Goal: Task Accomplishment & Management: Manage account settings

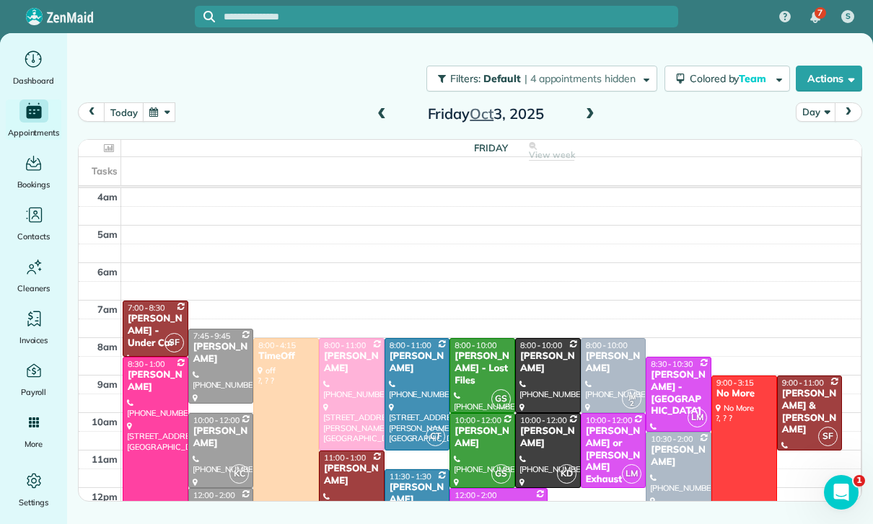
scroll to position [113, 0]
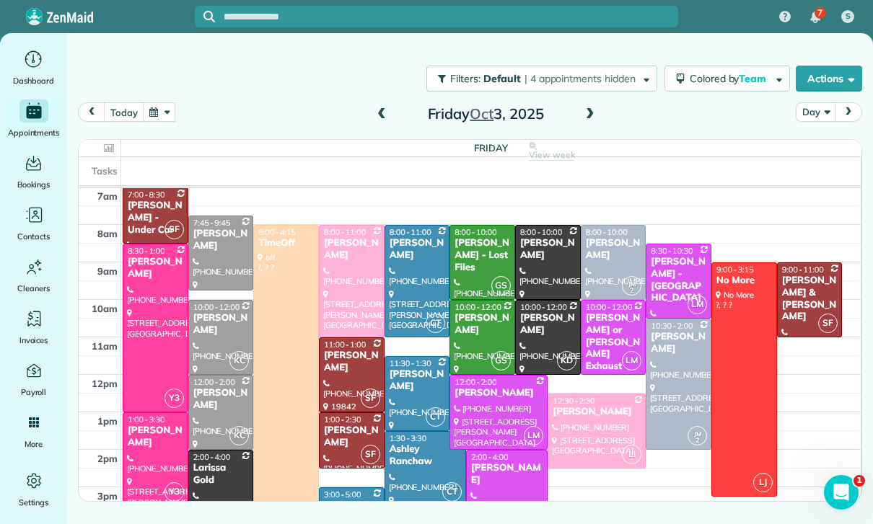
click at [159, 115] on button "button" at bounding box center [159, 111] width 33 height 19
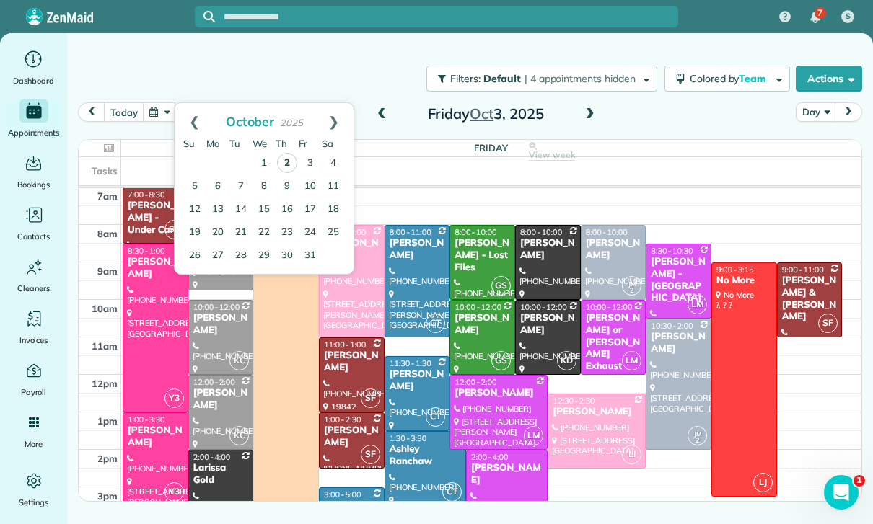
click at [278, 157] on link "2" at bounding box center [287, 163] width 20 height 20
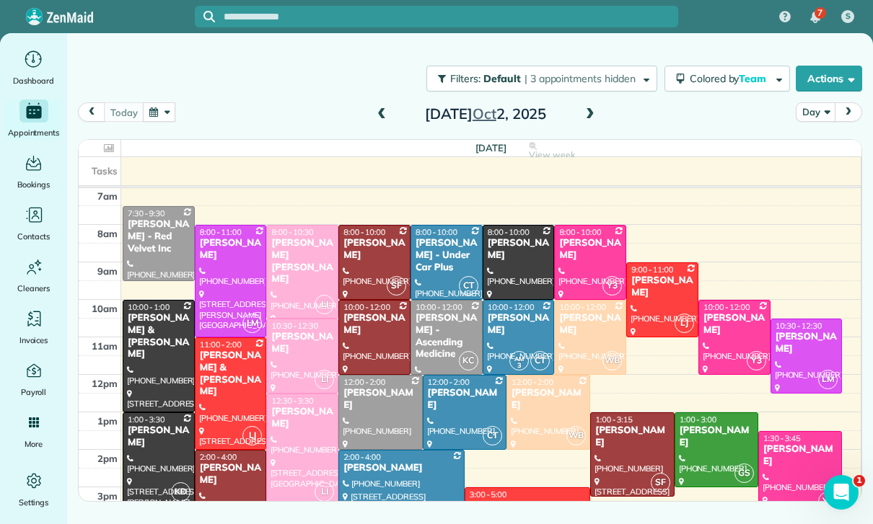
click at [381, 113] on span at bounding box center [382, 114] width 16 height 13
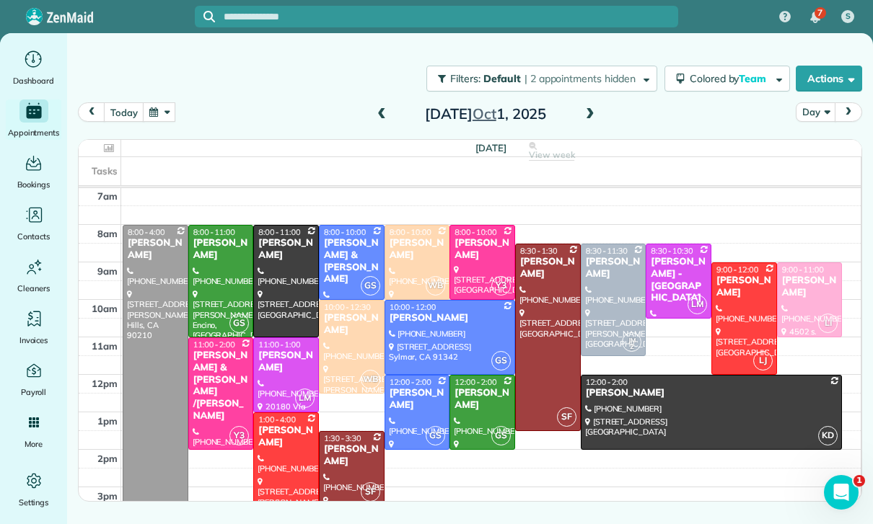
click at [799, 293] on div "Tania Franklin" at bounding box center [809, 287] width 57 height 25
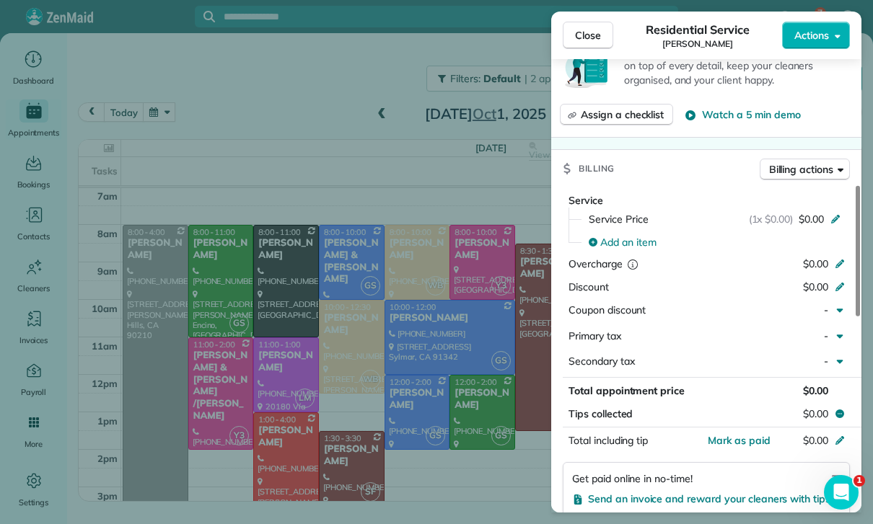
scroll to position [567, 0]
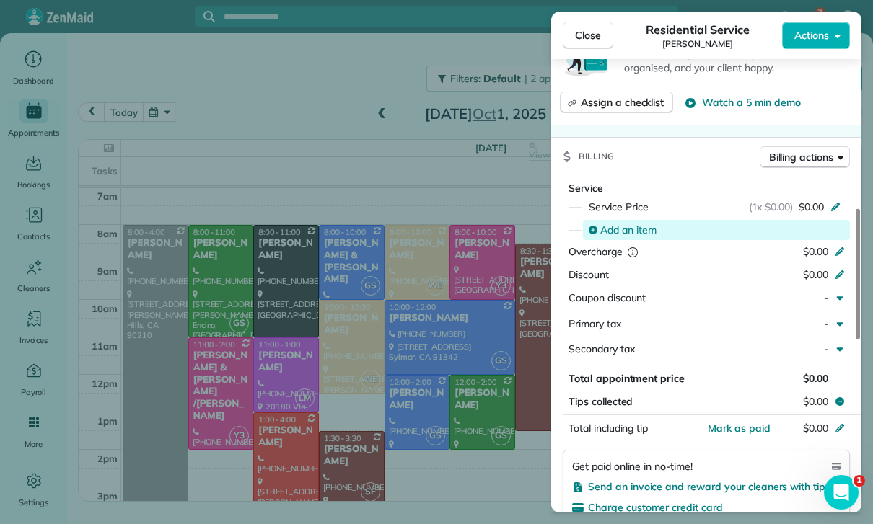
click at [634, 223] on span "Add an item" at bounding box center [628, 230] width 56 height 14
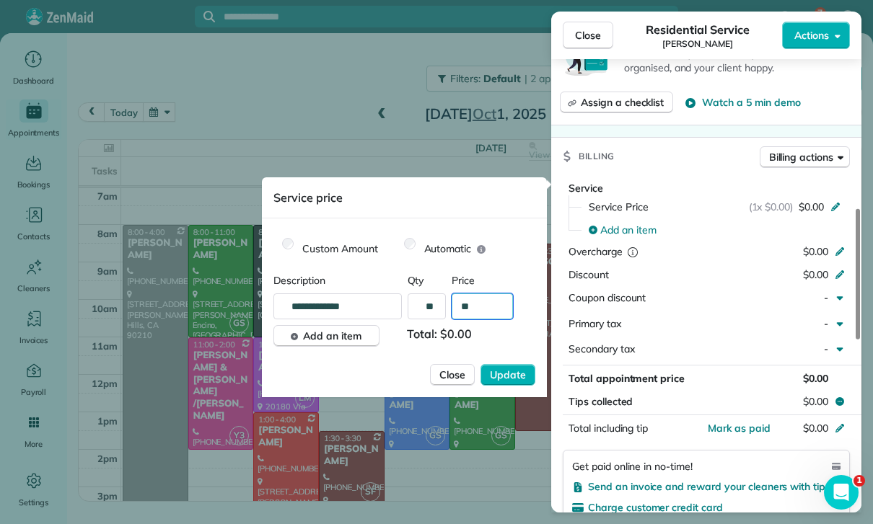
click at [491, 307] on input "**" at bounding box center [482, 307] width 61 height 26
type input "****"
click at [498, 374] on span "Update" at bounding box center [508, 375] width 36 height 14
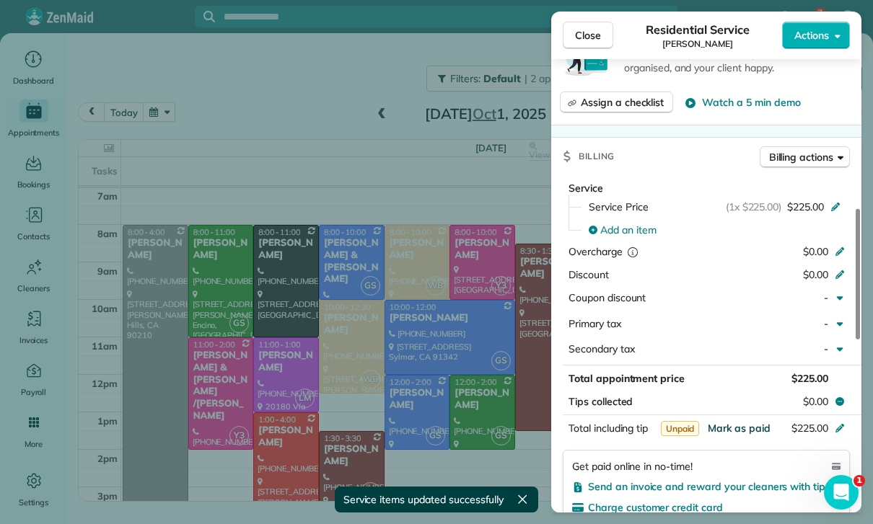
click at [733, 427] on span "Mark as paid" at bounding box center [739, 428] width 63 height 13
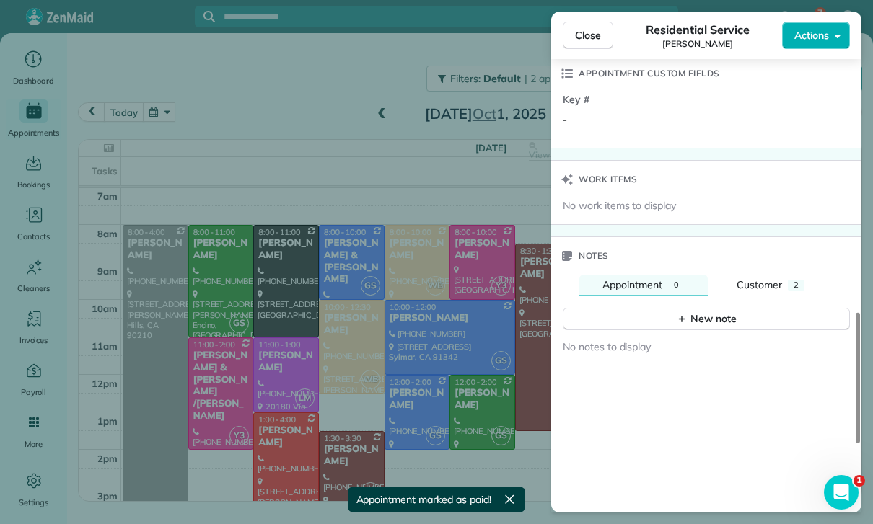
scroll to position [1065, 0]
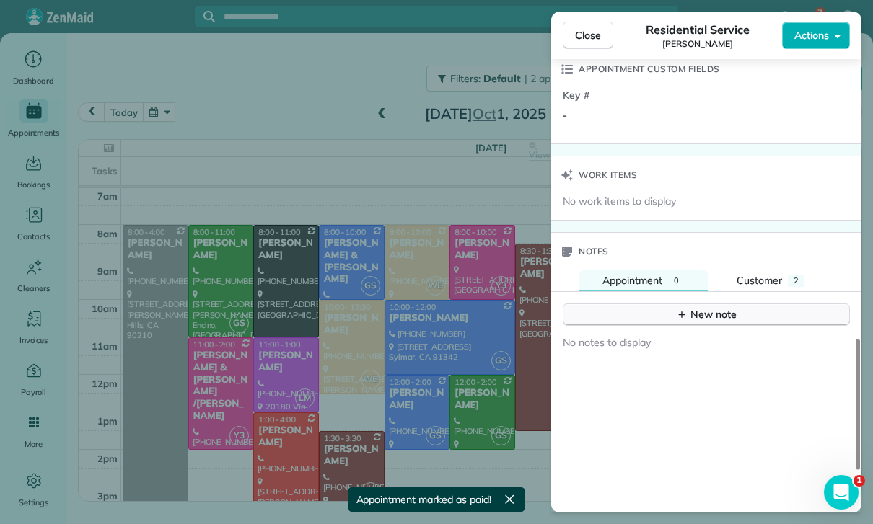
click at [710, 307] on div "New note" at bounding box center [706, 314] width 61 height 15
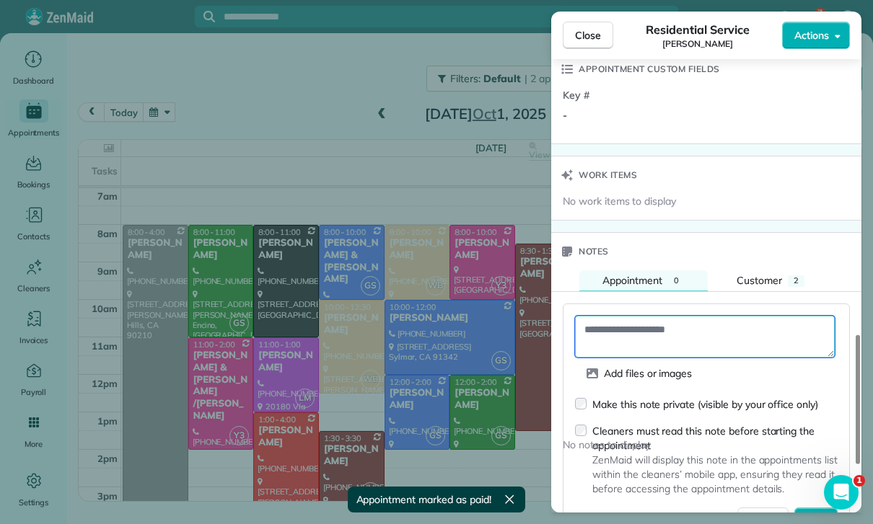
click at [631, 326] on textarea at bounding box center [705, 337] width 260 height 42
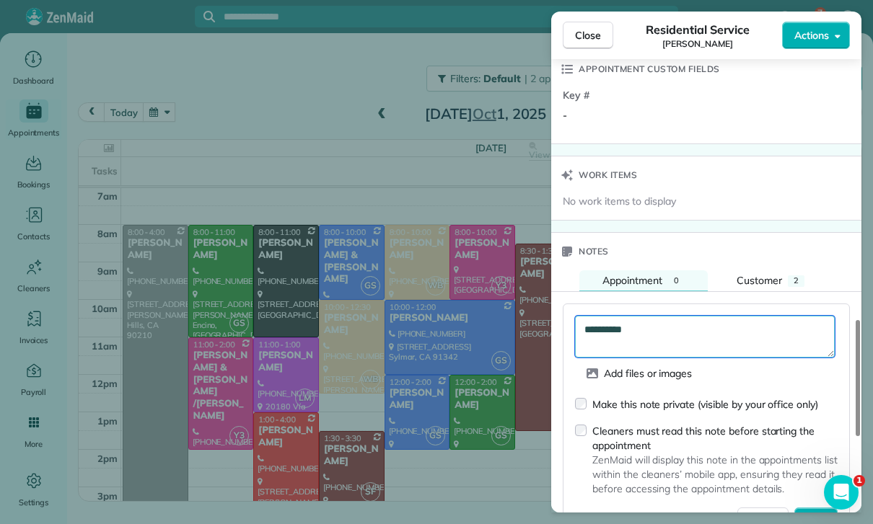
scroll to position [1189, 0]
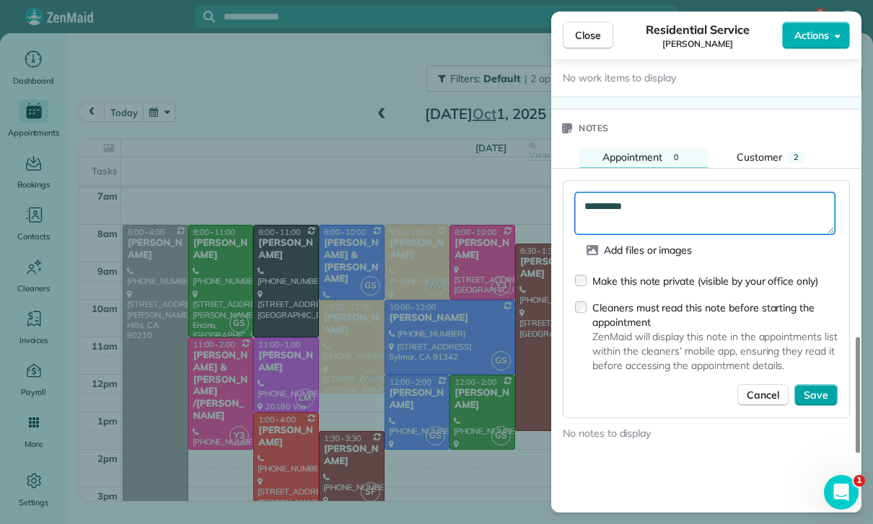
type textarea "**********"
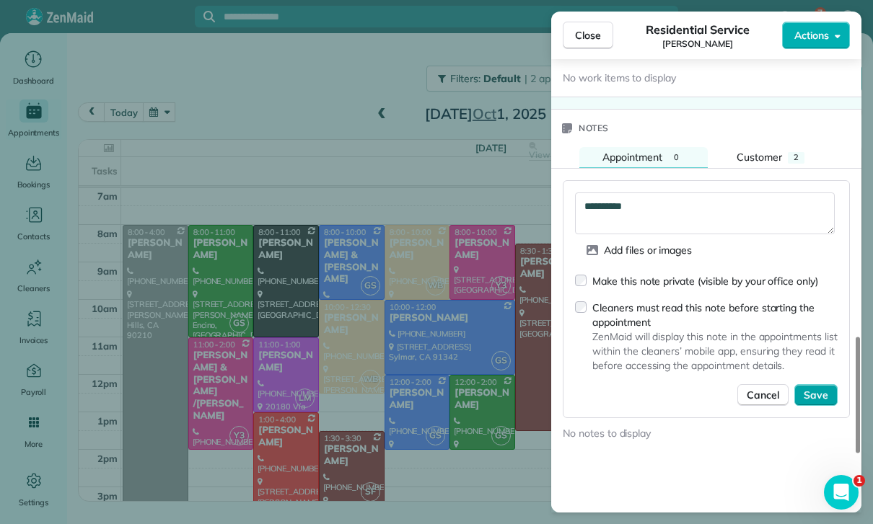
click at [818, 393] on span "Save" at bounding box center [816, 395] width 25 height 14
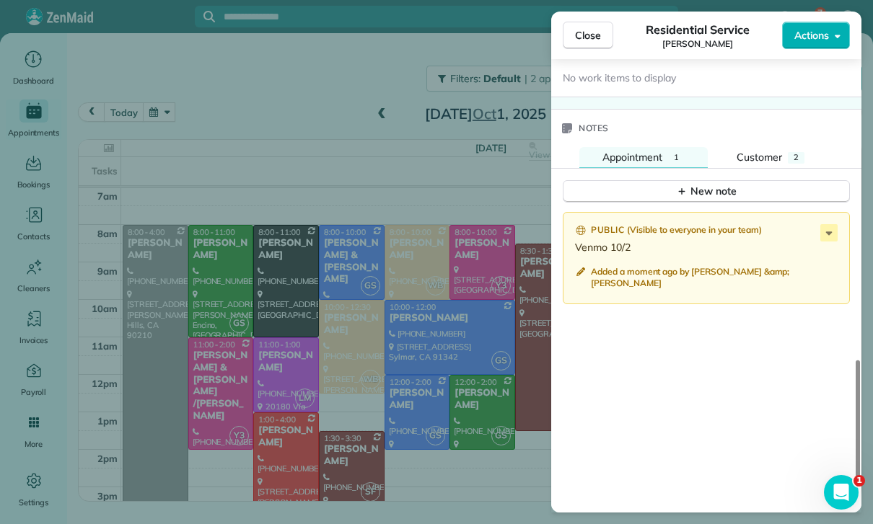
click at [320, 154] on div "Close Residential Service Tania Franklin Actions Status Confirmed Tania Frankli…" at bounding box center [436, 262] width 873 height 524
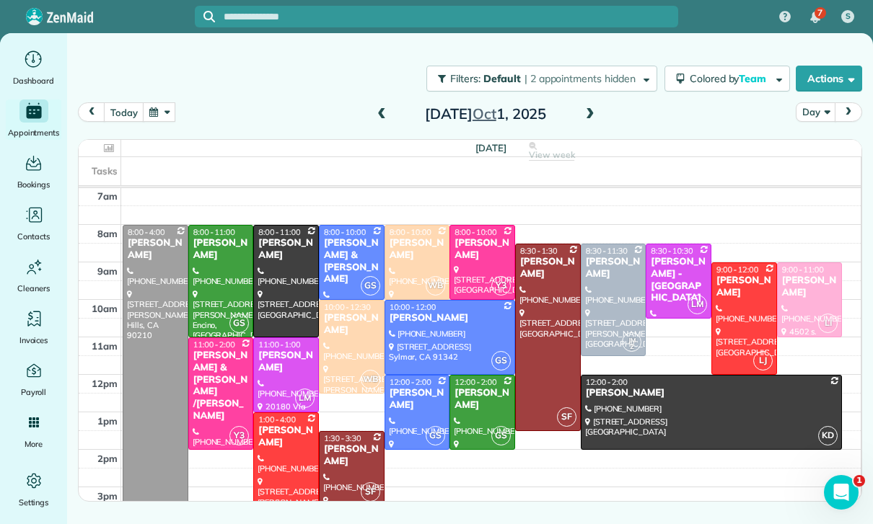
click at [173, 107] on button "button" at bounding box center [159, 111] width 33 height 19
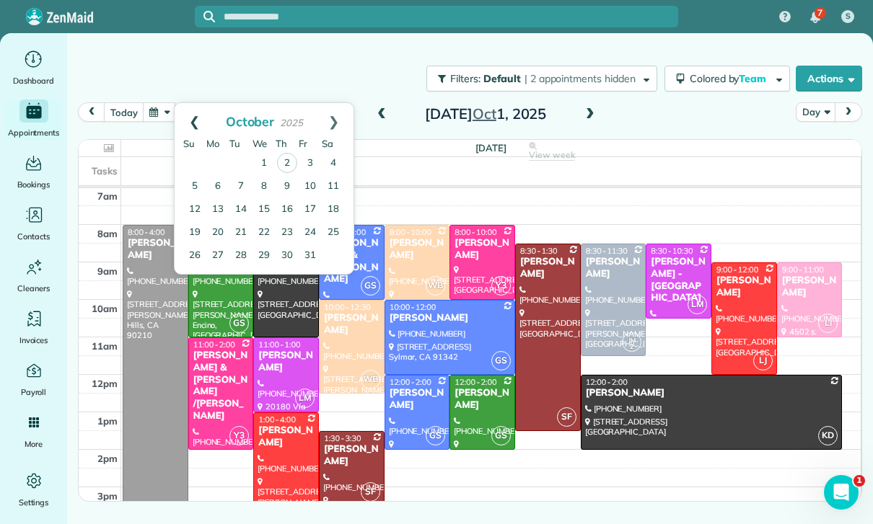
click at [181, 115] on link "Prev" at bounding box center [195, 121] width 40 height 36
click at [219, 230] on link "22" at bounding box center [217, 232] width 23 height 23
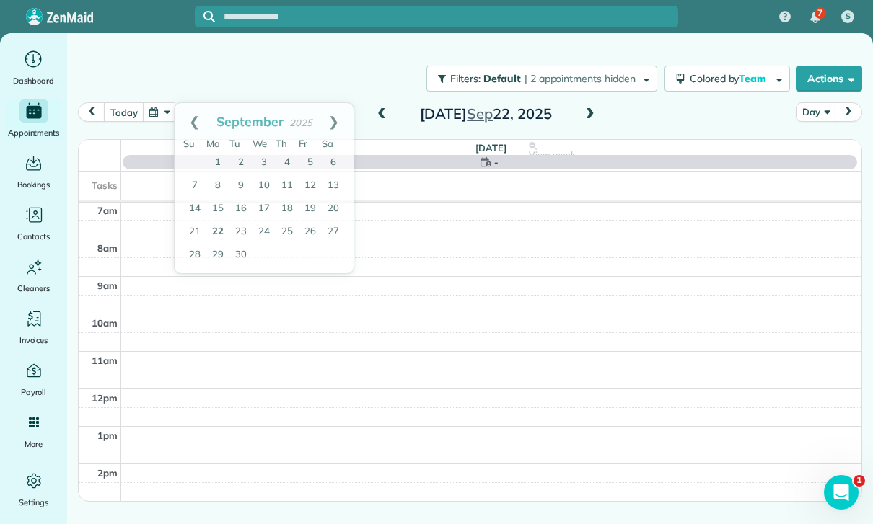
scroll to position [113, 0]
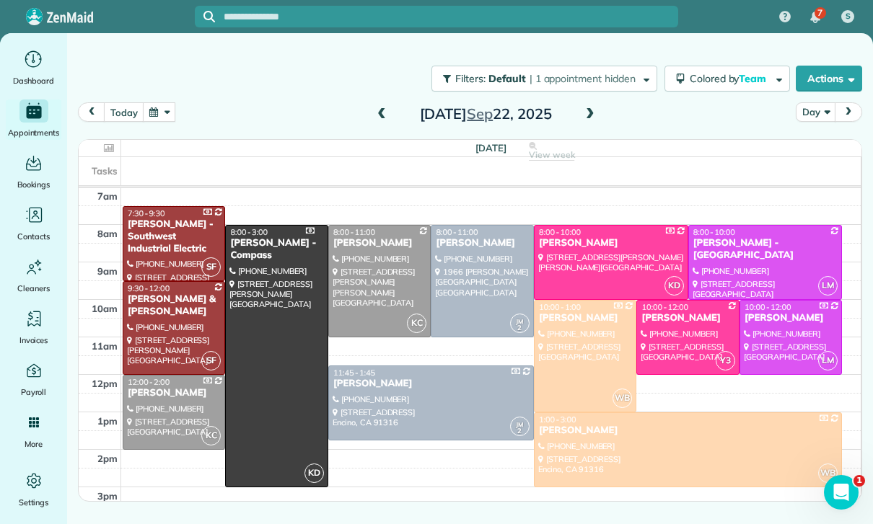
click at [177, 310] on div "Gino & Nicole Marliani" at bounding box center [174, 306] width 94 height 25
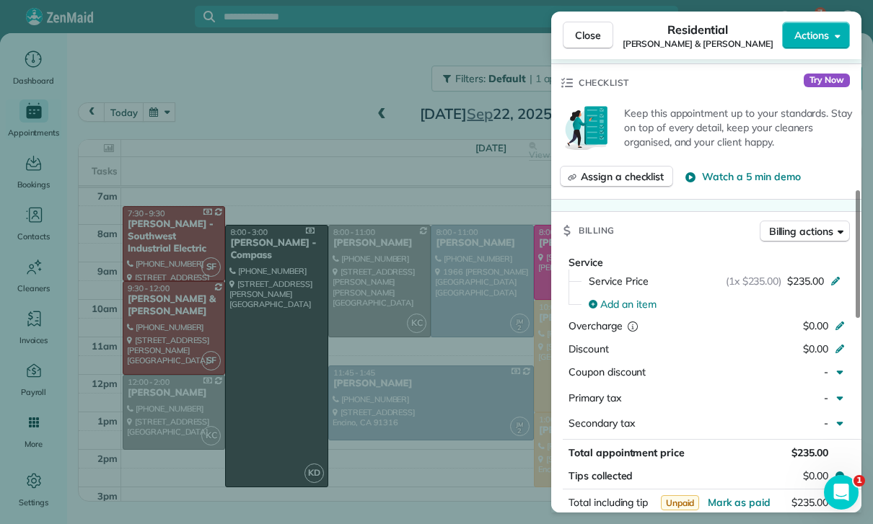
scroll to position [633, 0]
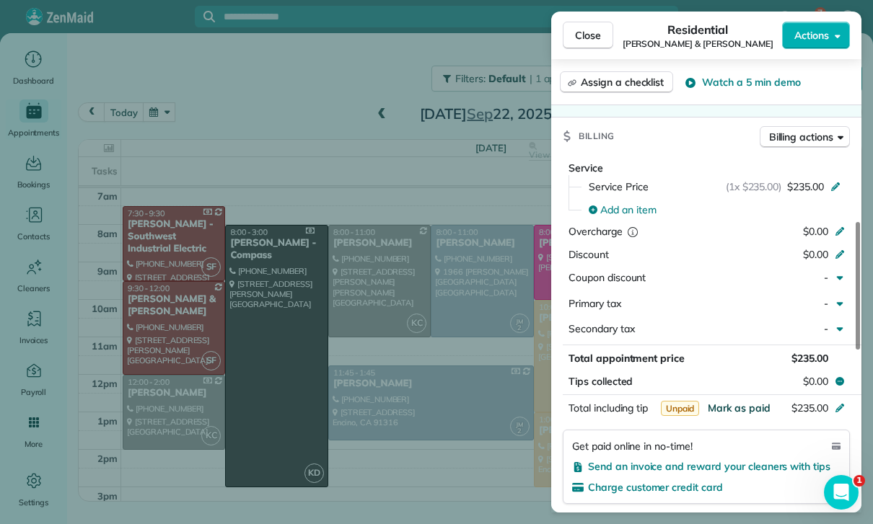
click at [744, 407] on span "Mark as paid" at bounding box center [739, 408] width 63 height 13
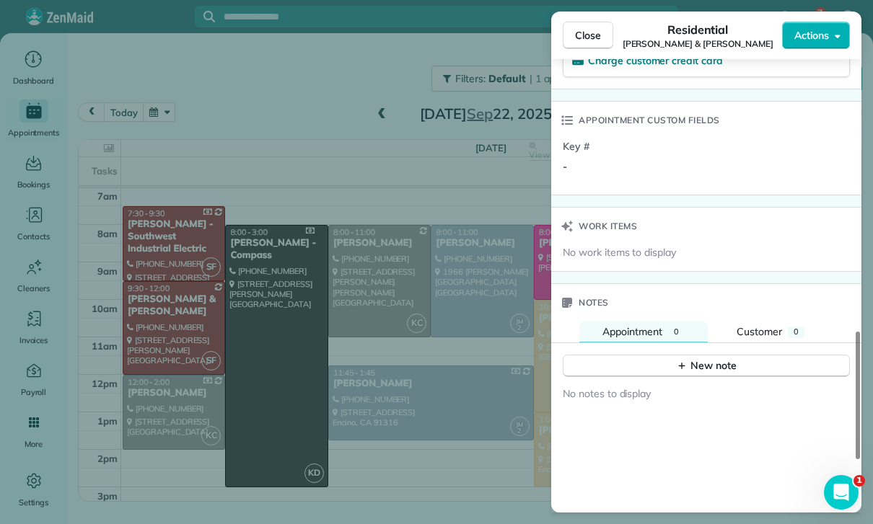
scroll to position [1065, 0]
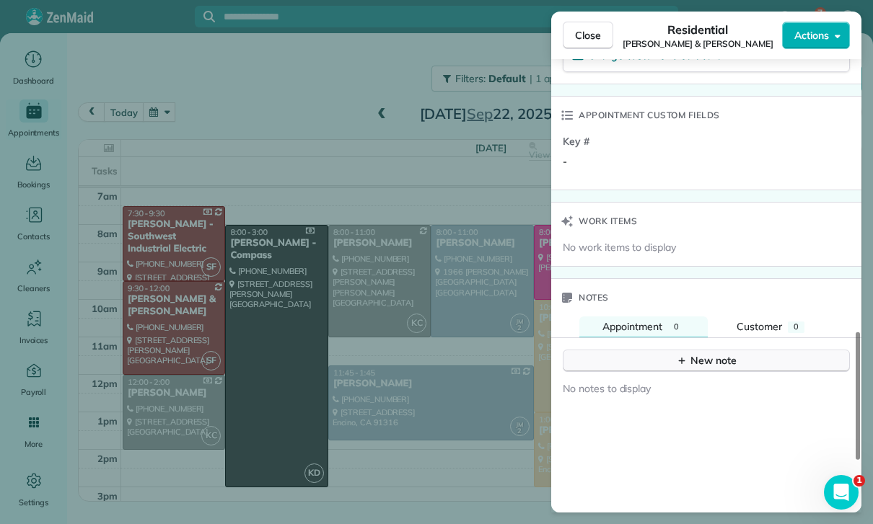
click at [707, 364] on button "New note" at bounding box center [706, 361] width 287 height 22
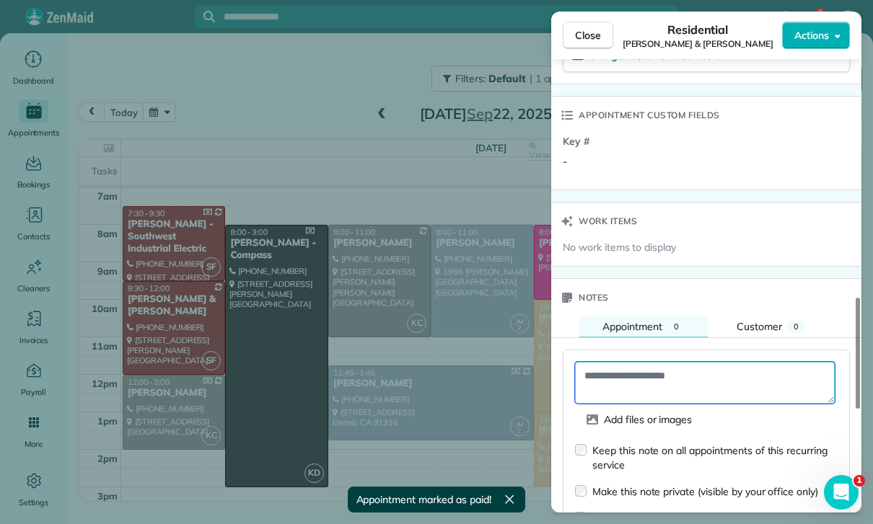
click at [662, 369] on textarea at bounding box center [705, 383] width 260 height 42
paste textarea "**********"
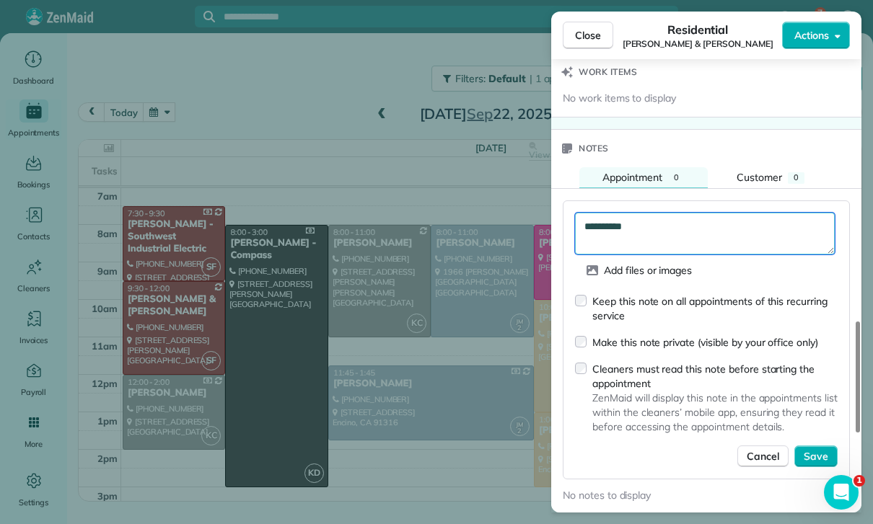
scroll to position [1229, 0]
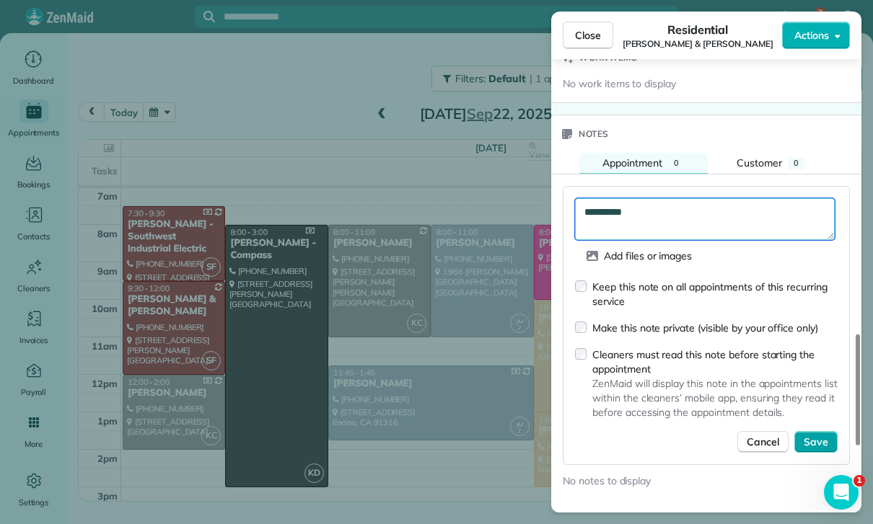
type textarea "**********"
click at [818, 436] on span "Save" at bounding box center [816, 442] width 25 height 14
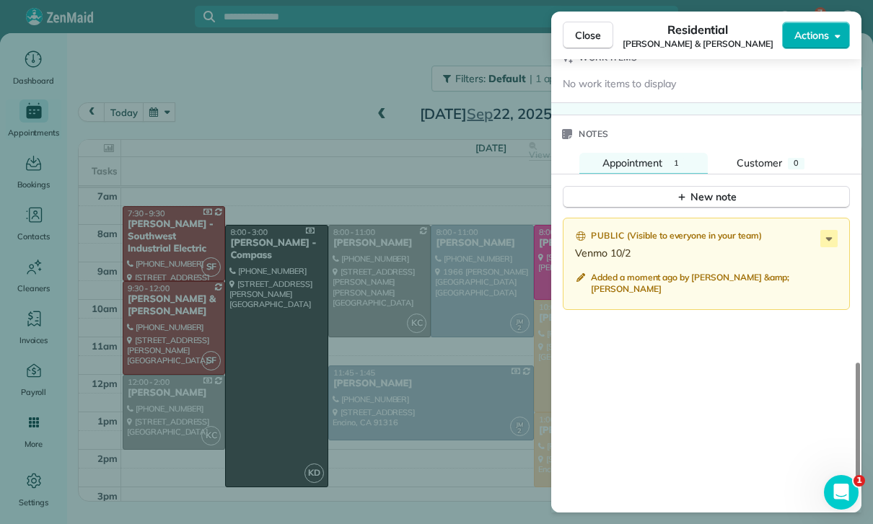
click at [325, 349] on div "Close Residential Gino & Nicole Marliani Actions Status Confirmed Gino & Nicole…" at bounding box center [436, 262] width 873 height 524
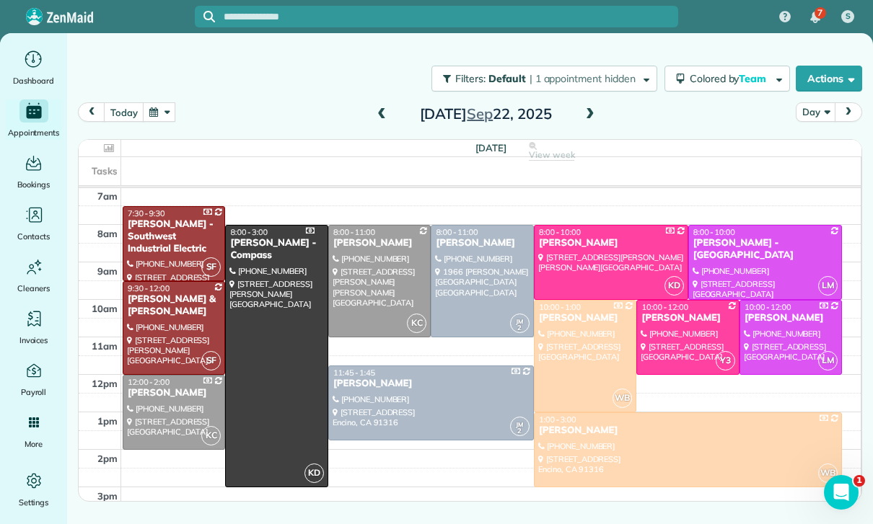
click at [159, 100] on div "Filters: Default | 1 appointment hidden Colored by Team Color by Cleaner Color …" at bounding box center [470, 79] width 806 height 48
click at [153, 110] on button "button" at bounding box center [159, 111] width 33 height 19
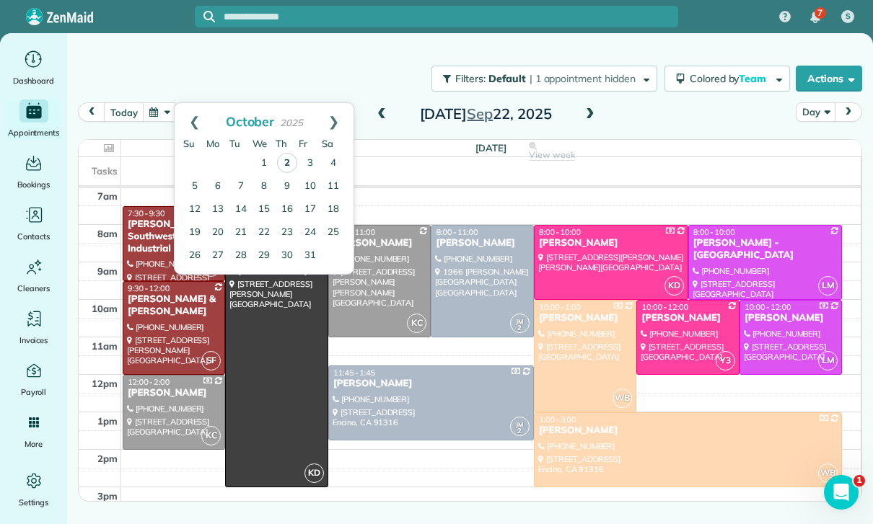
click at [291, 159] on link "2" at bounding box center [287, 163] width 20 height 20
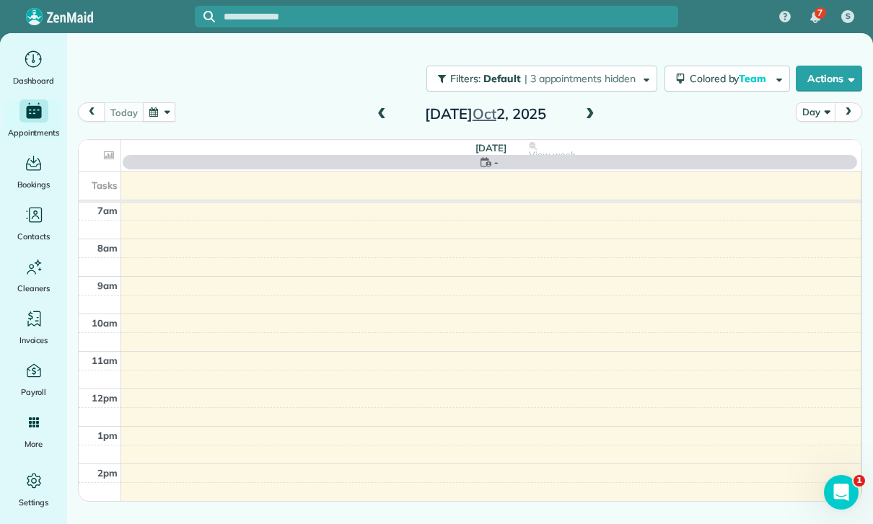
scroll to position [113, 0]
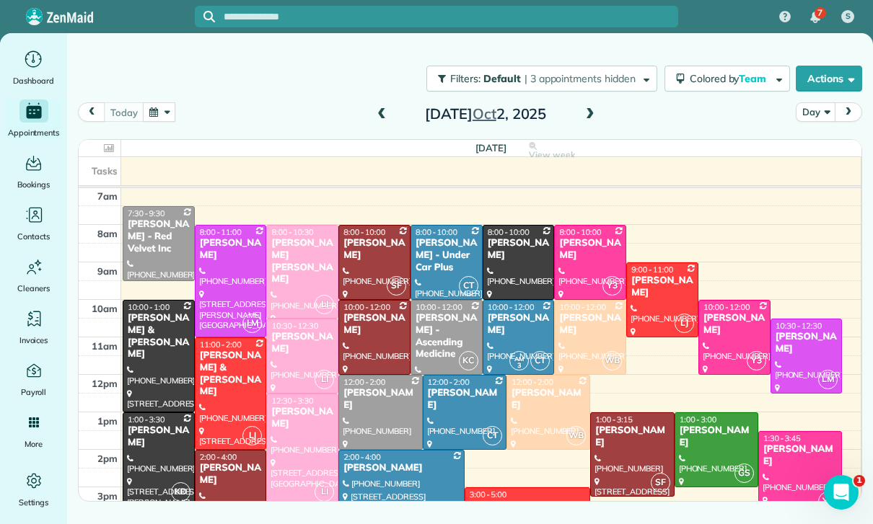
click at [514, 325] on div "[PERSON_NAME]" at bounding box center [518, 324] width 63 height 25
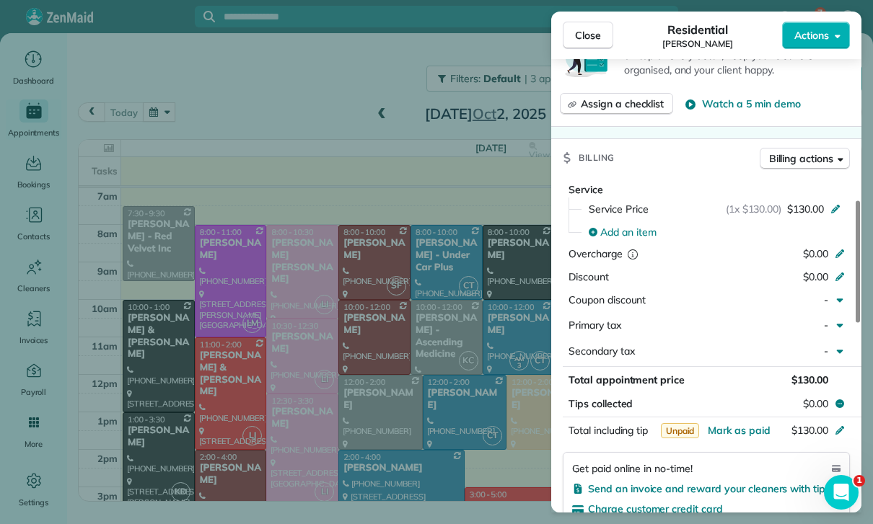
scroll to position [705, 0]
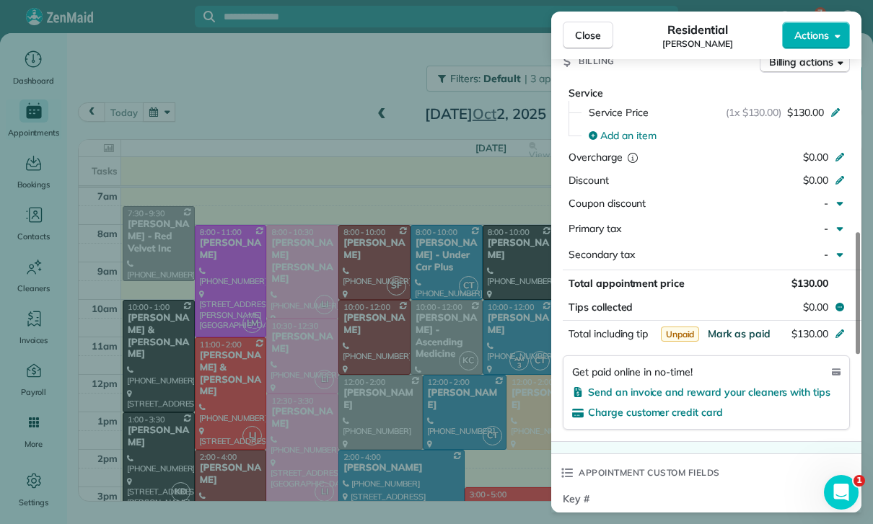
click at [762, 334] on span "Mark as paid" at bounding box center [739, 333] width 63 height 13
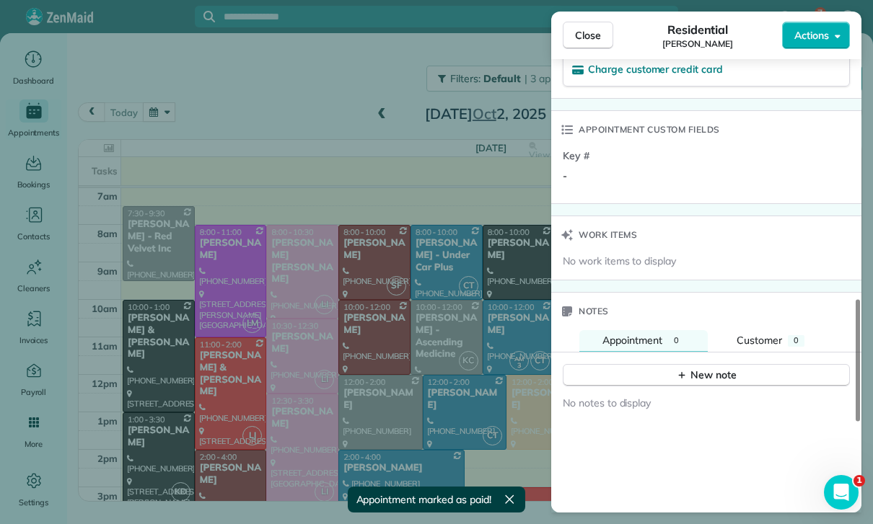
scroll to position [1116, 0]
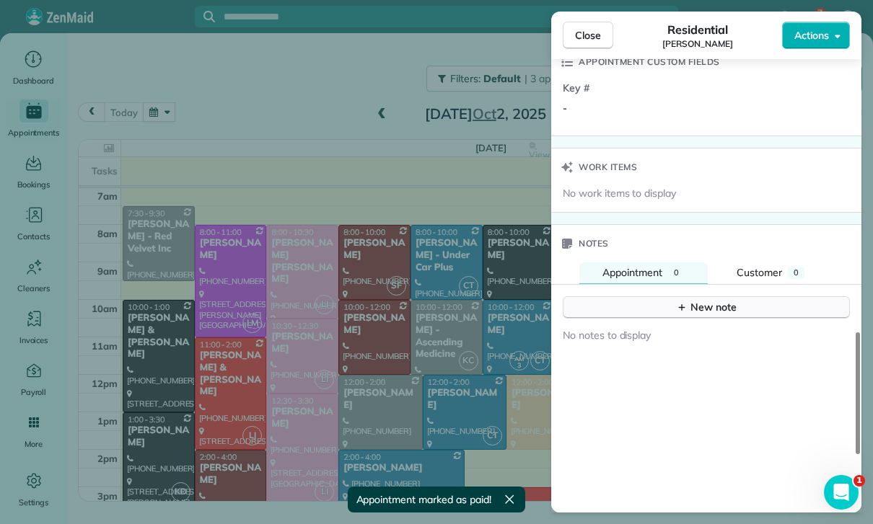
click at [707, 300] on div "New note" at bounding box center [706, 307] width 61 height 15
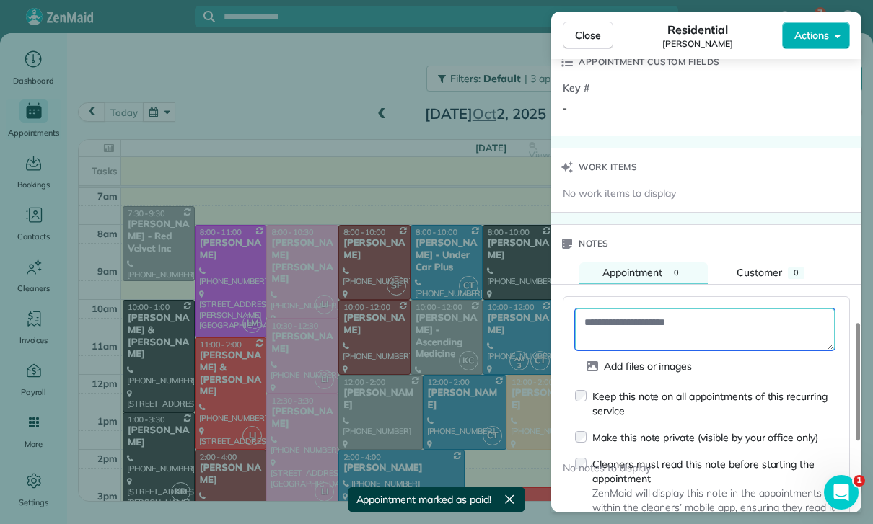
click at [625, 315] on textarea at bounding box center [705, 330] width 260 height 42
paste textarea "**********"
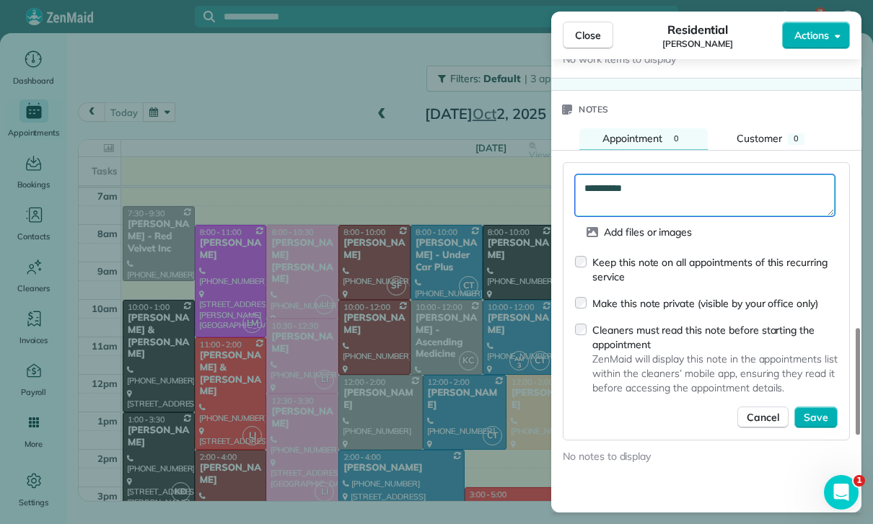
scroll to position [1271, 0]
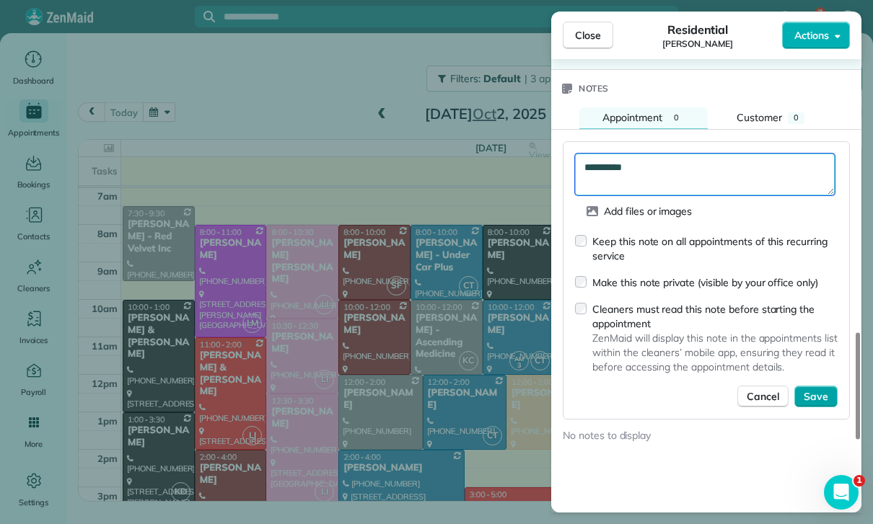
type textarea "**********"
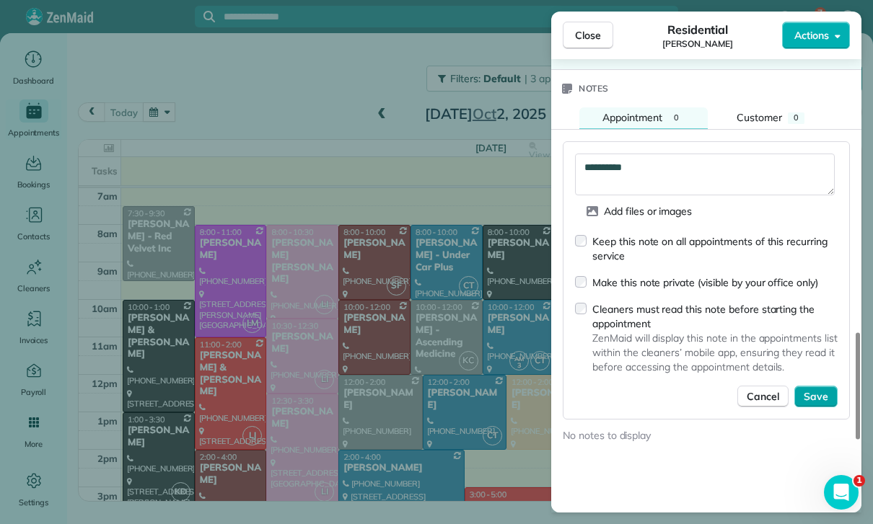
click at [812, 390] on span "Save" at bounding box center [816, 397] width 25 height 14
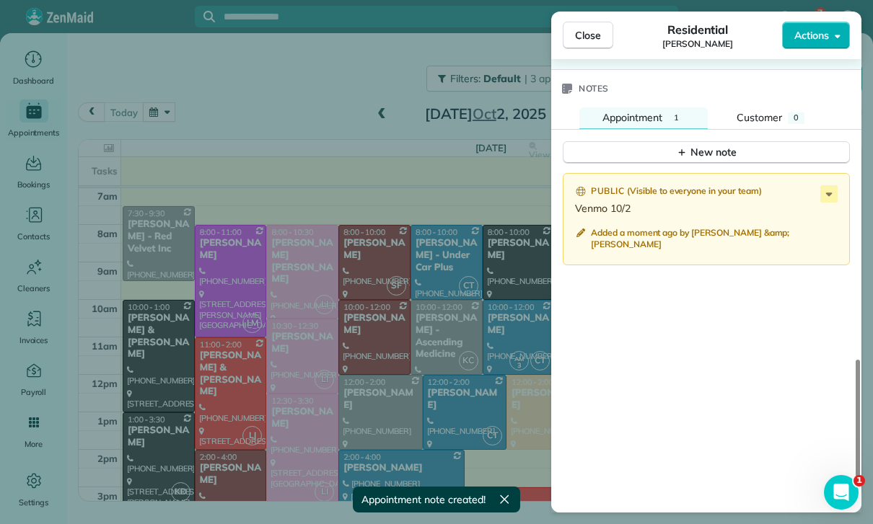
click at [444, 402] on div "Close Residential Caitlin Cagampan Actions Status Yet to Confirm Caitlin Cagamp…" at bounding box center [436, 262] width 873 height 524
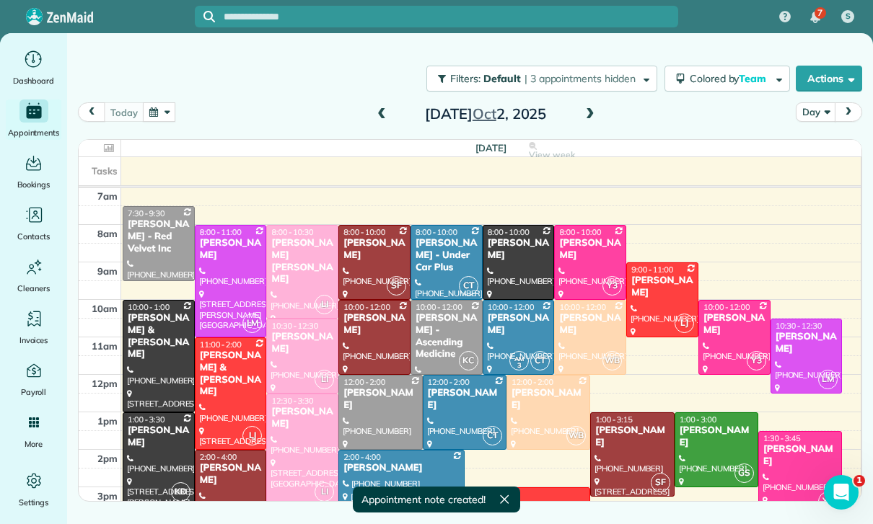
click at [357, 252] on div at bounding box center [374, 263] width 71 height 74
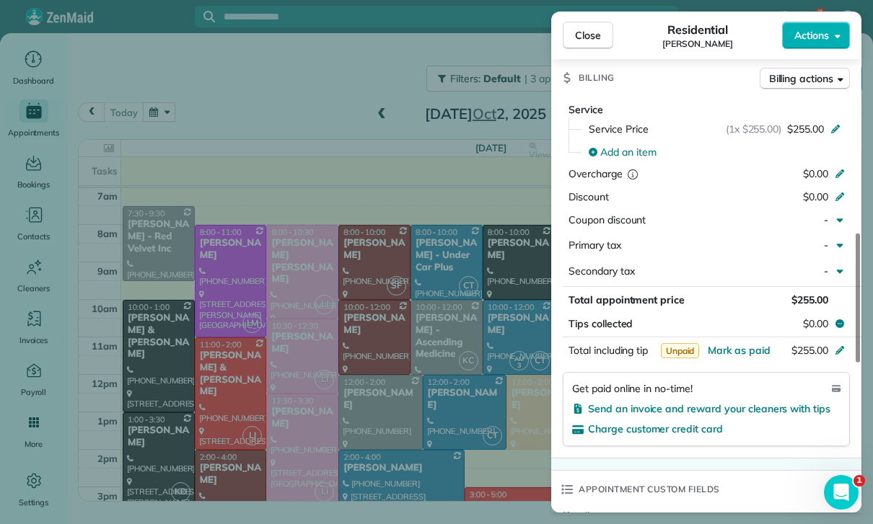
scroll to position [676, 0]
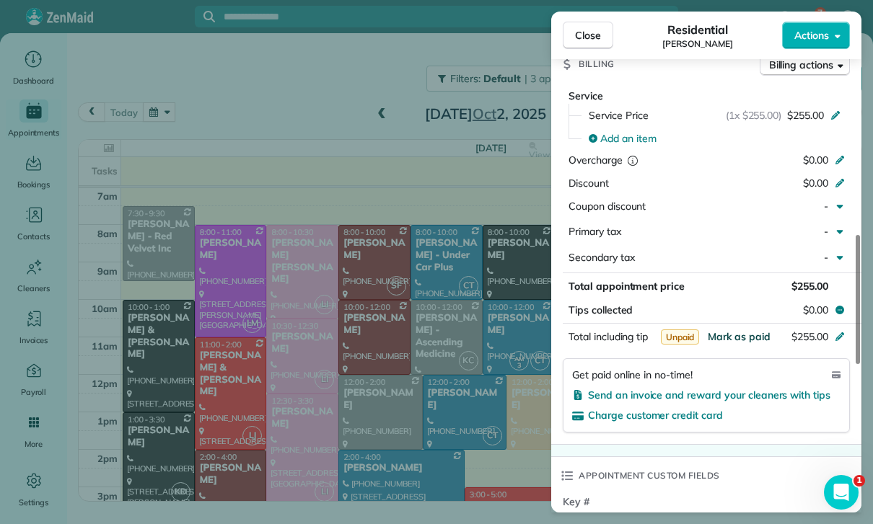
click at [726, 330] on span "Mark as paid" at bounding box center [739, 336] width 63 height 13
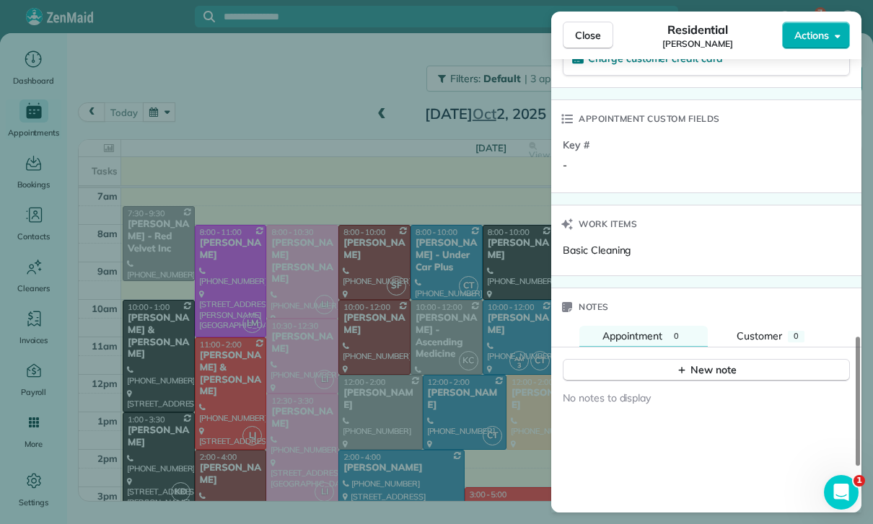
scroll to position [1070, 0]
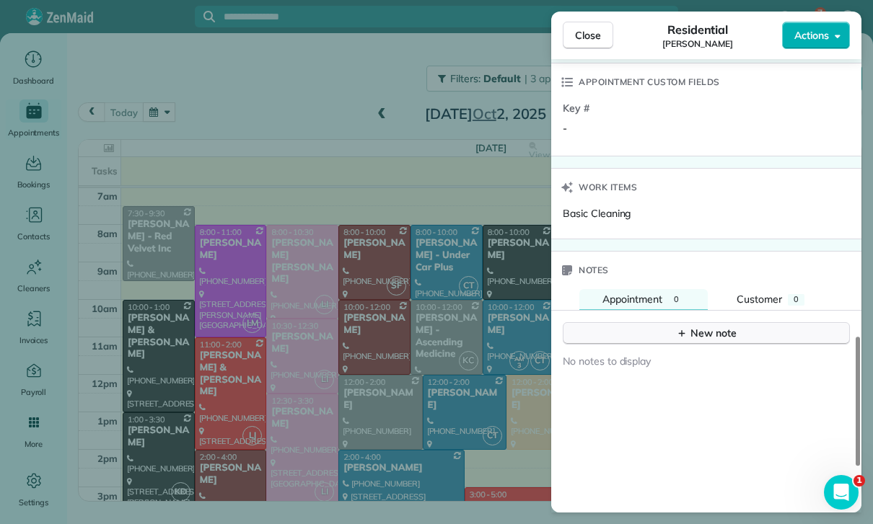
click at [712, 326] on div "New note" at bounding box center [706, 333] width 61 height 15
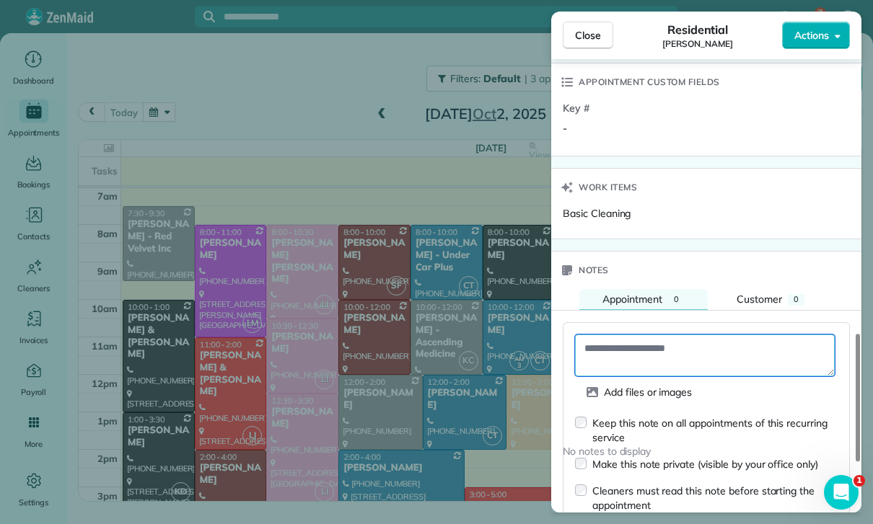
click at [620, 346] on textarea at bounding box center [705, 356] width 260 height 42
paste textarea "**********"
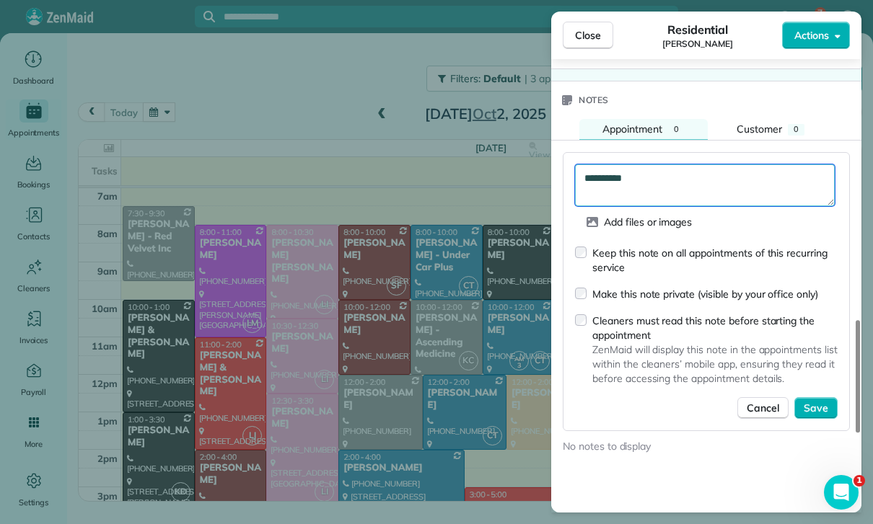
scroll to position [1239, 0]
type textarea "**********"
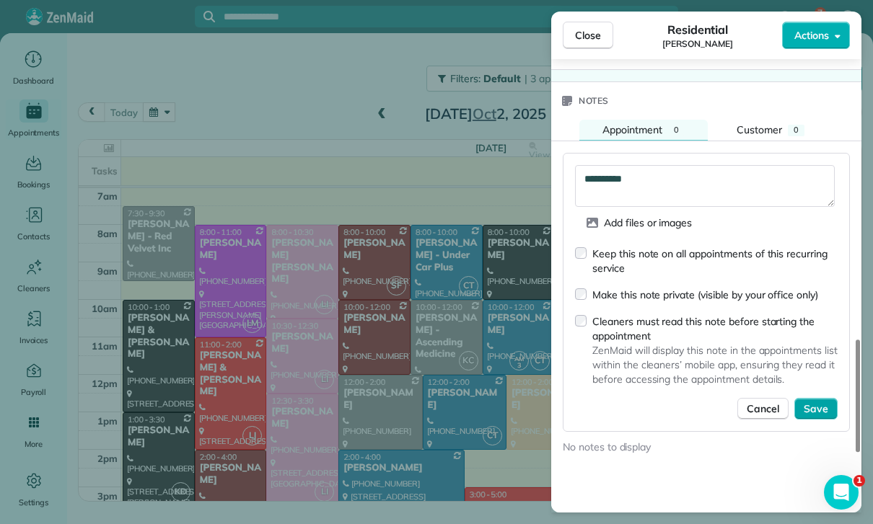
click at [811, 402] on span "Save" at bounding box center [816, 409] width 25 height 14
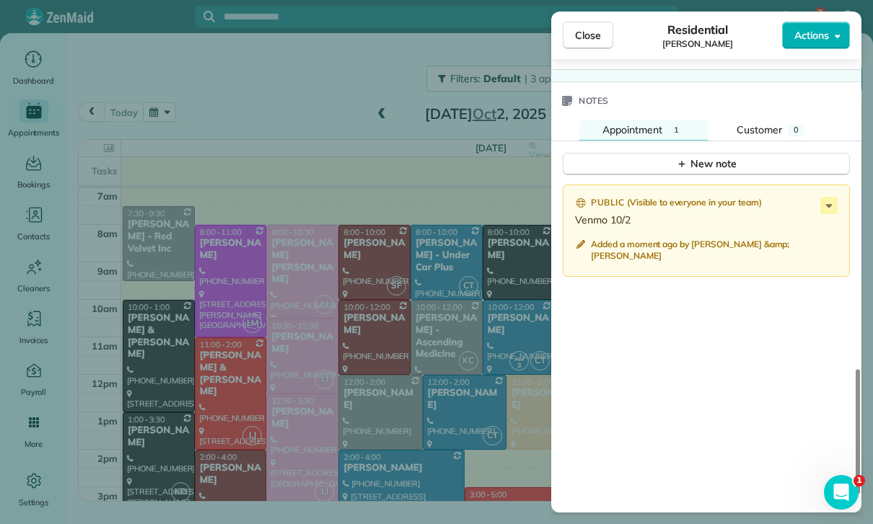
scroll to position [113, 0]
click at [243, 133] on div "Close Residential Jennifer Chun Actions Status Yet to Confirm Jennifer Chun · O…" at bounding box center [436, 262] width 873 height 524
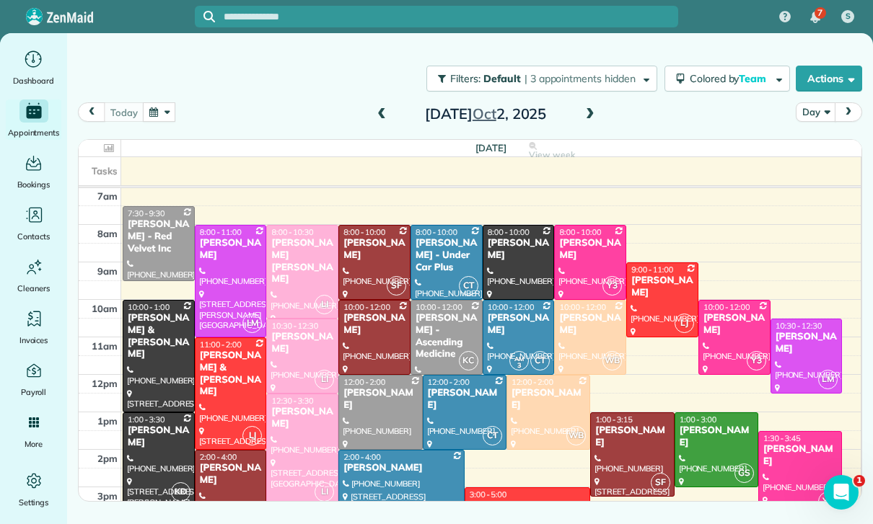
click at [154, 115] on button "button" at bounding box center [159, 111] width 33 height 19
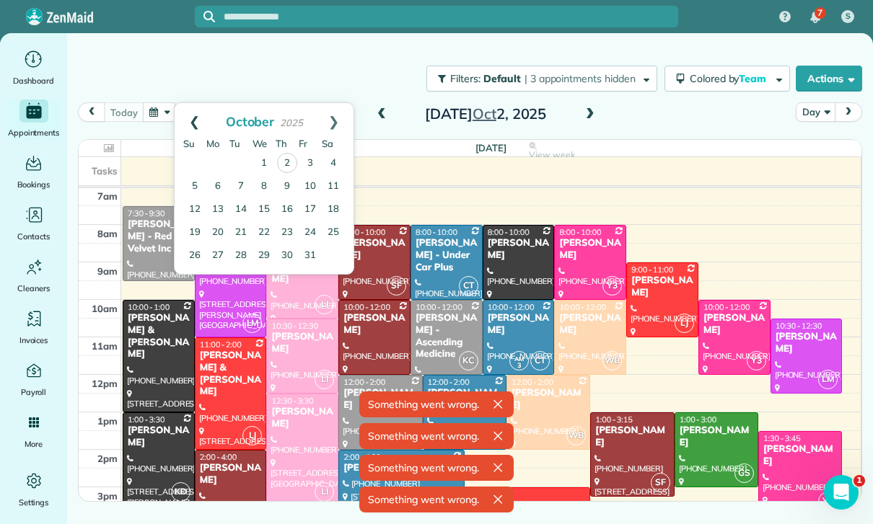
click at [190, 111] on link "Prev" at bounding box center [195, 121] width 40 height 36
click at [333, 212] on link "20" at bounding box center [333, 209] width 23 height 23
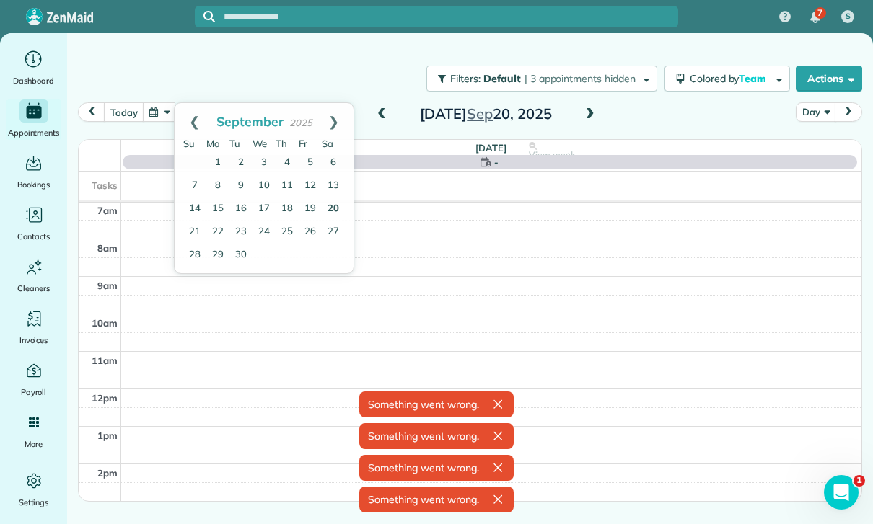
scroll to position [113, 0]
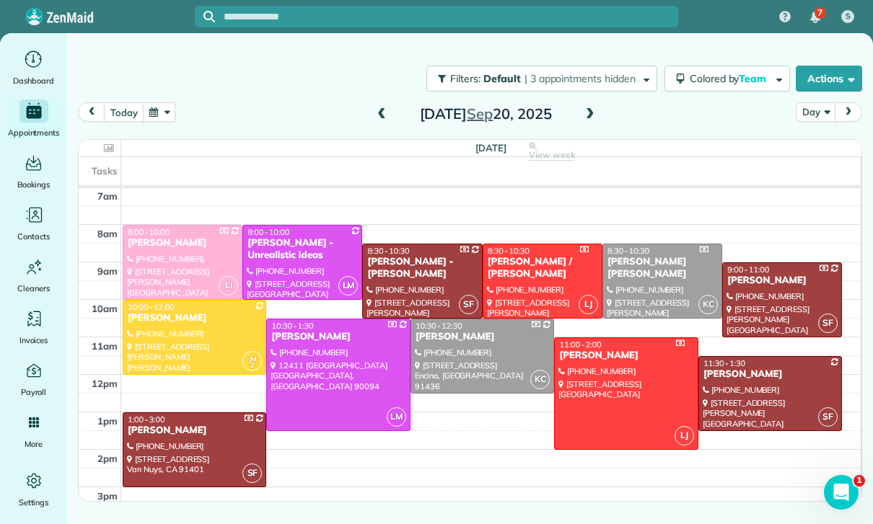
click at [376, 117] on span at bounding box center [382, 114] width 16 height 13
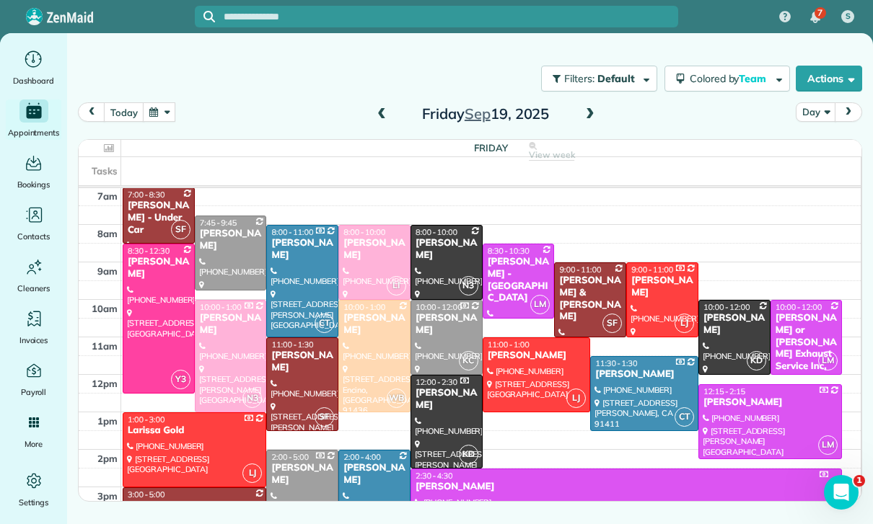
click at [387, 474] on div "George Azpilcueta" at bounding box center [374, 474] width 63 height 25
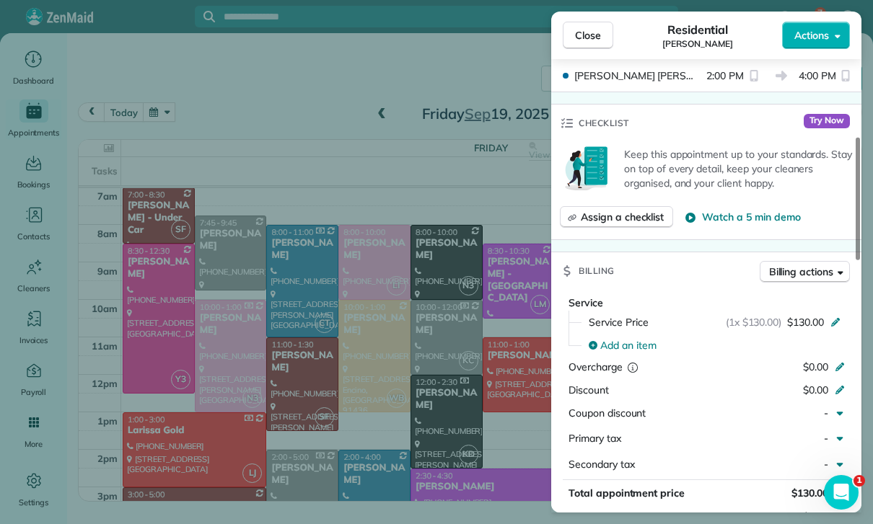
scroll to position [560, 0]
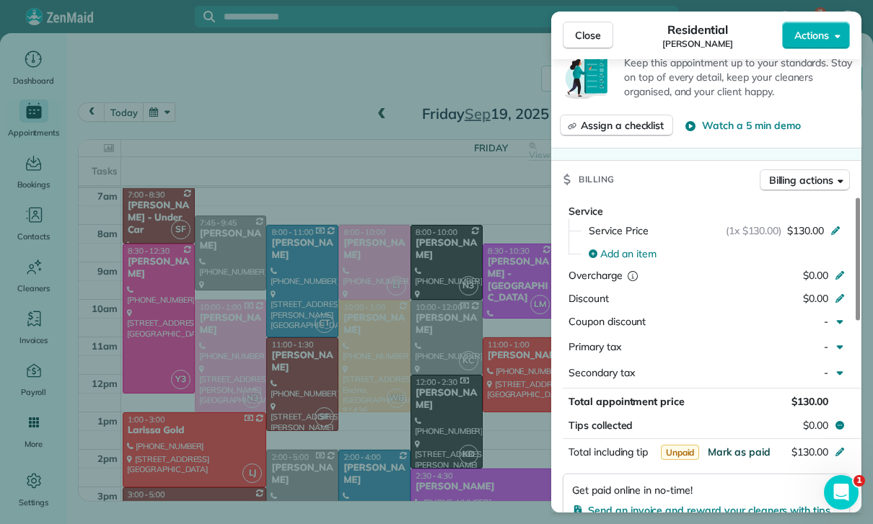
click at [734, 448] on span "Mark as paid" at bounding box center [739, 452] width 63 height 13
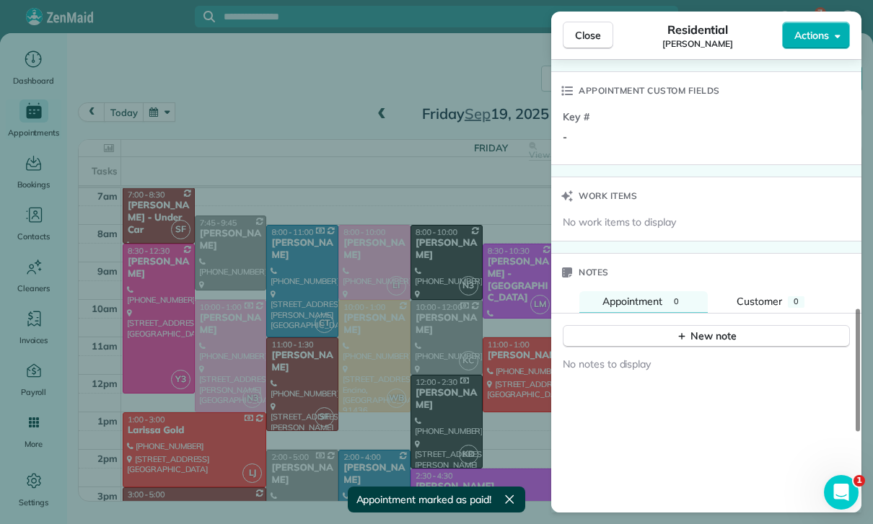
scroll to position [1093, 0]
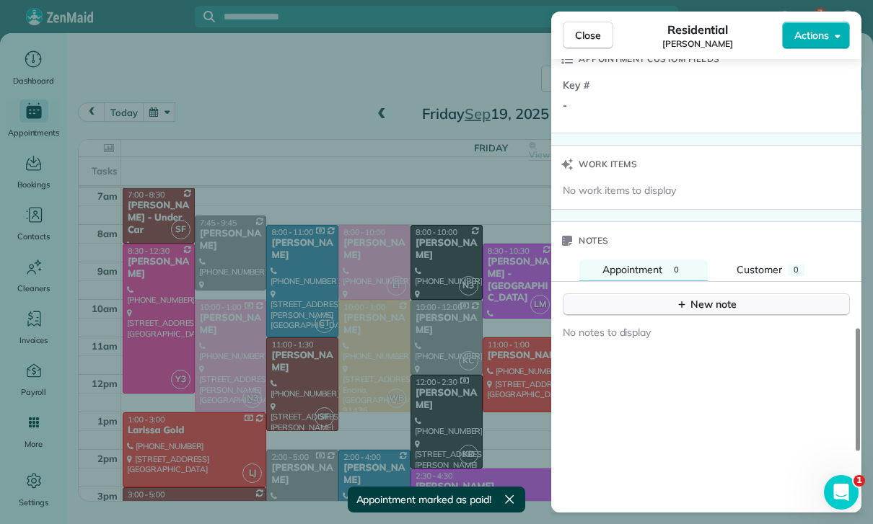
click at [708, 297] on div "New note" at bounding box center [706, 304] width 61 height 15
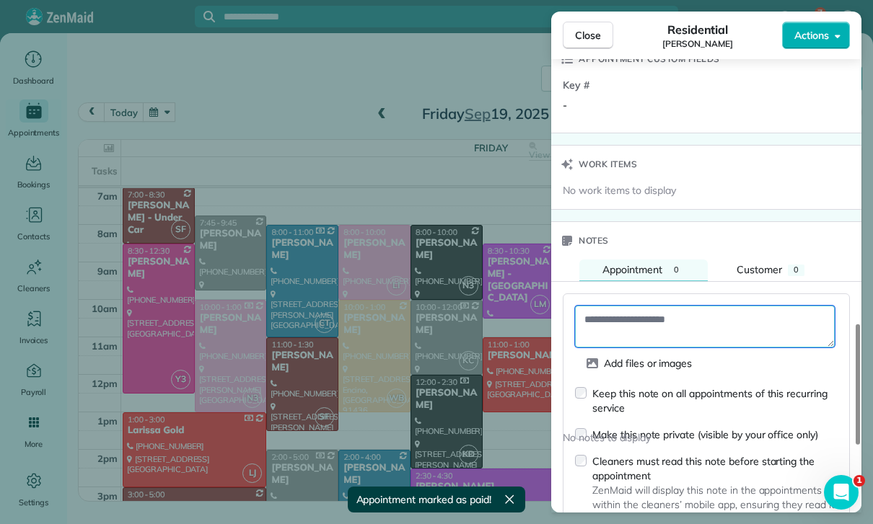
click at [635, 312] on textarea at bounding box center [705, 327] width 260 height 42
paste textarea "**********"
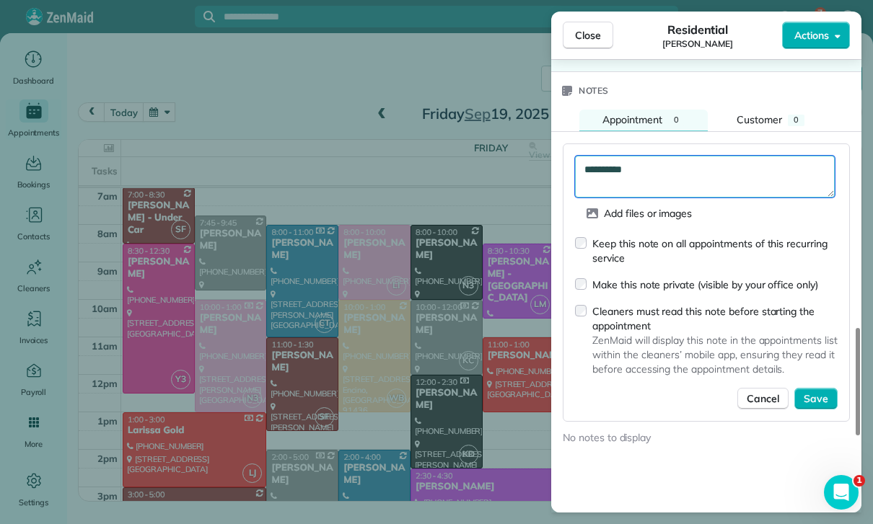
scroll to position [1254, 0]
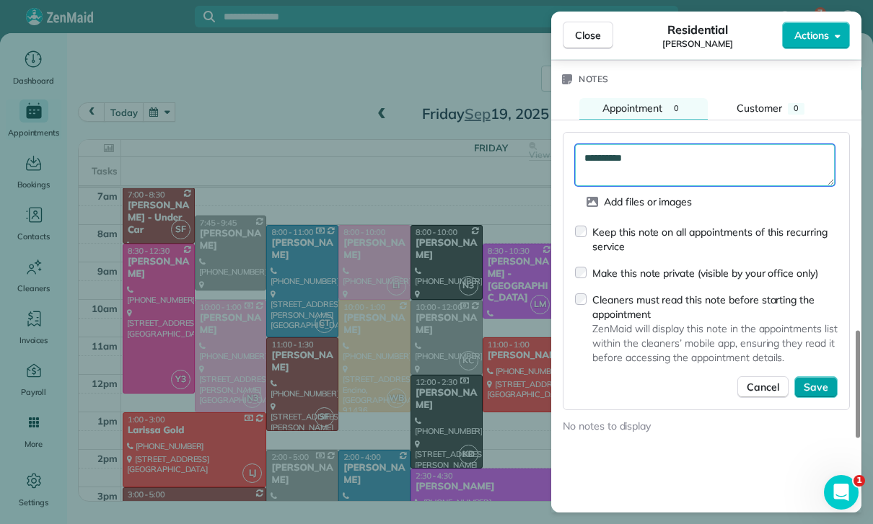
type textarea "**********"
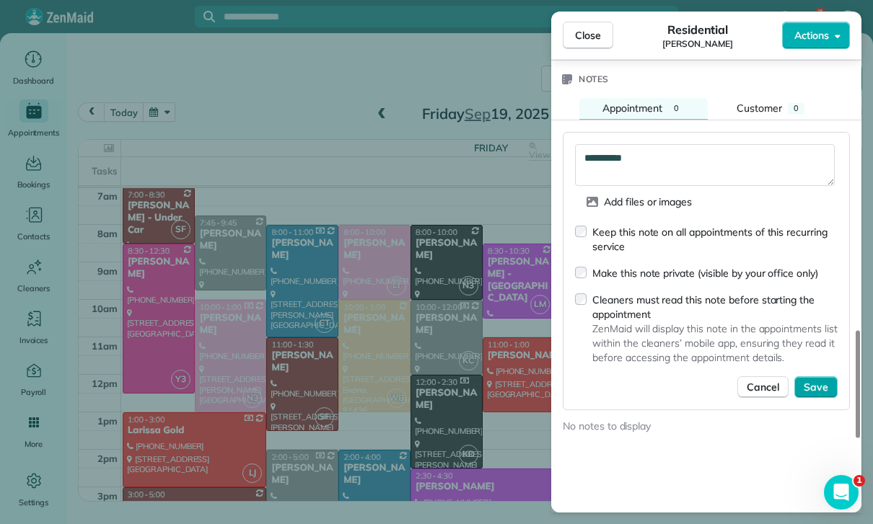
click at [819, 390] on button "Save" at bounding box center [815, 388] width 43 height 22
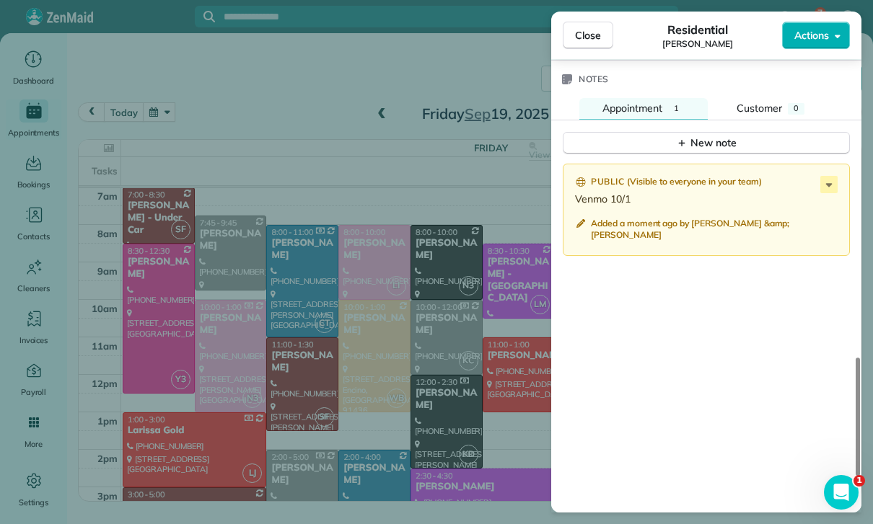
click at [342, 330] on div "Close Residential George Azpilcueta Actions Status Yet to Confirm George Azpilc…" at bounding box center [436, 262] width 873 height 524
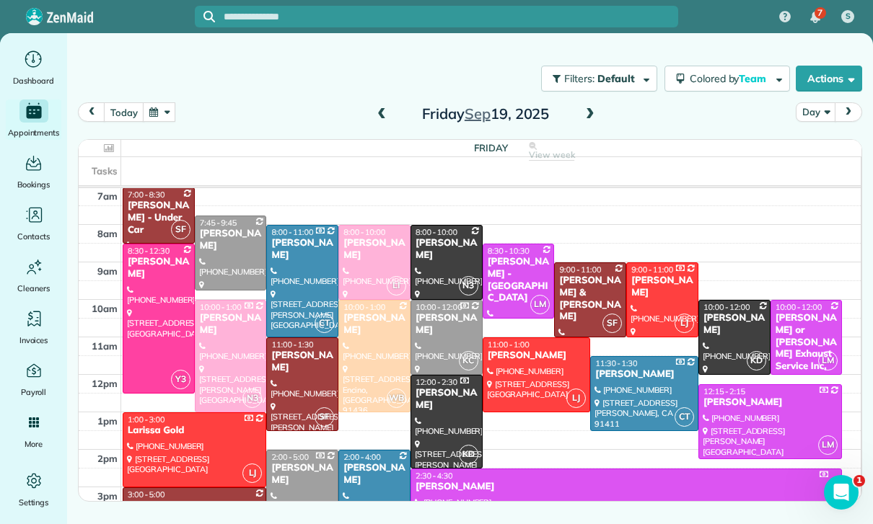
click at [150, 112] on button "button" at bounding box center [159, 111] width 33 height 19
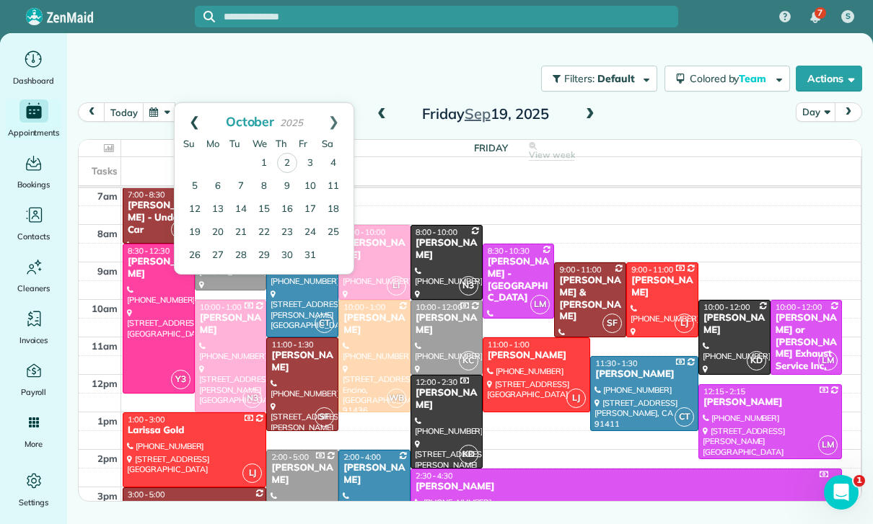
click at [186, 120] on link "Prev" at bounding box center [195, 121] width 40 height 36
click at [333, 228] on link "27" at bounding box center [333, 232] width 23 height 23
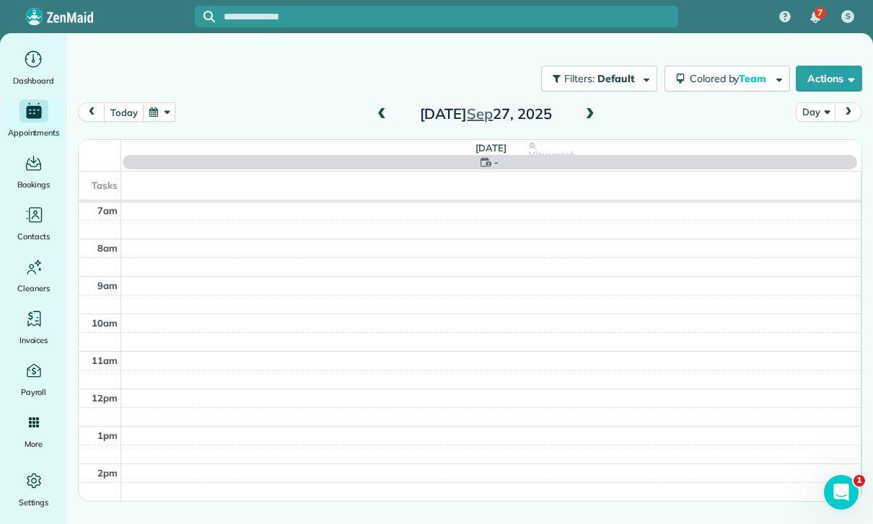
scroll to position [113, 0]
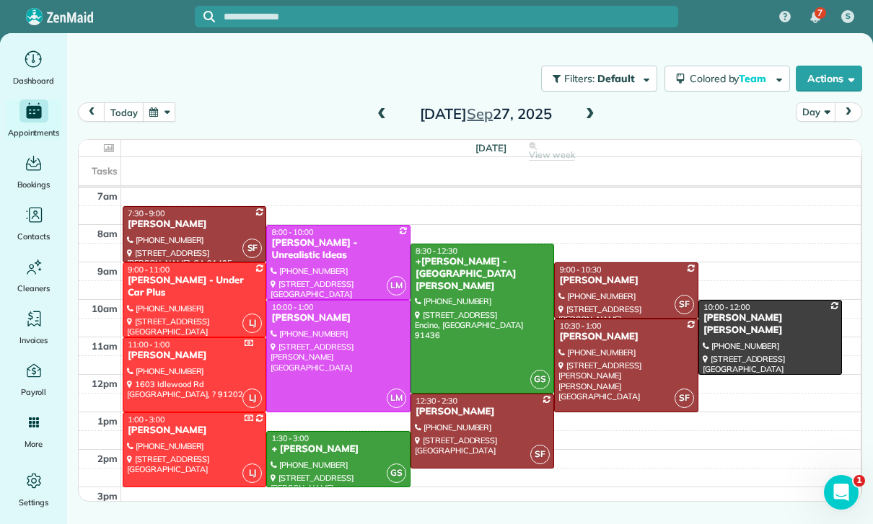
click at [321, 351] on div at bounding box center [338, 356] width 142 height 111
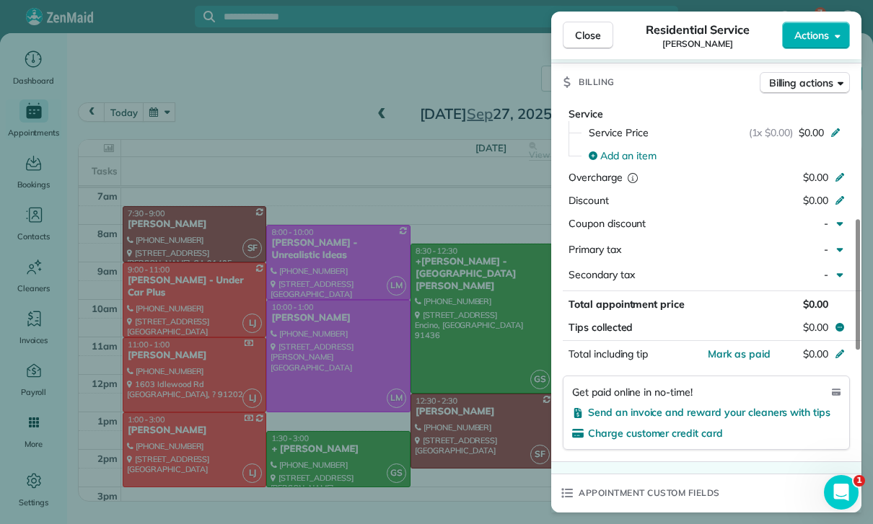
scroll to position [597, 0]
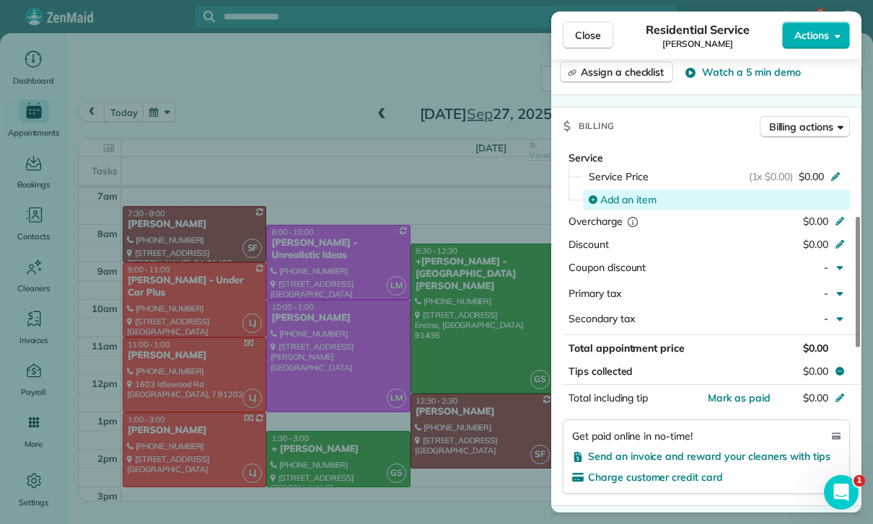
click at [622, 190] on div "Add an item" at bounding box center [716, 200] width 267 height 20
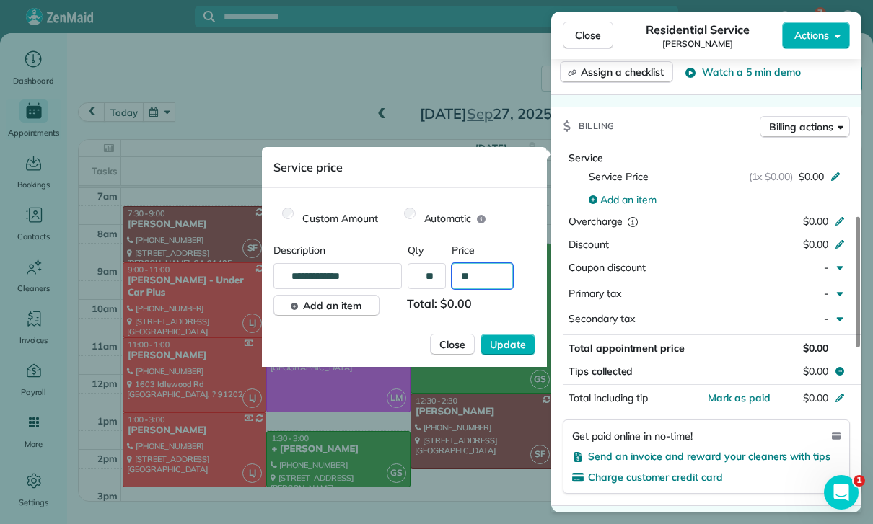
click at [493, 281] on input "**" at bounding box center [482, 276] width 61 height 26
type input "****"
click at [517, 342] on span "Update" at bounding box center [508, 345] width 36 height 14
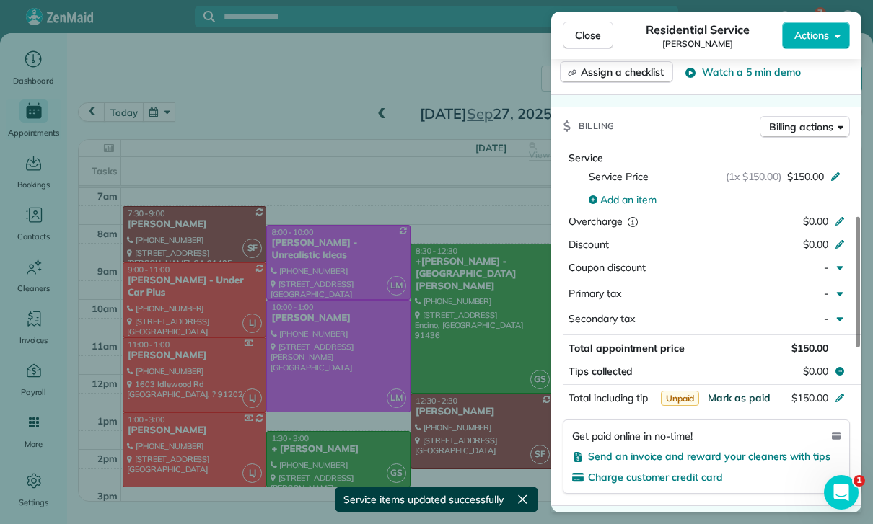
click at [739, 399] on span "Mark as paid" at bounding box center [739, 398] width 63 height 13
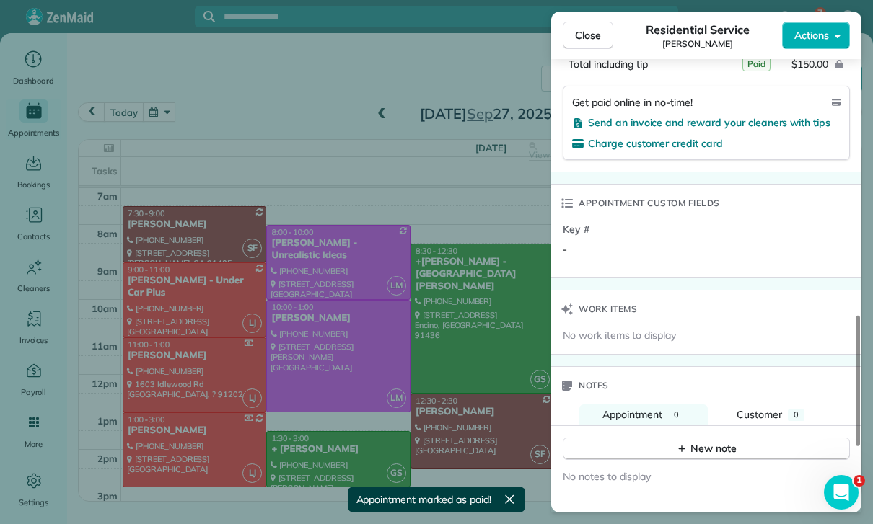
scroll to position [985, 0]
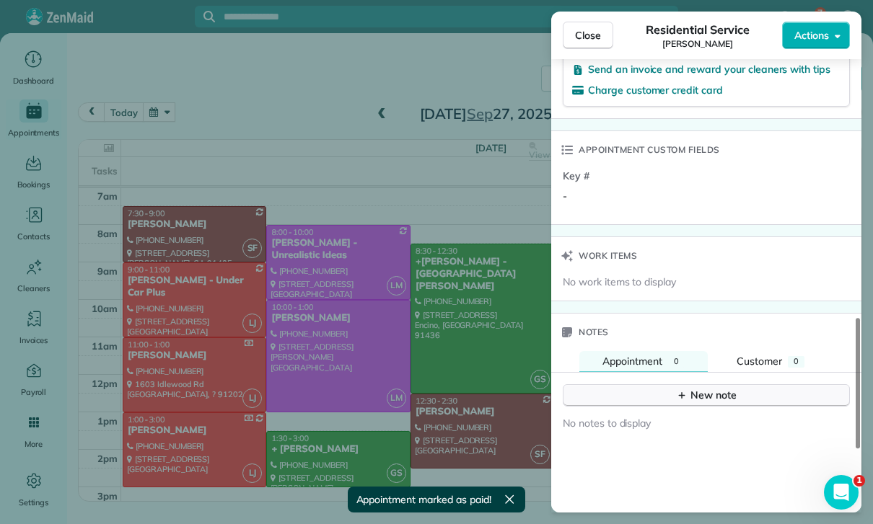
click at [709, 390] on div "New note" at bounding box center [706, 395] width 61 height 15
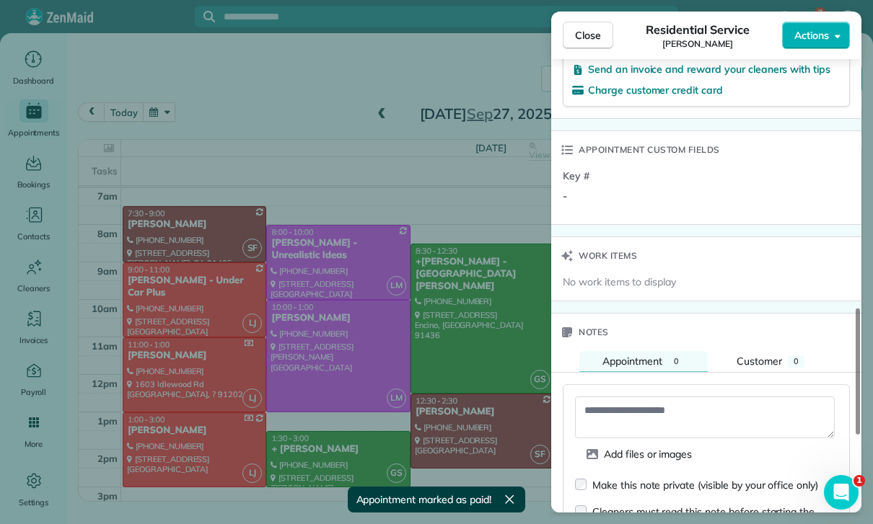
click at [617, 402] on textarea at bounding box center [705, 418] width 260 height 42
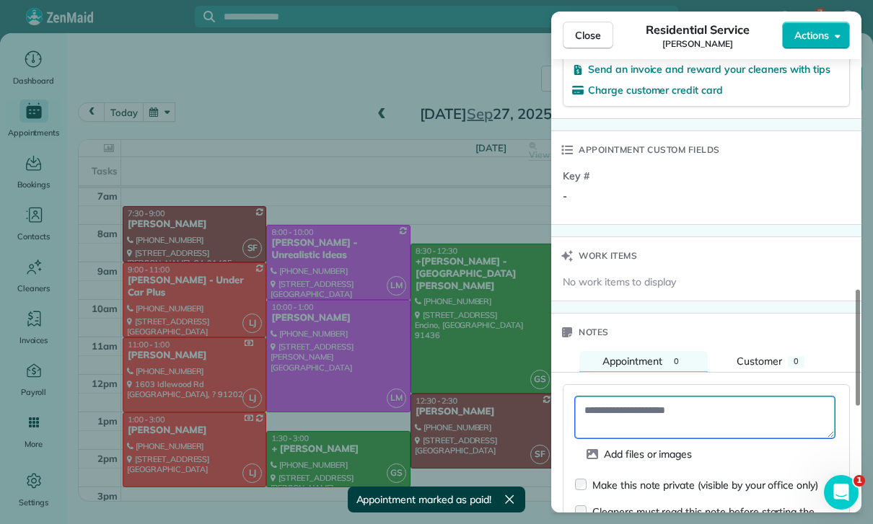
paste textarea "**********"
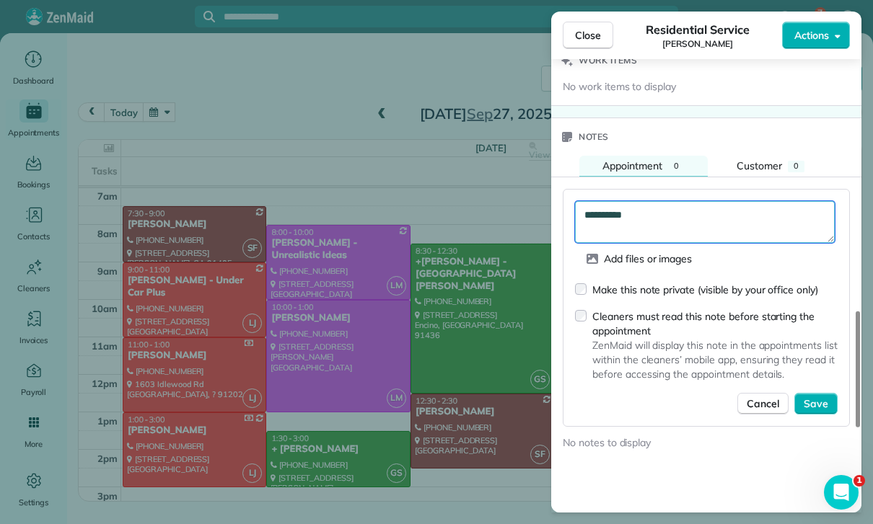
scroll to position [1180, 0]
type textarea "**********"
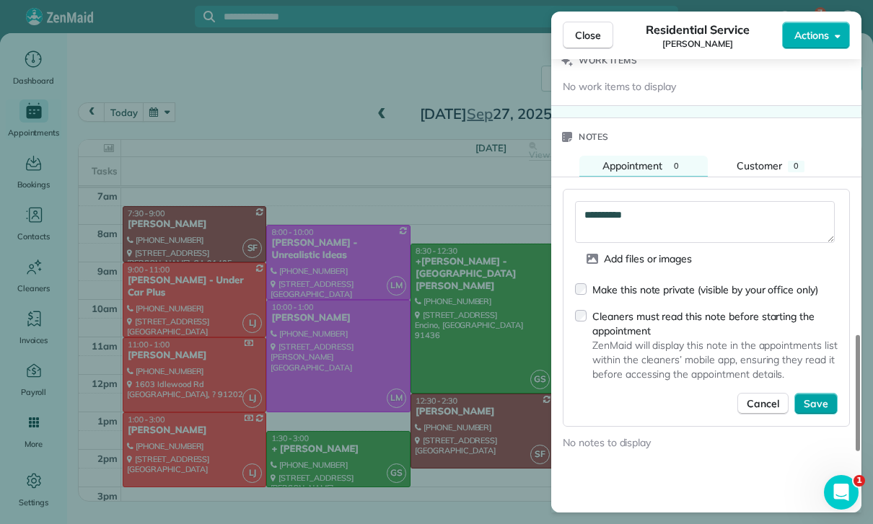
click at [819, 393] on button "Save" at bounding box center [815, 404] width 43 height 22
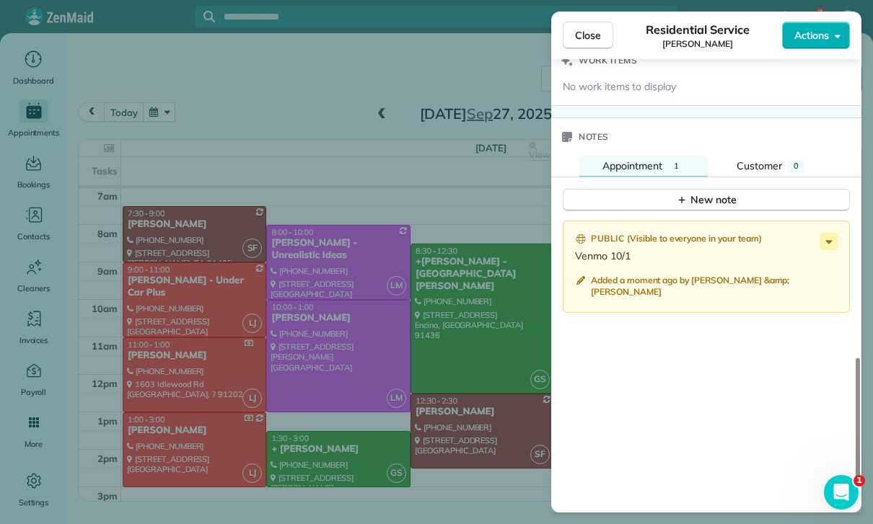
click at [351, 291] on div "Close Residential Service Camille Jordan Actions Status Confirmed Camille Jorda…" at bounding box center [436, 262] width 873 height 524
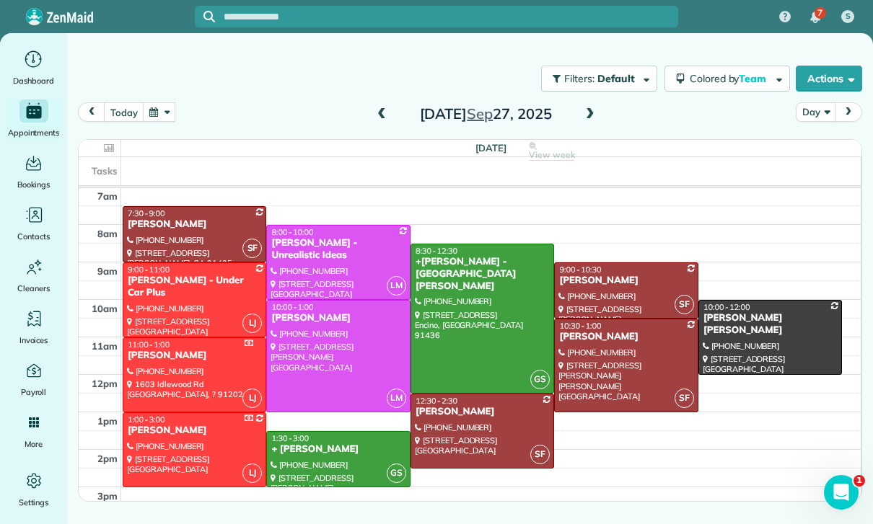
click at [163, 107] on button "button" at bounding box center [159, 111] width 33 height 19
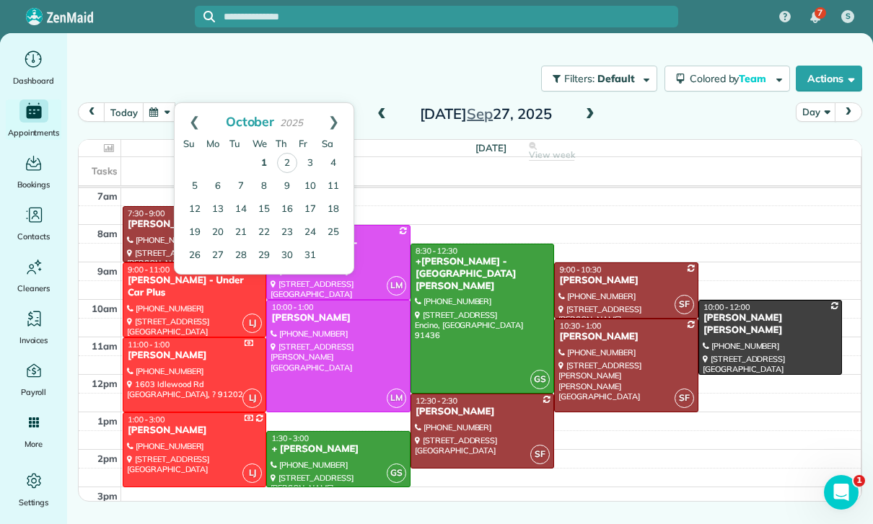
click at [264, 164] on link "1" at bounding box center [263, 163] width 23 height 23
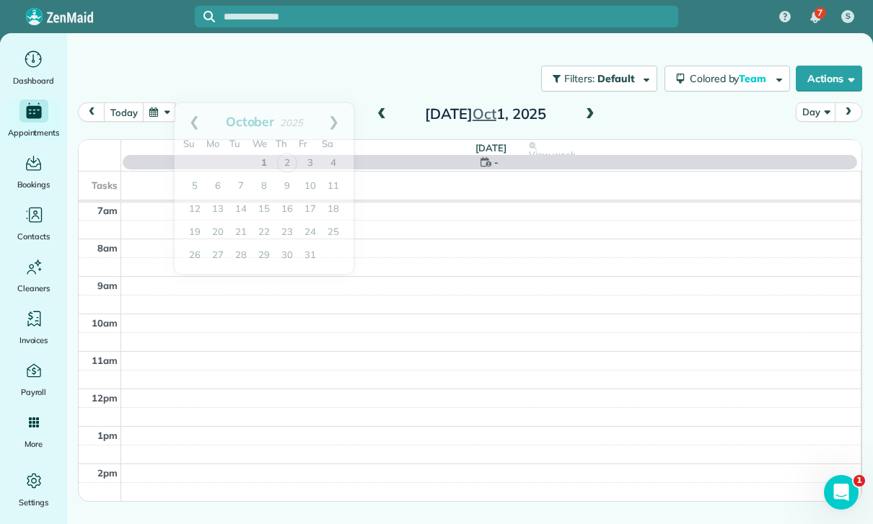
scroll to position [113, 0]
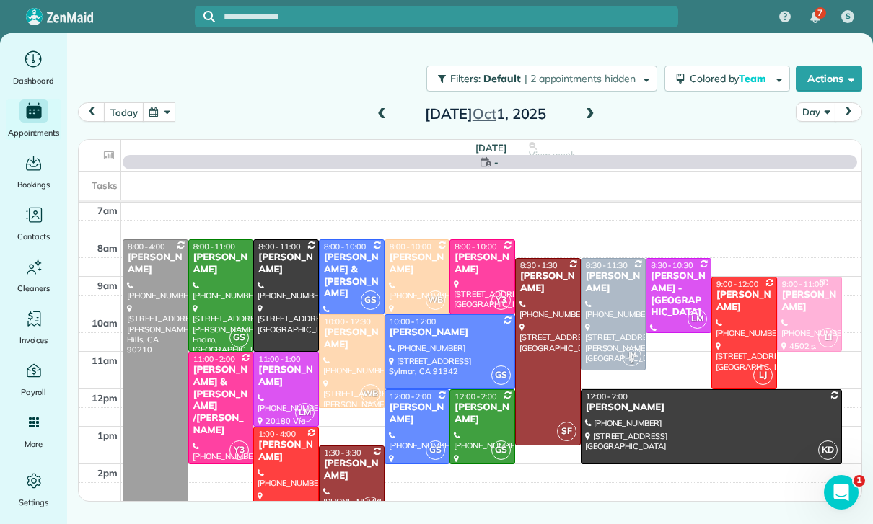
click at [340, 382] on div at bounding box center [352, 361] width 64 height 92
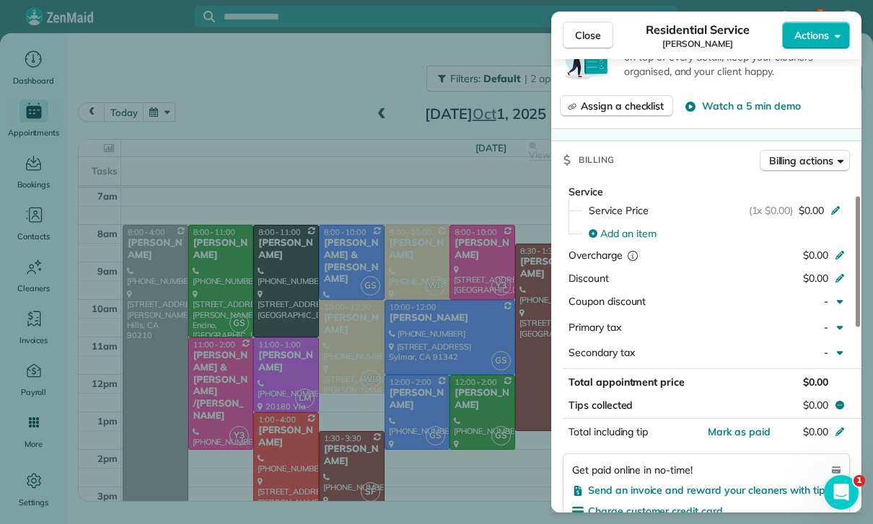
scroll to position [569, 0]
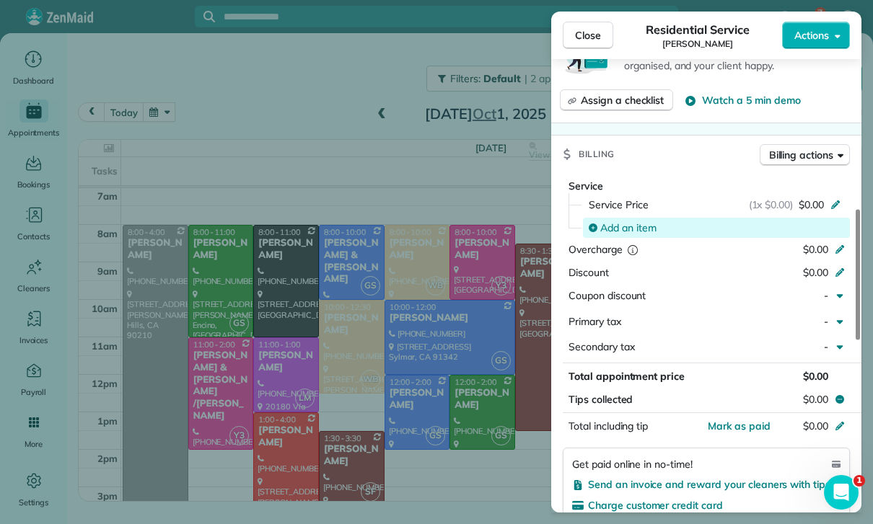
click at [638, 221] on span "Add an item" at bounding box center [628, 228] width 56 height 14
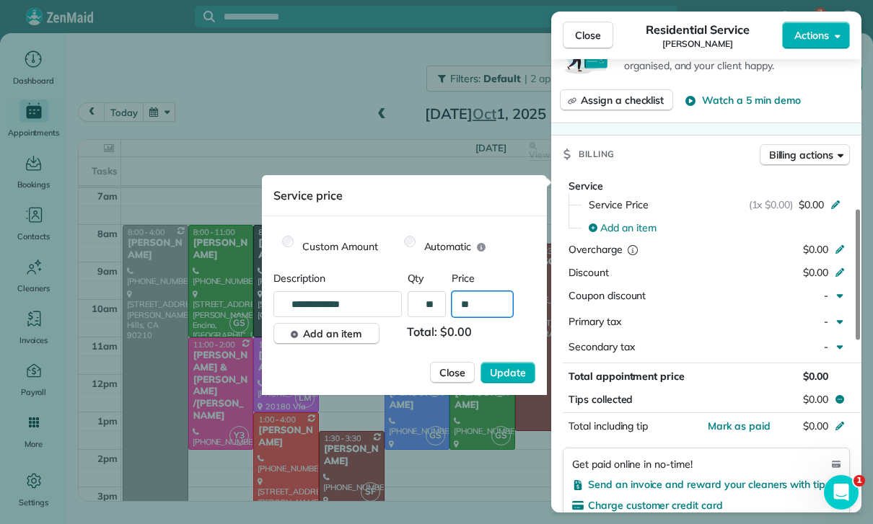
click at [490, 307] on input "**" at bounding box center [482, 304] width 61 height 26
type input "****"
click at [507, 381] on button "Update" at bounding box center [507, 373] width 55 height 22
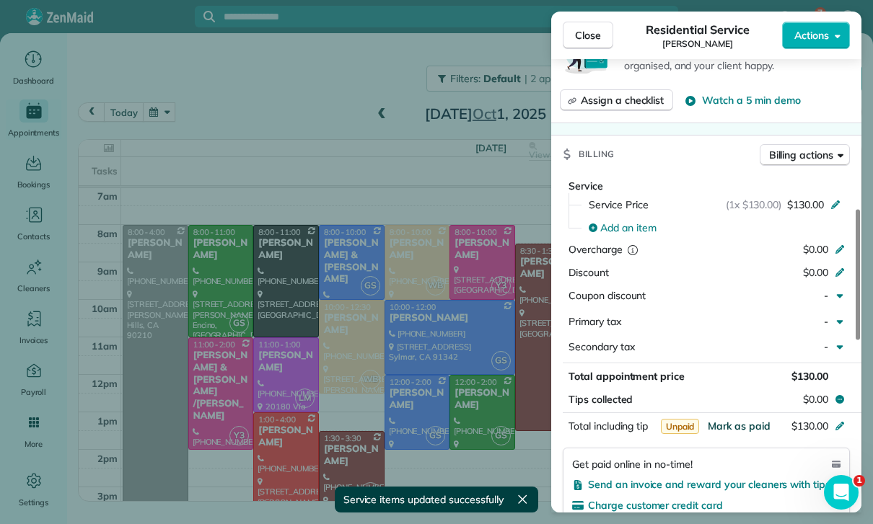
click at [732, 422] on span "Mark as paid" at bounding box center [739, 426] width 63 height 13
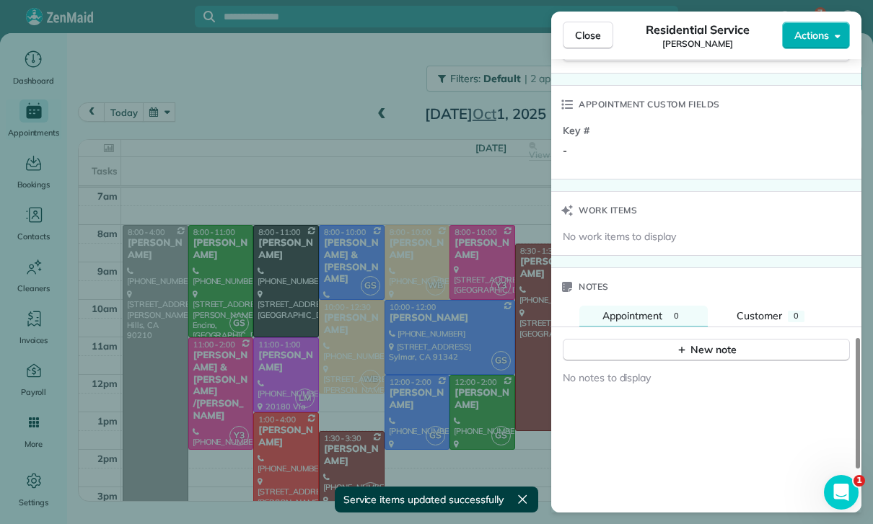
scroll to position [1061, 0]
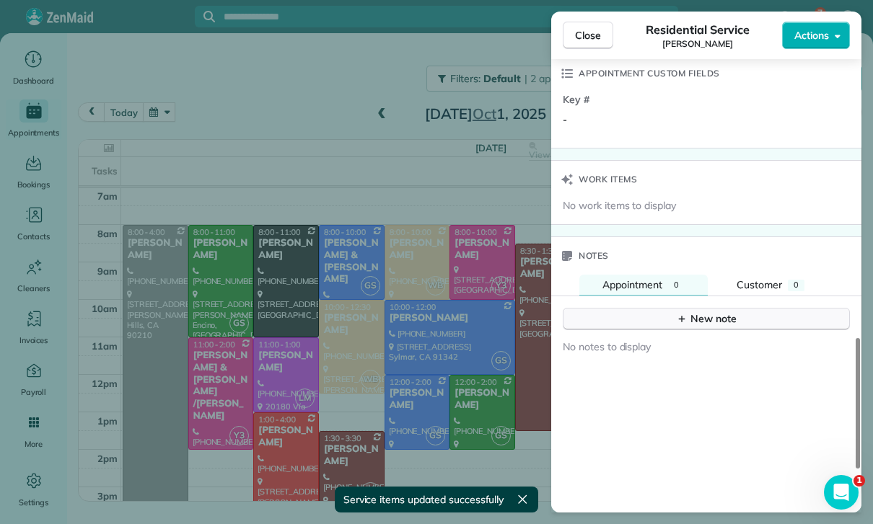
click at [710, 308] on button "New note" at bounding box center [706, 319] width 287 height 22
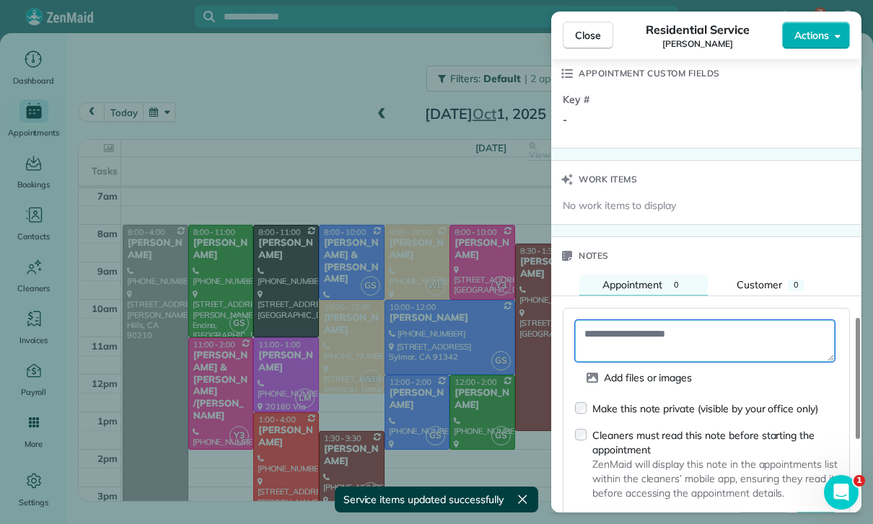
click at [645, 335] on textarea at bounding box center [705, 341] width 260 height 42
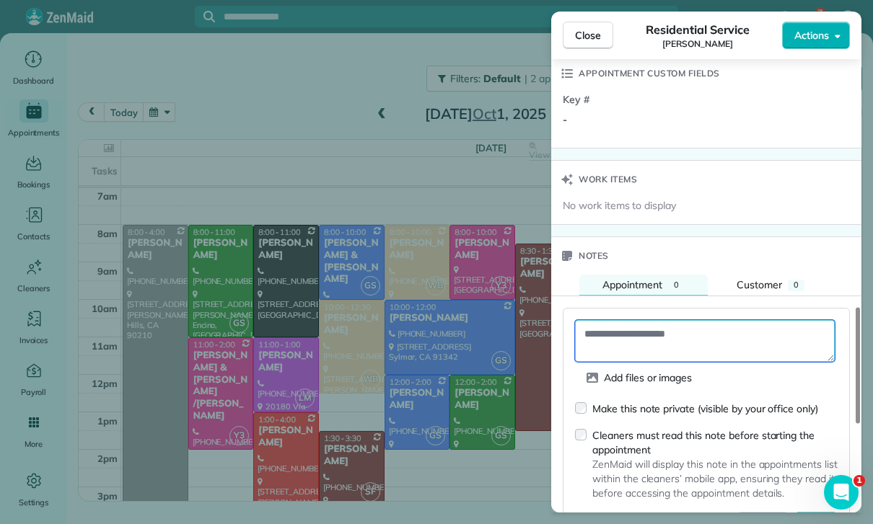
paste textarea "**********"
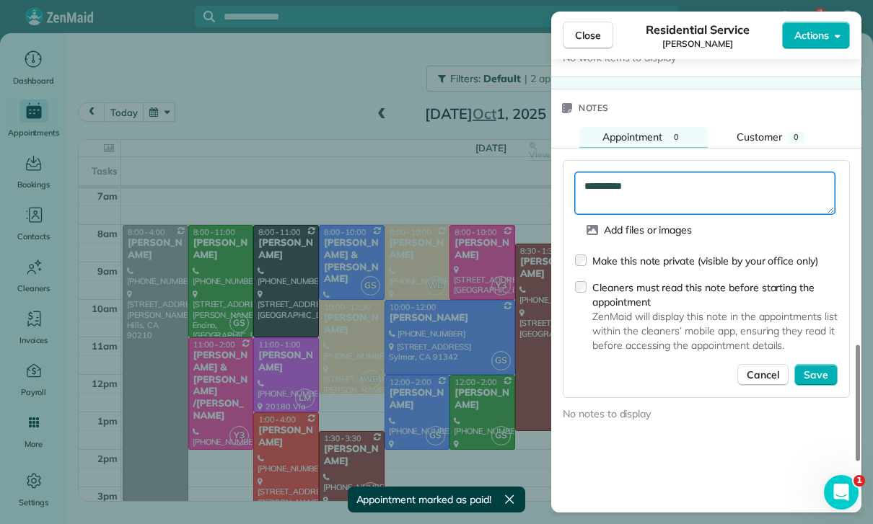
scroll to position [1223, 0]
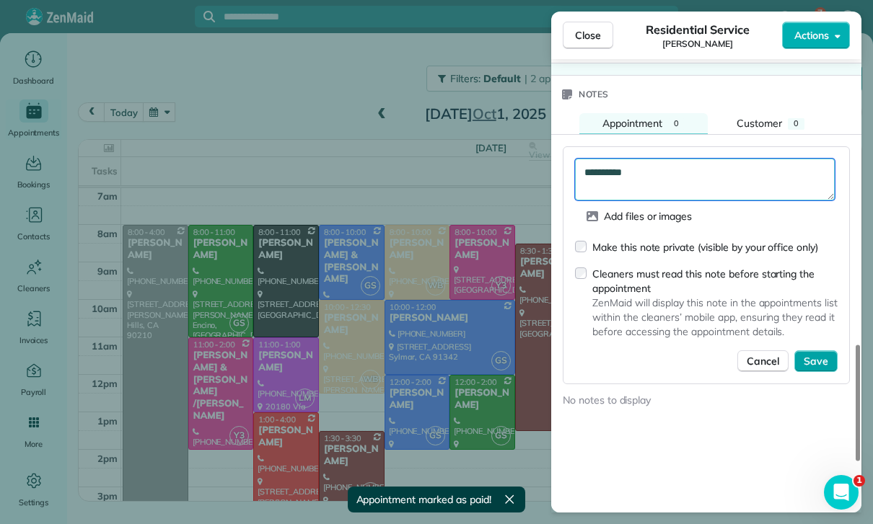
type textarea "**********"
click at [822, 351] on button "Save" at bounding box center [815, 362] width 43 height 22
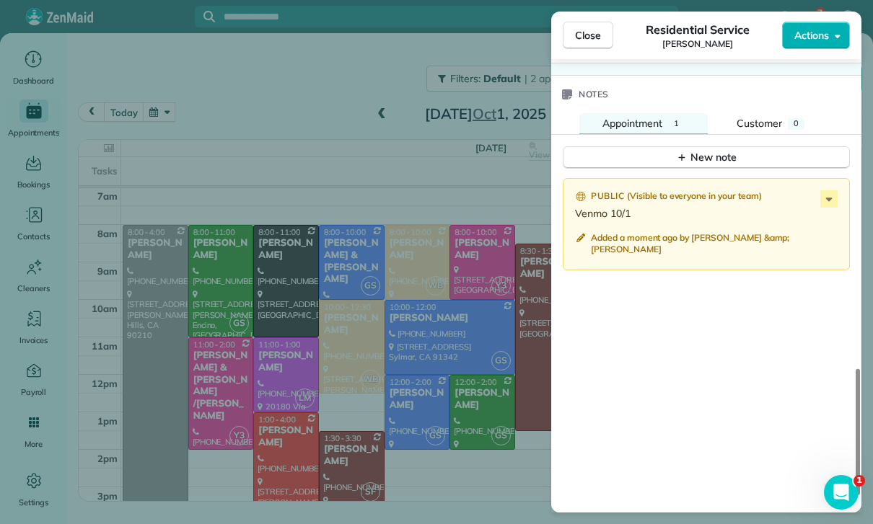
scroll to position [113, 0]
click at [334, 162] on div "Close Residential Service Kandice Smith Actions Status Confirmed Kandice Smith …" at bounding box center [436, 262] width 873 height 524
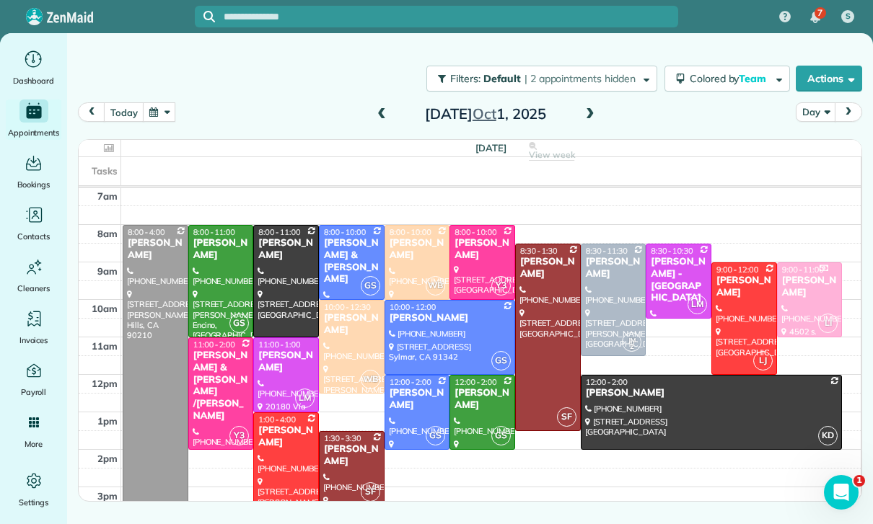
click at [160, 108] on button "button" at bounding box center [159, 111] width 33 height 19
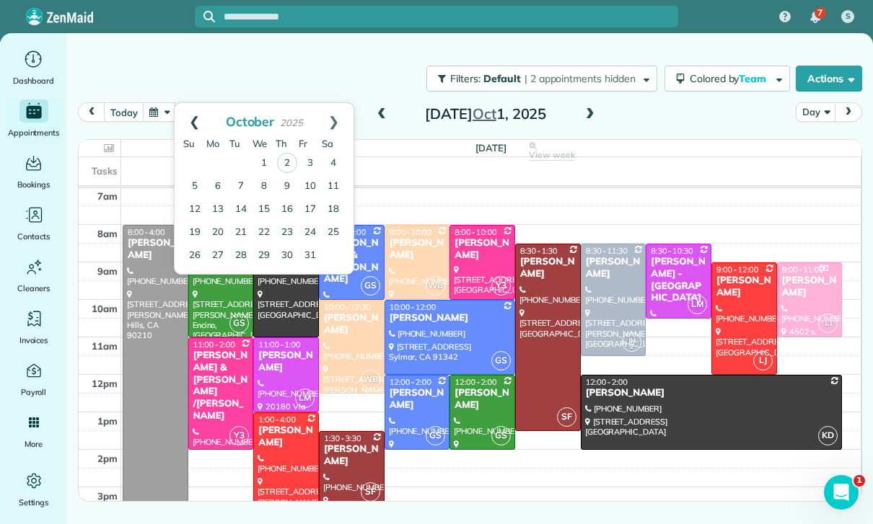
click at [194, 115] on link "Prev" at bounding box center [195, 121] width 40 height 36
click at [190, 120] on link "Prev" at bounding box center [195, 121] width 40 height 36
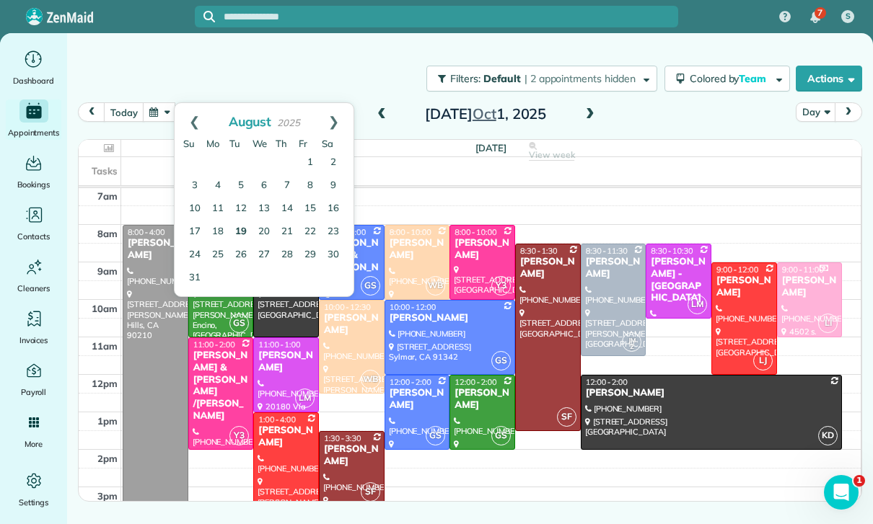
click at [234, 232] on link "19" at bounding box center [240, 232] width 23 height 23
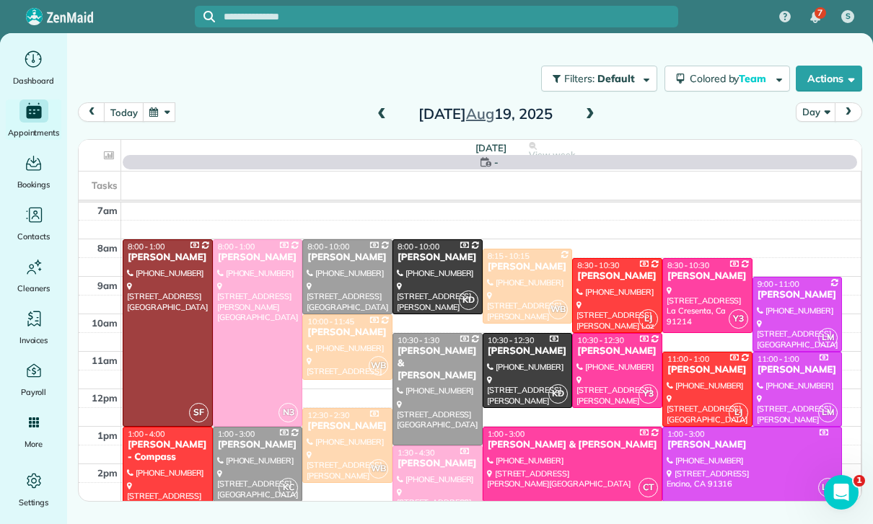
scroll to position [113, 0]
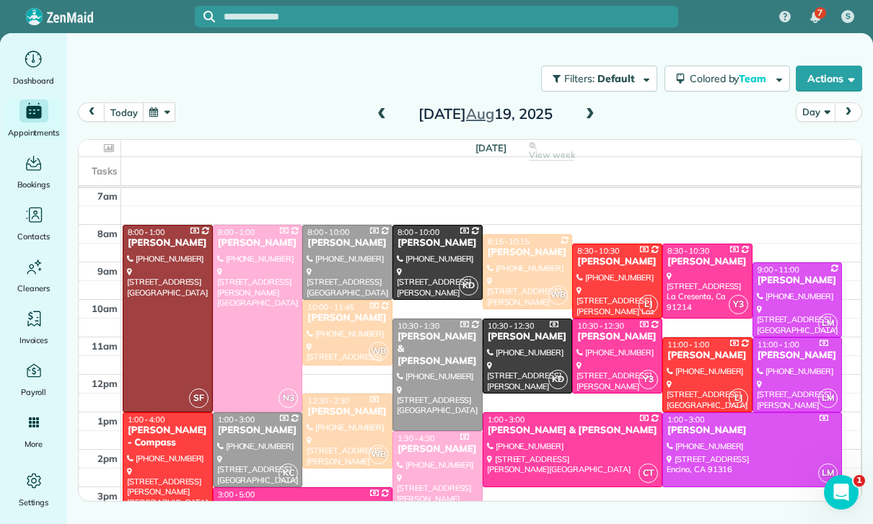
click at [509, 258] on div "Paul Wilamoski" at bounding box center [528, 253] width 82 height 12
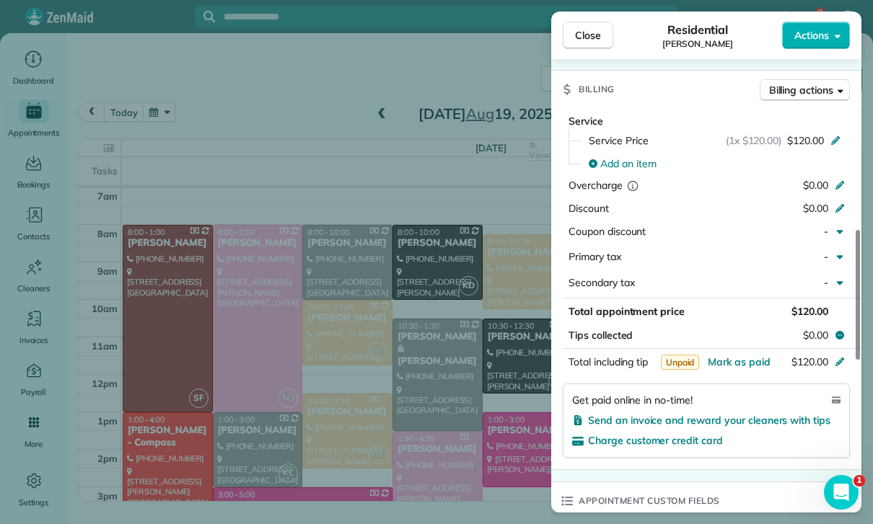
scroll to position [661, 0]
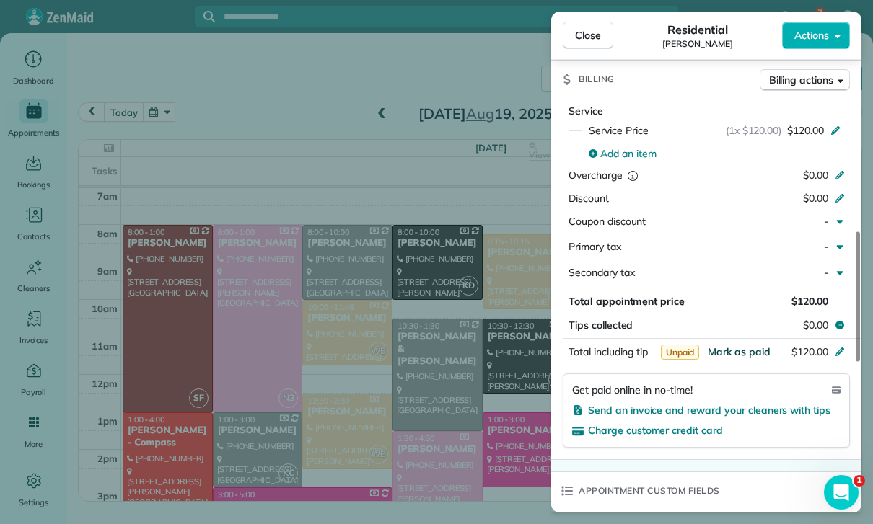
click at [738, 346] on span "Mark as paid" at bounding box center [739, 352] width 63 height 13
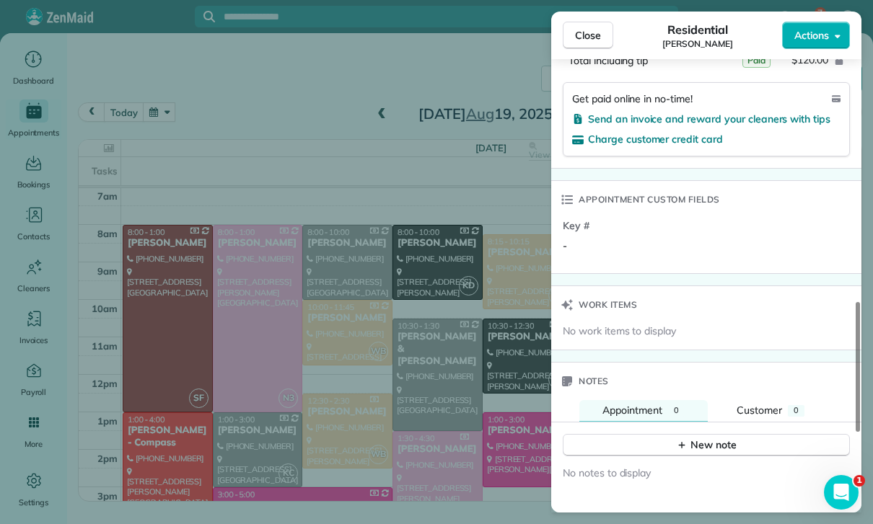
scroll to position [1021, 0]
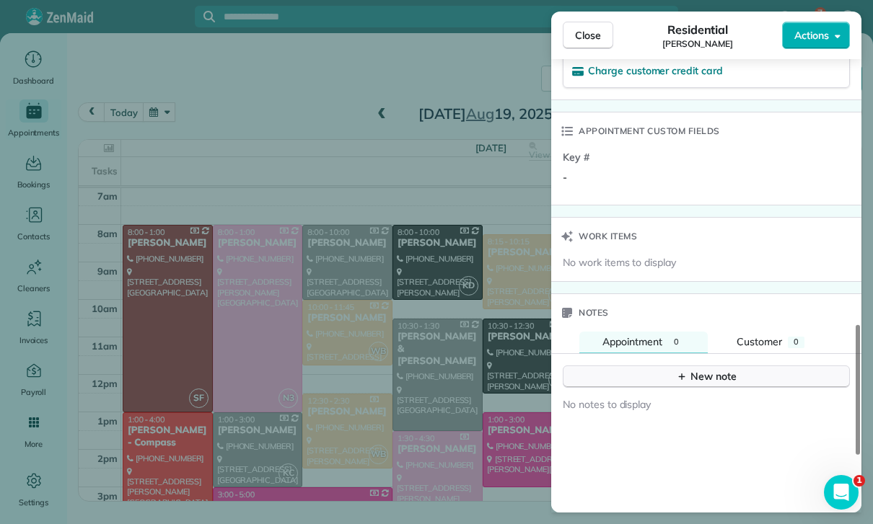
click at [692, 371] on div "New note" at bounding box center [706, 376] width 61 height 15
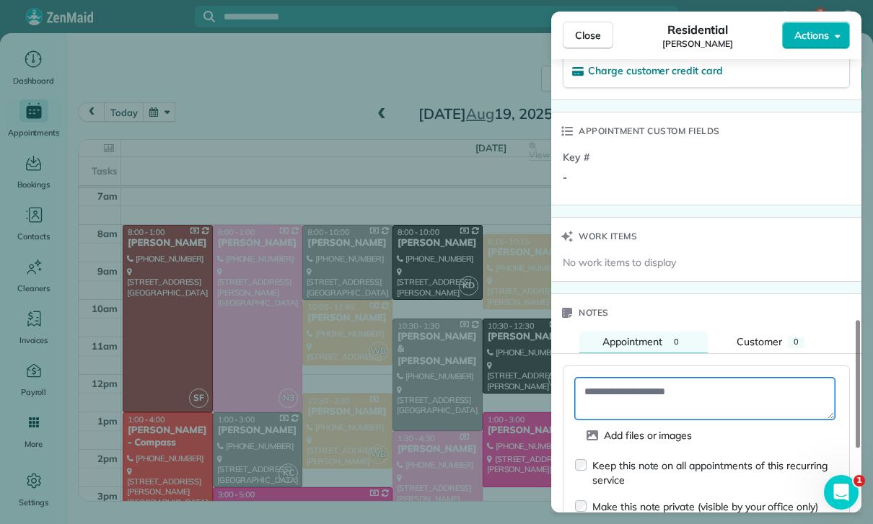
click at [615, 389] on textarea at bounding box center [705, 399] width 260 height 42
paste textarea "**********"
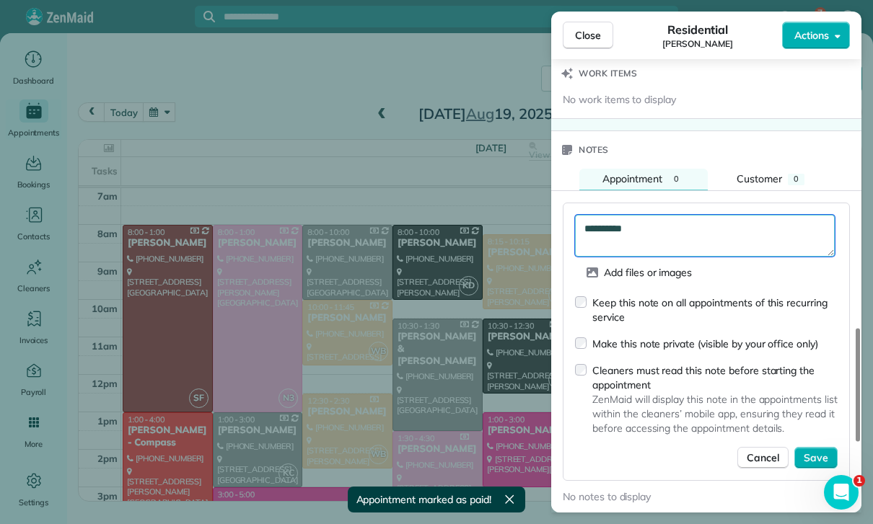
scroll to position [1187, 0]
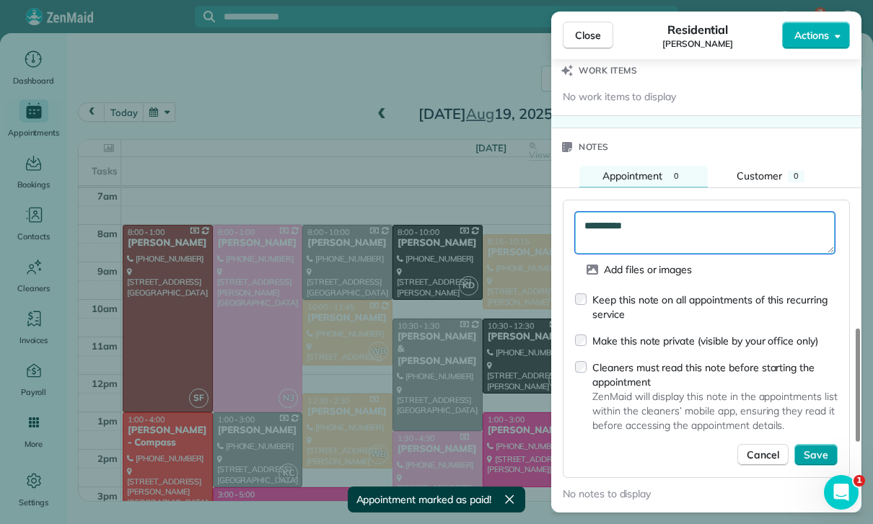
type textarea "**********"
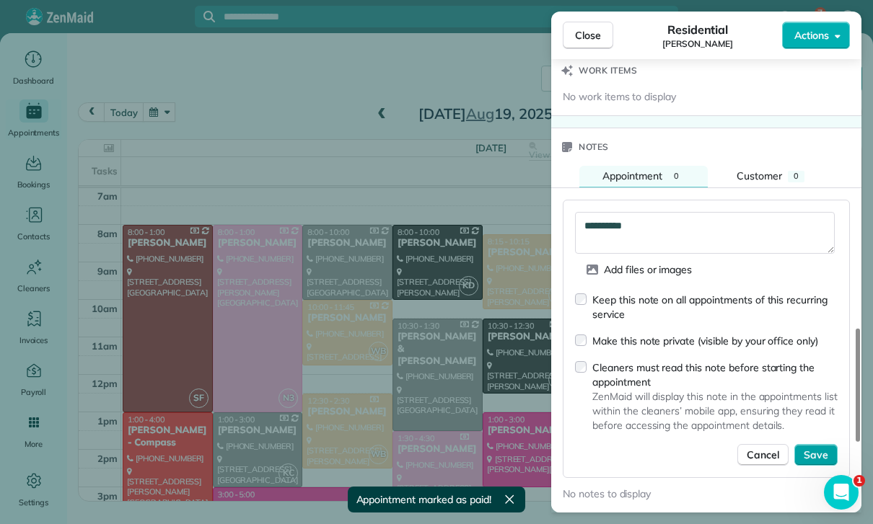
click at [814, 452] on span "Save" at bounding box center [816, 455] width 25 height 14
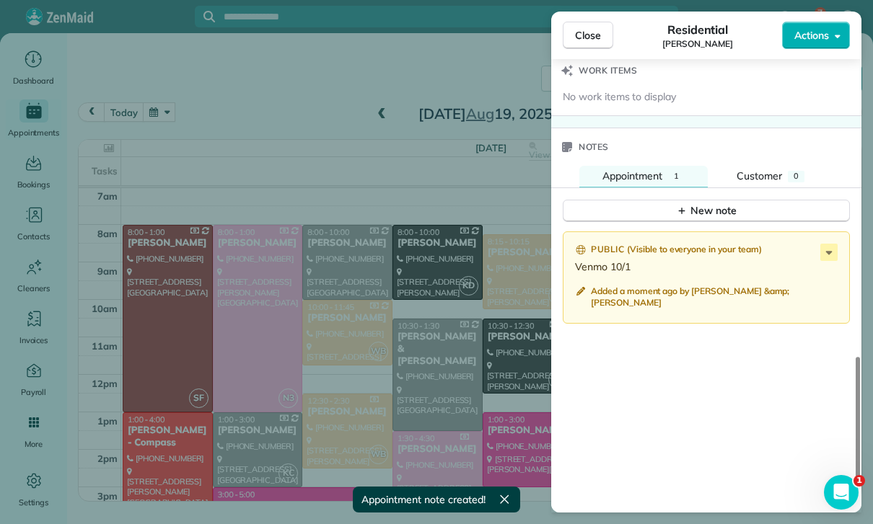
click at [359, 384] on div "Close Residential Paul Wilamoski Actions Status Confirmed Paul Wilamoski · Open…" at bounding box center [436, 262] width 873 height 524
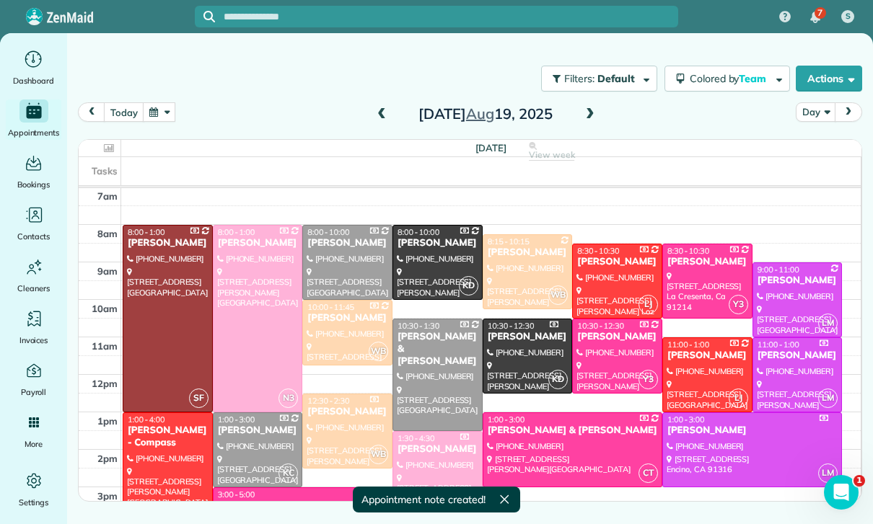
click at [157, 108] on button "button" at bounding box center [159, 111] width 33 height 19
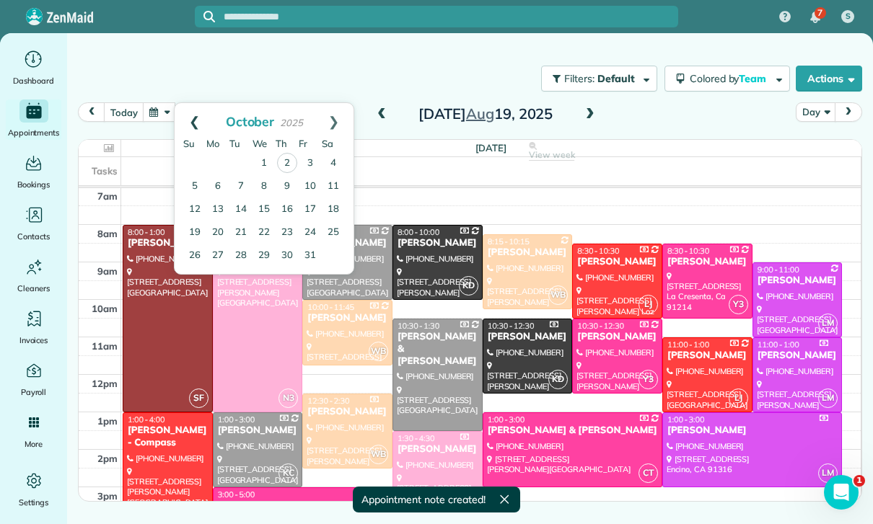
click at [188, 120] on link "Prev" at bounding box center [195, 121] width 40 height 36
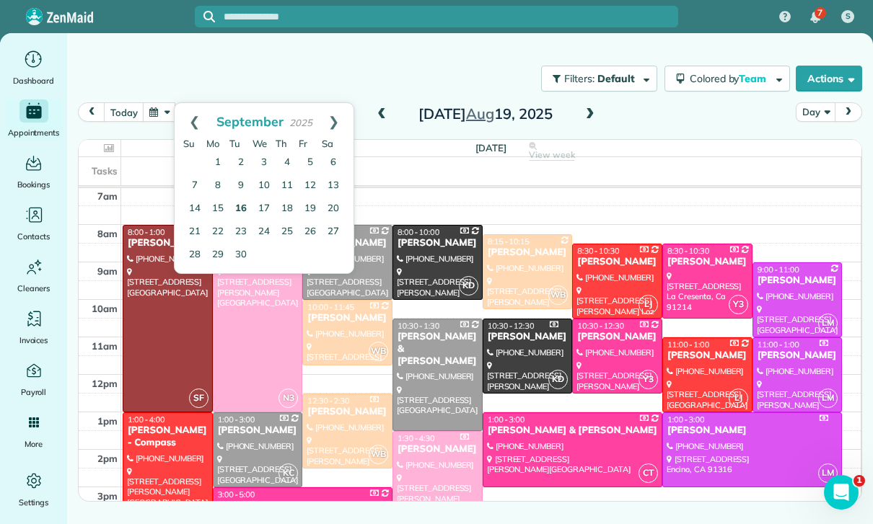
click at [240, 213] on link "16" at bounding box center [240, 209] width 23 height 23
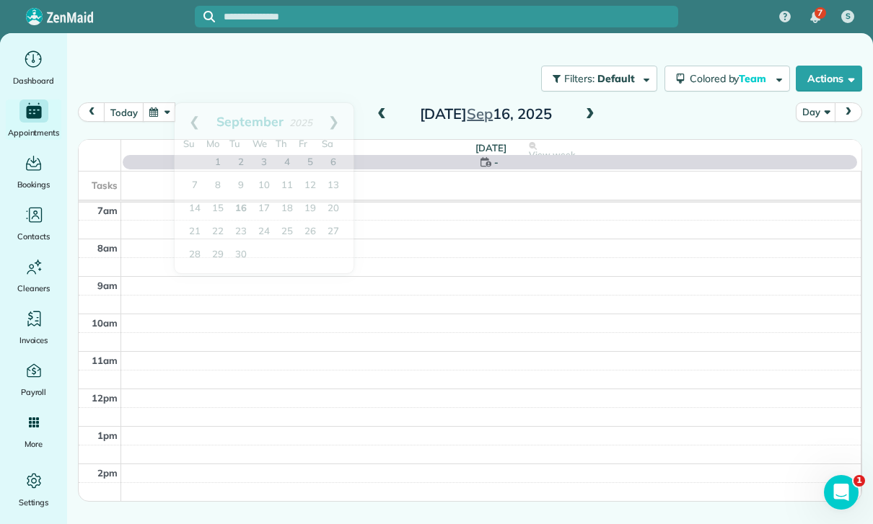
scroll to position [113, 0]
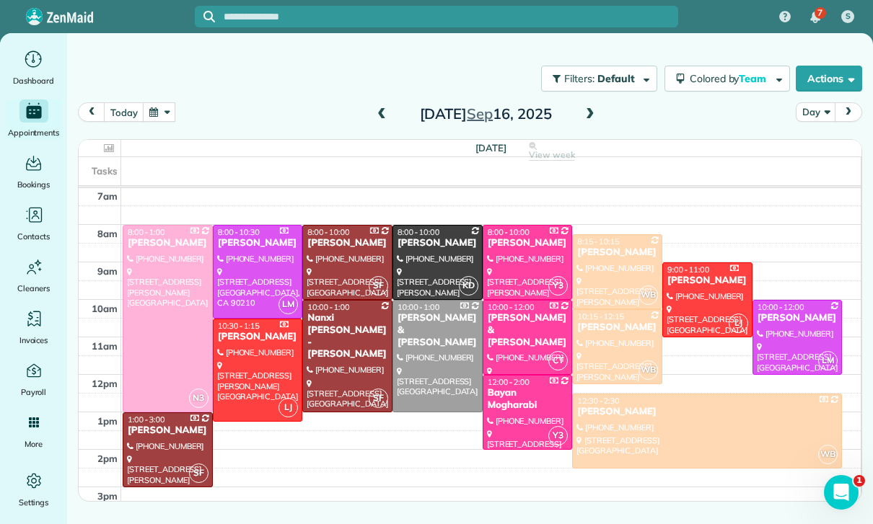
click at [620, 258] on div "Paul Wilamoski" at bounding box center [617, 253] width 82 height 12
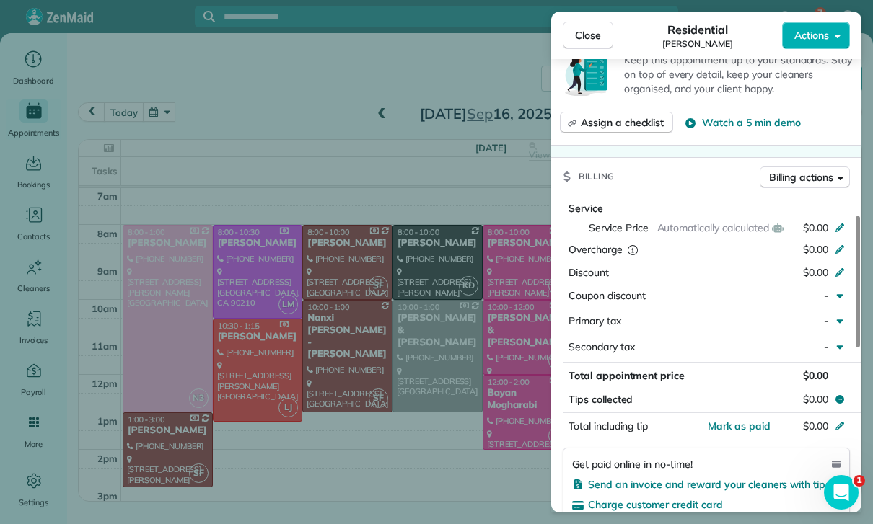
scroll to position [558, 0]
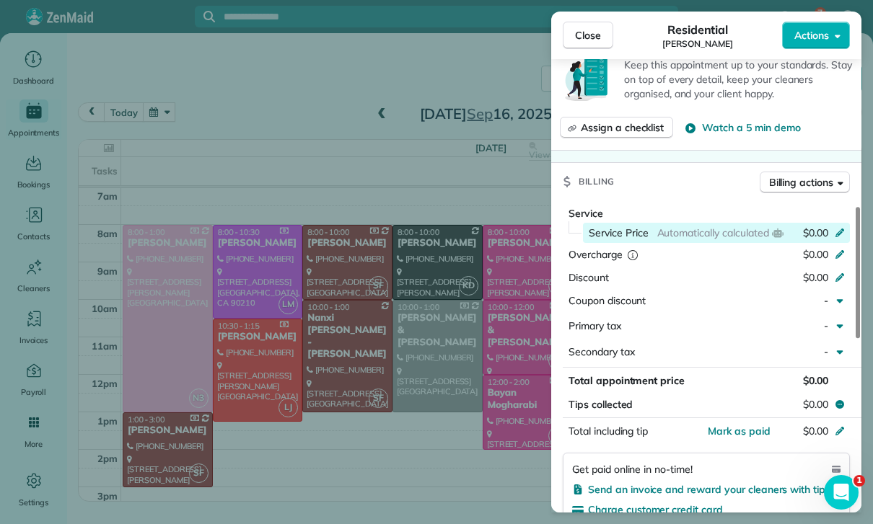
click at [839, 226] on icon at bounding box center [840, 232] width 12 height 12
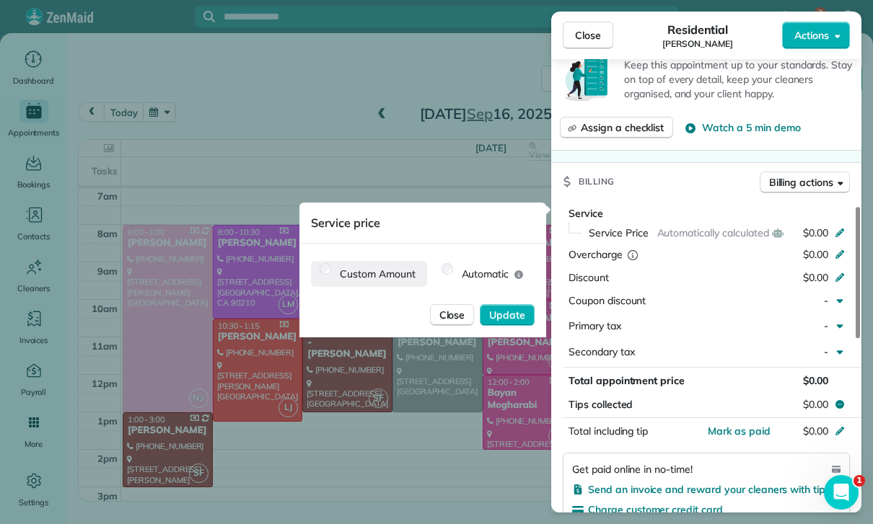
click at [364, 280] on label "Custom Amount" at bounding box center [369, 274] width 116 height 26
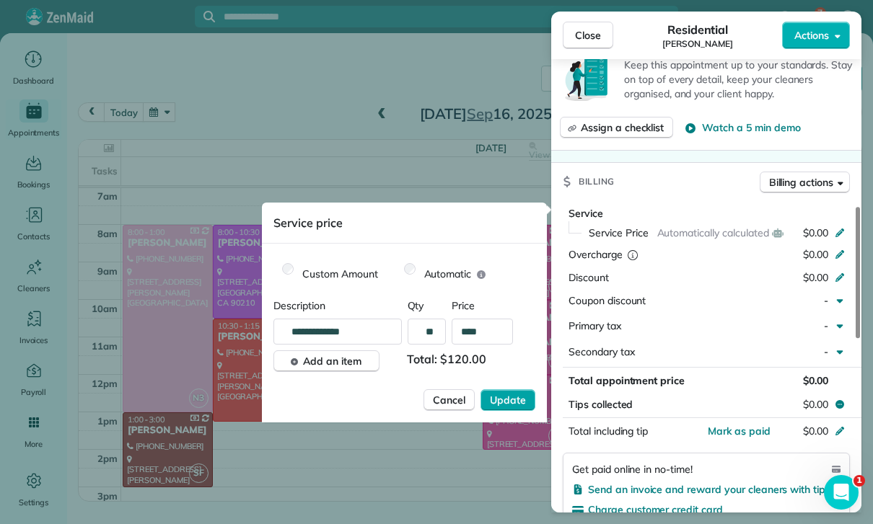
type input "****"
click at [526, 405] on button "Update" at bounding box center [507, 401] width 55 height 22
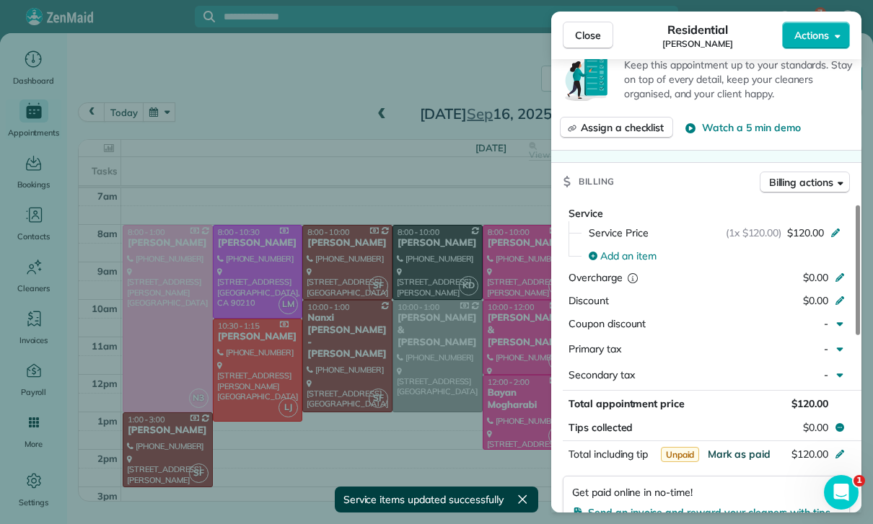
click at [738, 449] on span "Mark as paid" at bounding box center [739, 454] width 63 height 13
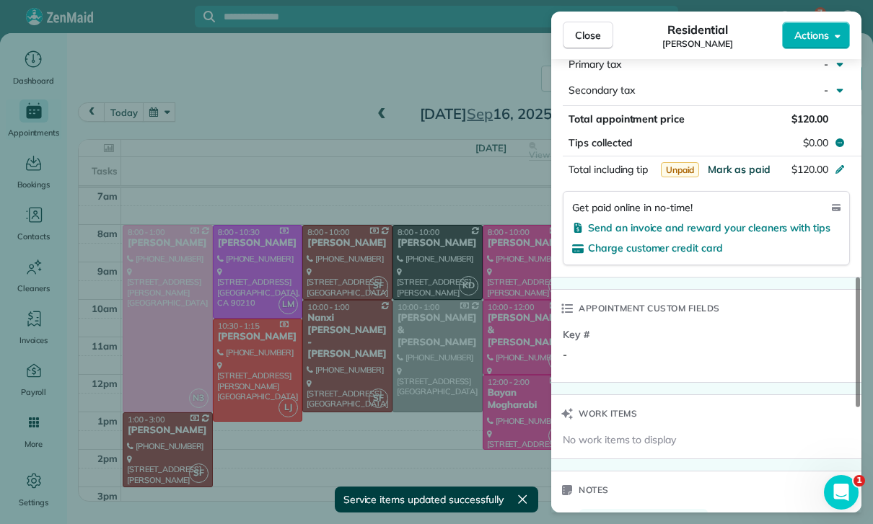
scroll to position [969, 0]
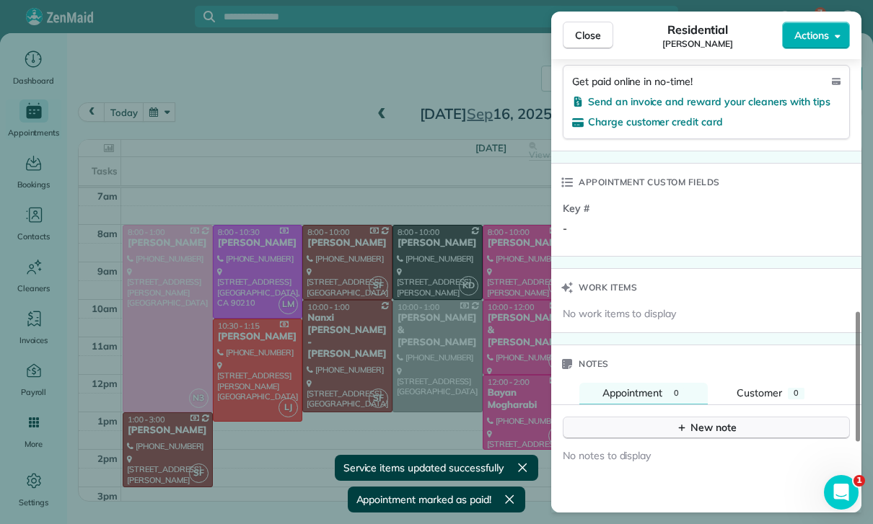
click at [712, 428] on div "New note" at bounding box center [706, 428] width 61 height 15
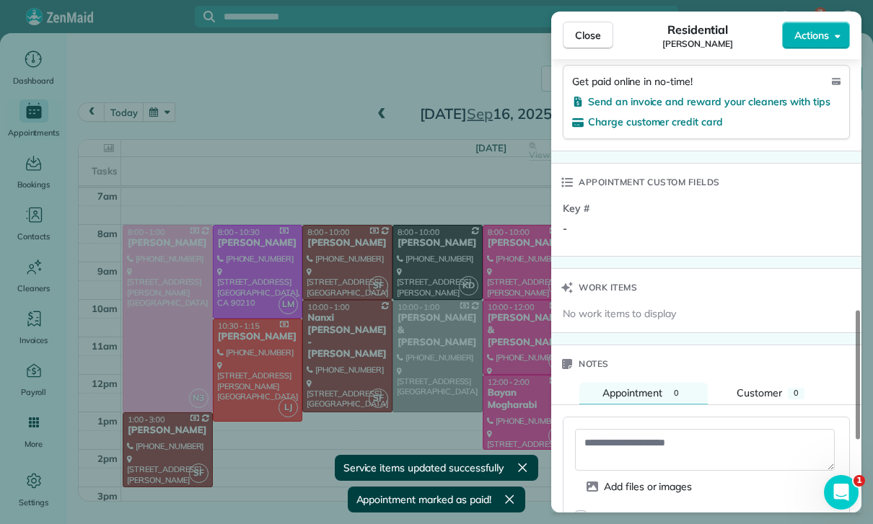
click at [641, 438] on textarea at bounding box center [705, 450] width 260 height 42
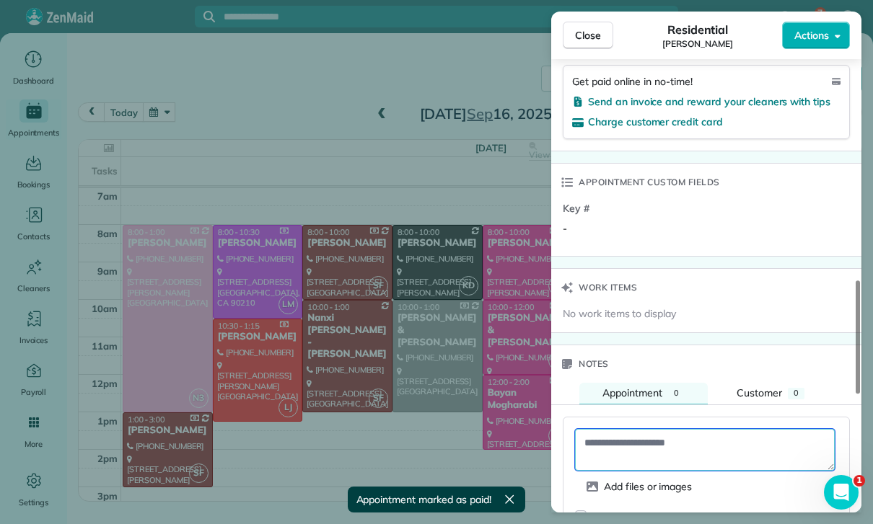
paste textarea "**********"
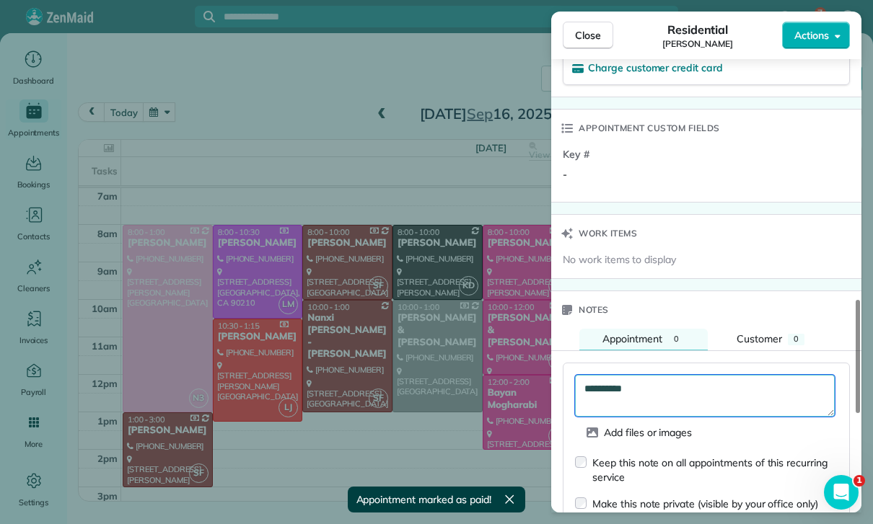
scroll to position [1144, 0]
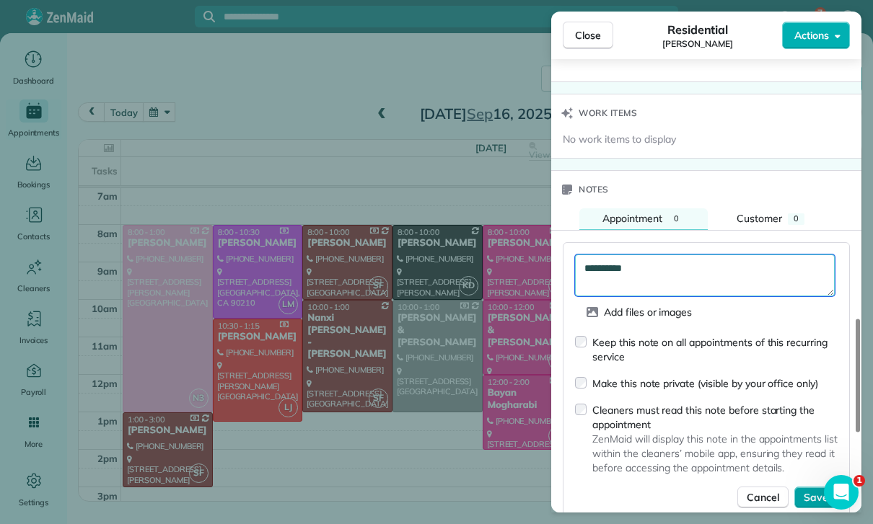
type textarea "**********"
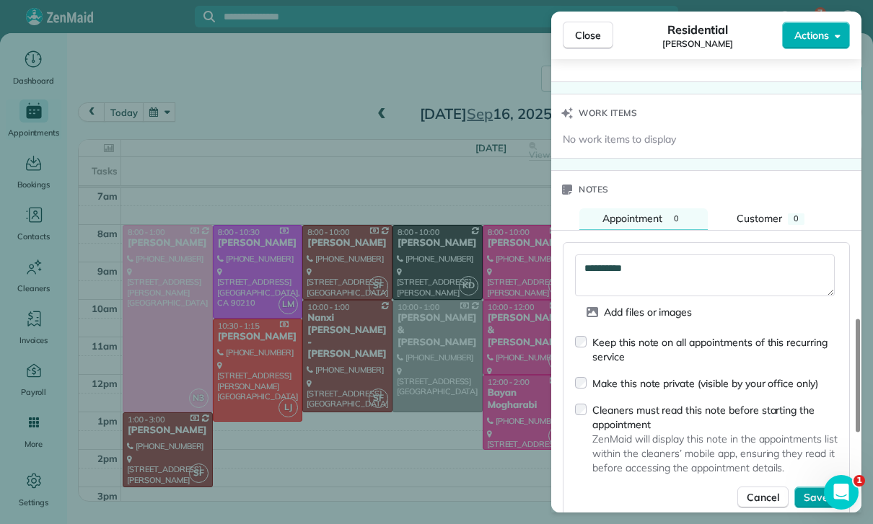
click at [809, 487] on button "Save" at bounding box center [815, 498] width 43 height 22
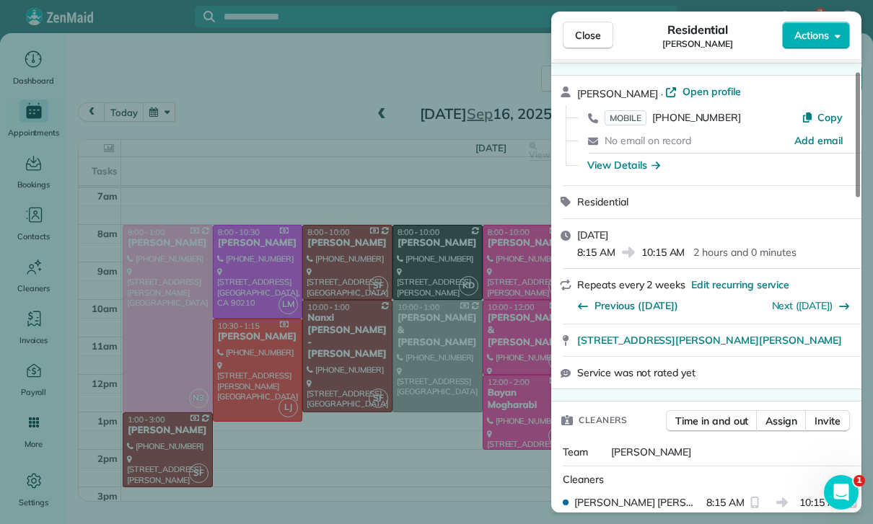
scroll to position [25, 0]
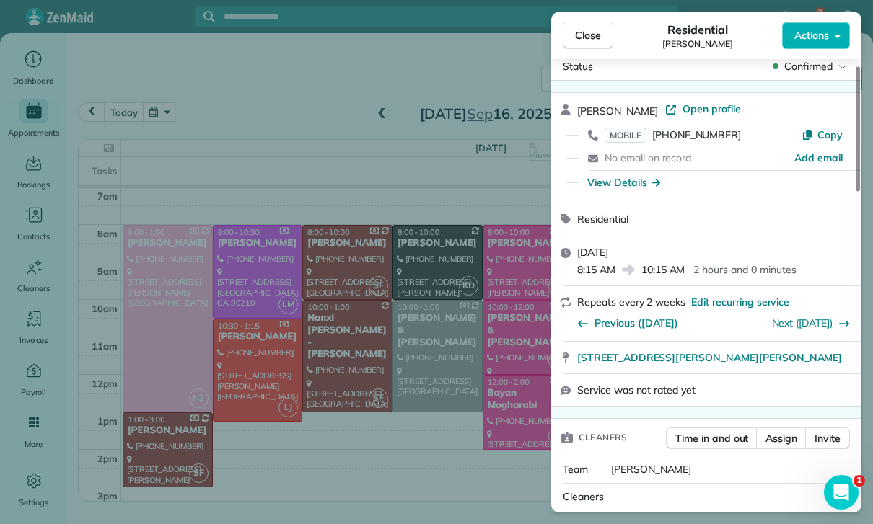
click at [306, 280] on div "Close Residential Paul Wilamoski Actions Status Confirmed Paul Wilamoski · Open…" at bounding box center [436, 262] width 873 height 524
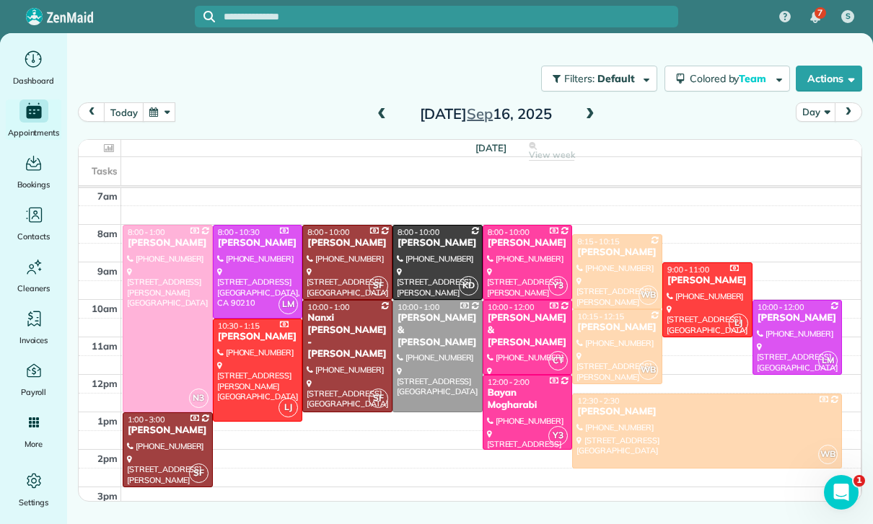
click at [159, 113] on button "button" at bounding box center [159, 111] width 33 height 19
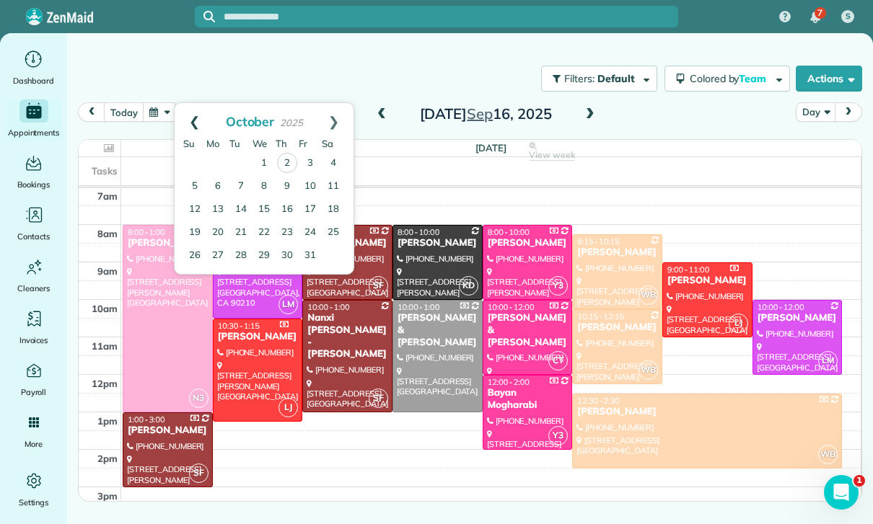
click at [182, 121] on link "Prev" at bounding box center [195, 121] width 40 height 36
click at [236, 247] on link "30" at bounding box center [240, 255] width 23 height 23
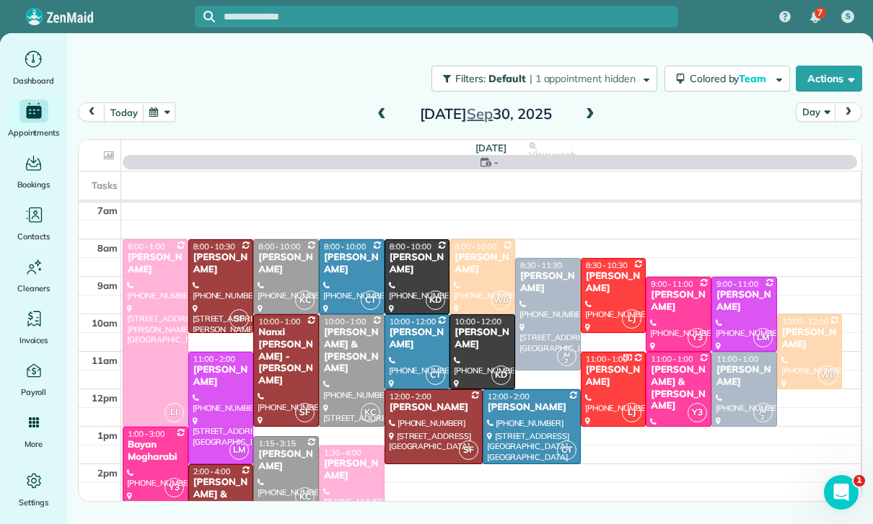
scroll to position [113, 0]
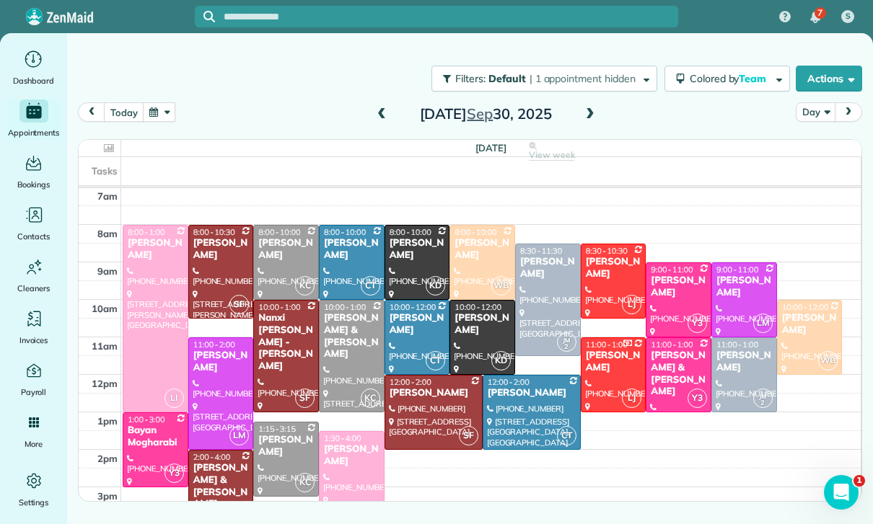
click at [682, 371] on div "Daniel & Kathy Mellitz" at bounding box center [678, 374] width 57 height 49
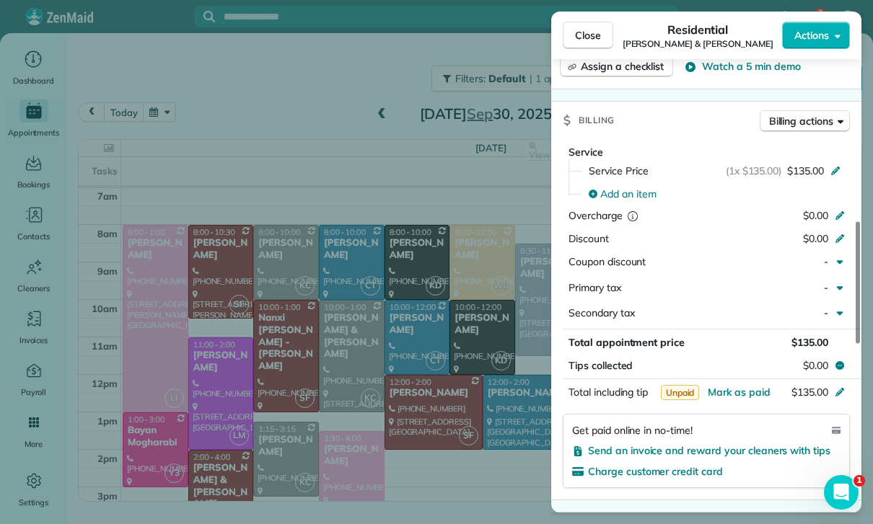
scroll to position [666, 0]
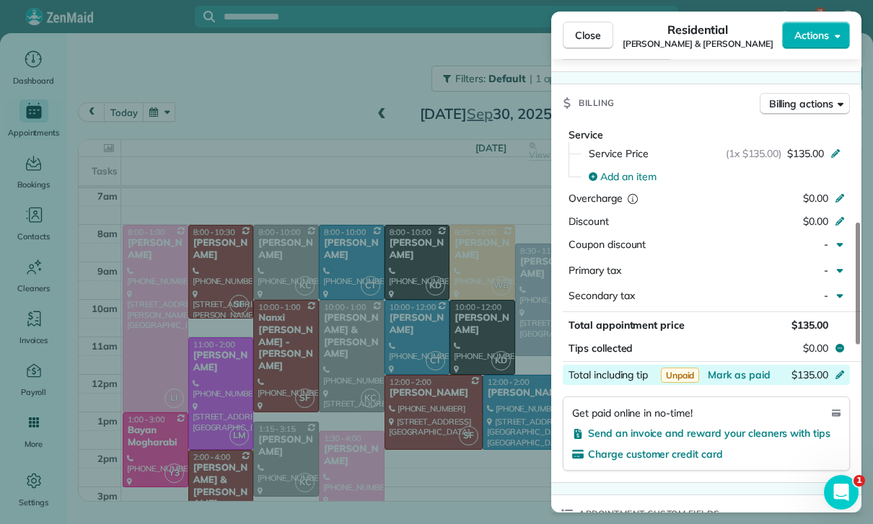
click at [740, 377] on div "$135.00" at bounding box center [763, 376] width 141 height 17
click at [749, 477] on div "Status Yet to Confirm Daniel & Kathy Mellitz · Open profile SPOUSE (562) 833-52…" at bounding box center [706, 326] width 310 height 1832
click at [744, 377] on div "$135.00" at bounding box center [763, 376] width 141 height 17
click at [757, 501] on div "Appointment custom fields" at bounding box center [706, 515] width 310 height 38
click at [744, 371] on span "Mark as paid" at bounding box center [739, 375] width 63 height 13
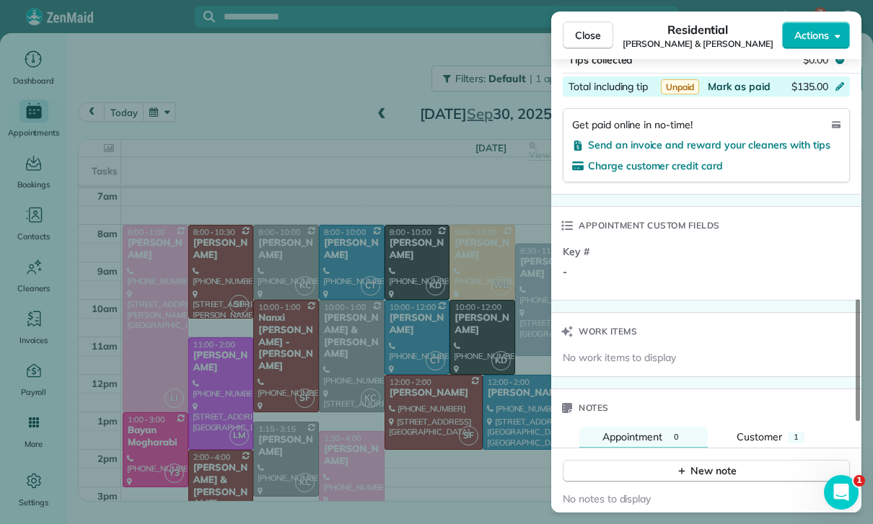
scroll to position [1005, 0]
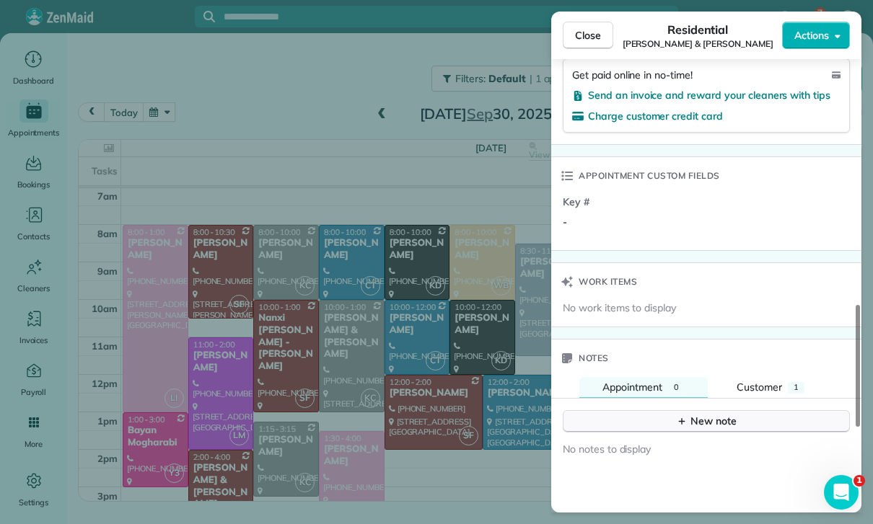
click at [701, 421] on div "New note" at bounding box center [706, 421] width 61 height 15
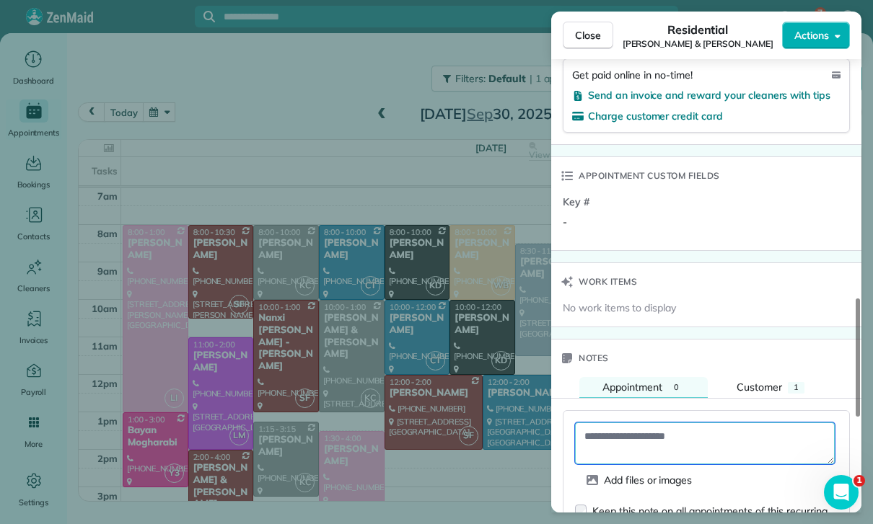
click at [652, 436] on textarea at bounding box center [705, 444] width 260 height 42
paste textarea "**********"
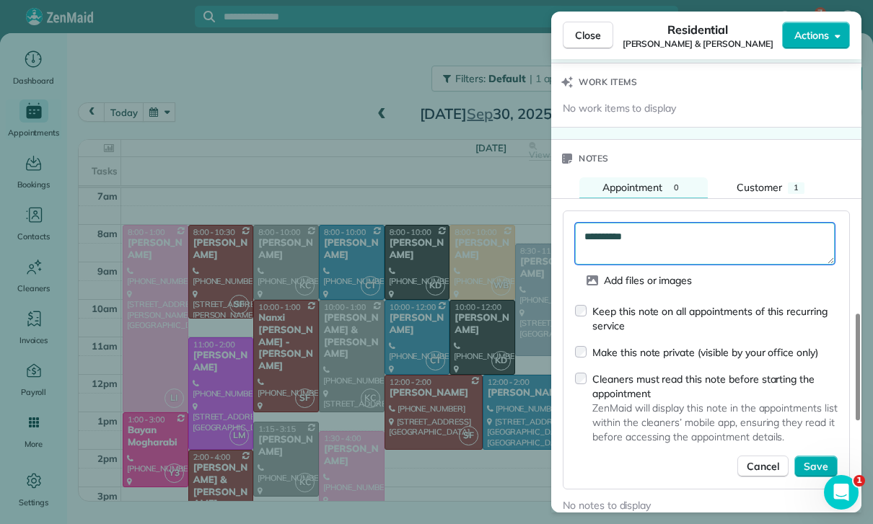
scroll to position [1213, 0]
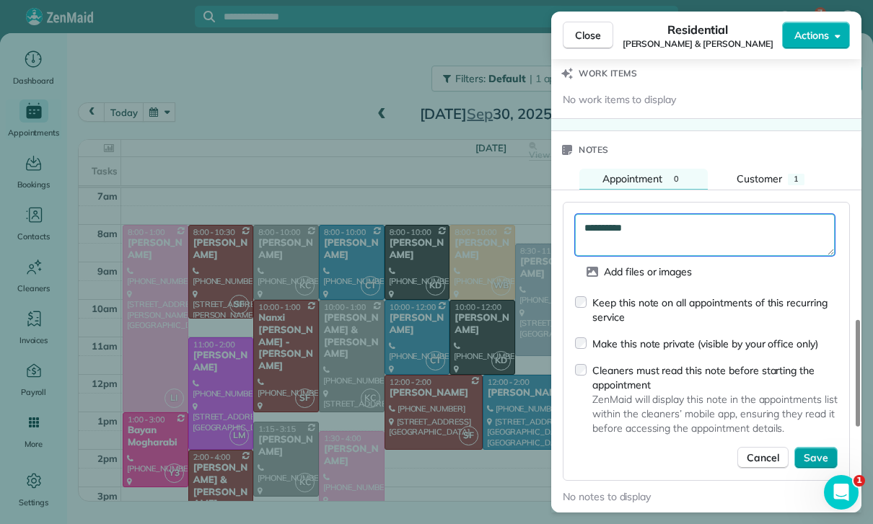
type textarea "**********"
click at [817, 451] on span "Save" at bounding box center [816, 458] width 25 height 14
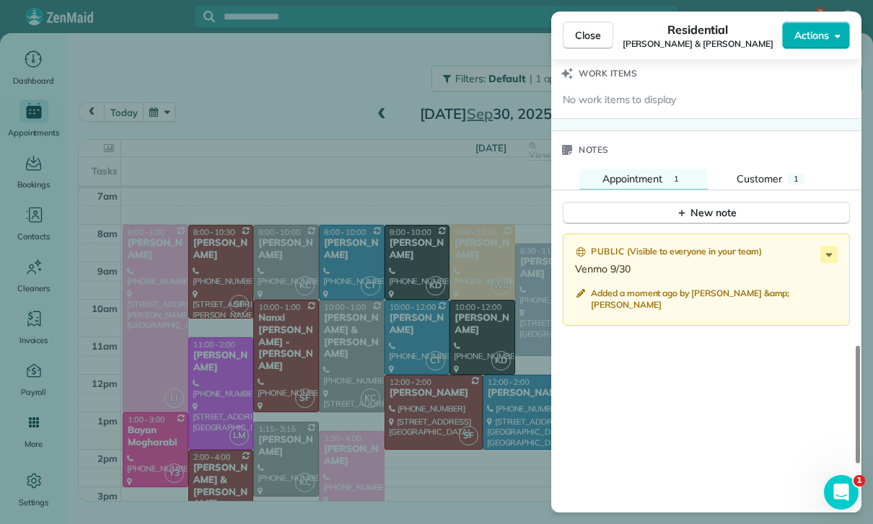
click at [349, 438] on div "Close Residential Daniel & Kathy Mellitz Actions Status Yet to Confirm Daniel &…" at bounding box center [436, 262] width 873 height 524
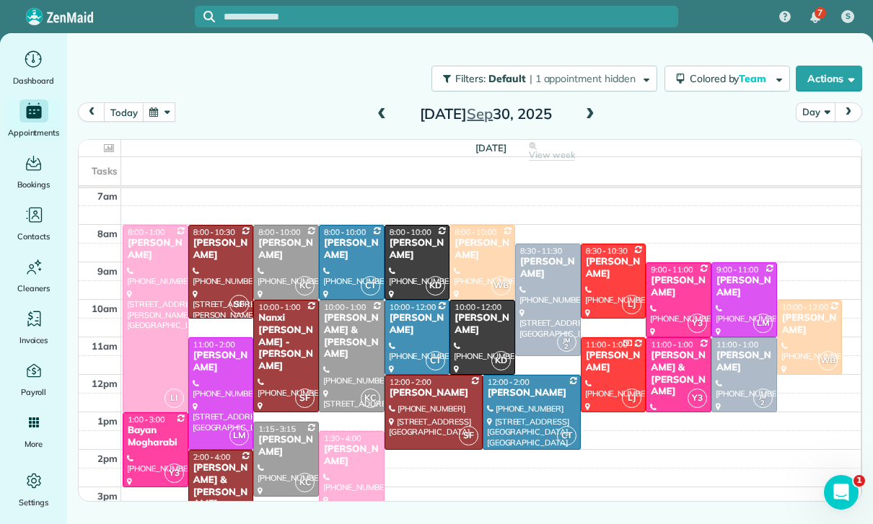
click at [346, 465] on div "Lauren Gabel" at bounding box center [351, 456] width 57 height 25
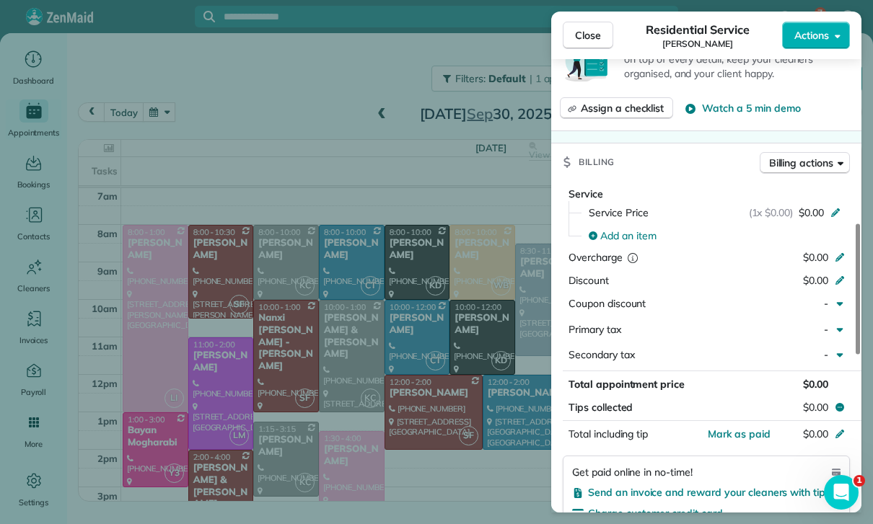
scroll to position [625, 0]
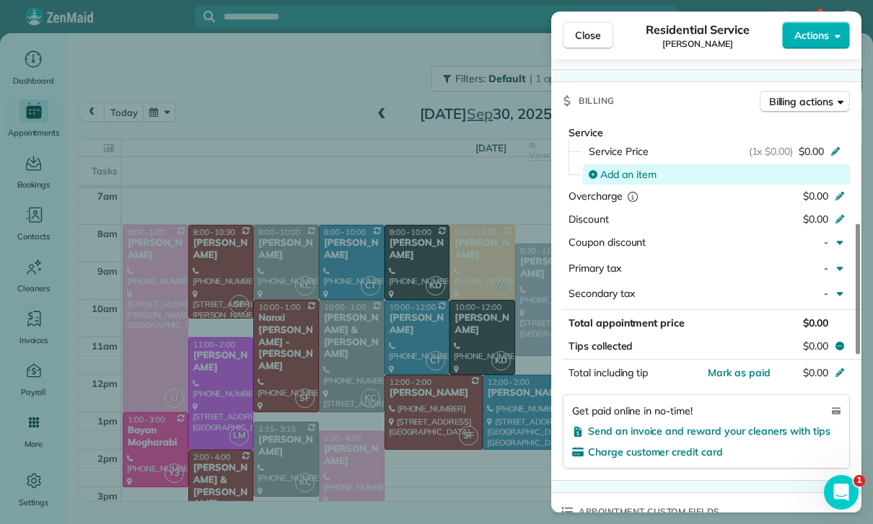
click at [625, 164] on div "Add an item" at bounding box center [716, 174] width 267 height 20
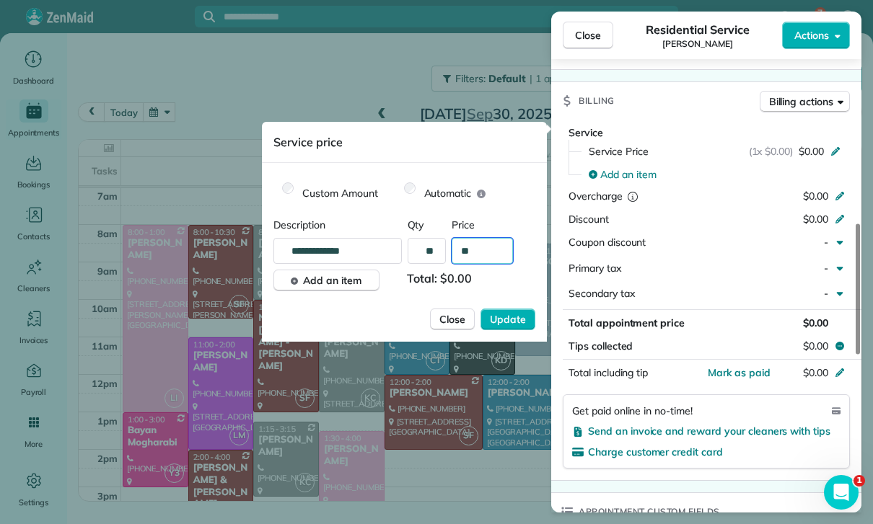
click at [497, 251] on input "**" at bounding box center [482, 251] width 61 height 26
type input "****"
click at [507, 320] on span "Update" at bounding box center [508, 319] width 36 height 14
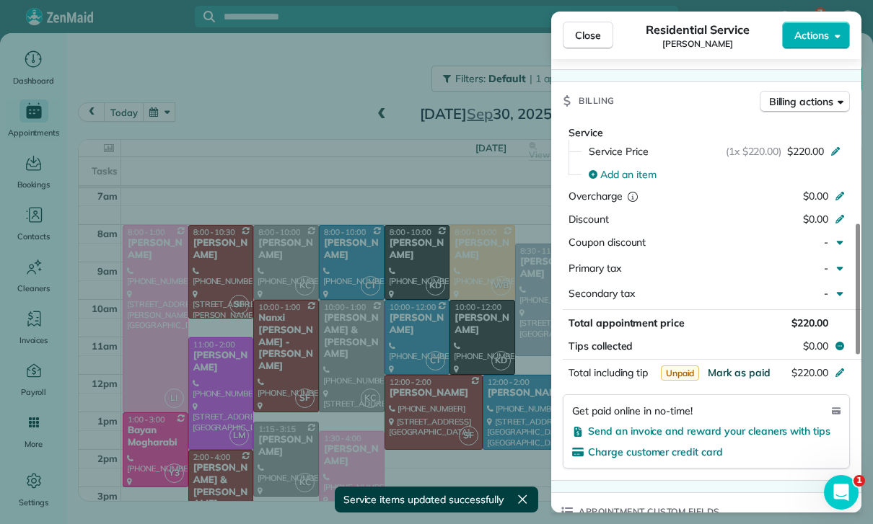
click at [738, 370] on span "Mark as paid" at bounding box center [739, 372] width 63 height 13
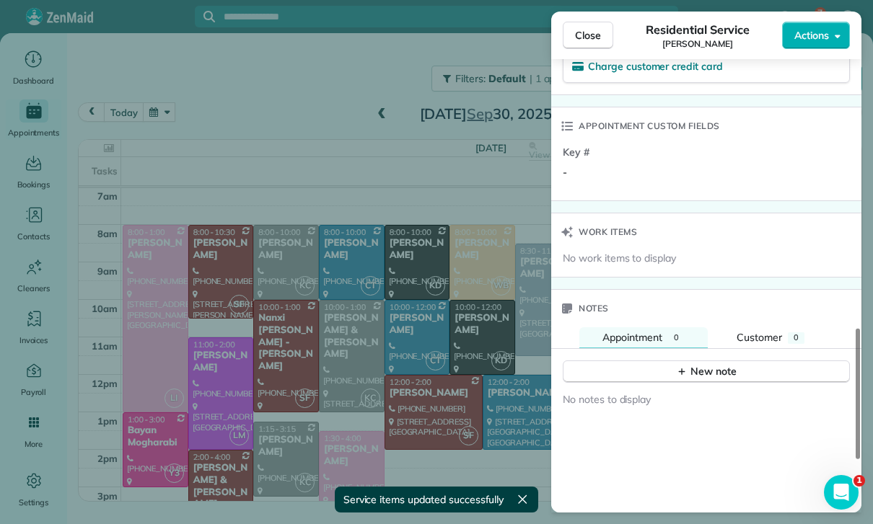
scroll to position [1026, 0]
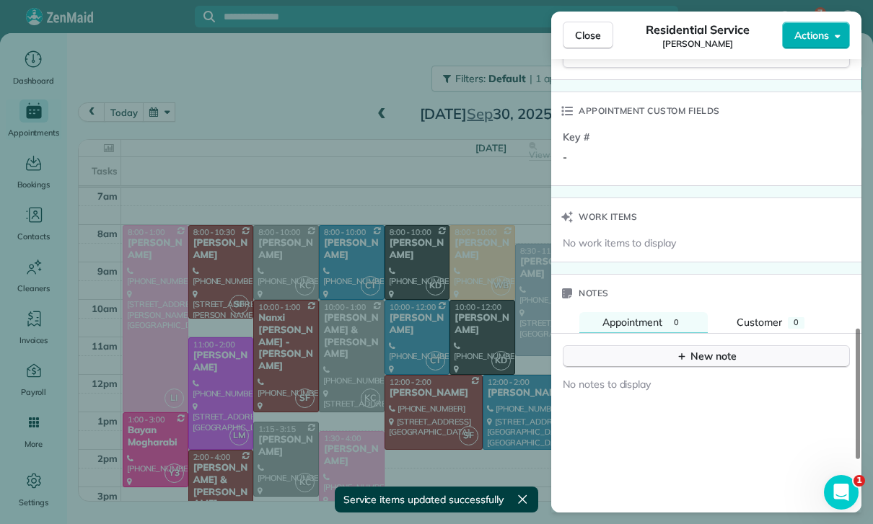
click at [710, 353] on div "New note" at bounding box center [706, 356] width 61 height 15
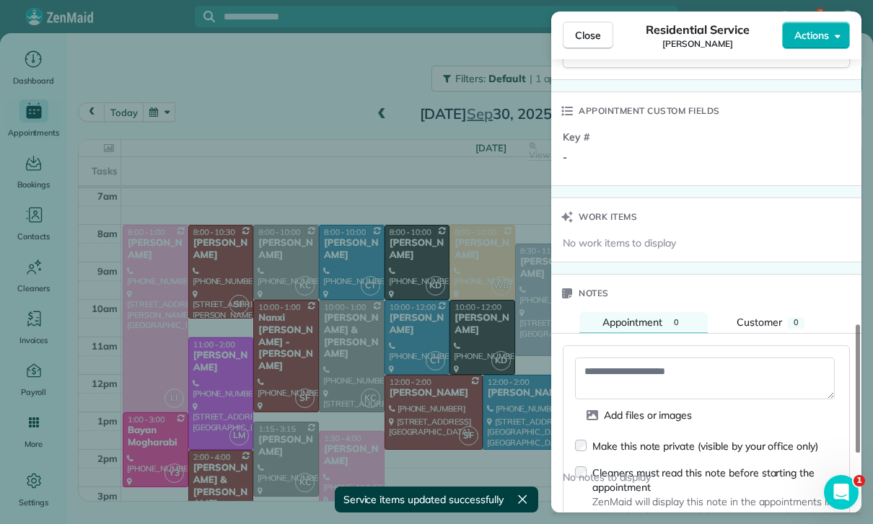
click at [637, 368] on textarea at bounding box center [705, 379] width 260 height 42
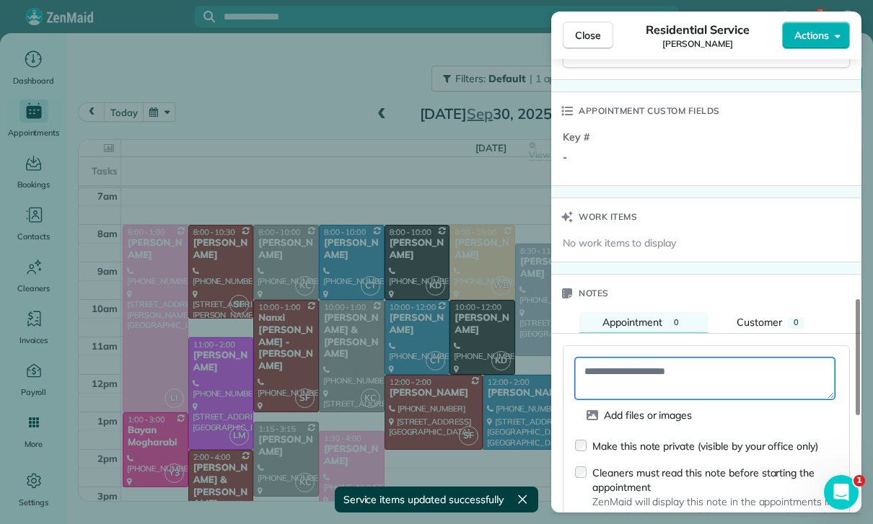
paste textarea "**********"
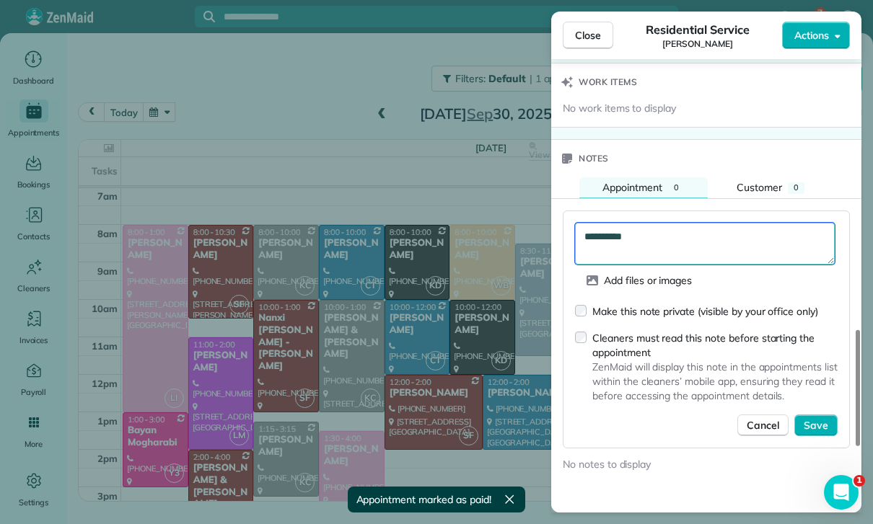
scroll to position [1156, 0]
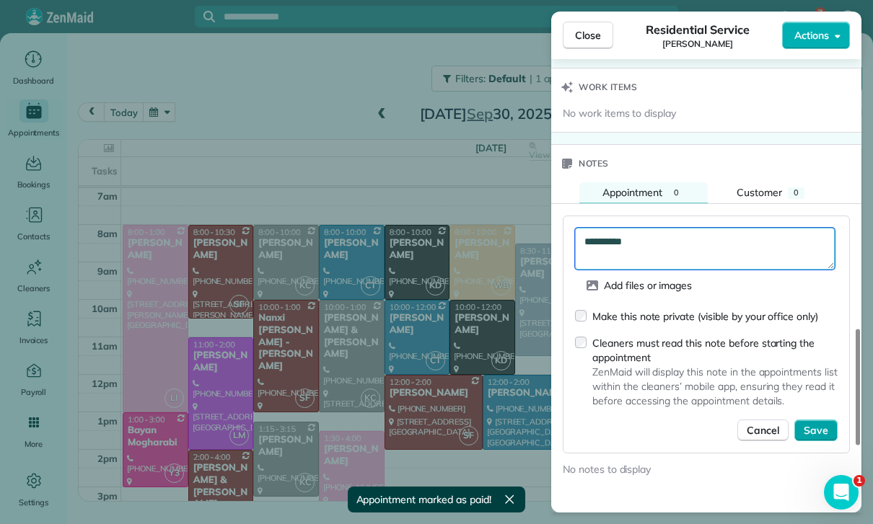
type textarea "**********"
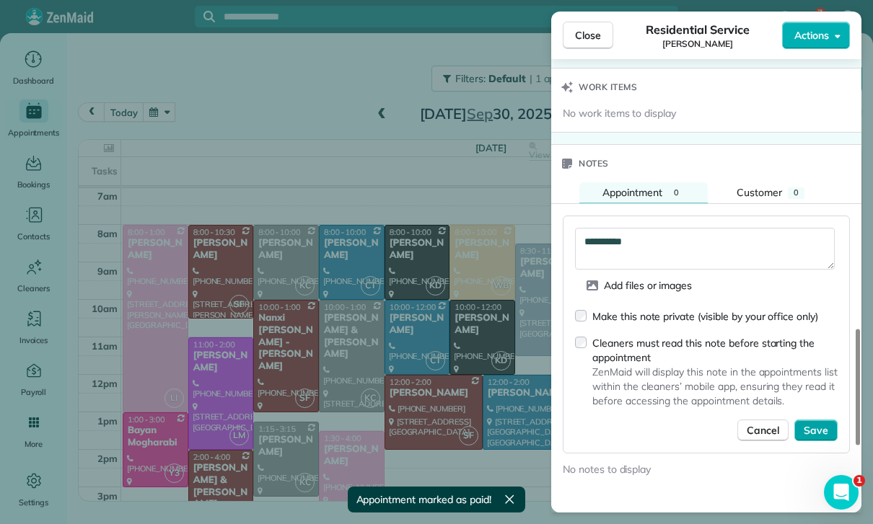
click at [816, 428] on span "Save" at bounding box center [816, 430] width 25 height 14
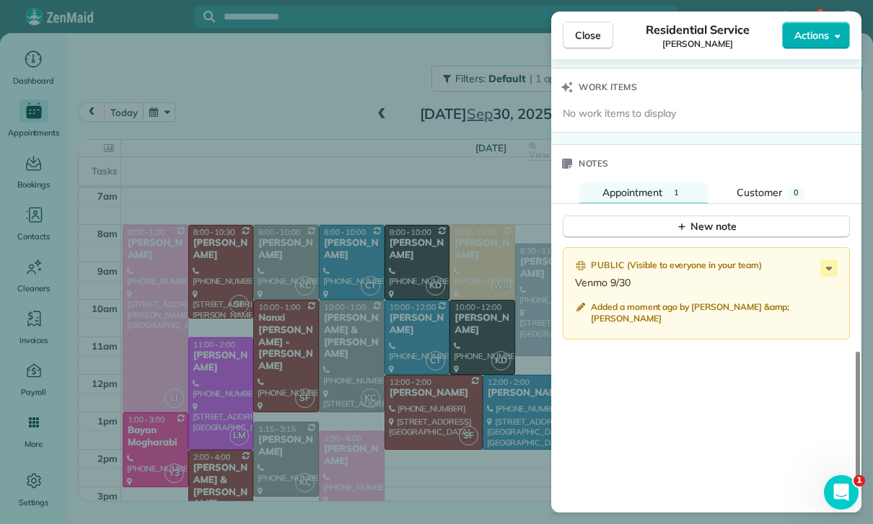
click at [419, 390] on div "Close Residential Service Lauren Gabel Actions Status Confirmed Lauren Gabel · …" at bounding box center [436, 262] width 873 height 524
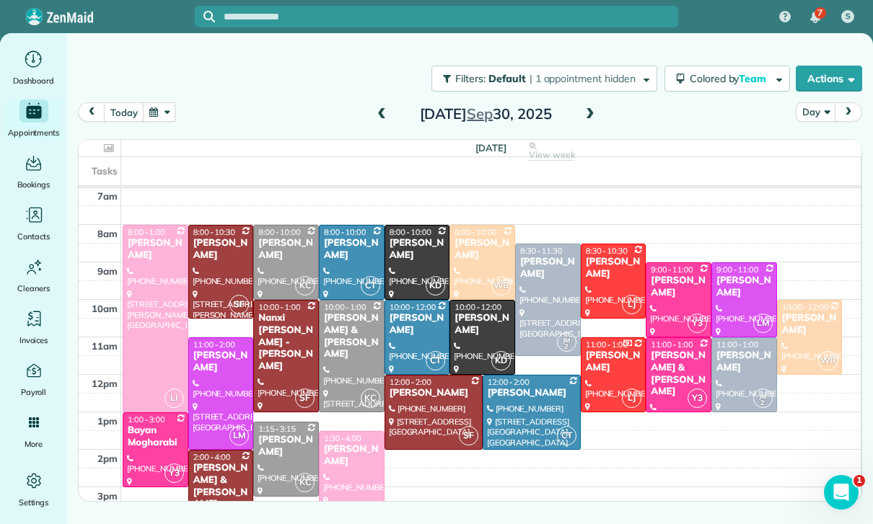
click at [204, 266] on div at bounding box center [221, 272] width 64 height 92
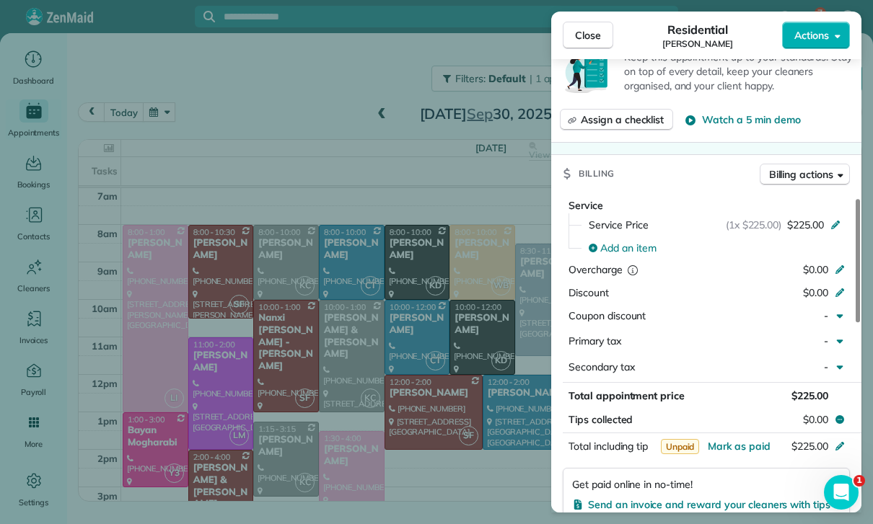
scroll to position [642, 0]
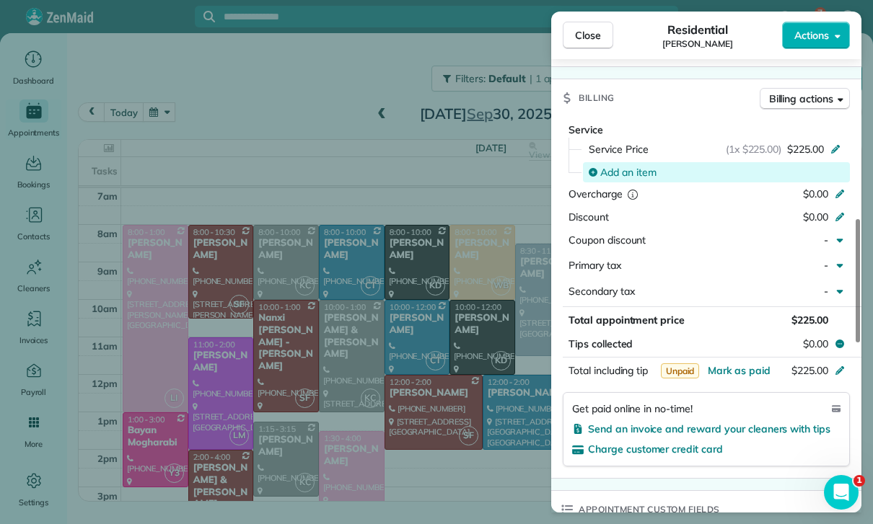
click at [635, 168] on span "Add an item" at bounding box center [628, 172] width 56 height 14
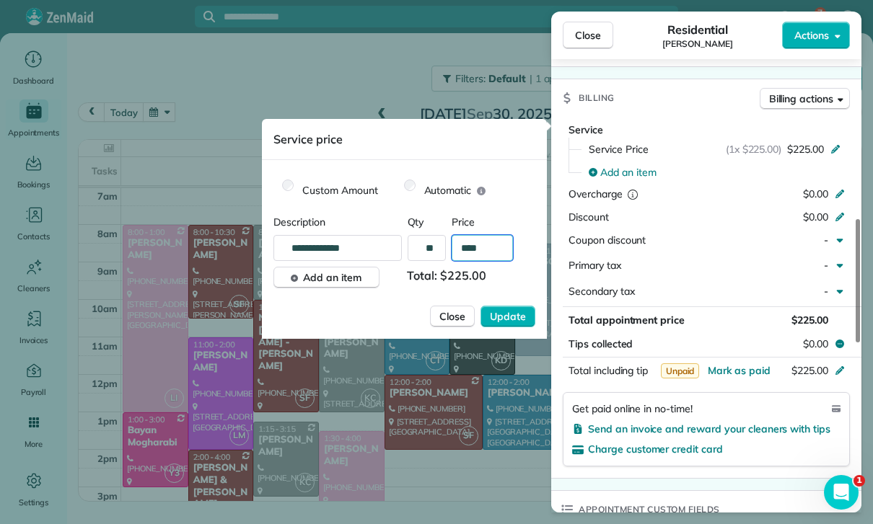
click at [490, 247] on input "****" at bounding box center [482, 248] width 61 height 26
type input "****"
click at [505, 320] on span "Update" at bounding box center [508, 316] width 36 height 14
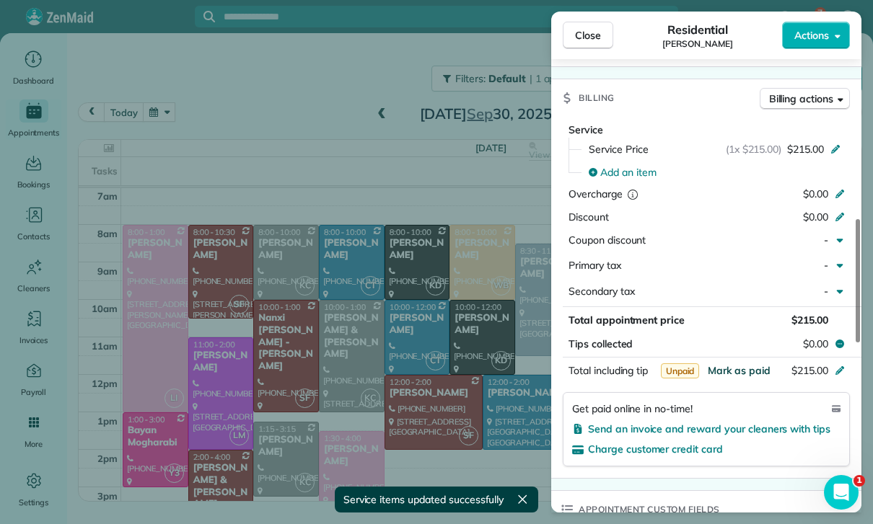
click at [736, 368] on span "Mark as paid" at bounding box center [739, 370] width 63 height 13
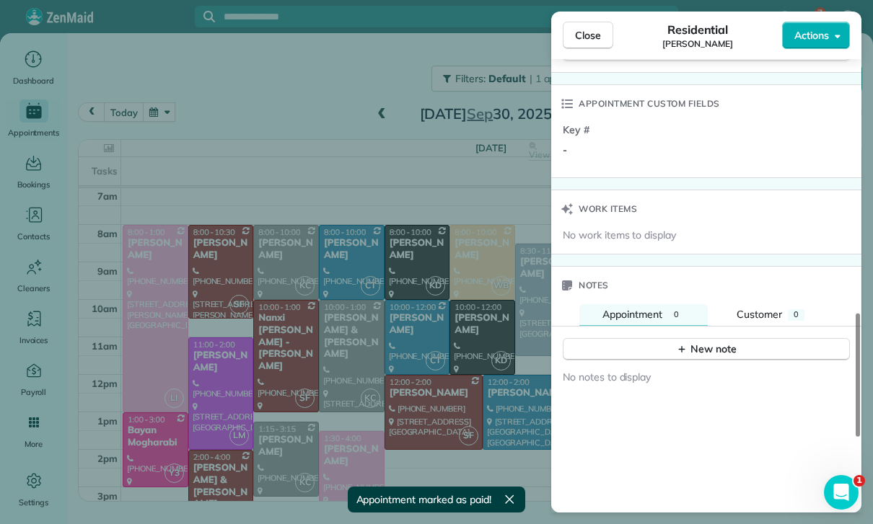
scroll to position [1072, 0]
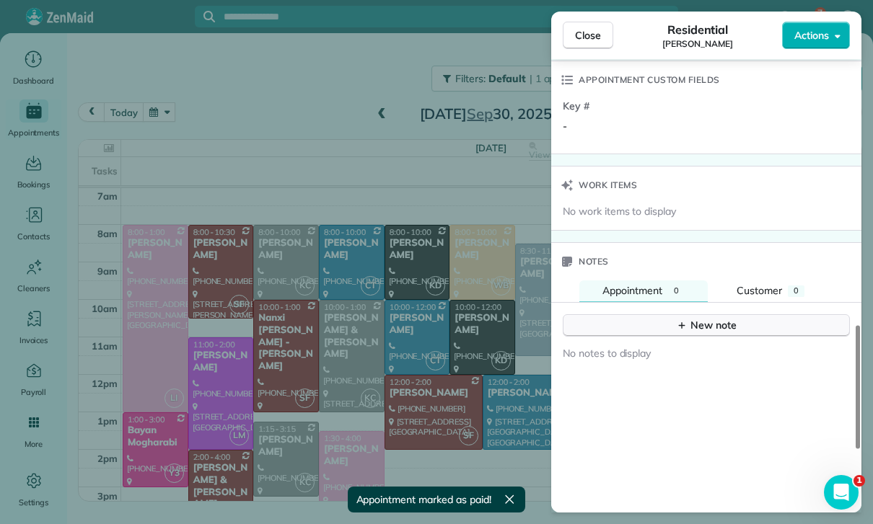
click at [700, 318] on div "New note" at bounding box center [706, 325] width 61 height 15
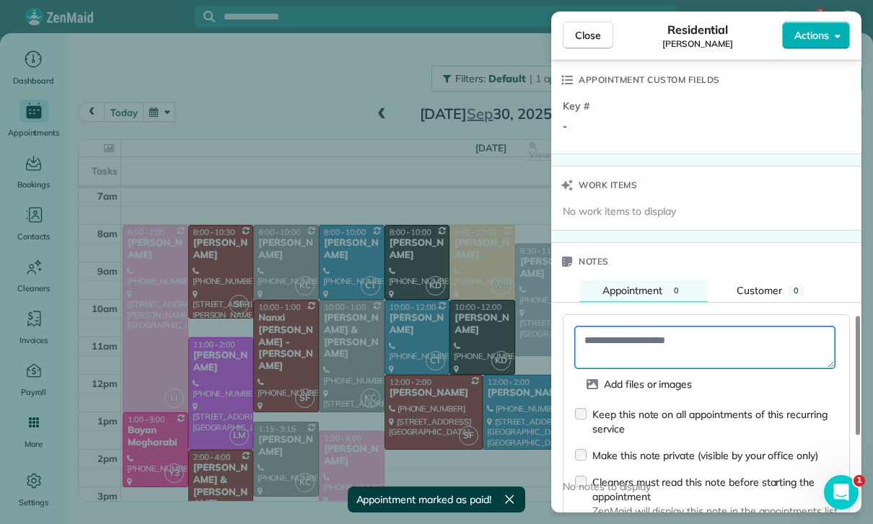
click at [626, 336] on textarea at bounding box center [705, 348] width 260 height 42
paste textarea "**********"
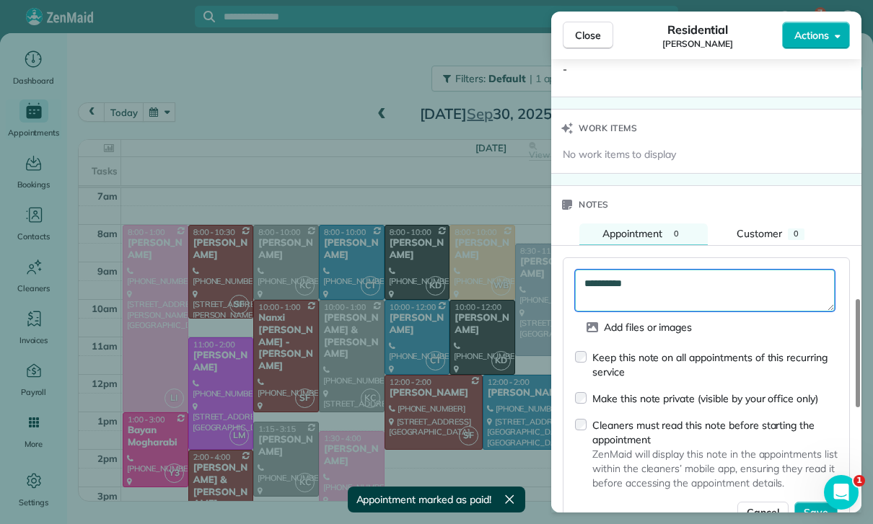
scroll to position [1213, 0]
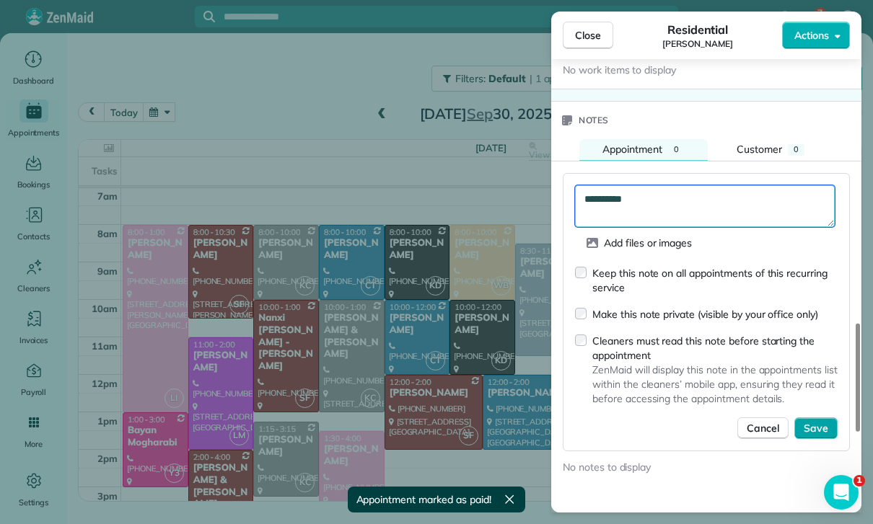
type textarea "**********"
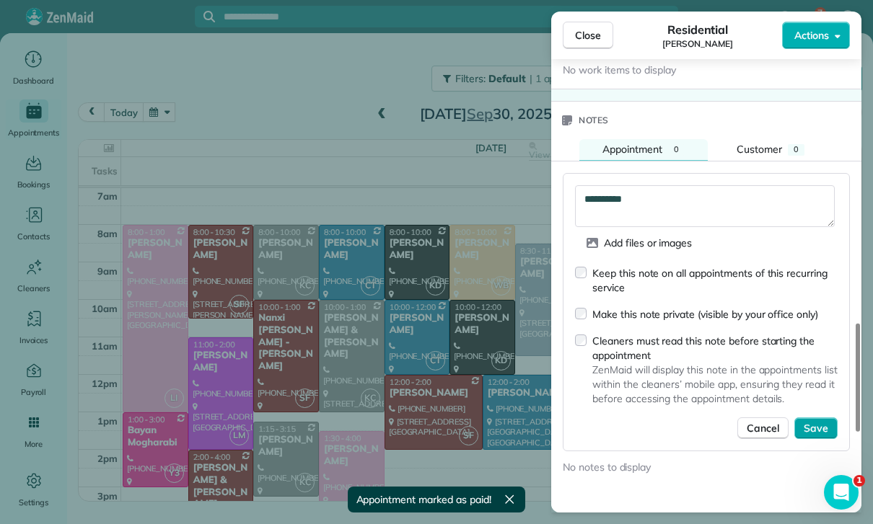
click at [809, 427] on span "Save" at bounding box center [816, 428] width 25 height 14
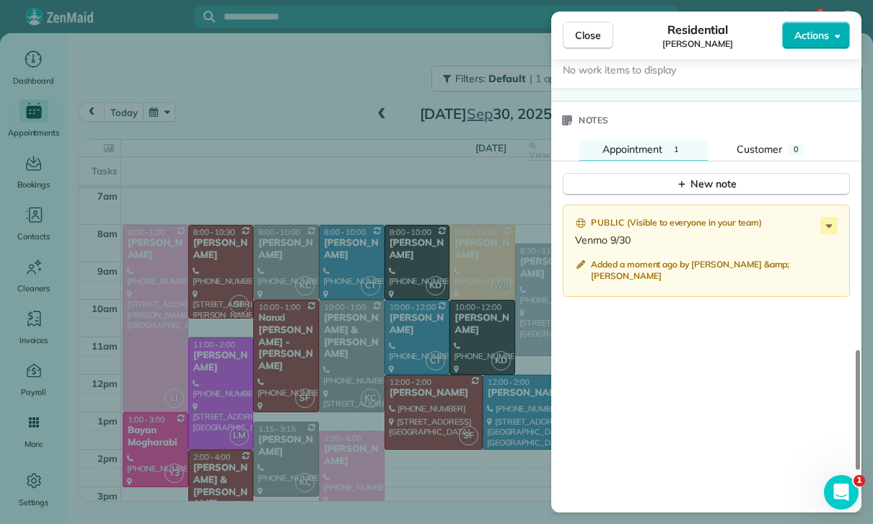
click at [225, 153] on div "Close Residential Lindsey Worth Actions Status Yet to Confirm Lindsey Worth · O…" at bounding box center [436, 262] width 873 height 524
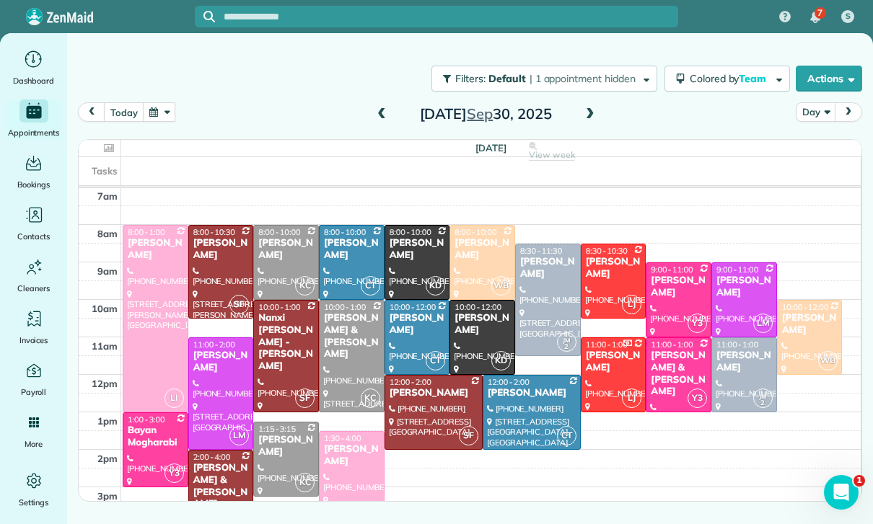
click at [157, 107] on button "button" at bounding box center [159, 111] width 33 height 19
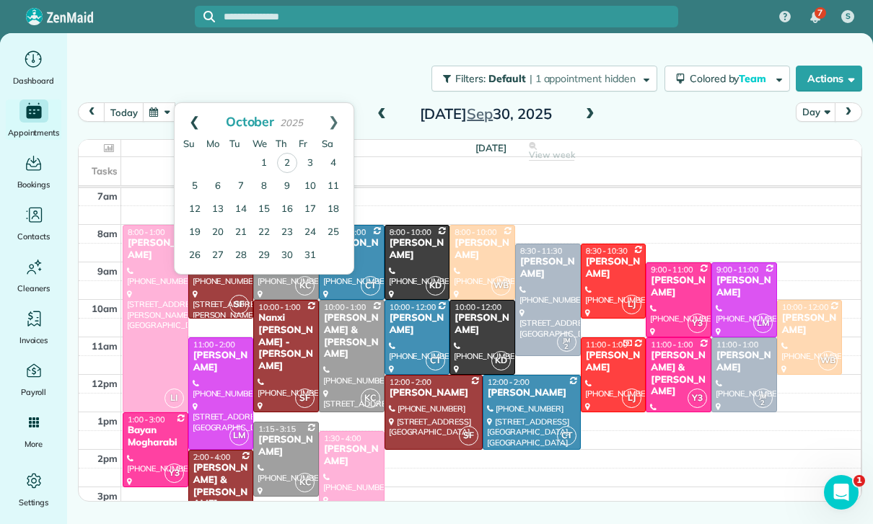
click at [192, 121] on link "Prev" at bounding box center [195, 121] width 40 height 36
click at [258, 187] on link "10" at bounding box center [263, 186] width 23 height 23
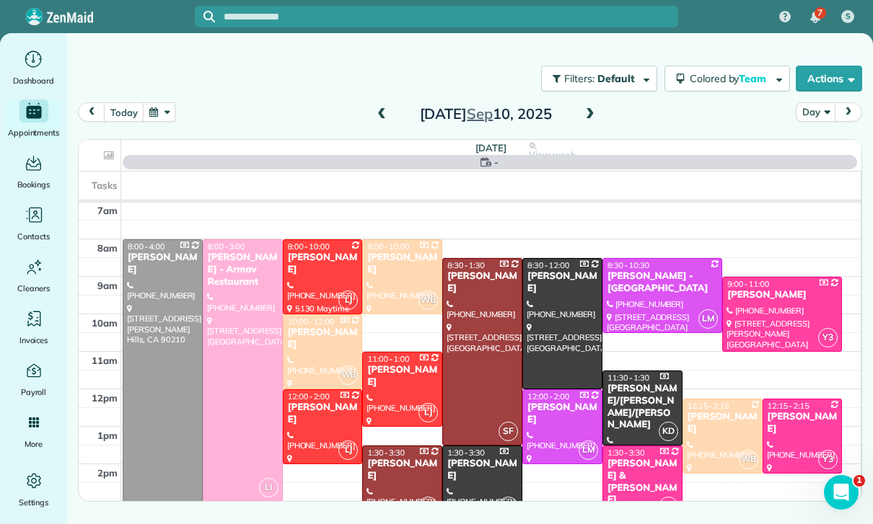
scroll to position [113, 0]
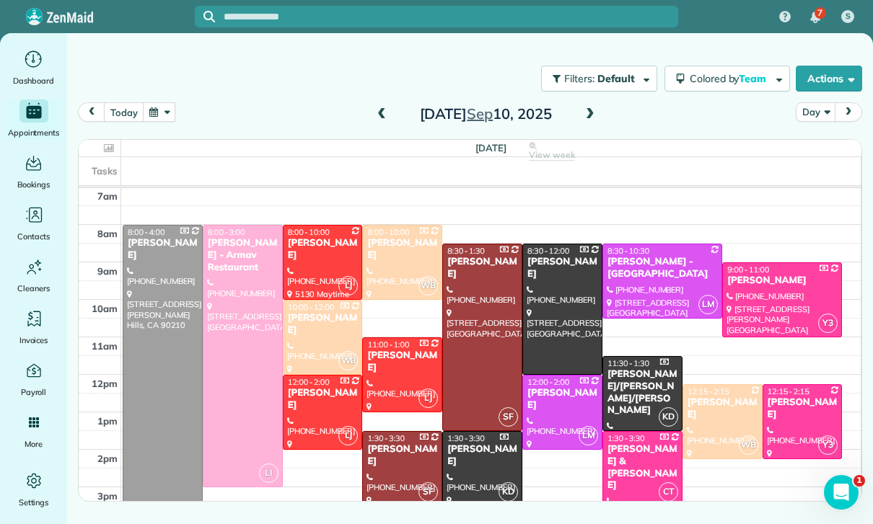
click at [158, 364] on div at bounding box center [162, 375] width 79 height 299
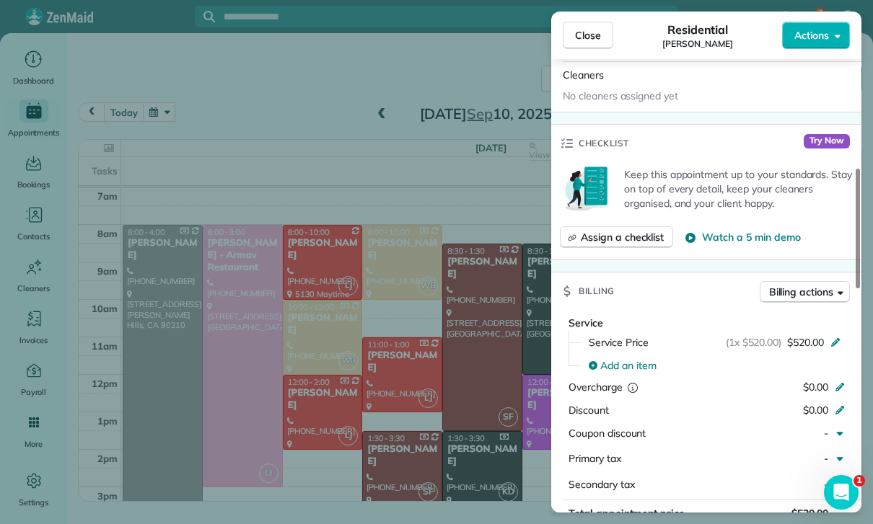
scroll to position [663, 0]
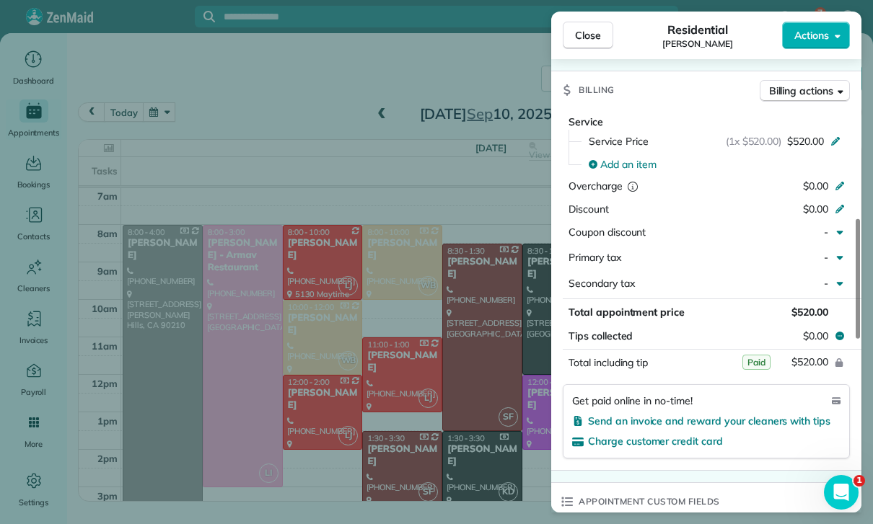
click at [418, 382] on div "Close Residential Yeami Kim Actions Status Yet to Confirm Yeami Kim · Open prof…" at bounding box center [436, 262] width 873 height 524
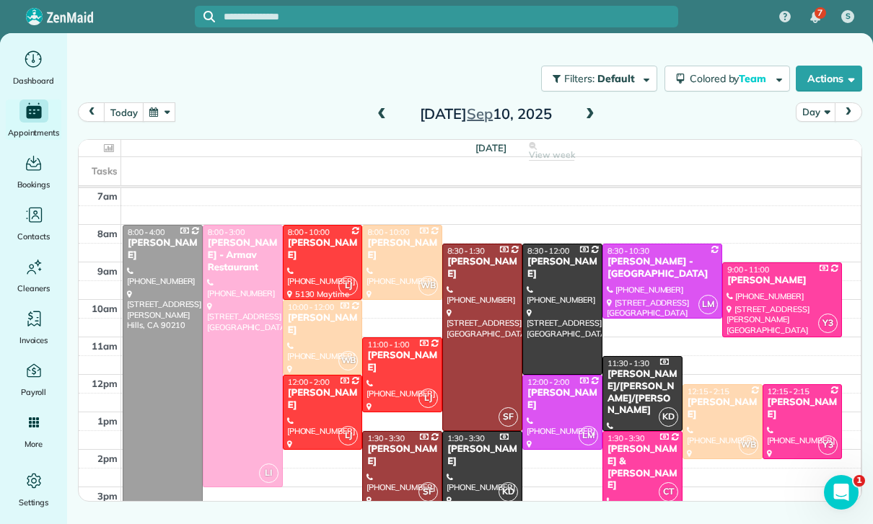
click at [169, 110] on button "button" at bounding box center [159, 111] width 33 height 19
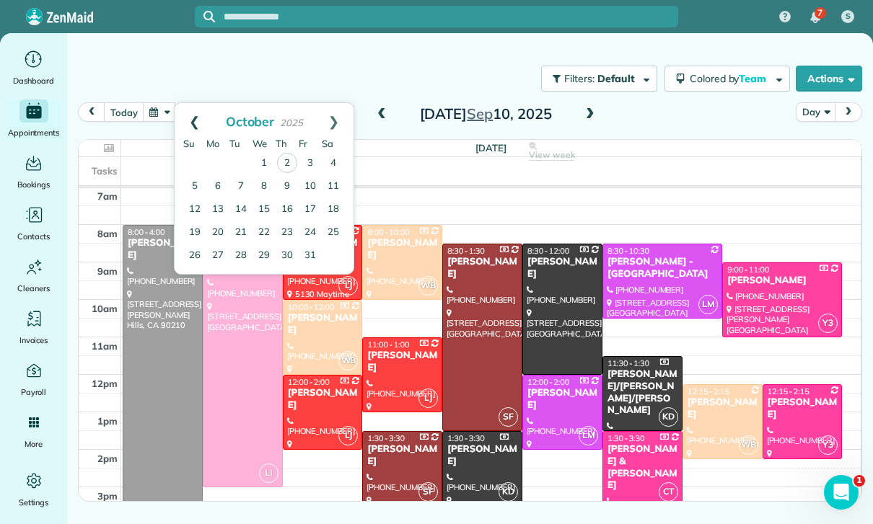
click at [192, 118] on link "Prev" at bounding box center [195, 121] width 40 height 36
click at [261, 204] on link "17" at bounding box center [263, 209] width 23 height 23
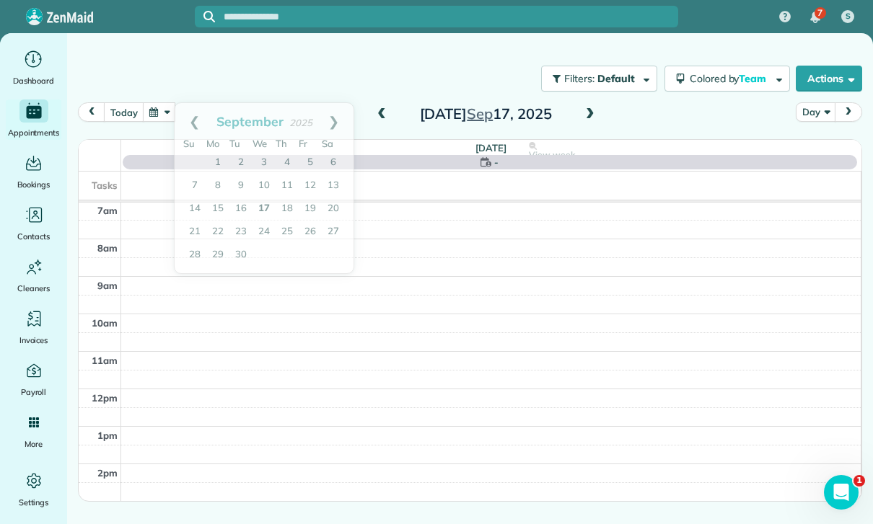
scroll to position [113, 0]
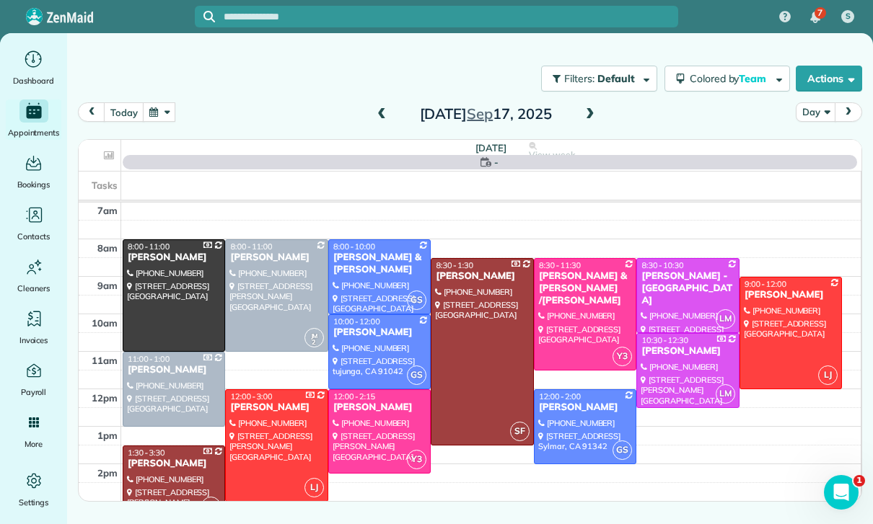
click at [173, 114] on button "button" at bounding box center [159, 111] width 33 height 19
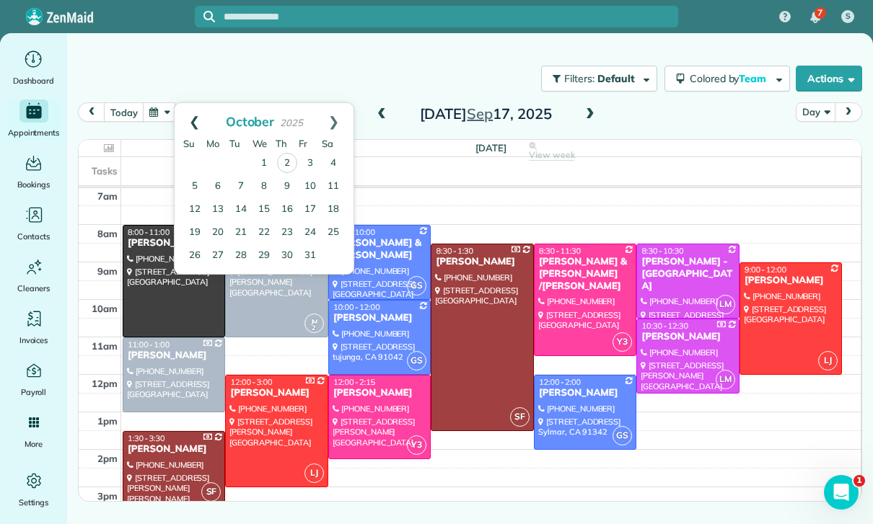
click at [198, 115] on link "Prev" at bounding box center [195, 121] width 40 height 36
click at [260, 234] on link "24" at bounding box center [263, 232] width 23 height 23
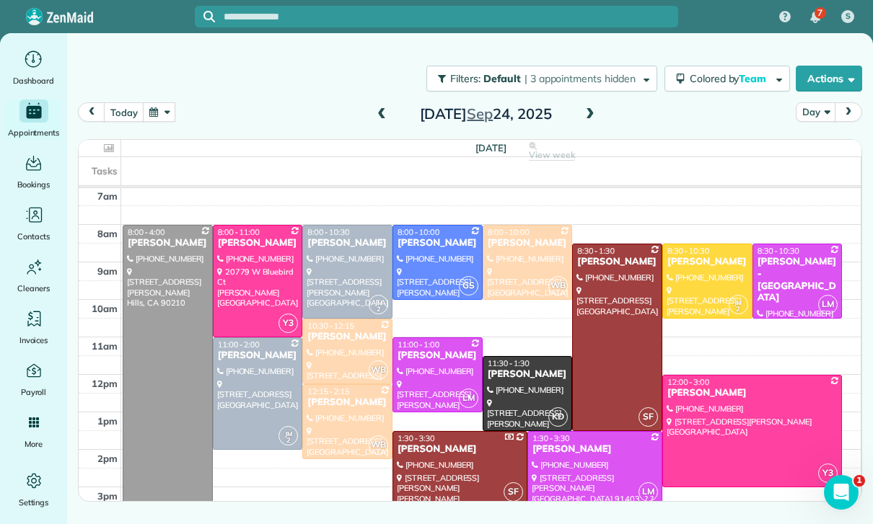
click at [177, 401] on div at bounding box center [167, 375] width 89 height 299
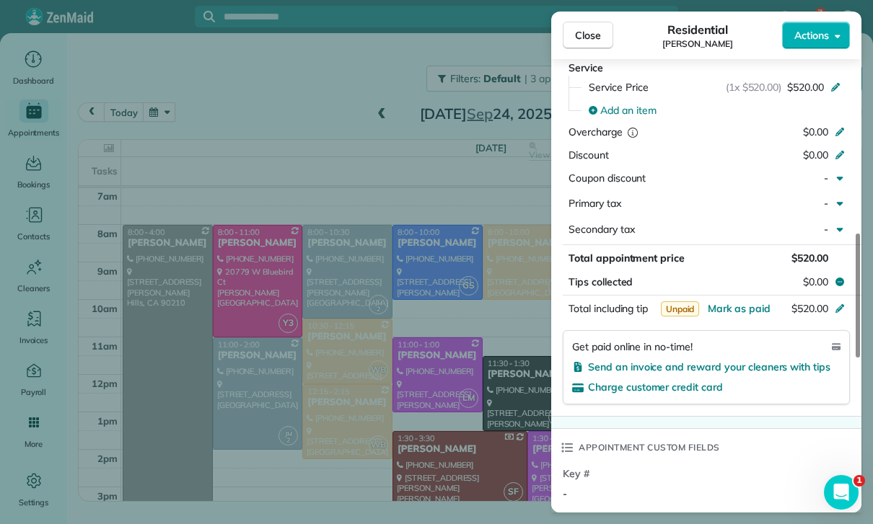
scroll to position [744, 0]
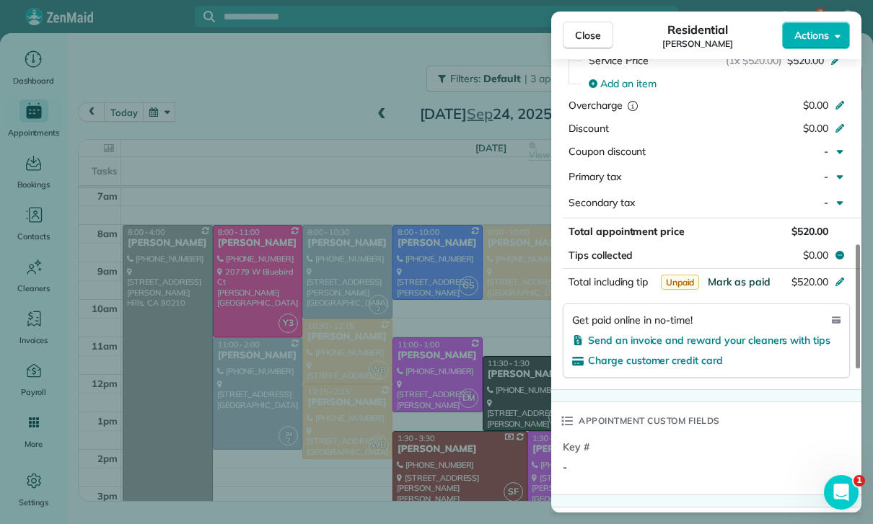
click at [748, 276] on span "Mark as paid" at bounding box center [739, 282] width 63 height 13
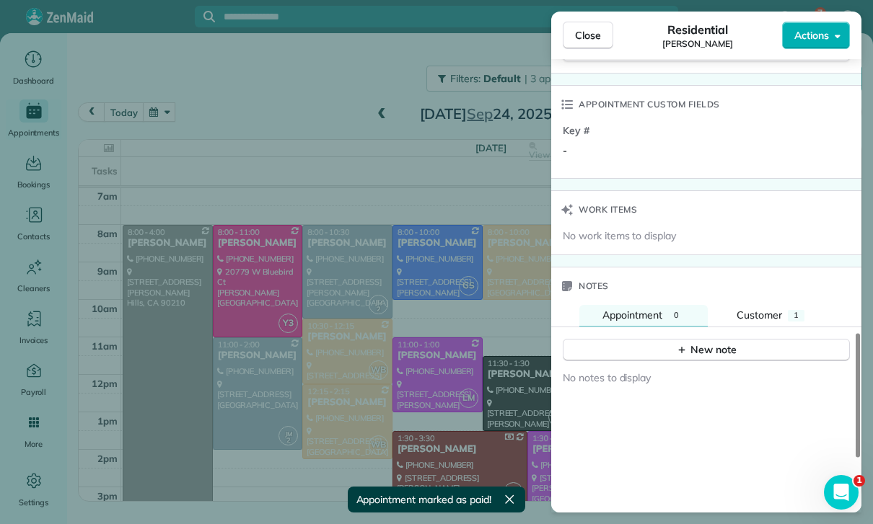
scroll to position [1103, 0]
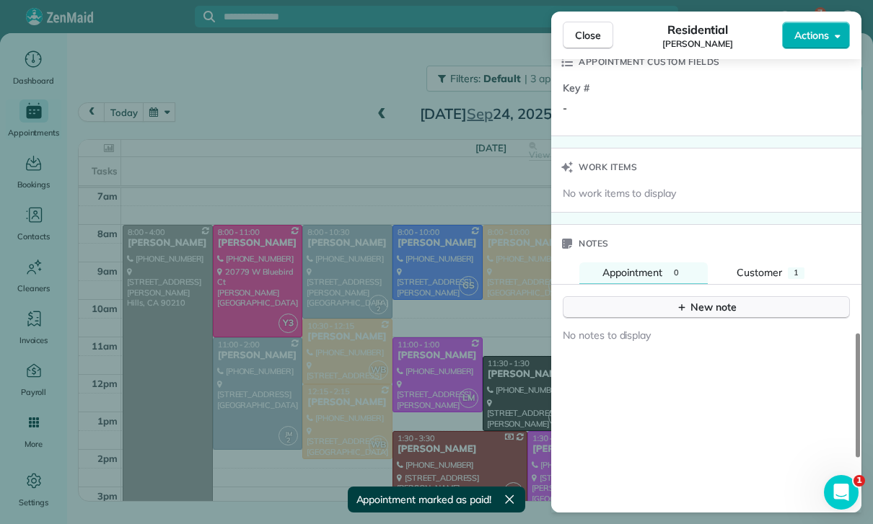
click at [698, 300] on div "New note" at bounding box center [706, 307] width 61 height 15
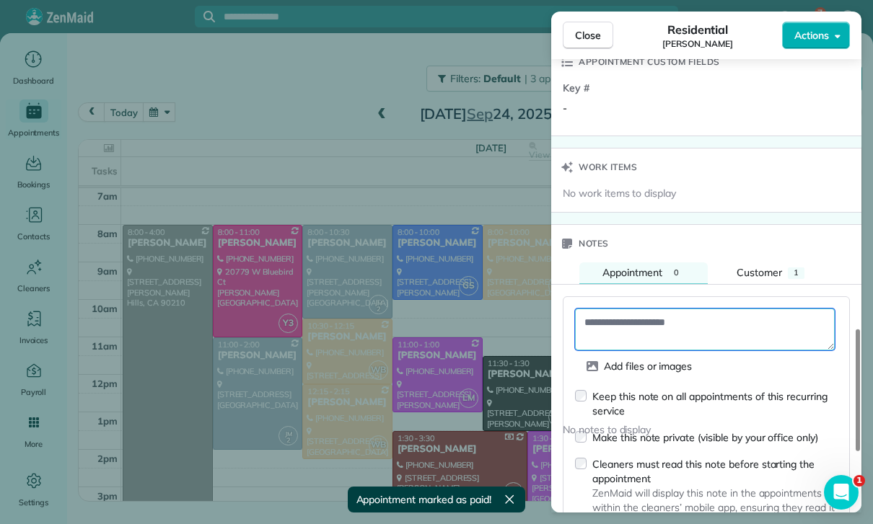
click at [631, 309] on textarea at bounding box center [705, 330] width 260 height 42
paste textarea "**********"
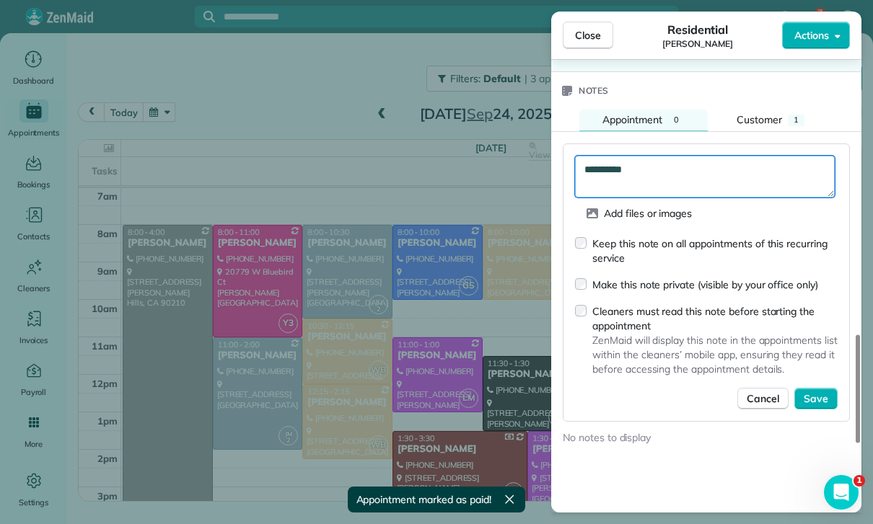
scroll to position [1264, 0]
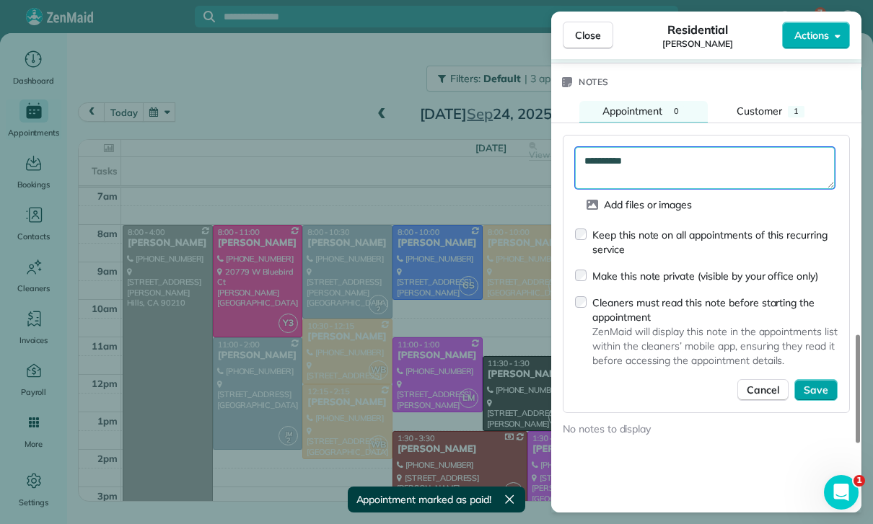
type textarea "**********"
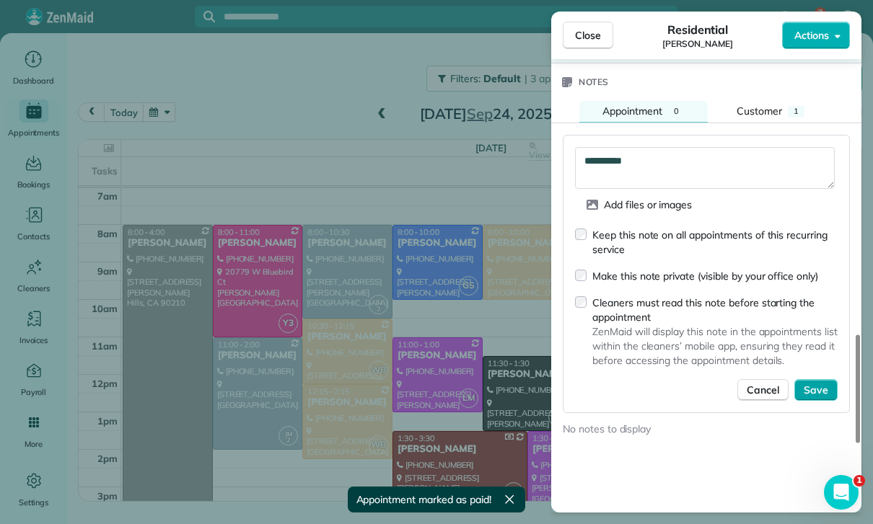
click at [817, 383] on span "Save" at bounding box center [816, 390] width 25 height 14
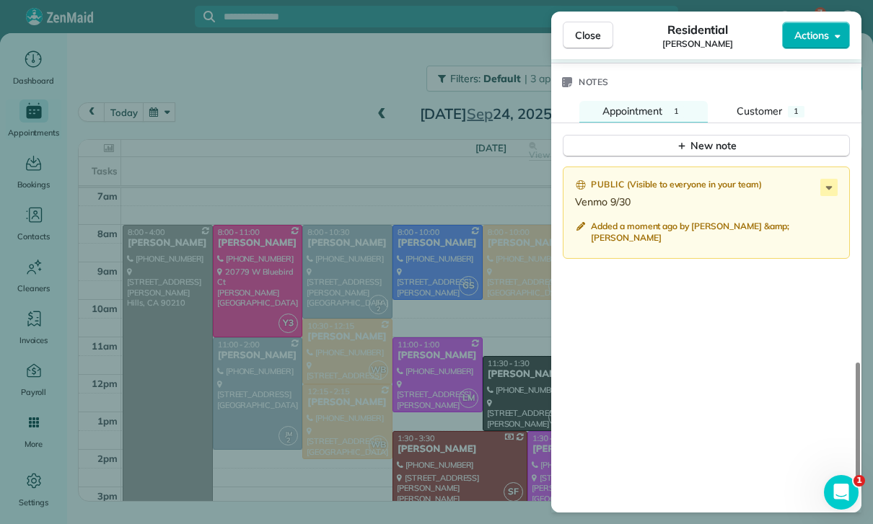
click at [406, 347] on div "Close Residential Yeami Kim Actions Status Yet to Confirm Yeami Kim · Open prof…" at bounding box center [436, 262] width 873 height 524
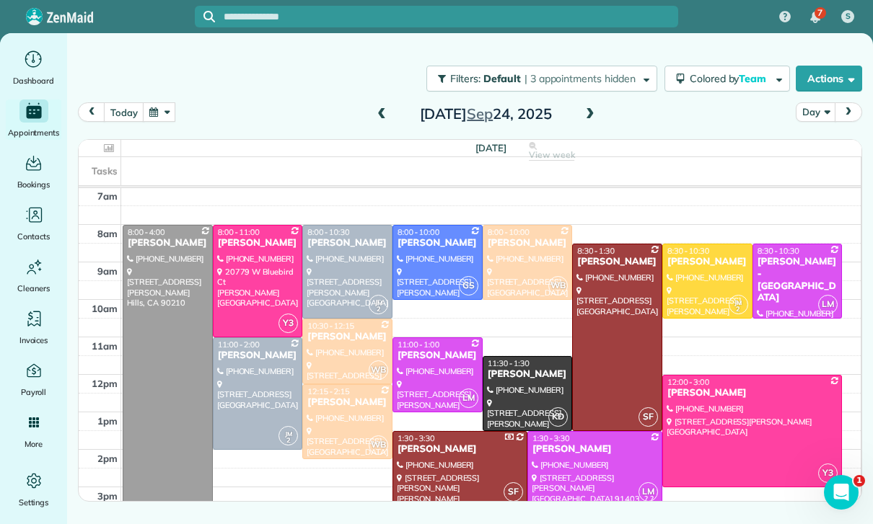
click at [149, 109] on button "button" at bounding box center [159, 111] width 33 height 19
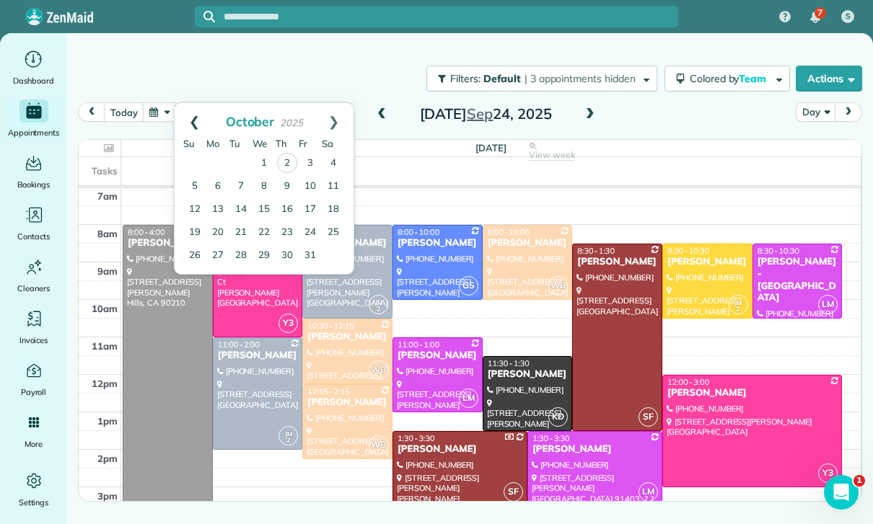
click at [193, 121] on link "Prev" at bounding box center [195, 121] width 40 height 36
click at [236, 263] on link "30" at bounding box center [240, 255] width 23 height 23
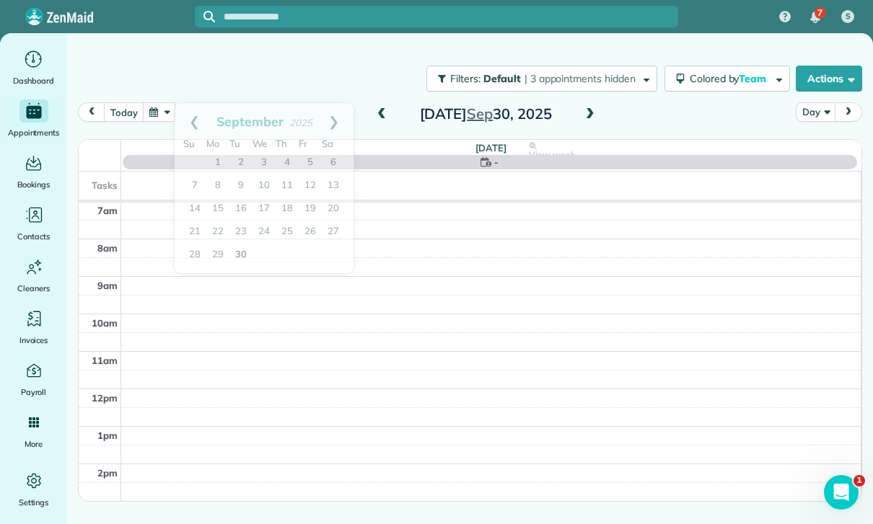
scroll to position [113, 0]
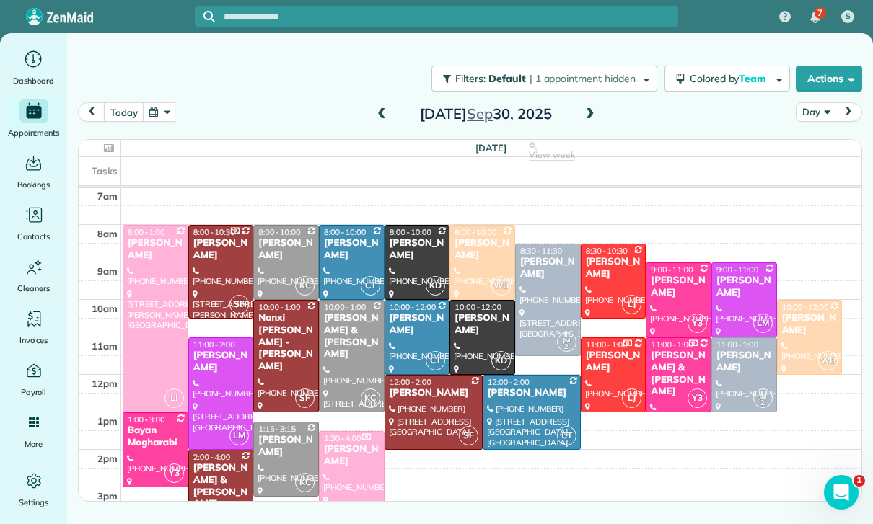
click at [281, 256] on div "Eunice Hahn" at bounding box center [286, 249] width 57 height 25
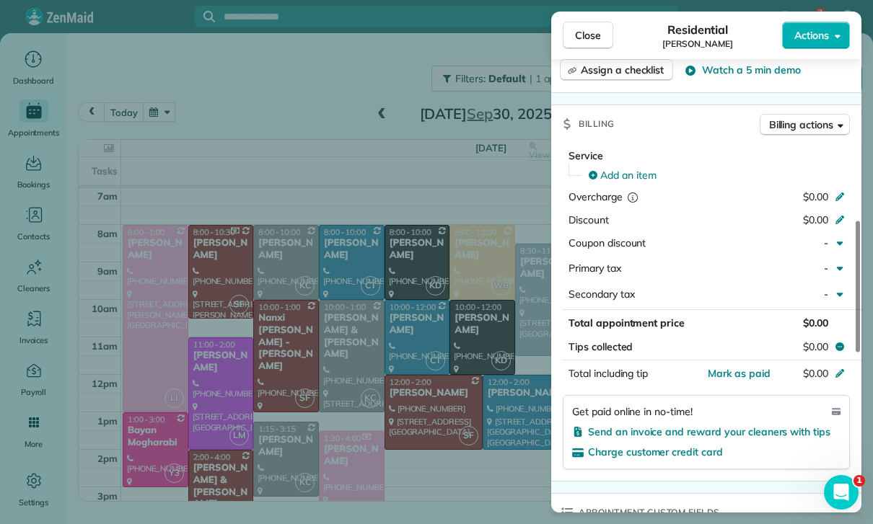
scroll to position [616, 0]
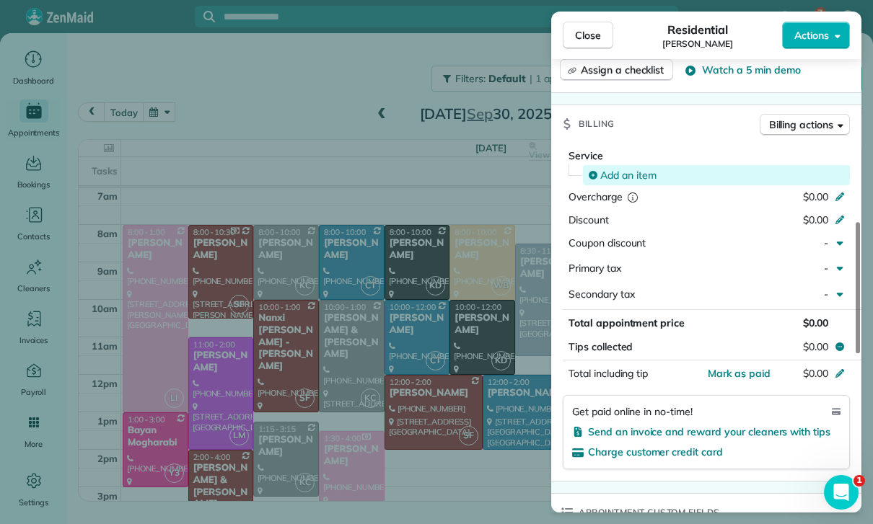
click at [619, 174] on span "Add an item" at bounding box center [628, 175] width 56 height 14
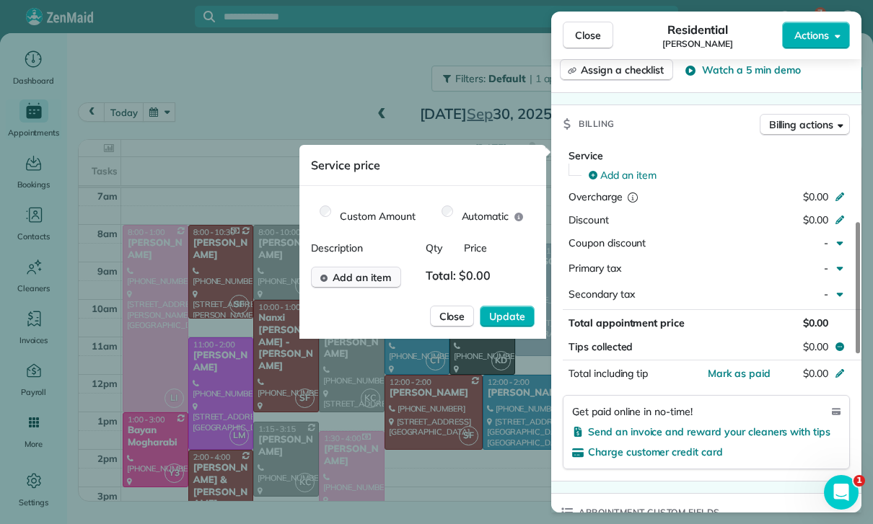
click at [366, 273] on span "Add an item" at bounding box center [362, 277] width 58 height 14
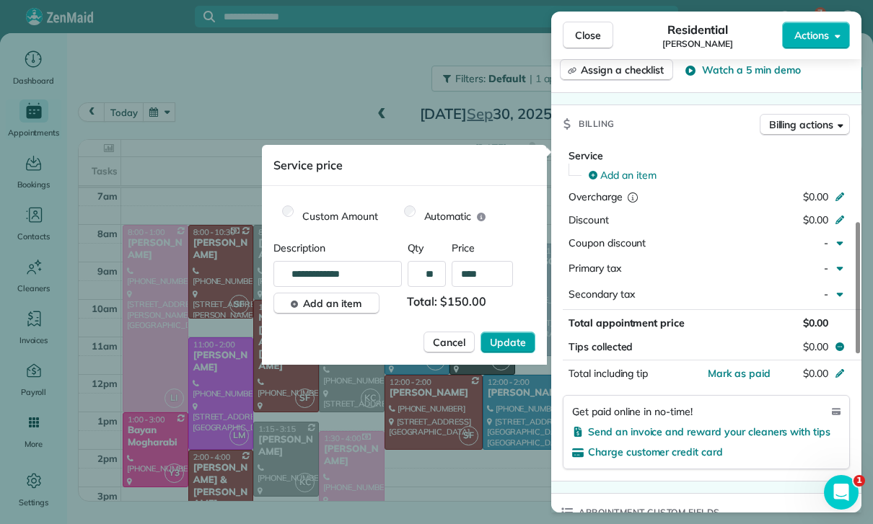
type input "****"
click at [500, 348] on span "Update" at bounding box center [508, 342] width 36 height 14
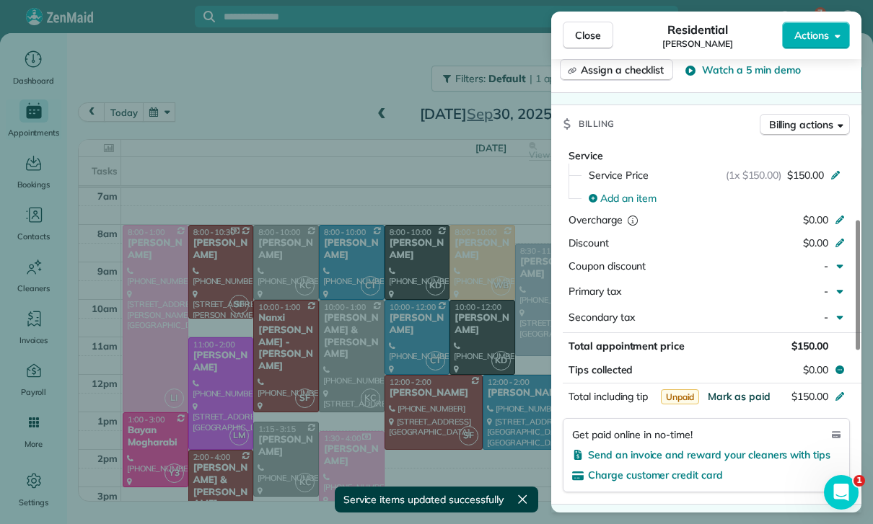
click at [731, 391] on span "Mark as paid" at bounding box center [739, 396] width 63 height 13
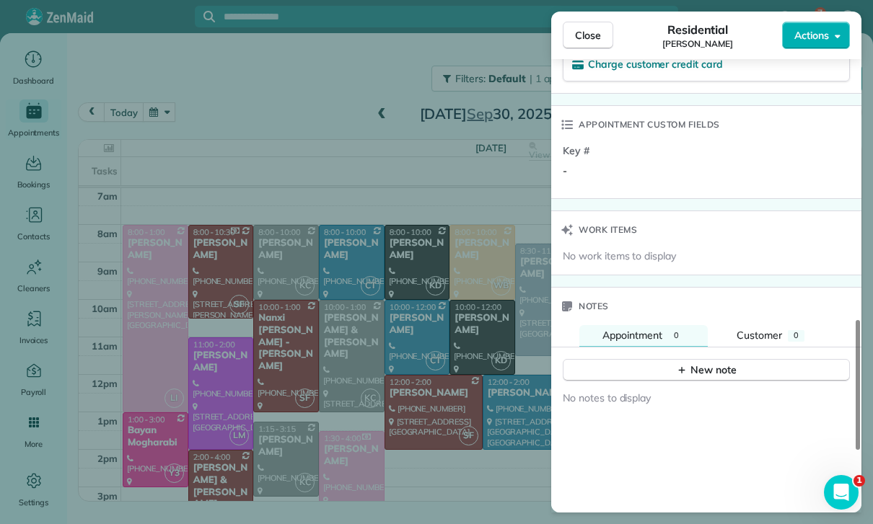
scroll to position [1174, 0]
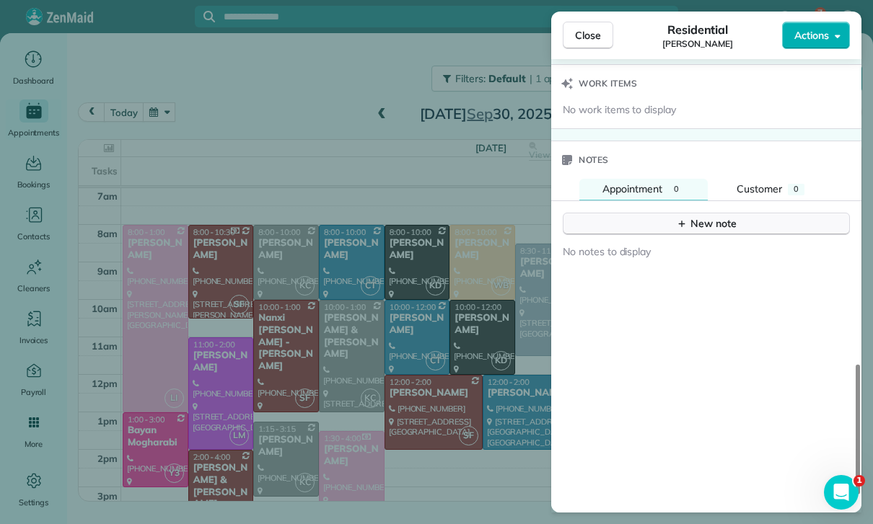
click at [706, 216] on div "New note" at bounding box center [706, 223] width 61 height 15
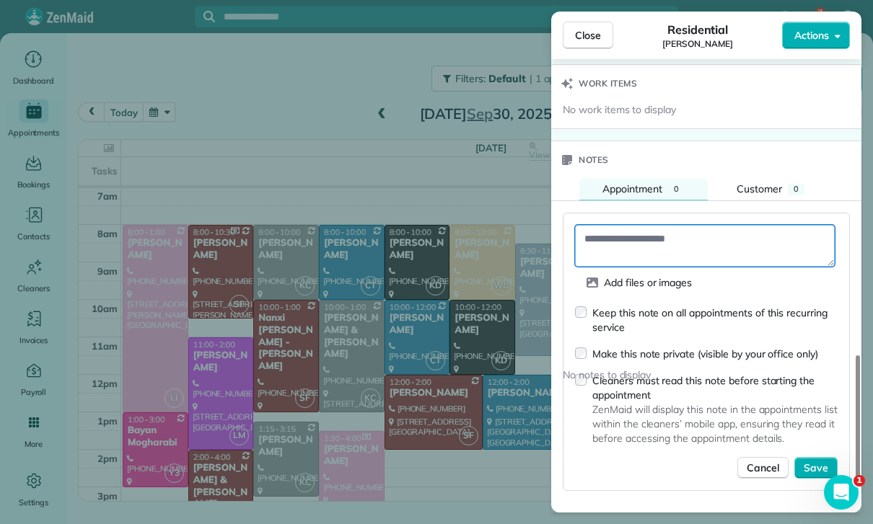
click at [680, 233] on textarea at bounding box center [705, 246] width 260 height 42
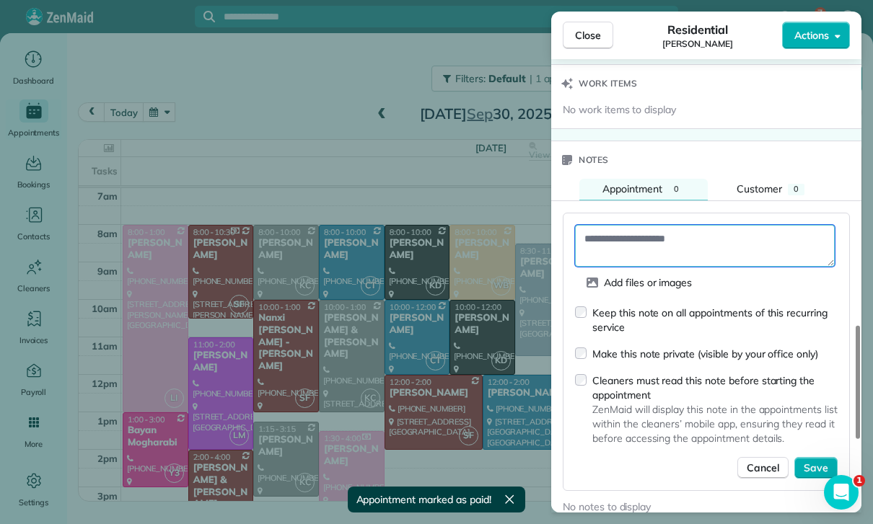
paste textarea "**********"
type textarea "**********"
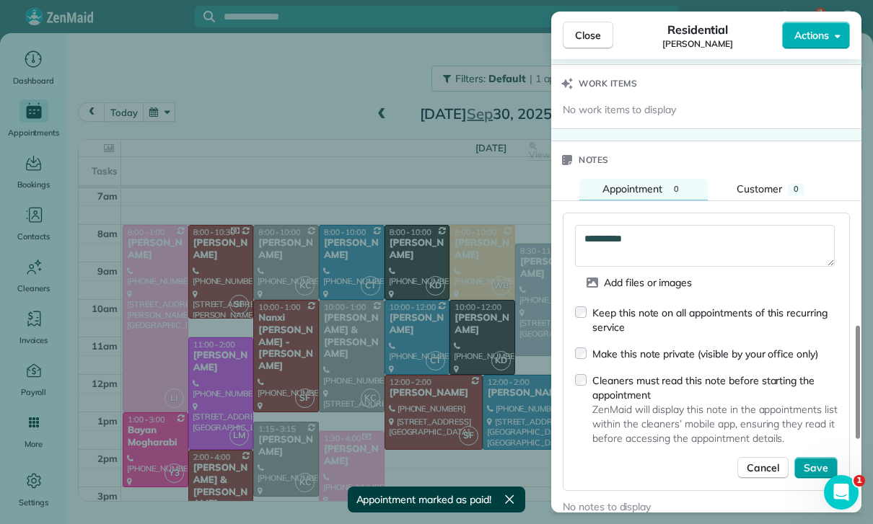
click at [817, 461] on span "Save" at bounding box center [816, 468] width 25 height 14
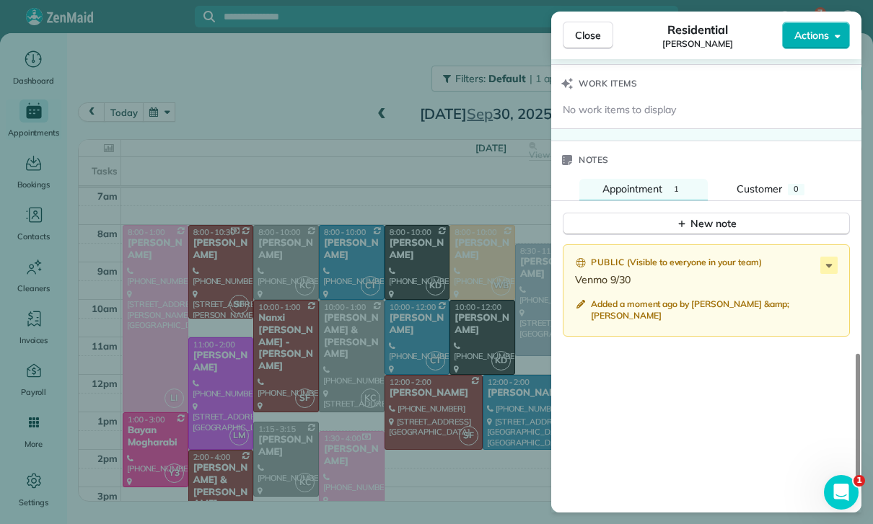
click at [364, 452] on div "Close Residential Eunice Hahn Actions Status Confirmed Eunice Hahn · Open profi…" at bounding box center [436, 262] width 873 height 524
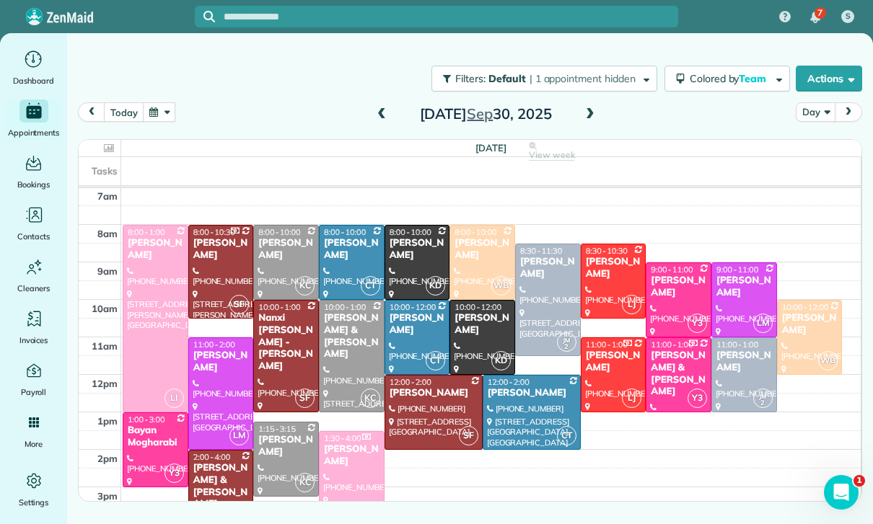
click at [556, 280] on div at bounding box center [548, 300] width 64 height 111
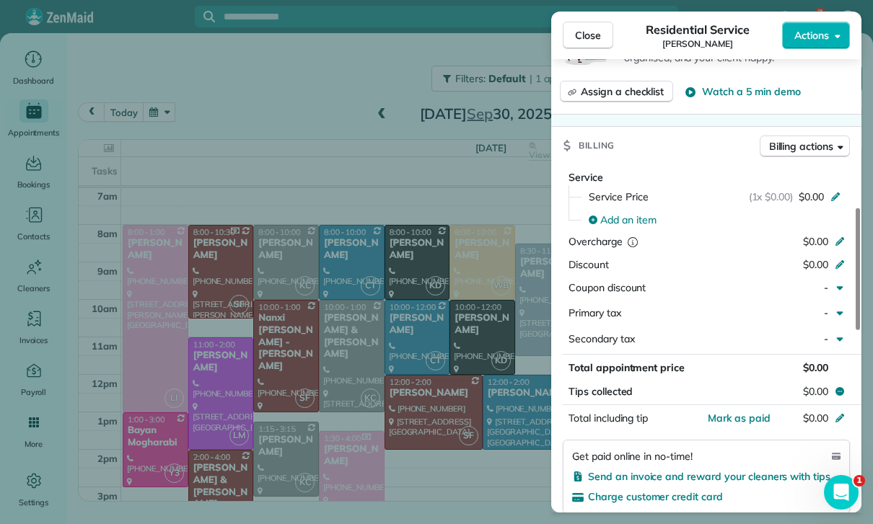
scroll to position [608, 0]
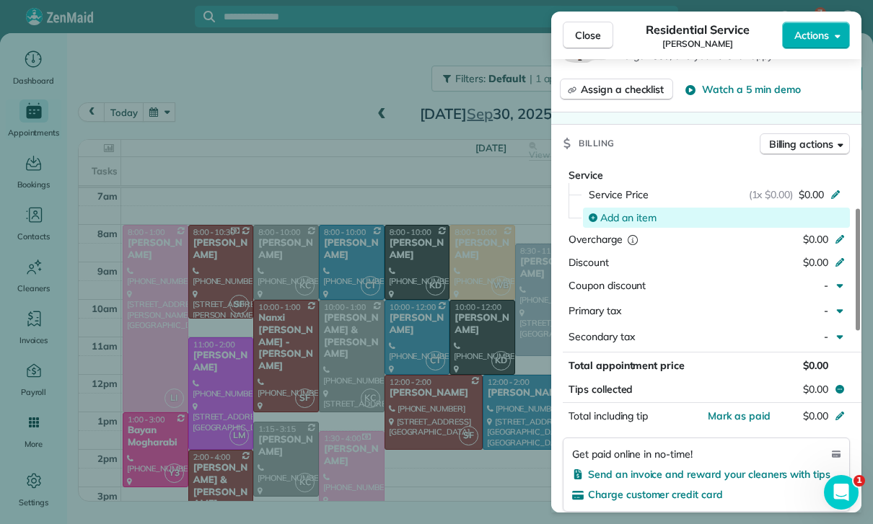
click at [638, 225] on span "Add an item" at bounding box center [628, 218] width 56 height 14
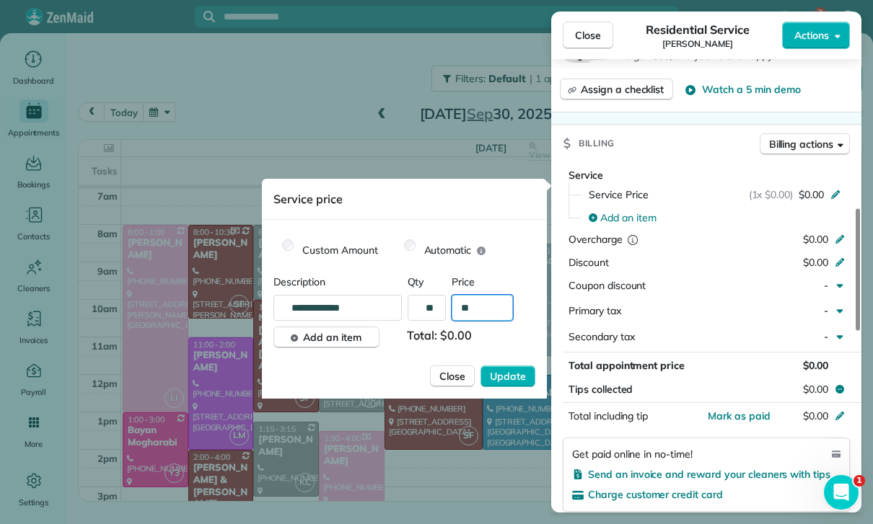
click at [490, 307] on input "**" at bounding box center [482, 308] width 61 height 26
type input "****"
click at [505, 376] on span "Update" at bounding box center [508, 376] width 36 height 14
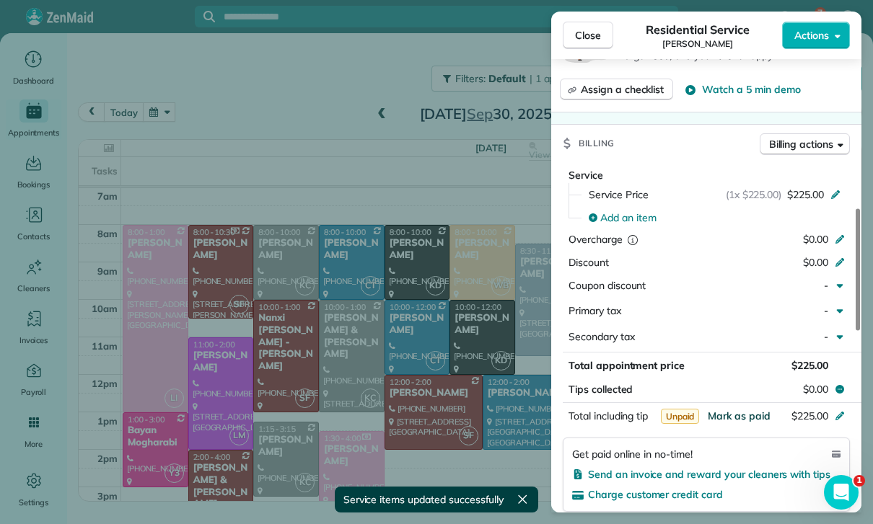
click at [749, 422] on span "Mark as paid" at bounding box center [739, 416] width 63 height 13
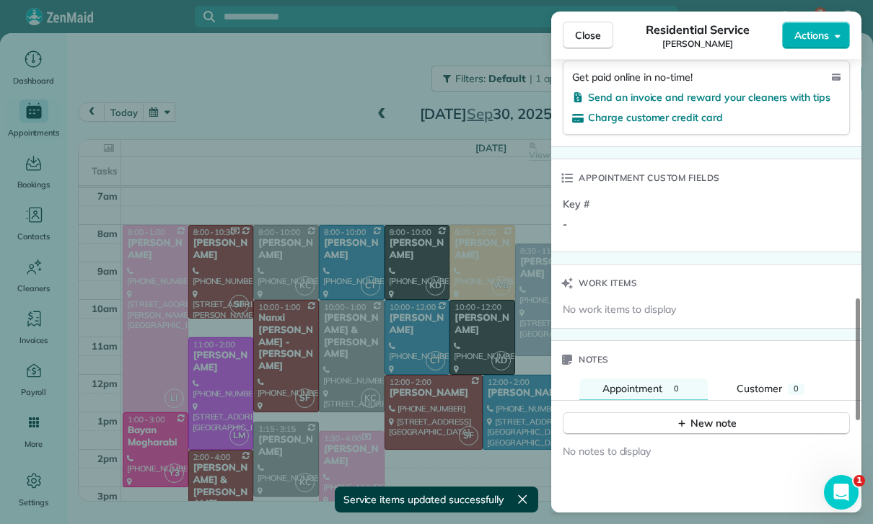
scroll to position [1025, 0]
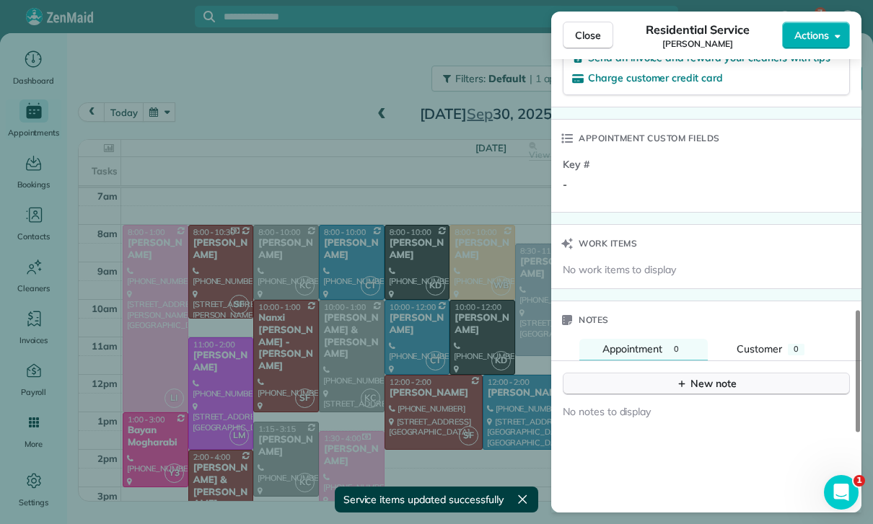
click at [707, 390] on div "New note" at bounding box center [706, 384] width 61 height 15
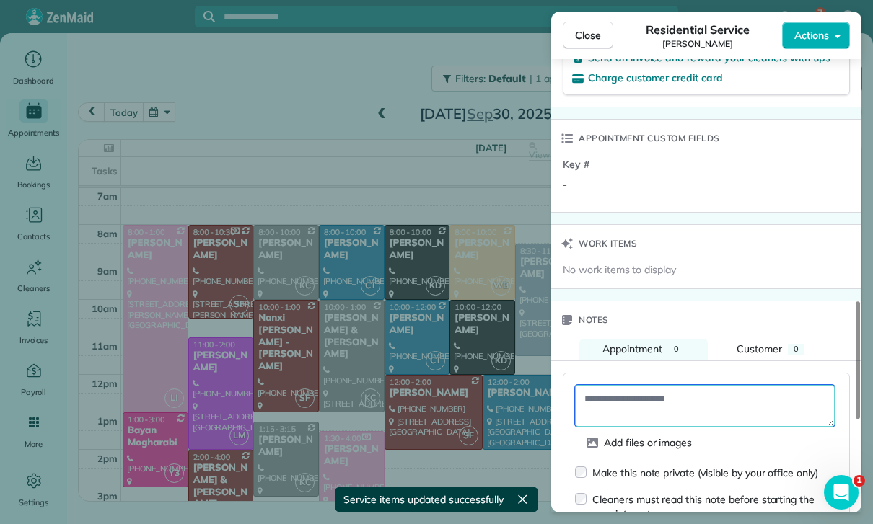
click at [629, 411] on textarea at bounding box center [705, 406] width 260 height 42
paste textarea "**********"
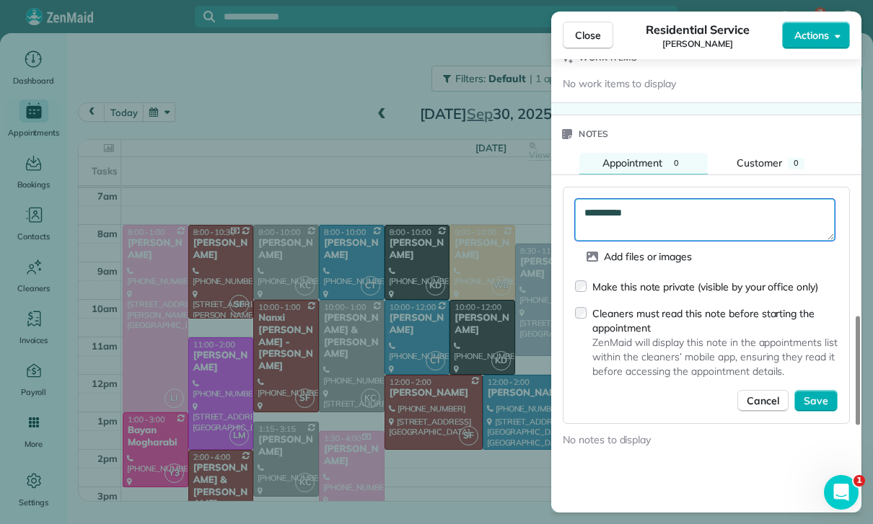
scroll to position [1227, 0]
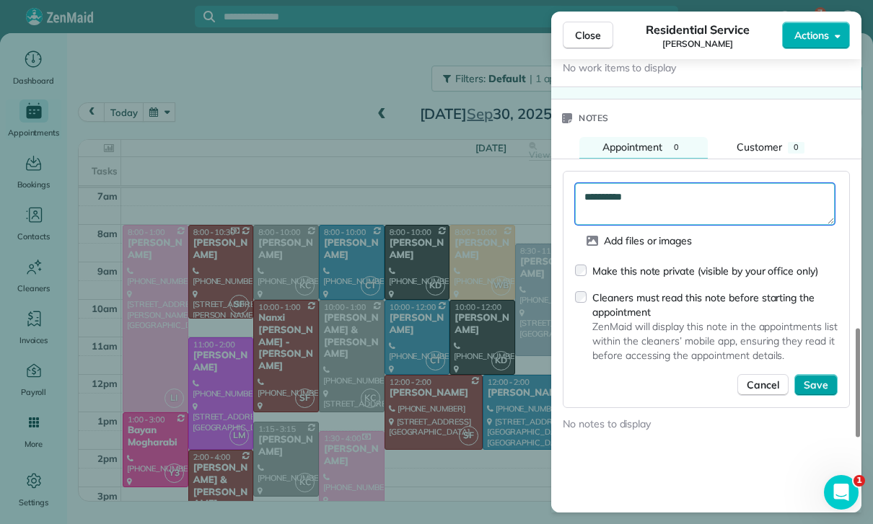
type textarea "**********"
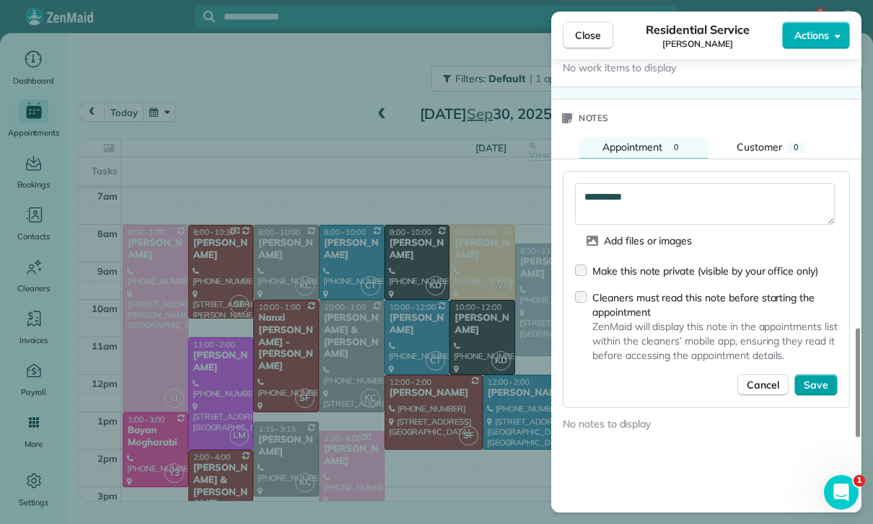
click at [825, 385] on span "Save" at bounding box center [816, 385] width 25 height 14
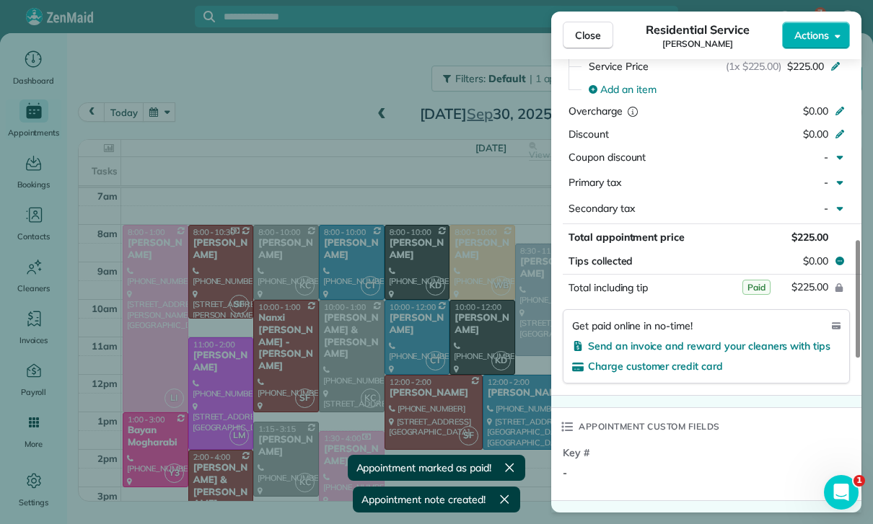
scroll to position [736, 0]
click at [425, 400] on div "Close Residential Service Saran Kumar Actions Status Confirmed Saran Kumar · Op…" at bounding box center [436, 262] width 873 height 524
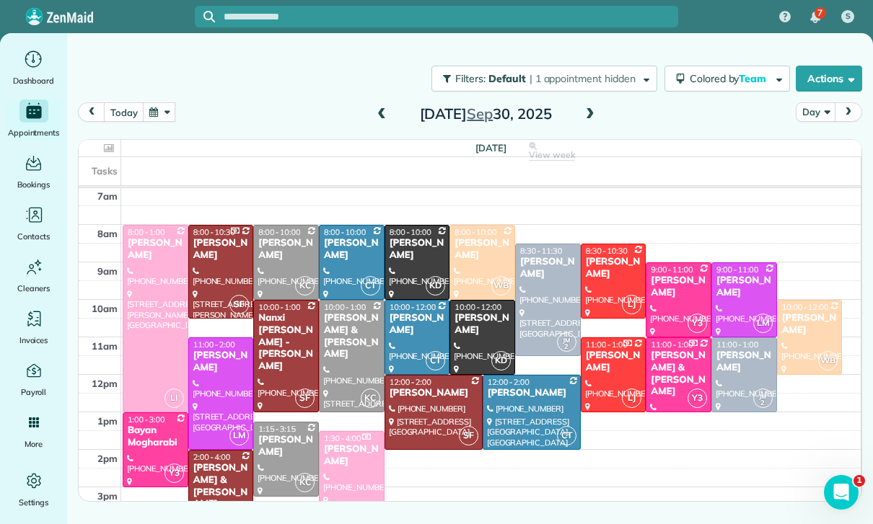
click at [152, 112] on button "button" at bounding box center [159, 111] width 33 height 19
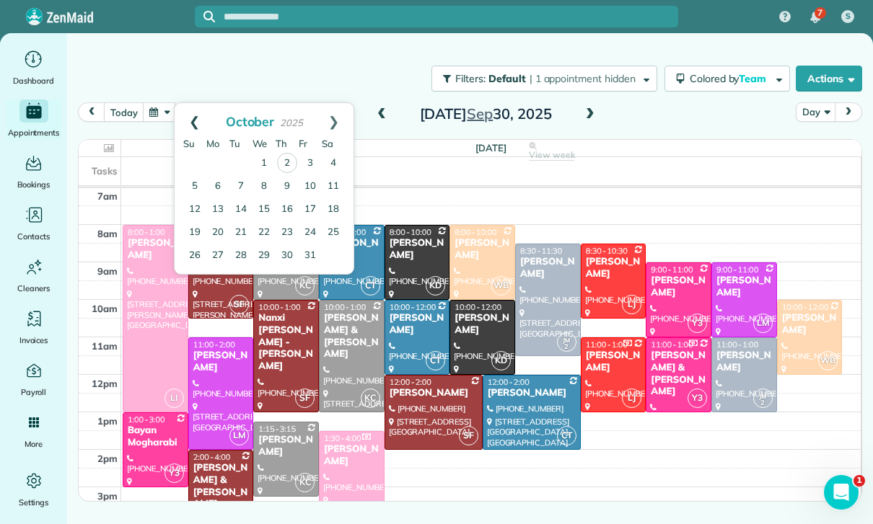
click at [192, 113] on link "Prev" at bounding box center [195, 121] width 40 height 36
click at [237, 229] on link "23" at bounding box center [240, 232] width 23 height 23
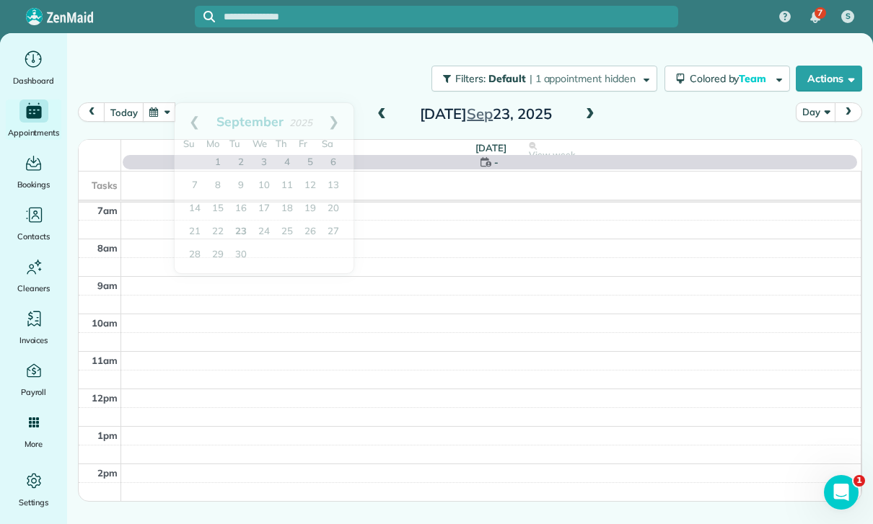
scroll to position [113, 0]
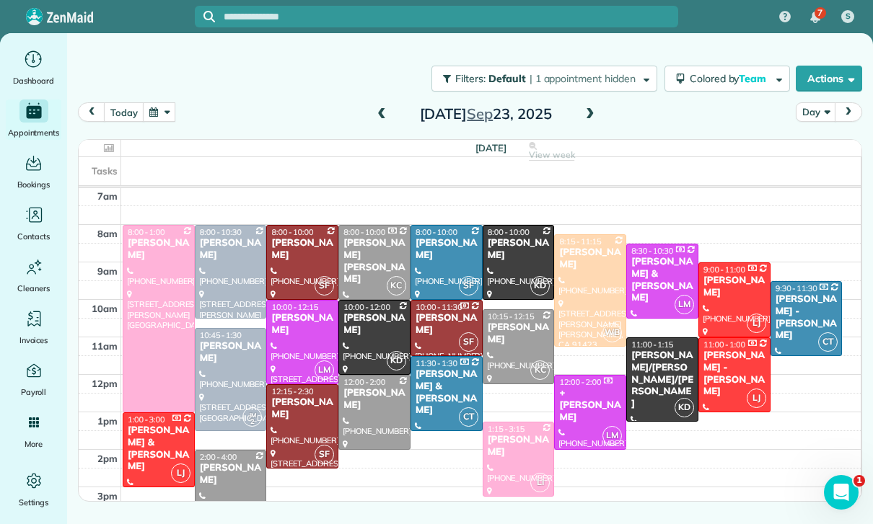
click at [283, 257] on div at bounding box center [302, 263] width 71 height 74
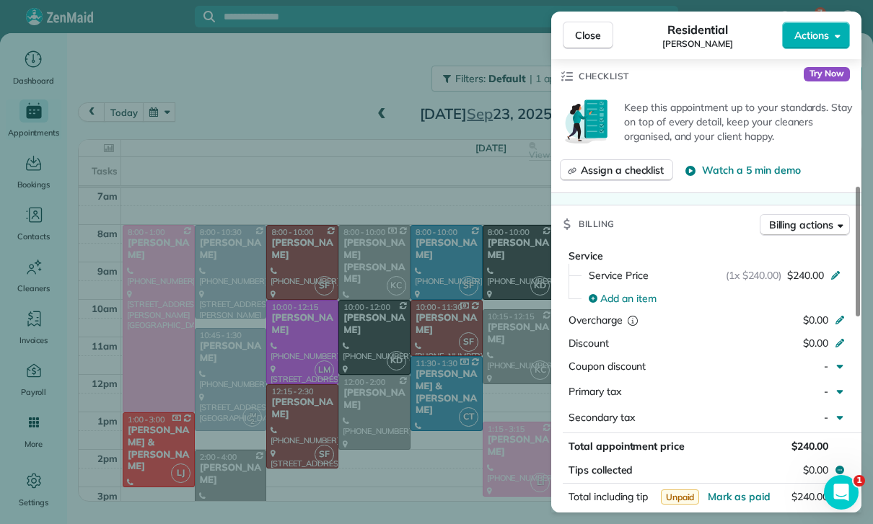
scroll to position [669, 0]
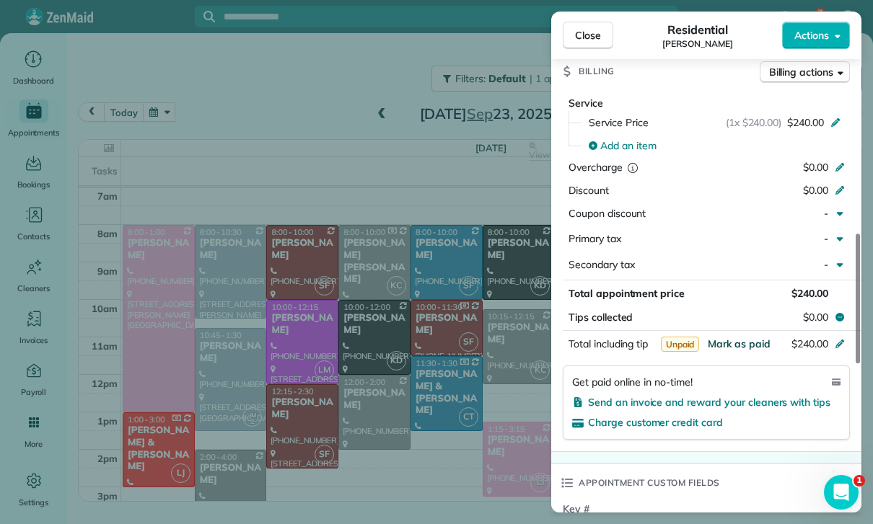
click at [756, 342] on span "Mark as paid" at bounding box center [739, 344] width 63 height 13
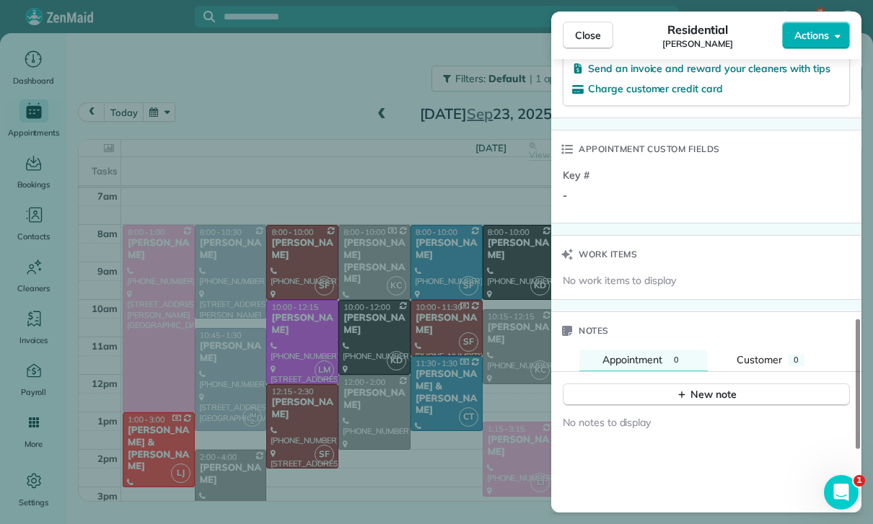
scroll to position [1034, 0]
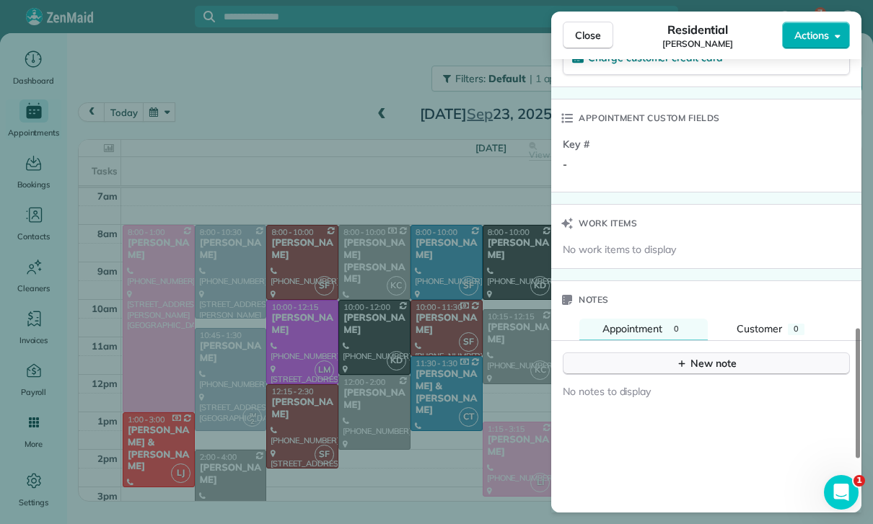
click at [713, 356] on div "New note" at bounding box center [706, 363] width 61 height 15
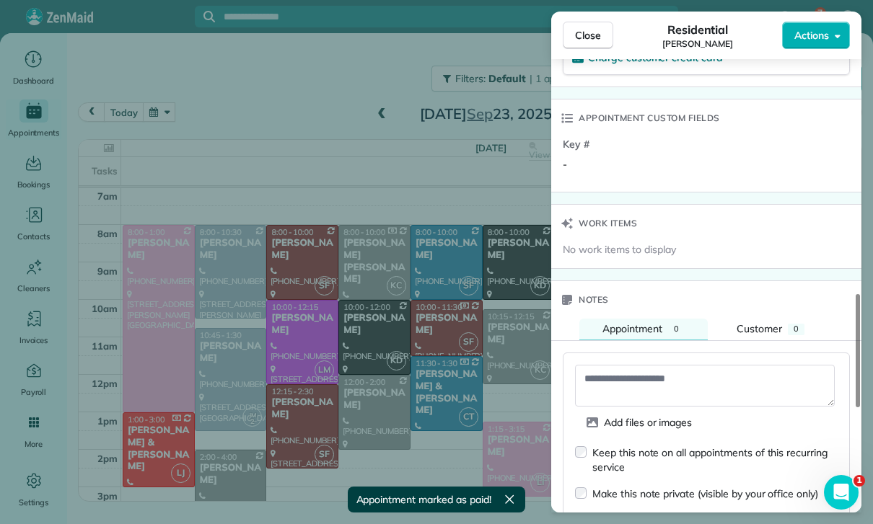
scroll to position [46, 0]
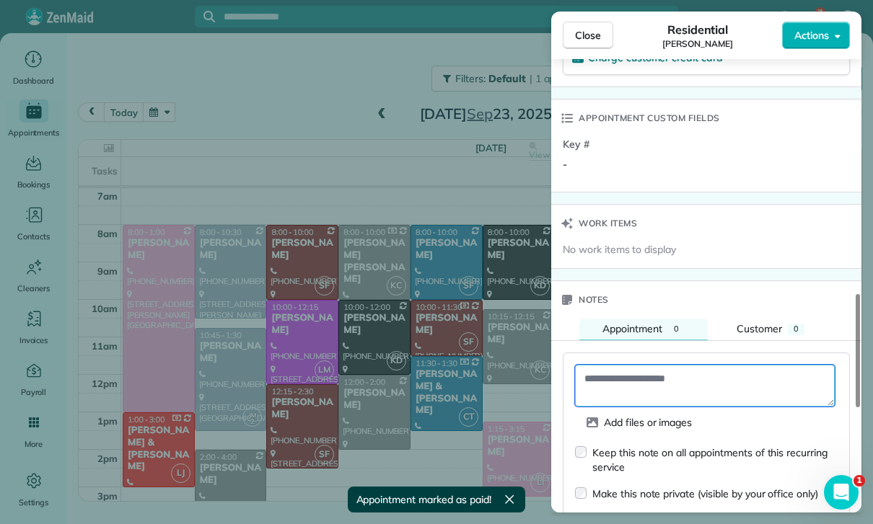
click at [662, 365] on textarea at bounding box center [705, 386] width 260 height 42
paste textarea "**********"
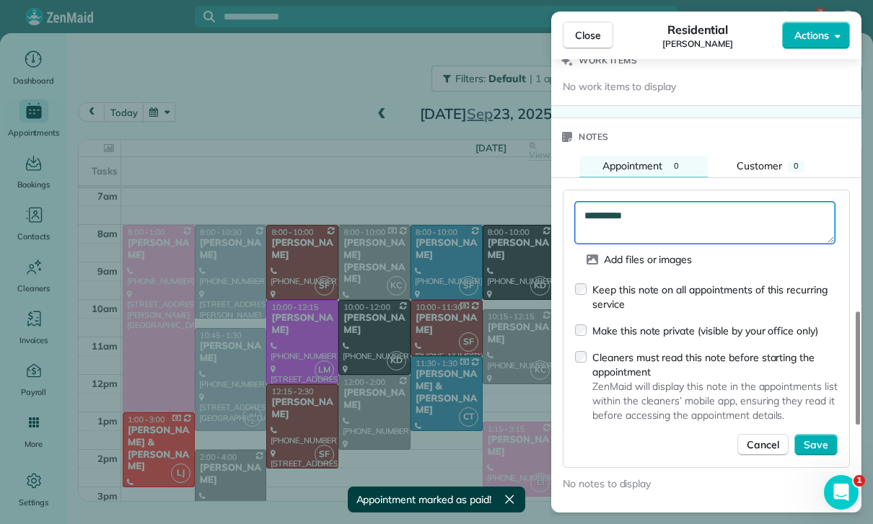
scroll to position [1200, 0]
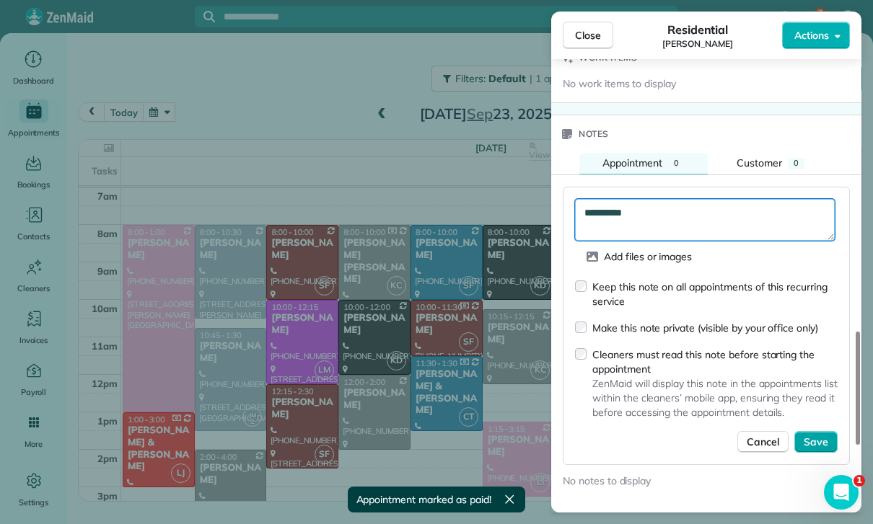
type textarea "**********"
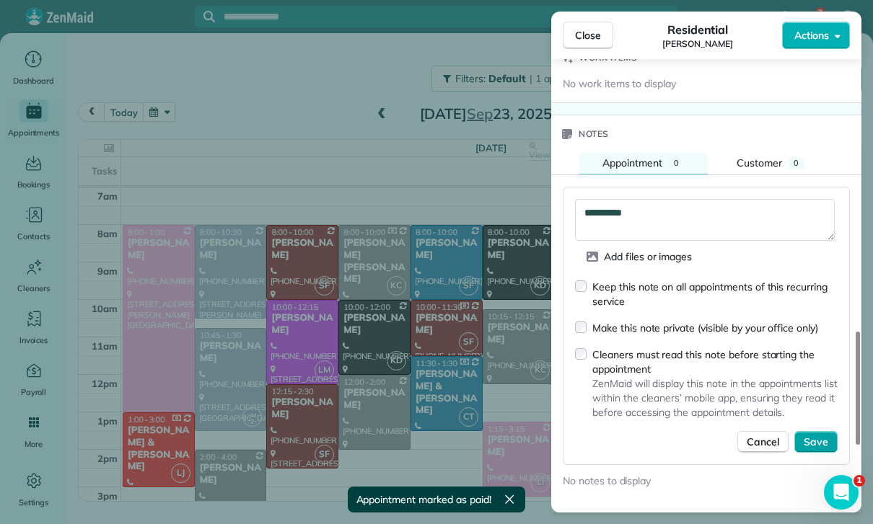
click at [822, 435] on span "Save" at bounding box center [816, 442] width 25 height 14
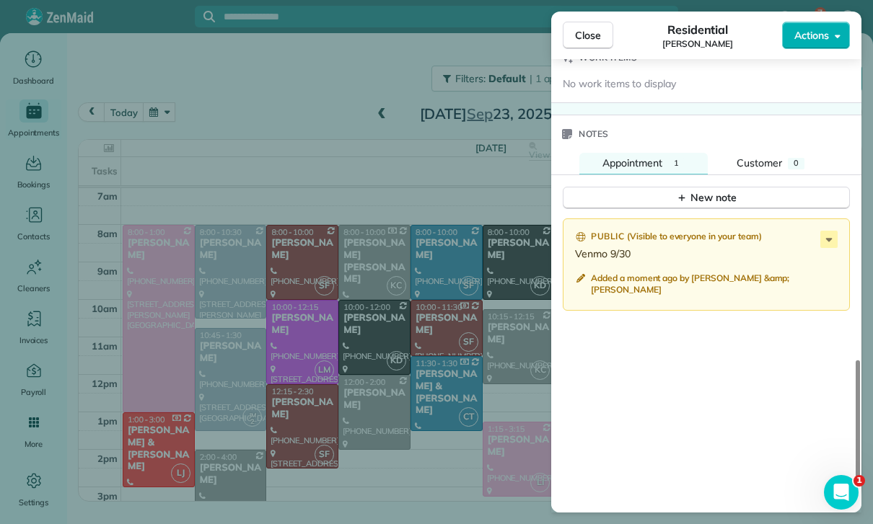
click at [402, 418] on div "Close Residential BJ Carretta Actions Status Confirmed BJ Carretta · Open profi…" at bounding box center [436, 262] width 873 height 524
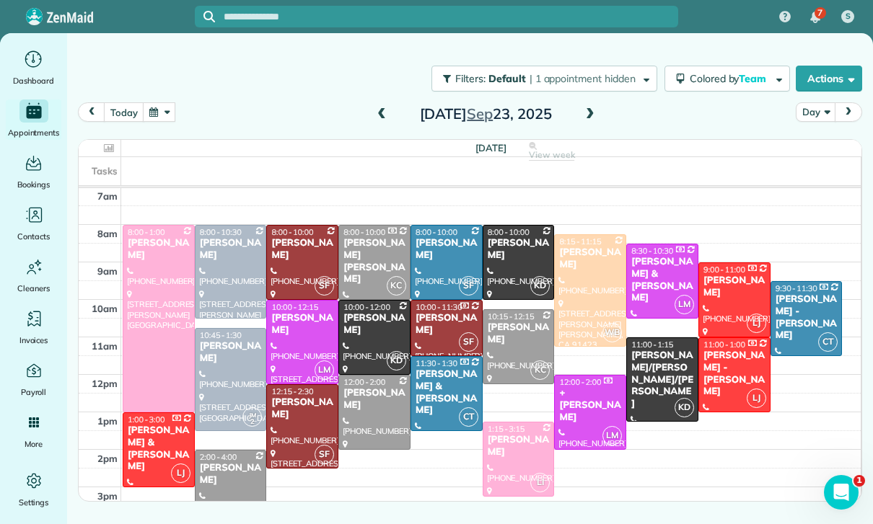
click at [153, 102] on button "button" at bounding box center [159, 111] width 33 height 19
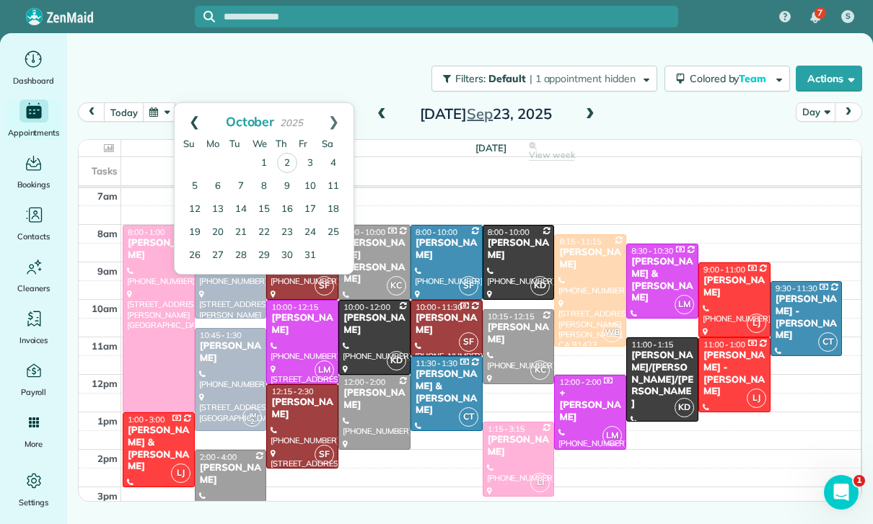
click at [193, 103] on link "Prev" at bounding box center [195, 121] width 40 height 36
click at [237, 244] on link "30" at bounding box center [240, 255] width 23 height 23
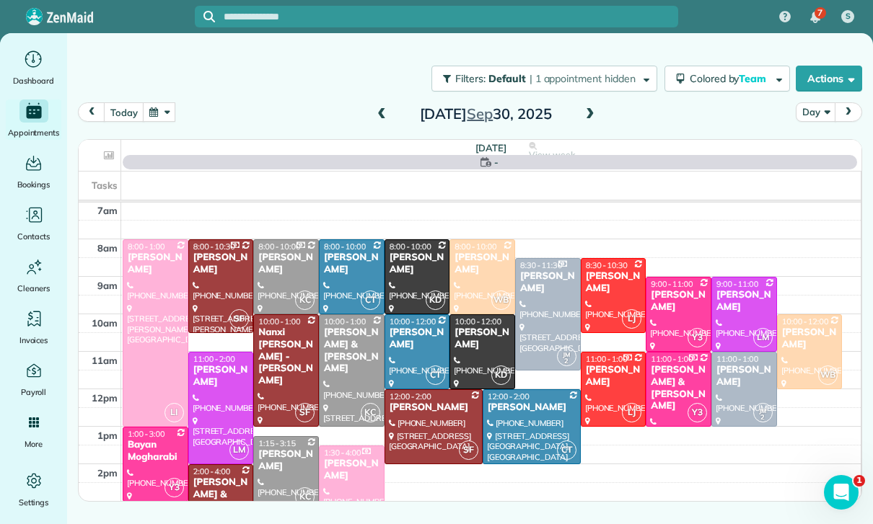
scroll to position [113, 0]
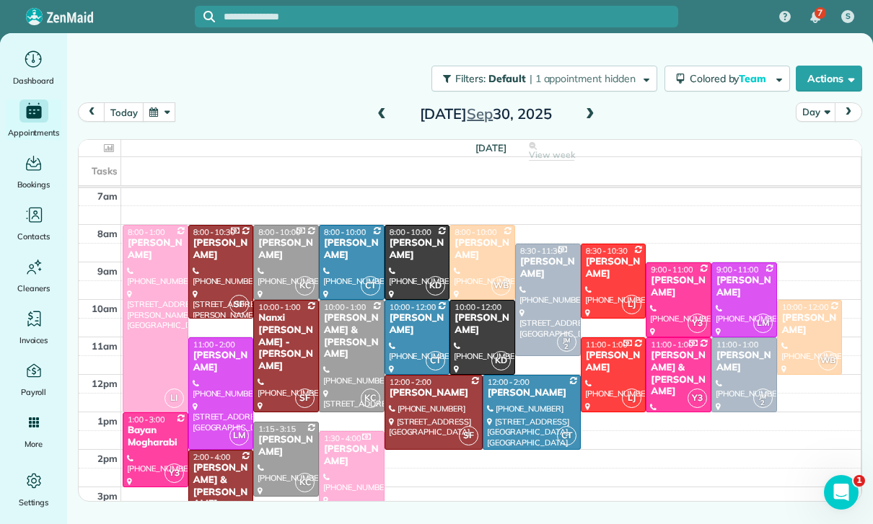
click at [384, 108] on span at bounding box center [382, 114] width 16 height 13
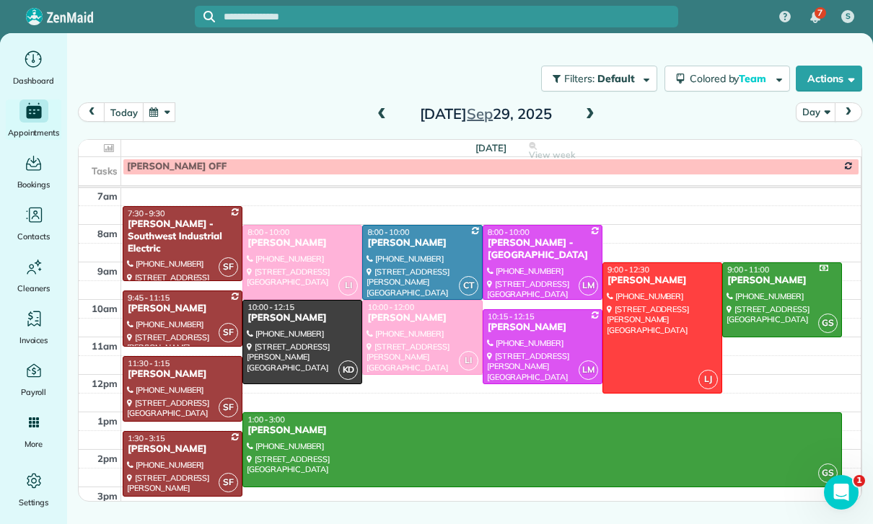
click at [159, 102] on button "button" at bounding box center [159, 111] width 33 height 19
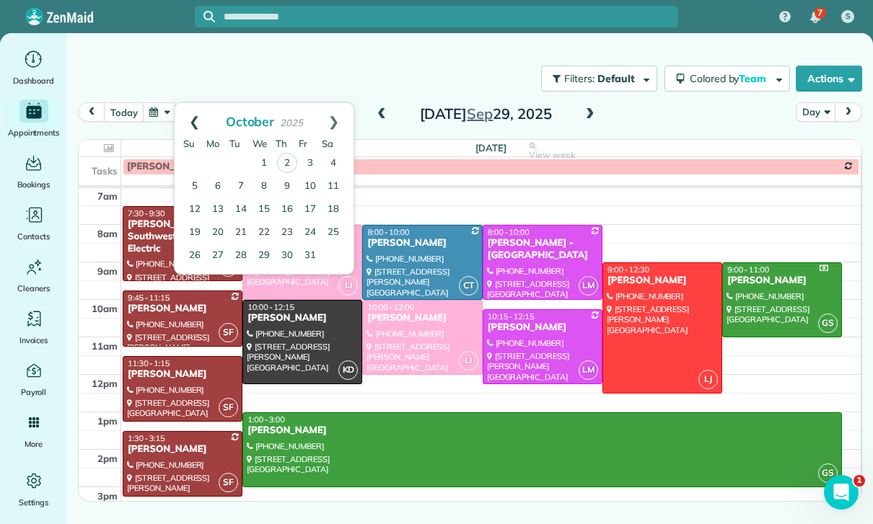
click at [195, 103] on link "Prev" at bounding box center [195, 121] width 40 height 36
click at [248, 221] on link "23" at bounding box center [240, 232] width 23 height 23
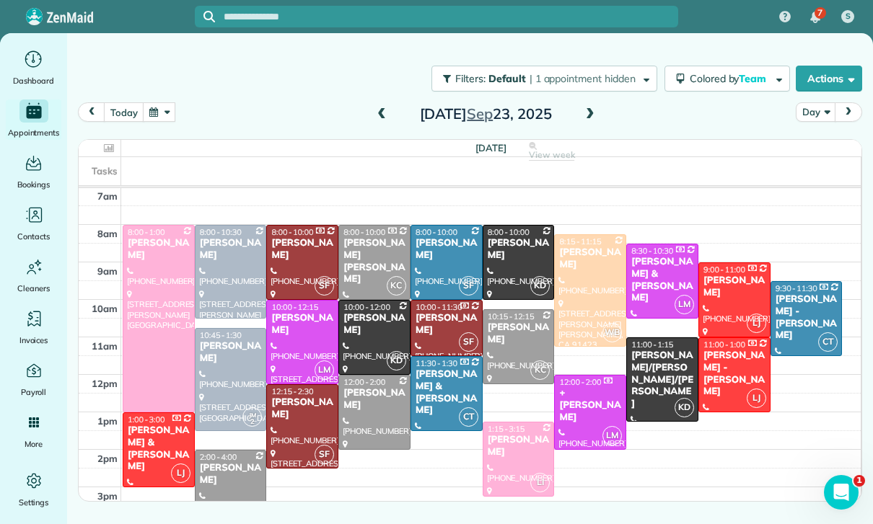
click at [387, 108] on span at bounding box center [382, 114] width 16 height 13
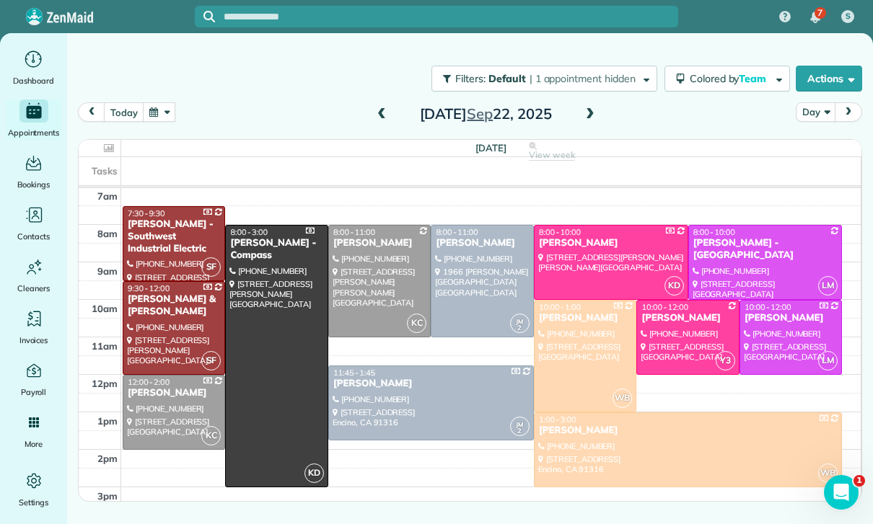
click at [175, 102] on button "button" at bounding box center [159, 111] width 33 height 19
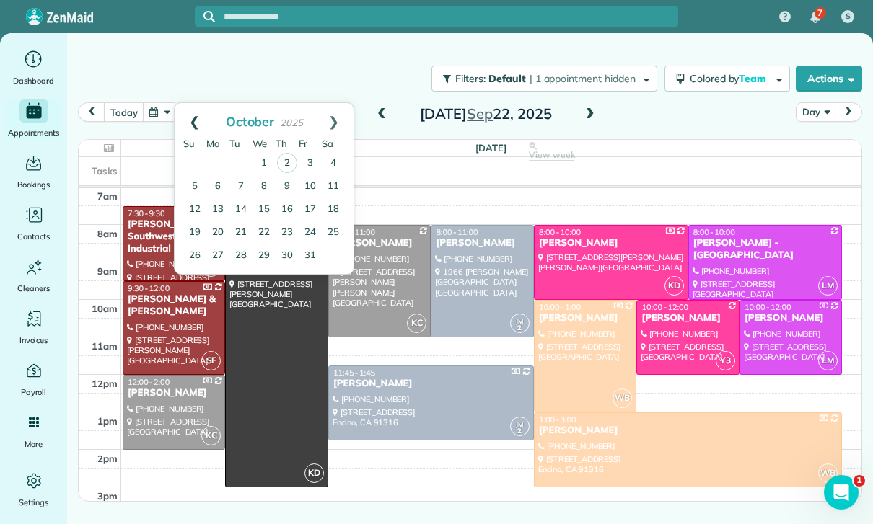
click at [201, 103] on link "Prev" at bounding box center [195, 121] width 40 height 36
click at [240, 244] on link "30" at bounding box center [240, 255] width 23 height 23
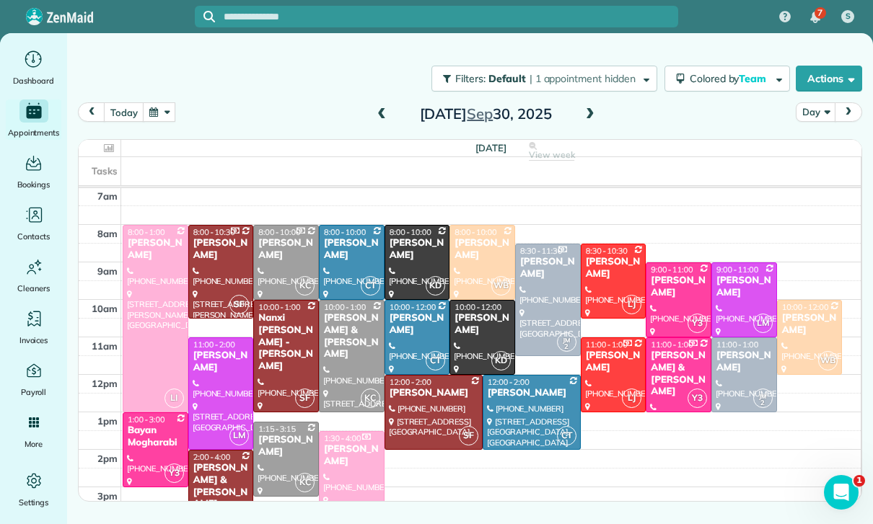
click at [159, 102] on button "button" at bounding box center [159, 111] width 33 height 19
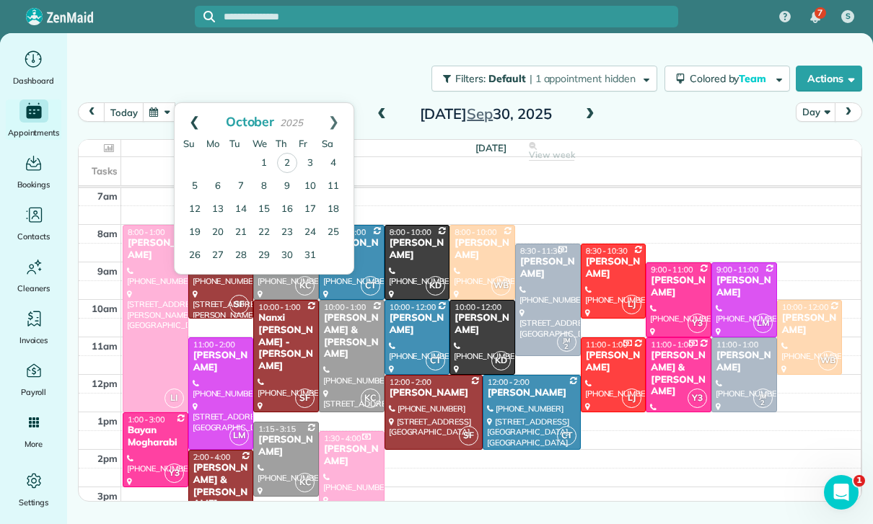
click at [188, 103] on link "Prev" at bounding box center [195, 121] width 40 height 36
click at [224, 221] on link "22" at bounding box center [217, 232] width 23 height 23
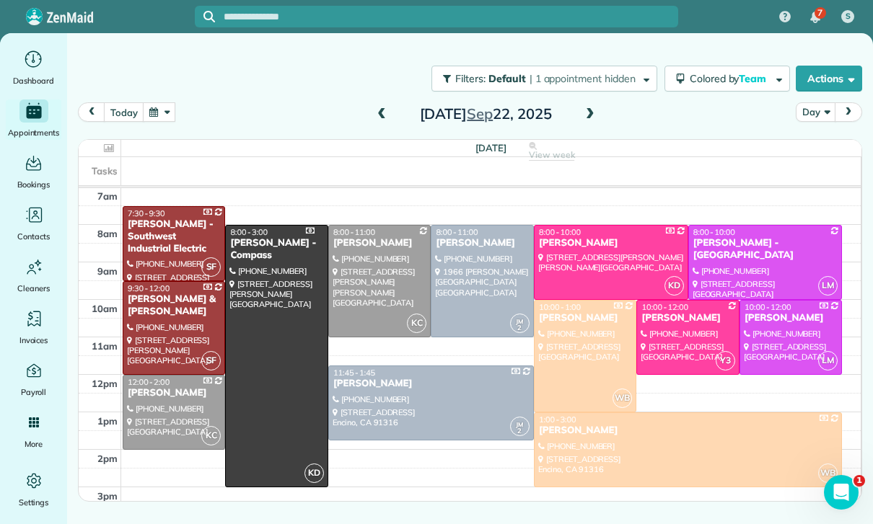
click at [597, 108] on span at bounding box center [590, 114] width 16 height 13
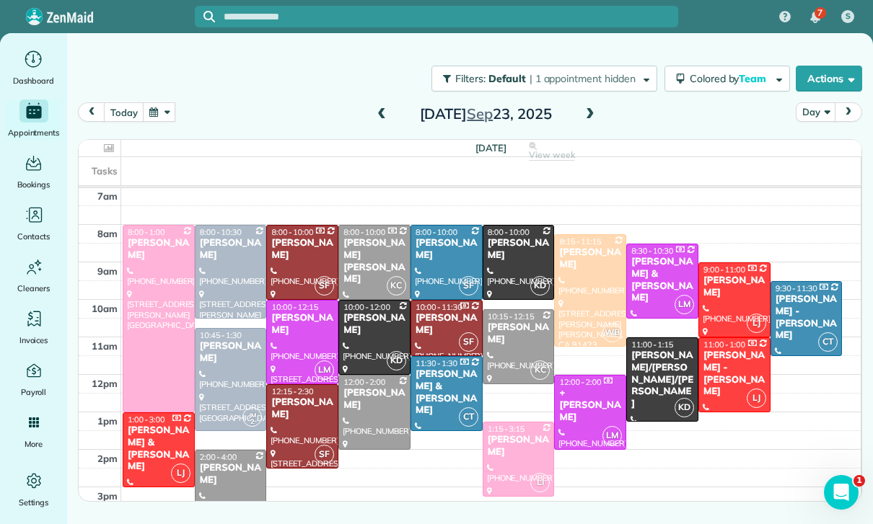
click at [592, 108] on span at bounding box center [590, 114] width 16 height 13
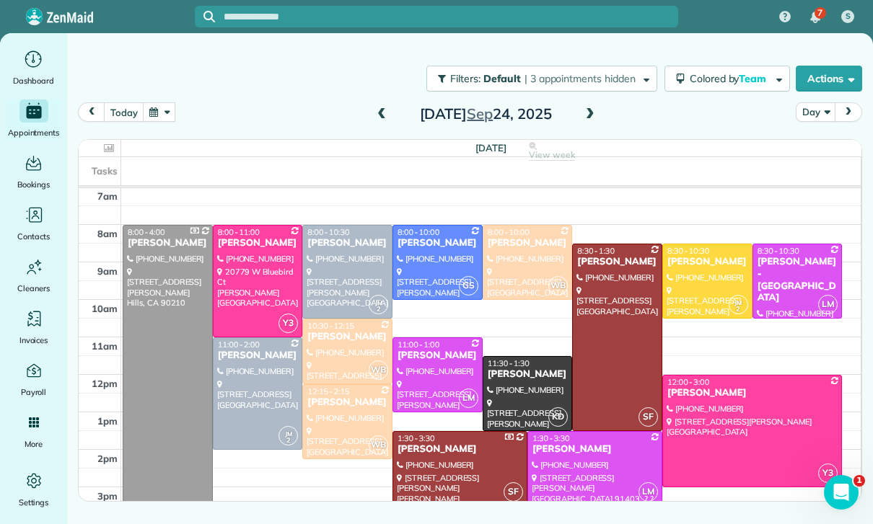
click at [584, 108] on span at bounding box center [590, 114] width 16 height 13
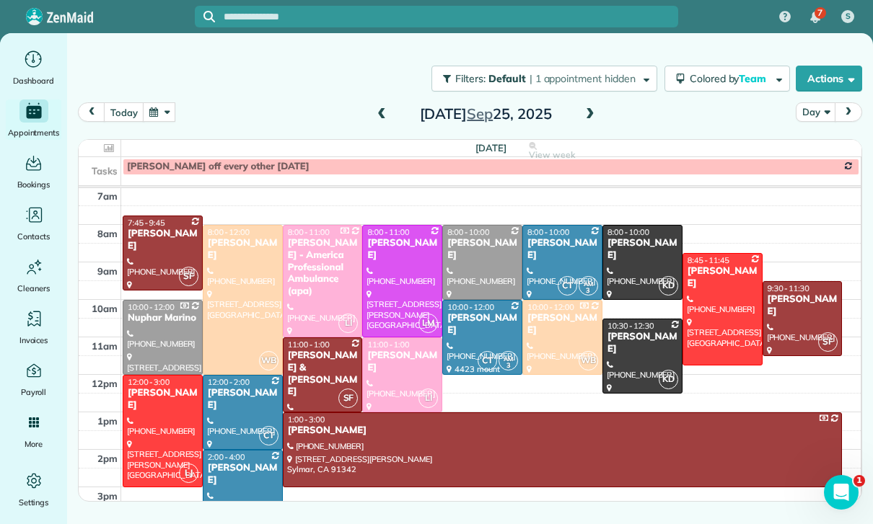
click at [454, 226] on div at bounding box center [482, 263] width 79 height 74
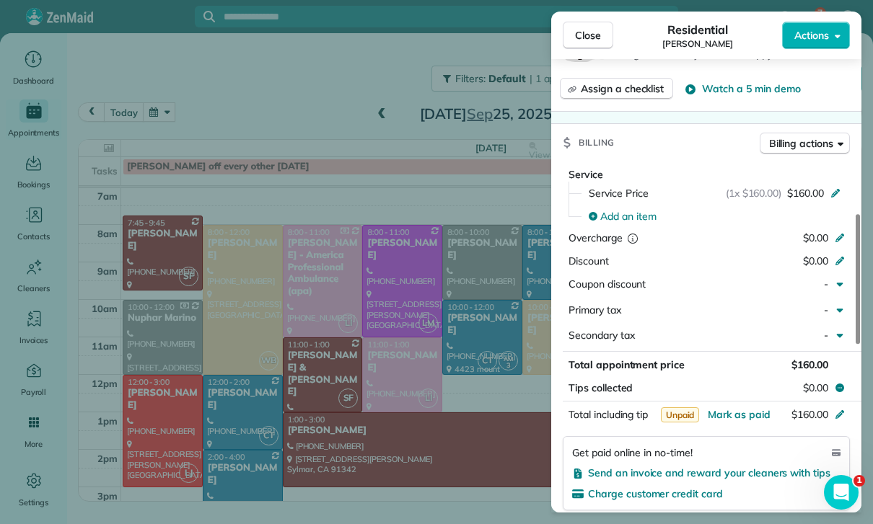
scroll to position [642, 0]
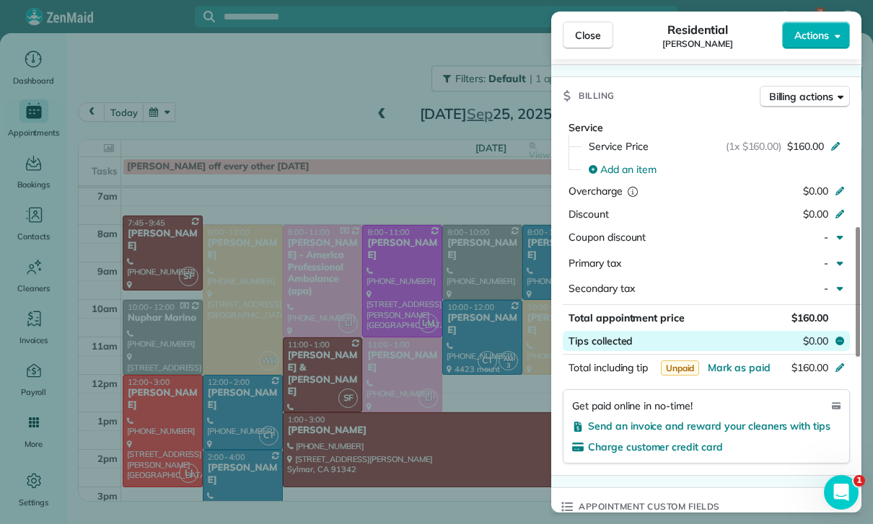
click at [735, 331] on button "Tips collected $0.00" at bounding box center [706, 341] width 287 height 20
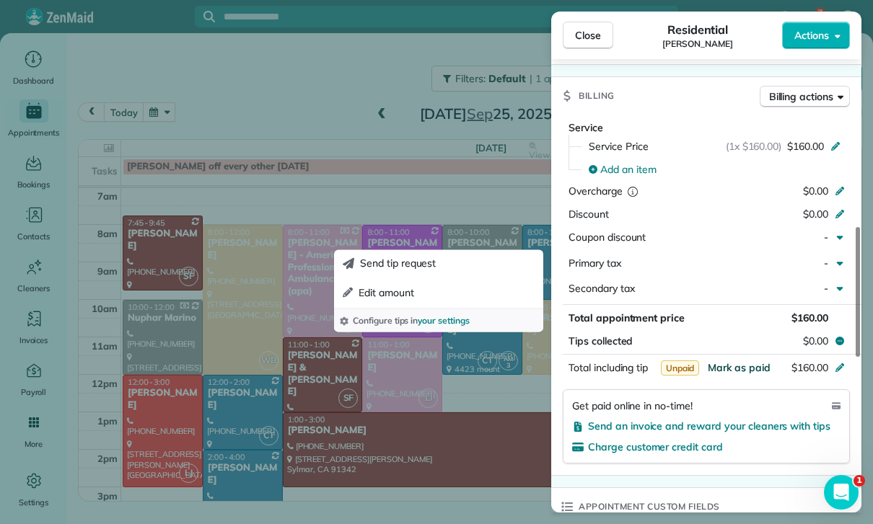
click at [739, 361] on span "Mark as paid" at bounding box center [739, 367] width 63 height 13
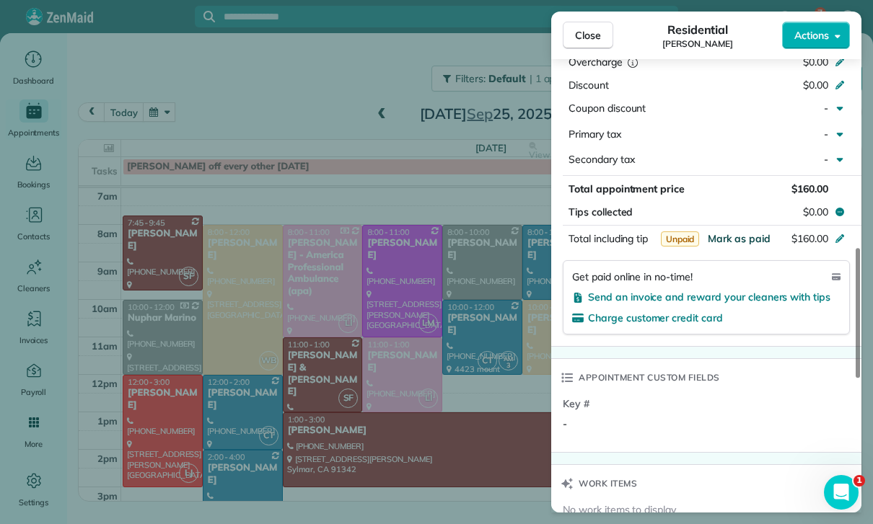
scroll to position [786, 0]
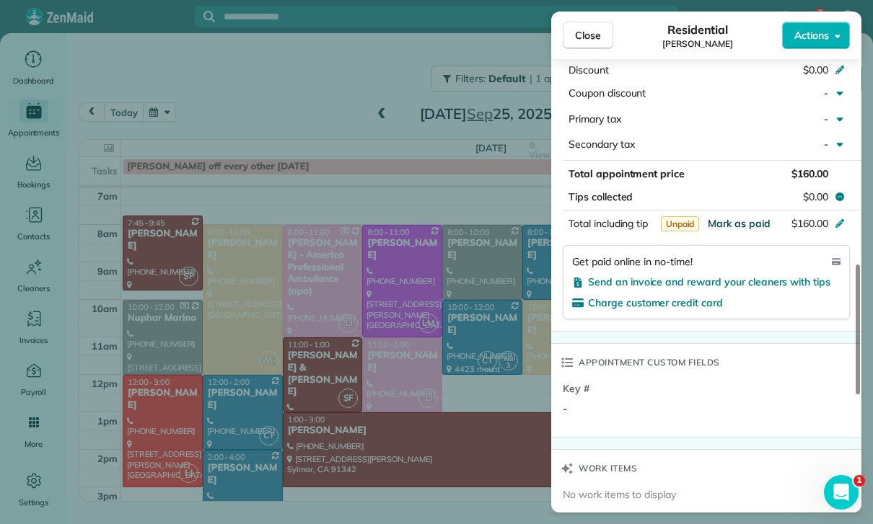
click at [737, 217] on span "Mark as paid" at bounding box center [739, 223] width 63 height 13
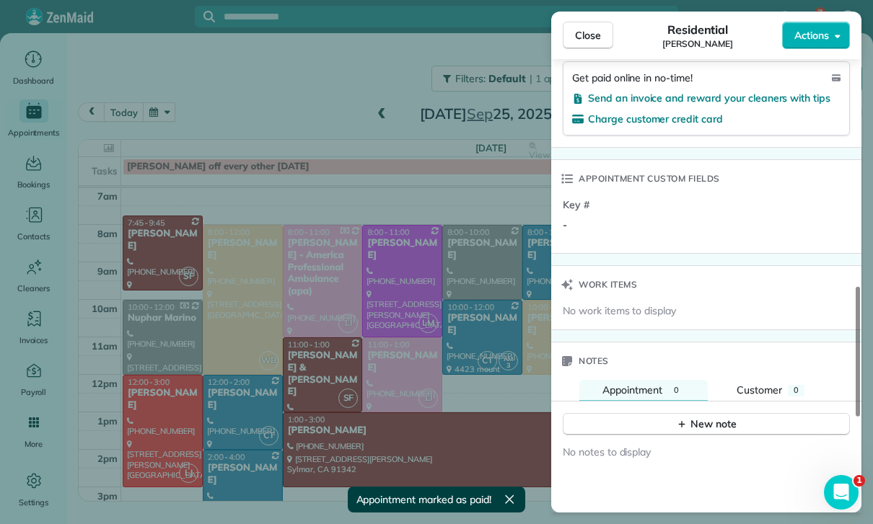
scroll to position [1041, 0]
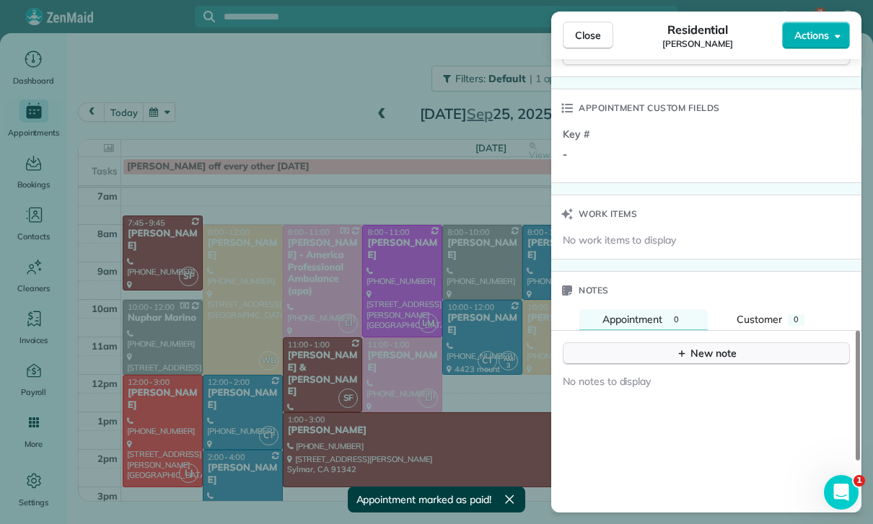
click at [708, 343] on button "New note" at bounding box center [706, 354] width 287 height 22
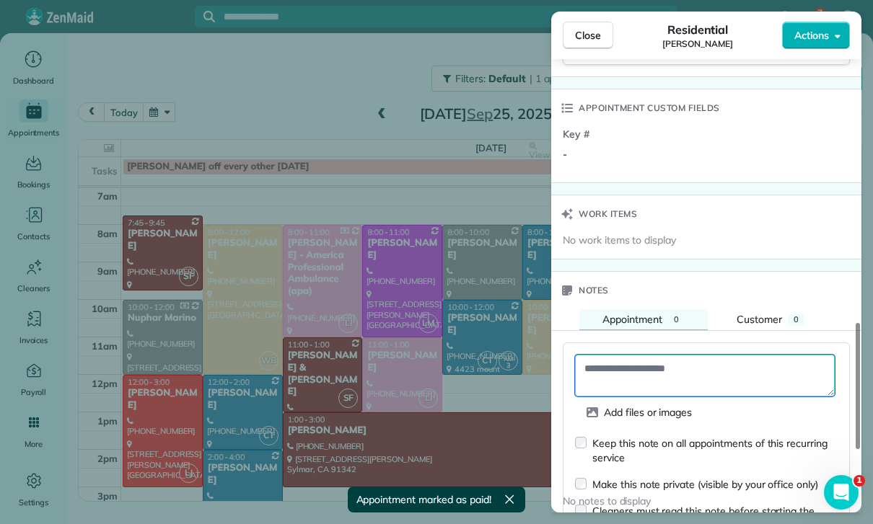
click at [629, 355] on textarea at bounding box center [705, 376] width 260 height 42
paste textarea "**********"
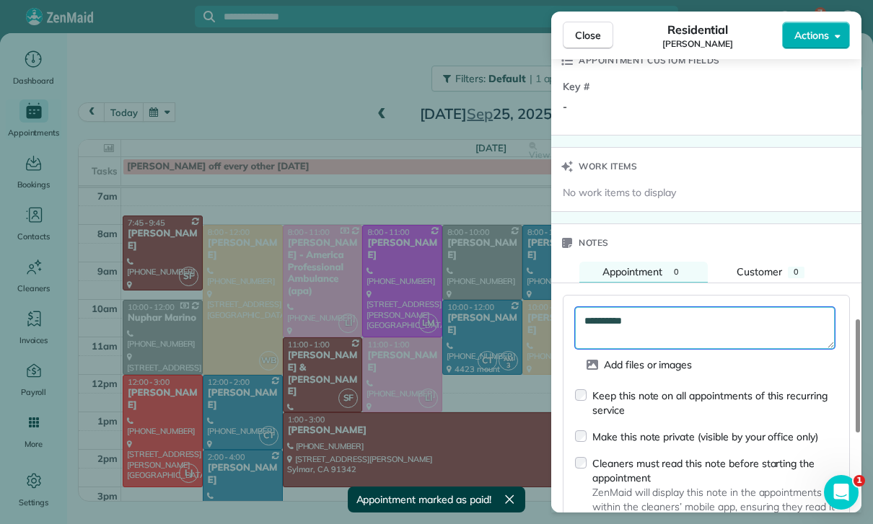
scroll to position [1225, 0]
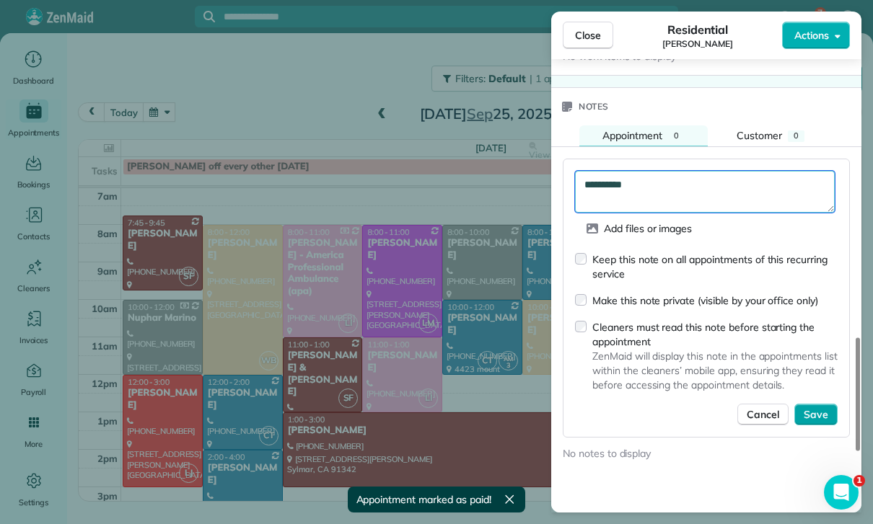
type textarea "**********"
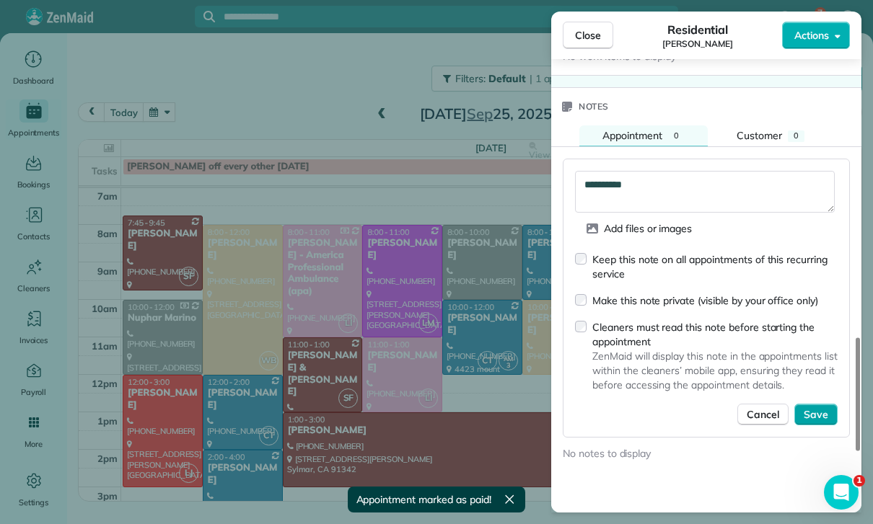
click at [817, 408] on span "Save" at bounding box center [816, 415] width 25 height 14
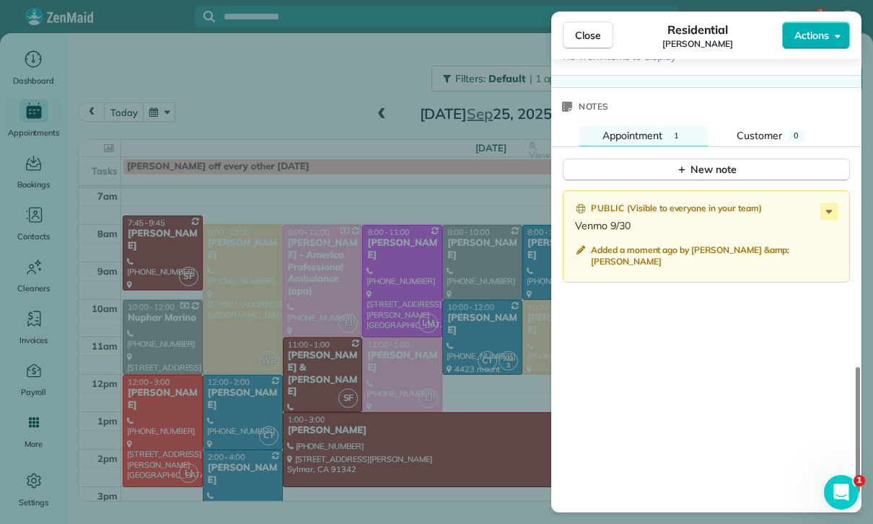
click at [402, 356] on div "Close Residential Gina Zupsich Actions Status Confirmed Gina Zupsich · Open pro…" at bounding box center [436, 262] width 873 height 524
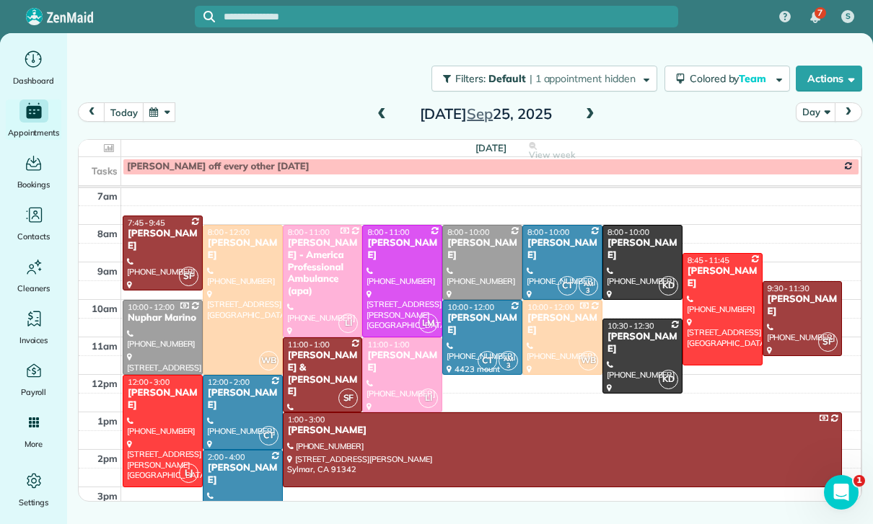
click at [583, 104] on span at bounding box center [590, 115] width 16 height 22
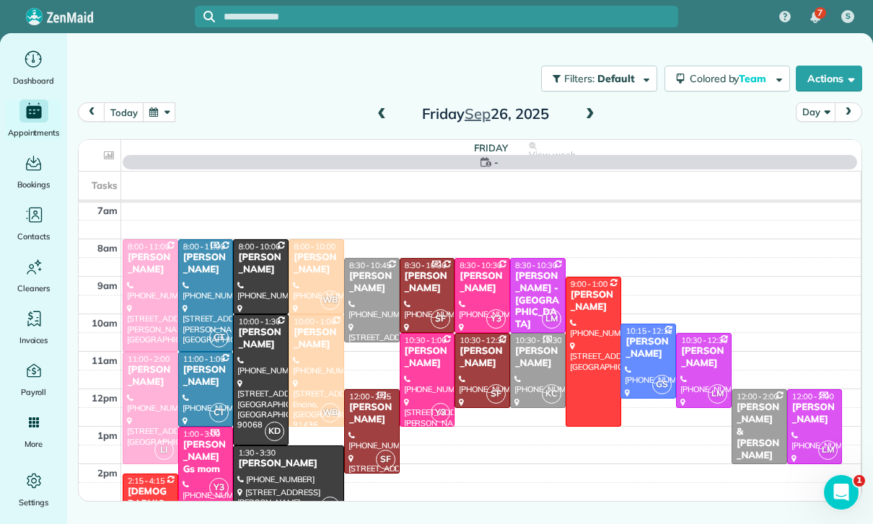
scroll to position [113, 0]
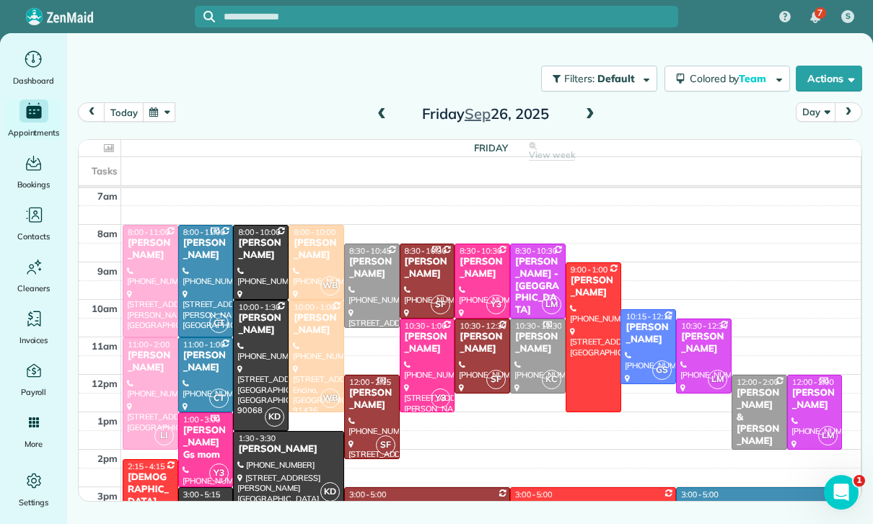
click at [312, 237] on div "Gabriela Mojica" at bounding box center [316, 249] width 47 height 25
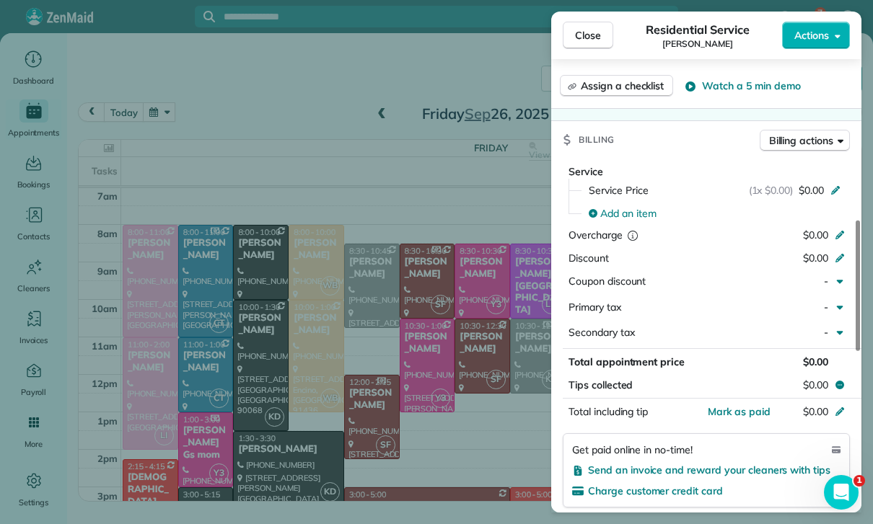
scroll to position [611, 0]
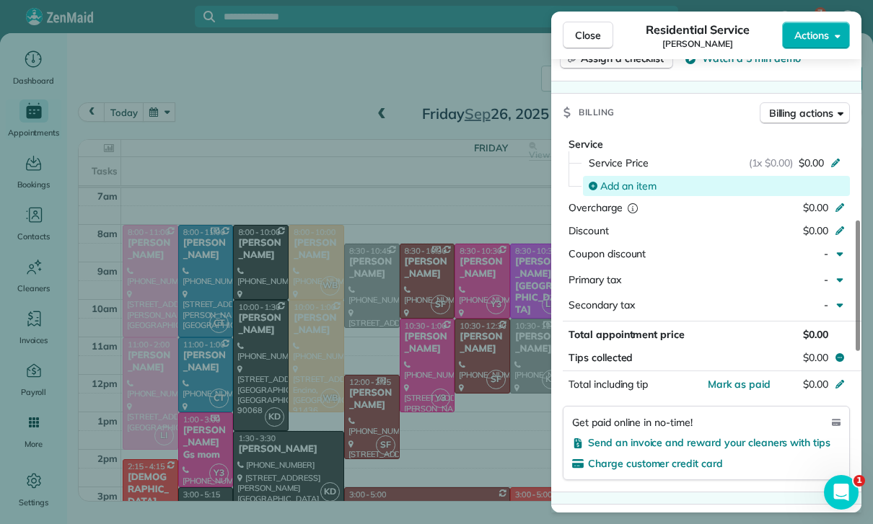
click at [627, 179] on span "Add an item" at bounding box center [628, 186] width 56 height 14
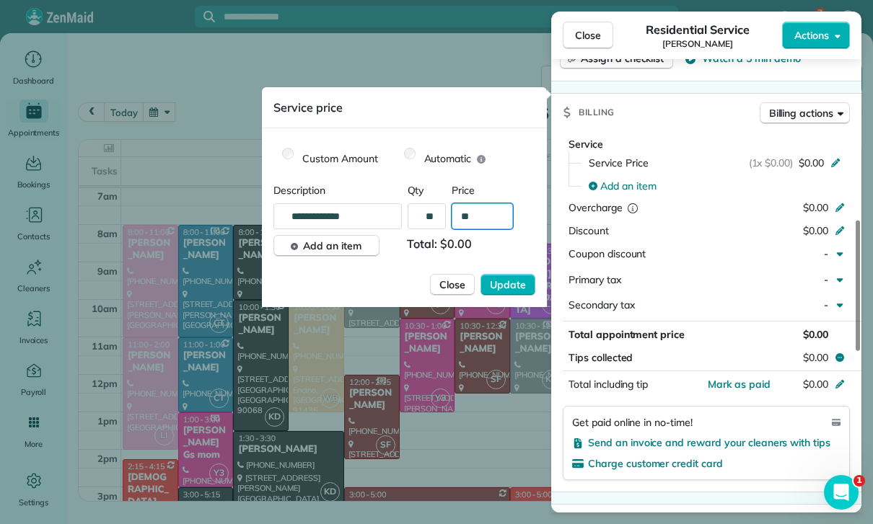
click at [490, 218] on input "**" at bounding box center [482, 216] width 61 height 26
type input "****"
click at [518, 277] on button "Update" at bounding box center [507, 285] width 55 height 22
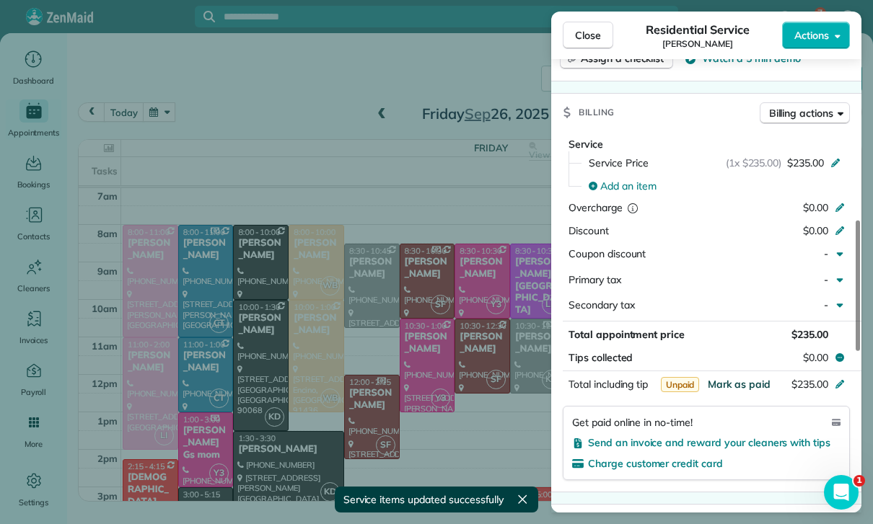
click at [732, 378] on span "Mark as paid" at bounding box center [739, 384] width 63 height 13
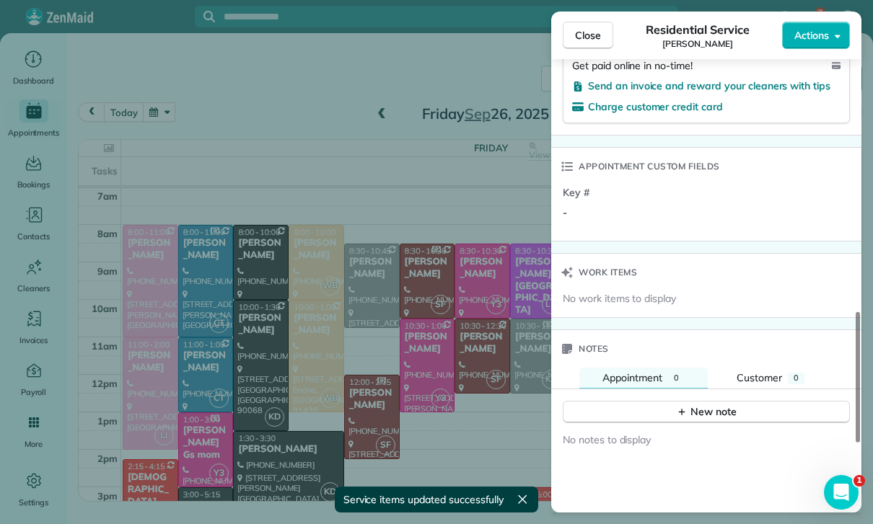
scroll to position [993, 0]
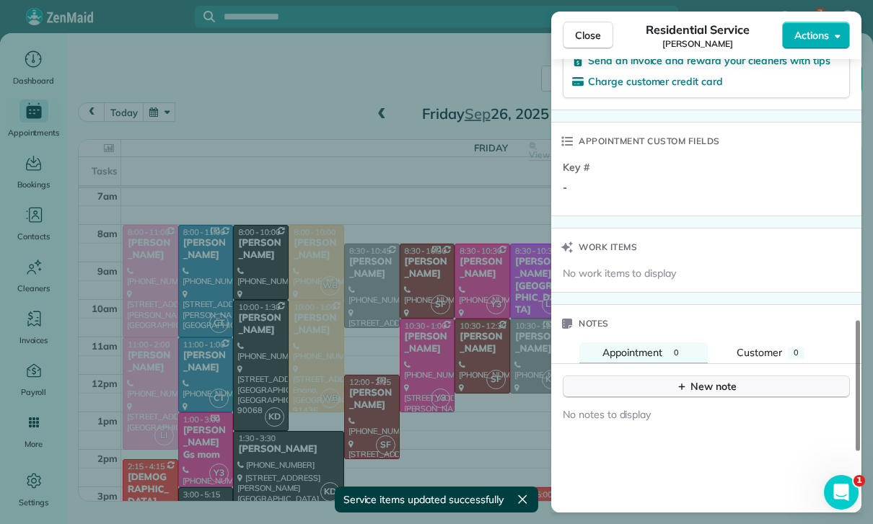
click at [712, 379] on div "New note" at bounding box center [706, 386] width 61 height 15
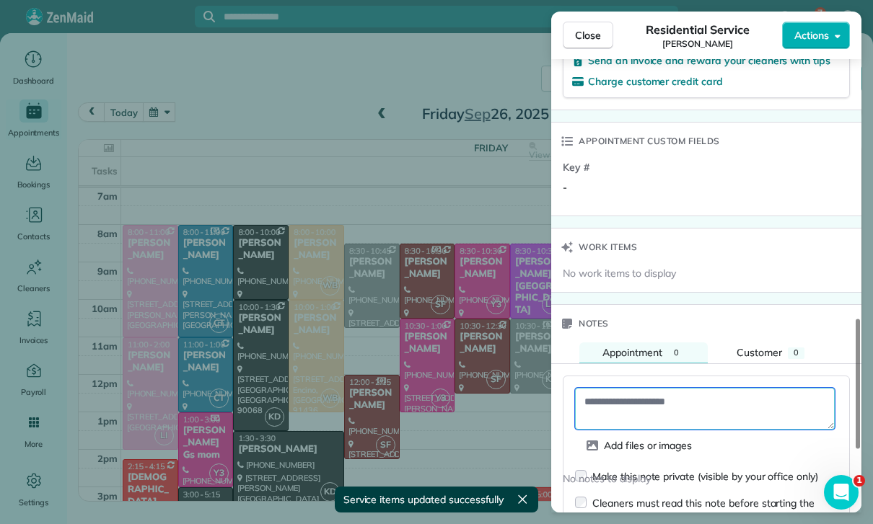
click at [628, 388] on textarea at bounding box center [705, 409] width 260 height 42
paste textarea "**********"
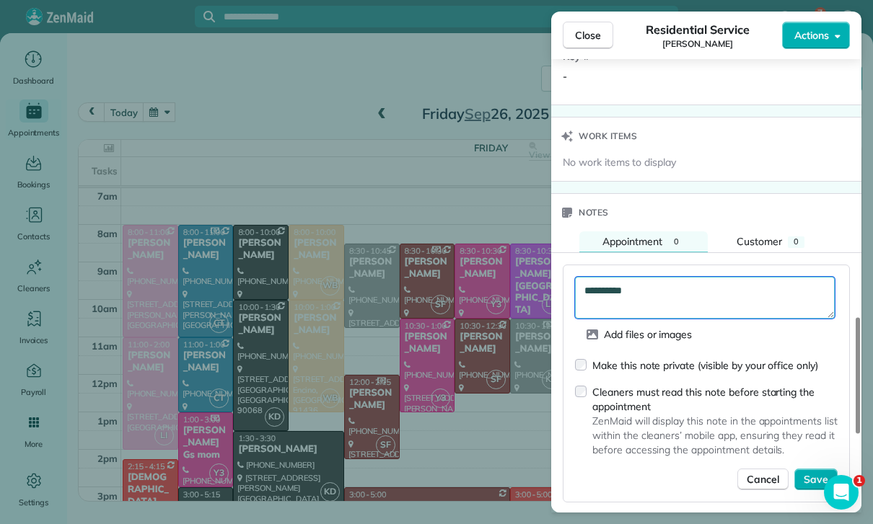
scroll to position [1105, 0]
type textarea "**********"
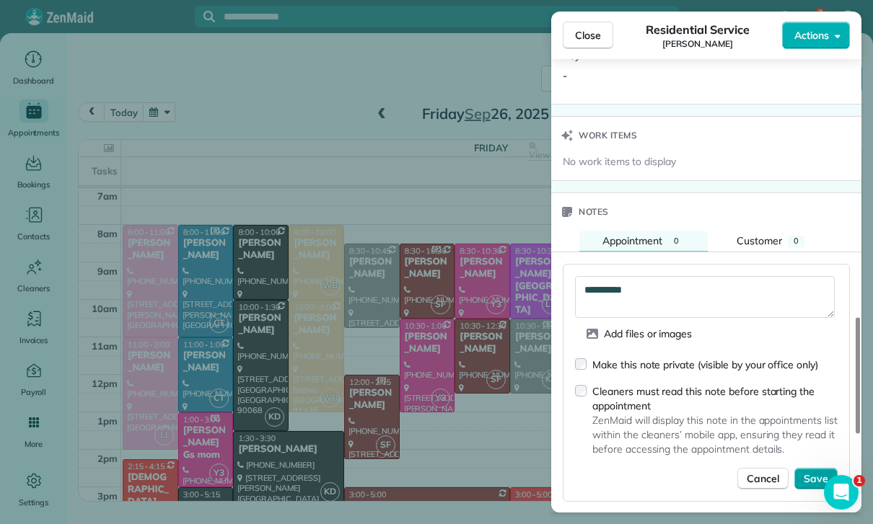
click at [824, 468] on button "Save" at bounding box center [815, 479] width 43 height 22
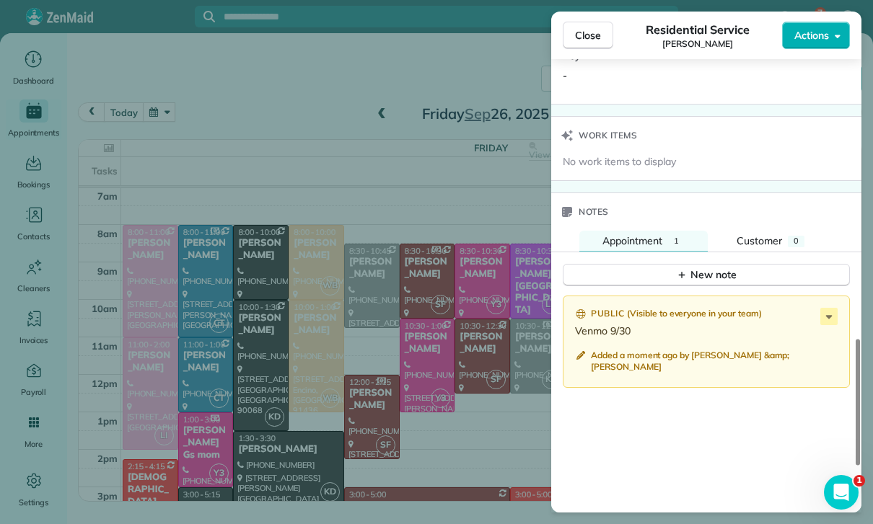
click at [244, 98] on div "Close Residential Service Gabriela Mojica Actions Status Confirmed Gabriela Moj…" at bounding box center [436, 262] width 873 height 524
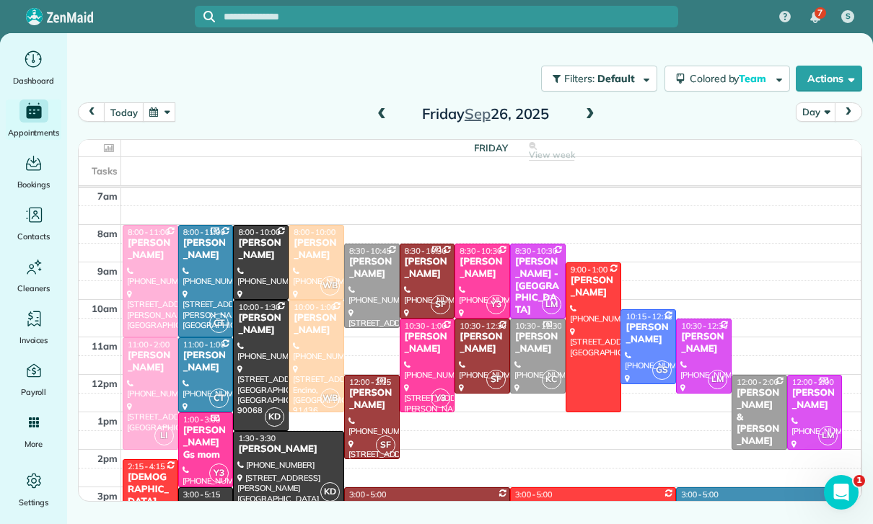
click at [162, 102] on button "button" at bounding box center [159, 111] width 33 height 19
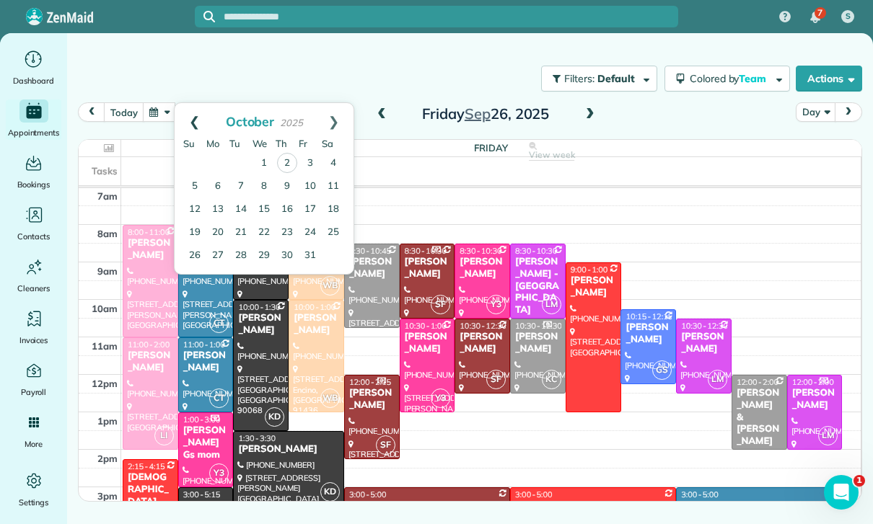
click at [189, 103] on link "Prev" at bounding box center [195, 121] width 40 height 36
click at [313, 198] on link "19" at bounding box center [310, 209] width 23 height 23
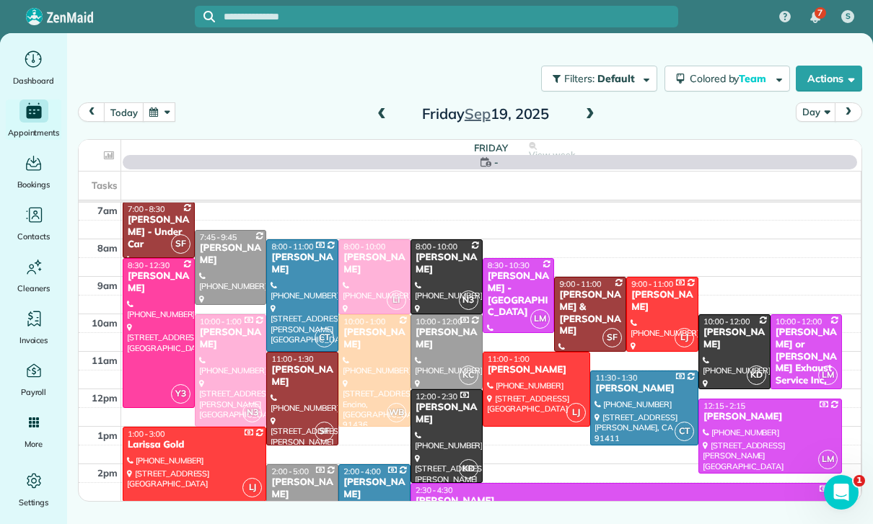
scroll to position [113, 0]
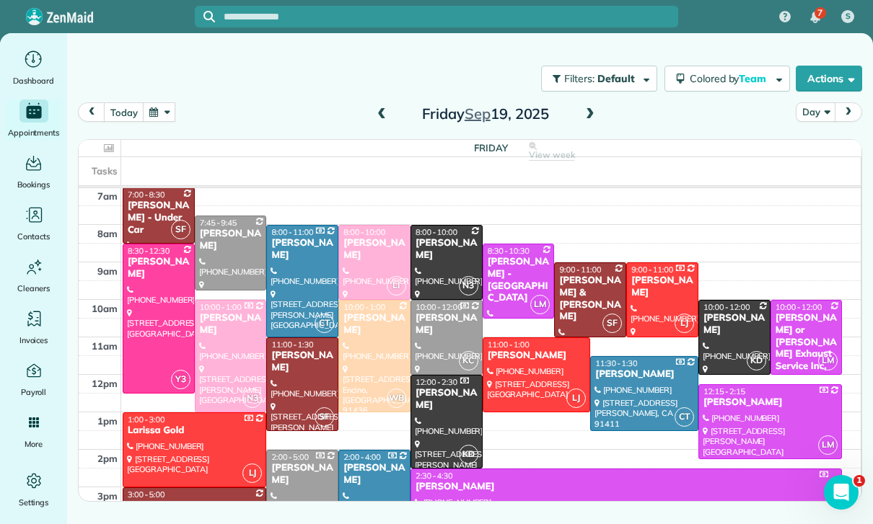
click at [185, 500] on div "Yvette Barlowe" at bounding box center [194, 506] width 135 height 12
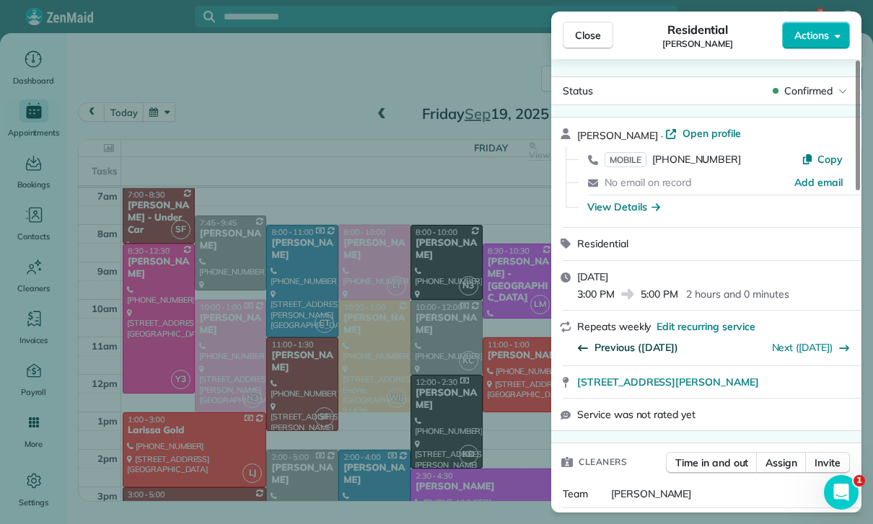
click at [633, 340] on span "Previous (Sep 05)" at bounding box center [636, 347] width 84 height 14
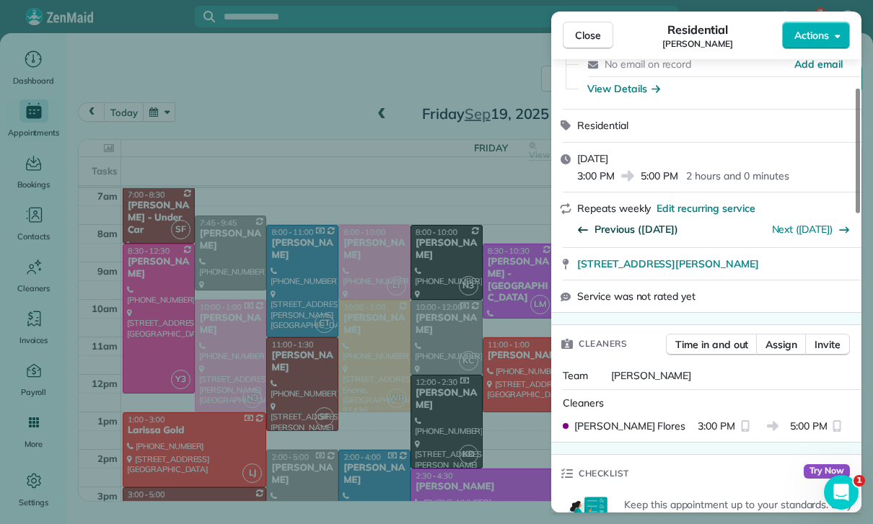
scroll to position [115, 0]
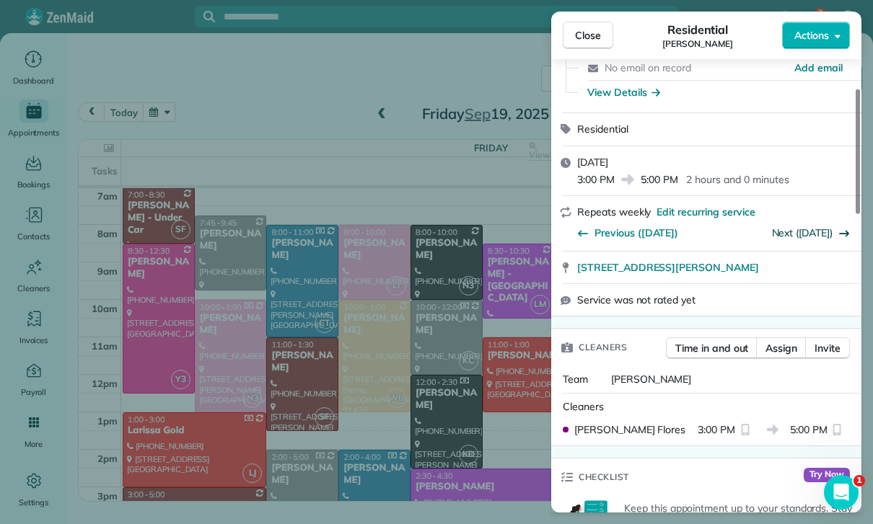
click at [812, 226] on link "Next (Sep 19)" at bounding box center [802, 232] width 61 height 13
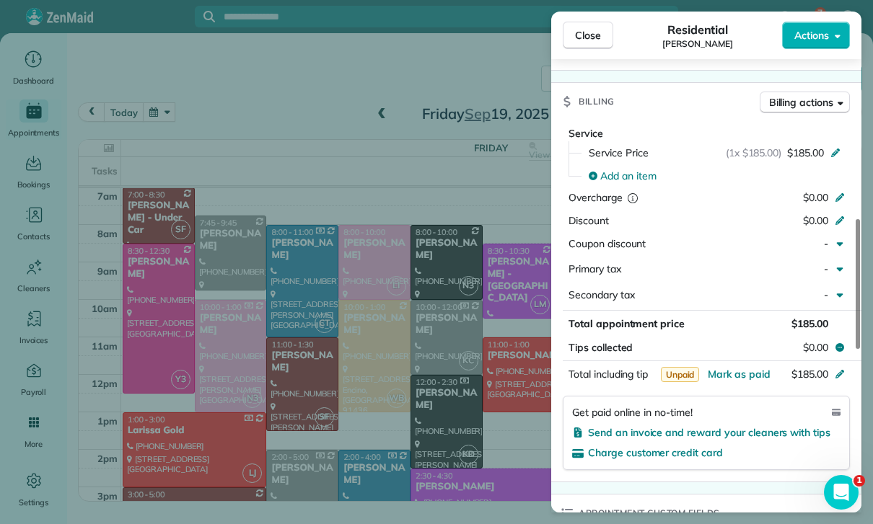
scroll to position [648, 0]
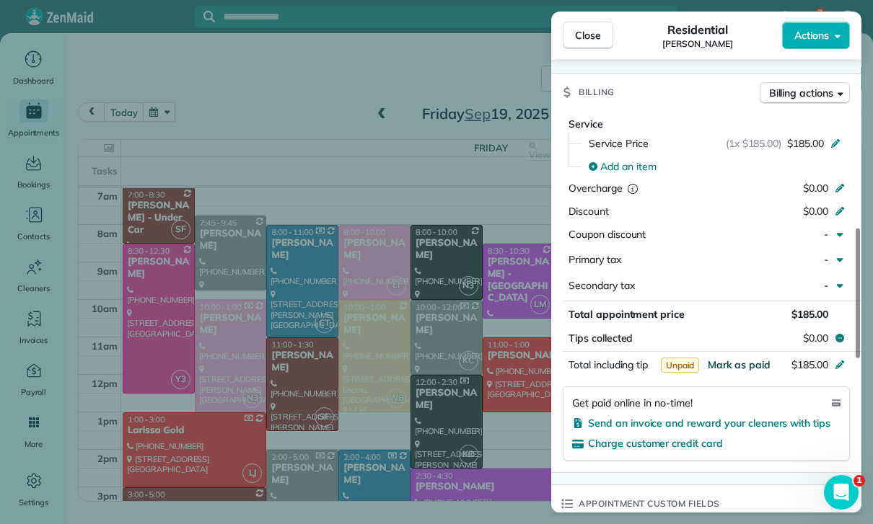
click at [734, 358] on span "Mark as paid" at bounding box center [739, 364] width 63 height 13
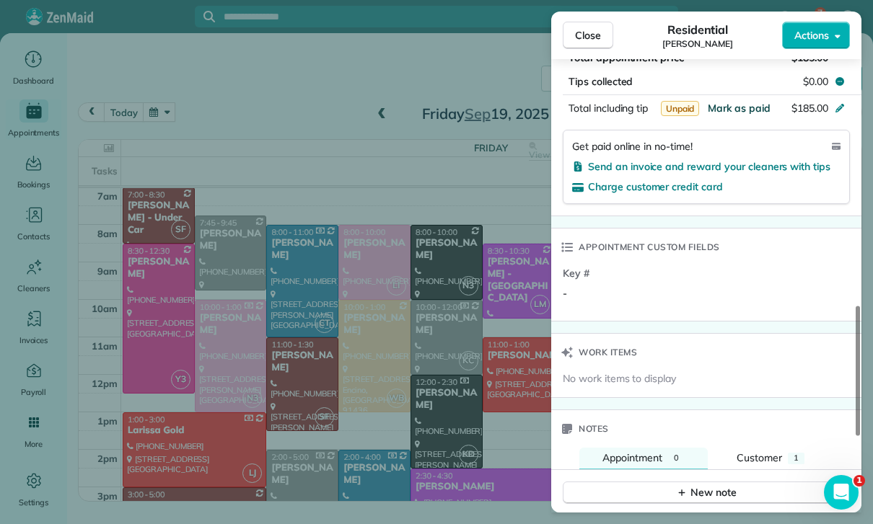
scroll to position [1001, 0]
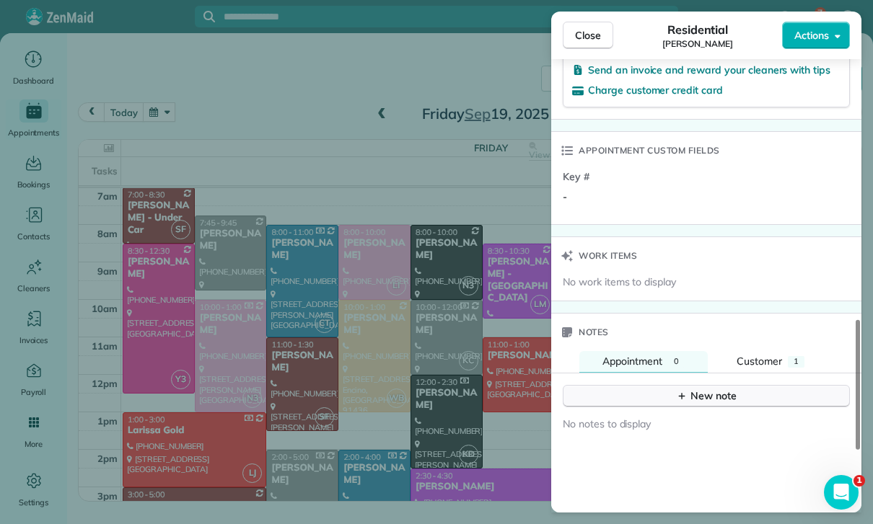
click at [692, 389] on div "New note" at bounding box center [706, 396] width 61 height 15
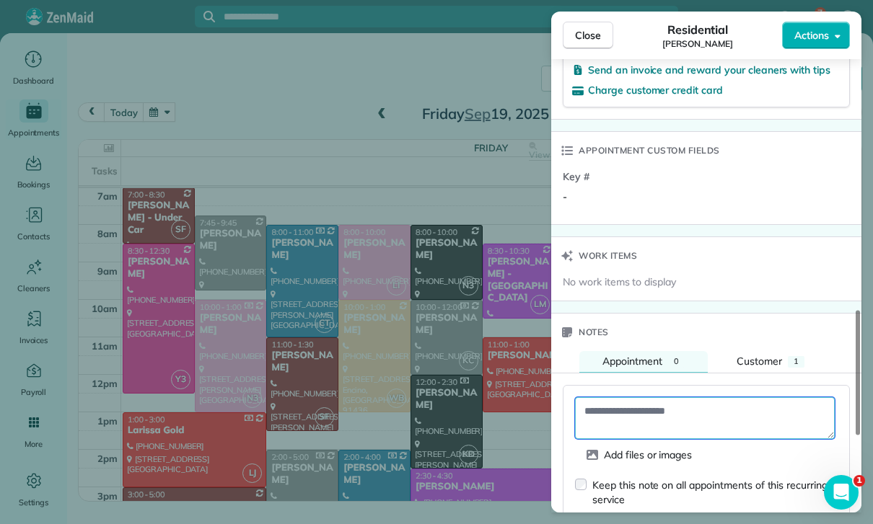
click at [623, 397] on textarea at bounding box center [705, 418] width 260 height 42
paste textarea "**********"
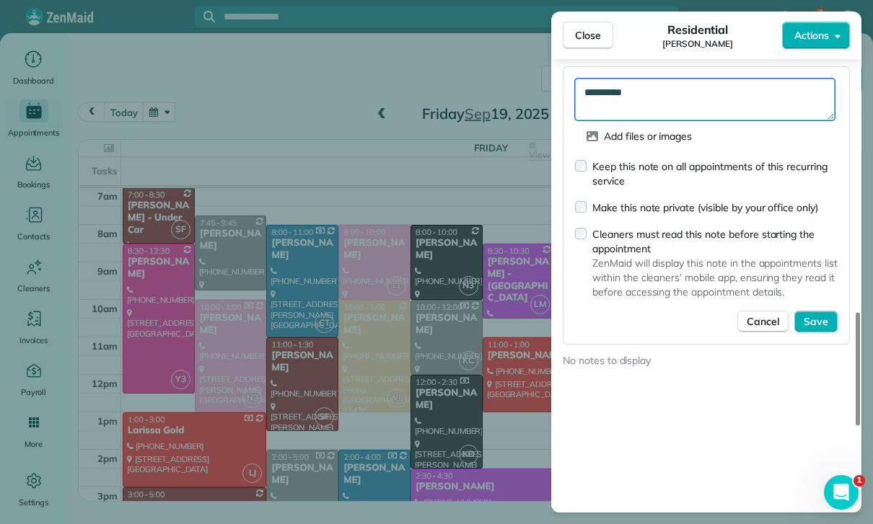
scroll to position [1349, 0]
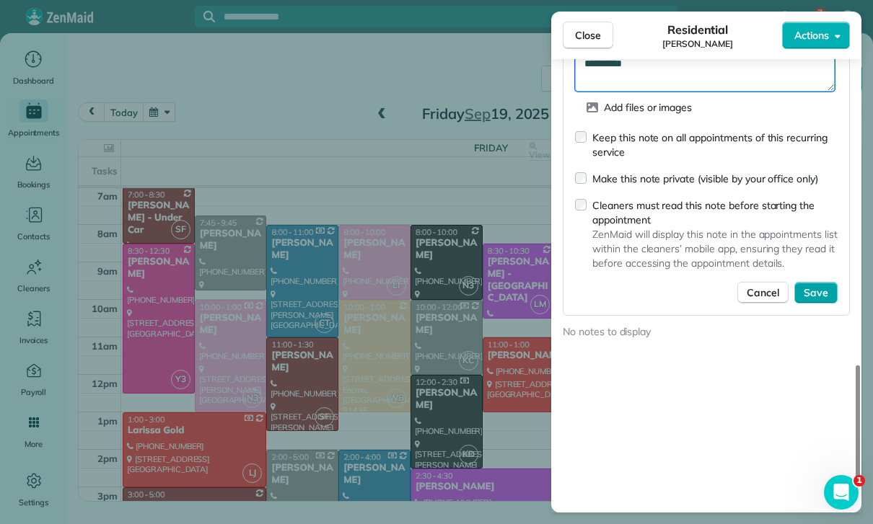
type textarea "**********"
click at [825, 286] on span "Save" at bounding box center [816, 293] width 25 height 14
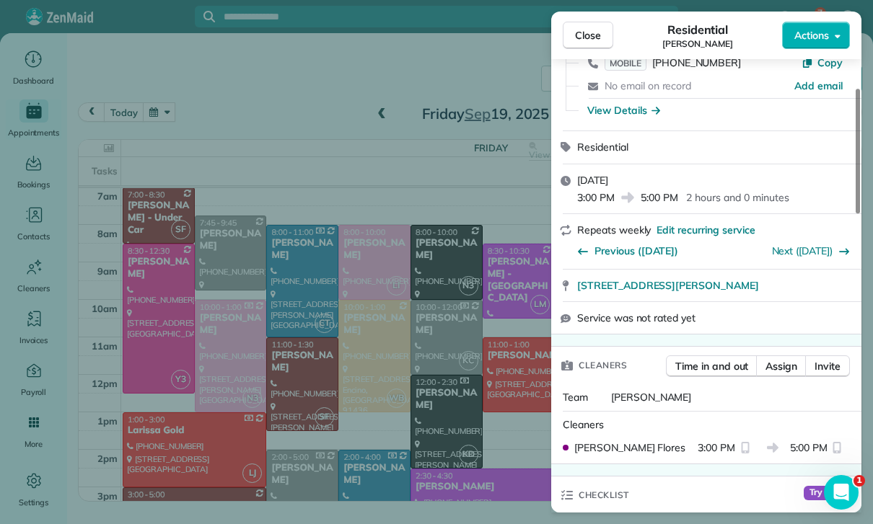
scroll to position [58, 0]
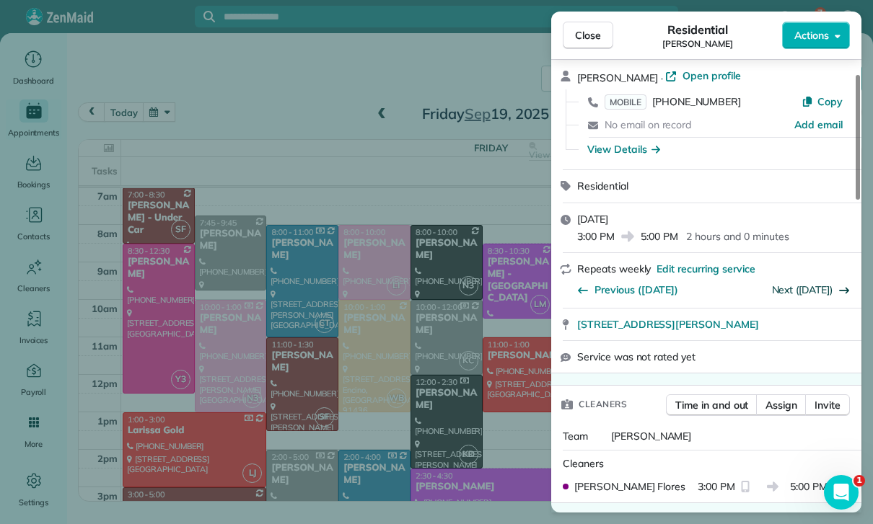
click at [804, 283] on link "Next (Sep 26)" at bounding box center [802, 289] width 61 height 13
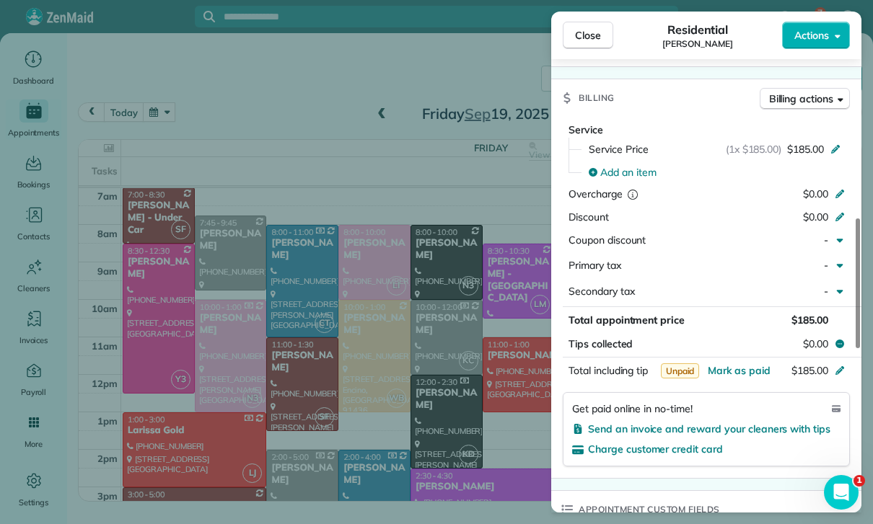
scroll to position [709, 0]
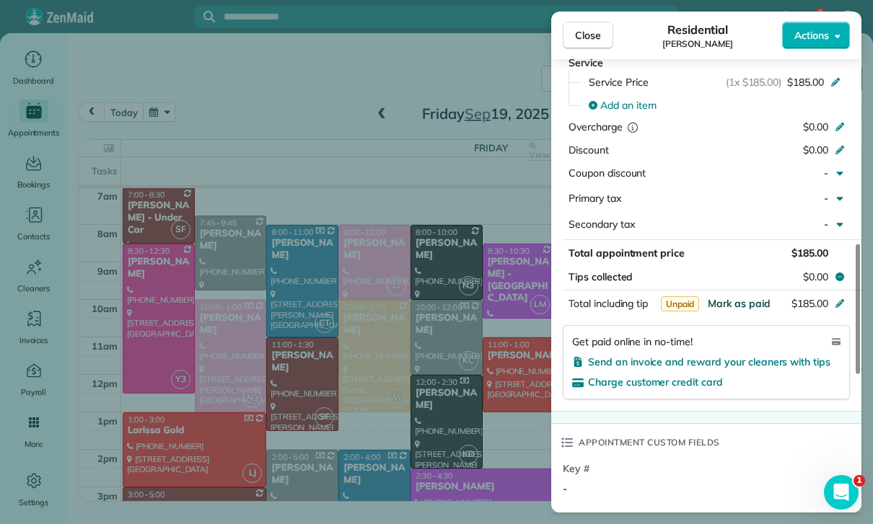
click at [735, 297] on span "Mark as paid" at bounding box center [739, 303] width 63 height 13
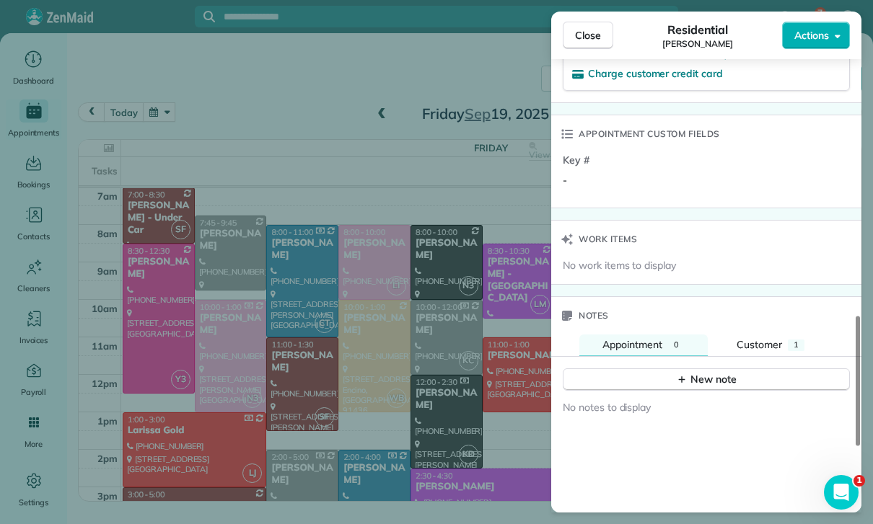
scroll to position [1036, 0]
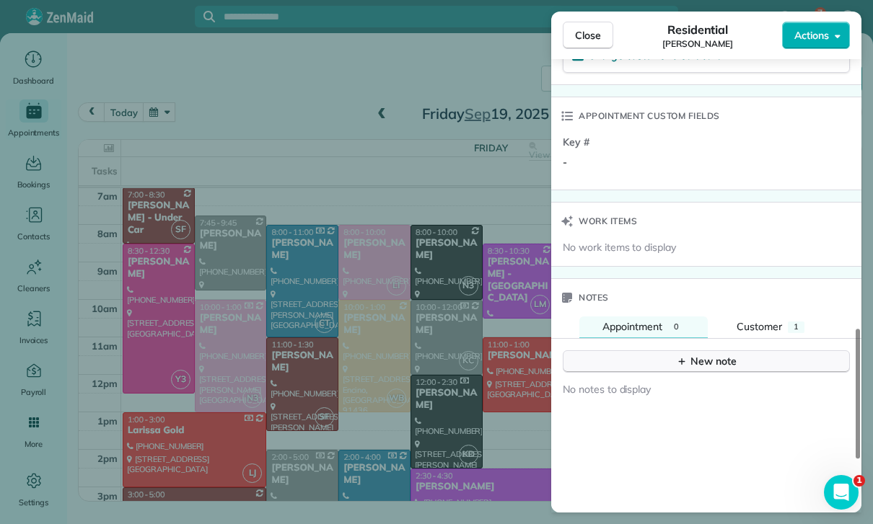
click at [678, 356] on icon "button" at bounding box center [682, 362] width 12 height 12
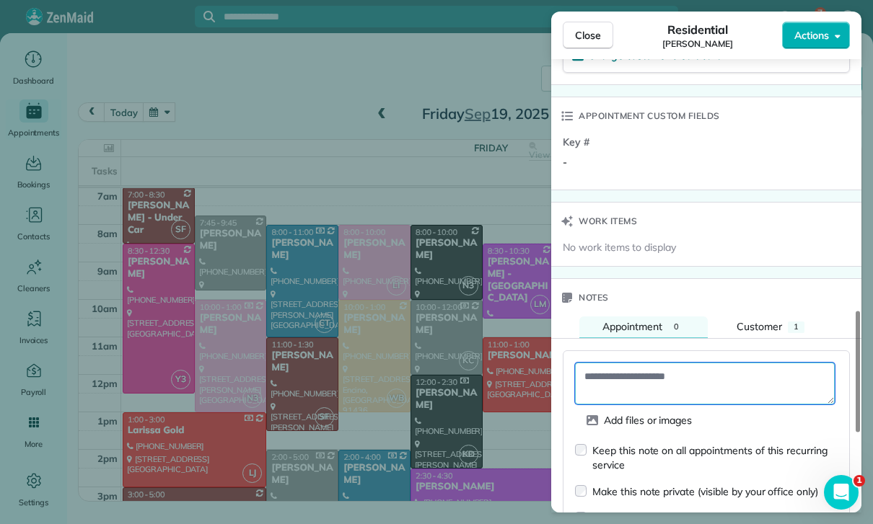
click at [631, 363] on textarea at bounding box center [705, 384] width 260 height 42
paste textarea "**********"
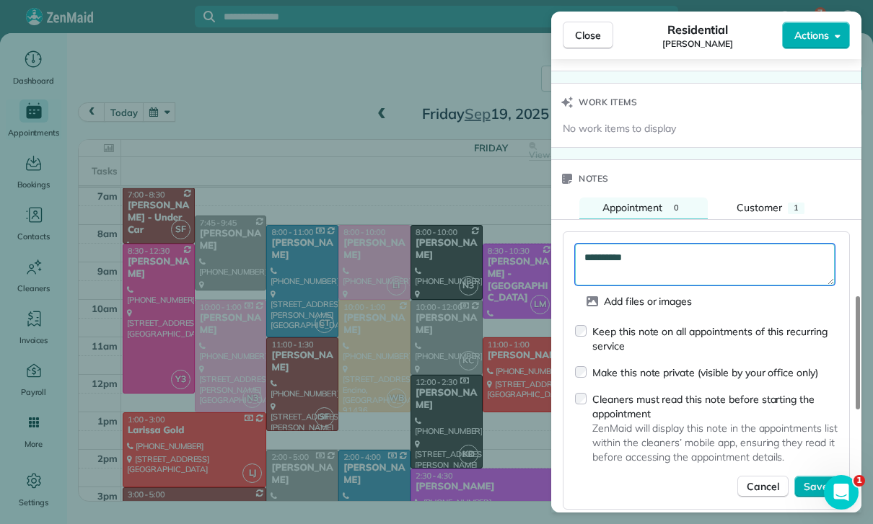
scroll to position [1200, 0]
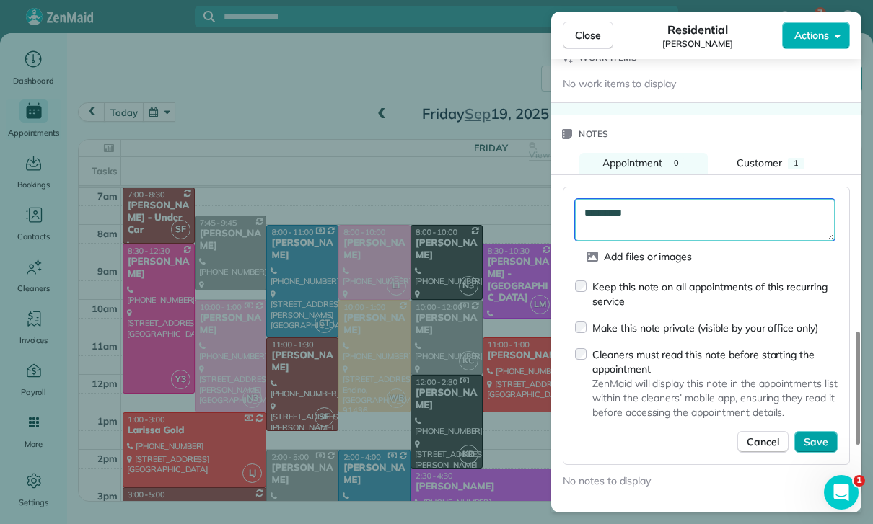
type textarea "**********"
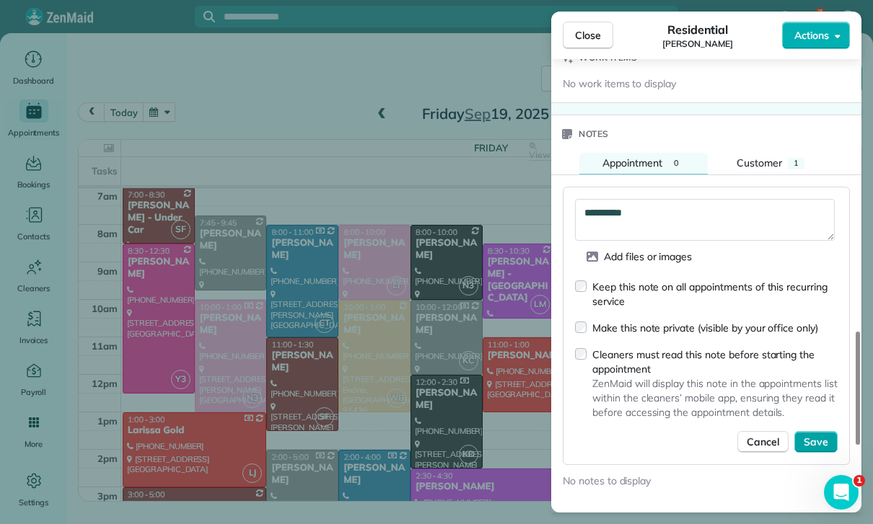
click at [818, 435] on span "Save" at bounding box center [816, 442] width 25 height 14
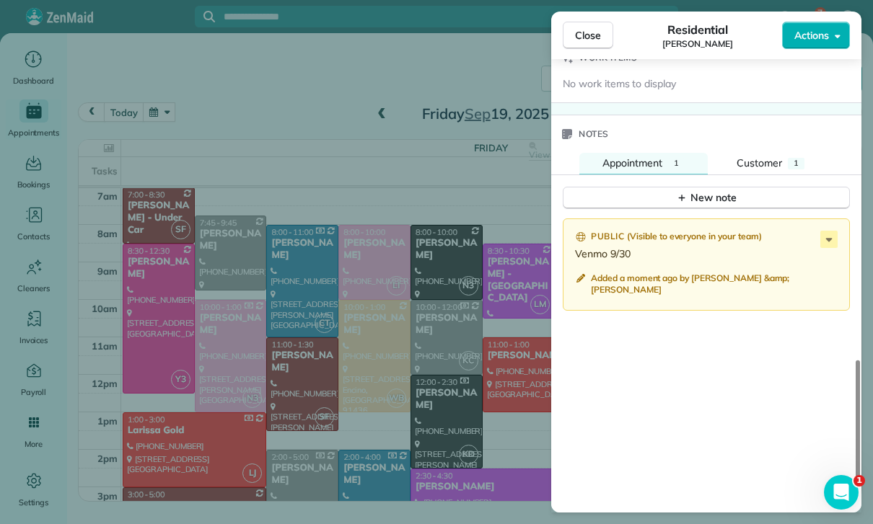
click at [340, 409] on div "Close Residential Yvette Barlowe Actions Status Confirmed Yvette Barlowe · Open…" at bounding box center [436, 262] width 873 height 524
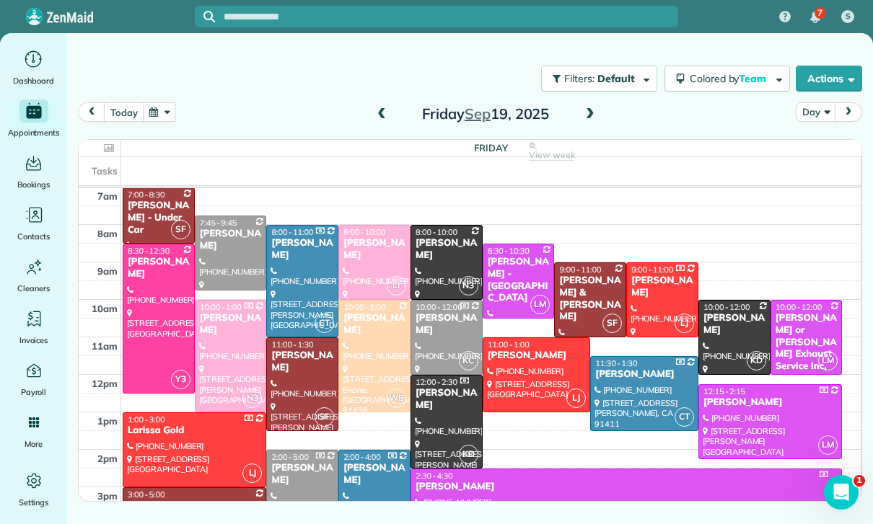
click at [157, 102] on button "button" at bounding box center [159, 111] width 33 height 19
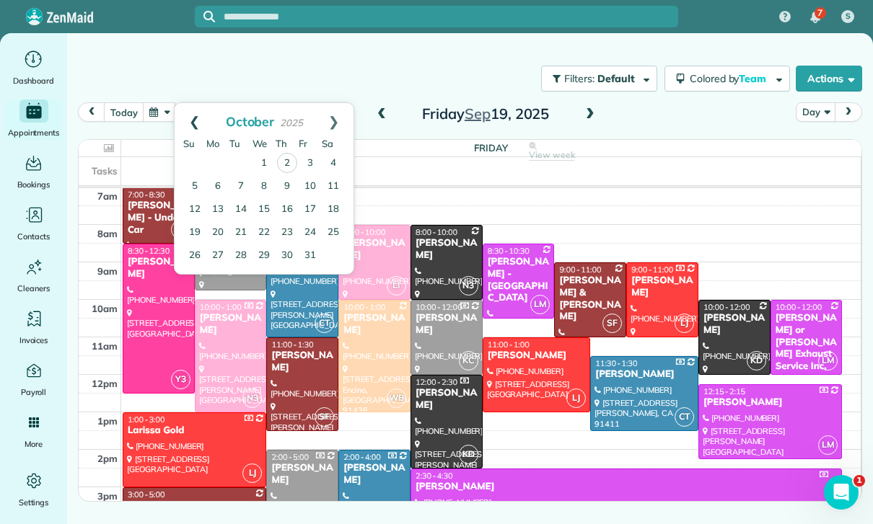
click at [188, 103] on link "Prev" at bounding box center [195, 121] width 40 height 36
click at [310, 221] on link "26" at bounding box center [310, 232] width 23 height 23
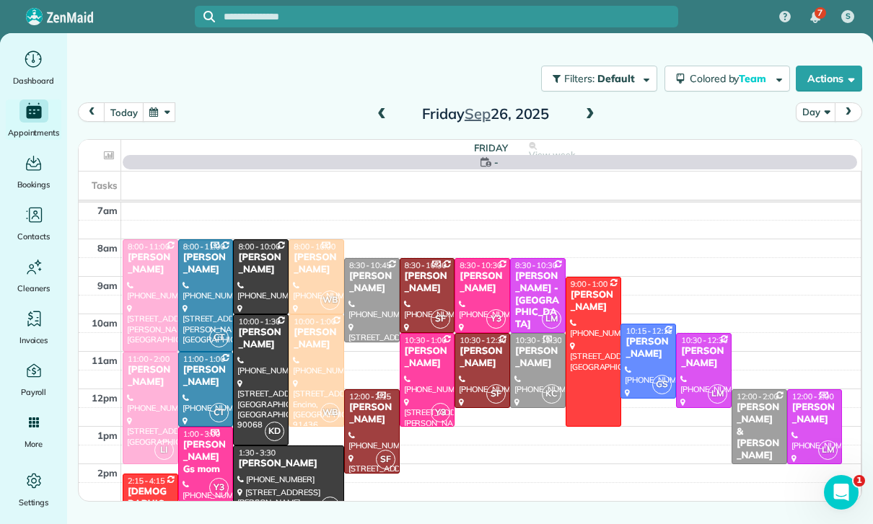
scroll to position [113, 0]
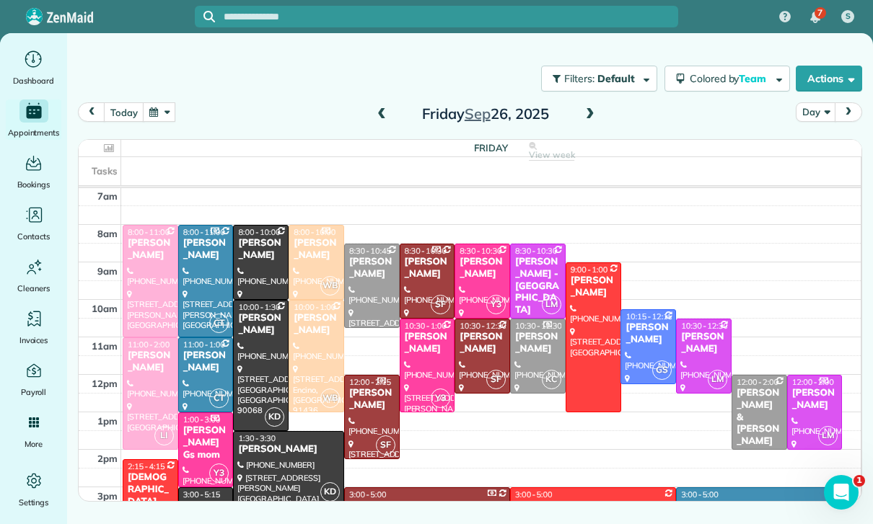
click at [692, 331] on div "[PERSON_NAME]" at bounding box center [703, 343] width 47 height 25
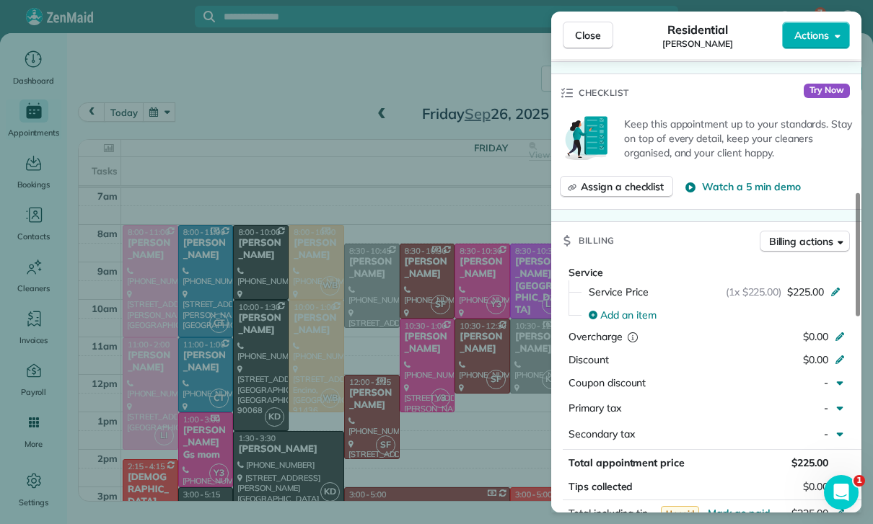
scroll to position [564, 0]
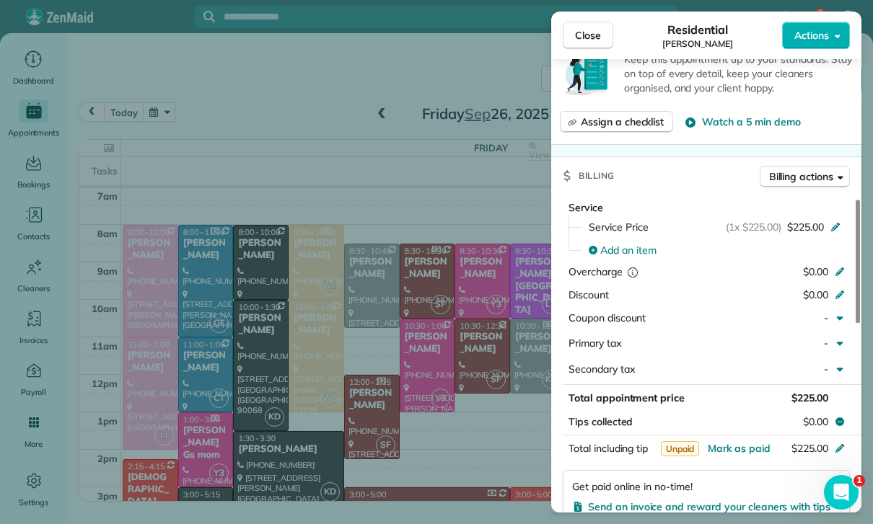
click at [458, 404] on div "Close Residential Cristina Ciminelli Actions Status Yet to Confirm Cristina Cim…" at bounding box center [436, 262] width 873 height 524
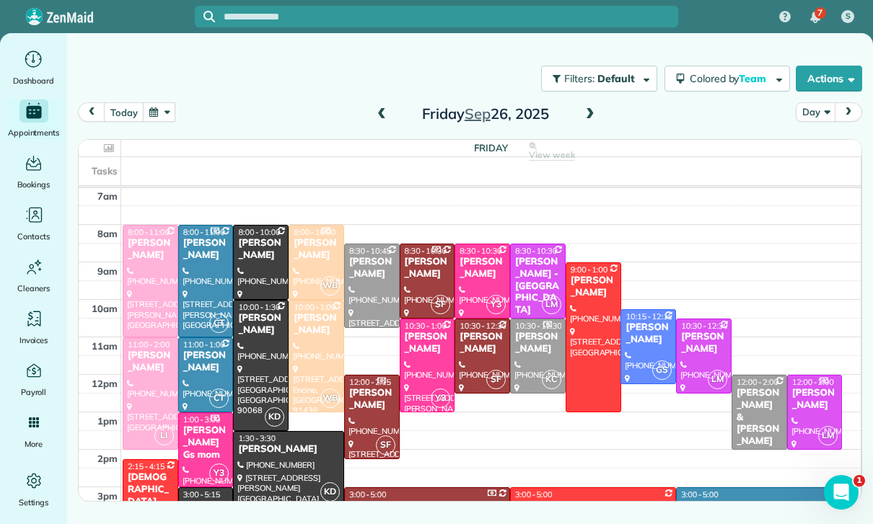
click at [164, 102] on button "button" at bounding box center [159, 111] width 33 height 19
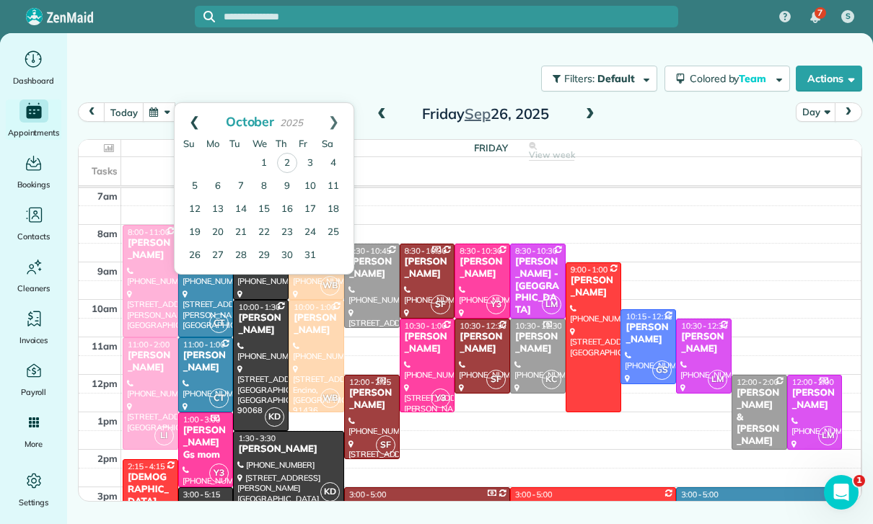
click at [188, 103] on link "Prev" at bounding box center [195, 121] width 40 height 36
click at [333, 103] on link "Next" at bounding box center [334, 121] width 40 height 36
click at [193, 103] on link "Prev" at bounding box center [195, 121] width 40 height 36
click at [304, 198] on link "19" at bounding box center [310, 209] width 23 height 23
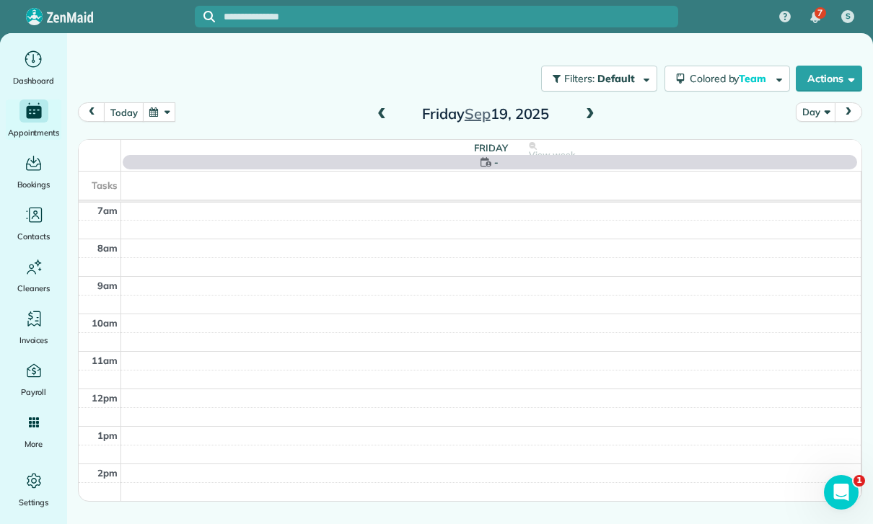
scroll to position [113, 0]
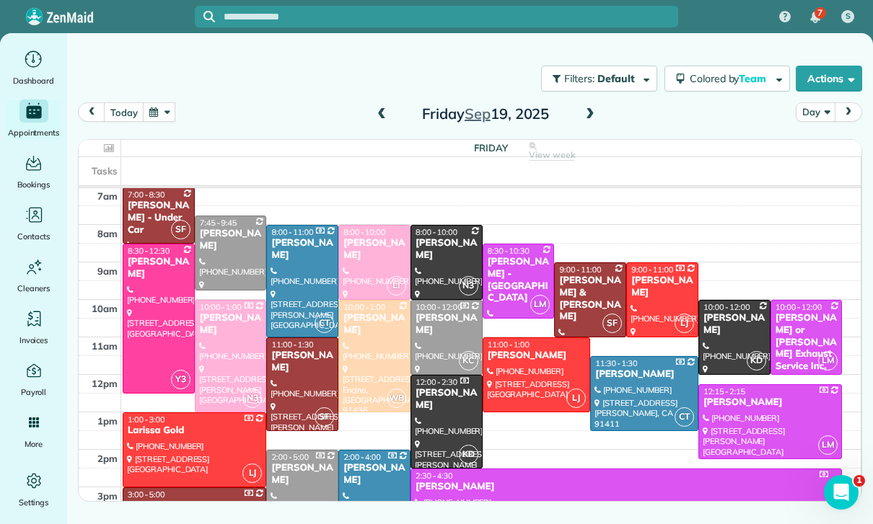
click at [754, 385] on div at bounding box center [770, 422] width 142 height 74
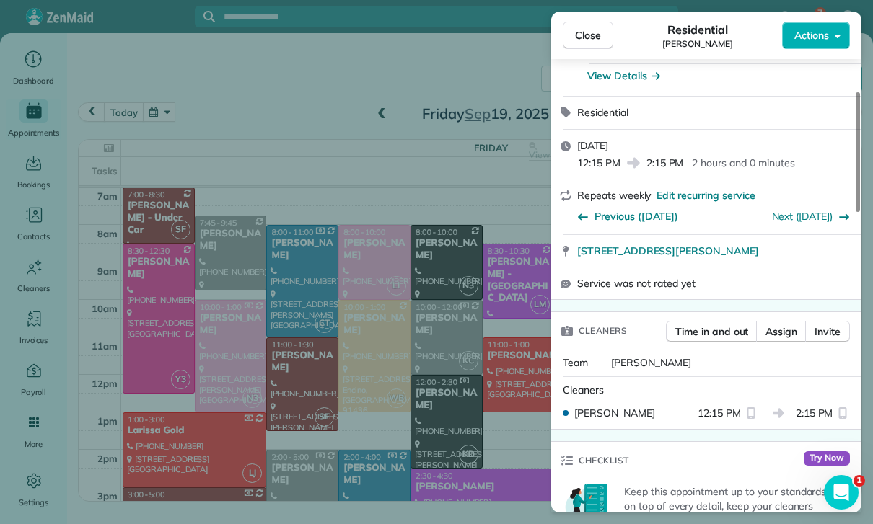
scroll to position [131, 0]
click at [806, 211] on link "Next (Sep 26)" at bounding box center [802, 217] width 61 height 13
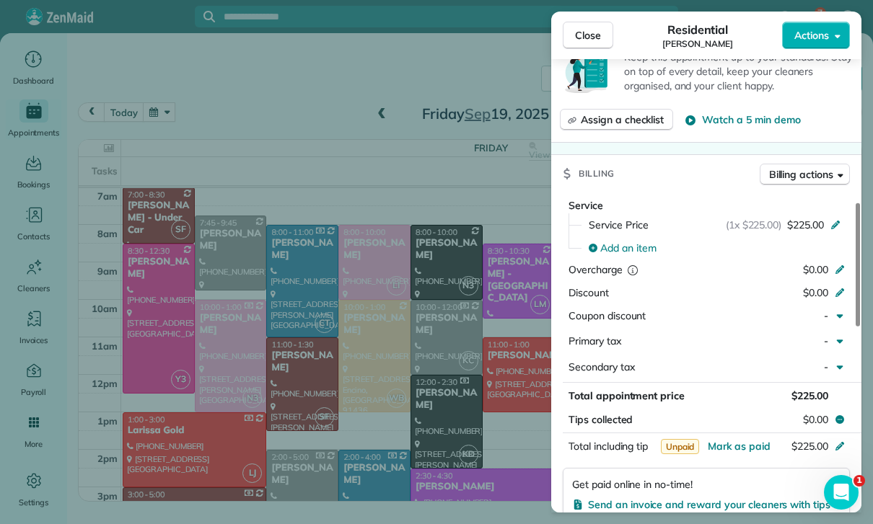
scroll to position [552, 0]
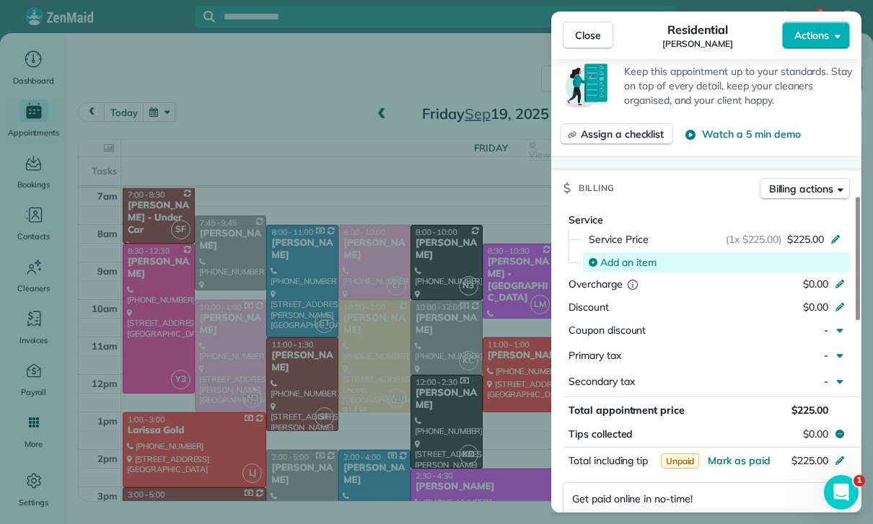
click at [628, 252] on div "Add an item" at bounding box center [716, 262] width 267 height 20
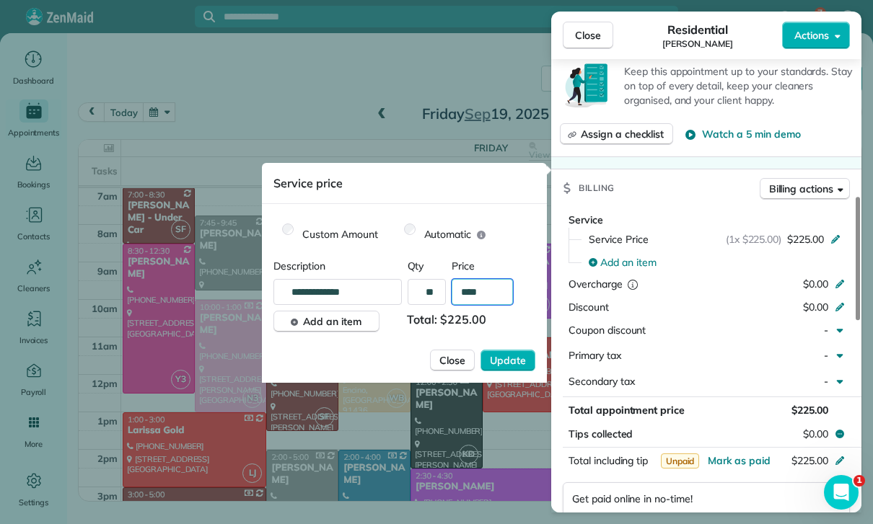
click at [490, 300] on input "****" at bounding box center [482, 292] width 61 height 26
type input "**"
type input "****"
click at [494, 363] on span "Update" at bounding box center [508, 360] width 36 height 14
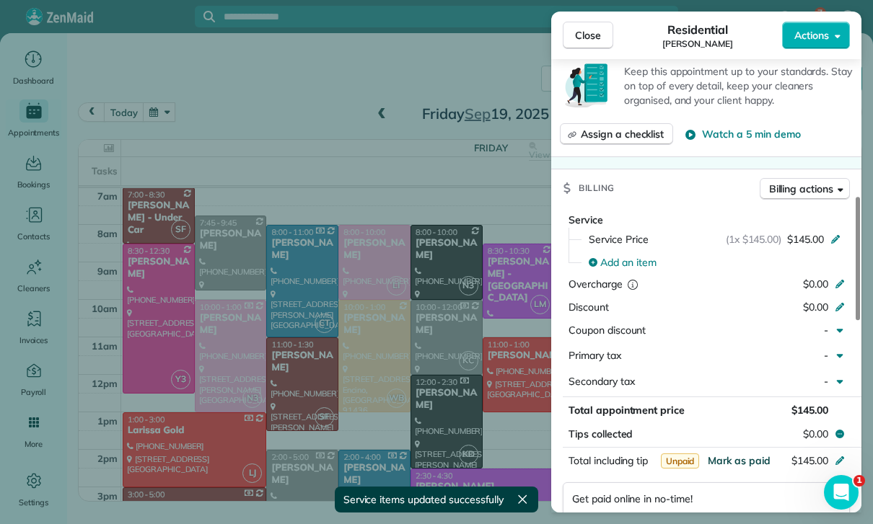
click at [738, 454] on span "Mark as paid" at bounding box center [739, 460] width 63 height 13
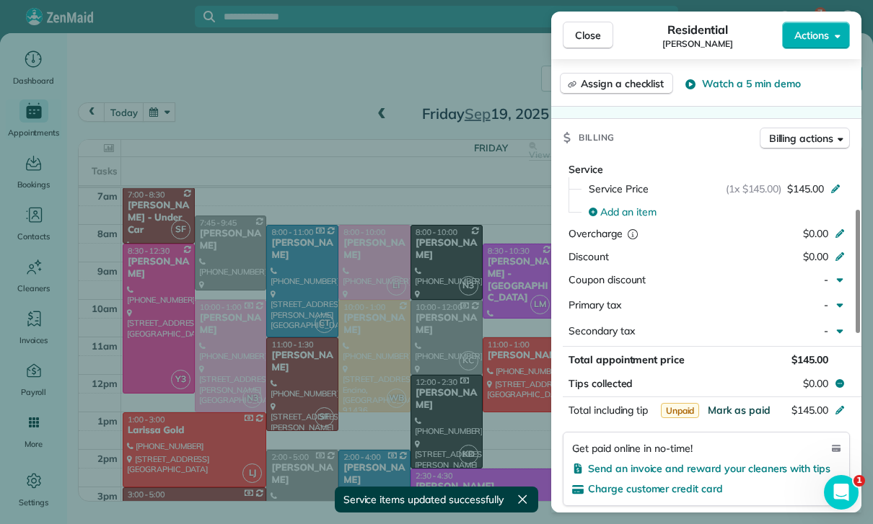
scroll to position [604, 0]
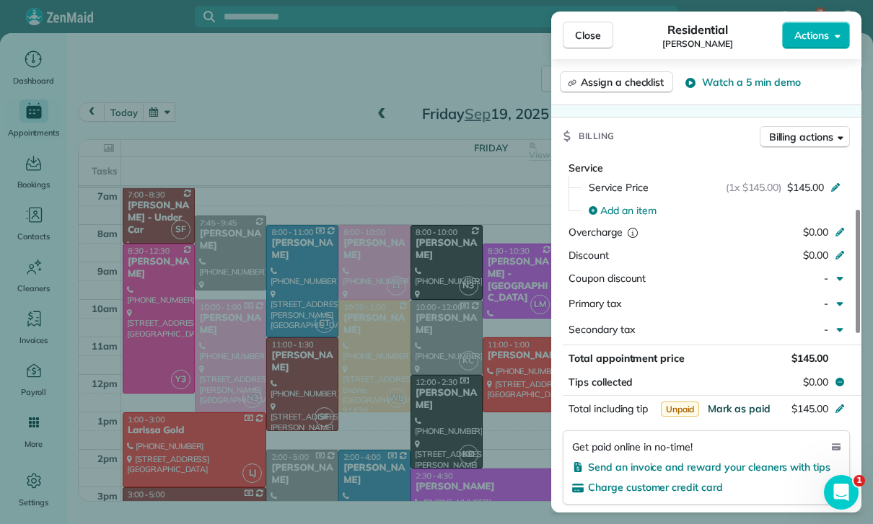
click at [738, 402] on span "Mark as paid" at bounding box center [739, 408] width 63 height 13
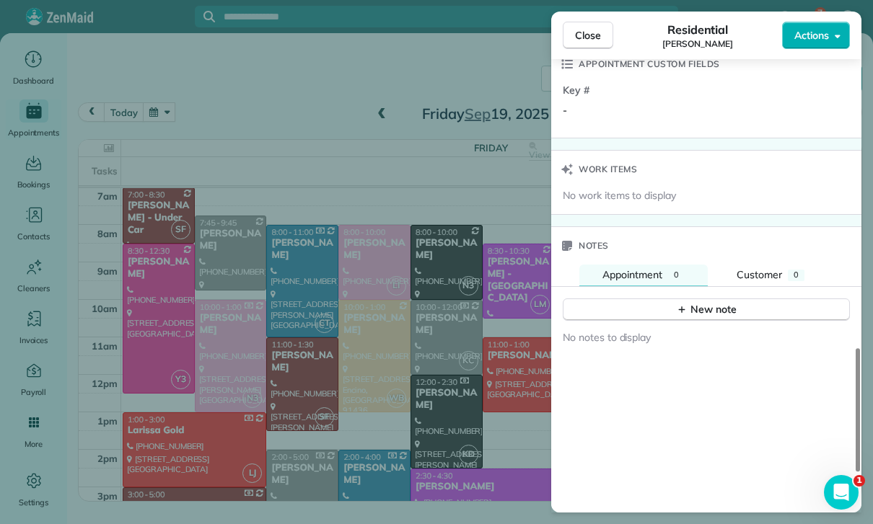
scroll to position [1173, 0]
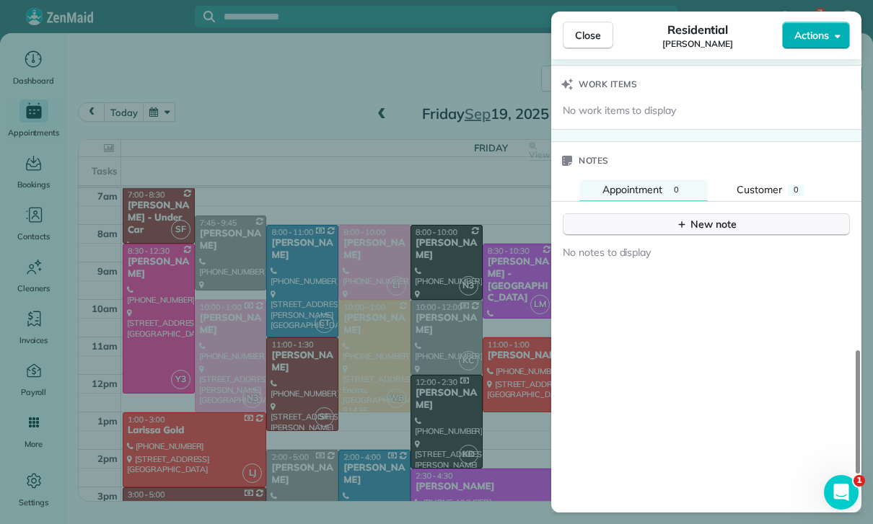
click at [706, 214] on button "New note" at bounding box center [706, 225] width 287 height 22
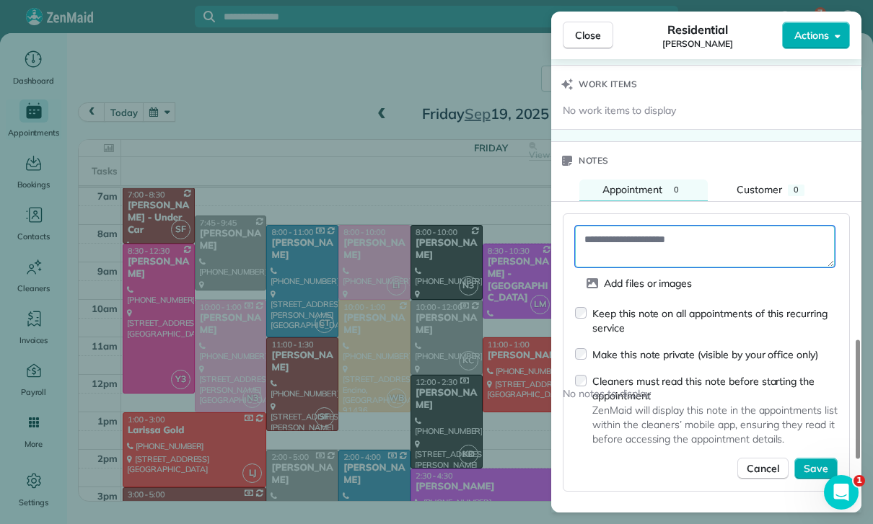
click at [626, 226] on textarea at bounding box center [705, 247] width 260 height 42
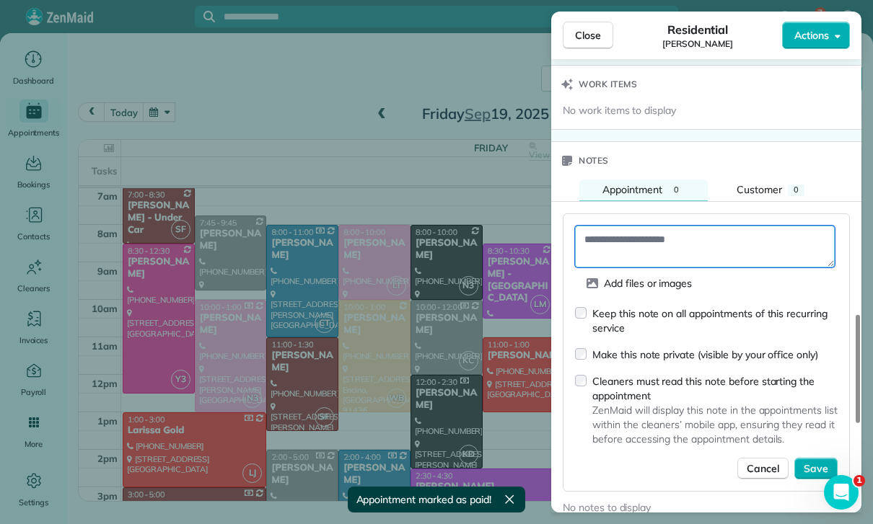
paste textarea "**********"
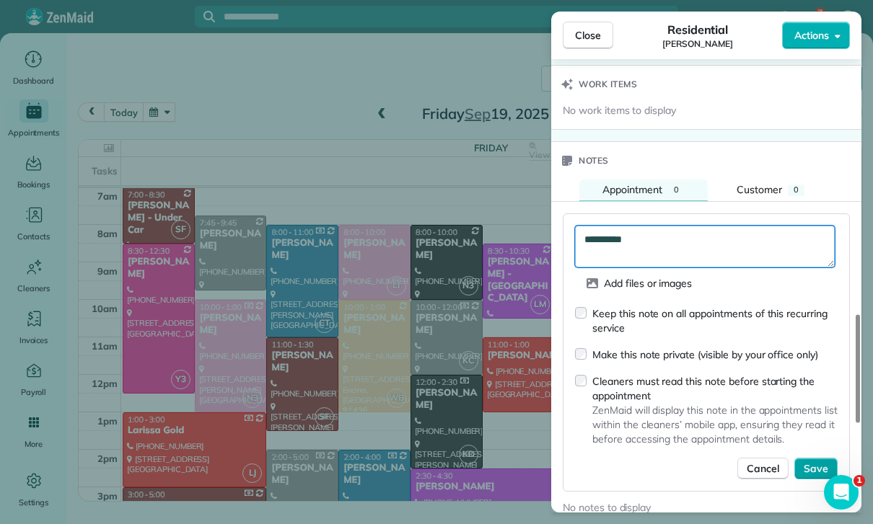
type textarea "**********"
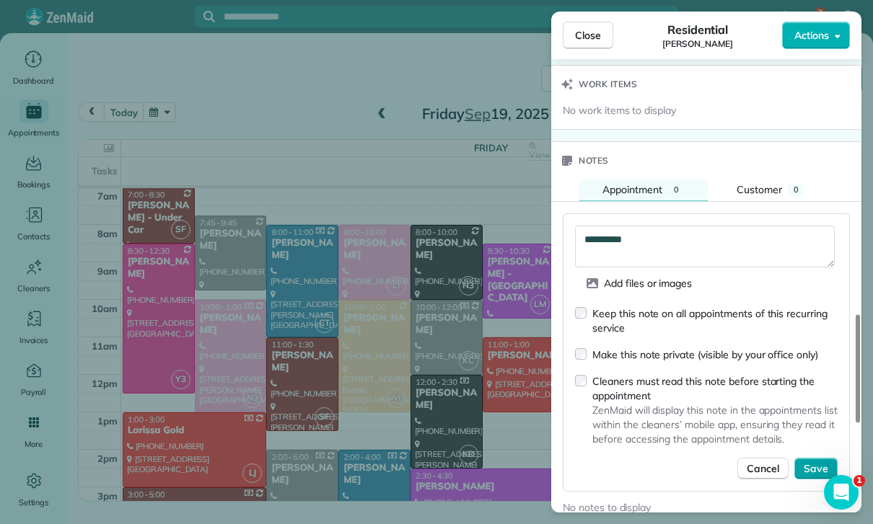
click at [819, 462] on span "Save" at bounding box center [816, 469] width 25 height 14
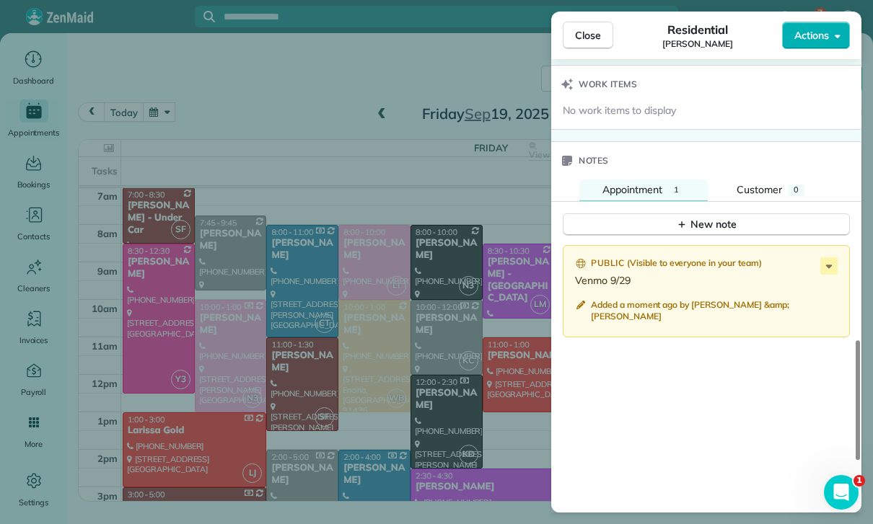
click at [424, 363] on div "Close Residential Cristina Ciminelli Actions Status Yet to Confirm Cristina Cim…" at bounding box center [436, 262] width 873 height 524
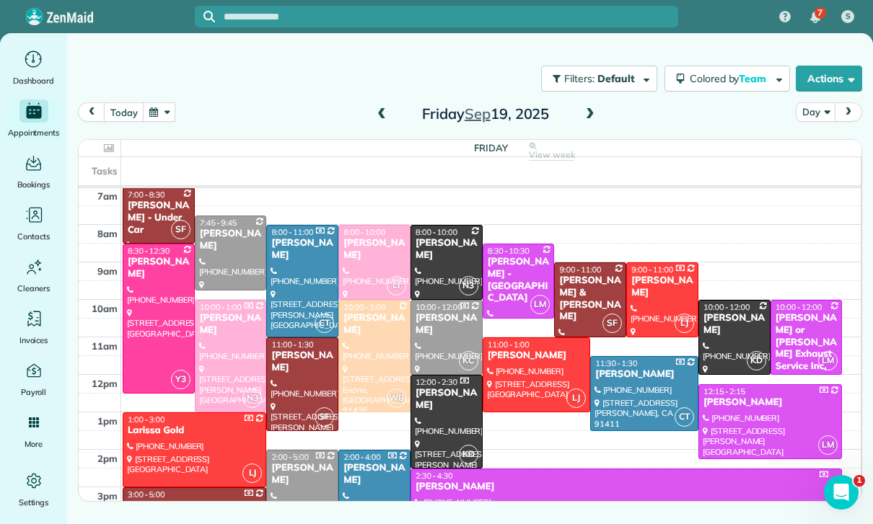
click at [164, 102] on button "button" at bounding box center [159, 111] width 33 height 19
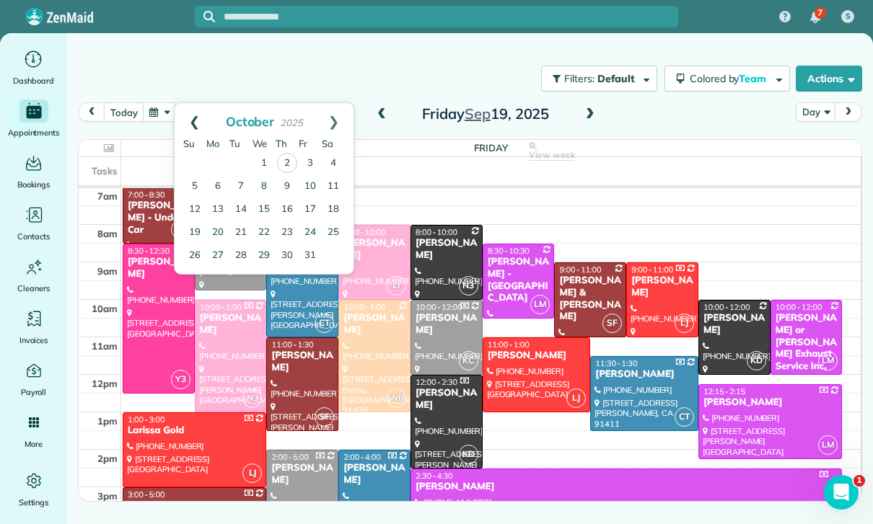
click at [191, 103] on link "Prev" at bounding box center [195, 121] width 40 height 36
click at [242, 221] on link "23" at bounding box center [240, 232] width 23 height 23
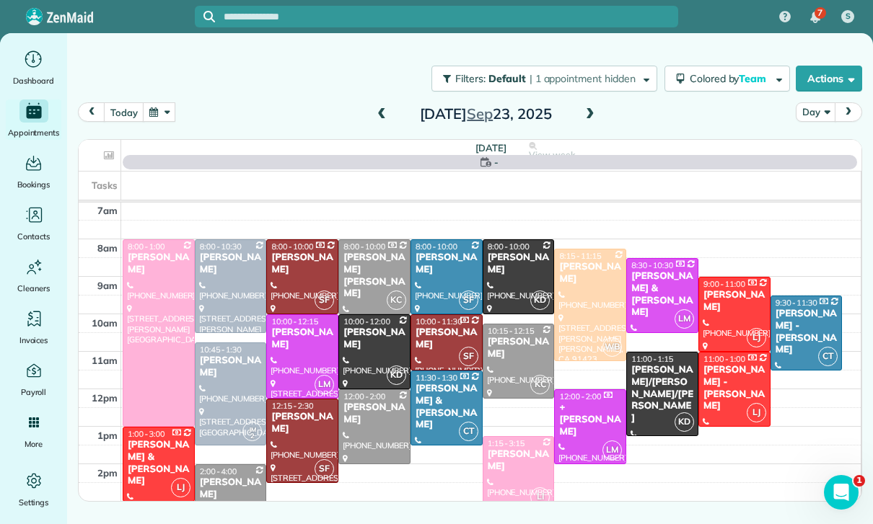
scroll to position [113, 0]
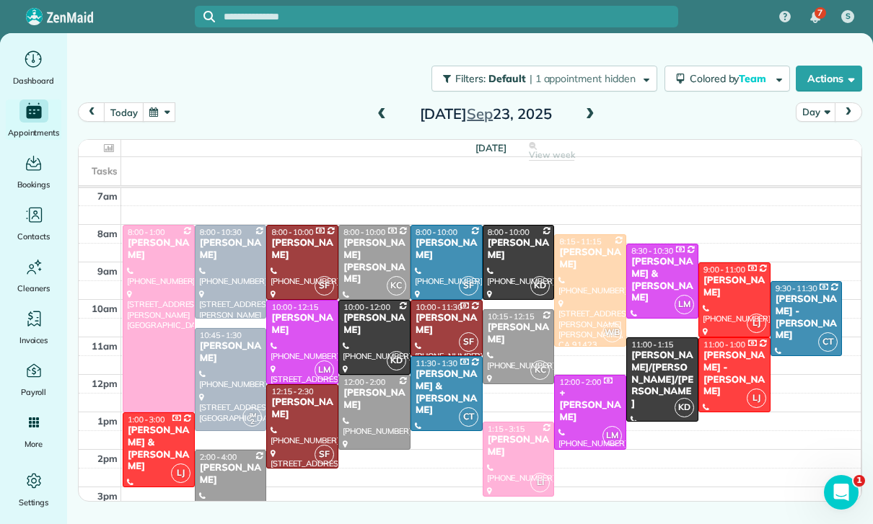
click at [439, 237] on div "Sarah Sonnier" at bounding box center [446, 249] width 63 height 25
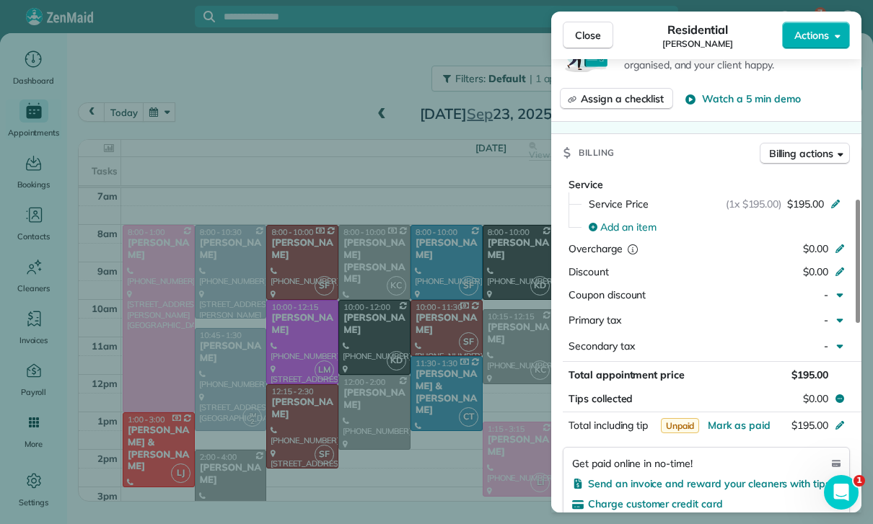
scroll to position [586, 0]
click at [736, 420] on span "Mark as paid" at bounding box center [739, 426] width 63 height 13
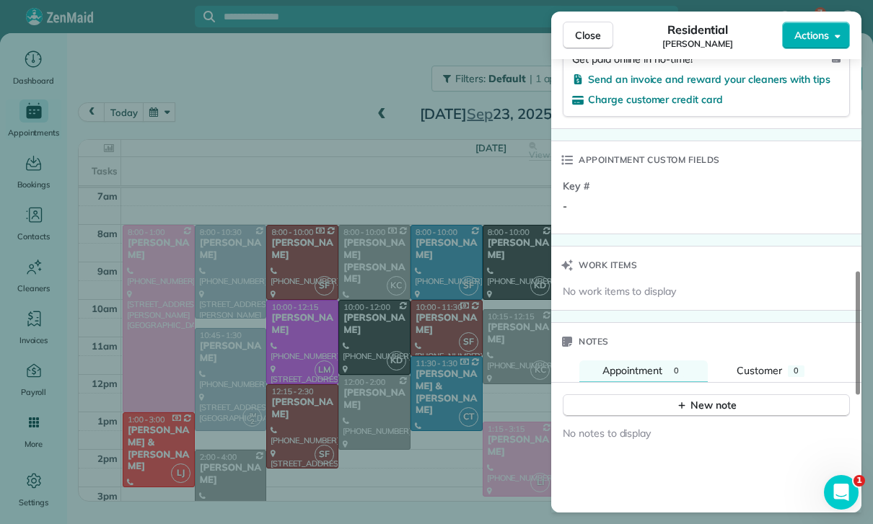
scroll to position [1032, 0]
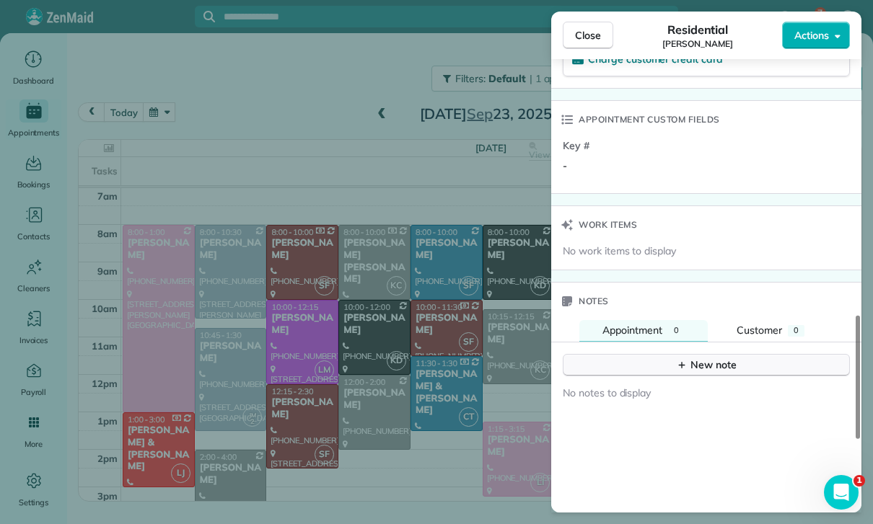
click at [694, 358] on div "New note" at bounding box center [706, 365] width 61 height 15
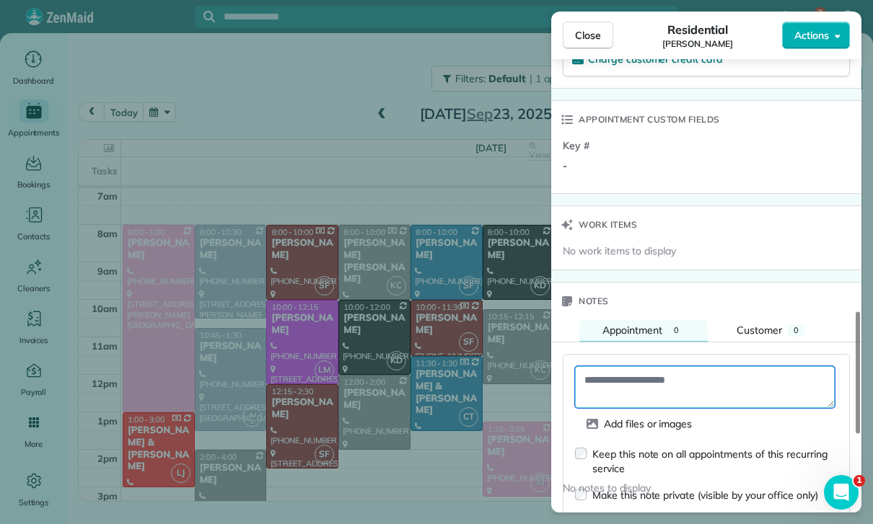
click at [610, 366] on textarea at bounding box center [705, 387] width 260 height 42
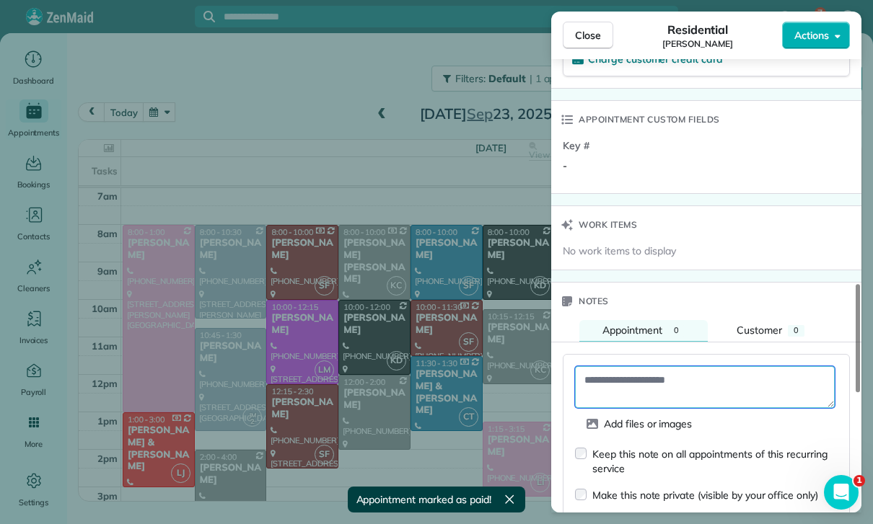
paste textarea "**********"
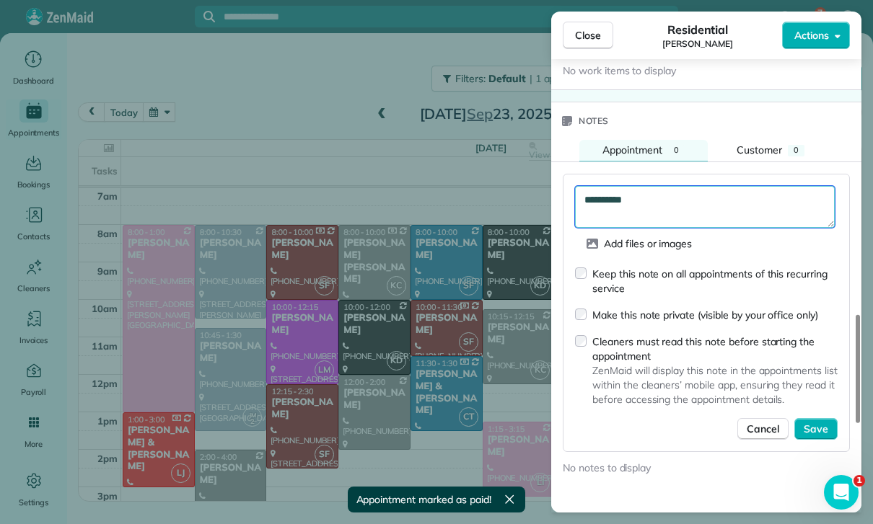
scroll to position [1386, 0]
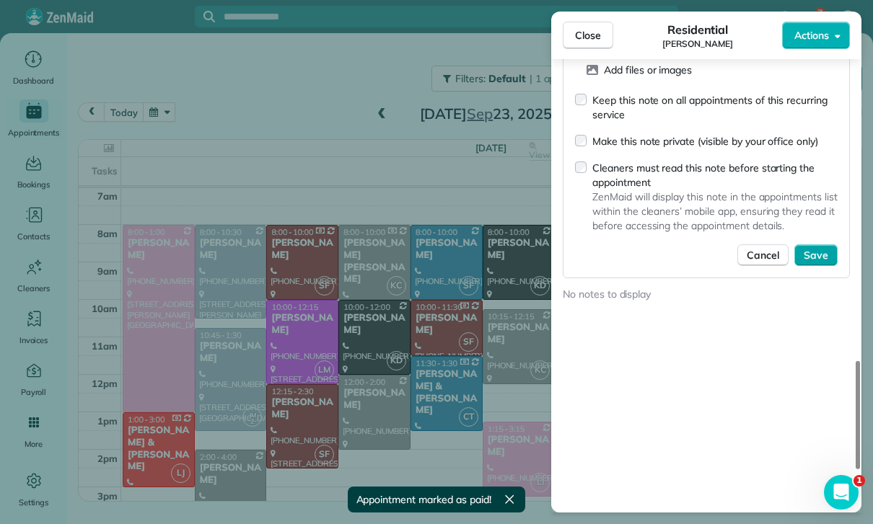
type textarea "**********"
click at [822, 248] on span "Save" at bounding box center [816, 255] width 25 height 14
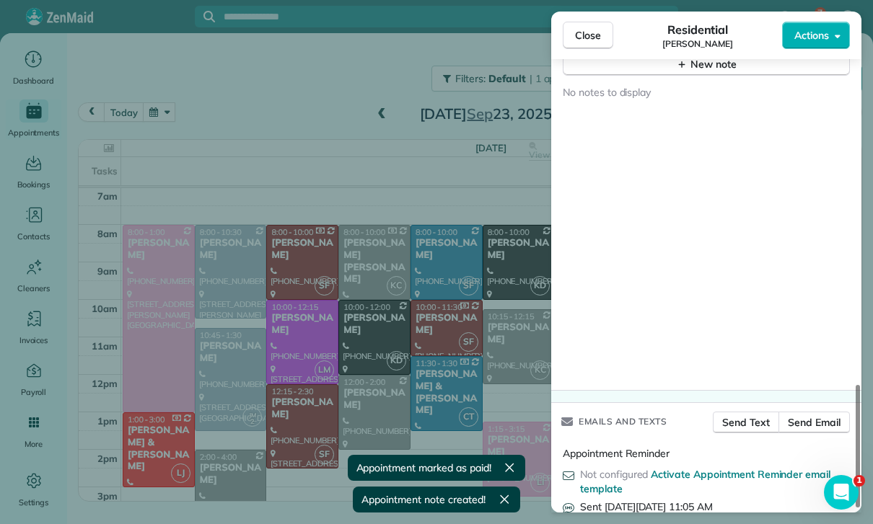
scroll to position [1324, 0]
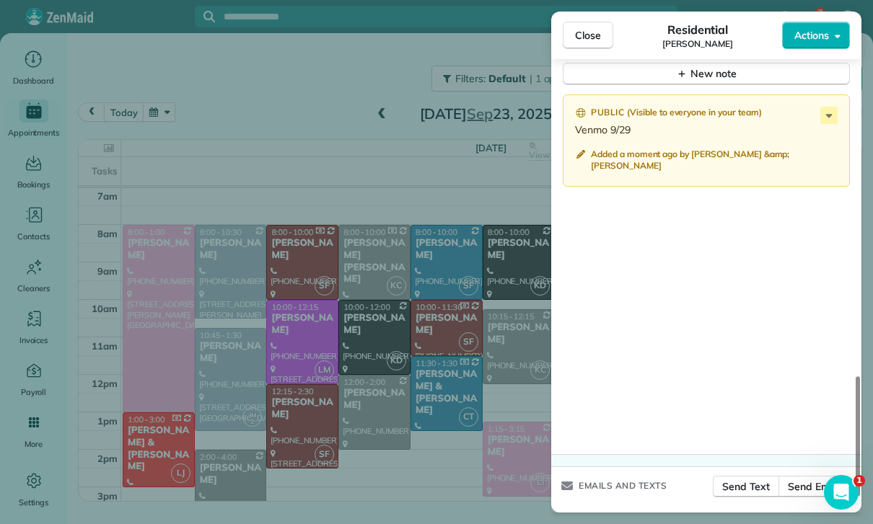
click at [433, 345] on div "Close Residential Sarah Sonnier Actions Status Yet to Confirm Sarah Sonnier · O…" at bounding box center [436, 262] width 873 height 524
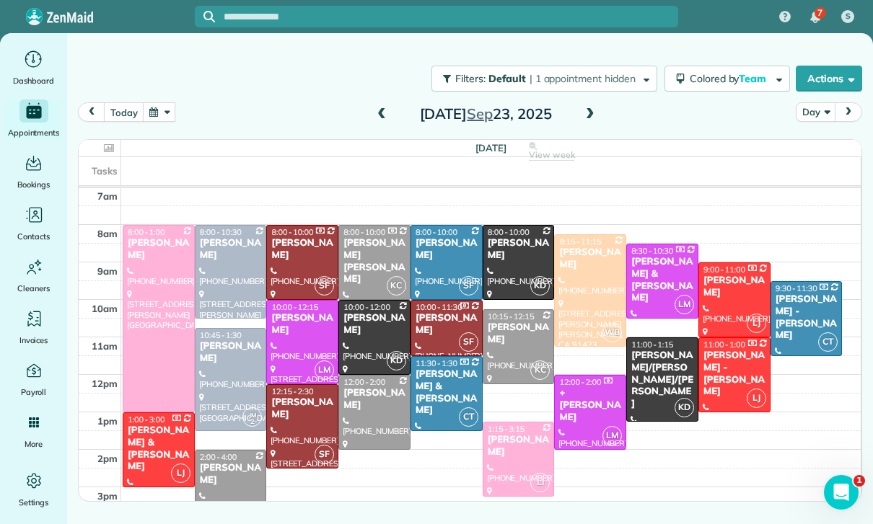
click at [154, 102] on button "button" at bounding box center [159, 111] width 33 height 19
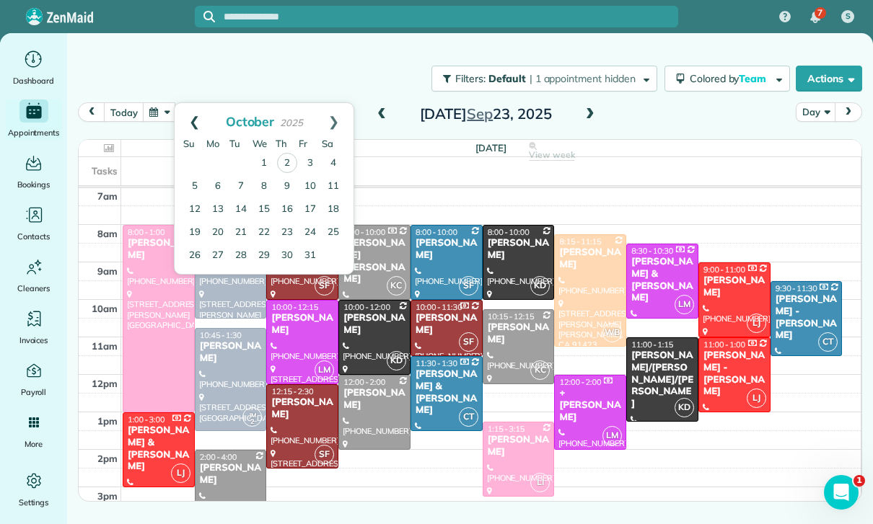
click at [192, 103] on link "Prev" at bounding box center [195, 121] width 40 height 36
click at [215, 244] on link "29" at bounding box center [217, 255] width 23 height 23
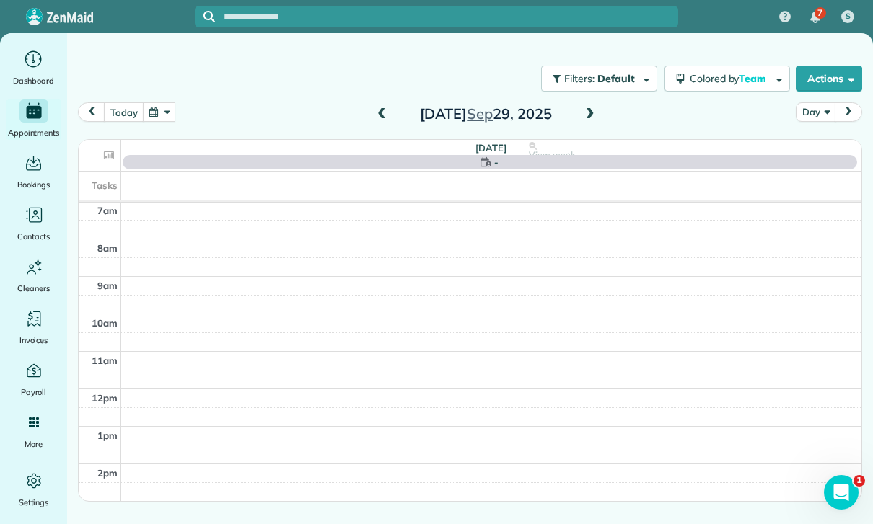
scroll to position [113, 0]
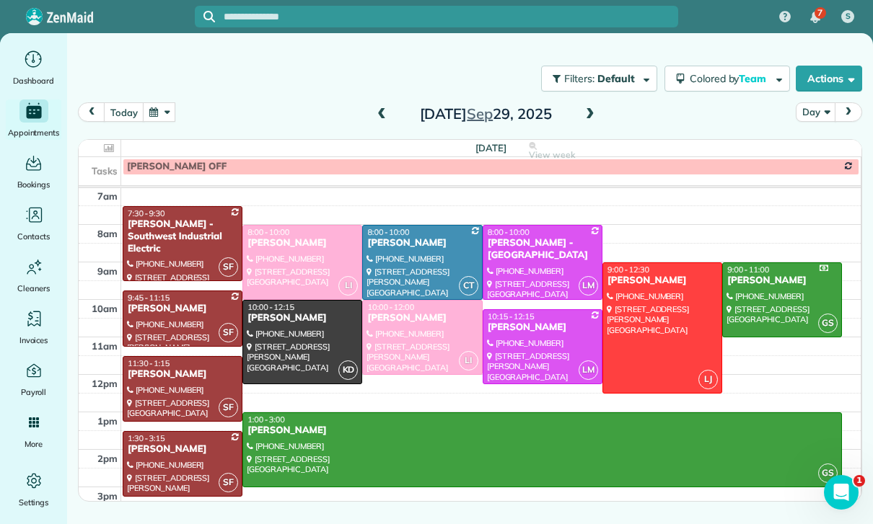
click at [175, 444] on div "Stella Samuel" at bounding box center [182, 450] width 111 height 12
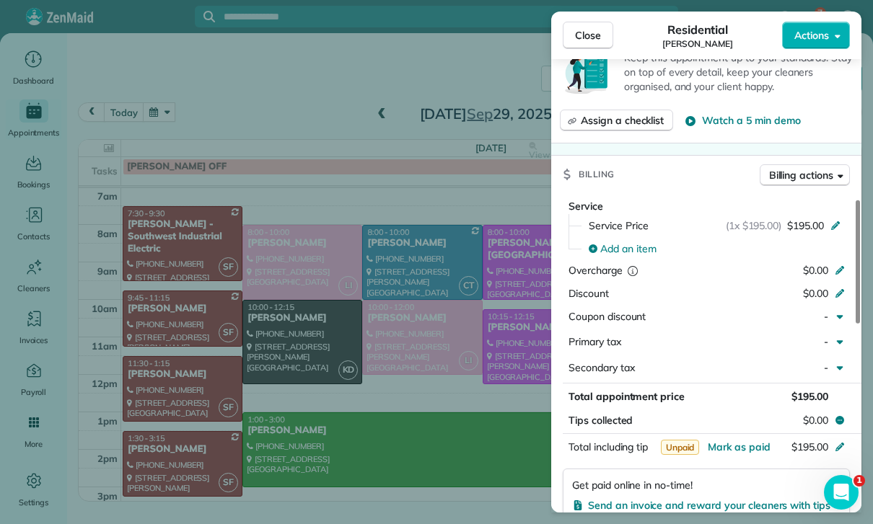
scroll to position [566, 0]
click at [734, 441] on span "Mark as paid" at bounding box center [739, 447] width 63 height 13
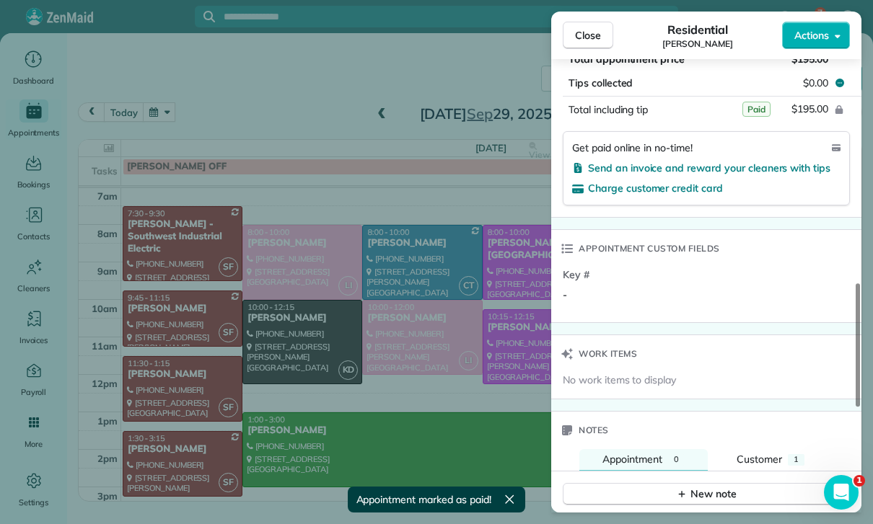
scroll to position [902, 0]
click at [702, 488] on div "New note" at bounding box center [706, 495] width 61 height 15
click at [658, 496] on textarea at bounding box center [705, 517] width 260 height 42
paste textarea "**********"
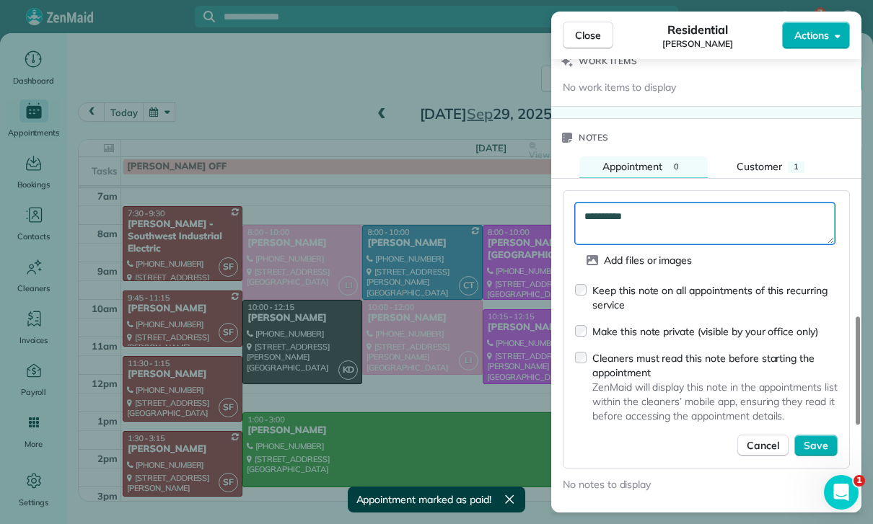
scroll to position [1197, 0]
type textarea "**********"
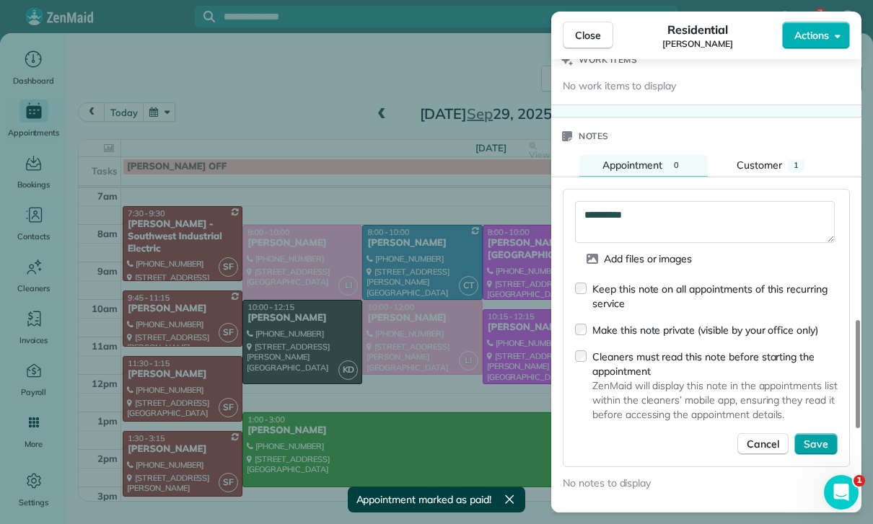
click at [812, 437] on span "Save" at bounding box center [816, 444] width 25 height 14
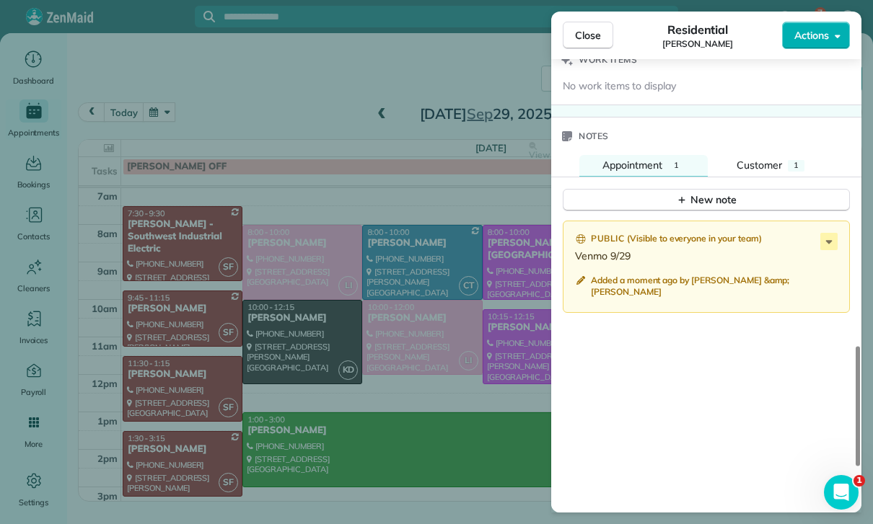
click at [188, 332] on div "Close Residential Stella Samuel Actions Status Yet to Confirm Stella Samuel · O…" at bounding box center [436, 262] width 873 height 524
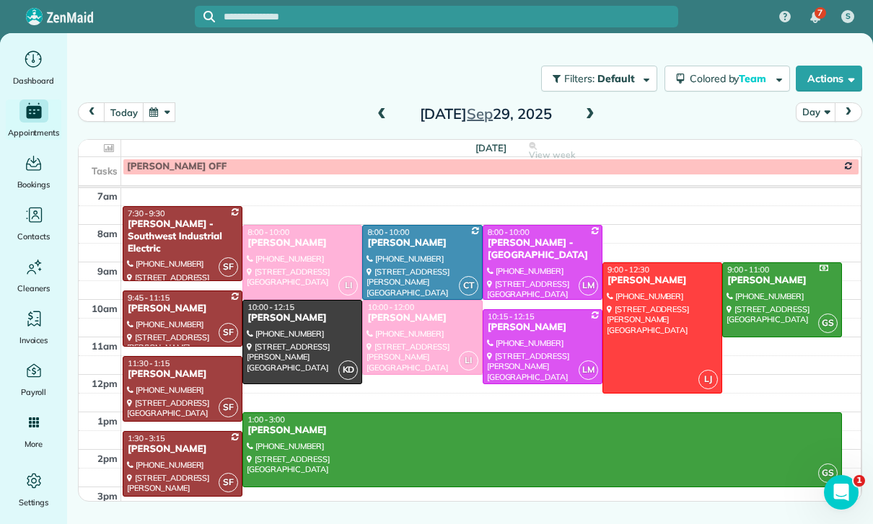
click at [164, 369] on div "Melissa Lor" at bounding box center [182, 375] width 111 height 12
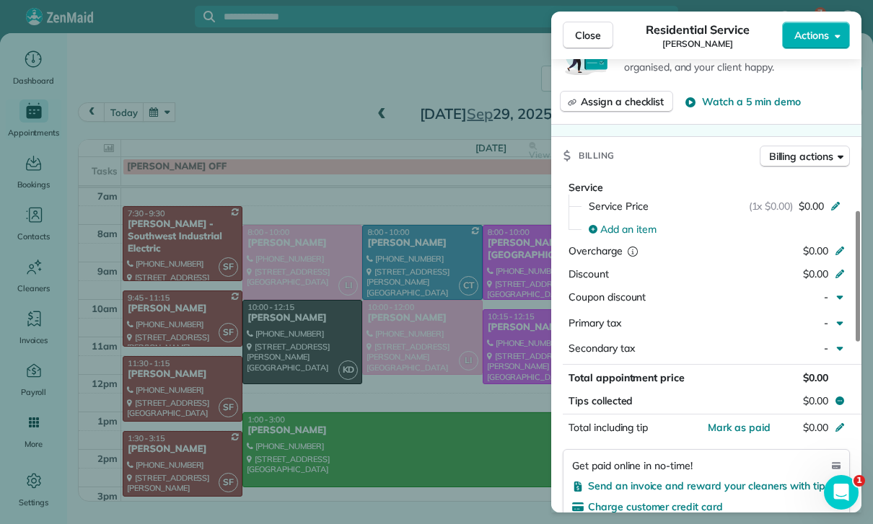
scroll to position [604, 0]
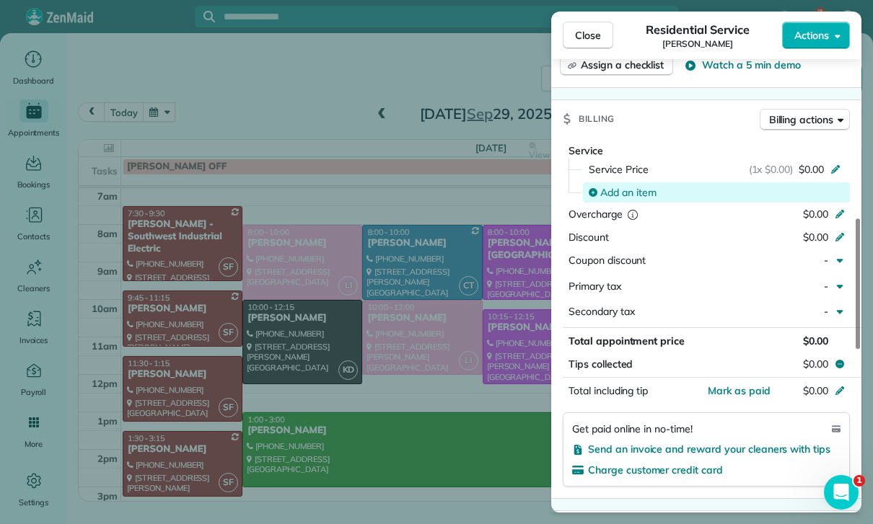
click at [619, 185] on span "Add an item" at bounding box center [628, 192] width 56 height 14
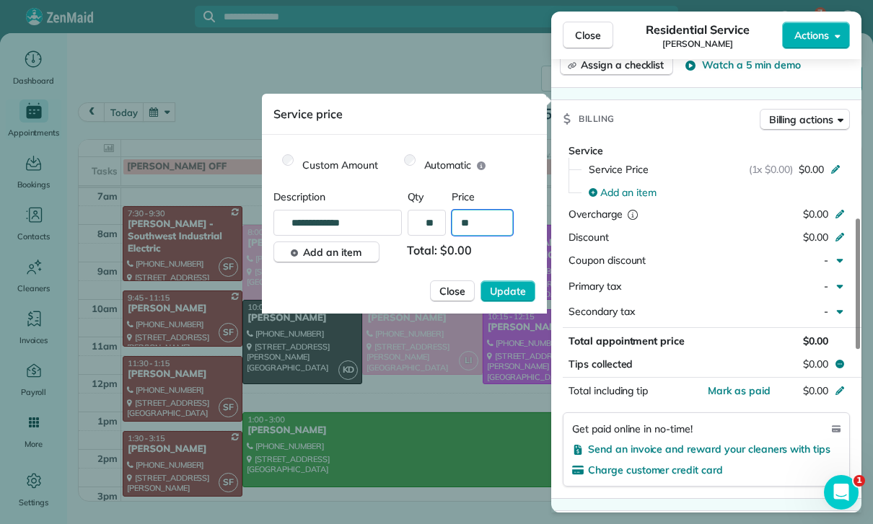
click at [485, 222] on input "**" at bounding box center [482, 223] width 61 height 26
type input "****"
click at [506, 286] on span "Update" at bounding box center [508, 291] width 36 height 14
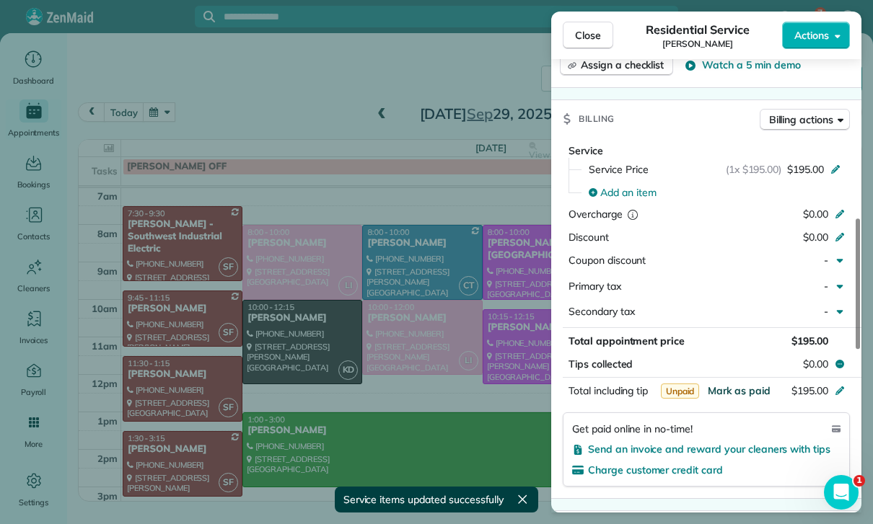
click at [734, 384] on span "Mark as paid" at bounding box center [739, 390] width 63 height 13
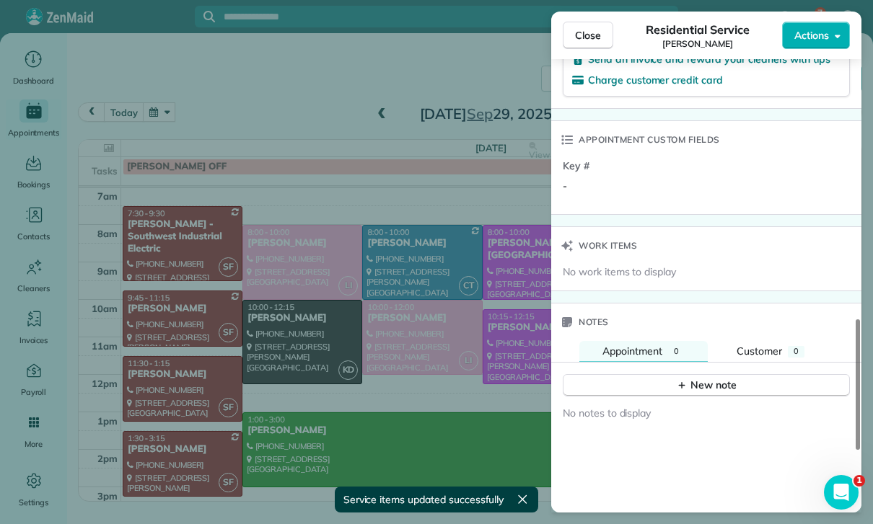
scroll to position [1000, 0]
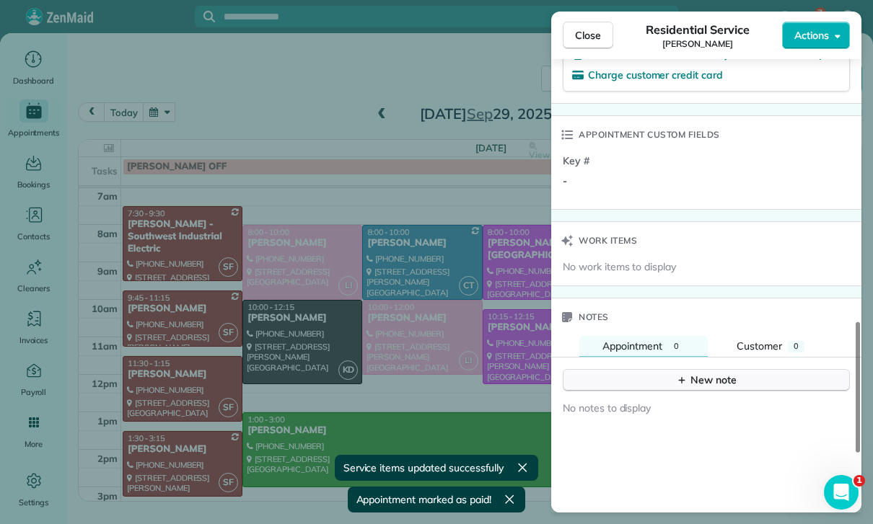
click at [648, 369] on button "New note" at bounding box center [706, 380] width 287 height 22
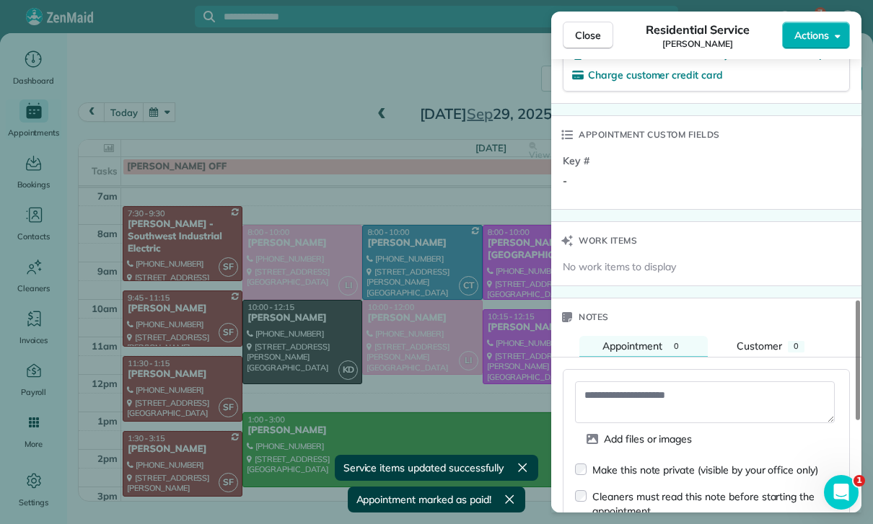
click at [633, 382] on textarea at bounding box center [705, 403] width 260 height 42
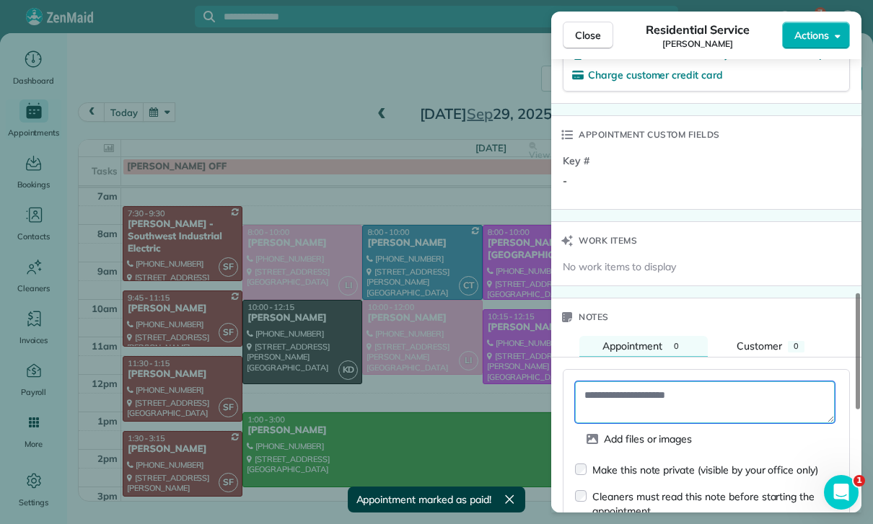
paste textarea "**********"
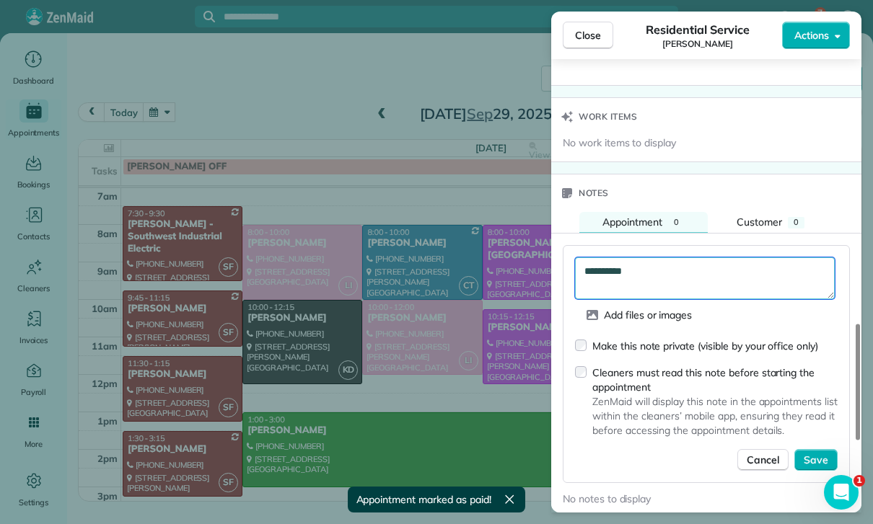
scroll to position [1132, 0]
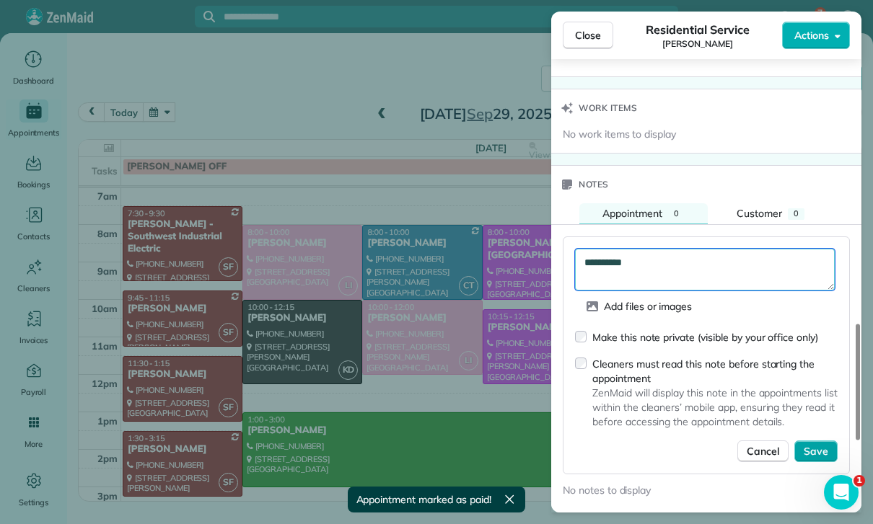
type textarea "**********"
click at [818, 444] on span "Save" at bounding box center [816, 451] width 25 height 14
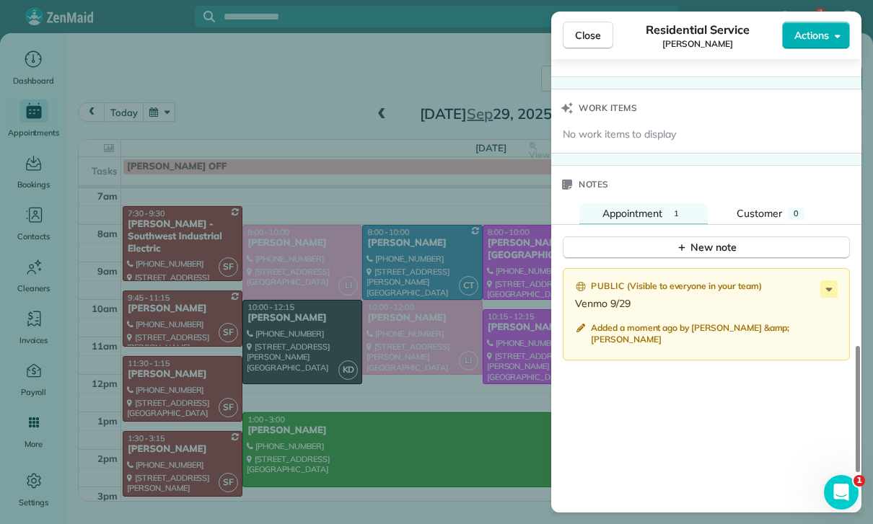
click at [333, 361] on div "Close Residential Service Melissa Lor Actions Status Confirmed Melissa Lor · Op…" at bounding box center [436, 262] width 873 height 524
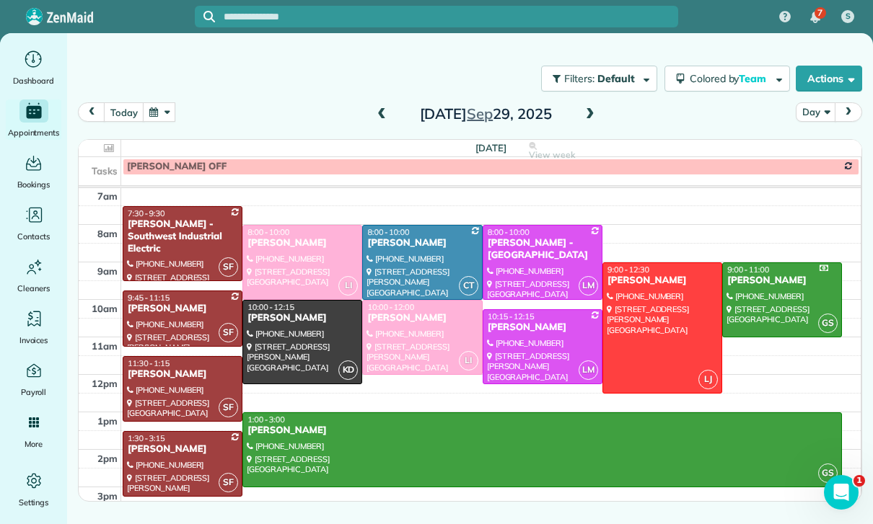
click at [157, 102] on button "button" at bounding box center [159, 111] width 33 height 19
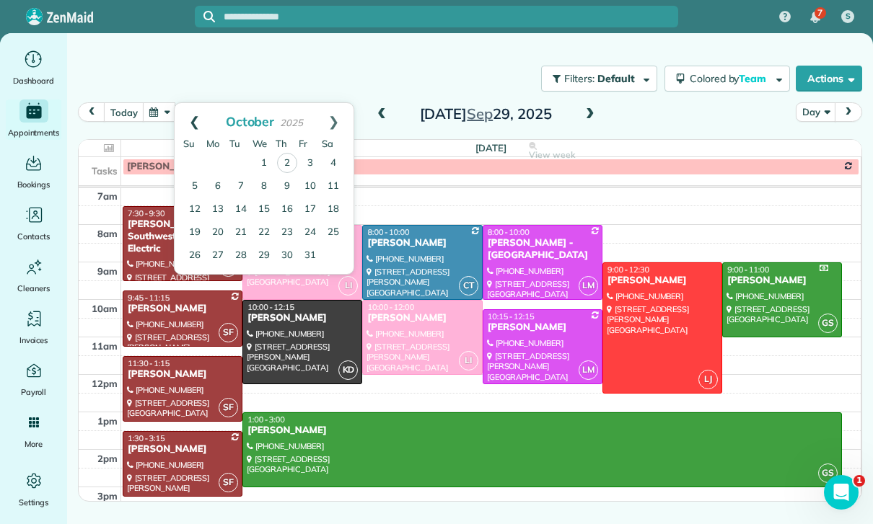
click at [188, 103] on link "Prev" at bounding box center [195, 121] width 40 height 36
click at [311, 221] on link "26" at bounding box center [310, 232] width 23 height 23
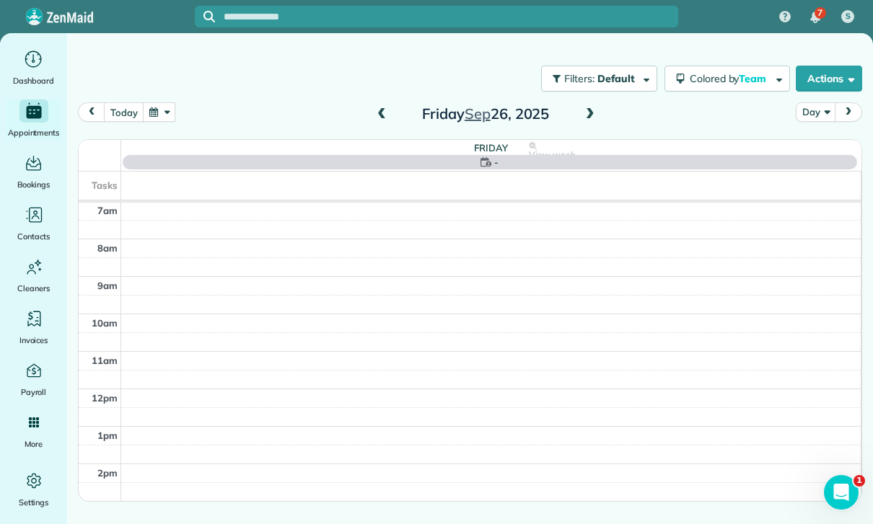
scroll to position [113, 0]
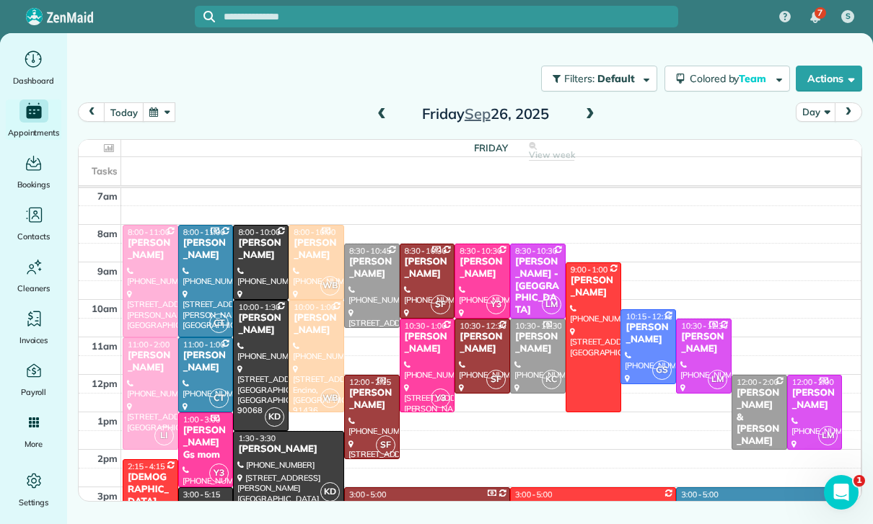
click at [739, 500] on div "Gwen Jones" at bounding box center [758, 506] width 157 height 12
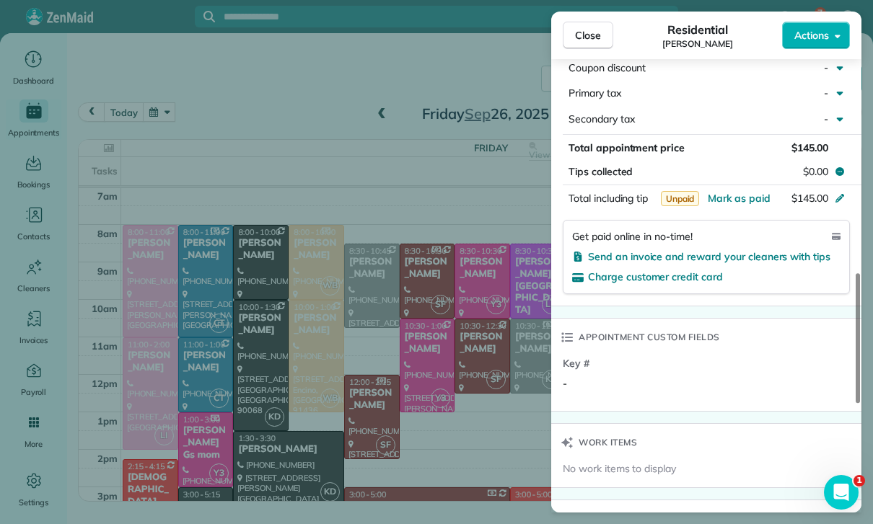
scroll to position [824, 0]
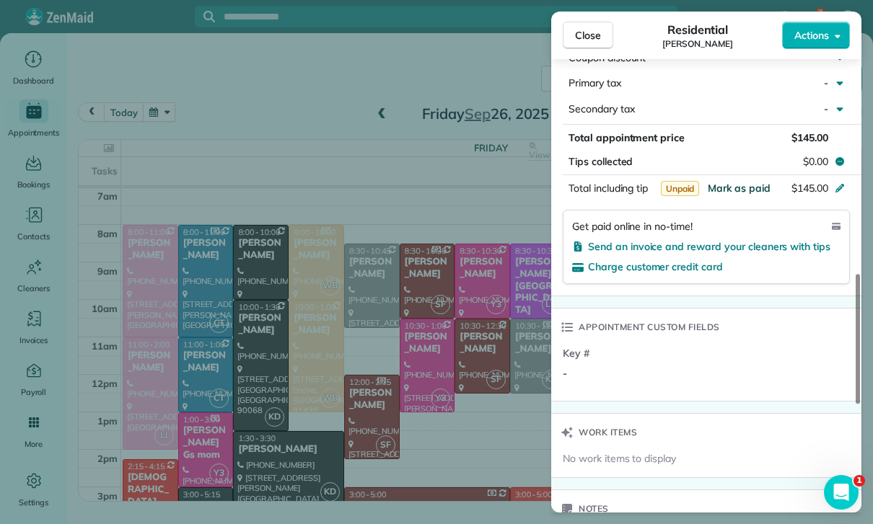
click at [744, 182] on span "Mark as paid" at bounding box center [739, 188] width 63 height 13
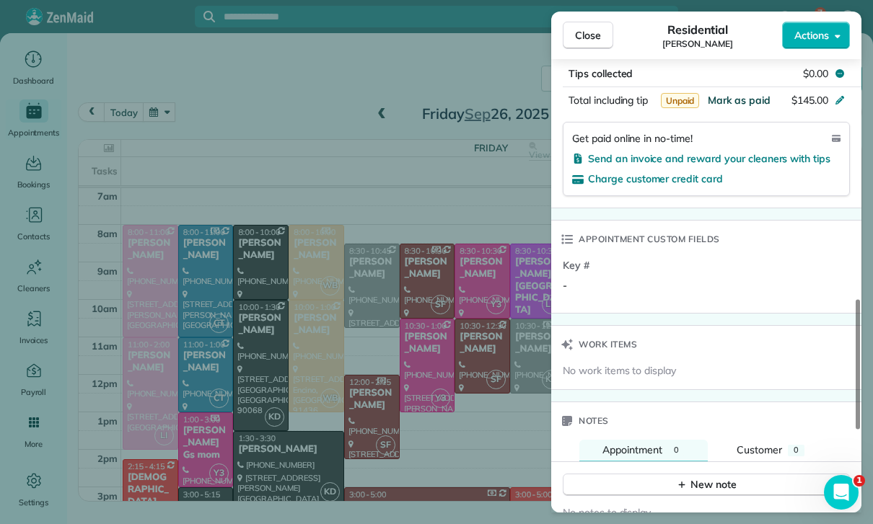
scroll to position [934, 0]
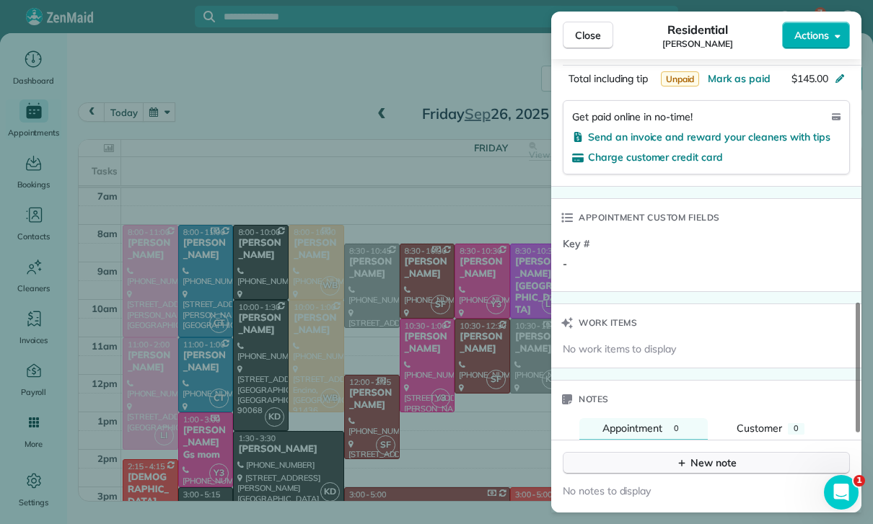
click at [704, 452] on button "New note" at bounding box center [706, 463] width 287 height 22
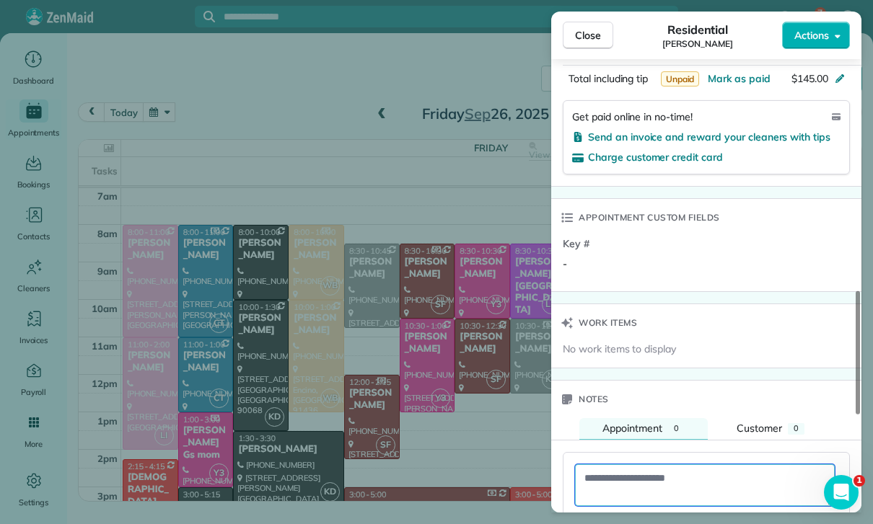
click at [620, 465] on textarea at bounding box center [705, 486] width 260 height 42
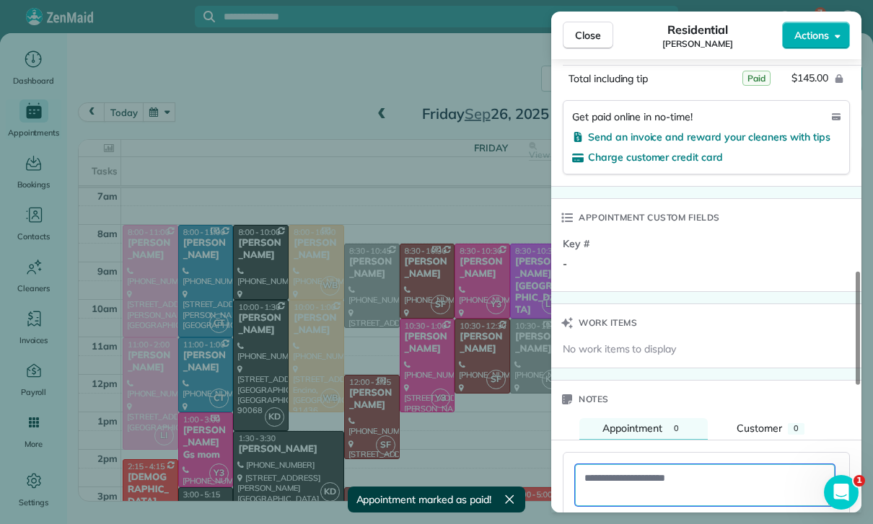
paste textarea "**********"
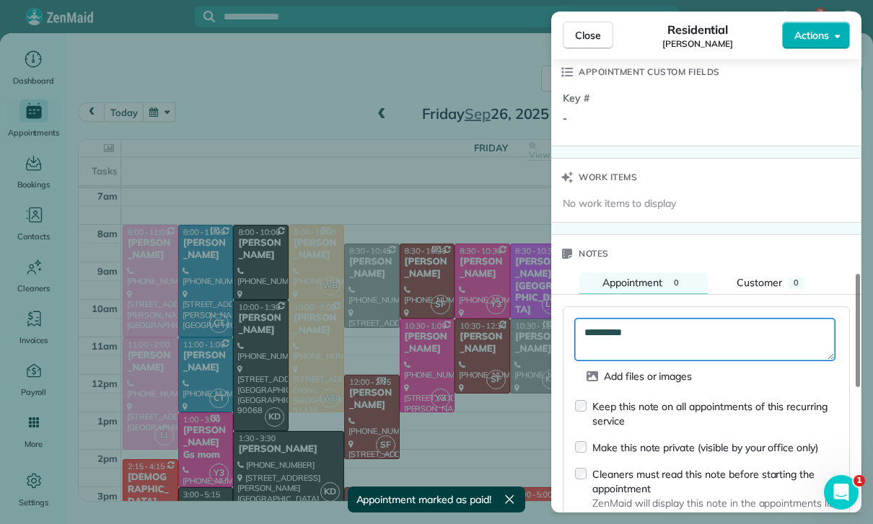
scroll to position [1107, 0]
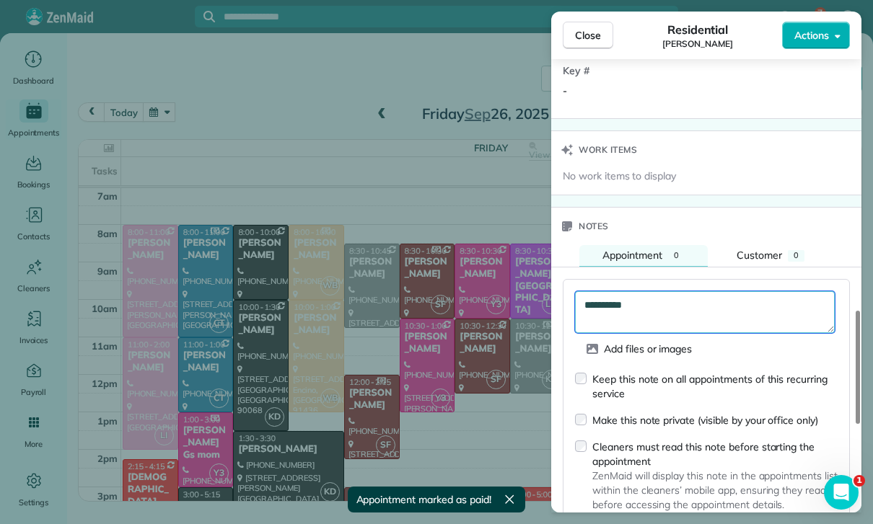
type textarea "**********"
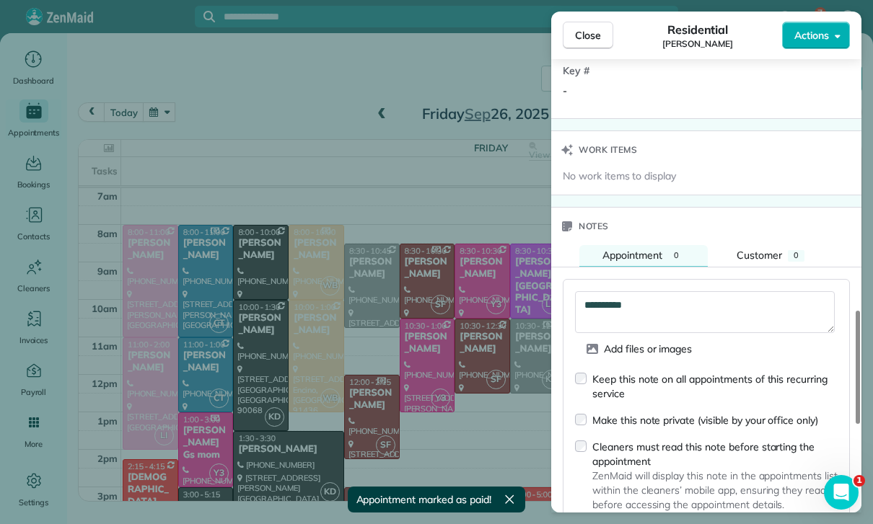
click at [809, 524] on span "Save" at bounding box center [816, 534] width 25 height 14
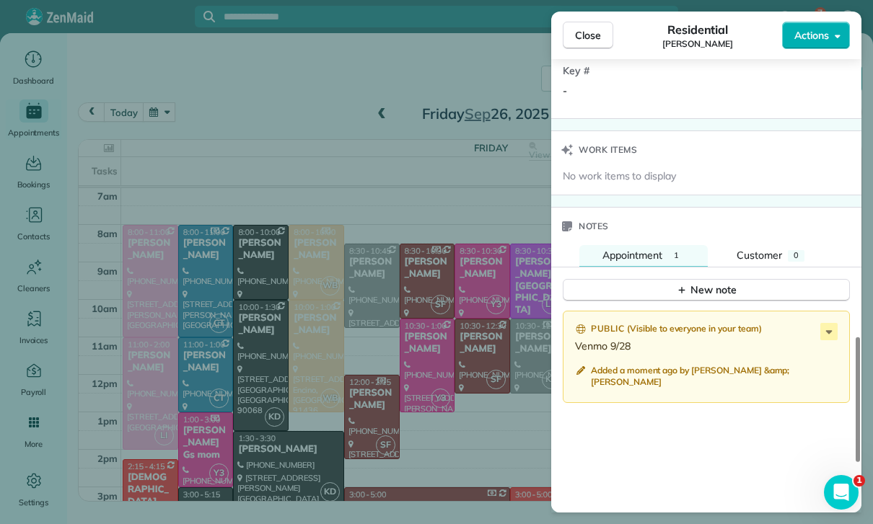
click at [400, 361] on div "Close Residential Gwen Jones Actions Status Confirmed Gwen Jones · Open profile…" at bounding box center [436, 262] width 873 height 524
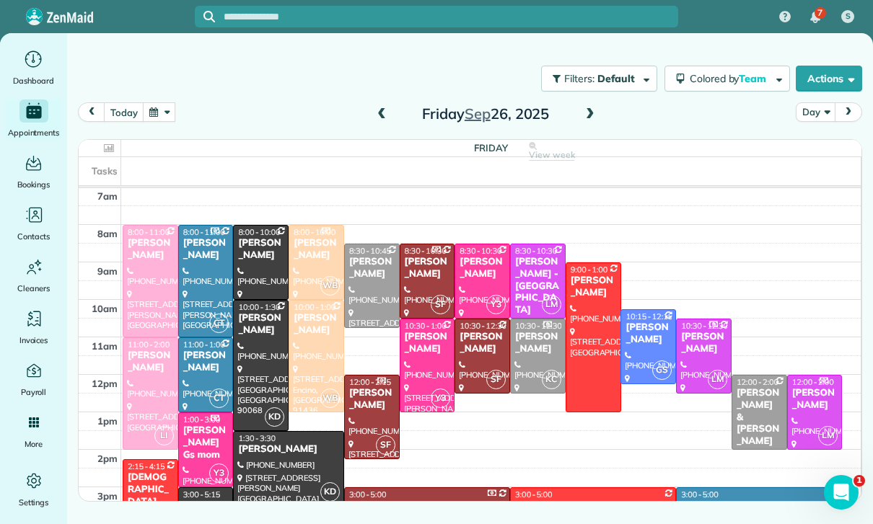
click at [157, 102] on button "button" at bounding box center [159, 111] width 33 height 19
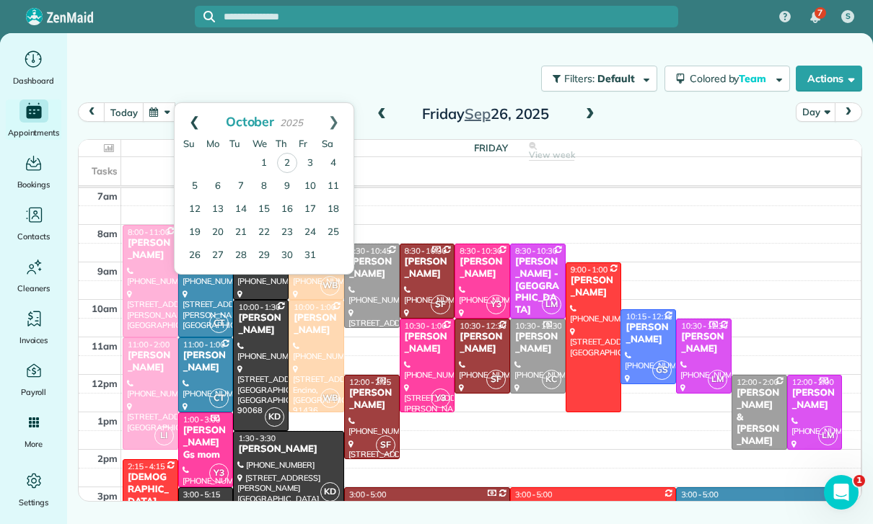
click at [199, 103] on link "Prev" at bounding box center [195, 121] width 40 height 36
click at [192, 244] on link "28" at bounding box center [194, 255] width 23 height 23
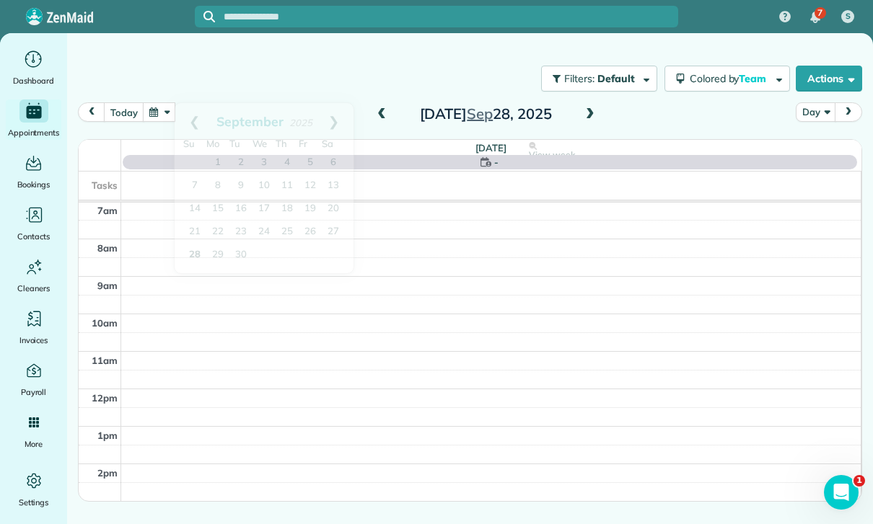
scroll to position [113, 0]
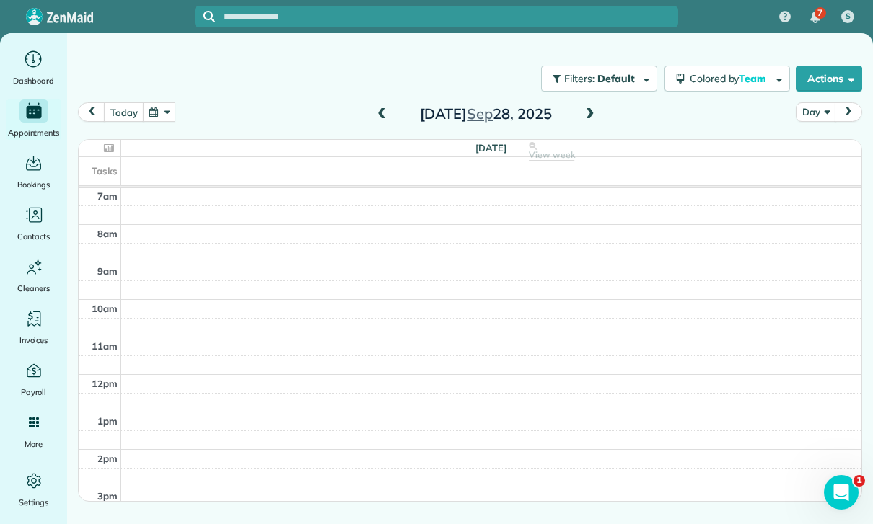
click at [376, 108] on span at bounding box center [382, 114] width 16 height 13
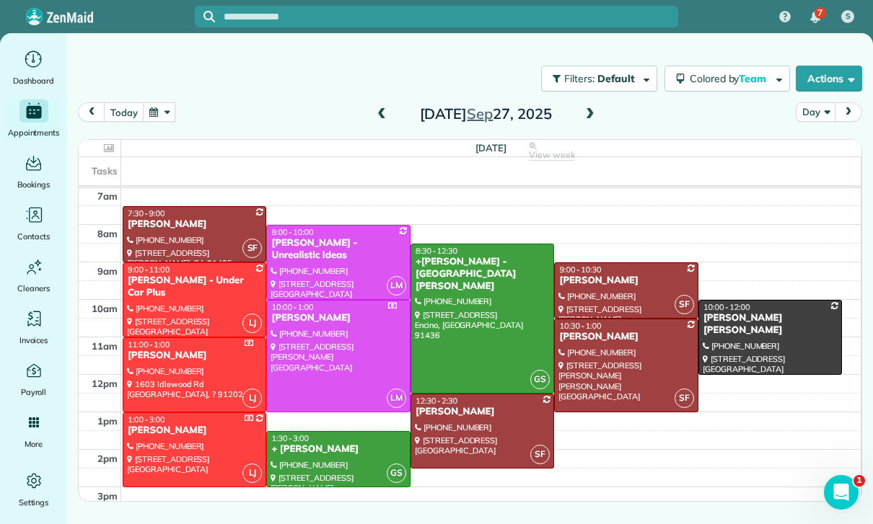
click at [377, 104] on span at bounding box center [382, 115] width 16 height 22
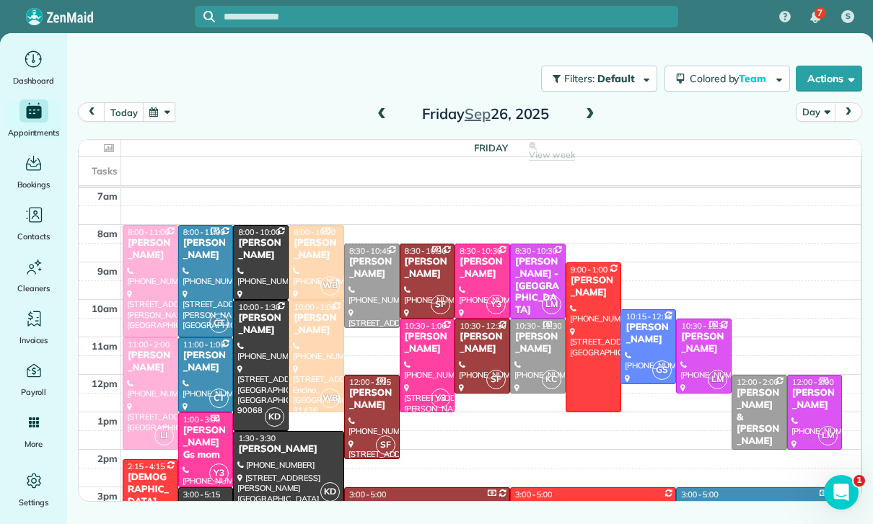
click at [264, 444] on div "Branden Moll" at bounding box center [288, 450] width 102 height 12
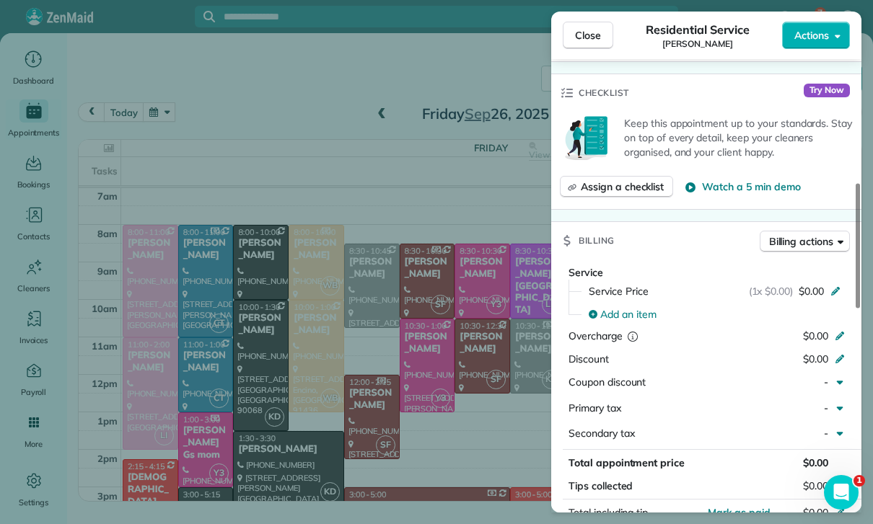
scroll to position [493, 0]
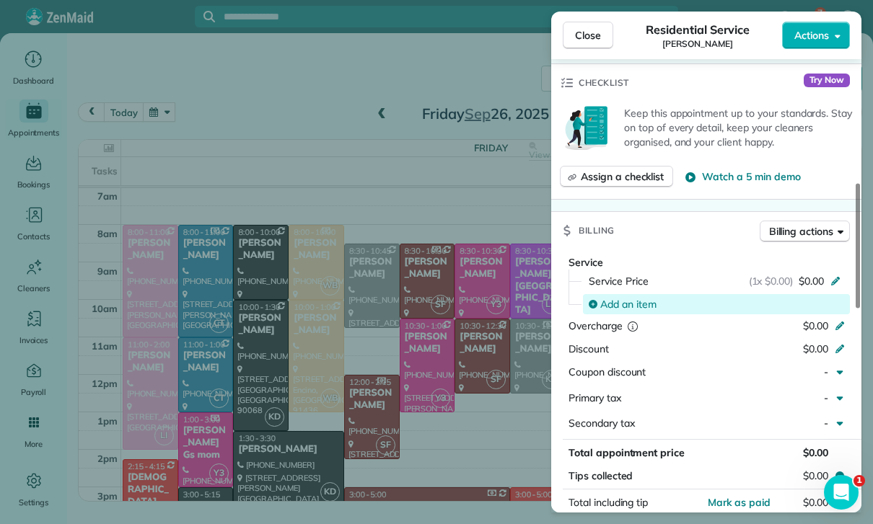
click at [625, 297] on span "Add an item" at bounding box center [628, 304] width 56 height 14
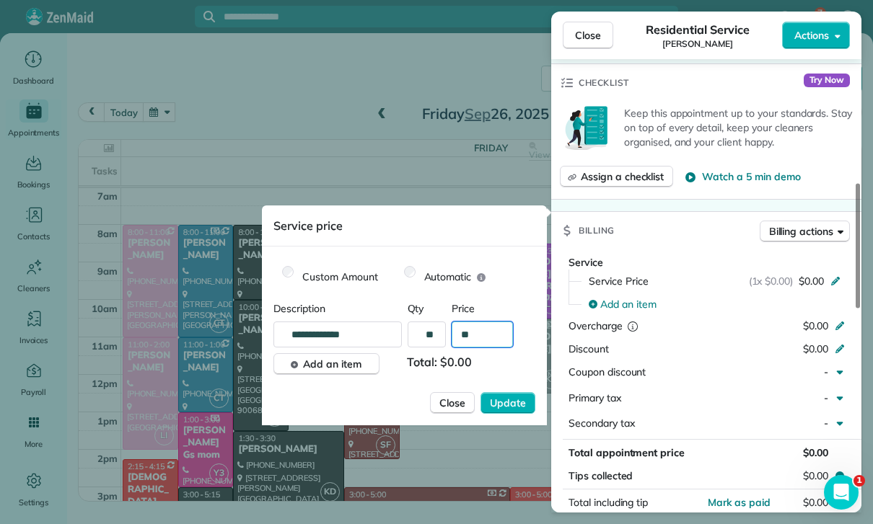
click at [476, 340] on input "**" at bounding box center [482, 335] width 61 height 26
type input "****"
click at [504, 398] on span "Update" at bounding box center [508, 403] width 36 height 14
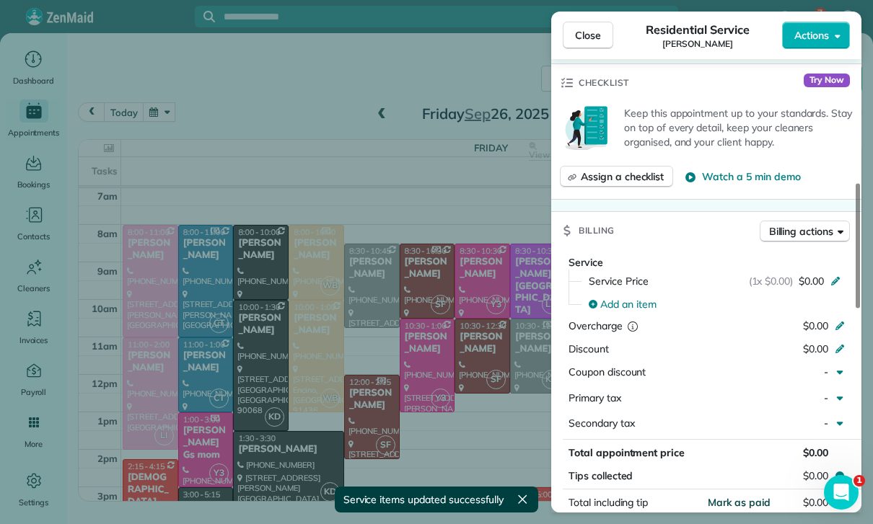
click at [728, 496] on span "Mark as paid" at bounding box center [739, 502] width 63 height 13
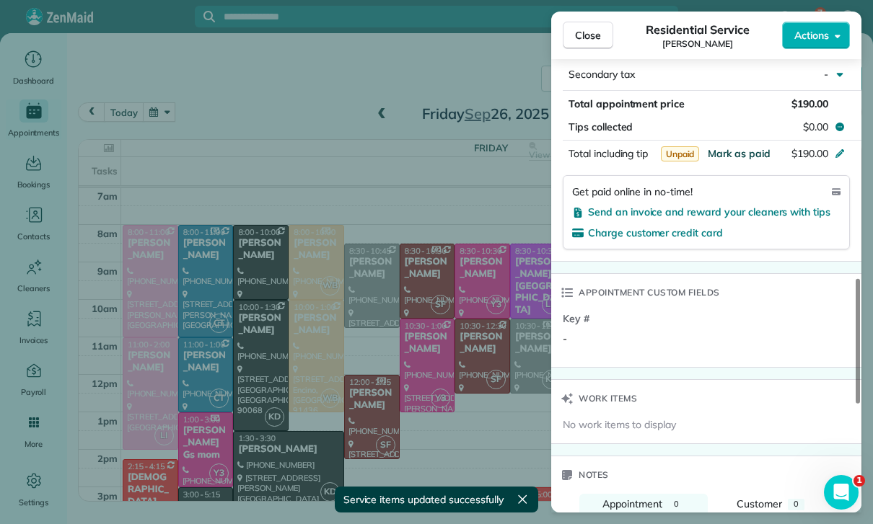
scroll to position [911, 0]
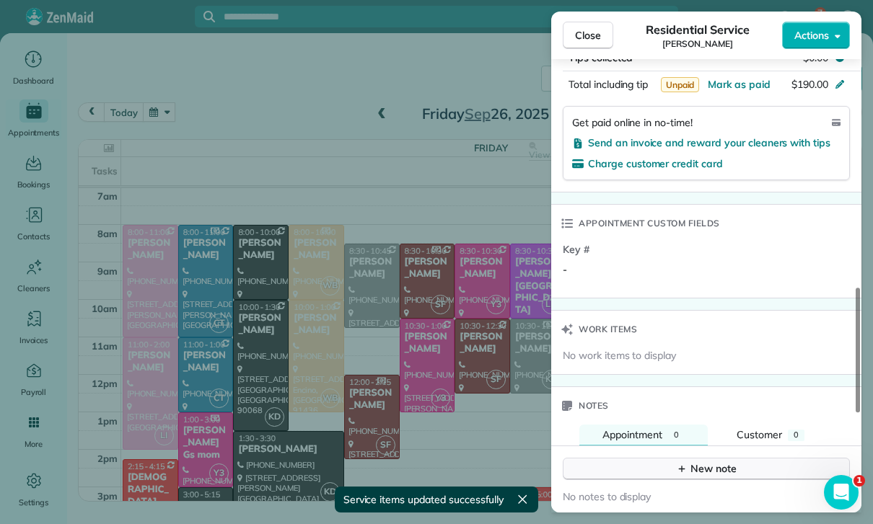
click at [709, 462] on div "New note" at bounding box center [706, 469] width 61 height 15
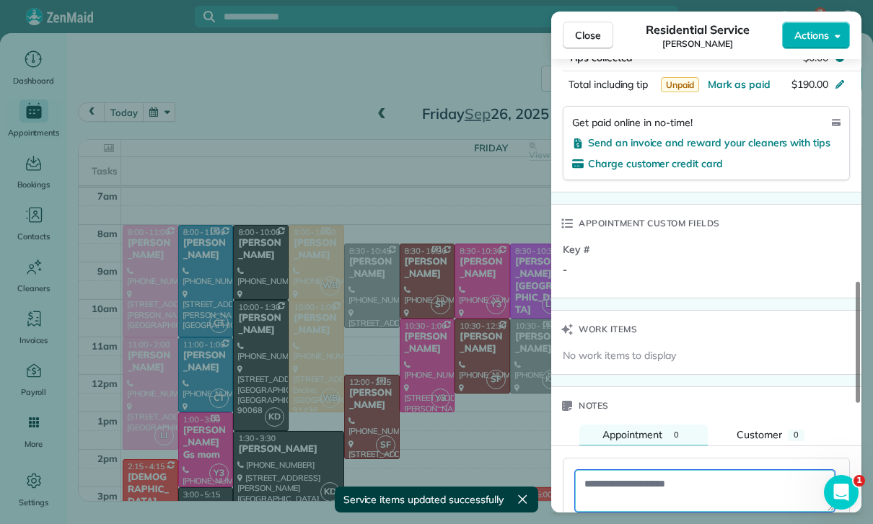
click at [623, 470] on textarea at bounding box center [705, 491] width 260 height 42
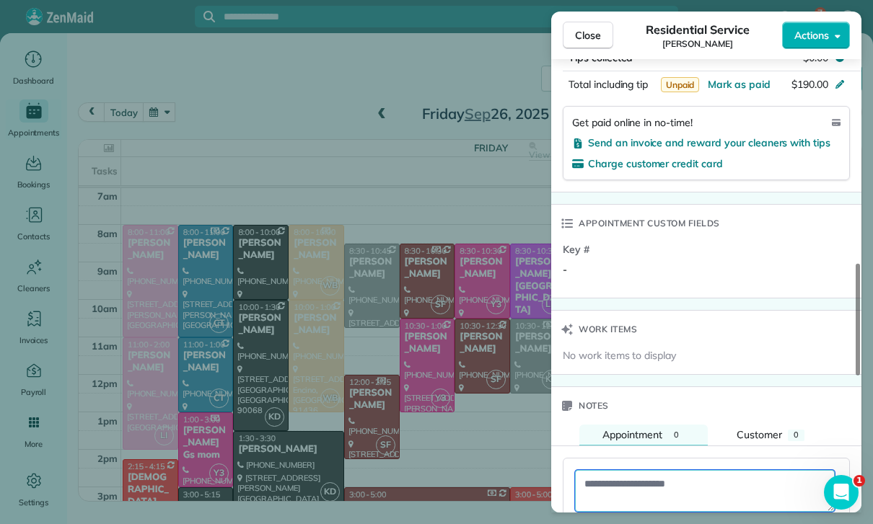
paste textarea "**********"
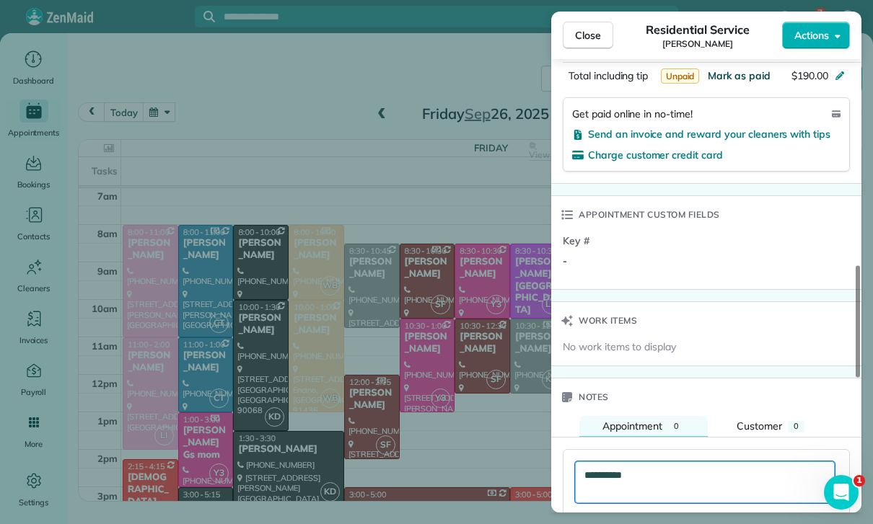
type textarea "**********"
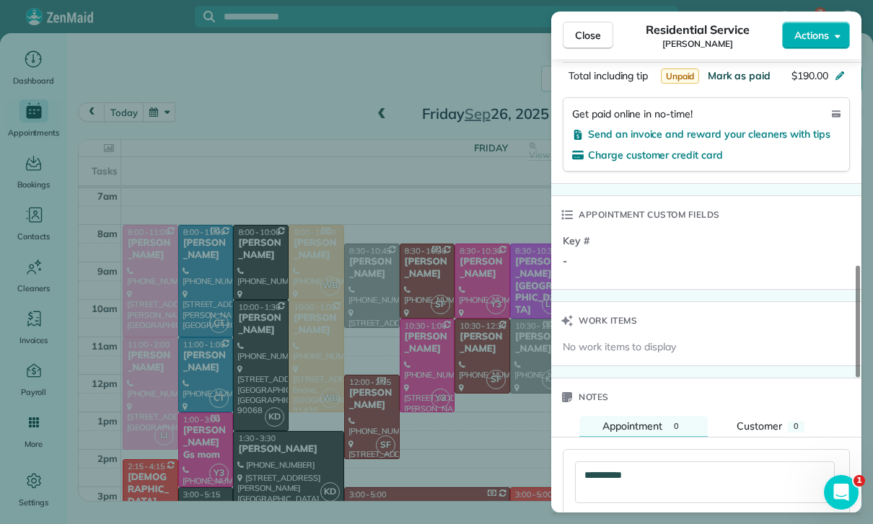
click at [736, 69] on span "Mark as paid" at bounding box center [739, 75] width 63 height 13
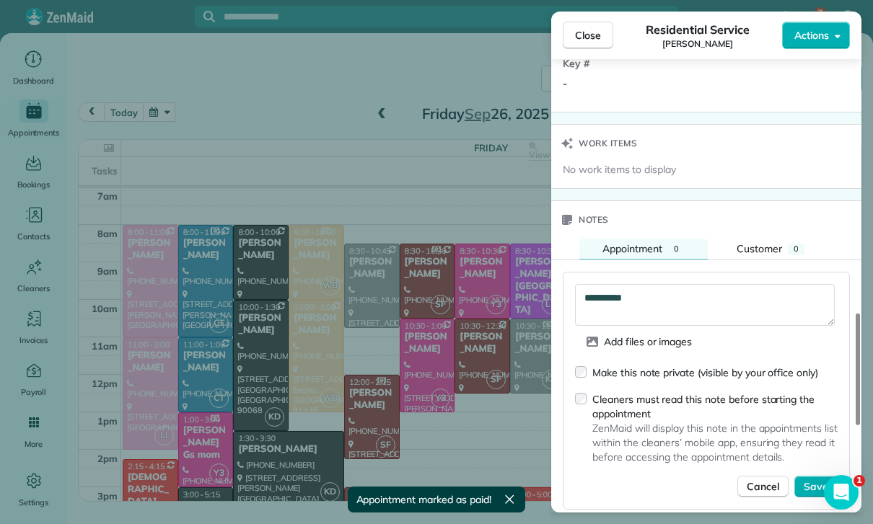
scroll to position [1179, 0]
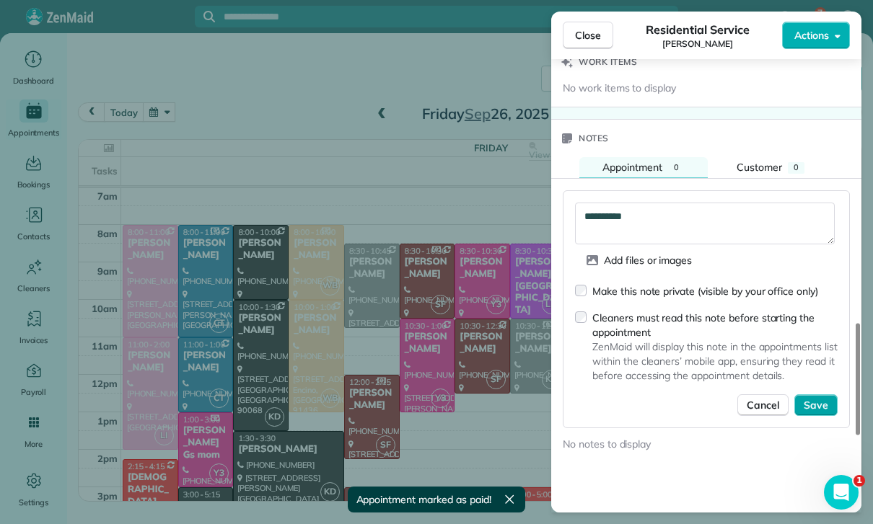
click at [815, 398] on span "Save" at bounding box center [816, 405] width 25 height 14
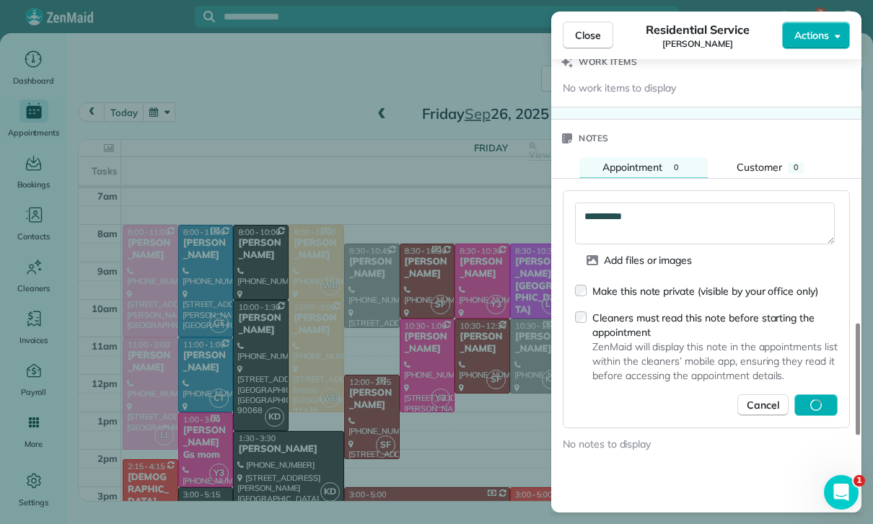
click at [480, 412] on div "Close Residential Service Branden Moll Actions Status Confirmed Branden Moll · …" at bounding box center [436, 262] width 873 height 524
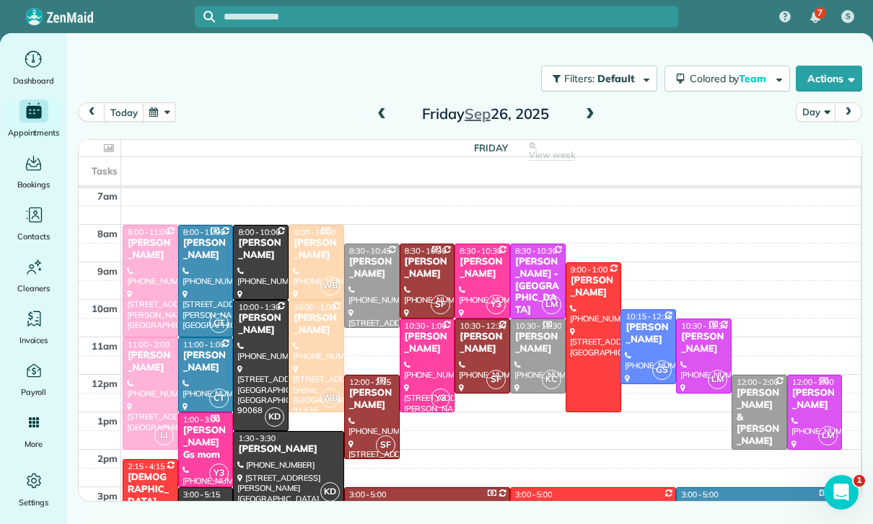
click at [481, 256] on div "Diane Burroughs" at bounding box center [482, 268] width 47 height 25
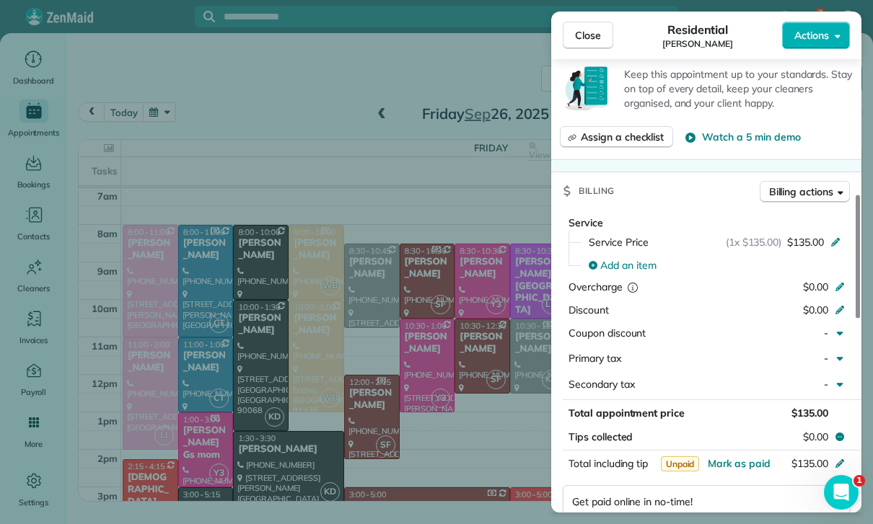
scroll to position [620, 0]
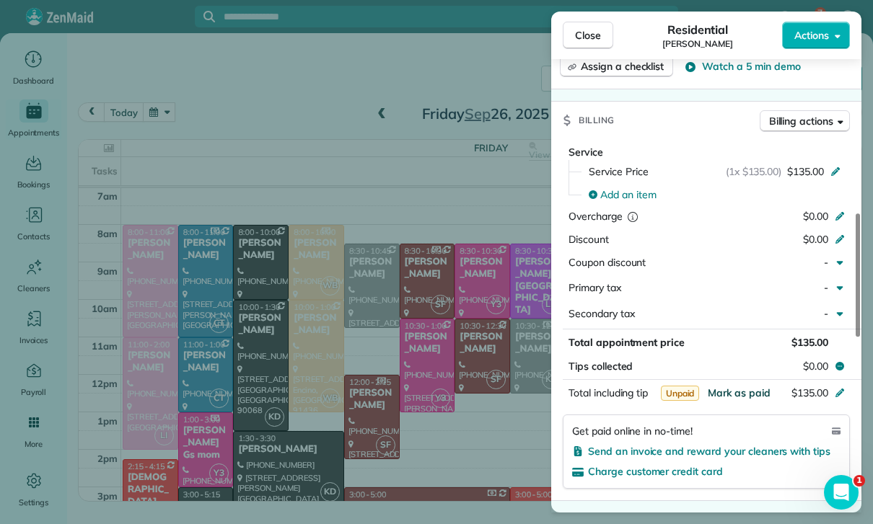
click at [736, 387] on span "Mark as paid" at bounding box center [739, 393] width 63 height 13
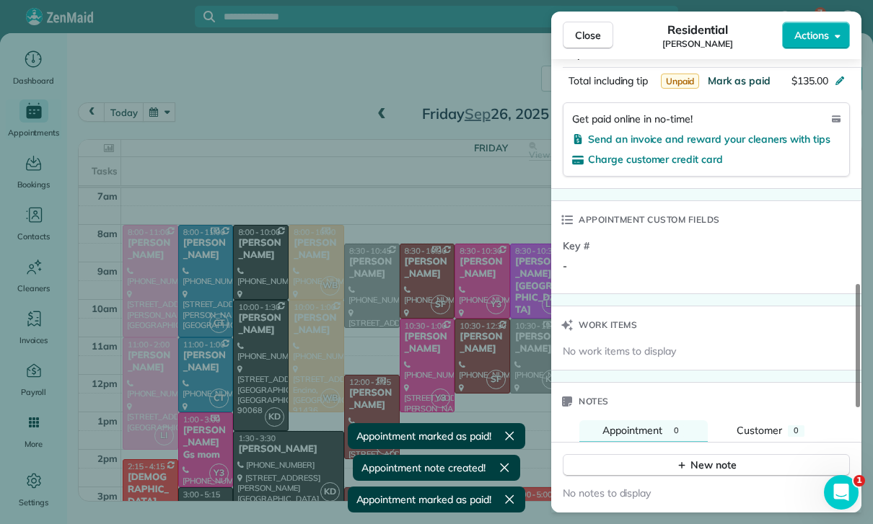
scroll to position [963, 0]
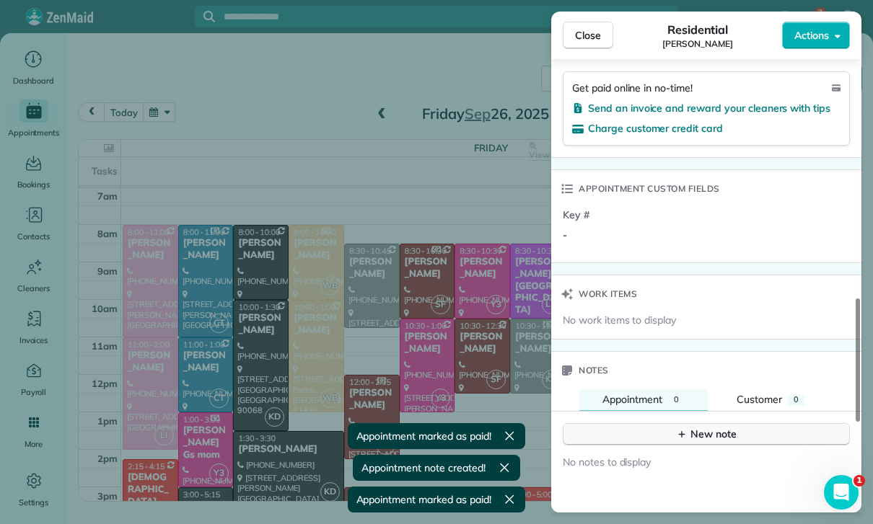
click at [700, 427] on div "New note" at bounding box center [706, 434] width 61 height 15
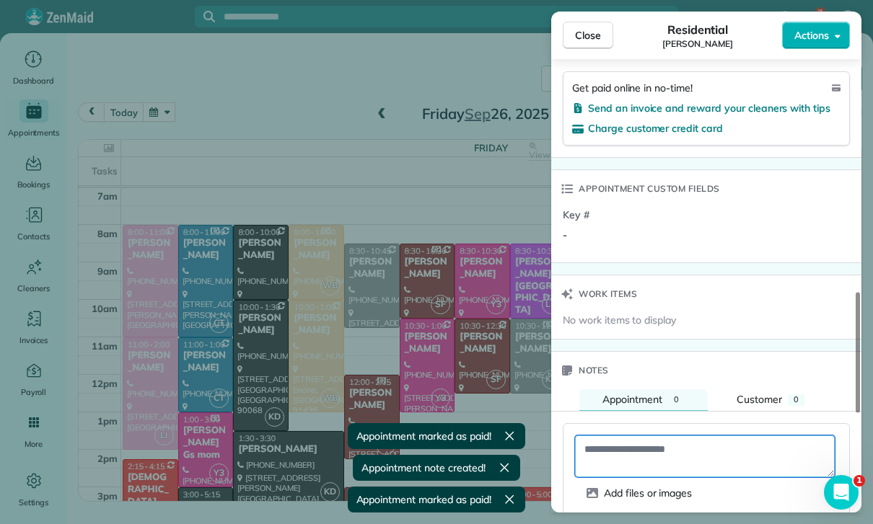
click at [622, 436] on textarea at bounding box center [705, 457] width 260 height 42
paste textarea "**********"
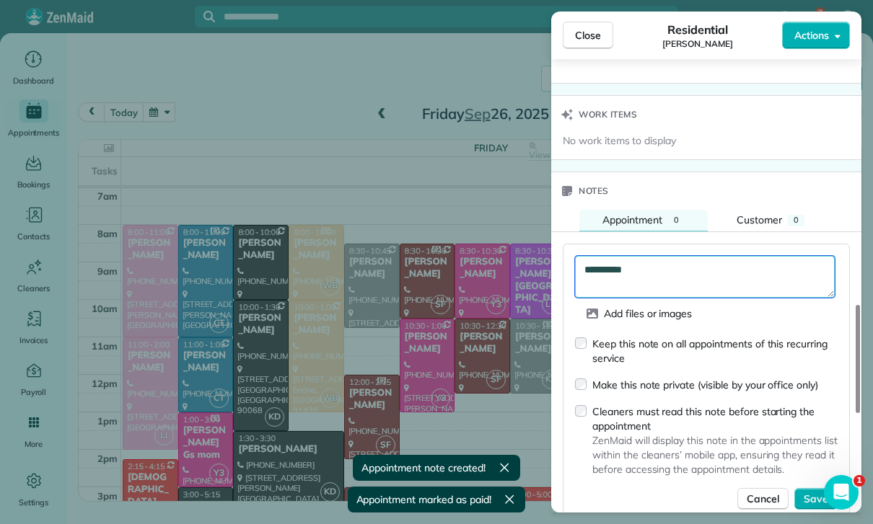
scroll to position [1143, 0]
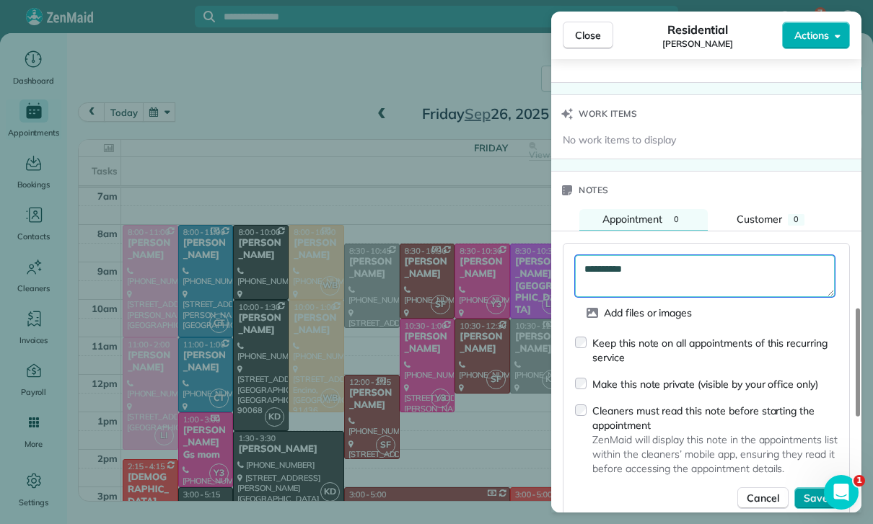
type textarea "**********"
click at [820, 491] on span "Save" at bounding box center [816, 498] width 25 height 14
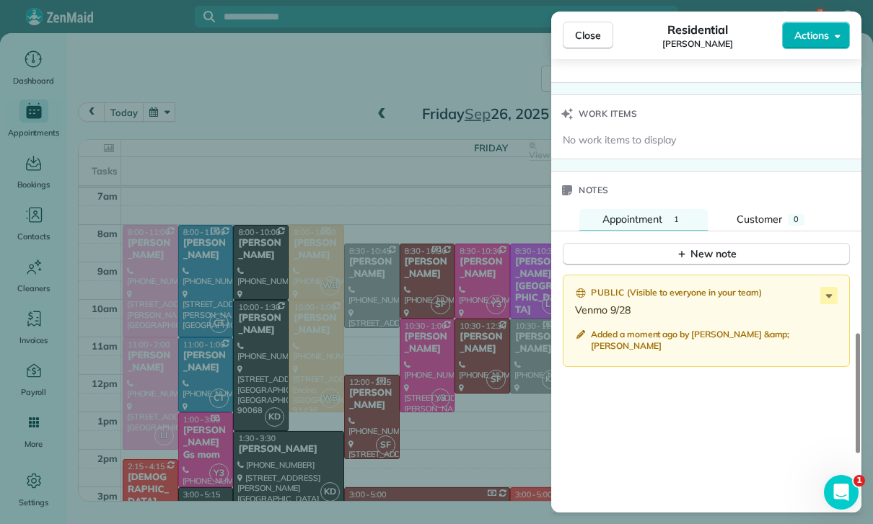
click at [454, 402] on div "Close Residential Diane Burroughs Actions Status Yet to Confirm Diane Burroughs…" at bounding box center [436, 262] width 873 height 524
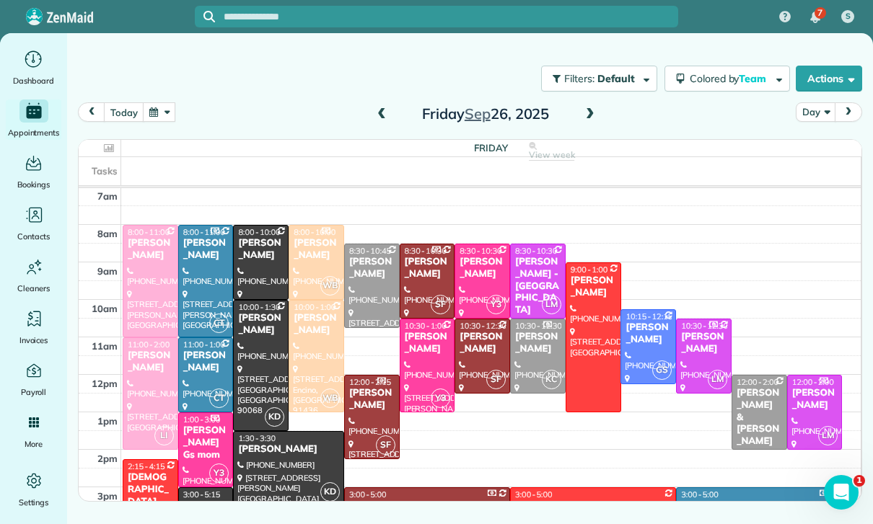
click at [299, 432] on div at bounding box center [288, 469] width 109 height 74
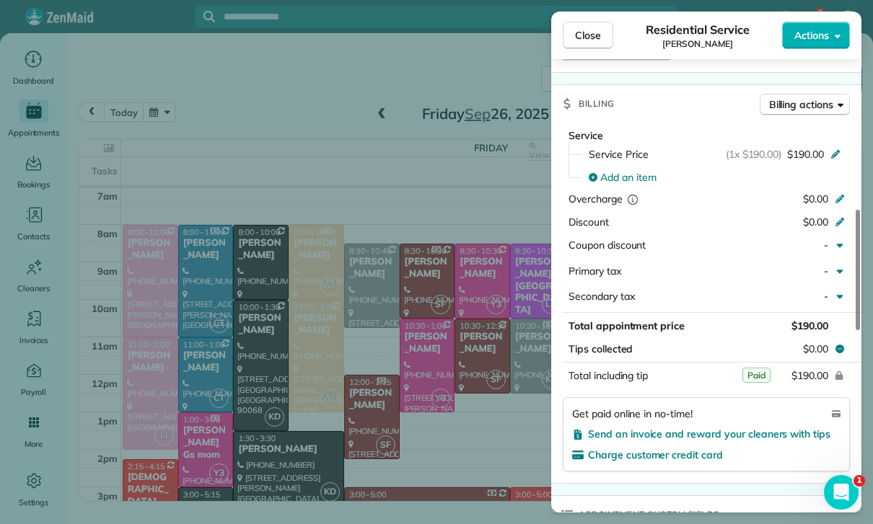
scroll to position [720, 0]
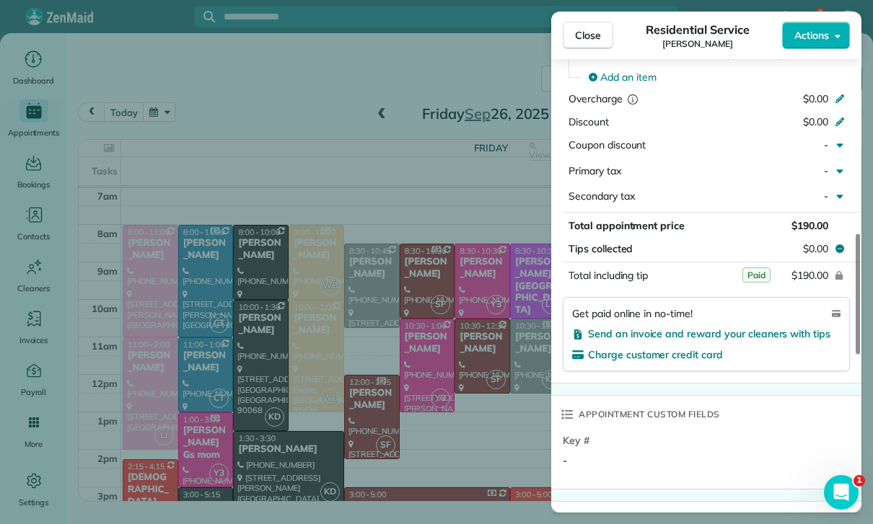
click at [469, 415] on div "Close Residential Service Branden Moll Actions Status Confirmed Branden Moll · …" at bounding box center [436, 262] width 873 height 524
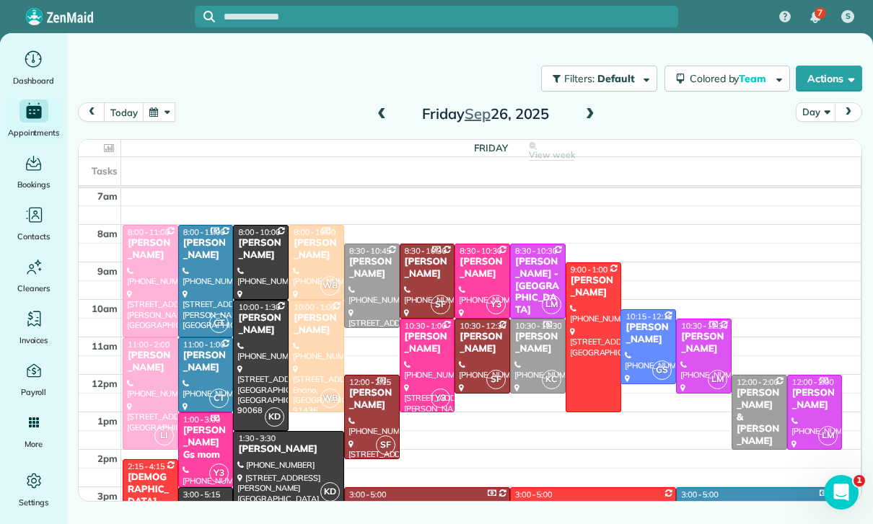
click at [595, 108] on span at bounding box center [590, 114] width 16 height 13
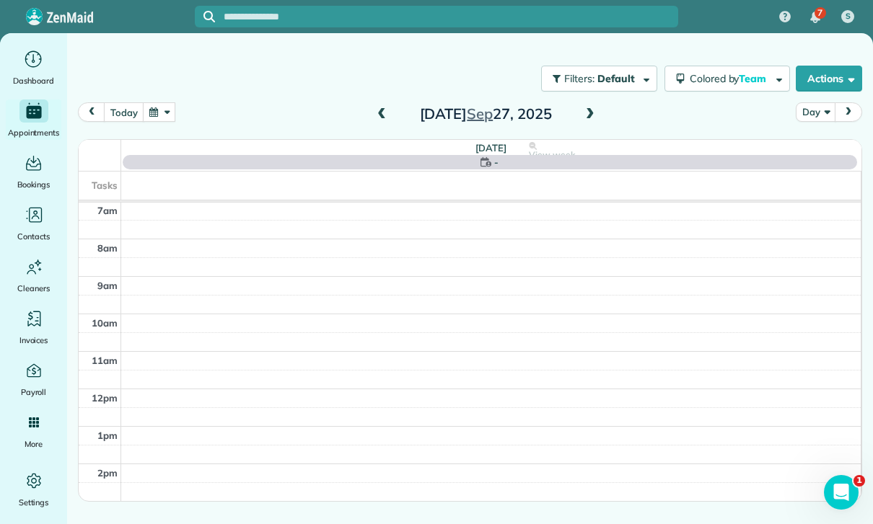
scroll to position [113, 0]
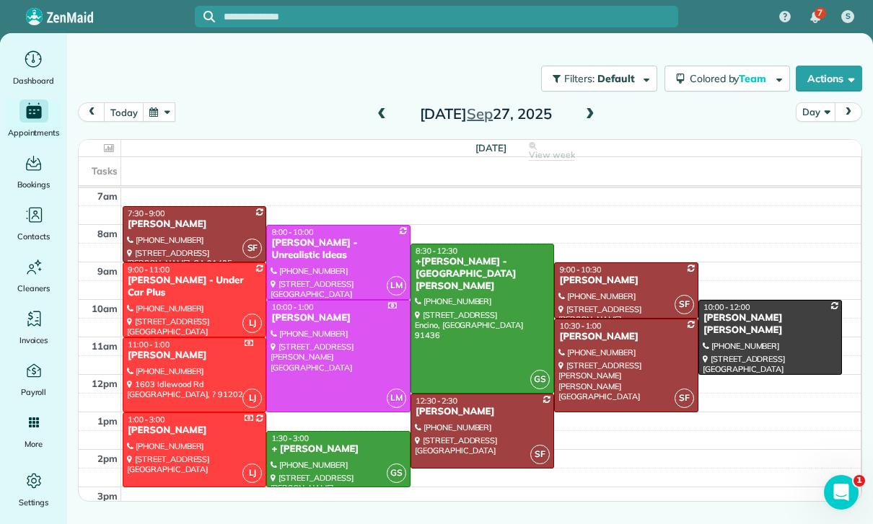
click at [475, 395] on div at bounding box center [482, 432] width 143 height 74
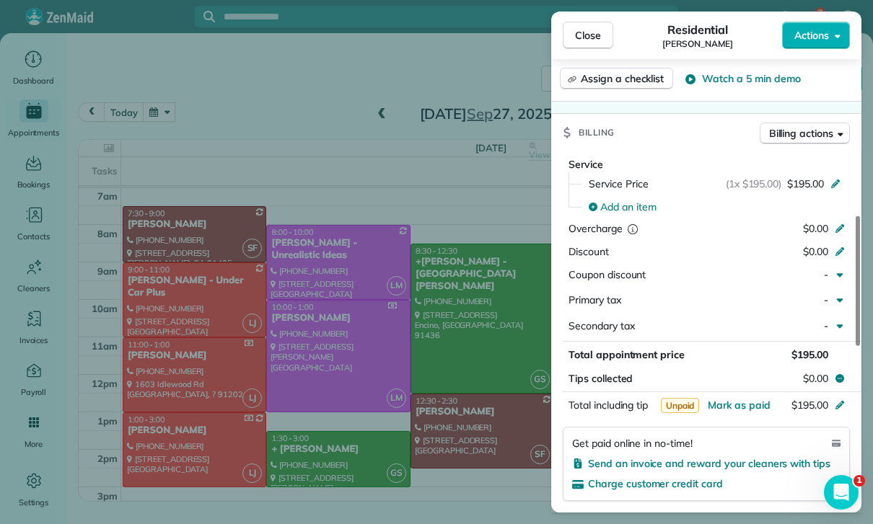
scroll to position [636, 0]
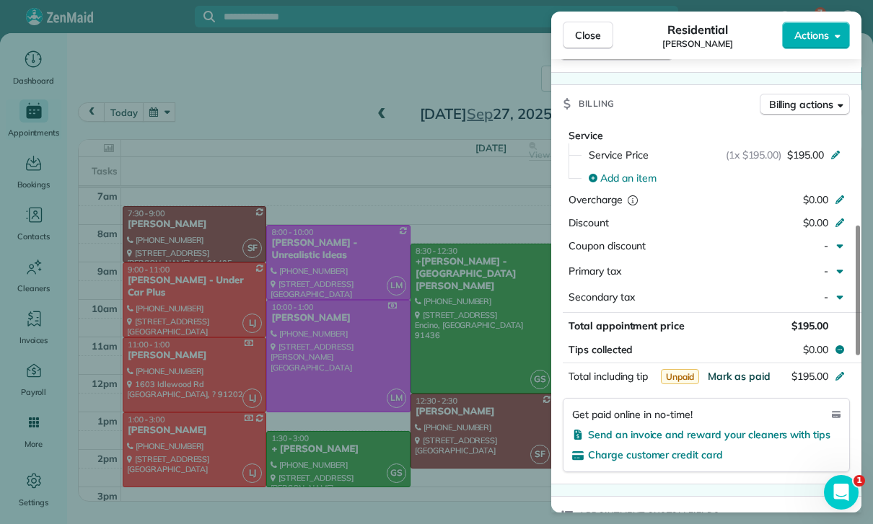
click at [729, 370] on span "Mark as paid" at bounding box center [739, 376] width 63 height 13
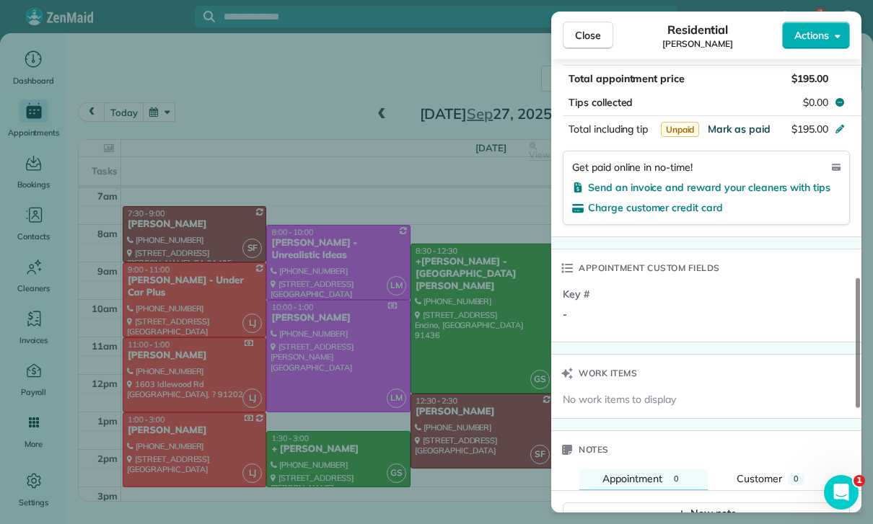
scroll to position [960, 0]
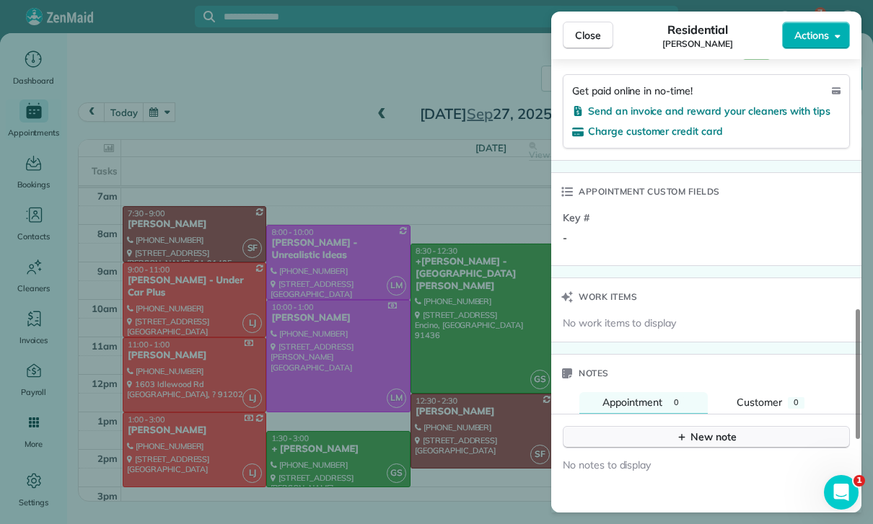
click at [685, 426] on button "New note" at bounding box center [706, 437] width 287 height 22
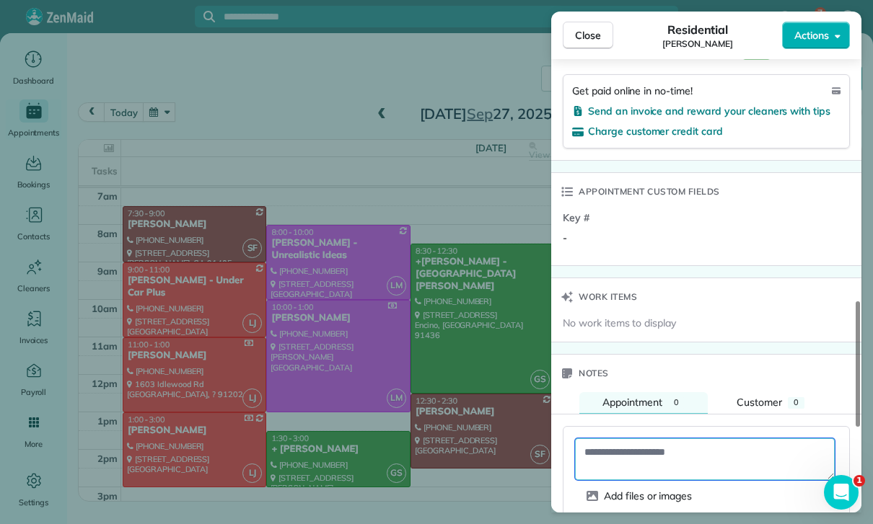
click at [641, 439] on textarea at bounding box center [705, 460] width 260 height 42
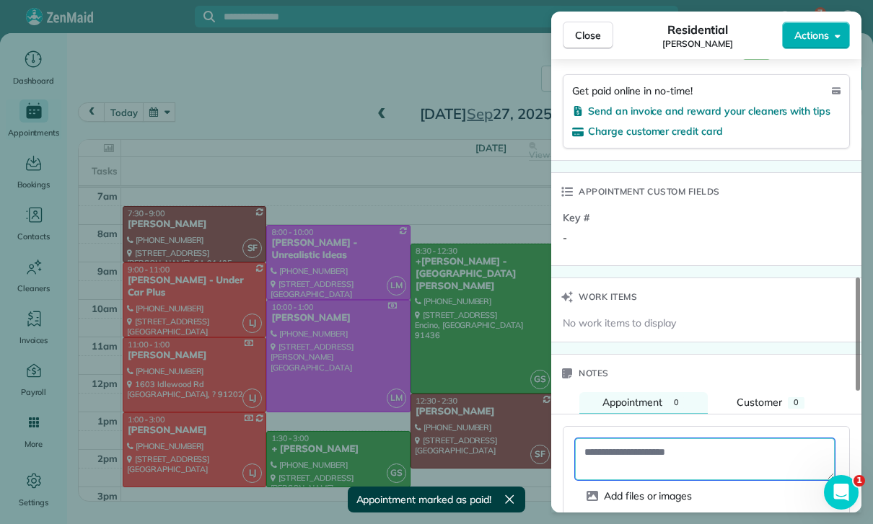
paste textarea "**********"
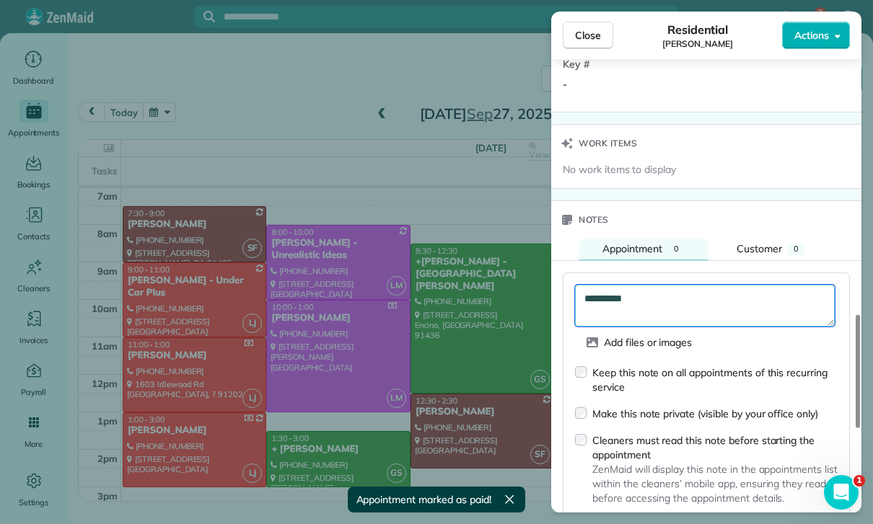
scroll to position [1126, 0]
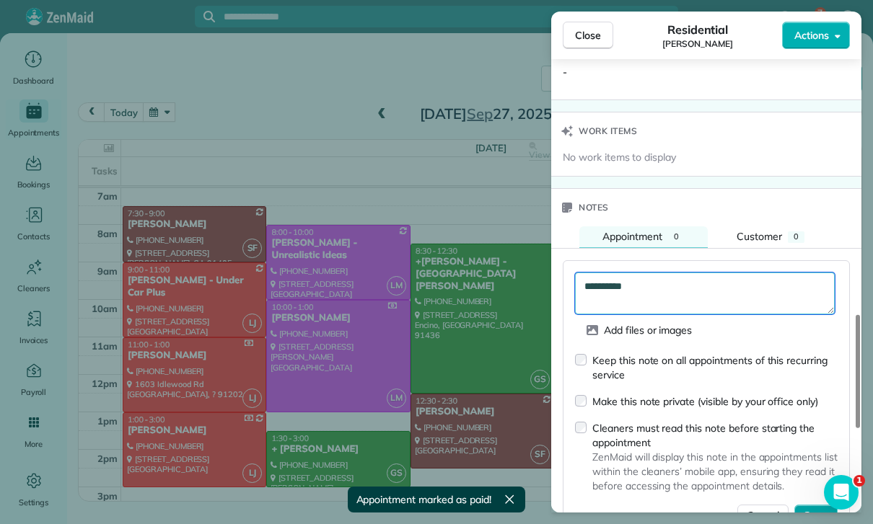
type textarea "**********"
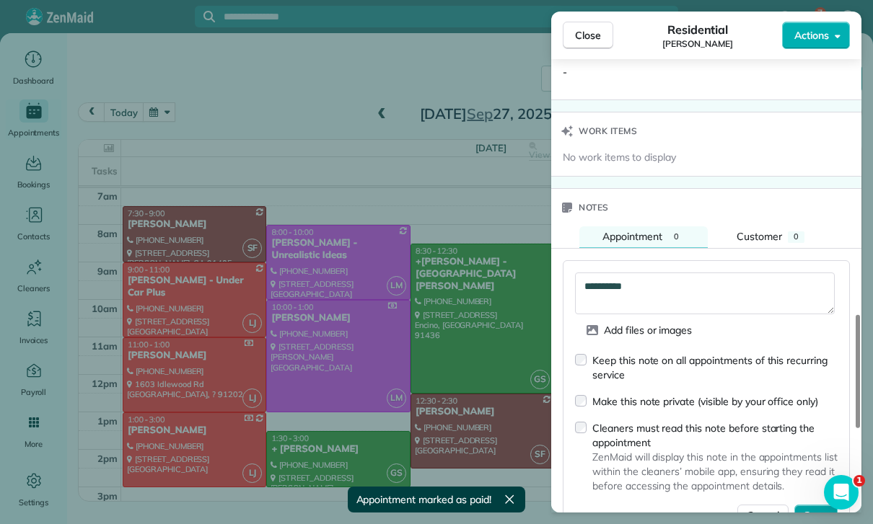
click at [825, 509] on span "Save" at bounding box center [816, 516] width 25 height 14
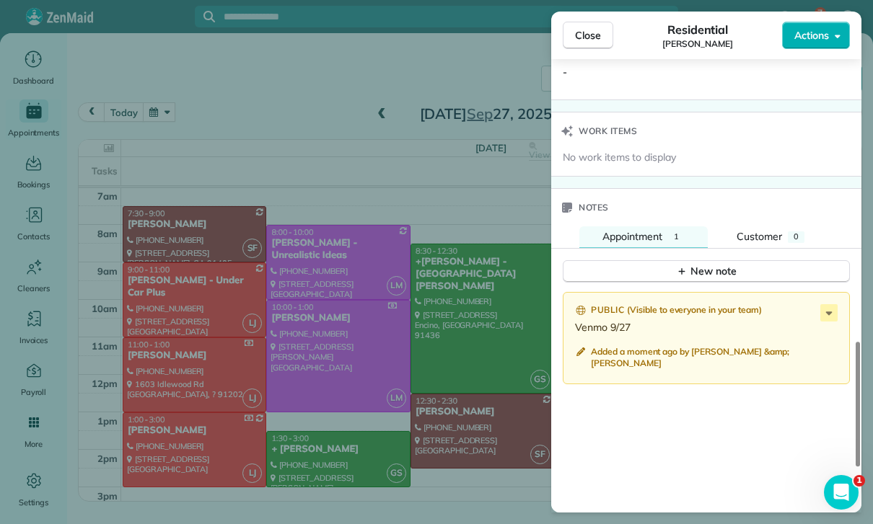
click at [469, 439] on div "Close Residential Stacey Kim Actions Status Confirmed Stacey Kim · Open profile…" at bounding box center [436, 262] width 873 height 524
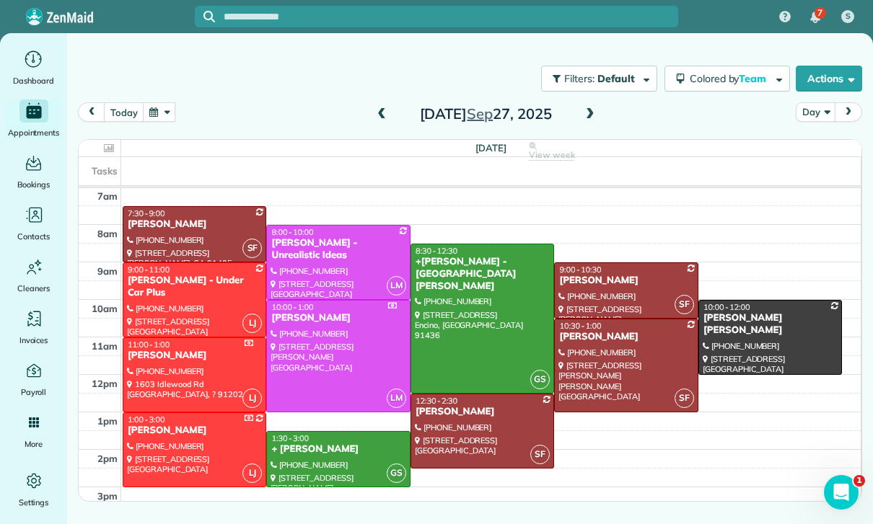
click at [732, 312] on div "Travis Widerholm Gerlach" at bounding box center [770, 324] width 135 height 25
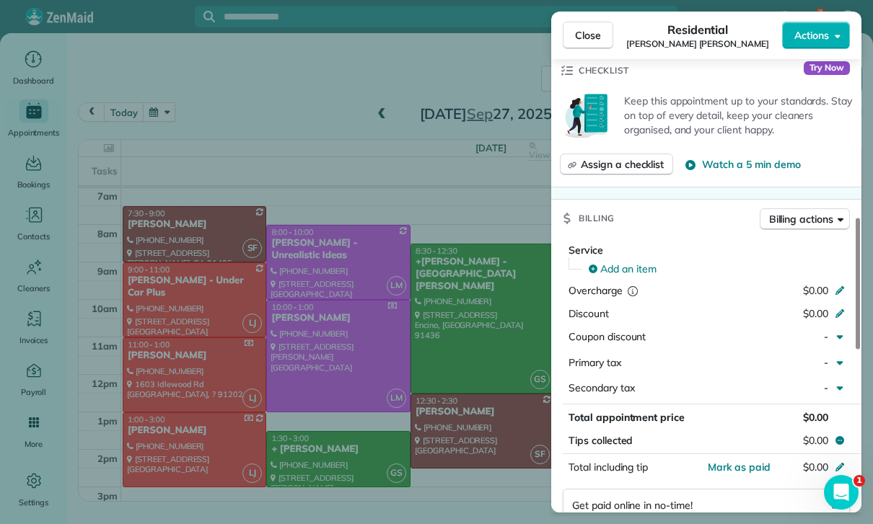
scroll to position [660, 0]
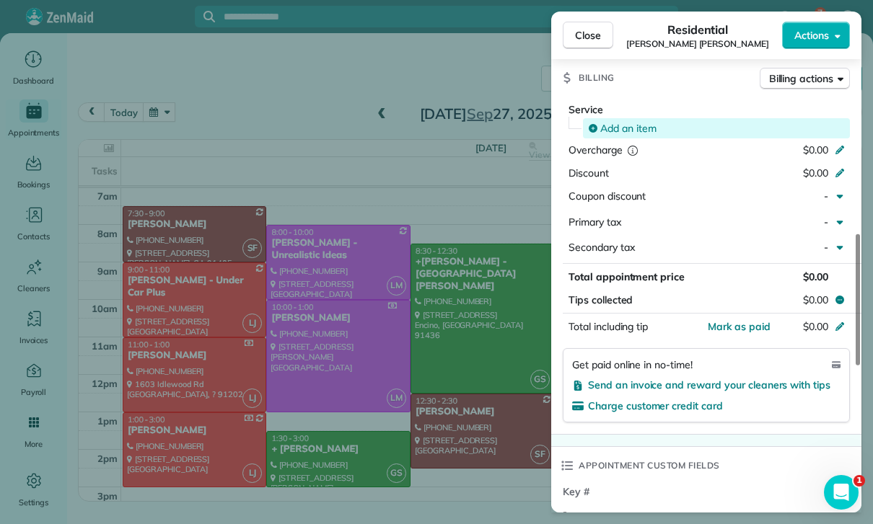
click at [629, 118] on div "Add an item" at bounding box center [716, 128] width 267 height 20
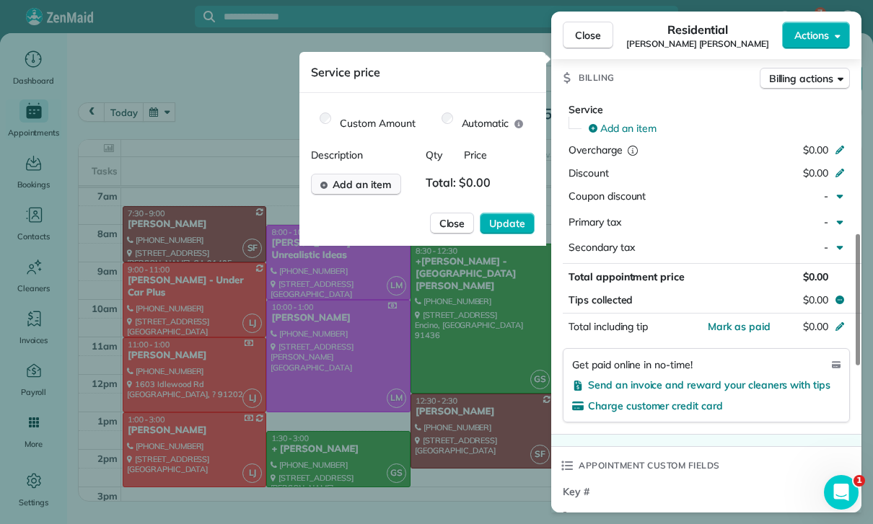
click at [361, 190] on span "Add an item" at bounding box center [362, 184] width 58 height 14
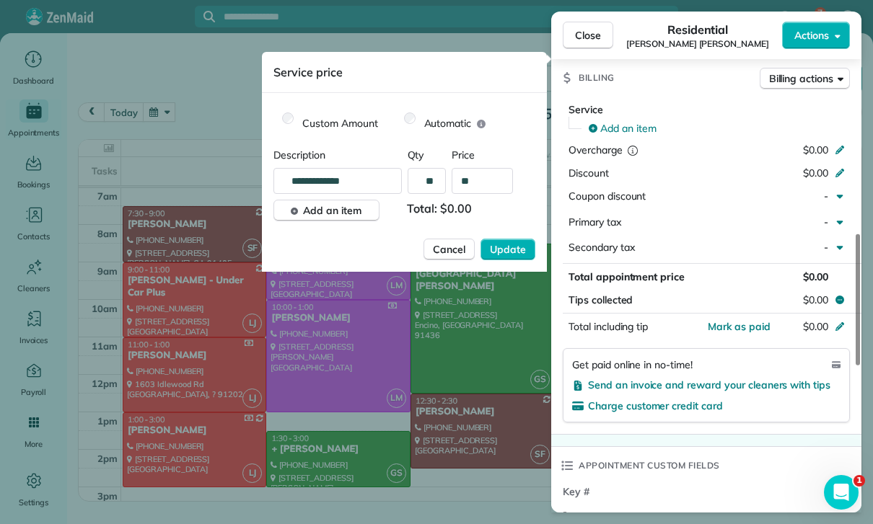
click at [490, 182] on input "**" at bounding box center [482, 181] width 61 height 26
type input "****"
click at [509, 240] on button "Update" at bounding box center [507, 250] width 55 height 22
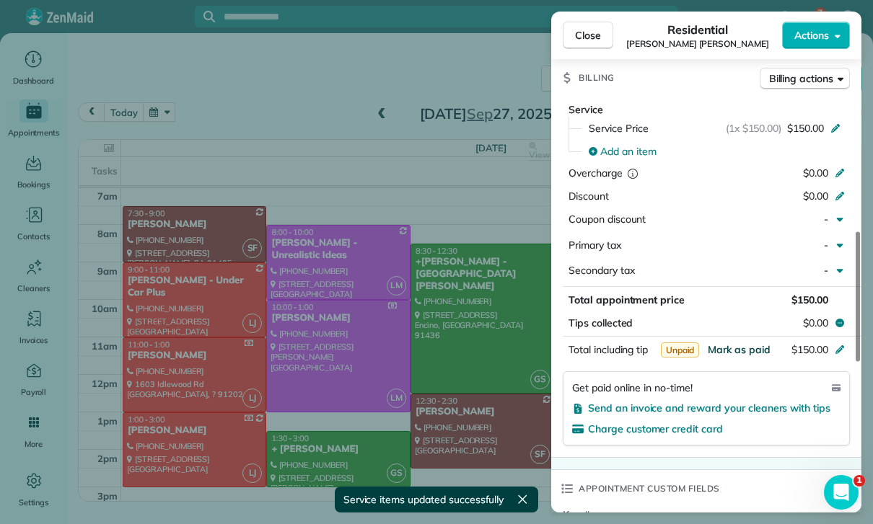
click at [736, 343] on span "Mark as paid" at bounding box center [739, 349] width 63 height 13
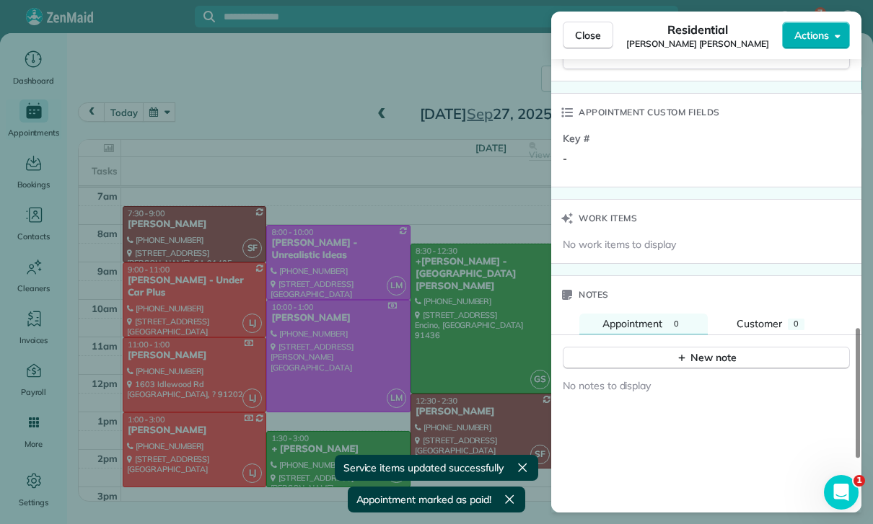
scroll to position [1065, 0]
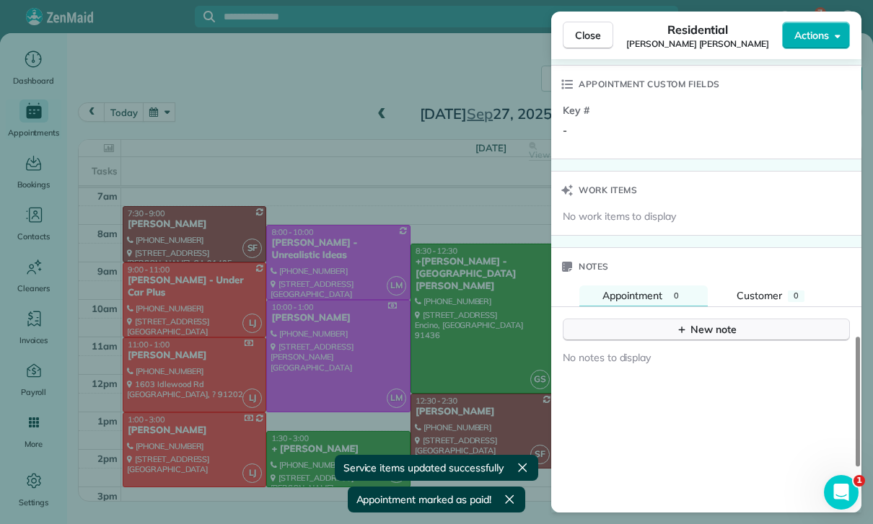
click at [697, 319] on button "New note" at bounding box center [706, 330] width 287 height 22
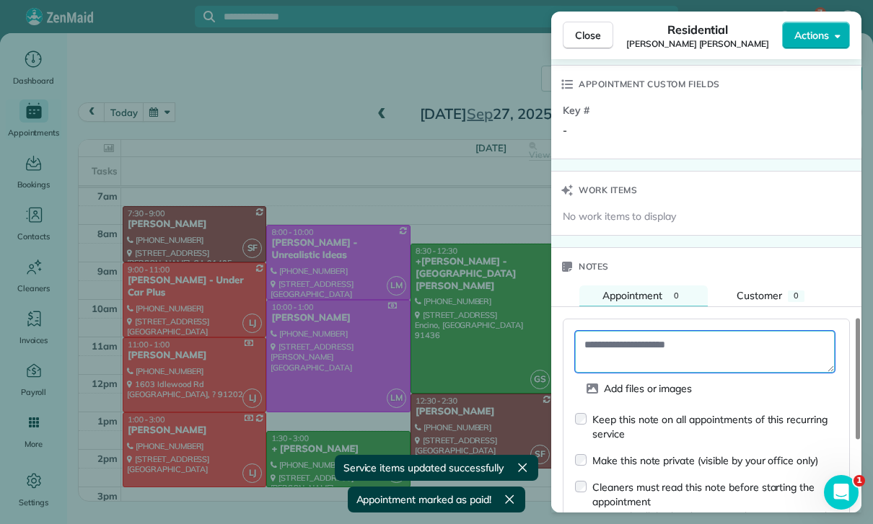
click at [638, 331] on textarea at bounding box center [705, 352] width 260 height 42
paste textarea "**********"
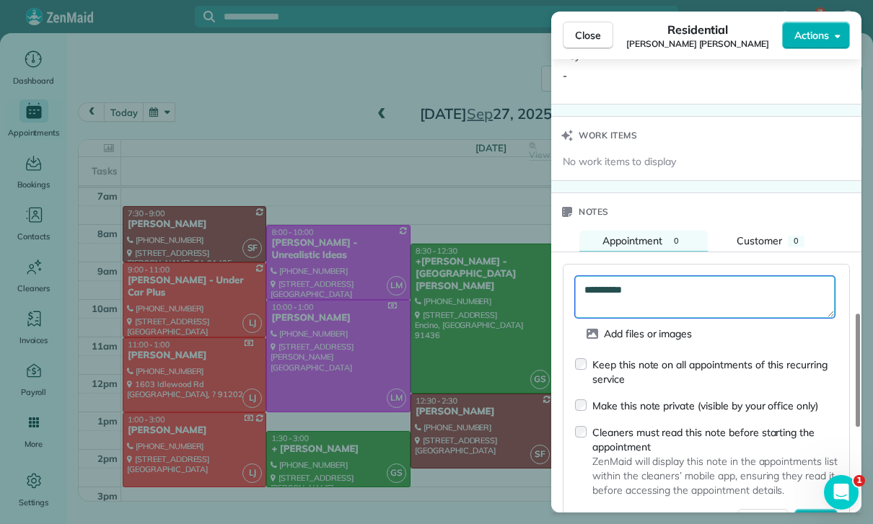
scroll to position [1204, 0]
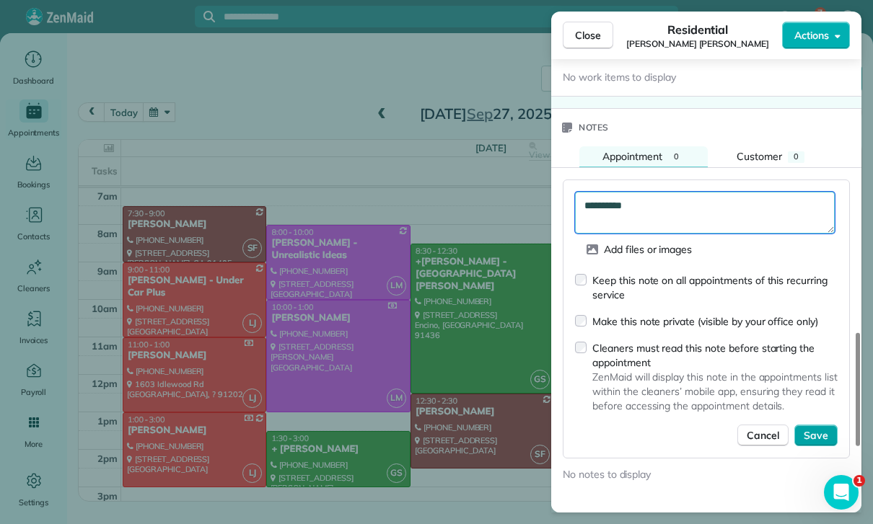
type textarea "**********"
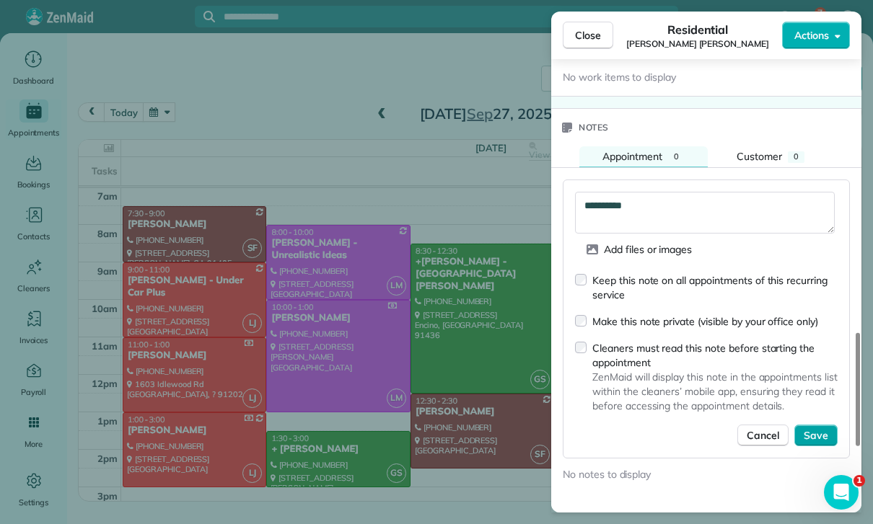
click at [820, 428] on span "Save" at bounding box center [816, 435] width 25 height 14
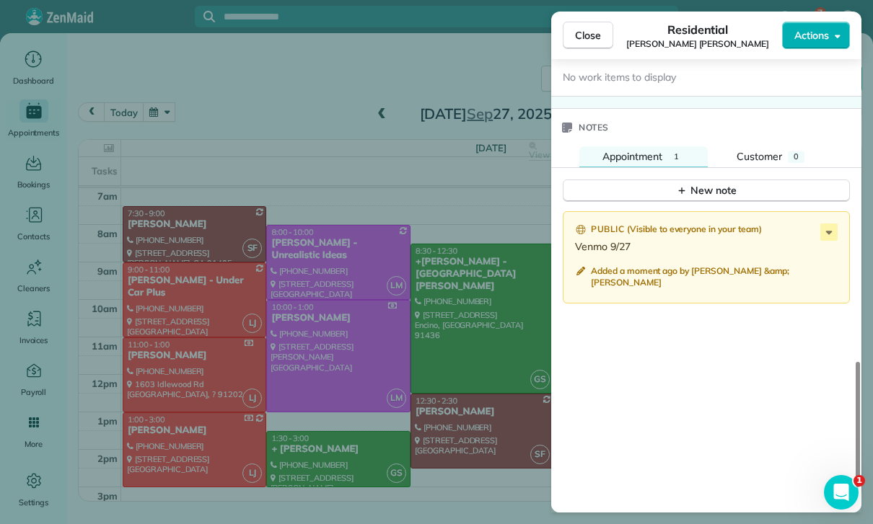
click at [503, 436] on div "Close Residential Travis Widerholm Gerlach Actions Status Confirmed Travis Wide…" at bounding box center [436, 262] width 873 height 524
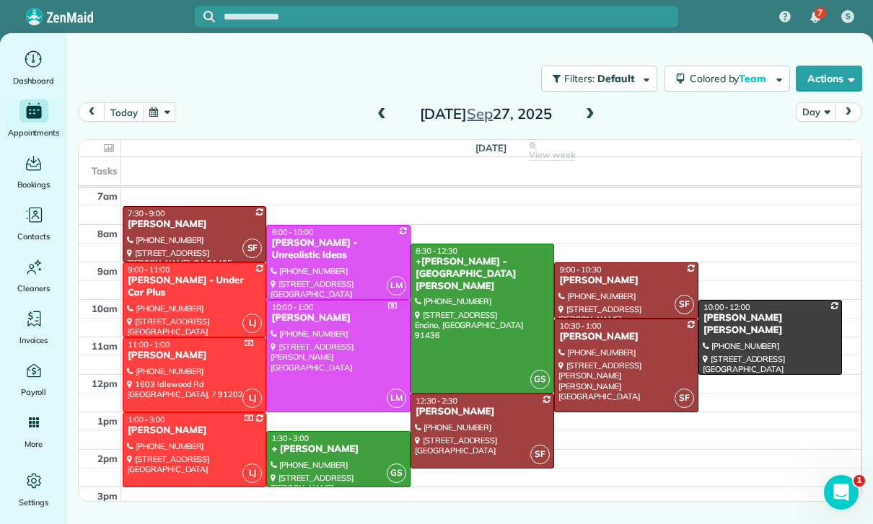
click at [646, 275] on div "Tess Vinnedge" at bounding box center [625, 281] width 135 height 12
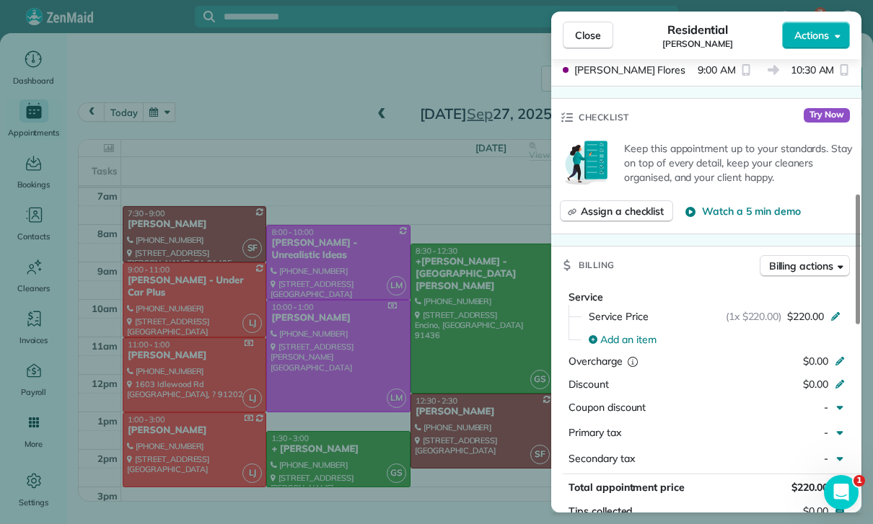
scroll to position [565, 0]
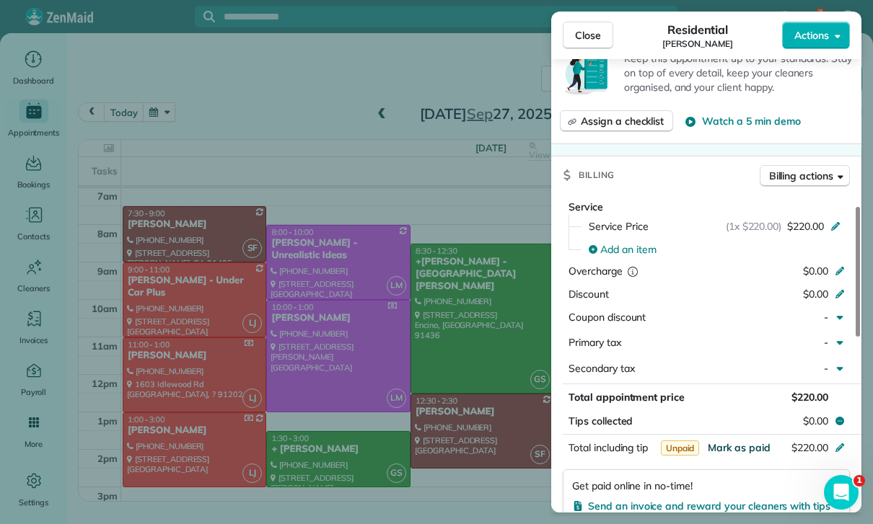
click at [728, 441] on span "Mark as paid" at bounding box center [739, 447] width 63 height 13
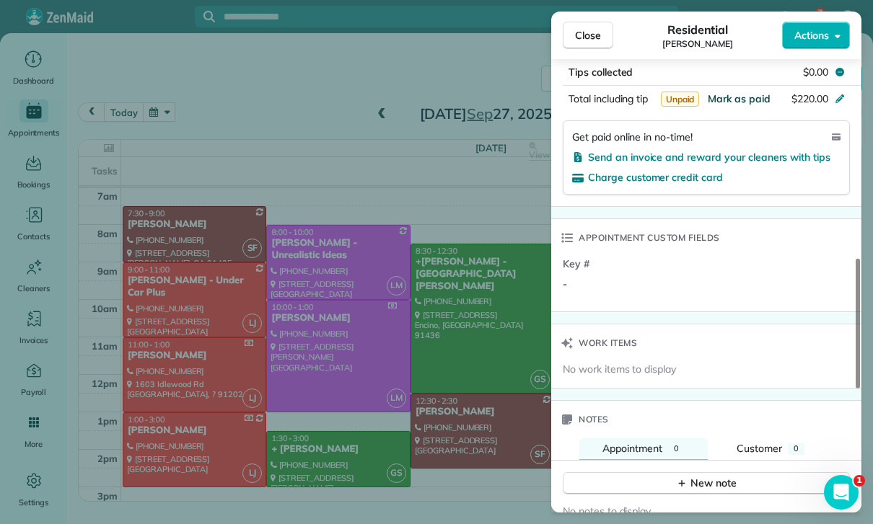
scroll to position [1016, 0]
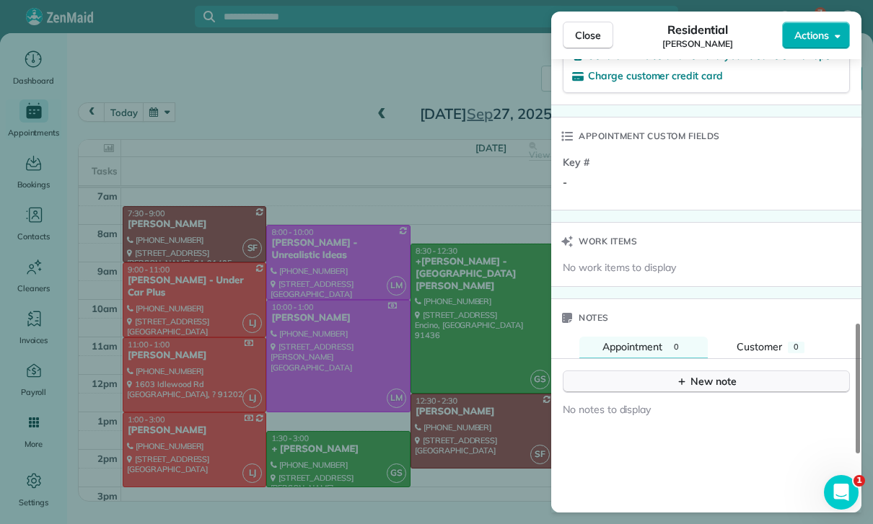
click at [651, 371] on button "New note" at bounding box center [706, 382] width 287 height 22
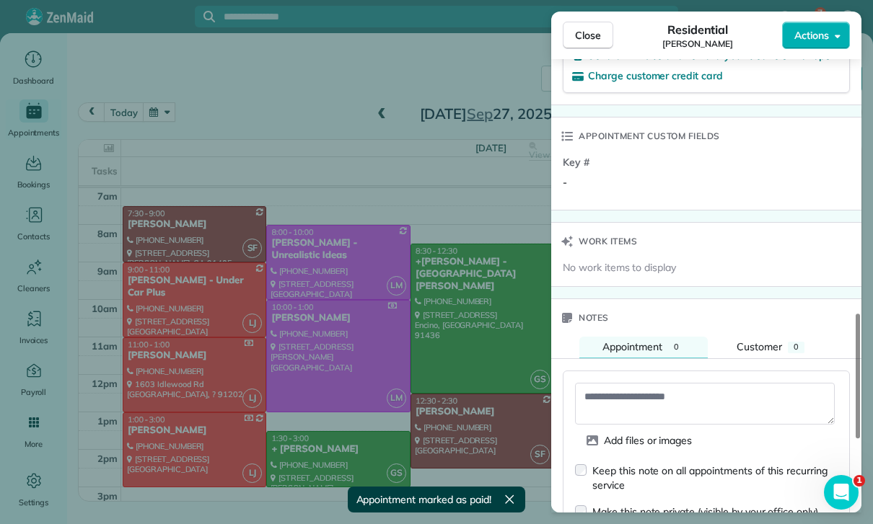
click at [610, 383] on textarea at bounding box center [705, 404] width 260 height 42
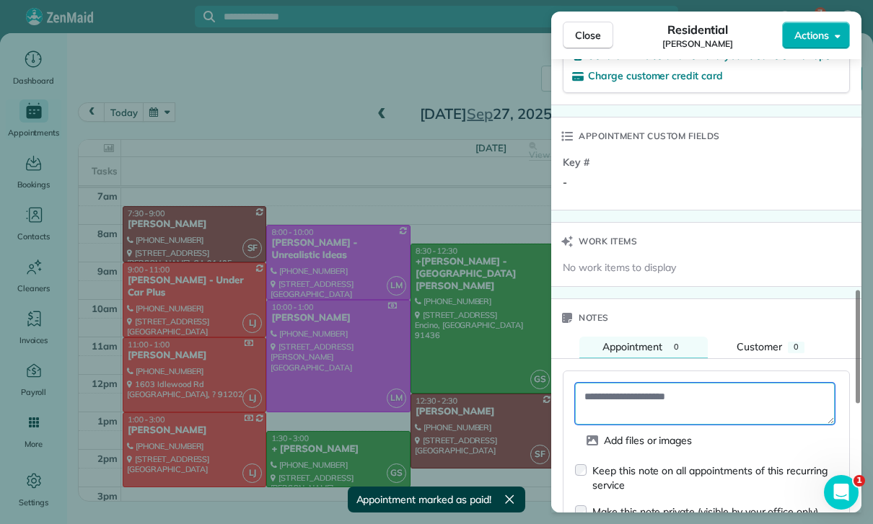
paste textarea "**********"
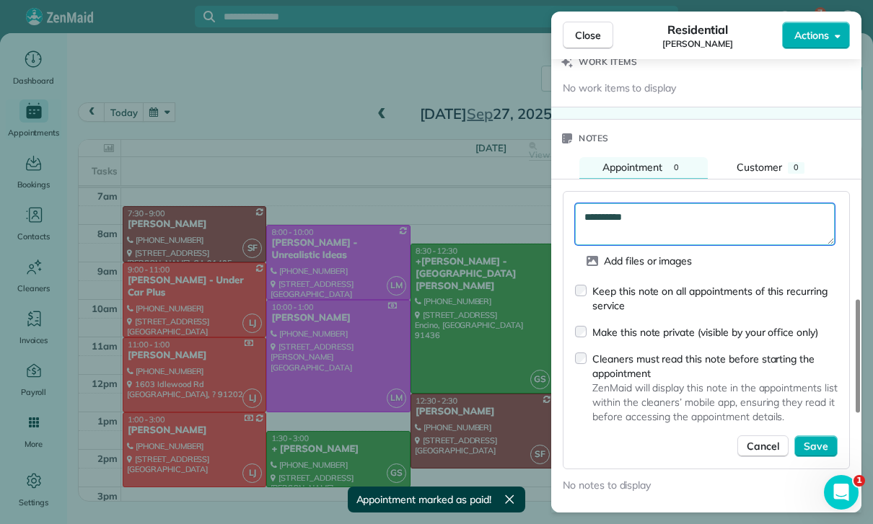
scroll to position [1202, 0]
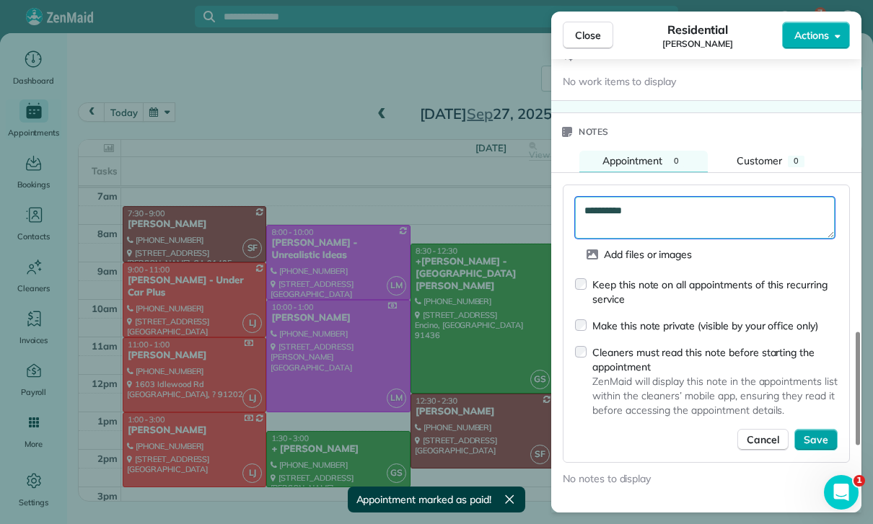
type textarea "**********"
click at [818, 433] on span "Save" at bounding box center [816, 440] width 25 height 14
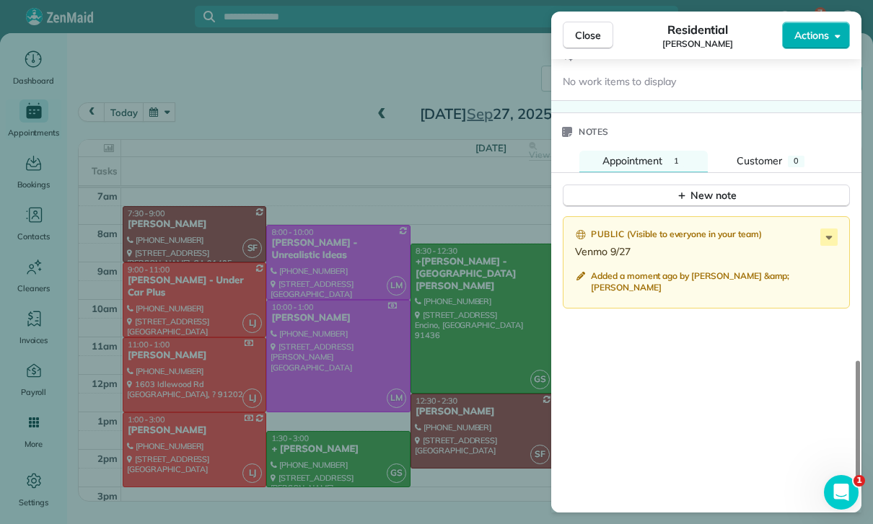
click at [485, 439] on div "Close Residential Tess Vinnedge Actions Status Confirmed Tess Vinnedge · Open p…" at bounding box center [436, 262] width 873 height 524
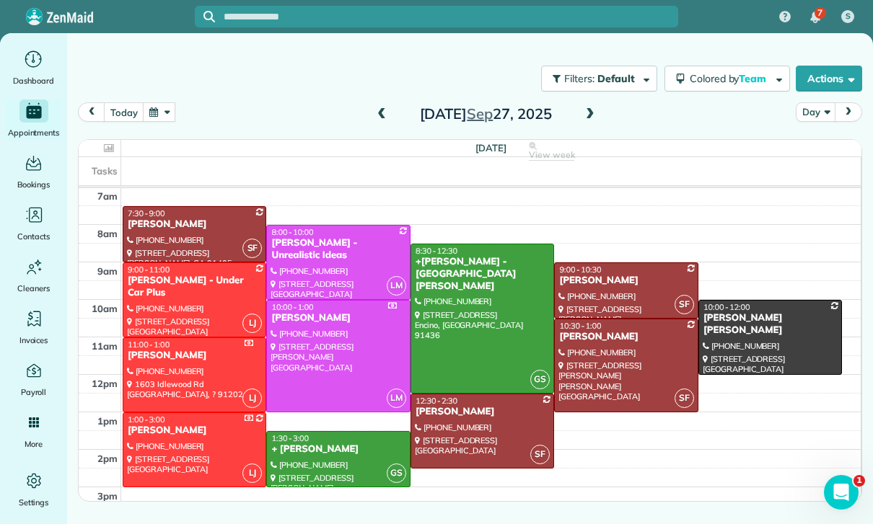
click at [380, 108] on span at bounding box center [382, 114] width 16 height 13
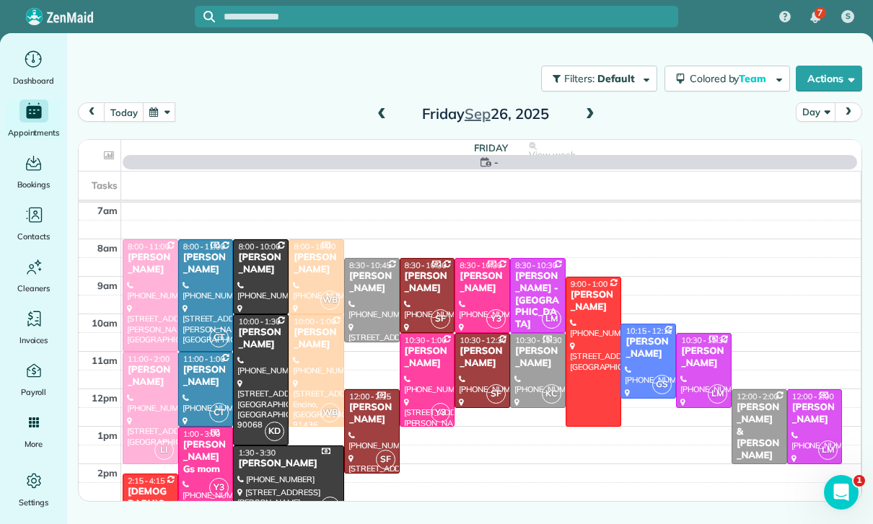
scroll to position [113, 0]
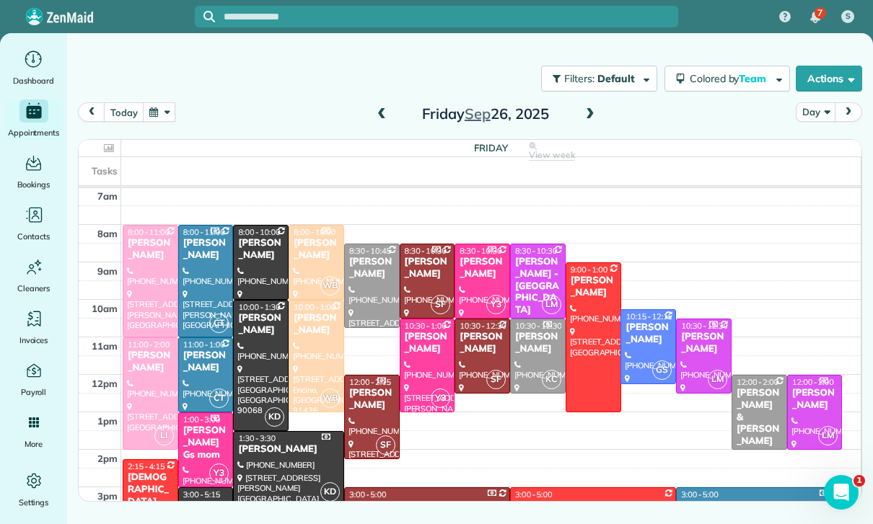
click at [379, 108] on span at bounding box center [382, 114] width 16 height 13
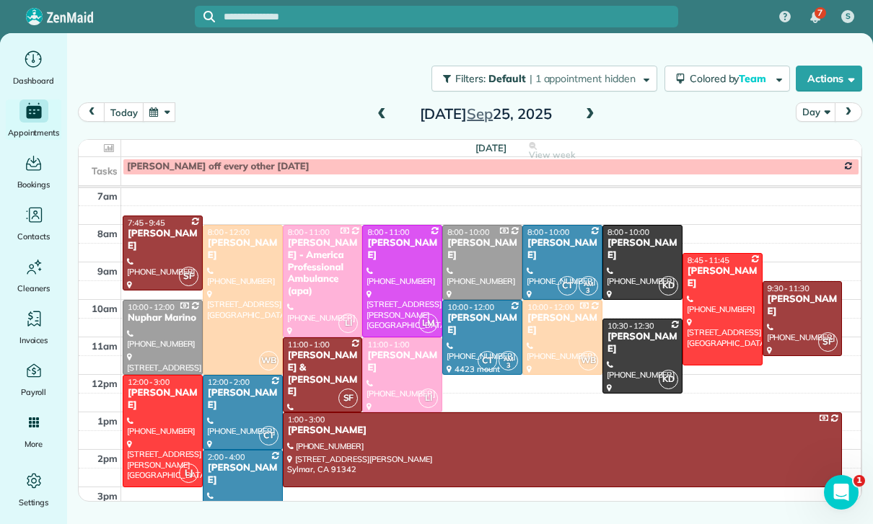
click at [374, 108] on span at bounding box center [382, 114] width 16 height 13
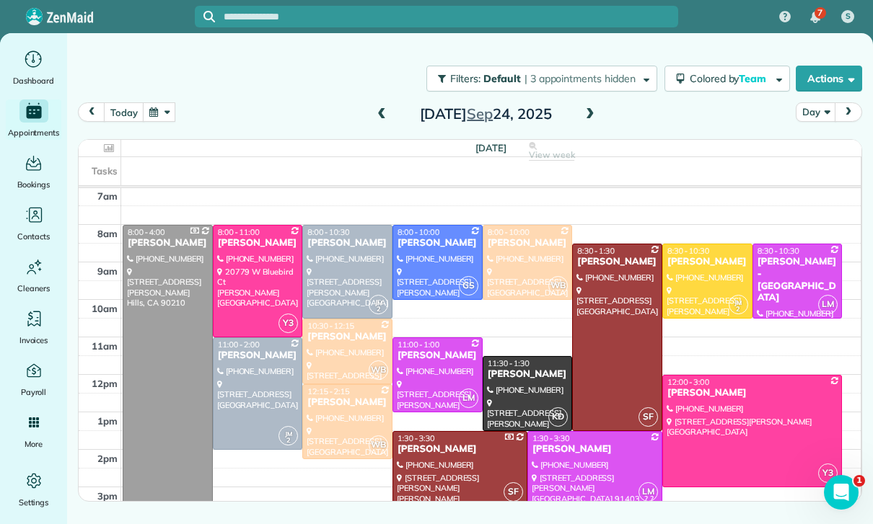
click at [170, 102] on button "button" at bounding box center [159, 111] width 33 height 19
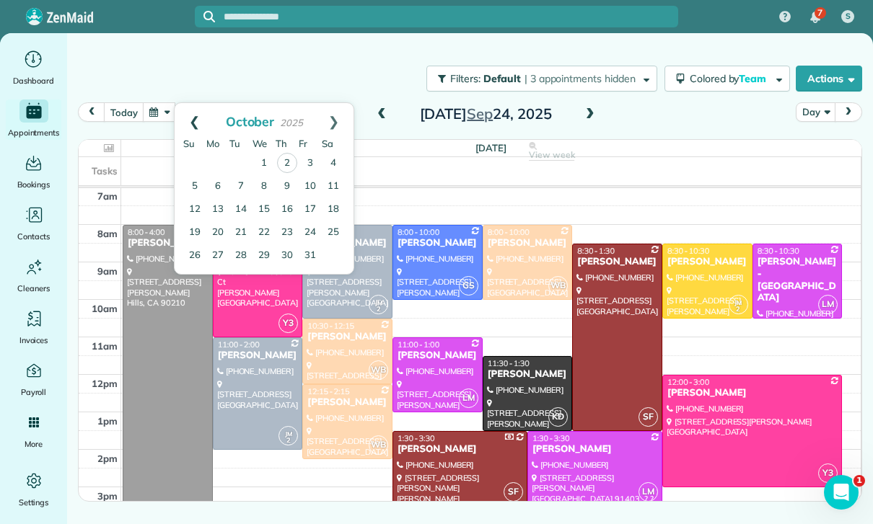
click at [190, 103] on link "Prev" at bounding box center [195, 121] width 40 height 36
click at [220, 221] on link "22" at bounding box center [217, 232] width 23 height 23
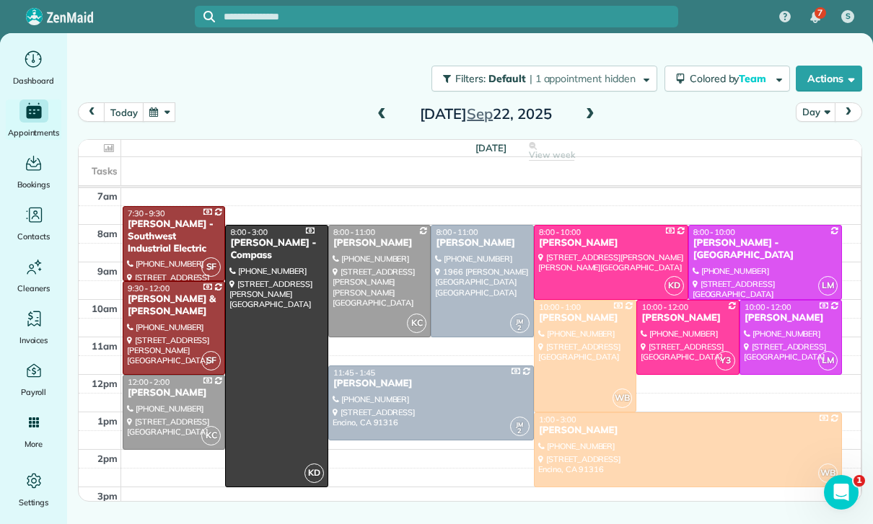
click at [591, 108] on span at bounding box center [590, 114] width 16 height 13
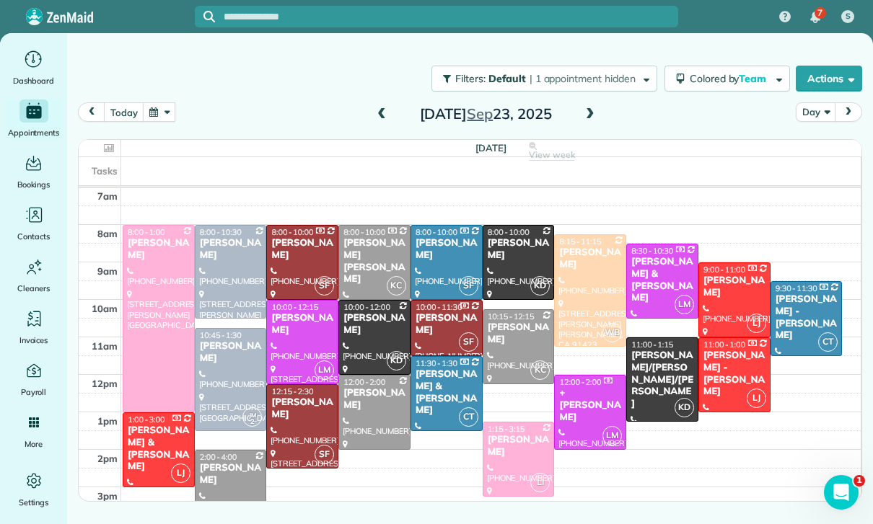
click at [366, 312] on div "Jackie Stryker" at bounding box center [374, 324] width 63 height 25
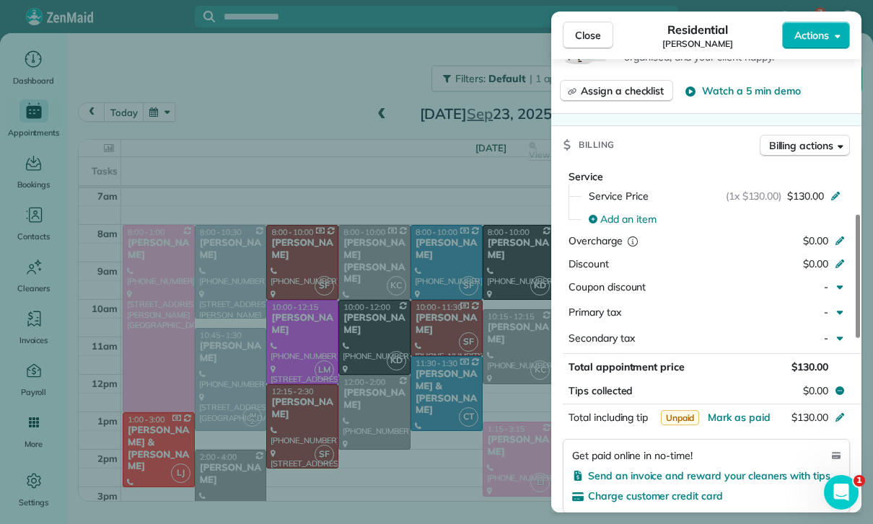
scroll to position [637, 0]
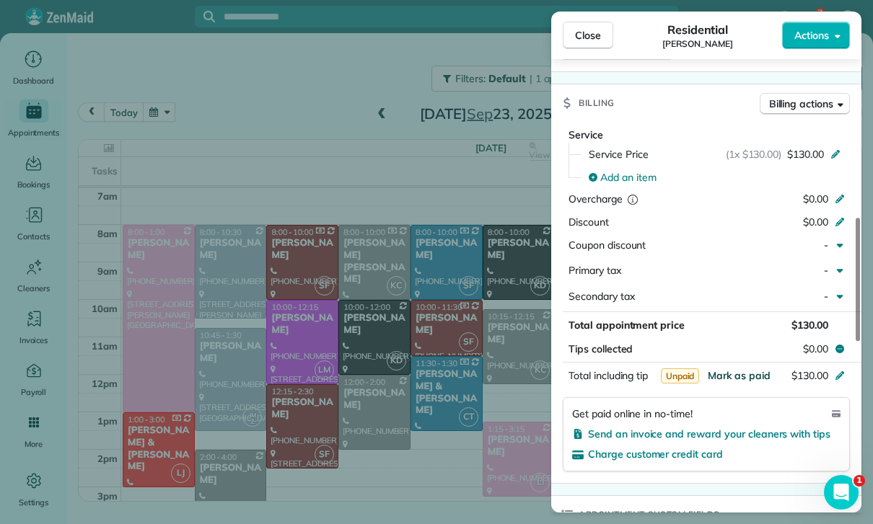
click at [737, 369] on span "Mark as paid" at bounding box center [739, 375] width 63 height 13
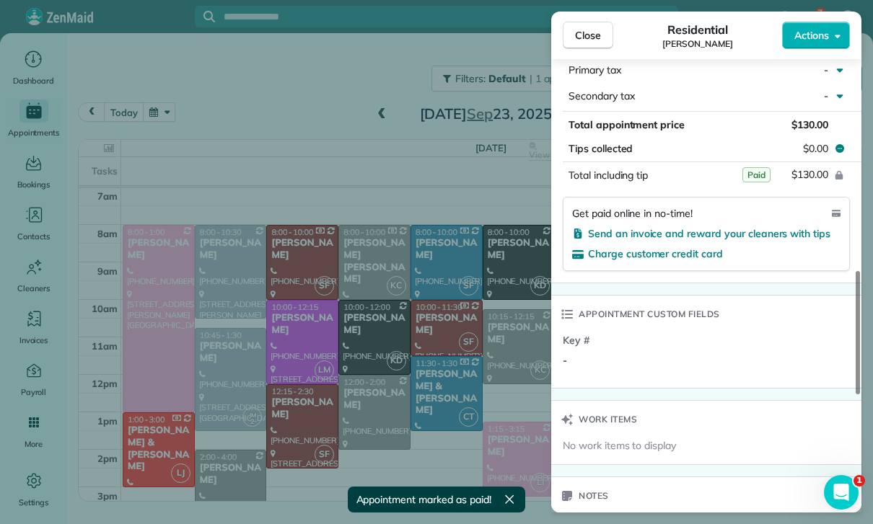
scroll to position [1069, 0]
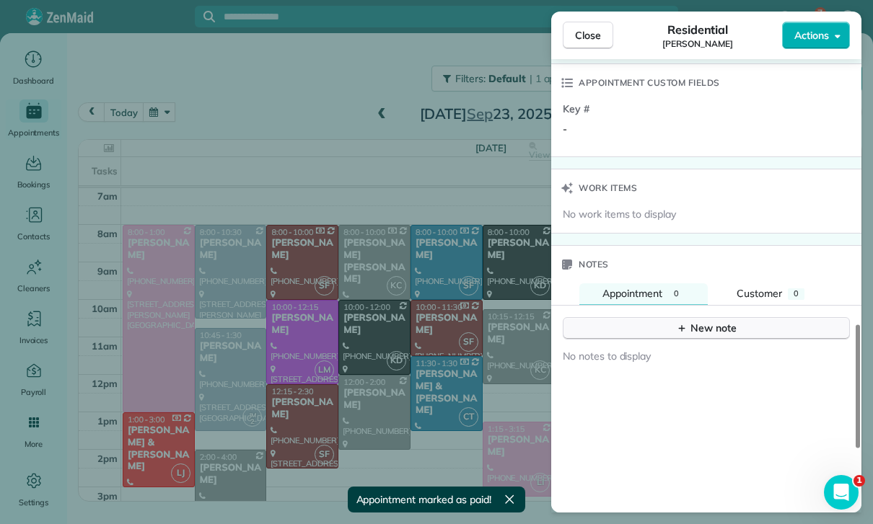
click at [714, 321] on div "New note" at bounding box center [706, 328] width 61 height 15
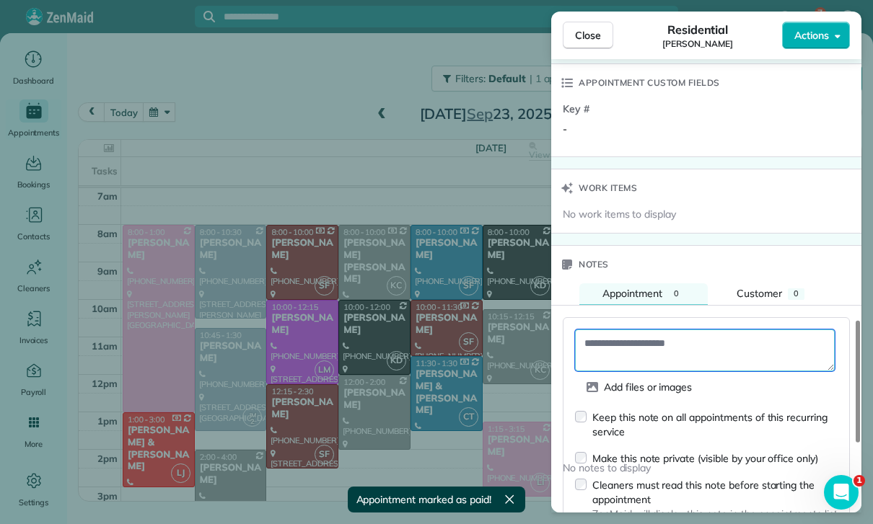
click at [635, 330] on textarea at bounding box center [705, 351] width 260 height 42
paste textarea "**********"
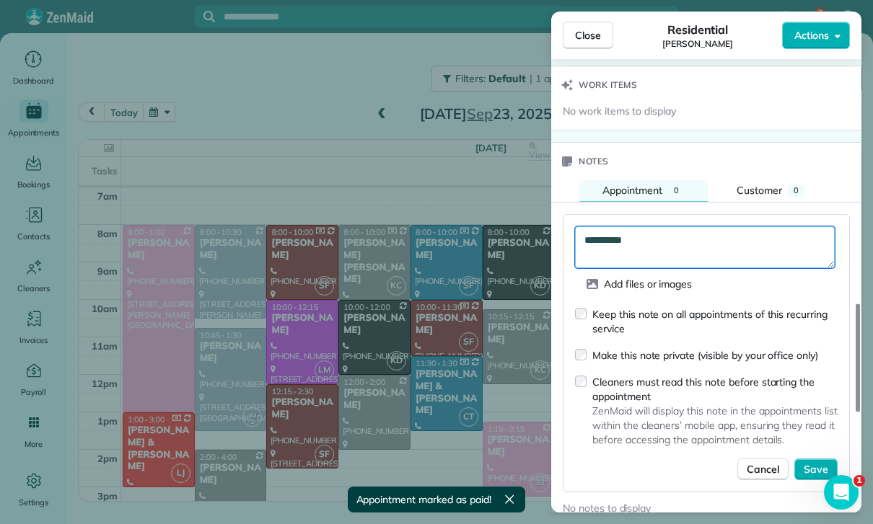
scroll to position [1199, 0]
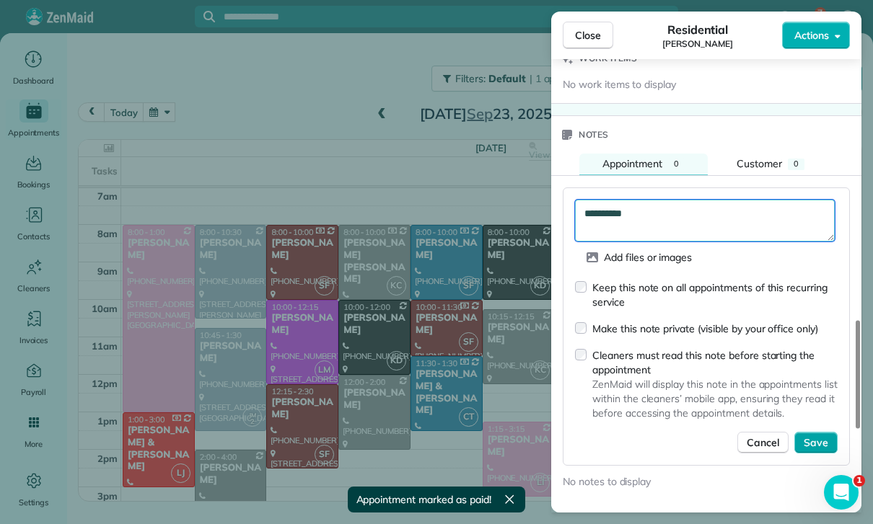
type textarea "**********"
click at [815, 436] on span "Save" at bounding box center [816, 443] width 25 height 14
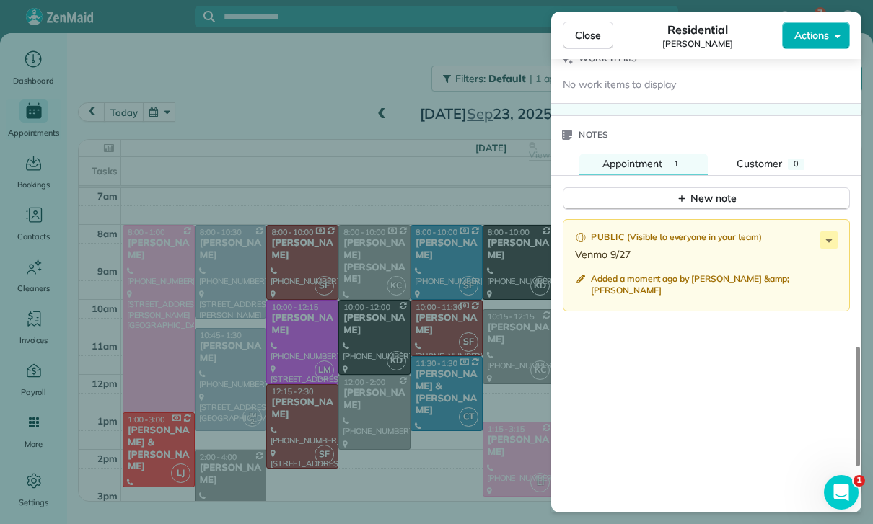
scroll to position [113, 0]
click at [204, 81] on div "Close Residential Jackie Stryker Actions Status Yet to Confirm Jackie Stryker ·…" at bounding box center [436, 262] width 873 height 524
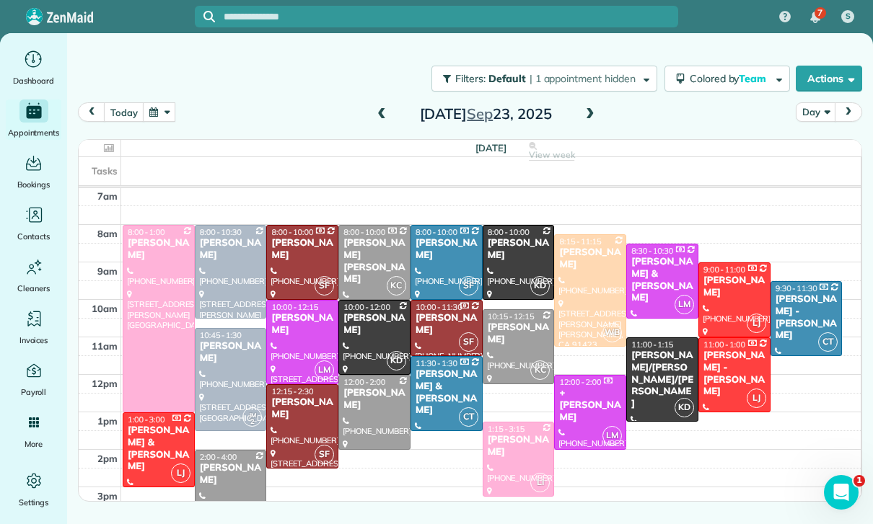
click at [152, 102] on button "button" at bounding box center [159, 111] width 33 height 19
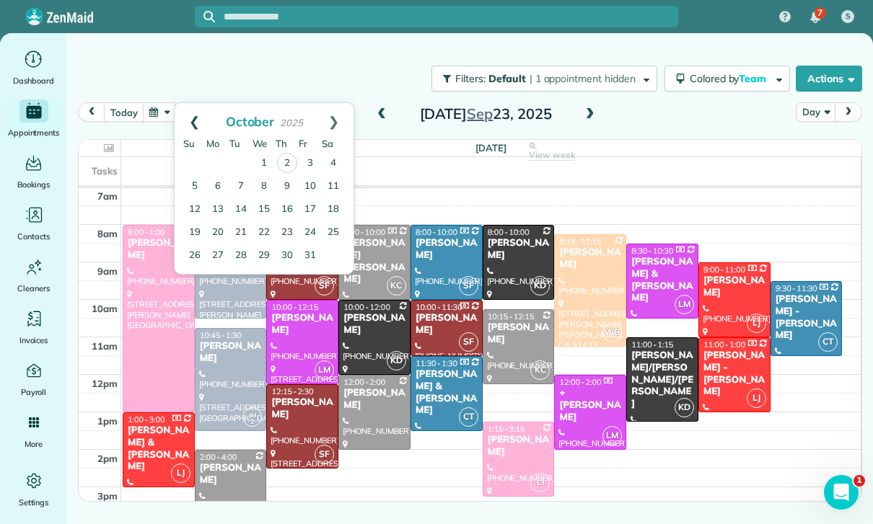
click at [184, 103] on link "Prev" at bounding box center [195, 121] width 40 height 36
click at [222, 151] on link "1" at bounding box center [217, 162] width 23 height 23
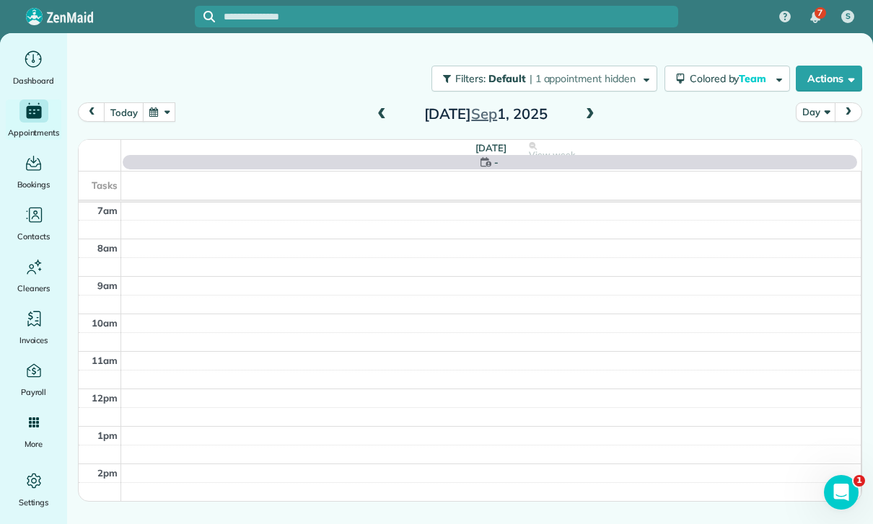
scroll to position [113, 0]
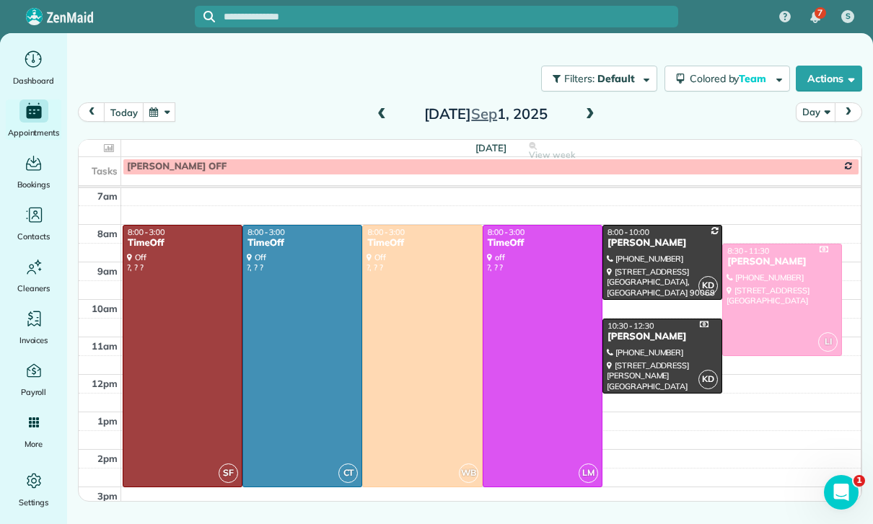
click at [643, 226] on div at bounding box center [662, 263] width 118 height 74
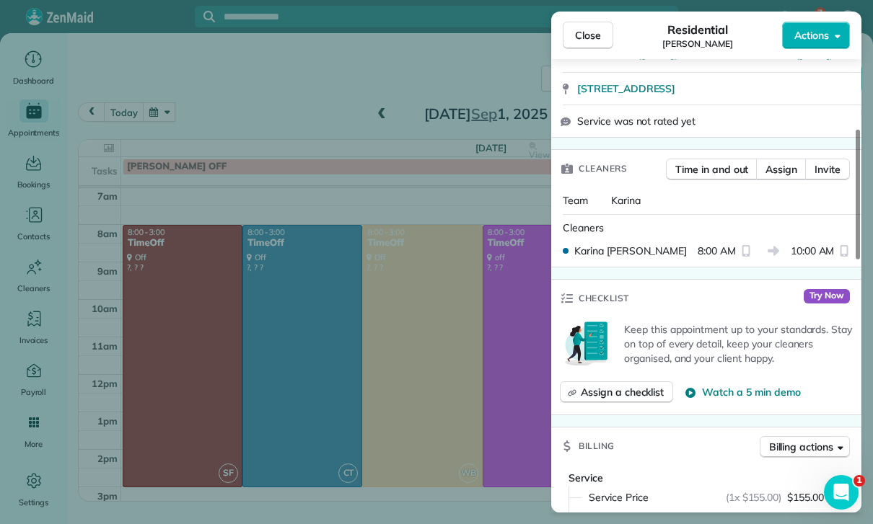
scroll to position [444, 0]
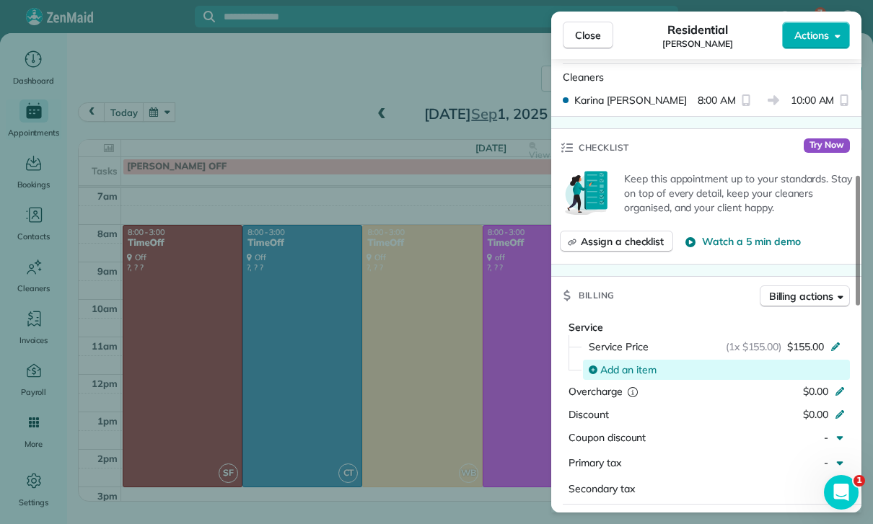
click at [622, 360] on div "Add an item" at bounding box center [716, 370] width 267 height 20
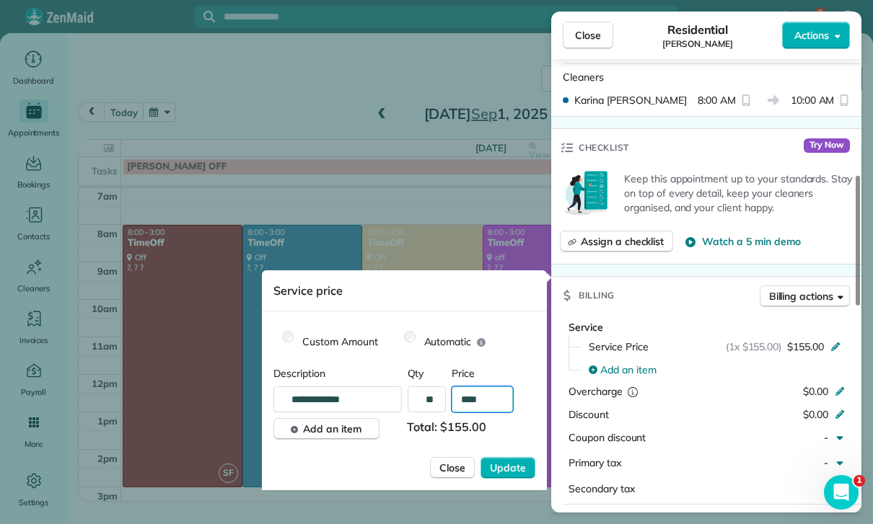
click at [498, 412] on input "****" at bounding box center [482, 400] width 61 height 26
type input "**"
type input "****"
click at [511, 463] on span "Update" at bounding box center [508, 468] width 36 height 14
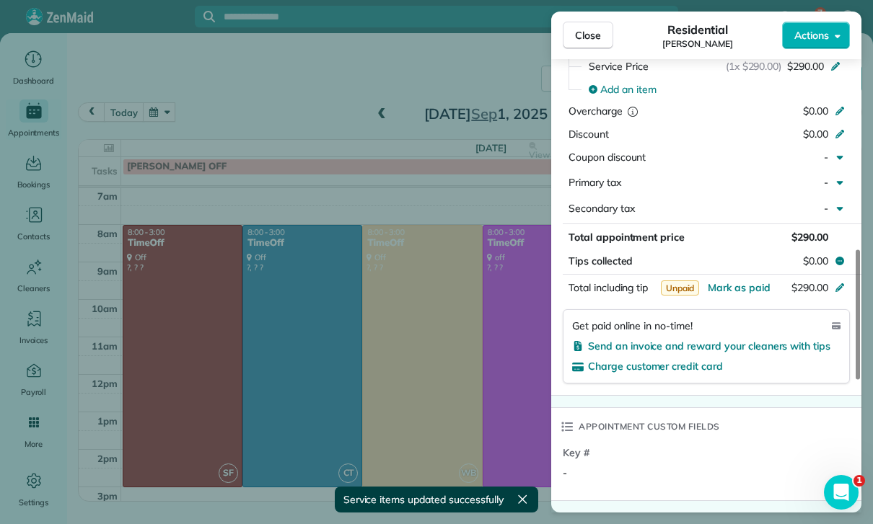
scroll to position [731, 0]
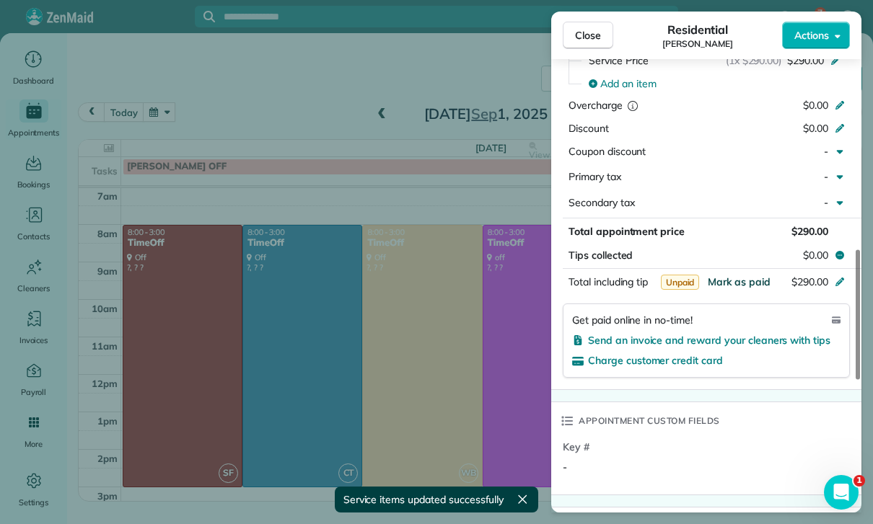
click at [739, 276] on span "Mark as paid" at bounding box center [739, 282] width 63 height 13
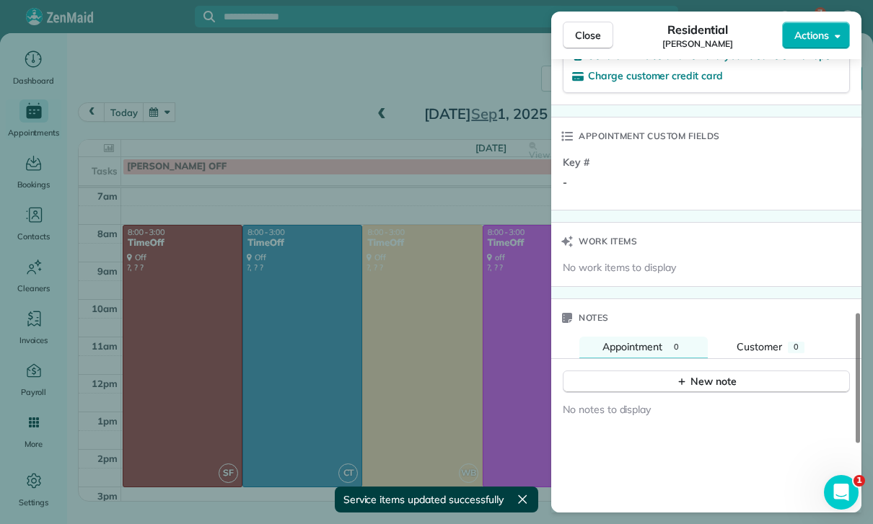
scroll to position [1062, 0]
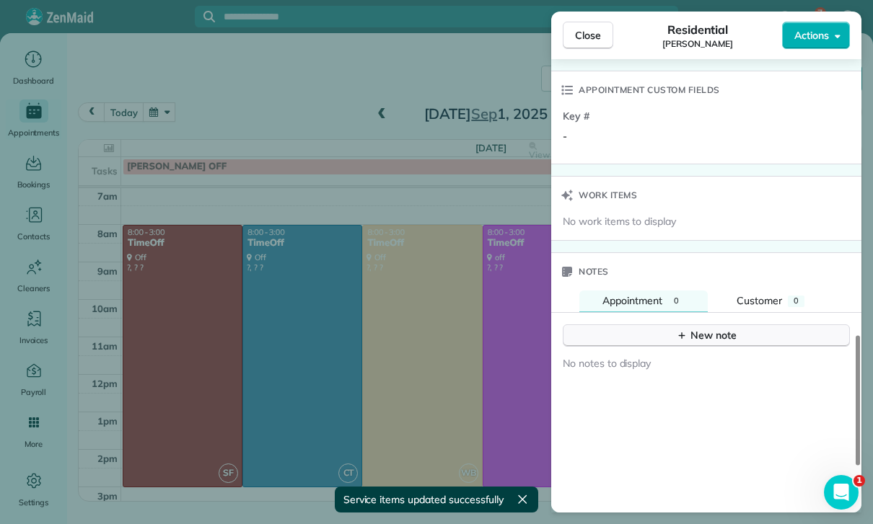
click at [709, 325] on button "New note" at bounding box center [706, 336] width 287 height 22
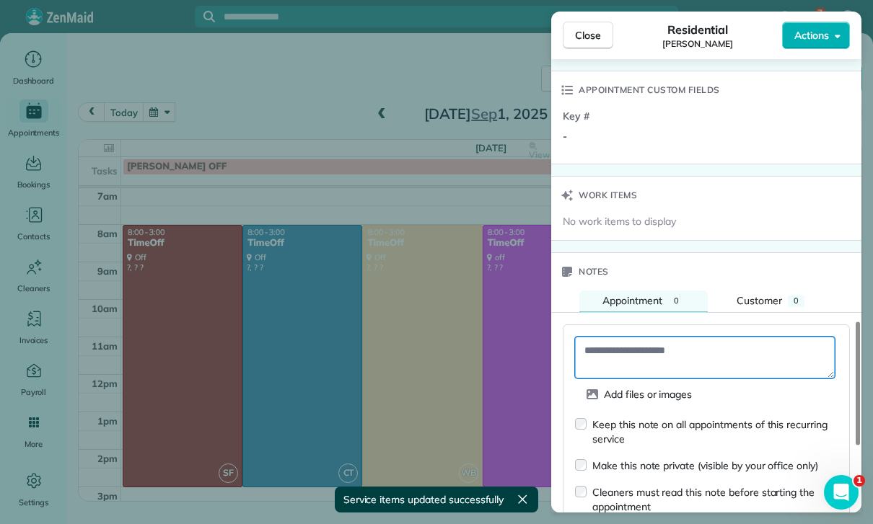
click at [638, 337] on textarea at bounding box center [705, 358] width 260 height 42
paste textarea "**********"
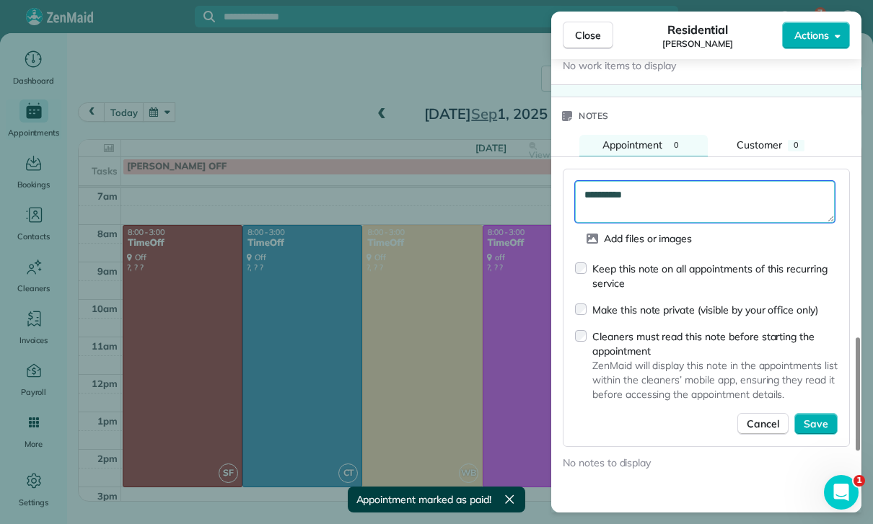
scroll to position [1226, 0]
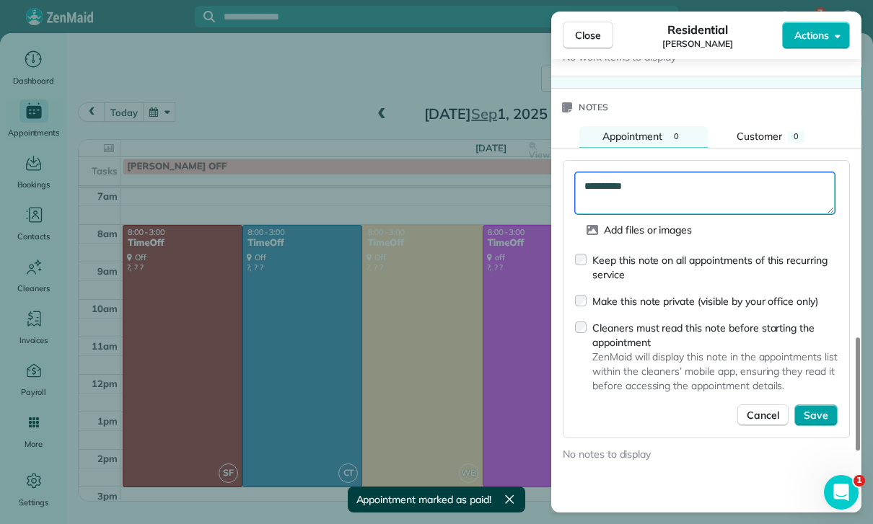
type textarea "**********"
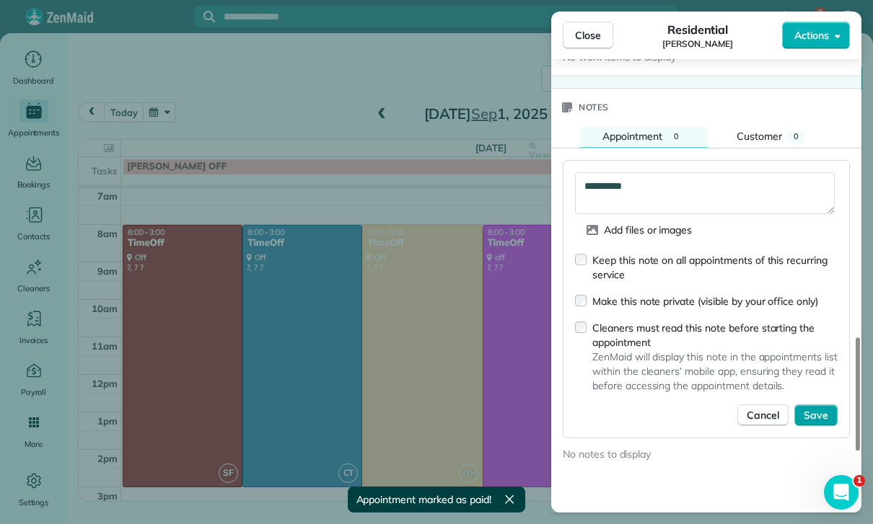
click at [811, 408] on span "Save" at bounding box center [816, 415] width 25 height 14
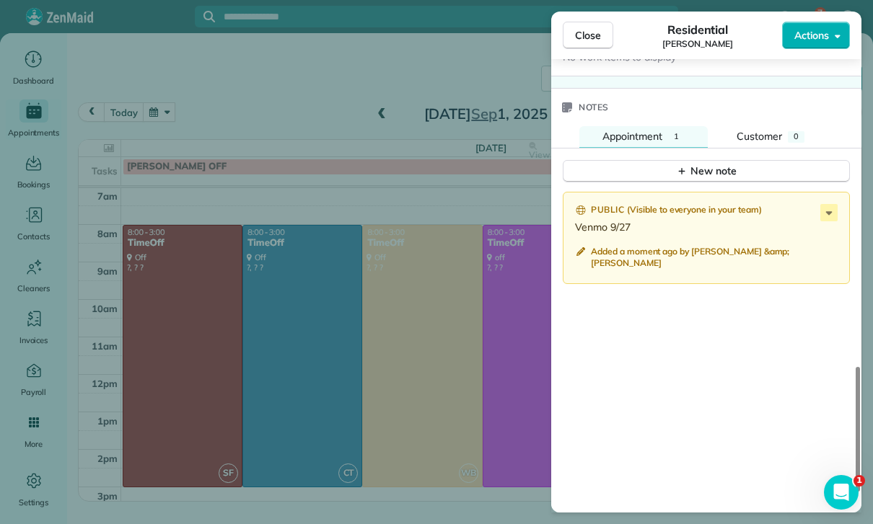
scroll to position [113, 0]
click at [237, 242] on div "Close Residential Michael Parks Actions Status Confirmed Michael Parks · Open p…" at bounding box center [436, 262] width 873 height 524
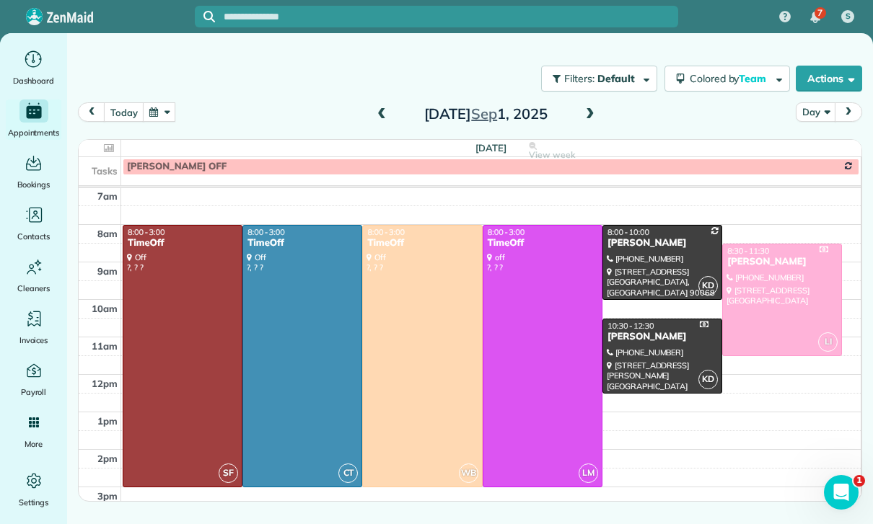
click at [162, 102] on button "button" at bounding box center [159, 111] width 33 height 19
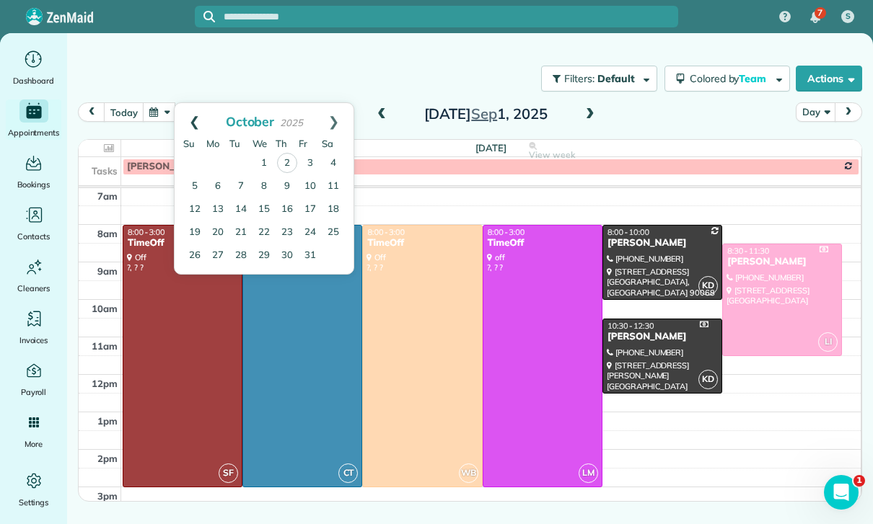
click at [194, 103] on link "Prev" at bounding box center [195, 121] width 40 height 36
click at [307, 198] on link "19" at bounding box center [310, 209] width 23 height 23
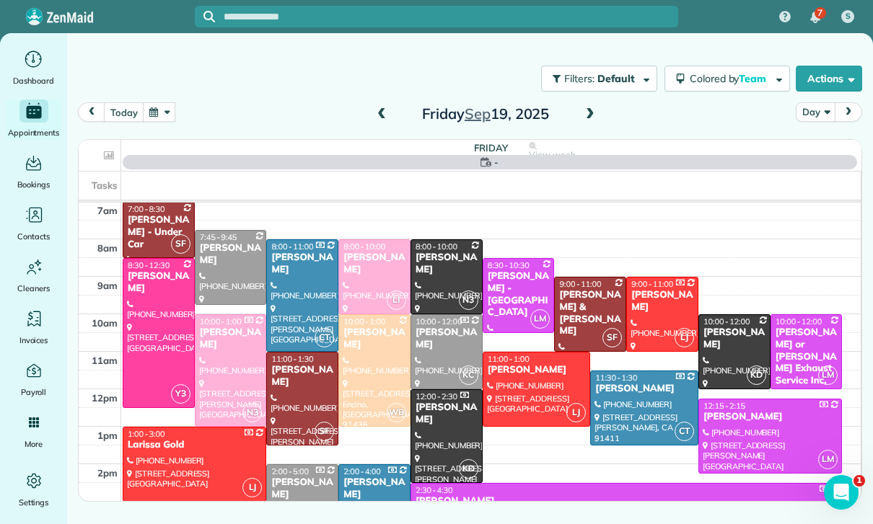
scroll to position [113, 0]
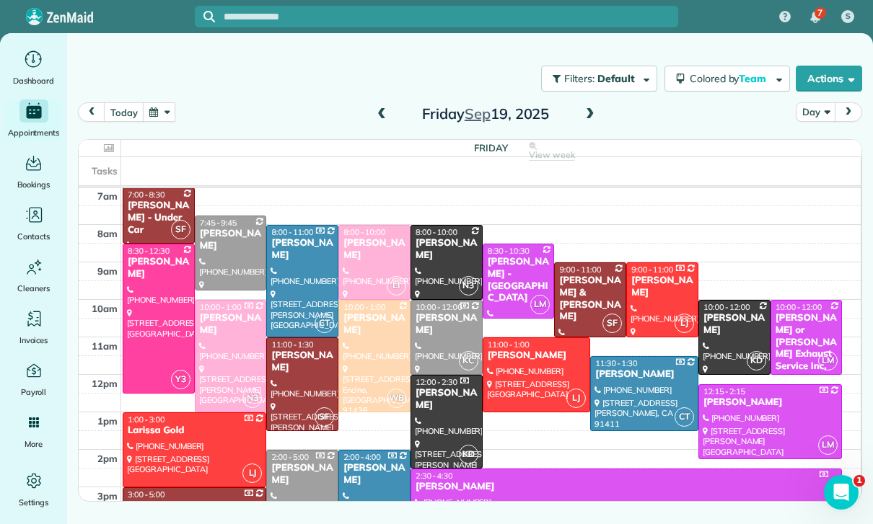
click at [728, 312] on div "Michael Parks" at bounding box center [734, 324] width 63 height 25
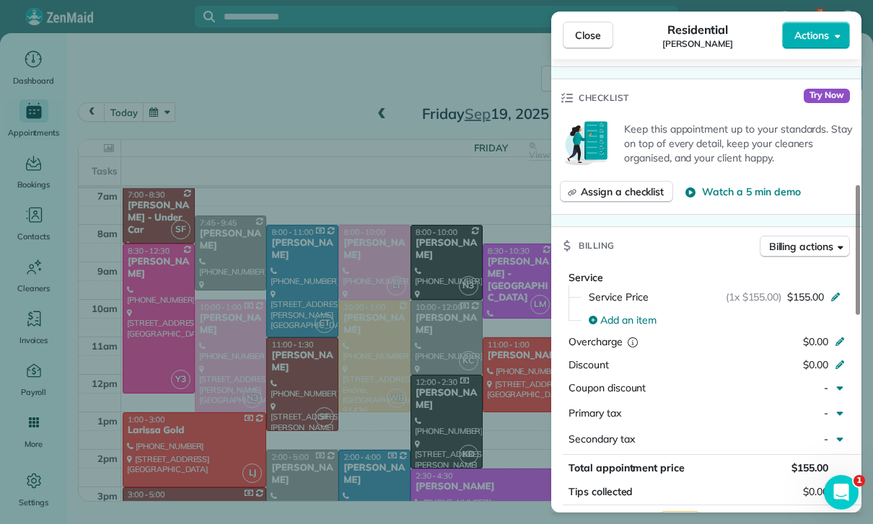
scroll to position [519, 0]
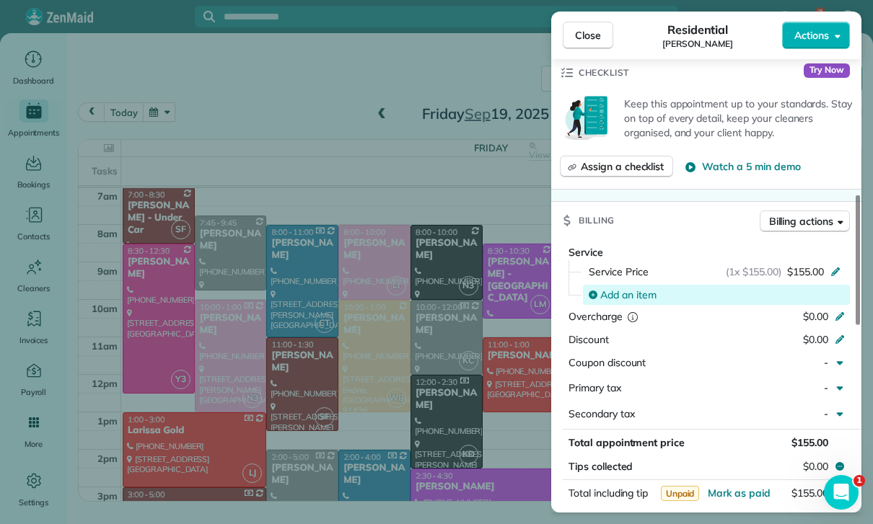
click at [622, 288] on span "Add an item" at bounding box center [628, 295] width 56 height 14
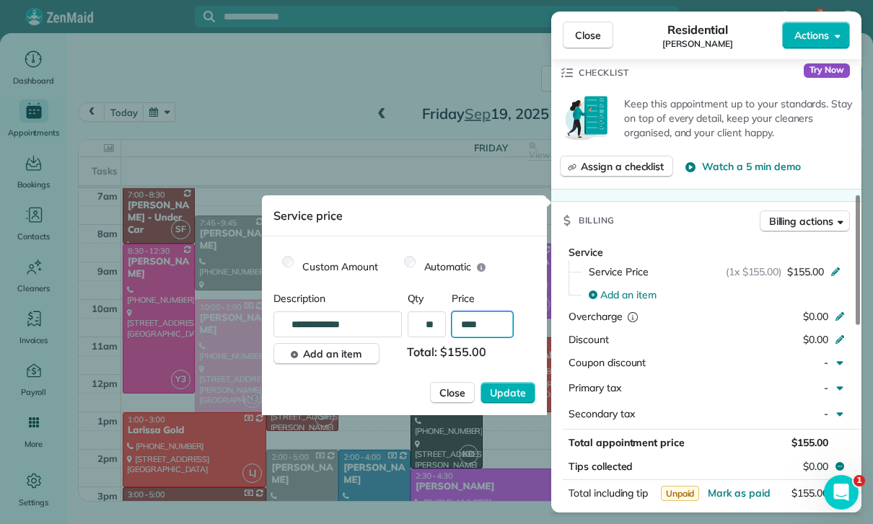
click at [493, 324] on input "****" at bounding box center [482, 325] width 61 height 26
type input "**"
type input "****"
click at [503, 403] on button "Update" at bounding box center [507, 393] width 55 height 22
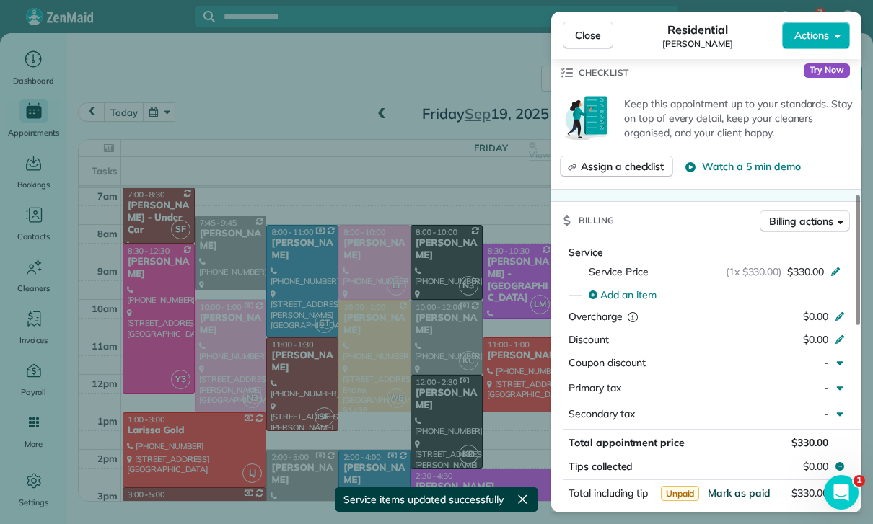
click at [739, 487] on span "Mark as paid" at bounding box center [739, 493] width 63 height 13
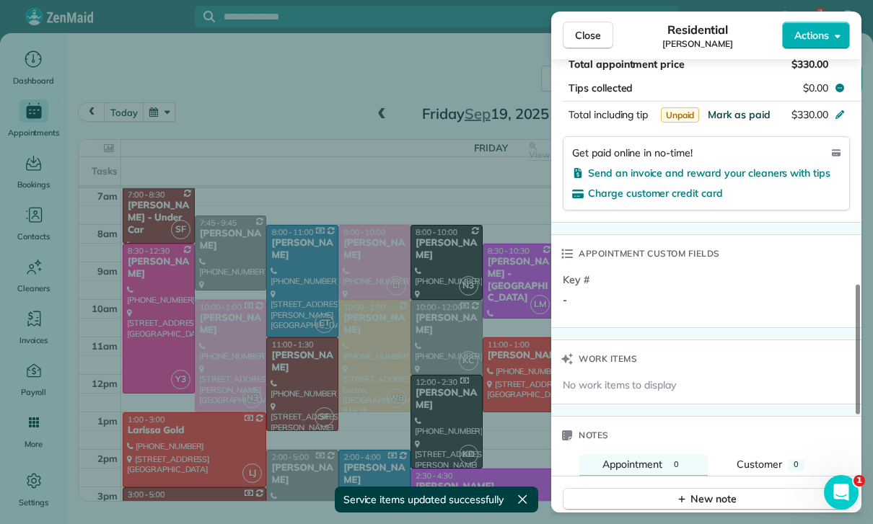
scroll to position [940, 0]
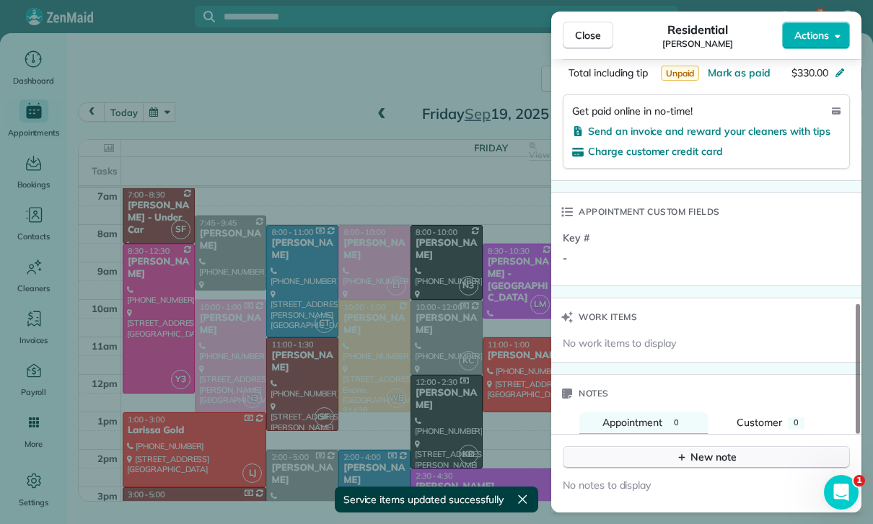
click at [698, 450] on div "New note" at bounding box center [706, 457] width 61 height 15
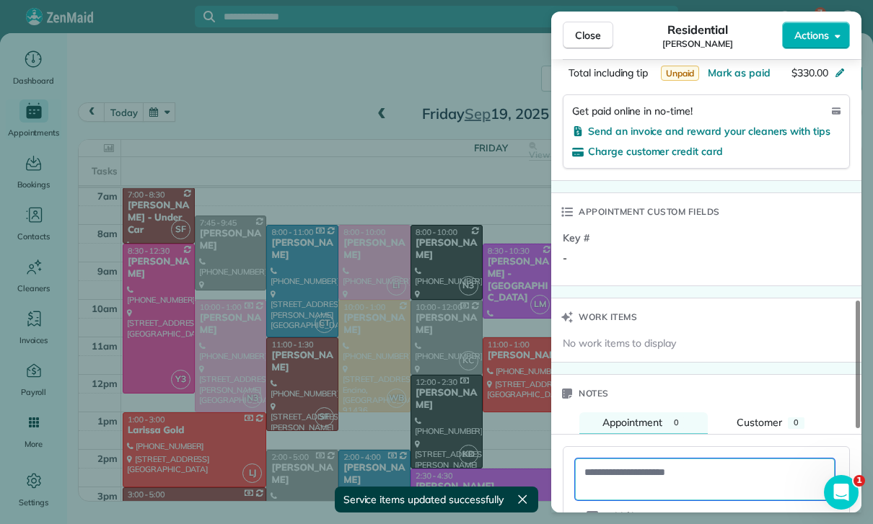
click at [634, 459] on textarea at bounding box center [705, 480] width 260 height 42
paste textarea "**********"
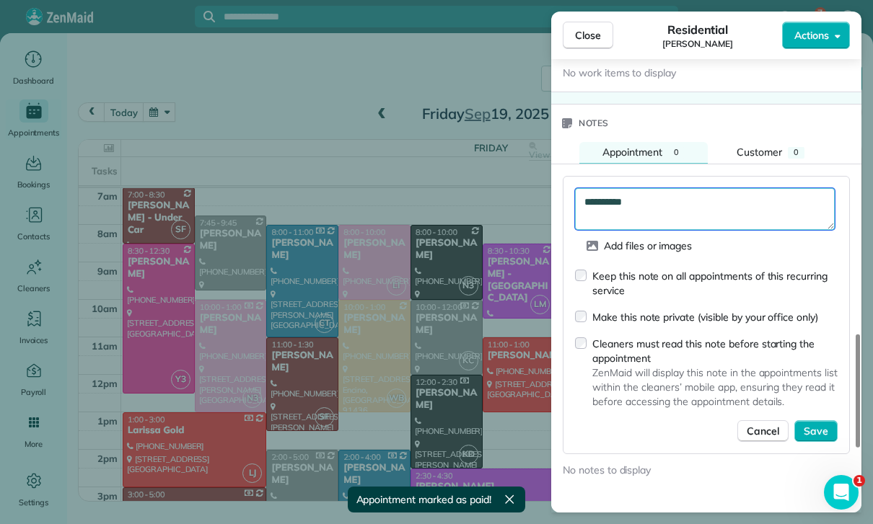
scroll to position [1215, 0]
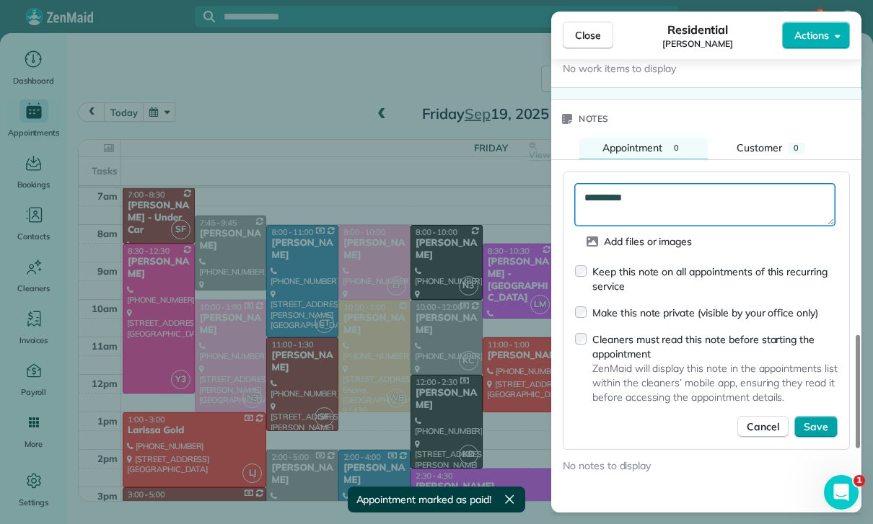
type textarea "**********"
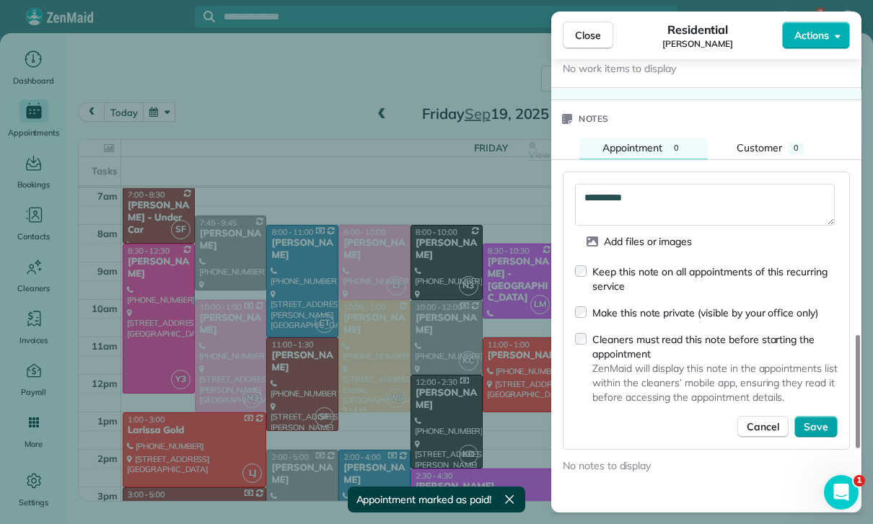
click at [818, 420] on span "Save" at bounding box center [816, 427] width 25 height 14
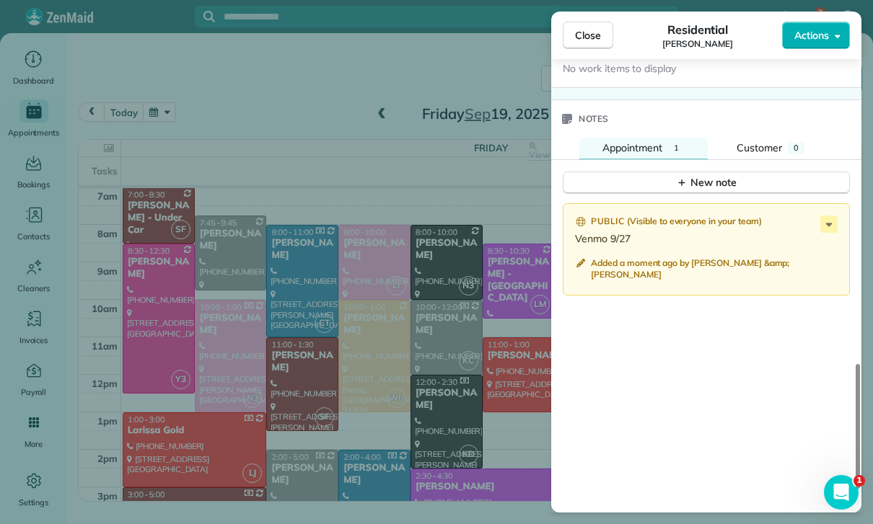
click at [316, 352] on div "Close Residential Michael Parks Actions Status Confirmed Michael Parks · Open p…" at bounding box center [436, 262] width 873 height 524
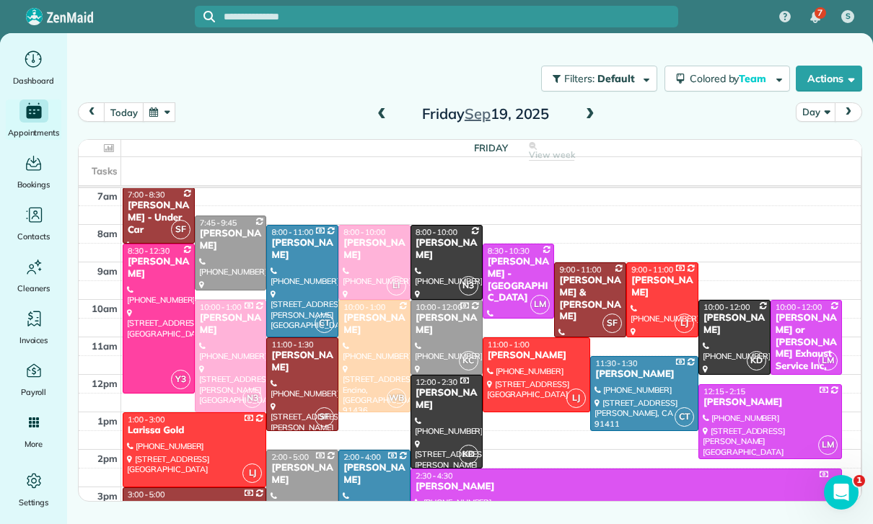
click at [162, 102] on button "button" at bounding box center [159, 111] width 33 height 19
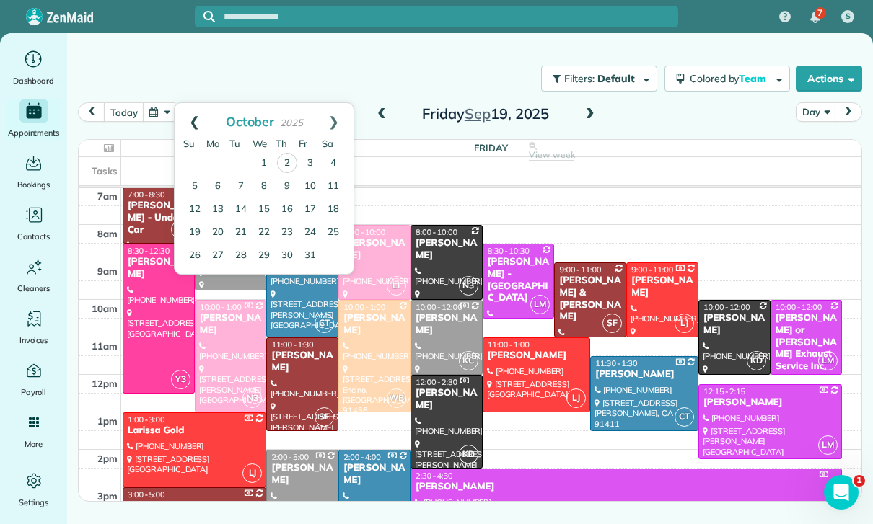
click at [197, 103] on link "Prev" at bounding box center [195, 121] width 40 height 36
click at [337, 221] on link "27" at bounding box center [333, 232] width 23 height 23
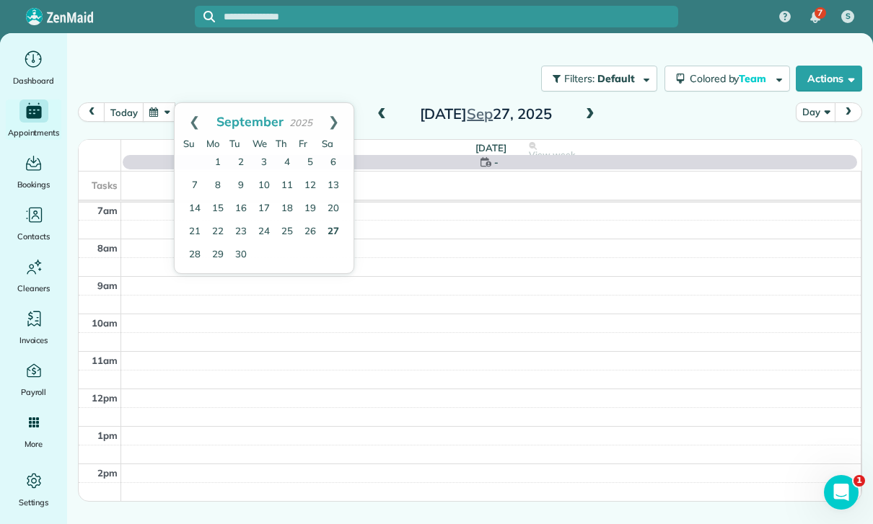
scroll to position [113, 0]
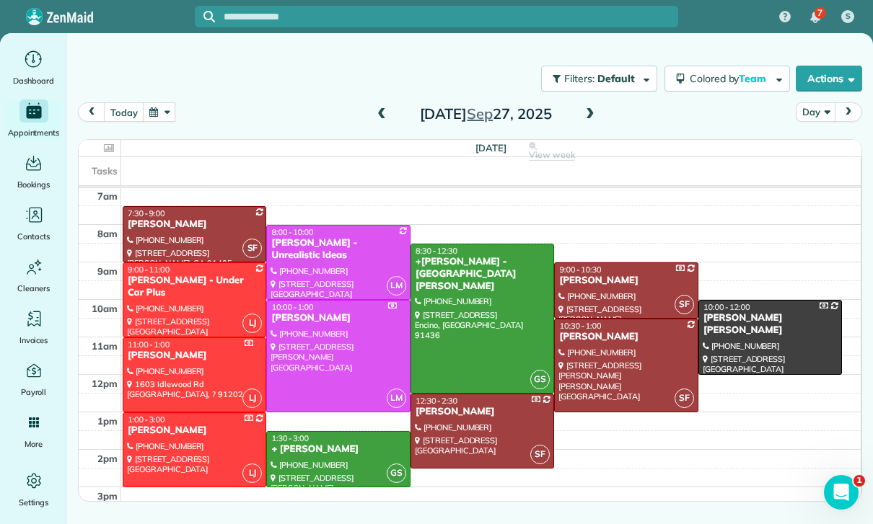
click at [382, 108] on span at bounding box center [382, 114] width 16 height 13
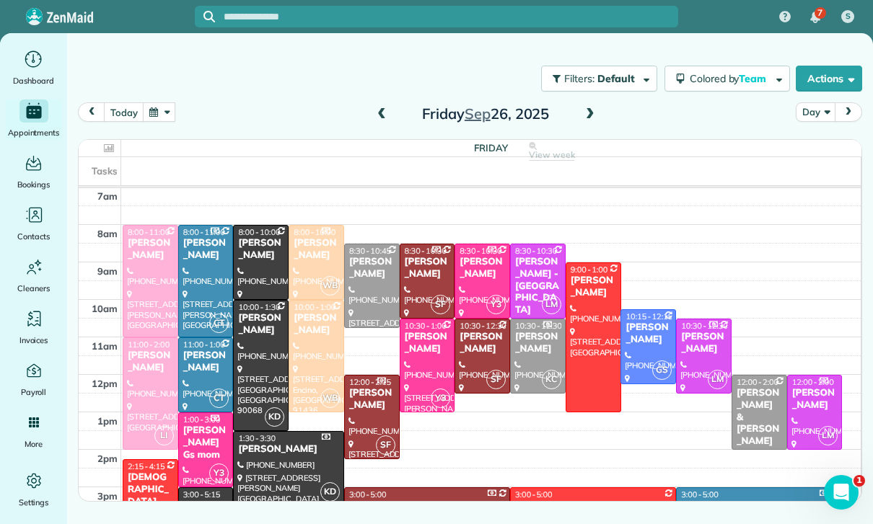
click at [374, 108] on span at bounding box center [382, 114] width 16 height 13
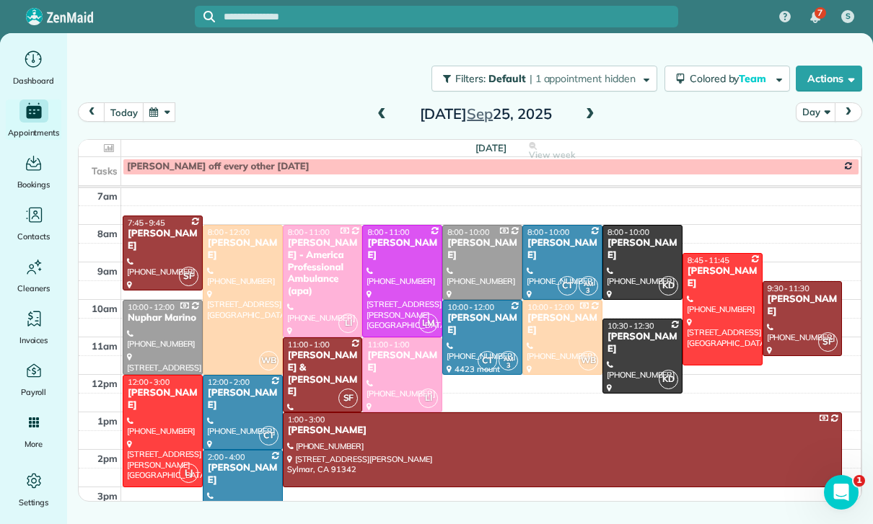
click at [387, 104] on span at bounding box center [382, 115] width 16 height 22
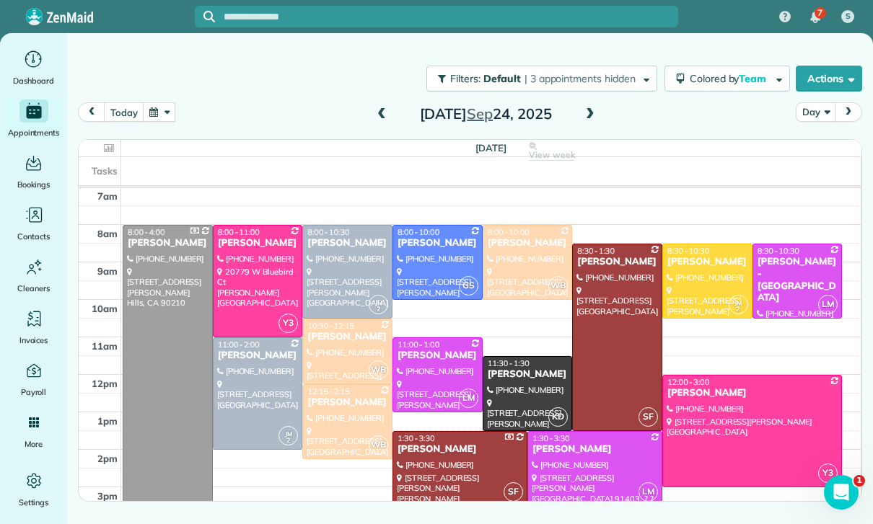
click at [378, 104] on span at bounding box center [382, 115] width 16 height 22
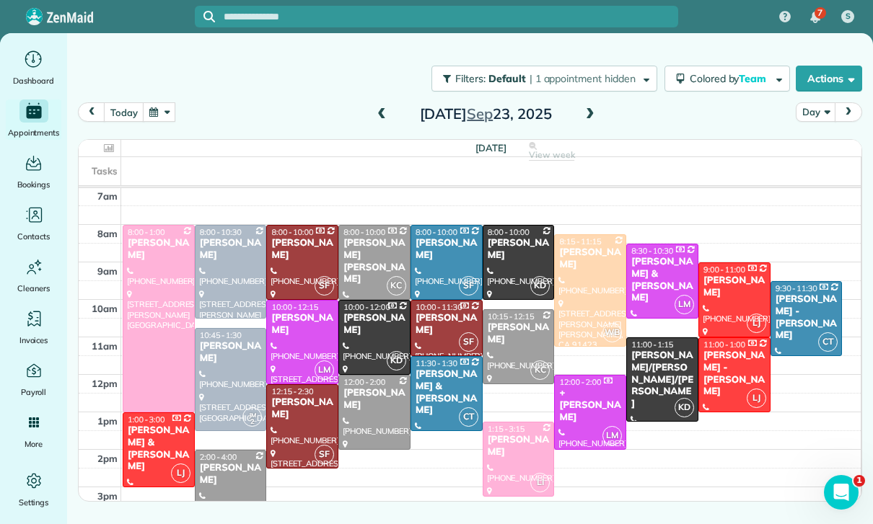
click at [384, 108] on span at bounding box center [382, 114] width 16 height 13
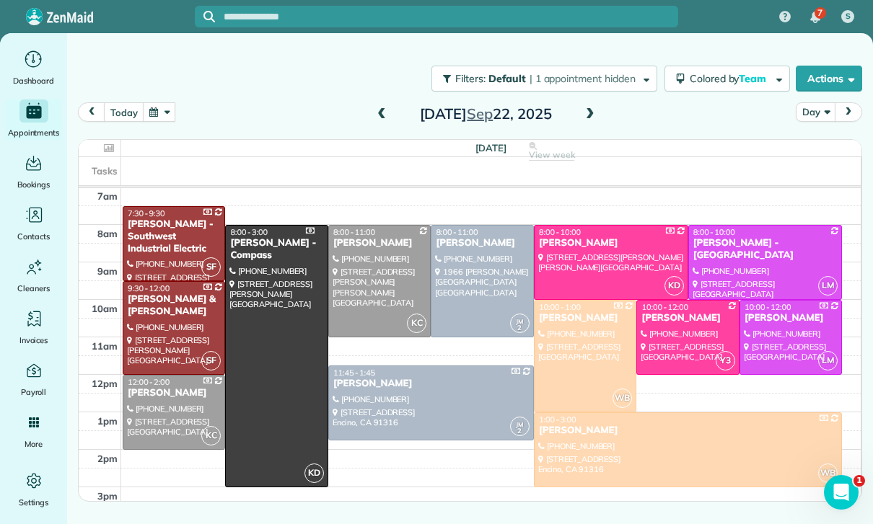
click at [173, 102] on button "button" at bounding box center [159, 111] width 33 height 19
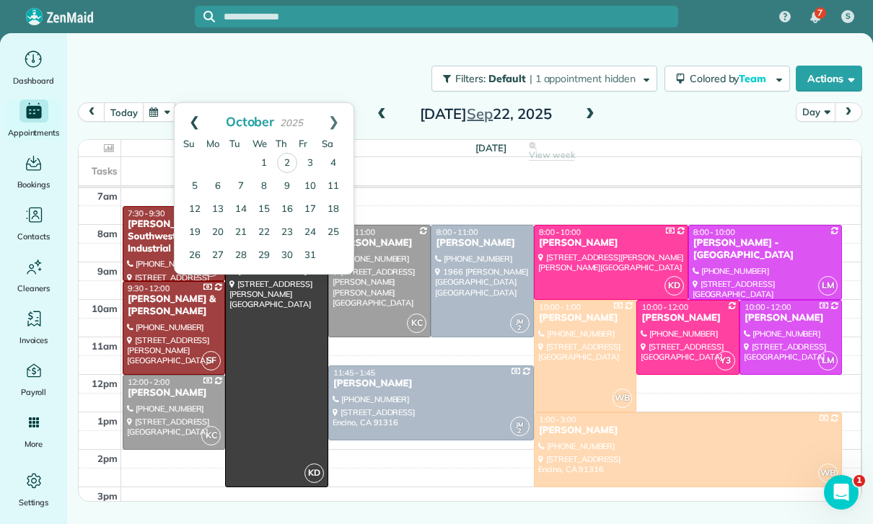
click at [198, 103] on link "Prev" at bounding box center [195, 121] width 40 height 36
click at [292, 198] on link "18" at bounding box center [287, 209] width 23 height 23
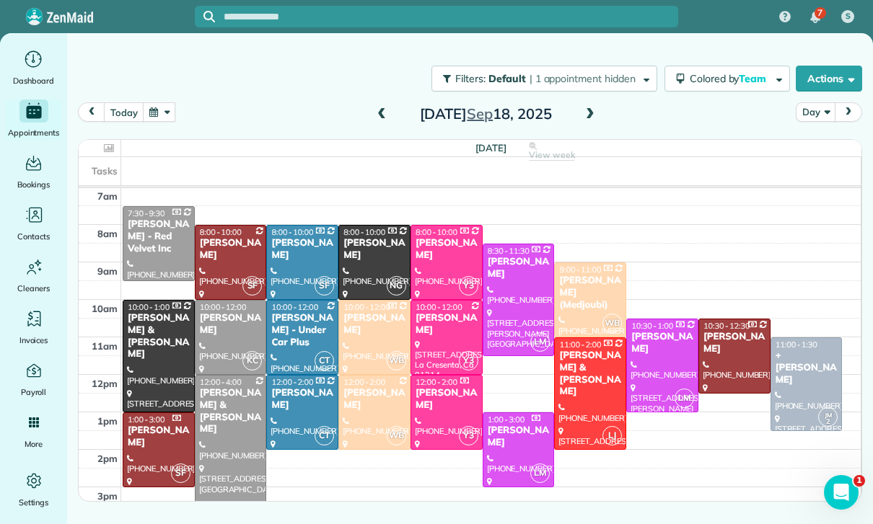
click at [800, 338] on div at bounding box center [806, 384] width 71 height 92
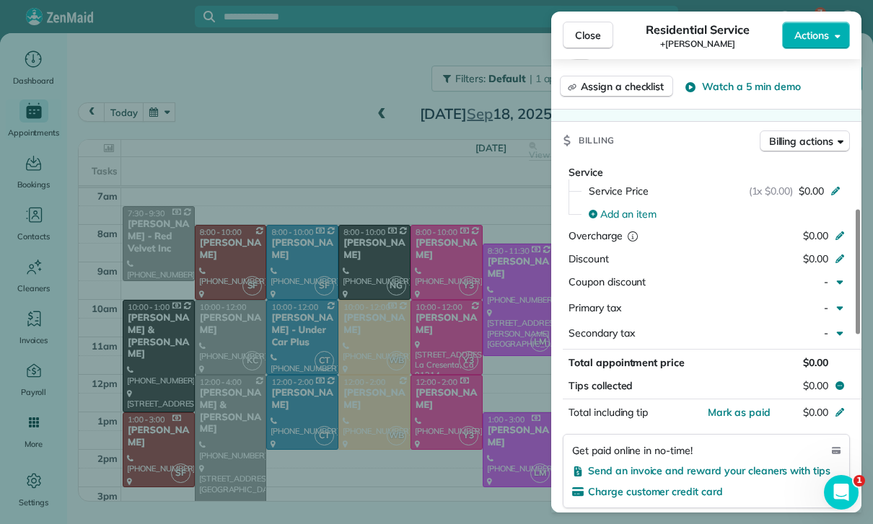
scroll to position [598, 0]
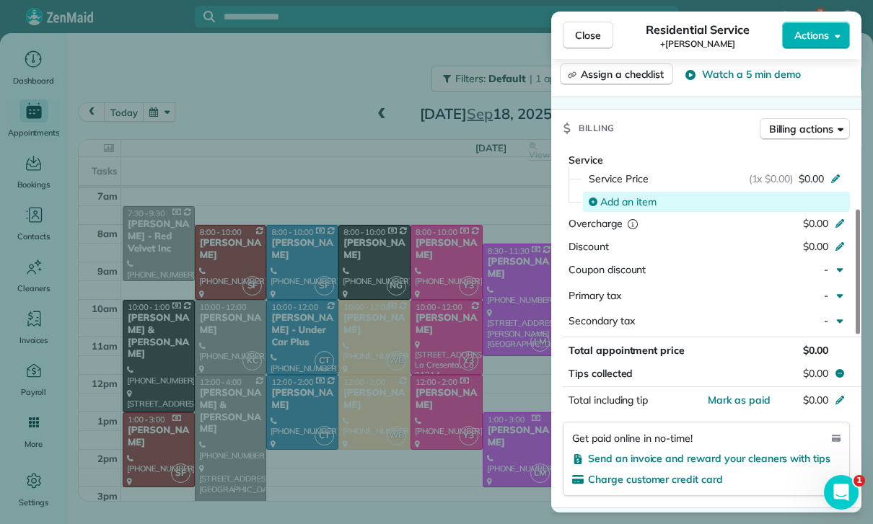
click at [621, 195] on span "Add an item" at bounding box center [628, 202] width 56 height 14
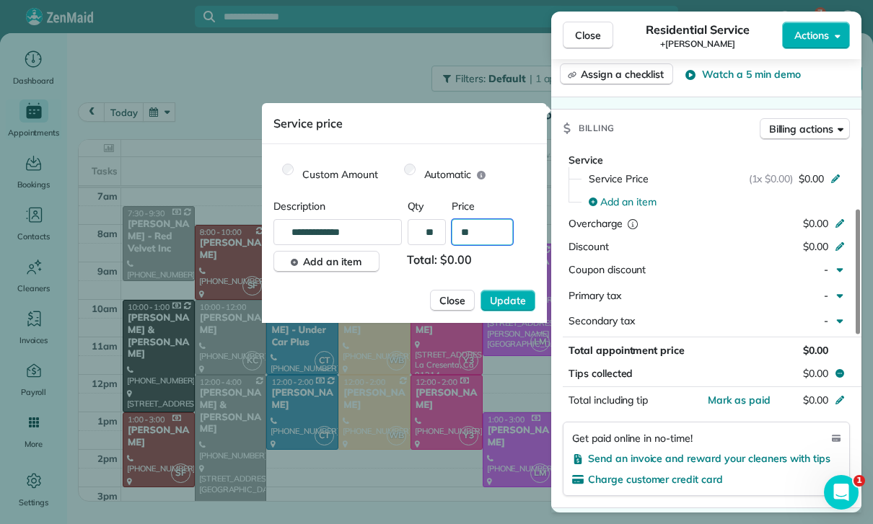
click at [500, 234] on input "**" at bounding box center [482, 232] width 61 height 26
type input "****"
click at [514, 301] on span "Update" at bounding box center [508, 301] width 36 height 14
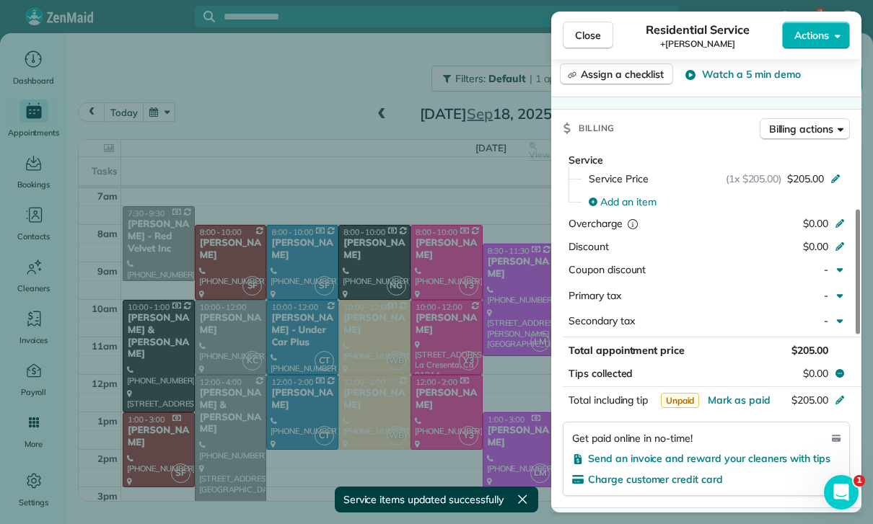
scroll to position [113, 0]
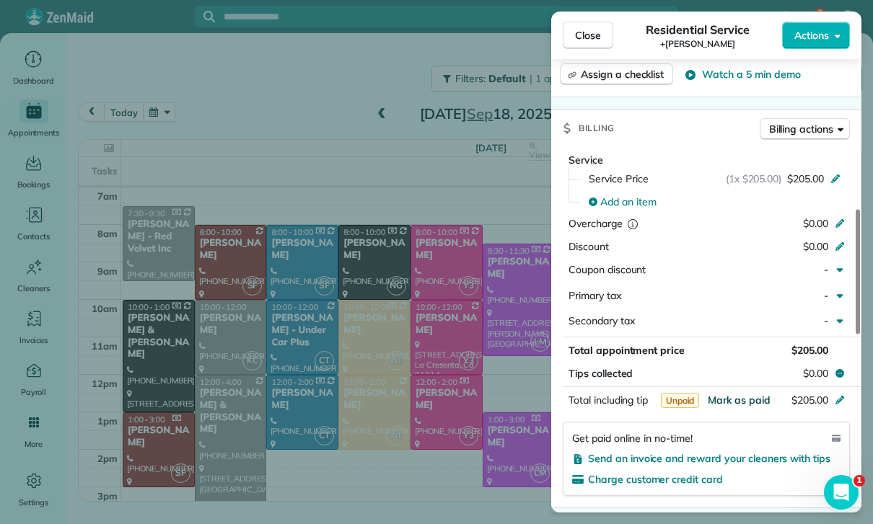
click at [742, 394] on span "Mark as paid" at bounding box center [739, 400] width 63 height 13
click at [748, 394] on span "Mark as paid" at bounding box center [739, 400] width 63 height 13
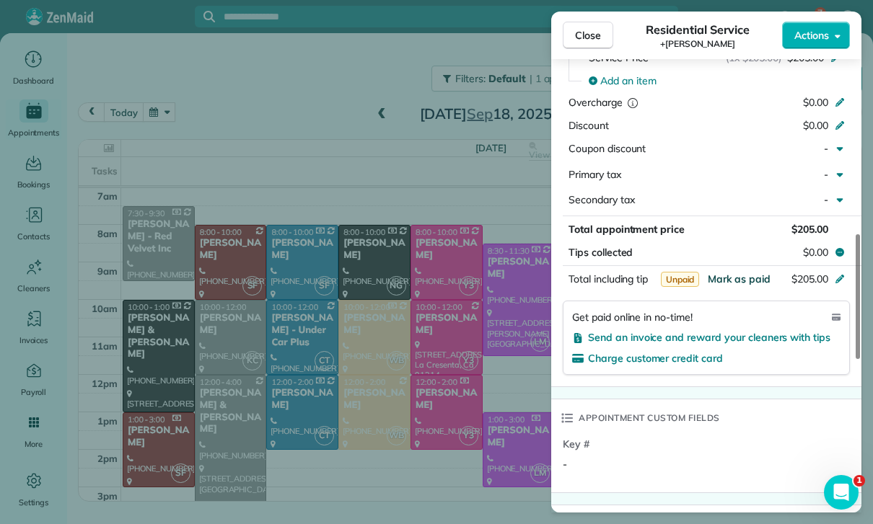
scroll to position [667, 0]
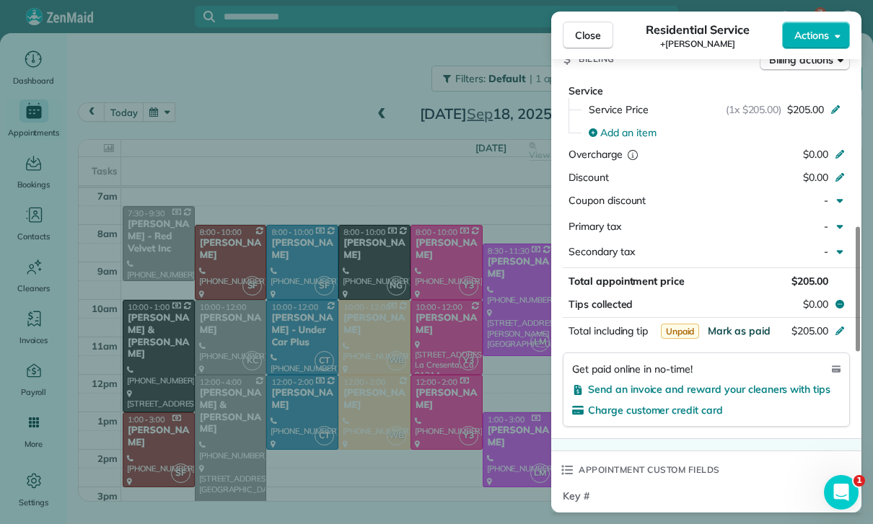
click at [739, 325] on span "Mark as paid" at bounding box center [739, 331] width 63 height 13
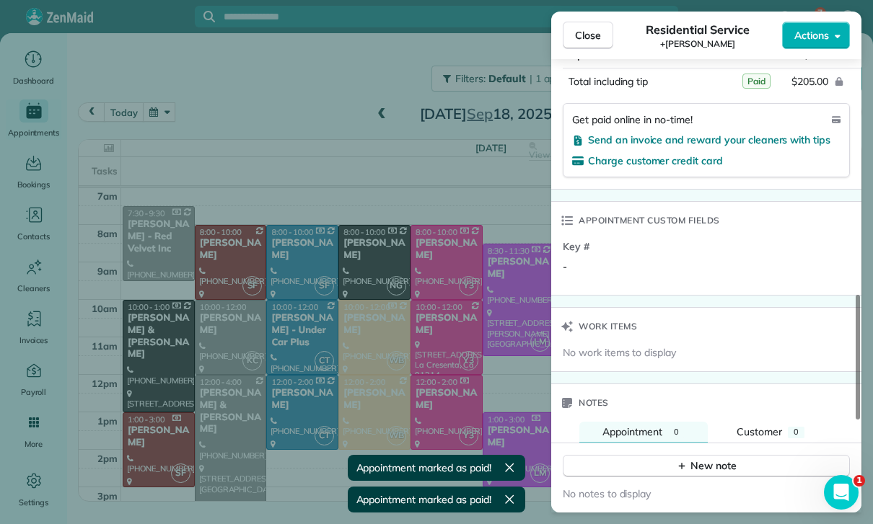
scroll to position [1014, 0]
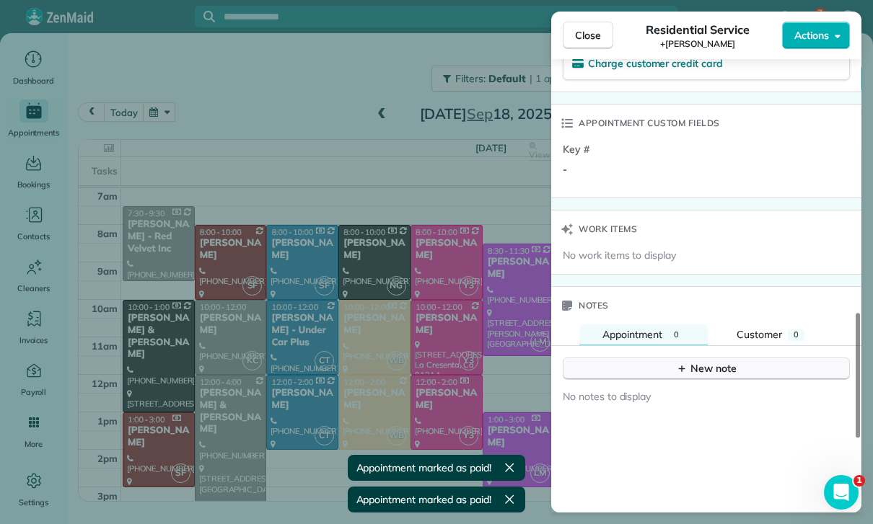
click at [687, 358] on button "New note" at bounding box center [706, 369] width 287 height 22
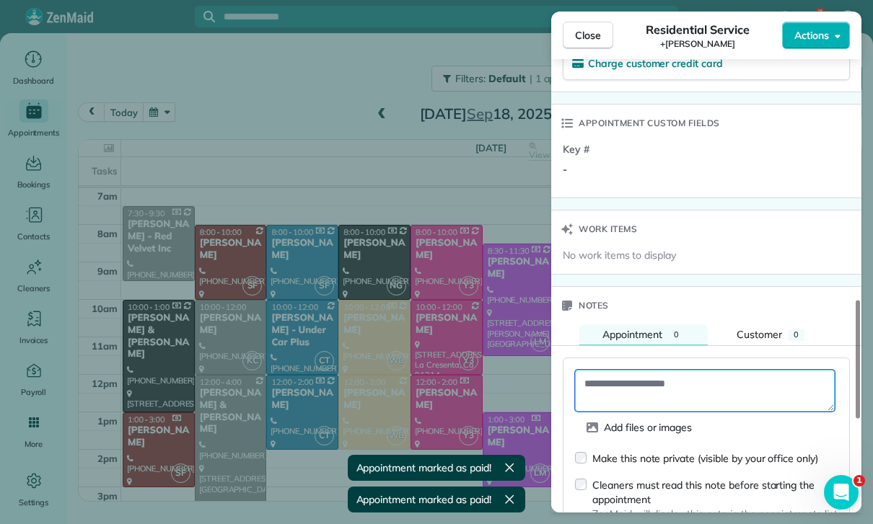
click at [666, 370] on textarea at bounding box center [705, 391] width 260 height 42
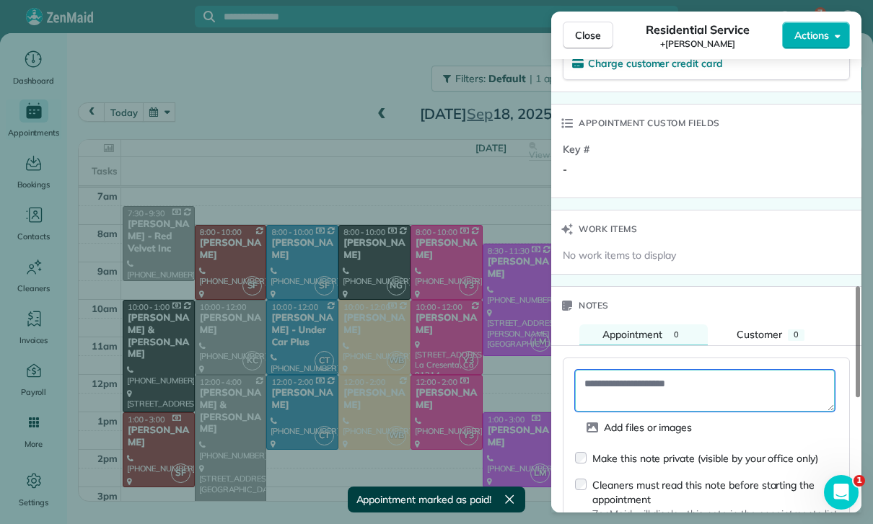
paste textarea "**********"
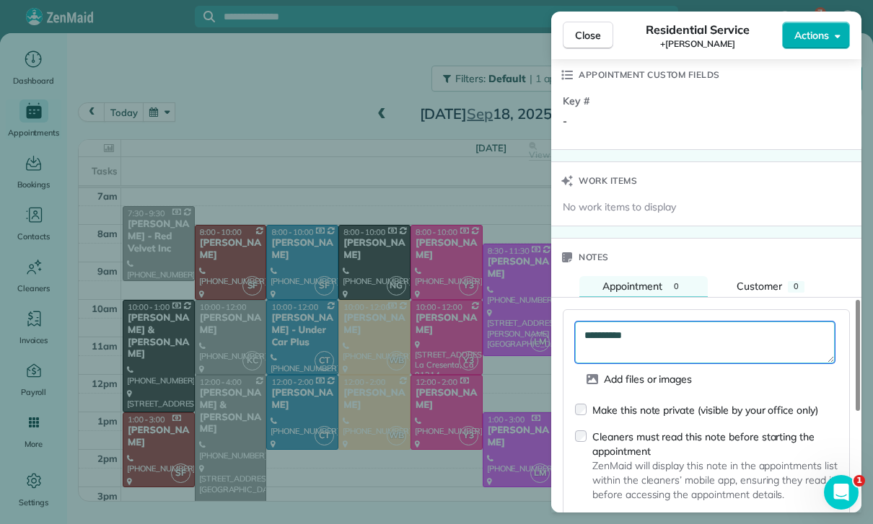
scroll to position [1131, 0]
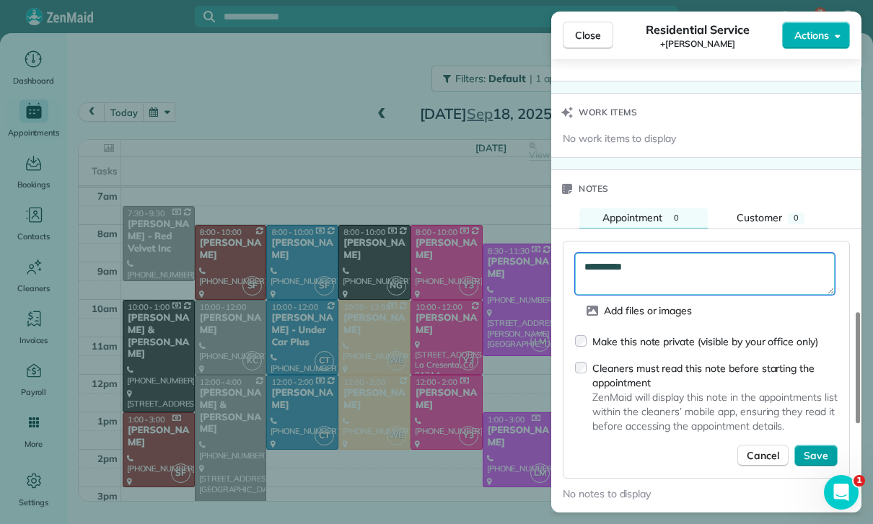
type textarea "**********"
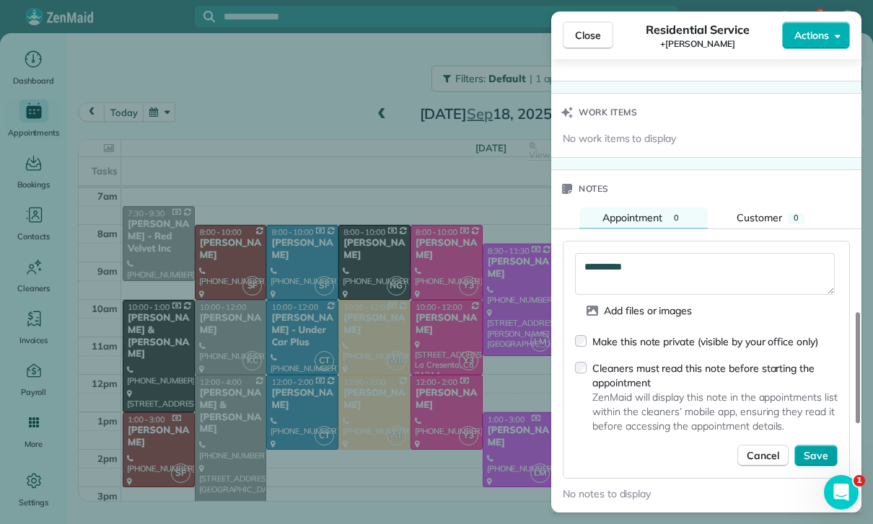
click at [816, 445] on button "Save" at bounding box center [815, 456] width 43 height 22
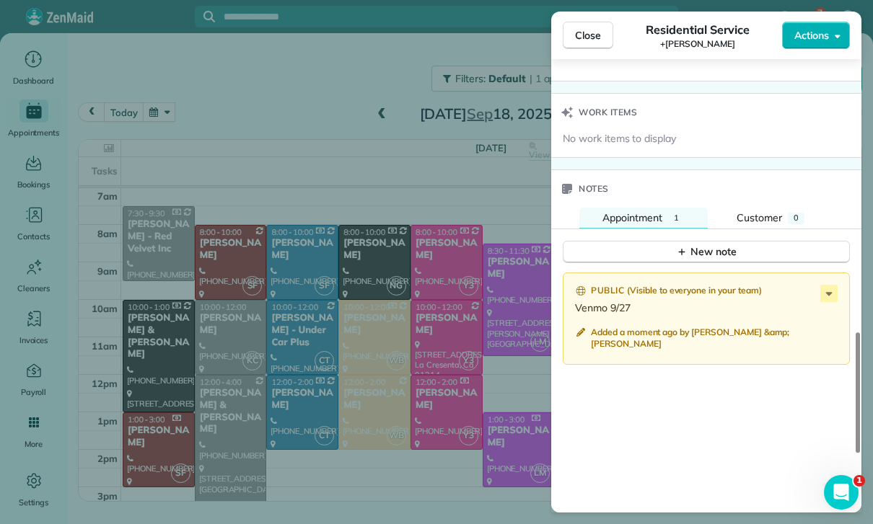
click at [358, 376] on div "Close Residential Service +Lizzie Kolanz Actions Status Confirmed +Lizzie Kolan…" at bounding box center [436, 262] width 873 height 524
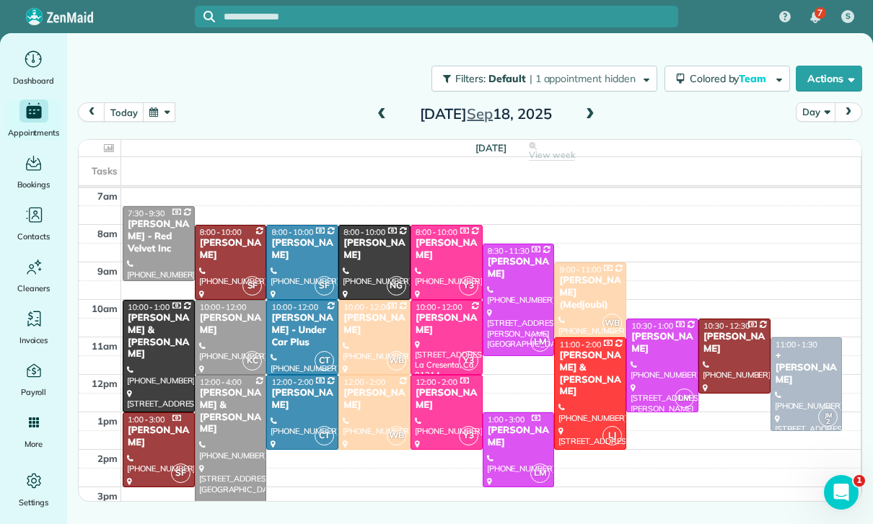
click at [154, 102] on button "button" at bounding box center [159, 111] width 33 height 19
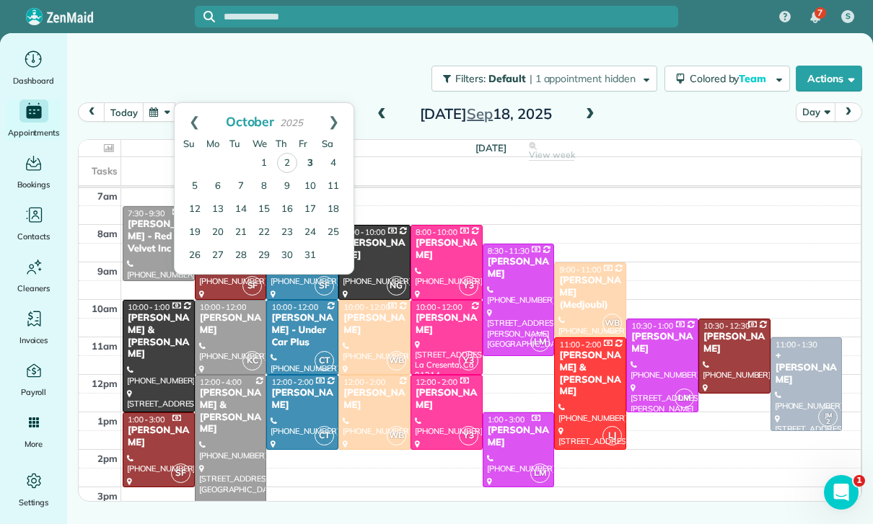
click at [314, 152] on link "3" at bounding box center [310, 163] width 23 height 23
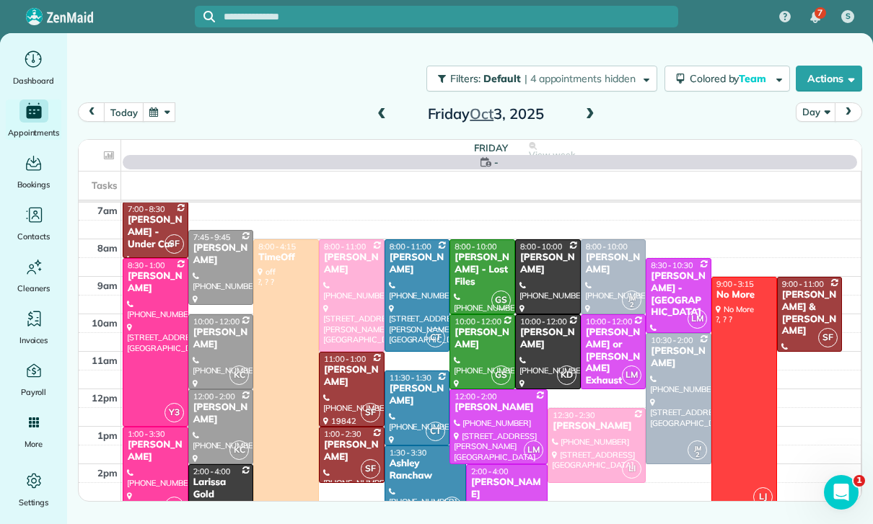
scroll to position [113, 0]
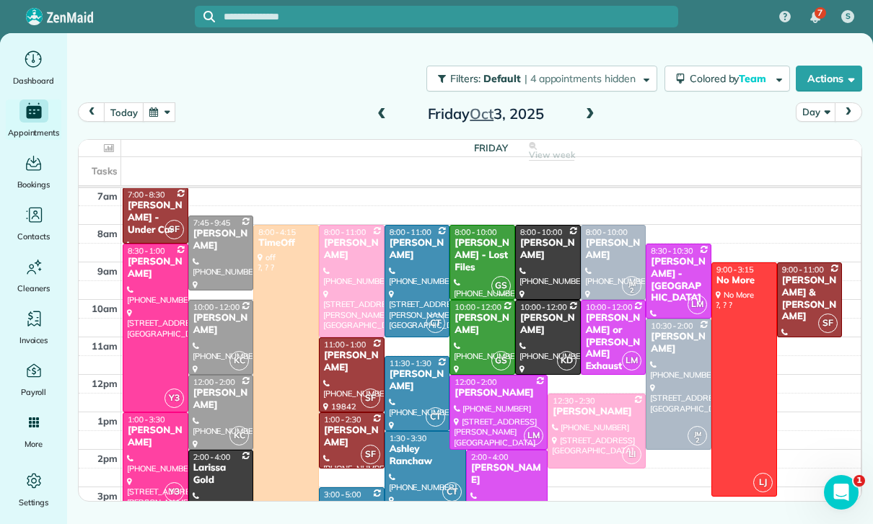
click at [348, 490] on span "3:00 - 5:00" at bounding box center [343, 495] width 38 height 10
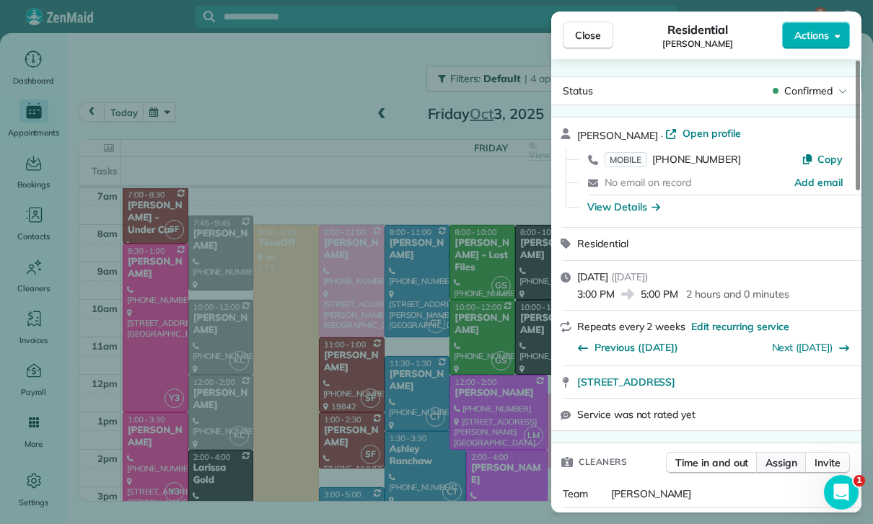
click at [783, 456] on span "Assign" at bounding box center [781, 463] width 32 height 14
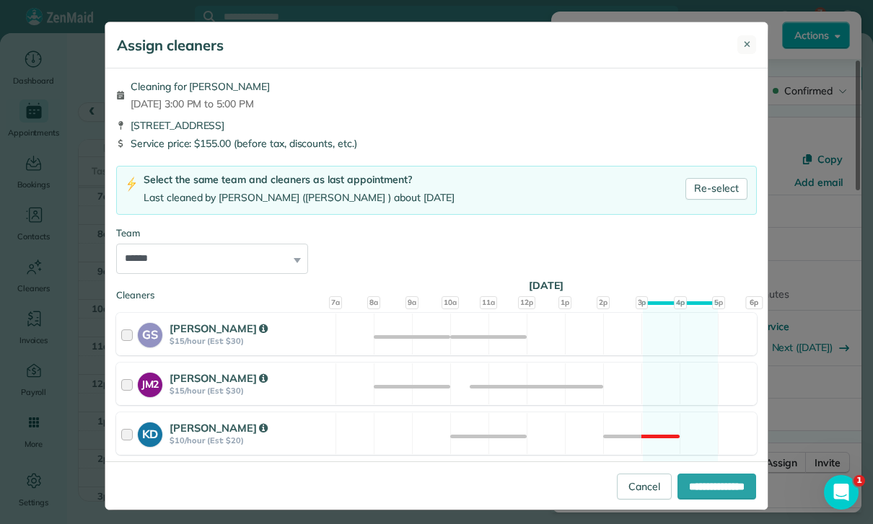
click at [742, 44] on button "✕" at bounding box center [746, 44] width 19 height 19
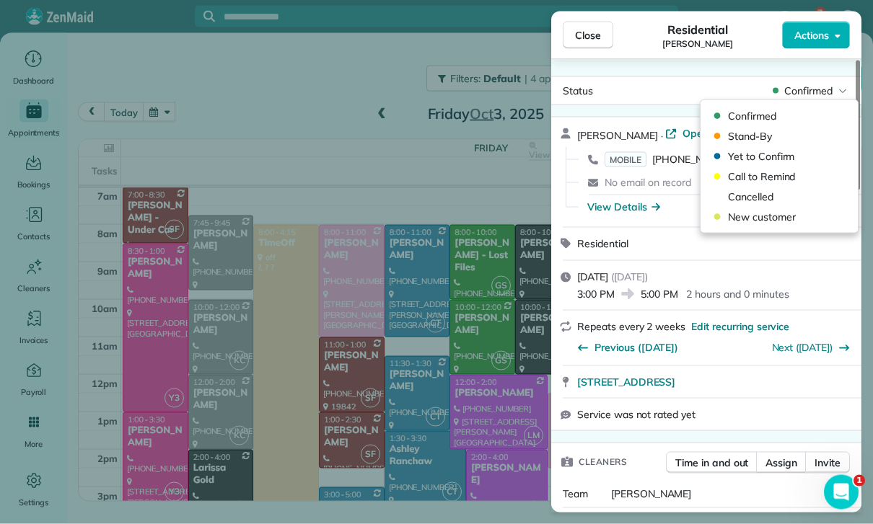
scroll to position [5, 0]
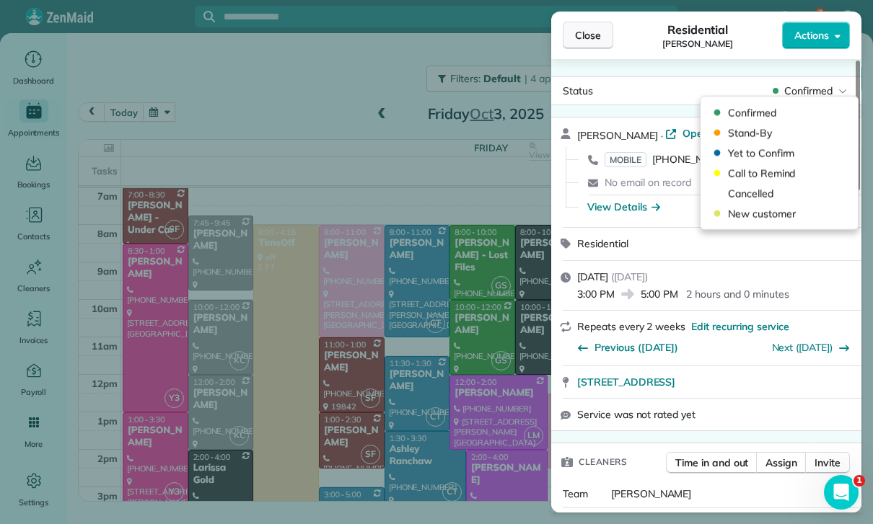
click at [586, 32] on span "Close" at bounding box center [588, 35] width 26 height 14
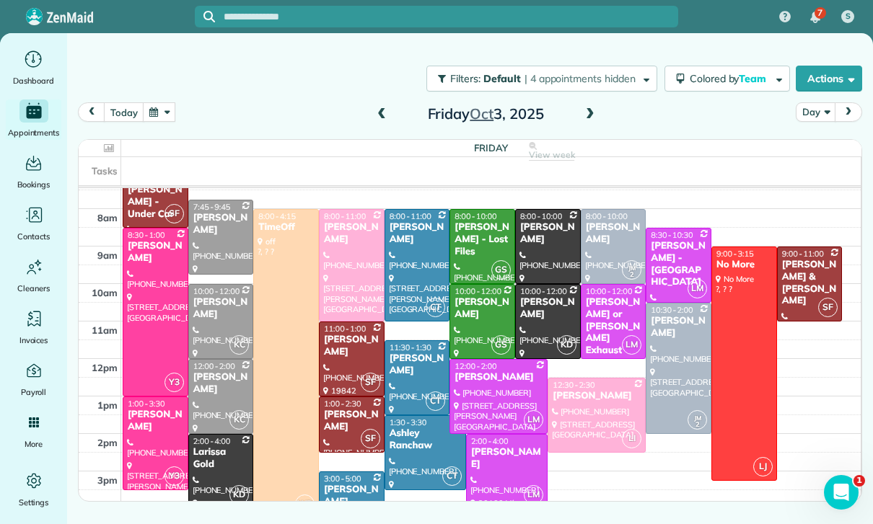
scroll to position [131, 0]
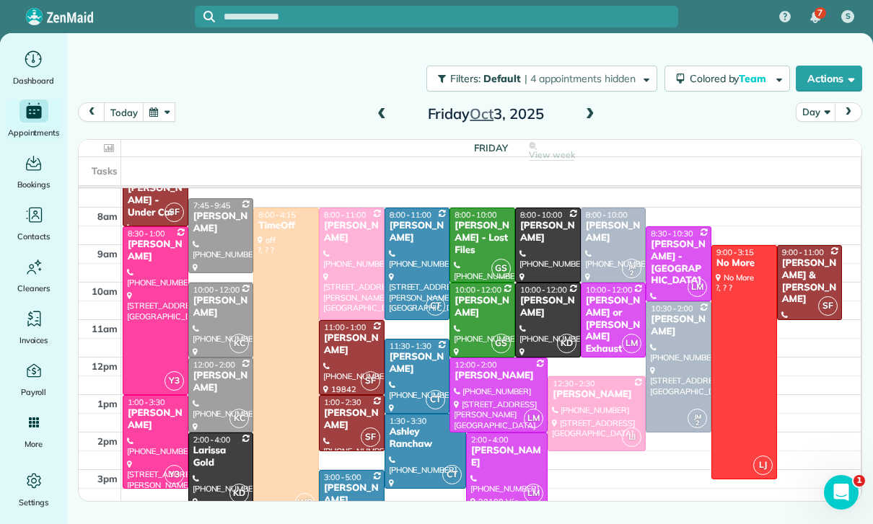
click at [351, 494] on div "[PERSON_NAME]" at bounding box center [351, 495] width 57 height 25
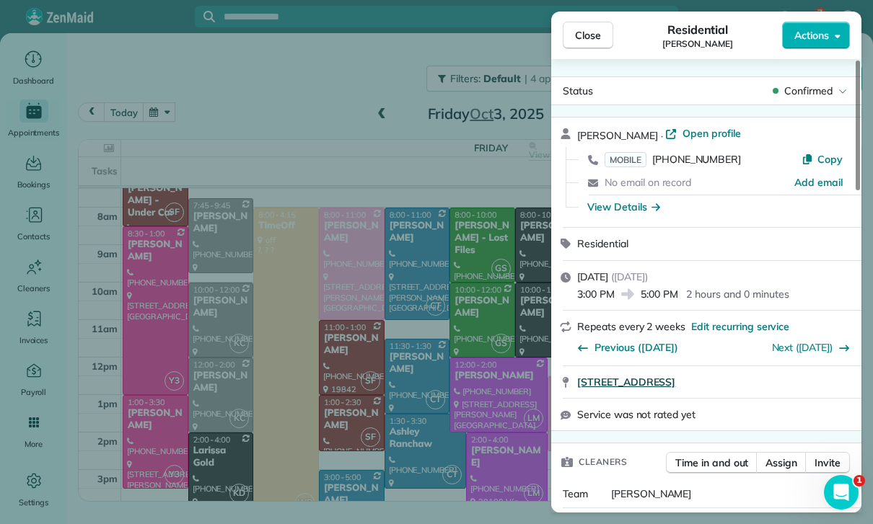
click at [675, 377] on span "3423 Gardenside Lane Los Angeles CA 90039" at bounding box center [626, 382] width 98 height 14
click at [587, 34] on span "Close" at bounding box center [588, 35] width 26 height 14
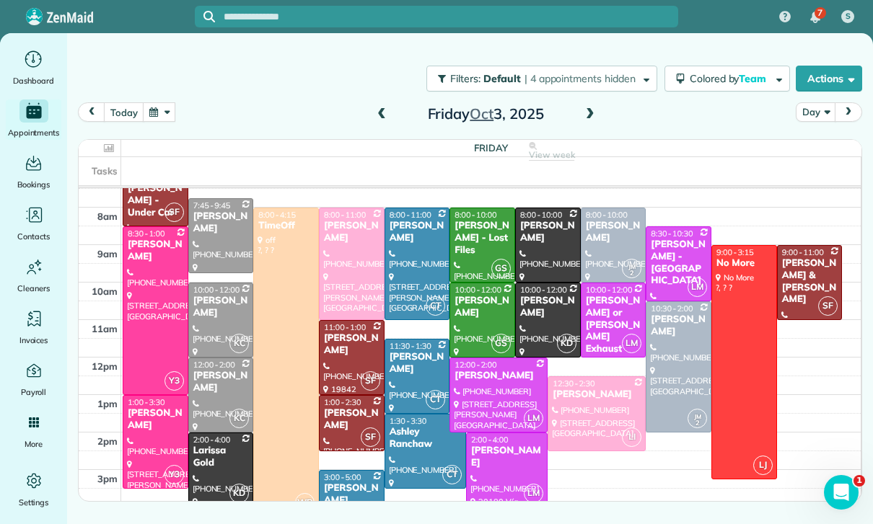
click at [161, 102] on button "button" at bounding box center [159, 111] width 33 height 19
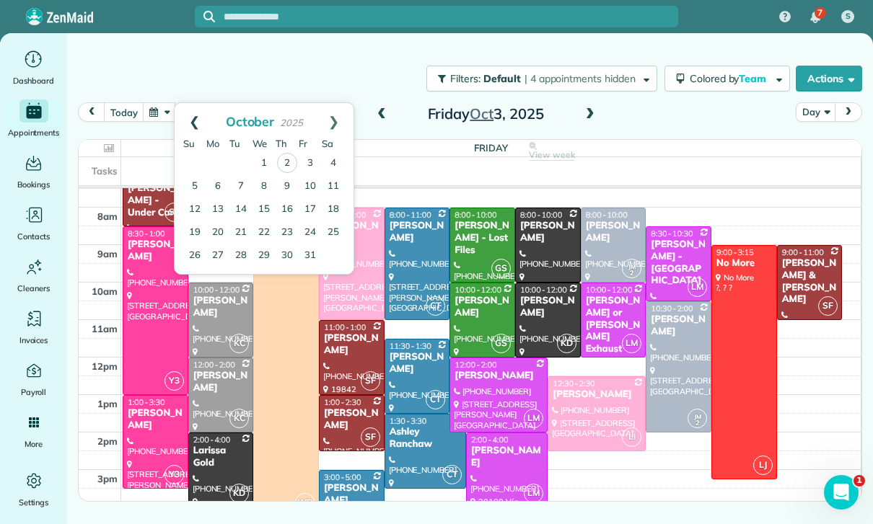
click at [197, 115] on link "Prev" at bounding box center [195, 121] width 40 height 36
click at [245, 253] on link "30" at bounding box center [240, 255] width 23 height 23
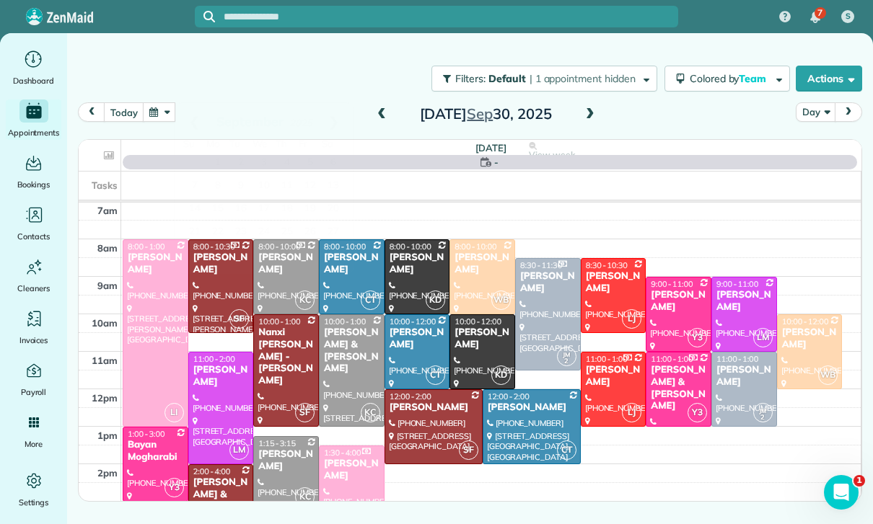
scroll to position [113, 0]
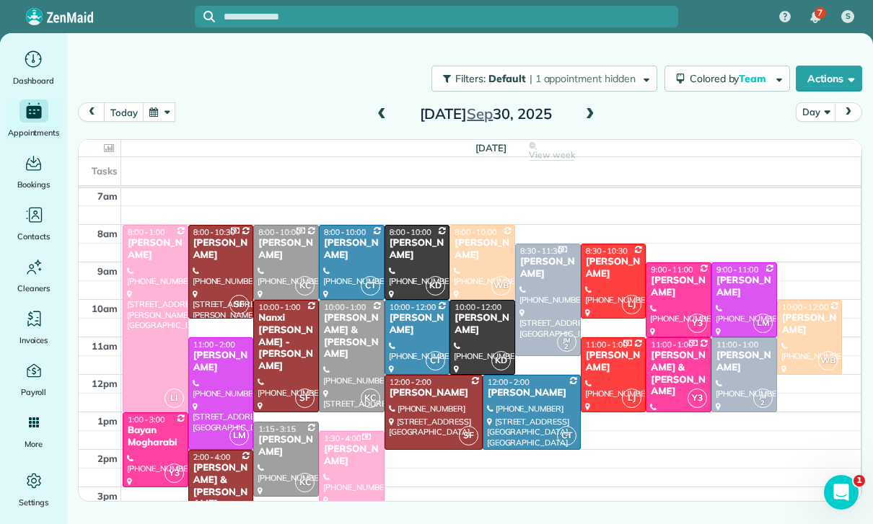
click at [590, 108] on span at bounding box center [590, 114] width 16 height 13
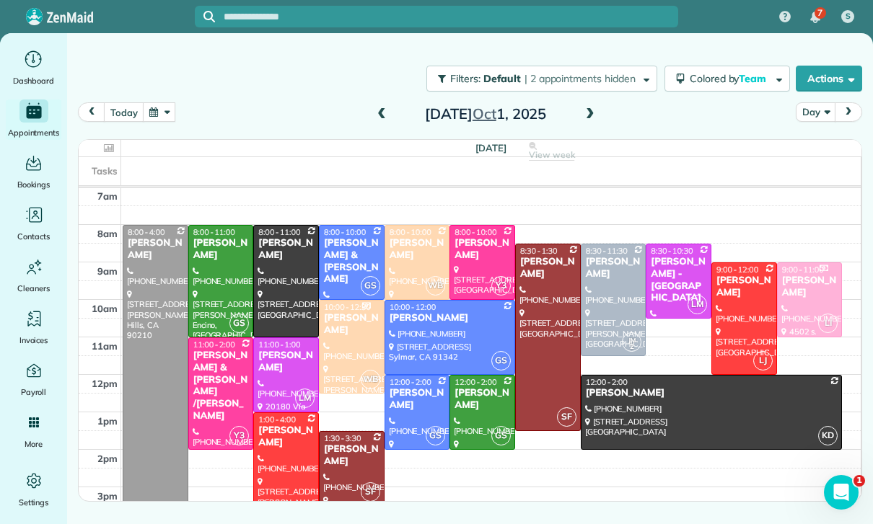
click at [175, 107] on button "button" at bounding box center [159, 111] width 33 height 19
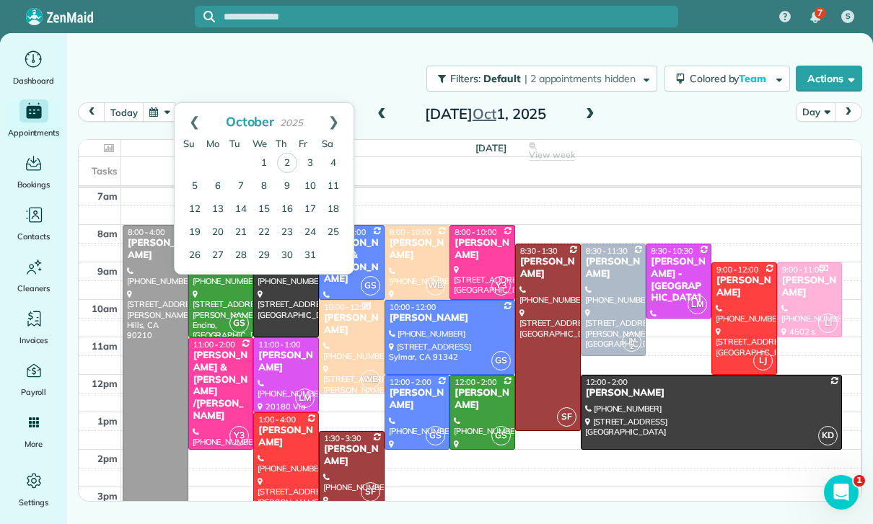
click at [183, 75] on div "Filters: Default | 2 appointments hidden Colored by Team Color by Cleaner Color…" at bounding box center [470, 79] width 806 height 48
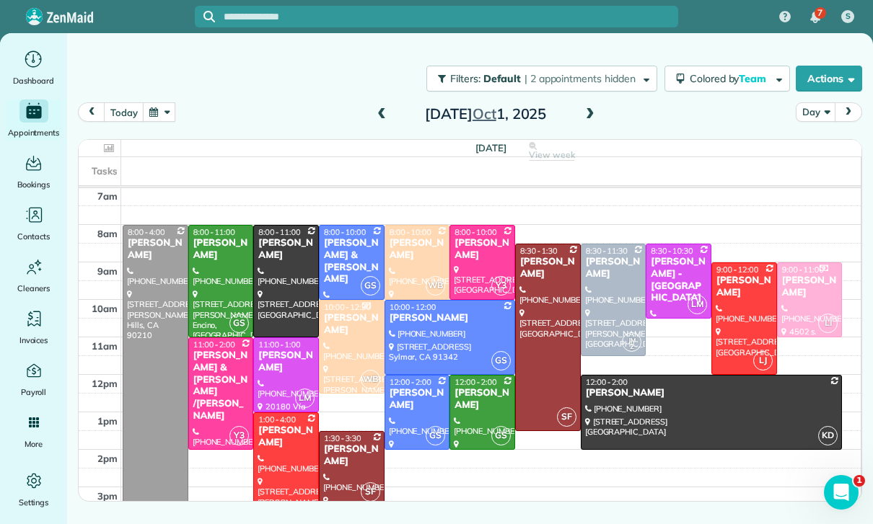
click at [159, 106] on button "button" at bounding box center [159, 111] width 33 height 19
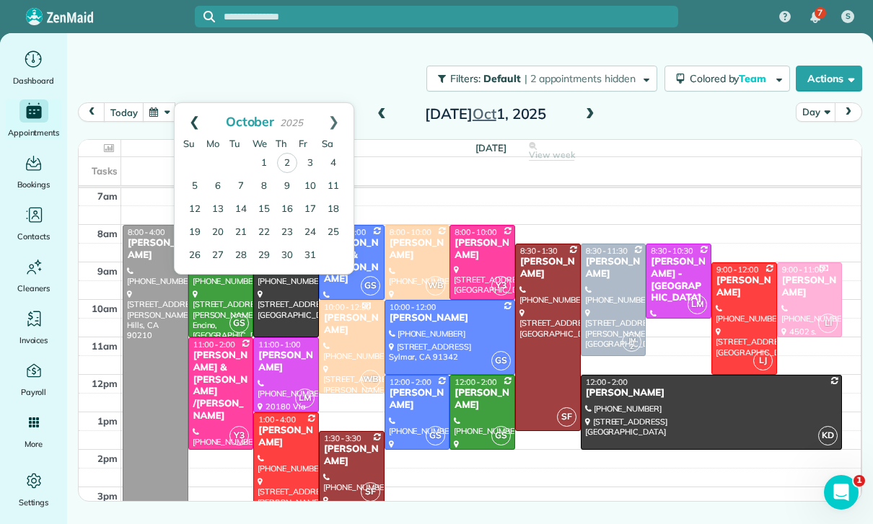
click at [185, 106] on link "Prev" at bounding box center [195, 121] width 40 height 36
click at [244, 226] on link "23" at bounding box center [240, 232] width 23 height 23
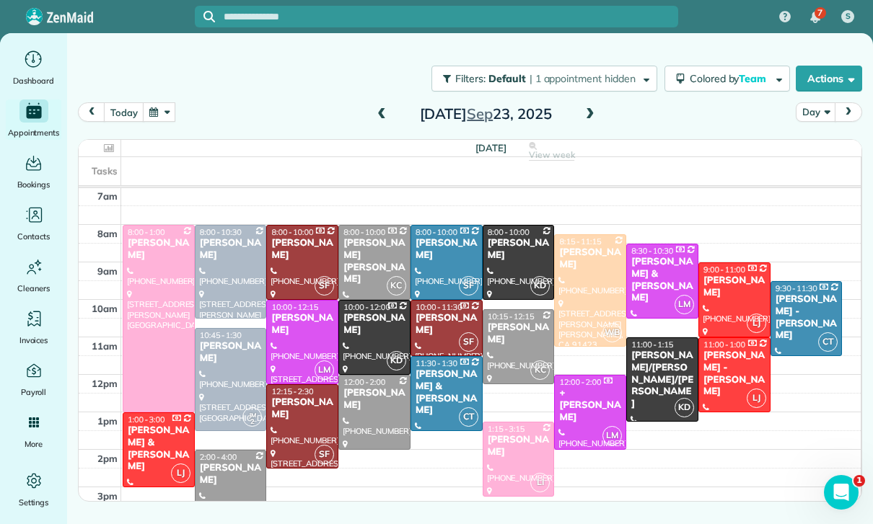
click at [595, 104] on span at bounding box center [590, 115] width 16 height 22
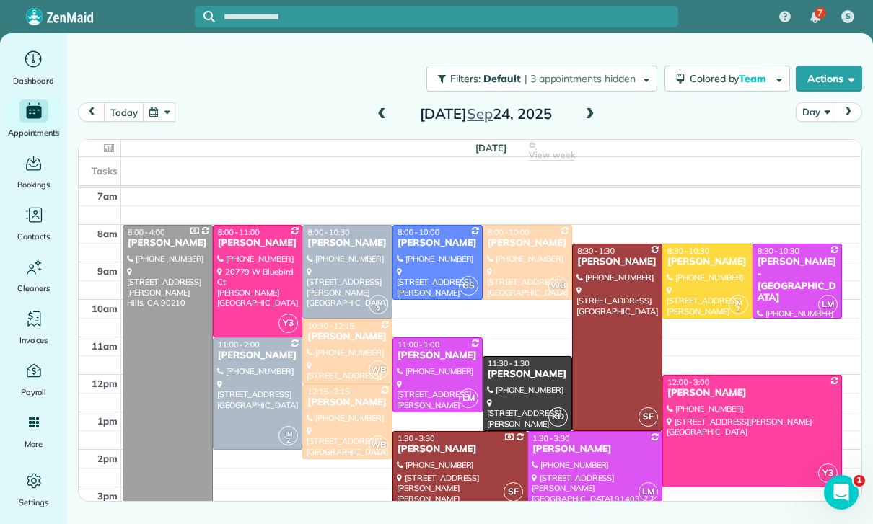
click at [560, 384] on div at bounding box center [527, 394] width 89 height 74
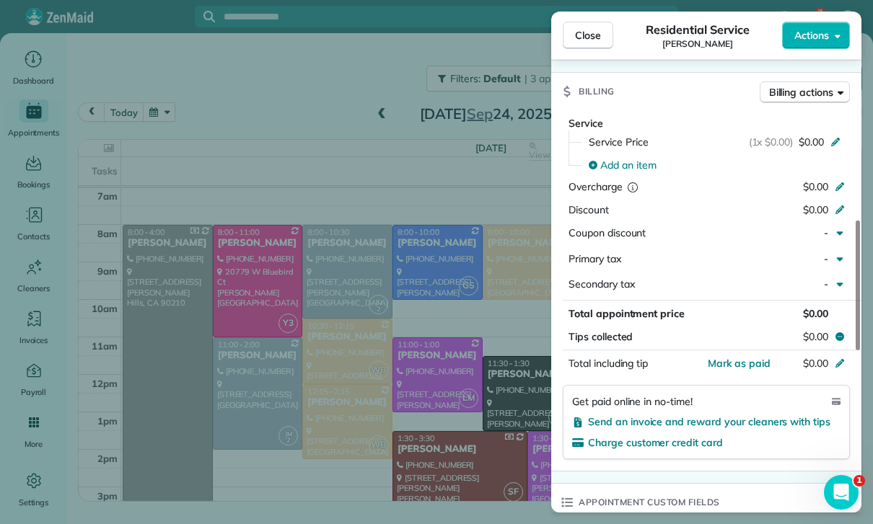
scroll to position [659, 0]
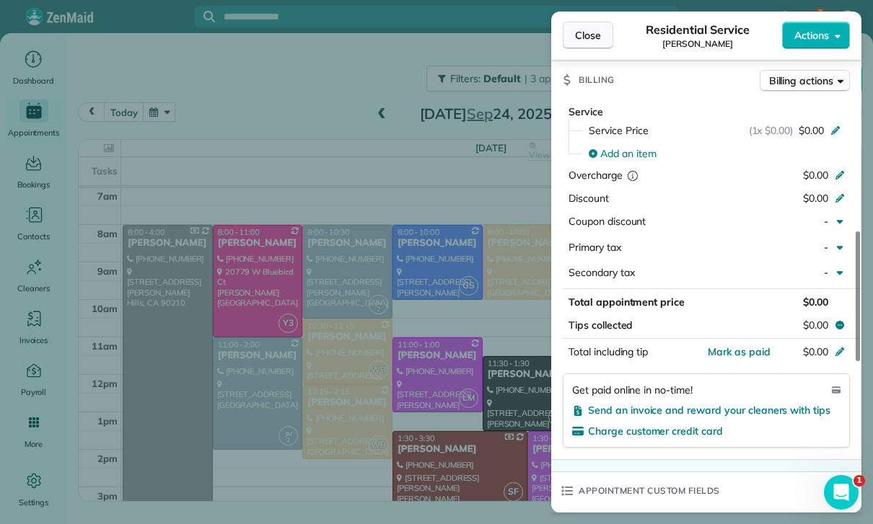
click at [599, 22] on button "Close" at bounding box center [588, 35] width 50 height 27
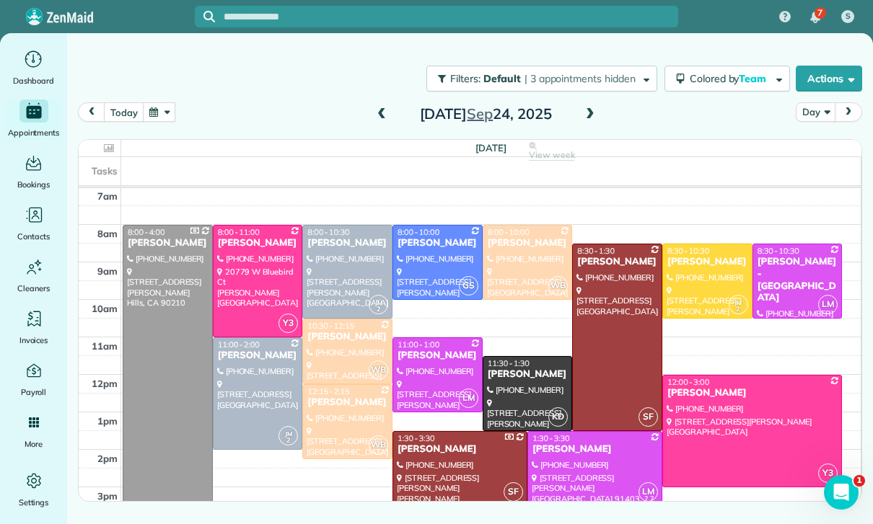
click at [159, 106] on button "button" at bounding box center [159, 111] width 33 height 19
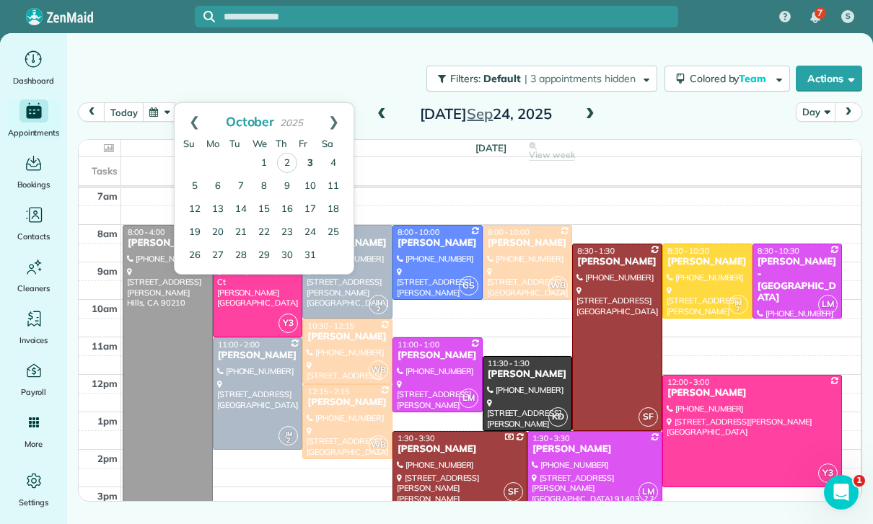
click at [310, 160] on link "3" at bounding box center [310, 163] width 23 height 23
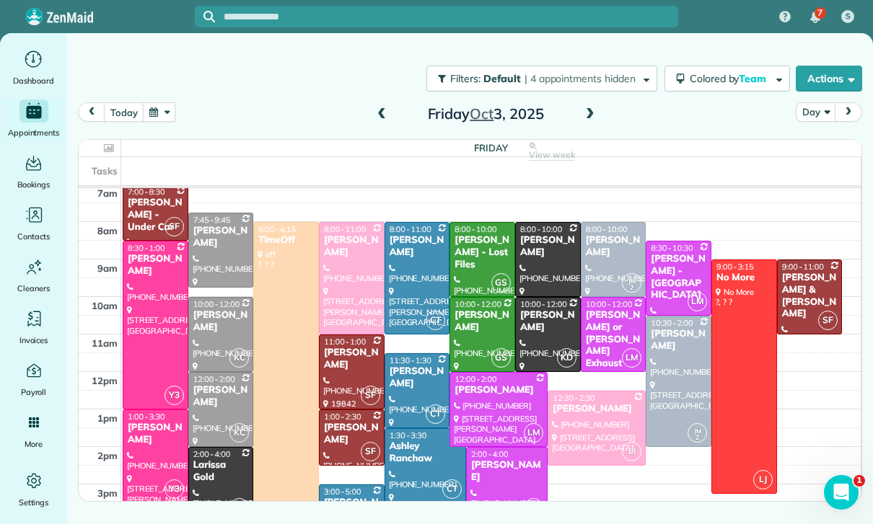
scroll to position [115, 0]
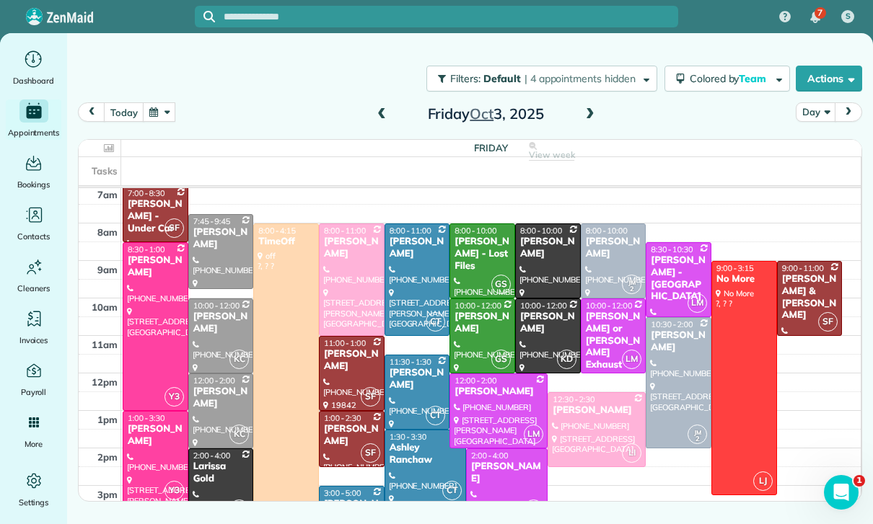
click at [161, 102] on button "button" at bounding box center [159, 111] width 33 height 19
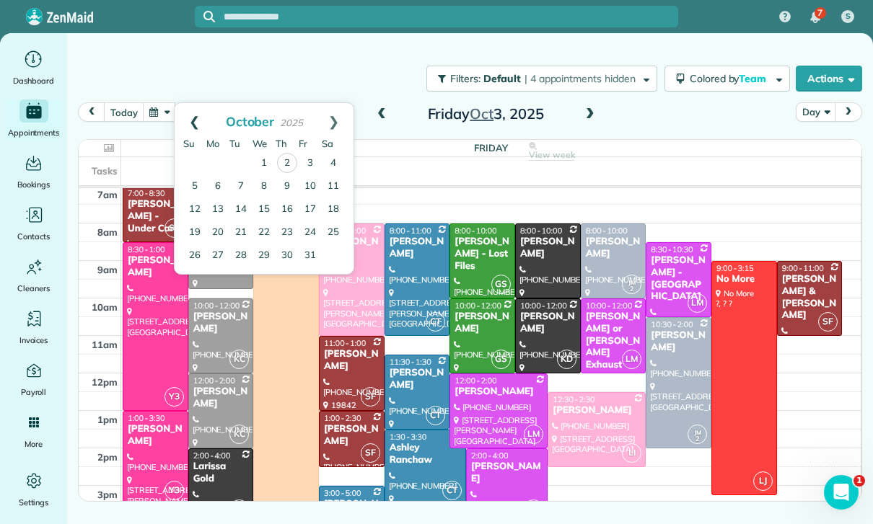
click at [187, 114] on link "Prev" at bounding box center [195, 121] width 40 height 36
click at [216, 199] on link "15" at bounding box center [217, 209] width 23 height 23
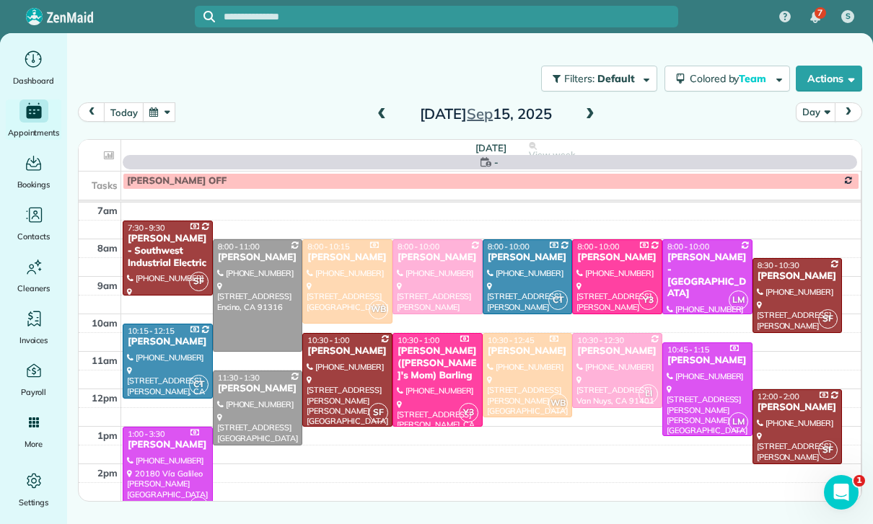
scroll to position [113, 0]
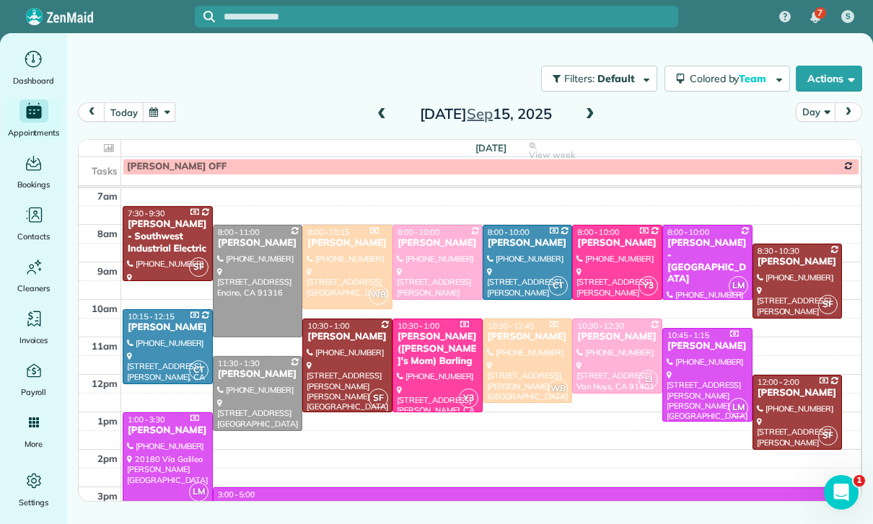
click at [345, 348] on div at bounding box center [347, 366] width 89 height 92
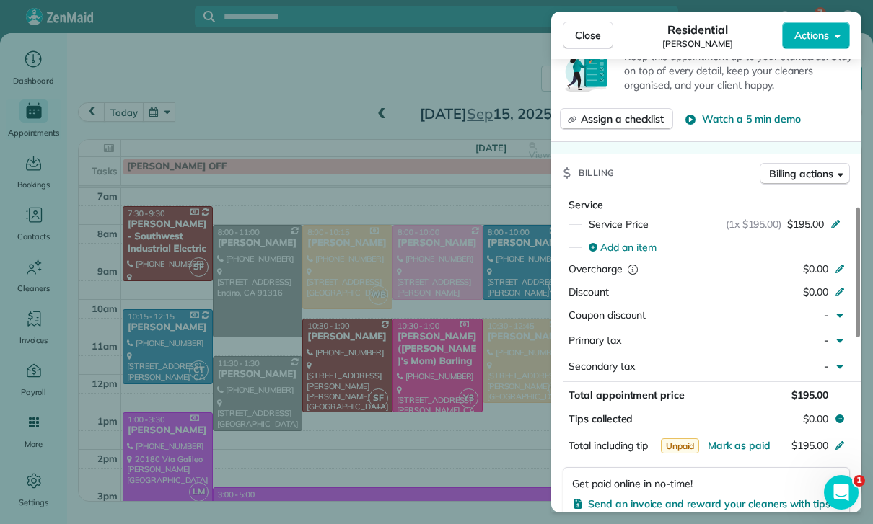
scroll to position [642, 0]
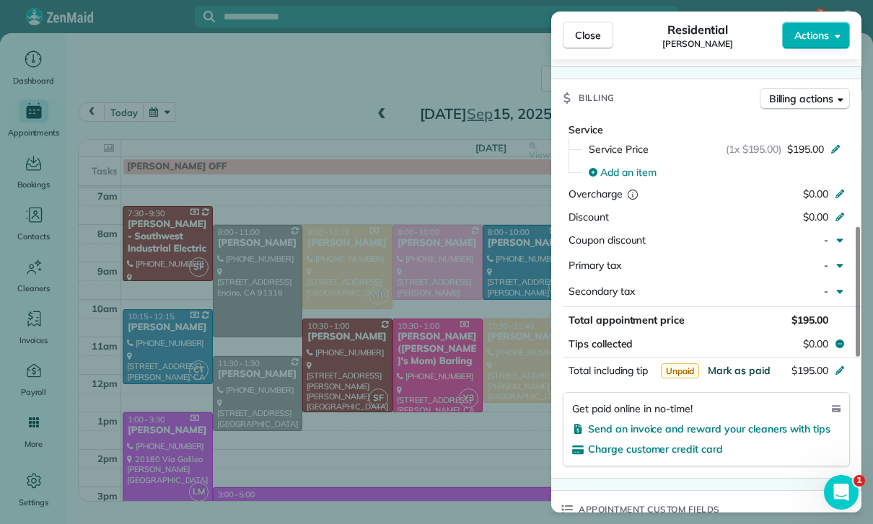
click at [734, 364] on span "Mark as paid" at bounding box center [739, 370] width 63 height 13
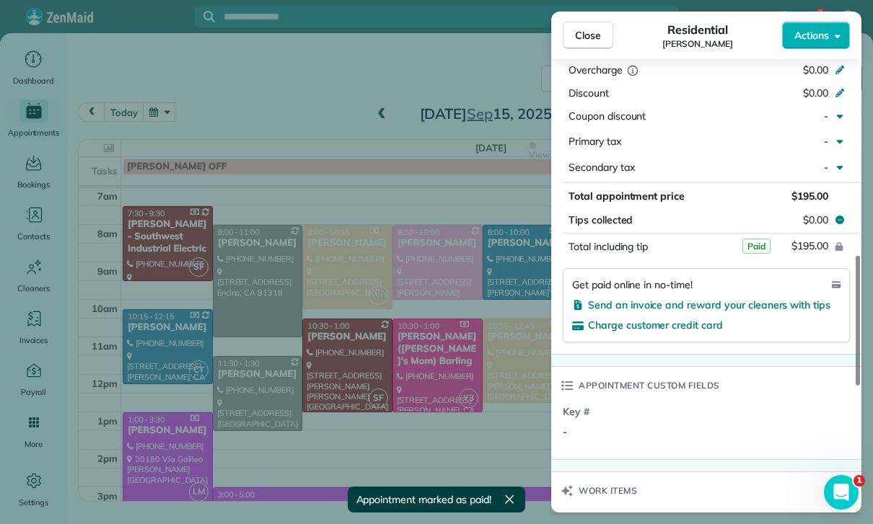
scroll to position [1033, 0]
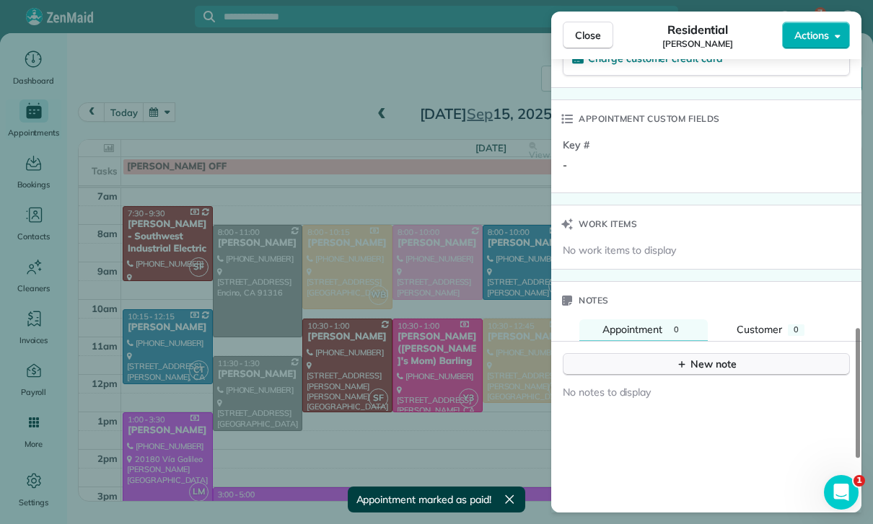
click at [707, 360] on button "New note" at bounding box center [706, 364] width 287 height 22
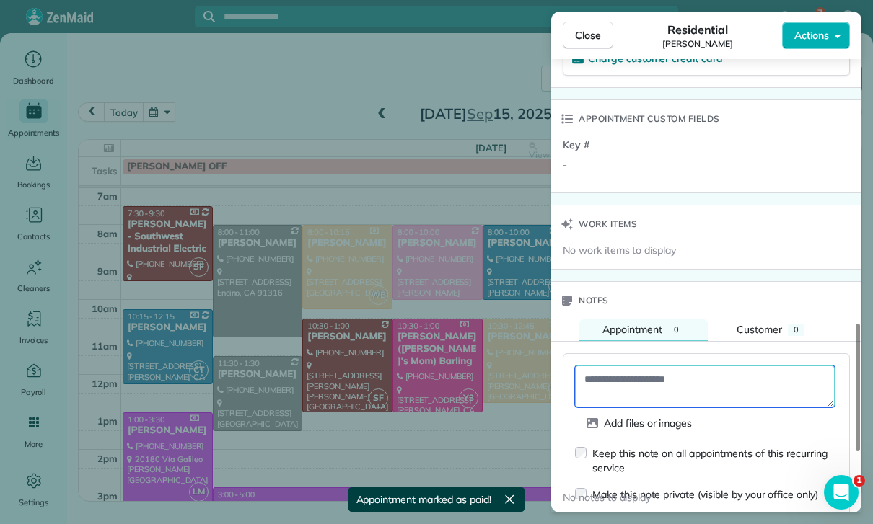
click at [665, 366] on textarea at bounding box center [705, 387] width 260 height 42
type textarea "*"
paste textarea "**********"
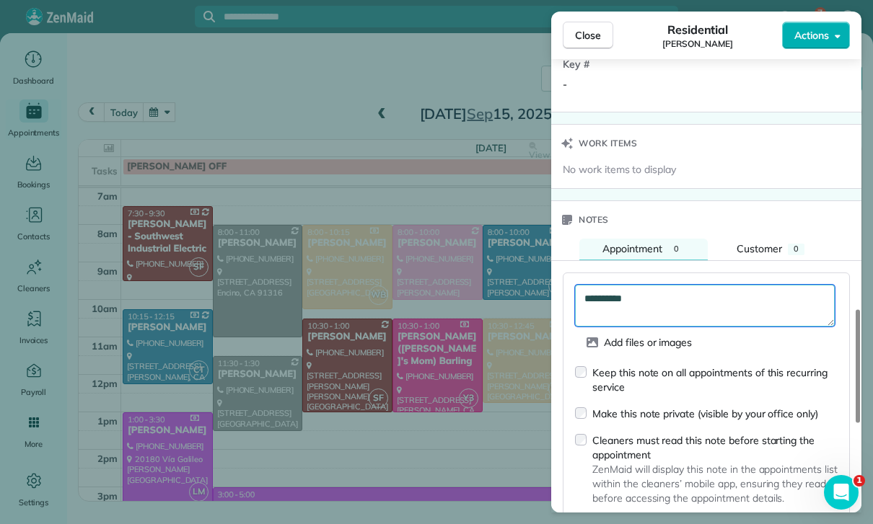
scroll to position [1135, 0]
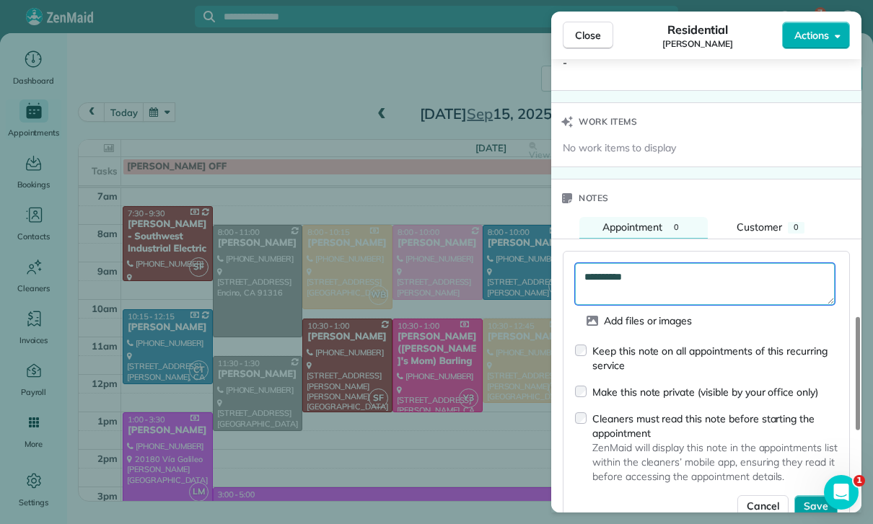
type textarea "**********"
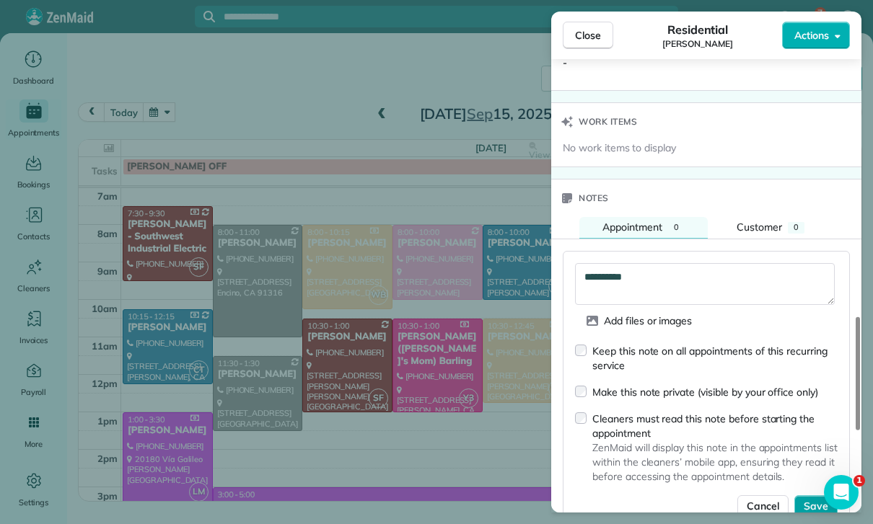
click at [808, 499] on span "Save" at bounding box center [816, 506] width 25 height 14
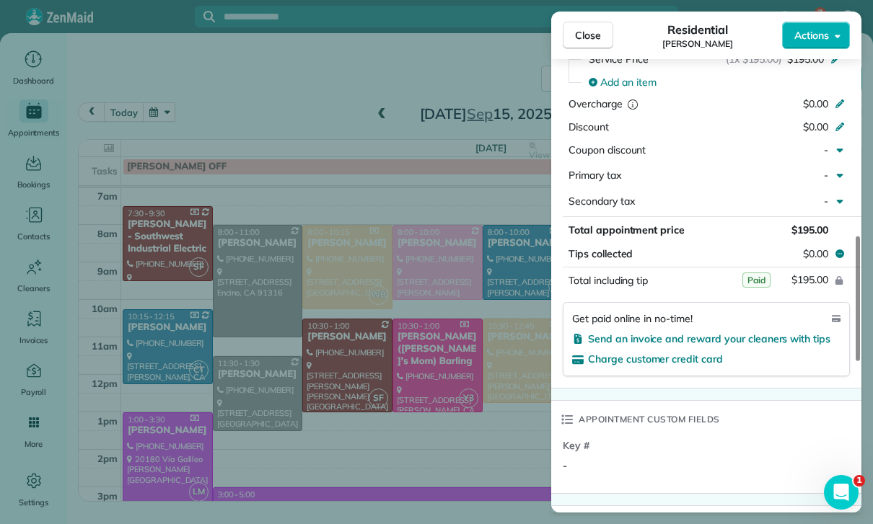
scroll to position [703, 0]
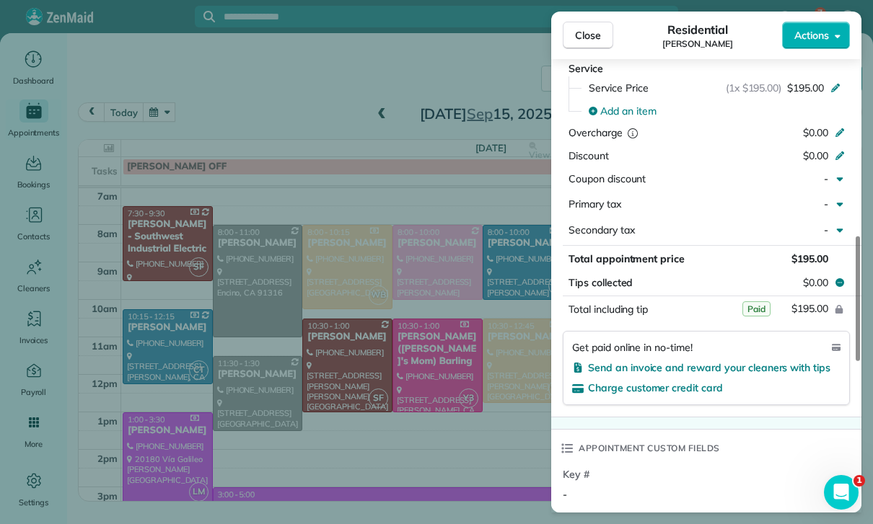
click at [496, 364] on div "Close Residential Kendal Horowitz Actions Status Confirmed Kendal Horowitz · Op…" at bounding box center [436, 262] width 873 height 524
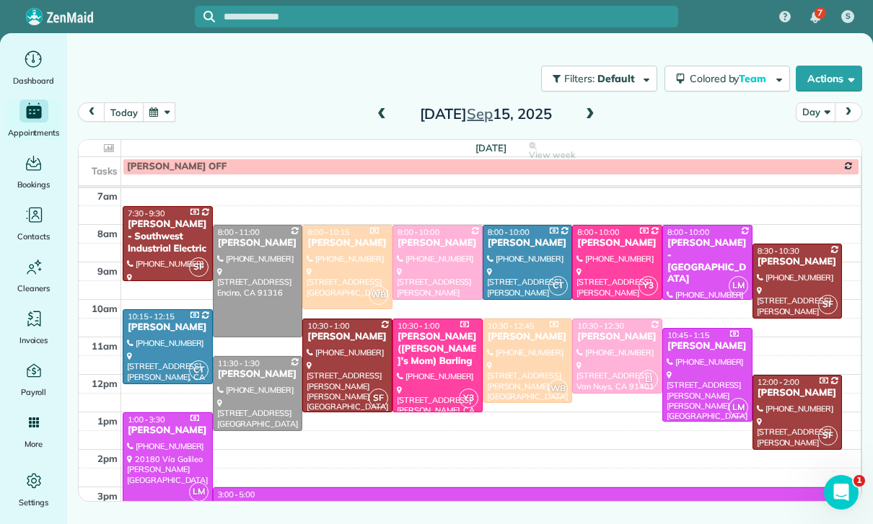
scroll to position [113, 0]
click at [159, 110] on button "button" at bounding box center [159, 111] width 33 height 19
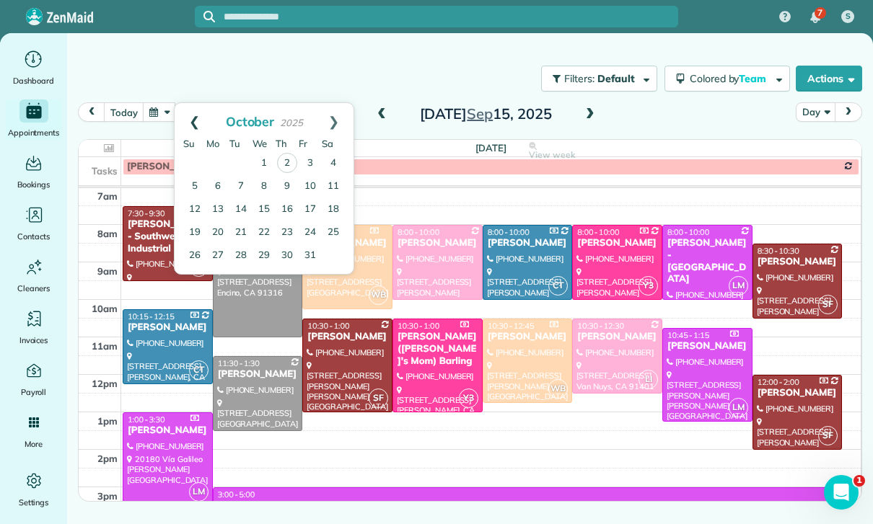
click at [201, 116] on link "Prev" at bounding box center [195, 121] width 40 height 36
click at [240, 204] on link "16" at bounding box center [240, 209] width 23 height 23
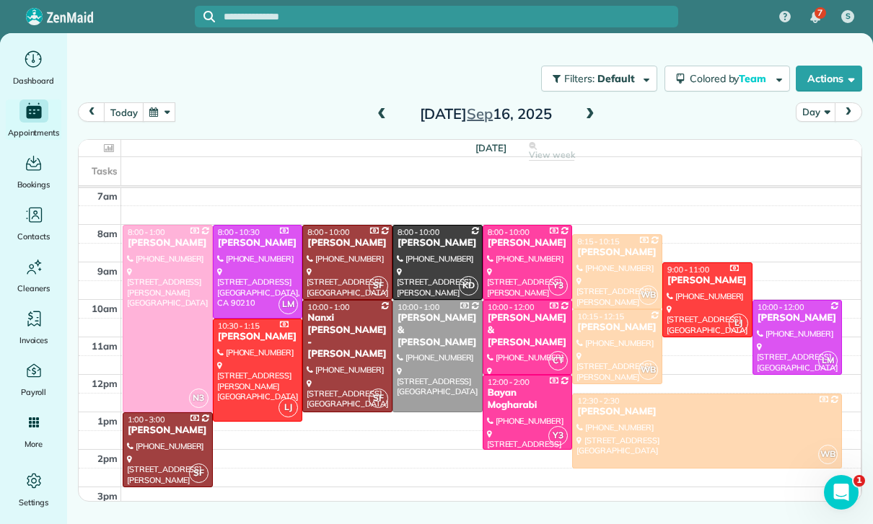
click at [775, 331] on div at bounding box center [797, 338] width 89 height 74
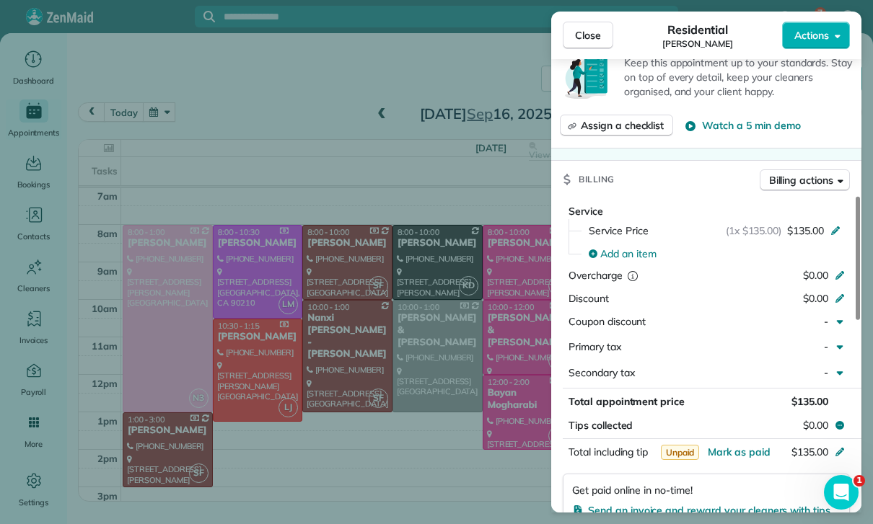
scroll to position [598, 0]
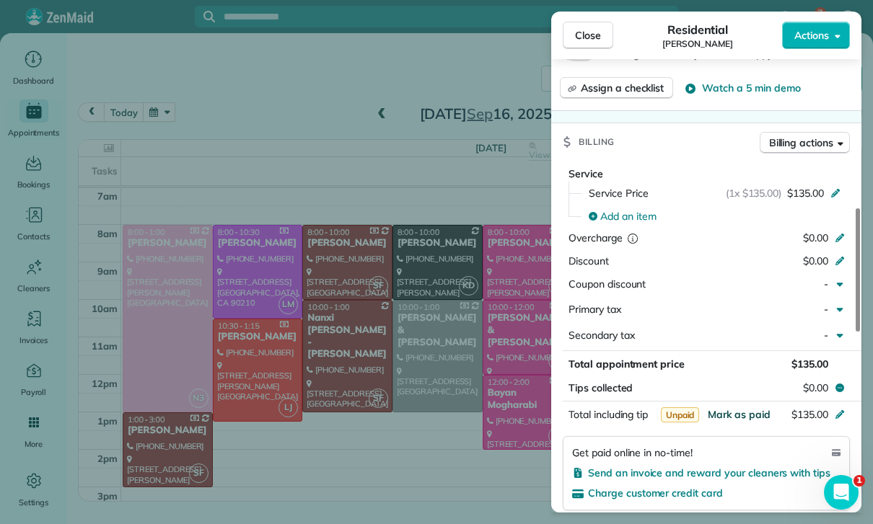
click at [733, 408] on span "Mark as paid" at bounding box center [739, 414] width 63 height 13
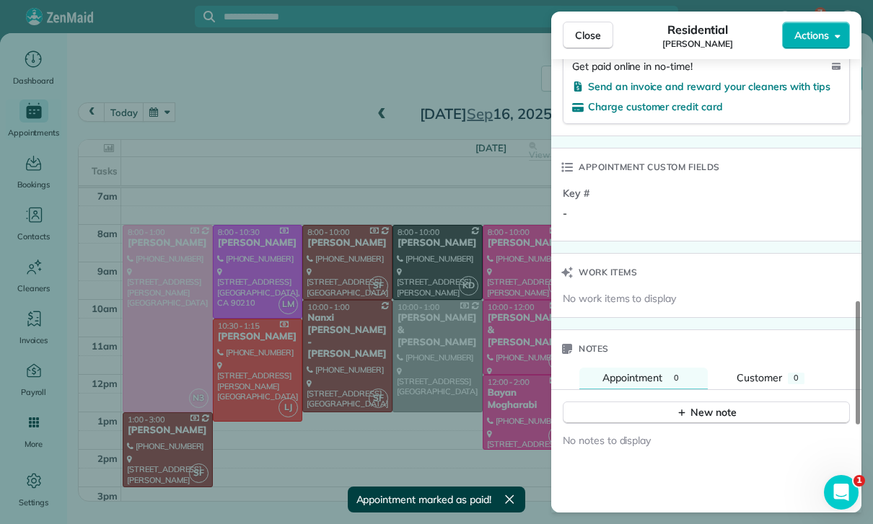
scroll to position [1204, 0]
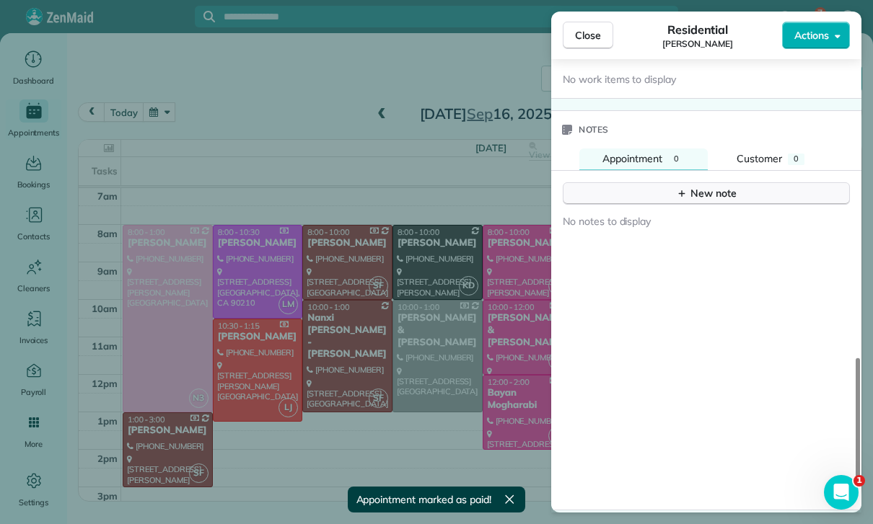
click at [707, 186] on div "New note" at bounding box center [706, 193] width 61 height 15
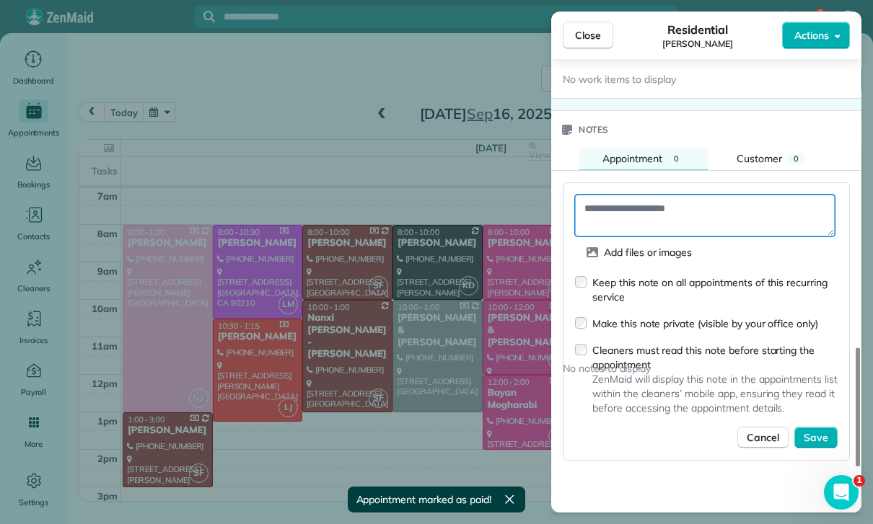
click at [639, 208] on textarea at bounding box center [705, 216] width 260 height 42
paste textarea "**********"
type textarea "**********"
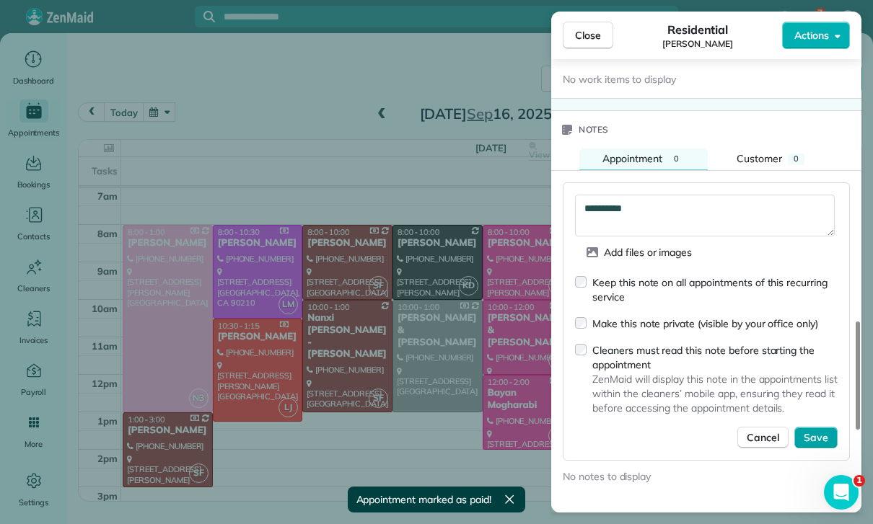
click at [811, 431] on span "Save" at bounding box center [816, 438] width 25 height 14
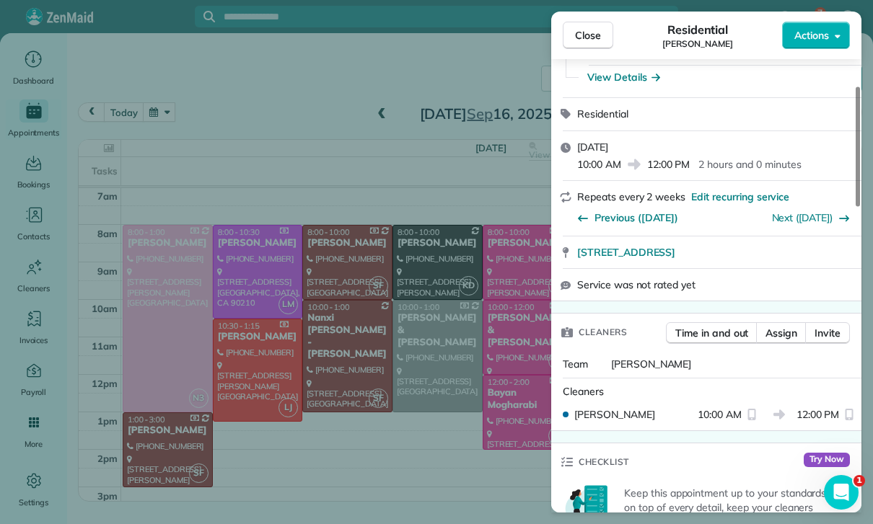
scroll to position [110, 0]
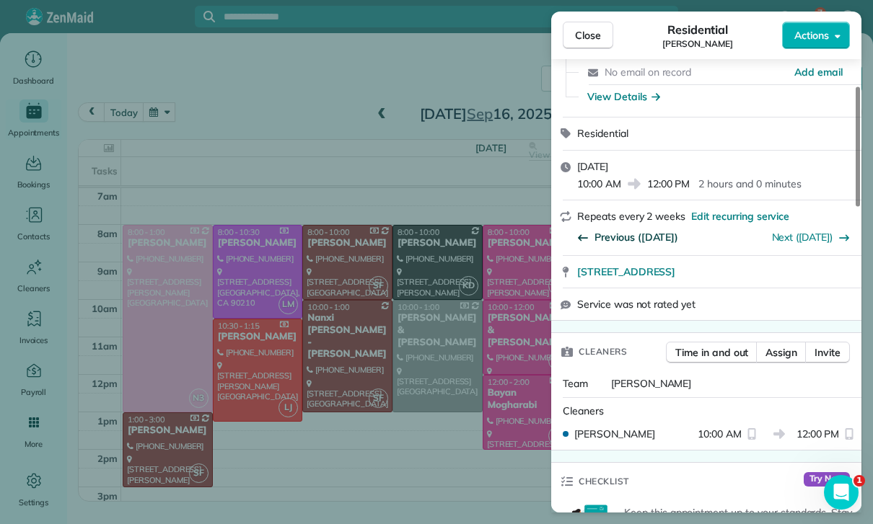
click at [633, 230] on span "Previous (Sep 02)" at bounding box center [636, 237] width 84 height 14
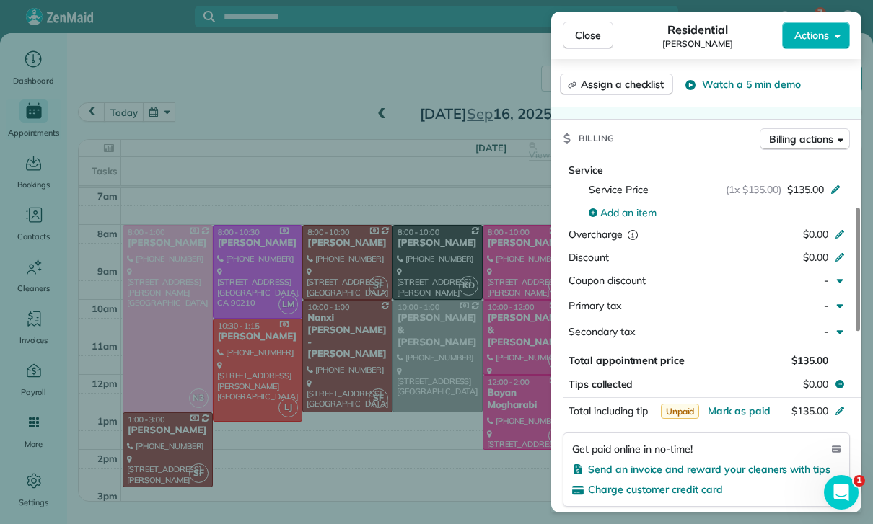
scroll to position [708, 0]
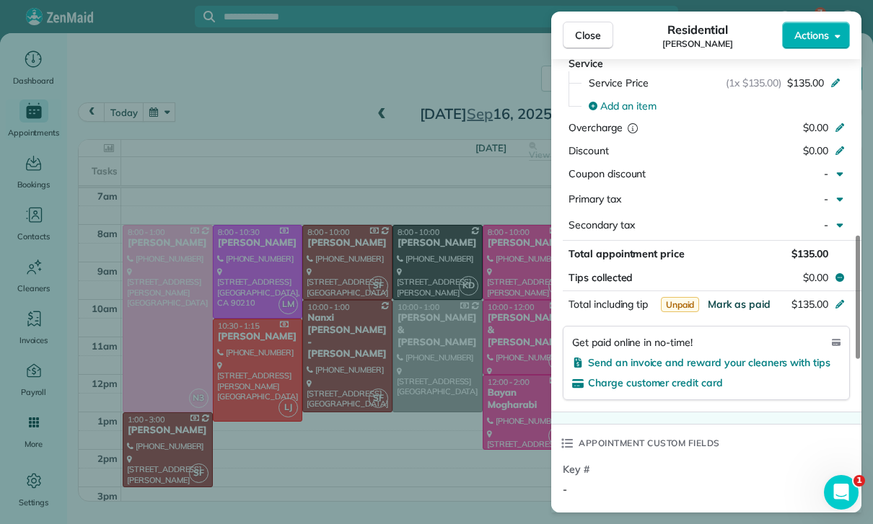
click at [729, 298] on span "Mark as paid" at bounding box center [739, 304] width 63 height 13
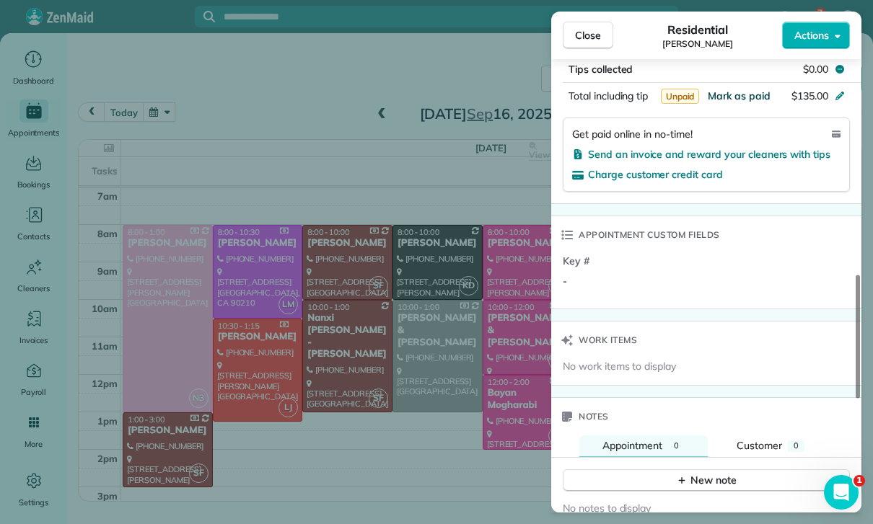
scroll to position [966, 0]
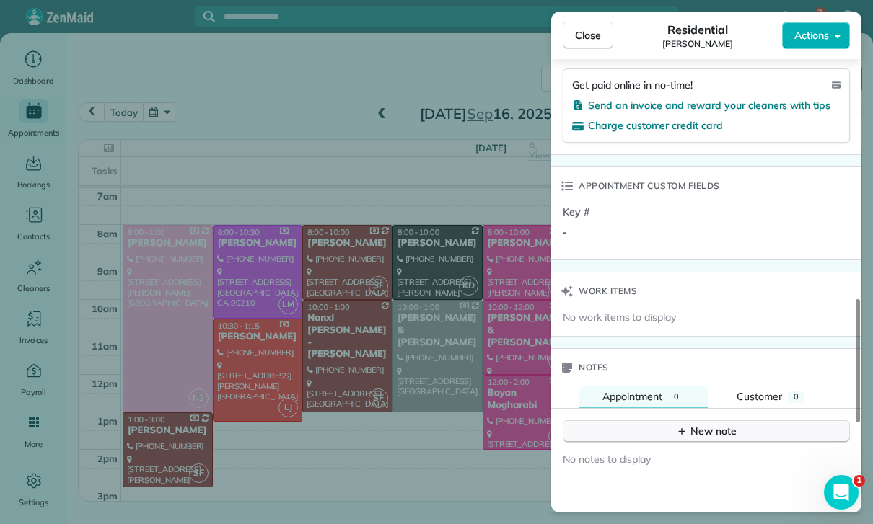
click at [716, 424] on div "New note" at bounding box center [706, 431] width 61 height 15
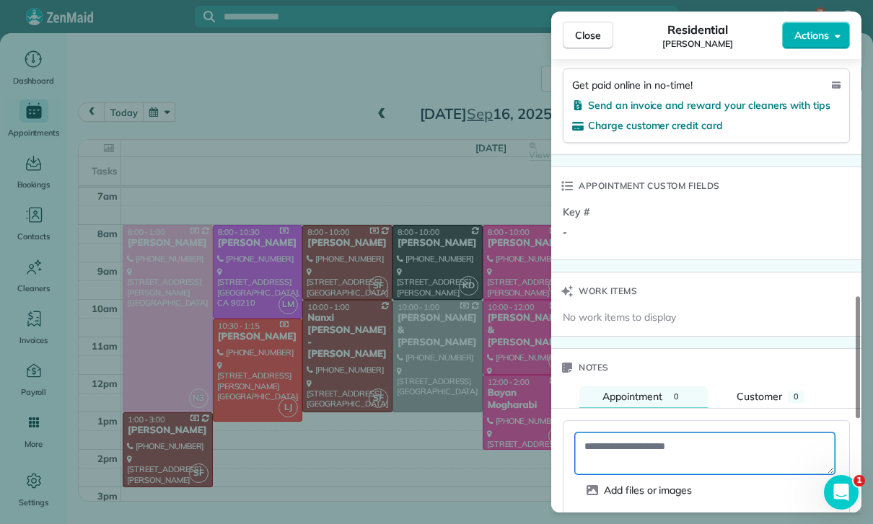
click at [651, 434] on textarea at bounding box center [705, 454] width 260 height 42
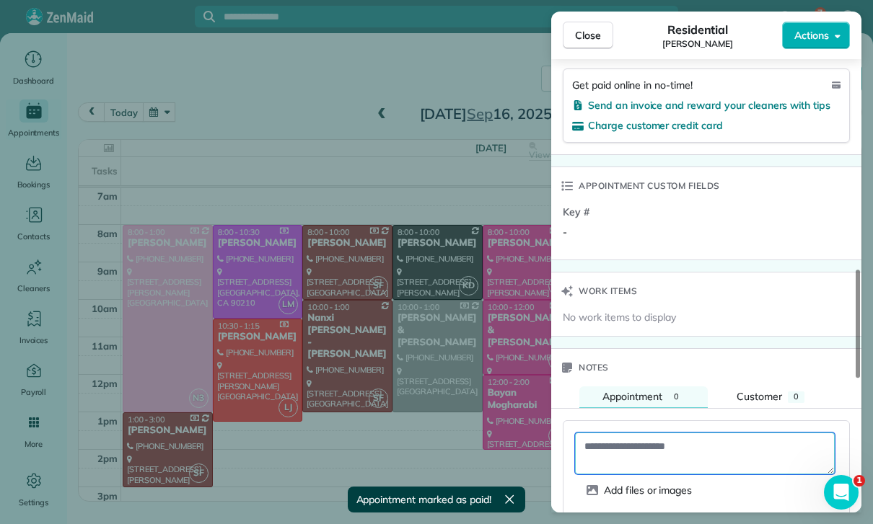
paste textarea "**********"
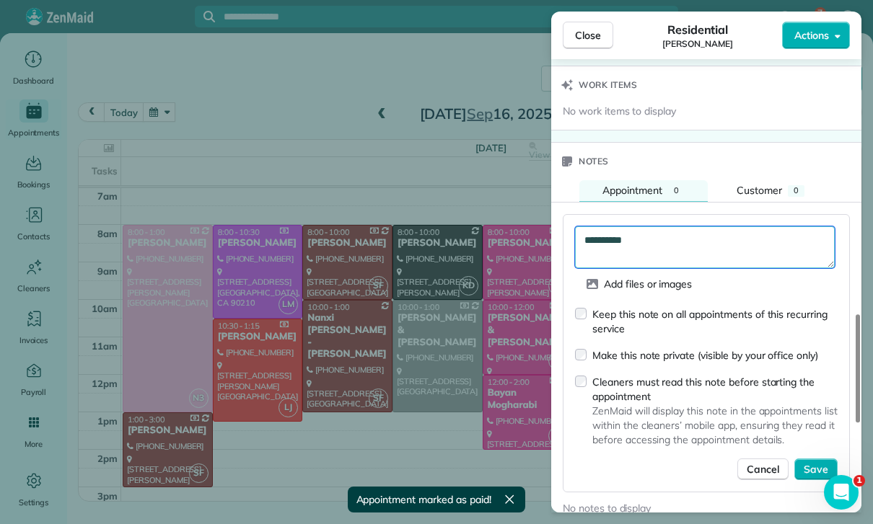
scroll to position [1176, 0]
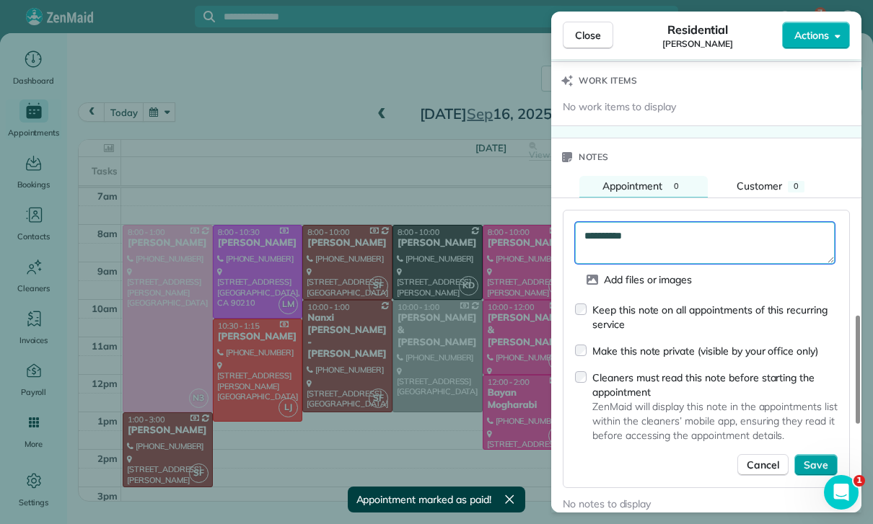
type textarea "**********"
click at [810, 458] on span "Save" at bounding box center [816, 465] width 25 height 14
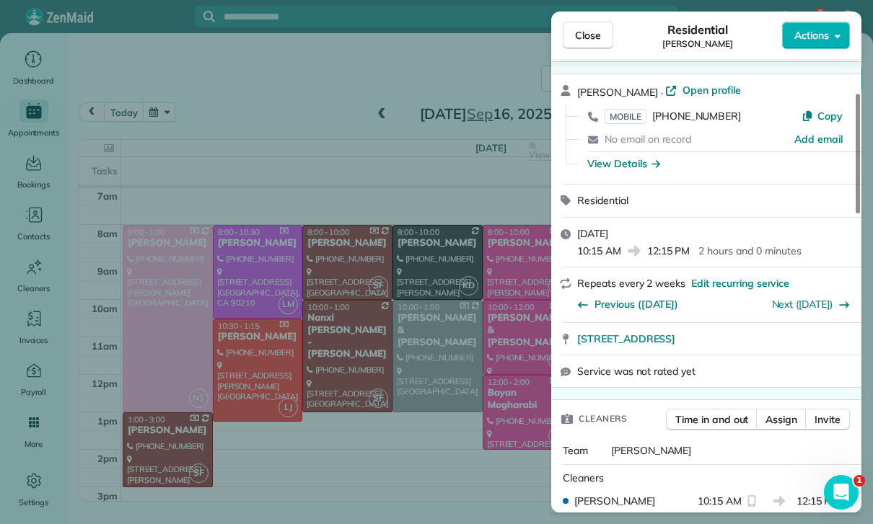
scroll to position [30, 0]
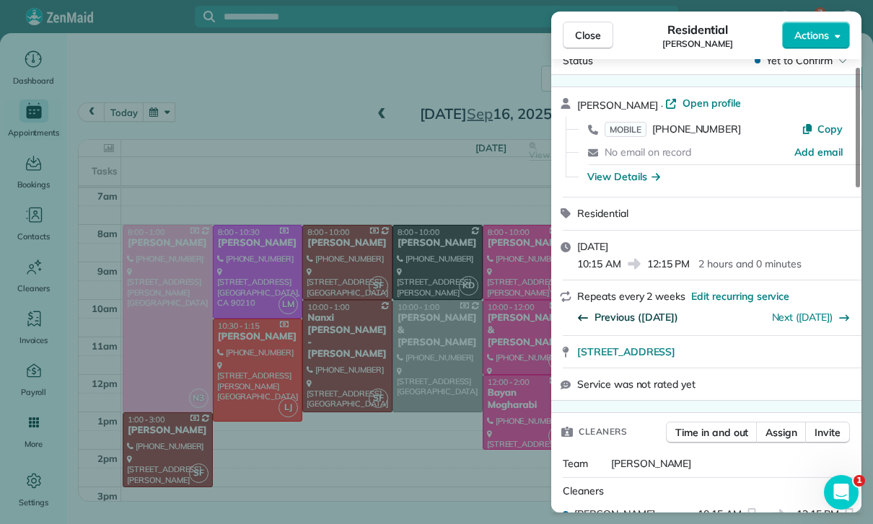
click at [630, 310] on span "Previous (Aug 19)" at bounding box center [636, 317] width 84 height 14
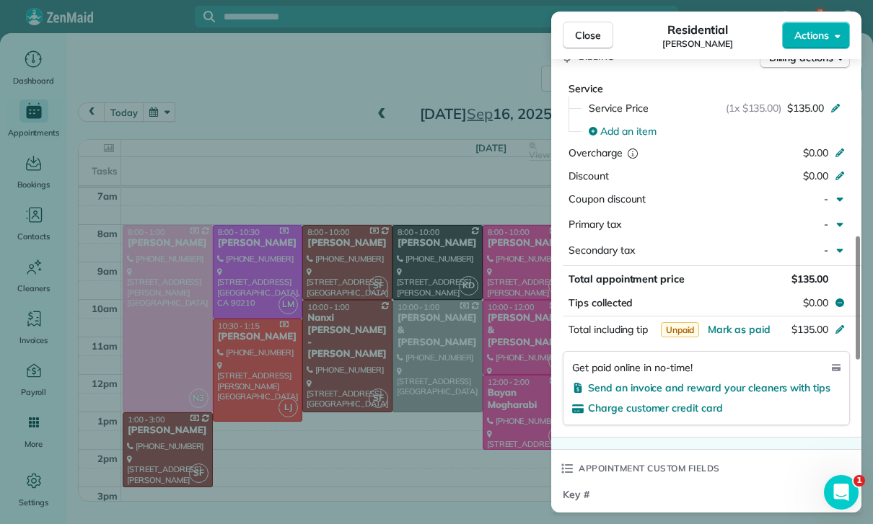
scroll to position [711, 0]
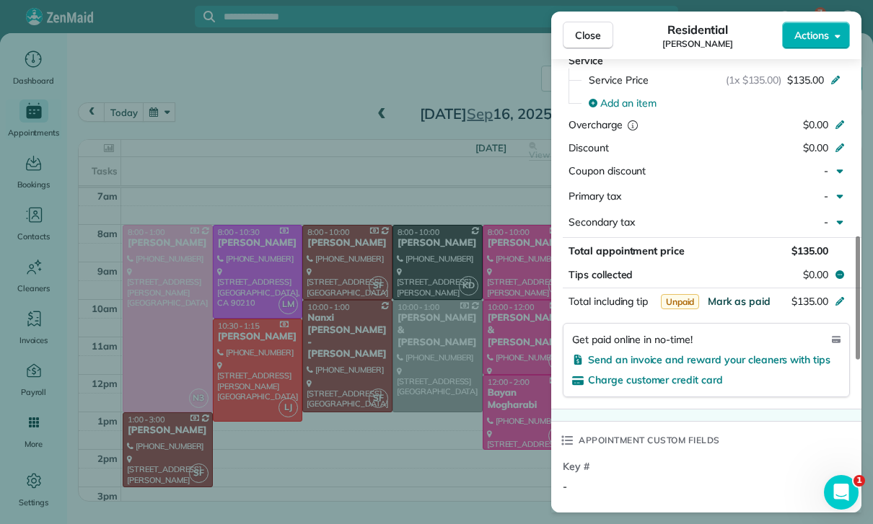
click at [732, 295] on span "Mark as paid" at bounding box center [739, 301] width 63 height 13
click at [742, 295] on span "Mark as paid" at bounding box center [739, 301] width 63 height 13
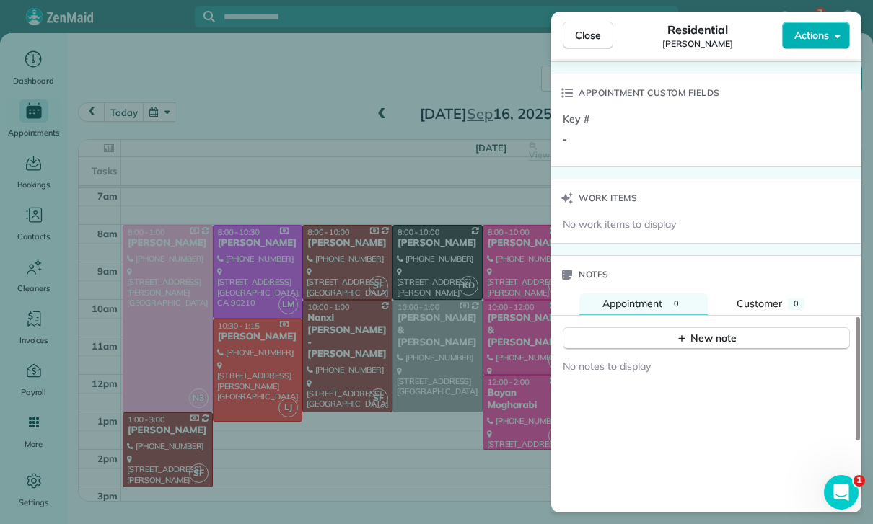
scroll to position [1065, 0]
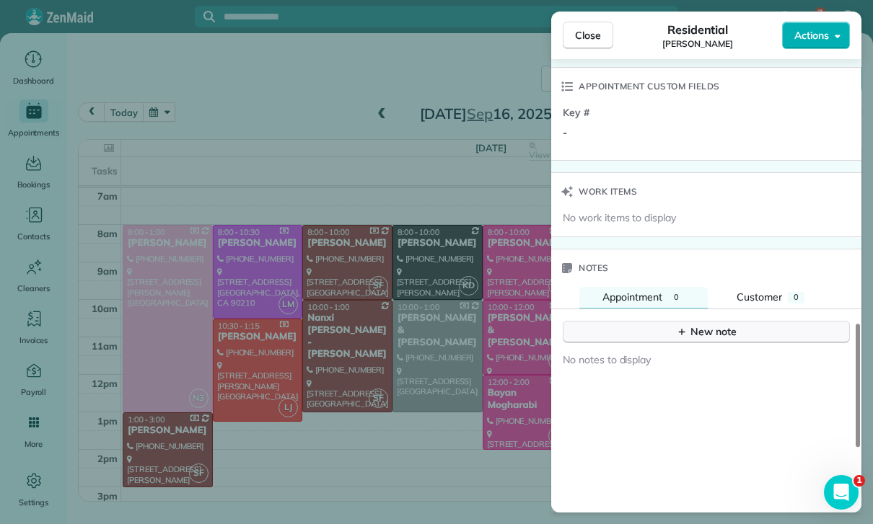
click at [708, 325] on div "New note" at bounding box center [706, 332] width 61 height 15
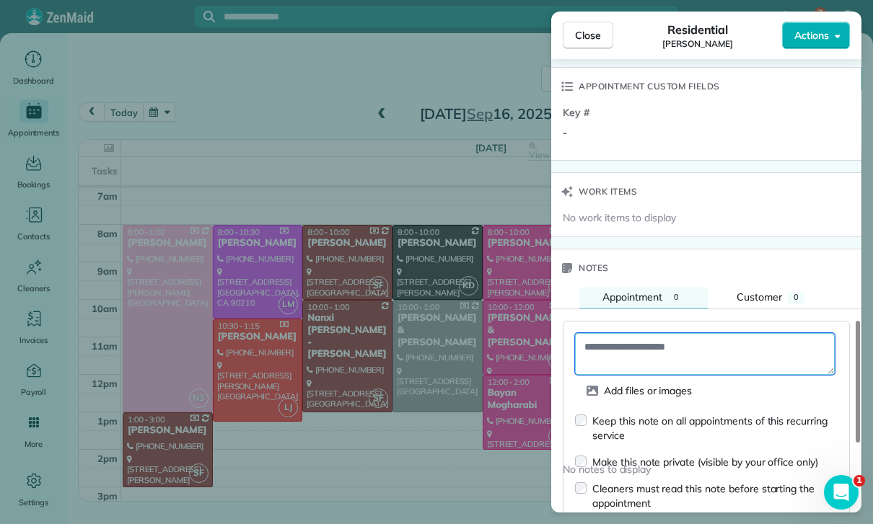
click at [622, 343] on textarea at bounding box center [705, 354] width 260 height 42
paste textarea "**********"
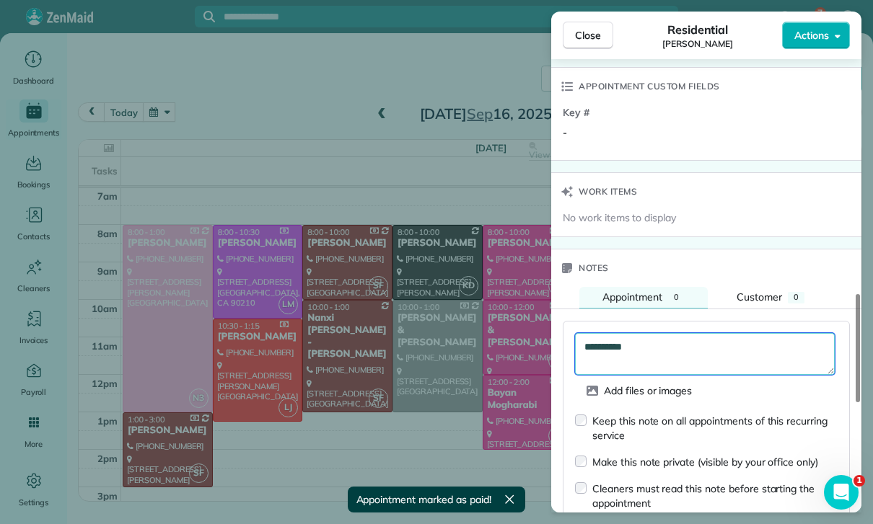
scroll to position [1230, 0]
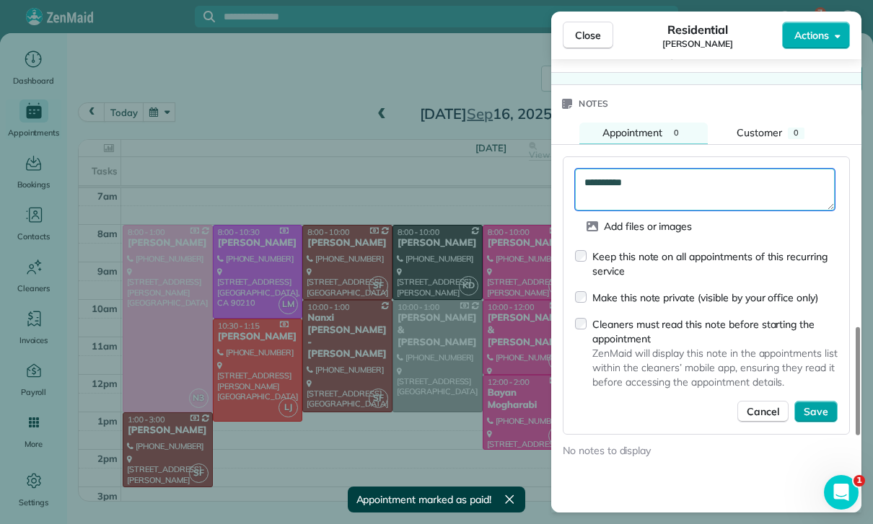
type textarea "**********"
click at [824, 405] on span "Save" at bounding box center [816, 412] width 25 height 14
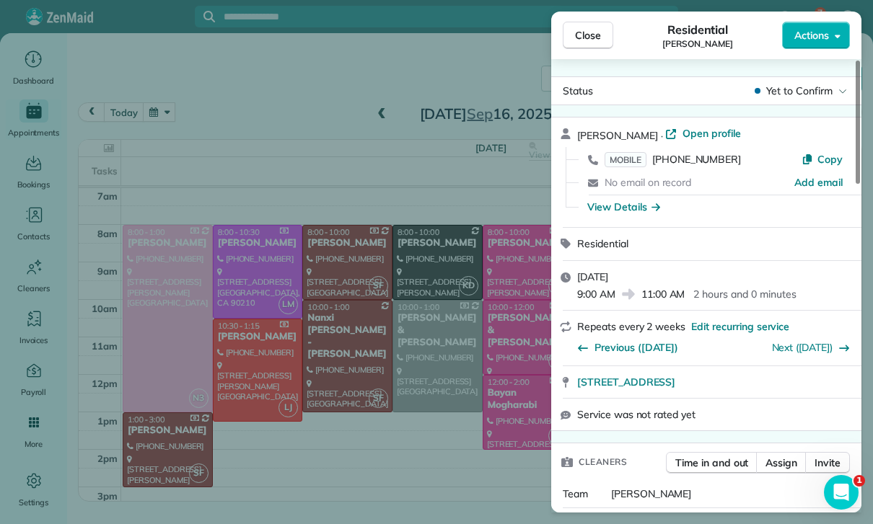
scroll to position [0, 0]
click at [629, 340] on span "Previous (Aug 05)" at bounding box center [636, 347] width 84 height 14
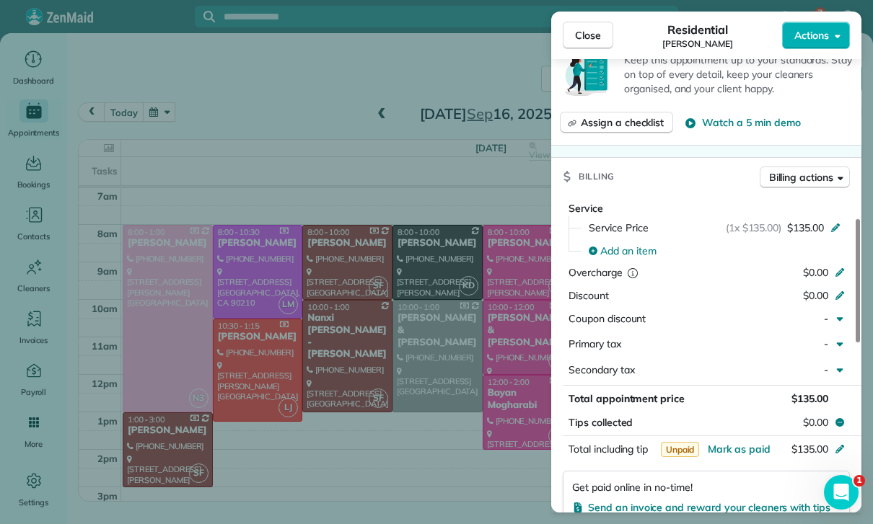
scroll to position [654, 0]
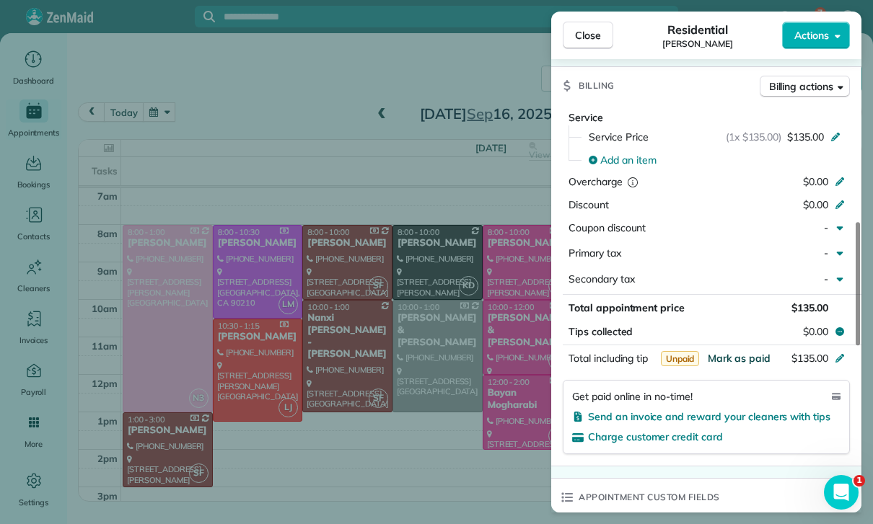
click at [729, 352] on span "Mark as paid" at bounding box center [739, 358] width 63 height 13
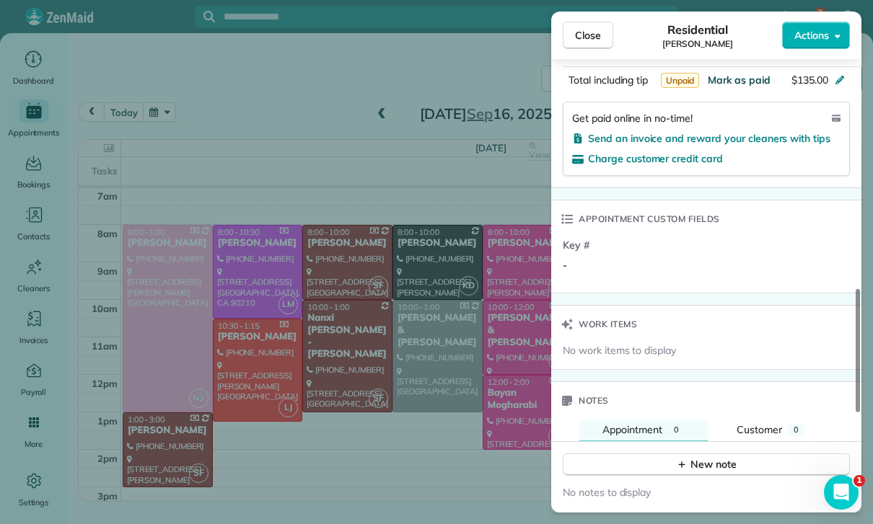
scroll to position [1028, 0]
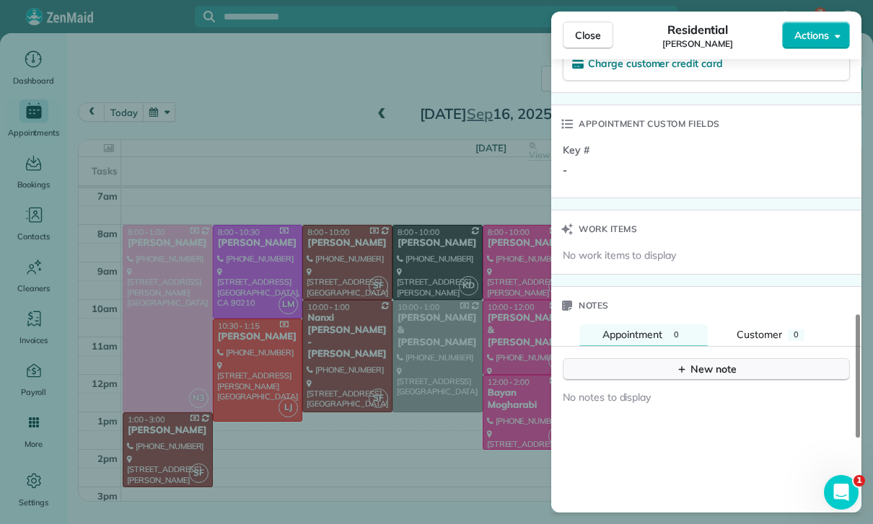
click at [697, 362] on div "New note" at bounding box center [706, 369] width 61 height 15
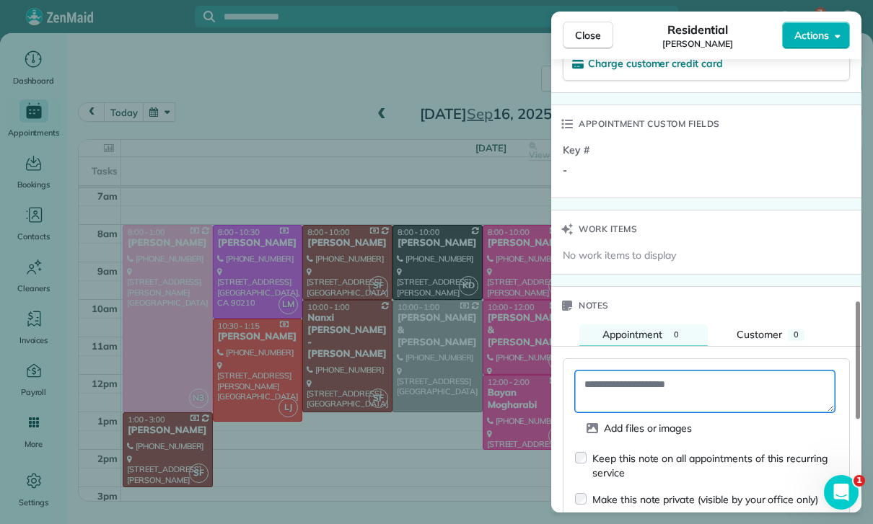
click at [642, 371] on textarea at bounding box center [705, 392] width 260 height 42
paste textarea "**********"
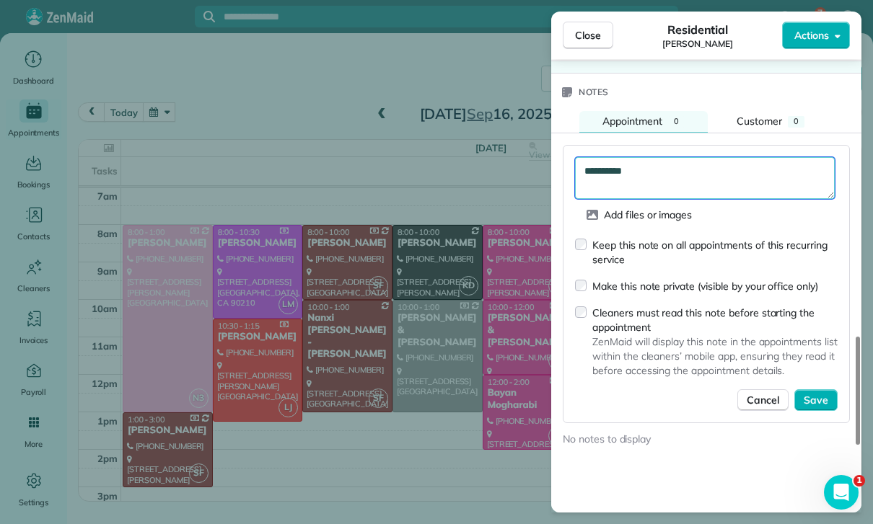
scroll to position [1277, 0]
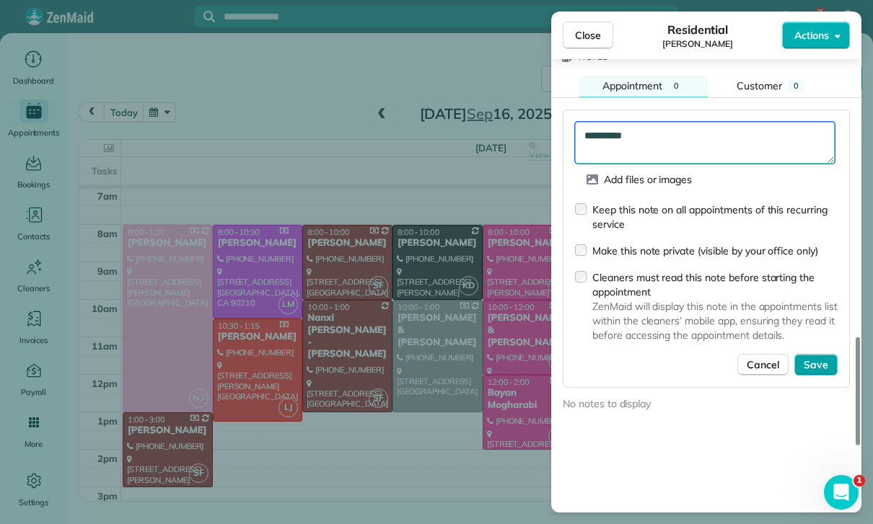
type textarea "**********"
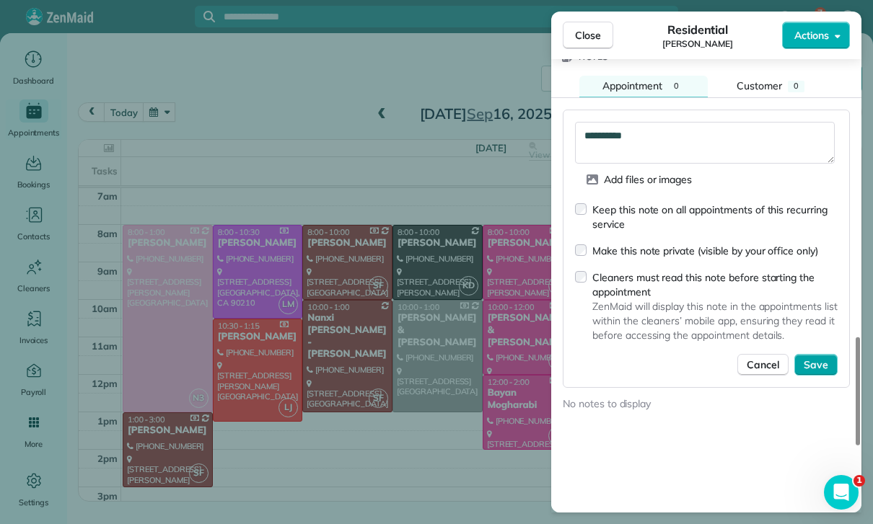
click at [813, 354] on button "Save" at bounding box center [815, 365] width 43 height 22
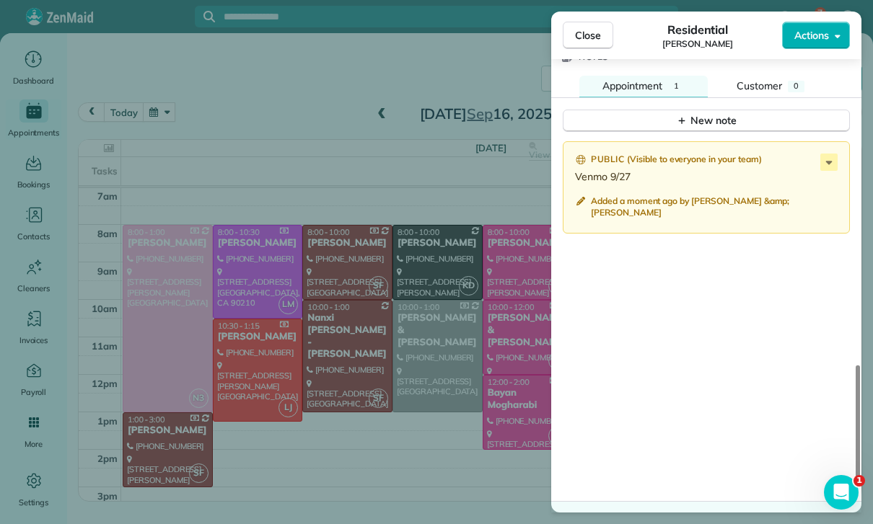
click at [381, 428] on div "Close Residential Marissa Berman Actions Status Yet to Confirm Marissa Berman ·…" at bounding box center [436, 262] width 873 height 524
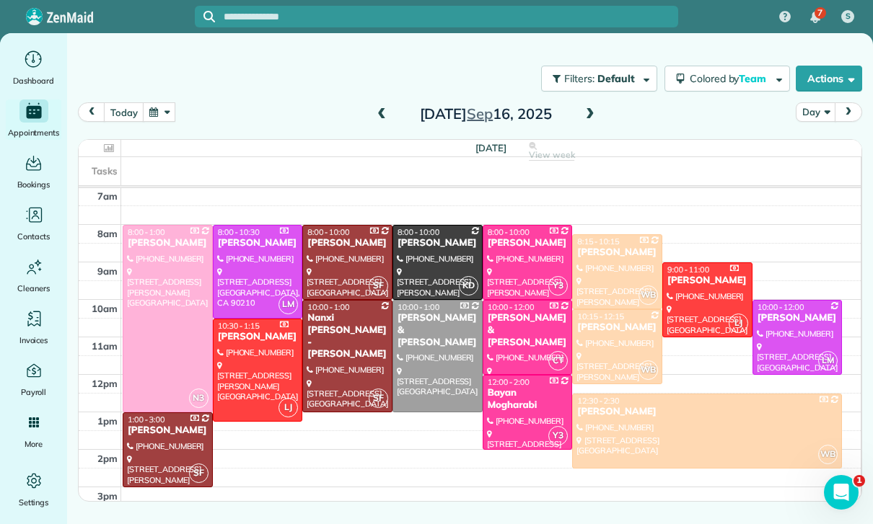
click at [149, 106] on button "button" at bounding box center [159, 111] width 33 height 19
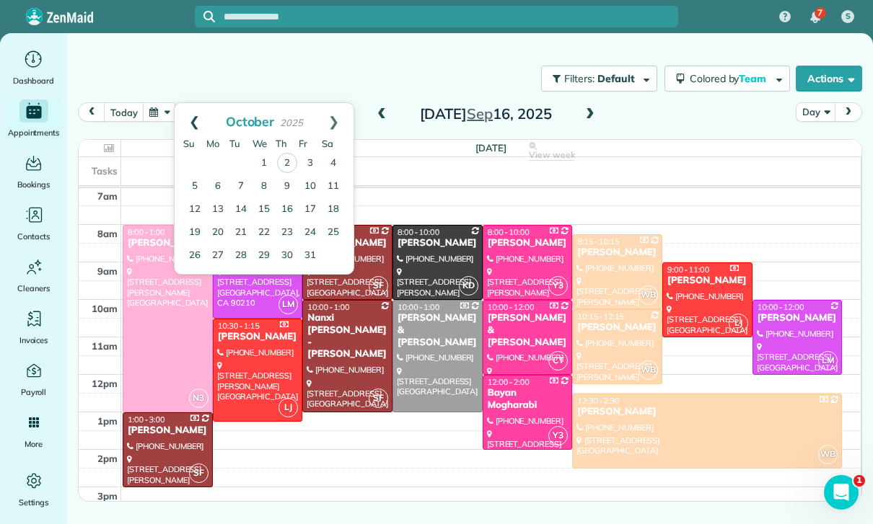
click at [195, 110] on link "Prev" at bounding box center [195, 121] width 40 height 36
click at [314, 201] on link "19" at bounding box center [310, 209] width 23 height 23
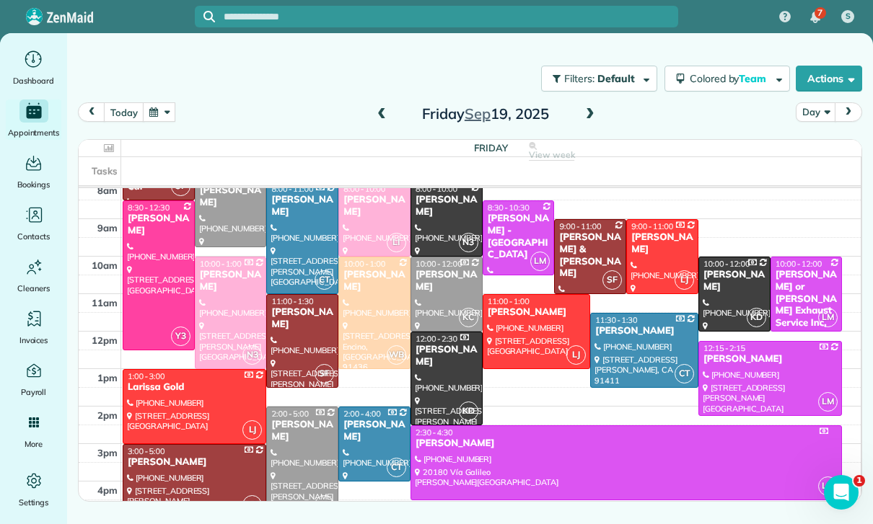
scroll to position [164, 0]
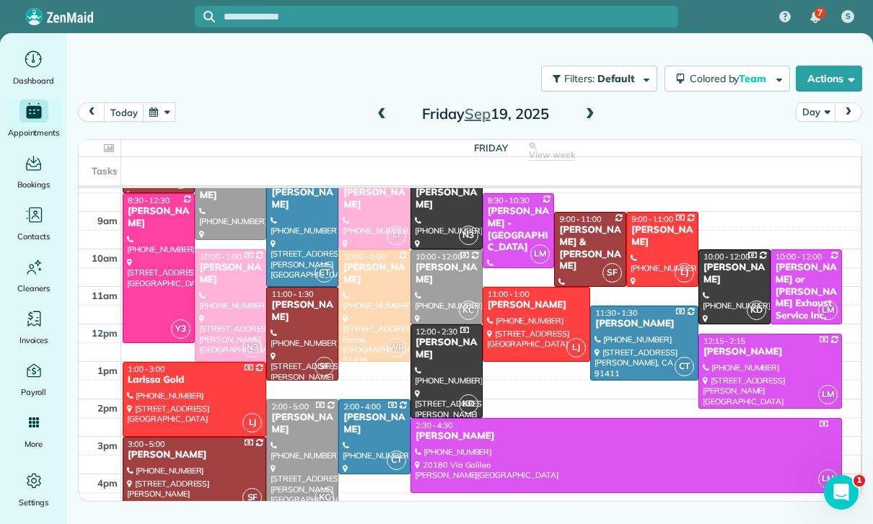
click at [515, 306] on div "Aditya Putcha" at bounding box center [537, 305] width 100 height 12
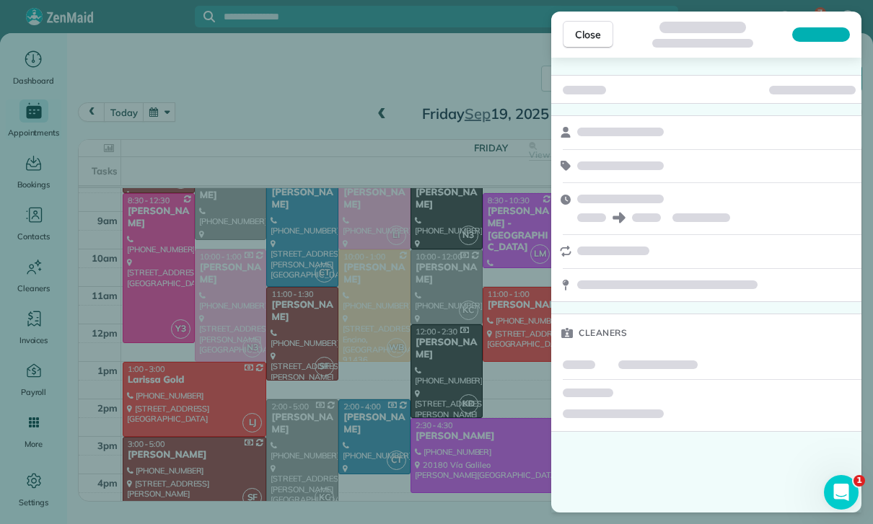
click at [50, 128] on div "Close Cleaners" at bounding box center [436, 262] width 873 height 524
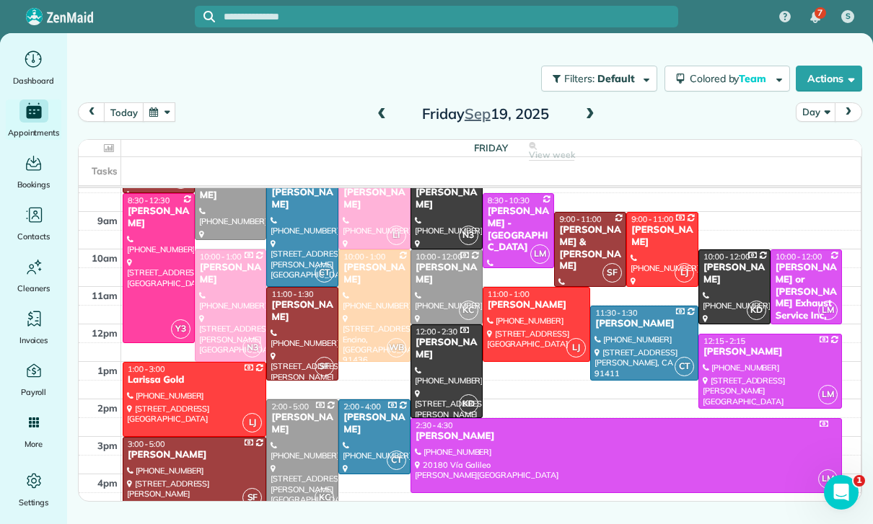
click at [50, 128] on div at bounding box center [436, 262] width 873 height 524
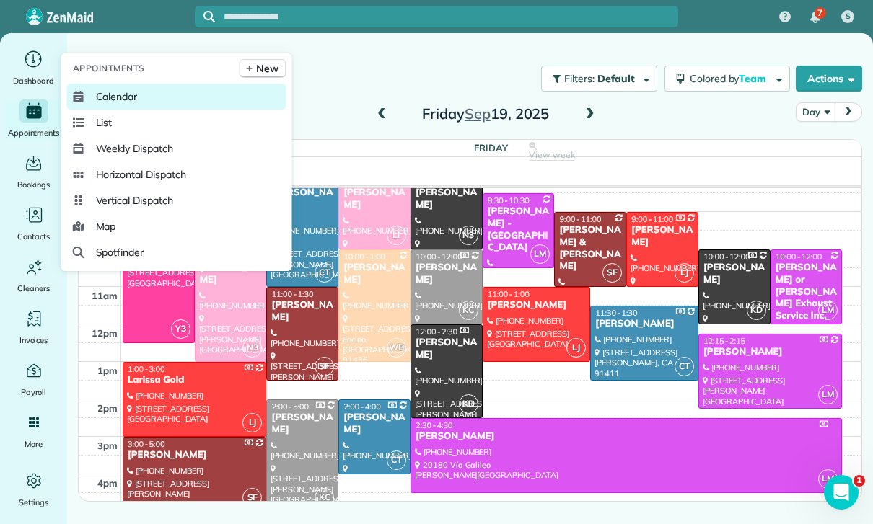
click at [116, 104] on span "Calendar" at bounding box center [117, 96] width 42 height 14
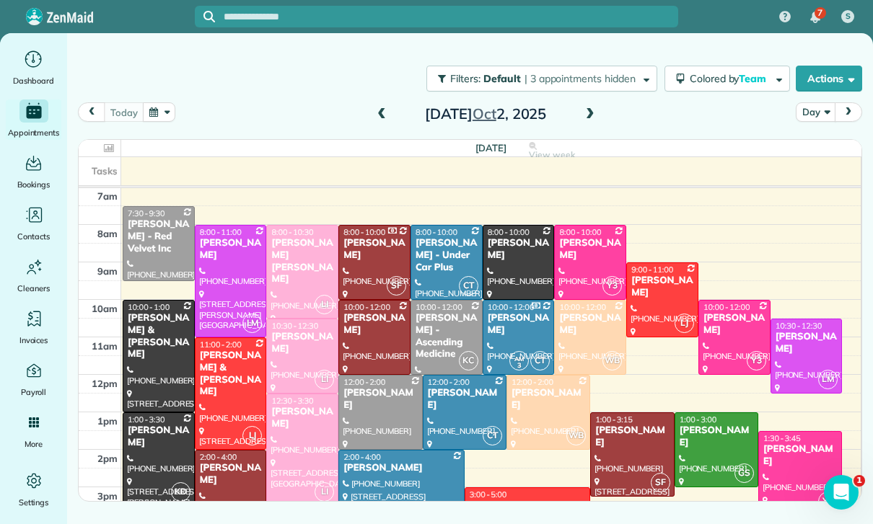
click at [173, 104] on button "button" at bounding box center [159, 111] width 33 height 19
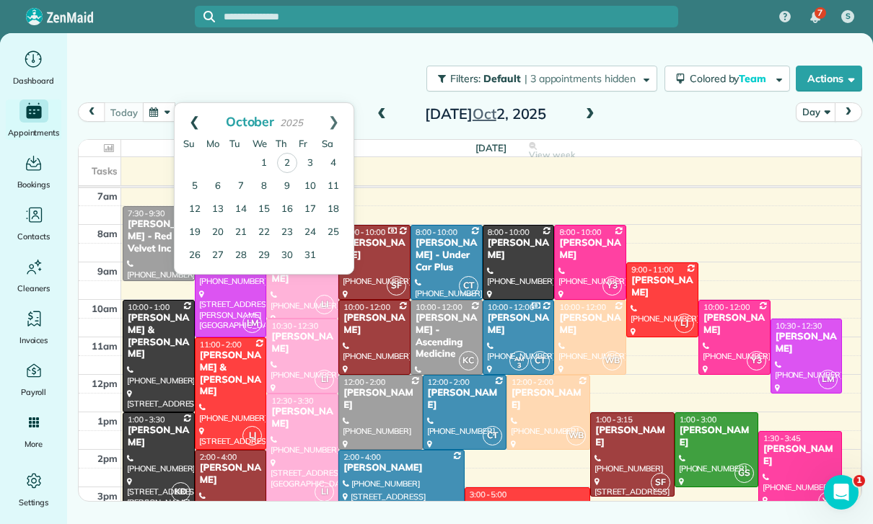
click at [191, 118] on link "Prev" at bounding box center [195, 121] width 40 height 36
click at [307, 208] on link "19" at bounding box center [310, 209] width 23 height 23
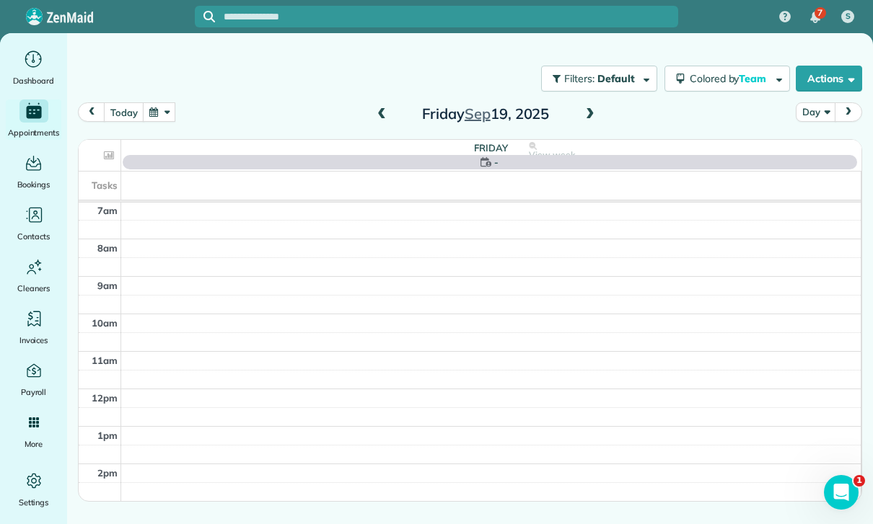
scroll to position [113, 0]
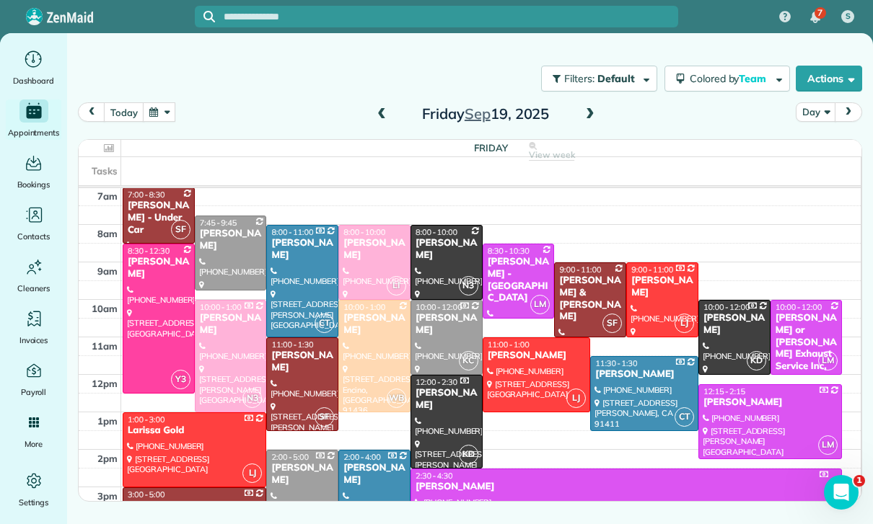
click at [517, 367] on div at bounding box center [536, 375] width 107 height 74
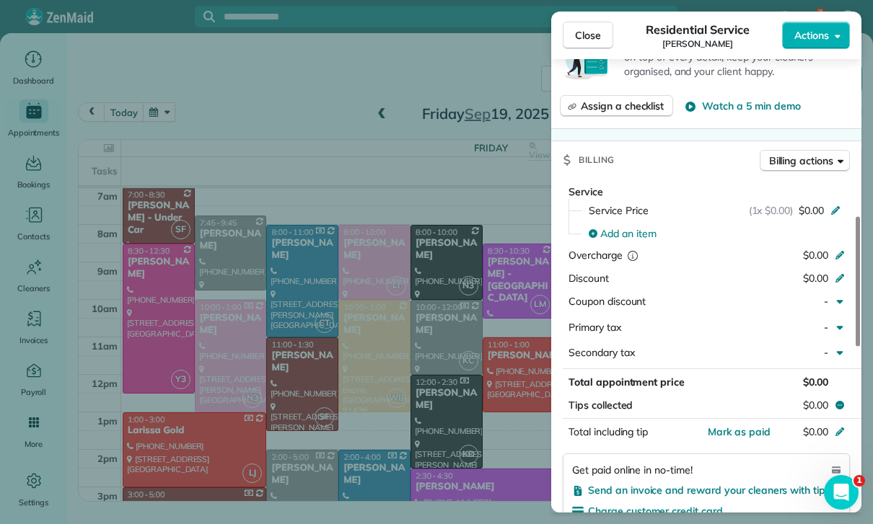
scroll to position [602, 0]
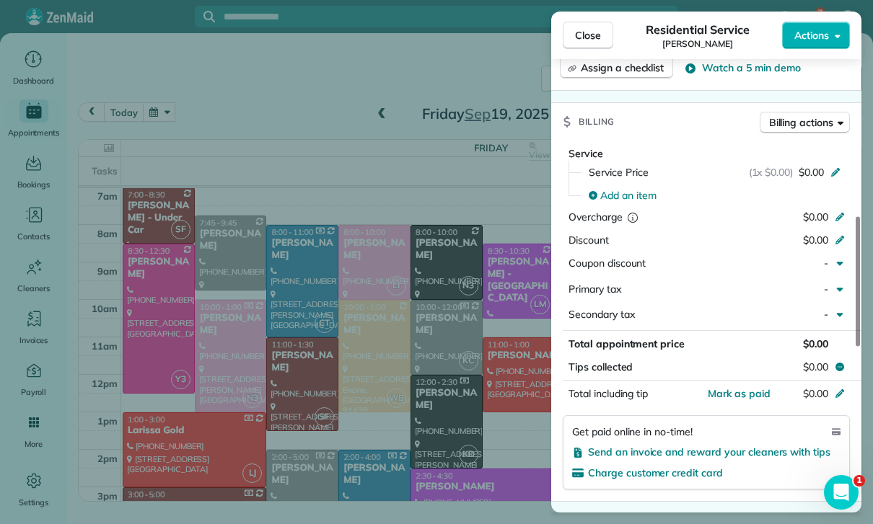
click at [623, 195] on div "Add an item" at bounding box center [715, 195] width 270 height 23
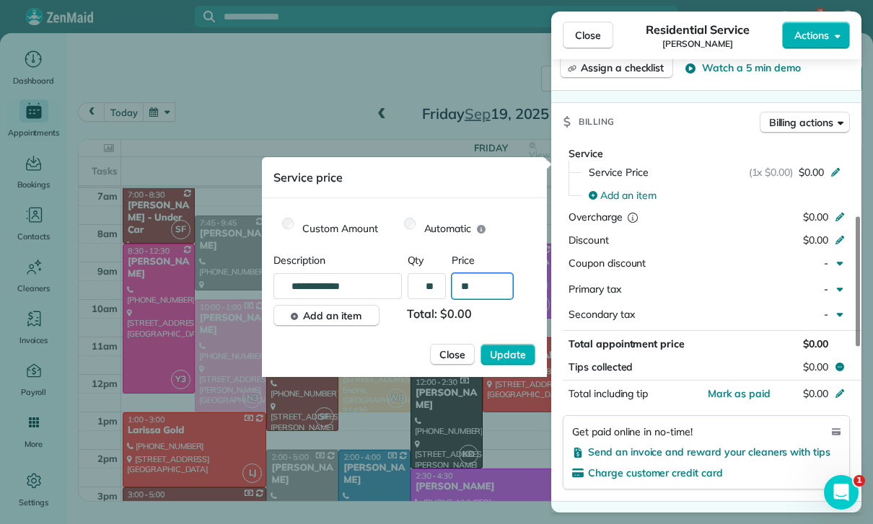
click at [491, 294] on input "**" at bounding box center [482, 286] width 61 height 26
type input "****"
click at [514, 350] on span "Update" at bounding box center [508, 355] width 36 height 14
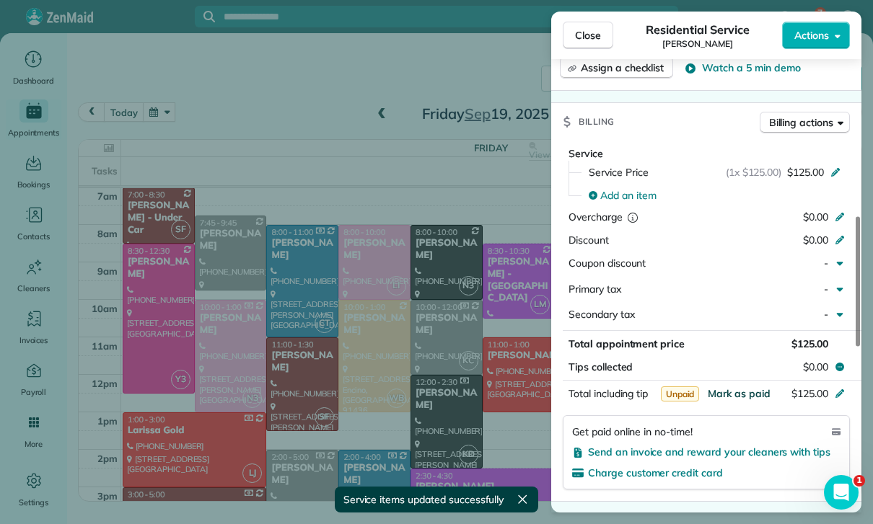
click at [736, 400] on span "Mark as paid" at bounding box center [739, 393] width 63 height 13
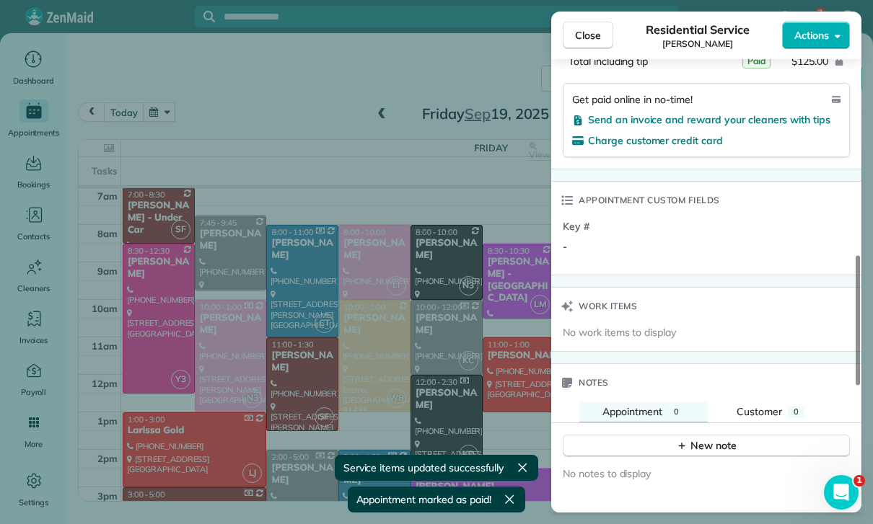
scroll to position [1003, 0]
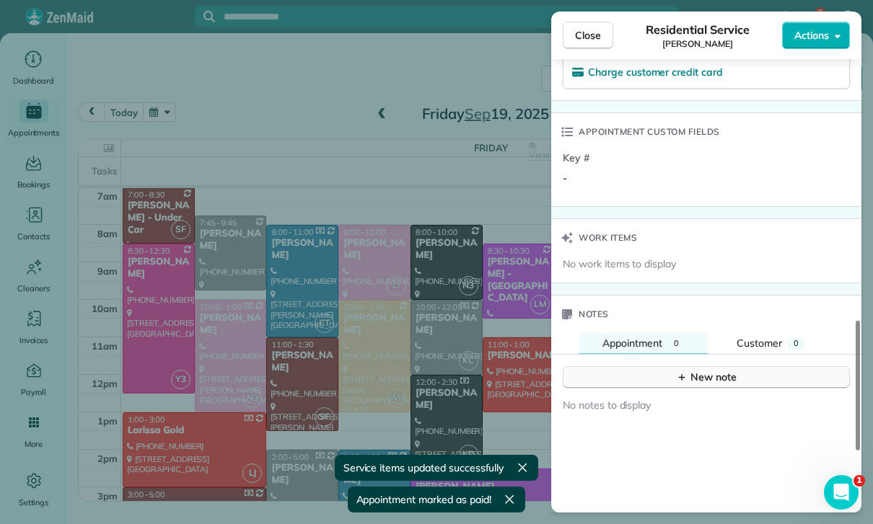
click at [710, 385] on div "New note" at bounding box center [706, 377] width 61 height 15
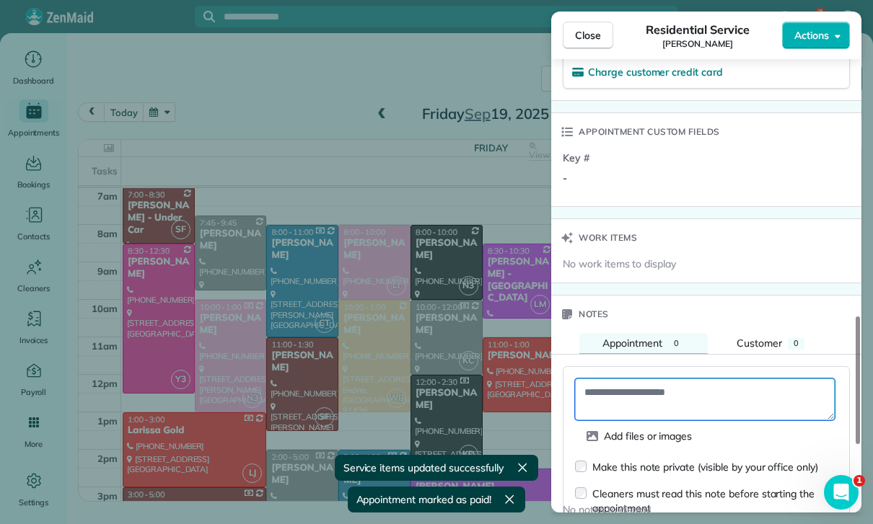
click at [624, 400] on textarea at bounding box center [705, 400] width 260 height 42
paste textarea "**********"
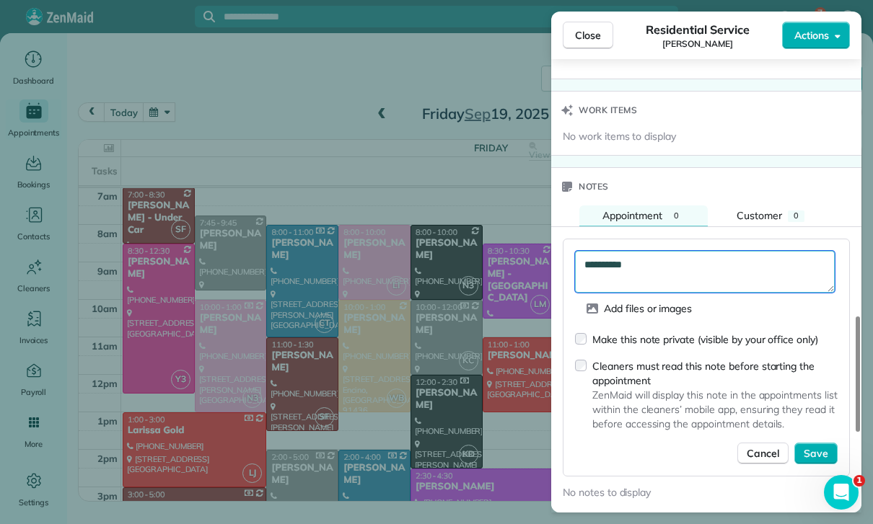
scroll to position [1135, 0]
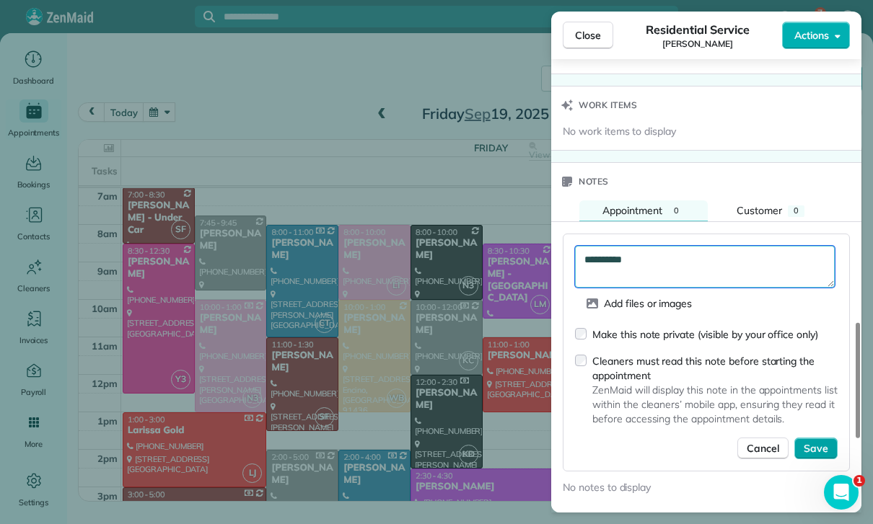
type textarea "**********"
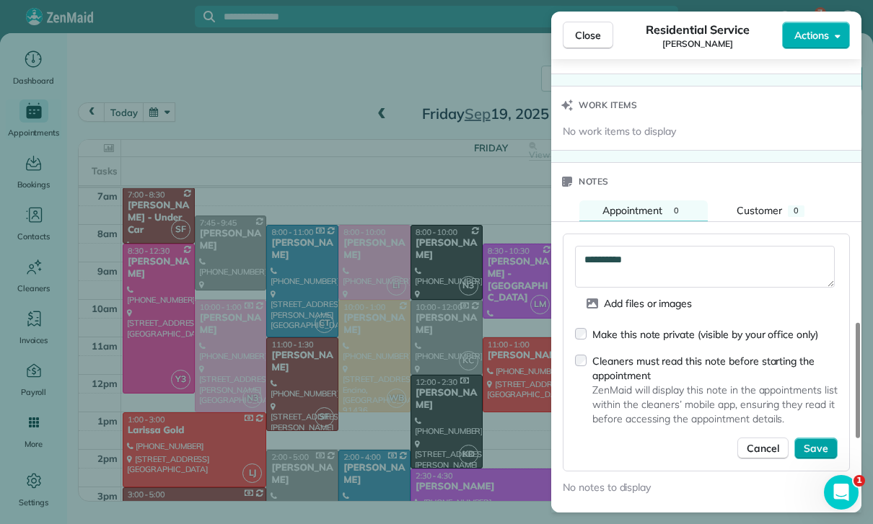
click at [817, 455] on span "Save" at bounding box center [816, 448] width 25 height 14
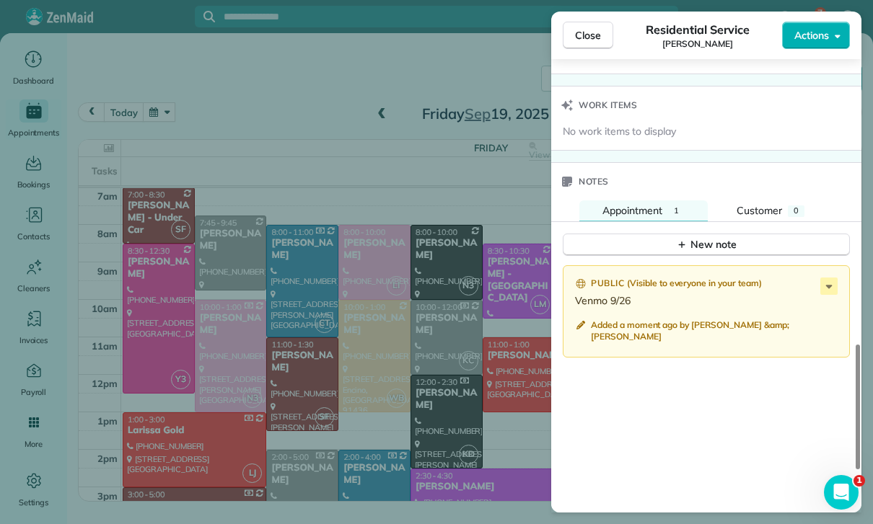
click at [424, 422] on div "Close Residential Service Aditya Putcha Actions Status Confirmed Aditya Putcha …" at bounding box center [436, 262] width 873 height 524
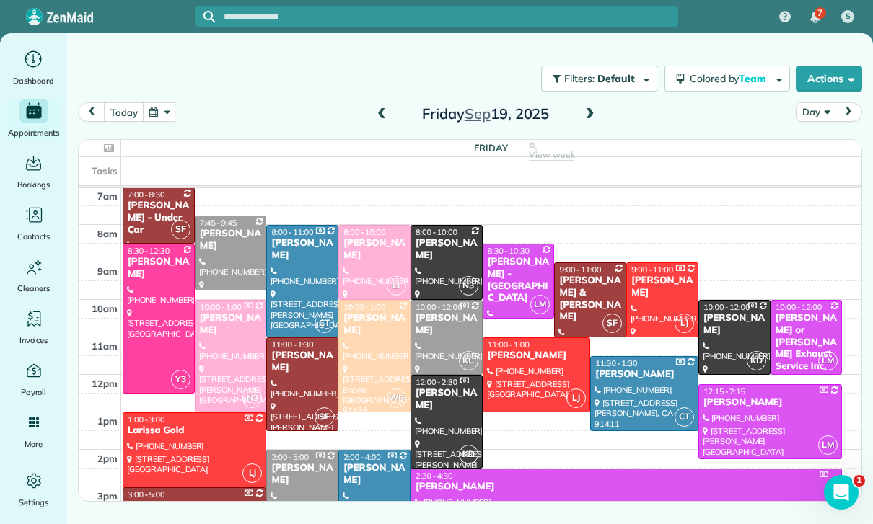
click at [150, 115] on button "button" at bounding box center [159, 111] width 33 height 19
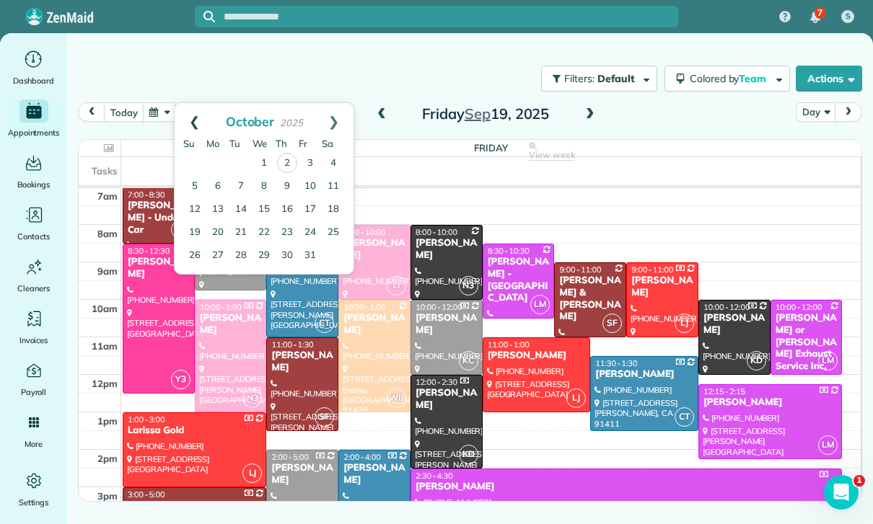
click at [187, 116] on link "Prev" at bounding box center [195, 121] width 40 height 36
click at [312, 231] on link "26" at bounding box center [310, 232] width 23 height 23
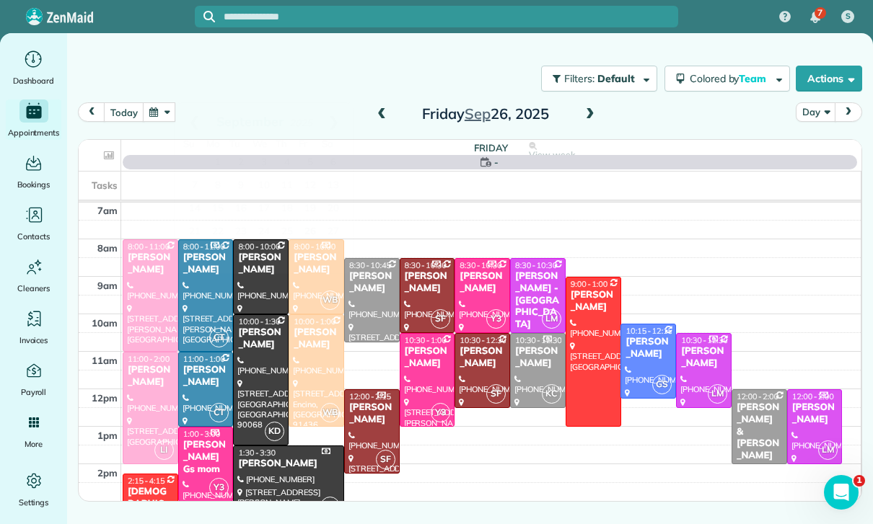
scroll to position [113, 0]
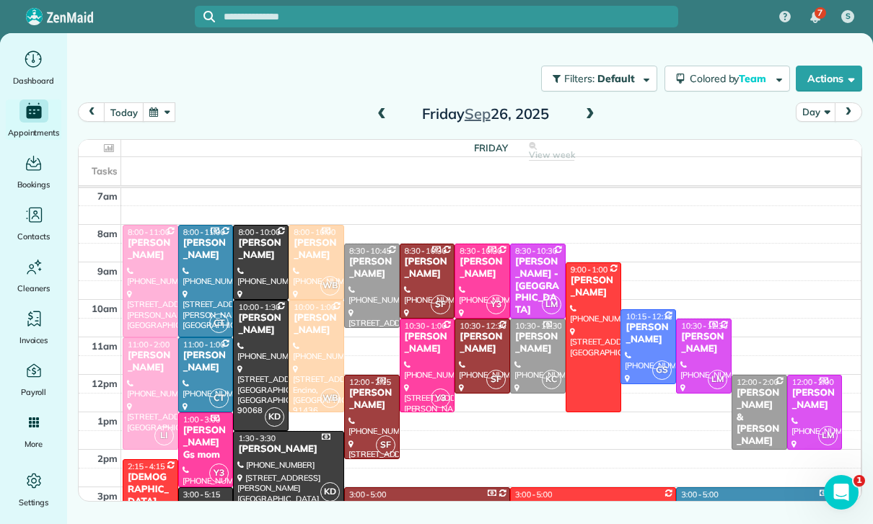
click at [374, 122] on span at bounding box center [382, 115] width 16 height 22
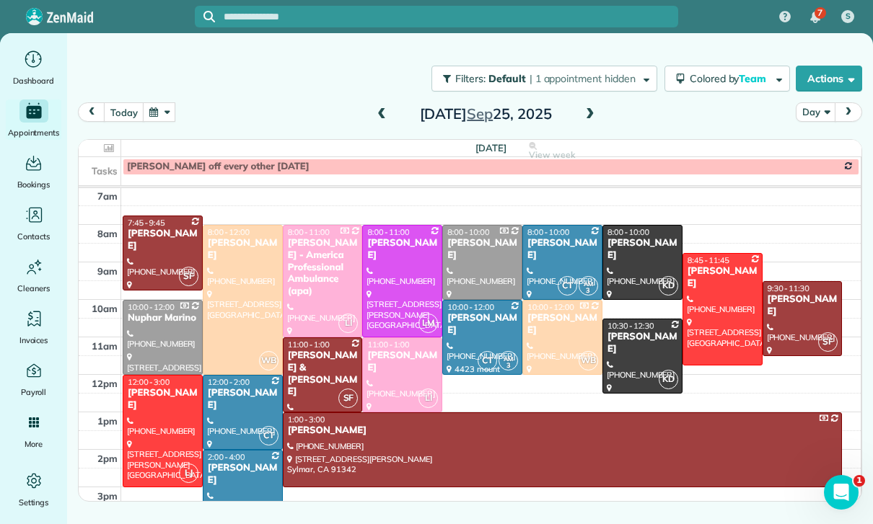
click at [374, 112] on span at bounding box center [382, 114] width 16 height 13
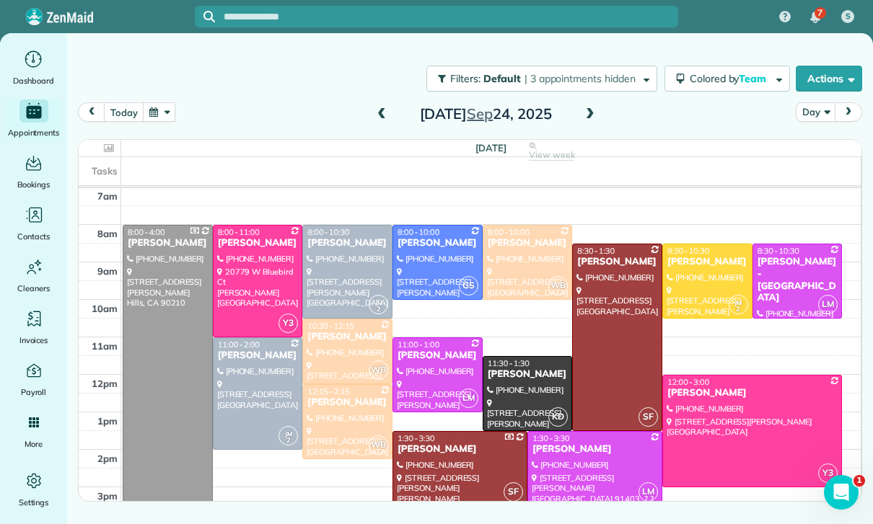
click at [376, 109] on span at bounding box center [382, 114] width 16 height 13
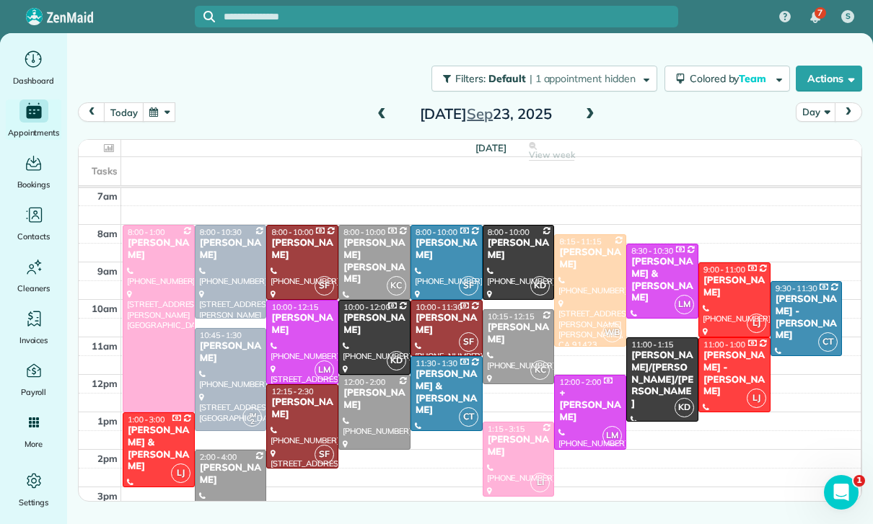
click at [159, 120] on button "button" at bounding box center [159, 111] width 33 height 19
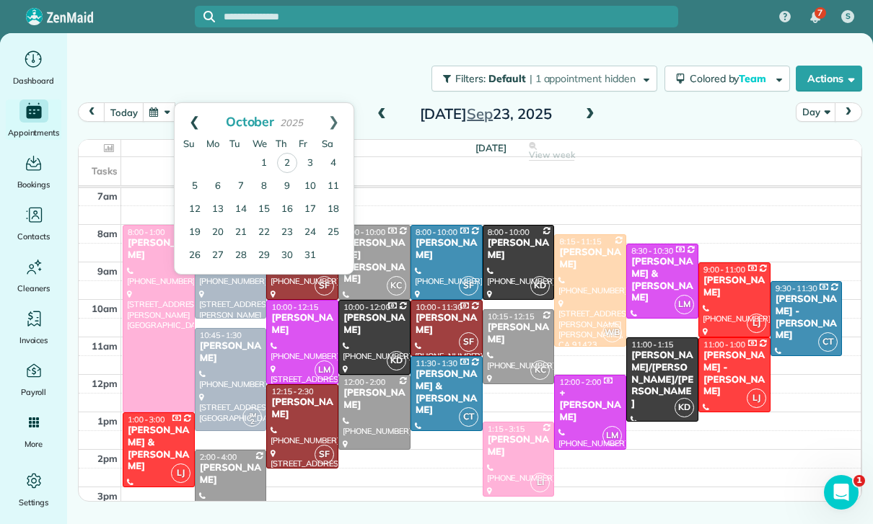
click at [190, 115] on link "Prev" at bounding box center [195, 121] width 40 height 36
click at [281, 214] on link "18" at bounding box center [287, 209] width 23 height 23
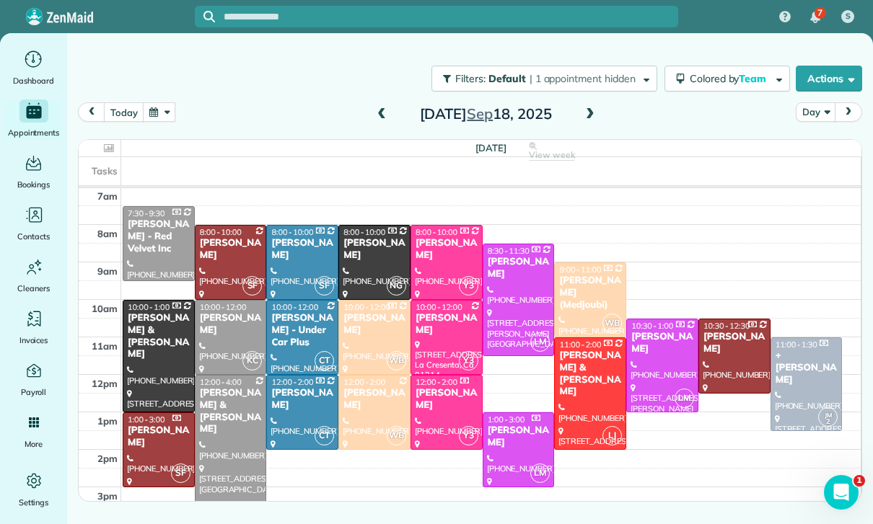
click at [229, 341] on div at bounding box center [230, 338] width 71 height 74
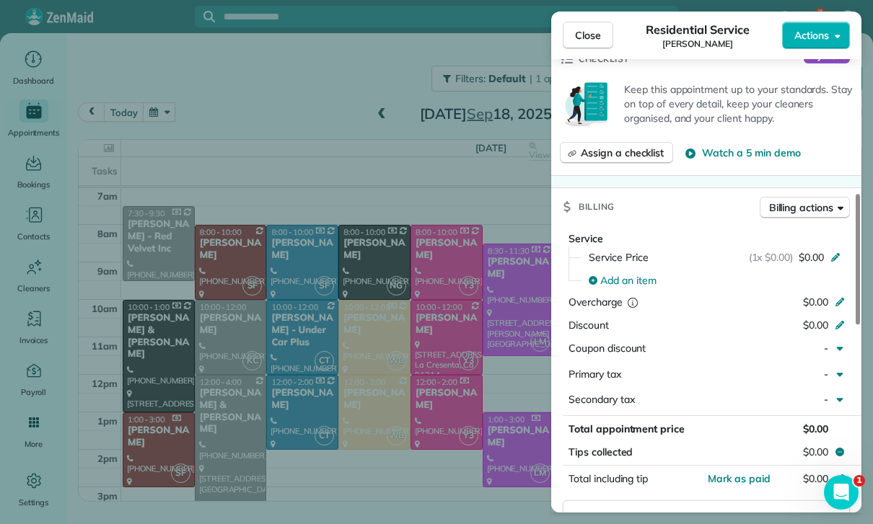
scroll to position [584, 0]
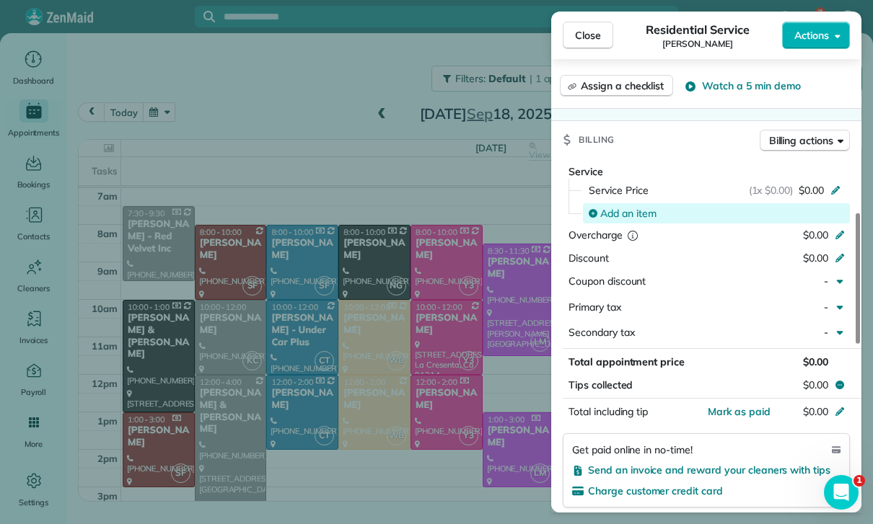
click at [633, 206] on span "Add an item" at bounding box center [628, 213] width 56 height 14
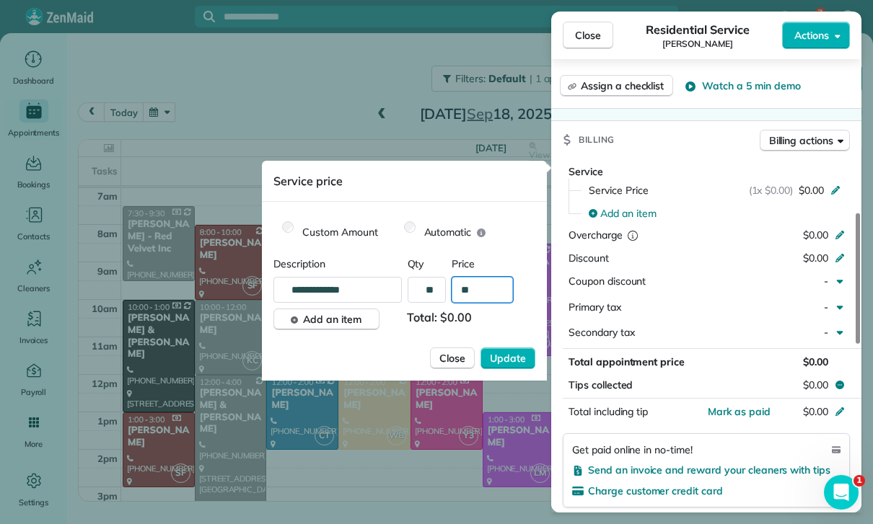
click at [498, 294] on input "**" at bounding box center [482, 290] width 61 height 26
type input "****"
click at [509, 356] on span "Update" at bounding box center [508, 358] width 36 height 14
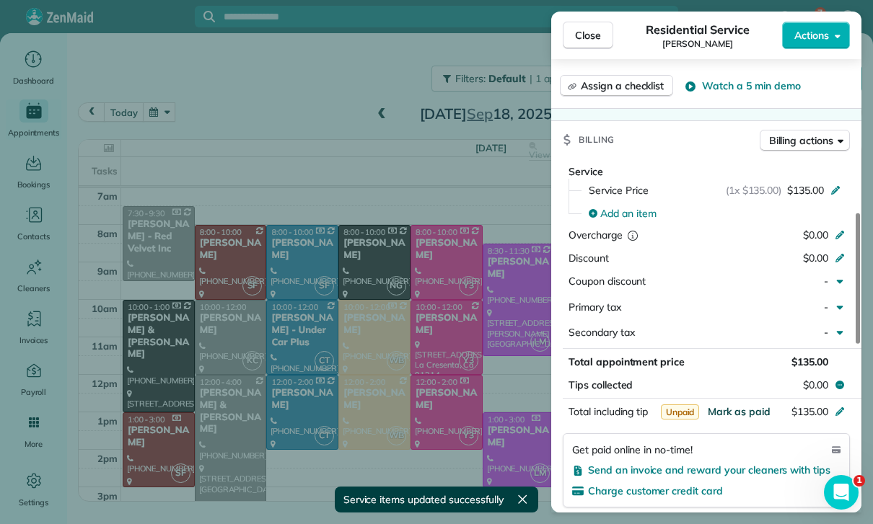
click at [738, 406] on span "Mark as paid" at bounding box center [739, 411] width 63 height 13
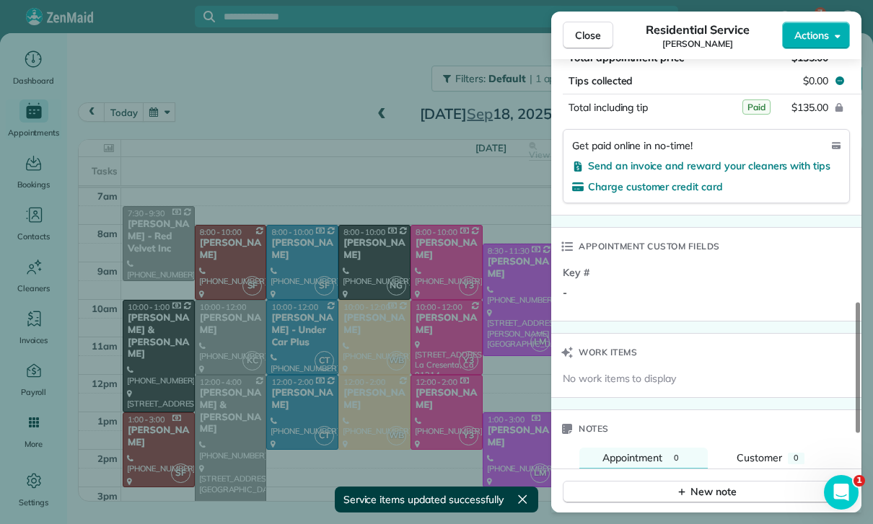
scroll to position [969, 0]
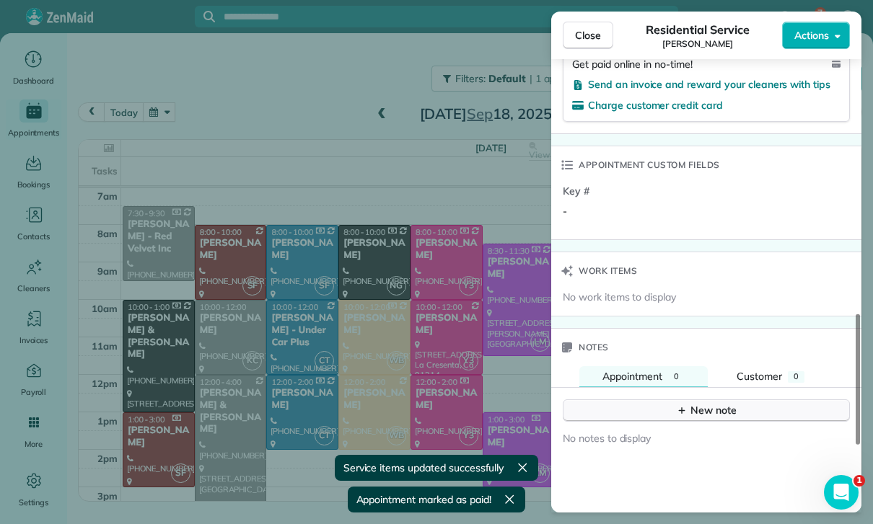
click at [710, 411] on div "New note" at bounding box center [706, 410] width 61 height 15
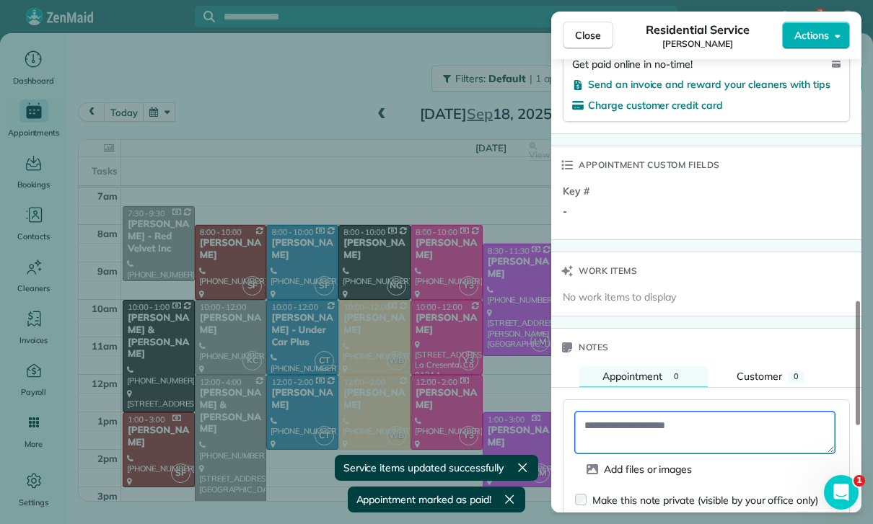
click at [638, 420] on textarea at bounding box center [705, 433] width 260 height 42
paste textarea "**********"
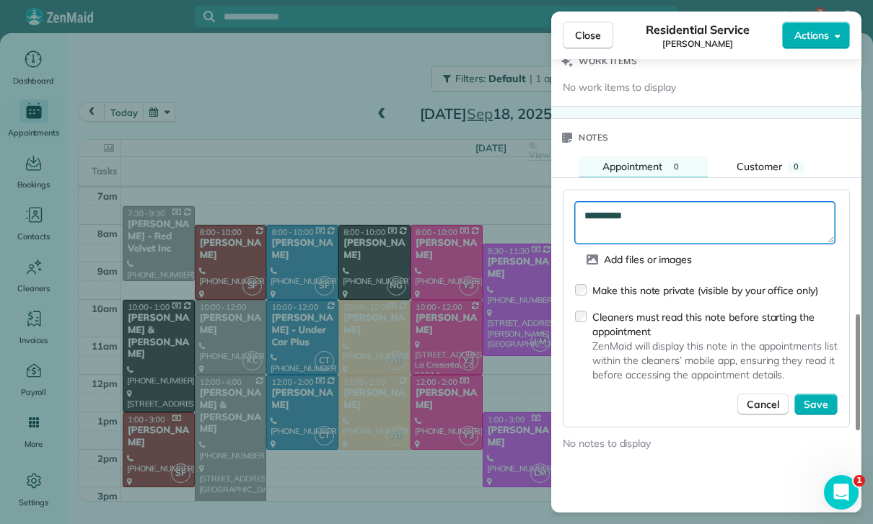
scroll to position [1184, 0]
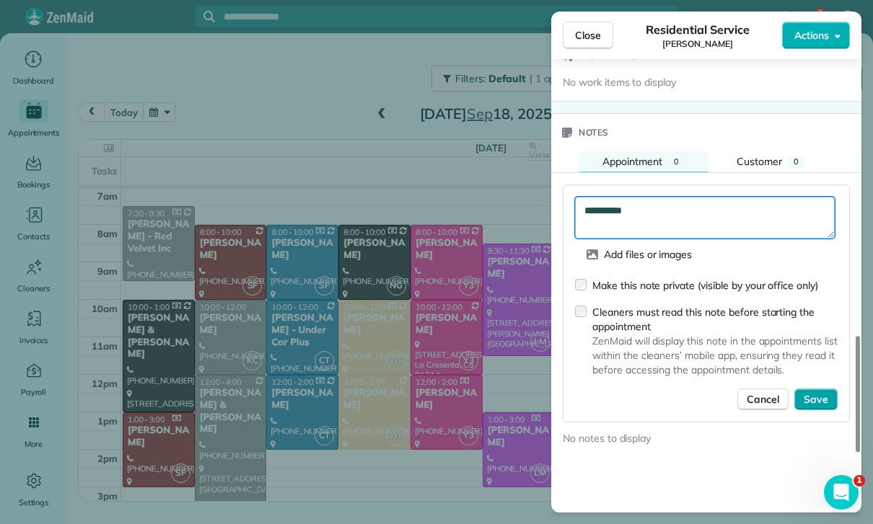
type textarea "**********"
click at [822, 392] on span "Save" at bounding box center [816, 399] width 25 height 14
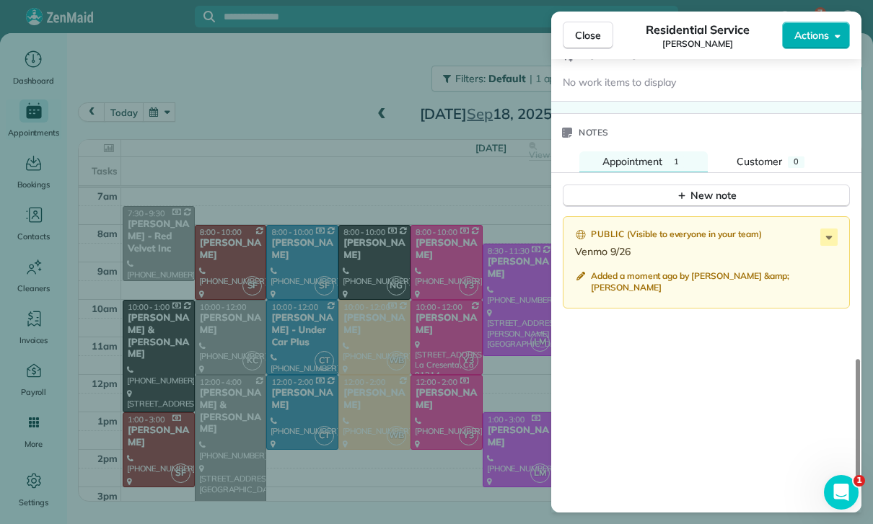
click at [398, 309] on div "Close Residential Service Ifrana Razzak Actions Status Confirmed Ifrana Razzak …" at bounding box center [436, 262] width 873 height 524
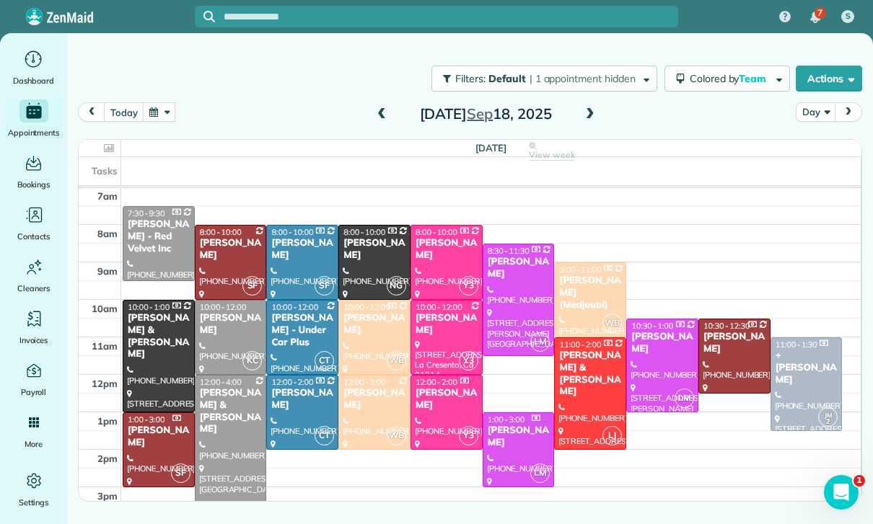
click at [155, 120] on button "button" at bounding box center [159, 111] width 33 height 19
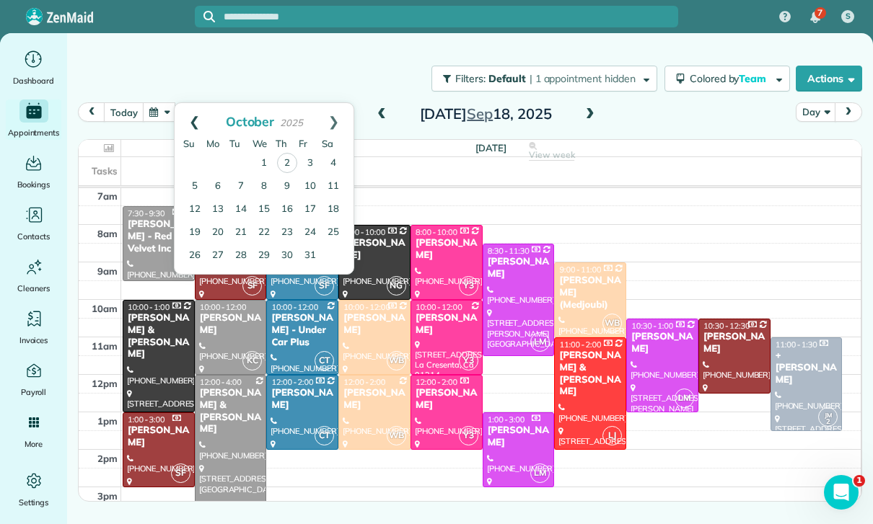
click at [193, 114] on link "Prev" at bounding box center [195, 121] width 40 height 36
click at [221, 227] on link "22" at bounding box center [217, 232] width 23 height 23
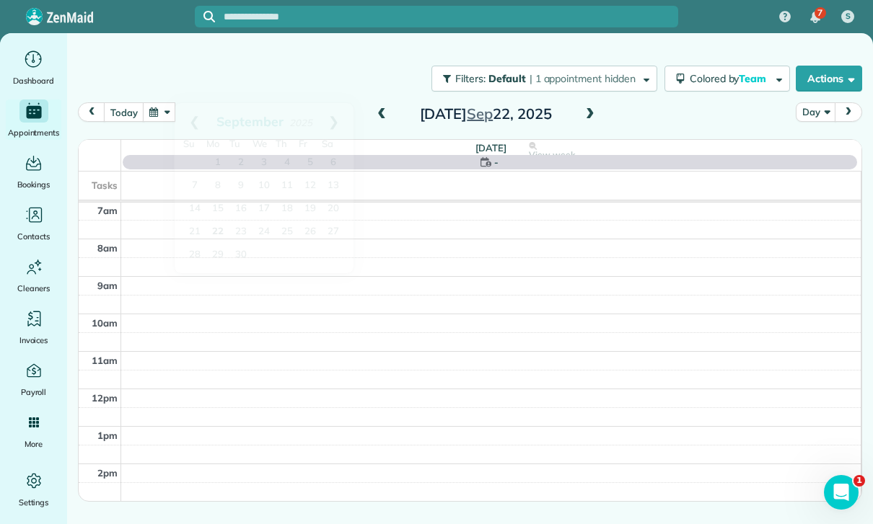
scroll to position [113, 0]
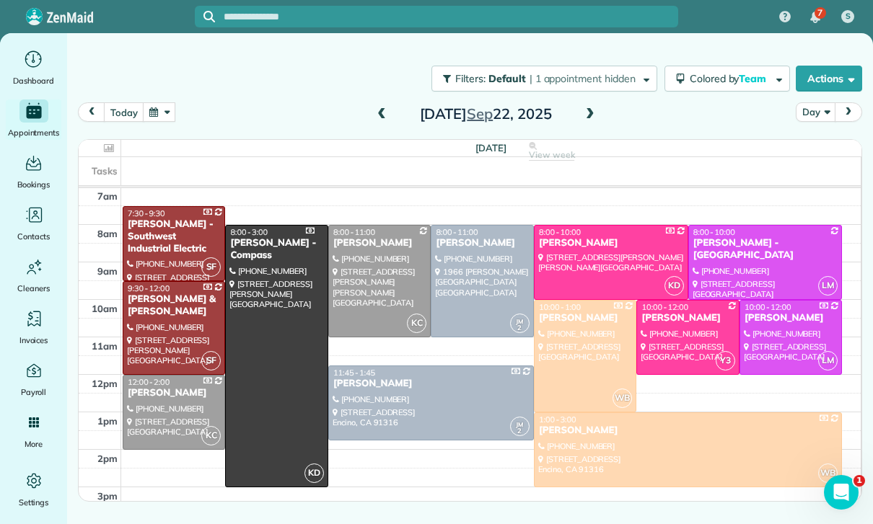
click at [172, 116] on button "button" at bounding box center [159, 111] width 33 height 19
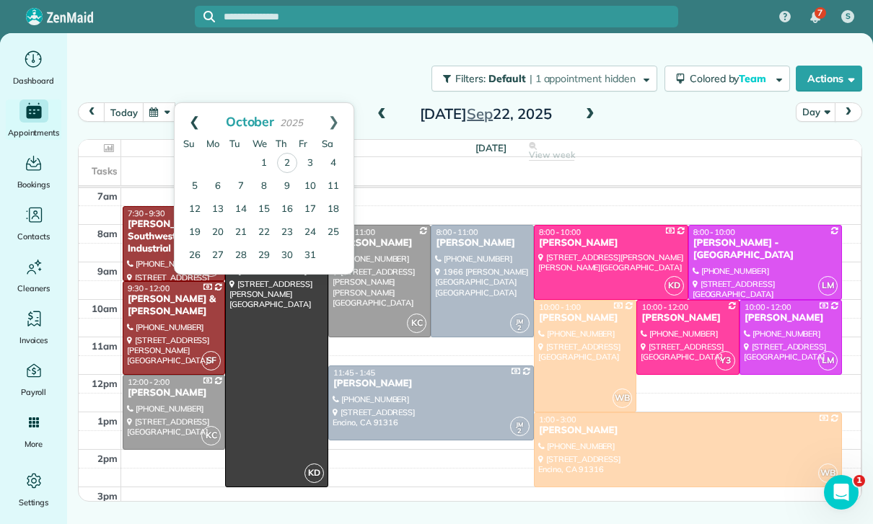
click at [197, 120] on link "Prev" at bounding box center [195, 121] width 40 height 36
click at [218, 210] on link "15" at bounding box center [217, 209] width 23 height 23
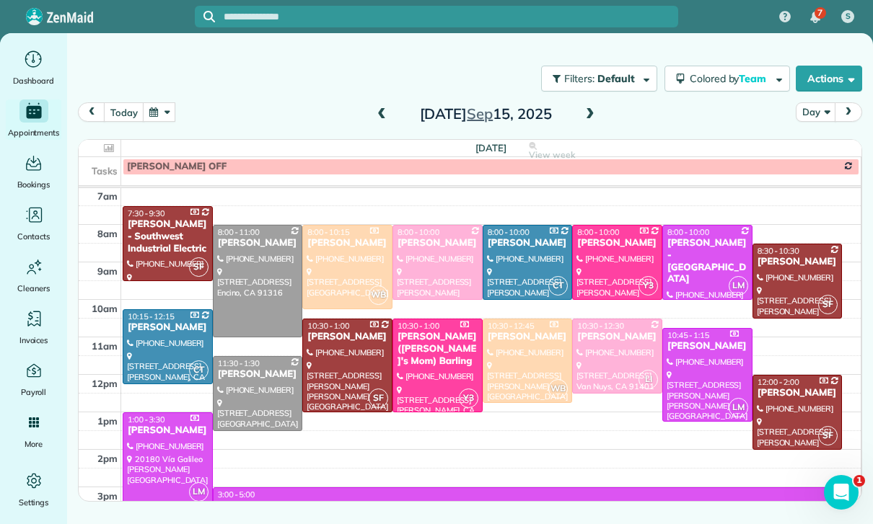
click at [433, 247] on div "Aaron Hatch" at bounding box center [438, 243] width 82 height 12
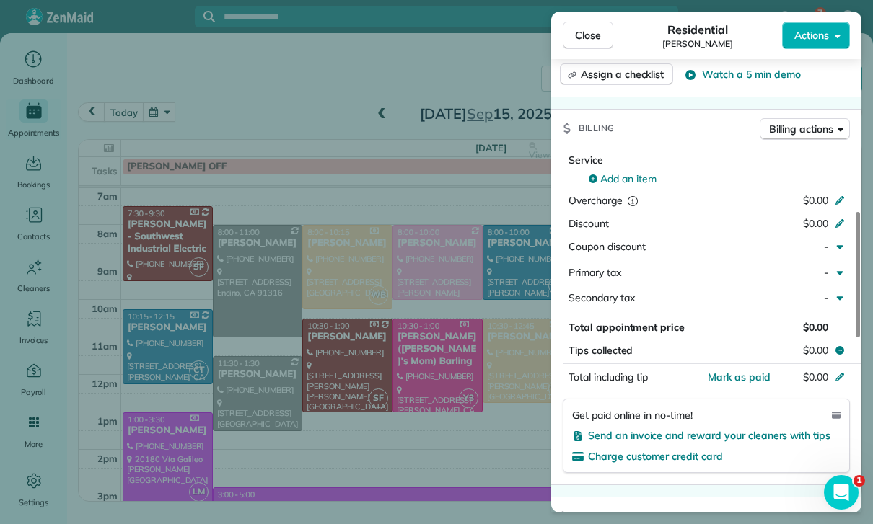
scroll to position [620, 0]
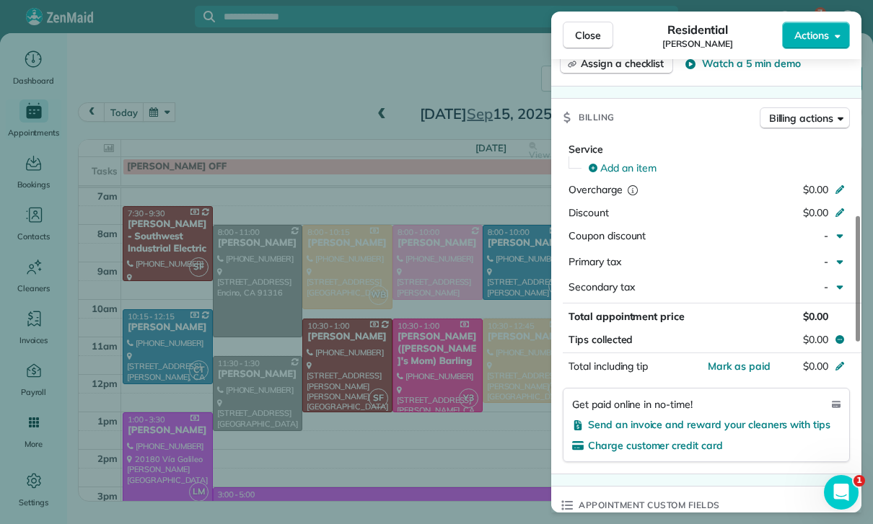
click at [621, 157] on div "Add an item" at bounding box center [715, 168] width 270 height 23
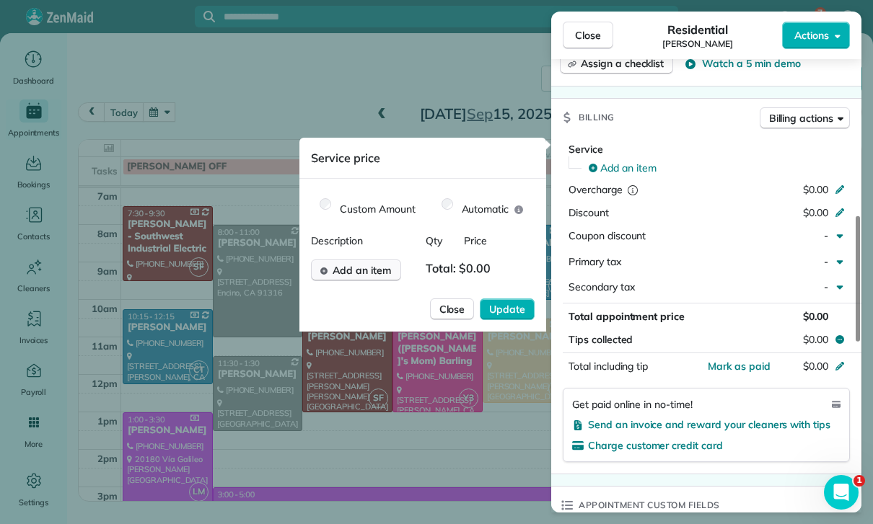
click at [357, 278] on button "Add an item" at bounding box center [356, 271] width 90 height 22
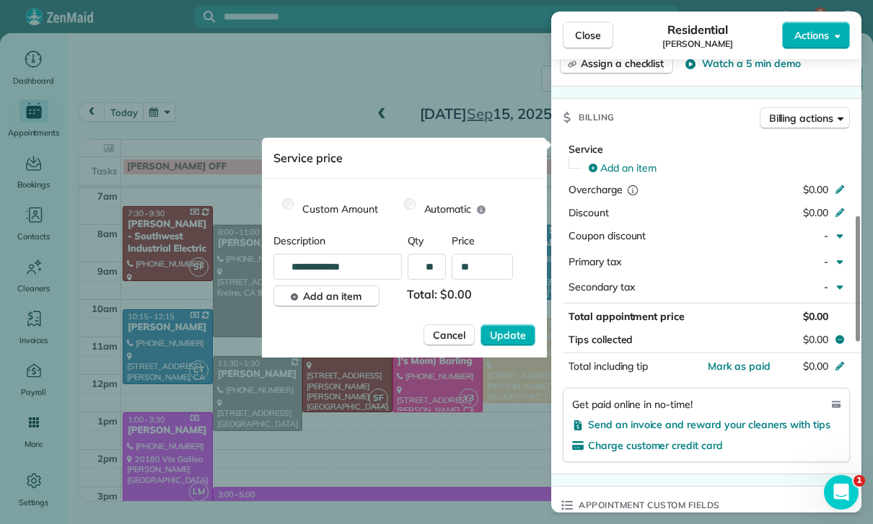
click at [489, 265] on input "**" at bounding box center [482, 267] width 61 height 26
type input "****"
click at [506, 338] on span "Update" at bounding box center [508, 335] width 36 height 14
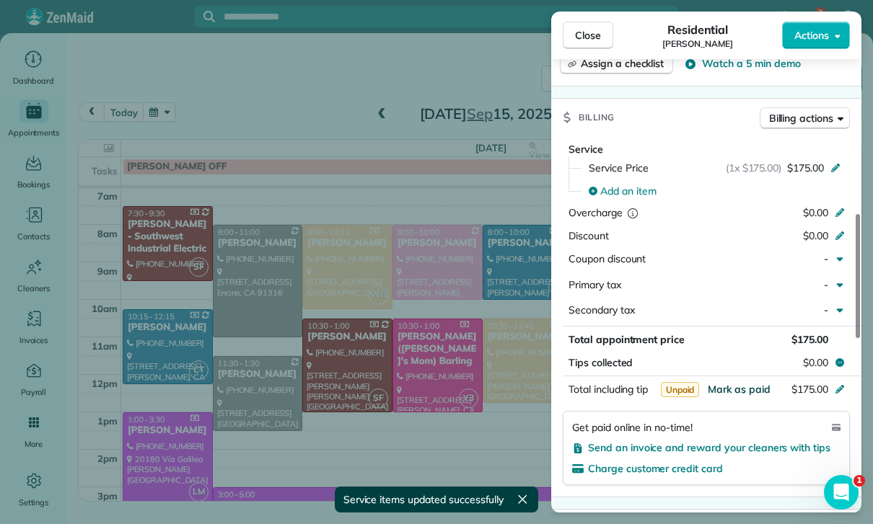
click at [731, 383] on span "Mark as paid" at bounding box center [739, 389] width 63 height 13
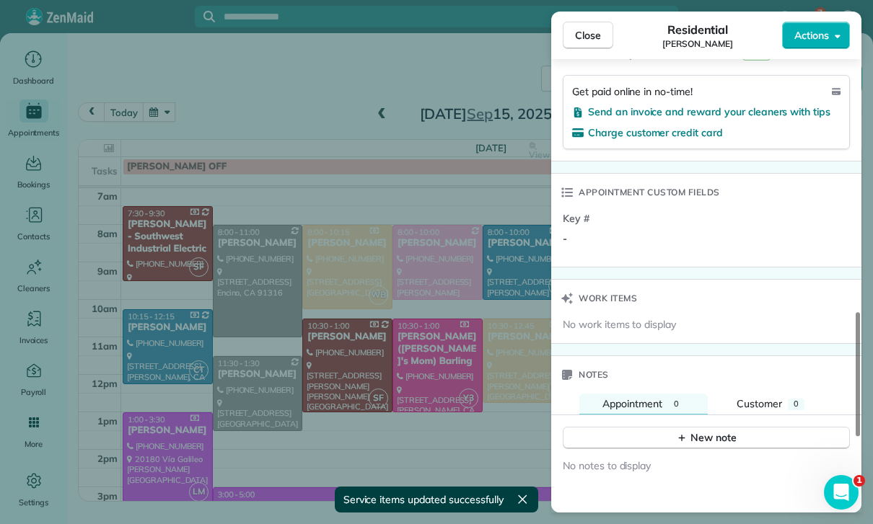
scroll to position [1018, 0]
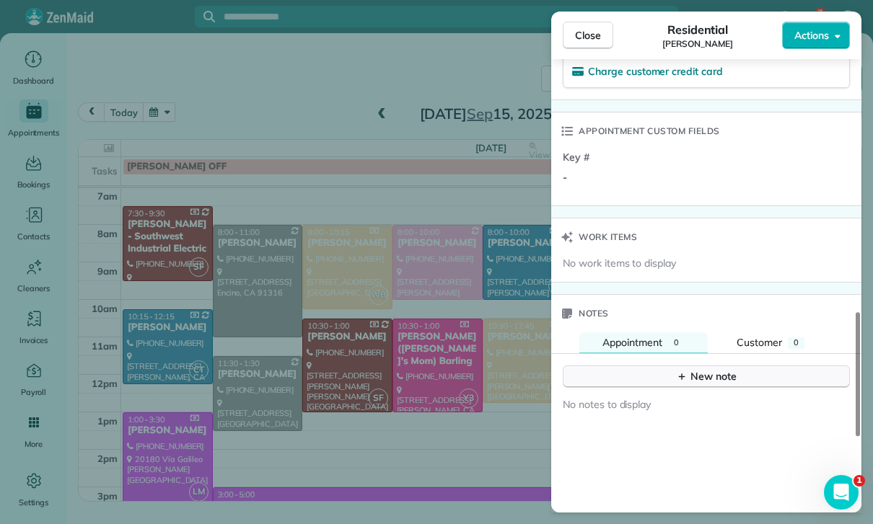
click at [701, 374] on div "New note" at bounding box center [706, 376] width 61 height 15
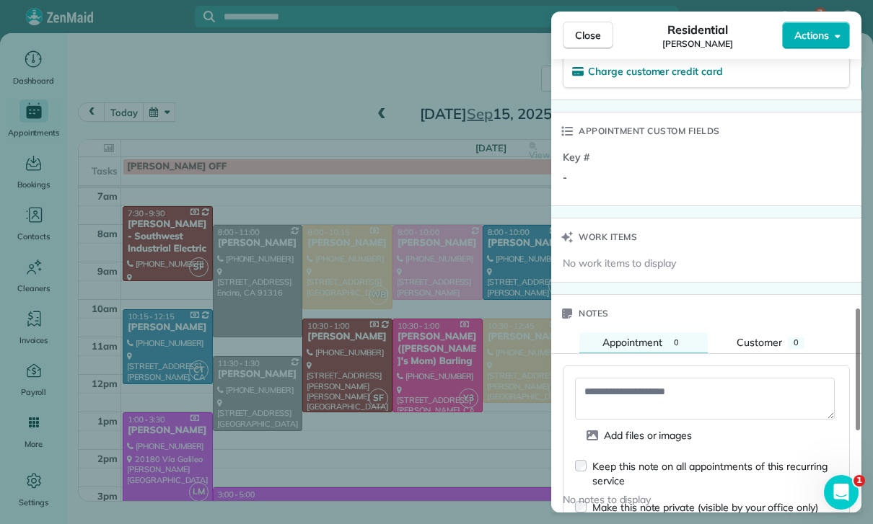
click at [620, 396] on textarea at bounding box center [705, 399] width 260 height 42
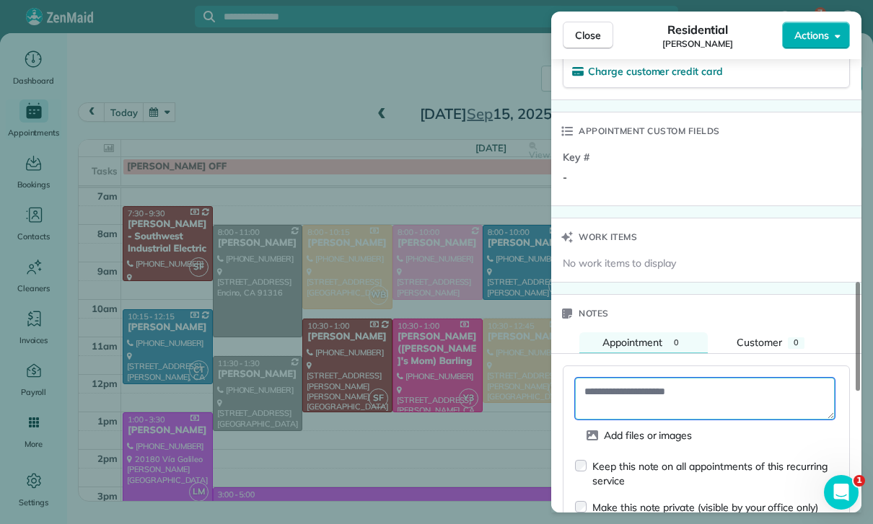
paste textarea "**********"
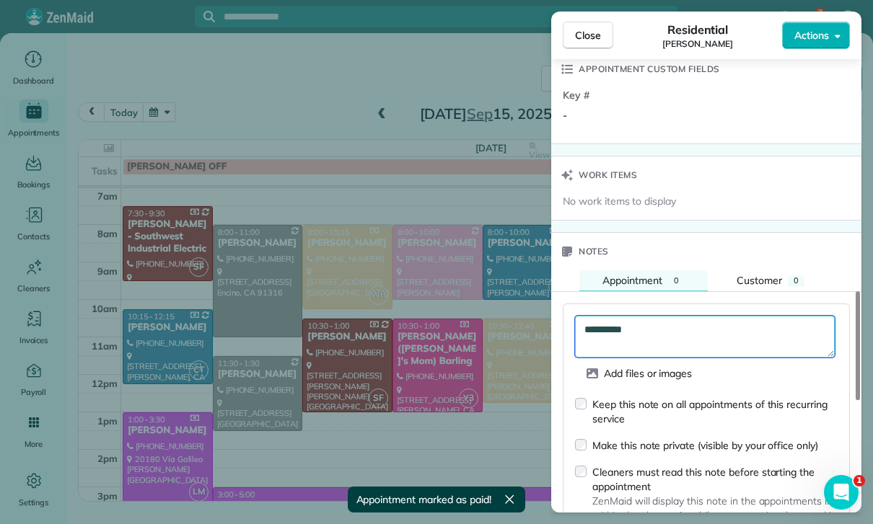
scroll to position [1200, 0]
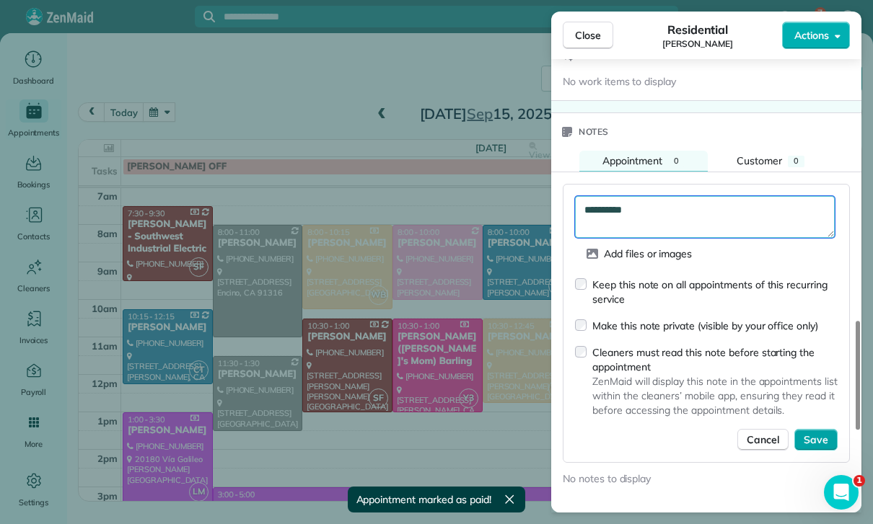
type textarea "**********"
click at [819, 434] on span "Save" at bounding box center [816, 440] width 25 height 14
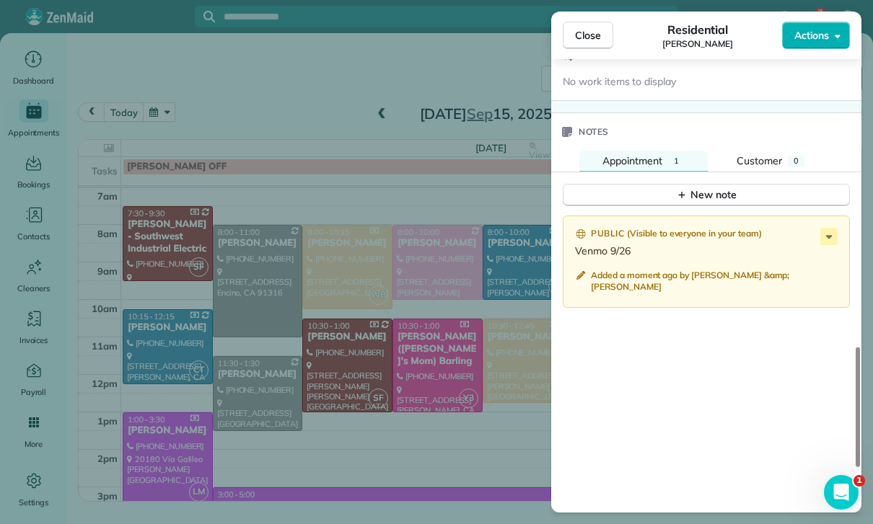
click at [251, 290] on div "Close Residential Aaron Hatch Actions Status Yet to Confirm Aaron Hatch · Open …" at bounding box center [436, 262] width 873 height 524
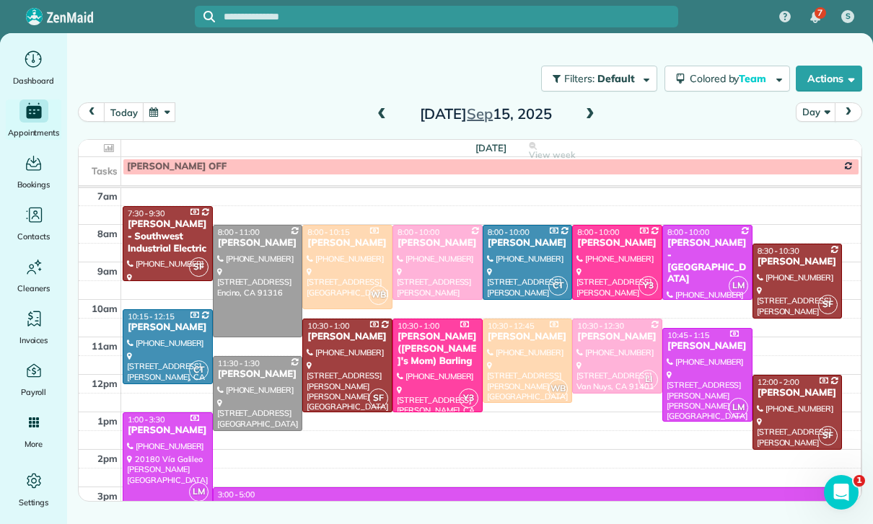
click at [242, 278] on div at bounding box center [258, 281] width 89 height 111
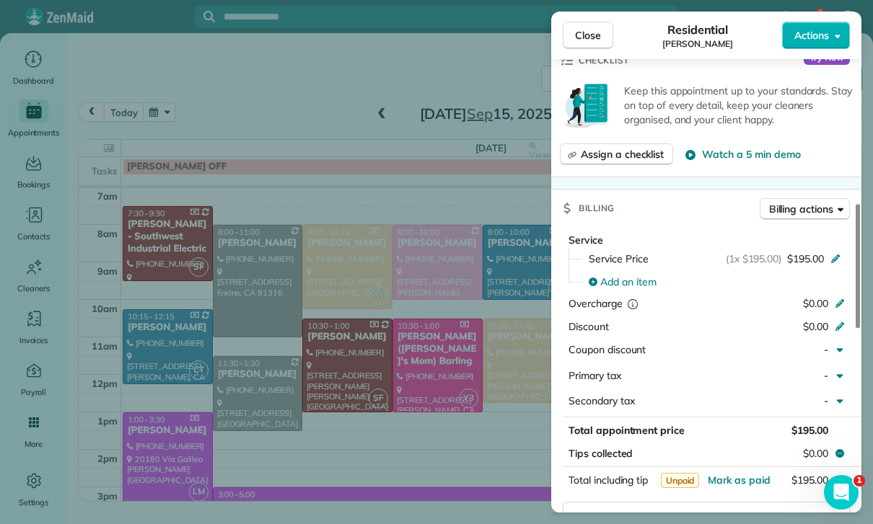
scroll to position [620, 0]
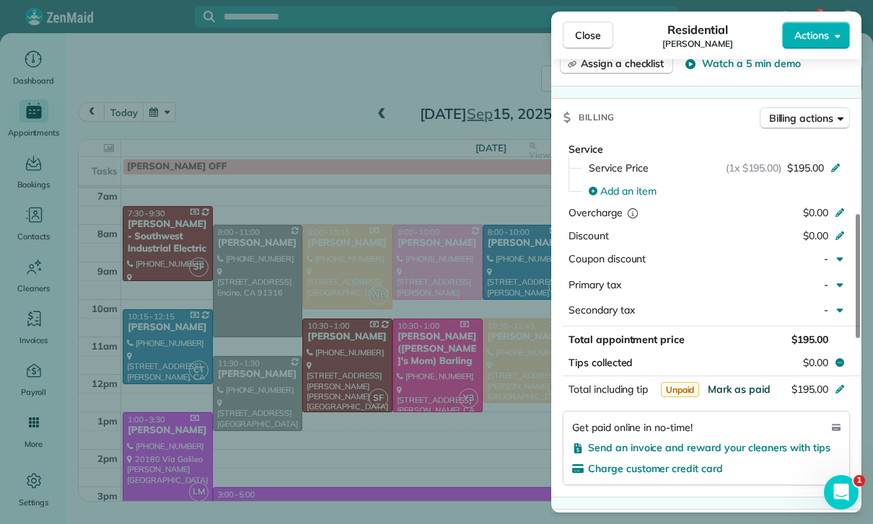
click at [736, 387] on span "Mark as paid" at bounding box center [739, 389] width 63 height 13
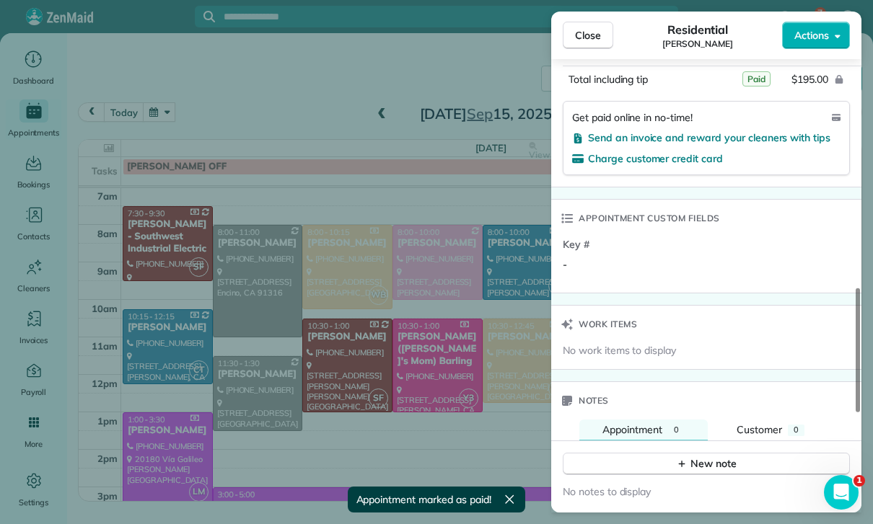
scroll to position [1037, 0]
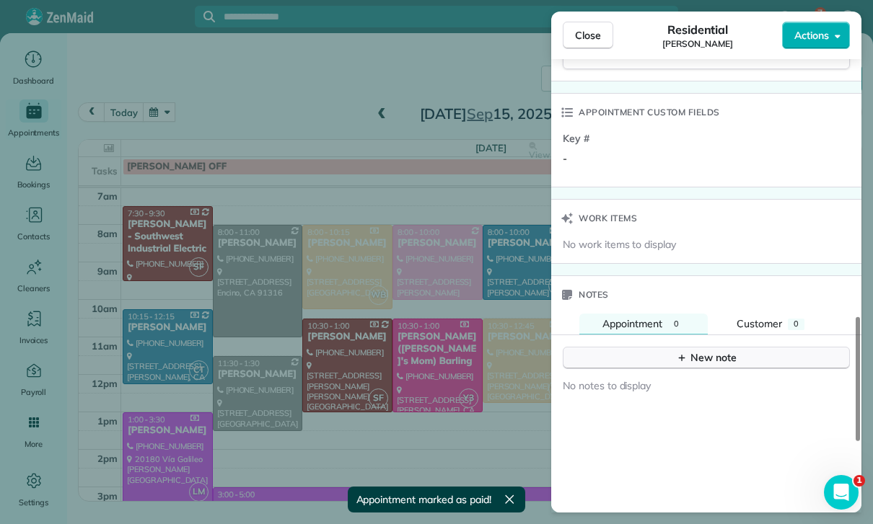
click at [714, 353] on div "New note" at bounding box center [706, 358] width 61 height 15
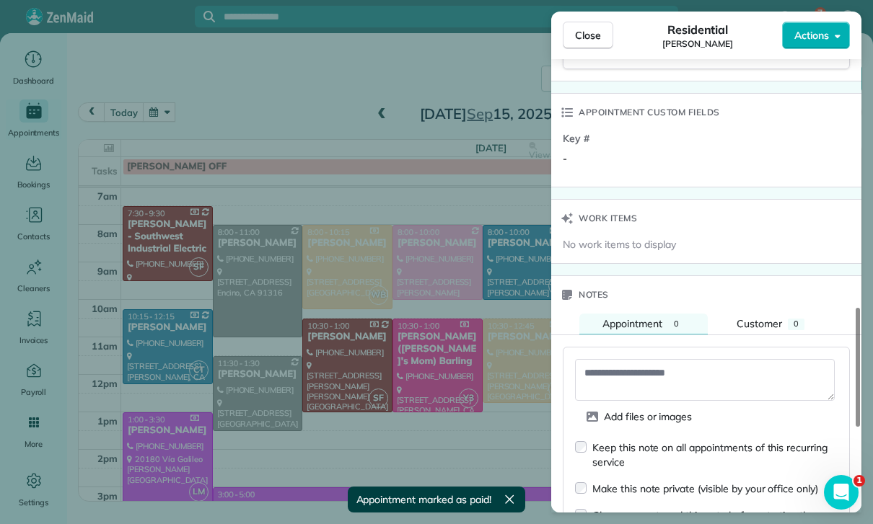
click at [634, 374] on textarea at bounding box center [705, 380] width 260 height 42
paste textarea "**********"
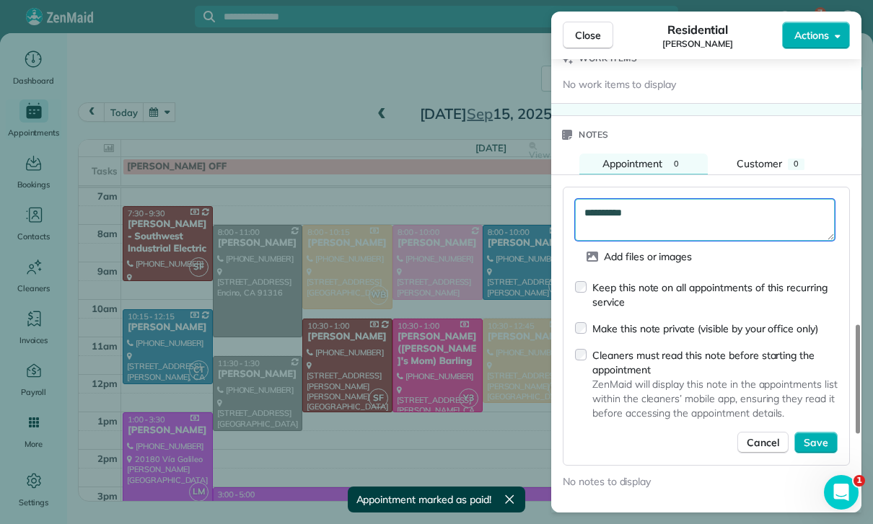
scroll to position [1223, 0]
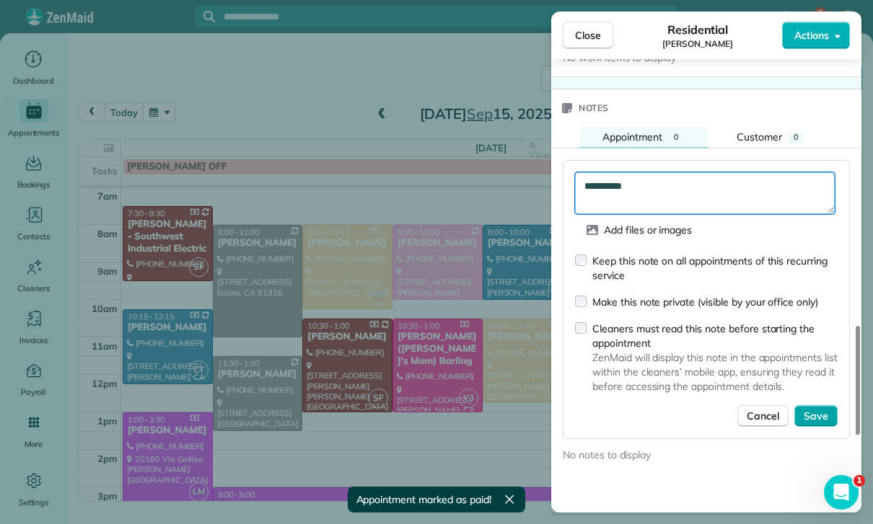
type textarea "**********"
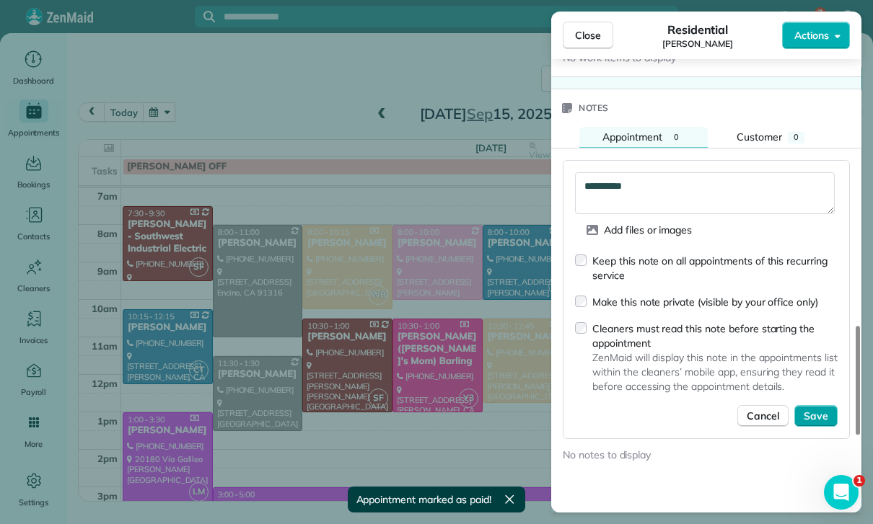
click at [824, 410] on span "Save" at bounding box center [816, 416] width 25 height 14
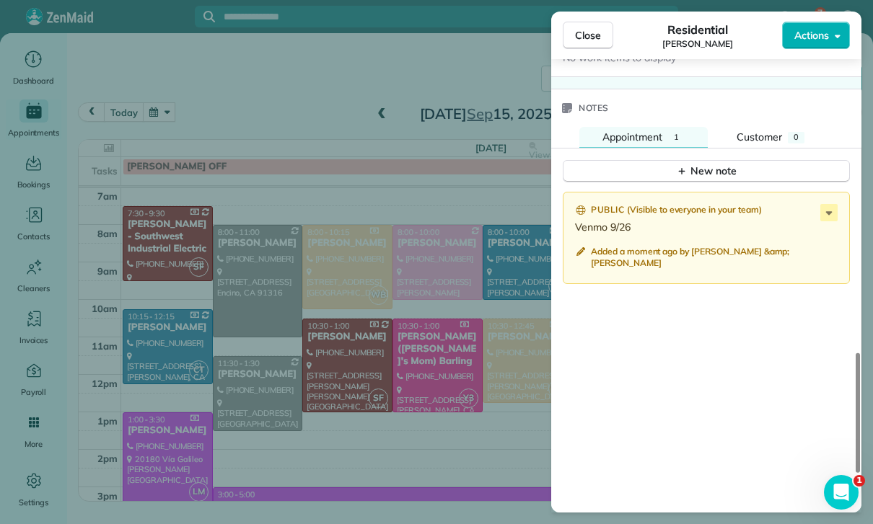
click at [179, 109] on div "Close Residential Sandy Hsu Actions Status Yet to Confirm Sandy Hsu · Open prof…" at bounding box center [436, 262] width 873 height 524
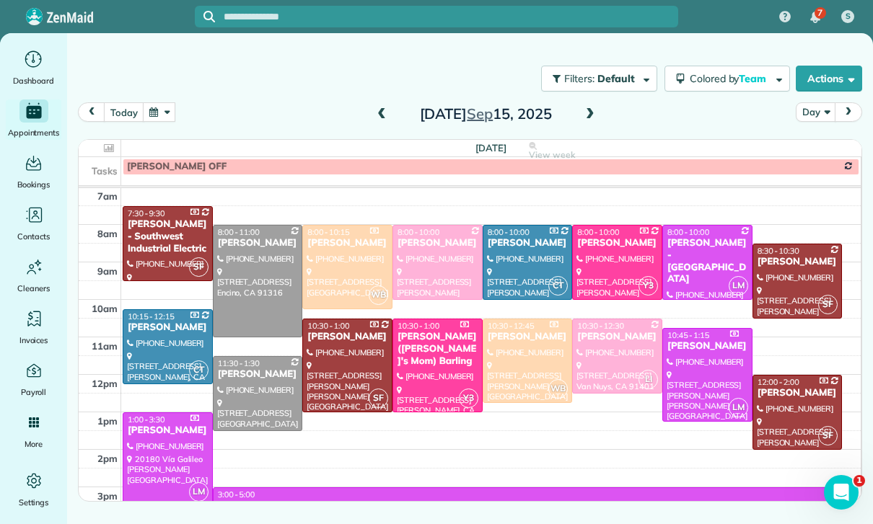
click at [168, 107] on button "button" at bounding box center [159, 111] width 33 height 19
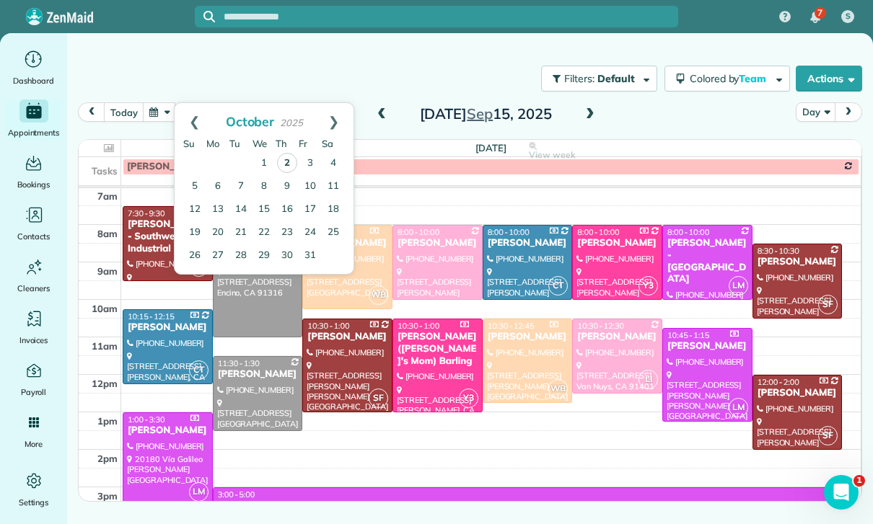
click at [291, 163] on link "2" at bounding box center [287, 163] width 20 height 20
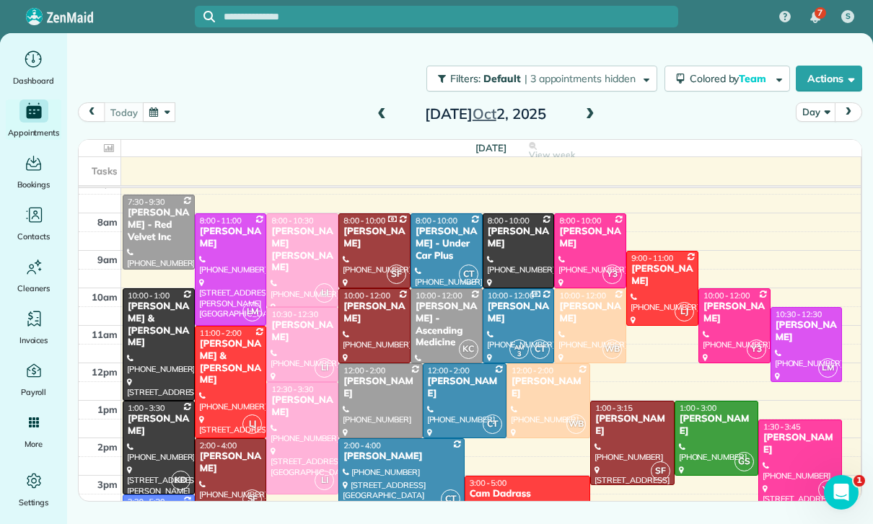
scroll to position [125, 0]
click at [369, 110] on div "today Day Thursday Oct 2, 2025" at bounding box center [470, 115] width 784 height 27
click at [383, 116] on span at bounding box center [382, 114] width 16 height 13
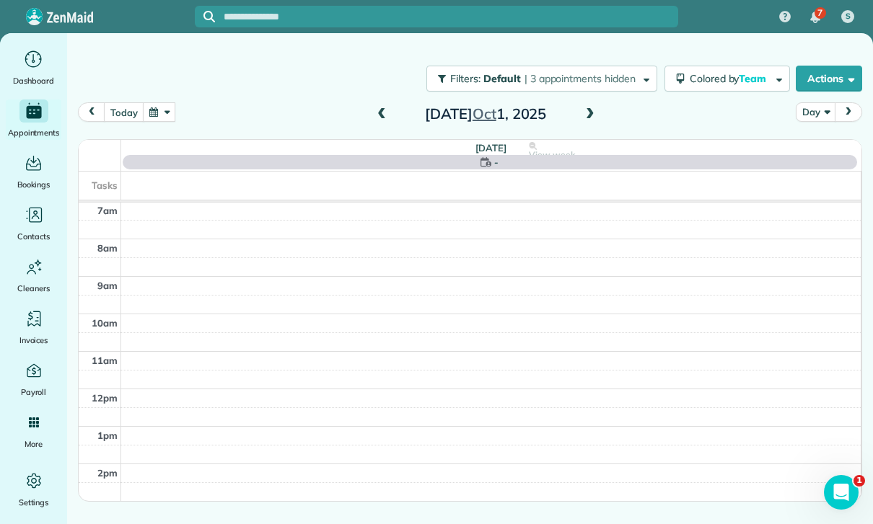
scroll to position [113, 0]
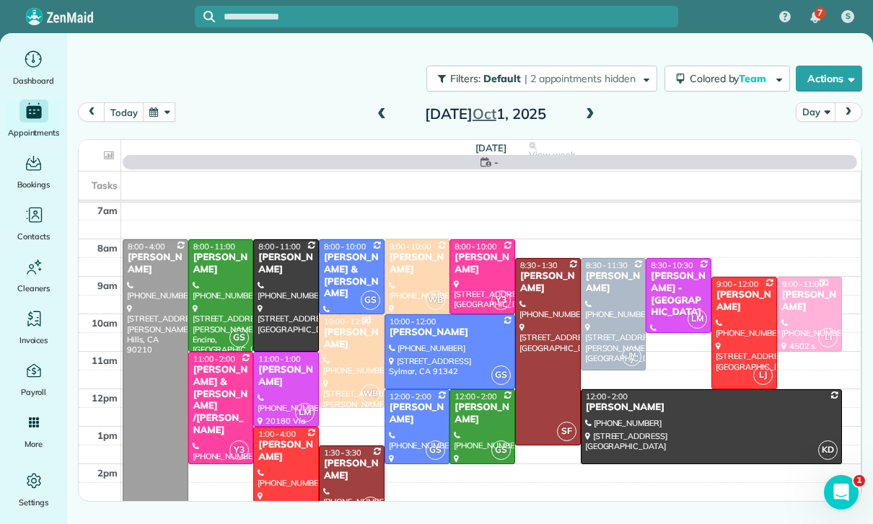
click at [379, 116] on span at bounding box center [382, 114] width 16 height 13
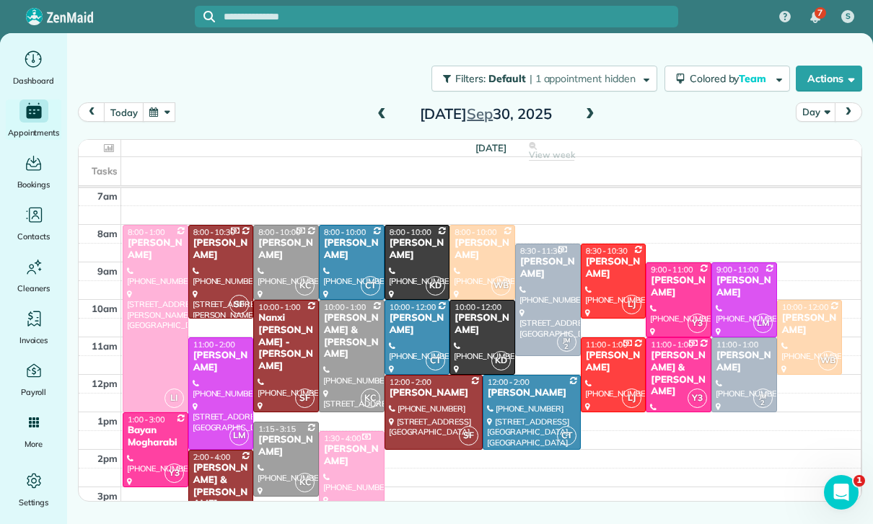
click at [382, 114] on span at bounding box center [382, 114] width 16 height 13
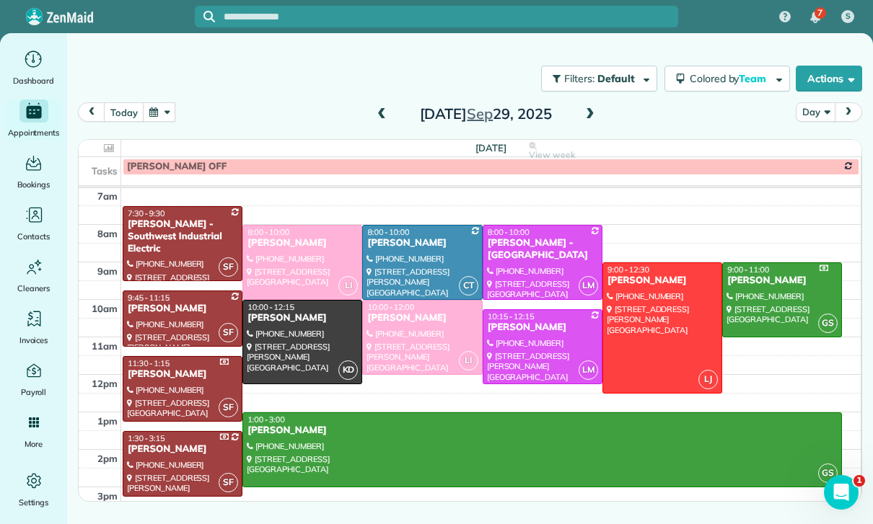
click at [377, 115] on span at bounding box center [382, 114] width 16 height 13
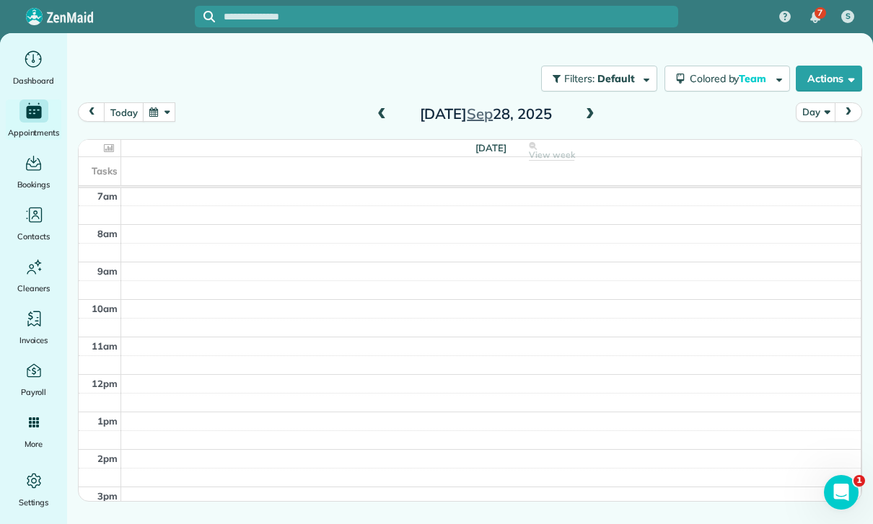
click at [378, 116] on span at bounding box center [382, 114] width 16 height 13
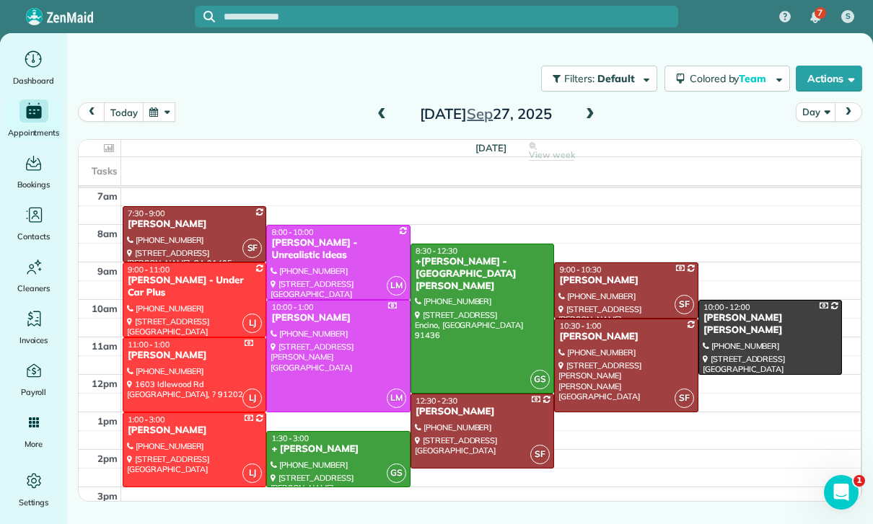
click at [317, 462] on div at bounding box center [338, 459] width 142 height 55
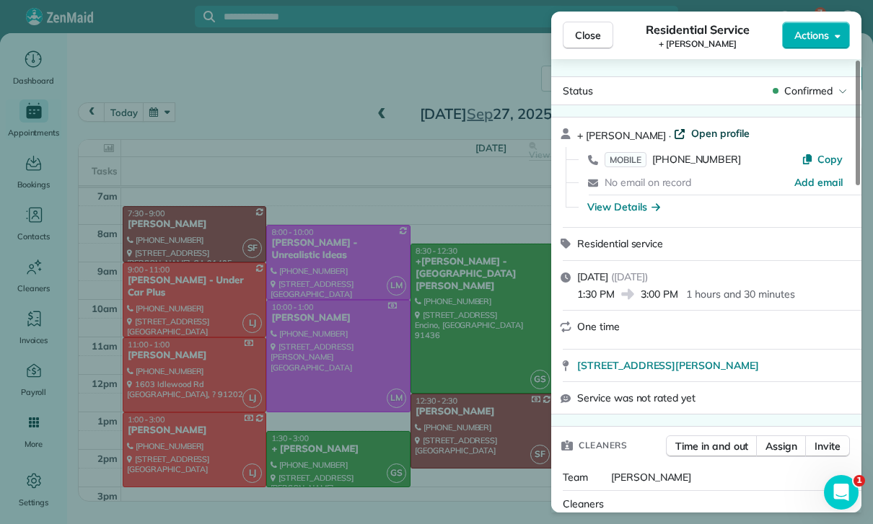
click at [691, 131] on span "Open profile" at bounding box center [720, 133] width 58 height 14
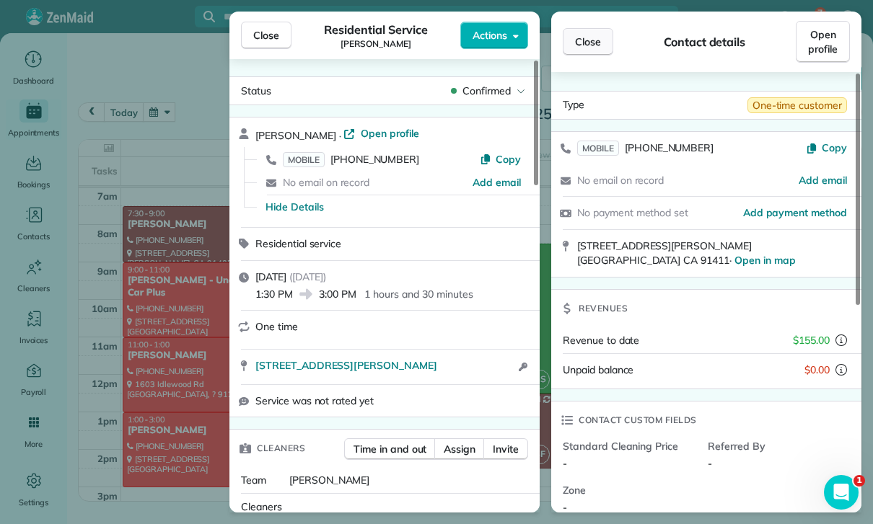
click at [587, 38] on span "Close" at bounding box center [588, 42] width 26 height 14
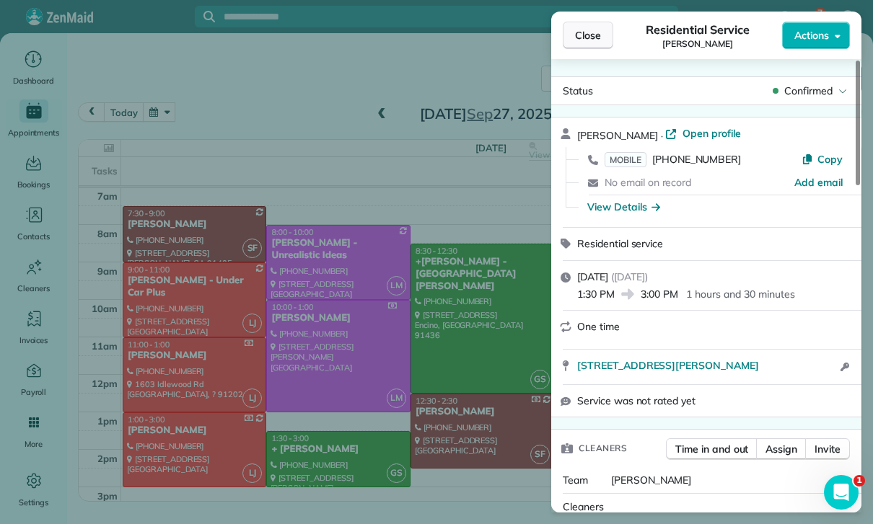
click at [586, 40] on span "Close" at bounding box center [588, 35] width 26 height 14
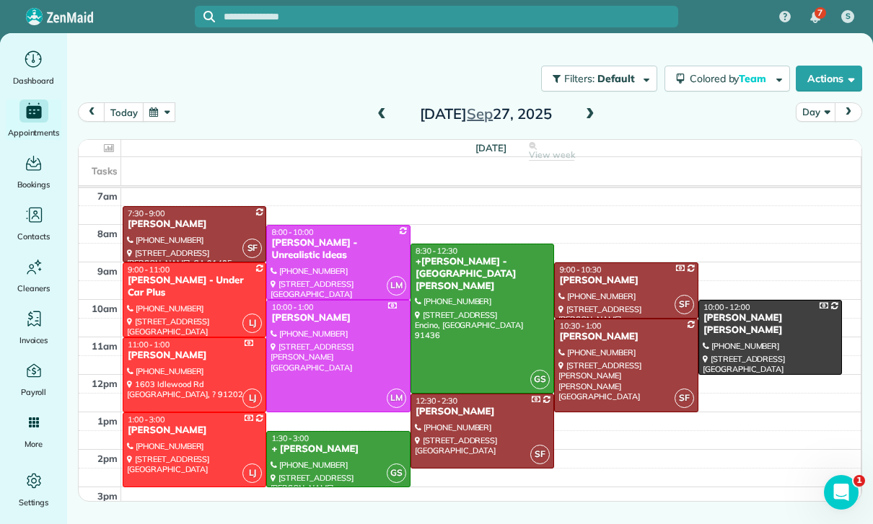
click at [473, 334] on div at bounding box center [482, 319] width 143 height 149
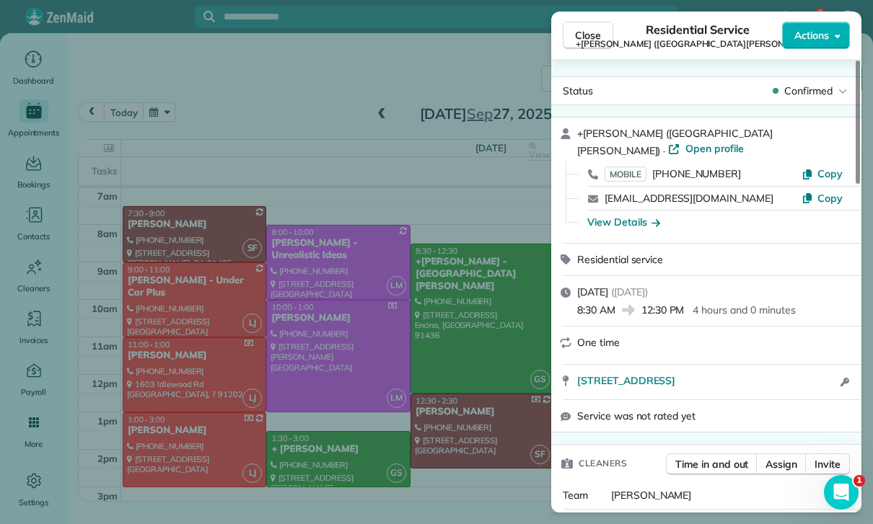
scroll to position [113, 0]
click at [744, 141] on span "Open profile" at bounding box center [714, 148] width 58 height 14
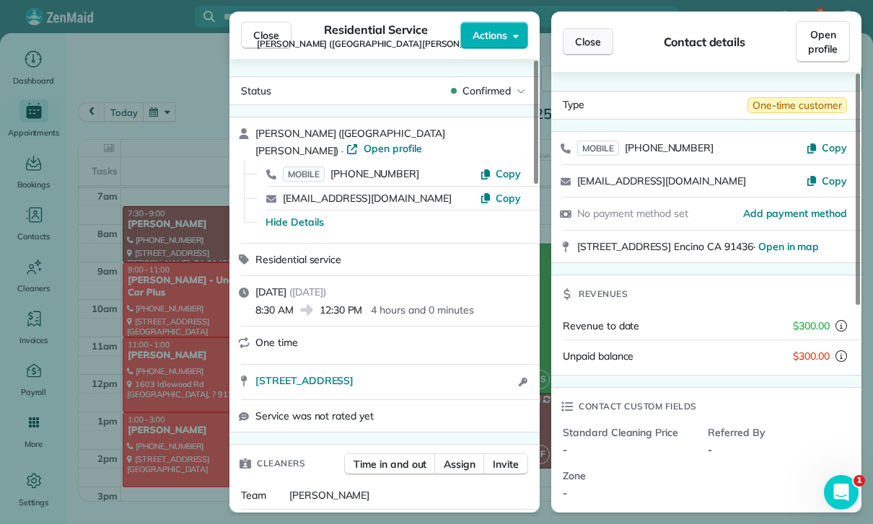
click at [582, 40] on span "Close" at bounding box center [588, 42] width 26 height 14
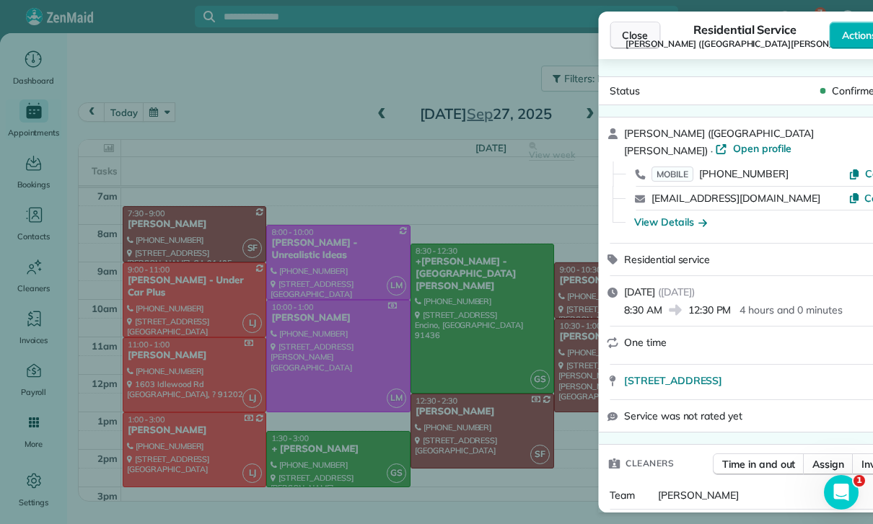
click at [622, 30] on span "Close" at bounding box center [635, 35] width 26 height 14
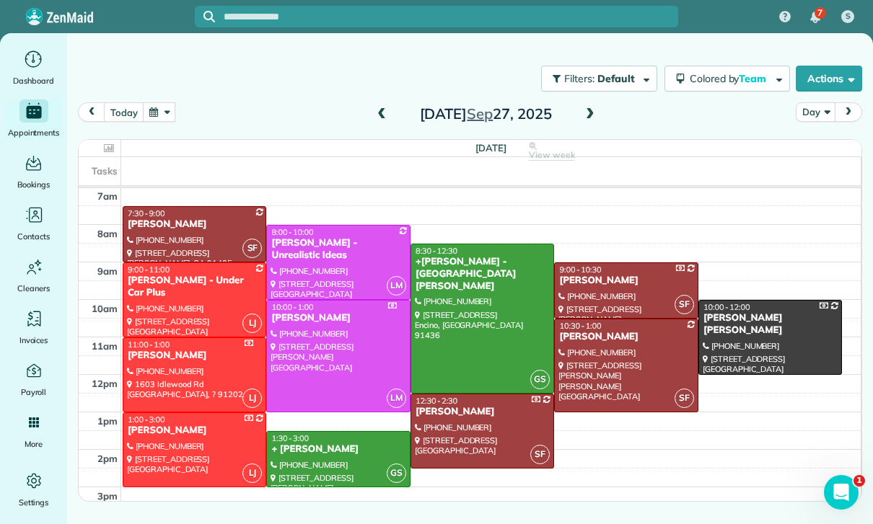
click at [378, 113] on span at bounding box center [382, 114] width 16 height 13
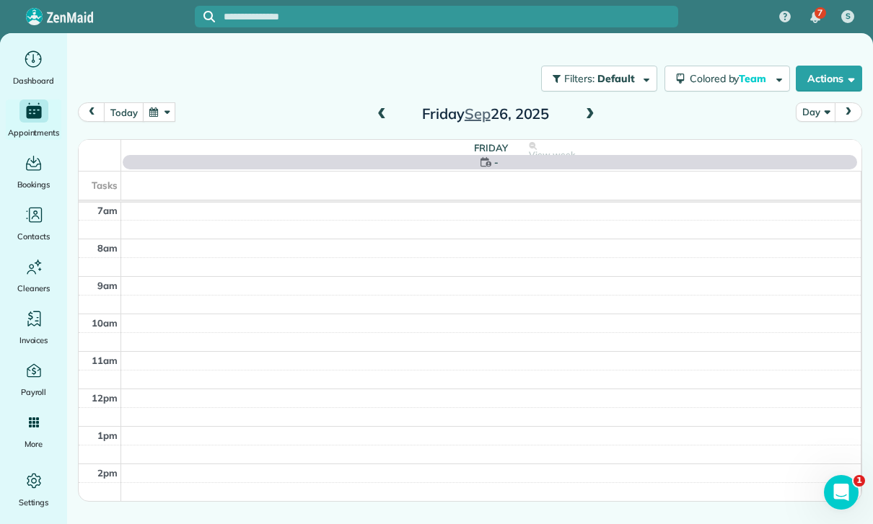
scroll to position [113, 0]
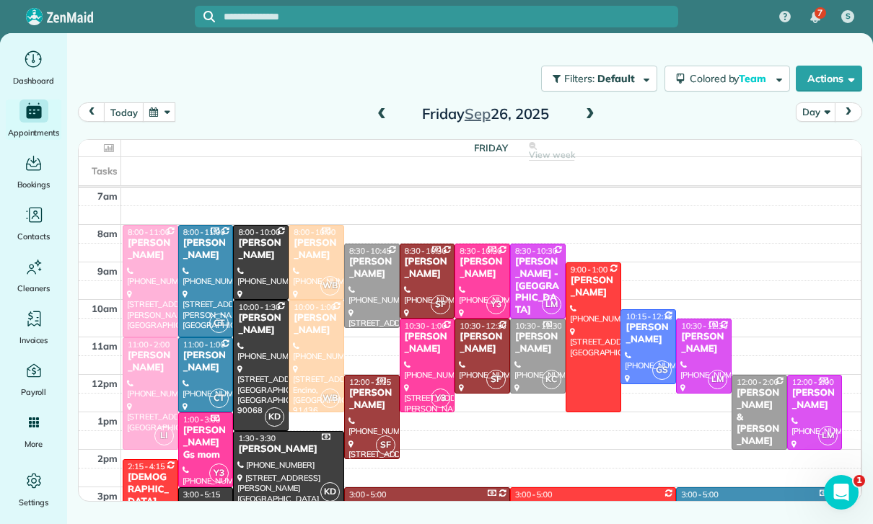
click at [159, 113] on button "button" at bounding box center [159, 111] width 33 height 19
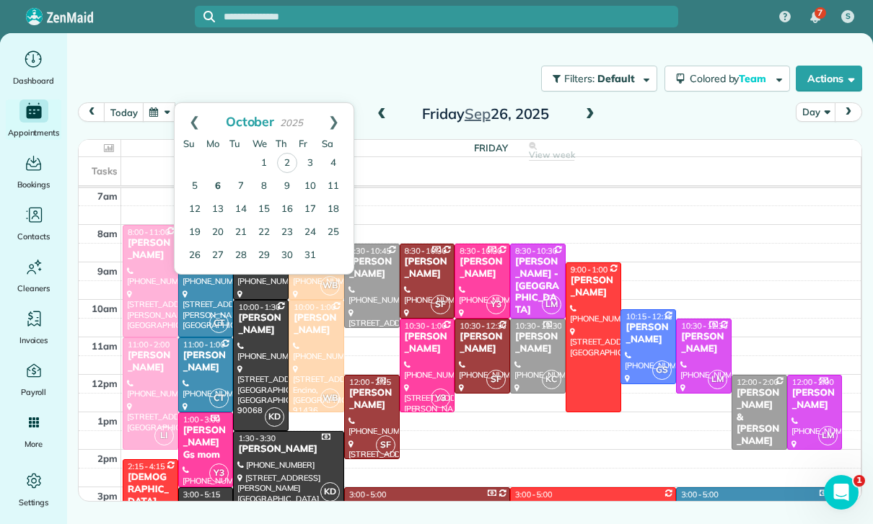
click at [216, 188] on link "6" at bounding box center [217, 186] width 23 height 23
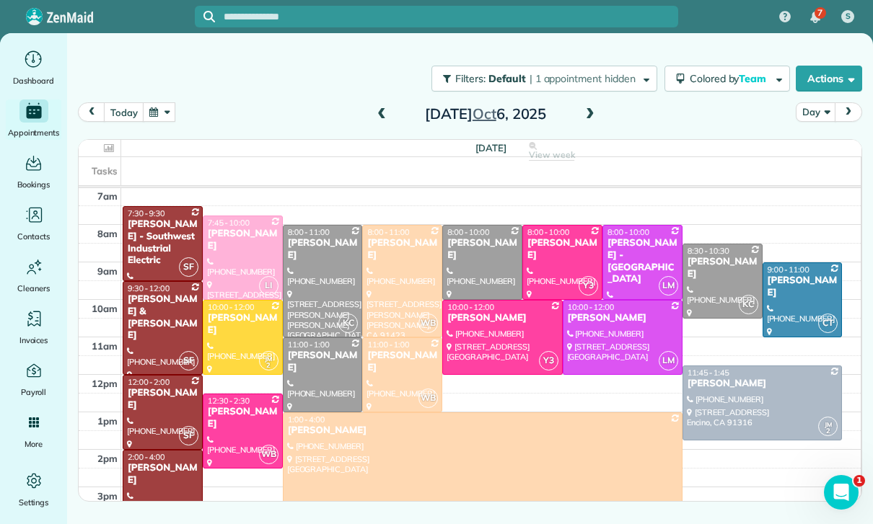
click at [586, 118] on span at bounding box center [590, 114] width 16 height 13
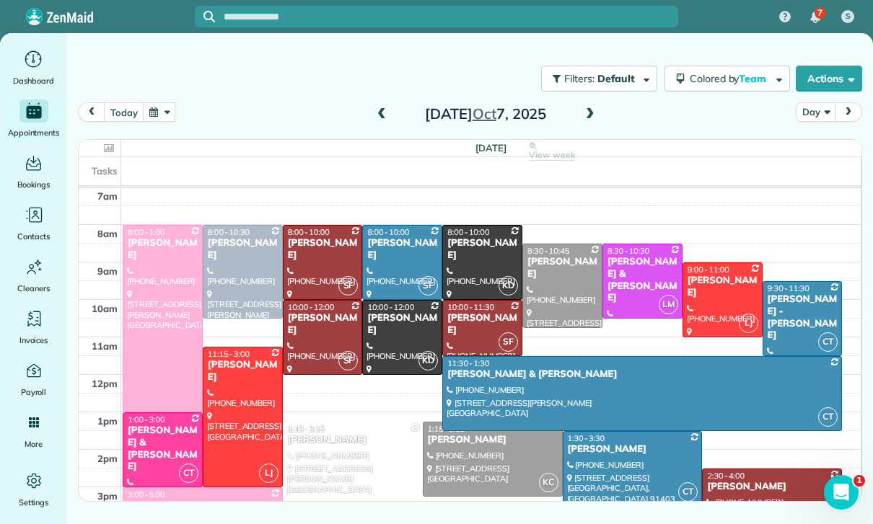
click at [582, 108] on span at bounding box center [590, 114] width 16 height 13
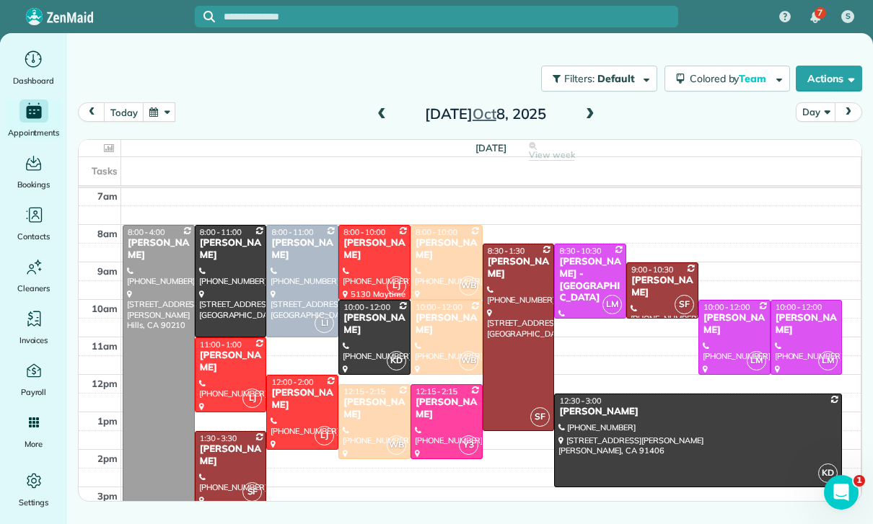
click at [589, 118] on span at bounding box center [590, 114] width 16 height 13
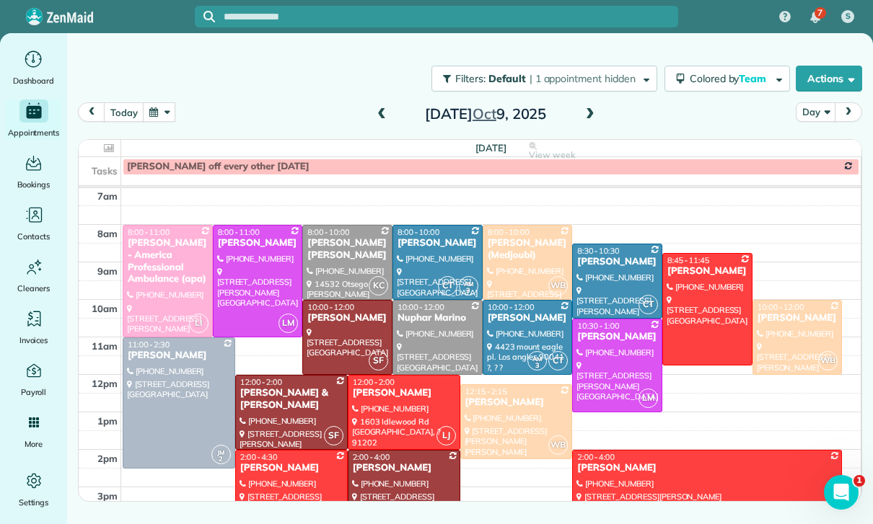
click at [170, 120] on button "button" at bounding box center [159, 111] width 33 height 19
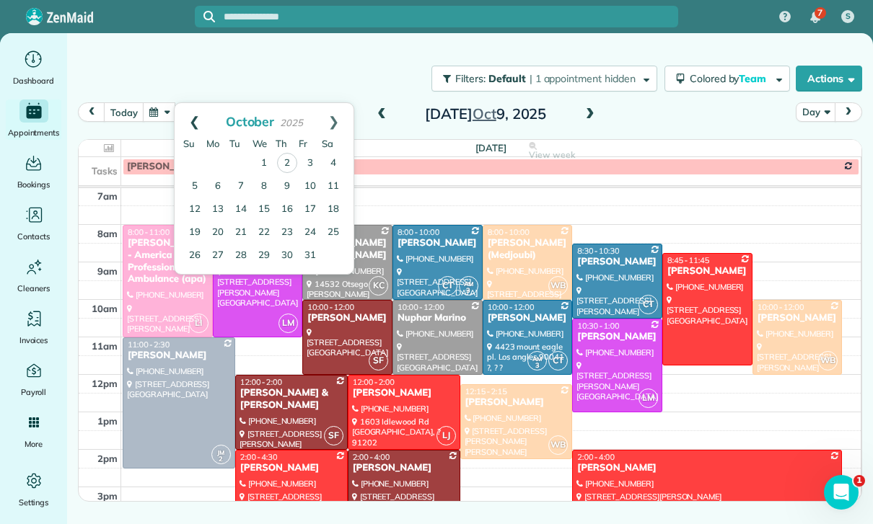
click at [193, 119] on link "Prev" at bounding box center [195, 121] width 40 height 36
click at [247, 207] on link "16" at bounding box center [240, 209] width 23 height 23
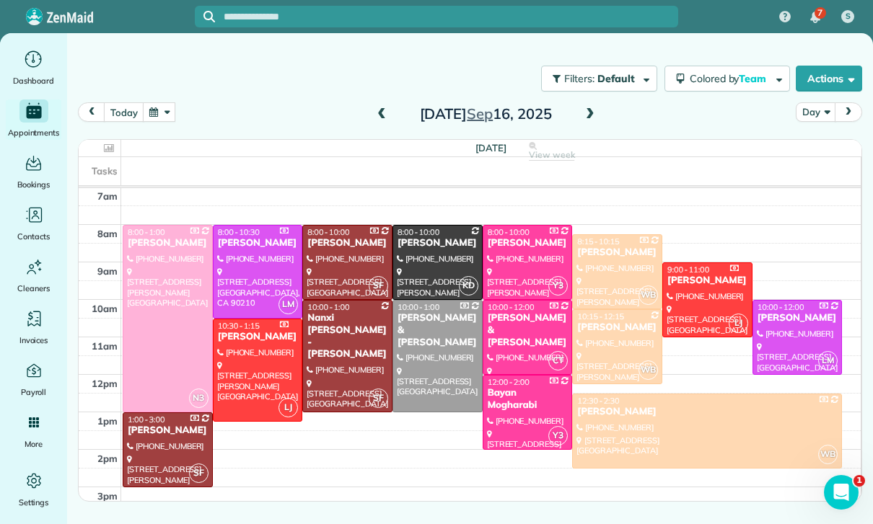
click at [593, 353] on div at bounding box center [617, 347] width 89 height 74
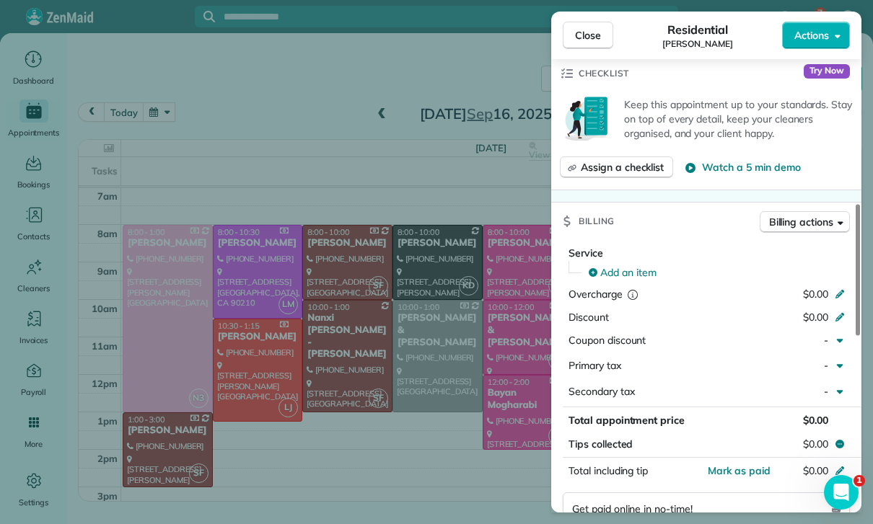
scroll to position [547, 0]
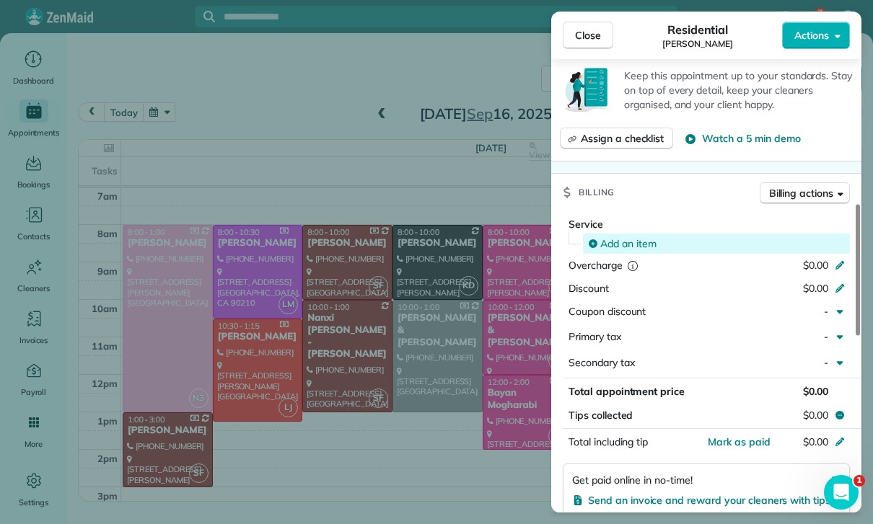
click at [623, 237] on span "Add an item" at bounding box center [628, 244] width 56 height 14
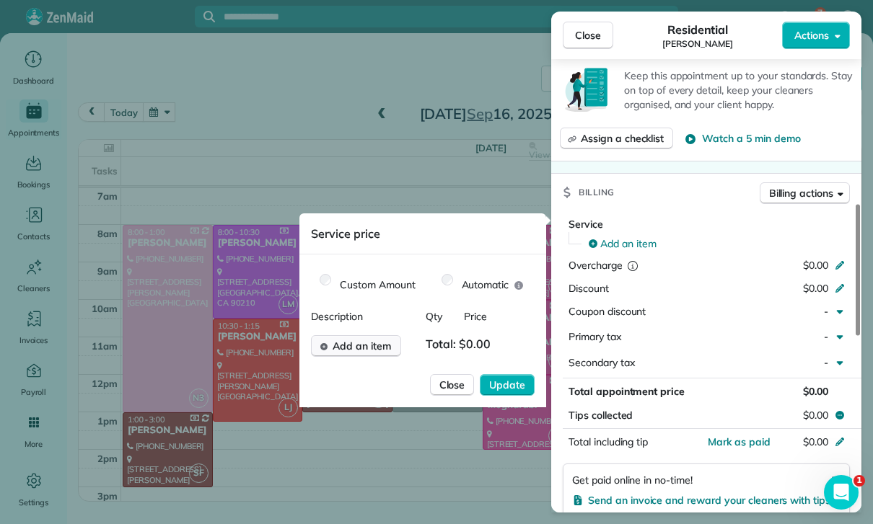
click at [368, 354] on button "Add an item" at bounding box center [356, 346] width 90 height 22
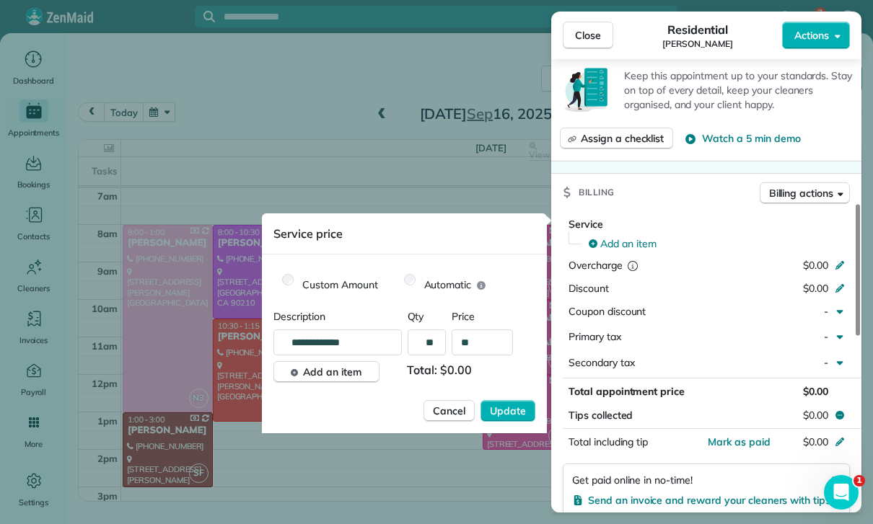
click at [483, 337] on input "**" at bounding box center [482, 343] width 61 height 26
type input "****"
click at [508, 414] on span "Update" at bounding box center [508, 411] width 36 height 14
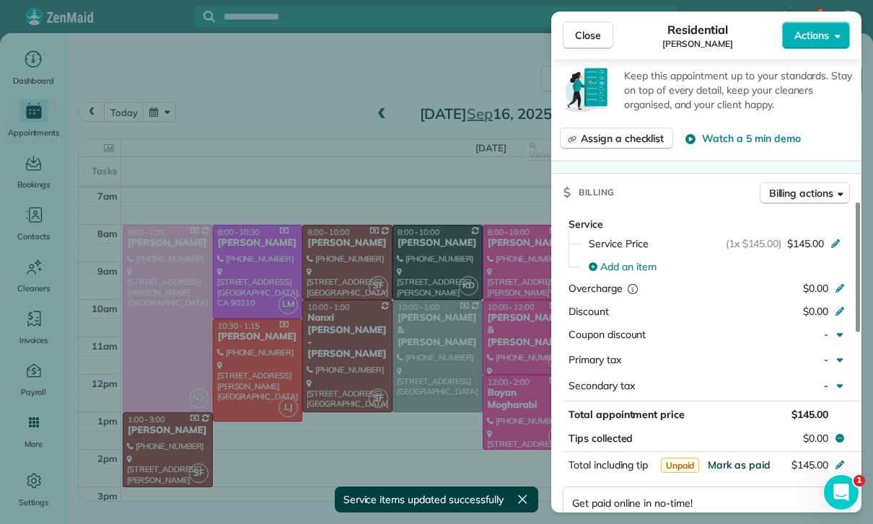
click at [740, 462] on span "Mark as paid" at bounding box center [739, 465] width 63 height 13
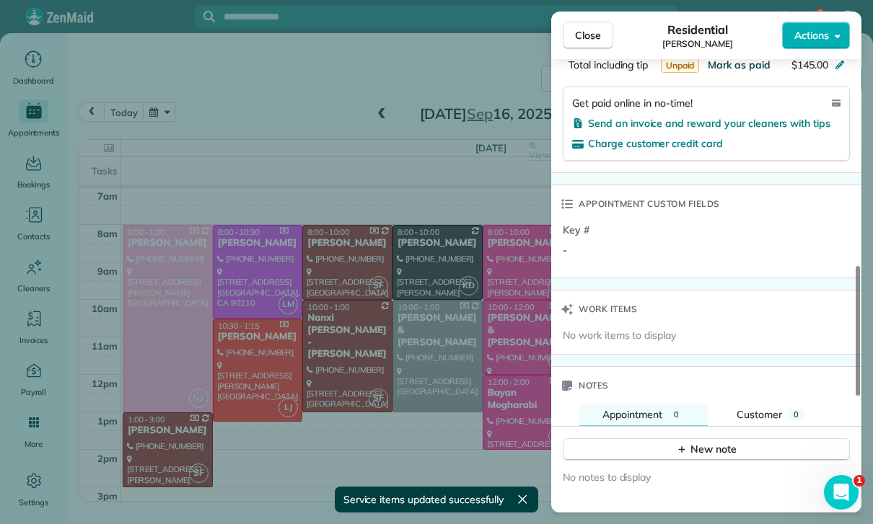
scroll to position [971, 0]
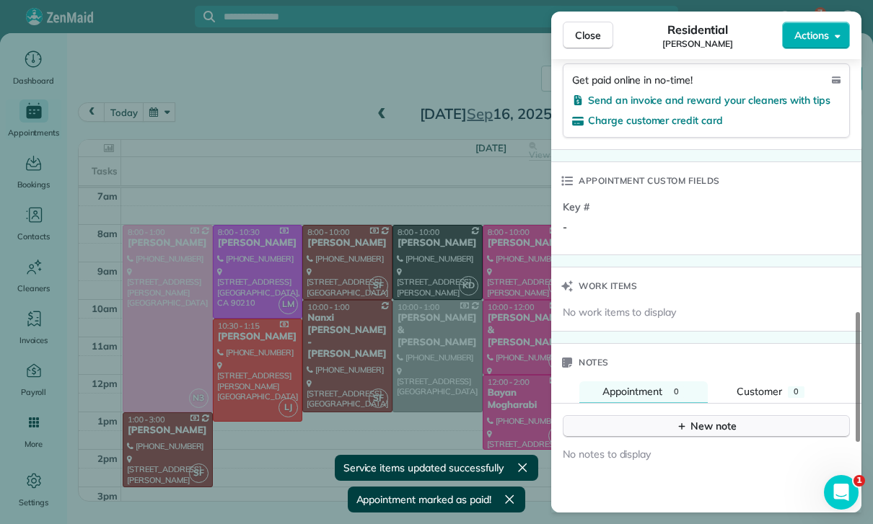
click at [630, 428] on button "New note" at bounding box center [706, 426] width 287 height 22
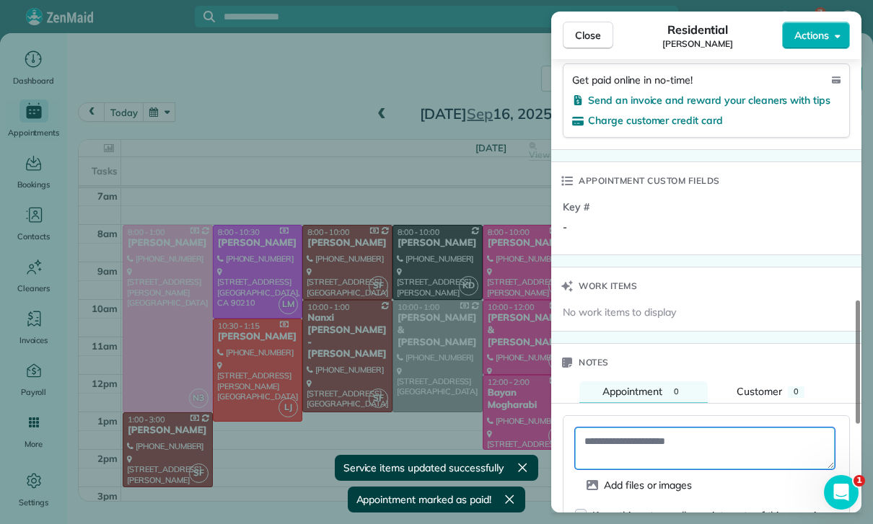
click at [612, 438] on textarea at bounding box center [705, 449] width 260 height 42
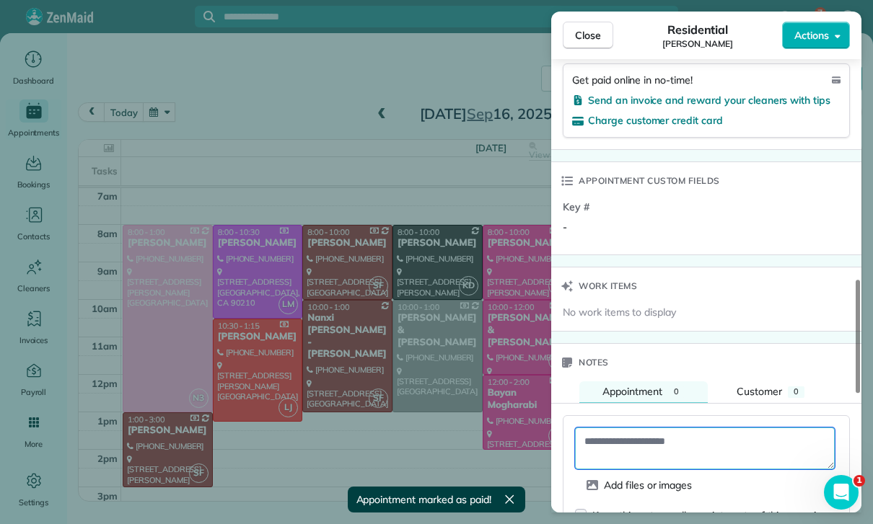
paste textarea "**********"
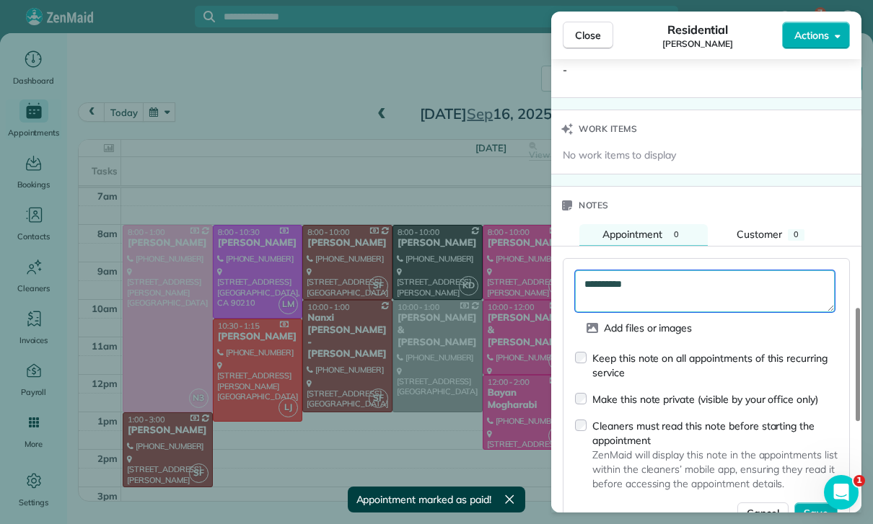
scroll to position [1130, 0]
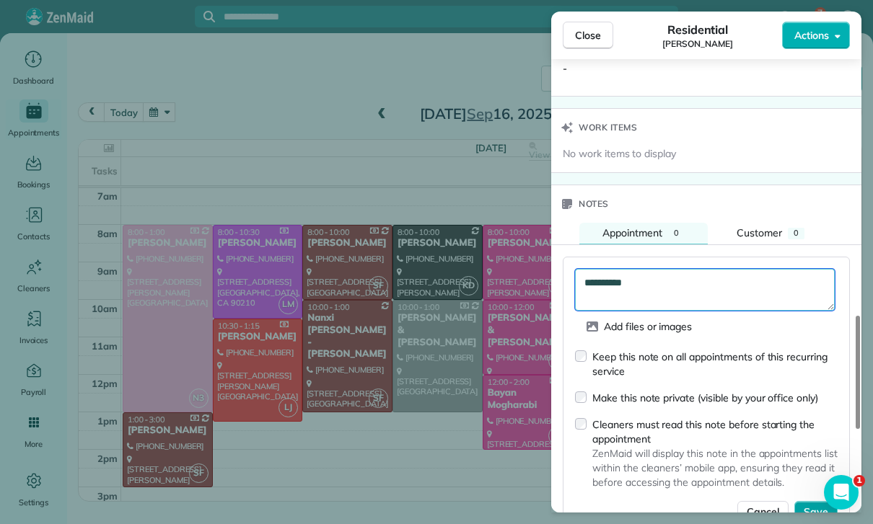
type textarea "**********"
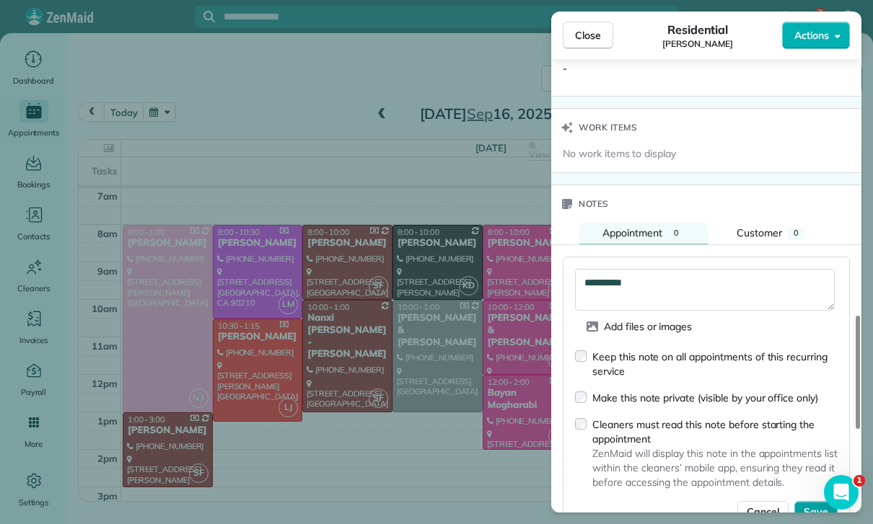
click at [812, 509] on span "Save" at bounding box center [816, 512] width 25 height 14
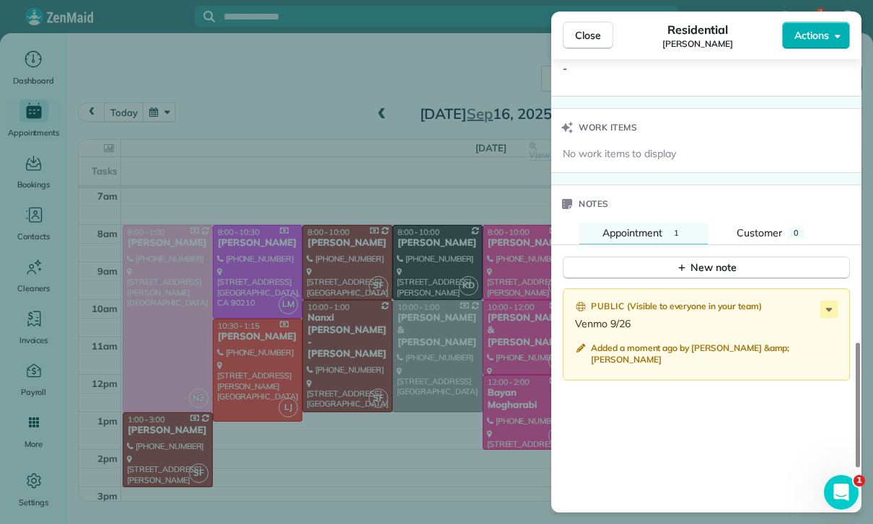
click at [402, 432] on div "Close Residential Eddie Beetly Actions Status Confirmed Eddie Beetly · Open pro…" at bounding box center [436, 262] width 873 height 524
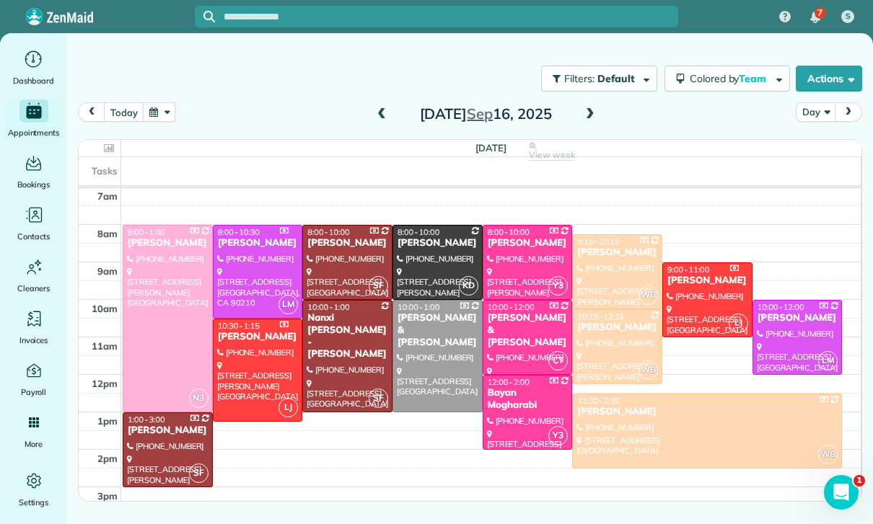
click at [159, 118] on button "button" at bounding box center [159, 111] width 33 height 19
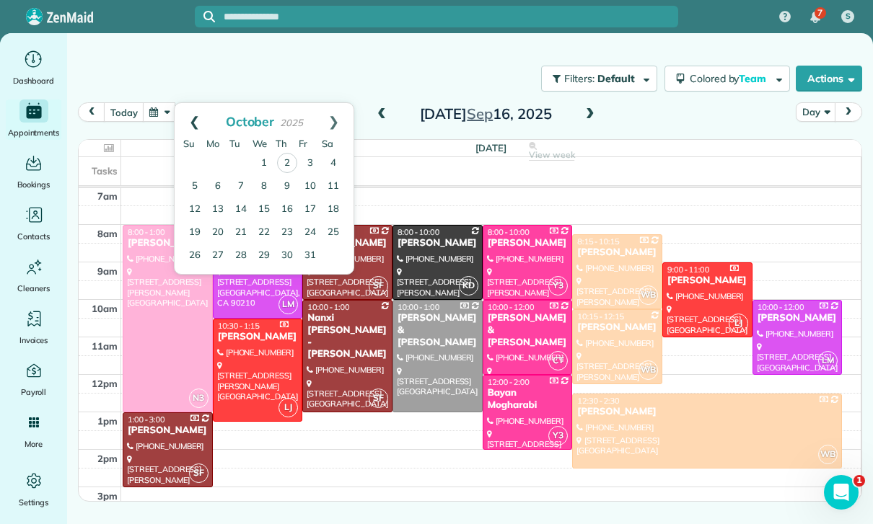
click at [194, 114] on link "Prev" at bounding box center [195, 121] width 40 height 36
click at [307, 227] on link "26" at bounding box center [310, 232] width 23 height 23
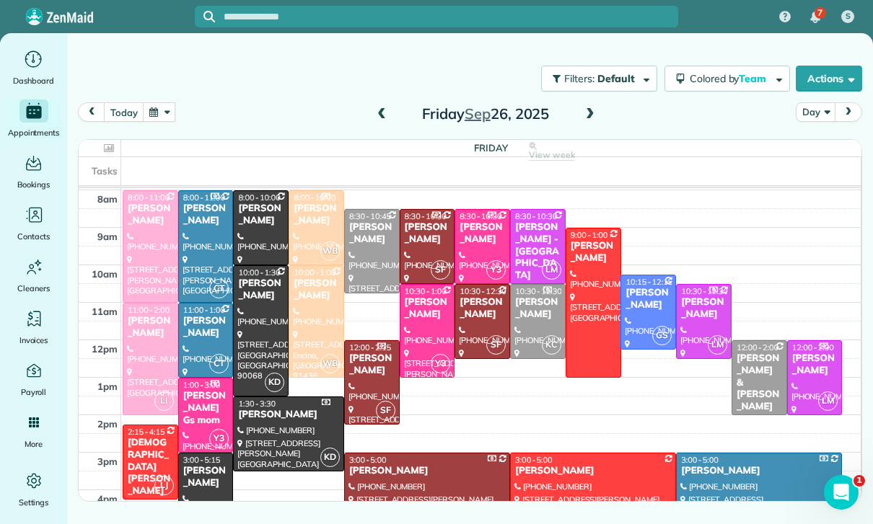
scroll to position [148, 0]
click at [162, 118] on button "button" at bounding box center [159, 111] width 33 height 19
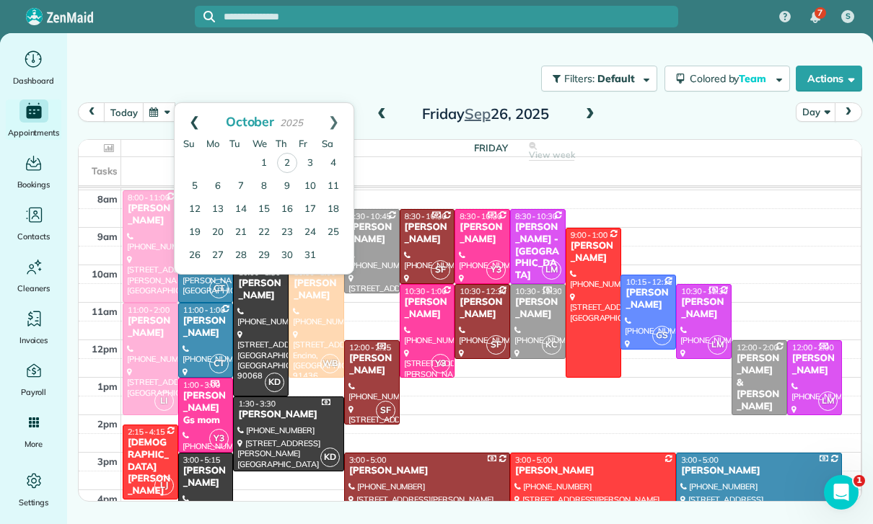
click at [195, 117] on link "Prev" at bounding box center [195, 121] width 40 height 36
click at [268, 233] on link "24" at bounding box center [263, 232] width 23 height 23
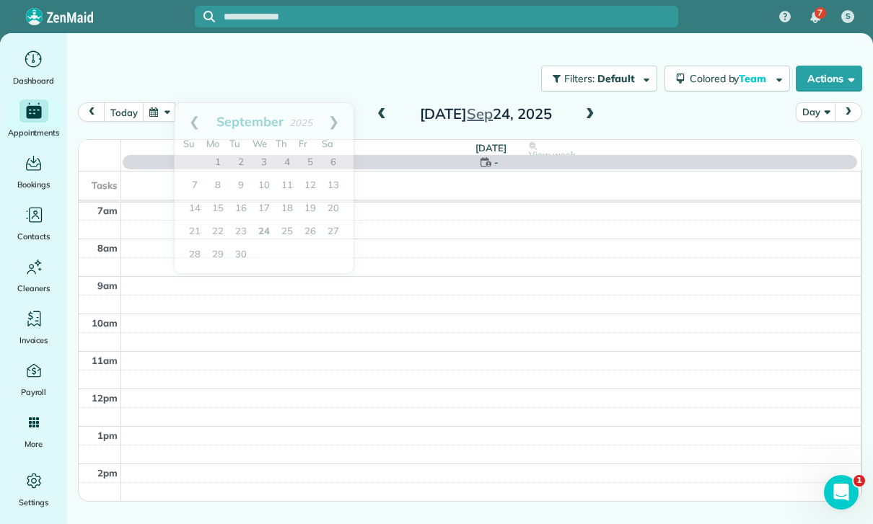
scroll to position [113, 0]
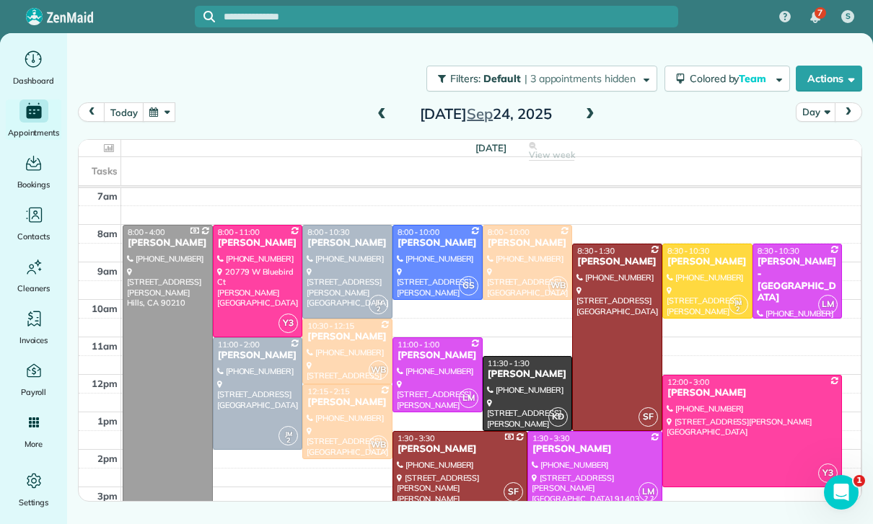
click at [511, 394] on div at bounding box center [527, 394] width 89 height 74
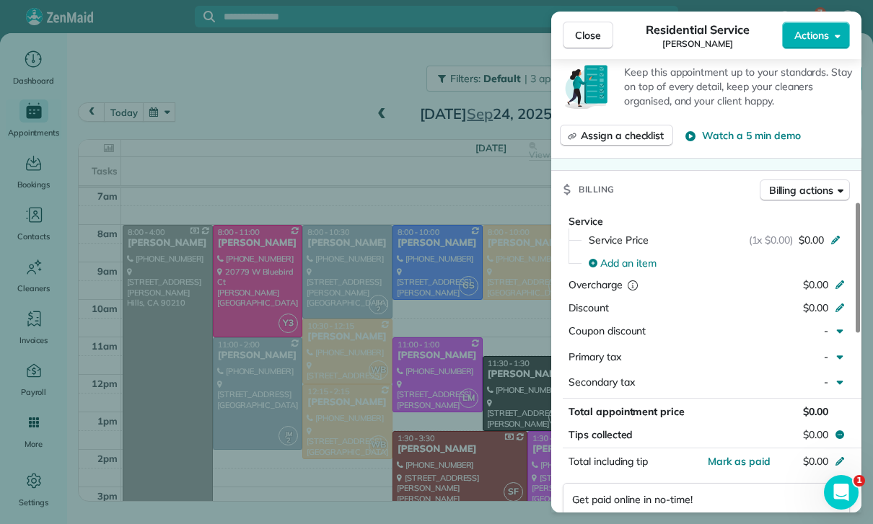
scroll to position [558, 0]
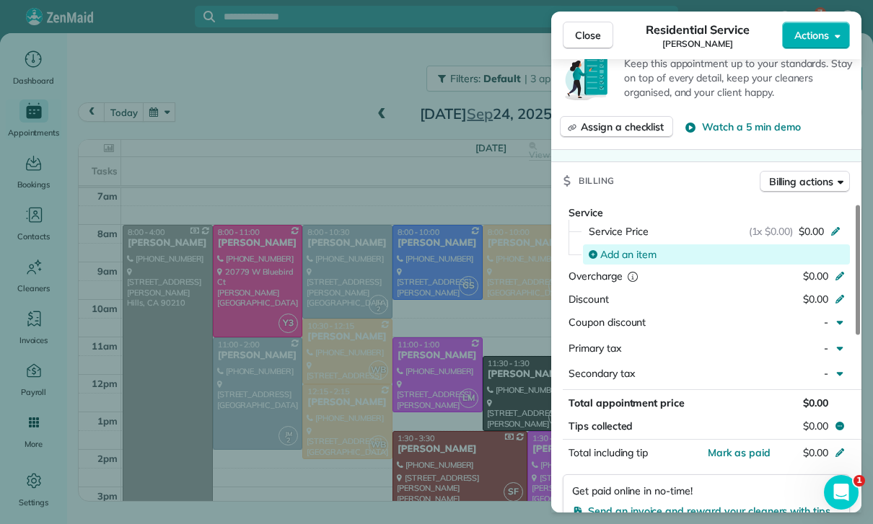
click at [615, 249] on span "Add an item" at bounding box center [628, 254] width 56 height 14
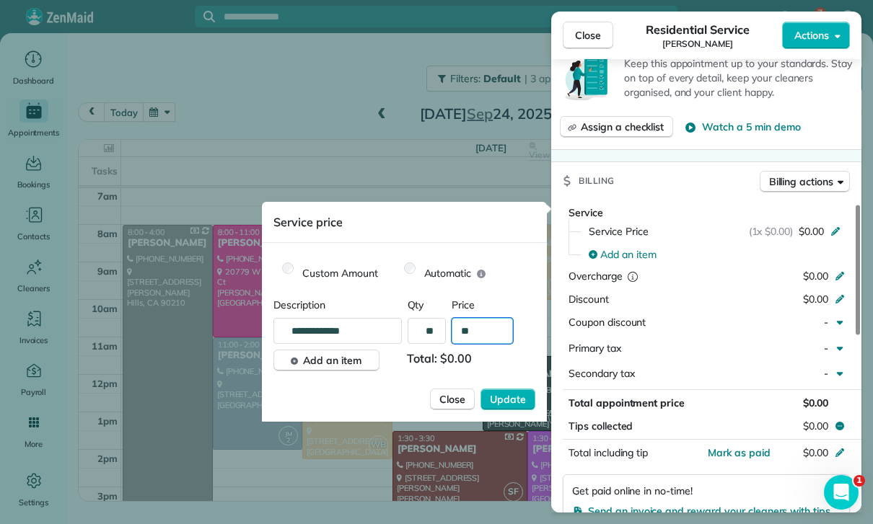
click at [488, 335] on input "**" at bounding box center [482, 331] width 61 height 26
type input "****"
click at [497, 393] on span "Update" at bounding box center [508, 399] width 36 height 14
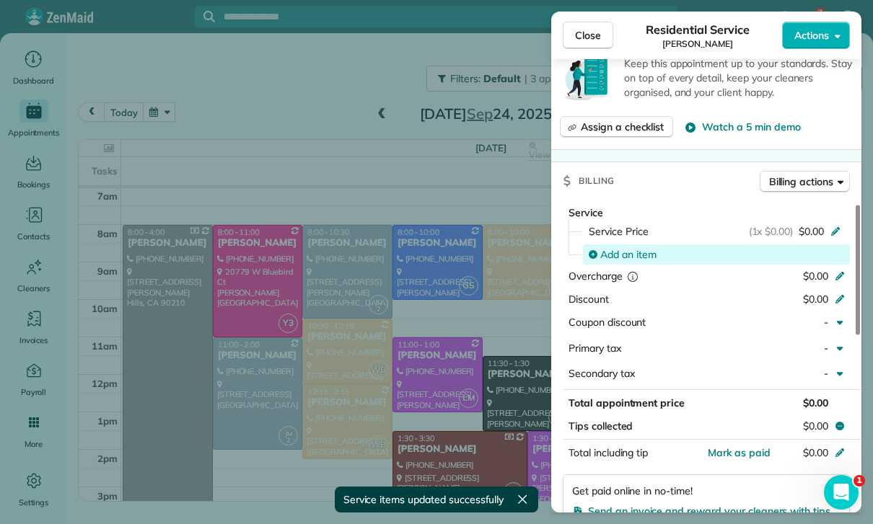
click at [617, 253] on span "Add an item" at bounding box center [628, 254] width 56 height 14
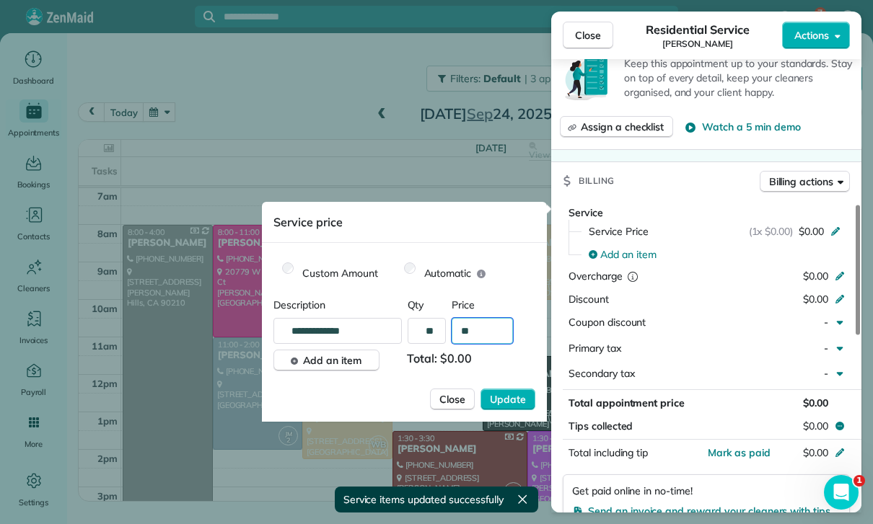
click at [496, 325] on input "**" at bounding box center [482, 331] width 61 height 26
type input "****"
click at [503, 402] on span "Update" at bounding box center [508, 399] width 36 height 14
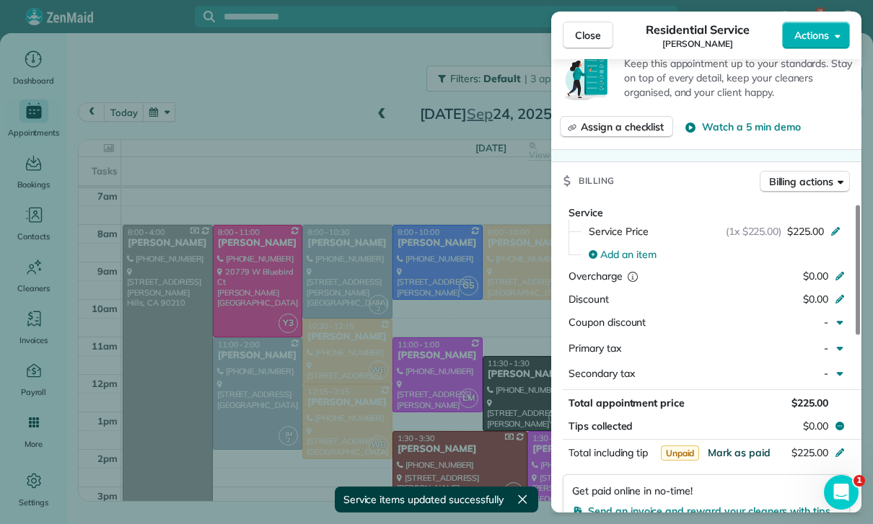
click at [740, 451] on span "Mark as paid" at bounding box center [739, 452] width 63 height 13
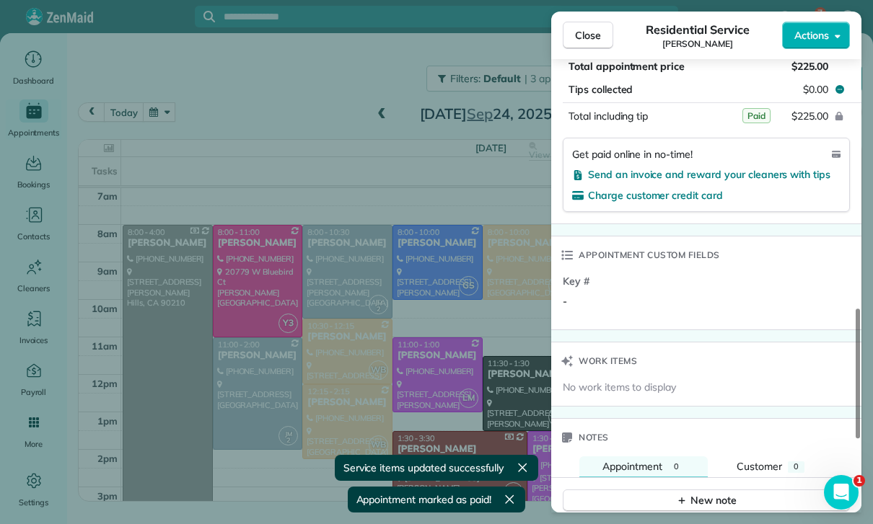
scroll to position [1022, 0]
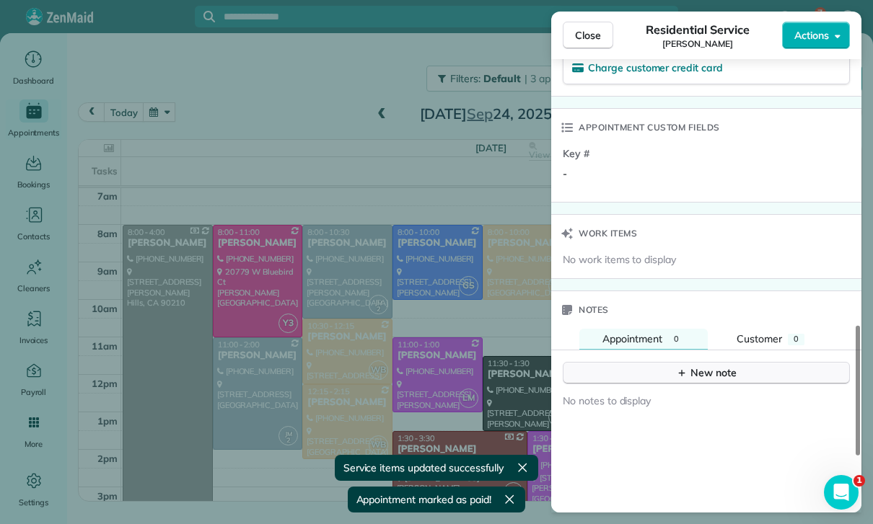
click at [703, 370] on div "New note" at bounding box center [706, 373] width 61 height 15
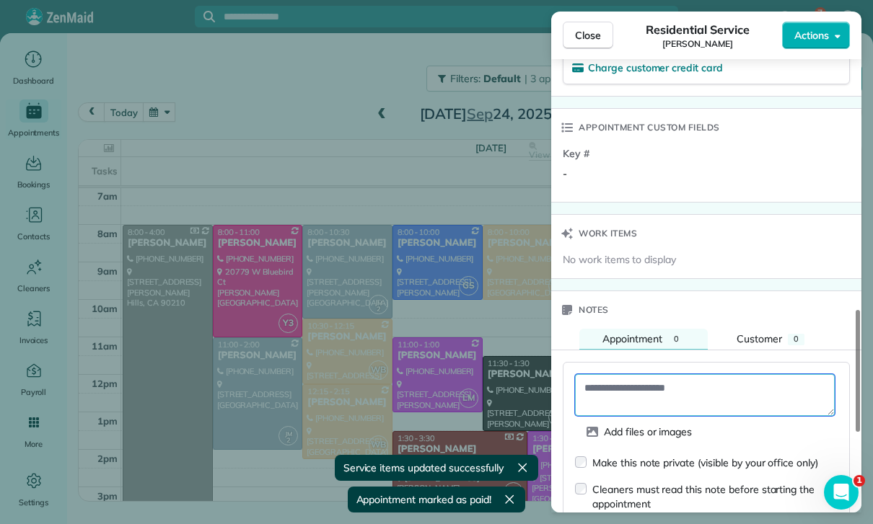
click at [619, 386] on textarea at bounding box center [705, 395] width 260 height 42
paste textarea "**********"
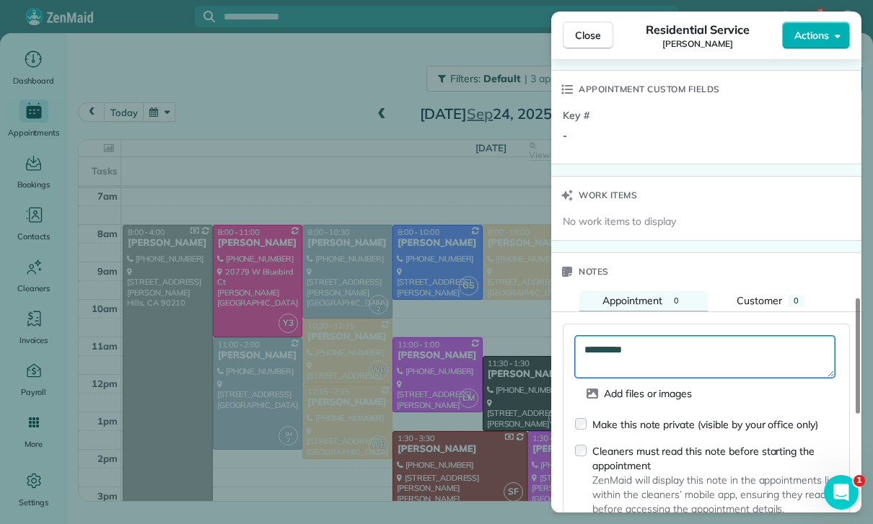
scroll to position [1153, 0]
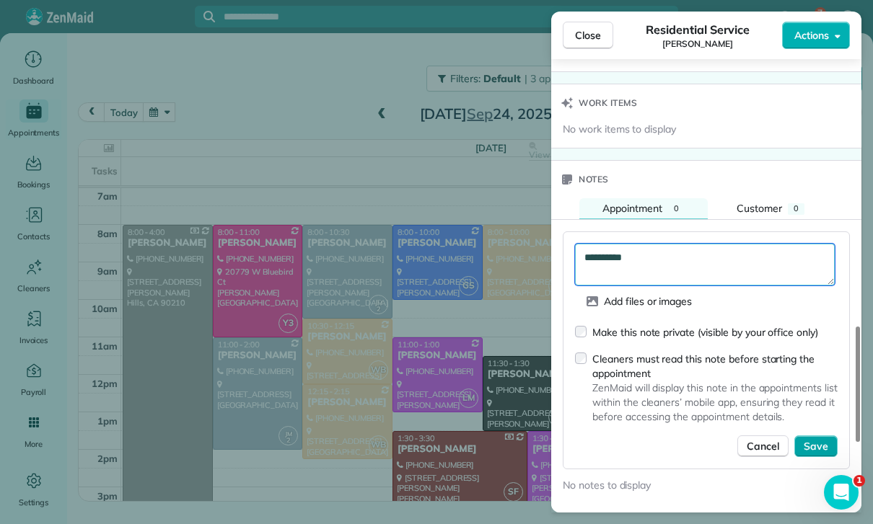
type textarea "**********"
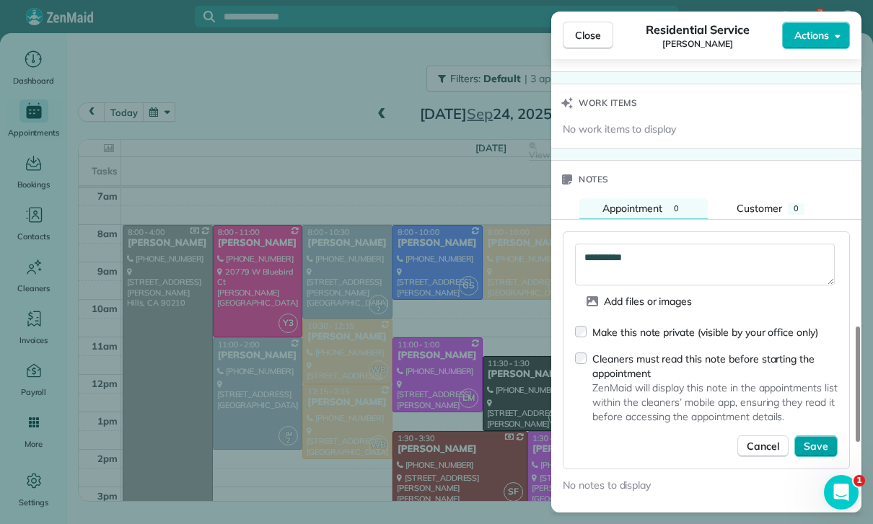
click at [827, 440] on span "Save" at bounding box center [816, 446] width 25 height 14
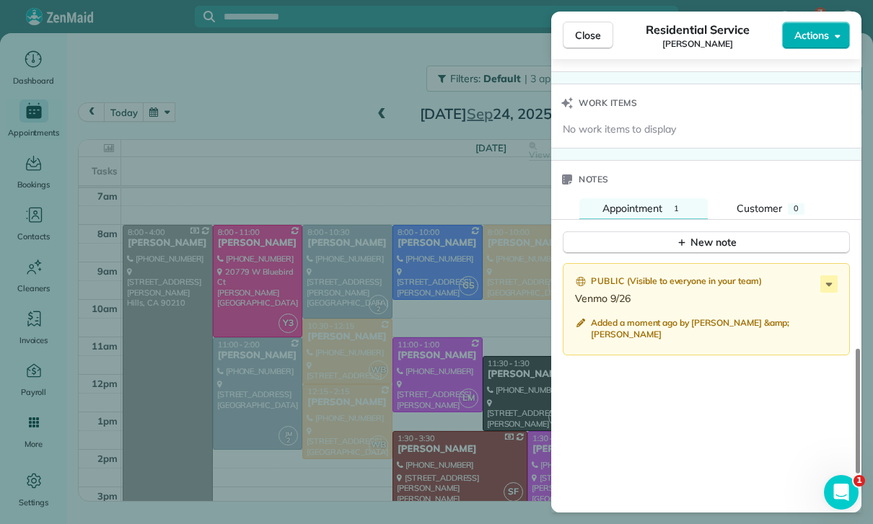
scroll to position [113, 0]
click at [201, 108] on div "Close Residential Service Jessica Olson Actions Status Confirmed Jessica Olson …" at bounding box center [436, 262] width 873 height 524
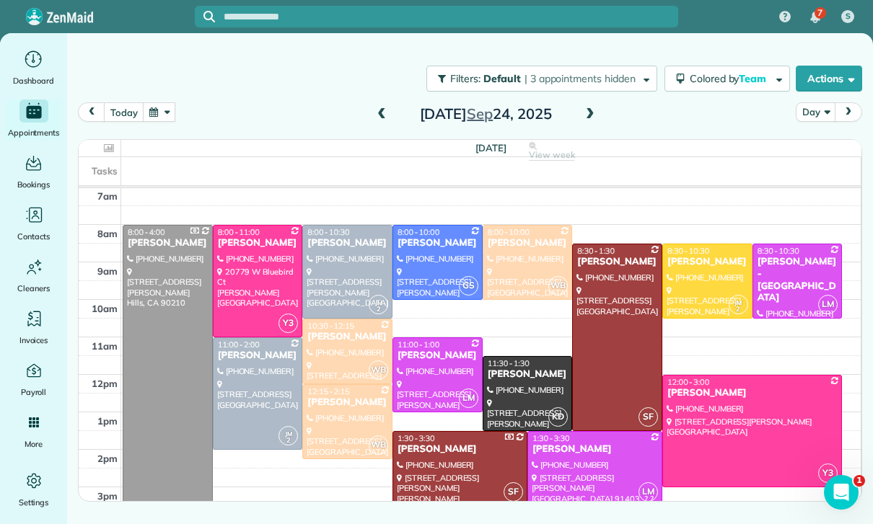
click at [164, 115] on button "button" at bounding box center [159, 111] width 33 height 19
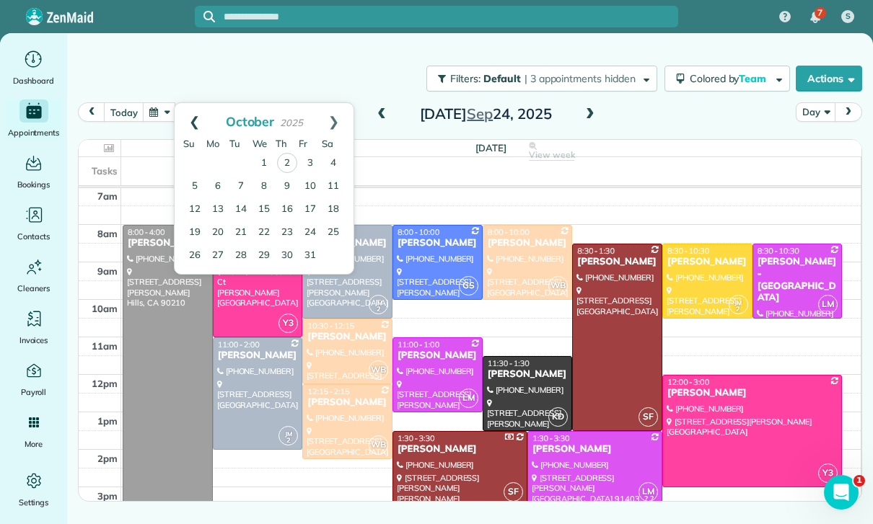
click at [182, 112] on link "Prev" at bounding box center [195, 121] width 40 height 36
click at [219, 207] on link "15" at bounding box center [217, 209] width 23 height 23
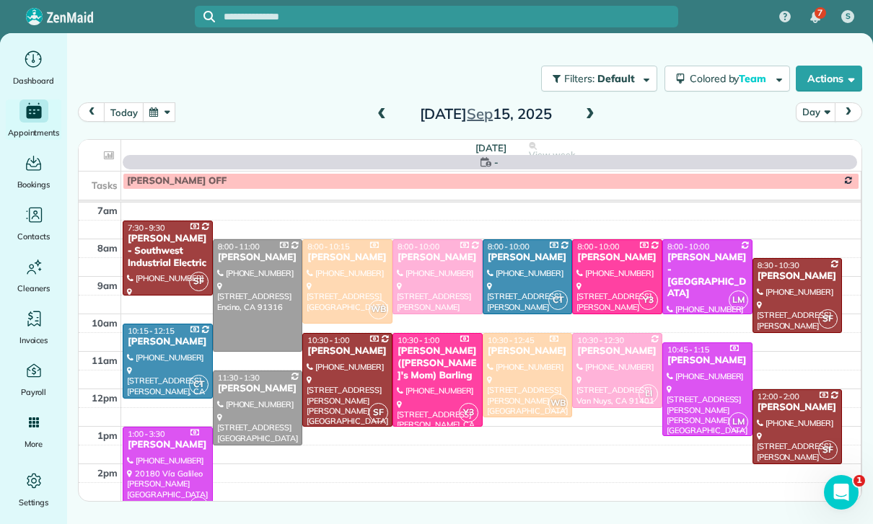
scroll to position [113, 0]
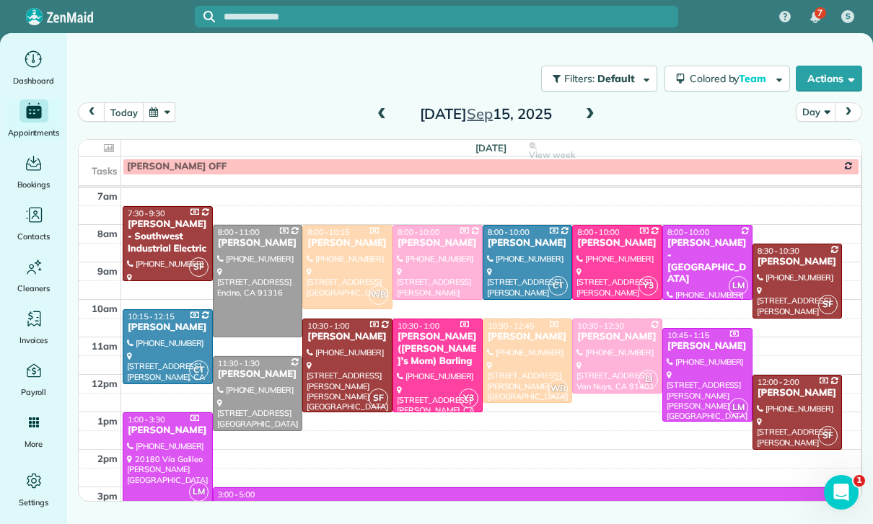
click at [599, 348] on div at bounding box center [617, 357] width 89 height 74
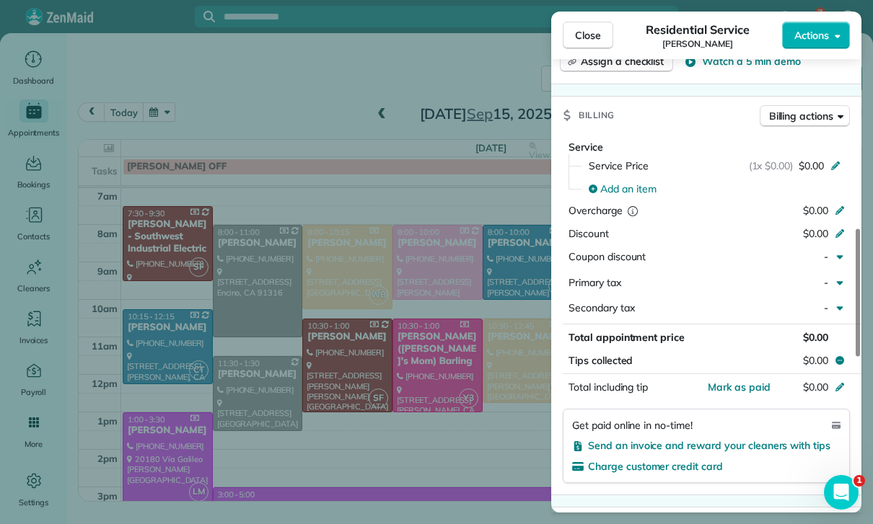
scroll to position [659, 0]
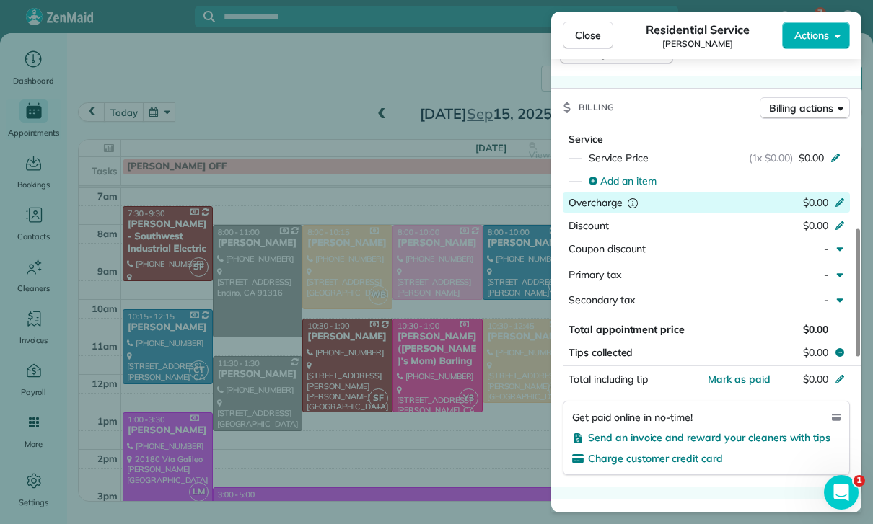
click at [633, 195] on icon "reset" at bounding box center [632, 202] width 14 height 14
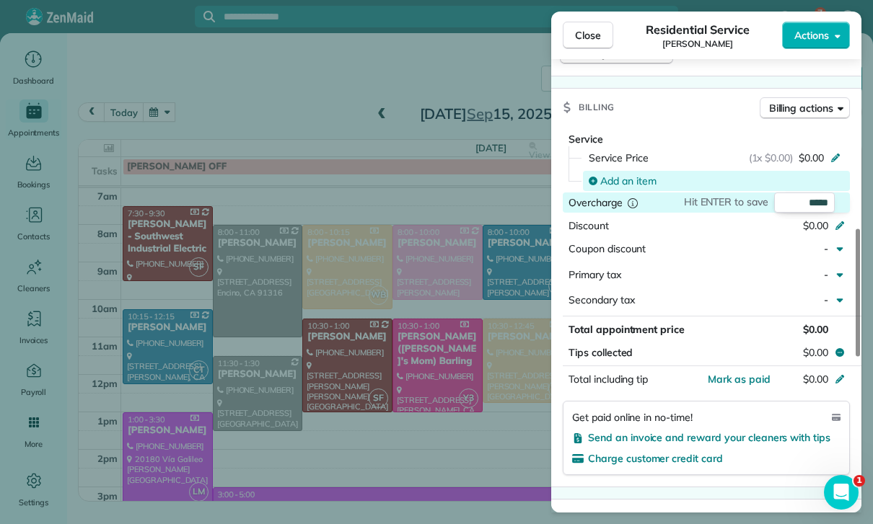
click at [621, 175] on span "Add an item" at bounding box center [628, 181] width 56 height 14
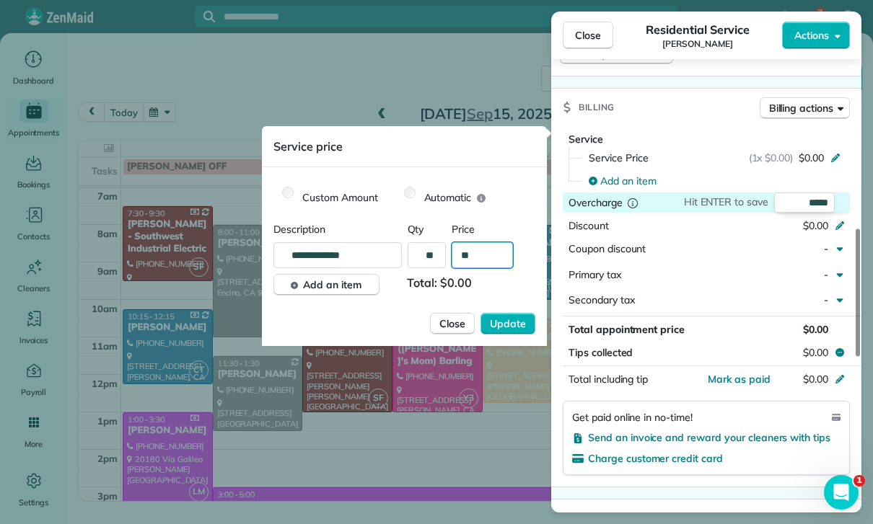
click at [492, 260] on input "**" at bounding box center [482, 255] width 61 height 26
type input "****"
click at [515, 322] on span "Update" at bounding box center [508, 324] width 36 height 14
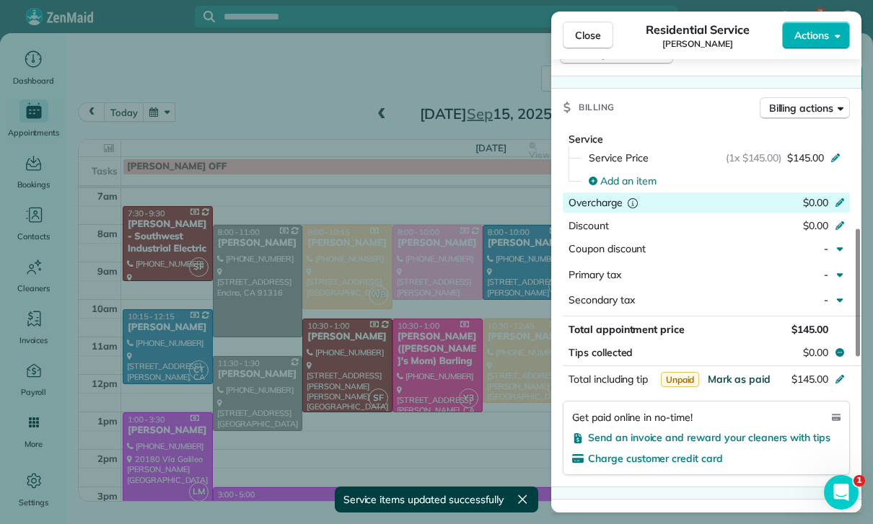
click at [734, 378] on span "Mark as paid" at bounding box center [739, 379] width 63 height 13
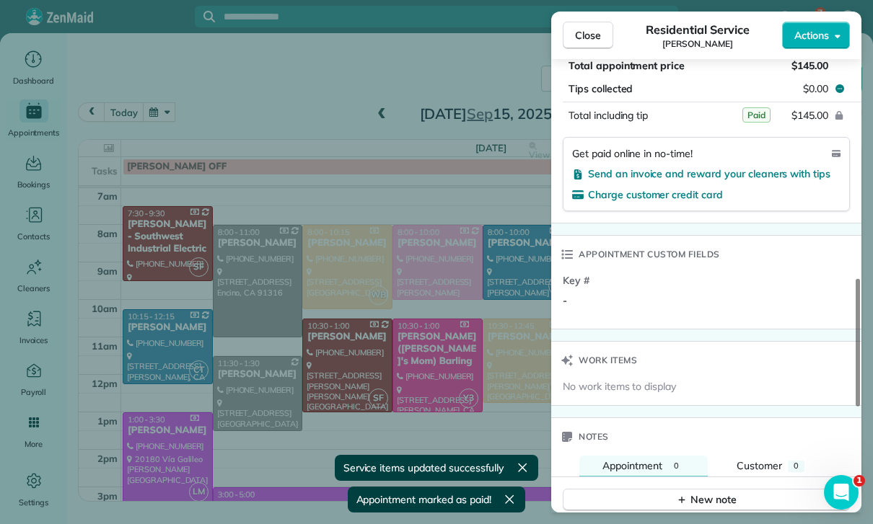
scroll to position [1008, 0]
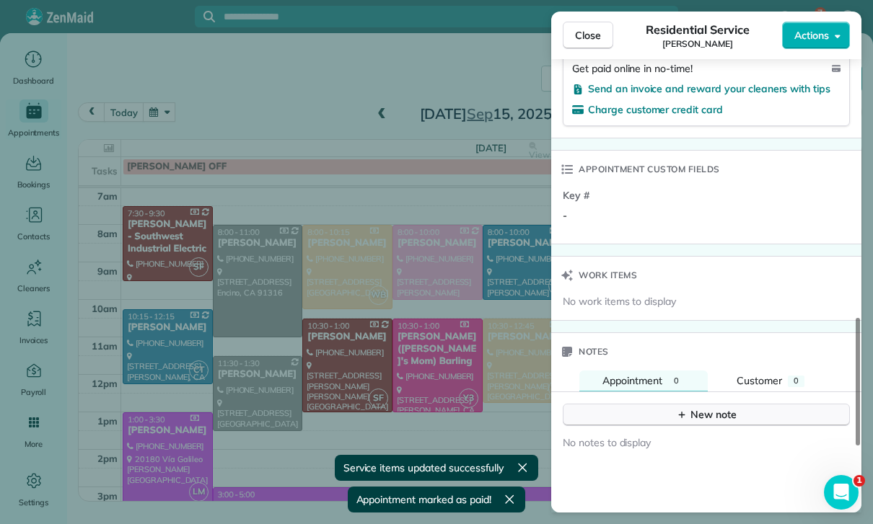
click at [702, 408] on div "New note" at bounding box center [706, 415] width 61 height 15
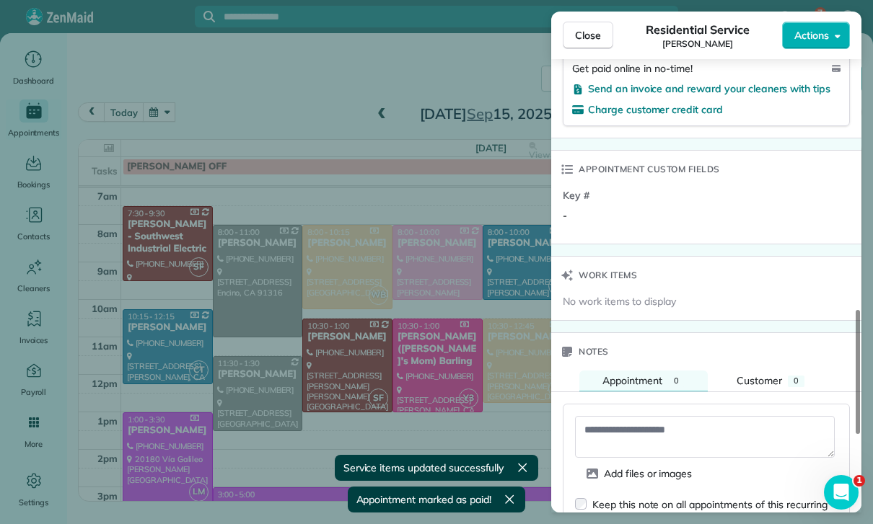
click at [628, 428] on textarea at bounding box center [705, 437] width 260 height 42
paste textarea "**********"
type textarea "**********"
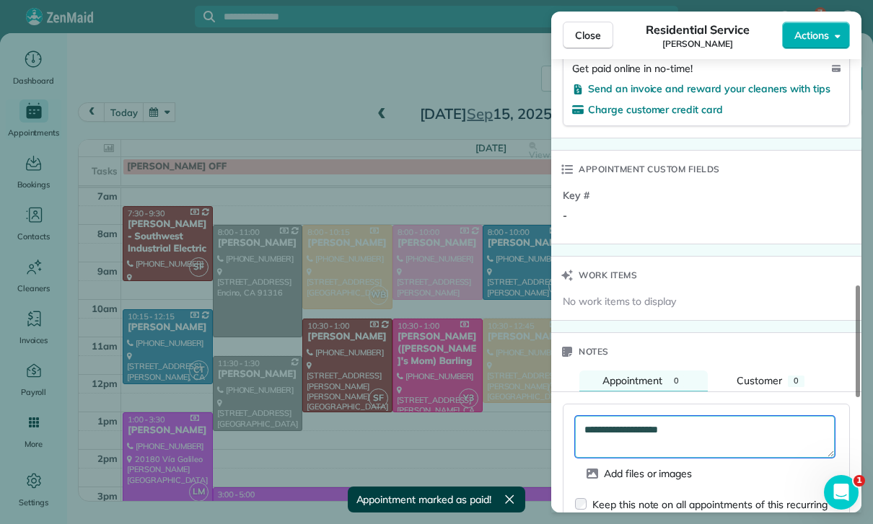
click at [604, 425] on textarea "**********" at bounding box center [705, 437] width 260 height 42
click at [604, 424] on textarea "**********" at bounding box center [705, 437] width 260 height 42
click at [595, 428] on textarea "**********" at bounding box center [705, 437] width 260 height 42
click at [594, 428] on textarea "**********" at bounding box center [705, 437] width 260 height 42
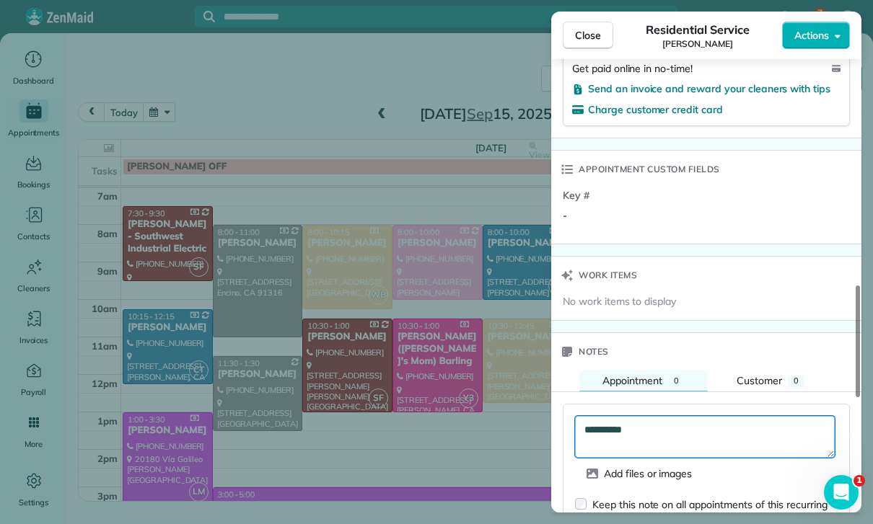
click at [592, 426] on textarea "**********" at bounding box center [705, 437] width 260 height 42
click at [591, 426] on textarea "**********" at bounding box center [705, 437] width 260 height 42
click at [586, 423] on textarea "**********" at bounding box center [705, 437] width 260 height 42
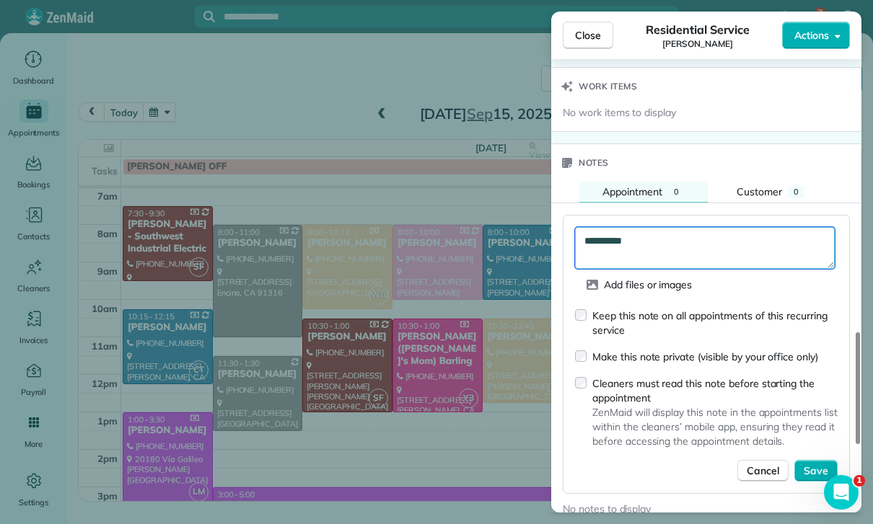
scroll to position [1219, 0]
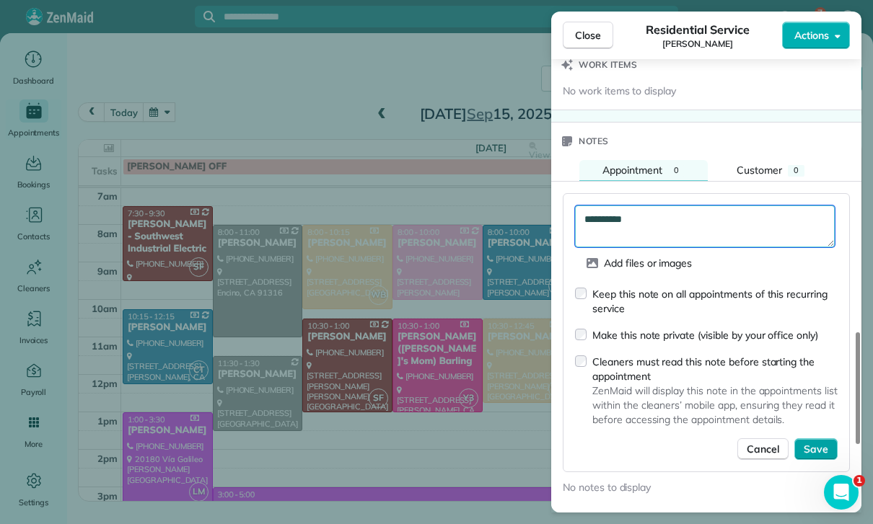
type textarea "**********"
click at [815, 442] on span "Save" at bounding box center [816, 449] width 25 height 14
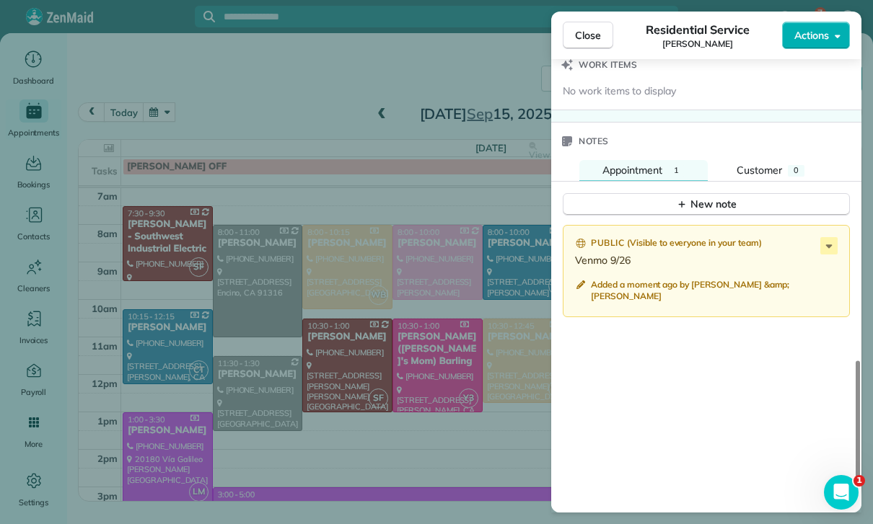
scroll to position [113, 0]
click at [169, 113] on div "Close Residential Service Ashley Shapiro Actions Status Confirmed Ashley Shapir…" at bounding box center [436, 262] width 873 height 524
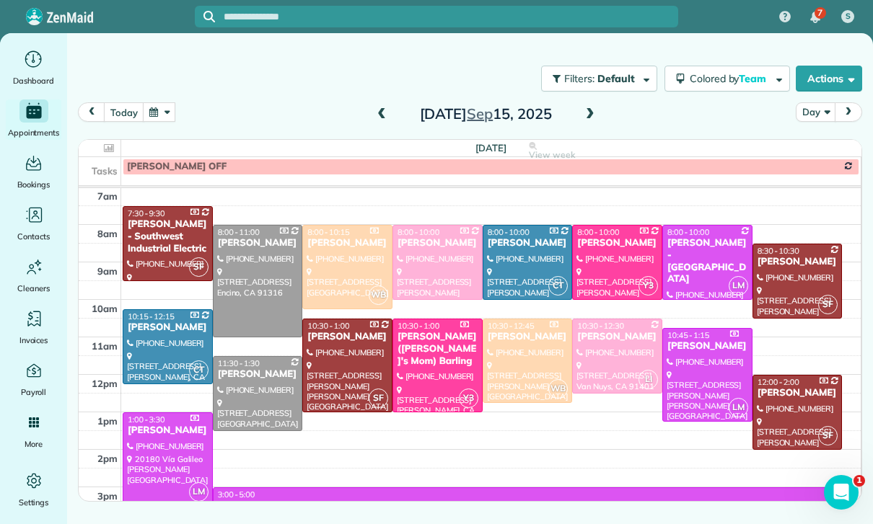
click at [158, 115] on button "button" at bounding box center [159, 111] width 33 height 19
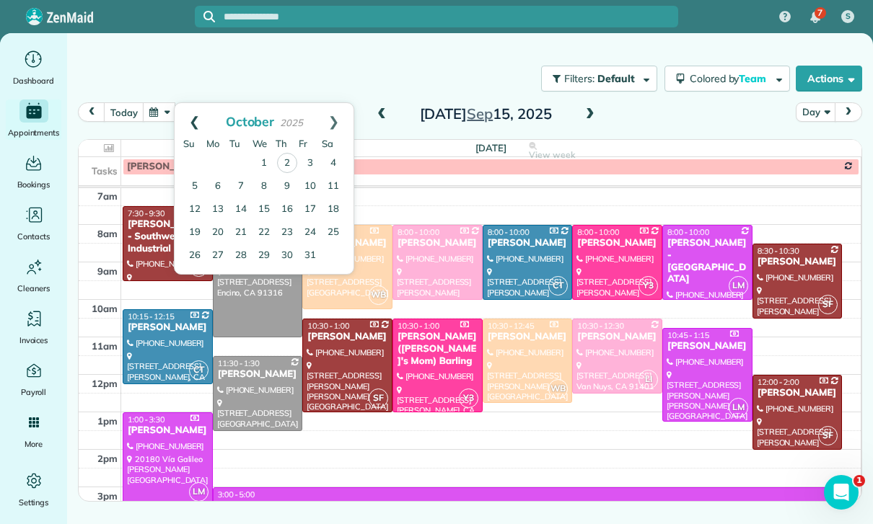
click at [189, 111] on link "Prev" at bounding box center [195, 121] width 40 height 36
click at [317, 206] on link "19" at bounding box center [310, 209] width 23 height 23
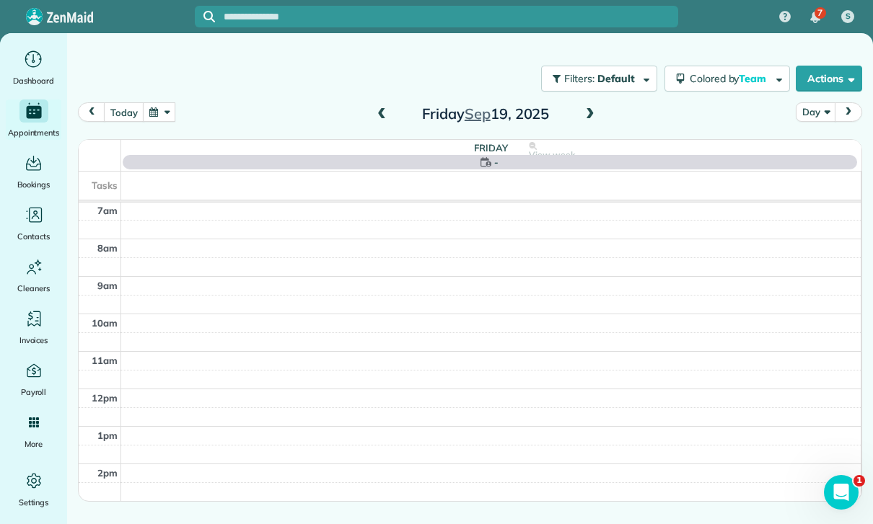
scroll to position [113, 0]
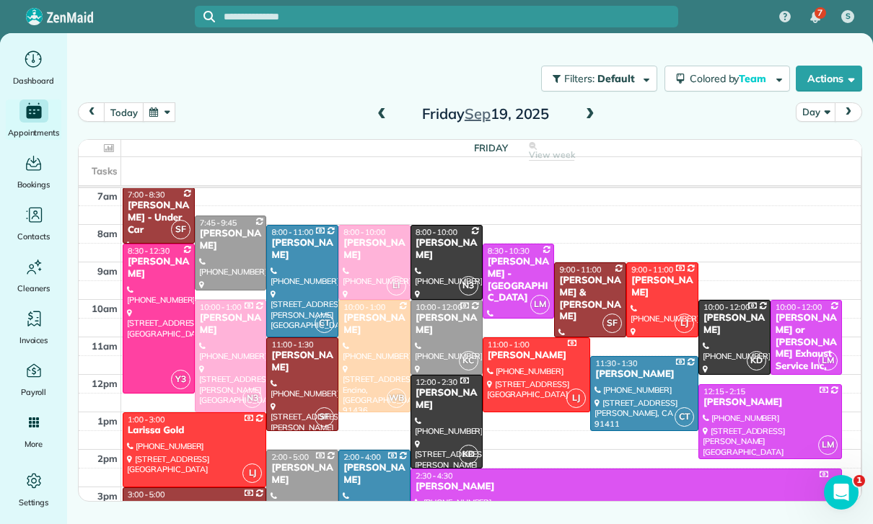
click at [371, 482] on div "George Azpilcueta" at bounding box center [374, 474] width 63 height 25
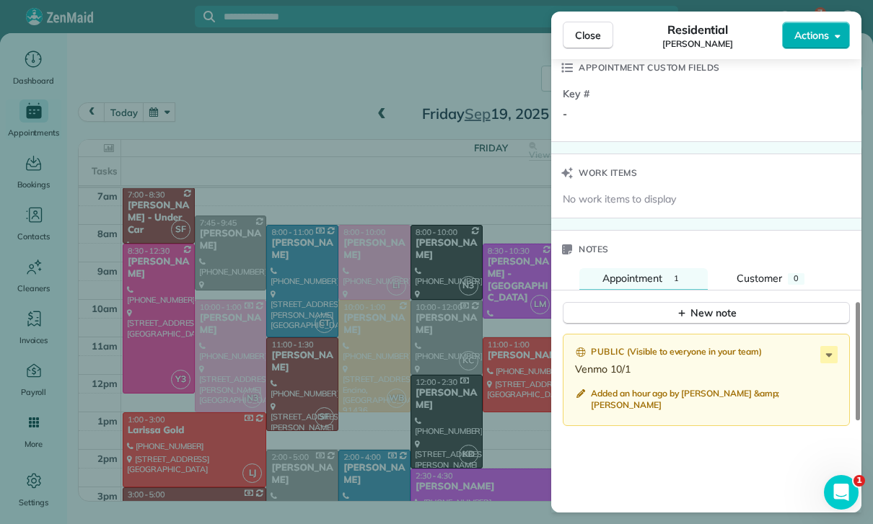
scroll to position [1115, 0]
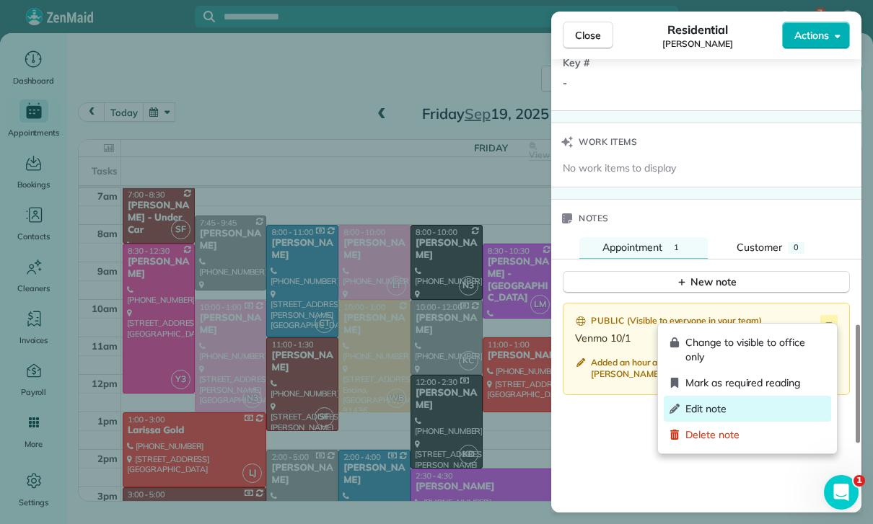
click at [722, 409] on span "Edit note" at bounding box center [755, 409] width 140 height 14
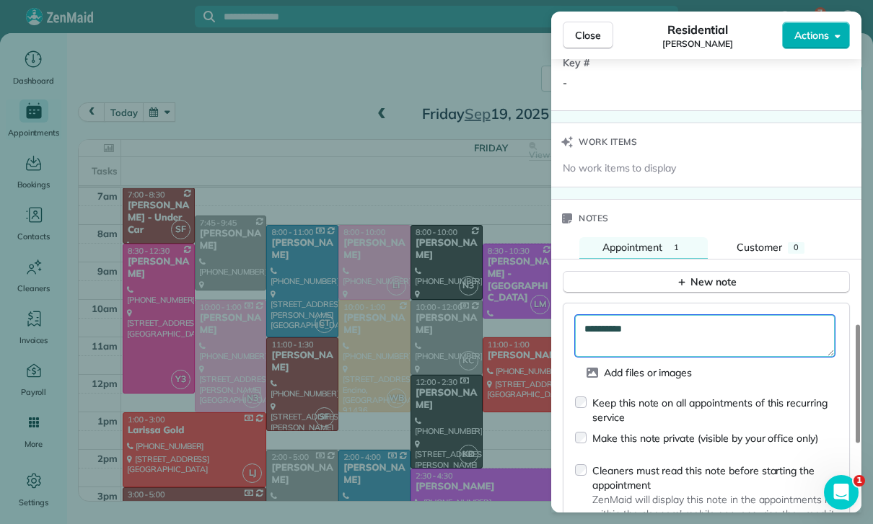
click at [669, 325] on textarea "**********" at bounding box center [705, 336] width 260 height 42
type textarea "*"
paste textarea "**********"
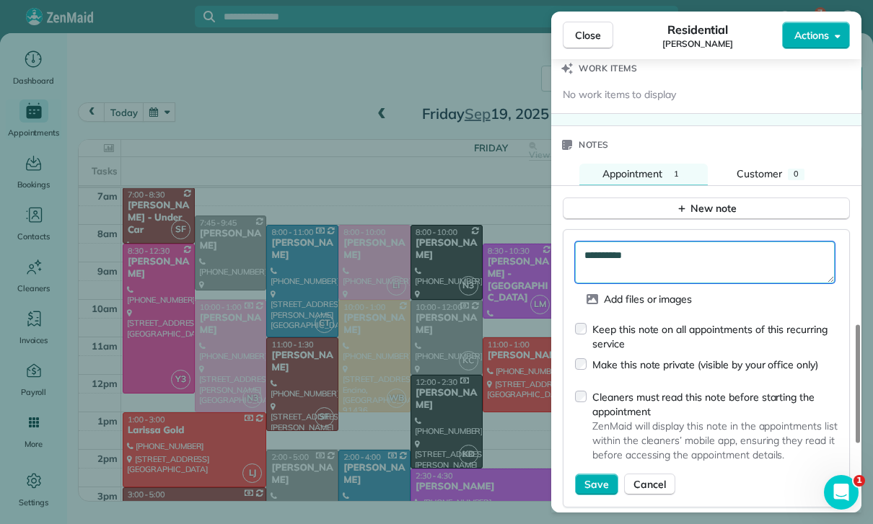
scroll to position [1198, 0]
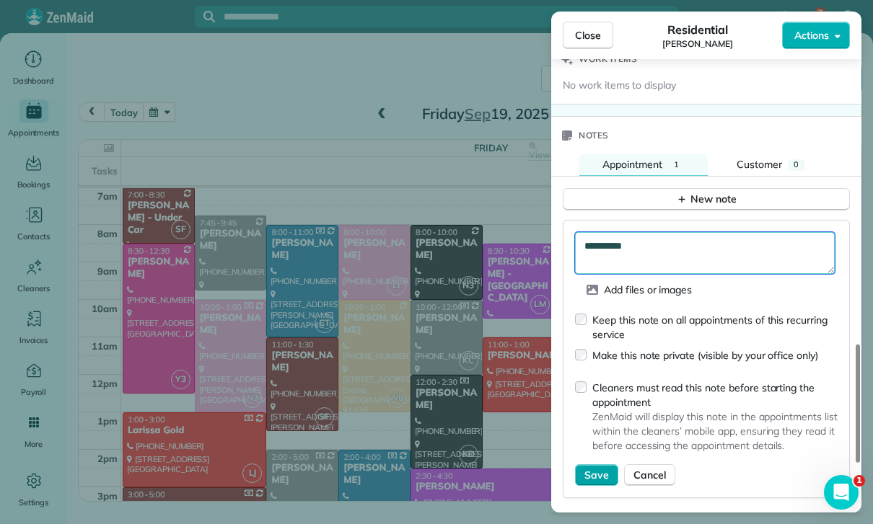
type textarea "**********"
click at [576, 469] on button "Save" at bounding box center [596, 476] width 43 height 22
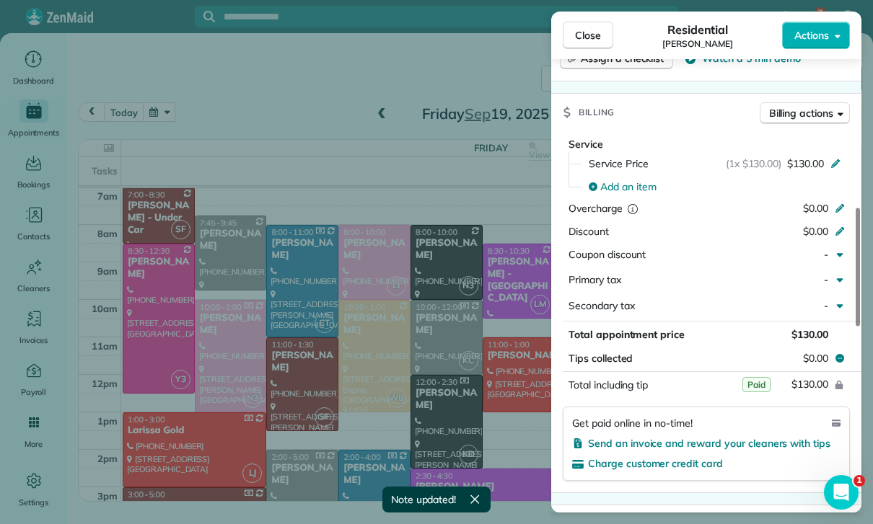
scroll to position [617, 0]
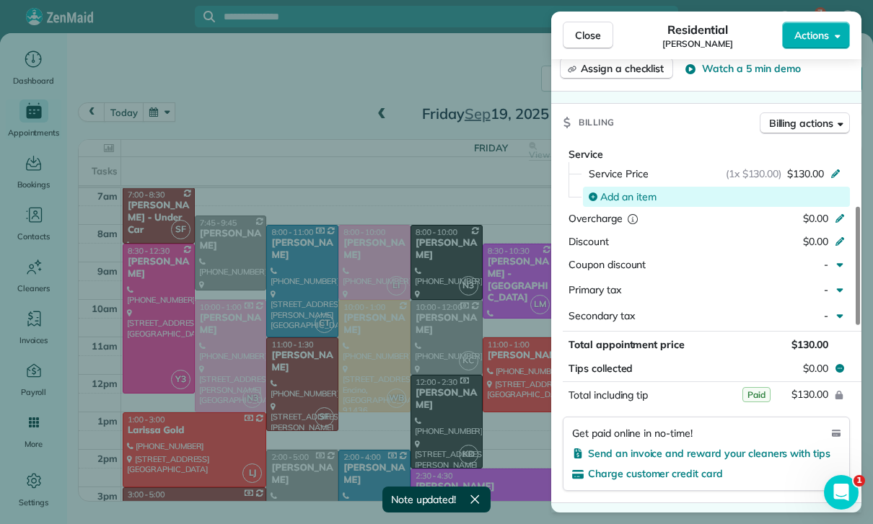
click at [616, 190] on span "Add an item" at bounding box center [628, 197] width 56 height 14
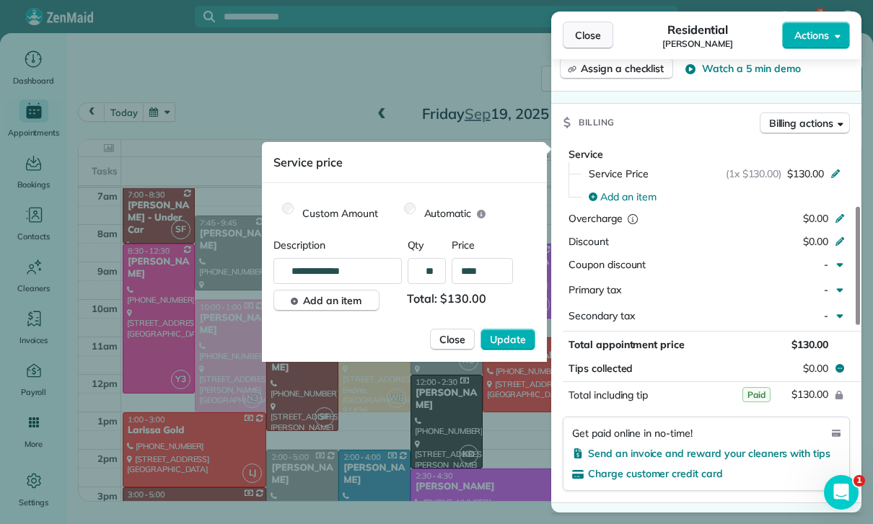
click at [590, 38] on span "Close" at bounding box center [588, 35] width 26 height 14
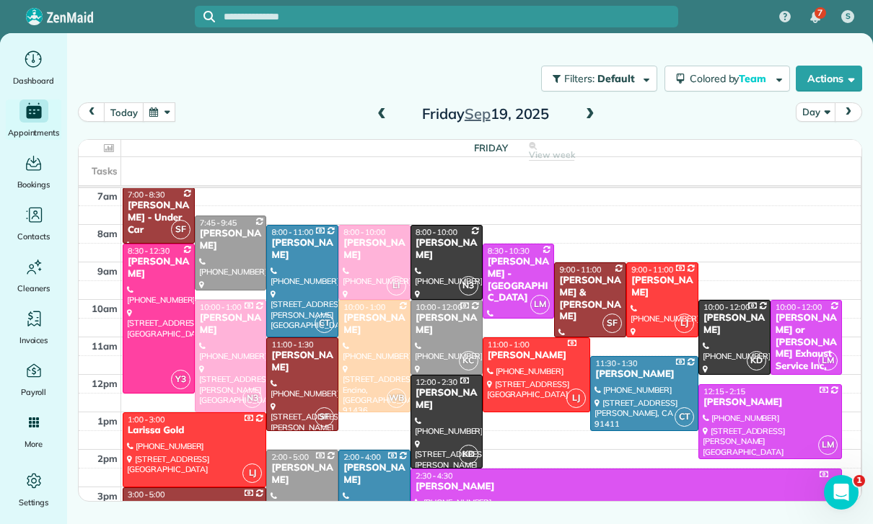
click at [161, 110] on button "button" at bounding box center [159, 111] width 33 height 19
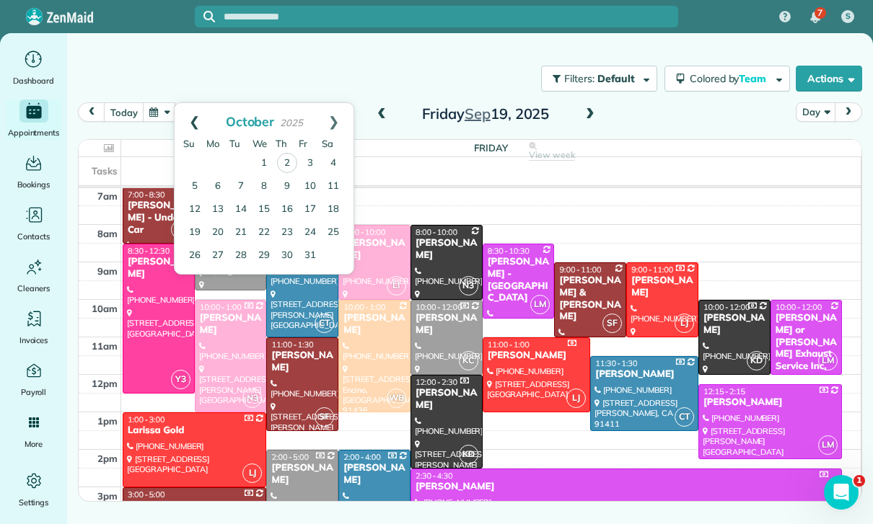
click at [190, 121] on link "Prev" at bounding box center [195, 121] width 40 height 36
click at [237, 232] on link "23" at bounding box center [240, 232] width 23 height 23
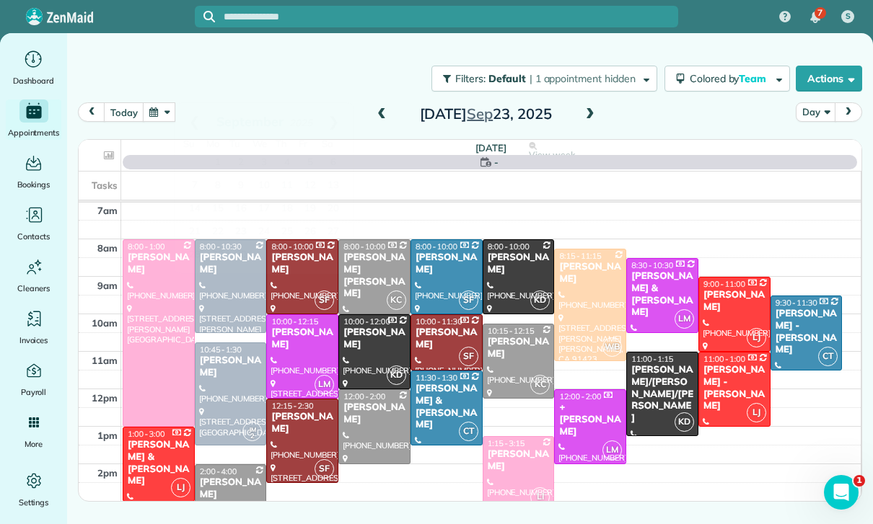
scroll to position [113, 0]
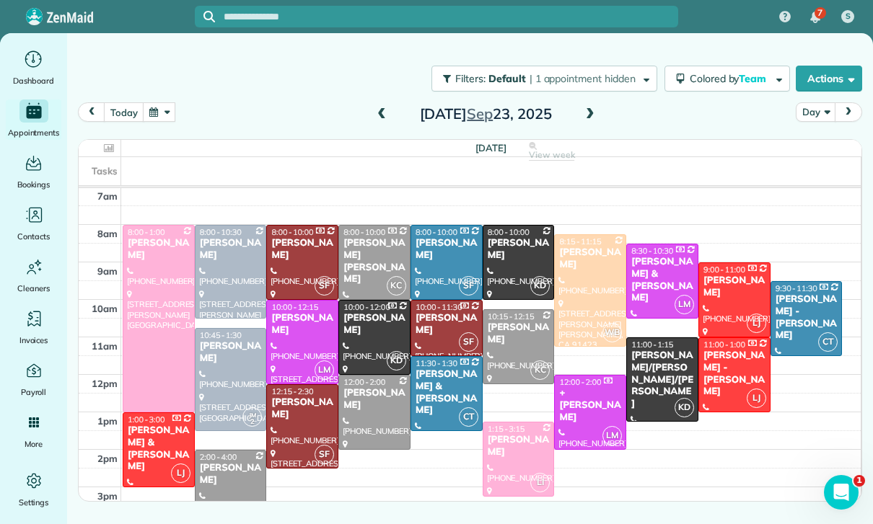
click at [158, 104] on button "button" at bounding box center [159, 111] width 33 height 19
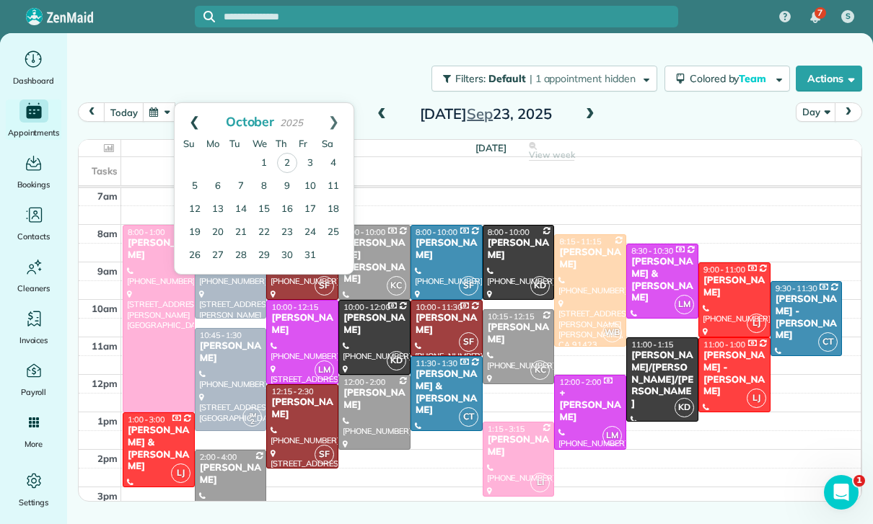
click at [188, 123] on link "Prev" at bounding box center [195, 121] width 40 height 36
click at [305, 229] on link "26" at bounding box center [310, 232] width 23 height 23
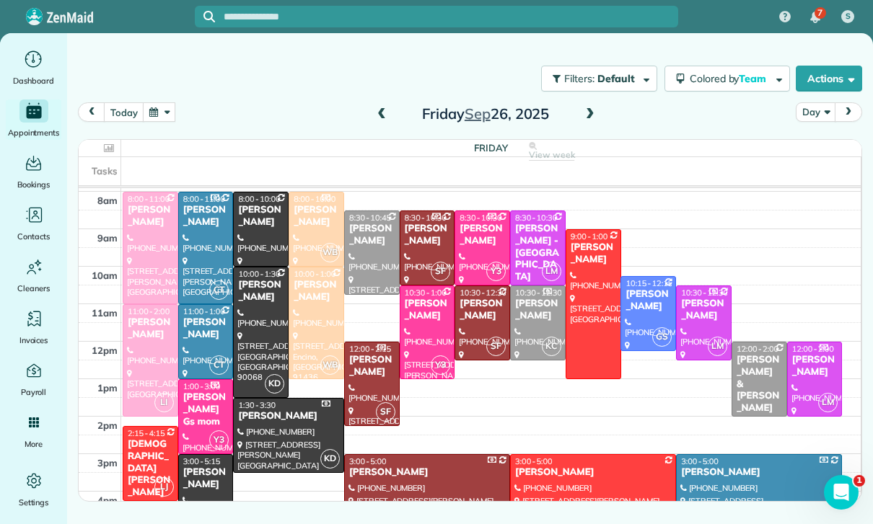
click at [379, 112] on span at bounding box center [382, 114] width 16 height 13
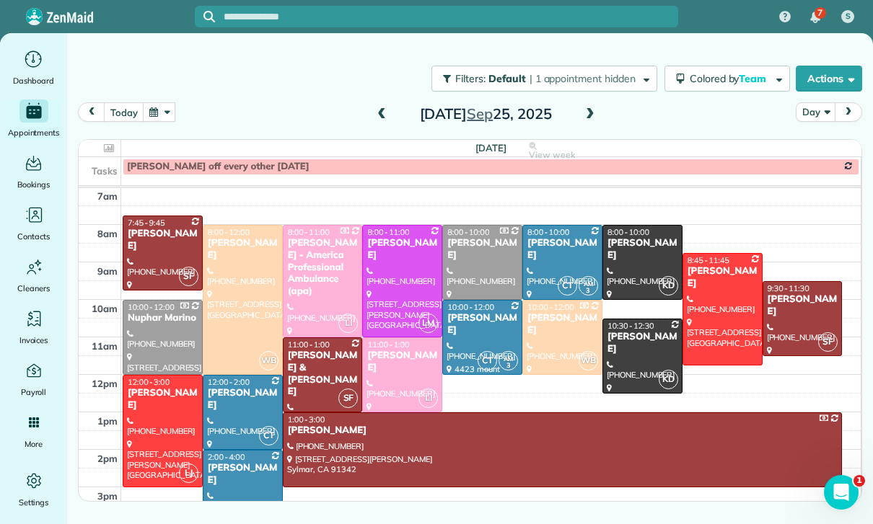
click at [167, 114] on button "button" at bounding box center [159, 111] width 33 height 19
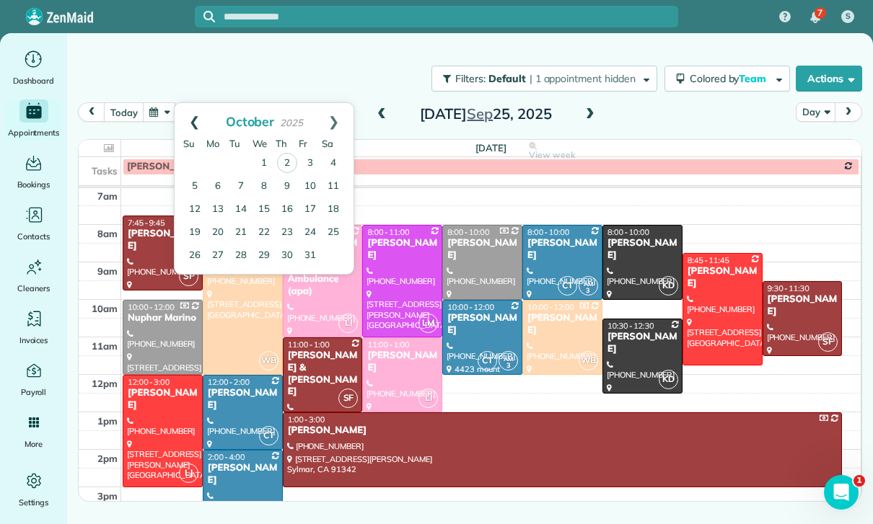
click at [184, 124] on link "Prev" at bounding box center [195, 121] width 40 height 36
click at [248, 250] on link "30" at bounding box center [240, 255] width 23 height 23
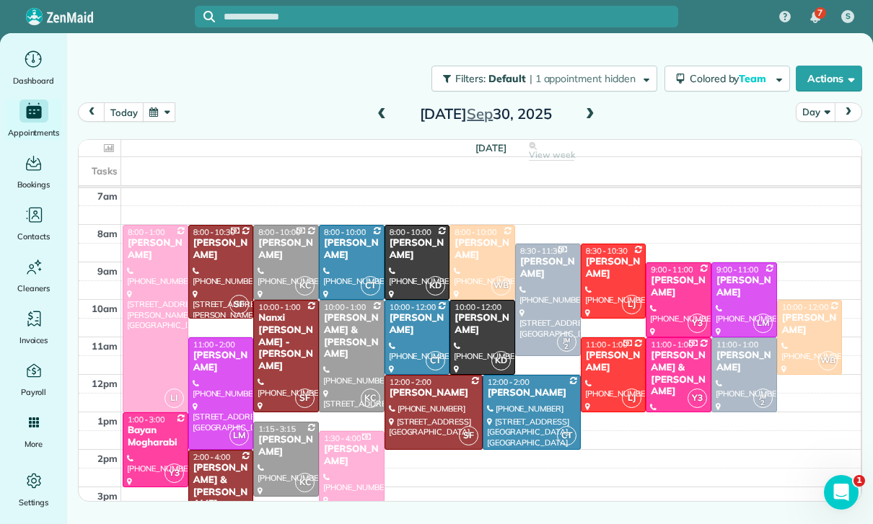
click at [509, 410] on div at bounding box center [531, 413] width 97 height 74
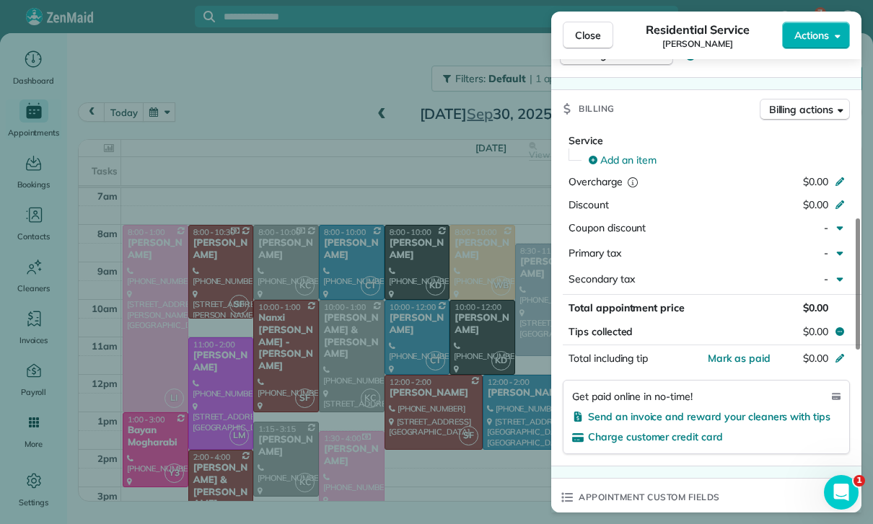
scroll to position [674, 0]
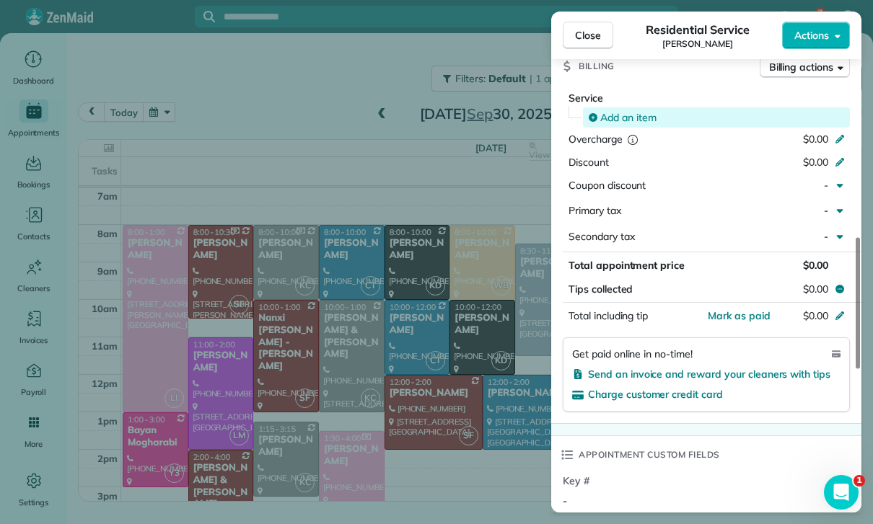
click at [638, 107] on div "Add an item" at bounding box center [716, 117] width 267 height 20
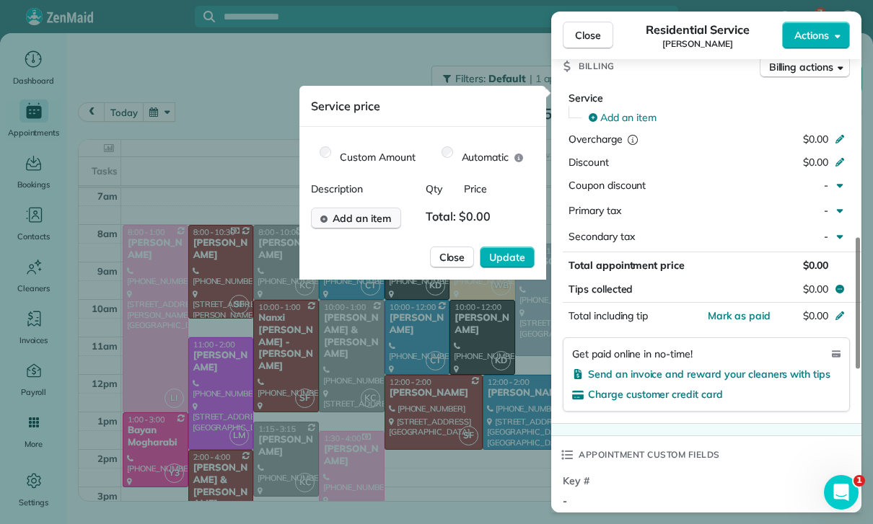
click at [369, 227] on button "Add an item" at bounding box center [356, 219] width 90 height 22
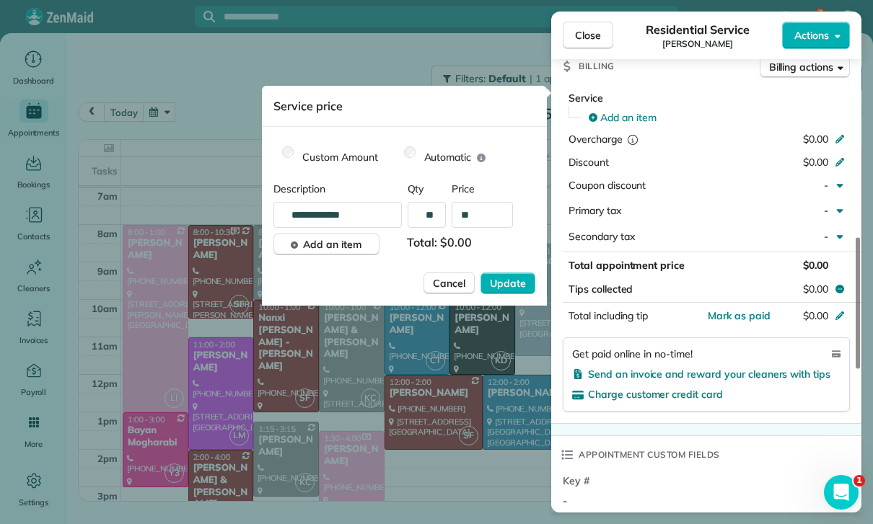
click at [483, 216] on input "**" at bounding box center [482, 215] width 61 height 26
type input "****"
click at [522, 279] on span "Update" at bounding box center [508, 283] width 36 height 14
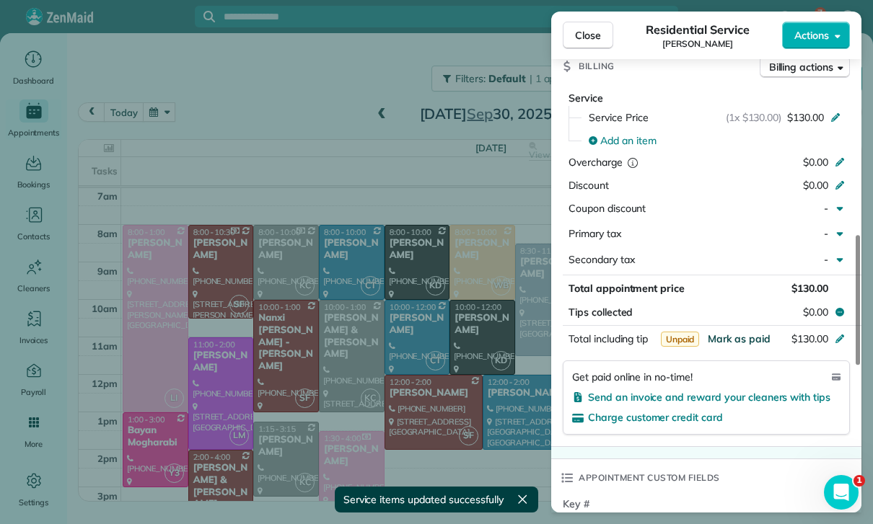
click at [740, 333] on span "Mark as paid" at bounding box center [739, 339] width 63 height 13
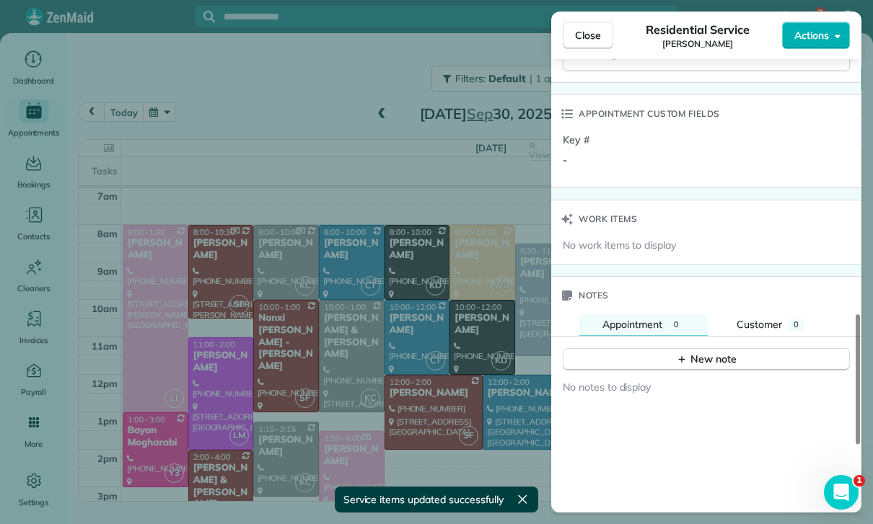
scroll to position [1109, 0]
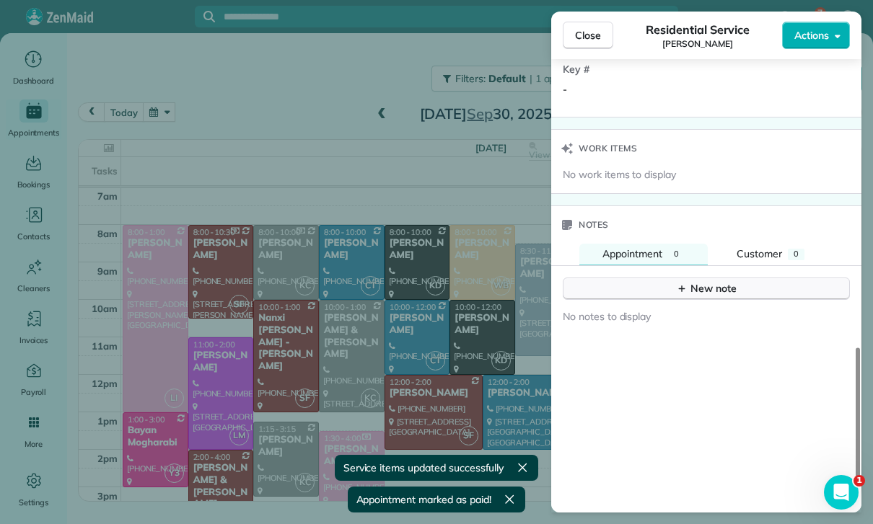
click at [638, 289] on button "New note" at bounding box center [706, 289] width 287 height 22
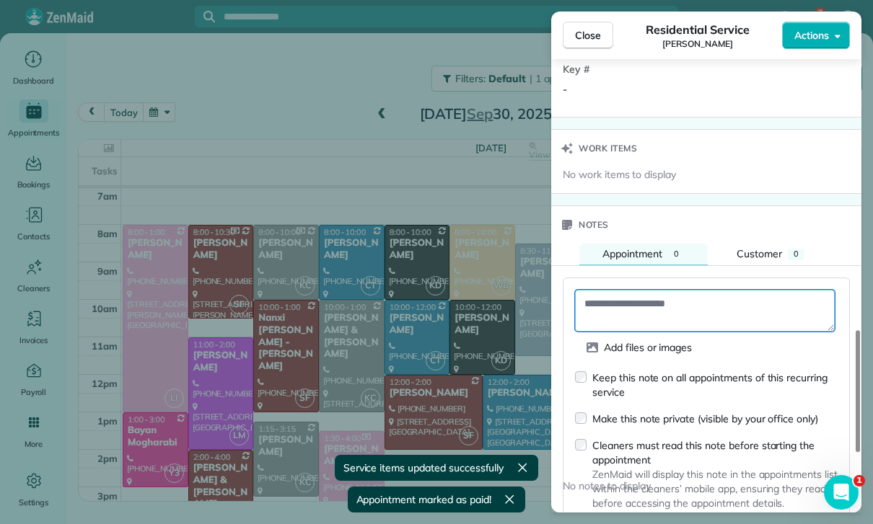
click at [629, 306] on textarea at bounding box center [705, 311] width 260 height 42
paste textarea "**********"
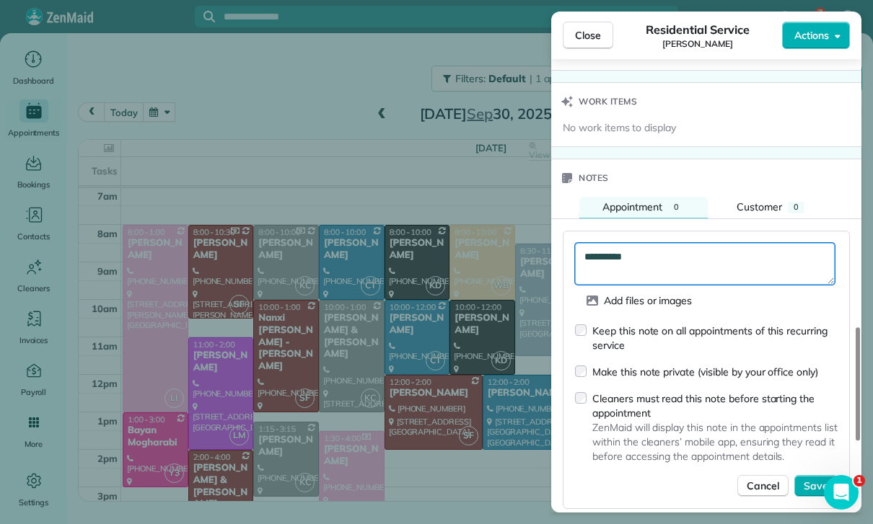
scroll to position [1188, 0]
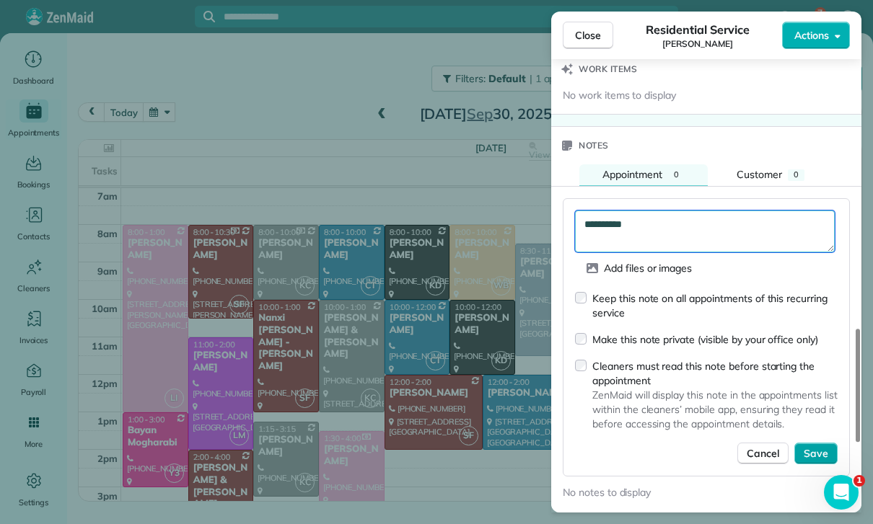
type textarea "**********"
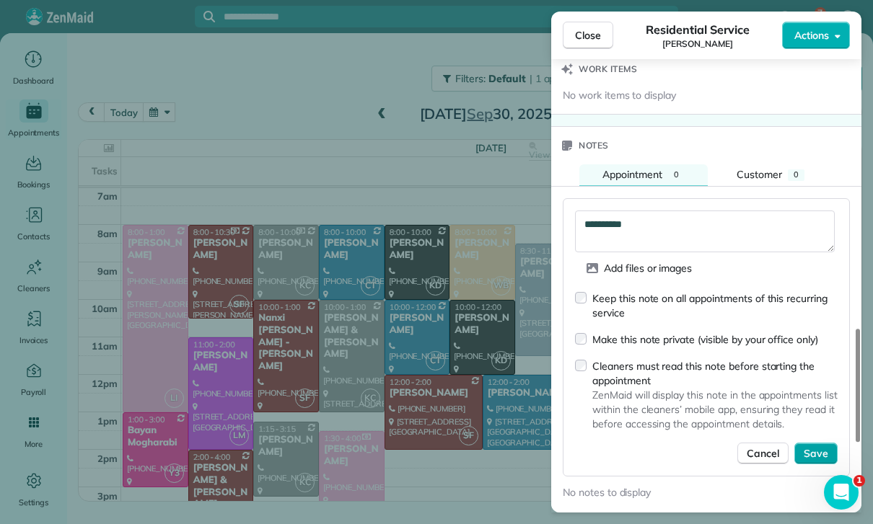
click at [809, 446] on span "Save" at bounding box center [816, 453] width 25 height 14
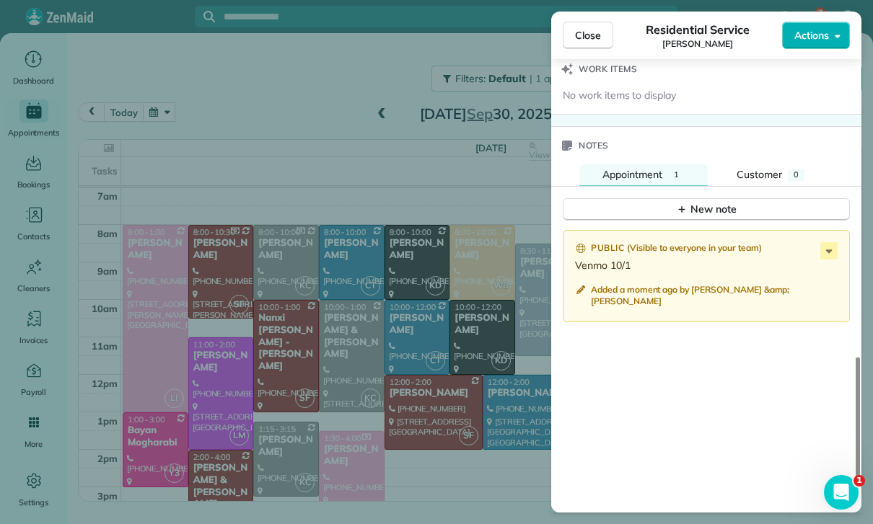
click at [317, 367] on div "Close Residential Service George Azpilcueta Actions Status Confirmed George Azp…" at bounding box center [436, 262] width 873 height 524
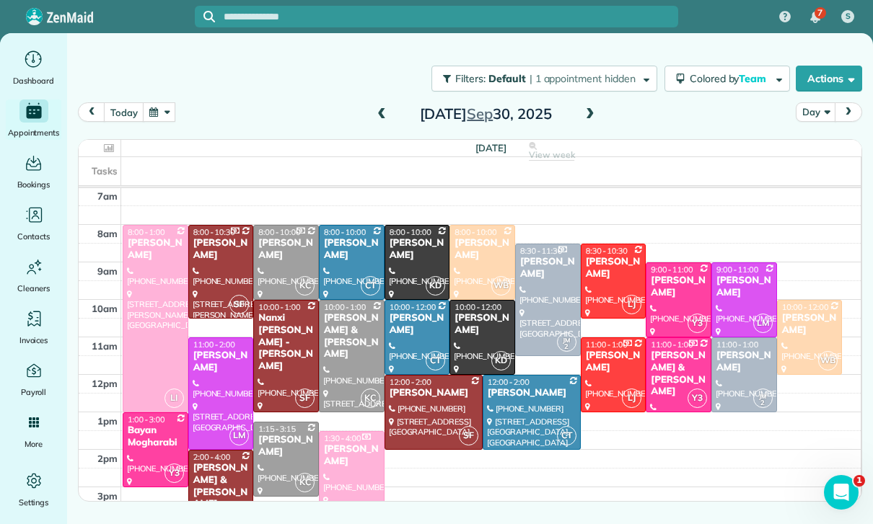
click at [156, 106] on button "button" at bounding box center [159, 111] width 33 height 19
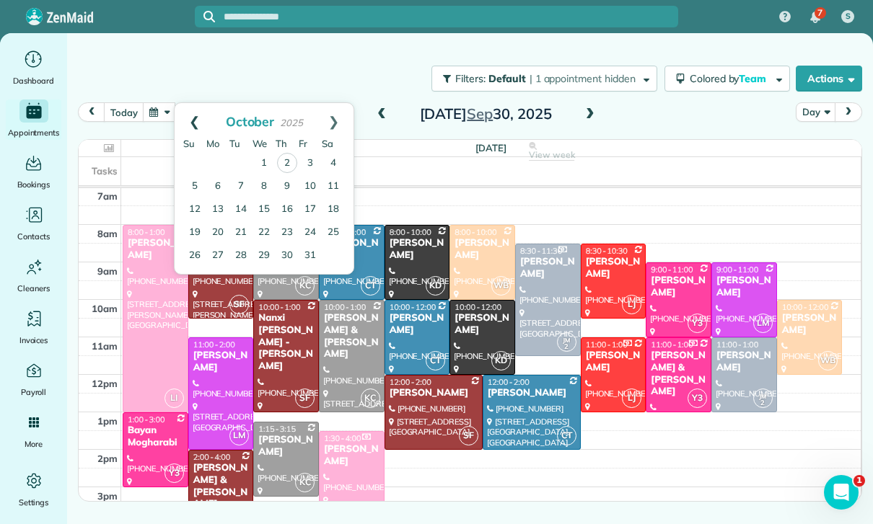
click at [186, 113] on link "Prev" at bounding box center [195, 121] width 40 height 36
click at [287, 201] on link "18" at bounding box center [287, 209] width 23 height 23
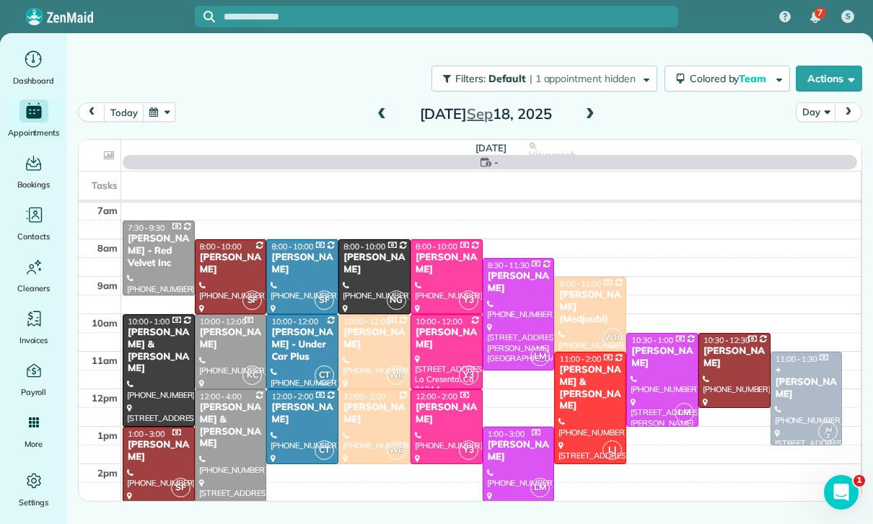
scroll to position [113, 0]
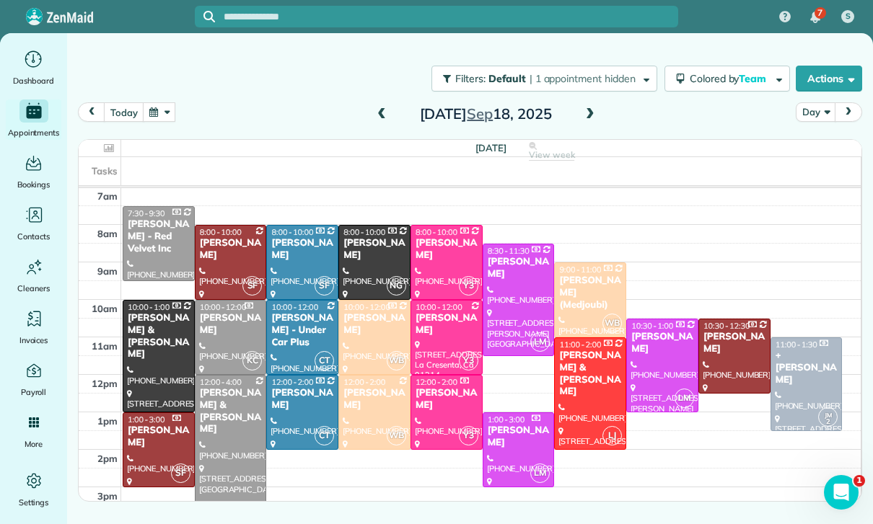
click at [231, 256] on div "Cathy Shapiro" at bounding box center [230, 249] width 63 height 25
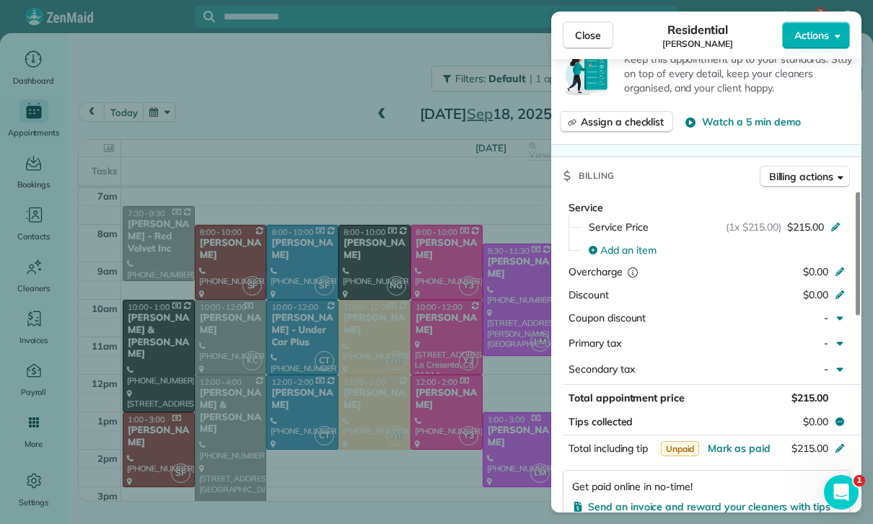
scroll to position [594, 0]
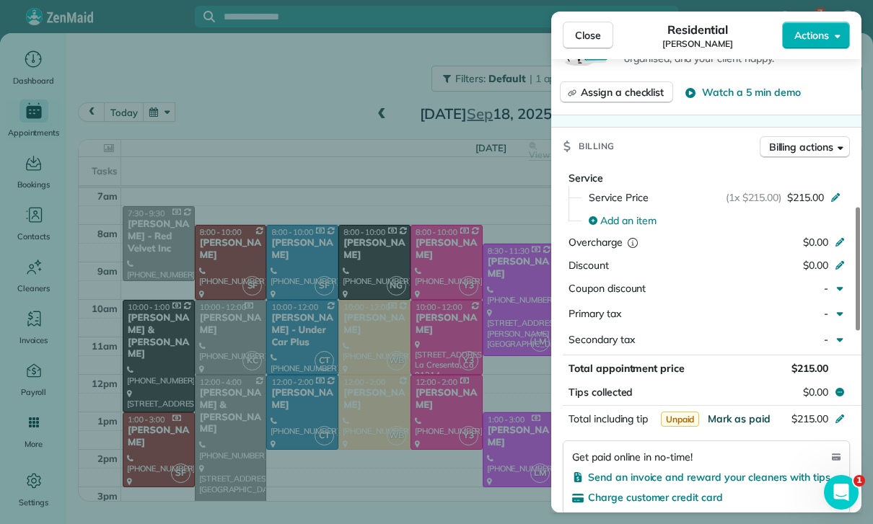
click at [732, 413] on span "Mark as paid" at bounding box center [739, 419] width 63 height 13
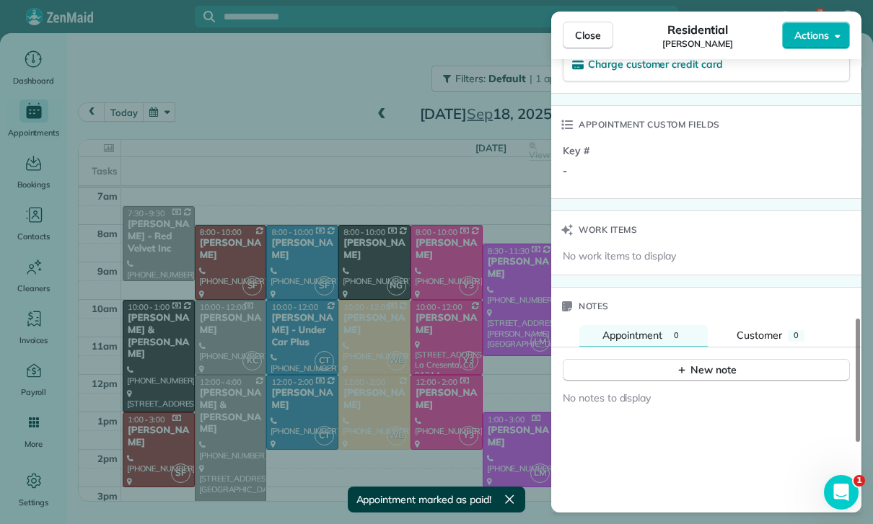
scroll to position [1044, 0]
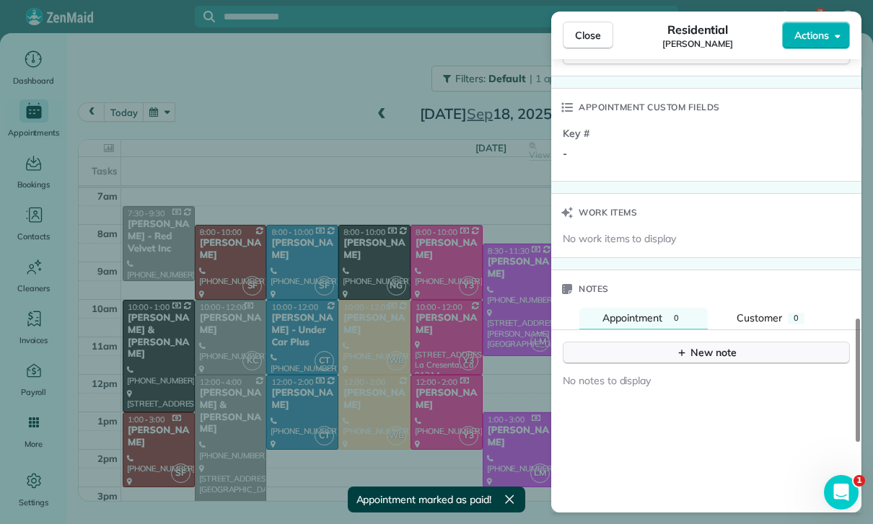
click at [703, 346] on div "New note" at bounding box center [706, 353] width 61 height 15
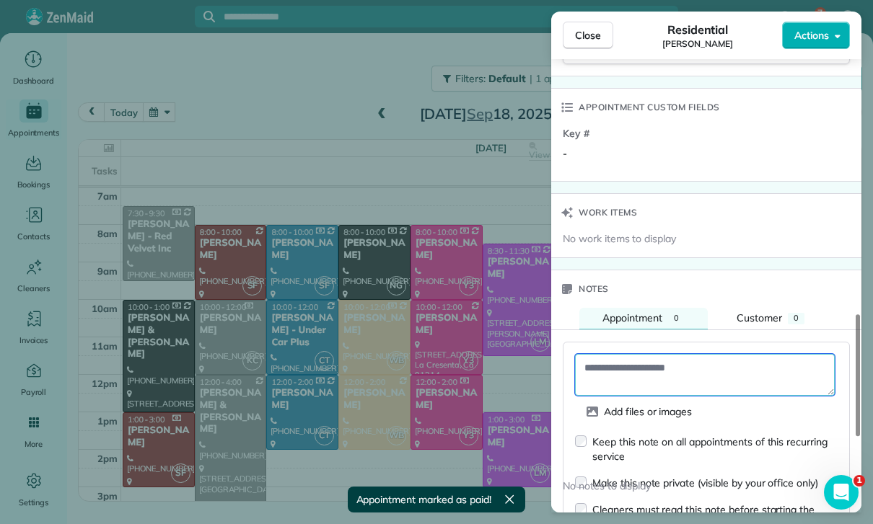
click at [648, 365] on textarea at bounding box center [705, 375] width 260 height 42
paste textarea "**********"
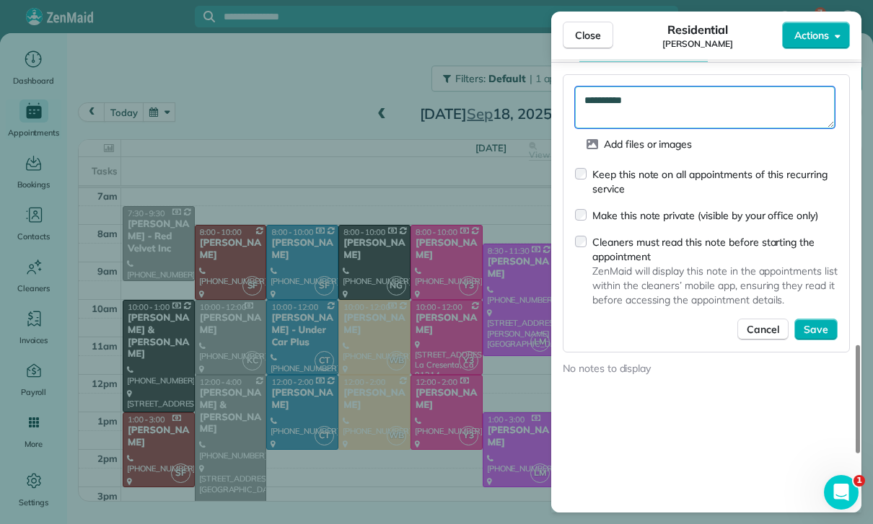
scroll to position [1313, 0]
type textarea "**********"
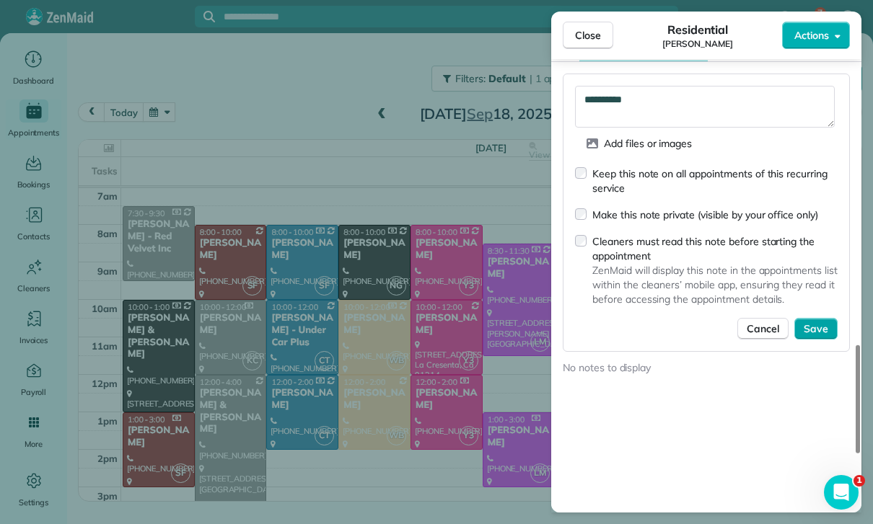
click at [819, 322] on span "Save" at bounding box center [816, 329] width 25 height 14
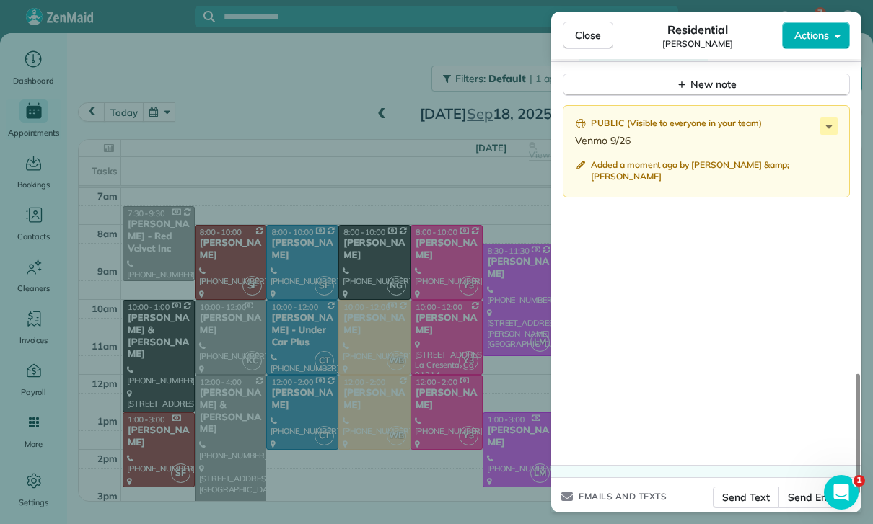
click at [313, 374] on div "Close Residential Cathy Shapiro Actions Status Yet to Confirm Cathy Shapiro · O…" at bounding box center [436, 262] width 873 height 524
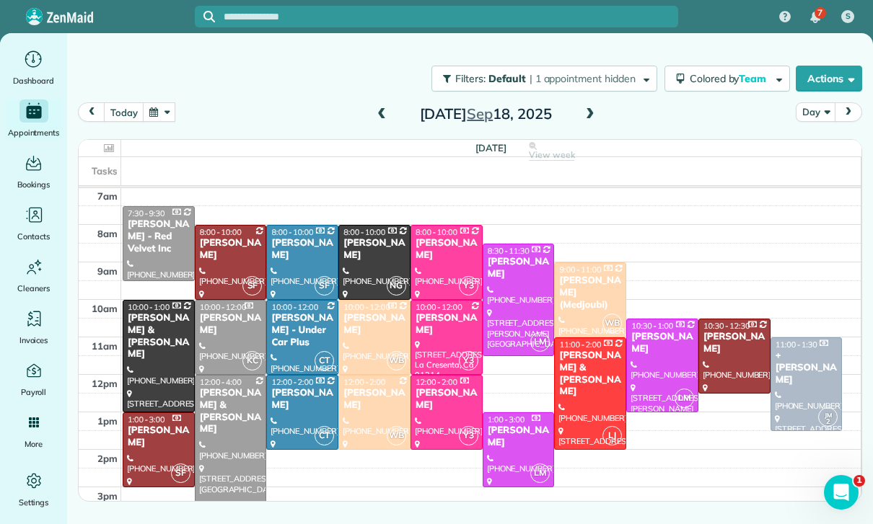
click at [162, 108] on button "button" at bounding box center [159, 111] width 33 height 19
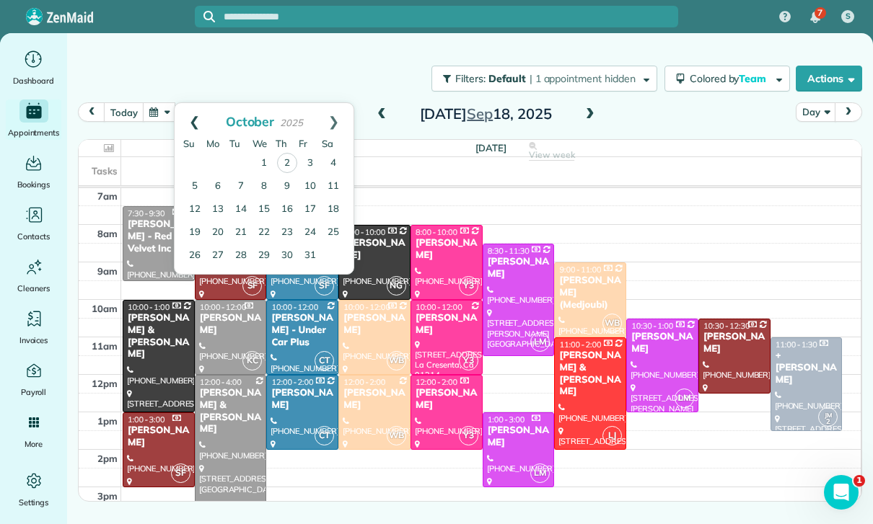
click at [190, 118] on link "Prev" at bounding box center [195, 121] width 40 height 36
click at [337, 204] on link "20" at bounding box center [333, 209] width 23 height 23
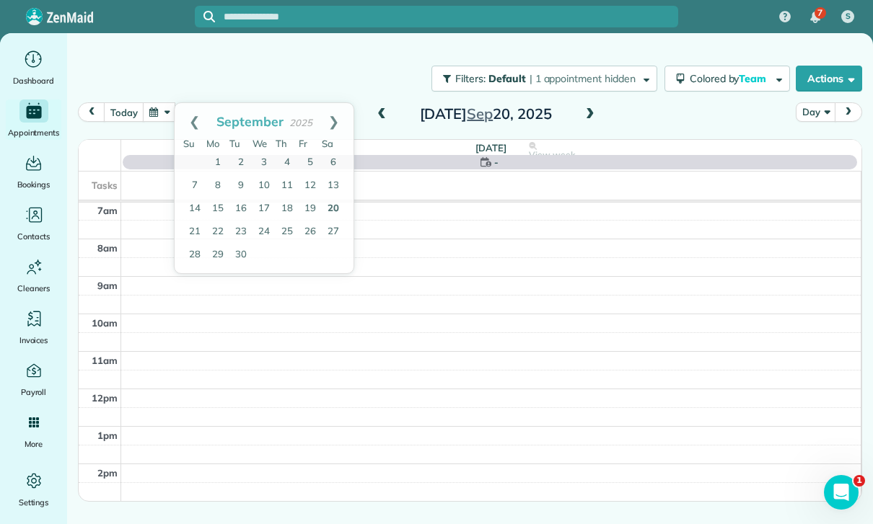
scroll to position [113, 0]
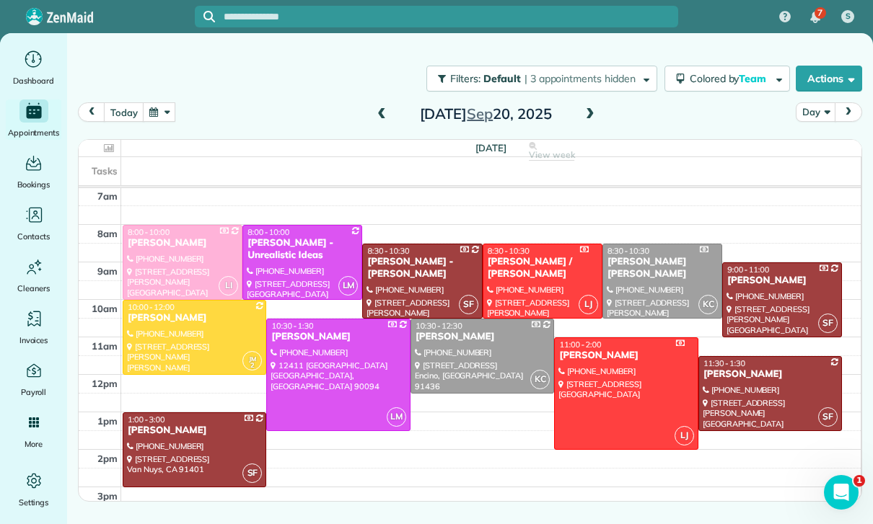
click at [718, 395] on div at bounding box center [770, 394] width 142 height 74
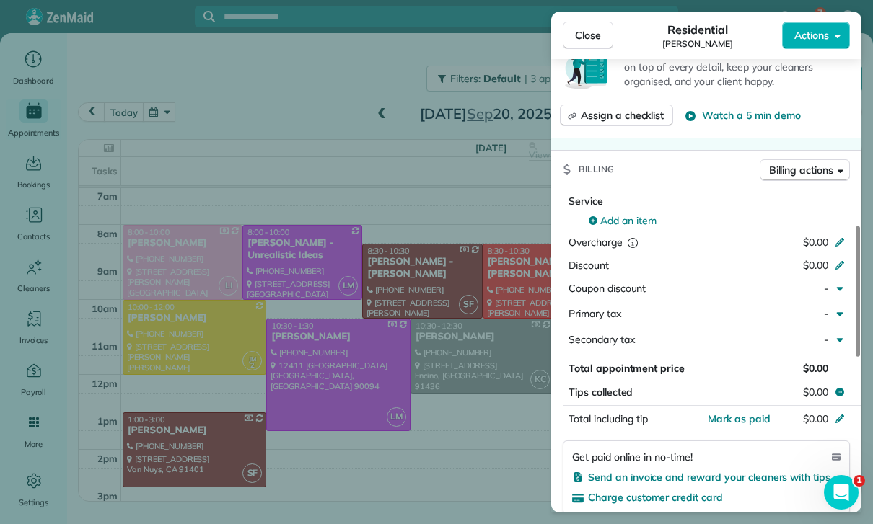
scroll to position [663, 0]
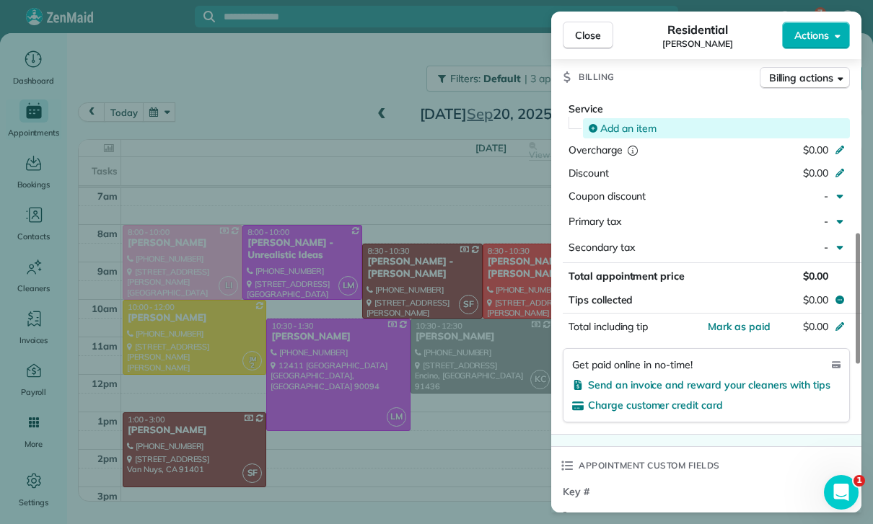
click at [629, 128] on div "Add an item" at bounding box center [716, 128] width 267 height 20
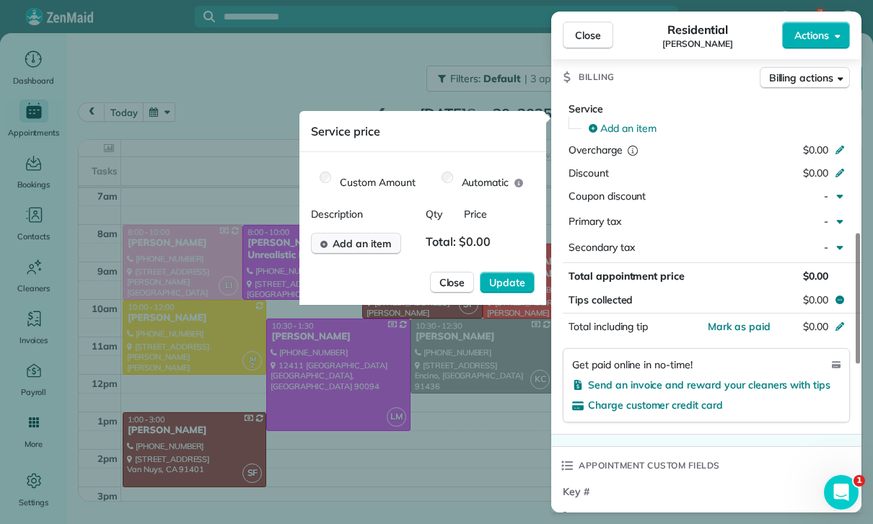
click at [367, 246] on span "Add an item" at bounding box center [362, 244] width 58 height 14
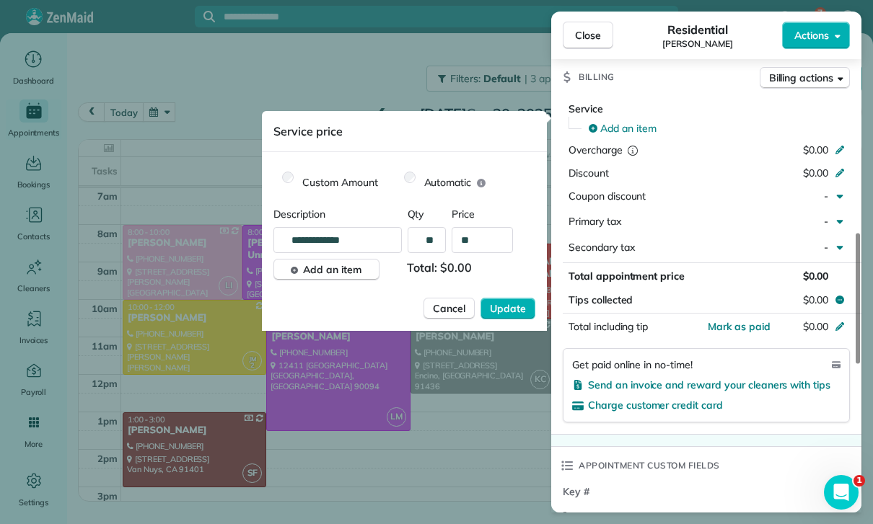
click at [488, 243] on input "**" at bounding box center [482, 240] width 61 height 26
type input "****"
click at [511, 311] on span "Update" at bounding box center [508, 309] width 36 height 14
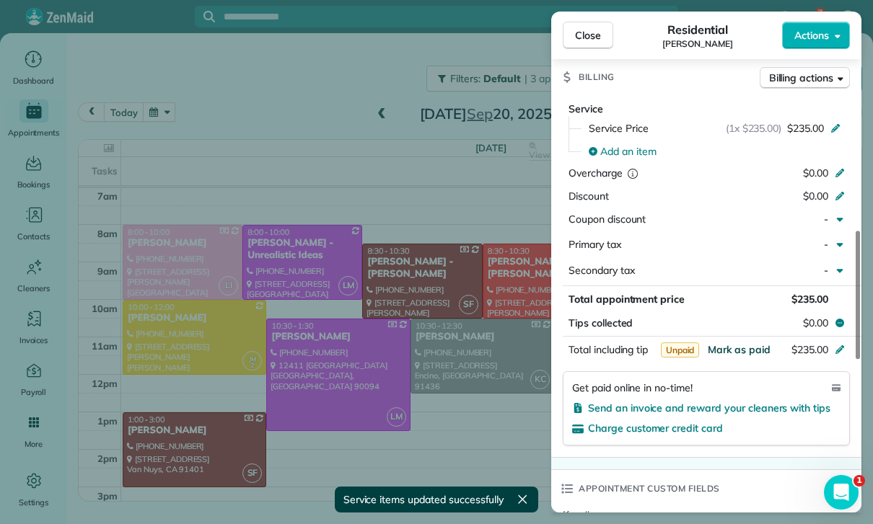
click at [742, 356] on span "Mark as paid" at bounding box center [739, 349] width 63 height 13
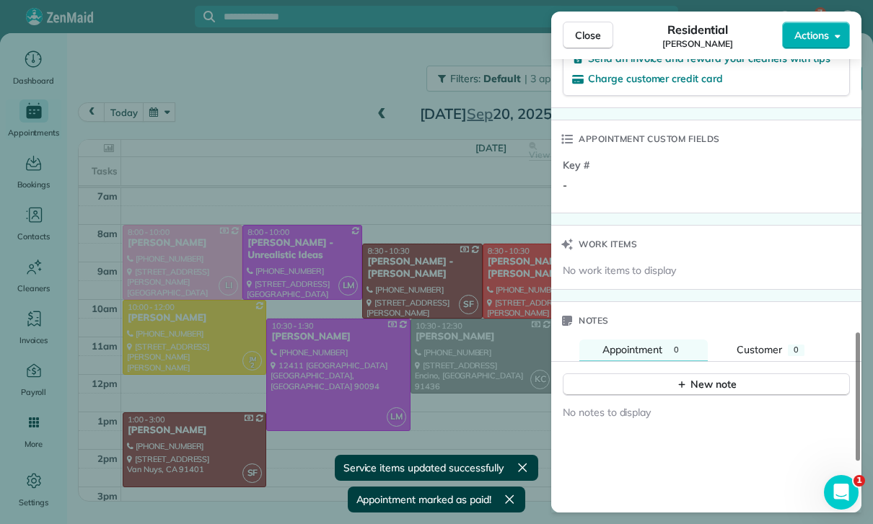
scroll to position [1063, 0]
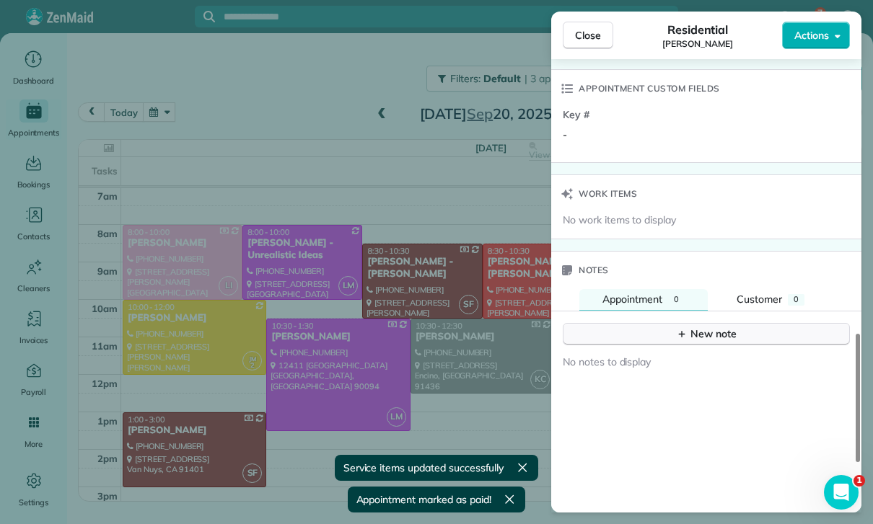
click at [708, 342] on div "New note" at bounding box center [706, 334] width 61 height 15
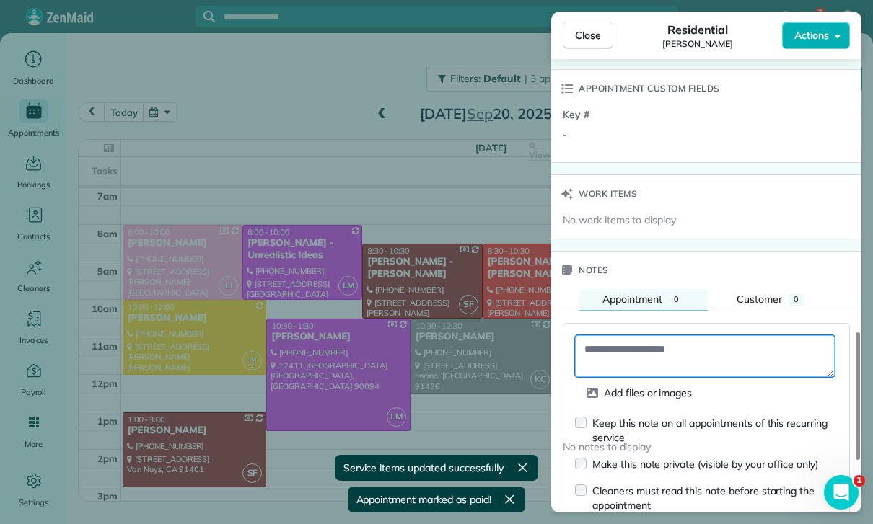
click at [624, 356] on textarea at bounding box center [705, 356] width 260 height 42
paste textarea "**********"
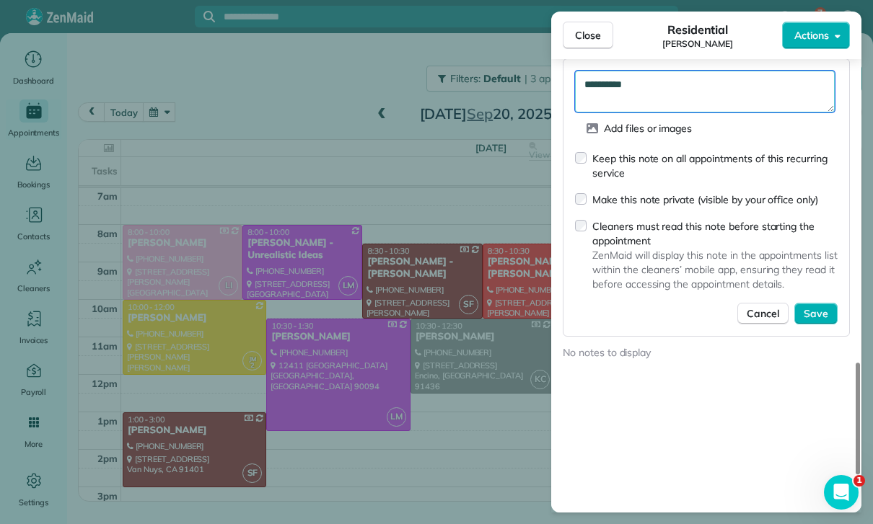
scroll to position [1347, 0]
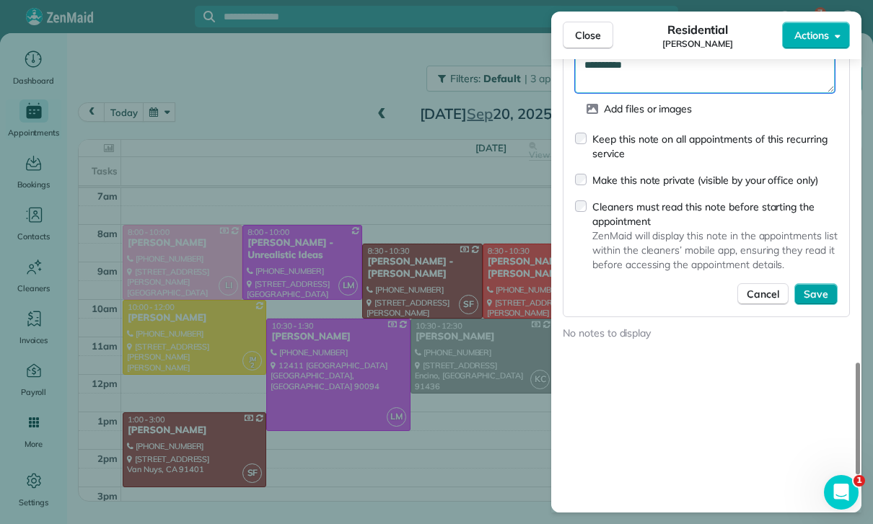
type textarea "**********"
click at [822, 295] on span "Save" at bounding box center [816, 294] width 25 height 14
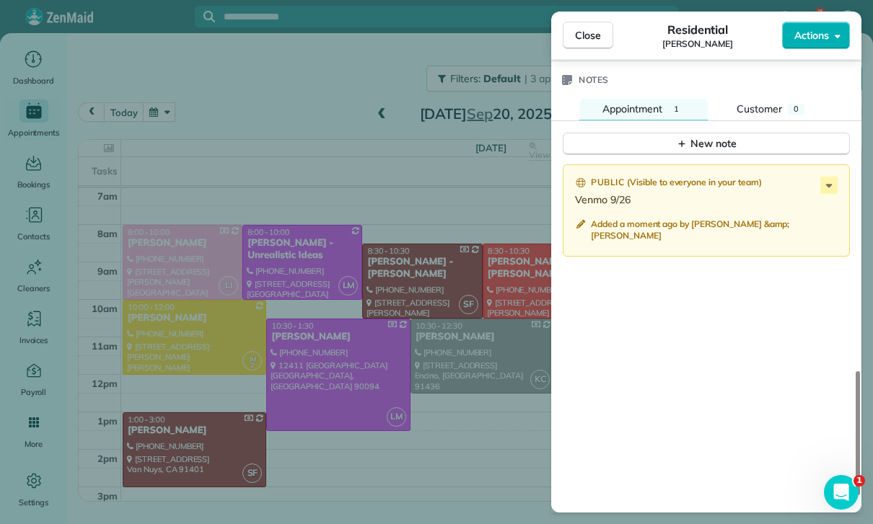
scroll to position [113, 0]
click at [407, 421] on div "Close Residential Sam Wollman Actions Status Confirmed Sam Wollman · Open profi…" at bounding box center [436, 262] width 873 height 524
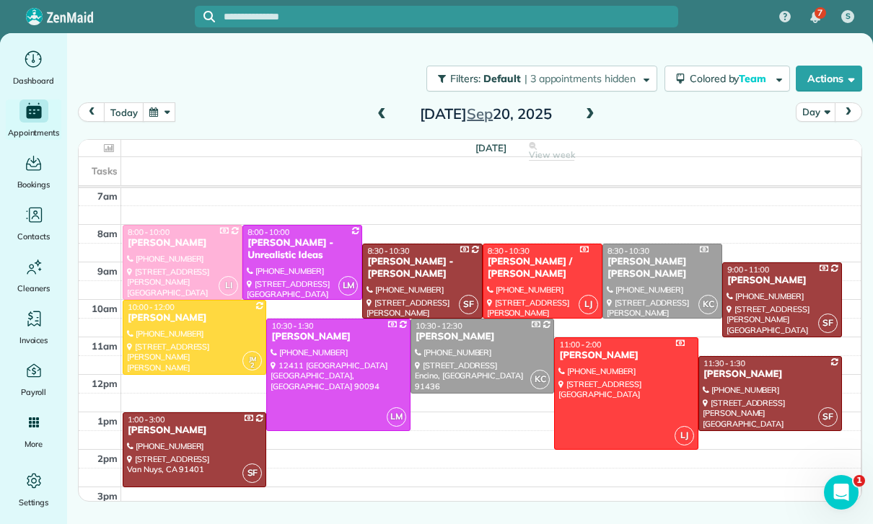
click at [172, 110] on button "button" at bounding box center [159, 111] width 33 height 19
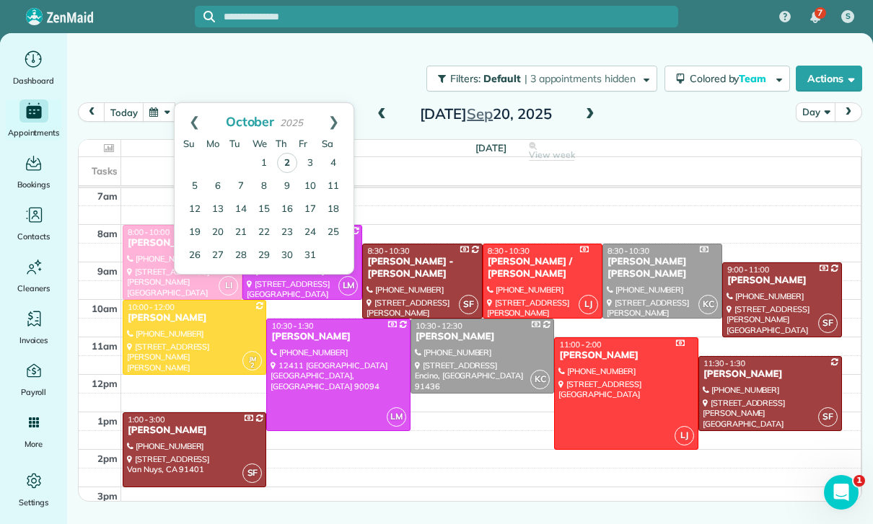
click at [291, 153] on link "2" at bounding box center [287, 163] width 20 height 20
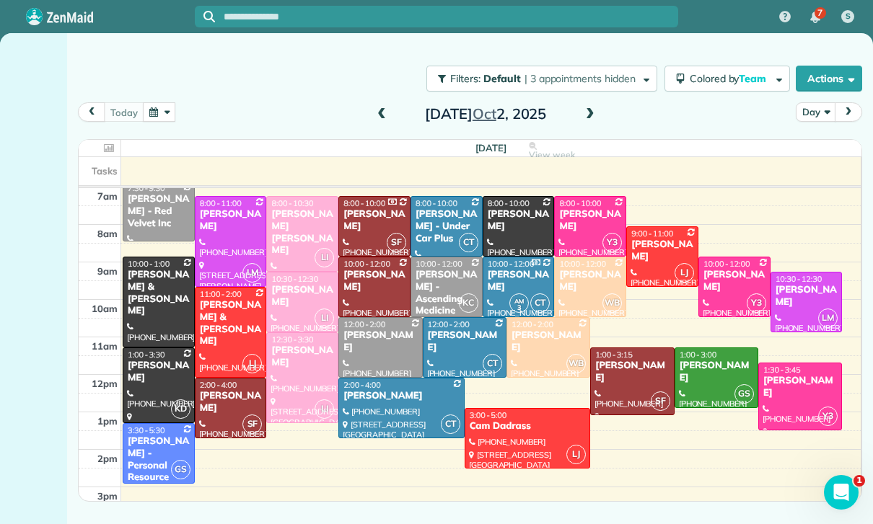
scroll to position [113, 0]
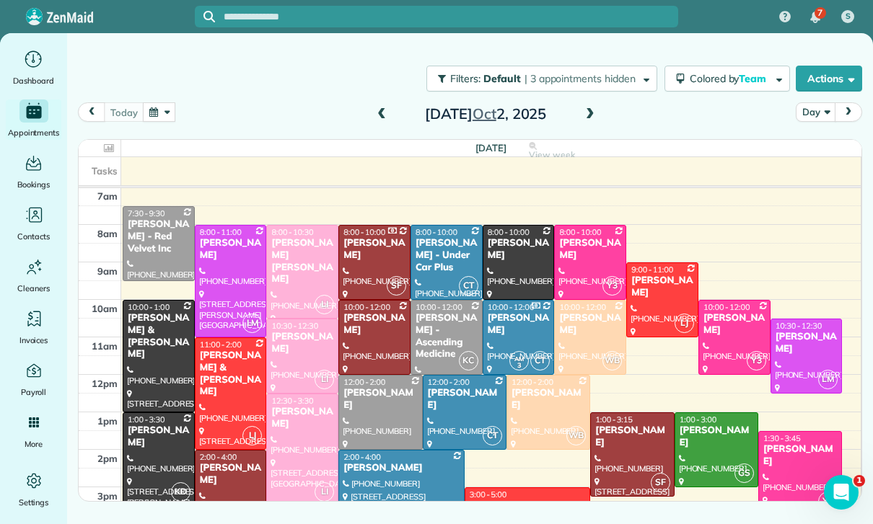
click at [160, 106] on button "button" at bounding box center [159, 111] width 33 height 19
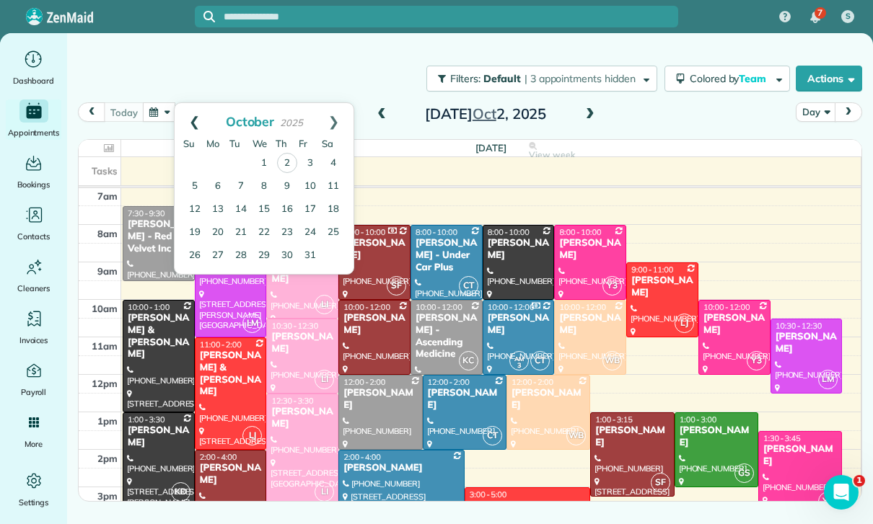
click at [191, 116] on link "Prev" at bounding box center [195, 121] width 40 height 36
click at [245, 182] on link "9" at bounding box center [240, 186] width 23 height 23
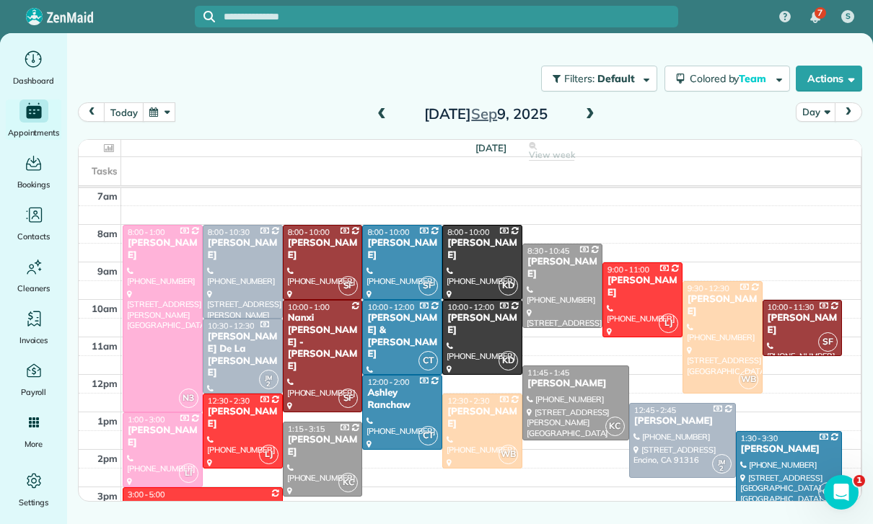
click at [553, 388] on div "Erik Santiago" at bounding box center [576, 384] width 98 height 12
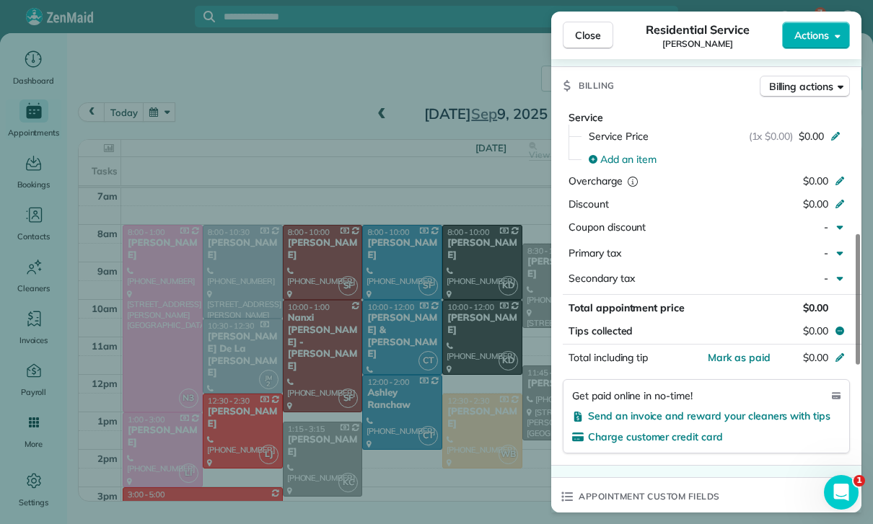
scroll to position [664, 0]
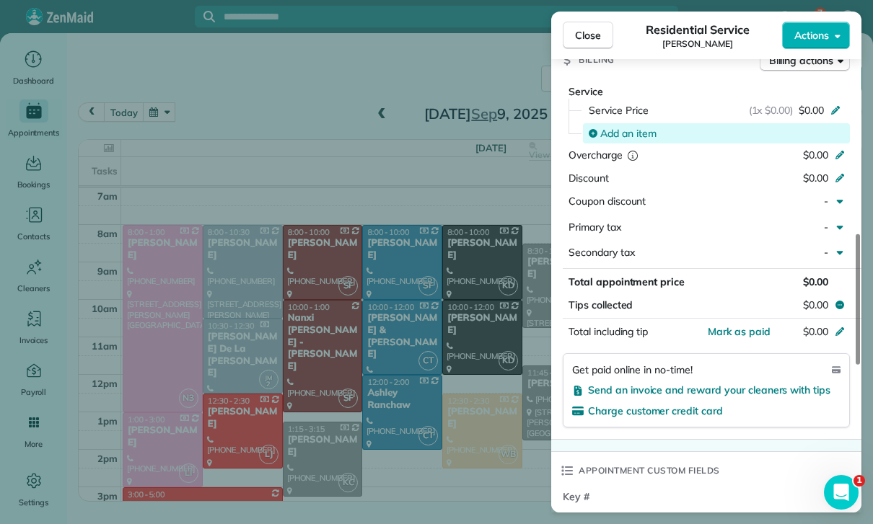
click at [633, 128] on span "Add an item" at bounding box center [628, 133] width 56 height 14
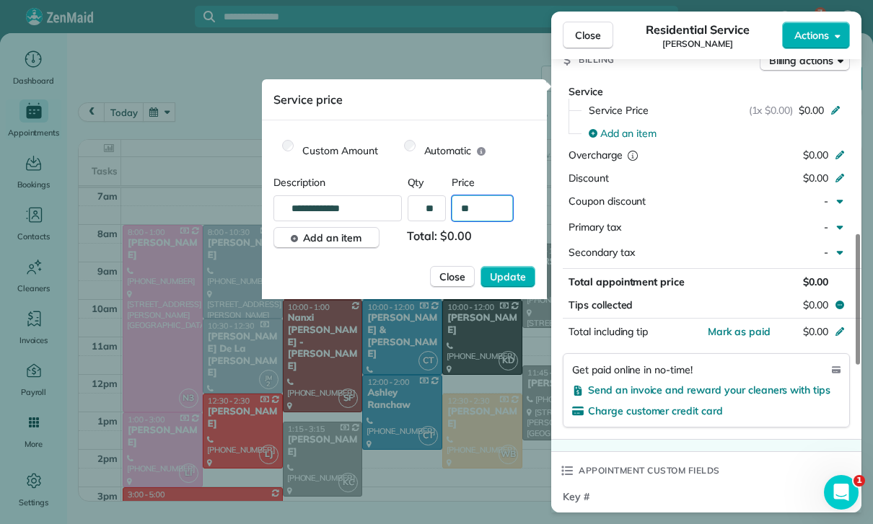
click at [490, 207] on input "**" at bounding box center [482, 208] width 61 height 26
type input "****"
click at [523, 269] on button "Update" at bounding box center [507, 277] width 55 height 22
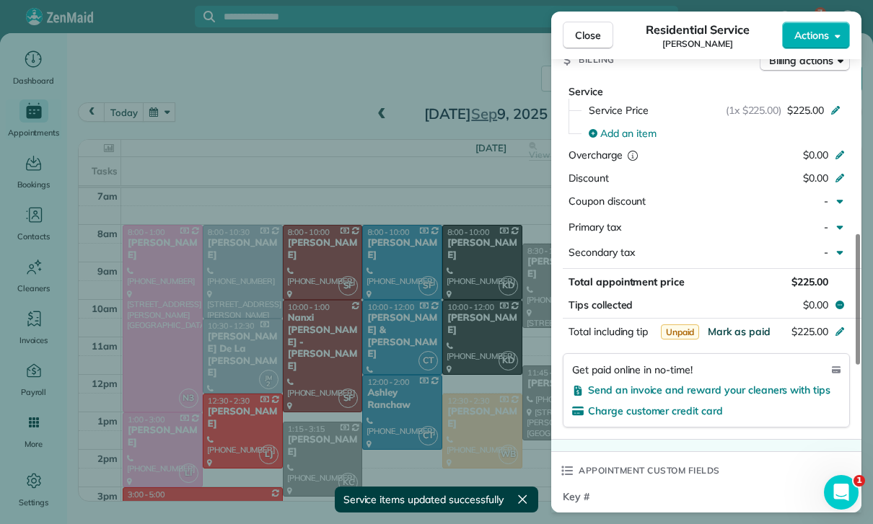
click at [740, 325] on span "Mark as paid" at bounding box center [739, 331] width 63 height 13
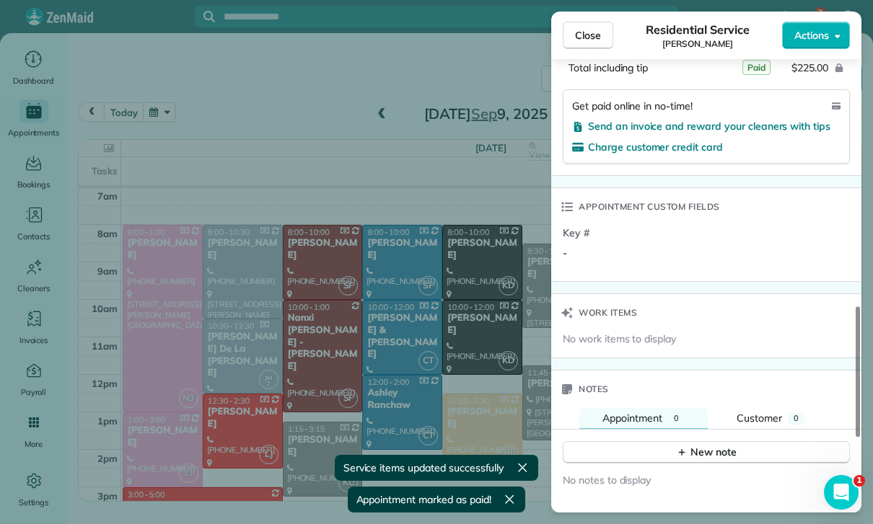
scroll to position [941, 0]
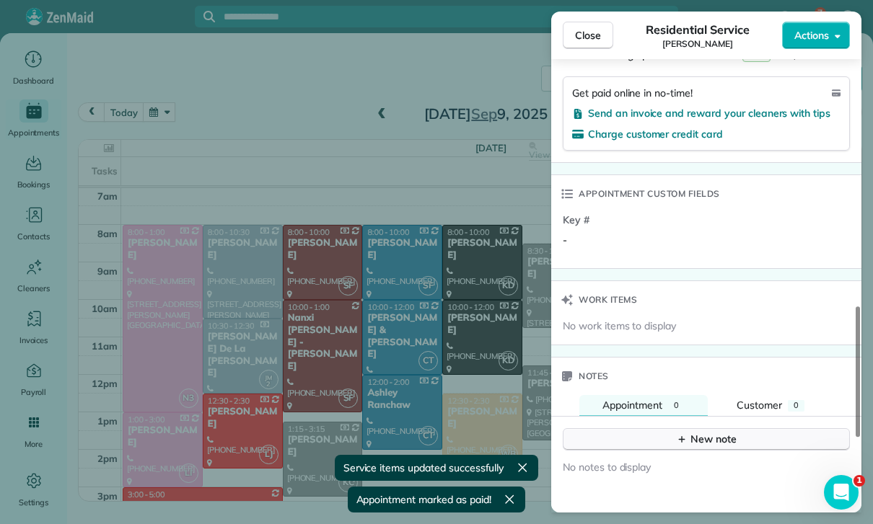
click at [693, 439] on button "New note" at bounding box center [706, 439] width 287 height 22
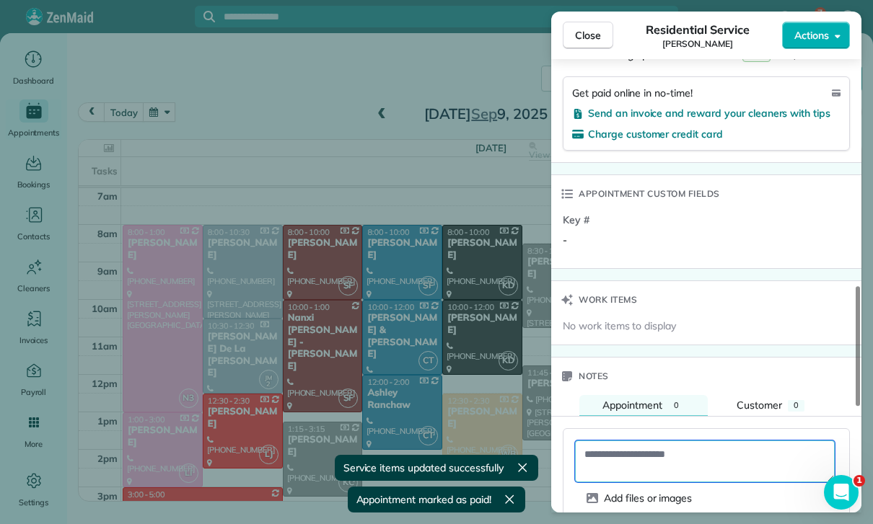
click at [609, 441] on textarea at bounding box center [705, 462] width 260 height 42
paste textarea "**********"
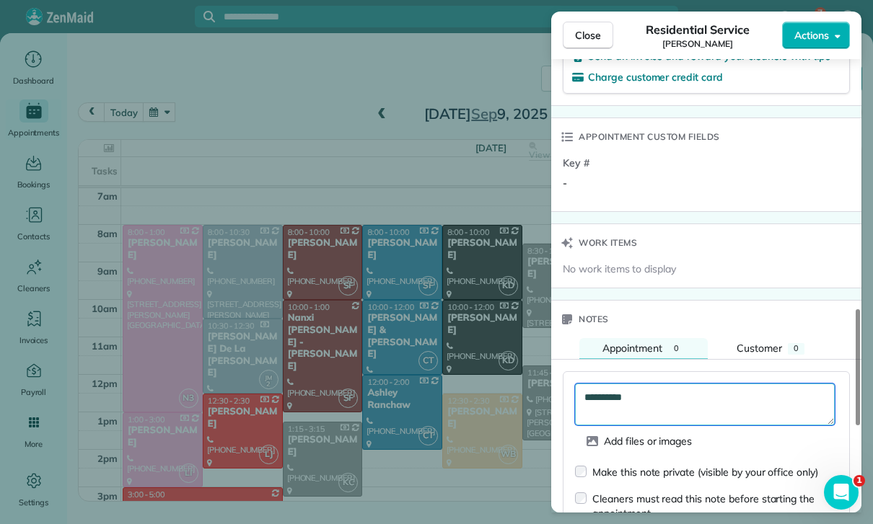
scroll to position [1079, 0]
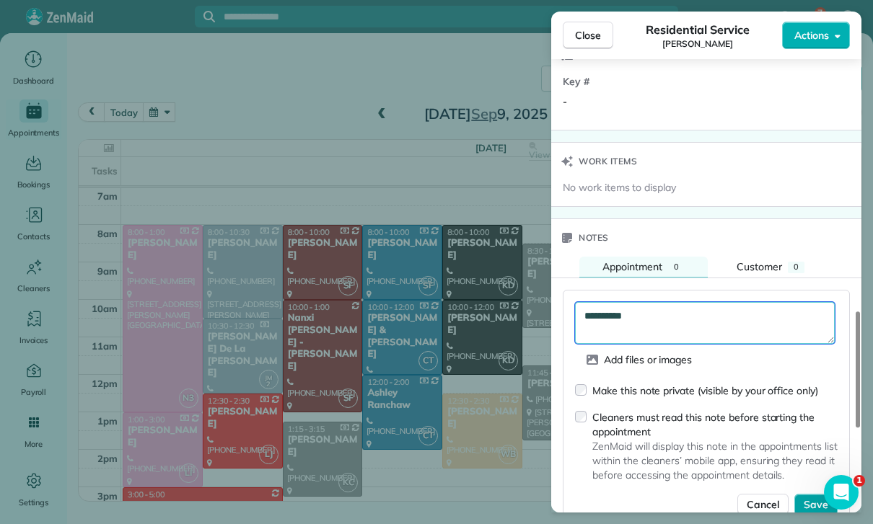
type textarea "**********"
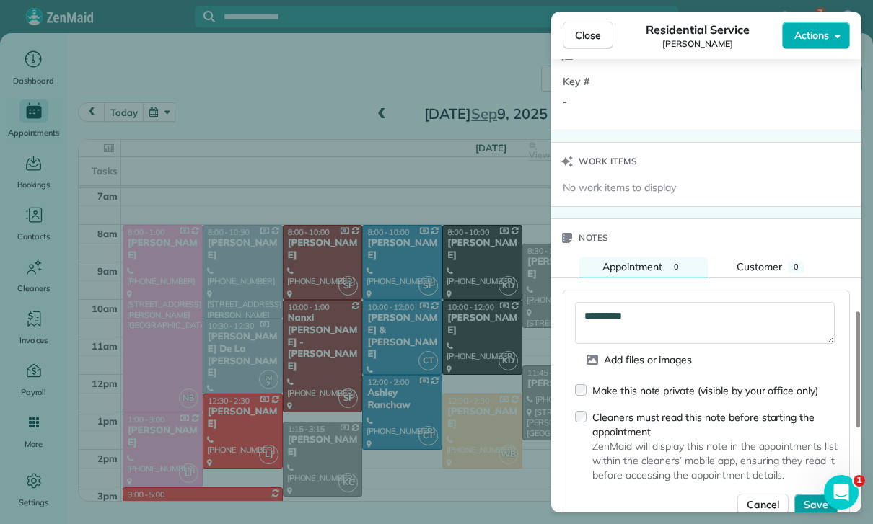
click at [808, 498] on span "Save" at bounding box center [816, 505] width 25 height 14
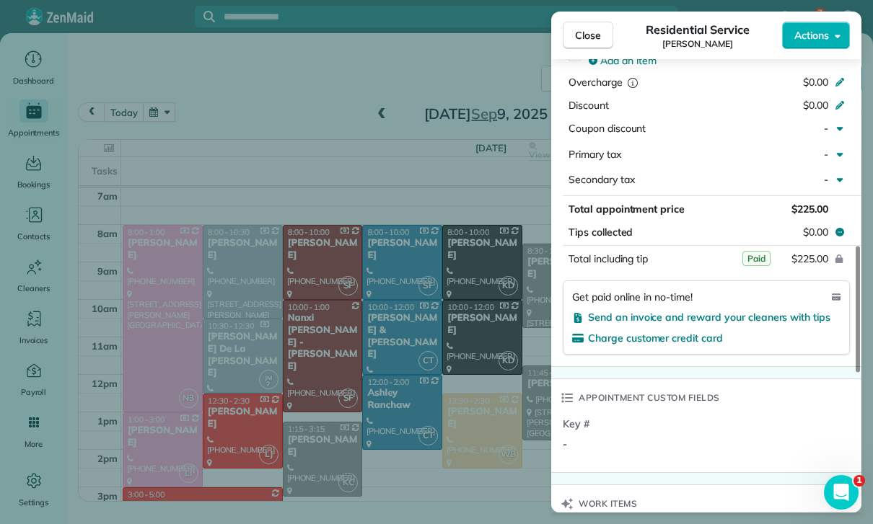
scroll to position [113, 0]
click at [237, 131] on div "Close Residential Service Erik Santiago Actions Status Confirmed Erik Santiago …" at bounding box center [436, 262] width 873 height 524
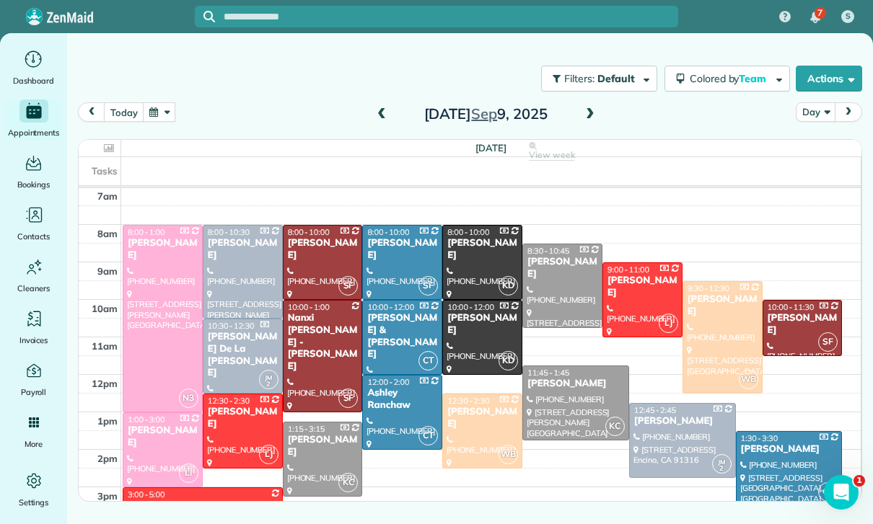
click at [163, 112] on button "button" at bounding box center [159, 111] width 33 height 19
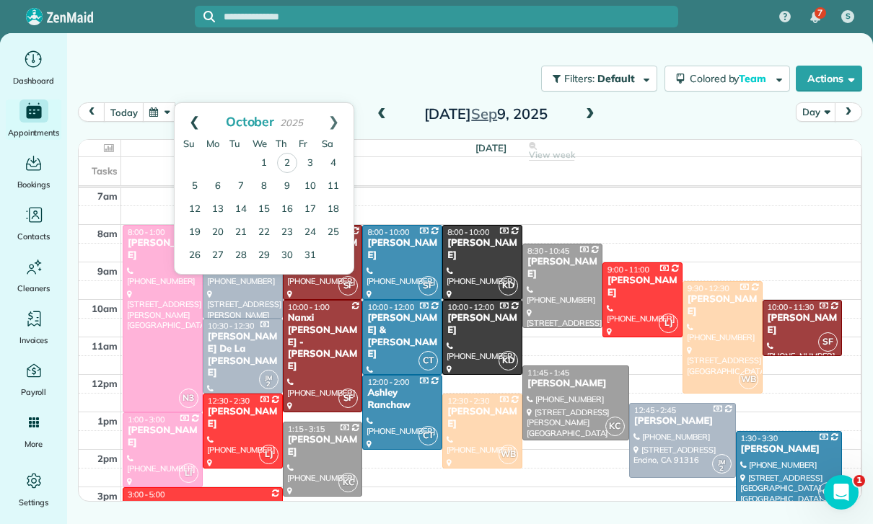
click at [188, 113] on link "Prev" at bounding box center [195, 121] width 40 height 36
click at [186, 111] on link "Prev" at bounding box center [195, 121] width 40 height 36
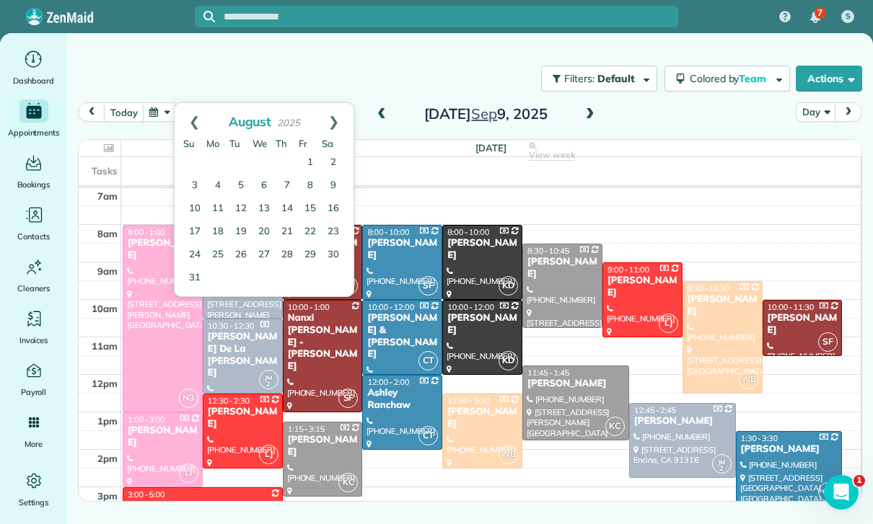
scroll to position [113, 0]
click at [218, 258] on link "25" at bounding box center [217, 255] width 23 height 23
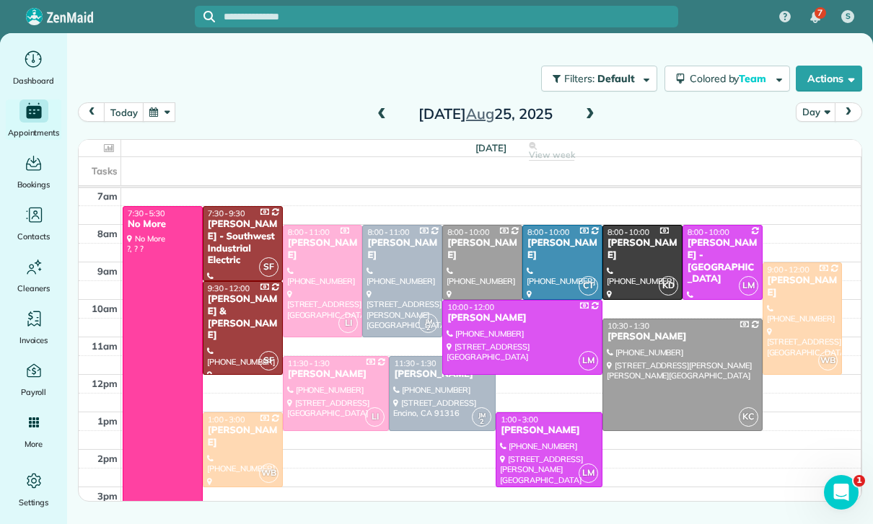
click at [529, 446] on div at bounding box center [548, 450] width 105 height 74
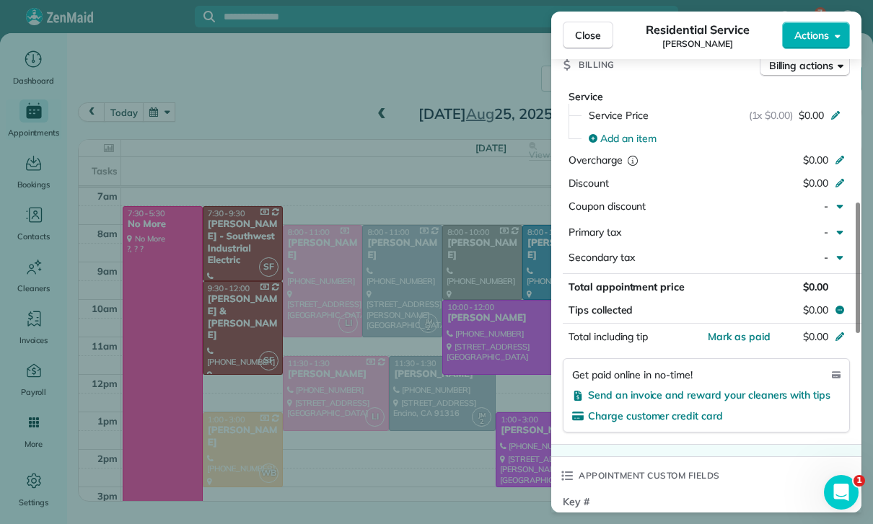
scroll to position [672, 0]
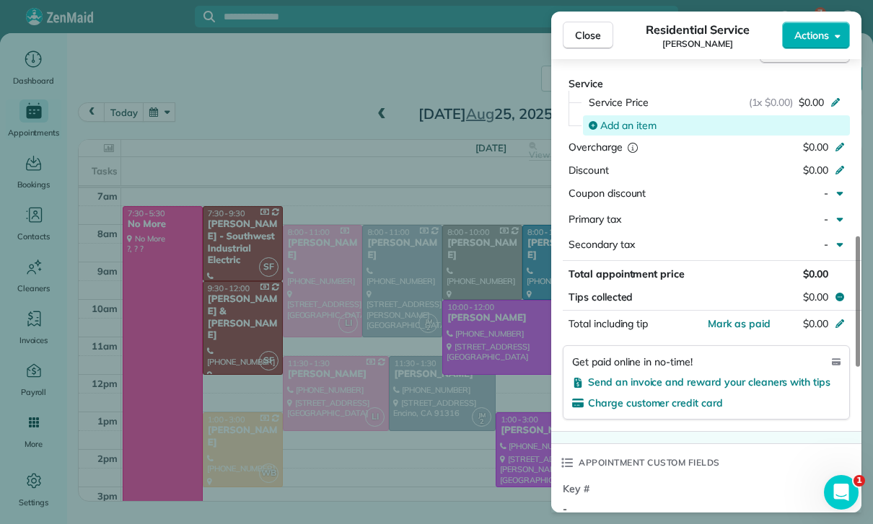
click at [629, 118] on span "Add an item" at bounding box center [628, 125] width 56 height 14
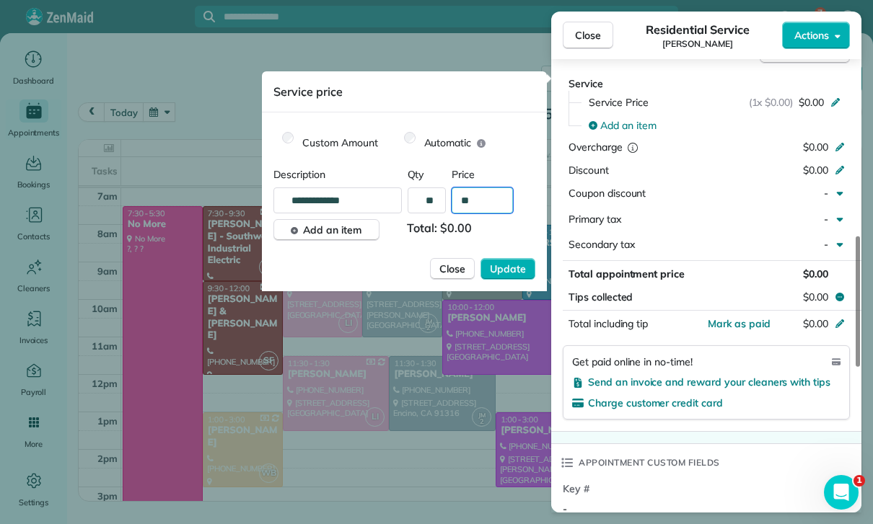
click at [484, 195] on input "**" at bounding box center [482, 201] width 61 height 26
type input "****"
click at [511, 274] on span "Update" at bounding box center [508, 269] width 36 height 14
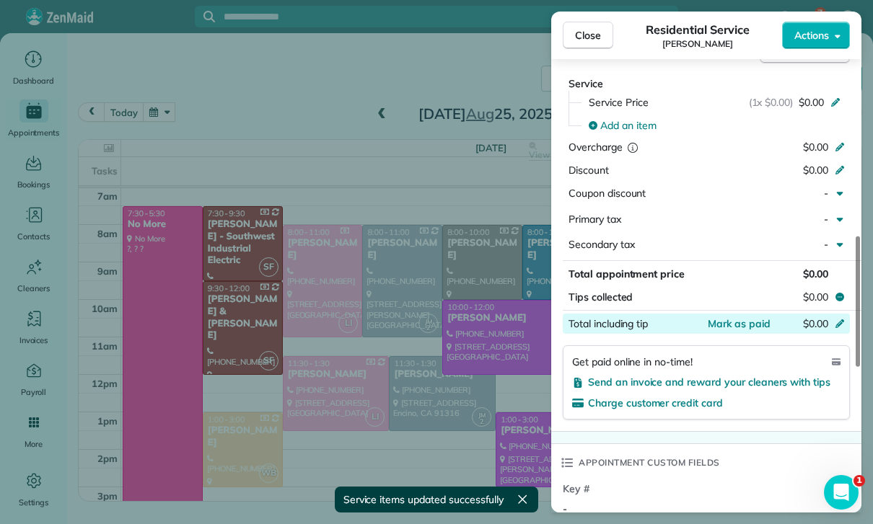
click at [725, 325] on div "$0.00" at bounding box center [763, 325] width 141 height 17
click at [743, 444] on div "Appointment custom fields" at bounding box center [706, 463] width 310 height 38
click at [735, 322] on span "Mark as paid" at bounding box center [739, 323] width 63 height 13
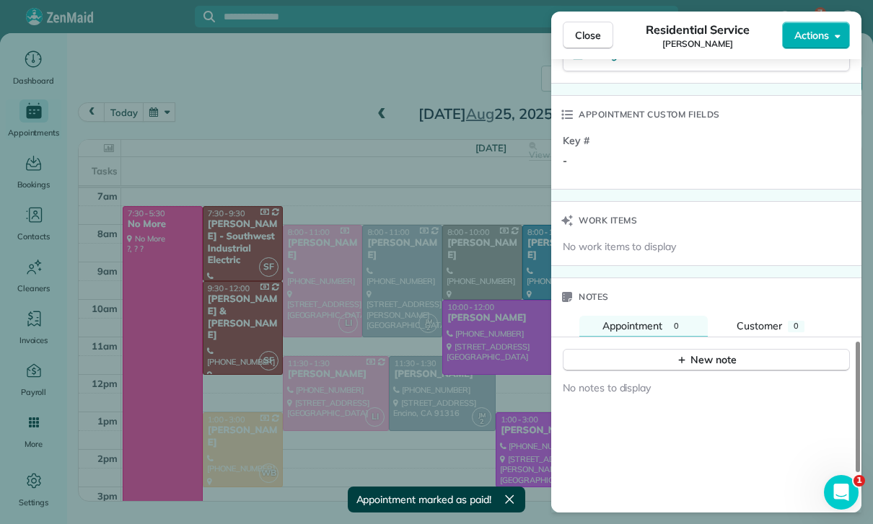
scroll to position [1075, 0]
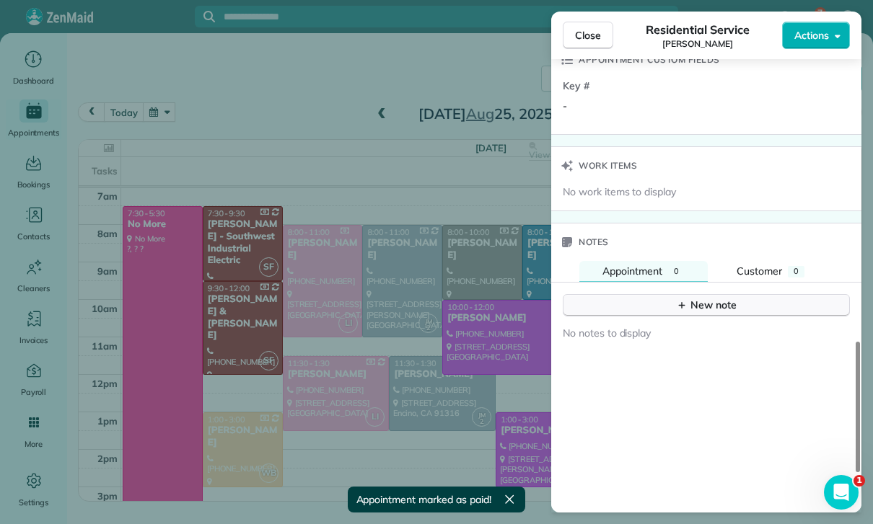
click at [717, 298] on div "New note" at bounding box center [706, 305] width 61 height 15
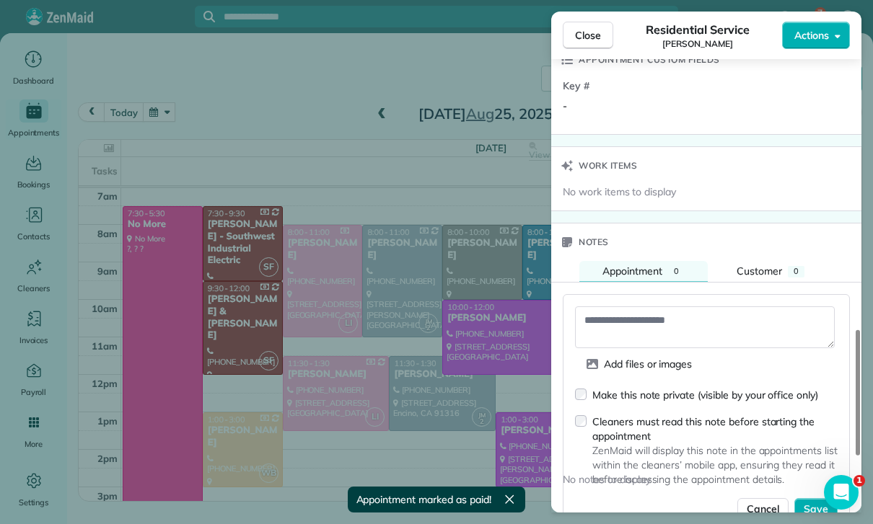
click at [651, 307] on textarea at bounding box center [705, 328] width 260 height 42
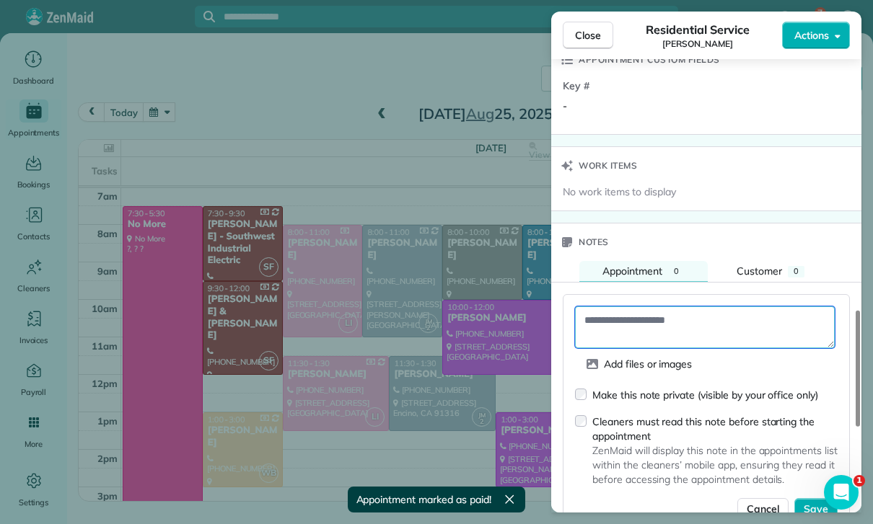
paste textarea "**********"
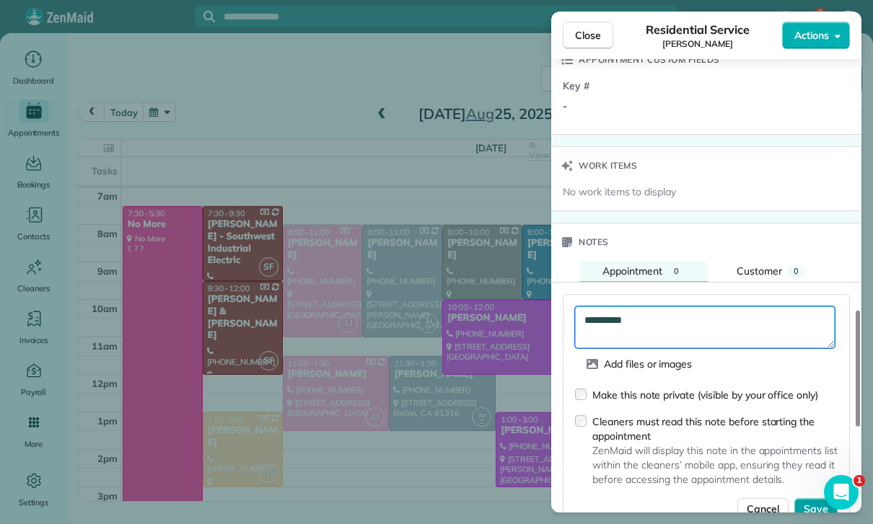
type textarea "**********"
click at [820, 502] on span "Save" at bounding box center [816, 509] width 25 height 14
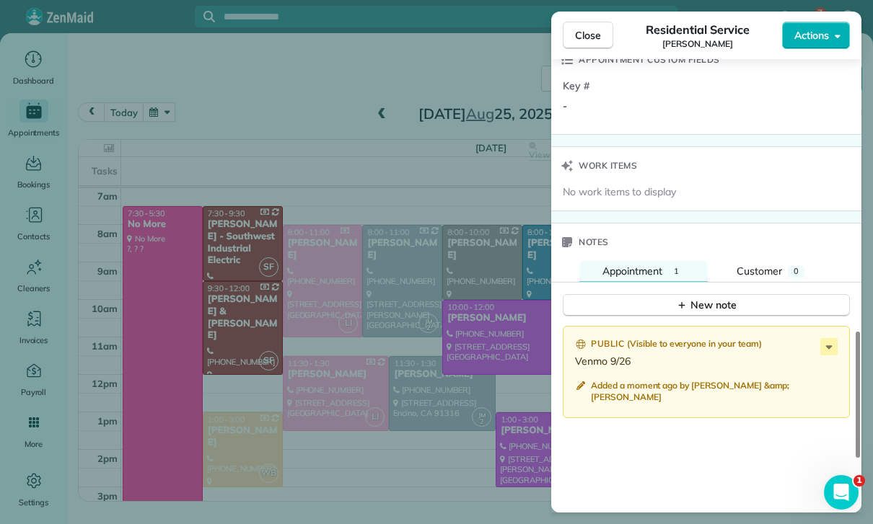
click at [418, 433] on div "Close Residential Service Jordan Worona Actions Status Confirmed Jordan Worona …" at bounding box center [436, 262] width 873 height 524
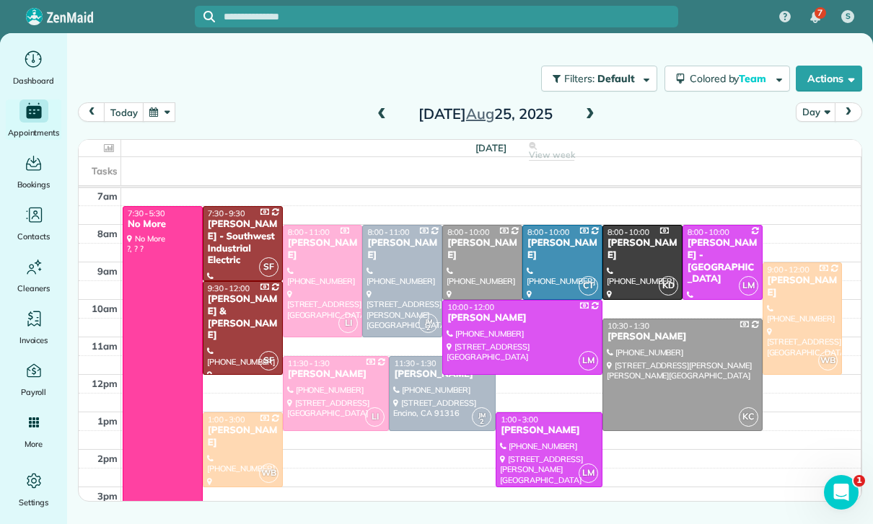
click at [154, 102] on button "button" at bounding box center [159, 111] width 33 height 19
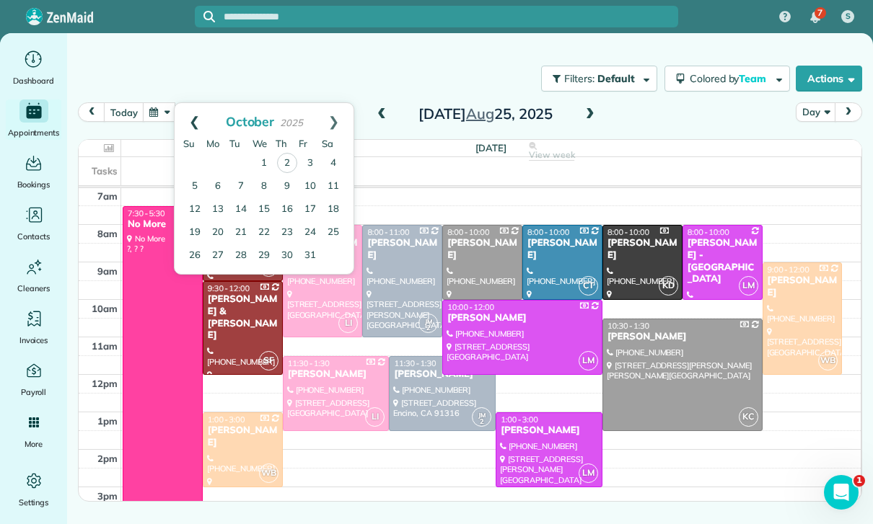
click at [191, 103] on link "Prev" at bounding box center [195, 121] width 40 height 36
click at [310, 221] on link "26" at bounding box center [310, 232] width 23 height 23
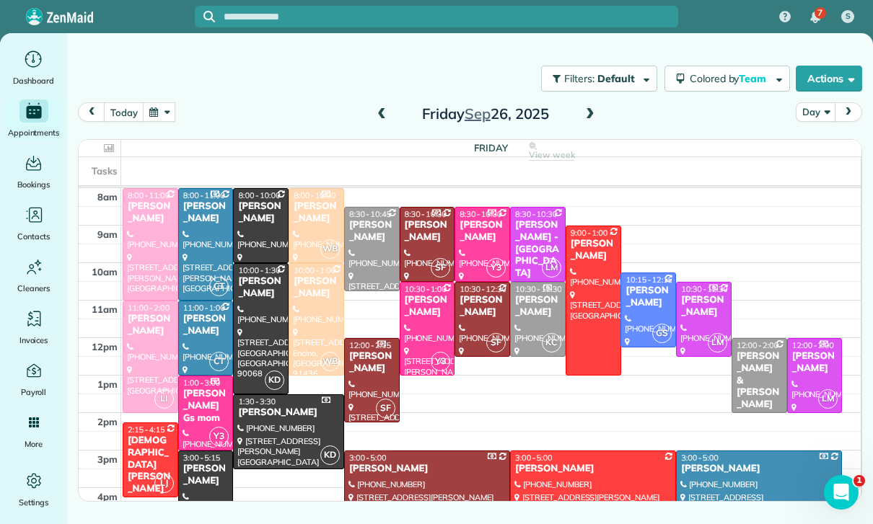
scroll to position [151, 0]
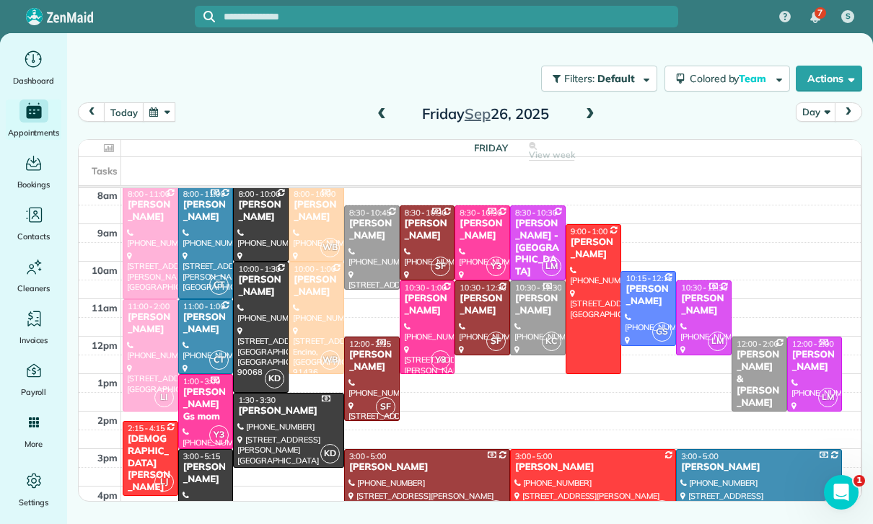
click at [364, 218] on div "Omi Crawford" at bounding box center [371, 230] width 47 height 25
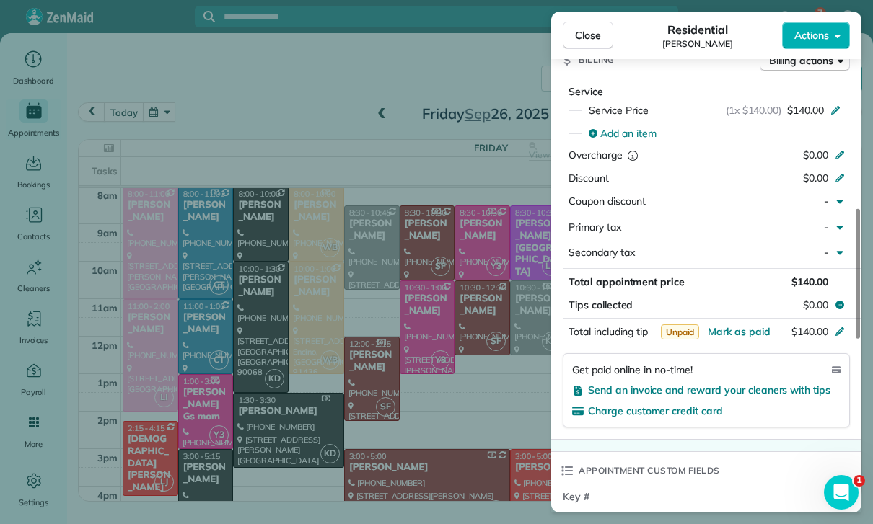
scroll to position [678, 0]
click at [744, 325] on span "Mark as paid" at bounding box center [739, 331] width 63 height 13
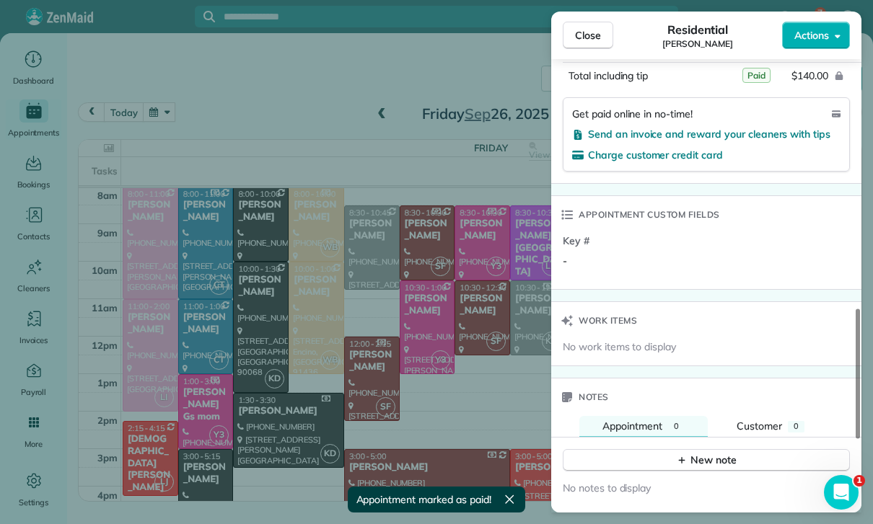
scroll to position [1038, 0]
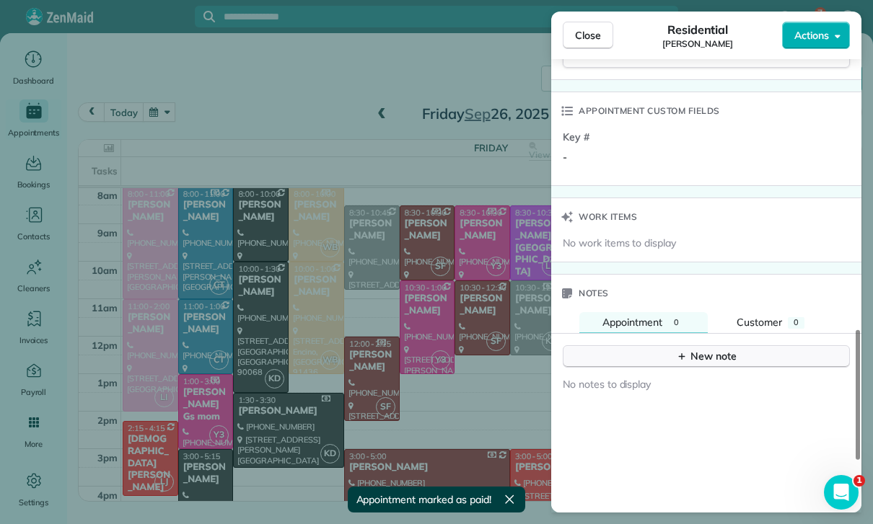
click at [709, 349] on div "New note" at bounding box center [706, 356] width 61 height 15
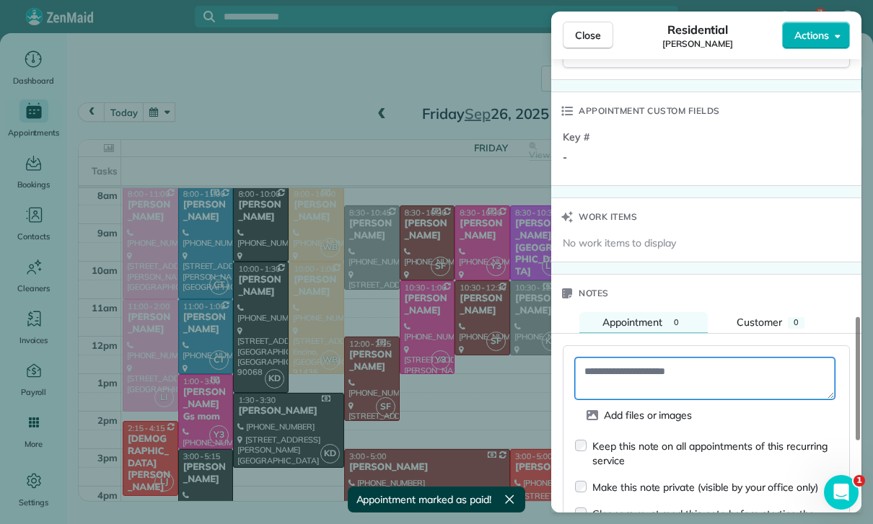
click at [641, 358] on textarea at bounding box center [705, 379] width 260 height 42
paste textarea "**********"
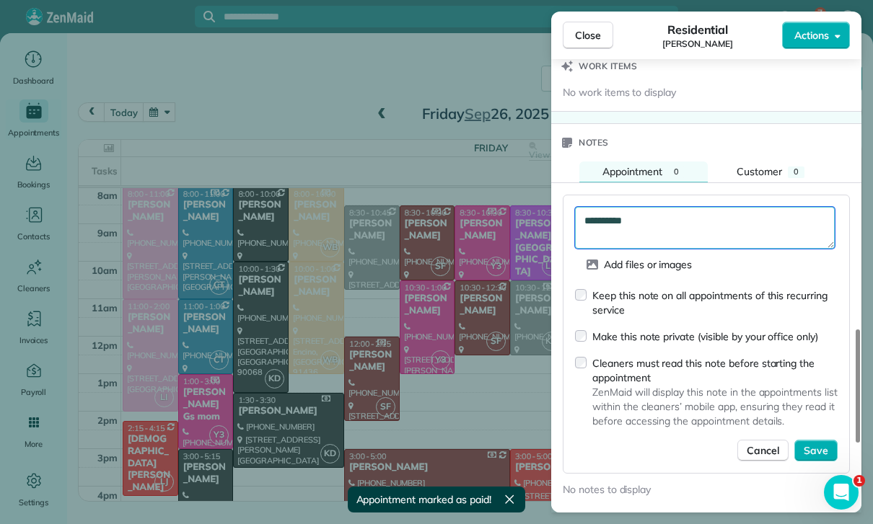
scroll to position [1191, 0]
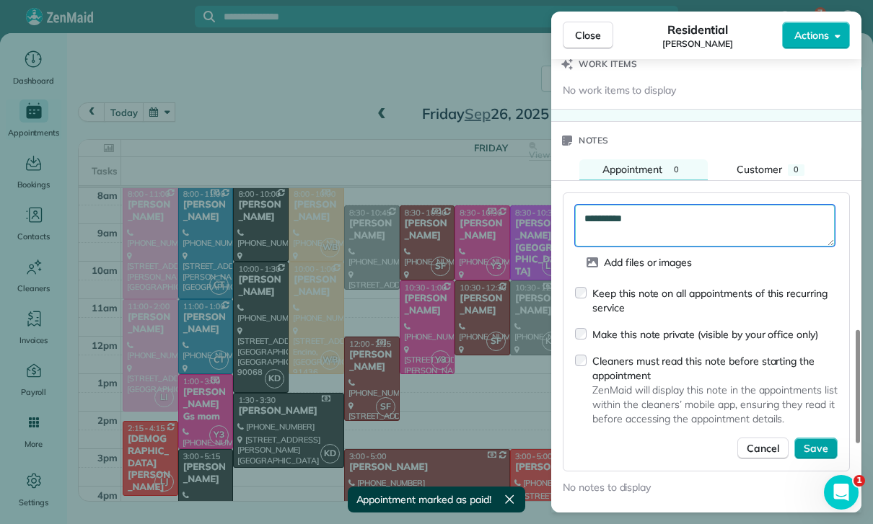
type textarea "**********"
click at [813, 441] on span "Save" at bounding box center [816, 448] width 25 height 14
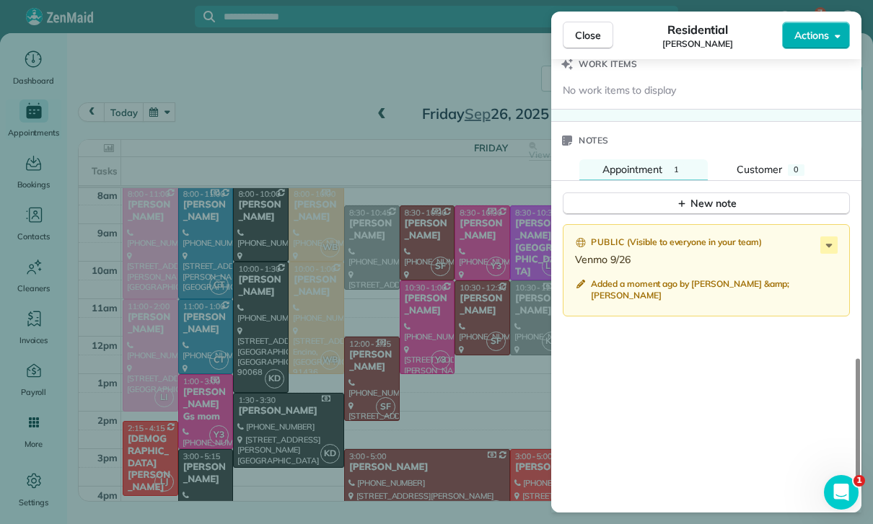
click at [418, 279] on div "Close Residential Omi Crawford Actions Status Confirmed Omi Crawford · Open pro…" at bounding box center [436, 262] width 873 height 524
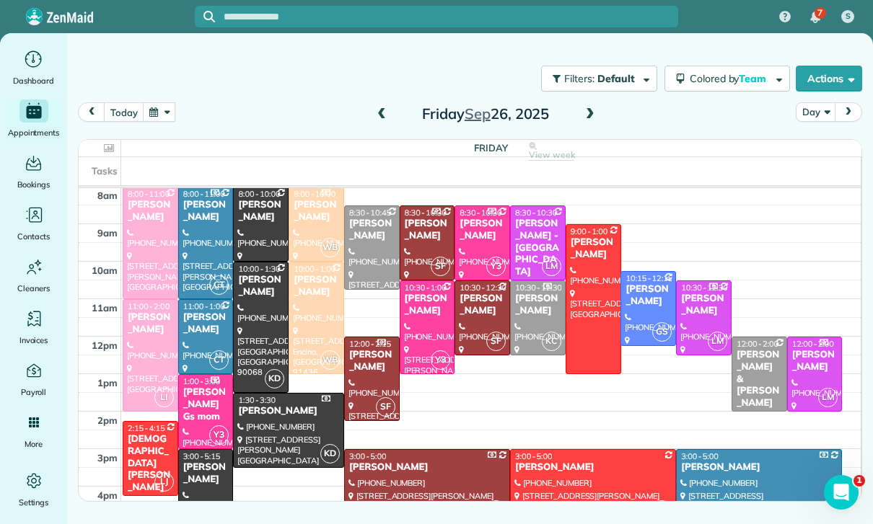
click at [415, 281] on div at bounding box center [427, 327] width 54 height 92
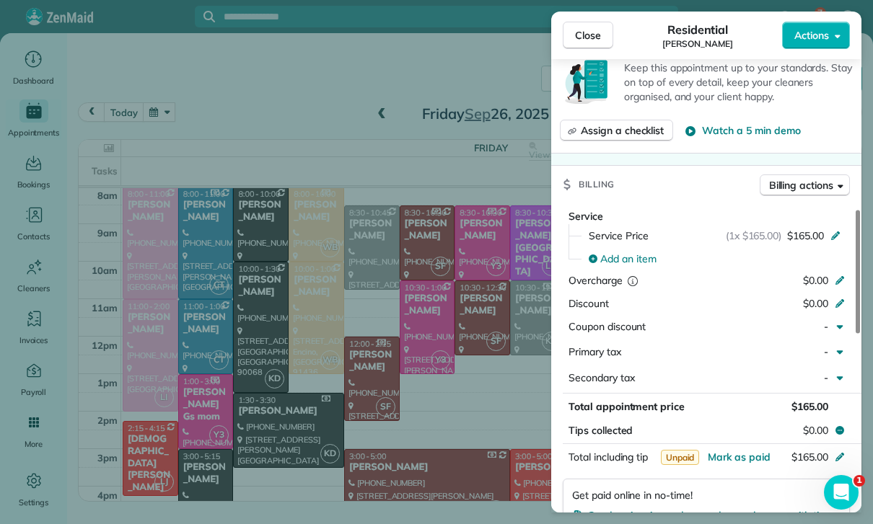
scroll to position [634, 0]
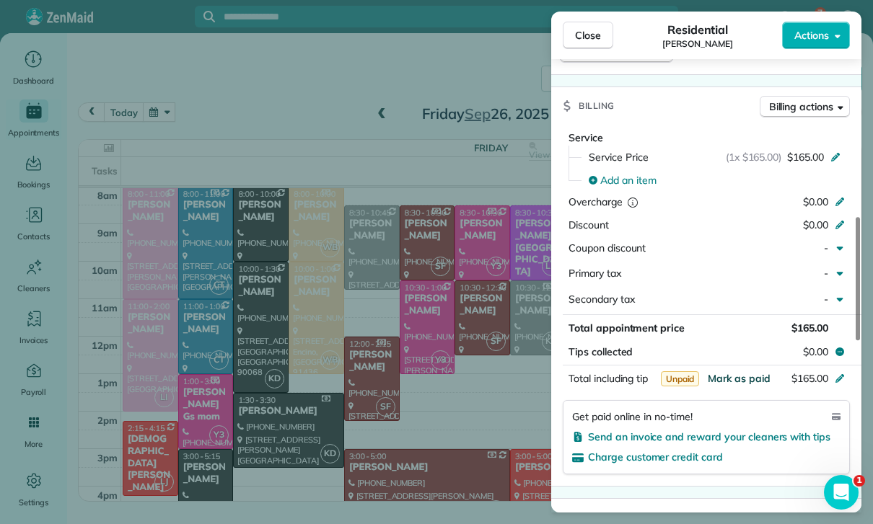
click at [733, 372] on span "Mark as paid" at bounding box center [739, 378] width 63 height 13
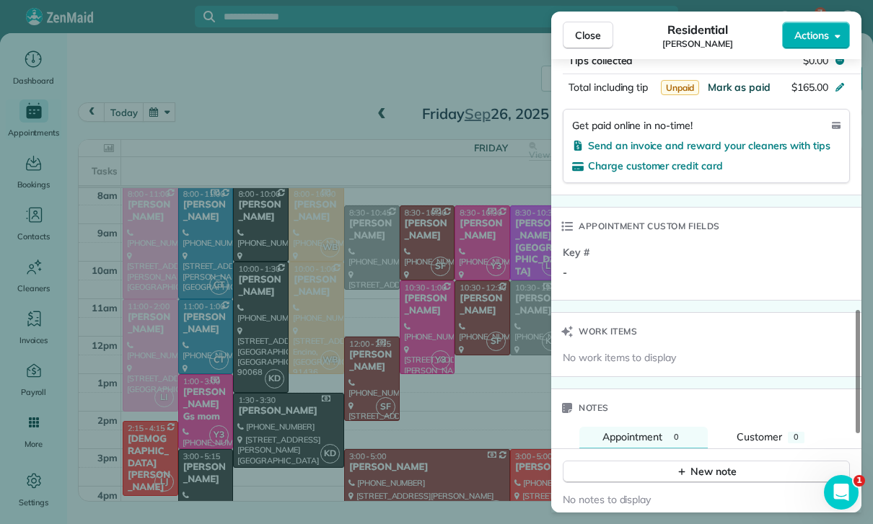
scroll to position [1025, 0]
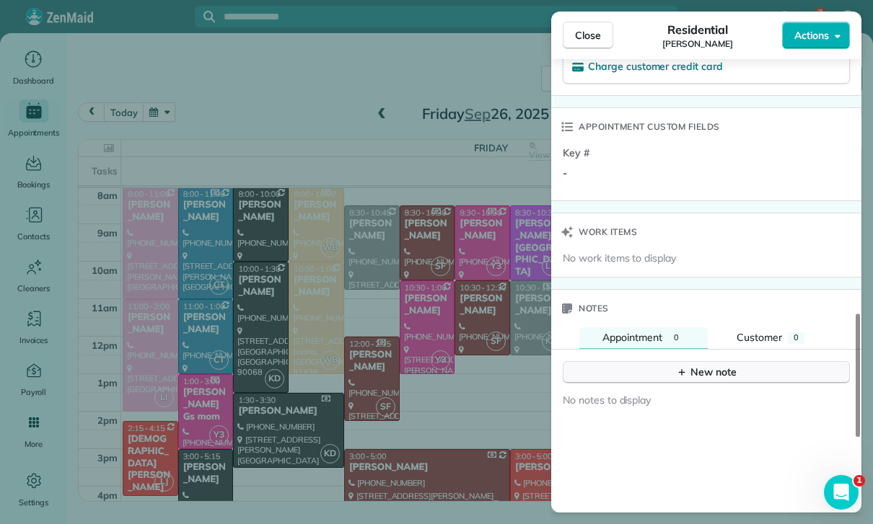
click at [698, 365] on div "New note" at bounding box center [706, 372] width 61 height 15
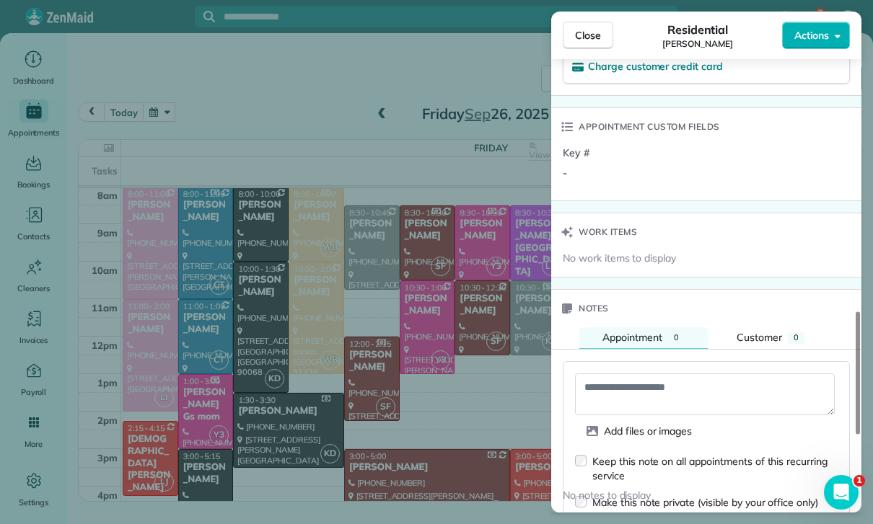
click at [630, 374] on textarea at bounding box center [705, 395] width 260 height 42
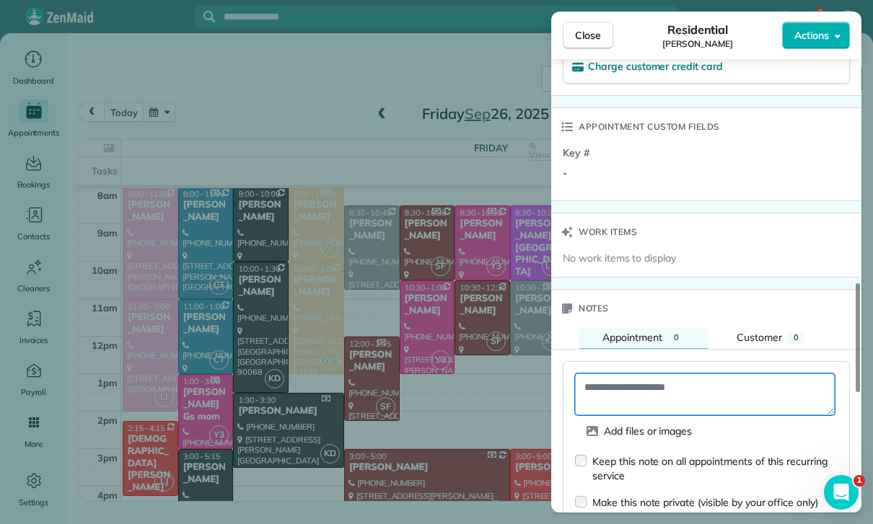
paste textarea "**********"
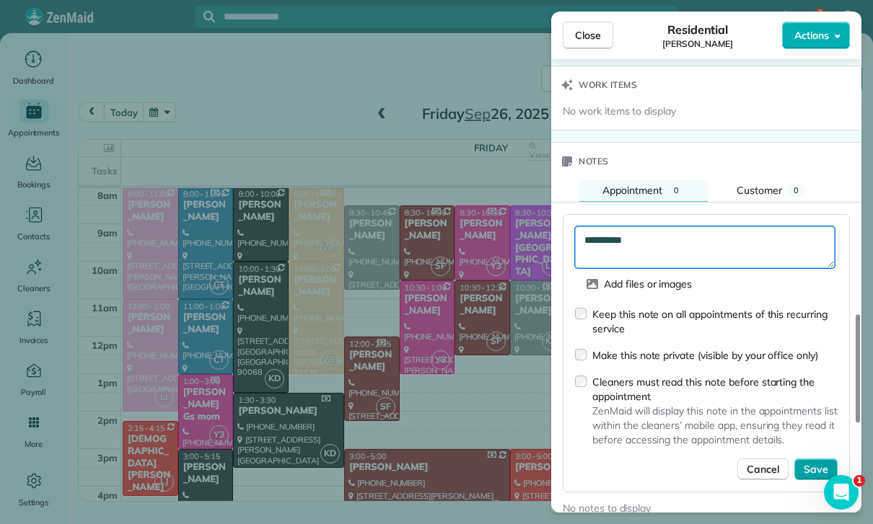
type textarea "**********"
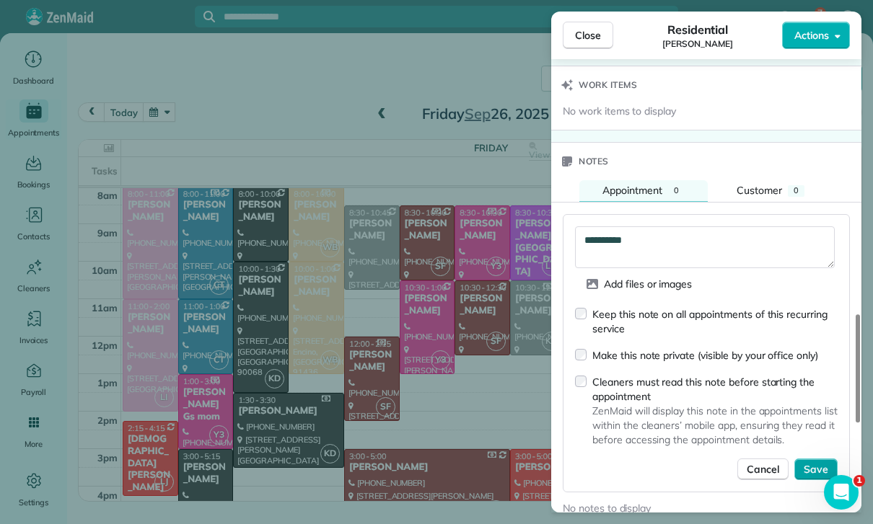
click at [831, 459] on button "Save" at bounding box center [815, 470] width 43 height 22
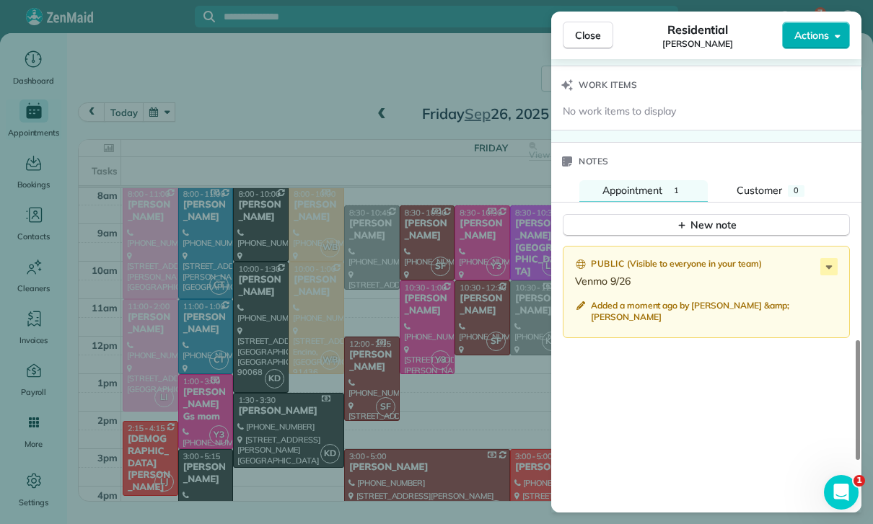
click at [421, 433] on div "Close Residential Britt McColl Actions Status Yet to Confirm Britt McColl · Ope…" at bounding box center [436, 262] width 873 height 524
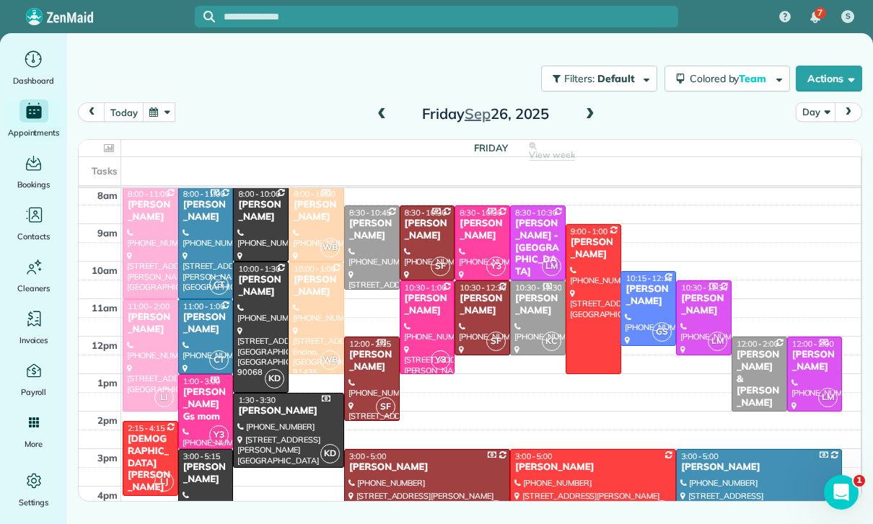
click at [168, 102] on button "button" at bounding box center [159, 111] width 33 height 19
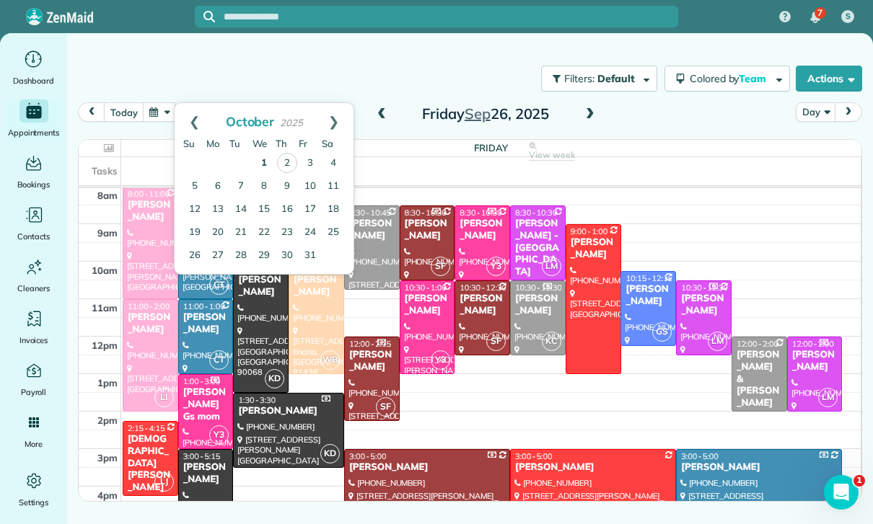
click at [260, 152] on link "1" at bounding box center [263, 163] width 23 height 23
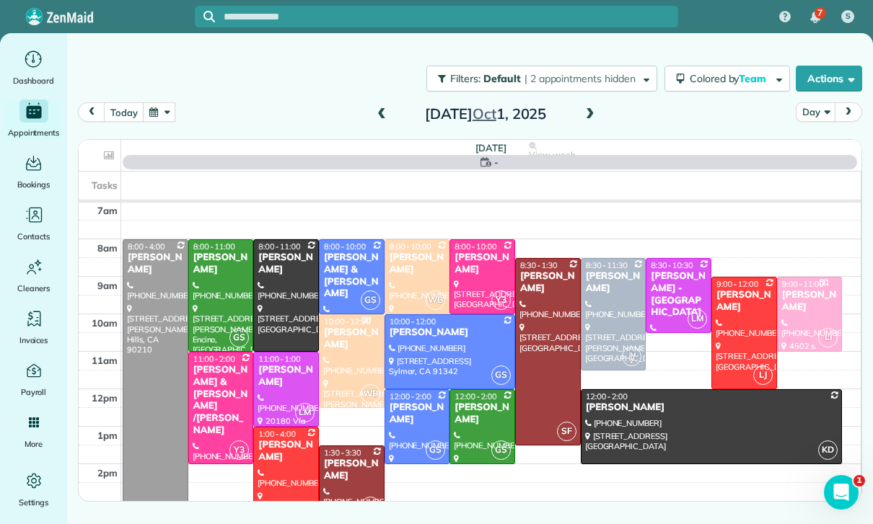
scroll to position [113, 0]
click at [547, 293] on div at bounding box center [548, 352] width 64 height 186
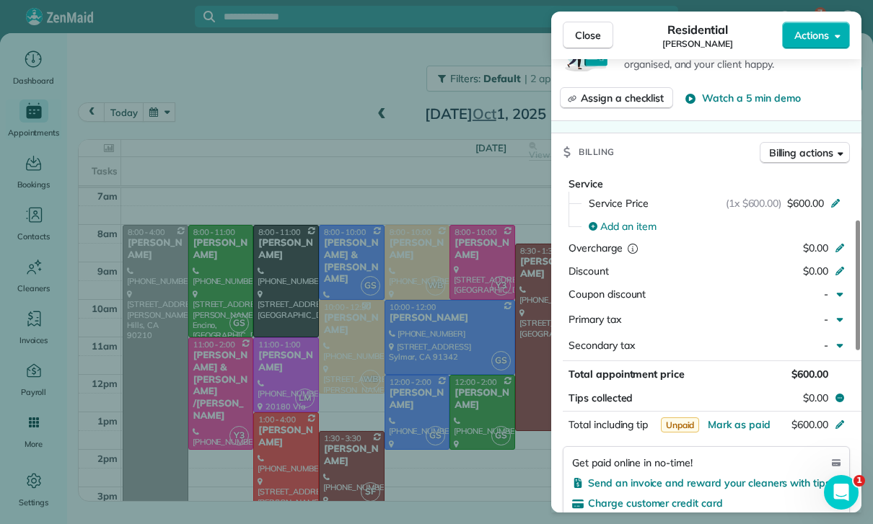
scroll to position [619, 0]
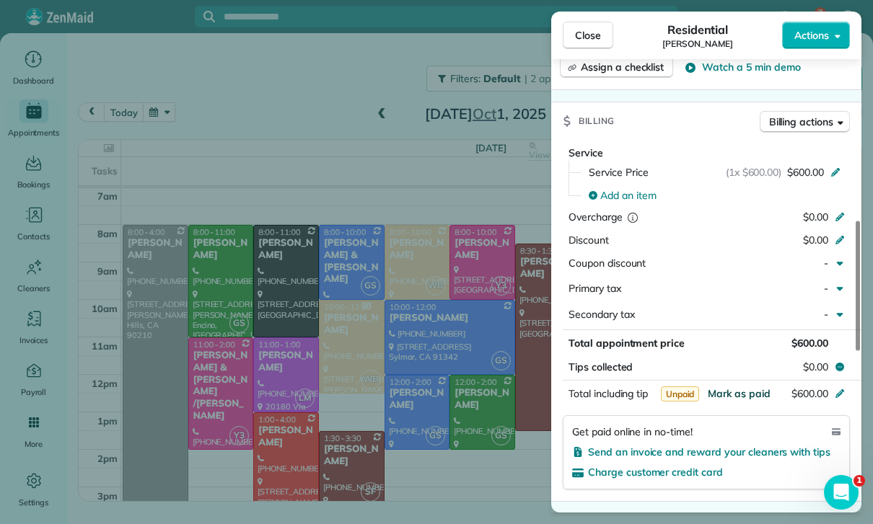
click at [727, 387] on span "Mark as paid" at bounding box center [739, 393] width 63 height 13
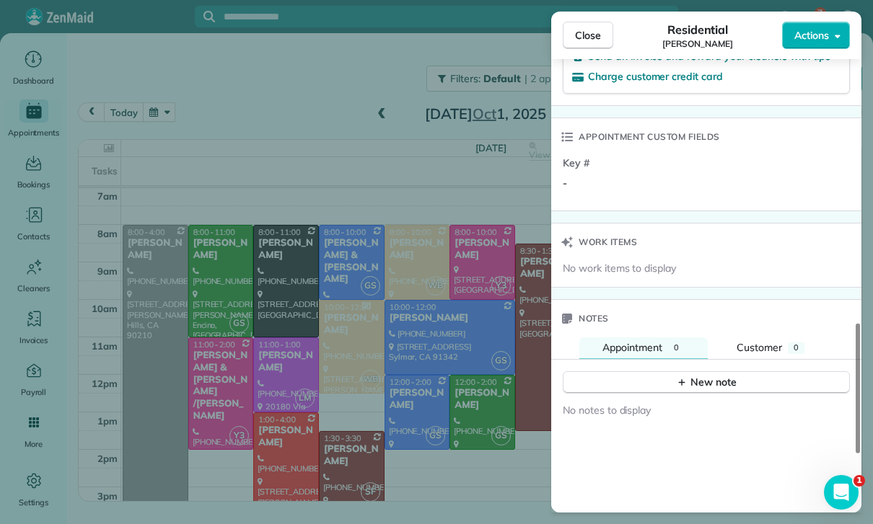
scroll to position [1015, 0]
click at [698, 375] on div "New note" at bounding box center [706, 382] width 61 height 15
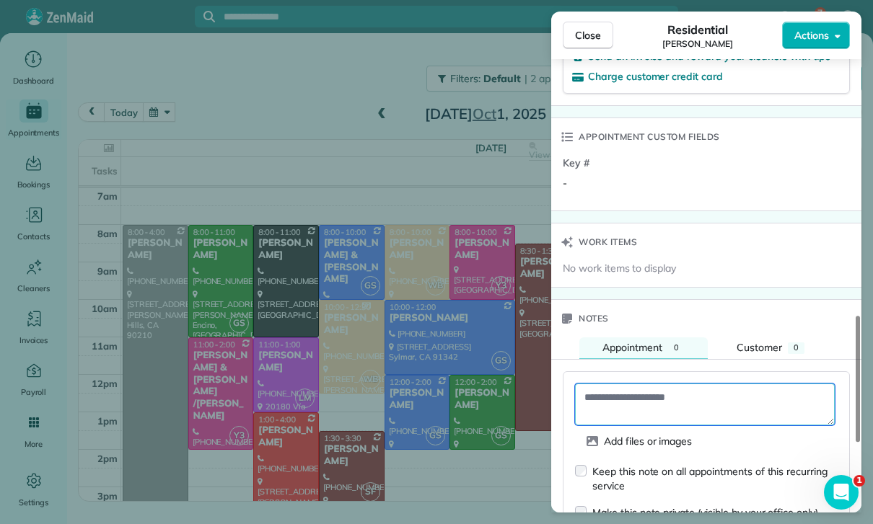
click at [629, 384] on textarea at bounding box center [705, 405] width 260 height 42
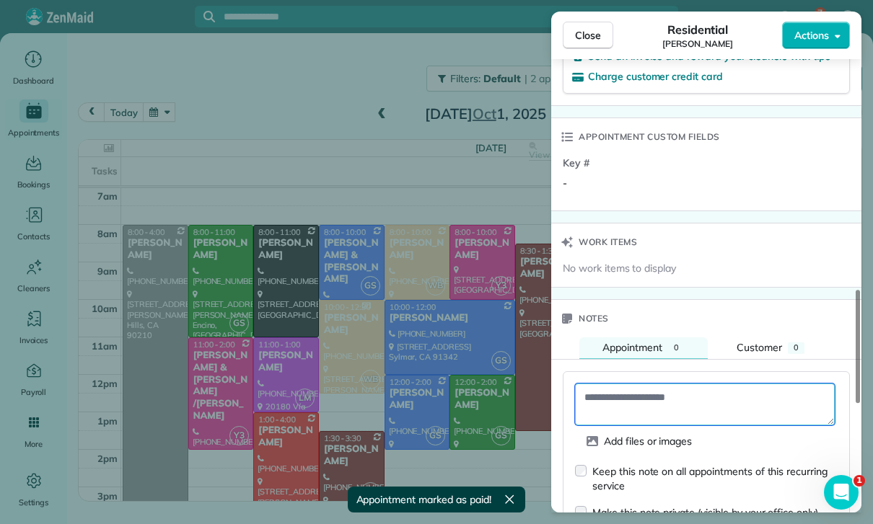
paste textarea "**********"
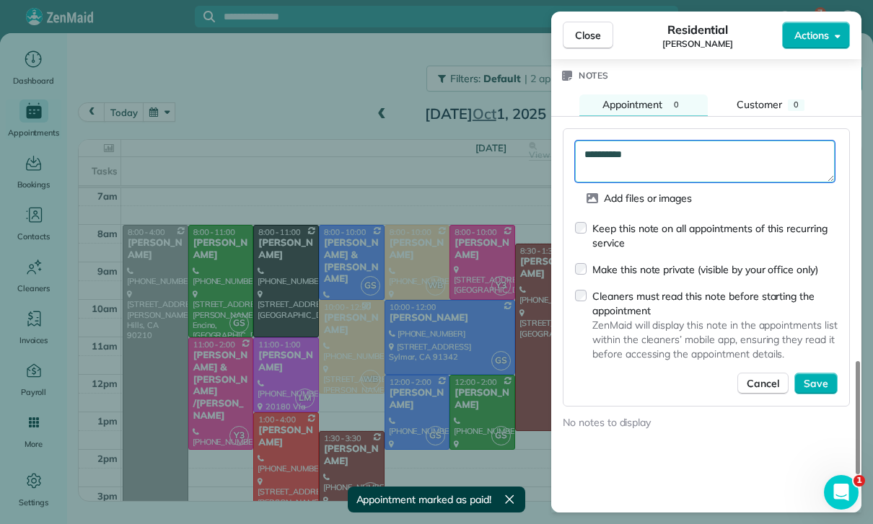
scroll to position [1337, 0]
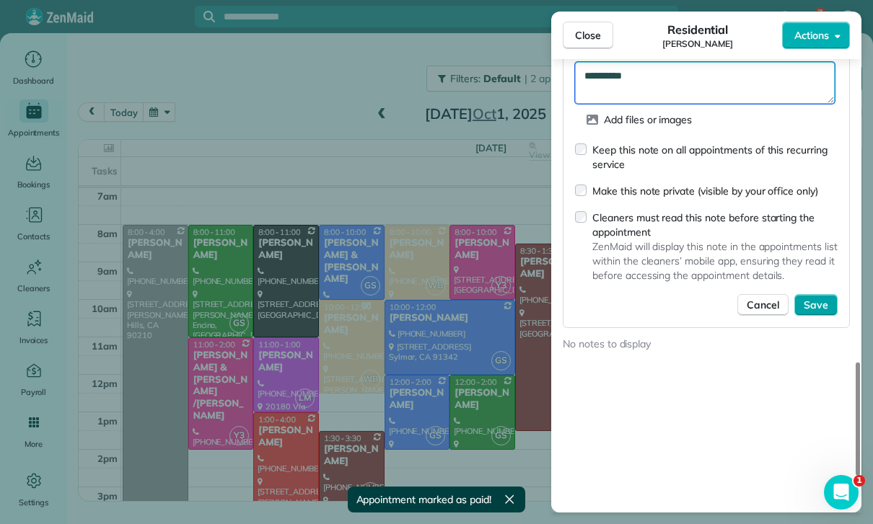
type textarea "**********"
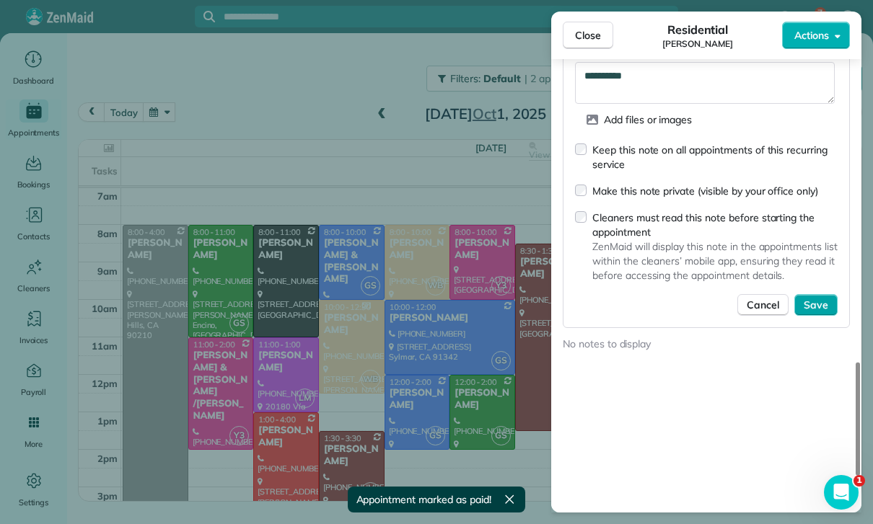
click at [824, 298] on span "Save" at bounding box center [816, 305] width 25 height 14
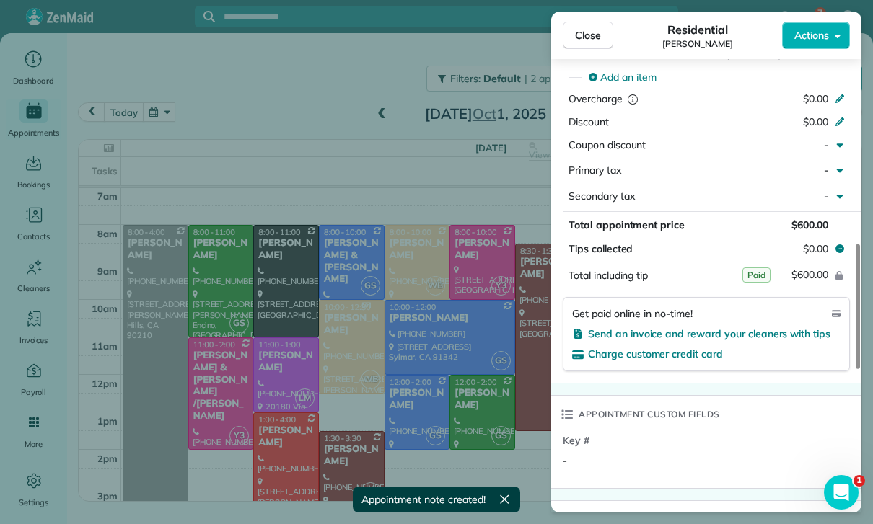
scroll to position [735, 0]
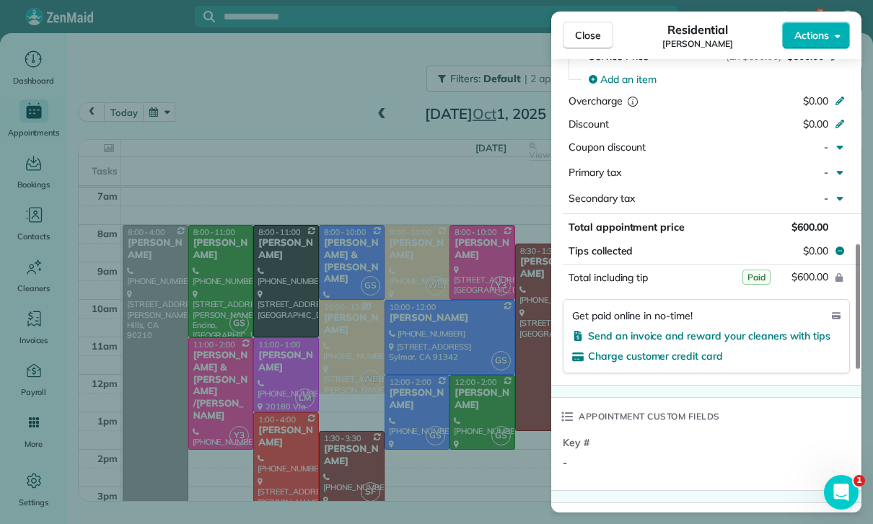
click at [330, 353] on div "Close Residential Stephanie Frank Actions Status Confirmed Stephanie Frank · Op…" at bounding box center [436, 262] width 873 height 524
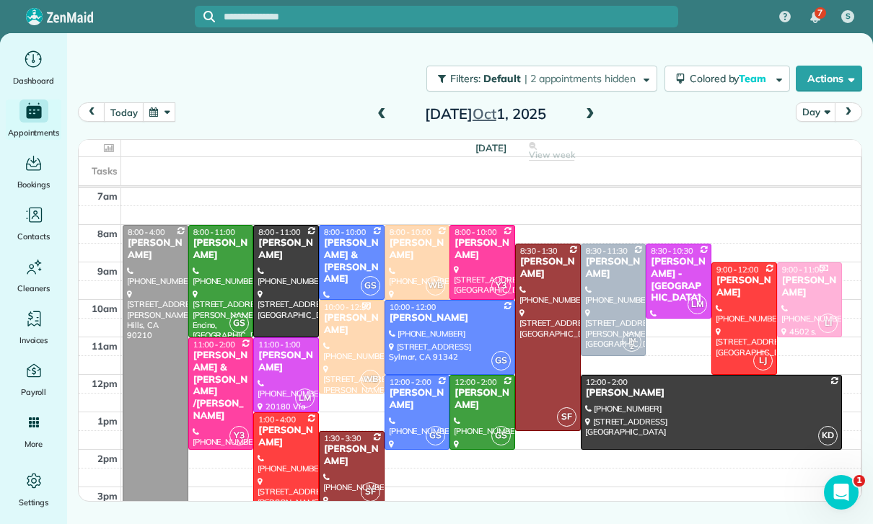
click at [151, 102] on button "button" at bounding box center [159, 111] width 33 height 19
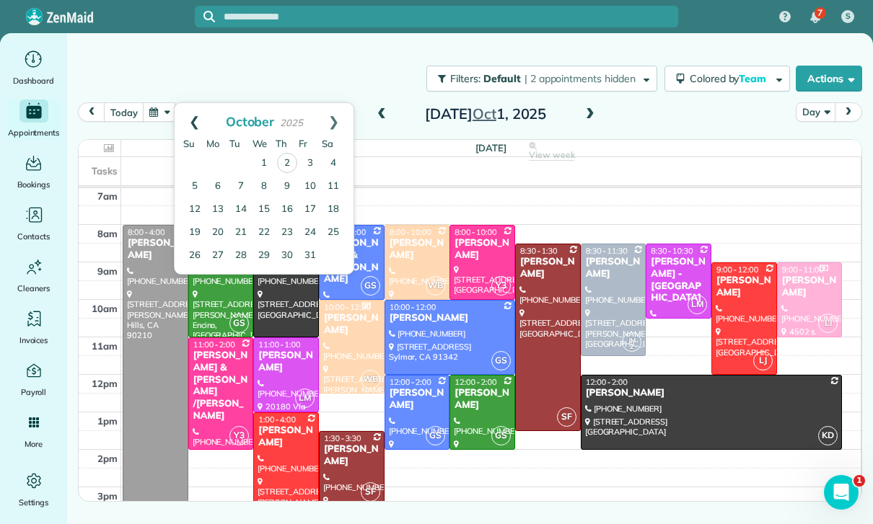
click at [188, 103] on link "Prev" at bounding box center [195, 121] width 40 height 36
click at [261, 198] on link "17" at bounding box center [263, 209] width 23 height 23
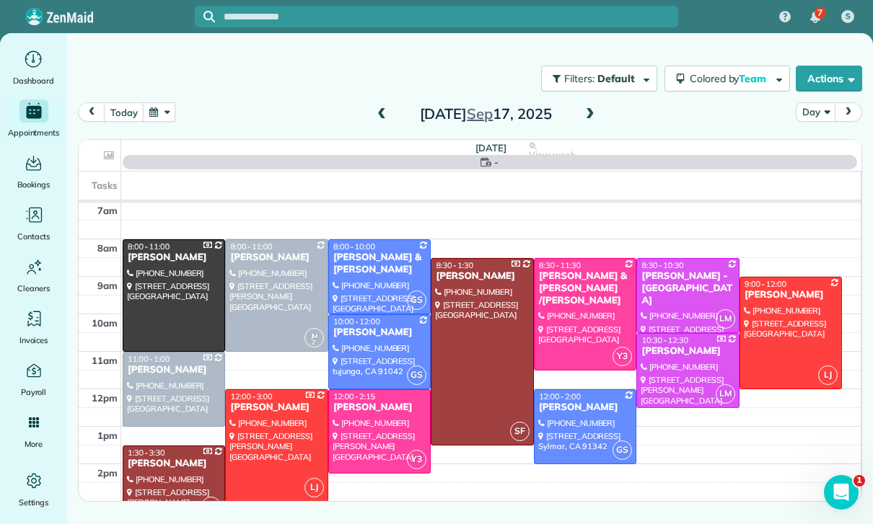
scroll to position [113, 0]
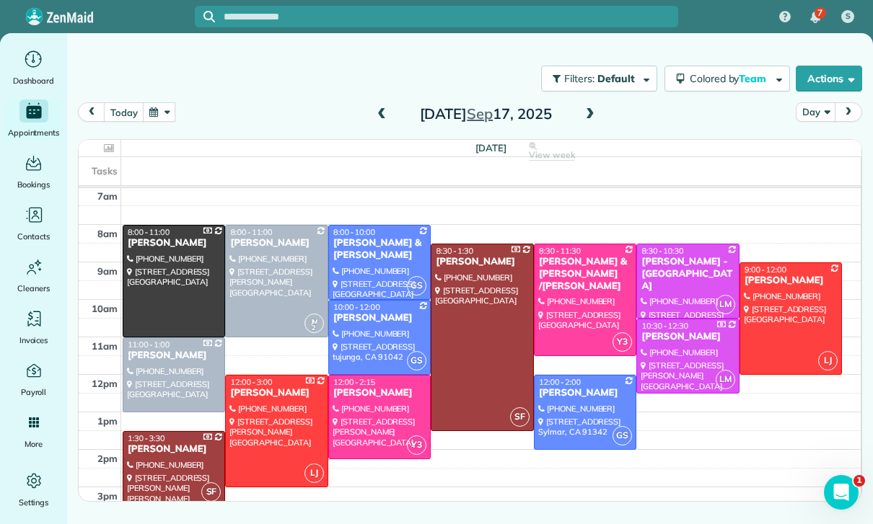
click at [378, 104] on span at bounding box center [382, 115] width 16 height 22
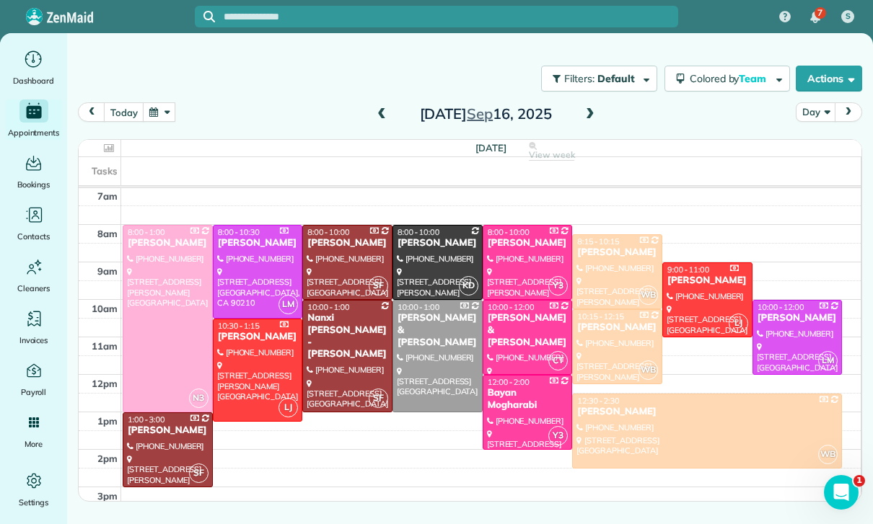
click at [382, 108] on span at bounding box center [382, 114] width 16 height 13
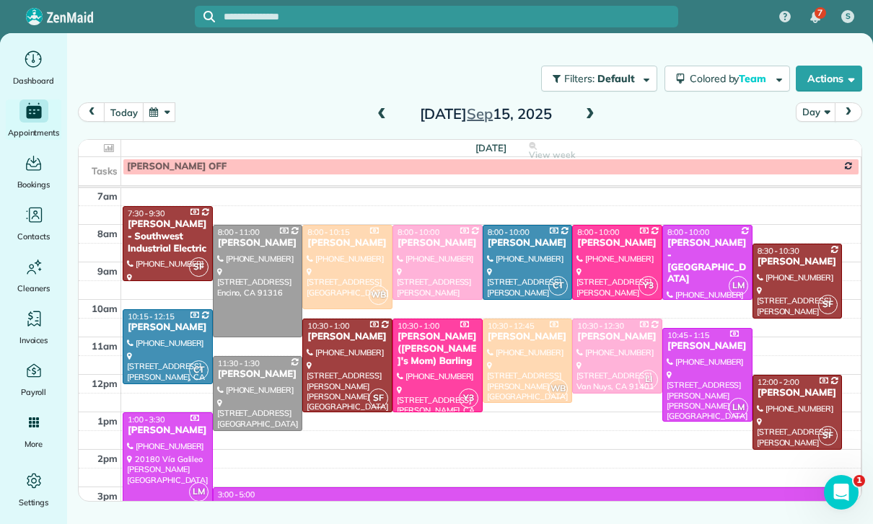
click at [593, 108] on span at bounding box center [590, 114] width 16 height 13
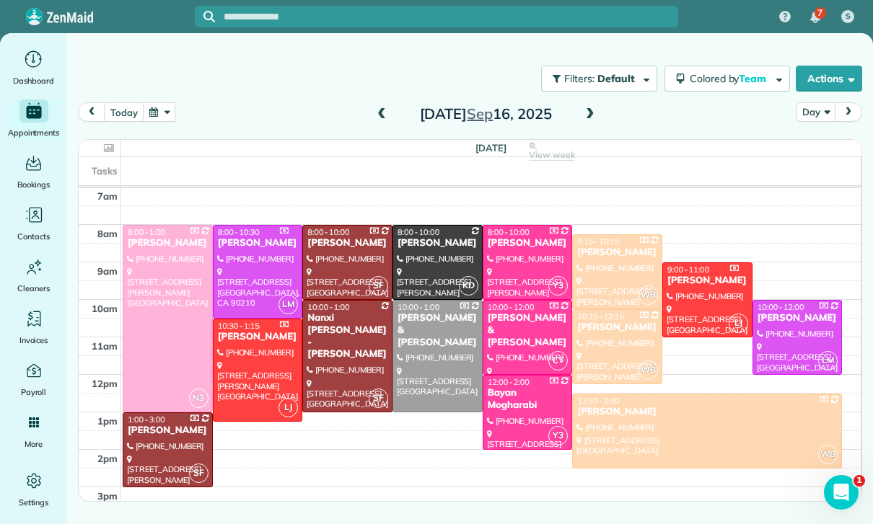
click at [589, 108] on span at bounding box center [590, 114] width 16 height 13
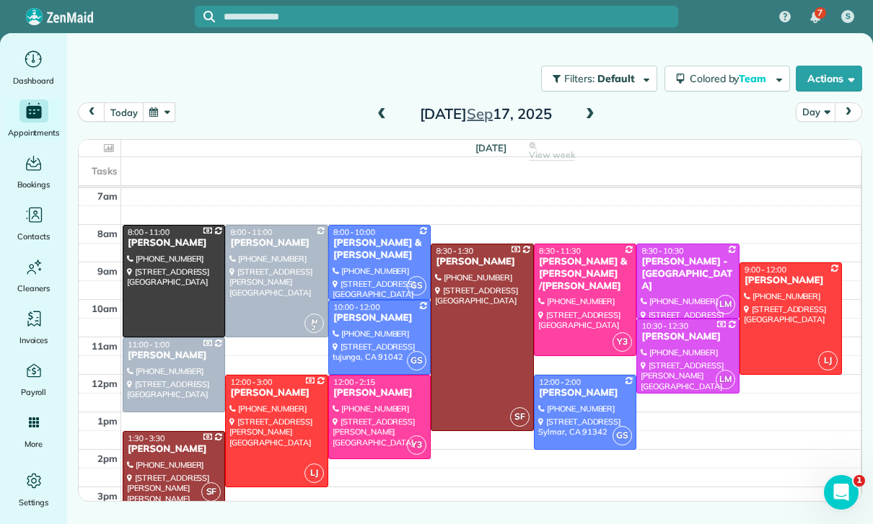
click at [589, 108] on span at bounding box center [590, 114] width 16 height 13
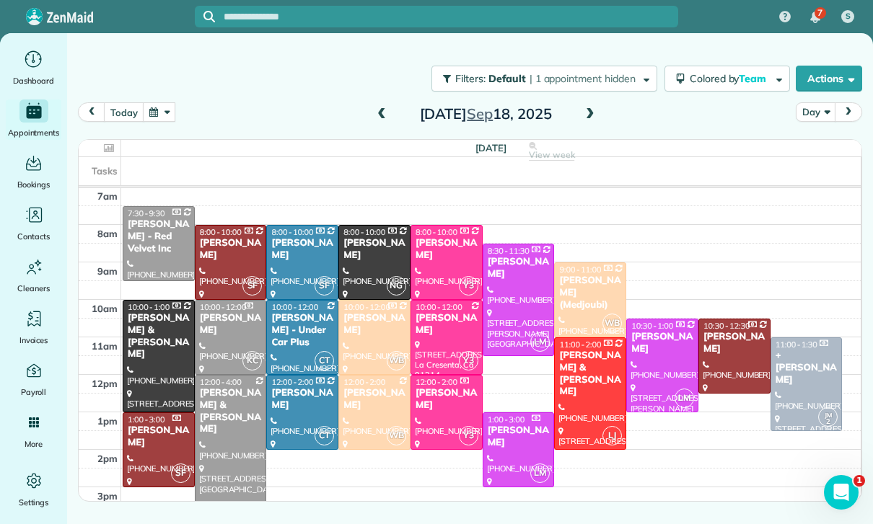
click at [357, 387] on div "[PERSON_NAME]" at bounding box center [374, 399] width 63 height 25
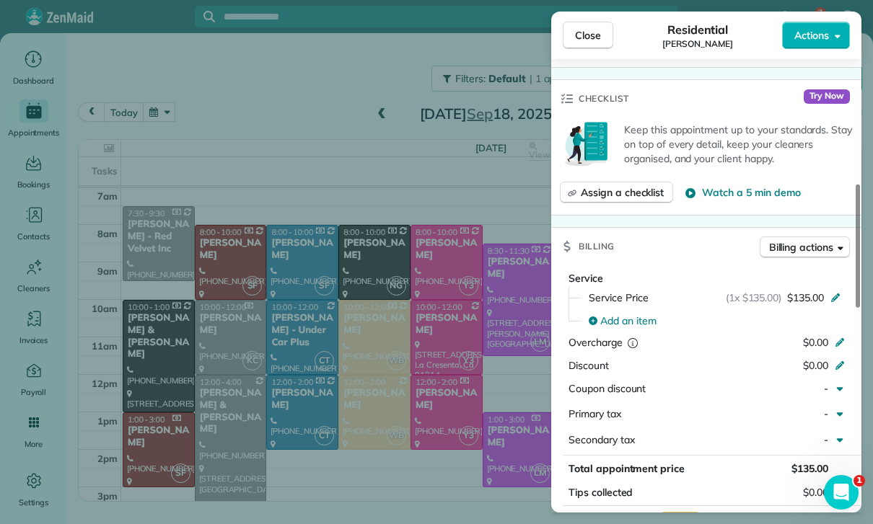
scroll to position [550, 0]
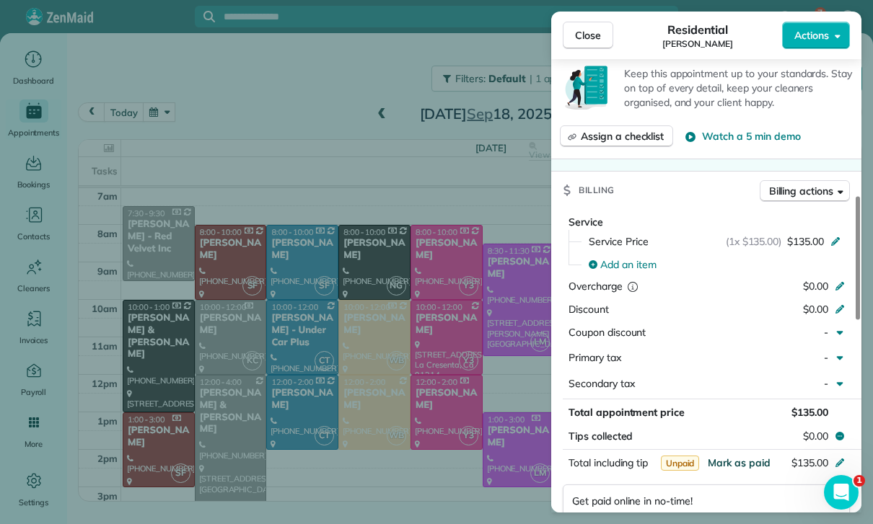
click at [736, 457] on span "Mark as paid" at bounding box center [739, 463] width 63 height 13
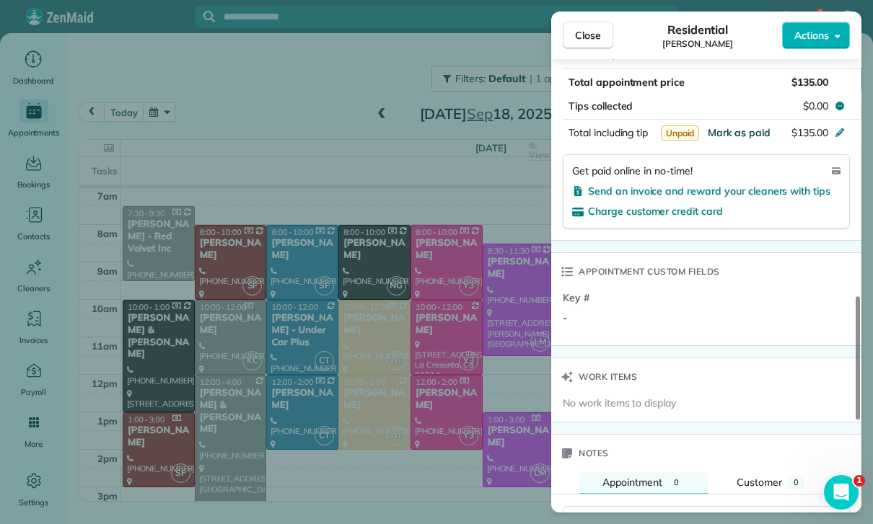
scroll to position [963, 0]
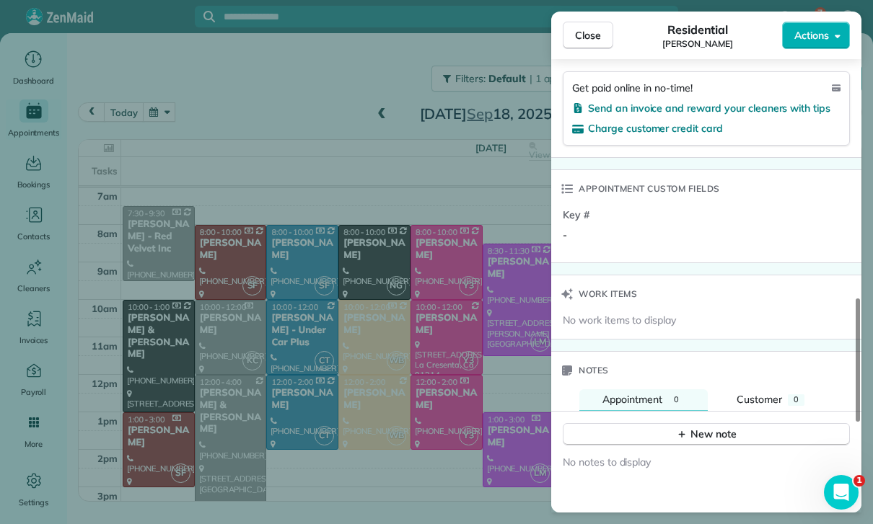
click at [641, 456] on span "No notes to display" at bounding box center [607, 462] width 88 height 13
click at [677, 428] on icon "button" at bounding box center [682, 434] width 12 height 12
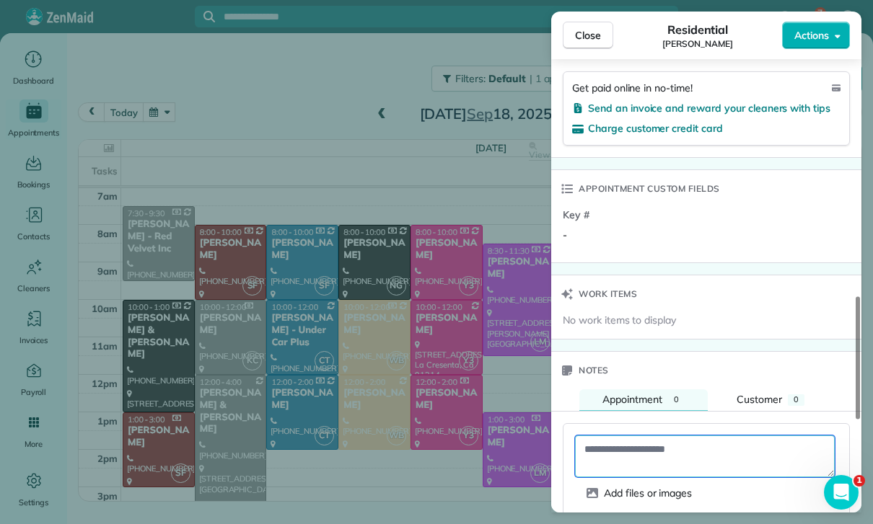
click at [606, 436] on textarea at bounding box center [705, 457] width 260 height 42
paste textarea "**********"
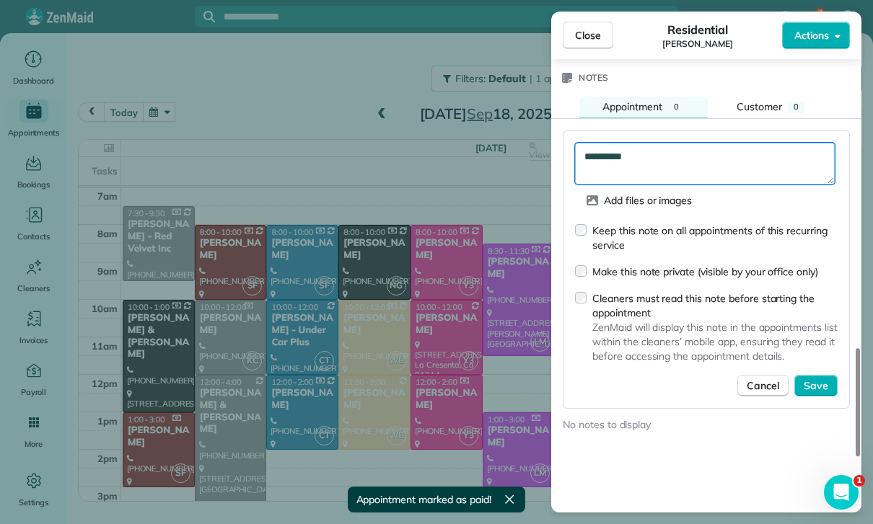
scroll to position [1349, 0]
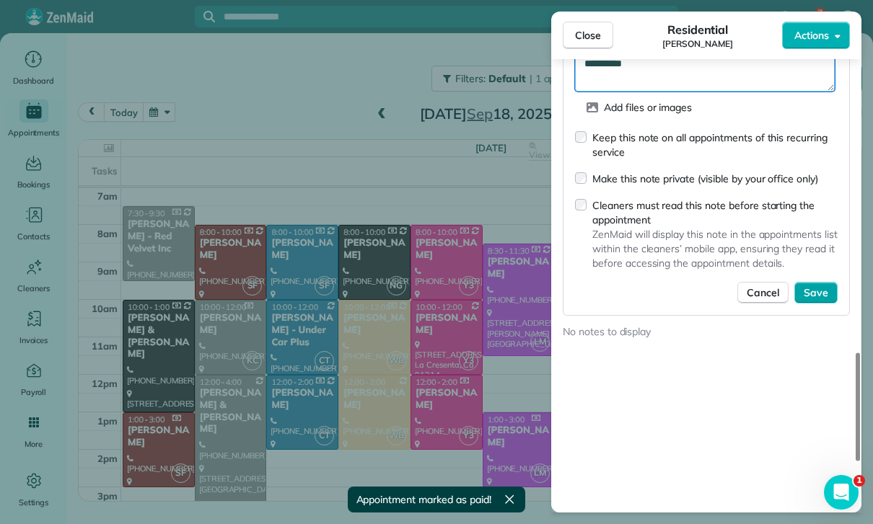
type textarea "**********"
click at [820, 286] on span "Save" at bounding box center [816, 293] width 25 height 14
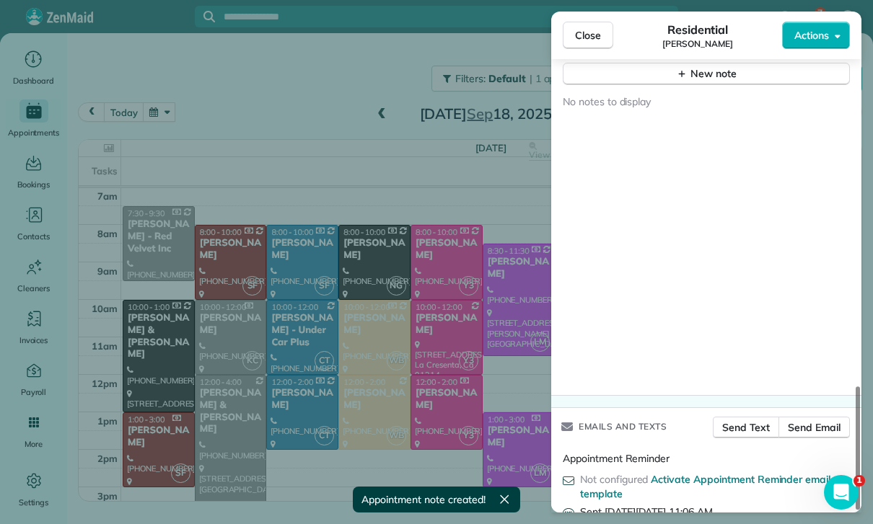
scroll to position [1324, 0]
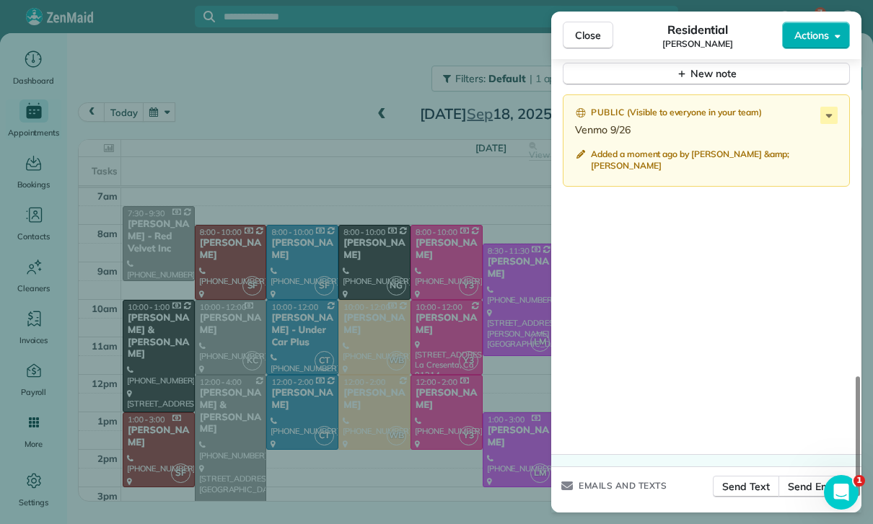
click at [309, 395] on div "Close Residential Leslee Brennan Actions Status Yet to Confirm Leslee Brennan ·…" at bounding box center [436, 262] width 873 height 524
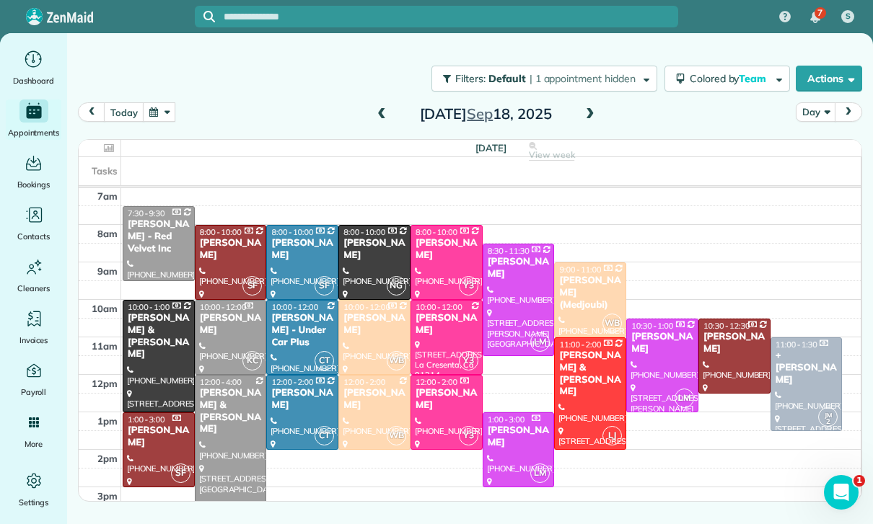
click at [157, 102] on button "button" at bounding box center [159, 111] width 33 height 19
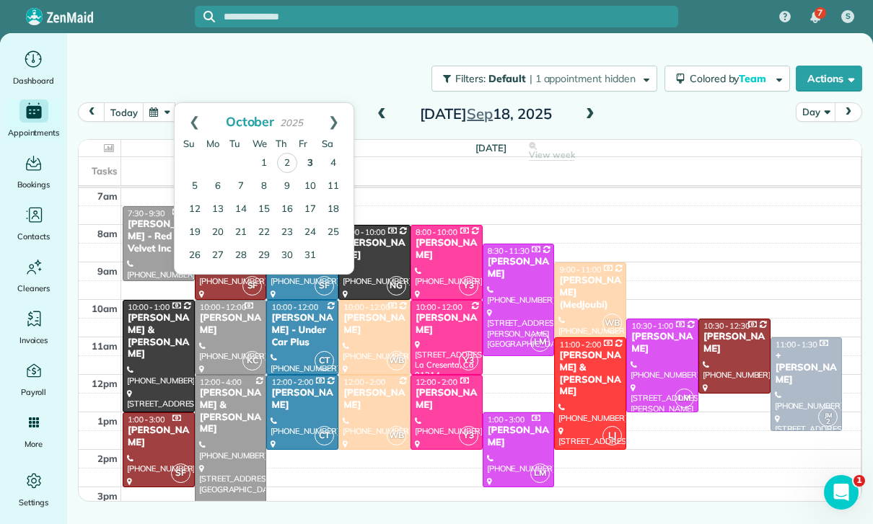
click at [312, 152] on link "3" at bounding box center [310, 163] width 23 height 23
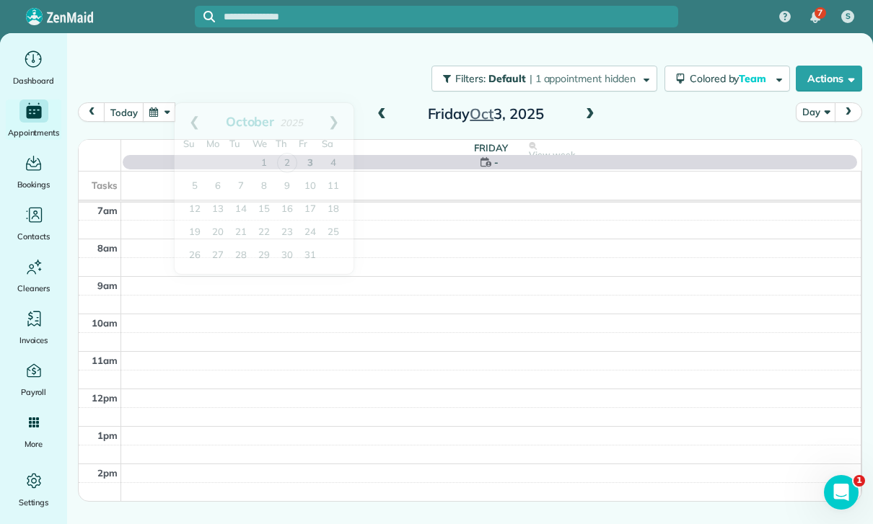
scroll to position [113, 0]
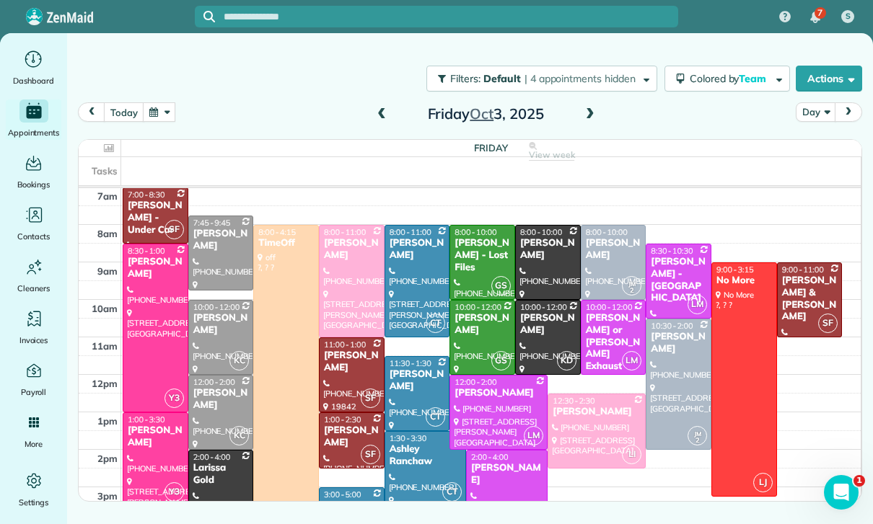
click at [345, 500] on div "[PERSON_NAME]" at bounding box center [351, 512] width 57 height 25
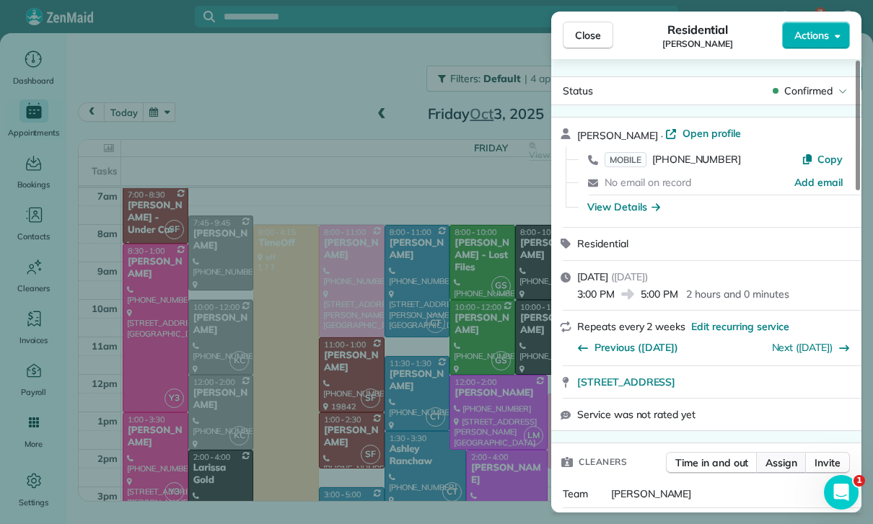
click at [790, 456] on span "Assign" at bounding box center [781, 463] width 32 height 14
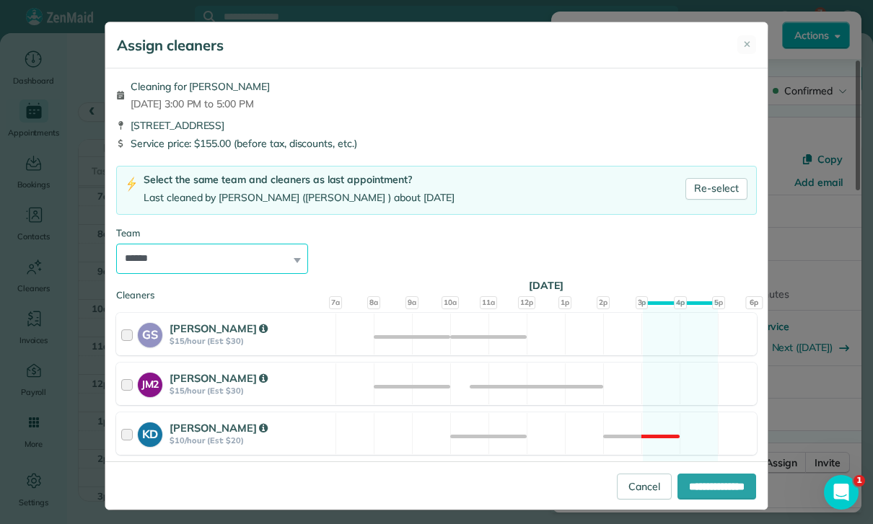
click at [294, 256] on select "**********" at bounding box center [212, 259] width 192 height 30
select select "**"
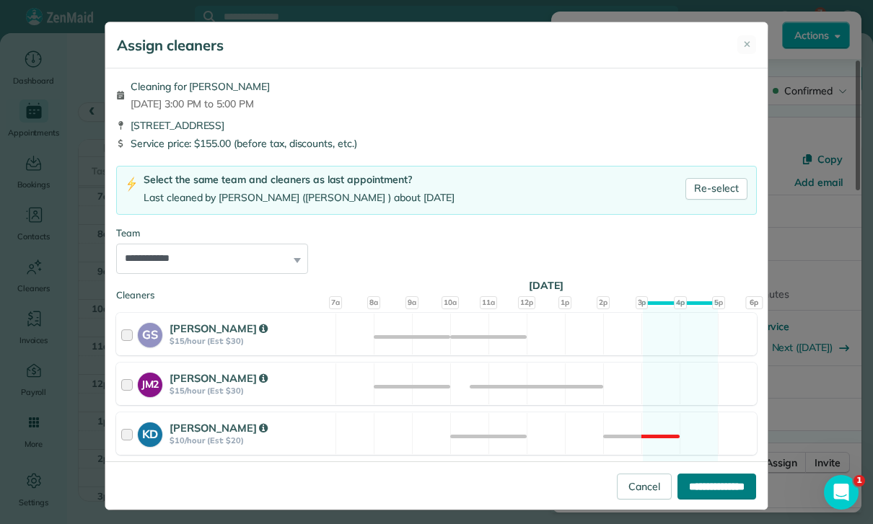
click at [677, 500] on input "**********" at bounding box center [716, 487] width 79 height 26
type input "**********"
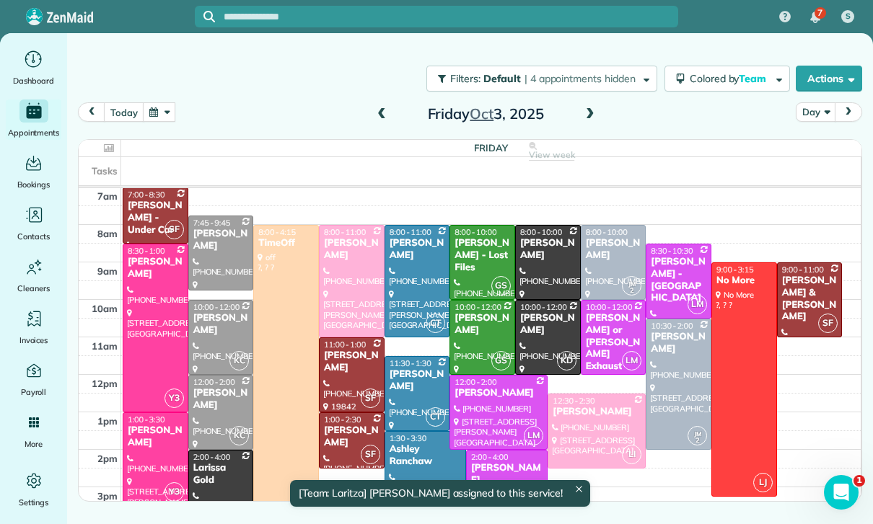
scroll to position [113, 0]
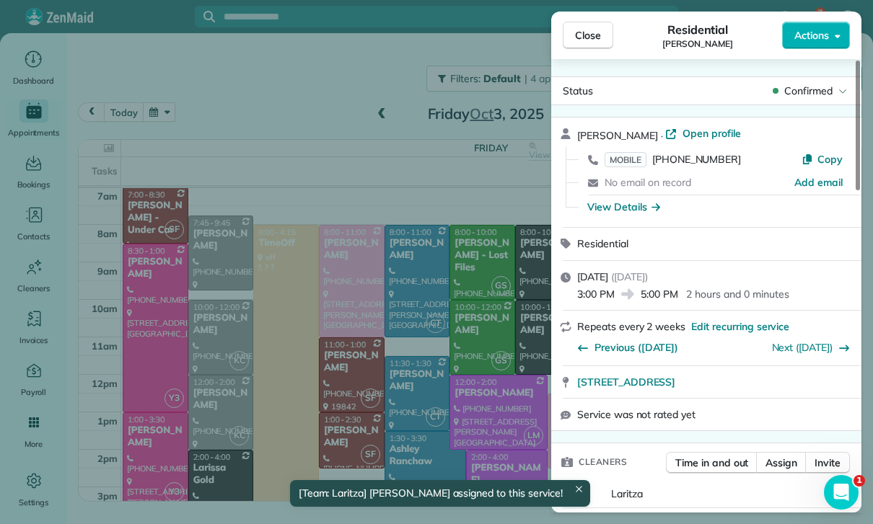
click at [439, 436] on div "Close Residential Brittany Amardio Actions Status Confirmed Brittany Amardio · …" at bounding box center [436, 262] width 873 height 524
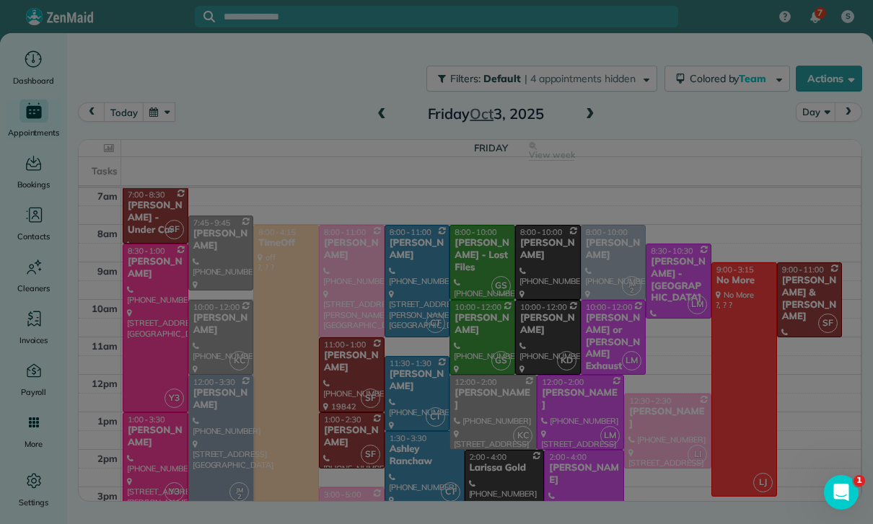
scroll to position [113, 0]
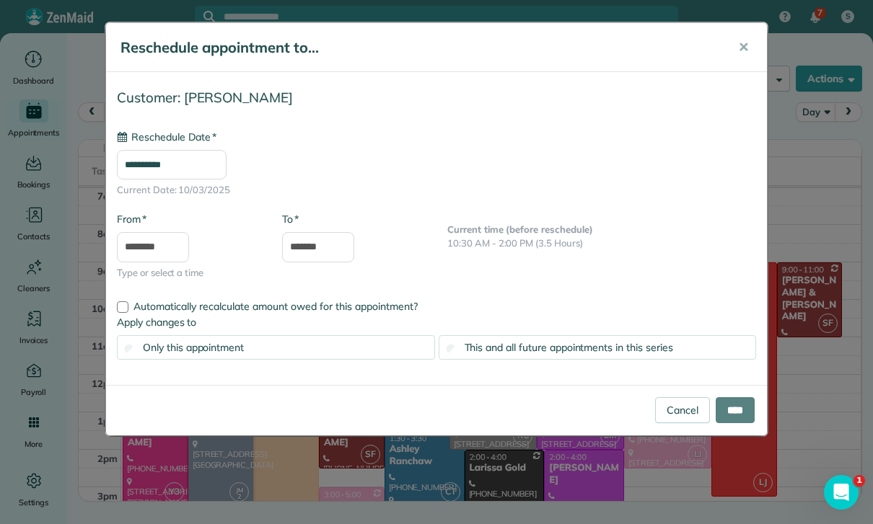
type input "**********"
click at [734, 411] on input "****" at bounding box center [735, 410] width 39 height 26
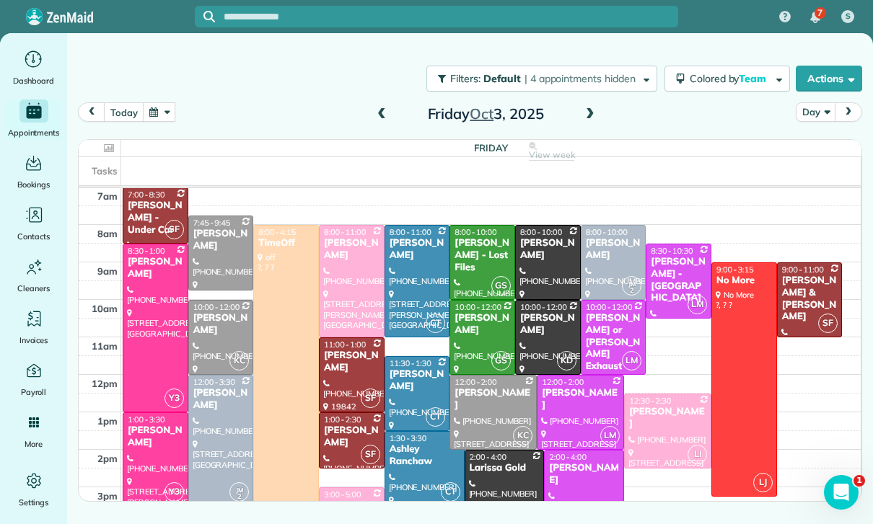
click at [173, 102] on button "button" at bounding box center [159, 111] width 33 height 19
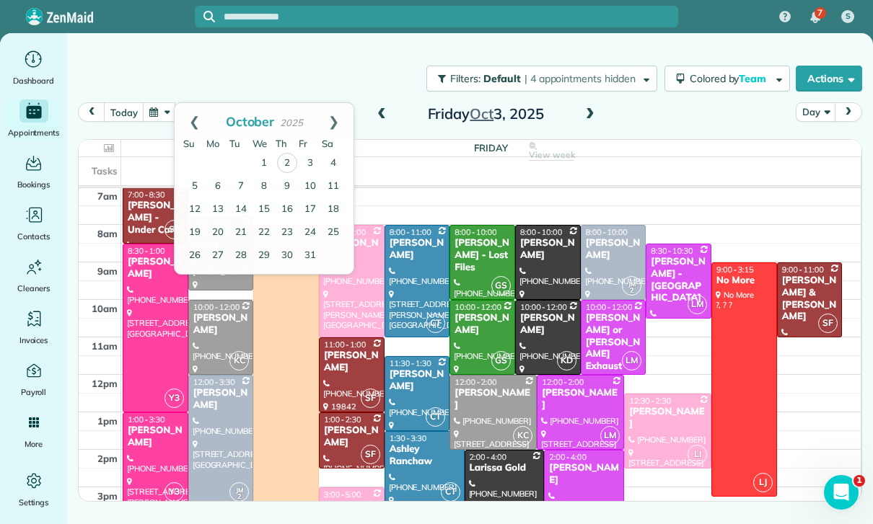
click at [180, 103] on link "Prev" at bounding box center [195, 121] width 40 height 36
click at [283, 221] on link "25" at bounding box center [287, 232] width 23 height 23
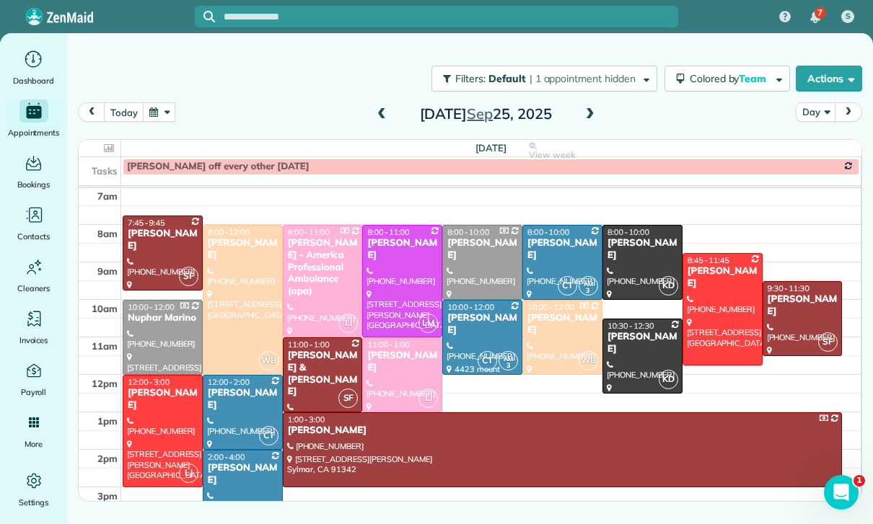
click at [164, 216] on div at bounding box center [162, 253] width 79 height 74
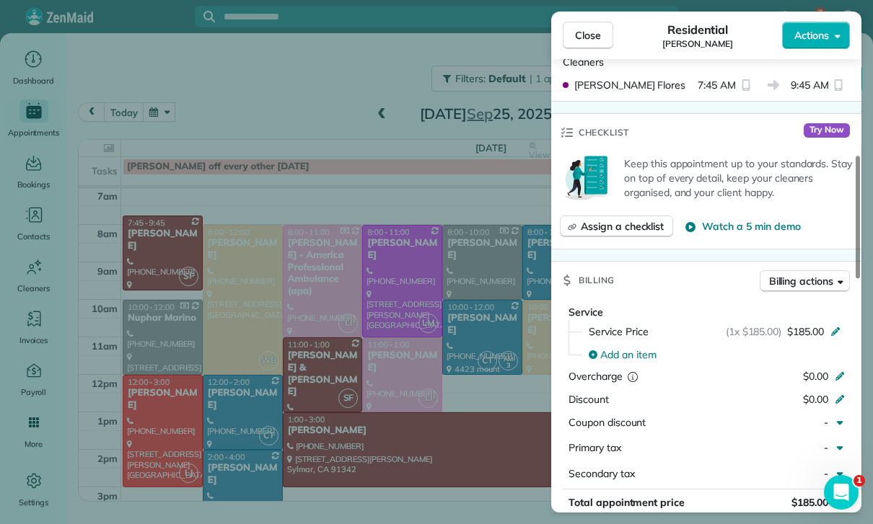
scroll to position [586, 0]
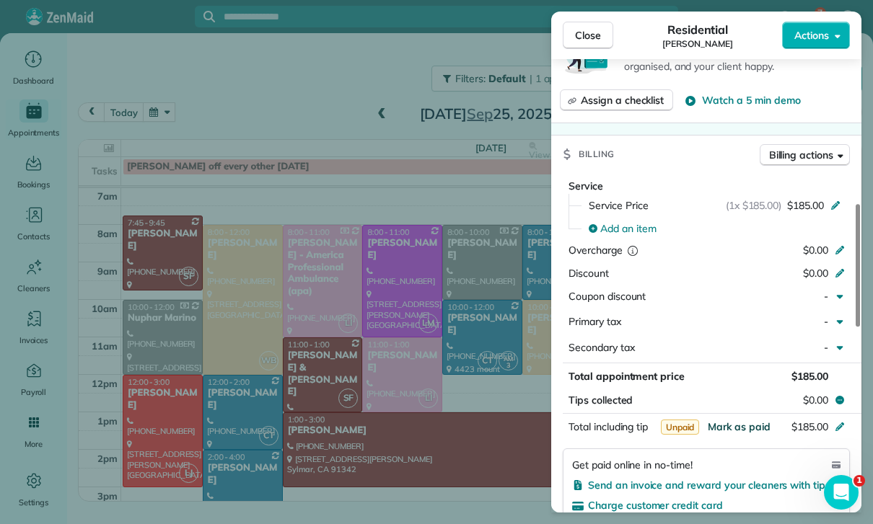
click at [735, 421] on span "Mark as paid" at bounding box center [739, 427] width 63 height 13
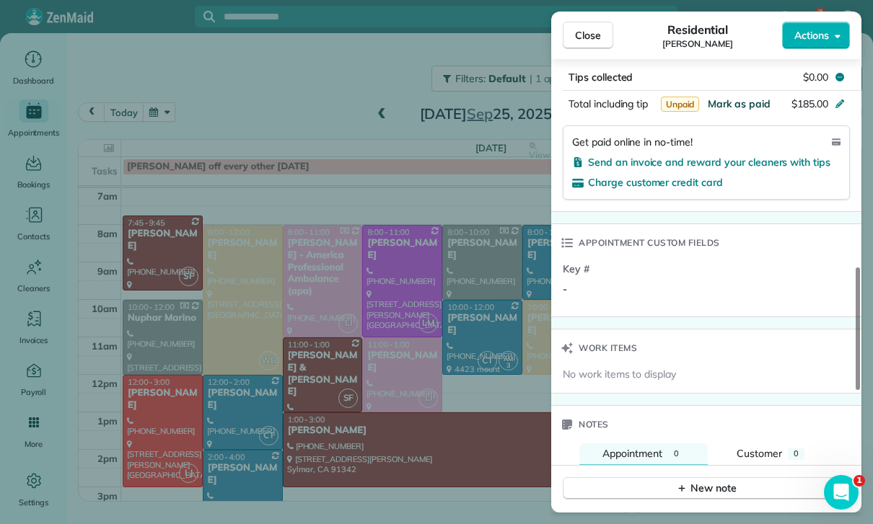
scroll to position [974, 0]
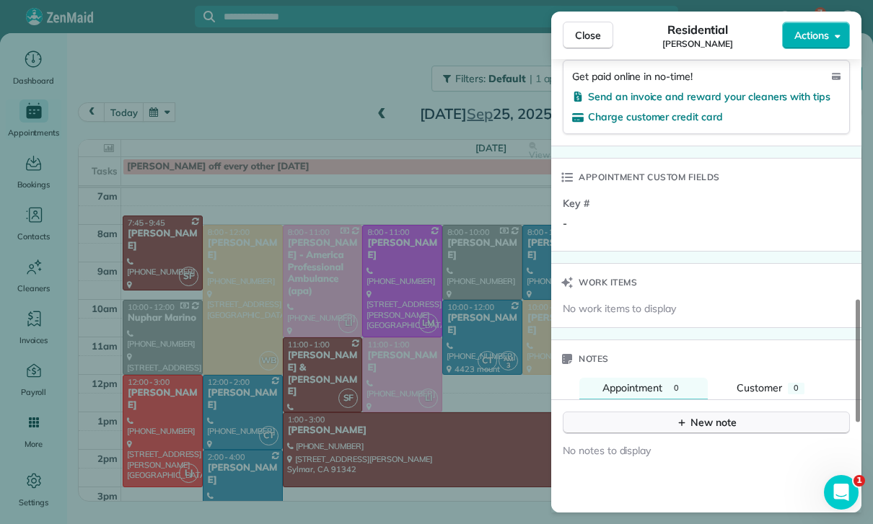
click at [690, 415] on div "New note" at bounding box center [706, 422] width 61 height 15
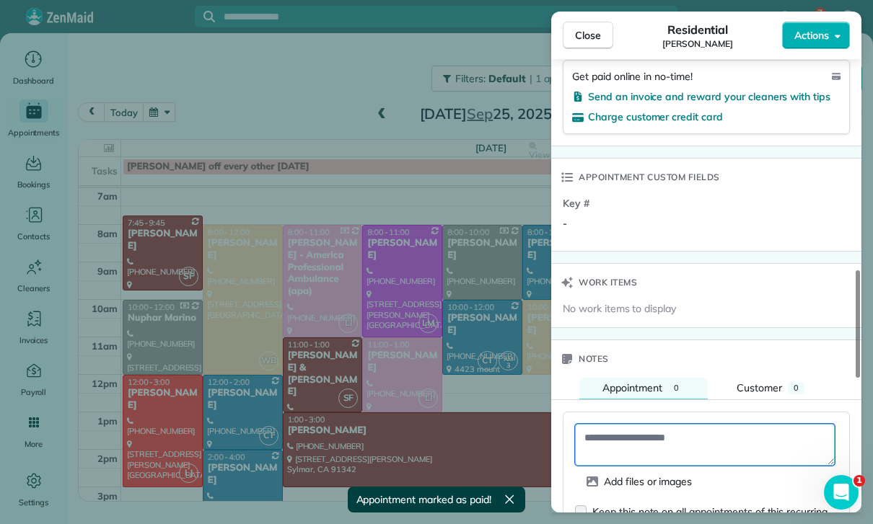
click at [640, 424] on textarea at bounding box center [705, 445] width 260 height 42
paste textarea "**********"
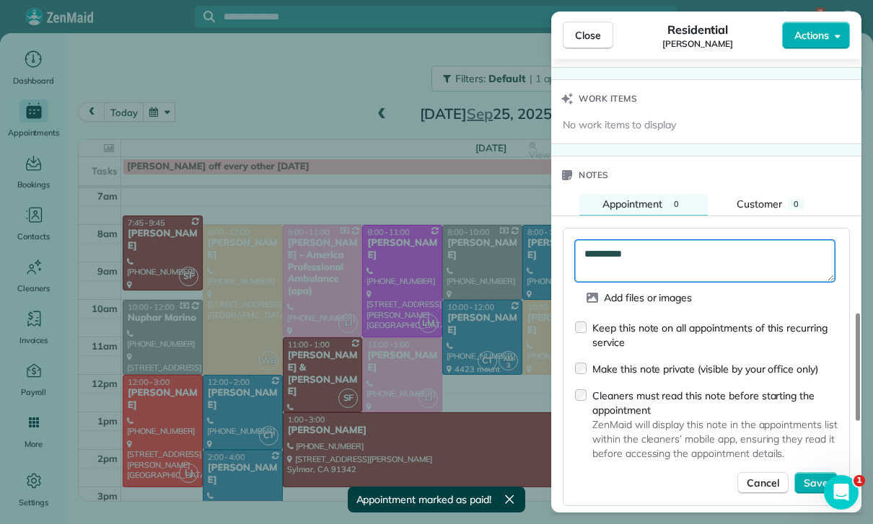
scroll to position [1185, 0]
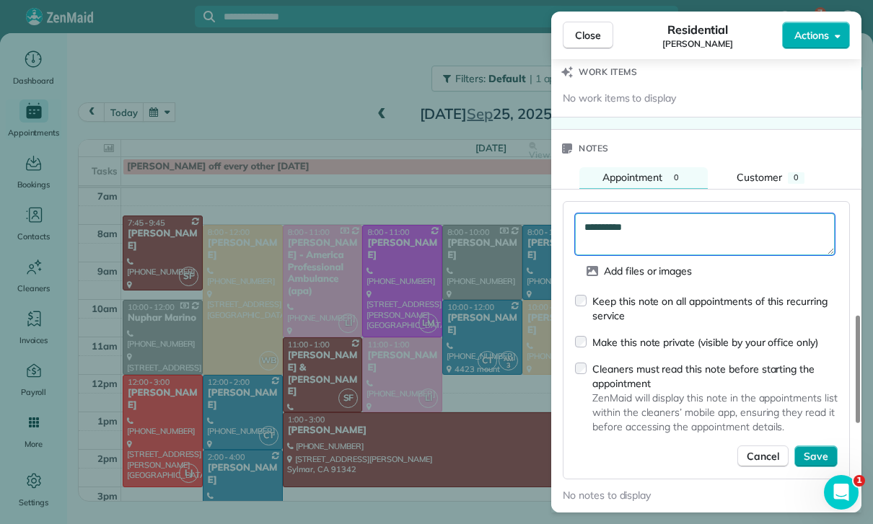
type textarea "**********"
click at [818, 449] on span "Save" at bounding box center [816, 456] width 25 height 14
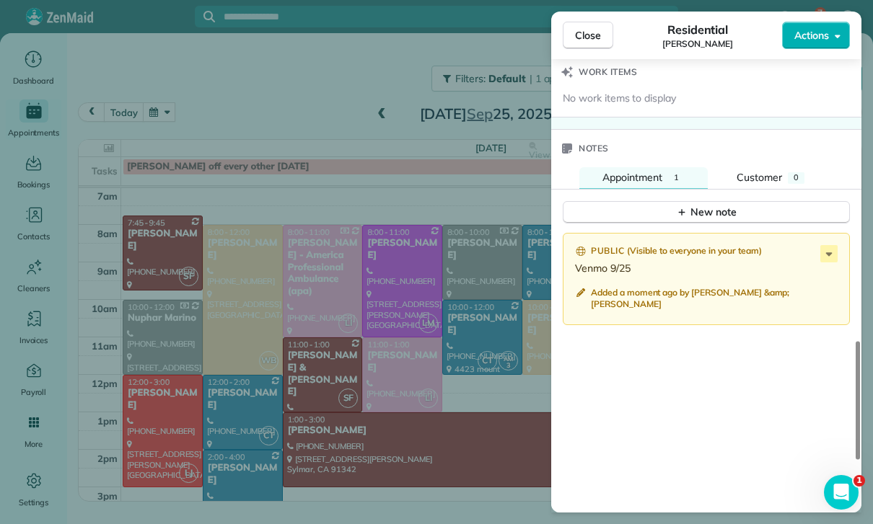
click at [395, 383] on div "Close Residential Sam Wollman Actions Status Yet to Confirm Sam Wollman · Open …" at bounding box center [436, 262] width 873 height 524
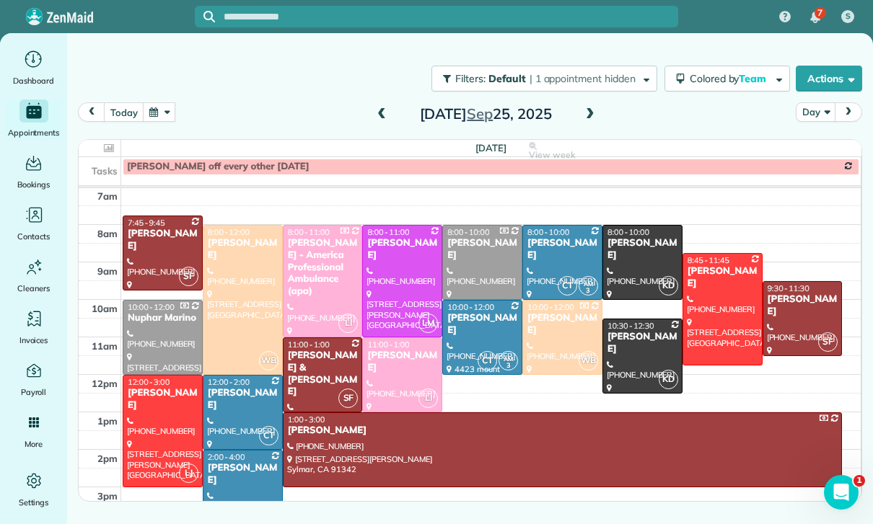
click at [158, 102] on button "button" at bounding box center [159, 111] width 33 height 19
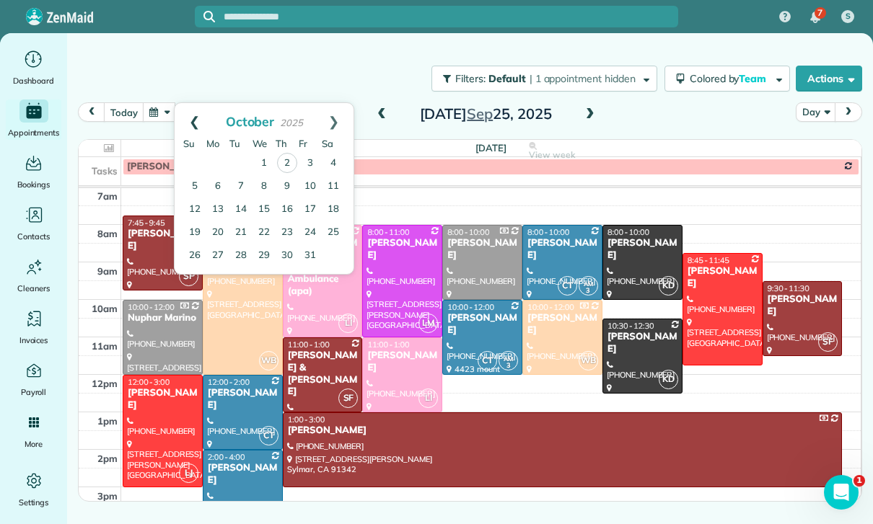
click at [184, 103] on link "Prev" at bounding box center [195, 121] width 40 height 36
click at [310, 198] on link "19" at bounding box center [310, 209] width 23 height 23
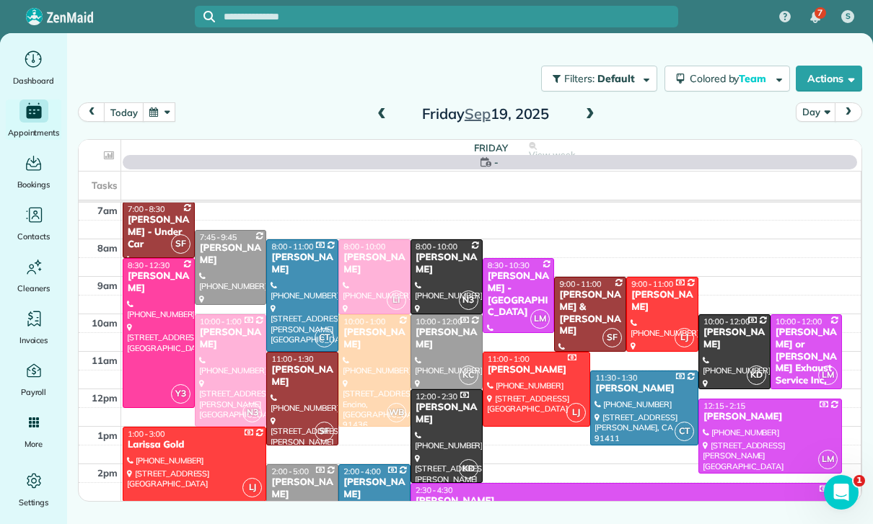
scroll to position [113, 0]
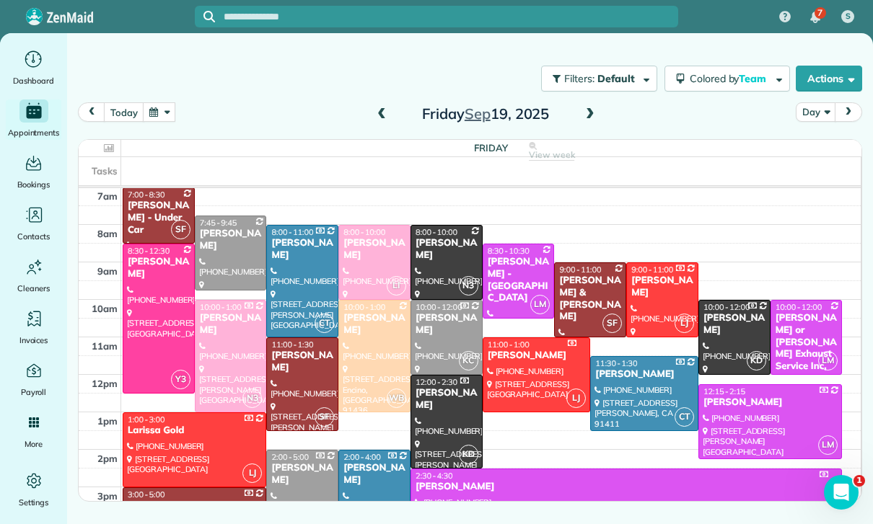
click at [224, 228] on div "[PERSON_NAME]" at bounding box center [230, 240] width 63 height 25
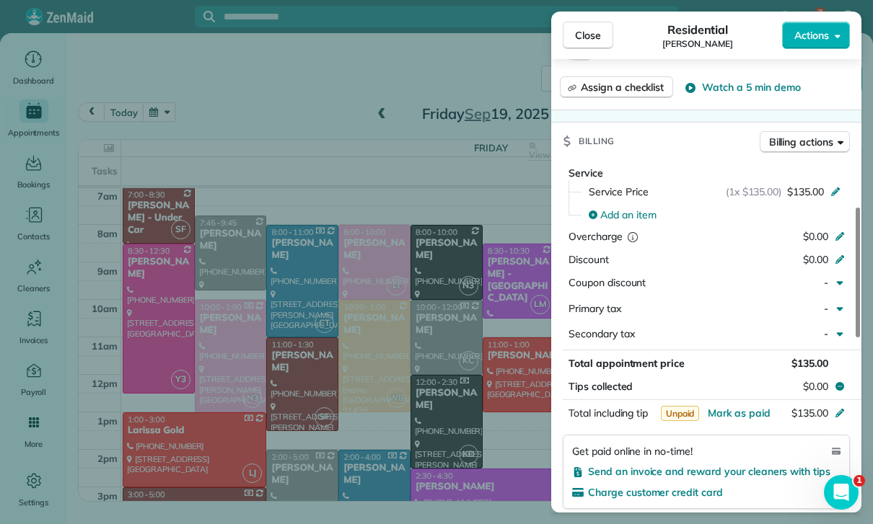
scroll to position [629, 0]
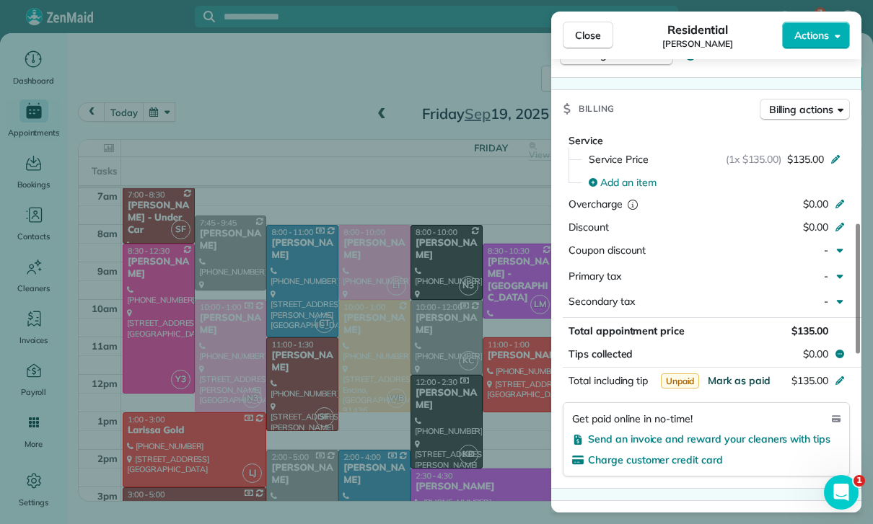
click at [733, 374] on span "Mark as paid" at bounding box center [739, 380] width 63 height 13
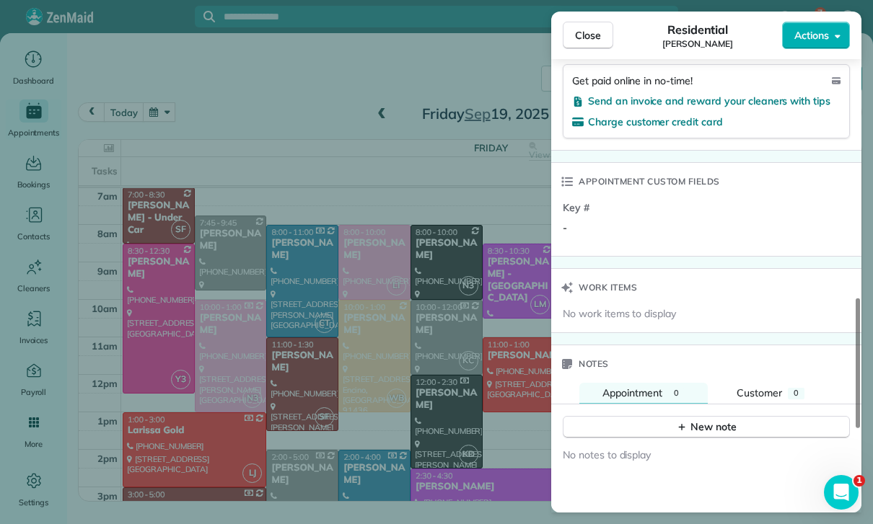
scroll to position [967, 0]
click at [690, 420] on div "New note" at bounding box center [706, 427] width 61 height 15
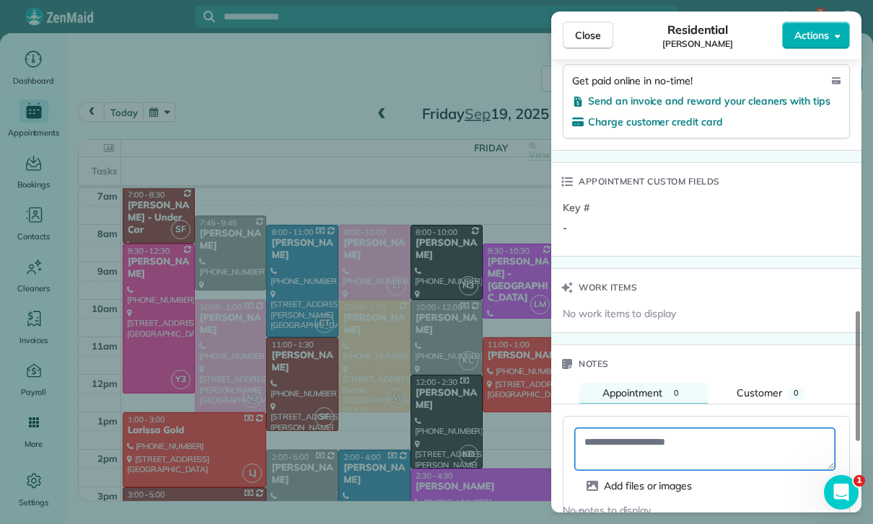
click at [613, 428] on textarea at bounding box center [705, 449] width 260 height 42
paste textarea "**********"
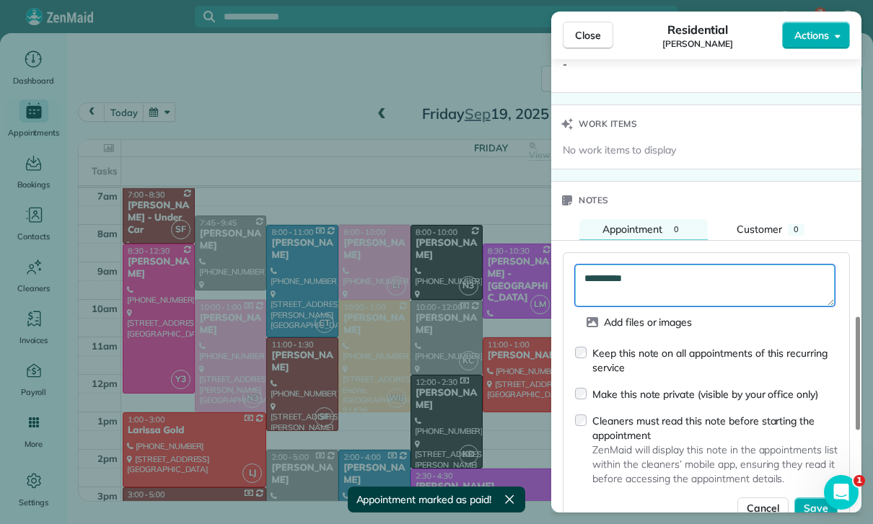
scroll to position [1132, 0]
type textarea "**********"
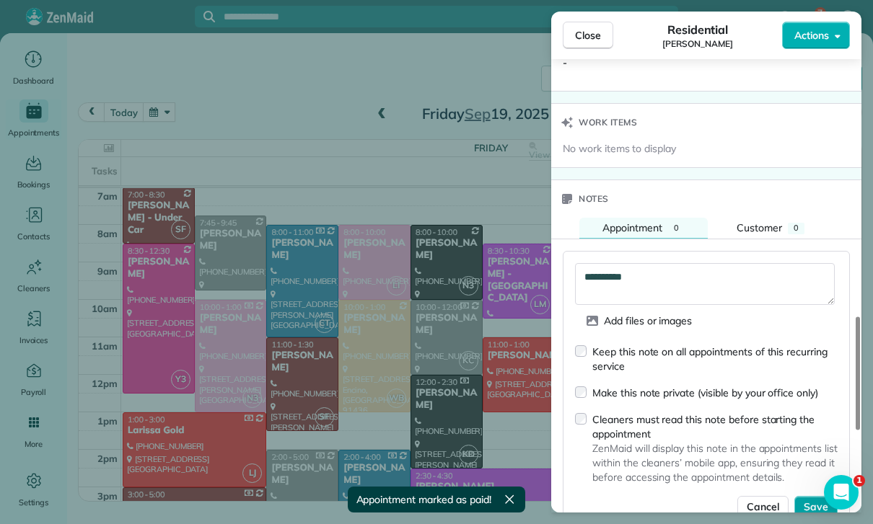
click at [816, 500] on span "Save" at bounding box center [816, 507] width 25 height 14
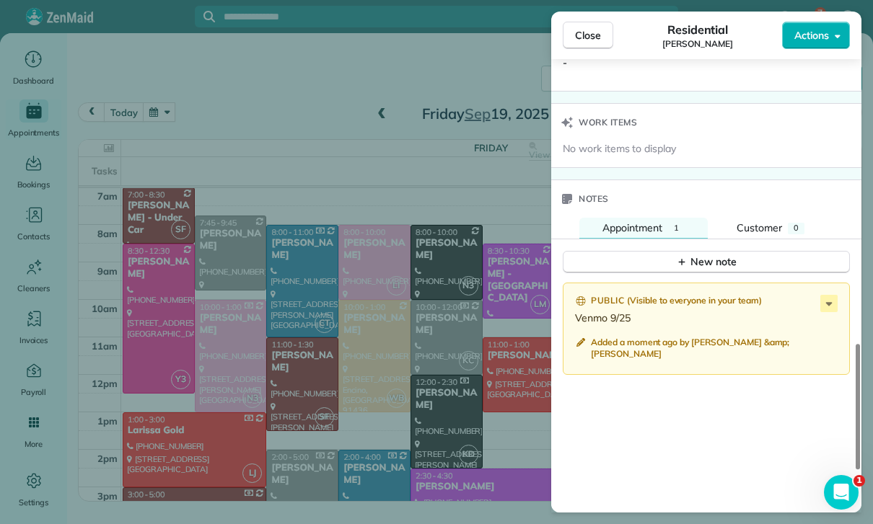
click at [379, 379] on div "Close Residential Varsha Uthappa Actions Status Confirmed Varsha Uthappa · Open…" at bounding box center [436, 262] width 873 height 524
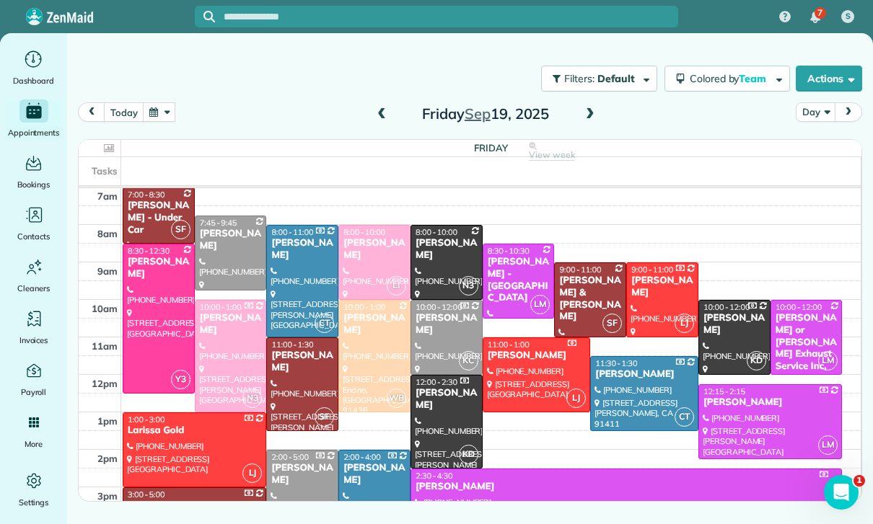
click at [175, 102] on button "button" at bounding box center [159, 111] width 33 height 19
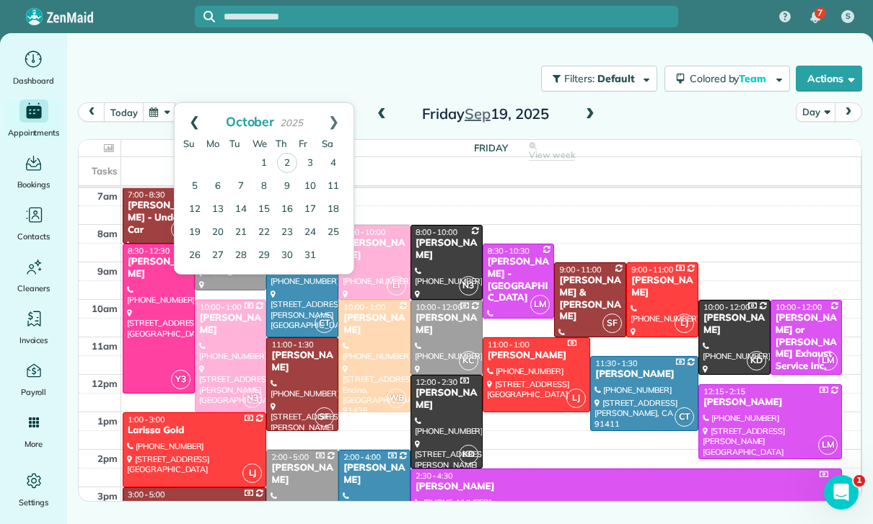
click at [185, 103] on link "Prev" at bounding box center [195, 121] width 40 height 36
click at [291, 221] on link "25" at bounding box center [287, 232] width 23 height 23
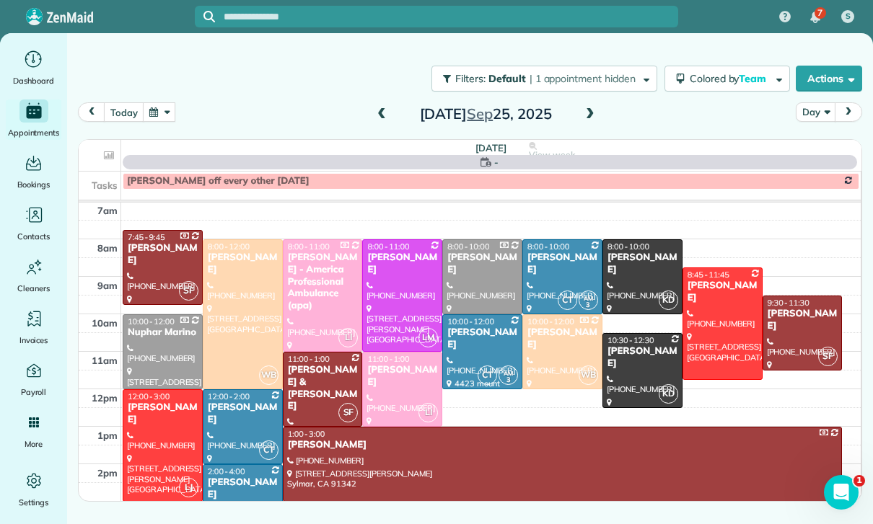
scroll to position [113, 0]
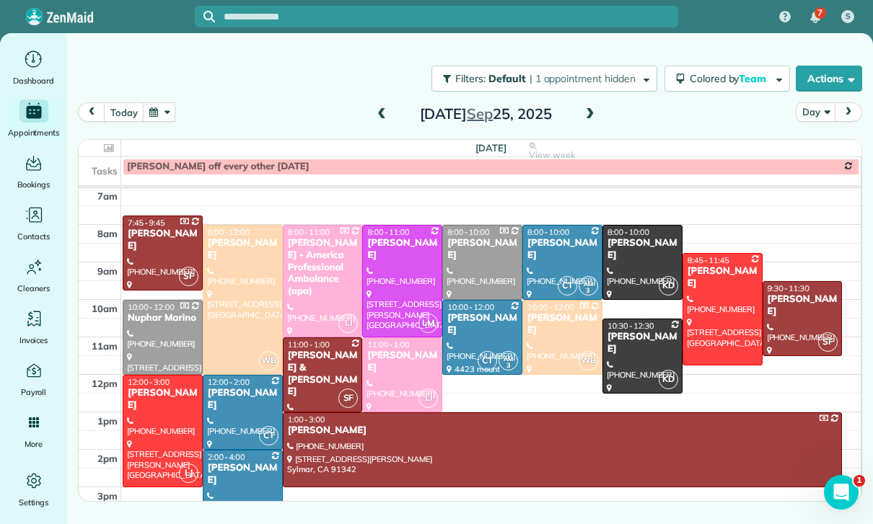
click at [553, 237] on div "Jessica Barcellano" at bounding box center [562, 249] width 71 height 25
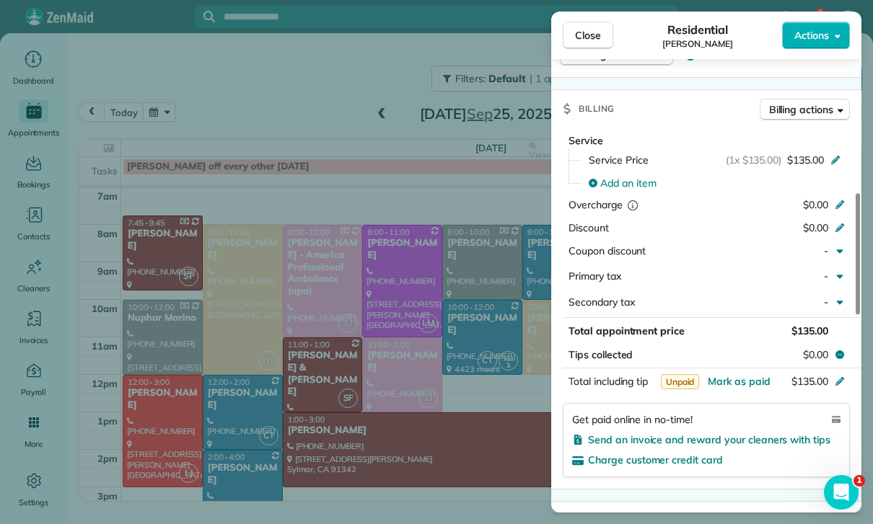
scroll to position [741, 0]
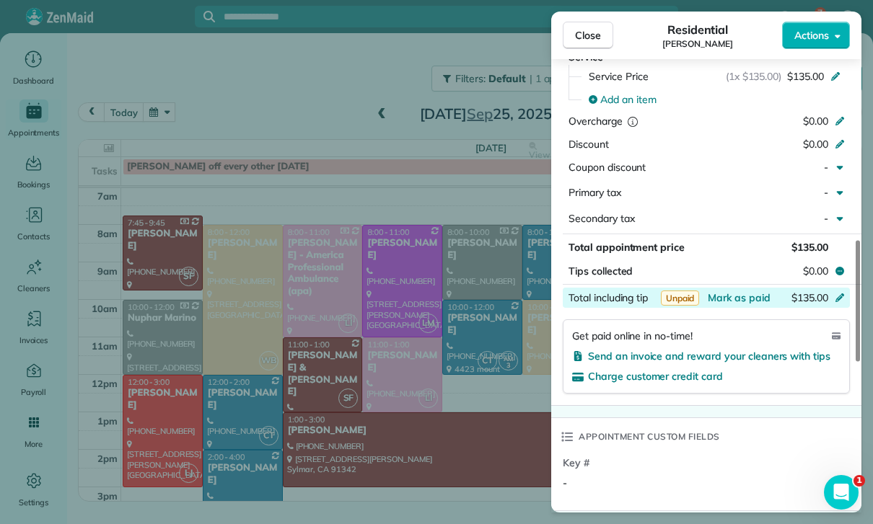
click at [734, 291] on div "$135.00" at bounding box center [763, 299] width 141 height 17
click at [739, 456] on div "Key # -" at bounding box center [708, 479] width 290 height 47
click at [729, 291] on span "Mark as paid" at bounding box center [739, 297] width 63 height 13
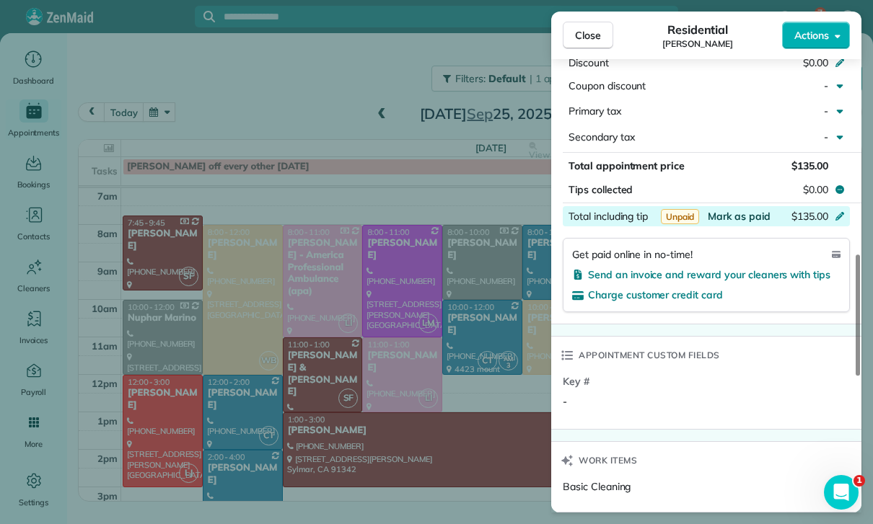
scroll to position [1026, 0]
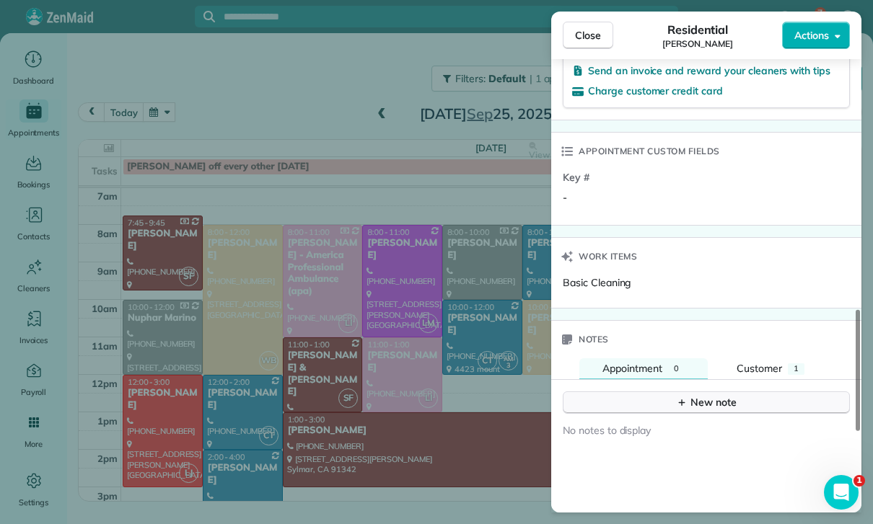
click at [686, 397] on icon "button" at bounding box center [682, 403] width 12 height 12
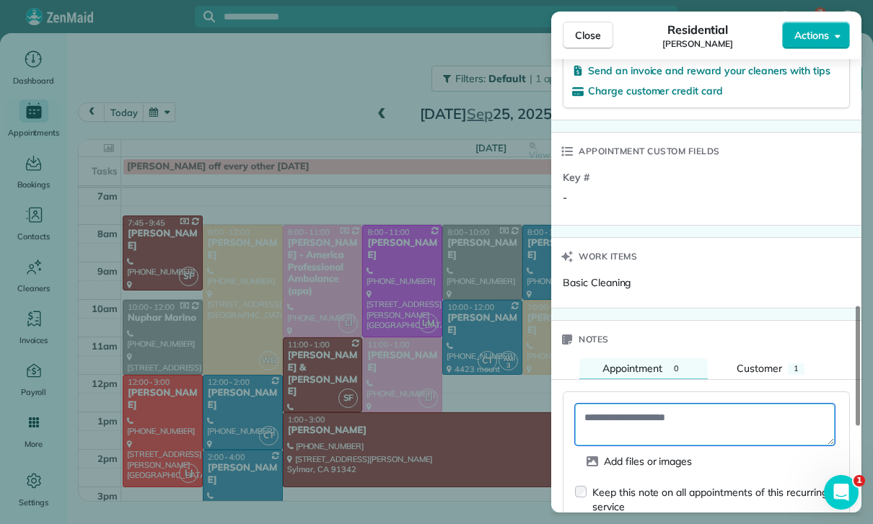
click at [648, 404] on textarea at bounding box center [705, 425] width 260 height 42
paste textarea "**********"
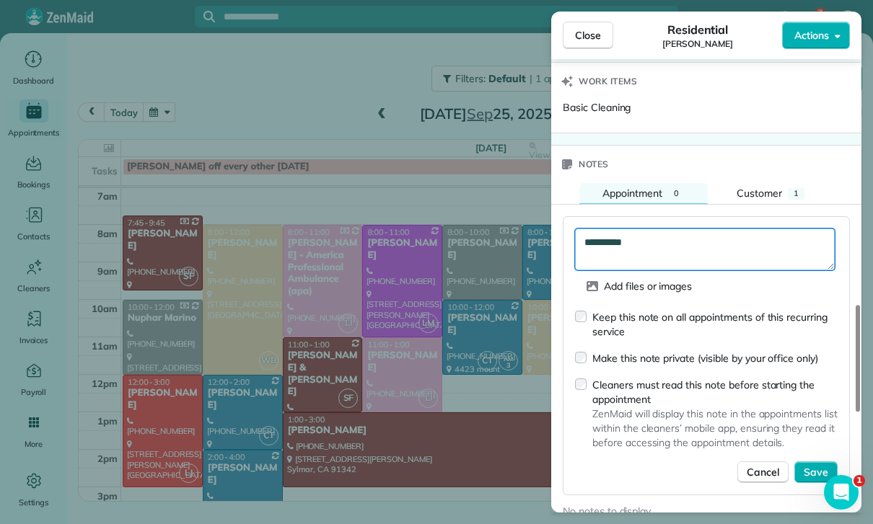
scroll to position [1201, 0]
type textarea "**********"
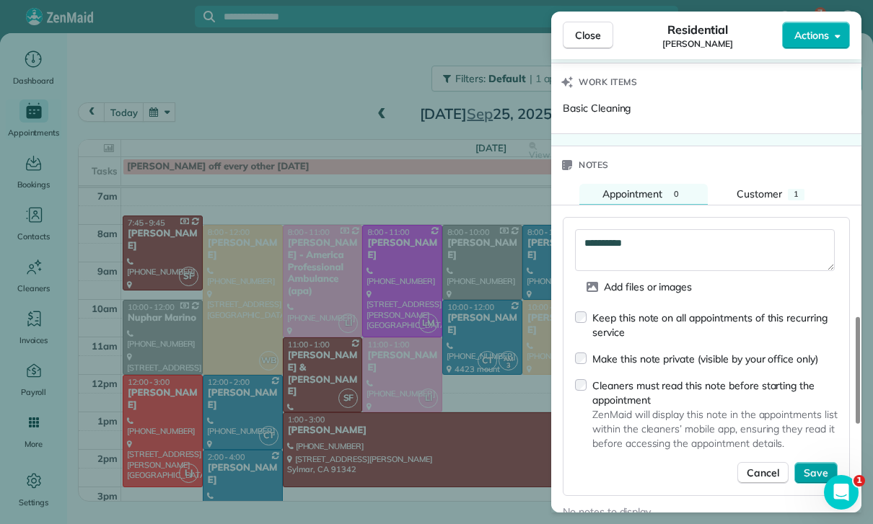
click at [824, 466] on span "Save" at bounding box center [816, 473] width 25 height 14
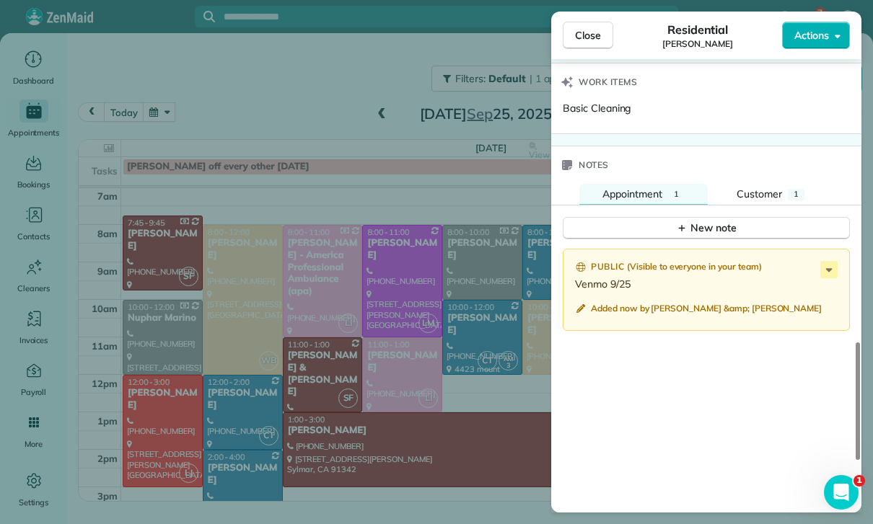
click at [413, 392] on div "Close Residential Jessica Barcellano Actions Status Yet to Confirm Jessica Barc…" at bounding box center [436, 262] width 873 height 524
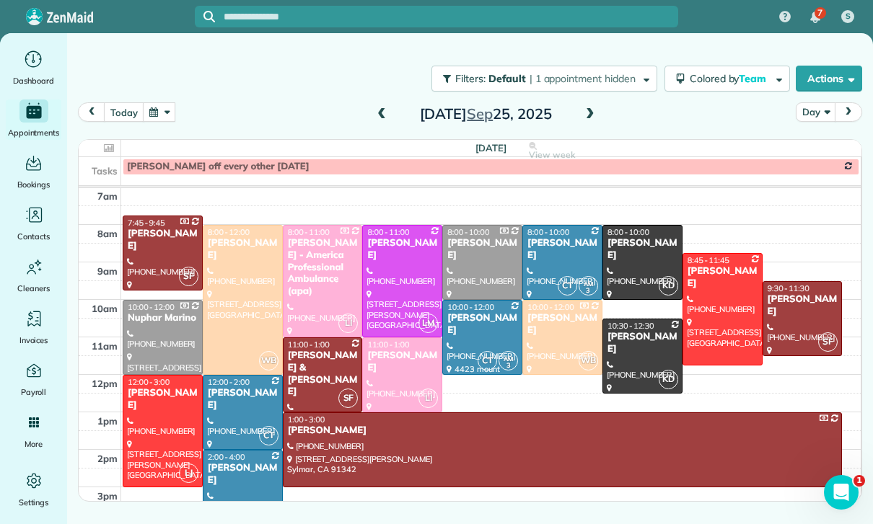
click at [633, 320] on div at bounding box center [642, 357] width 79 height 74
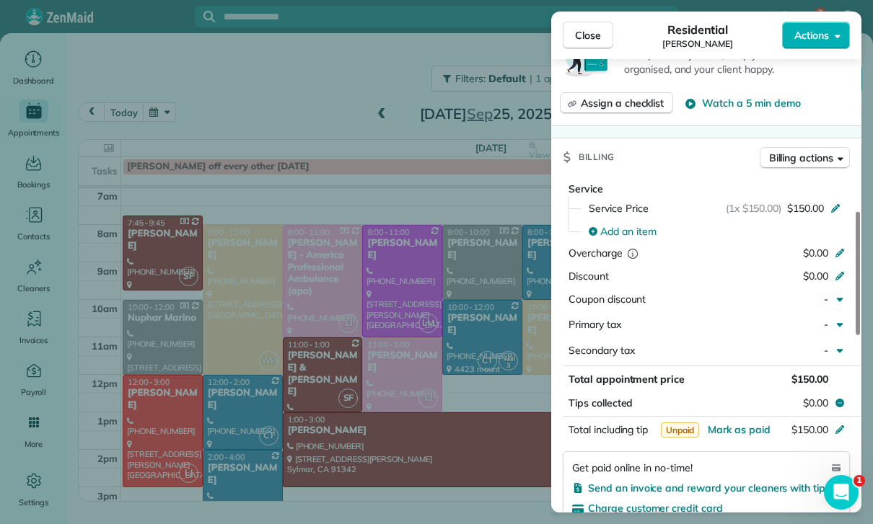
scroll to position [633, 0]
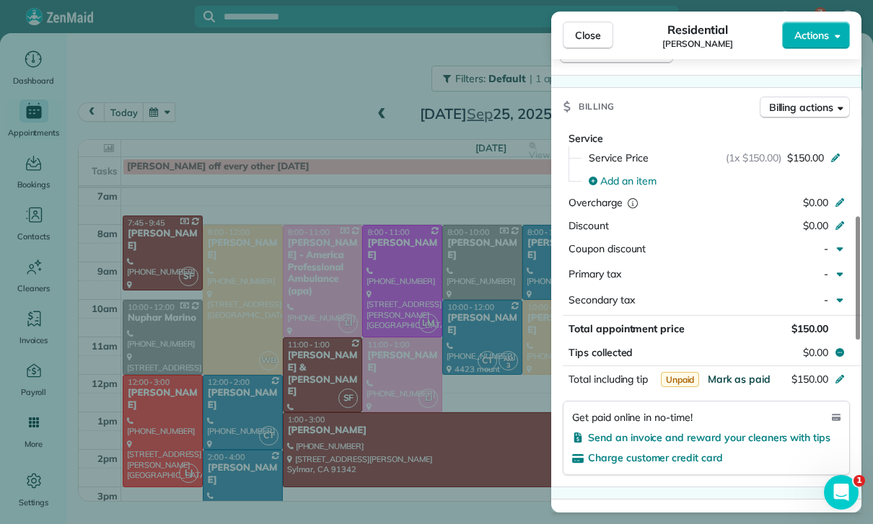
click at [722, 373] on span "Mark as paid" at bounding box center [739, 379] width 63 height 13
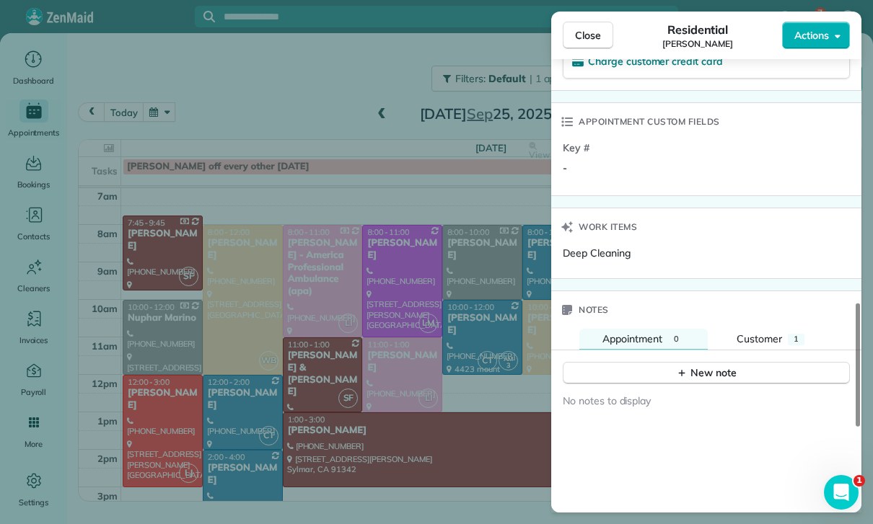
scroll to position [1047, 0]
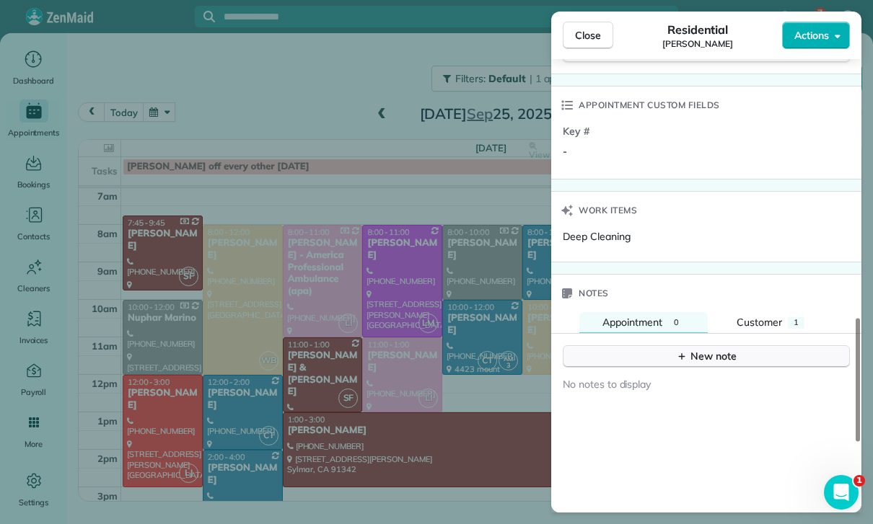
click at [709, 349] on div "New note" at bounding box center [706, 356] width 61 height 15
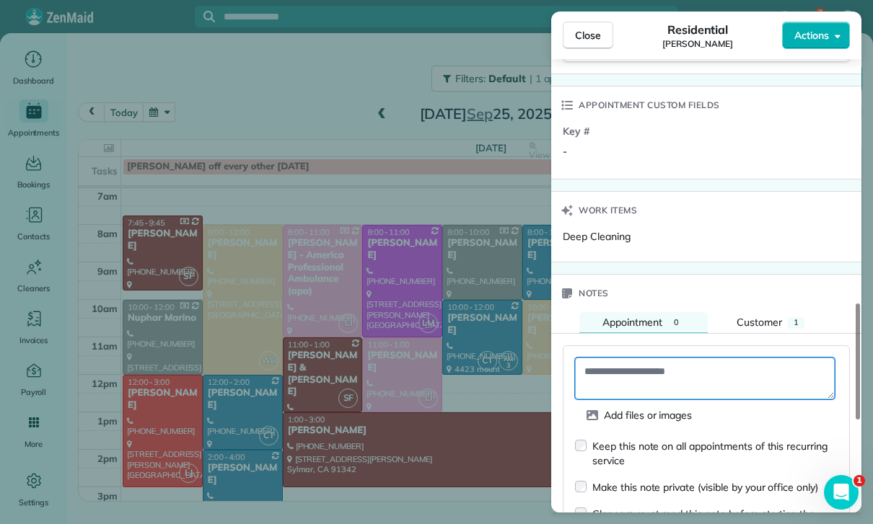
click at [612, 358] on textarea at bounding box center [705, 379] width 260 height 42
paste textarea "**********"
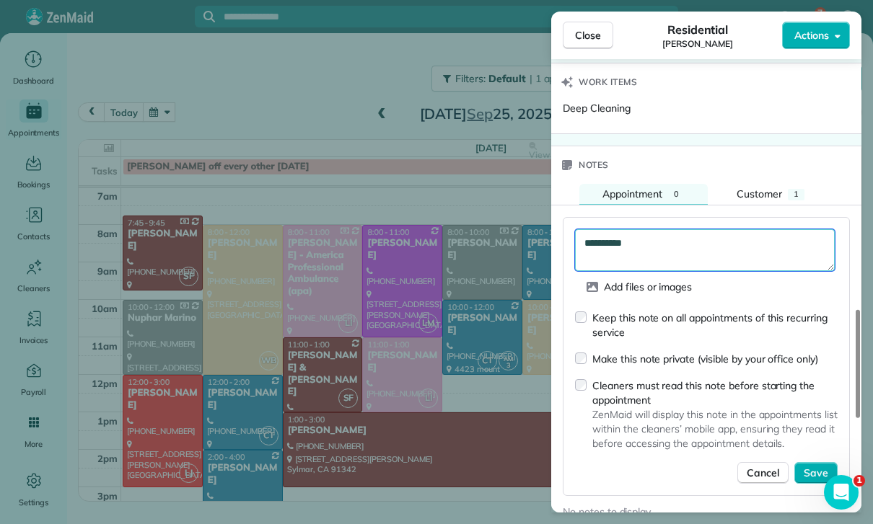
scroll to position [1182, 0]
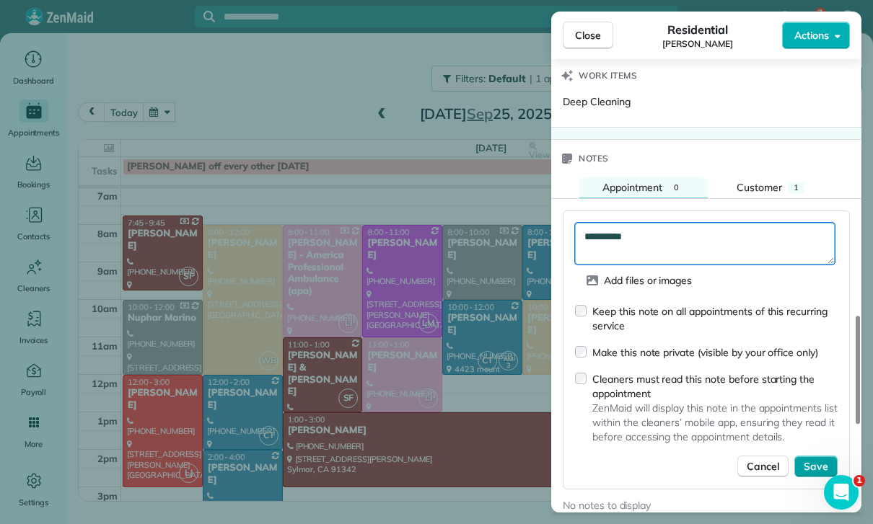
type textarea "**********"
click at [820, 456] on button "Save" at bounding box center [815, 467] width 43 height 22
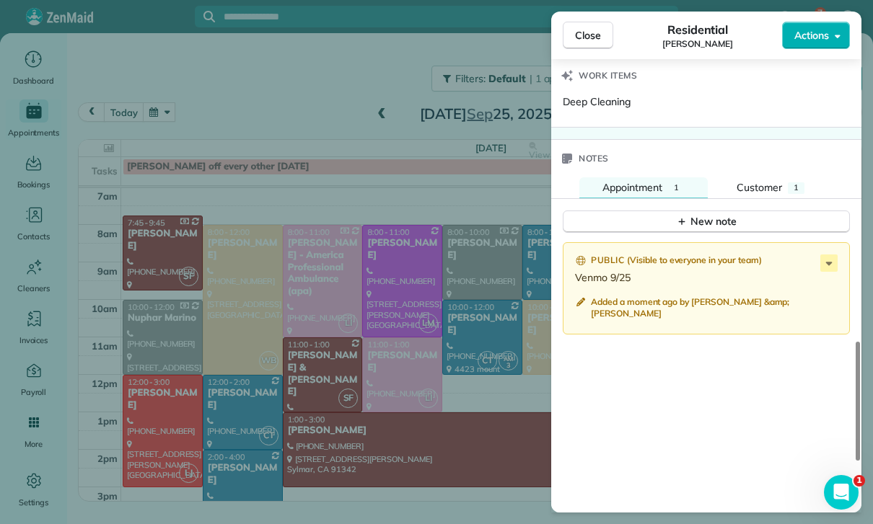
click at [442, 351] on div "Close Residential Darren Bridges Actions Status Yet to Confirm Darren Bridges ·…" at bounding box center [436, 262] width 873 height 524
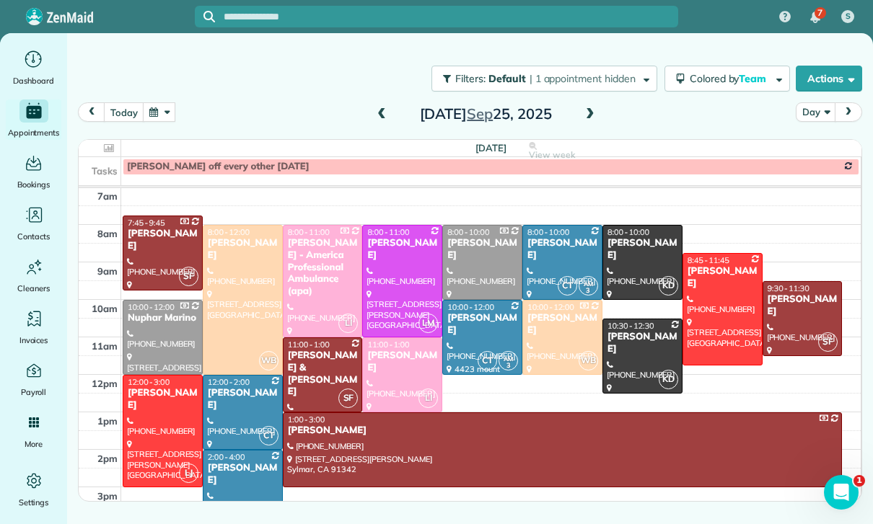
click at [703, 254] on div at bounding box center [722, 309] width 79 height 111
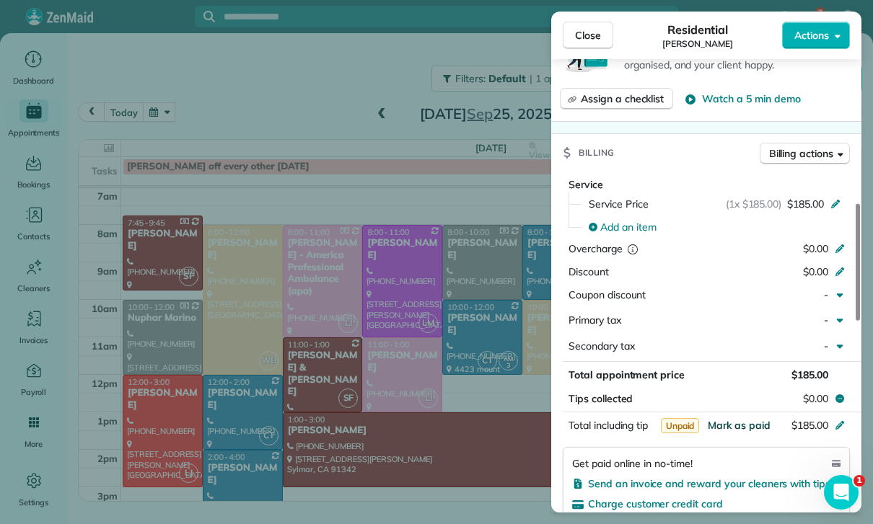
click at [737, 419] on span "Mark as paid" at bounding box center [739, 425] width 63 height 13
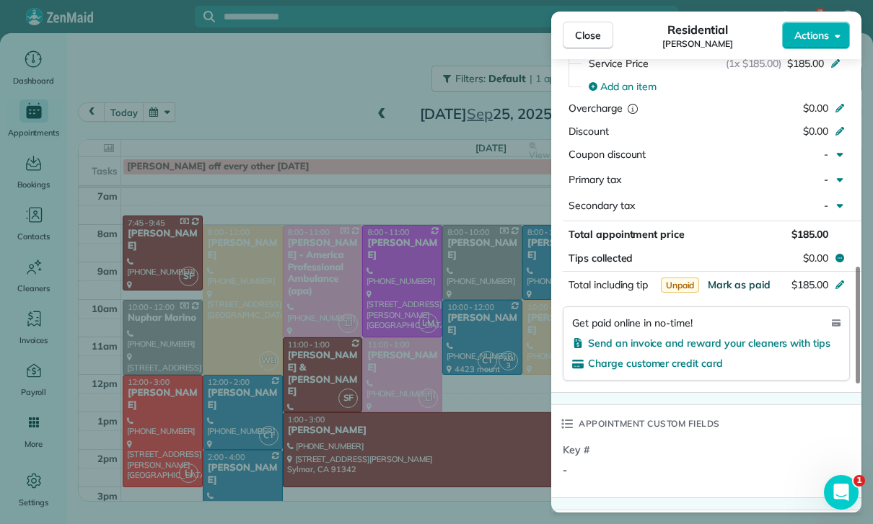
scroll to position [1024, 0]
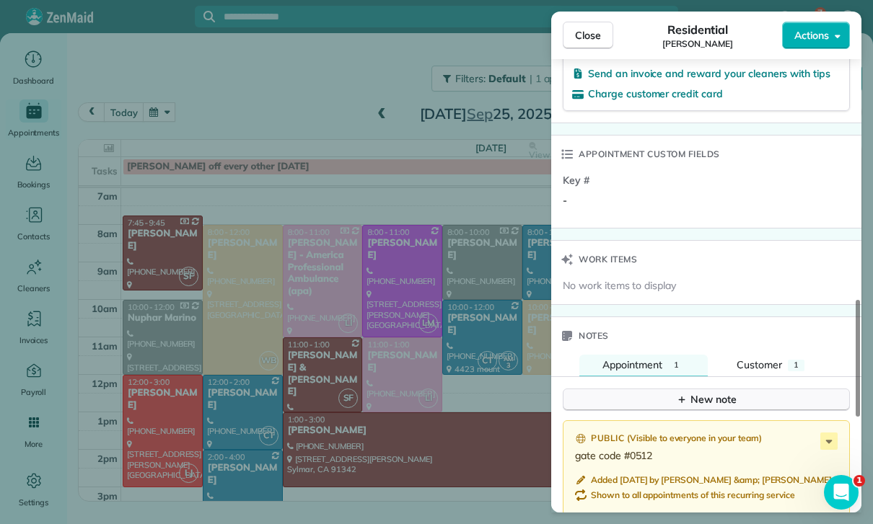
click at [703, 392] on div "New note" at bounding box center [706, 399] width 61 height 15
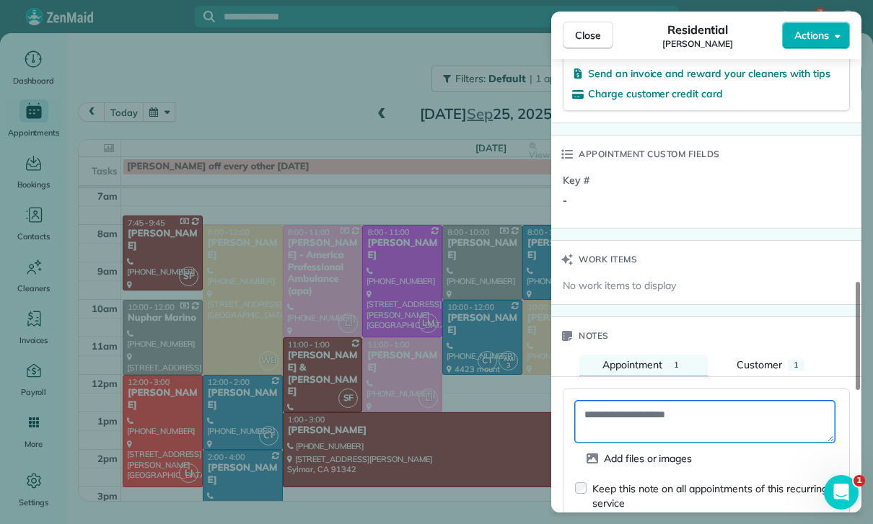
click at [635, 401] on textarea at bounding box center [705, 422] width 260 height 42
paste textarea "**********"
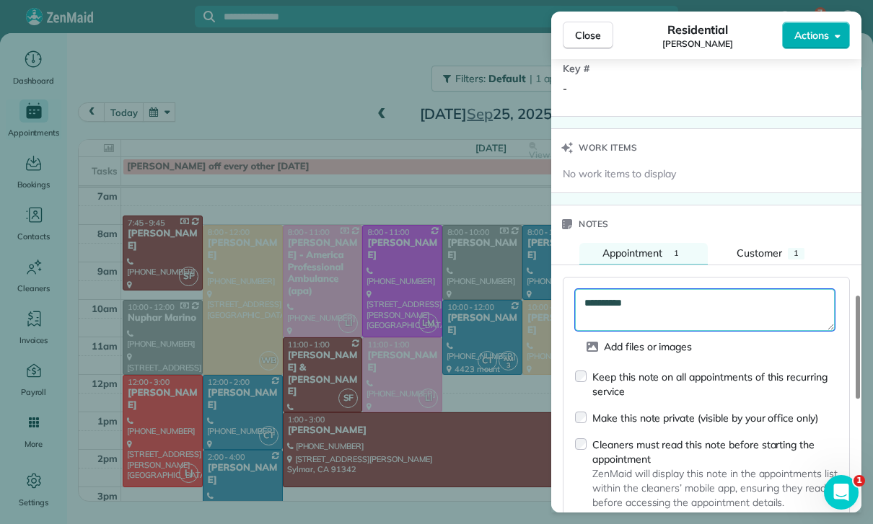
scroll to position [1139, 0]
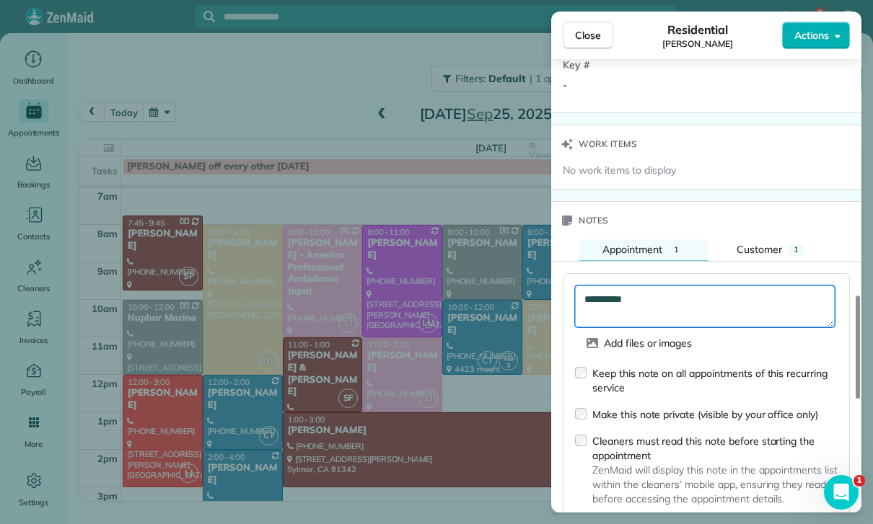
type textarea "**********"
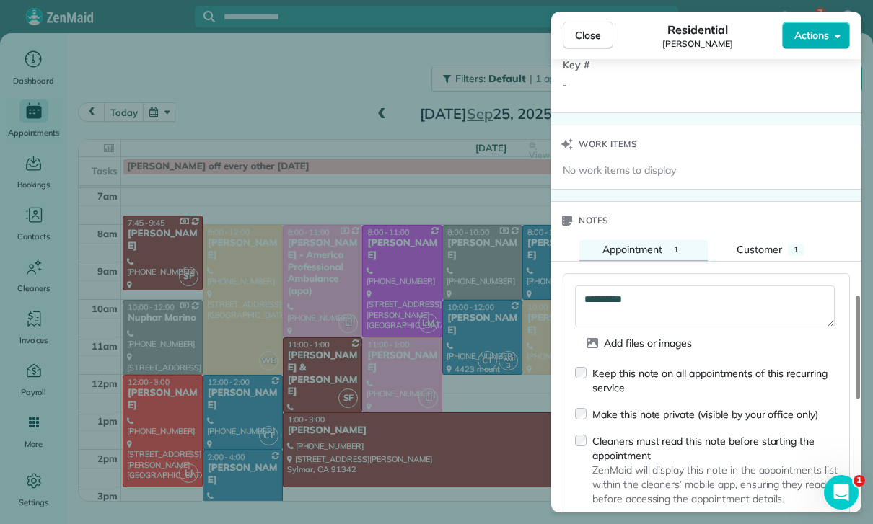
click at [811, 522] on span "Save" at bounding box center [816, 529] width 25 height 14
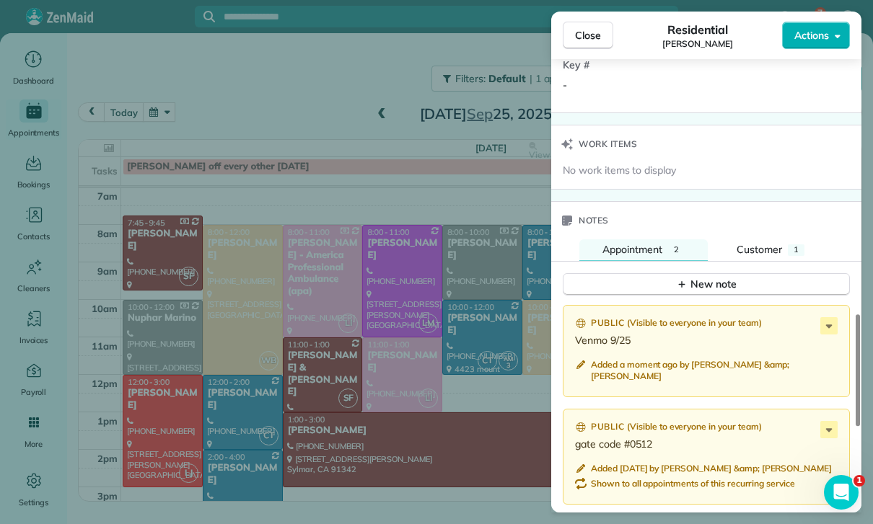
click at [458, 445] on div "Close Residential Kendra McCall Actions Status Yet to Confirm Kendra McCall · O…" at bounding box center [436, 262] width 873 height 524
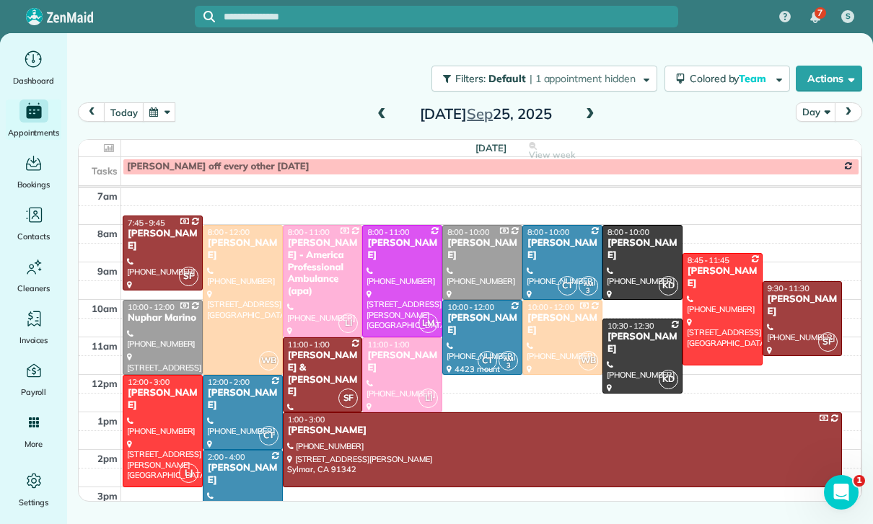
click at [804, 282] on div at bounding box center [802, 319] width 79 height 74
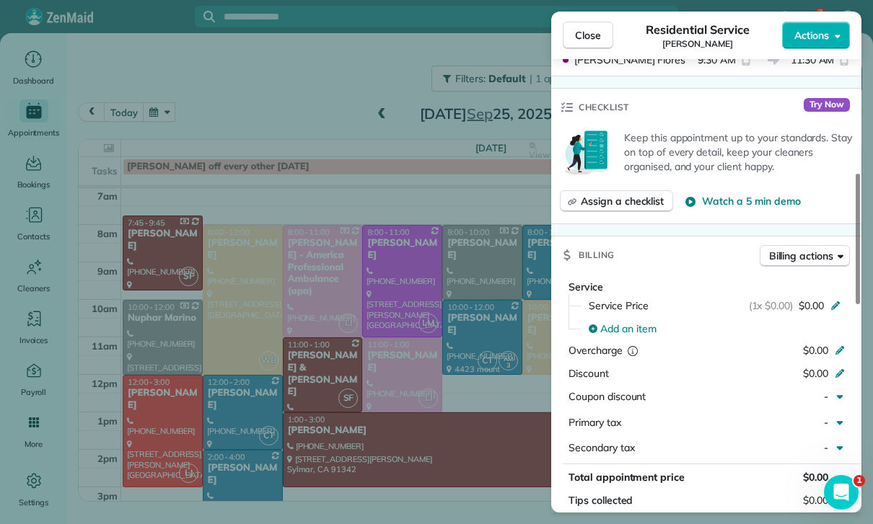
scroll to position [525, 0]
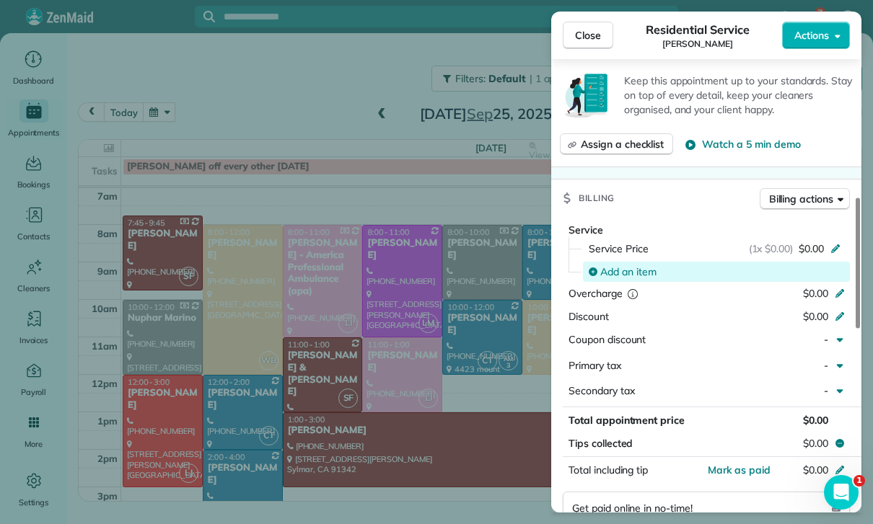
click at [638, 265] on span "Add an item" at bounding box center [628, 272] width 56 height 14
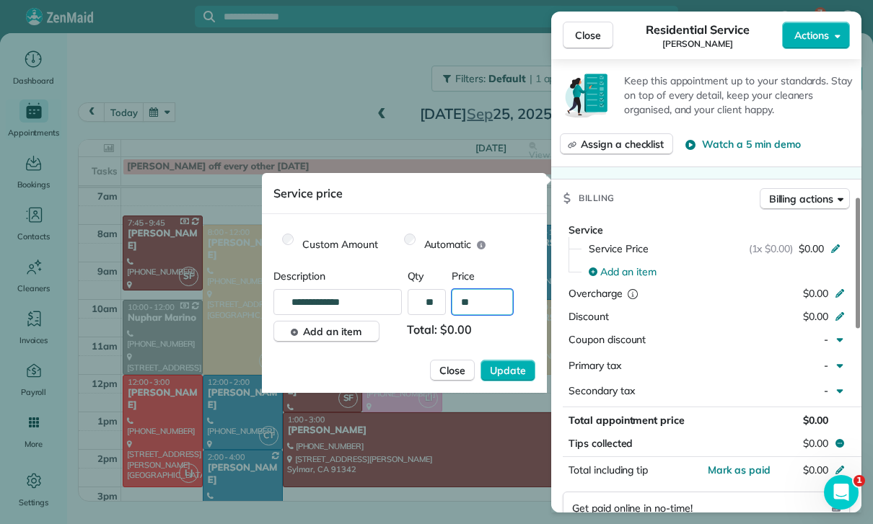
click at [490, 301] on input "**" at bounding box center [482, 302] width 61 height 26
type input "****"
click at [510, 371] on span "Update" at bounding box center [508, 371] width 36 height 14
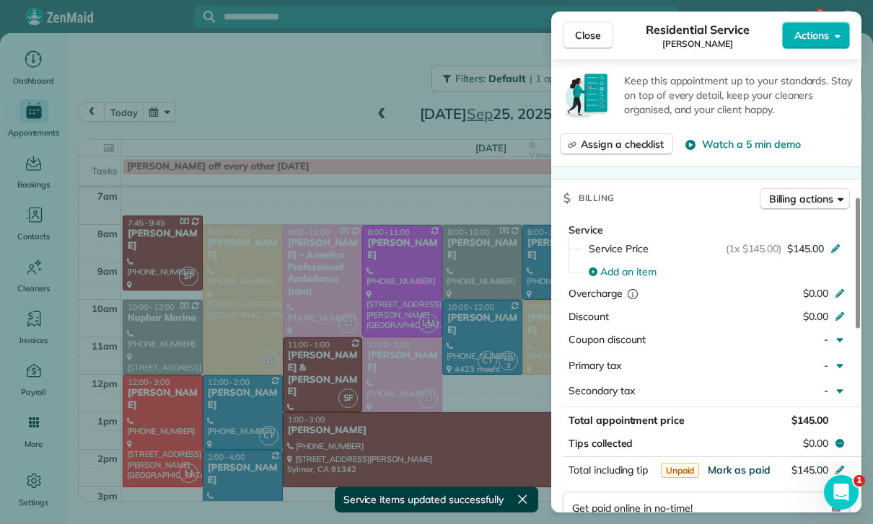
click at [732, 464] on span "Mark as paid" at bounding box center [739, 470] width 63 height 13
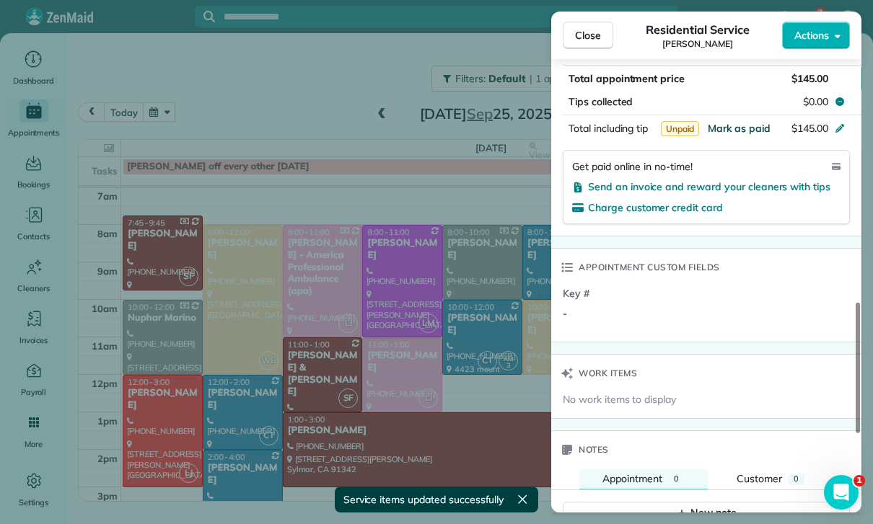
scroll to position [925, 0]
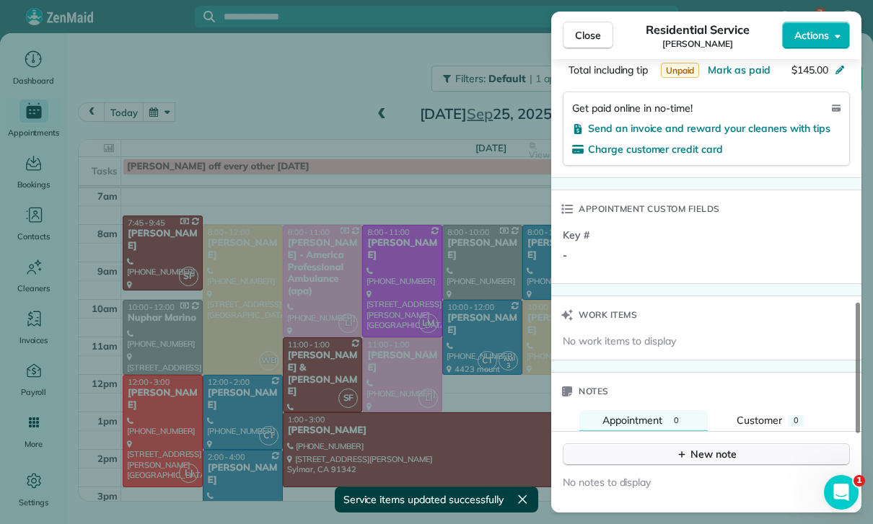
click at [695, 447] on div "New note" at bounding box center [706, 454] width 61 height 15
click at [640, 456] on textarea at bounding box center [705, 477] width 260 height 42
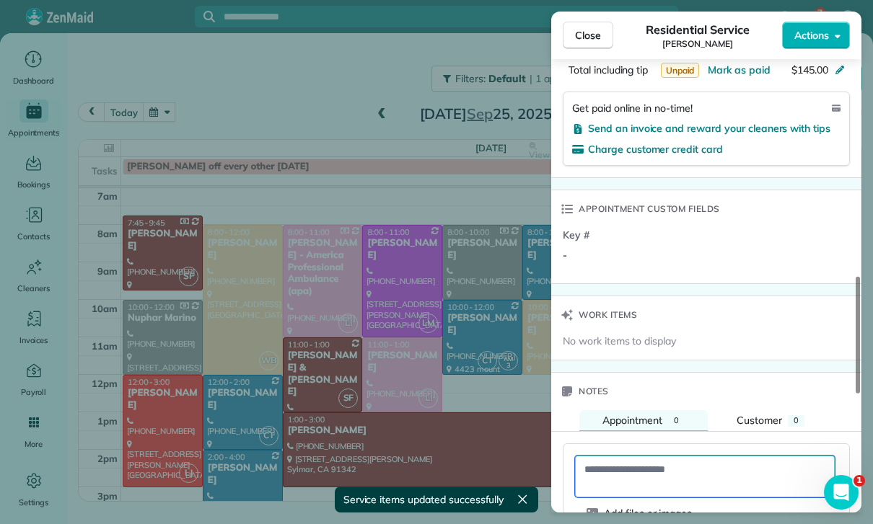
paste textarea "**********"
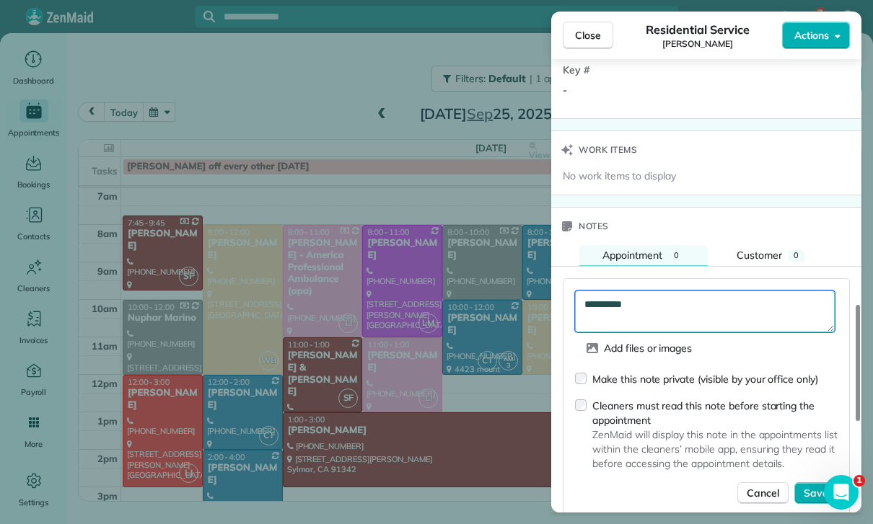
scroll to position [1106, 0]
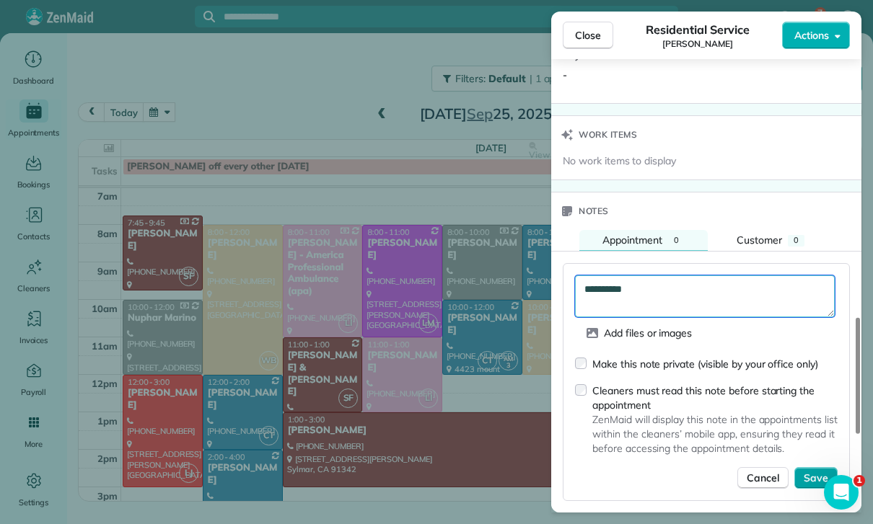
type textarea "**********"
click at [821, 471] on span "Save" at bounding box center [816, 478] width 25 height 14
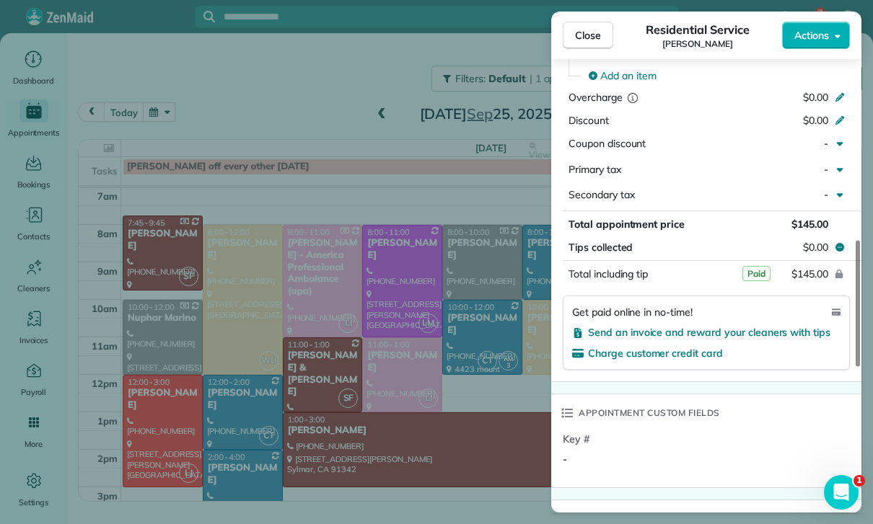
scroll to position [711, 0]
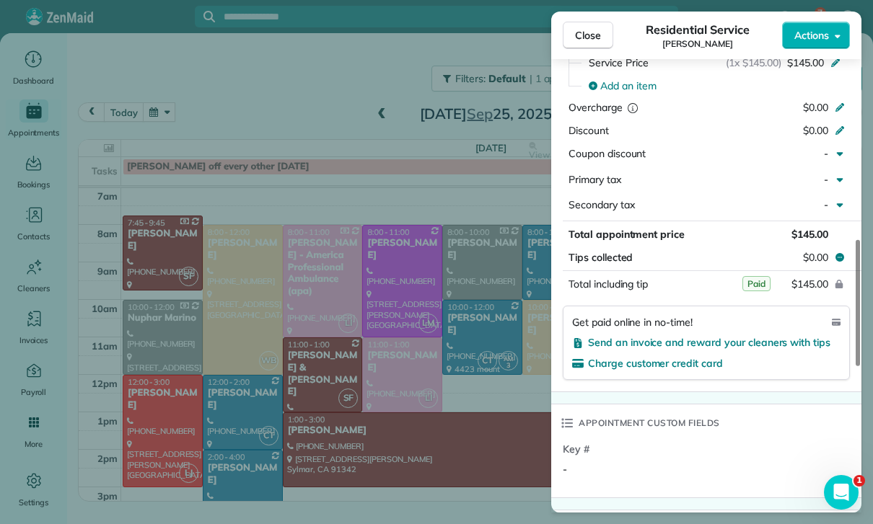
click at [453, 389] on div "Close Residential Service Anna Volkov Actions Status Confirmed Anna Volkov · Op…" at bounding box center [436, 262] width 873 height 524
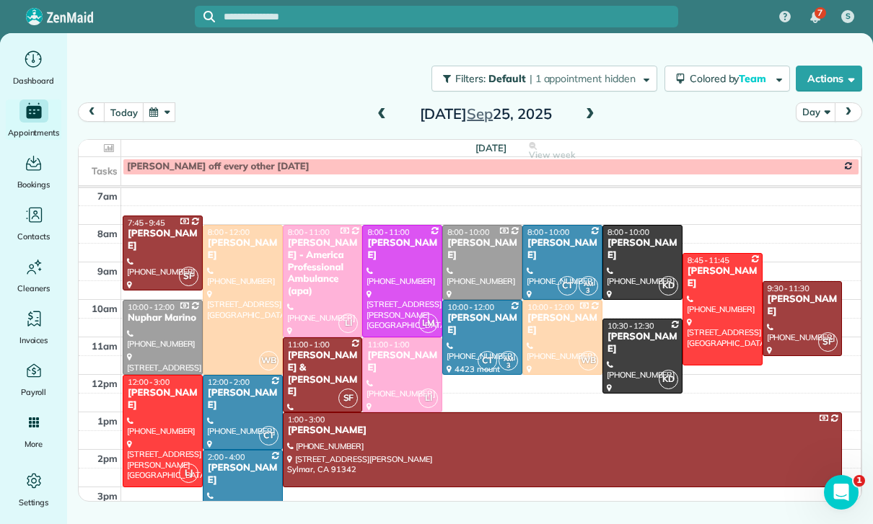
click at [631, 226] on div at bounding box center [642, 263] width 79 height 74
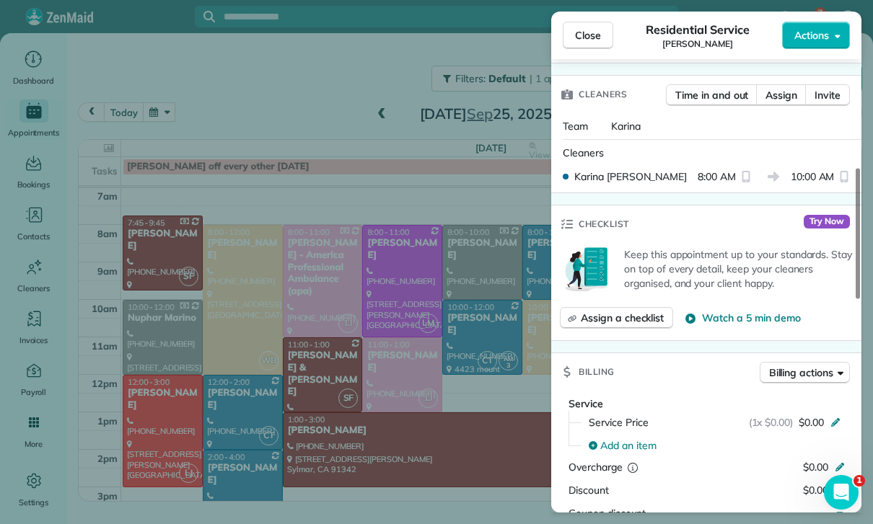
scroll to position [418, 0]
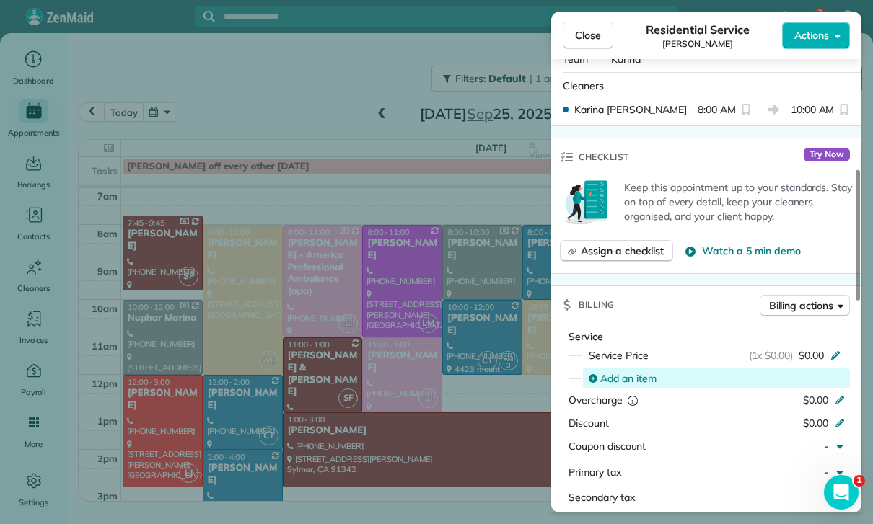
click at [634, 371] on span "Add an item" at bounding box center [628, 378] width 56 height 14
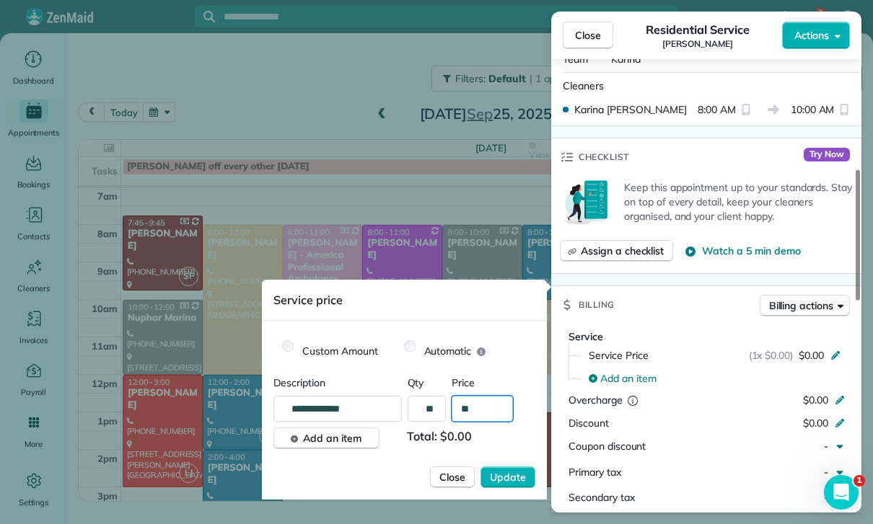
click at [501, 409] on input "**" at bounding box center [482, 409] width 61 height 26
type input "****"
click at [509, 480] on span "Update" at bounding box center [508, 477] width 36 height 14
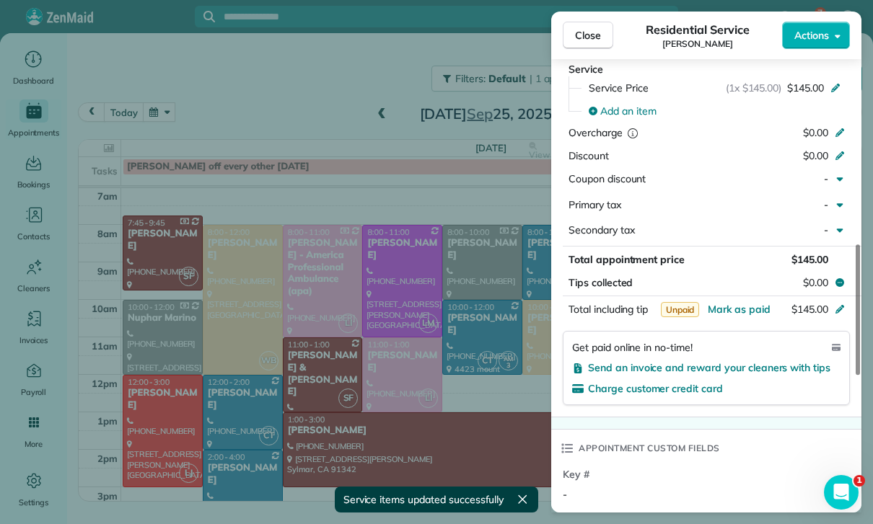
scroll to position [786, 0]
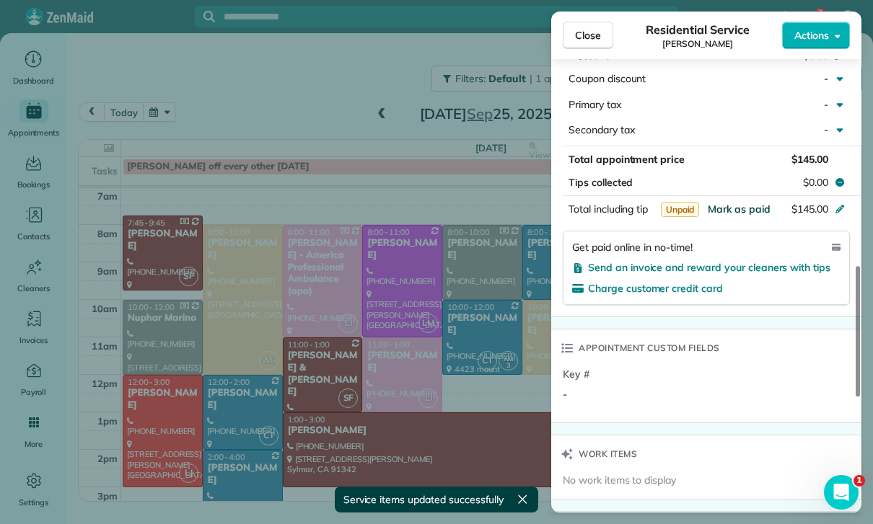
click at [736, 203] on span "Mark as paid" at bounding box center [739, 209] width 63 height 13
click at [734, 203] on span "Mark as paid" at bounding box center [739, 209] width 63 height 13
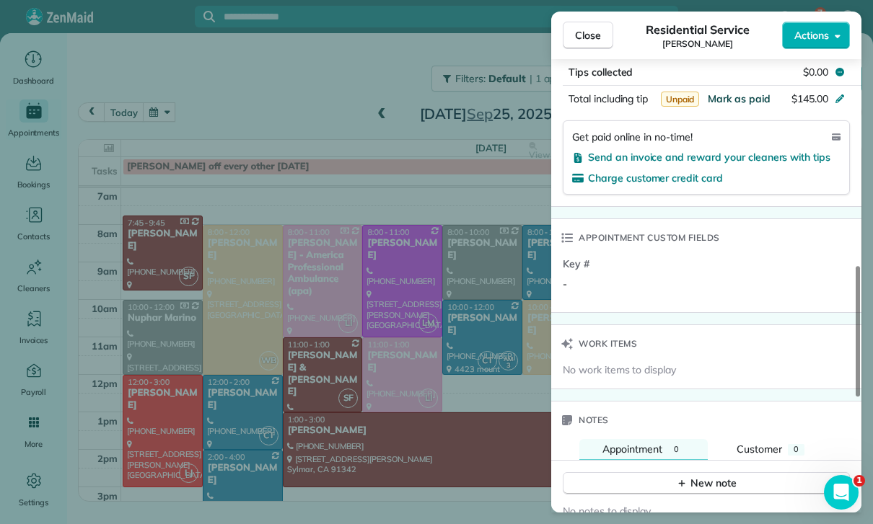
scroll to position [938, 0]
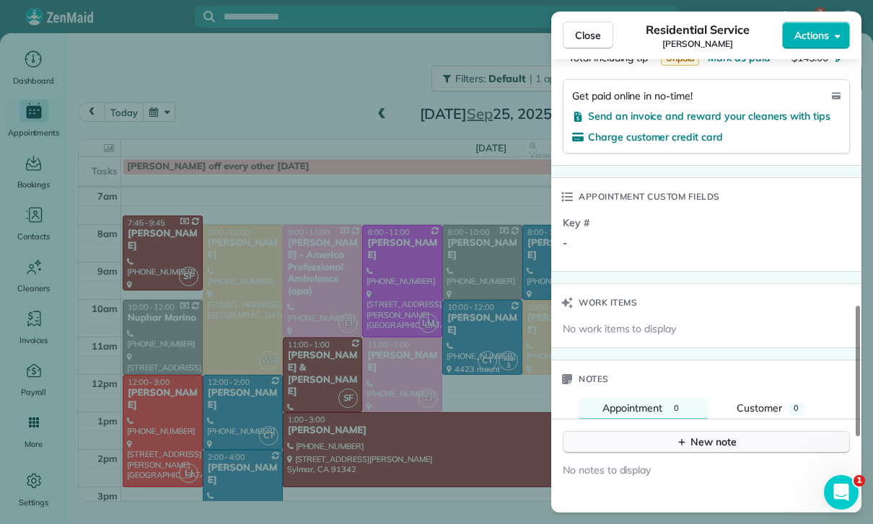
click at [698, 435] on div "New note" at bounding box center [706, 442] width 61 height 15
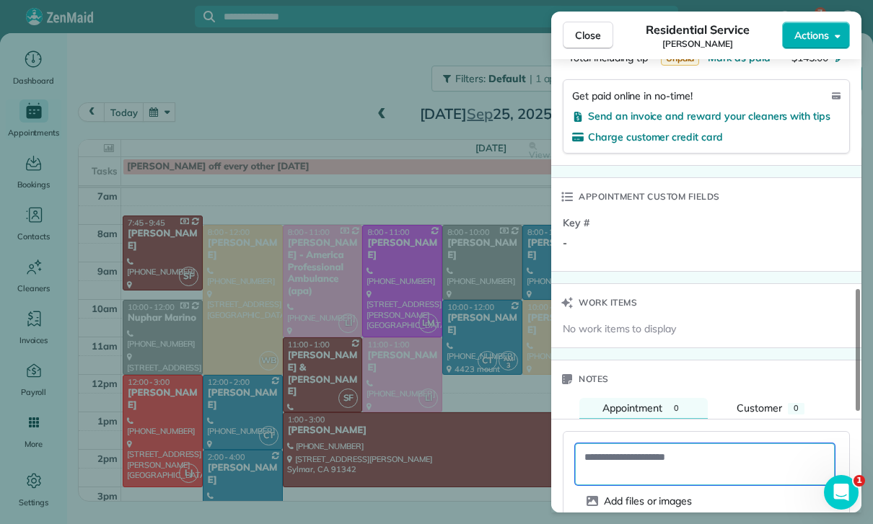
click at [625, 444] on textarea at bounding box center [705, 465] width 260 height 42
paste textarea "**********"
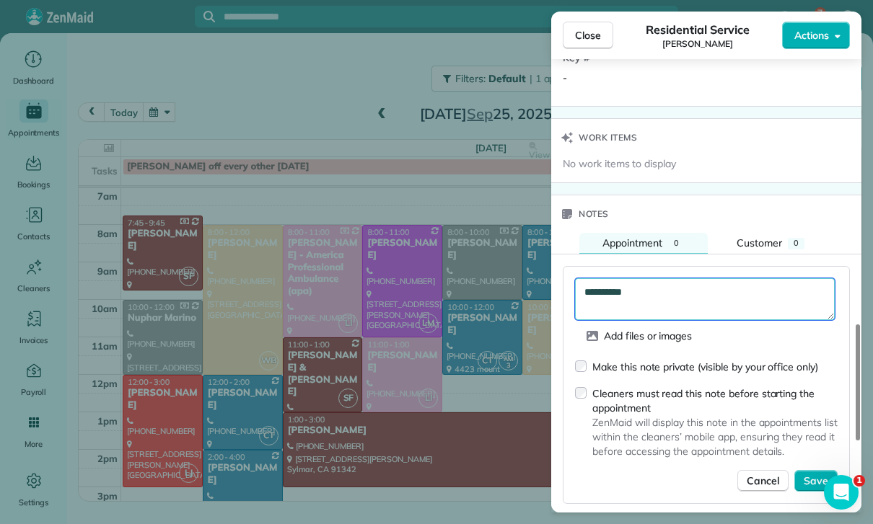
scroll to position [1134, 0]
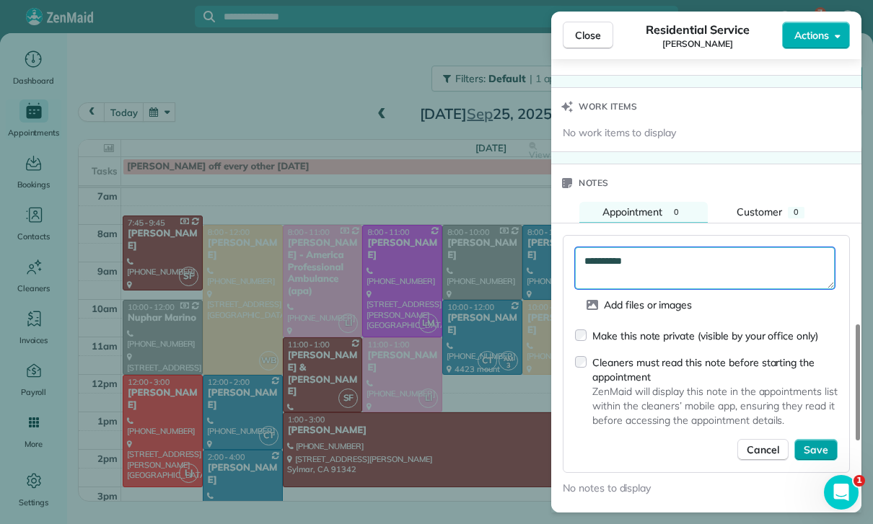
type textarea "**********"
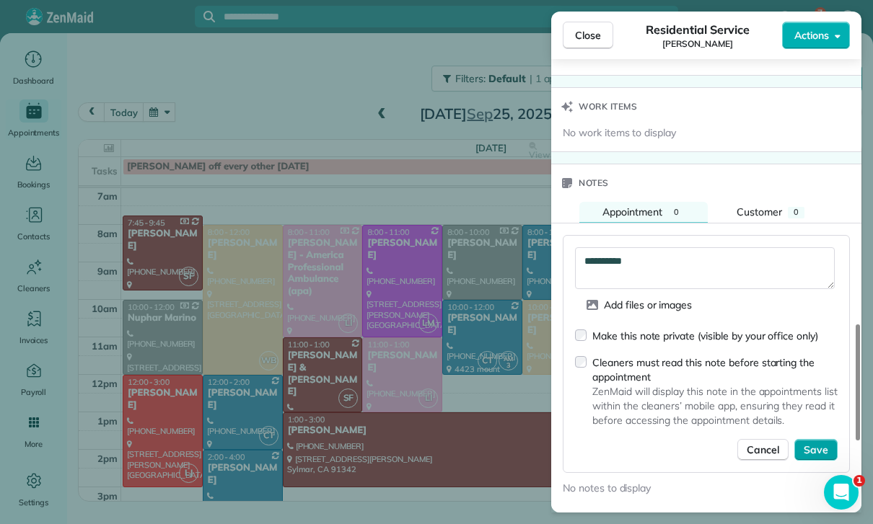
click at [817, 443] on span "Save" at bounding box center [816, 450] width 25 height 14
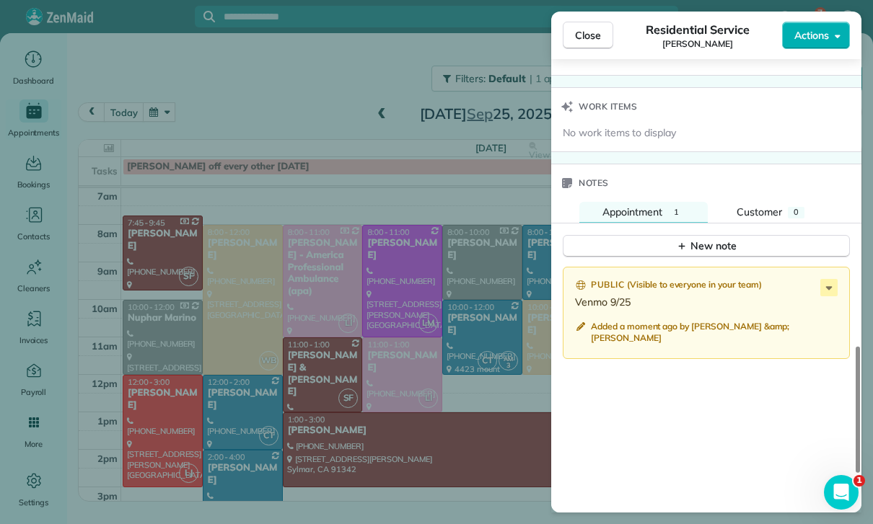
click at [331, 381] on div "Close Residential Service Sasha Kapoor Actions Status Confirmed Sasha Kapoor · …" at bounding box center [436, 262] width 873 height 524
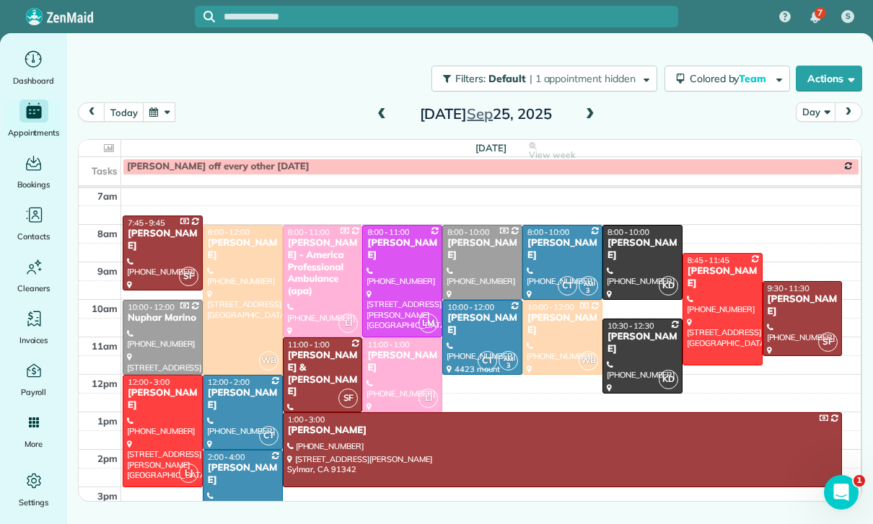
click at [161, 102] on button "button" at bounding box center [159, 111] width 33 height 19
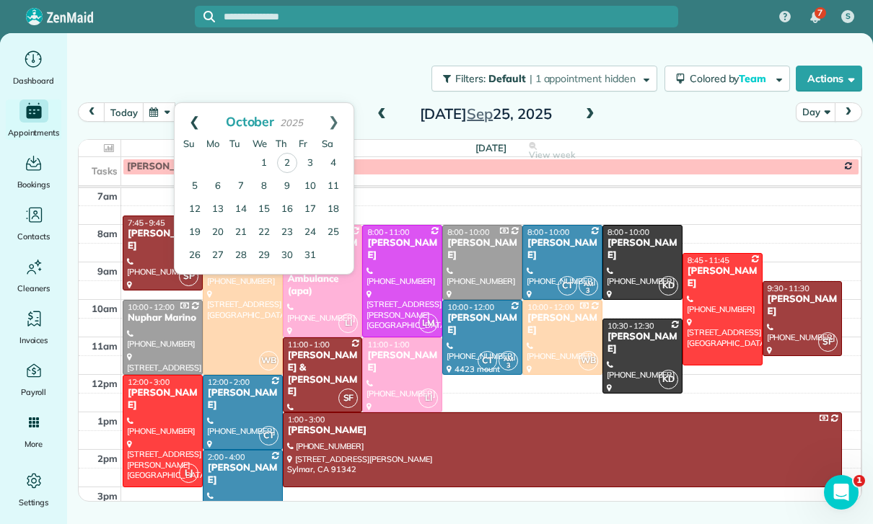
click at [193, 103] on link "Prev" at bounding box center [195, 121] width 40 height 36
click at [258, 221] on link "24" at bounding box center [263, 232] width 23 height 23
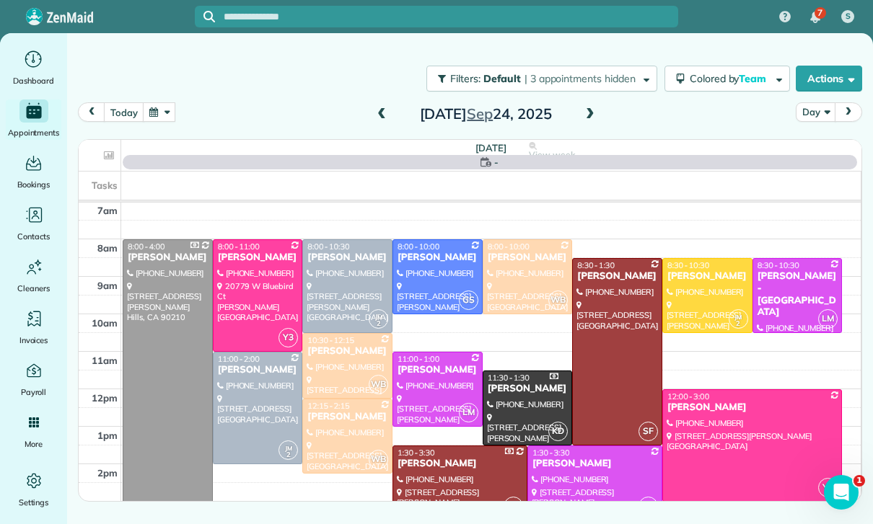
scroll to position [113, 0]
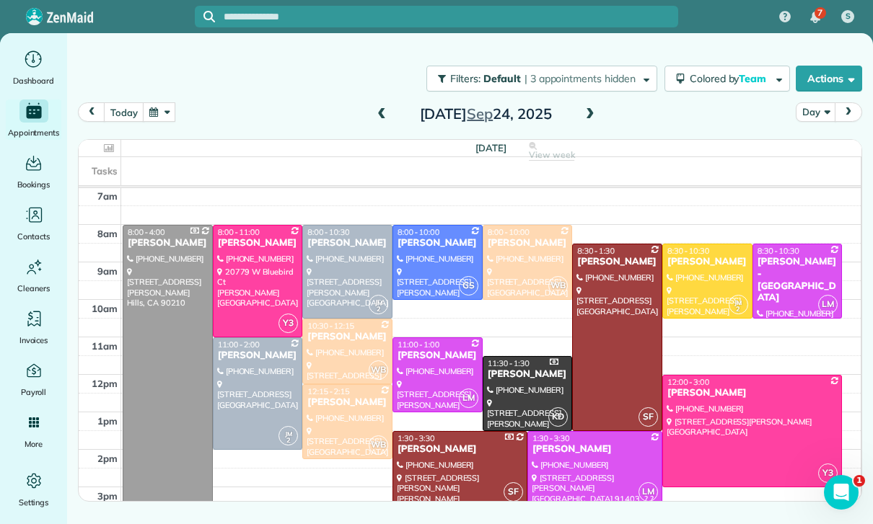
click at [510, 357] on div at bounding box center [527, 394] width 89 height 74
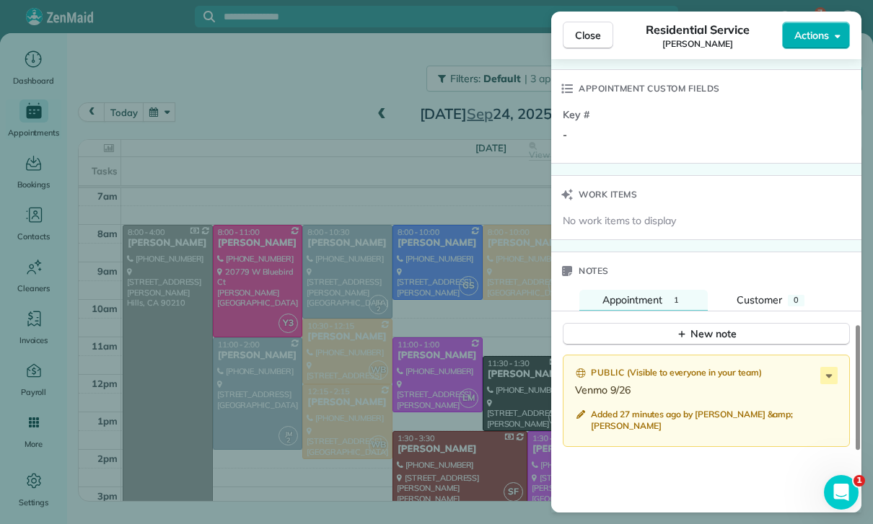
scroll to position [1057, 0]
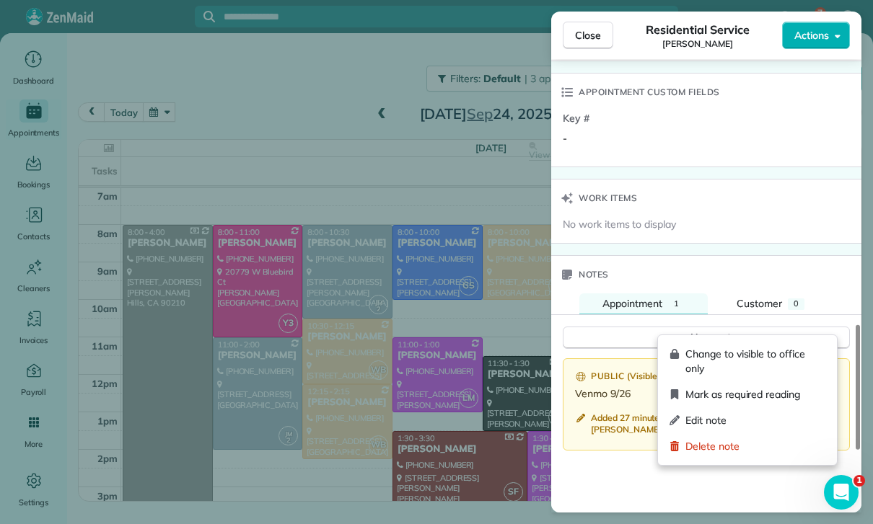
click at [834, 371] on icon at bounding box center [828, 379] width 17 height 17
click at [702, 415] on span "Edit note" at bounding box center [755, 420] width 140 height 14
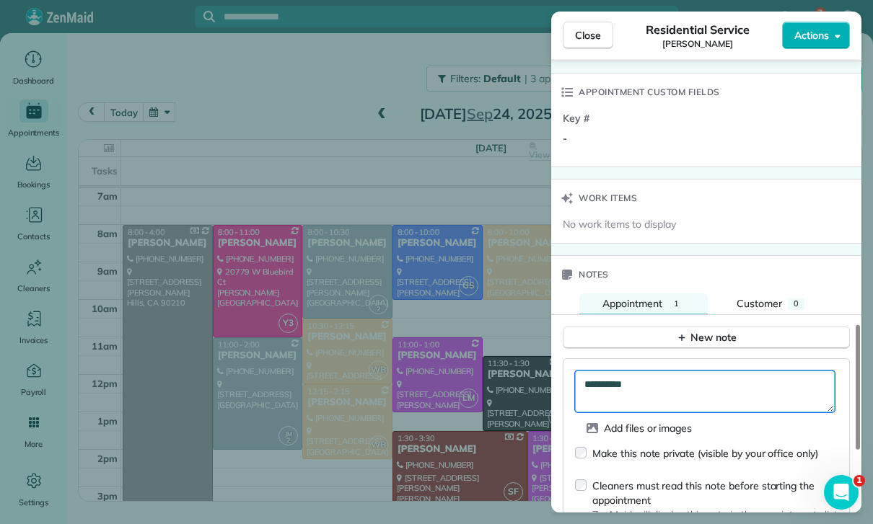
click at [679, 371] on textarea "**********" at bounding box center [705, 392] width 260 height 42
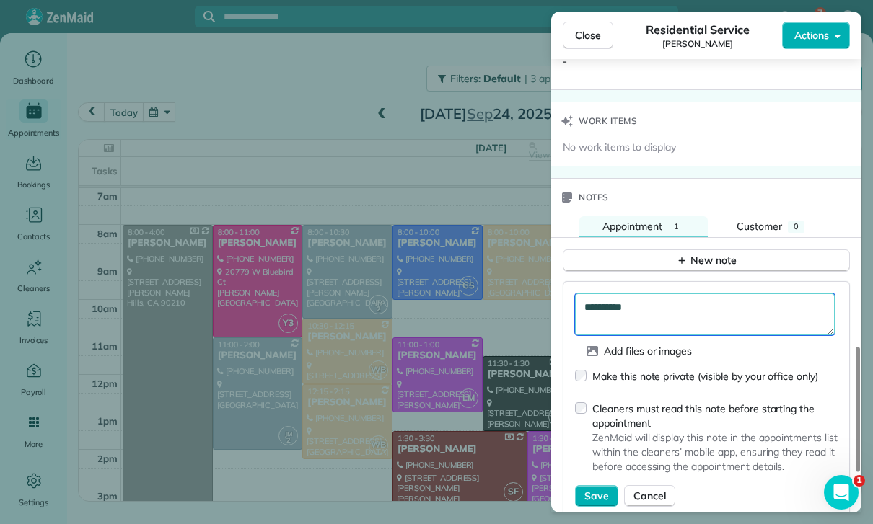
scroll to position [1150, 0]
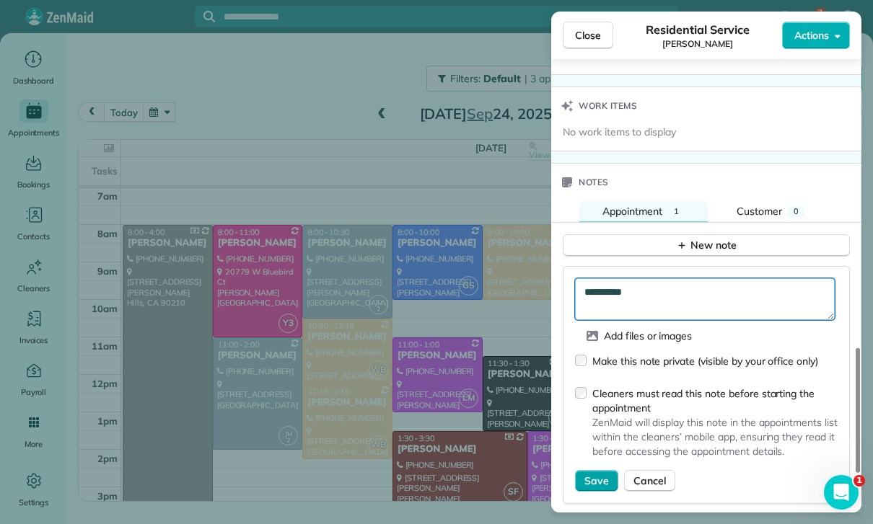
type textarea "**********"
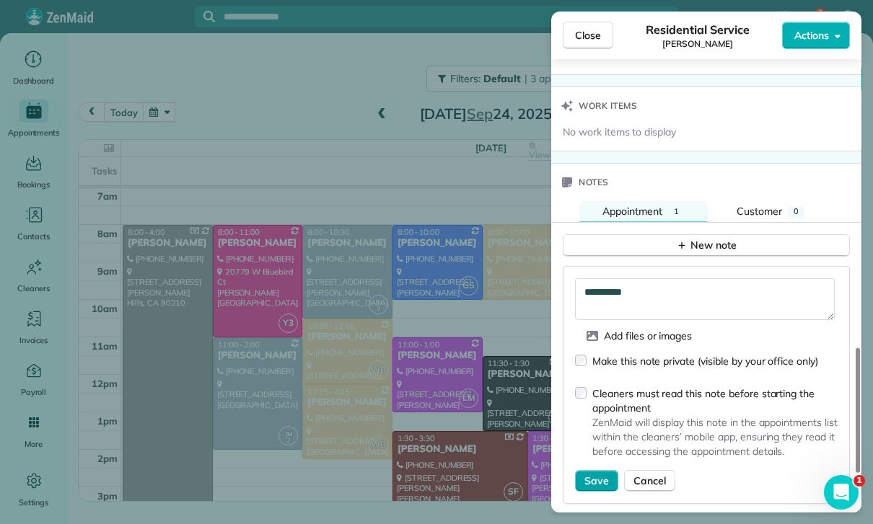
click at [579, 470] on button "Save" at bounding box center [596, 481] width 43 height 22
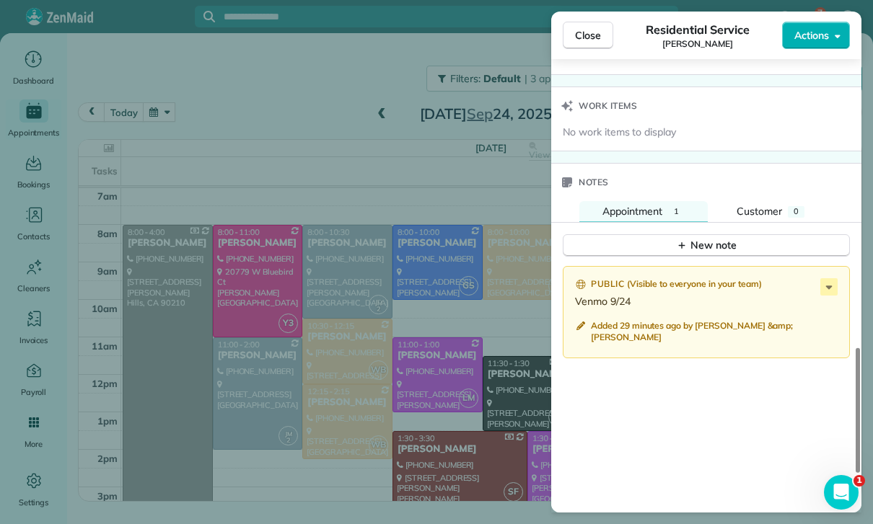
click at [472, 418] on div "Close Residential Service Jessica Olson Actions Status Confirmed Jessica Olson …" at bounding box center [436, 262] width 873 height 524
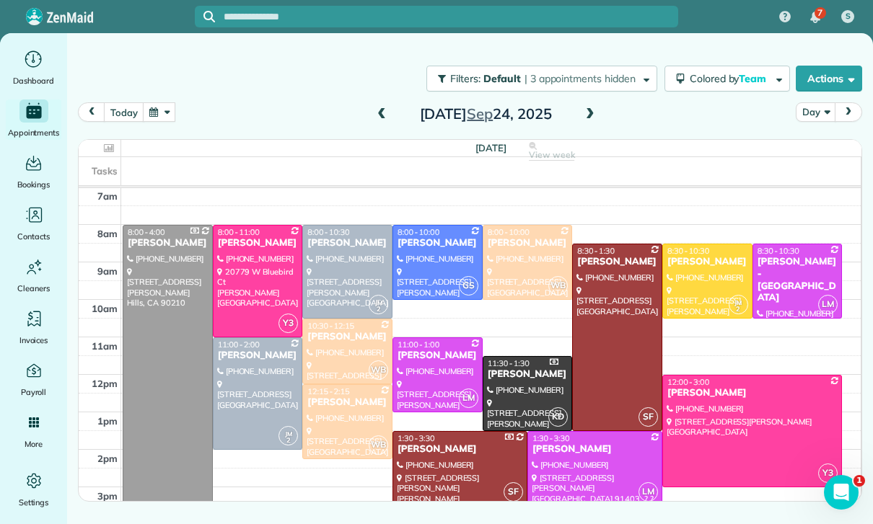
click at [163, 102] on button "button" at bounding box center [159, 111] width 33 height 19
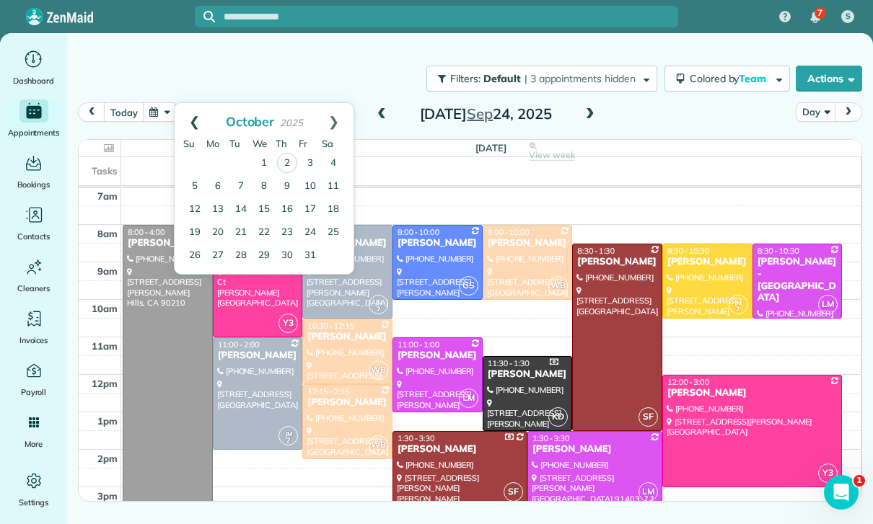
click at [187, 103] on link "Prev" at bounding box center [195, 121] width 40 height 36
click at [242, 198] on link "16" at bounding box center [240, 209] width 23 height 23
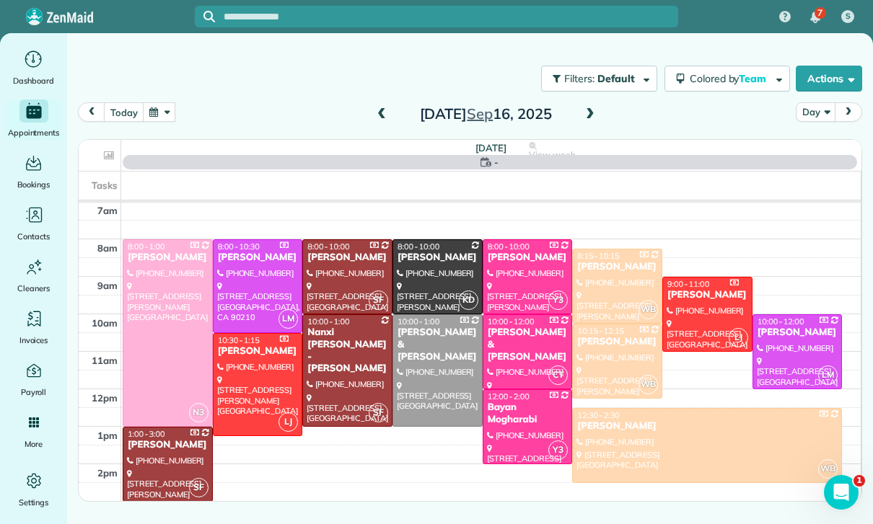
scroll to position [113, 0]
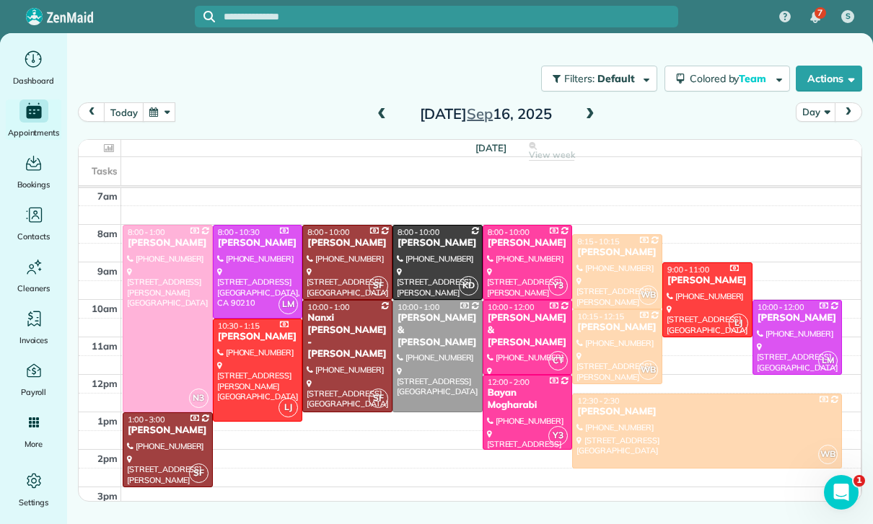
click at [421, 237] on div "[PERSON_NAME]" at bounding box center [438, 243] width 82 height 12
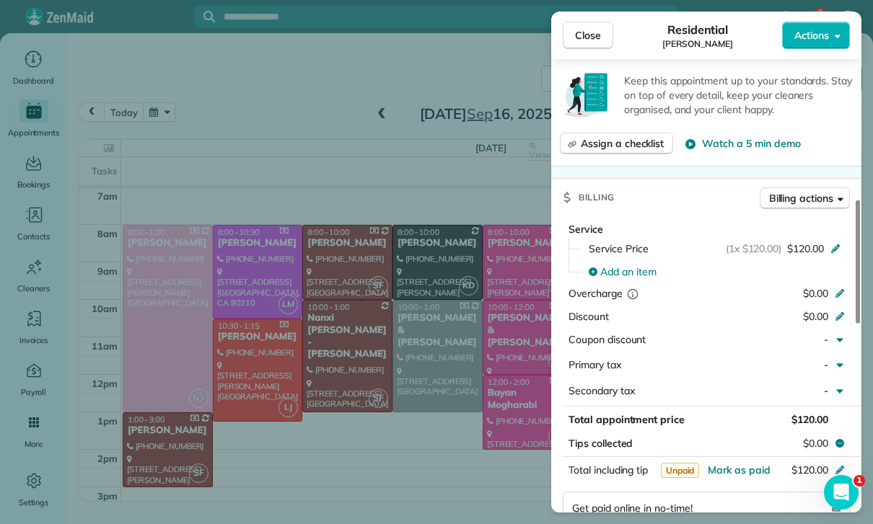
scroll to position [566, 0]
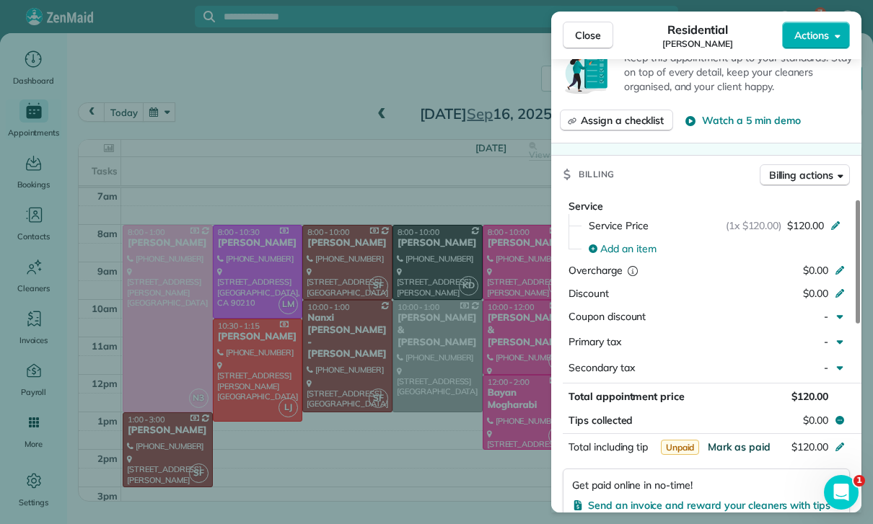
click at [734, 441] on span "Mark as paid" at bounding box center [739, 447] width 63 height 13
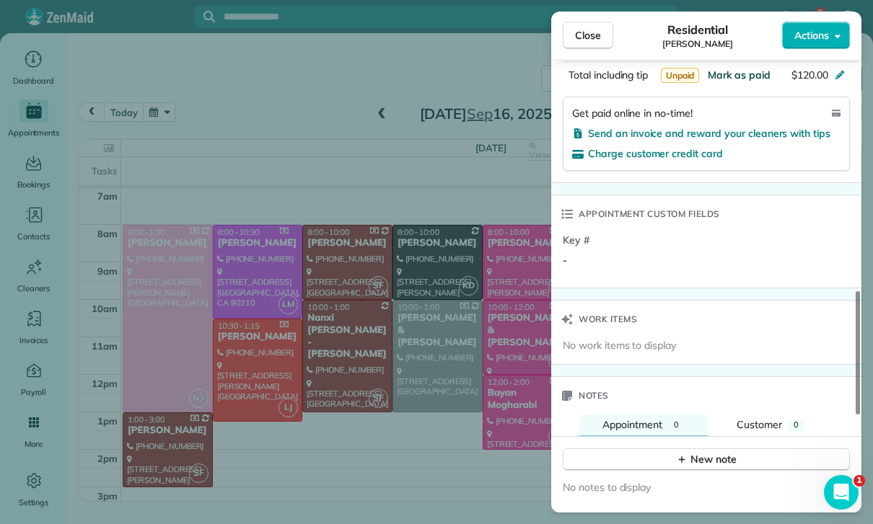
scroll to position [936, 0]
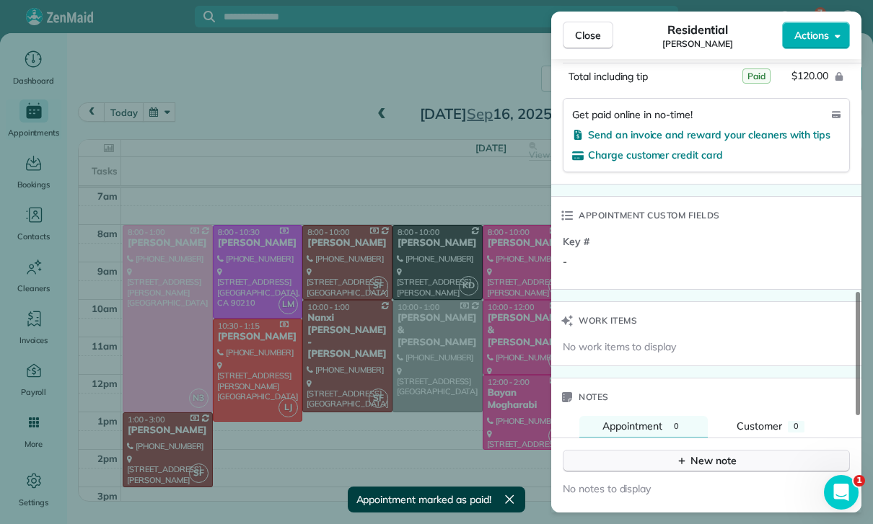
click at [690, 454] on div "New note" at bounding box center [706, 461] width 61 height 15
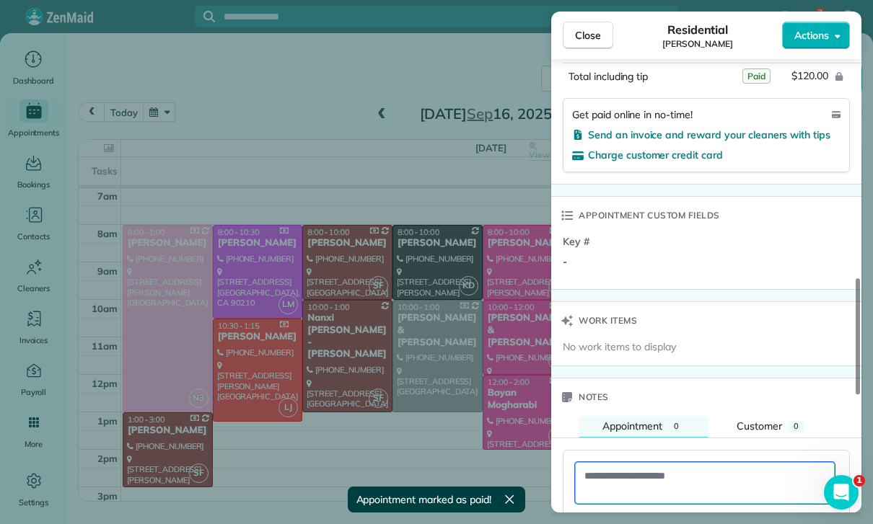
click at [611, 462] on textarea at bounding box center [705, 483] width 260 height 42
paste textarea "**********"
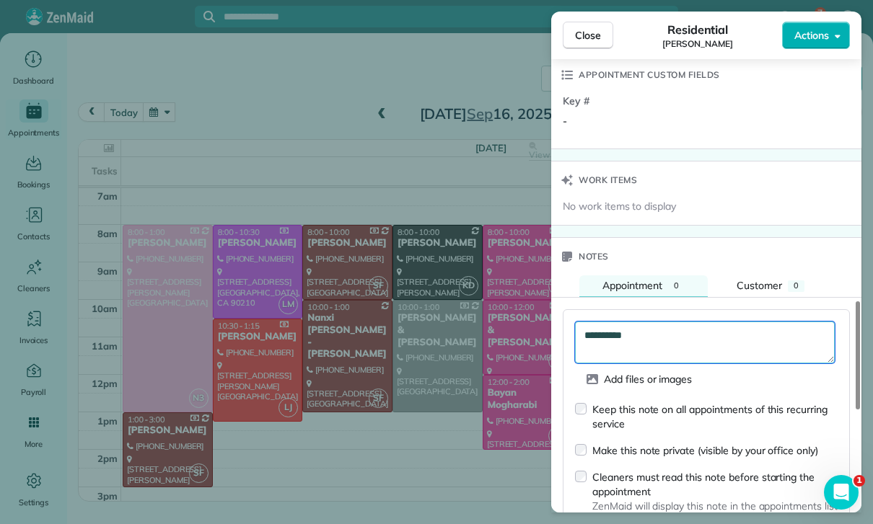
scroll to position [1126, 0]
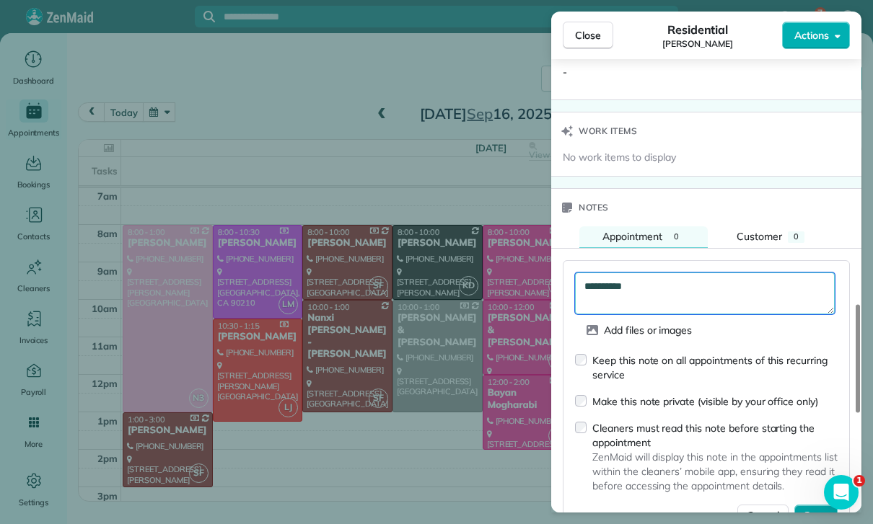
type textarea "**********"
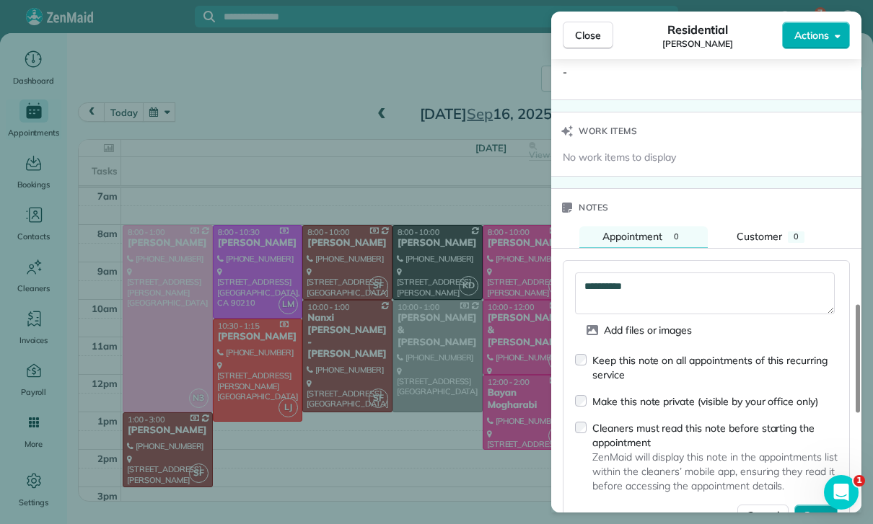
click at [817, 505] on button "Save" at bounding box center [815, 516] width 43 height 22
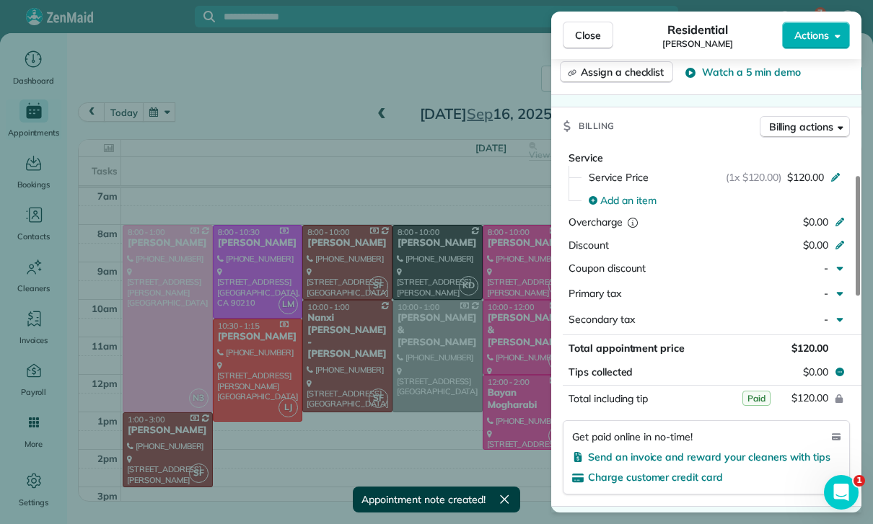
scroll to position [646, 0]
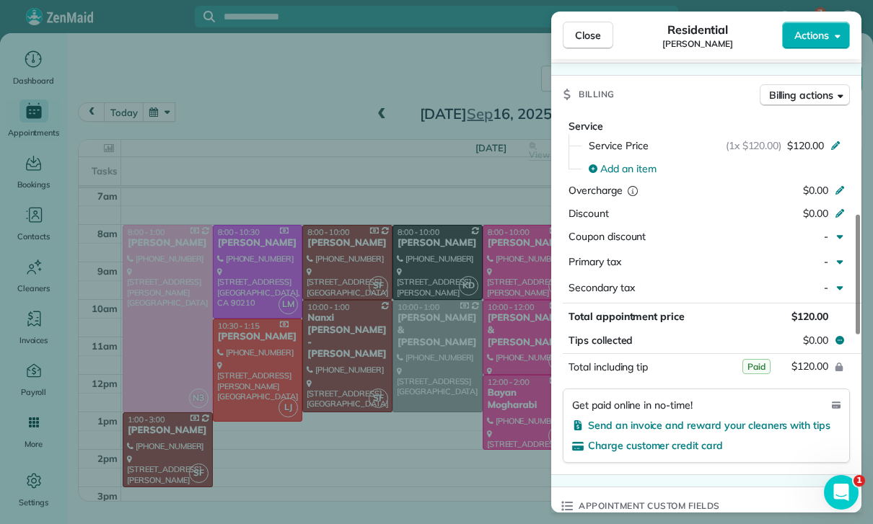
click at [480, 387] on div "Close Residential Anne Stevenson Actions Status Yet to Confirm Anne Stevenson ·…" at bounding box center [436, 262] width 873 height 524
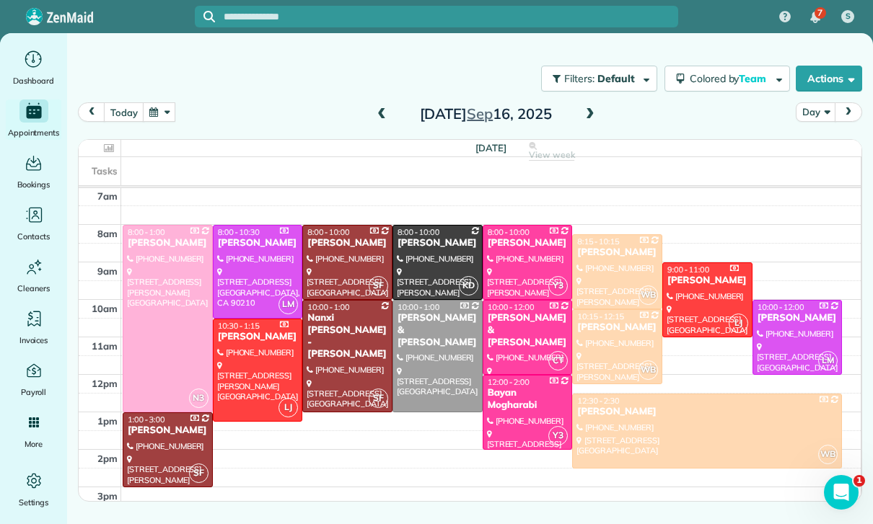
click at [161, 102] on button "button" at bounding box center [159, 111] width 33 height 19
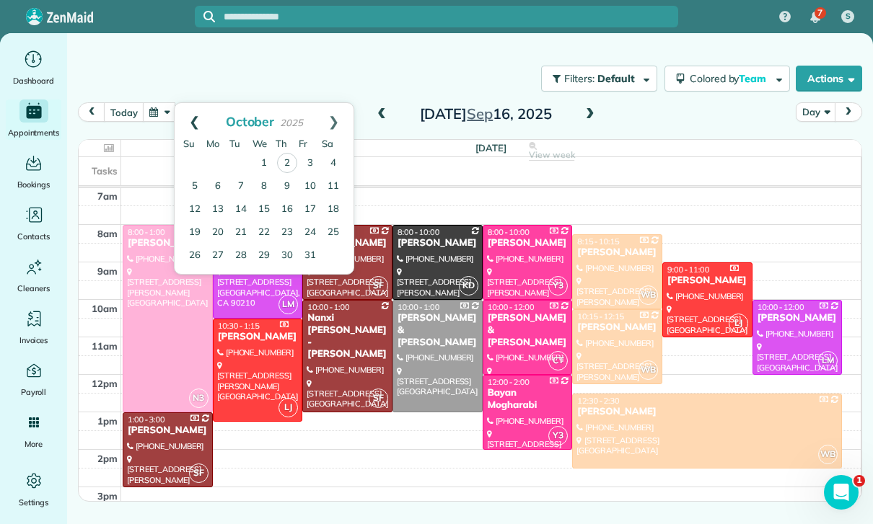
click at [182, 103] on link "Prev" at bounding box center [195, 121] width 40 height 36
click at [309, 198] on link "19" at bounding box center [310, 209] width 23 height 23
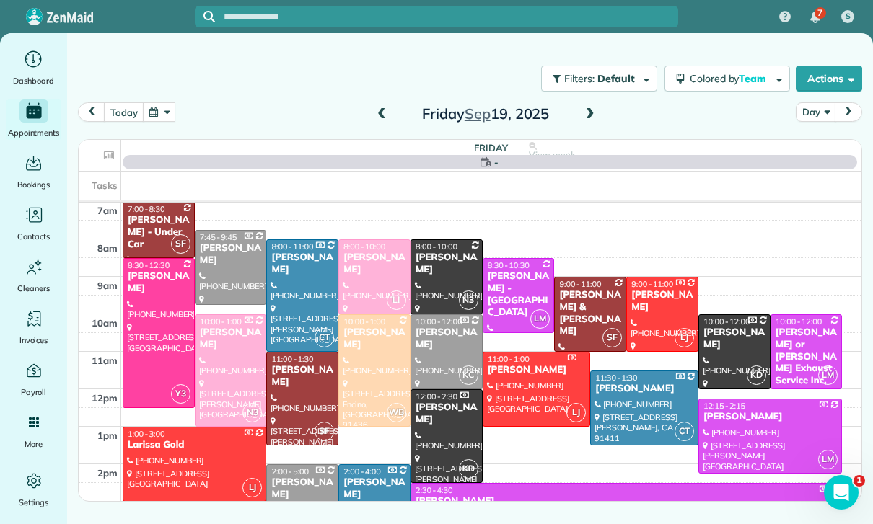
scroll to position [113, 0]
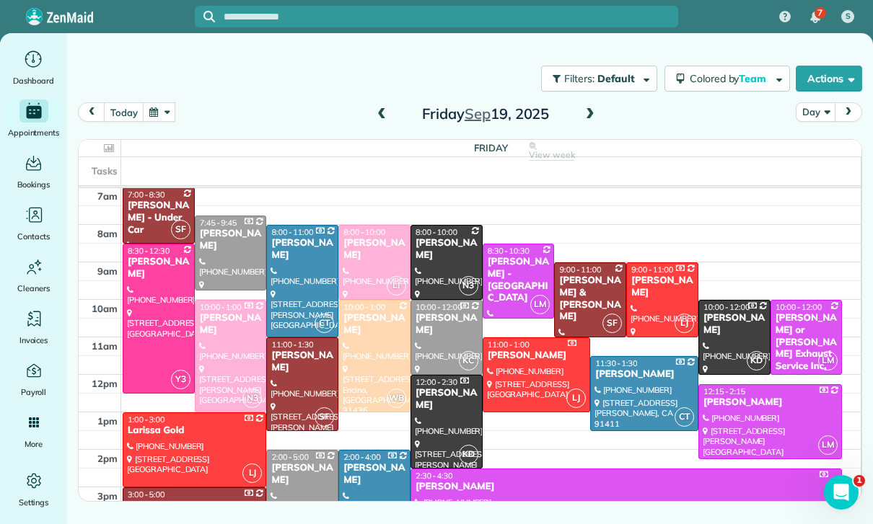
click at [428, 226] on div at bounding box center [446, 263] width 71 height 74
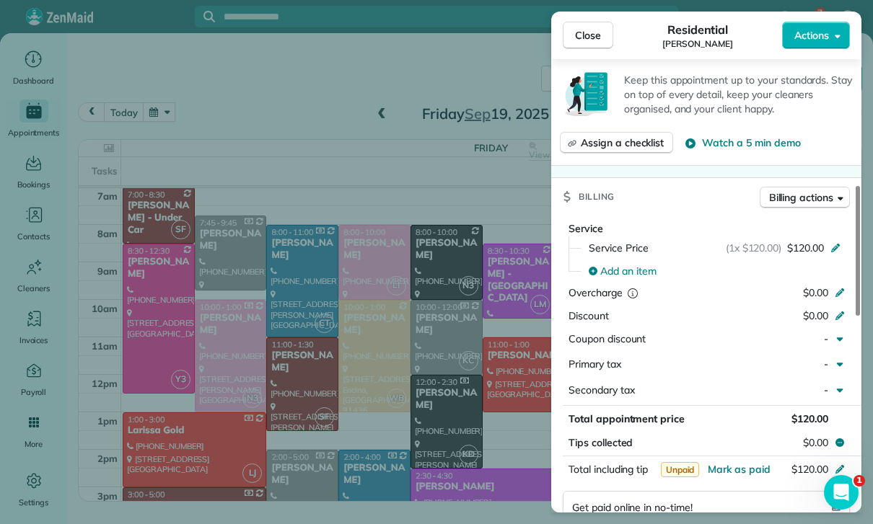
scroll to position [542, 0]
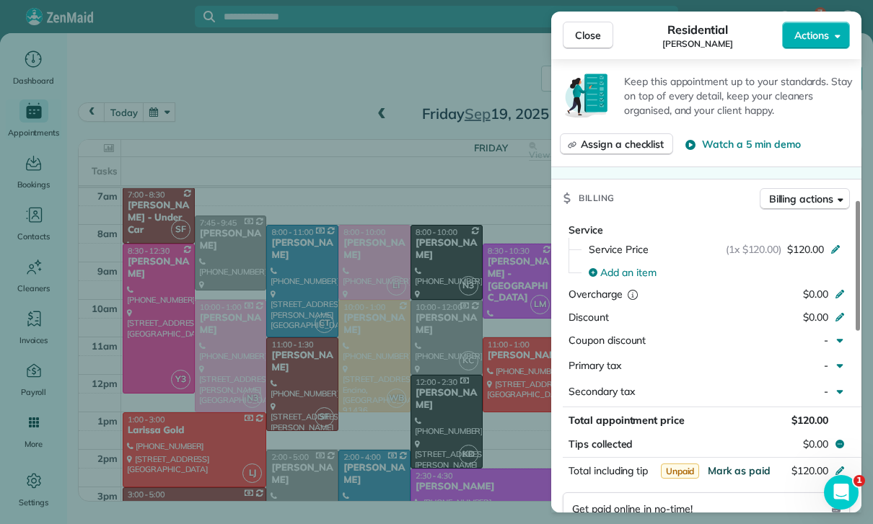
click at [738, 465] on span "Mark as paid" at bounding box center [739, 471] width 63 height 13
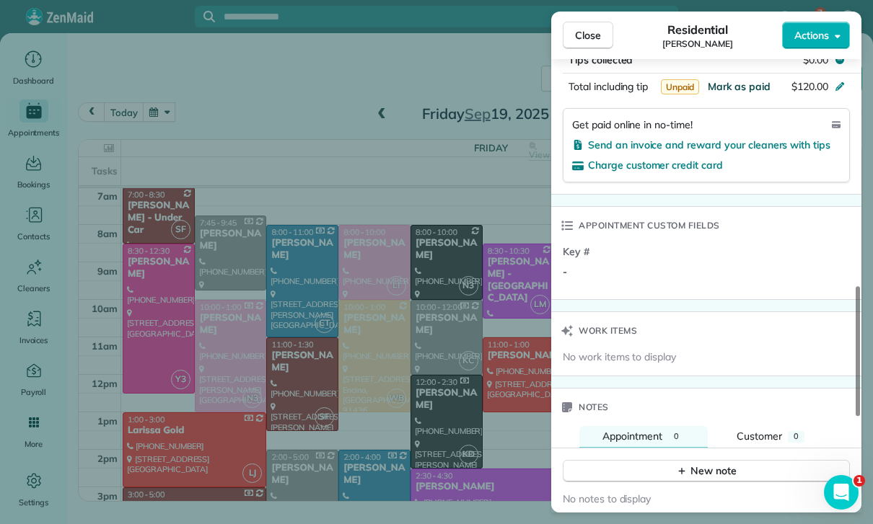
scroll to position [982, 0]
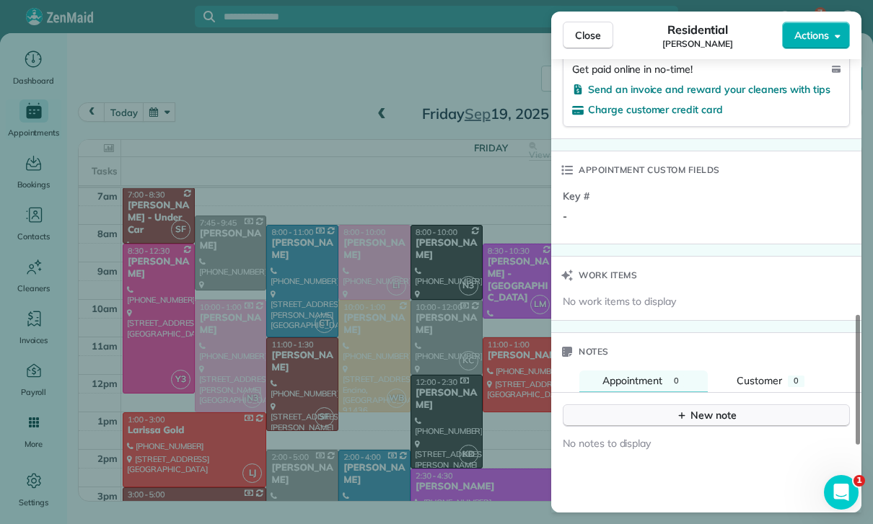
click at [691, 408] on div "New note" at bounding box center [706, 415] width 61 height 15
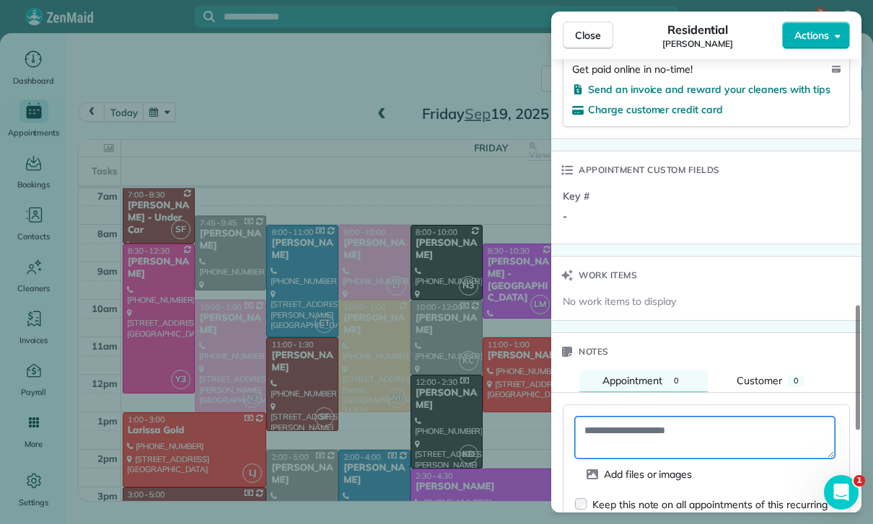
click at [610, 417] on textarea at bounding box center [705, 438] width 260 height 42
paste textarea "**********"
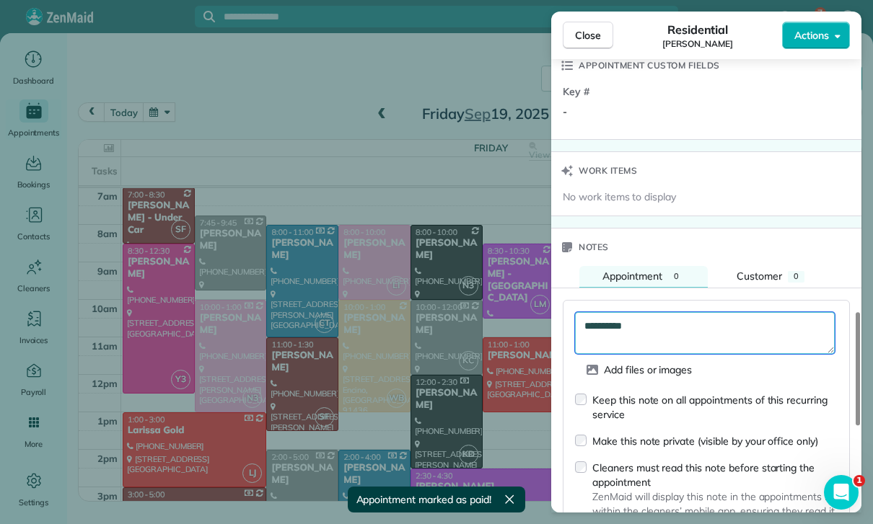
scroll to position [1120, 0]
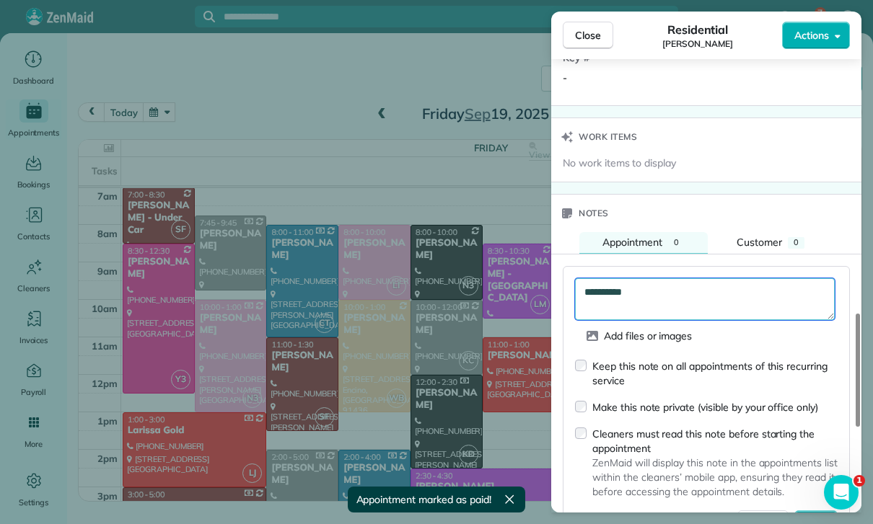
type textarea "**********"
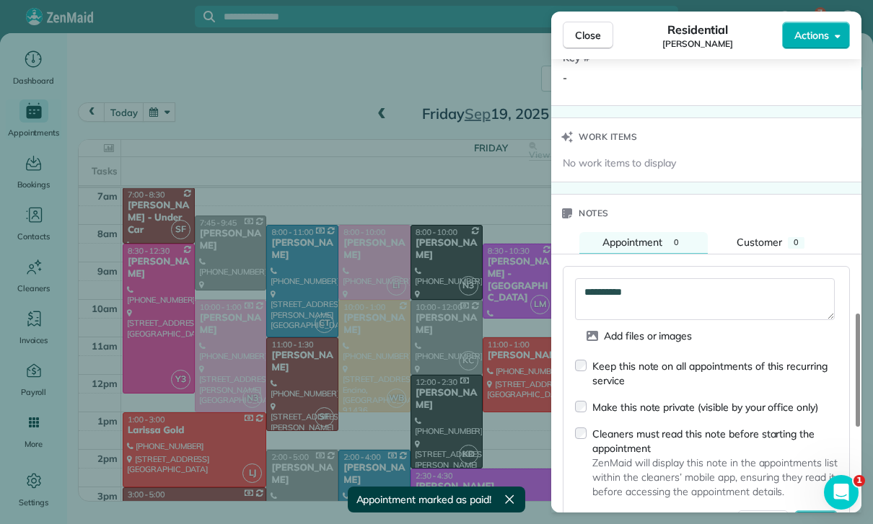
click at [807, 514] on span "Save" at bounding box center [816, 521] width 25 height 14
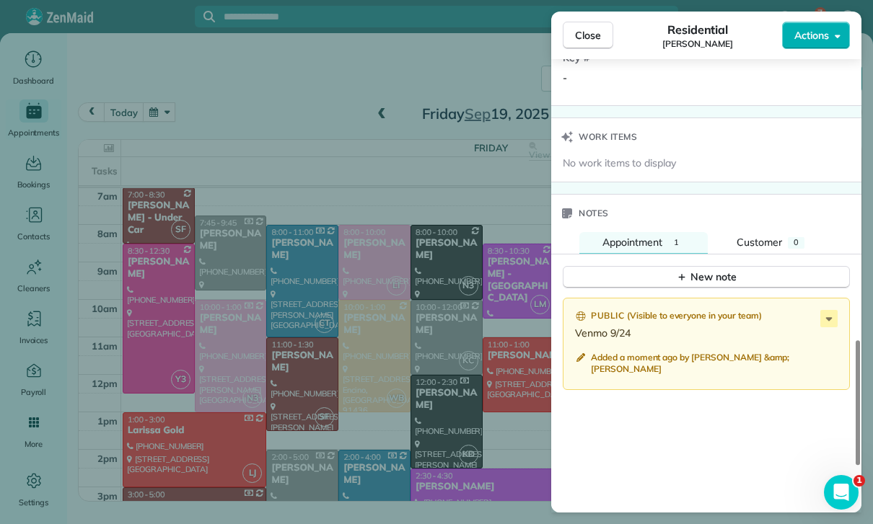
scroll to position [113, 0]
click at [296, 258] on div "Close Residential Anne Stevenson Actions Status Confirmed Anne Stevenson · Open…" at bounding box center [436, 262] width 873 height 524
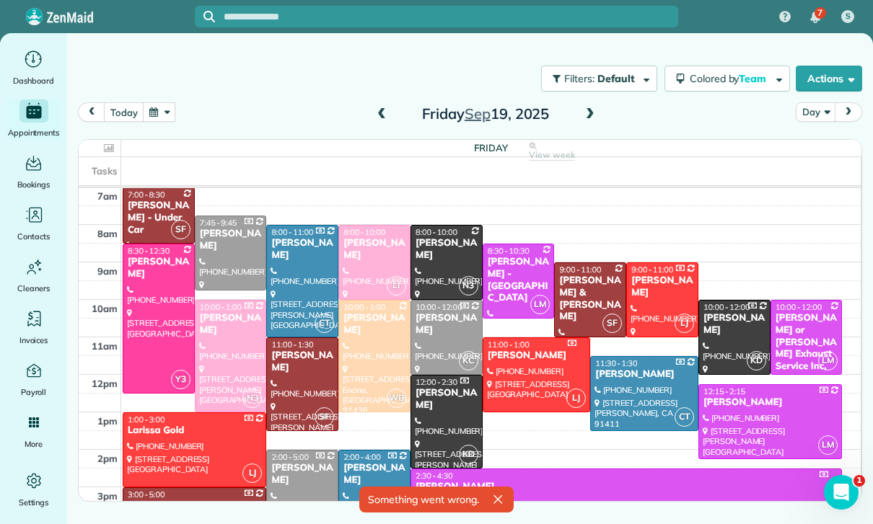
click at [581, 275] on div "[PERSON_NAME] & [PERSON_NAME]" at bounding box center [589, 299] width 63 height 49
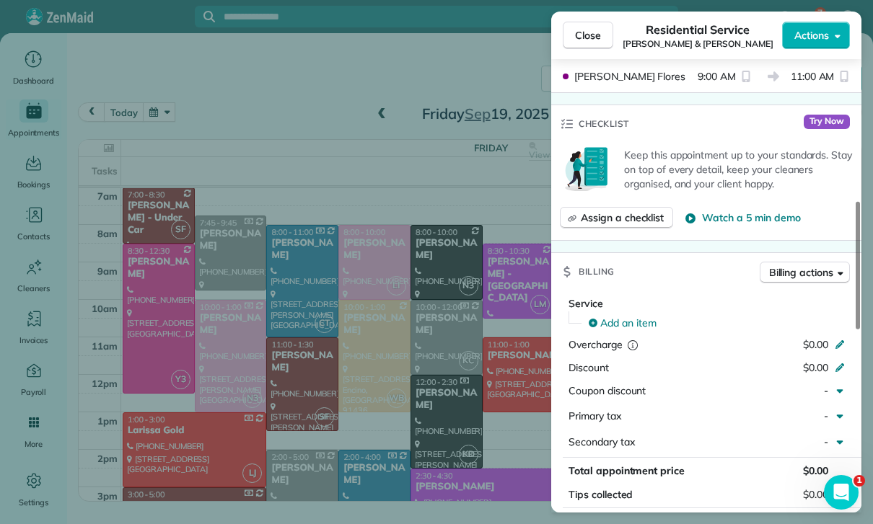
scroll to position [563, 0]
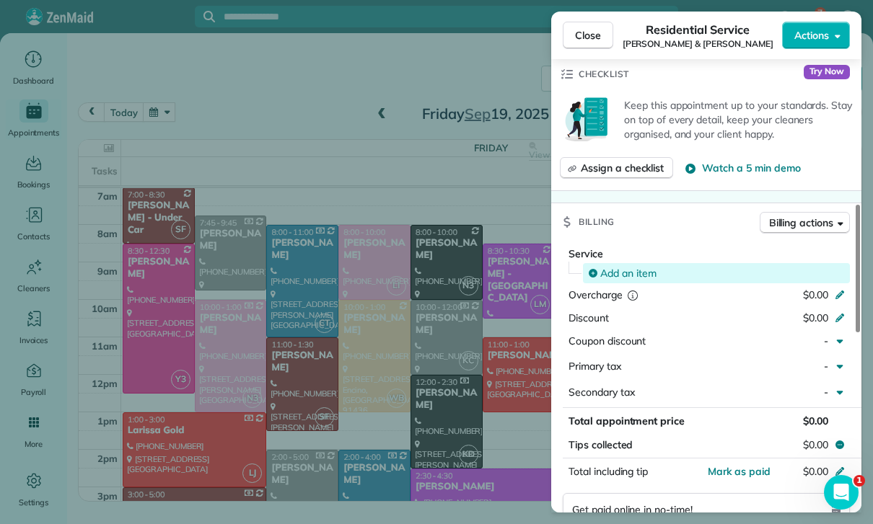
click at [628, 266] on span "Add an item" at bounding box center [628, 273] width 56 height 14
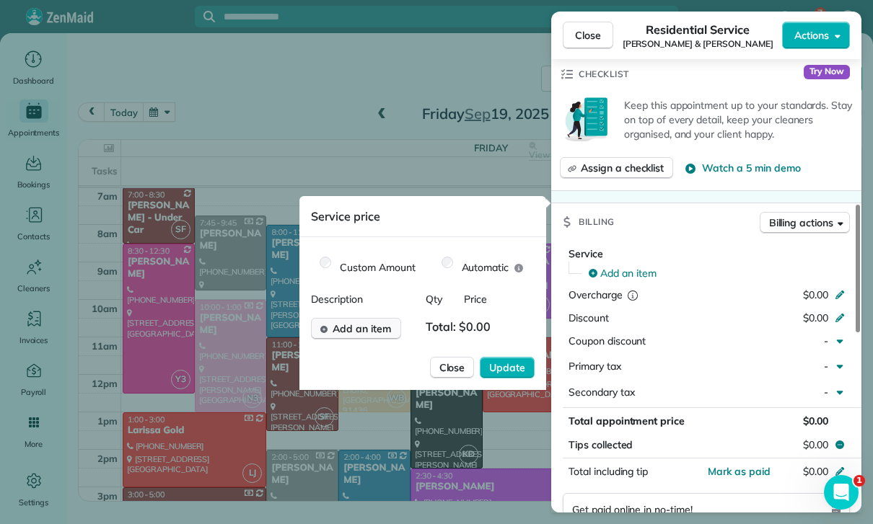
click at [354, 338] on button "Add an item" at bounding box center [356, 329] width 90 height 22
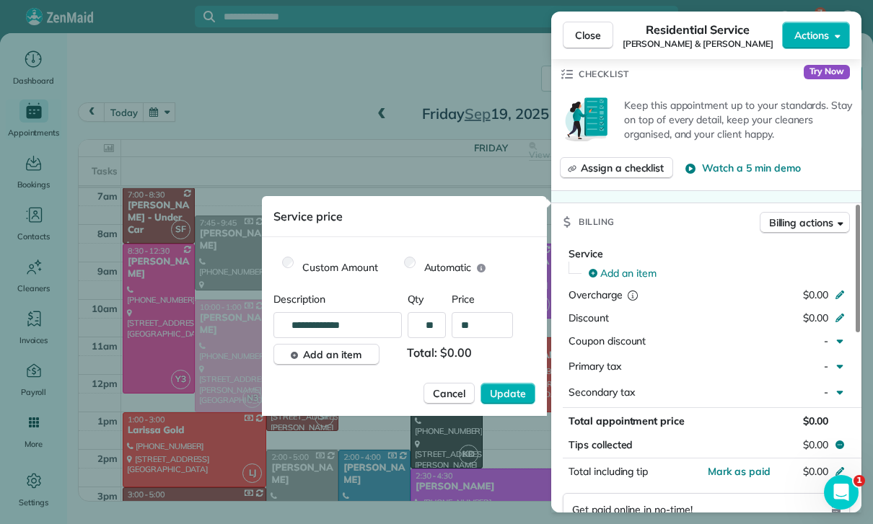
click at [493, 335] on input "**" at bounding box center [482, 325] width 61 height 26
type input "****"
click at [502, 390] on span "Update" at bounding box center [508, 394] width 36 height 14
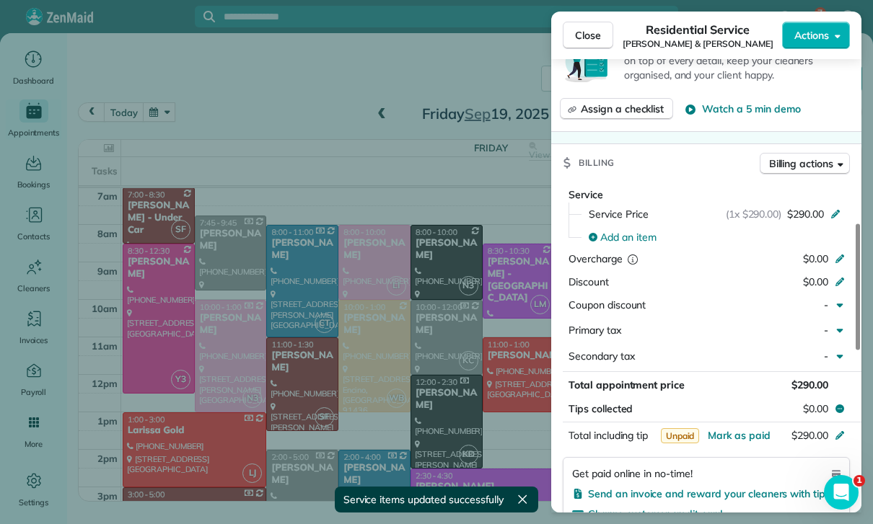
scroll to position [672, 0]
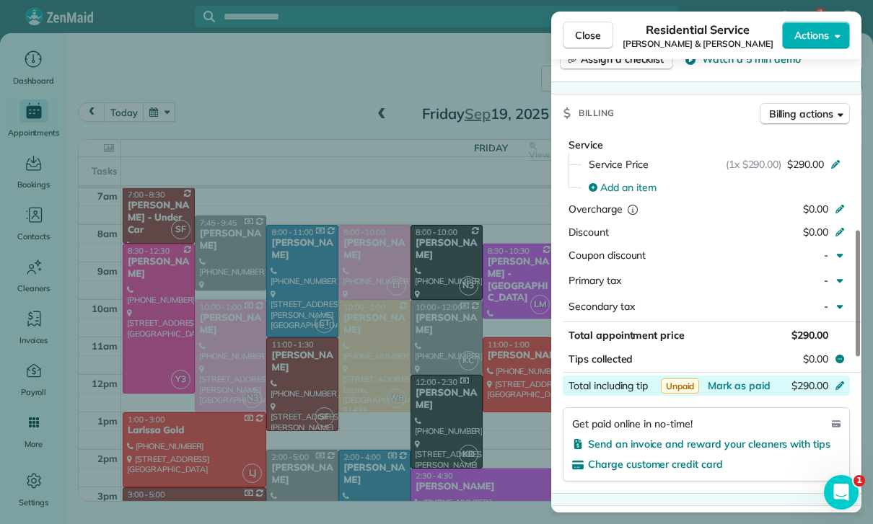
click at [731, 379] on div "$290.00" at bounding box center [763, 387] width 141 height 17
click at [749, 506] on div "Appointment custom fields" at bounding box center [706, 525] width 310 height 38
click at [740, 379] on span "Mark as paid" at bounding box center [739, 385] width 63 height 13
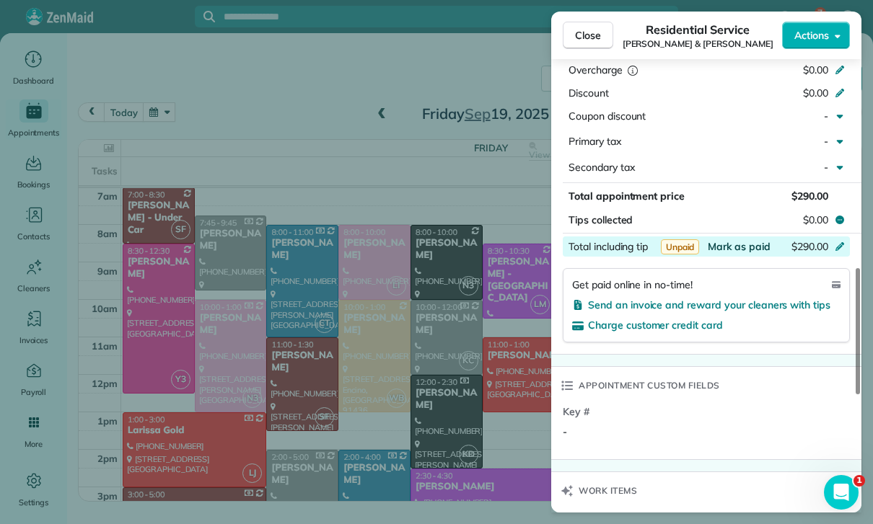
scroll to position [990, 0]
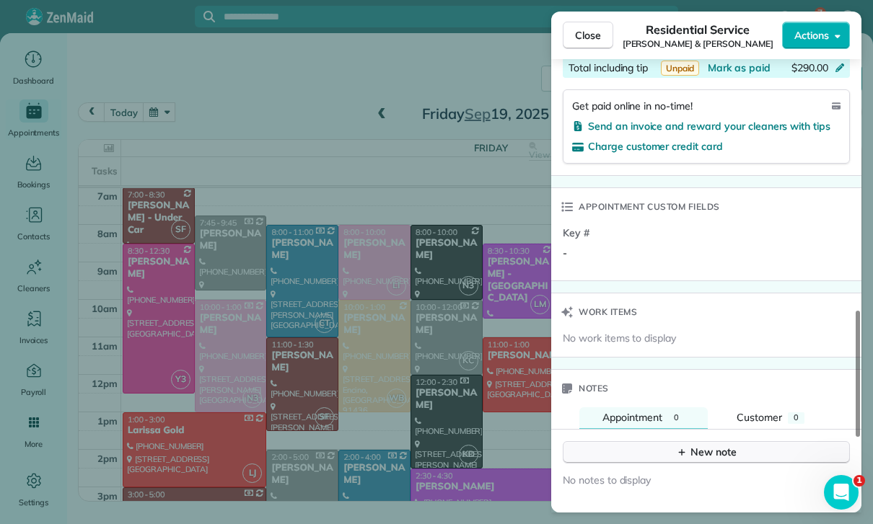
click at [697, 441] on button "New note" at bounding box center [706, 452] width 287 height 22
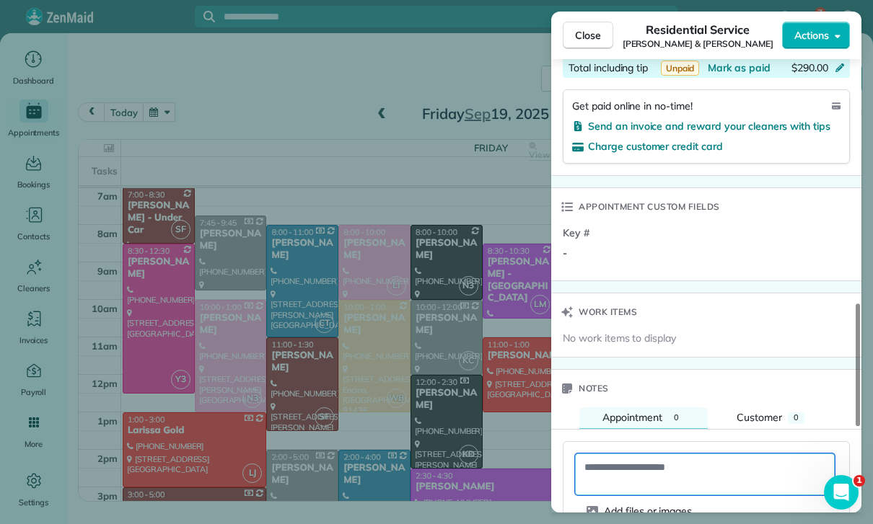
click at [640, 454] on textarea at bounding box center [705, 475] width 260 height 42
paste textarea "**********"
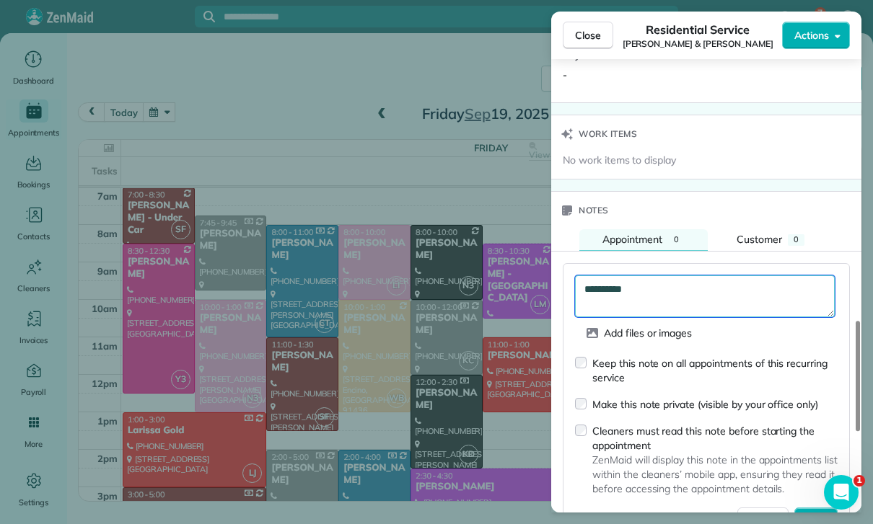
scroll to position [1207, 0]
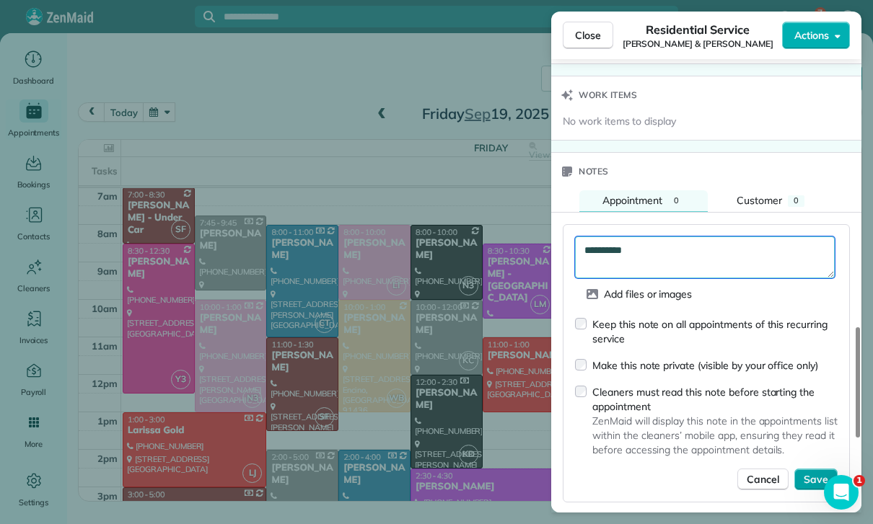
type textarea "**********"
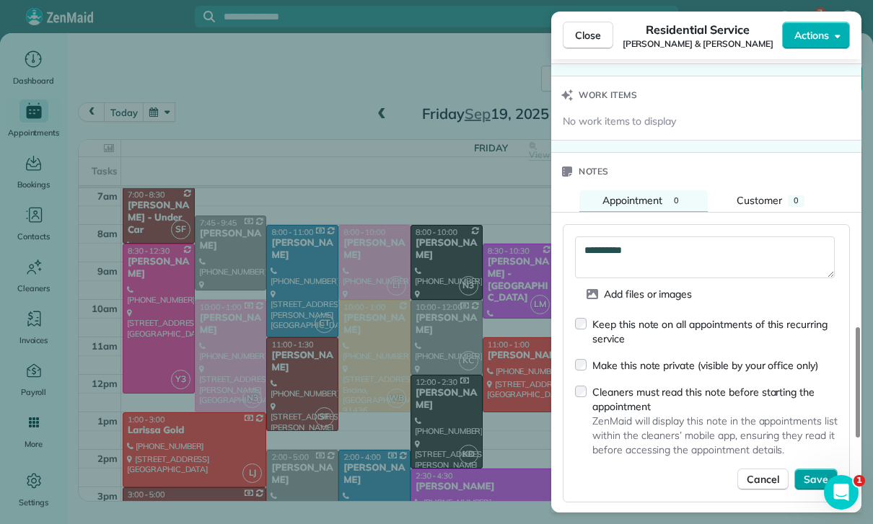
click at [830, 469] on button "Save" at bounding box center [815, 480] width 43 height 22
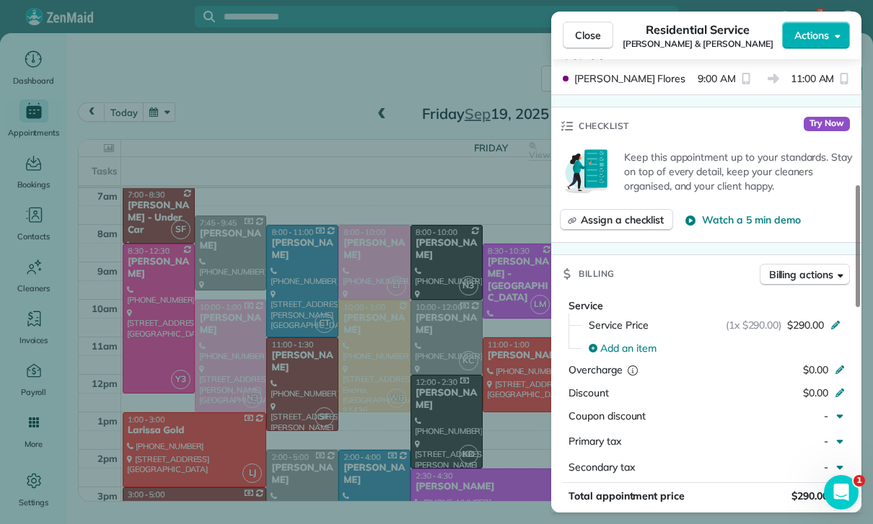
scroll to position [113, 0]
click at [182, 81] on div "Close Residential Service Tony & Jess Trudeau Actions Status Confirmed Tony & J…" at bounding box center [436, 262] width 873 height 524
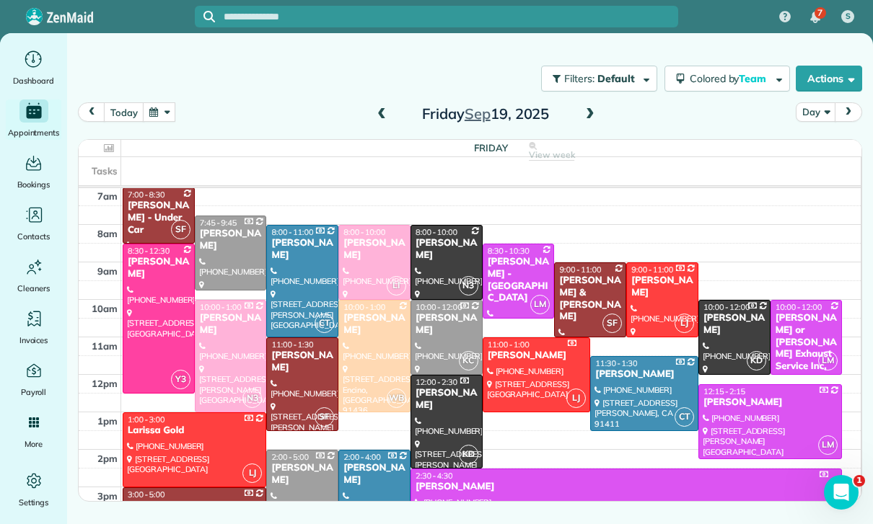
click at [156, 102] on button "button" at bounding box center [159, 111] width 33 height 19
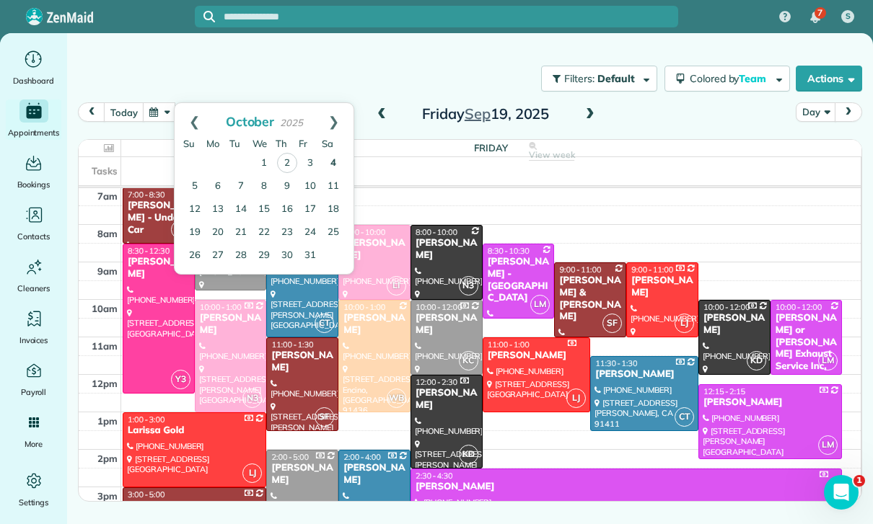
click at [333, 152] on link "4" at bounding box center [333, 163] width 23 height 23
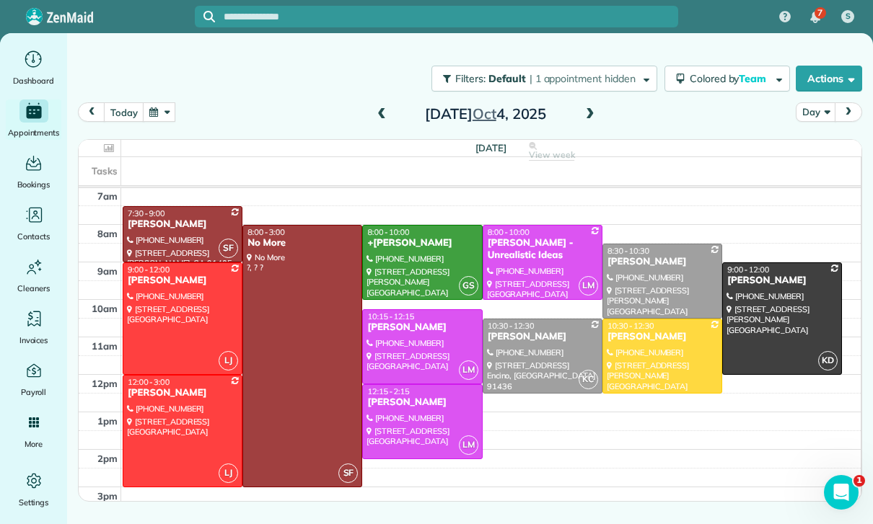
scroll to position [113, 0]
click at [398, 226] on div at bounding box center [422, 263] width 118 height 74
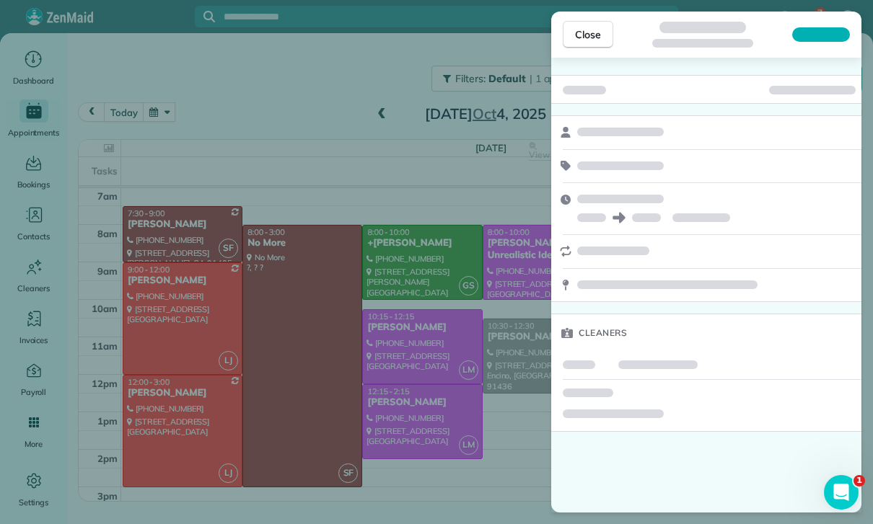
scroll to position [113, 0]
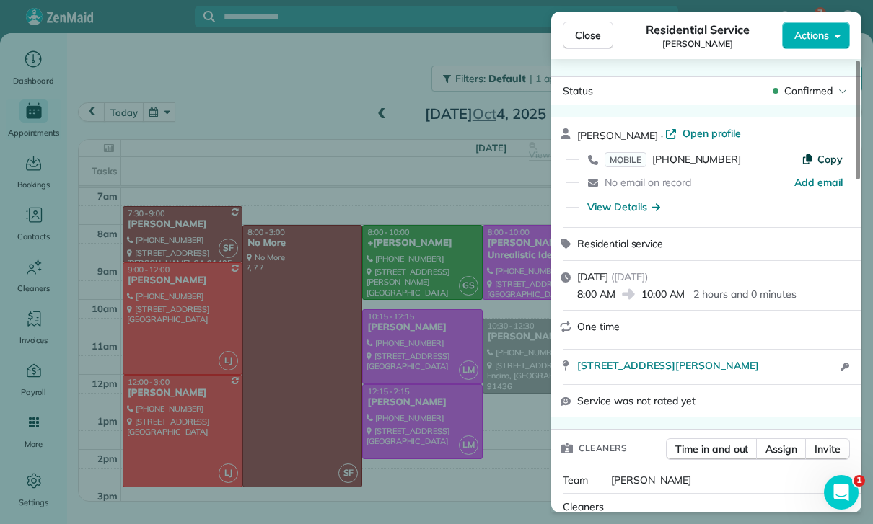
click at [835, 153] on span "Copy" at bounding box center [829, 159] width 25 height 13
click at [459, 433] on div "Close Residential Service Priscilla Emprechtinger Actions Status Confirmed Pris…" at bounding box center [436, 262] width 873 height 524
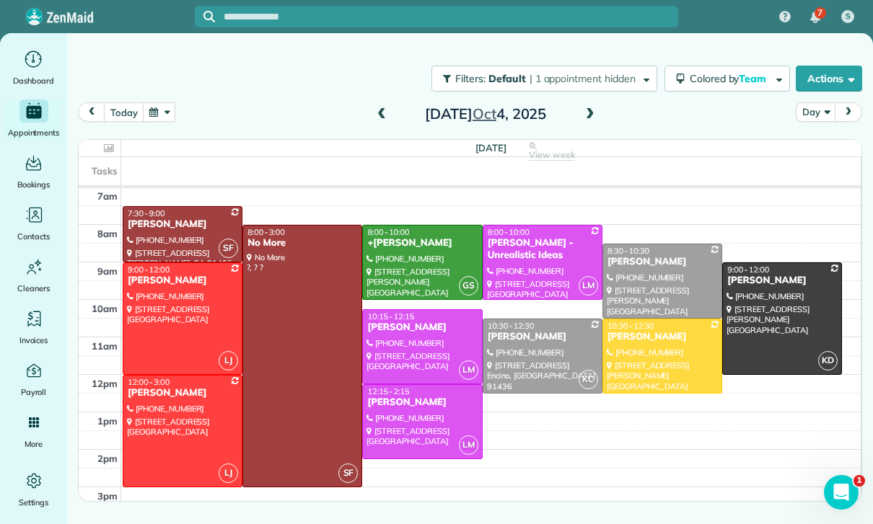
scroll to position [113, 0]
click at [165, 102] on button "button" at bounding box center [159, 111] width 33 height 19
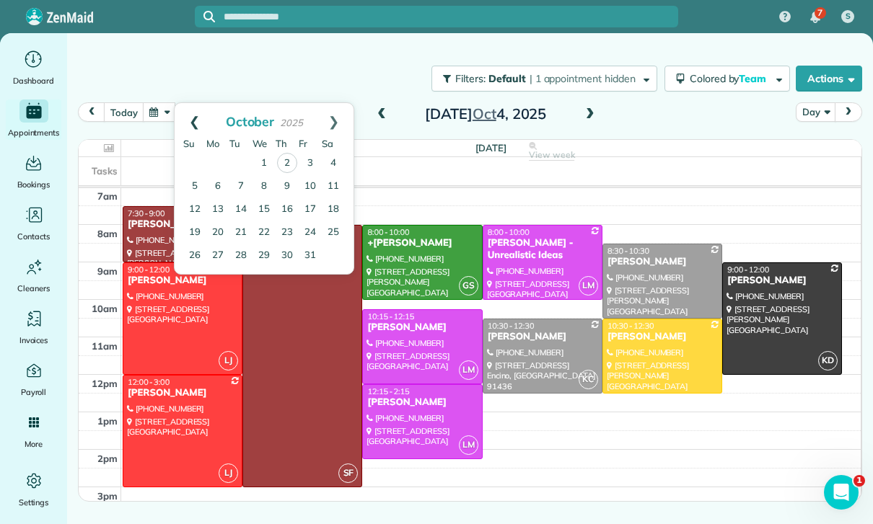
click at [195, 103] on link "Prev" at bounding box center [195, 121] width 40 height 36
click at [286, 221] on link "25" at bounding box center [287, 232] width 23 height 23
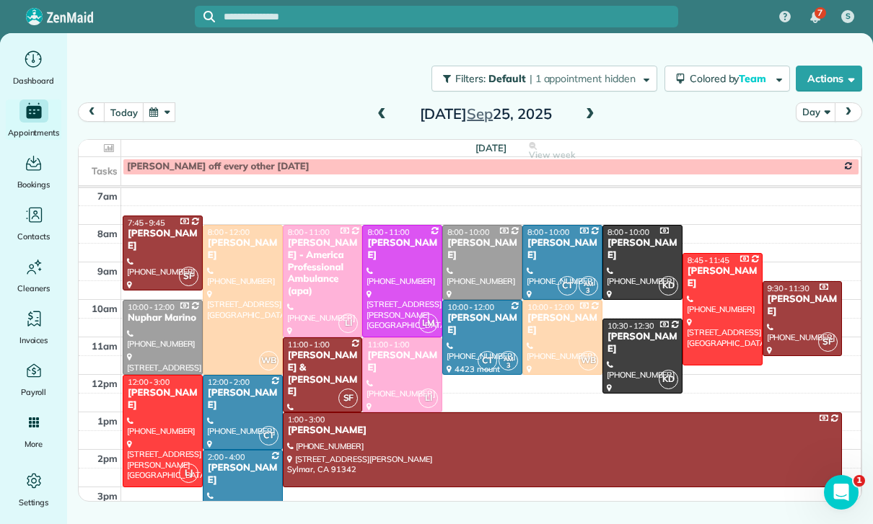
click at [154, 102] on button "button" at bounding box center [159, 111] width 33 height 19
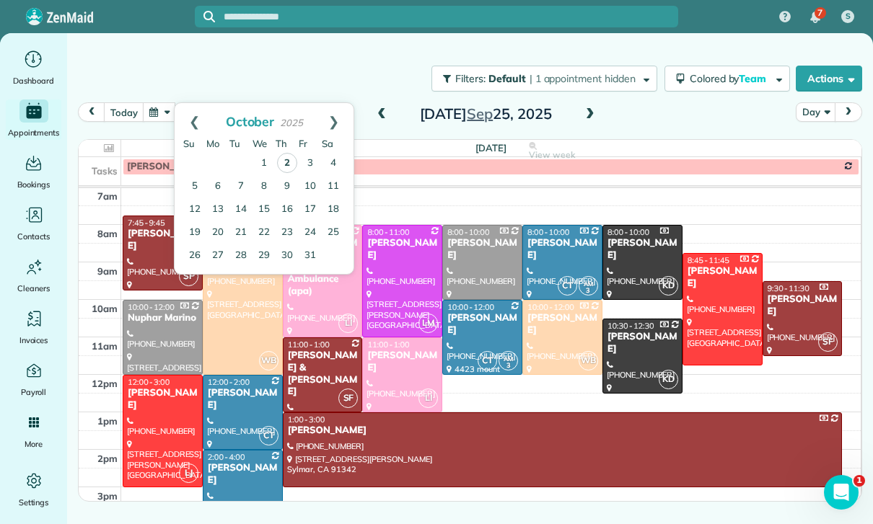
click at [295, 153] on link "2" at bounding box center [287, 163] width 20 height 20
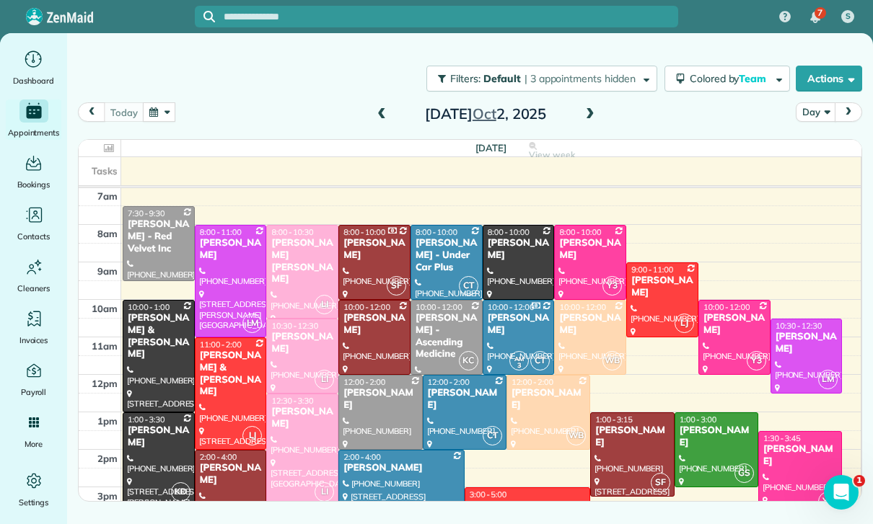
click at [213, 237] on div "[PERSON_NAME]" at bounding box center [230, 249] width 63 height 25
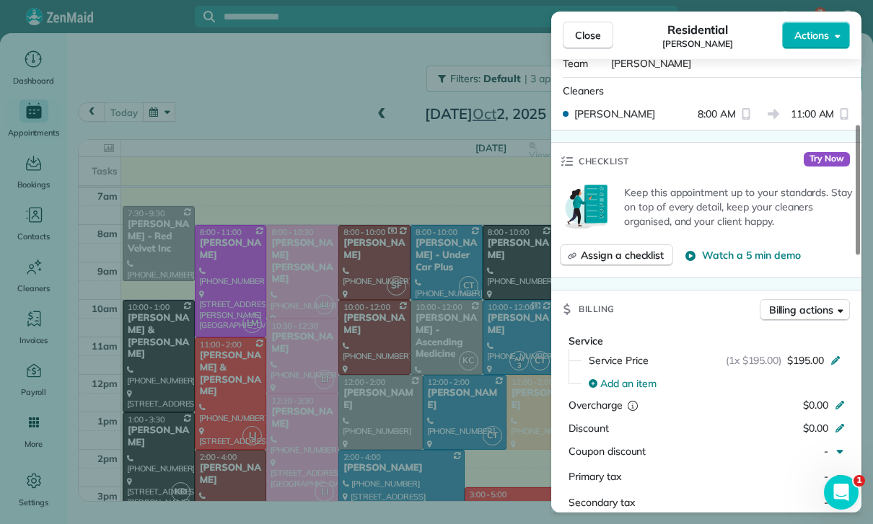
scroll to position [608, 0]
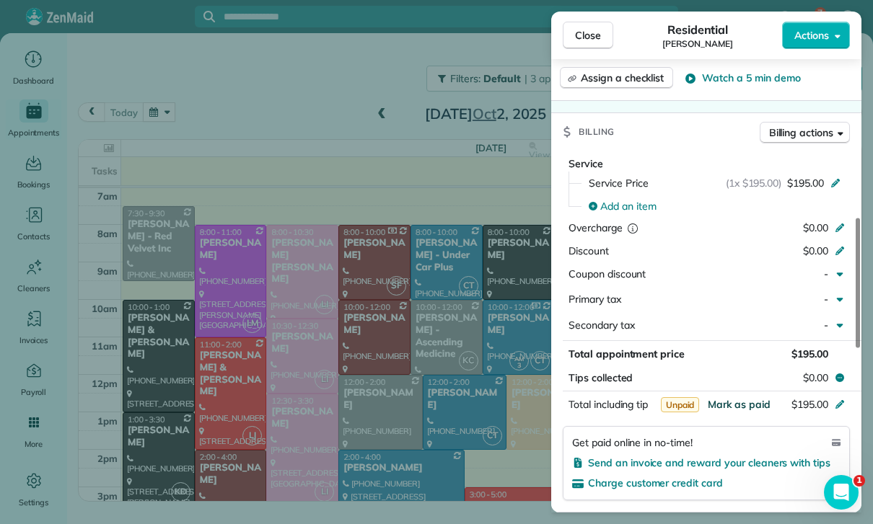
click at [735, 398] on span "Mark as paid" at bounding box center [739, 404] width 63 height 13
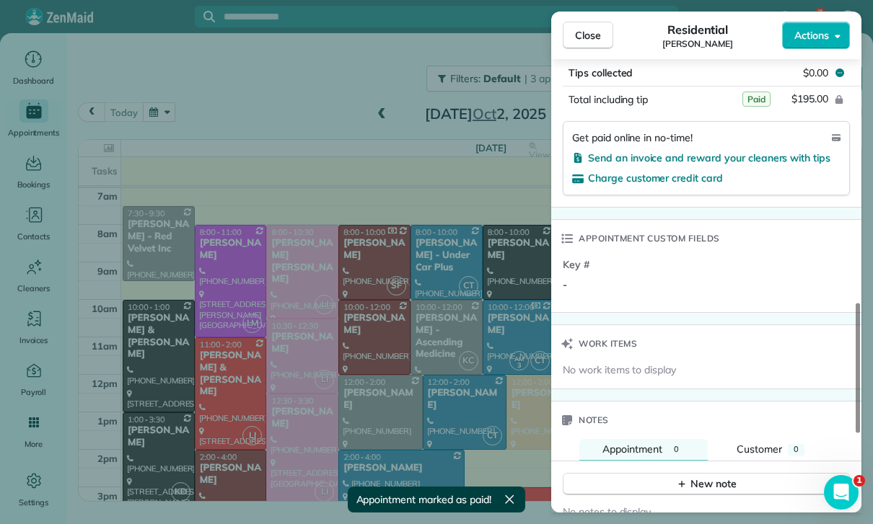
scroll to position [936, 0]
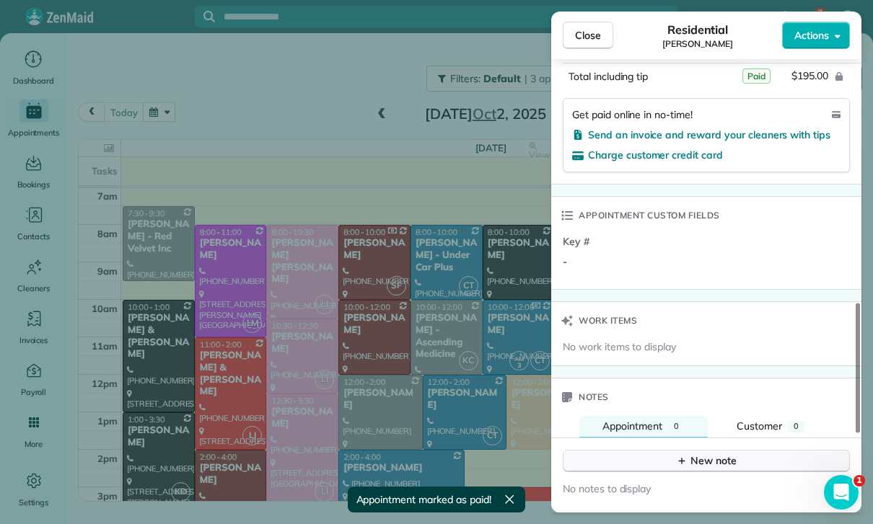
click at [693, 454] on div "New note" at bounding box center [706, 461] width 61 height 15
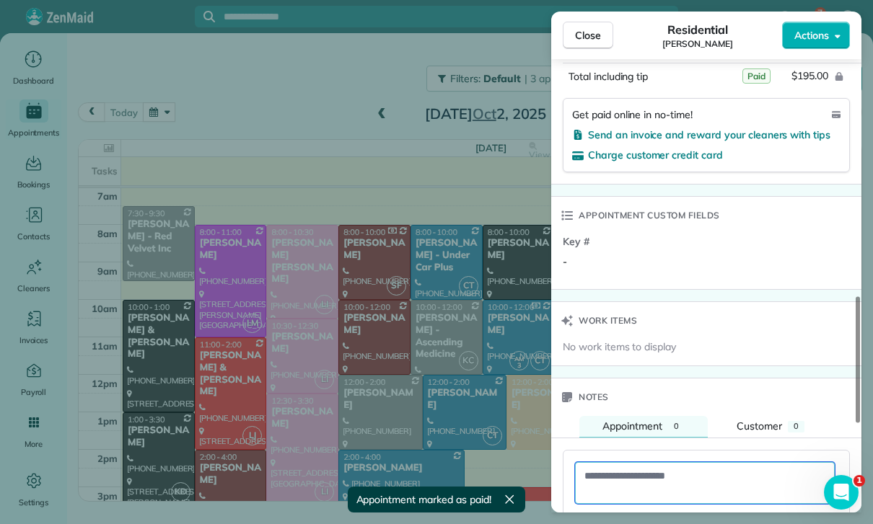
click at [636, 462] on textarea at bounding box center [705, 483] width 260 height 42
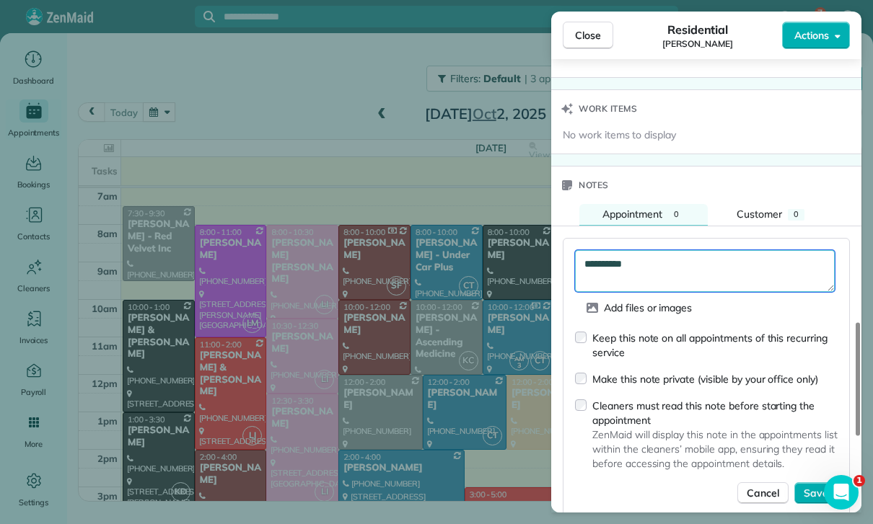
scroll to position [1160, 0]
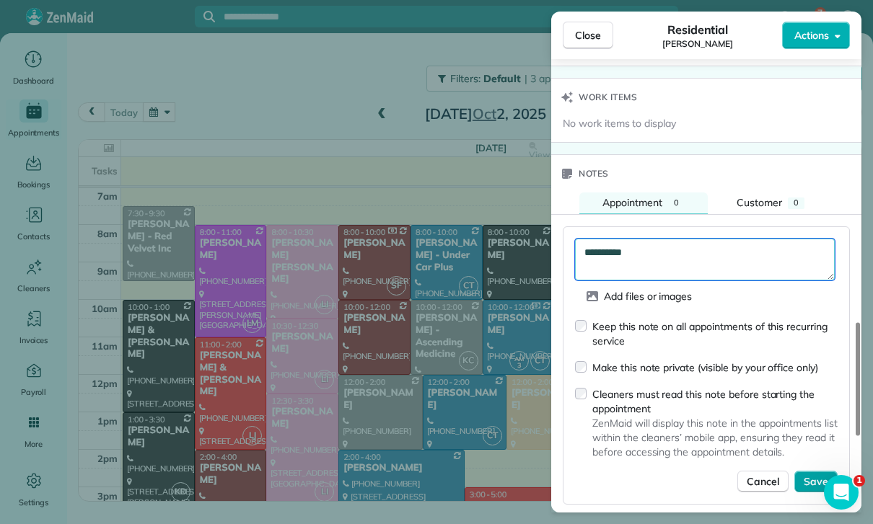
type textarea "**********"
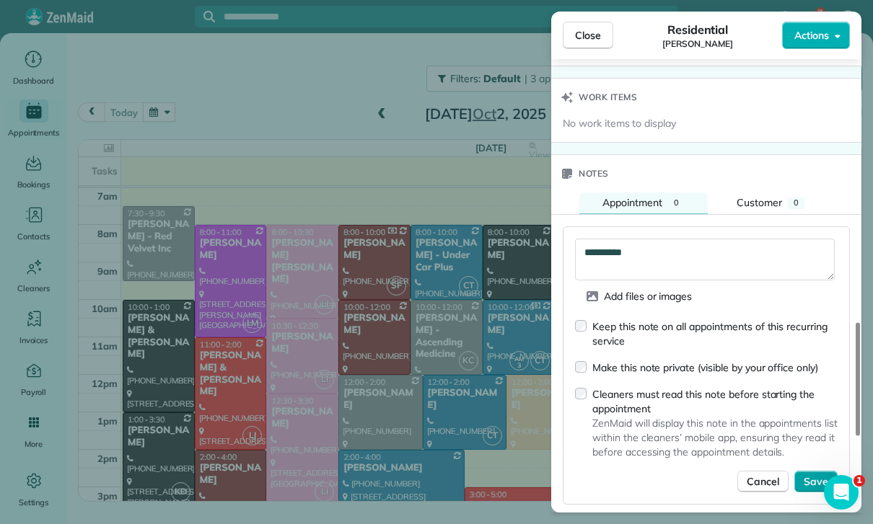
click at [812, 475] on span "Save" at bounding box center [816, 482] width 25 height 14
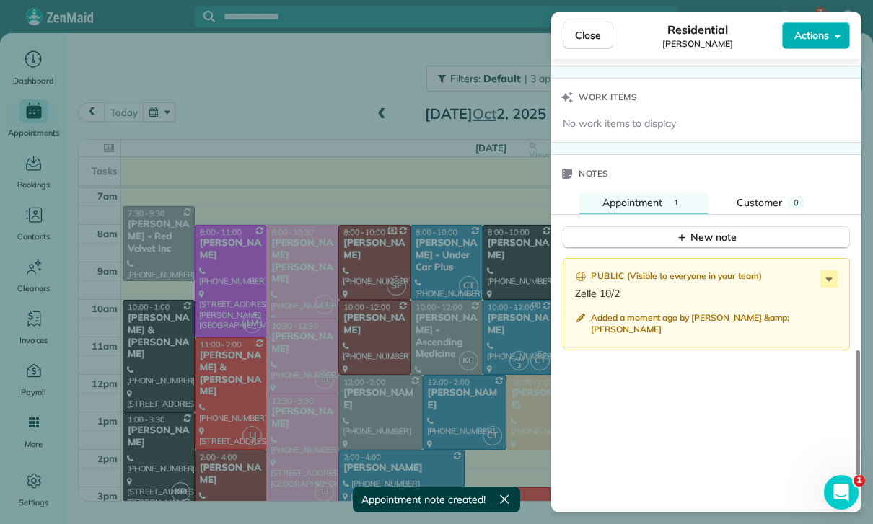
click at [398, 365] on div "Close Residential Erin Oremland Actions Status Confirmed Erin Oremland · Open p…" at bounding box center [436, 262] width 873 height 524
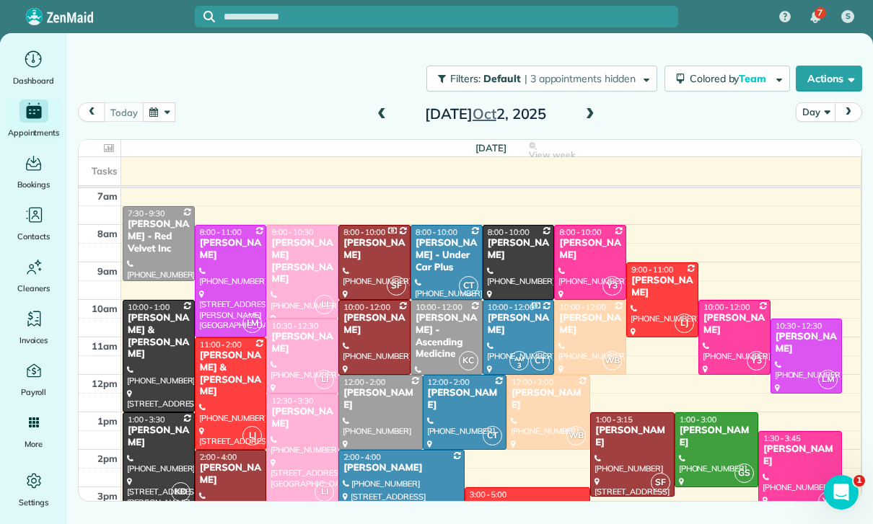
click at [508, 237] on div "[PERSON_NAME]" at bounding box center [518, 249] width 63 height 25
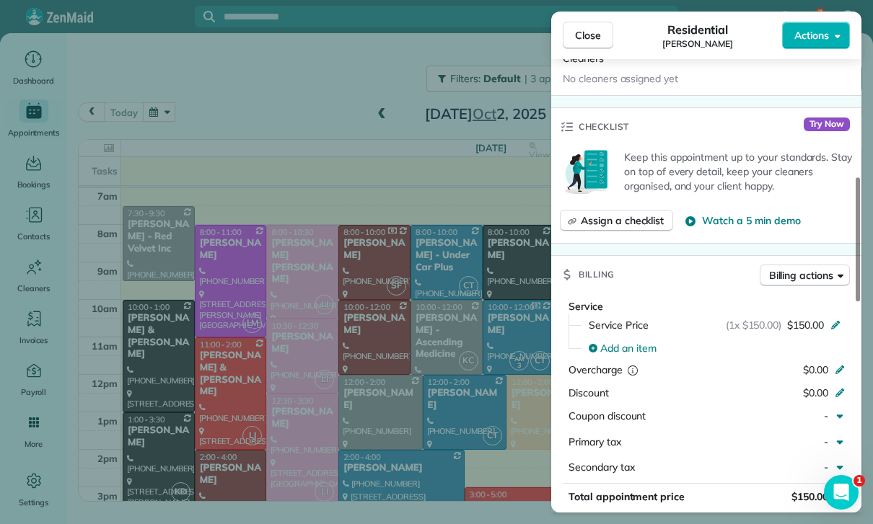
scroll to position [602, 0]
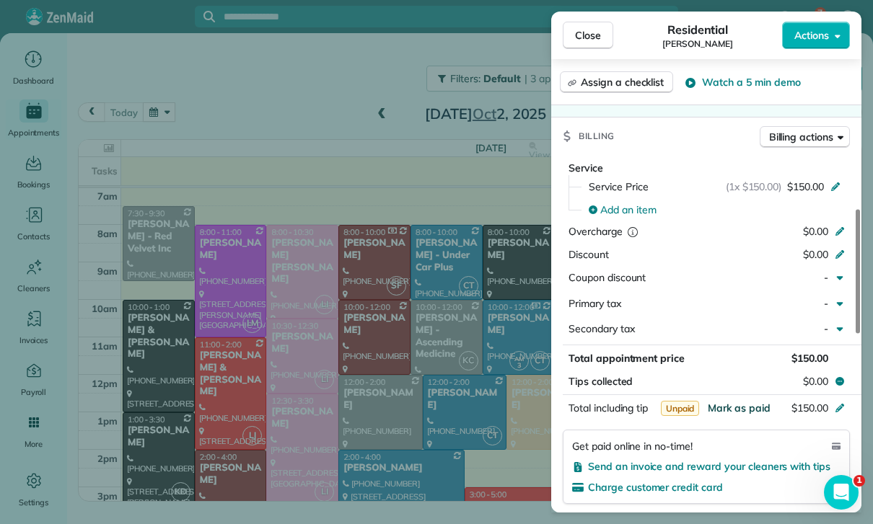
click at [730, 402] on span "Mark as paid" at bounding box center [739, 408] width 63 height 13
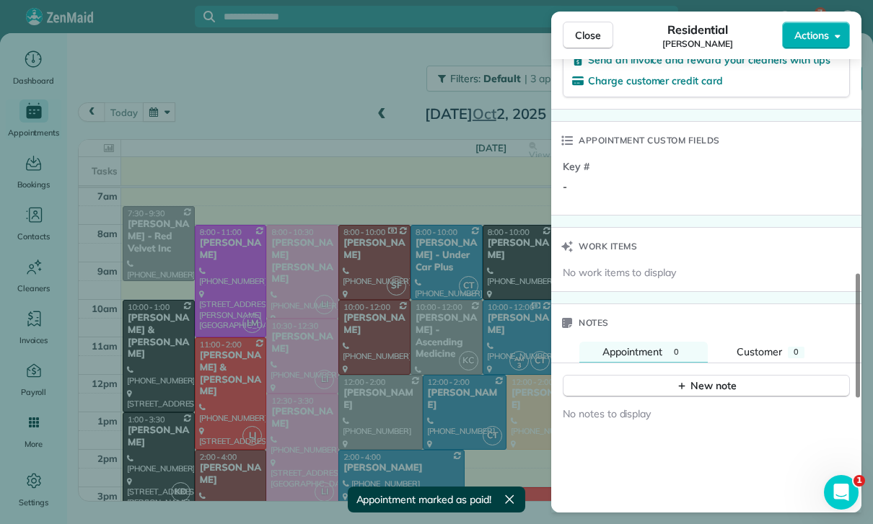
scroll to position [1023, 0]
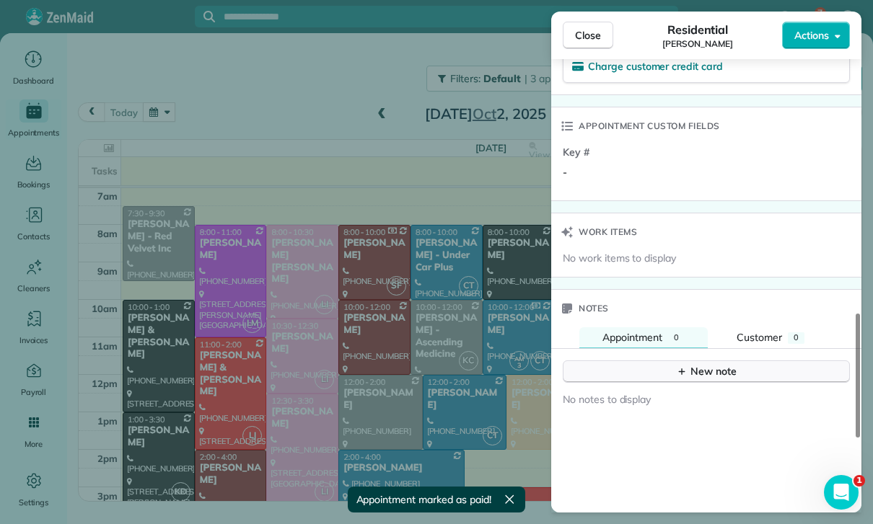
click at [706, 364] on div "New note" at bounding box center [706, 371] width 61 height 15
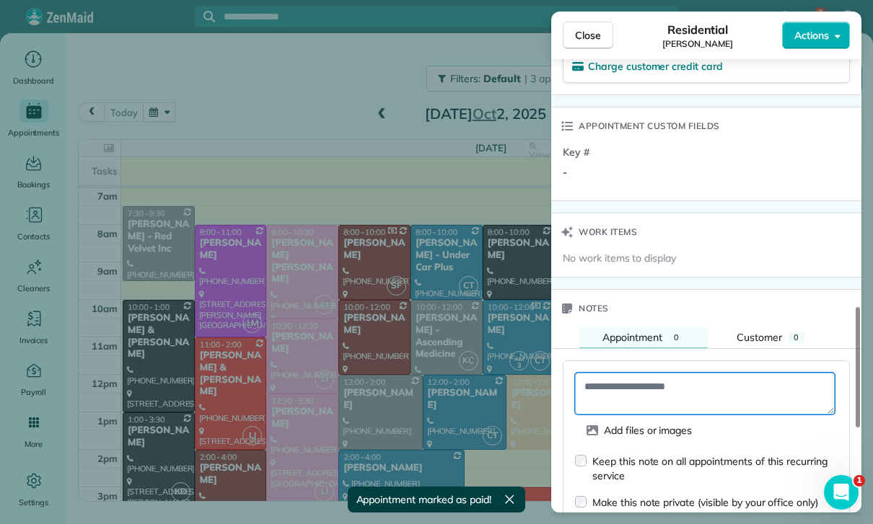
click at [638, 373] on textarea at bounding box center [705, 394] width 260 height 42
paste textarea "**********"
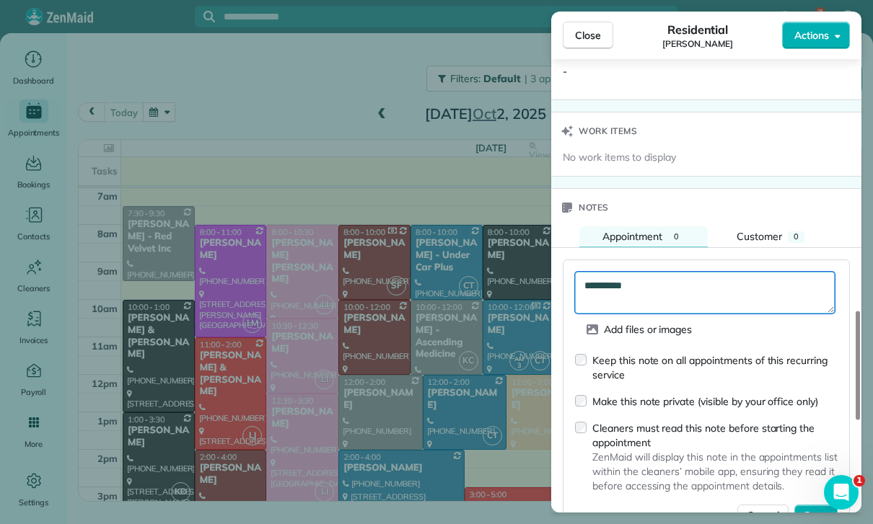
scroll to position [1163, 0]
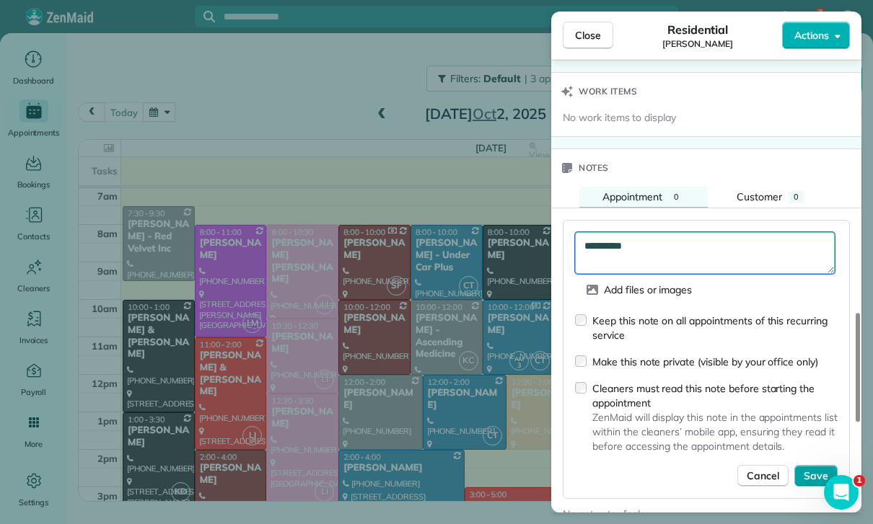
type textarea "**********"
click at [823, 469] on span "Save" at bounding box center [816, 476] width 25 height 14
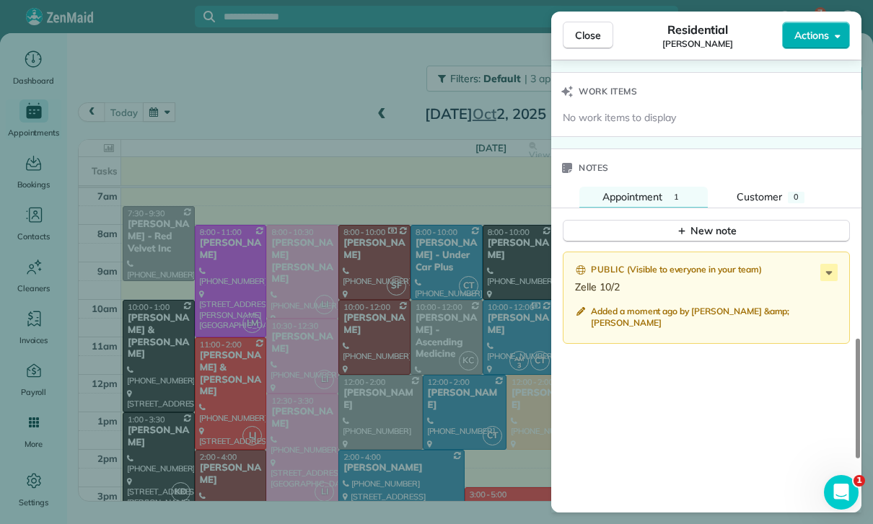
click at [472, 412] on div "Close Residential Doug Schreck Actions Status Yet to Confirm Doug Schreck · Ope…" at bounding box center [436, 262] width 873 height 524
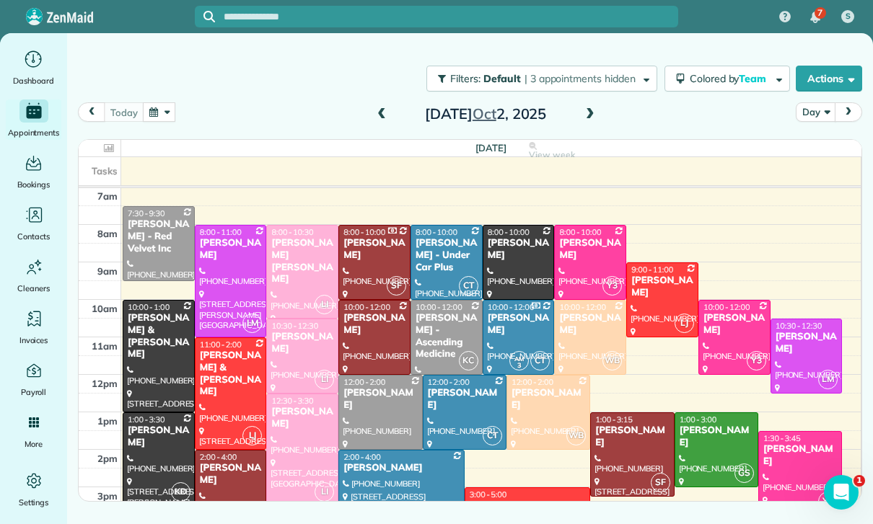
click at [382, 108] on span at bounding box center [382, 114] width 16 height 13
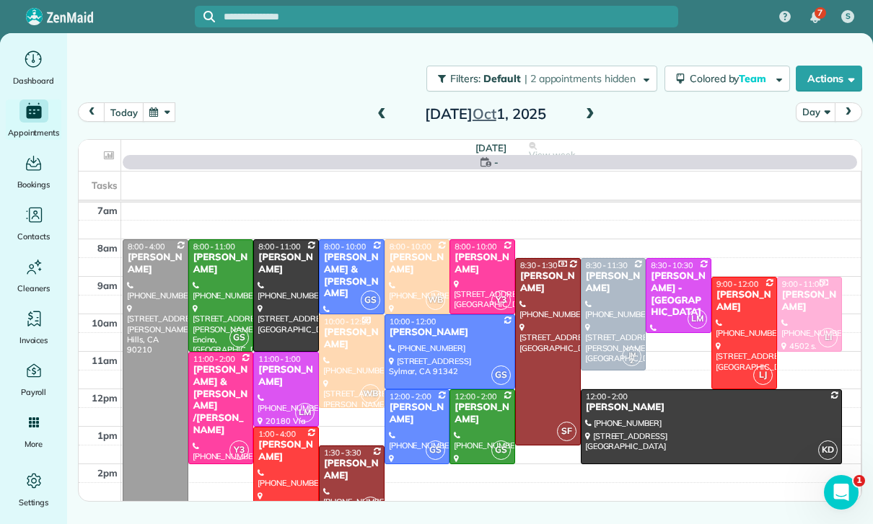
scroll to position [113, 0]
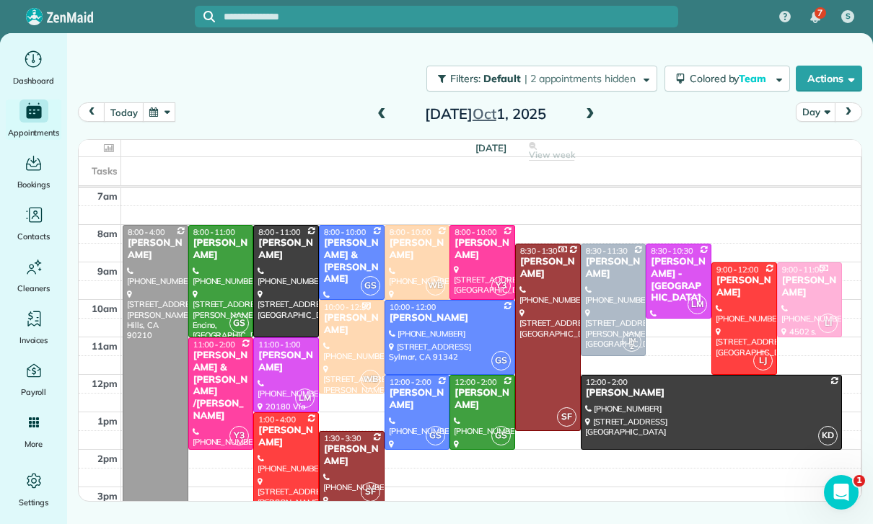
click at [217, 245] on div at bounding box center [221, 281] width 64 height 111
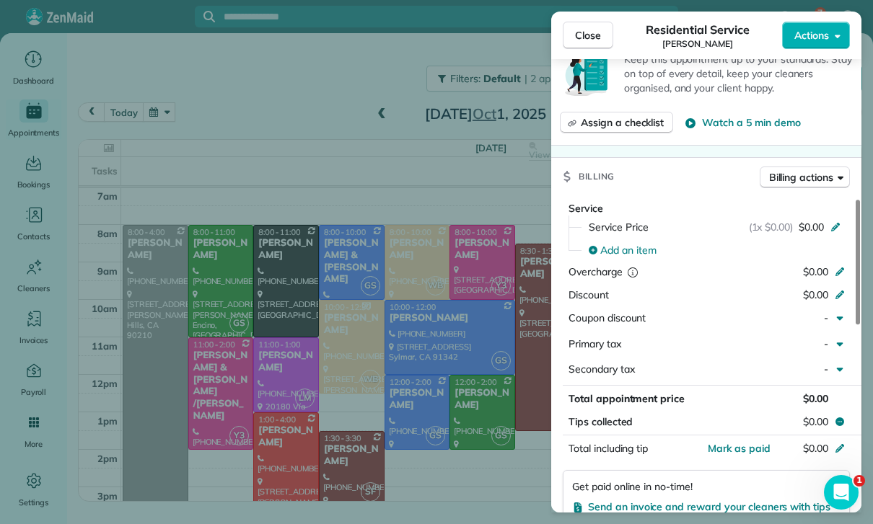
scroll to position [532, 0]
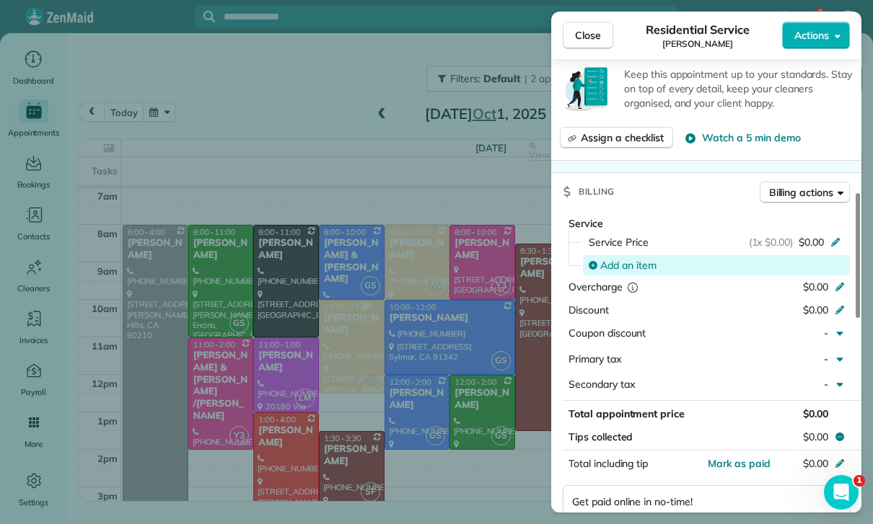
click at [633, 258] on span "Add an item" at bounding box center [628, 265] width 56 height 14
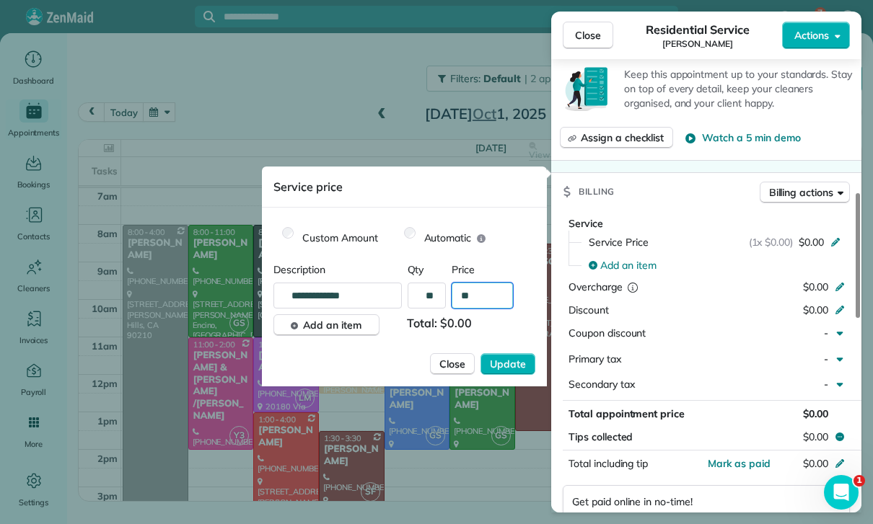
click at [500, 293] on input "**" at bounding box center [482, 296] width 61 height 26
type input "****"
click at [509, 365] on span "Update" at bounding box center [508, 364] width 36 height 14
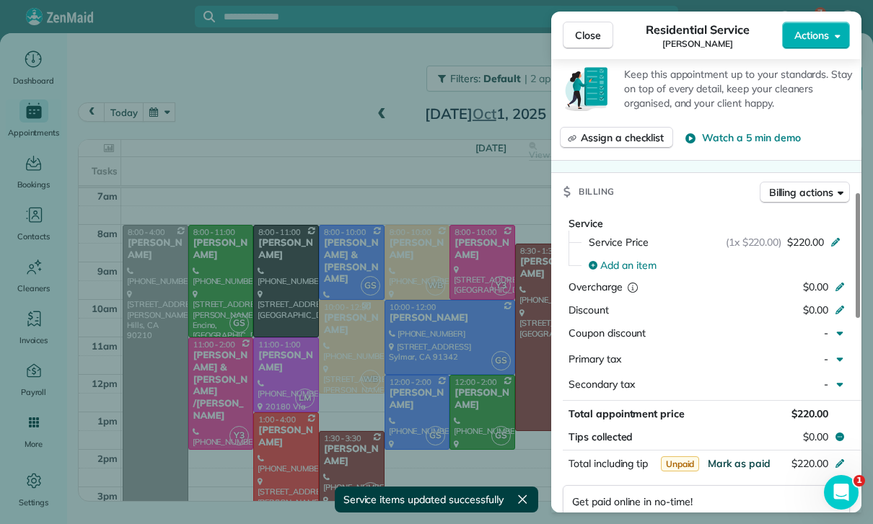
click at [736, 457] on span "Mark as paid" at bounding box center [739, 463] width 63 height 13
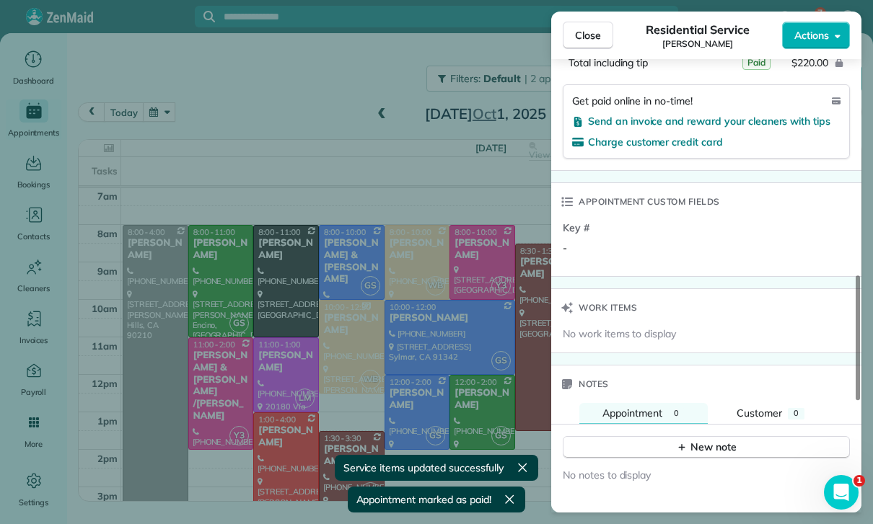
scroll to position [969, 0]
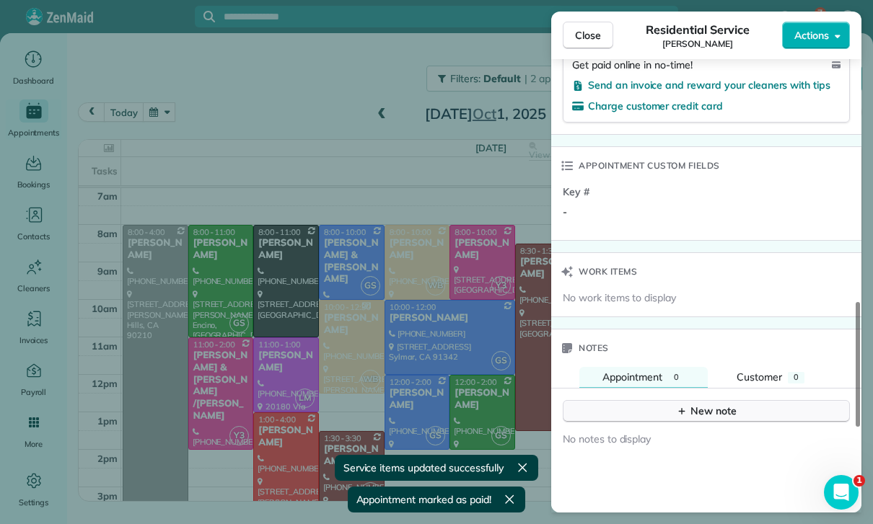
click at [696, 404] on div "New note" at bounding box center [706, 411] width 61 height 15
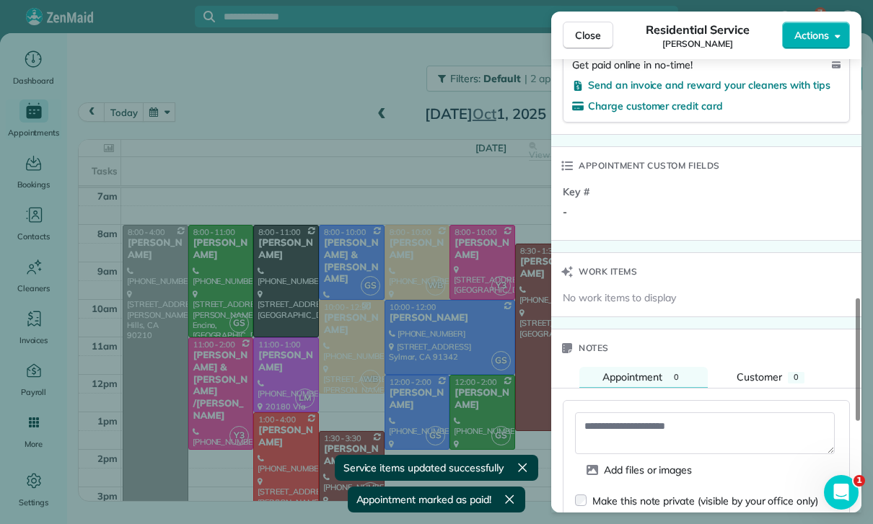
click at [622, 413] on textarea at bounding box center [705, 434] width 260 height 42
paste textarea "**********"
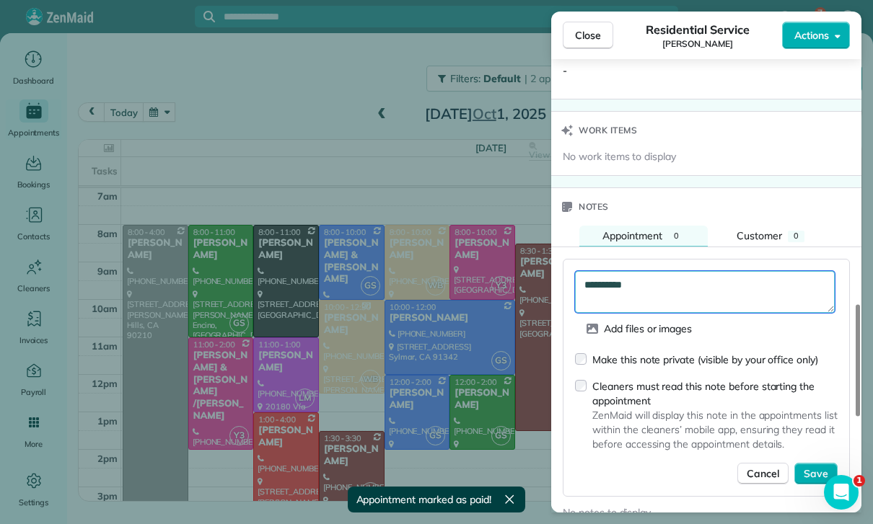
scroll to position [1136, 0]
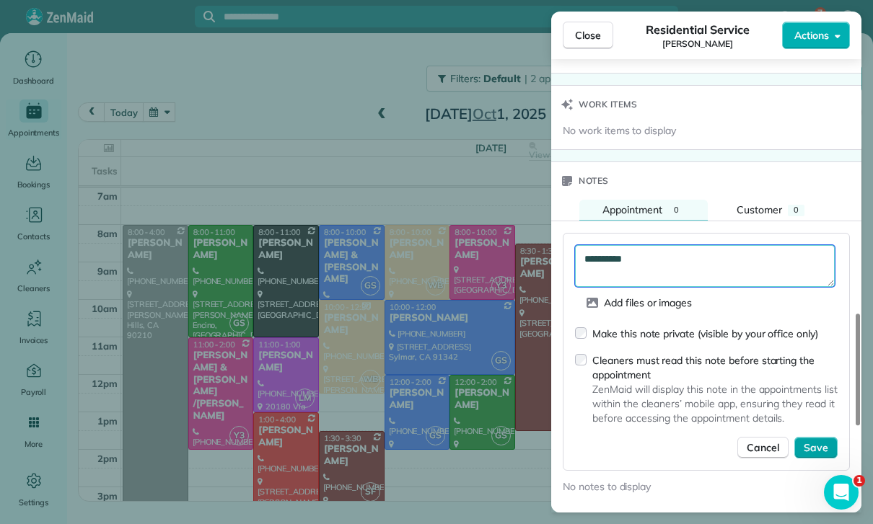
type textarea "**********"
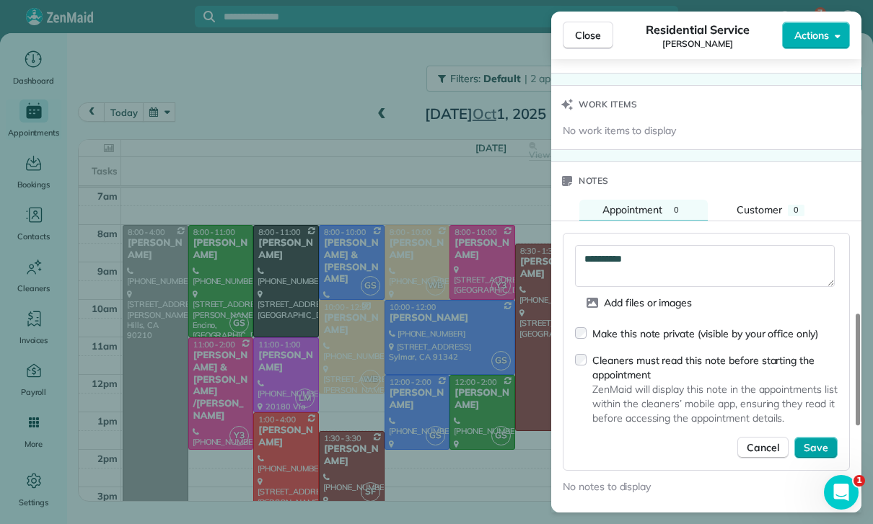
click at [814, 441] on span "Save" at bounding box center [816, 448] width 25 height 14
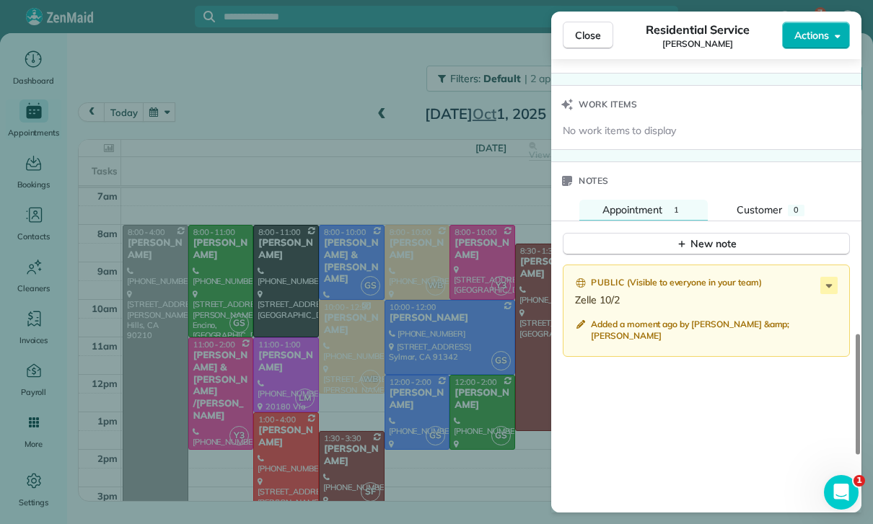
click at [411, 415] on div "Close Residential Service Lindsay Sears Actions Status Confirmed Lindsay Sears …" at bounding box center [436, 262] width 873 height 524
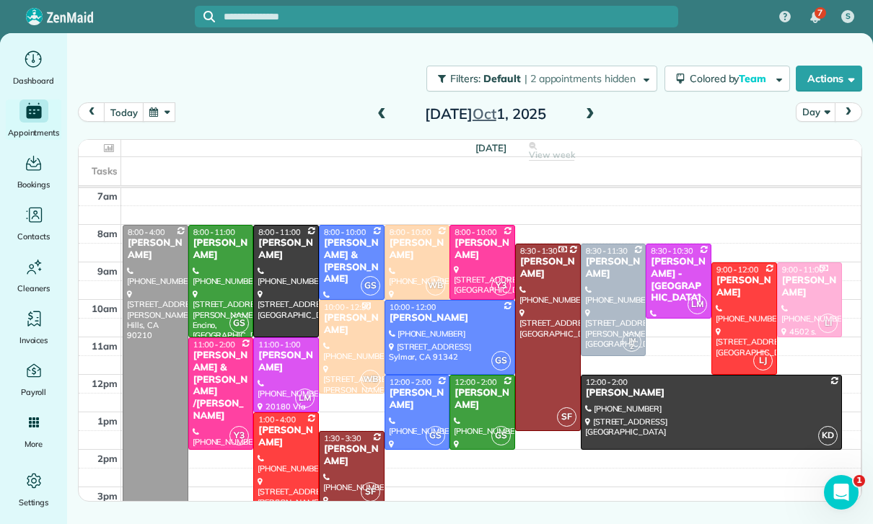
click at [587, 108] on span at bounding box center [590, 114] width 16 height 13
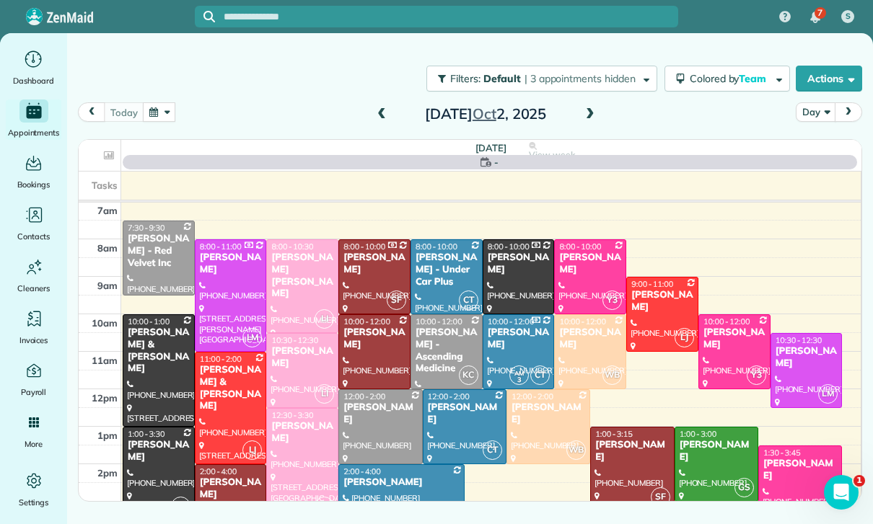
scroll to position [113, 0]
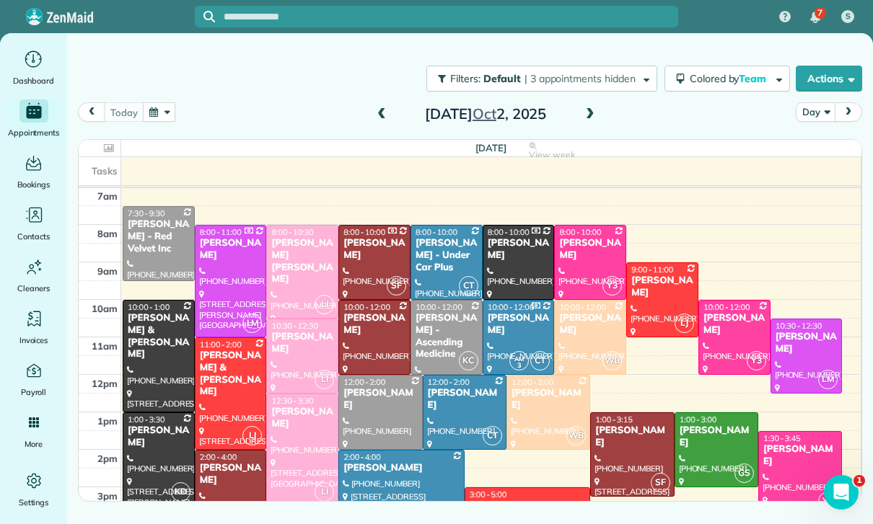
click at [297, 320] on div at bounding box center [302, 357] width 71 height 74
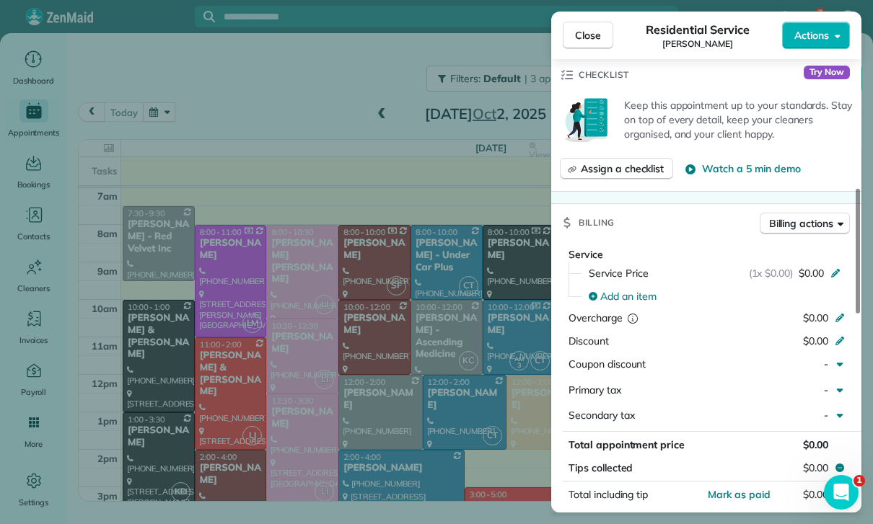
scroll to position [514, 0]
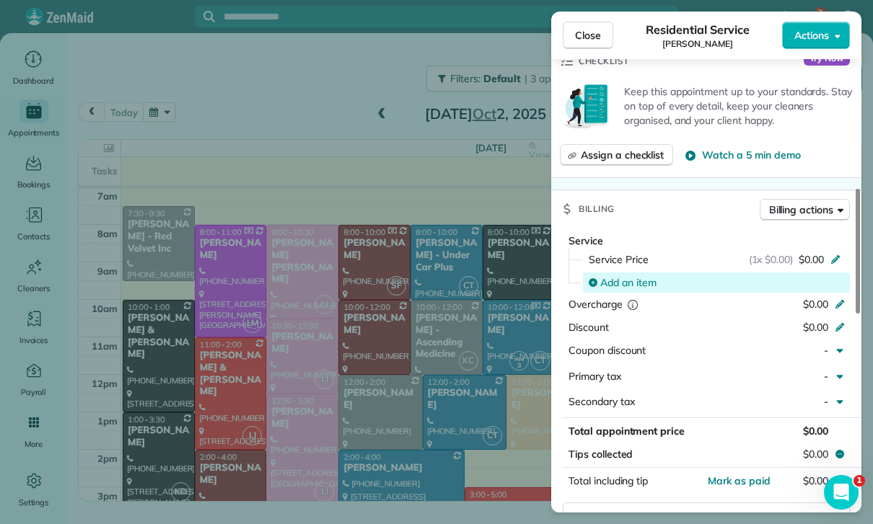
click at [633, 276] on span "Add an item" at bounding box center [628, 283] width 56 height 14
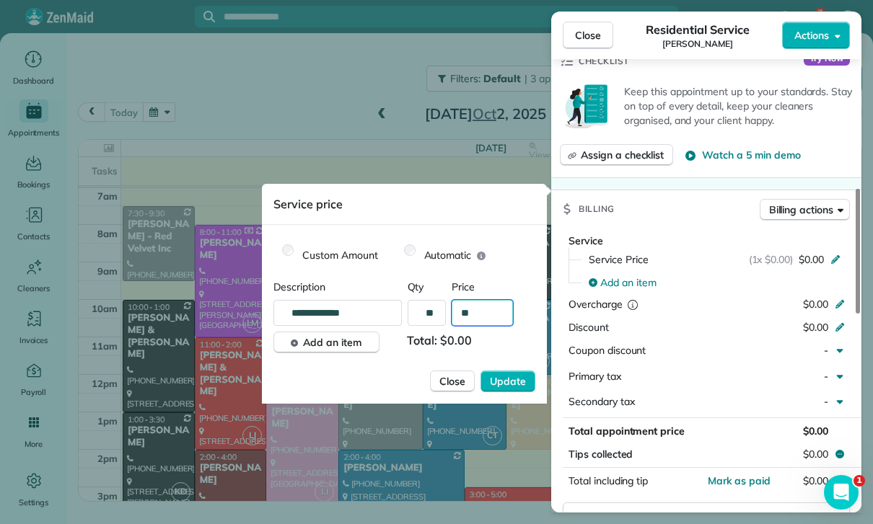
click at [480, 313] on input "**" at bounding box center [482, 313] width 61 height 26
type input "****"
click at [508, 386] on span "Update" at bounding box center [508, 381] width 36 height 14
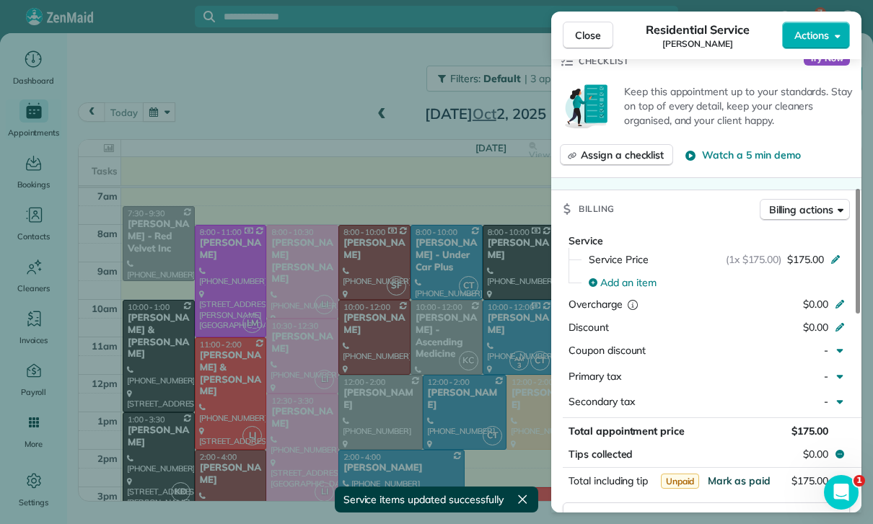
click at [733, 475] on span "Mark as paid" at bounding box center [739, 481] width 63 height 13
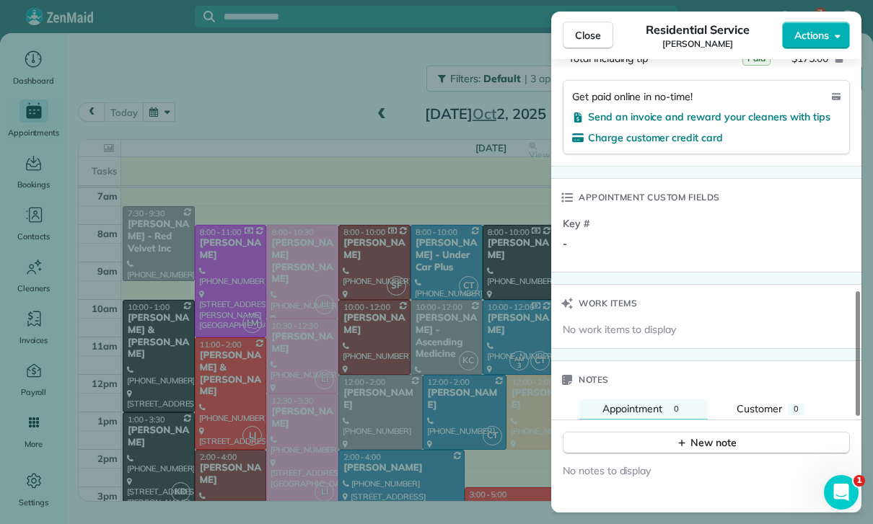
scroll to position [985, 0]
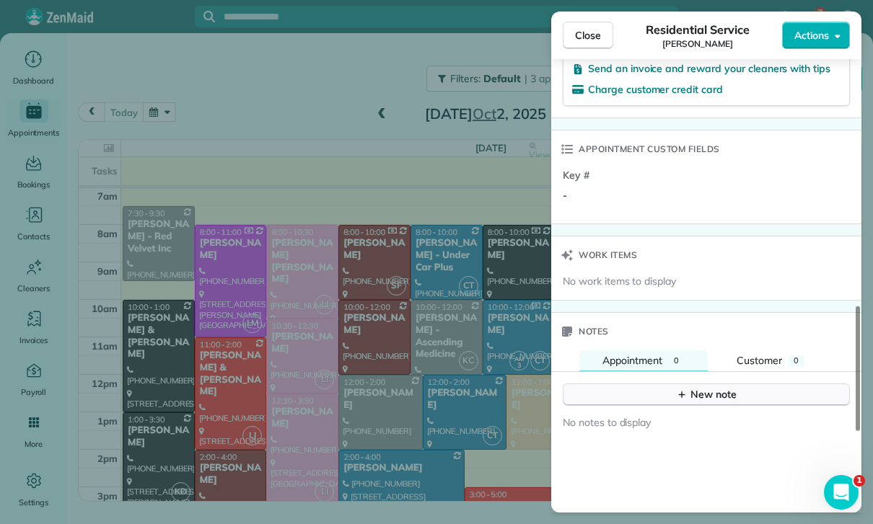
click at [691, 384] on button "New note" at bounding box center [706, 395] width 287 height 22
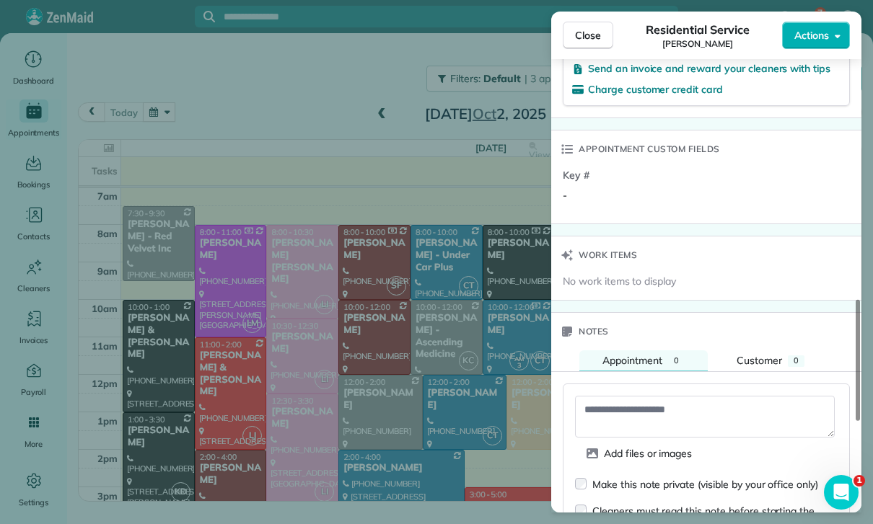
click at [612, 396] on textarea at bounding box center [705, 417] width 260 height 42
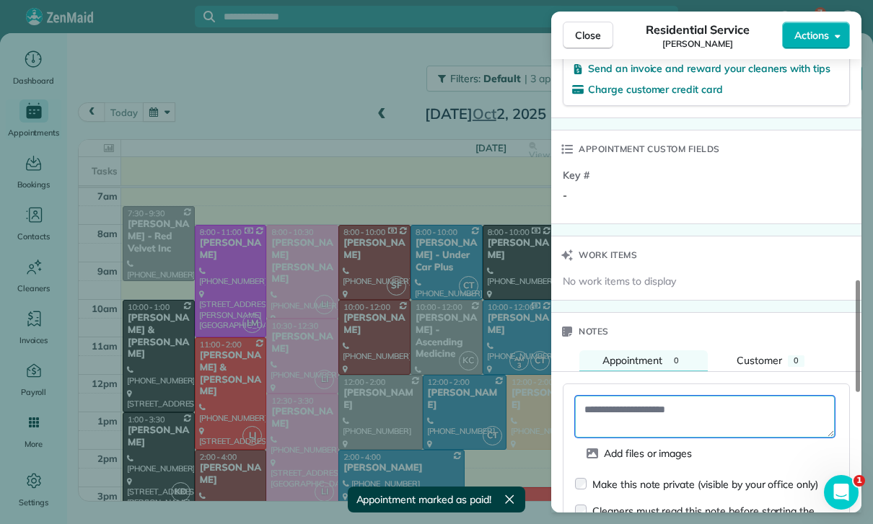
paste textarea "**********"
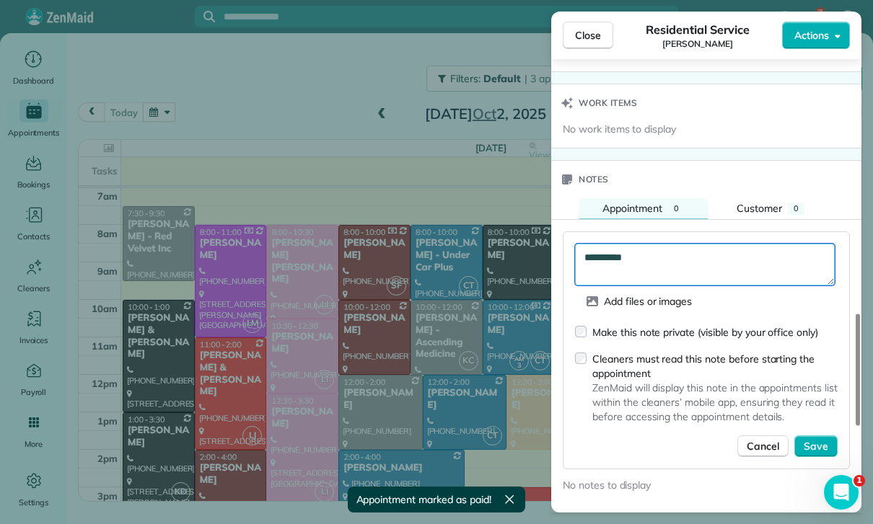
scroll to position [1137, 0]
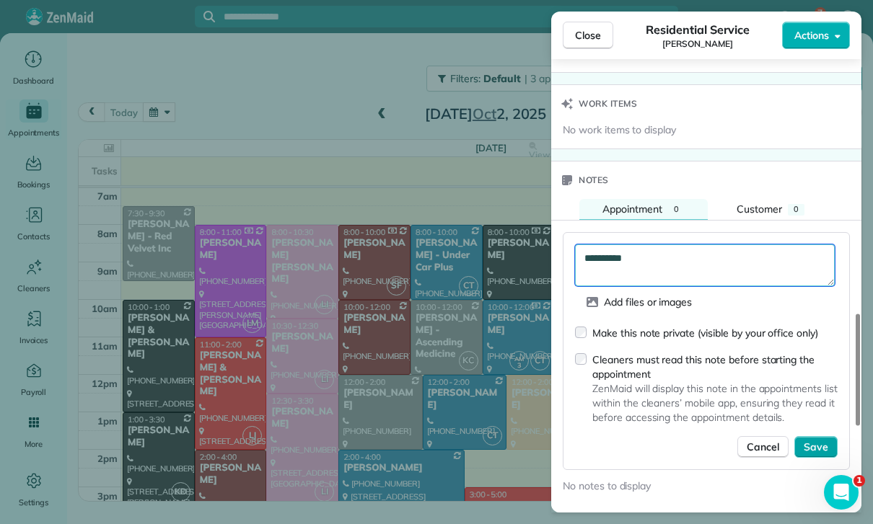
type textarea "**********"
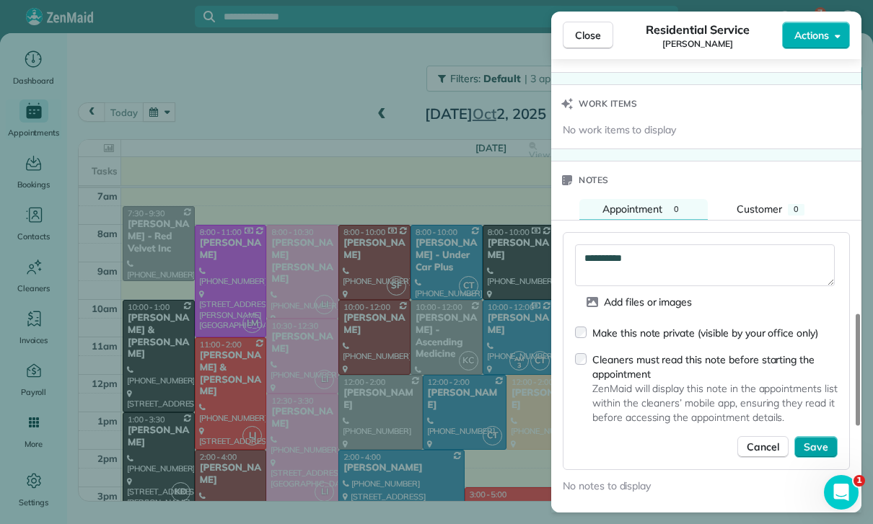
click at [822, 440] on span "Save" at bounding box center [816, 447] width 25 height 14
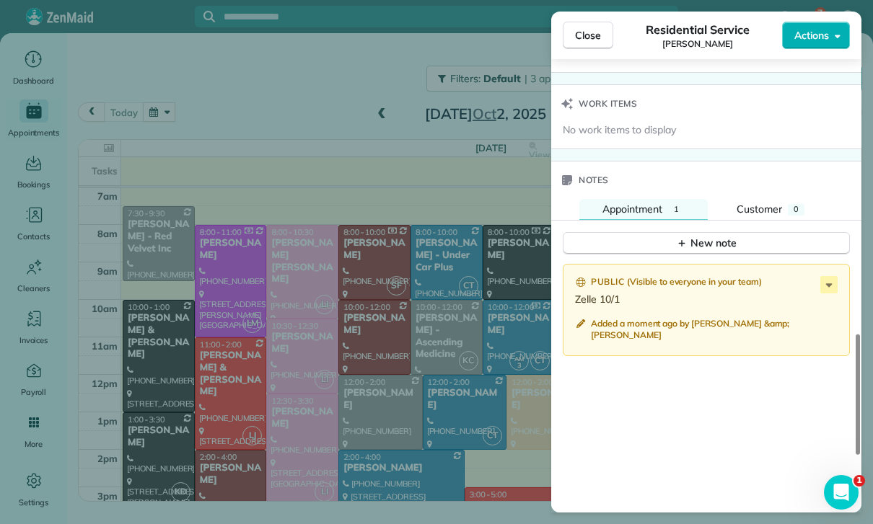
click at [442, 371] on div "Close Residential Service Keturah Claiborne Actions Status Confirmed Keturah Cl…" at bounding box center [436, 262] width 873 height 524
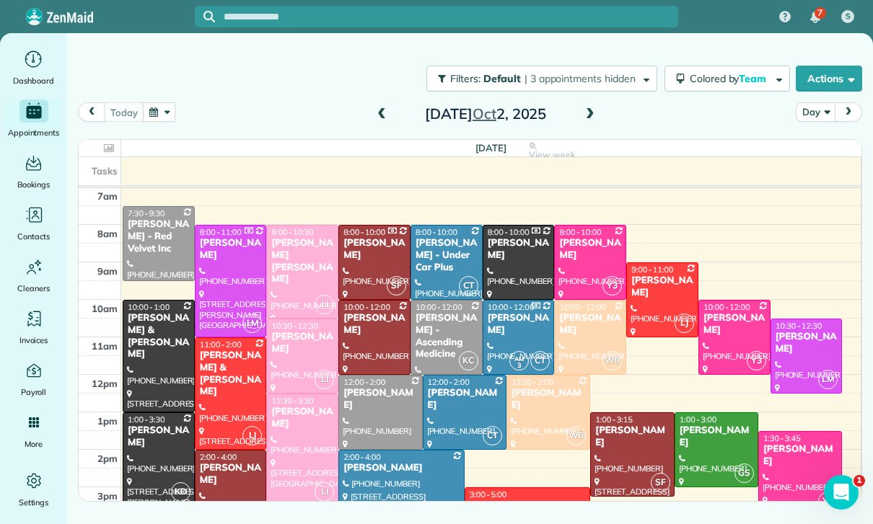
click at [160, 102] on button "button" at bounding box center [159, 111] width 33 height 19
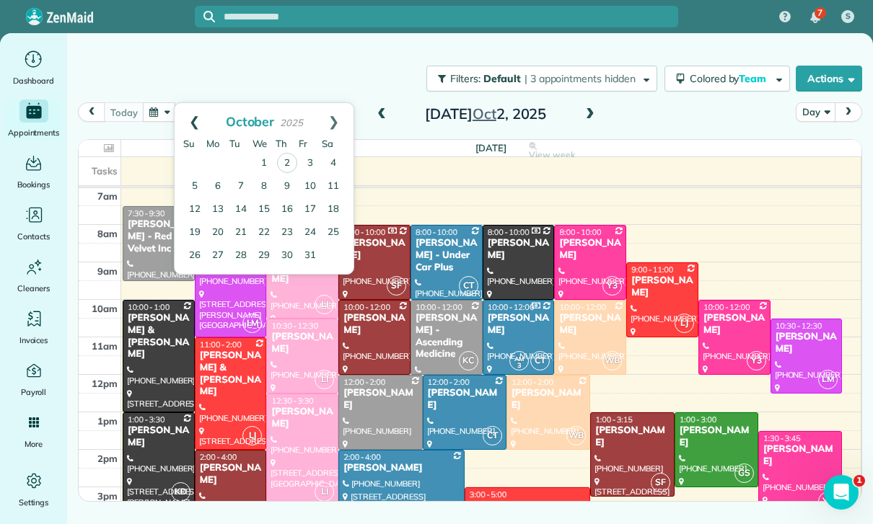
click at [188, 103] on link "Prev" at bounding box center [195, 121] width 40 height 36
click at [242, 244] on link "30" at bounding box center [240, 255] width 23 height 23
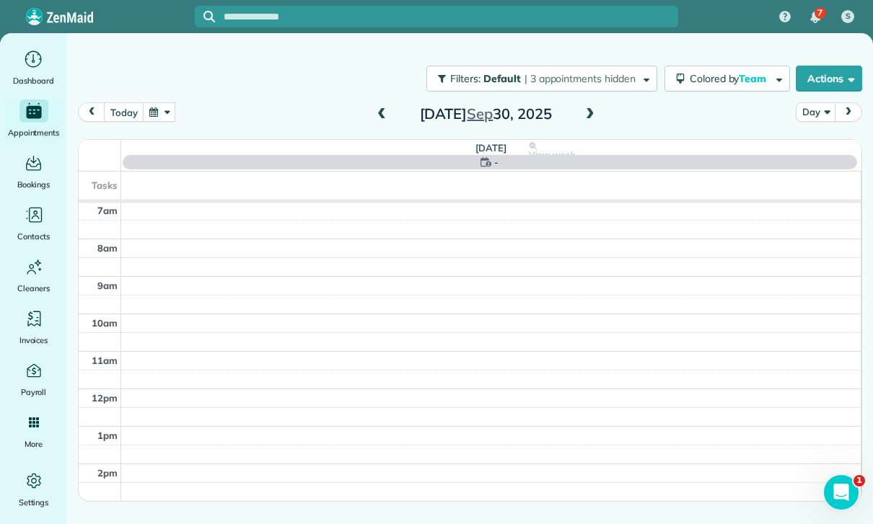
scroll to position [113, 0]
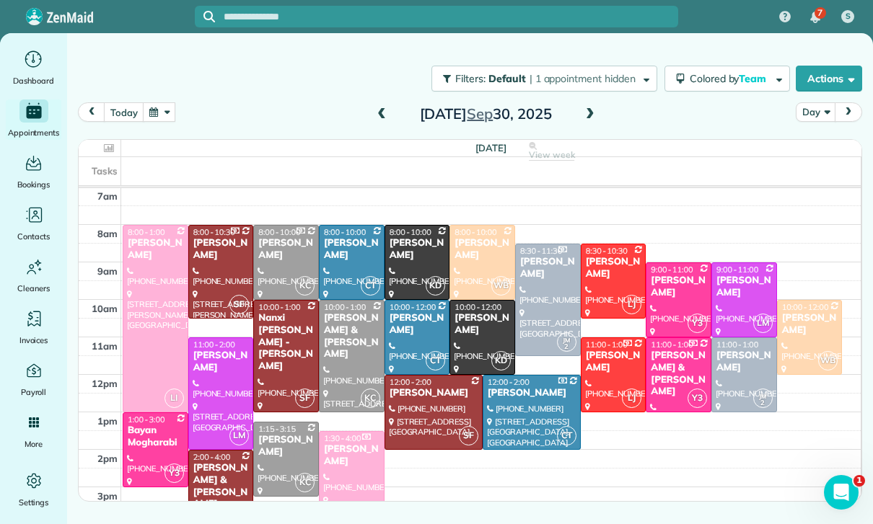
click at [610, 256] on div "Jackie Biegel" at bounding box center [613, 268] width 57 height 25
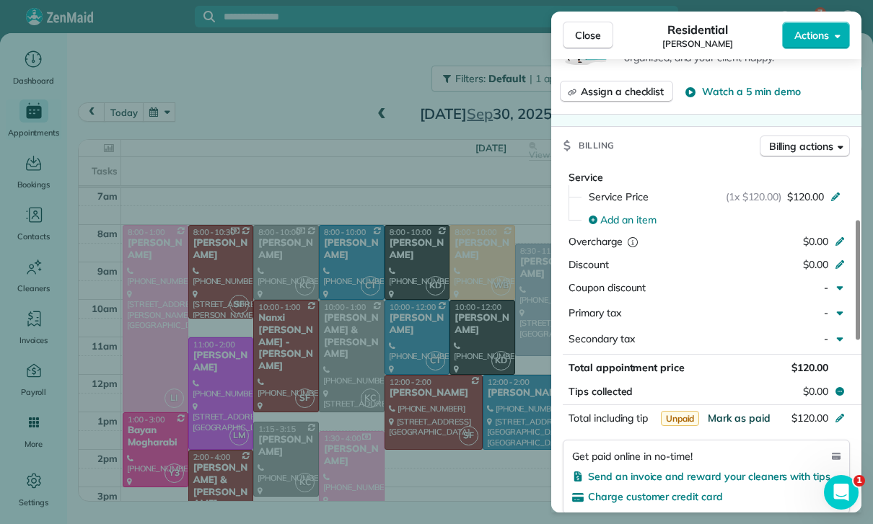
click at [735, 412] on span "Mark as paid" at bounding box center [739, 418] width 63 height 13
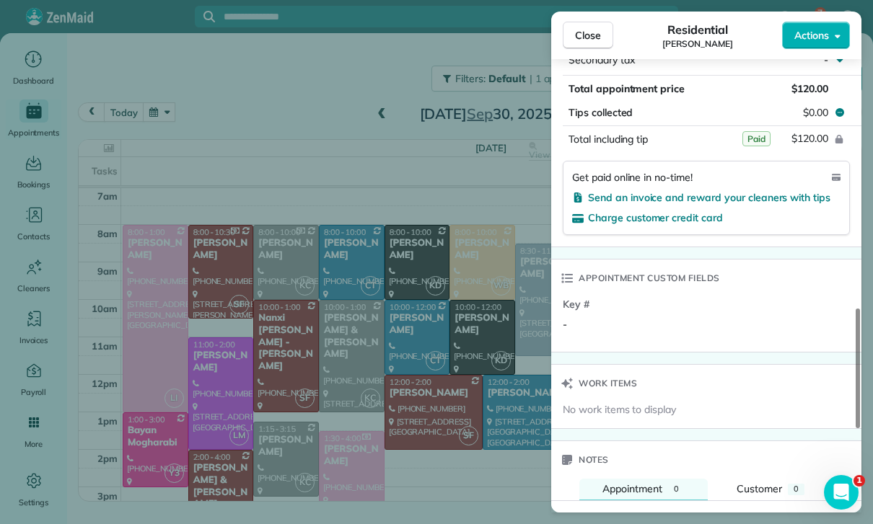
scroll to position [1034, 0]
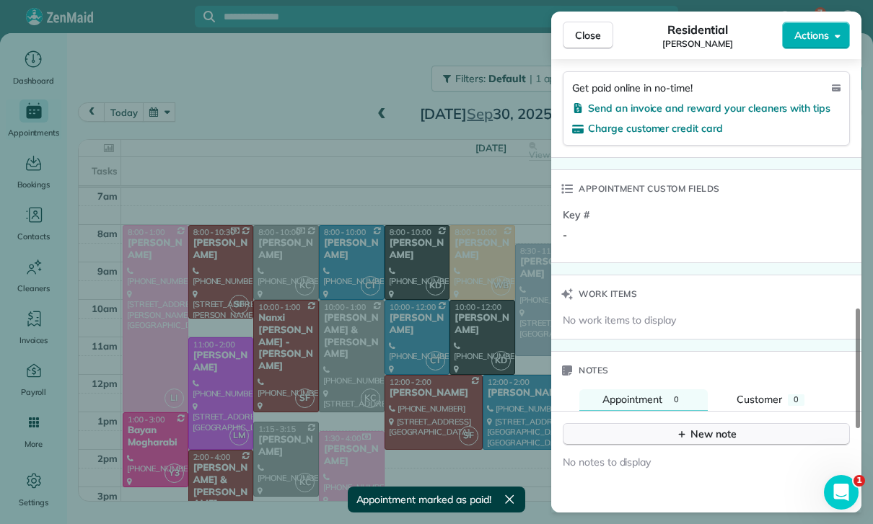
click at [627, 423] on button "New note" at bounding box center [706, 434] width 287 height 22
click at [626, 436] on textarea at bounding box center [705, 457] width 260 height 42
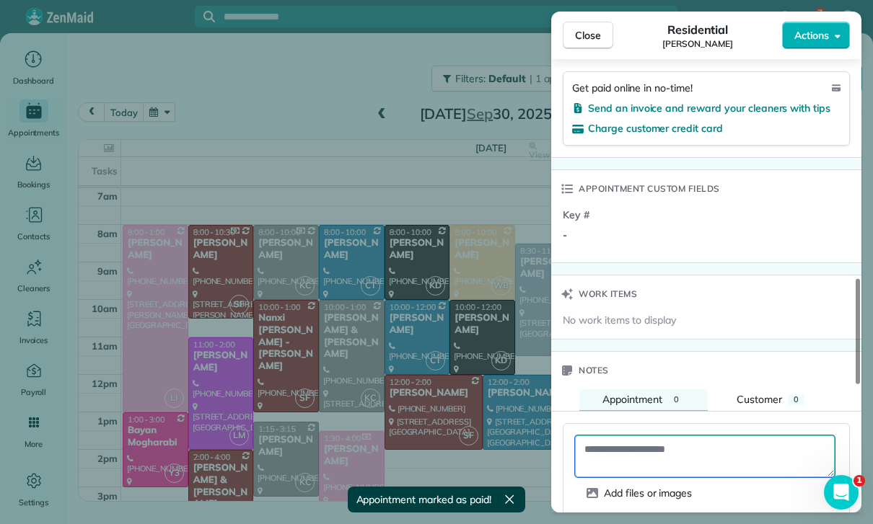
click at [631, 436] on textarea at bounding box center [705, 457] width 260 height 42
paste textarea "**********"
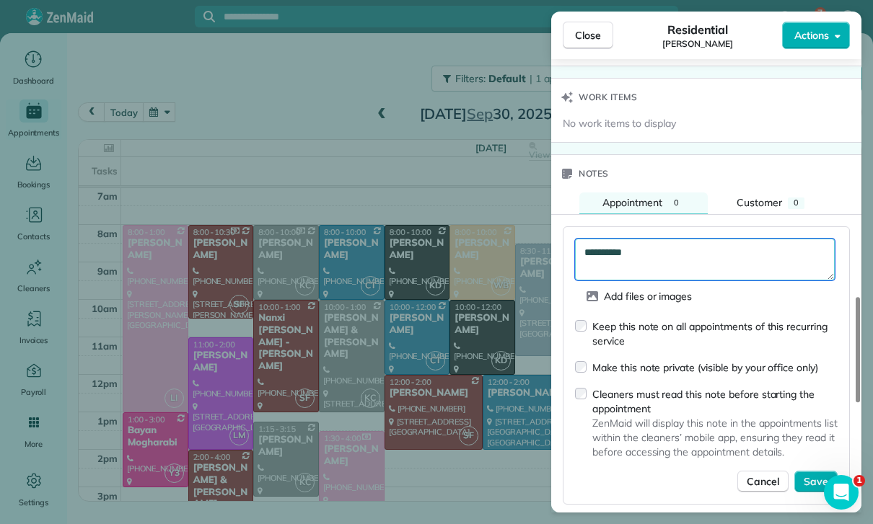
scroll to position [1236, 0]
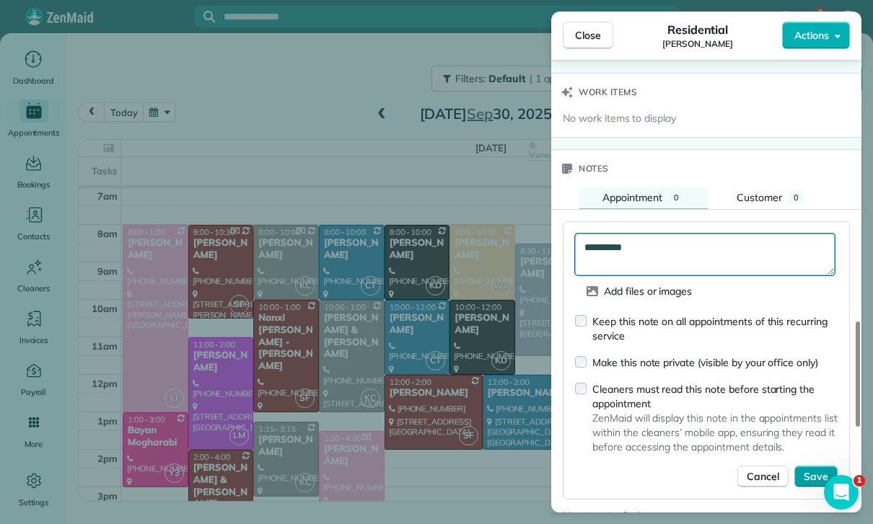
type textarea "**********"
click at [817, 470] on span "Save" at bounding box center [816, 477] width 25 height 14
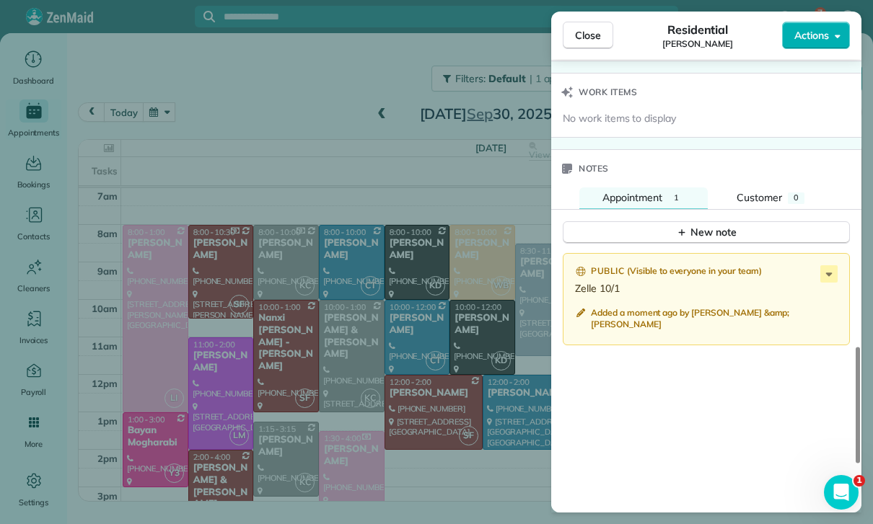
click at [465, 448] on div "Close Residential Jackie Biegel Actions Status Yet to Confirm Jackie Biegel · O…" at bounding box center [436, 262] width 873 height 524
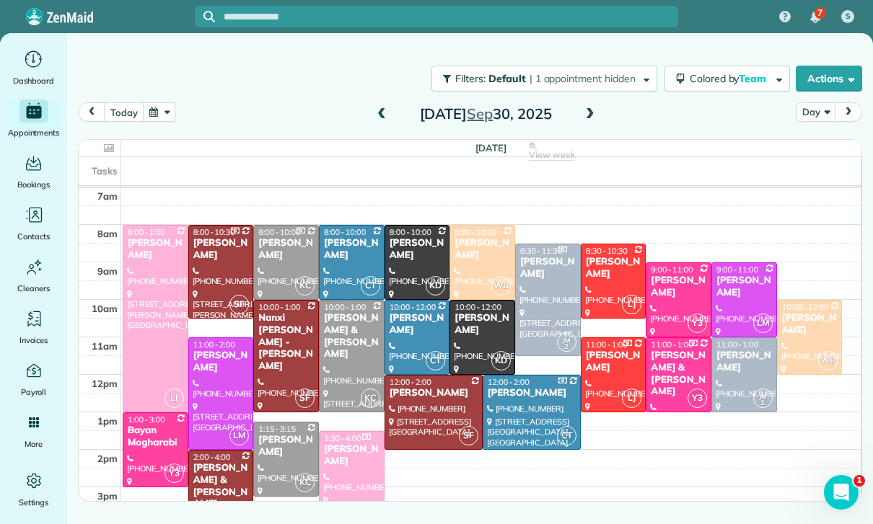
click at [594, 104] on span at bounding box center [590, 115] width 16 height 22
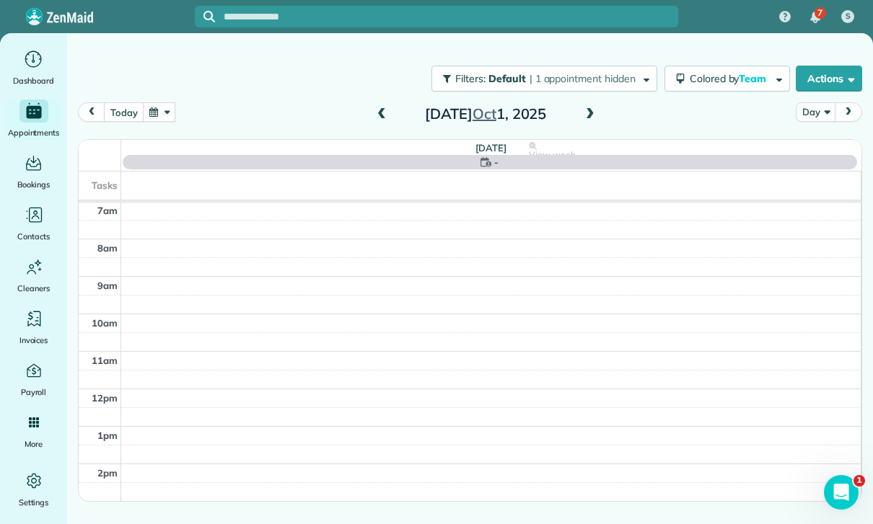
scroll to position [113, 0]
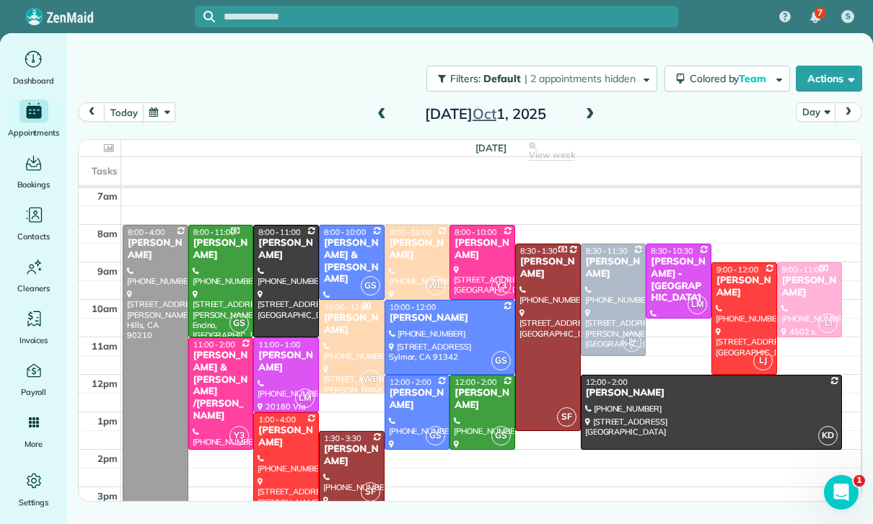
click at [476, 237] on div "Marsha Gilbert" at bounding box center [482, 249] width 57 height 25
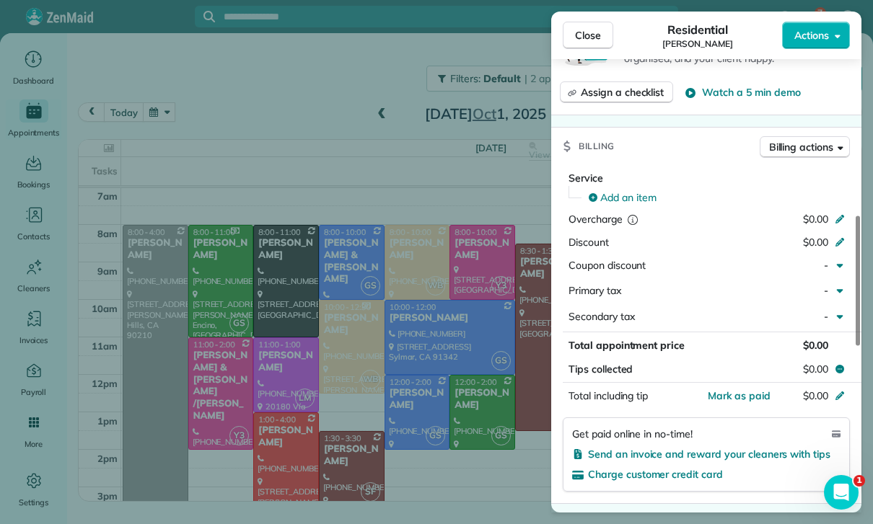
scroll to position [649, 0]
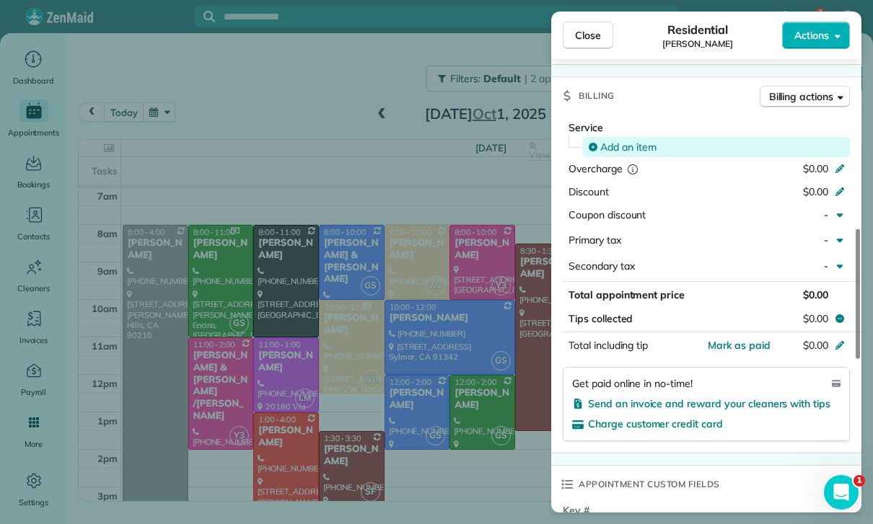
click at [622, 140] on span "Add an item" at bounding box center [628, 147] width 56 height 14
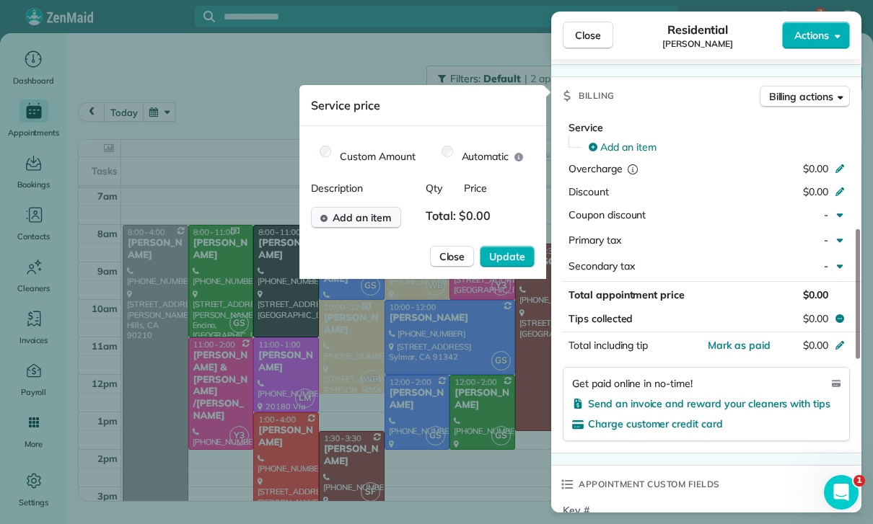
click at [369, 223] on span "Add an item" at bounding box center [362, 218] width 58 height 14
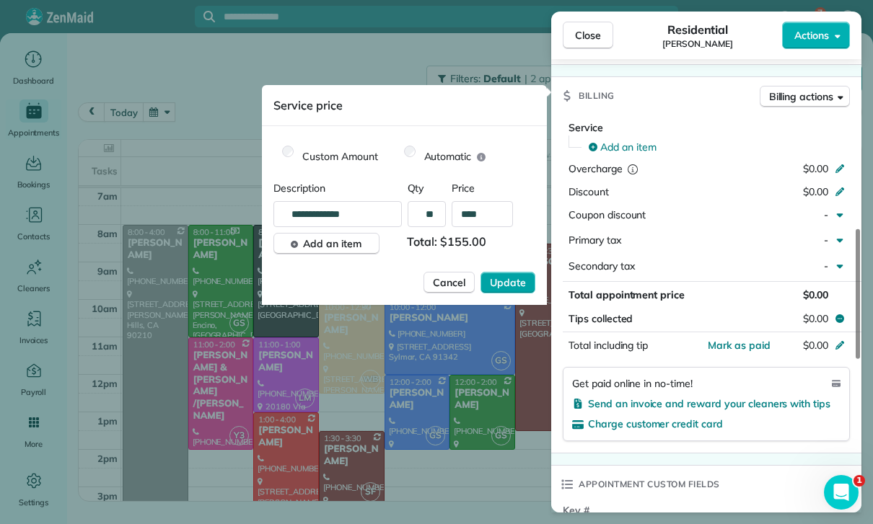
type input "****"
click at [502, 278] on span "Update" at bounding box center [508, 283] width 36 height 14
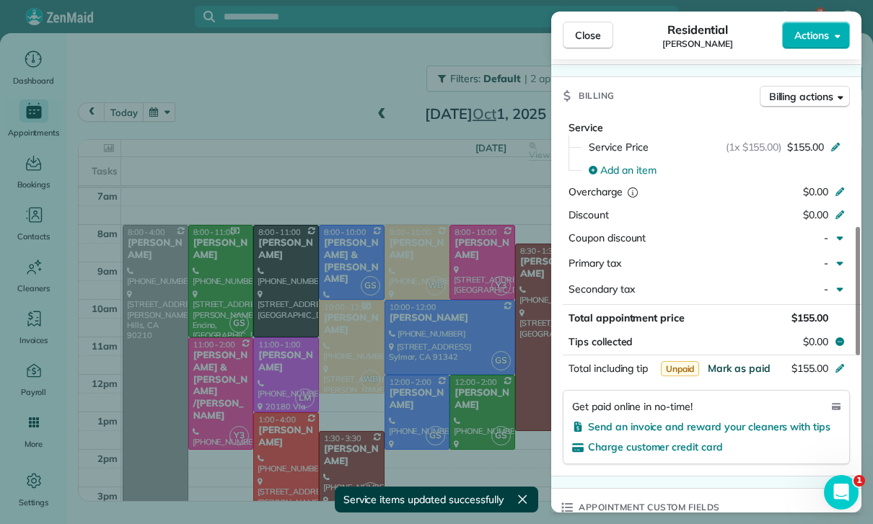
click at [730, 361] on button "Mark as paid" at bounding box center [739, 368] width 63 height 14
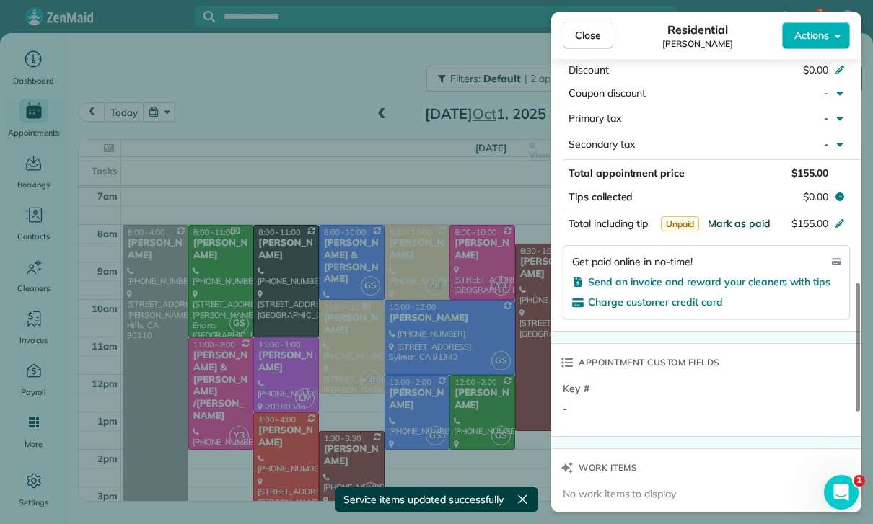
scroll to position [1024, 0]
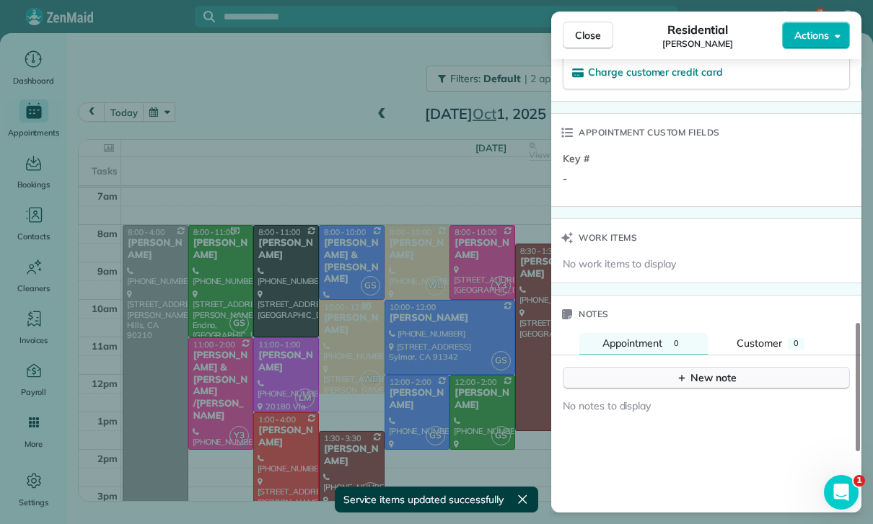
click at [698, 371] on div "New note" at bounding box center [706, 378] width 61 height 15
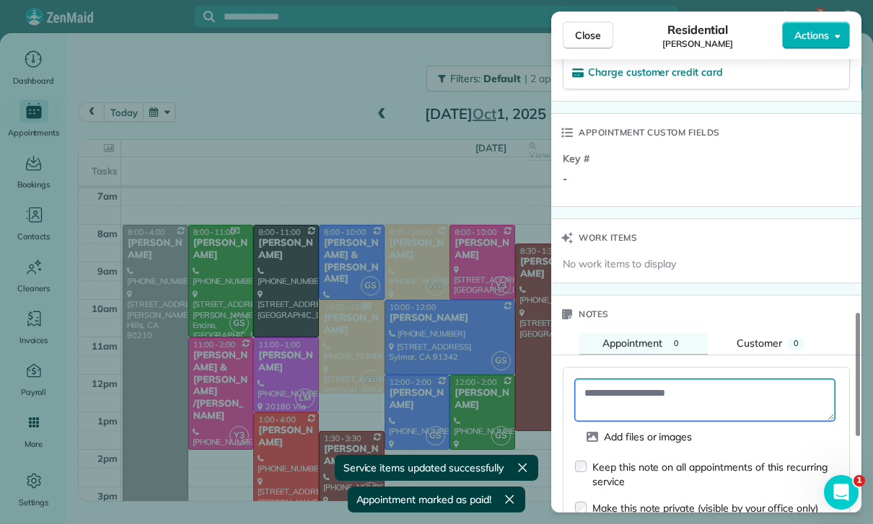
click at [644, 379] on textarea at bounding box center [705, 400] width 260 height 42
paste textarea "**********"
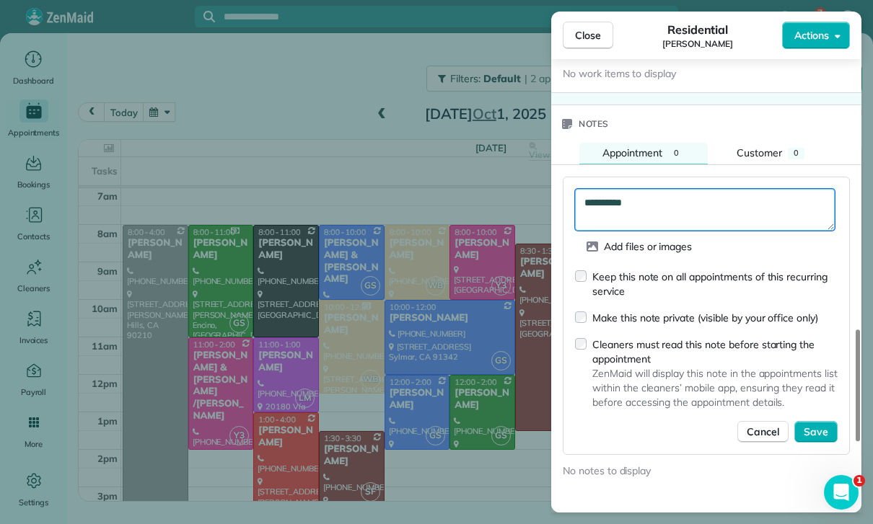
scroll to position [1214, 0]
type textarea "**********"
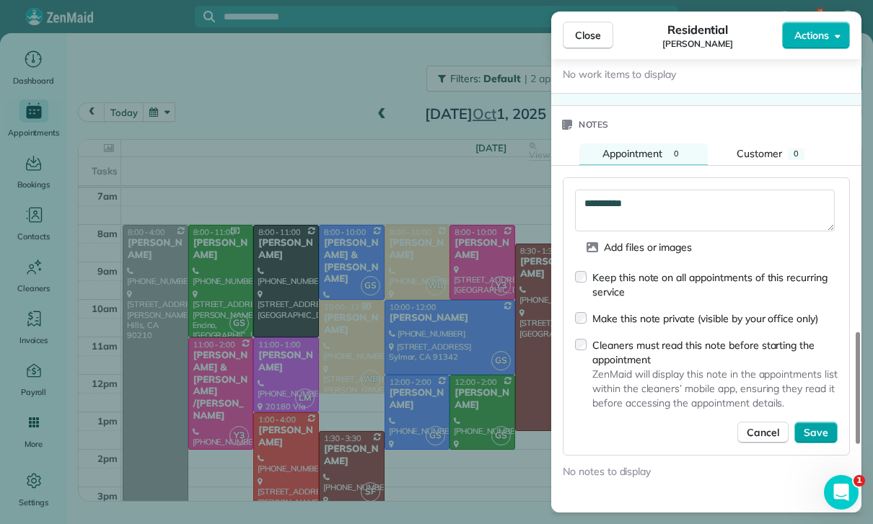
click at [816, 426] on span "Save" at bounding box center [816, 433] width 25 height 14
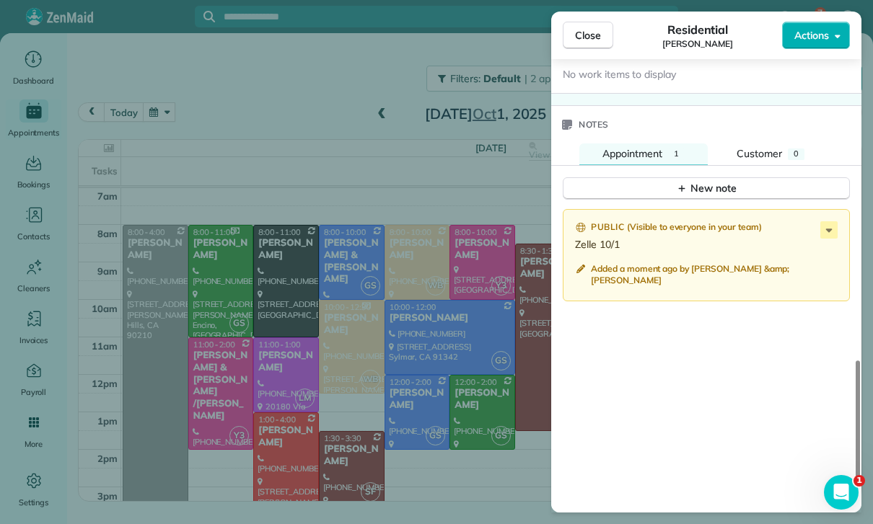
click at [417, 371] on div "Close Residential Marsha Gilbert Actions Status Confirmed Marsha Gilbert · Open…" at bounding box center [436, 262] width 873 height 524
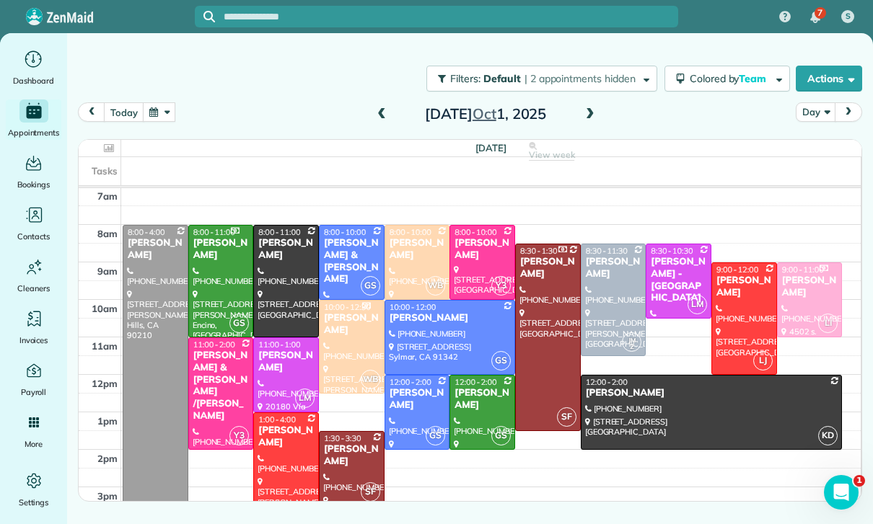
click at [157, 102] on button "button" at bounding box center [159, 111] width 33 height 19
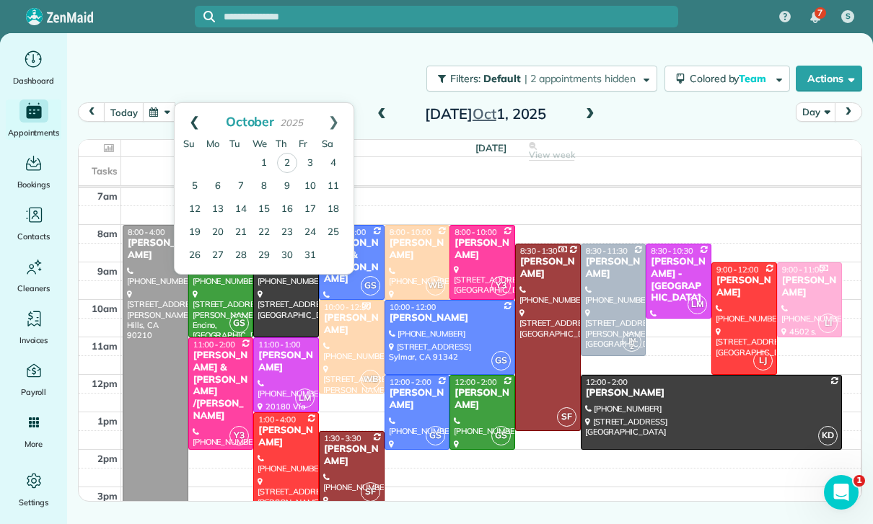
click at [190, 103] on link "Prev" at bounding box center [195, 121] width 40 height 36
click at [265, 198] on link "17" at bounding box center [263, 209] width 23 height 23
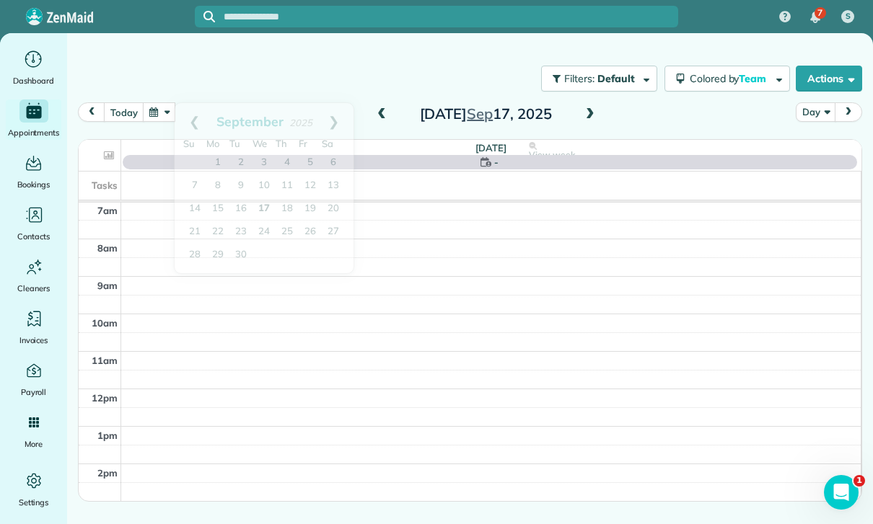
scroll to position [113, 0]
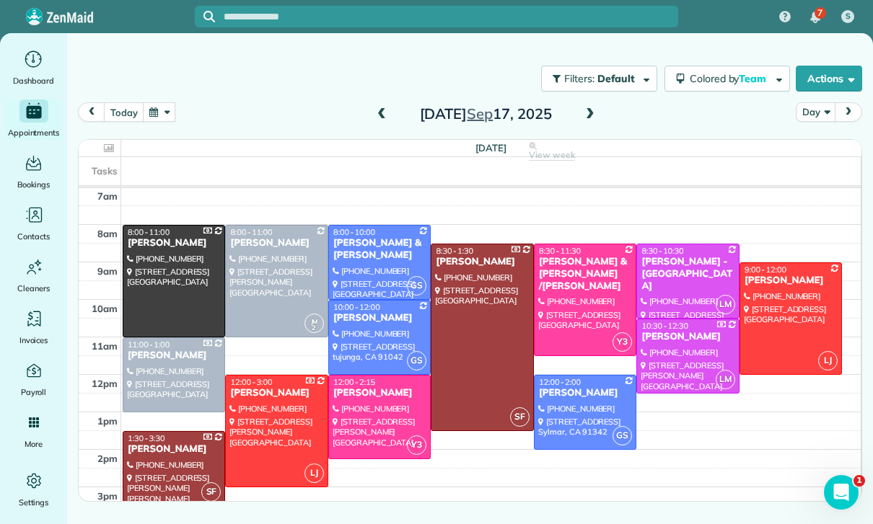
click at [757, 267] on div at bounding box center [790, 318] width 101 height 111
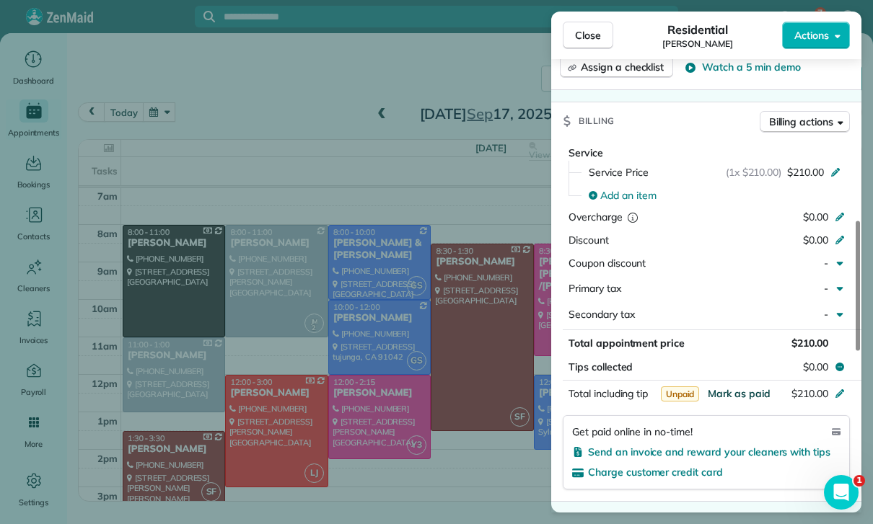
click at [728, 387] on span "Mark as paid" at bounding box center [739, 393] width 63 height 13
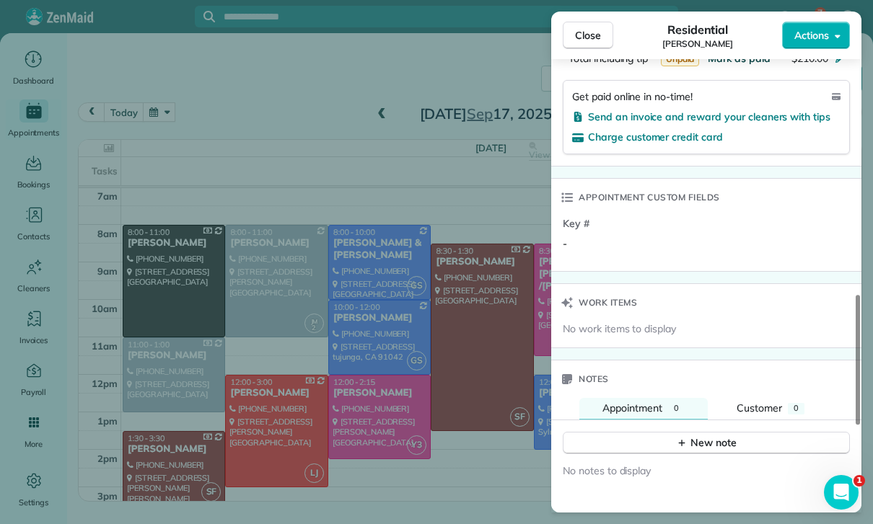
scroll to position [993, 0]
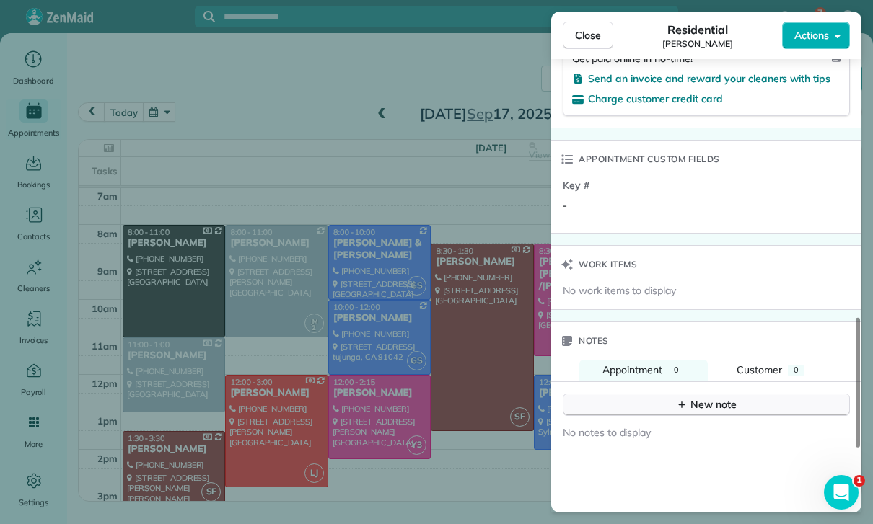
click at [638, 394] on button "New note" at bounding box center [706, 405] width 287 height 22
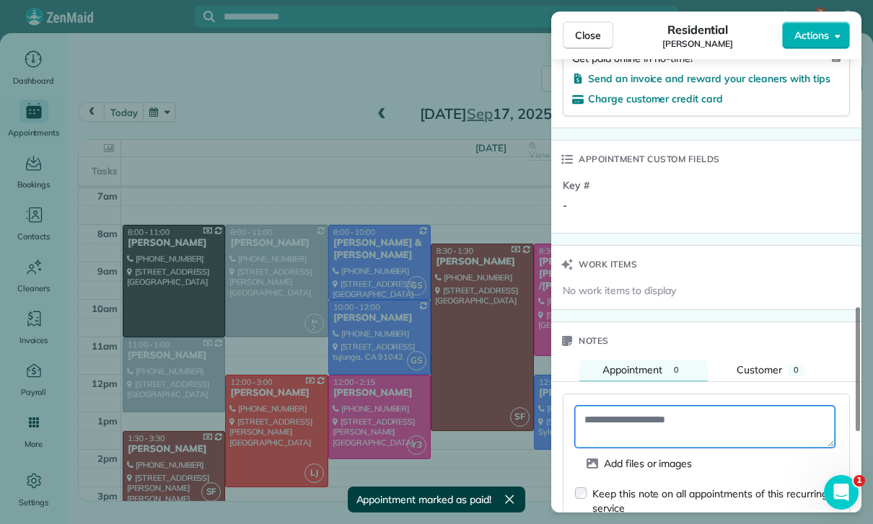
click at [597, 406] on textarea at bounding box center [705, 427] width 260 height 42
paste textarea "**********"
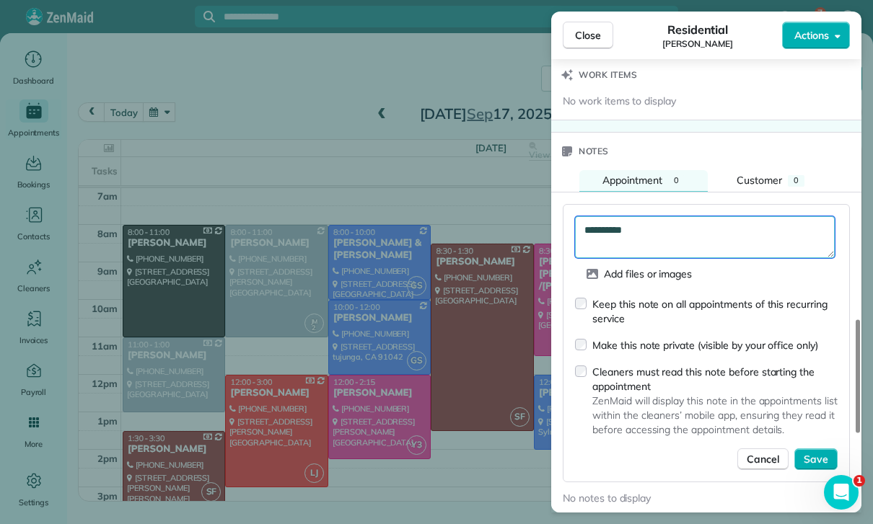
scroll to position [1193, 0]
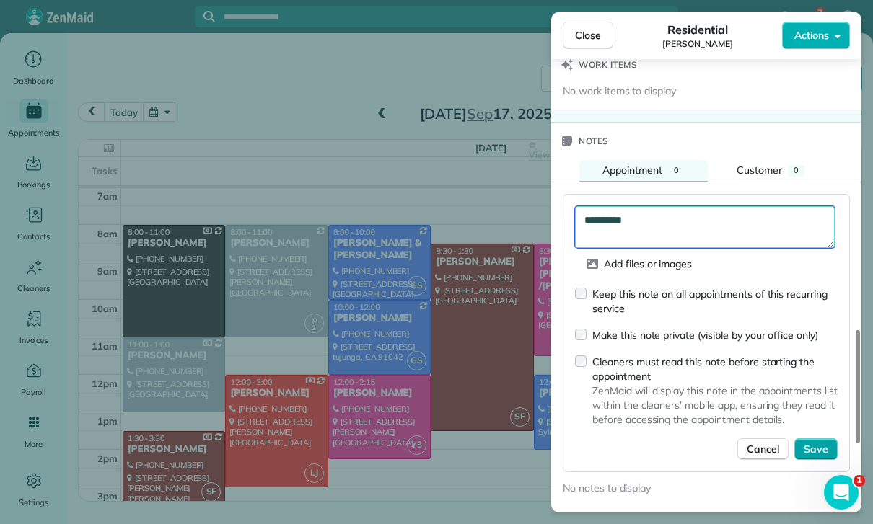
type textarea "**********"
click at [815, 442] on span "Save" at bounding box center [816, 449] width 25 height 14
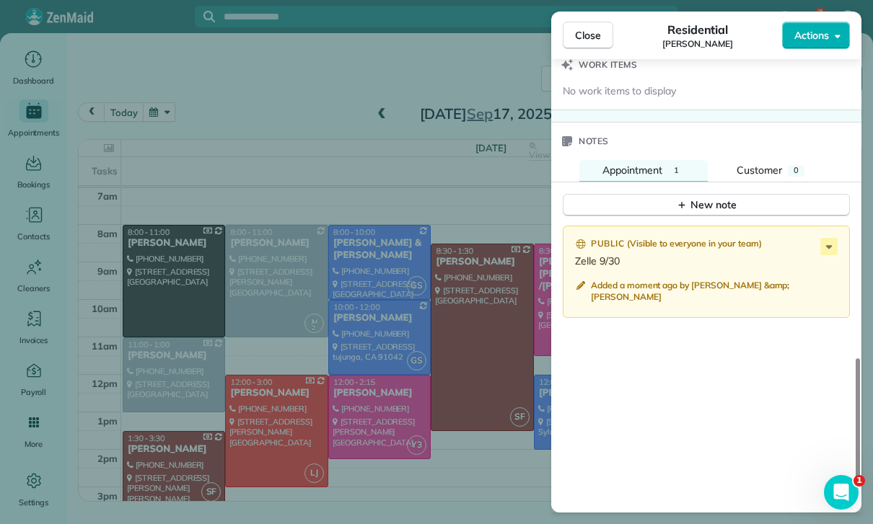
click at [436, 413] on div "Close Residential Will Jacobs Actions Status Confirmed Will Jacobs · Open profi…" at bounding box center [436, 262] width 873 height 524
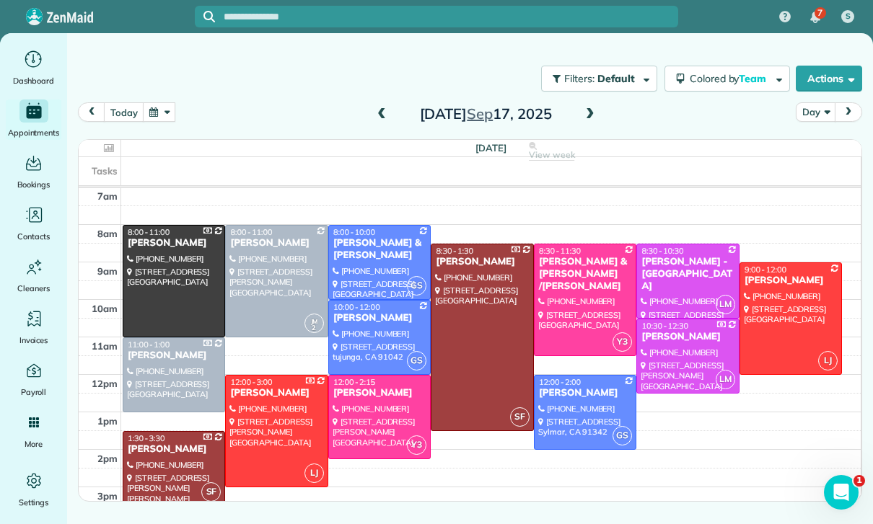
click at [166, 102] on button "button" at bounding box center [159, 111] width 33 height 19
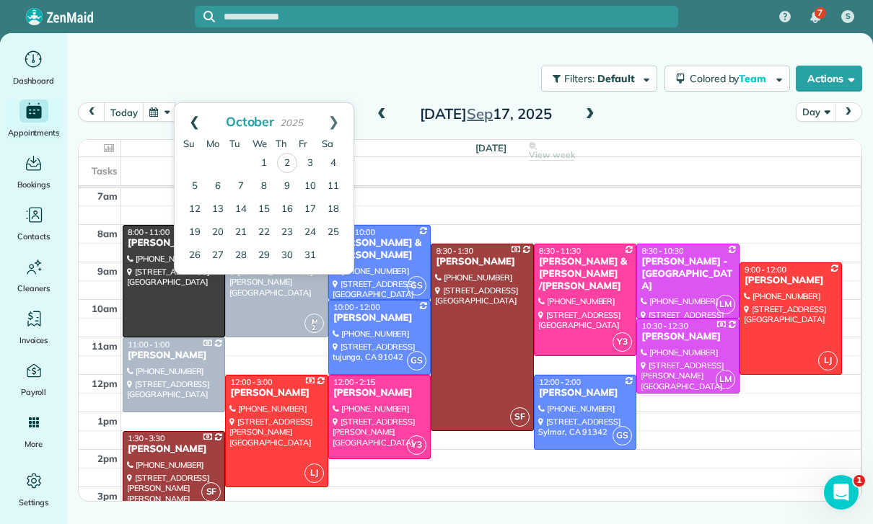
click at [192, 103] on link "Prev" at bounding box center [195, 121] width 40 height 36
click at [311, 221] on link "26" at bounding box center [310, 232] width 23 height 23
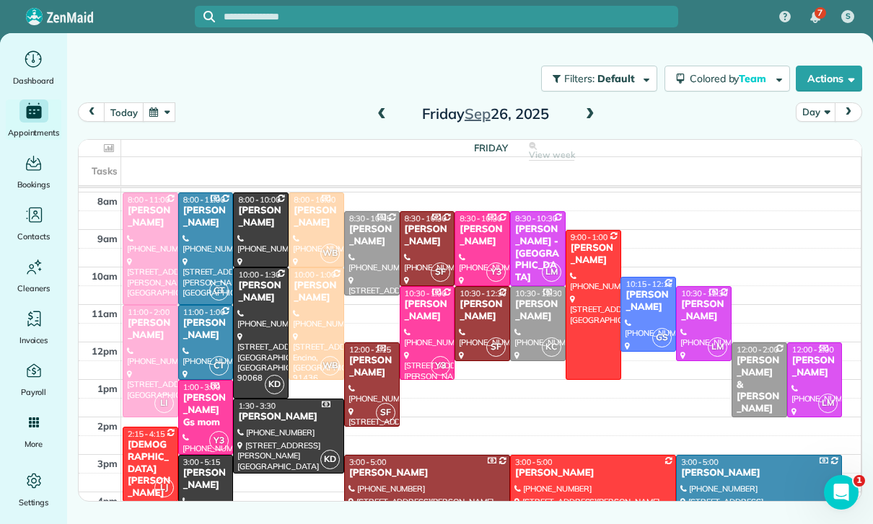
scroll to position [146, 0]
click at [201, 456] on div at bounding box center [206, 497] width 54 height 83
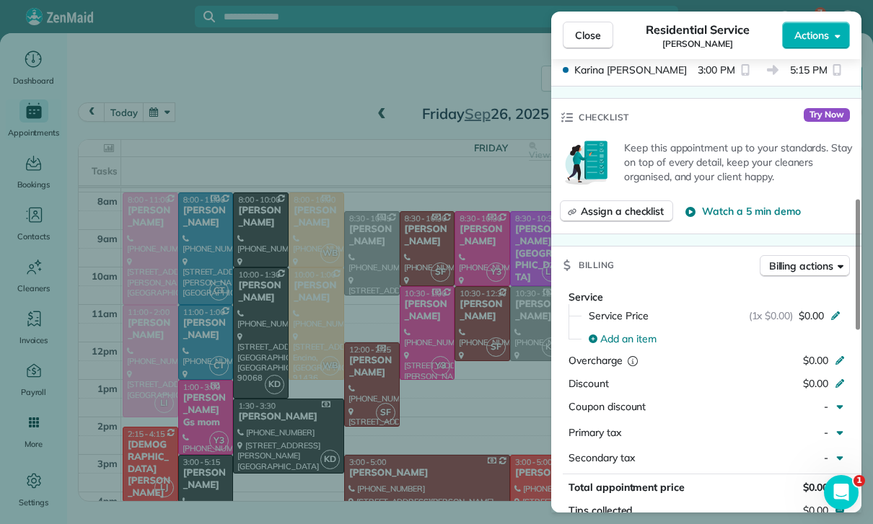
scroll to position [560, 0]
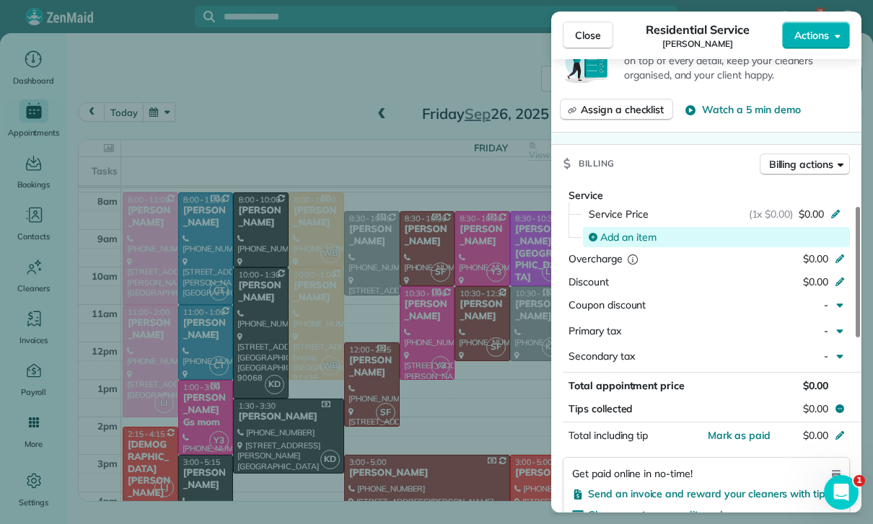
click at [634, 230] on span "Add an item" at bounding box center [628, 237] width 56 height 14
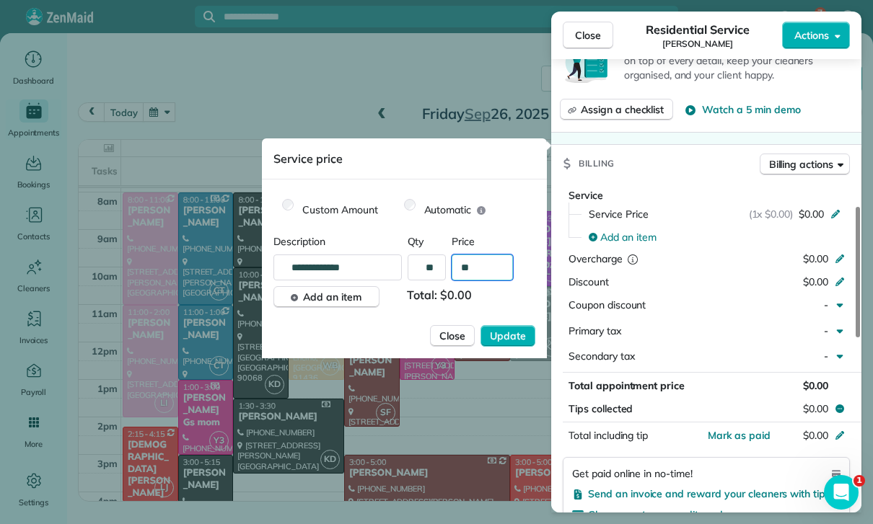
click at [490, 269] on input "**" at bounding box center [482, 268] width 61 height 26
type input "****"
click at [494, 345] on button "Update" at bounding box center [507, 336] width 55 height 22
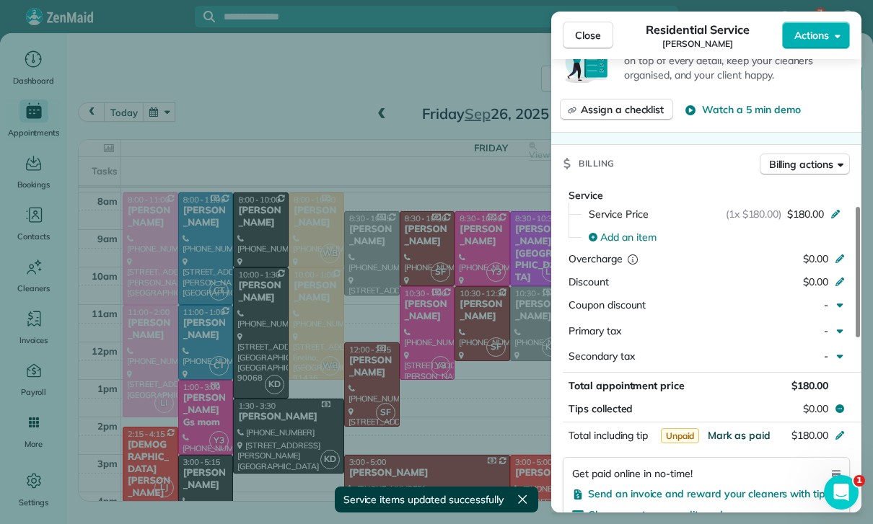
click at [742, 429] on span "Mark as paid" at bounding box center [739, 435] width 63 height 13
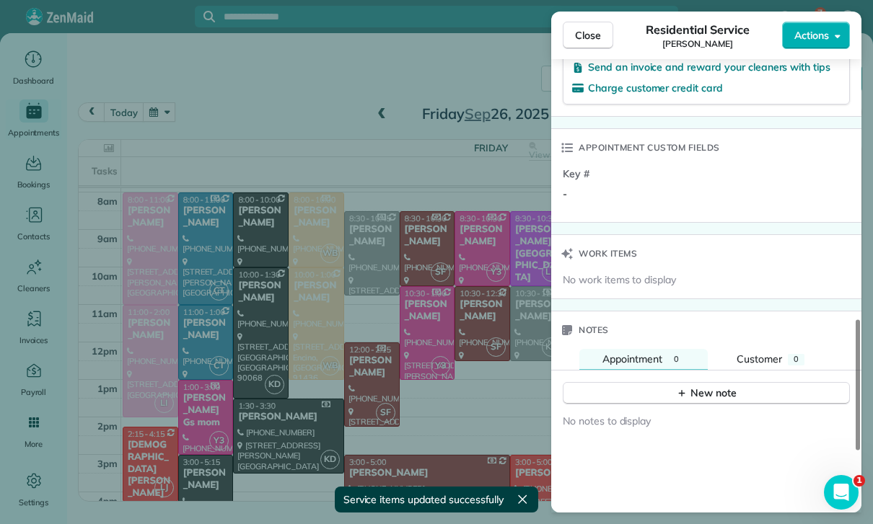
scroll to position [984, 0]
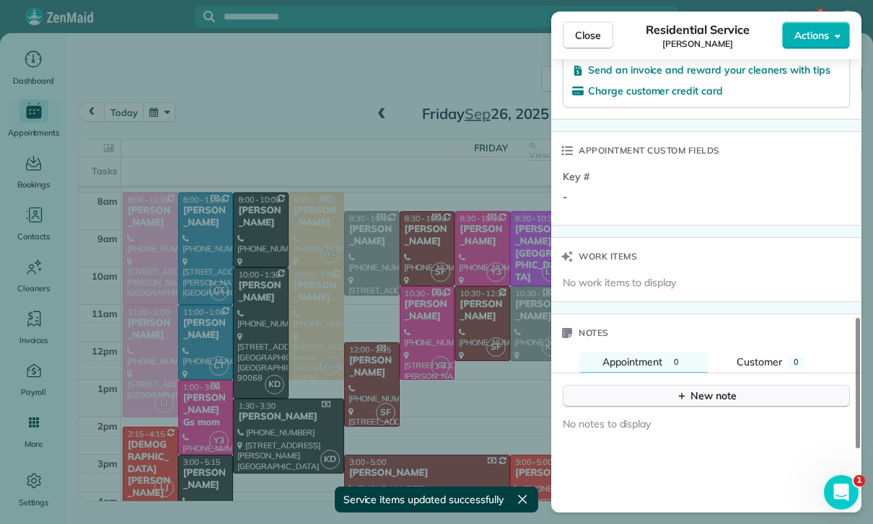
click at [663, 385] on button "New note" at bounding box center [706, 396] width 287 height 22
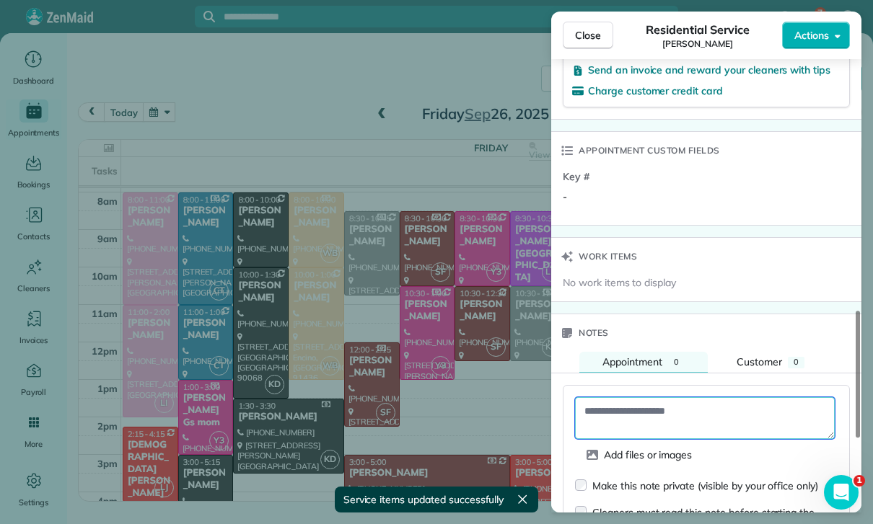
click at [622, 397] on textarea at bounding box center [705, 418] width 260 height 42
paste textarea "**********"
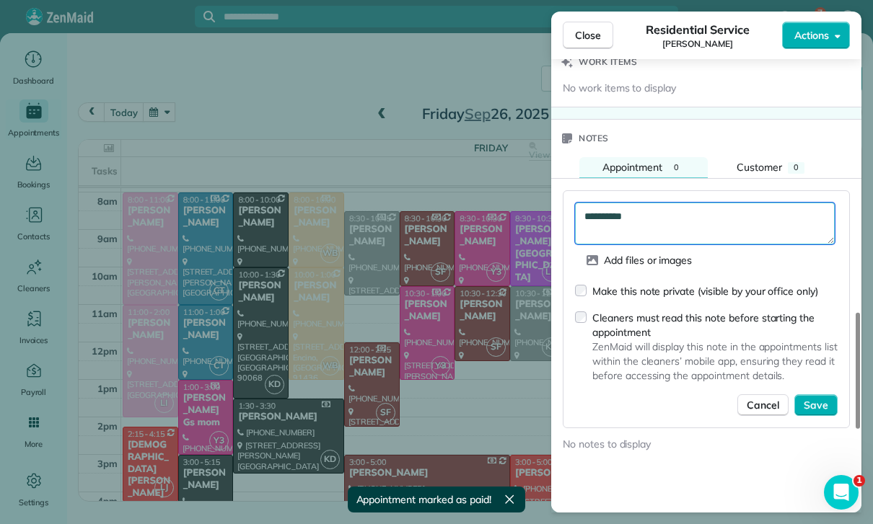
scroll to position [1188, 0]
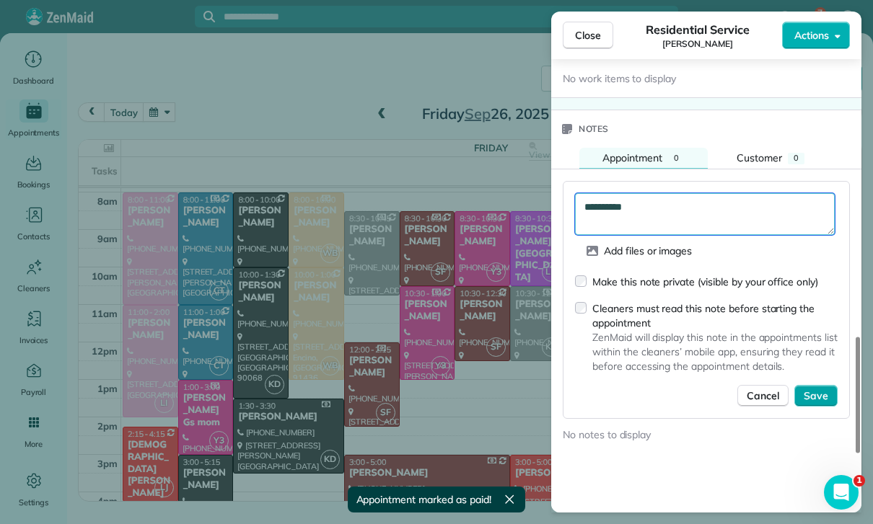
type textarea "**********"
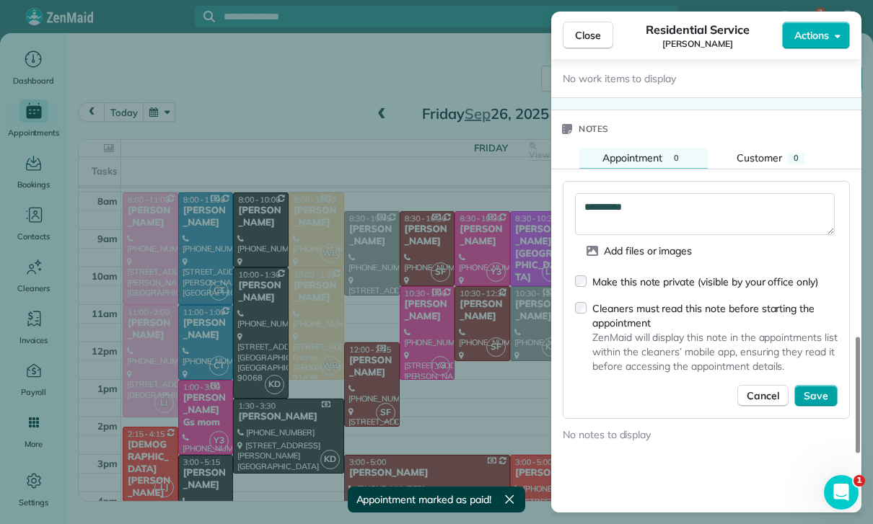
click at [814, 385] on button "Save" at bounding box center [815, 396] width 43 height 22
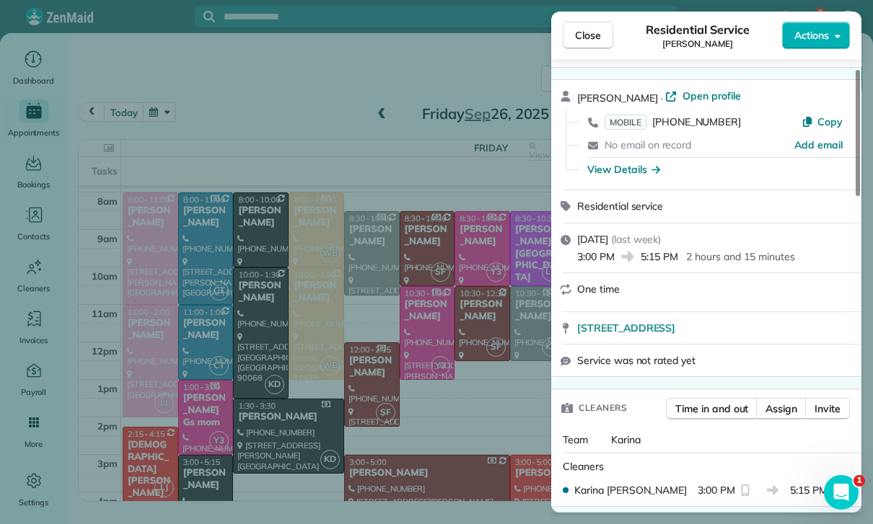
scroll to position [13, 0]
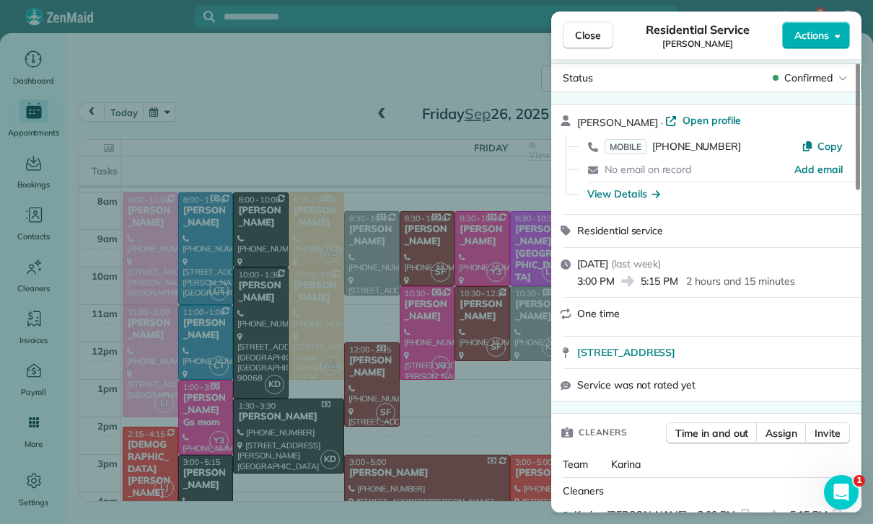
click at [317, 362] on div "Close Residential Service Lee Citron Actions Status Confirmed Lee Citron · Open…" at bounding box center [436, 262] width 873 height 524
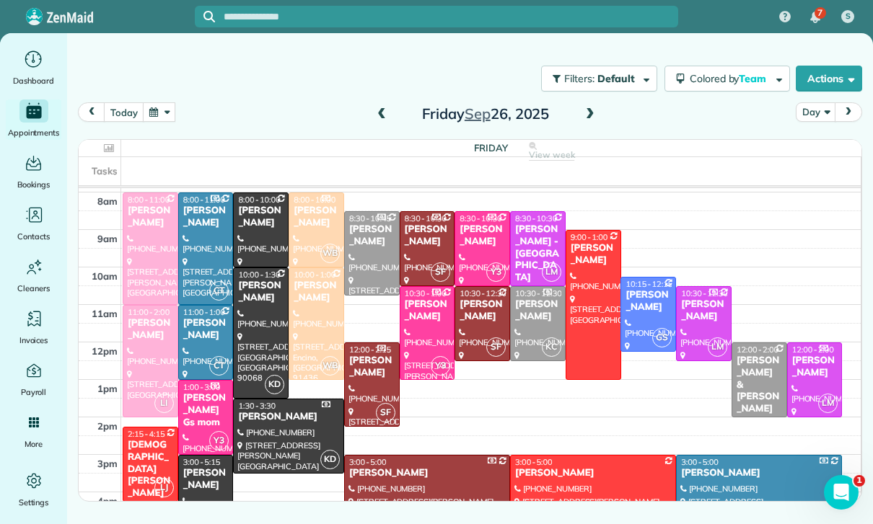
click at [157, 102] on button "button" at bounding box center [159, 111] width 33 height 19
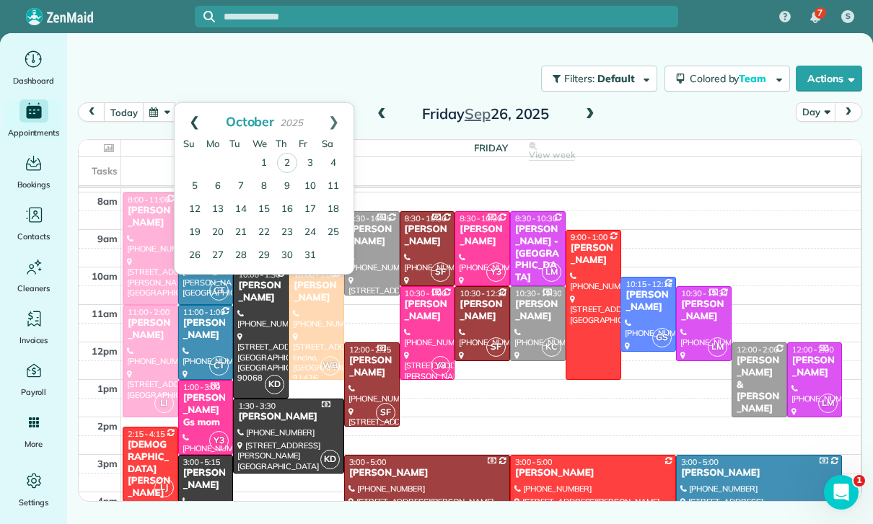
click at [188, 103] on link "Prev" at bounding box center [195, 121] width 40 height 36
click at [243, 221] on link "23" at bounding box center [240, 232] width 23 height 23
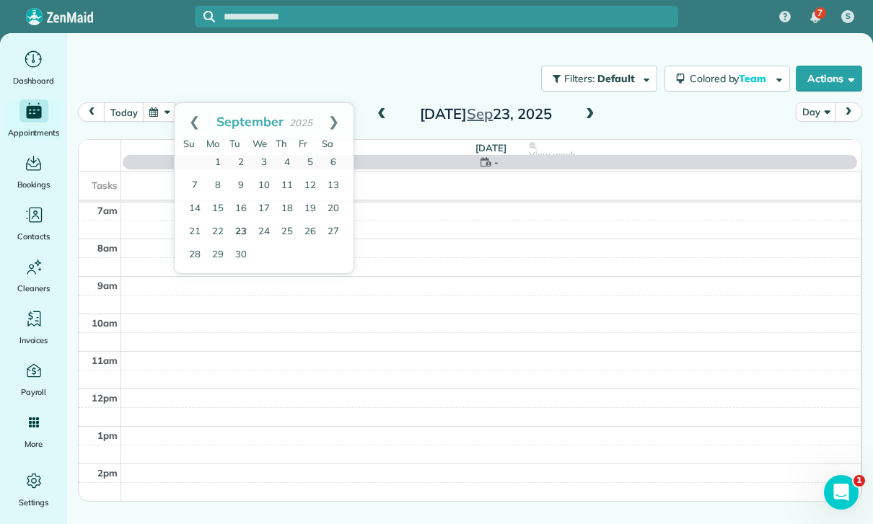
scroll to position [113, 0]
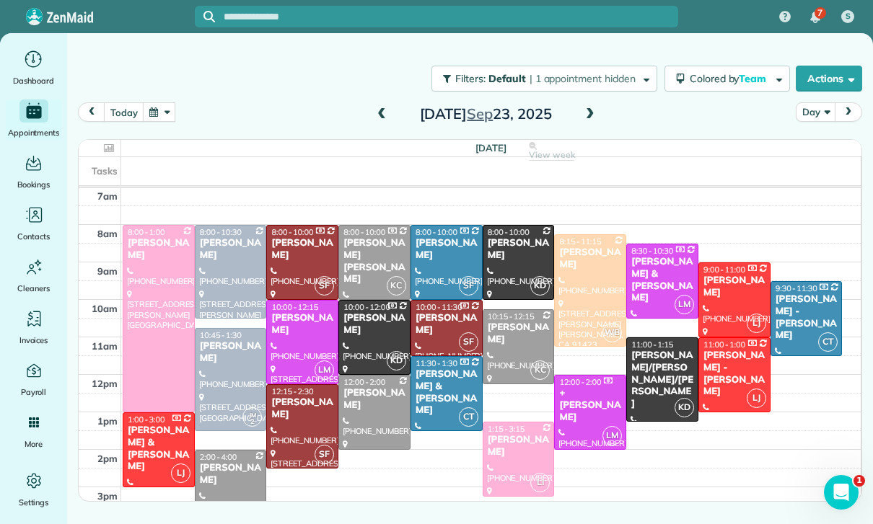
click at [161, 308] on div at bounding box center [158, 319] width 71 height 186
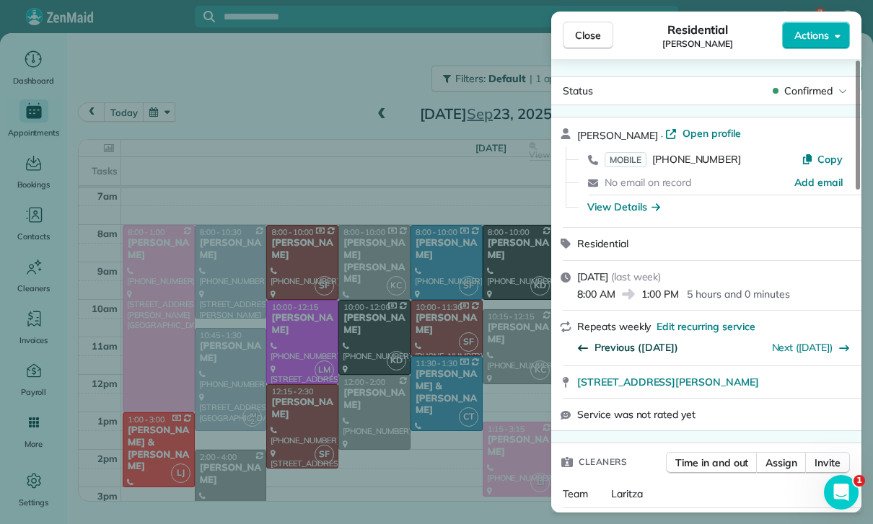
click at [645, 340] on span "Previous (Sep 16)" at bounding box center [636, 347] width 84 height 14
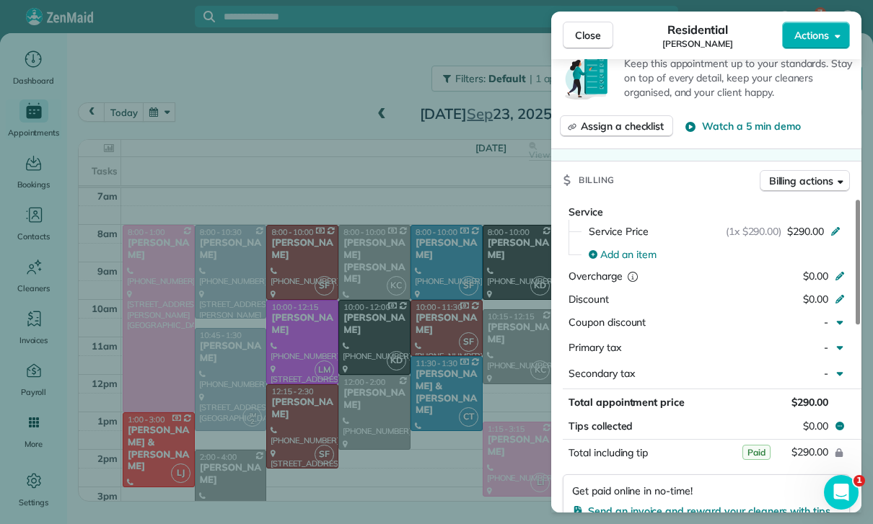
scroll to position [563, 0]
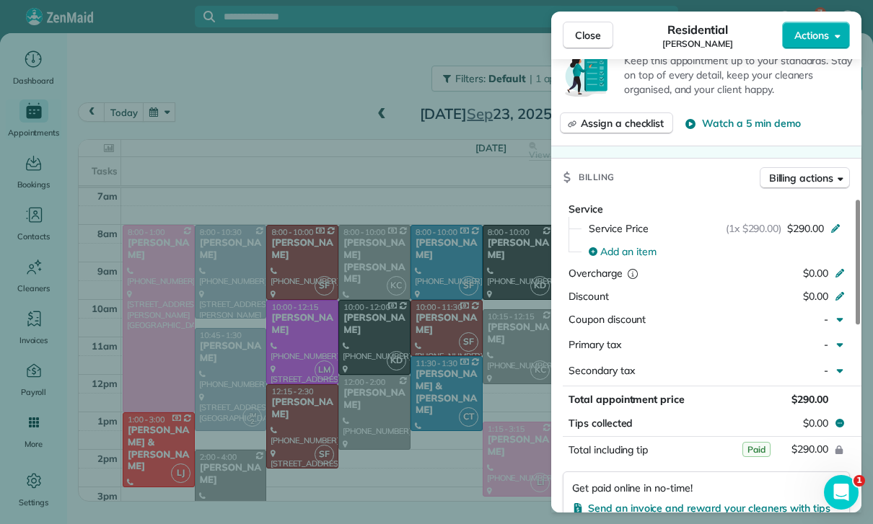
click at [450, 395] on div "Close Residential Marie Kuehne Actions Status Confirmed Marie Kuehne · Open pro…" at bounding box center [436, 262] width 873 height 524
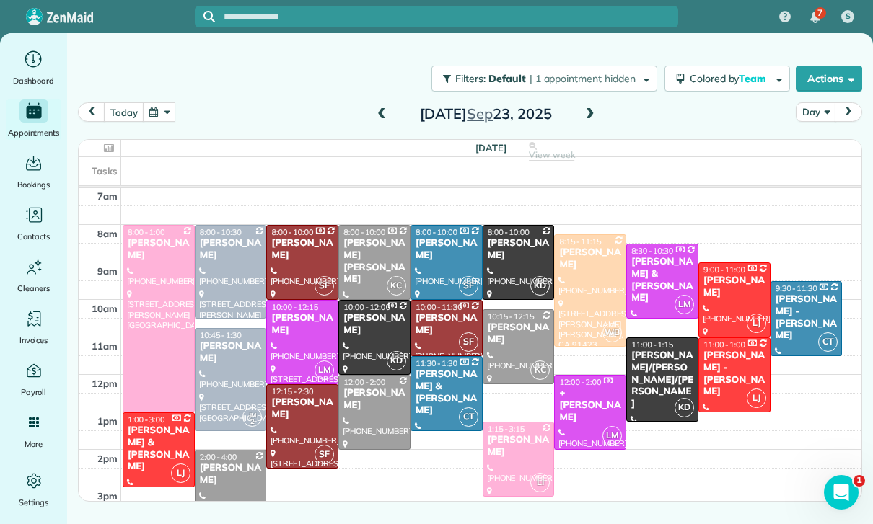
click at [165, 287] on div at bounding box center [158, 319] width 71 height 186
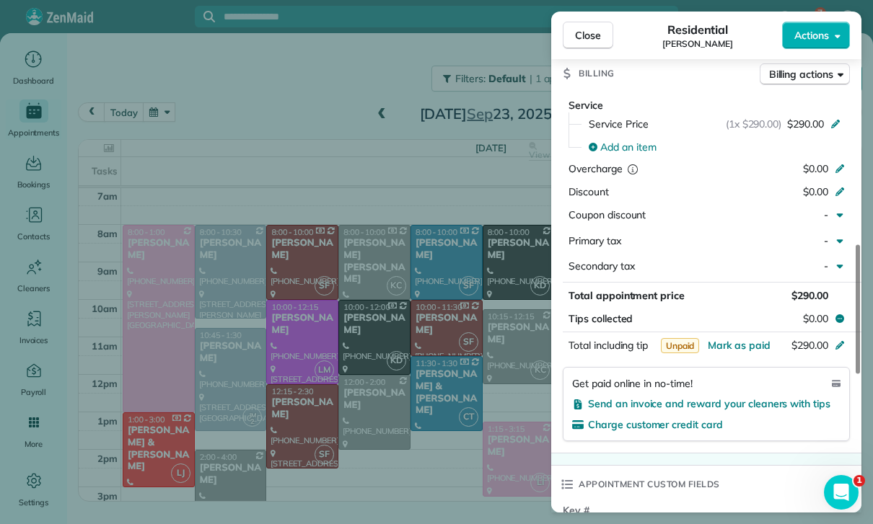
scroll to position [716, 0]
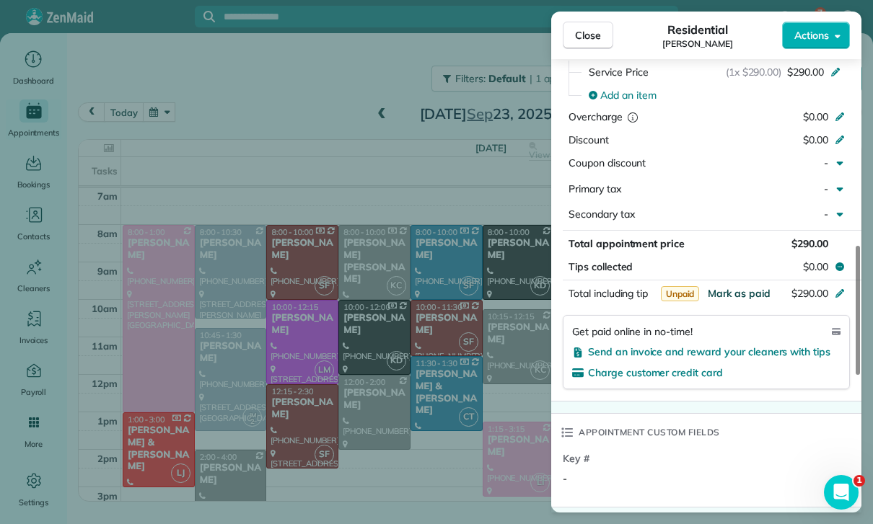
click at [734, 287] on span "Mark as paid" at bounding box center [739, 293] width 63 height 13
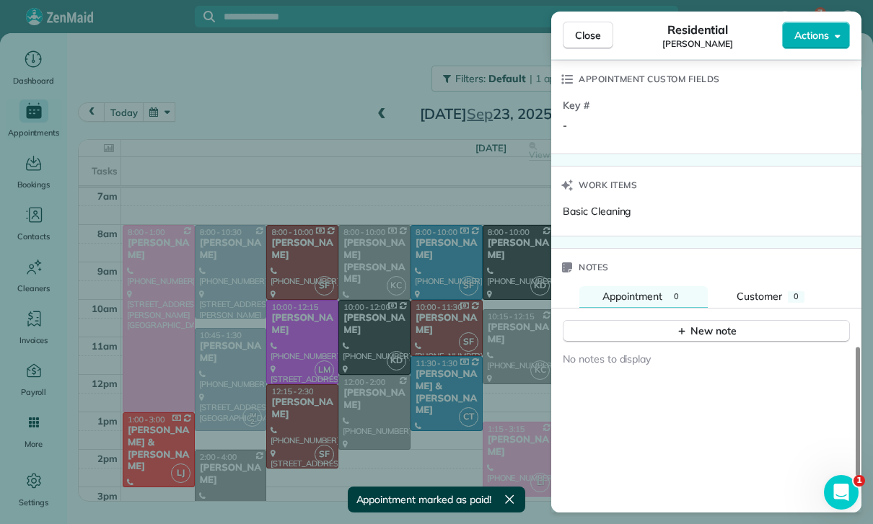
scroll to position [1108, 0]
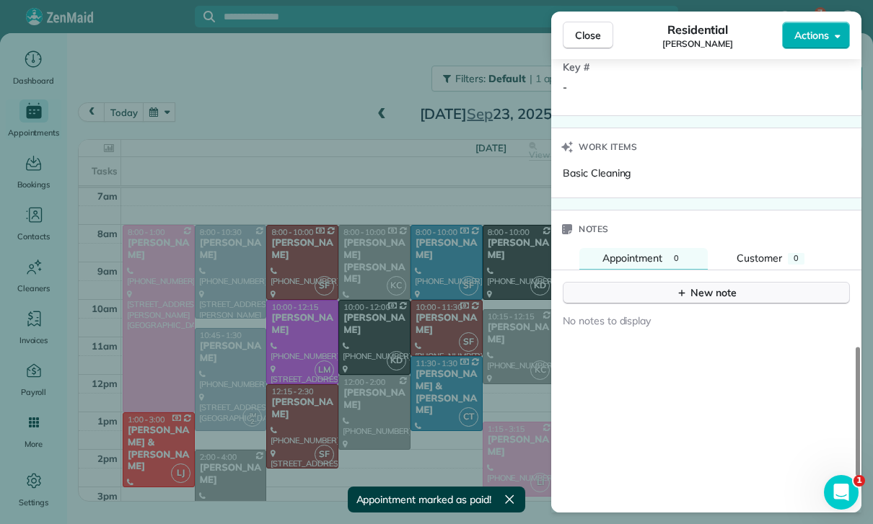
click at [717, 286] on div "New note" at bounding box center [706, 293] width 61 height 15
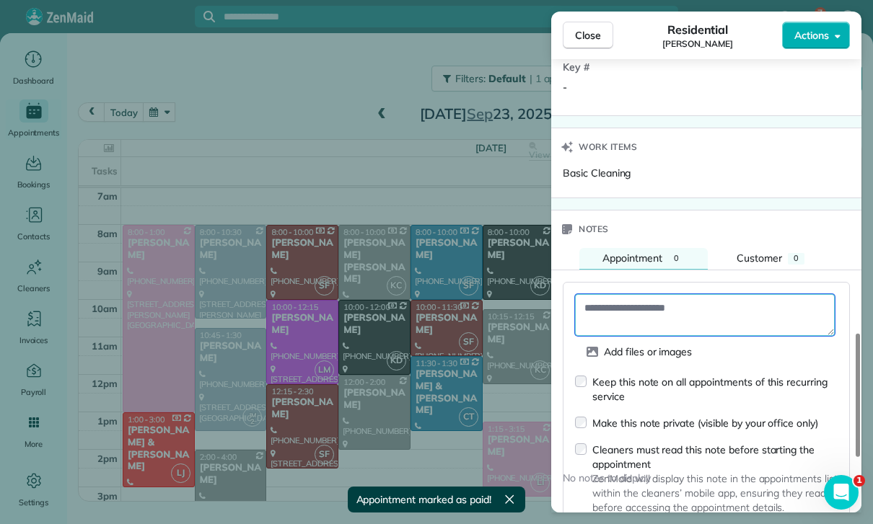
click at [622, 294] on textarea at bounding box center [705, 315] width 260 height 42
paste textarea "**********"
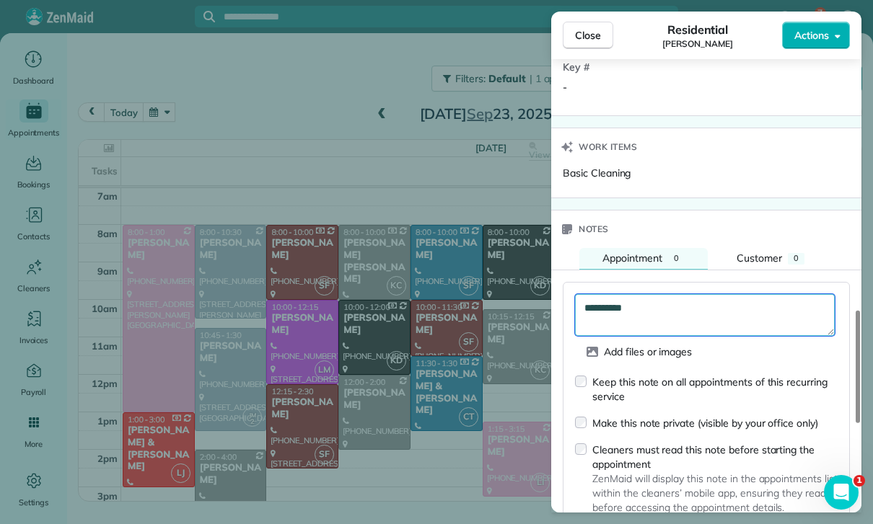
type textarea "**********"
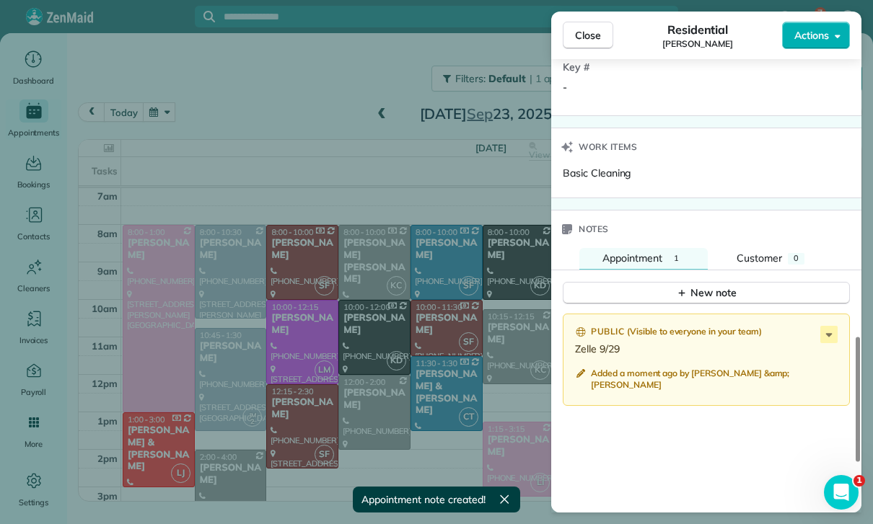
click at [300, 299] on div "Close Residential Marie Kuehne Actions Status Confirmed Marie Kuehne · Open pro…" at bounding box center [436, 262] width 873 height 524
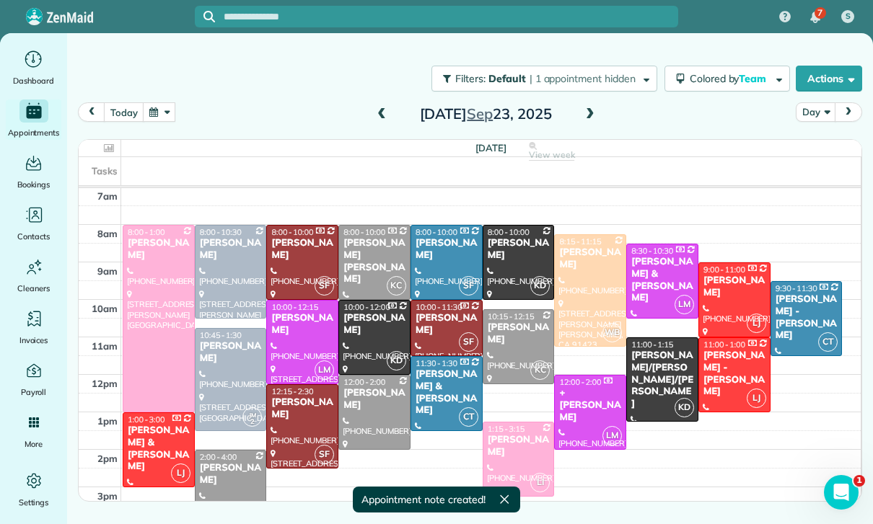
click at [160, 102] on button "button" at bounding box center [159, 111] width 33 height 19
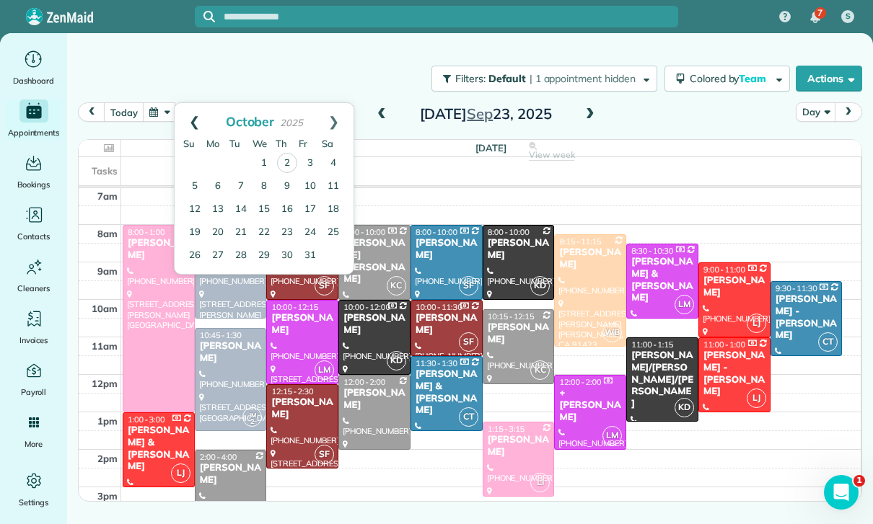
click at [183, 103] on link "Prev" at bounding box center [195, 121] width 40 height 36
click at [311, 221] on link "26" at bounding box center [310, 232] width 23 height 23
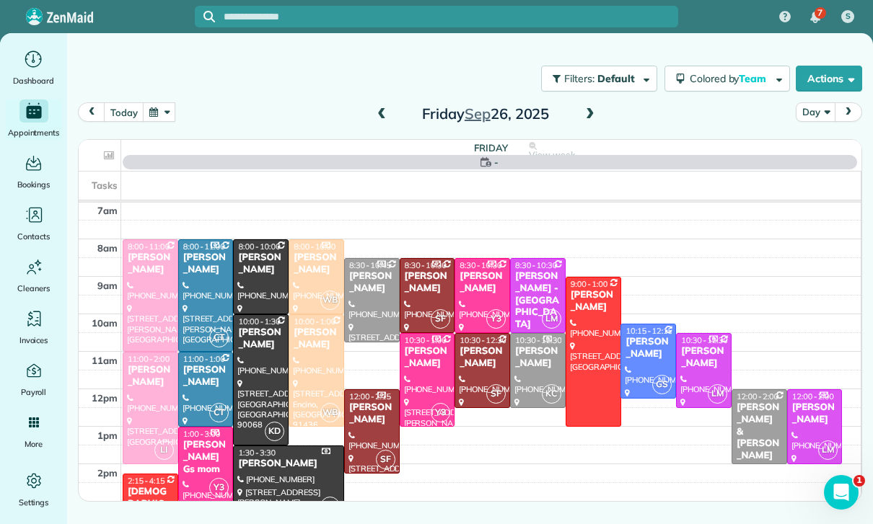
scroll to position [113, 0]
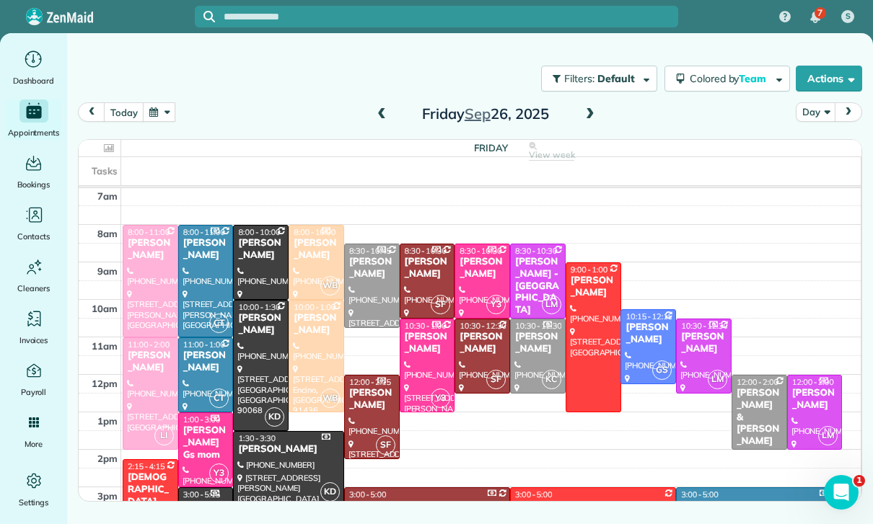
click at [148, 236] on div at bounding box center [150, 281] width 54 height 111
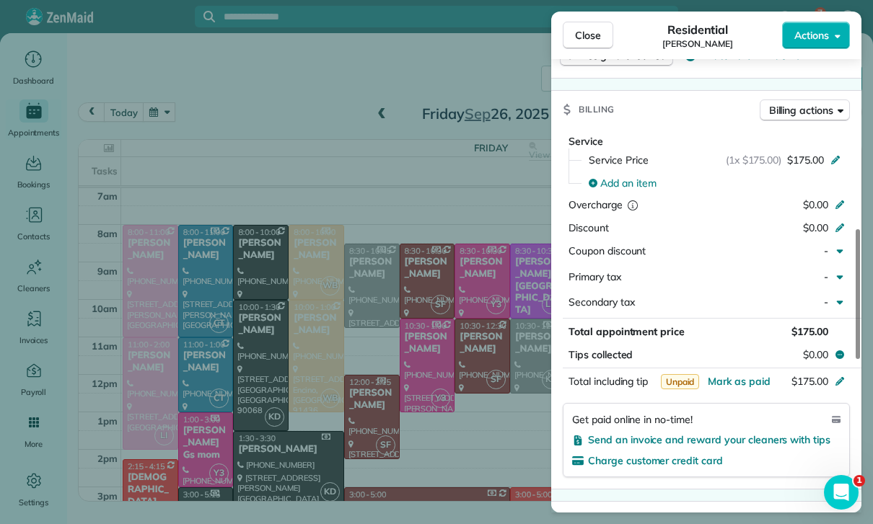
scroll to position [650, 0]
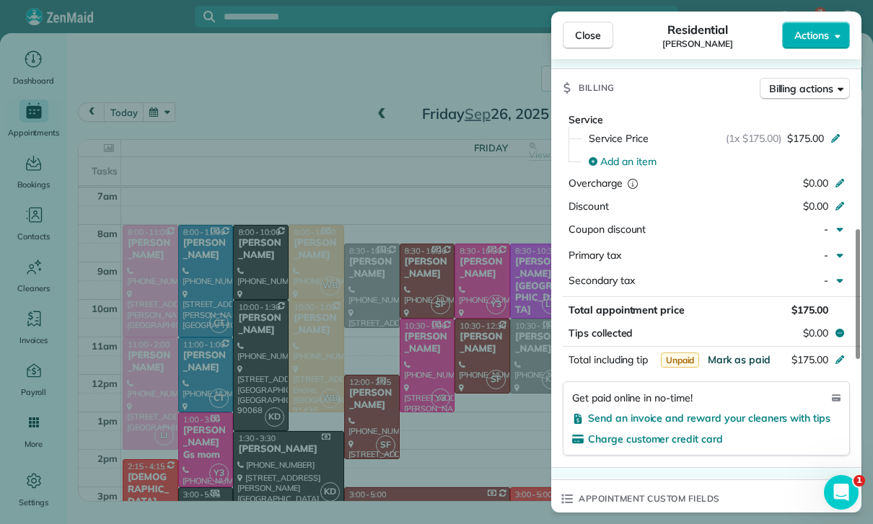
click at [738, 353] on span "Mark as paid" at bounding box center [739, 359] width 63 height 13
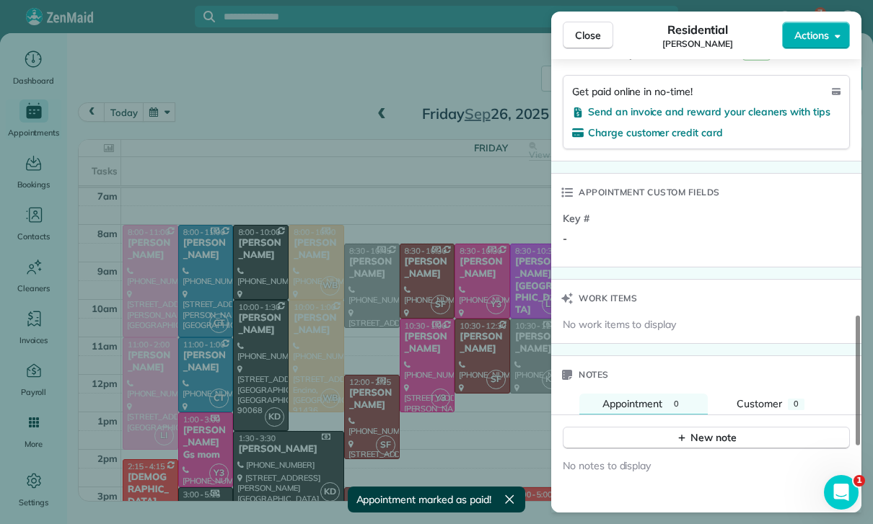
scroll to position [1001, 0]
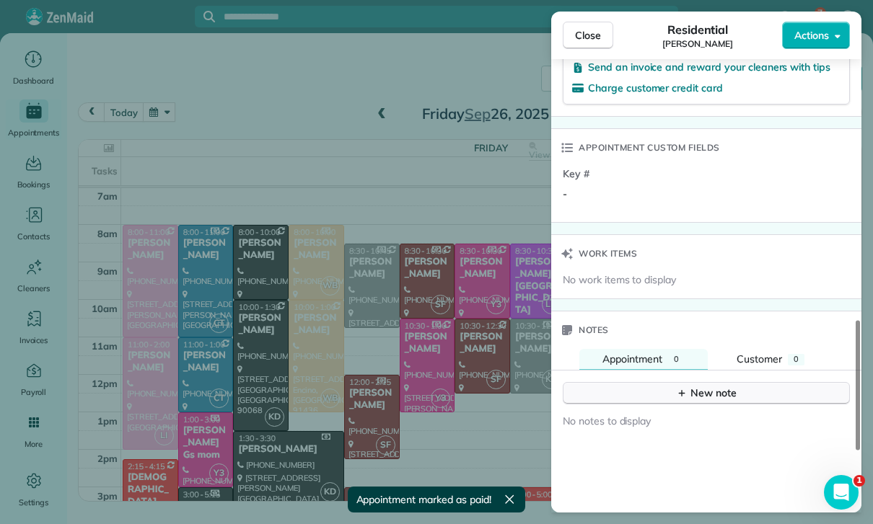
click at [701, 386] on div "New note" at bounding box center [706, 393] width 61 height 15
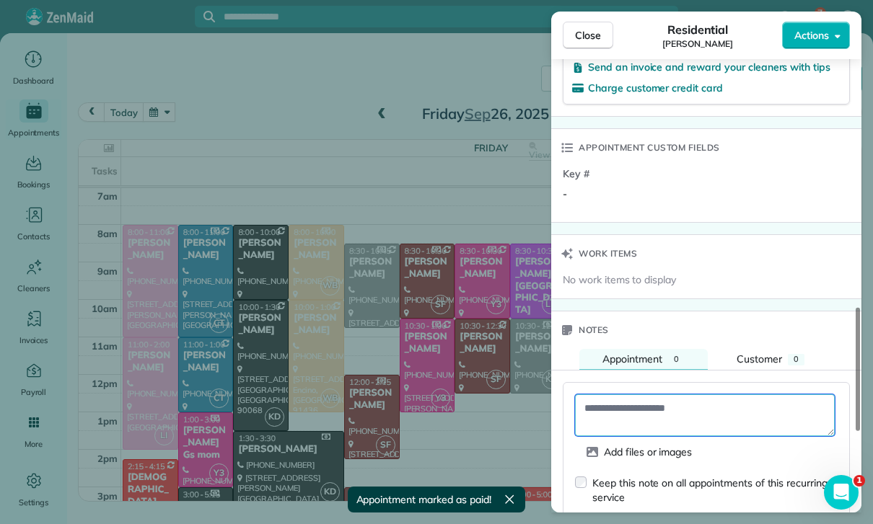
click at [636, 395] on textarea at bounding box center [705, 416] width 260 height 42
paste textarea "**********"
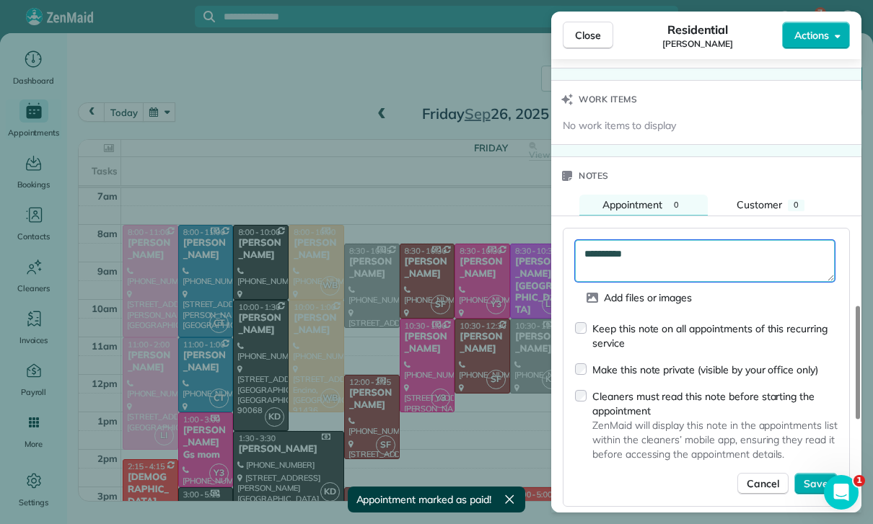
scroll to position [1158, 0]
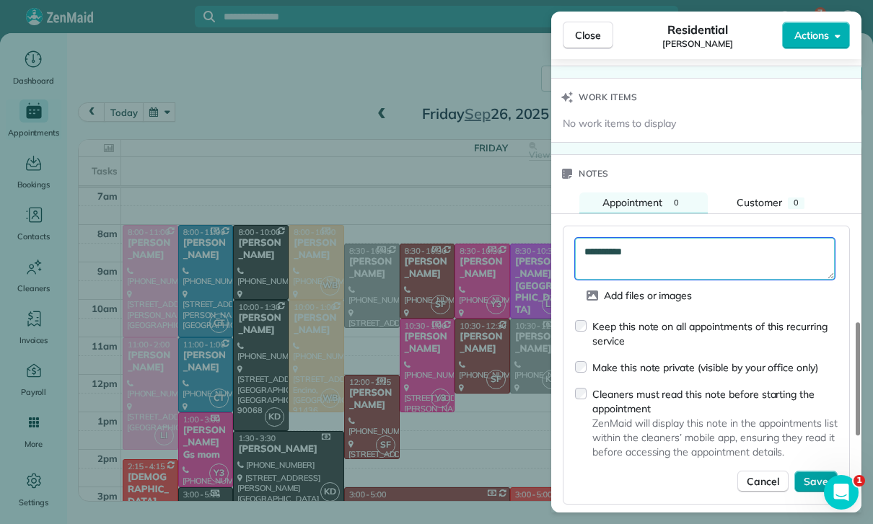
type textarea "**********"
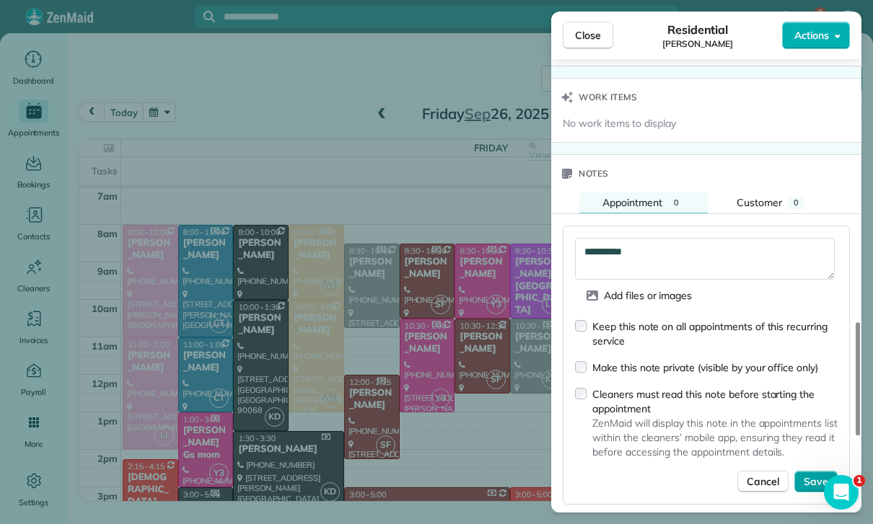
click at [828, 471] on button "Save" at bounding box center [815, 482] width 43 height 22
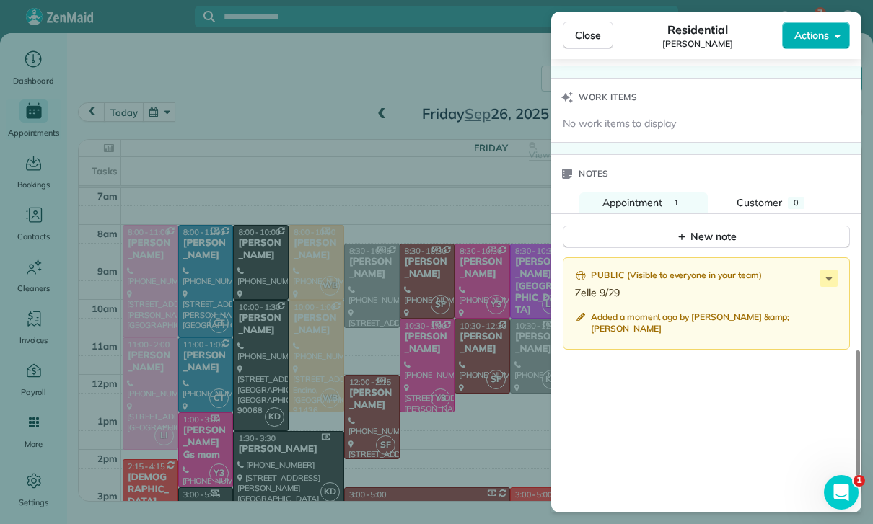
click at [239, 348] on div "Close Residential Marie Kuehne Actions Status Confirmed Marie Kuehne · Open pro…" at bounding box center [436, 262] width 873 height 524
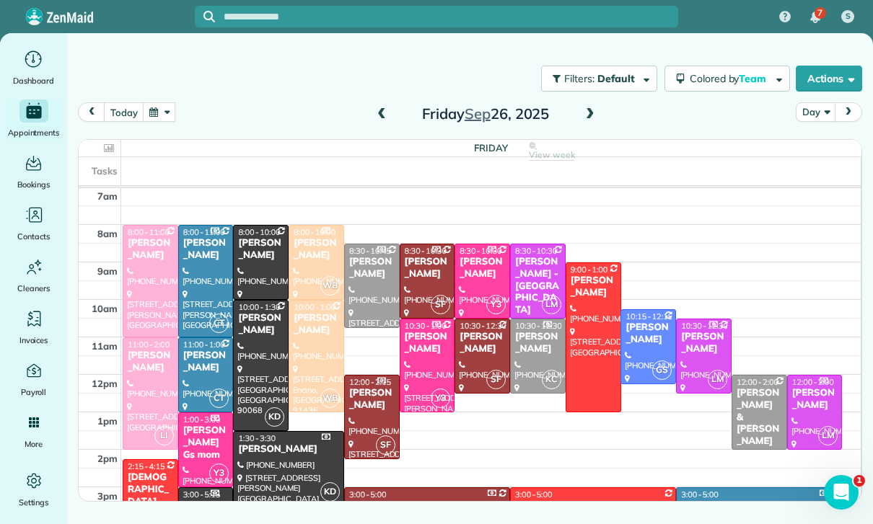
click at [161, 102] on button "button" at bounding box center [159, 111] width 33 height 19
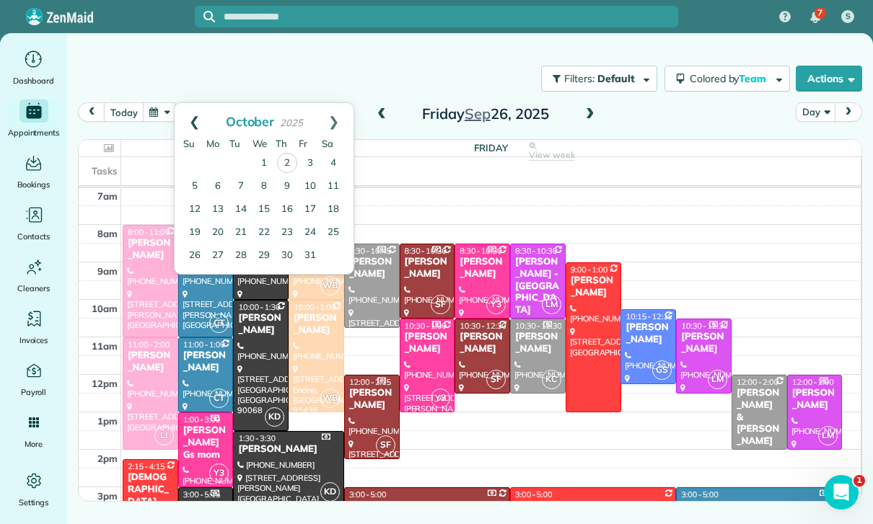
click at [191, 103] on link "Prev" at bounding box center [195, 121] width 40 height 36
click at [288, 221] on link "25" at bounding box center [287, 232] width 23 height 23
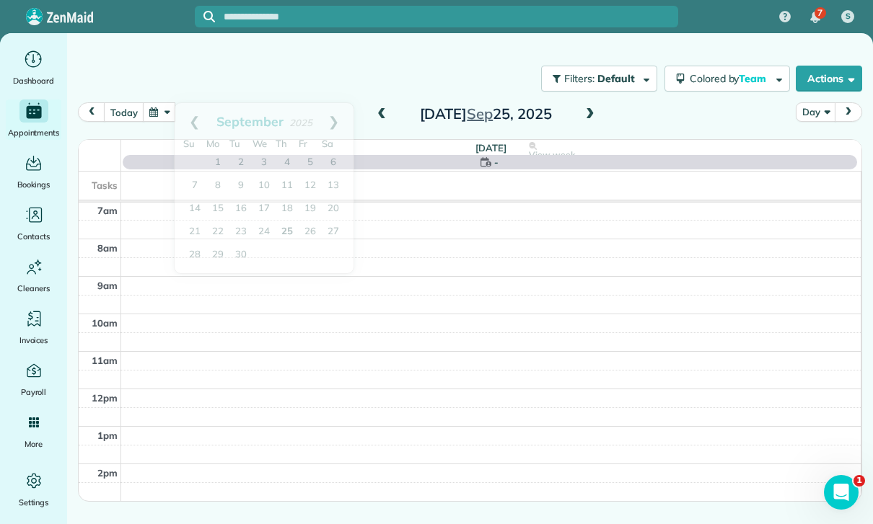
scroll to position [113, 0]
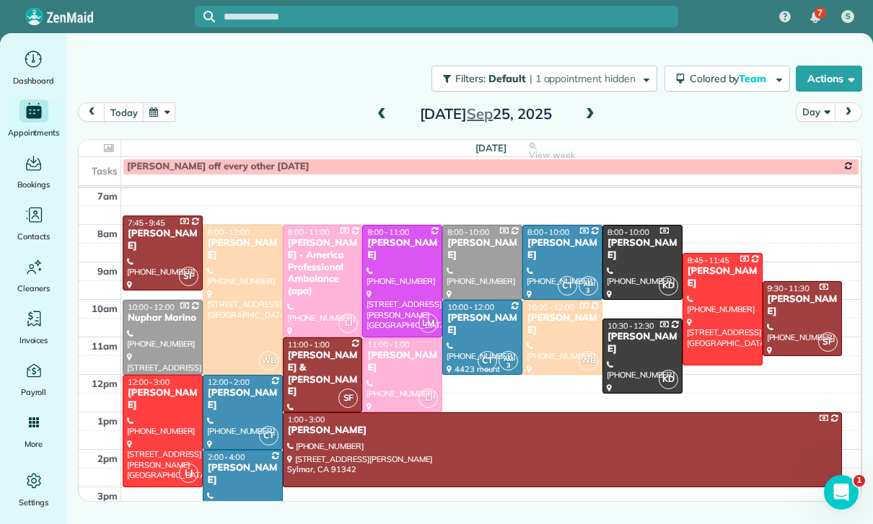
click at [165, 102] on button "button" at bounding box center [159, 111] width 33 height 19
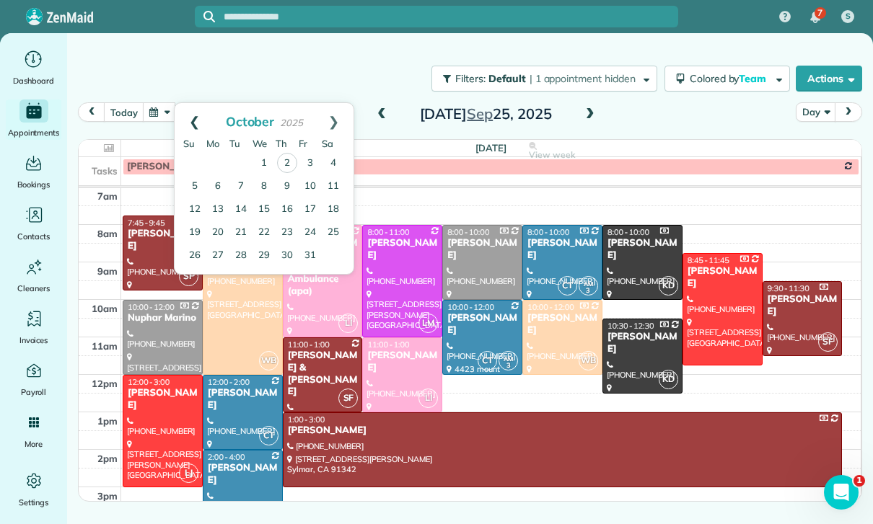
click at [192, 103] on link "Prev" at bounding box center [195, 121] width 40 height 36
click at [285, 198] on link "18" at bounding box center [287, 209] width 23 height 23
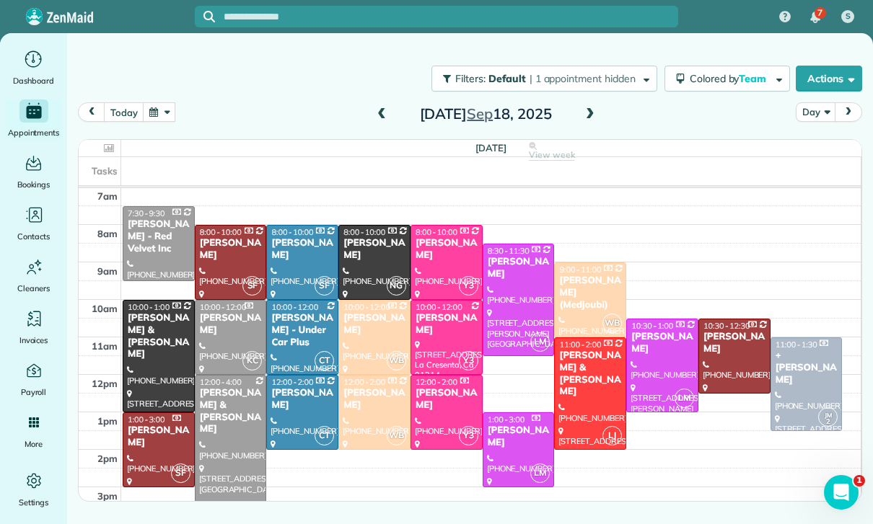
click at [230, 400] on div at bounding box center [230, 450] width 71 height 149
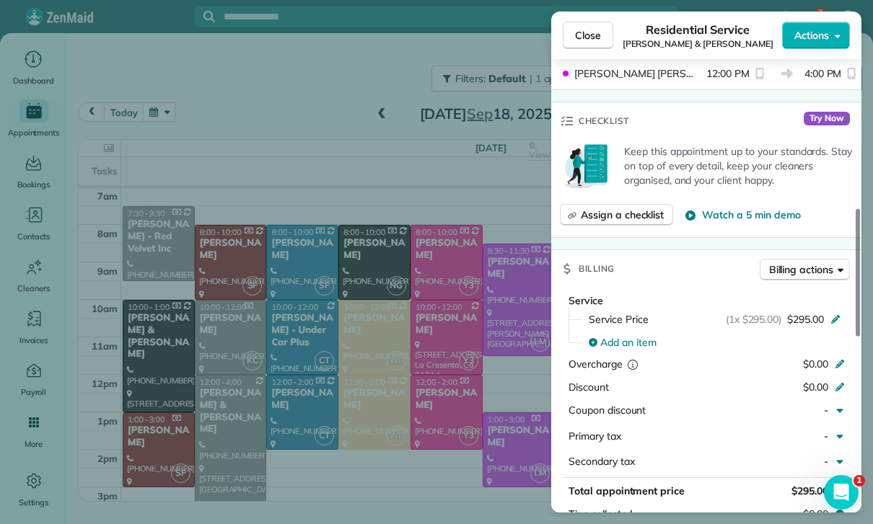
scroll to position [581, 0]
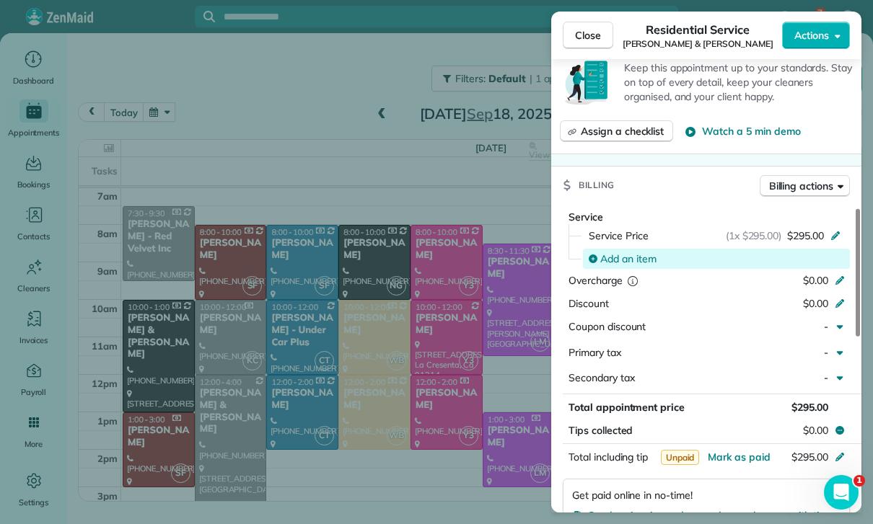
click at [637, 252] on span "Add an item" at bounding box center [628, 259] width 56 height 14
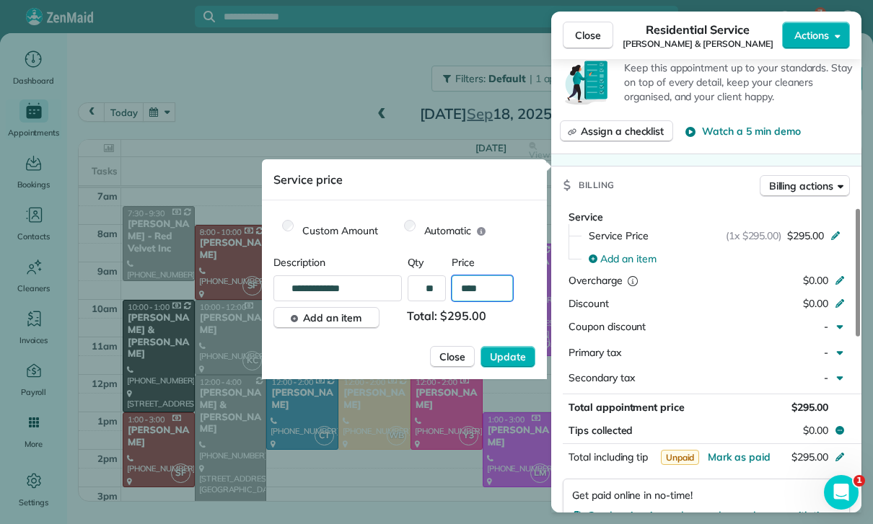
click at [490, 283] on input "****" at bounding box center [482, 289] width 61 height 26
type input "****"
click at [510, 363] on span "Update" at bounding box center [508, 357] width 36 height 14
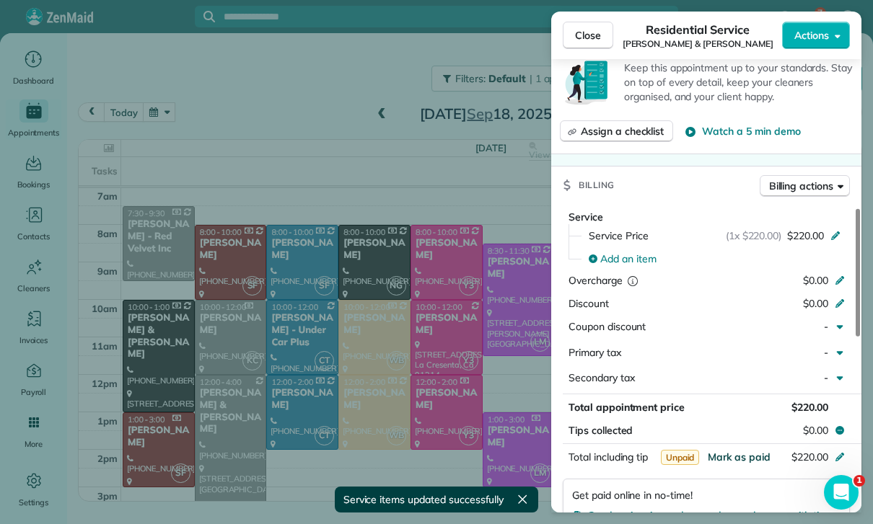
click at [742, 451] on span "Mark as paid" at bounding box center [739, 457] width 63 height 13
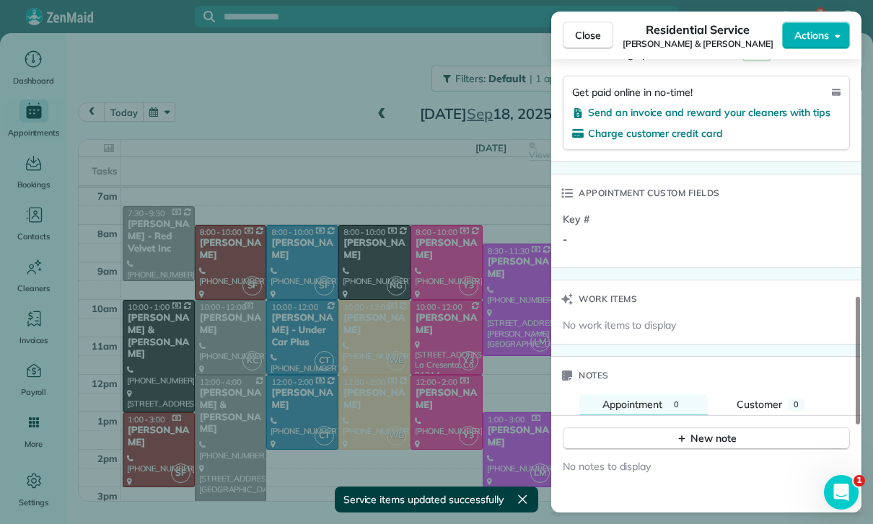
scroll to position [1079, 0]
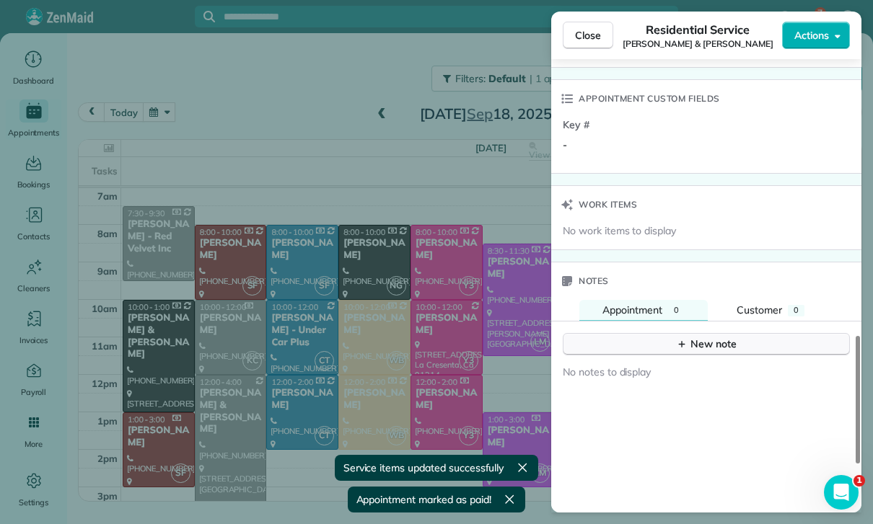
click at [693, 337] on div "New note" at bounding box center [706, 344] width 61 height 15
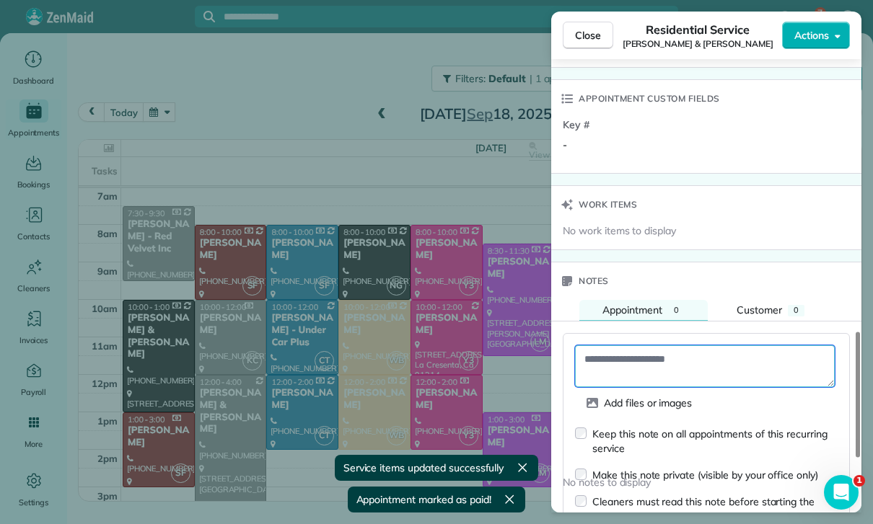
click at [628, 346] on textarea at bounding box center [705, 367] width 260 height 42
paste textarea "**********"
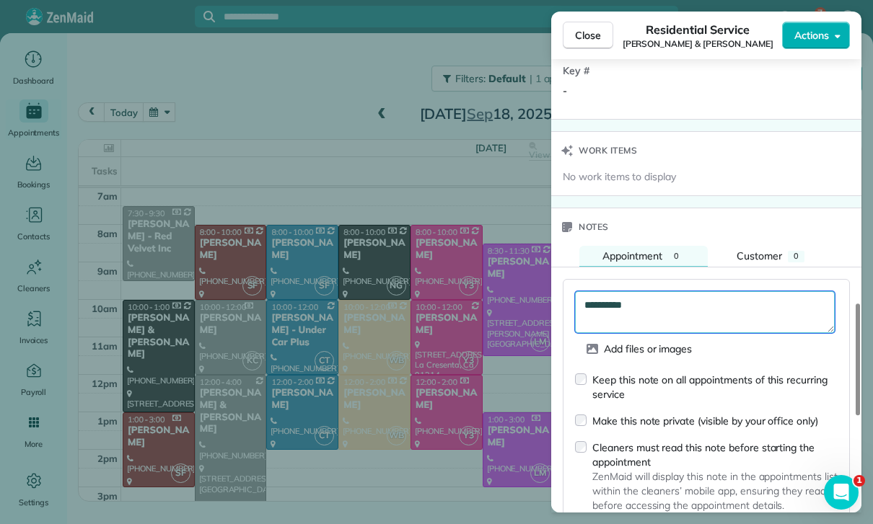
scroll to position [1248, 0]
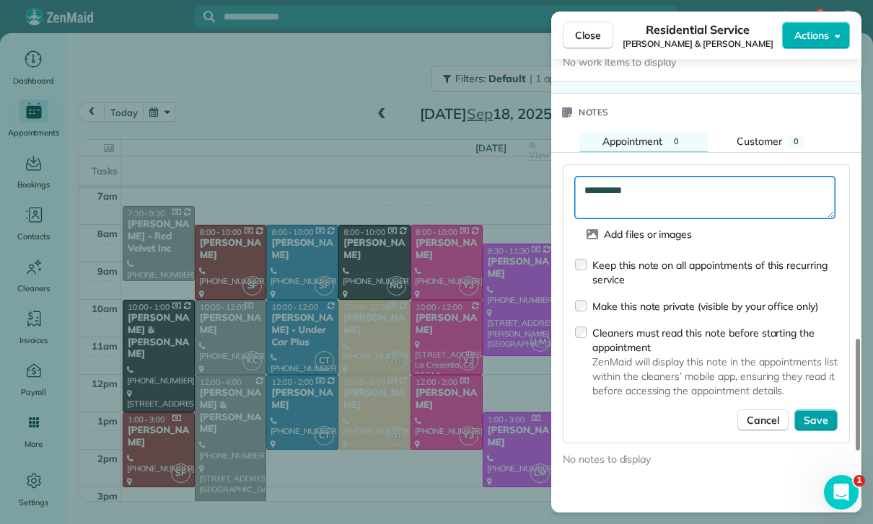
type textarea "**********"
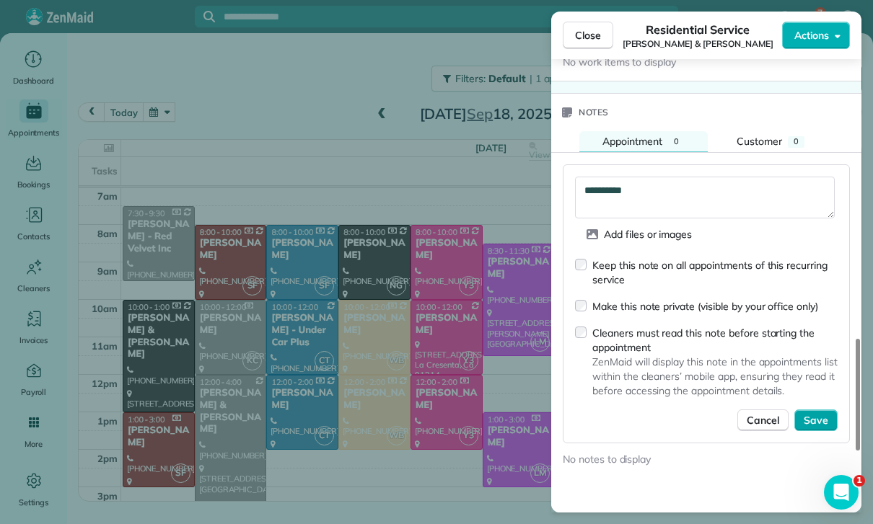
click at [811, 413] on span "Save" at bounding box center [816, 420] width 25 height 14
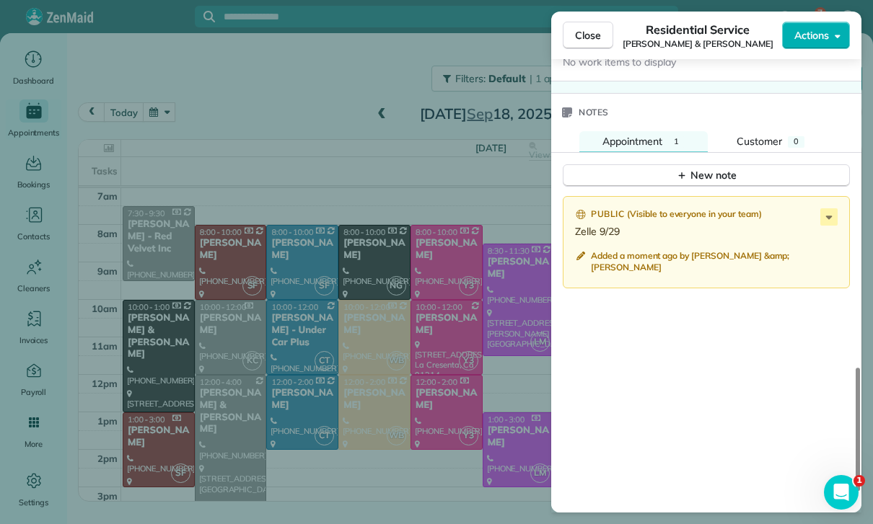
click at [186, 76] on div "Close Residential Service Touraj & Parisa Kavandi Actions Status Confirmed Tour…" at bounding box center [436, 262] width 873 height 524
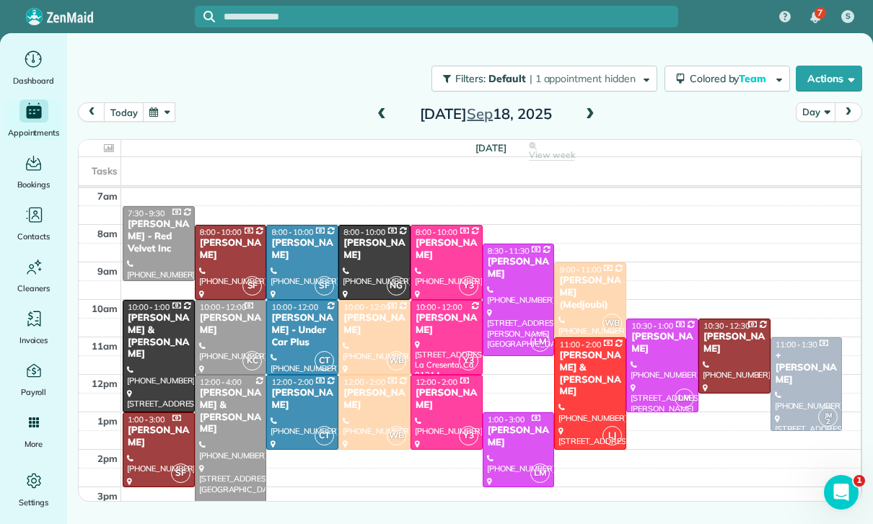
click at [153, 102] on button "button" at bounding box center [159, 111] width 33 height 19
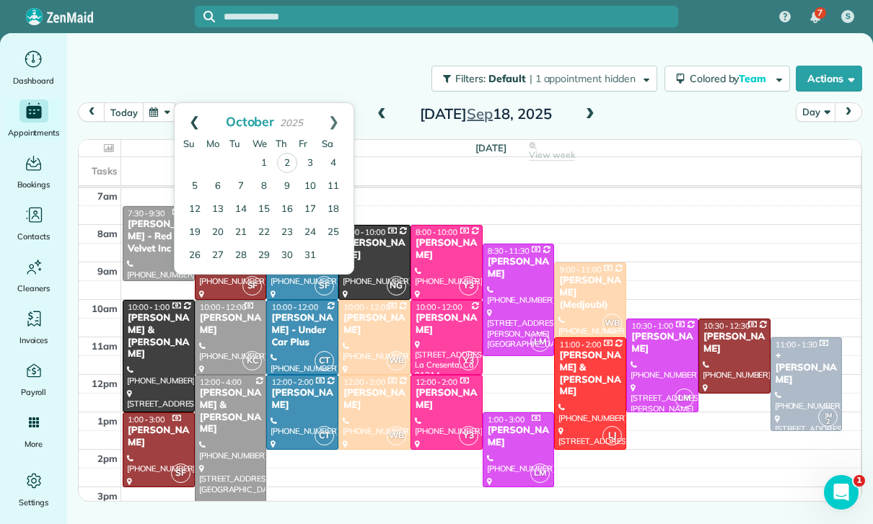
click at [191, 103] on link "Prev" at bounding box center [195, 121] width 40 height 36
click at [216, 244] on link "29" at bounding box center [217, 255] width 23 height 23
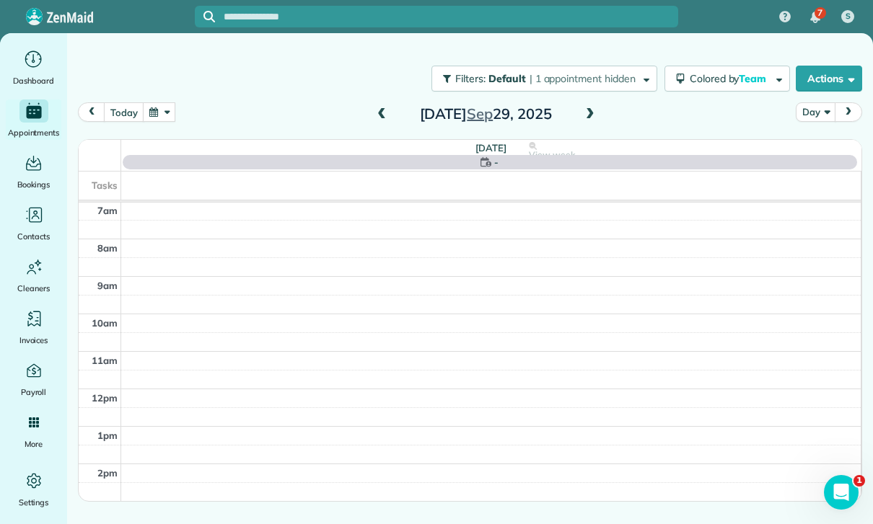
scroll to position [113, 0]
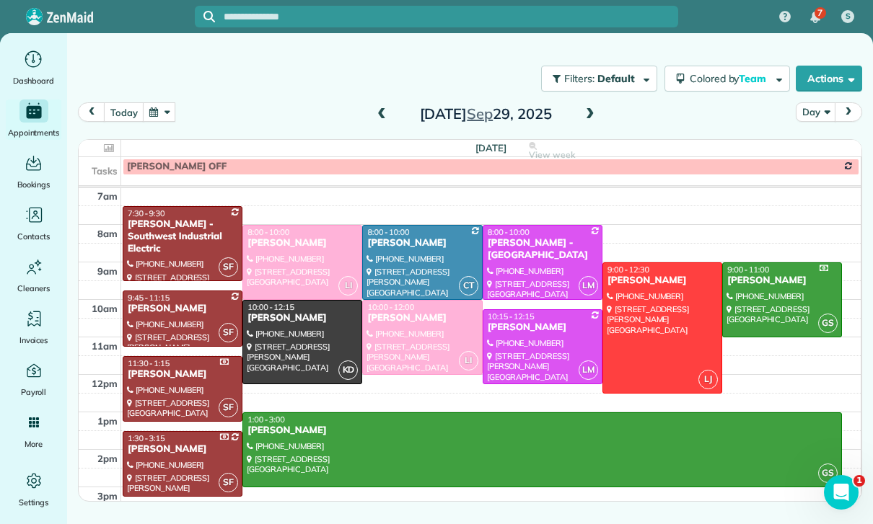
click at [642, 277] on div at bounding box center [662, 328] width 118 height 130
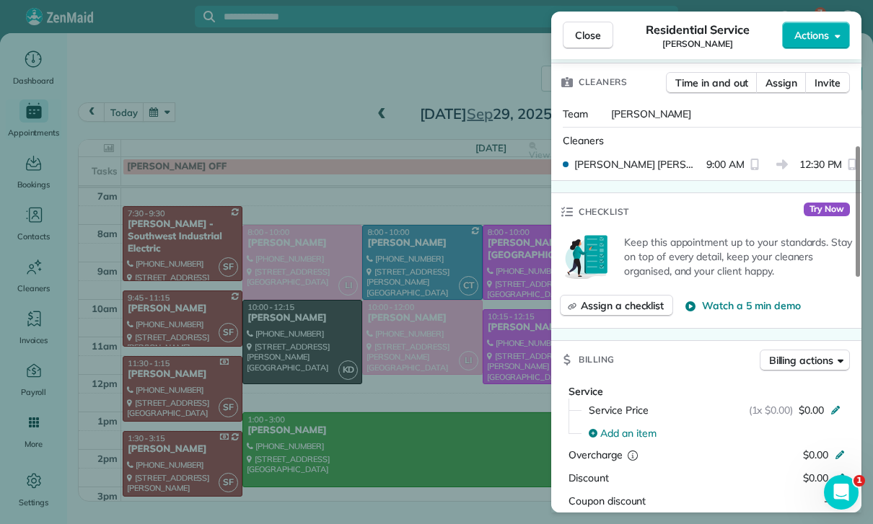
scroll to position [589, 0]
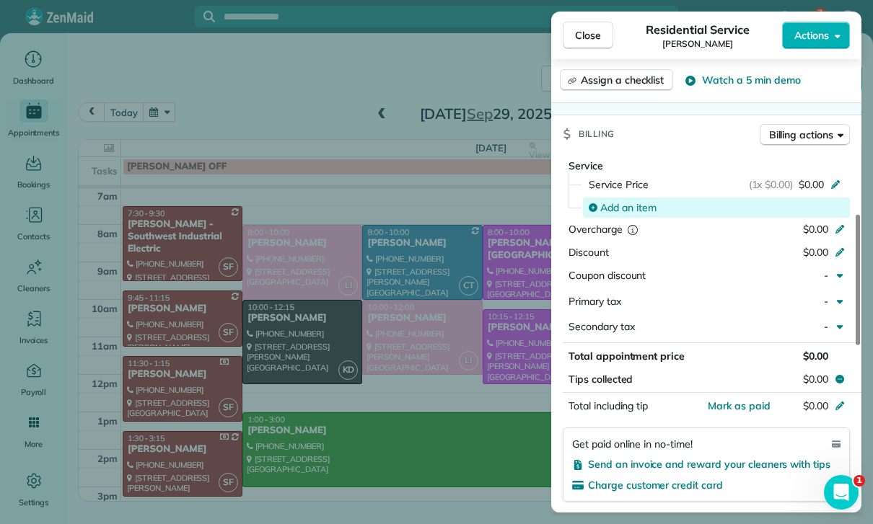
click at [636, 201] on span "Add an item" at bounding box center [628, 208] width 56 height 14
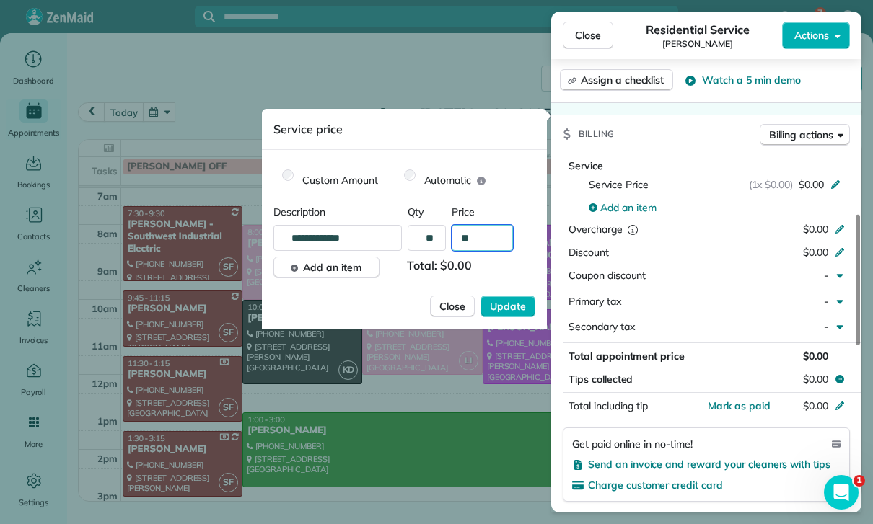
click at [484, 244] on input "**" at bounding box center [482, 238] width 61 height 26
type input "**"
type input "****"
click at [514, 300] on span "Update" at bounding box center [508, 306] width 36 height 14
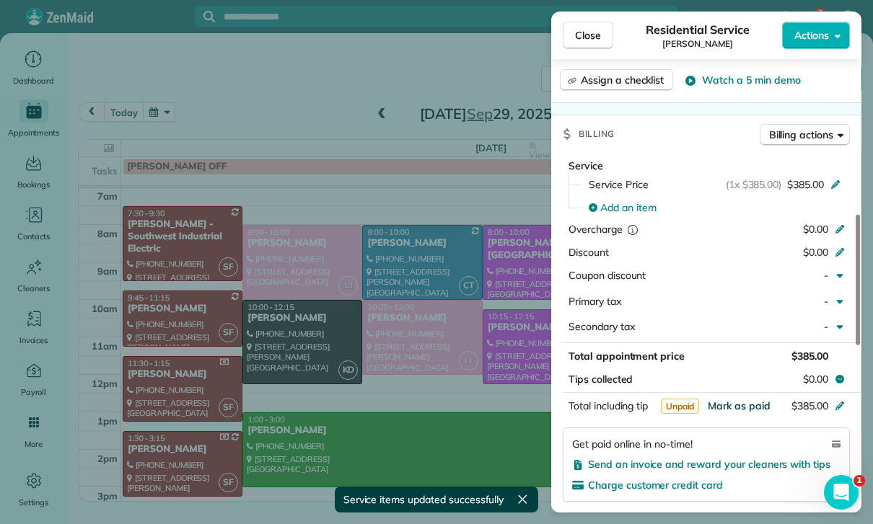
click at [744, 400] on span "Mark as paid" at bounding box center [739, 406] width 63 height 13
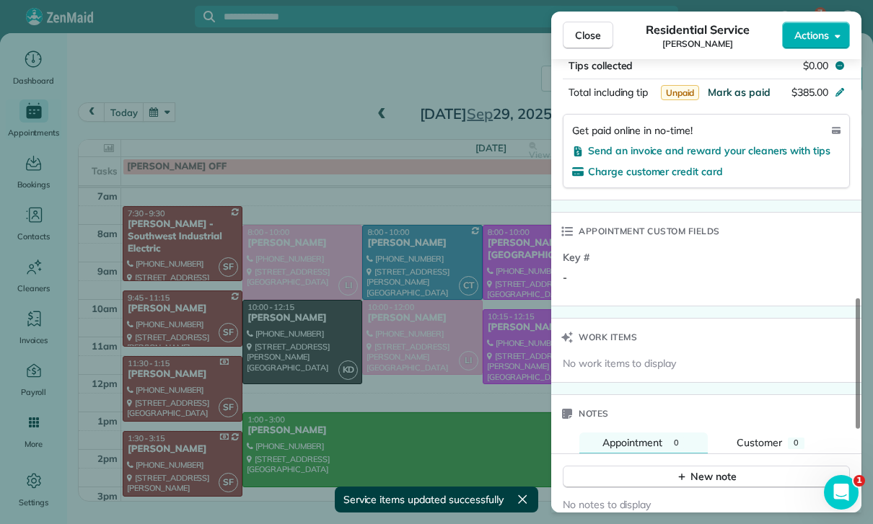
scroll to position [998, 0]
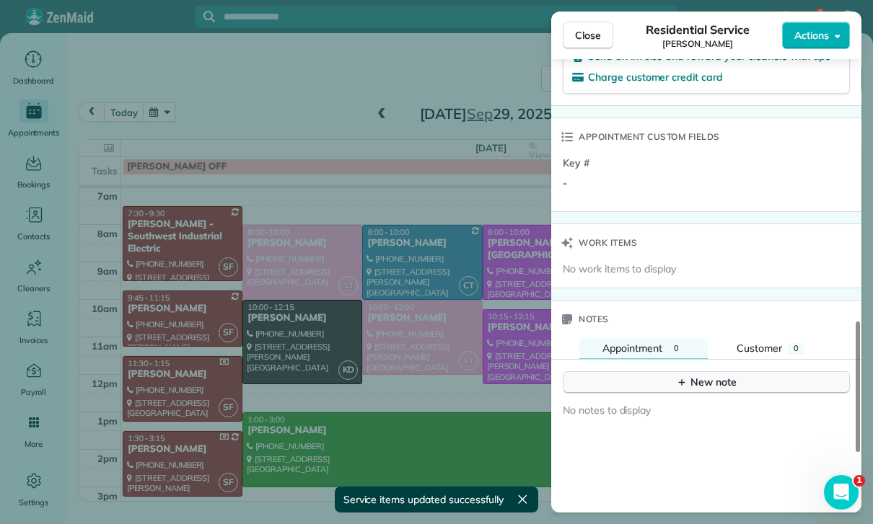
click at [709, 375] on div "New note" at bounding box center [706, 382] width 61 height 15
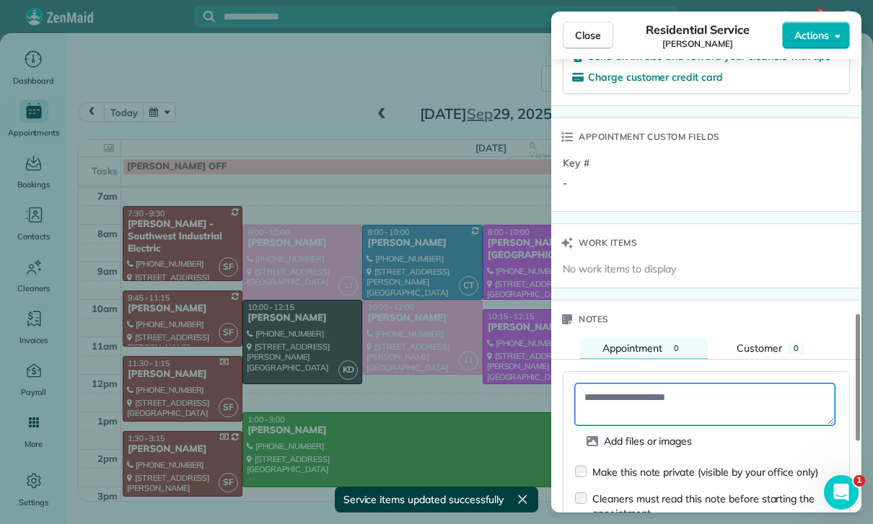
click at [646, 384] on textarea at bounding box center [705, 405] width 260 height 42
paste textarea "**********"
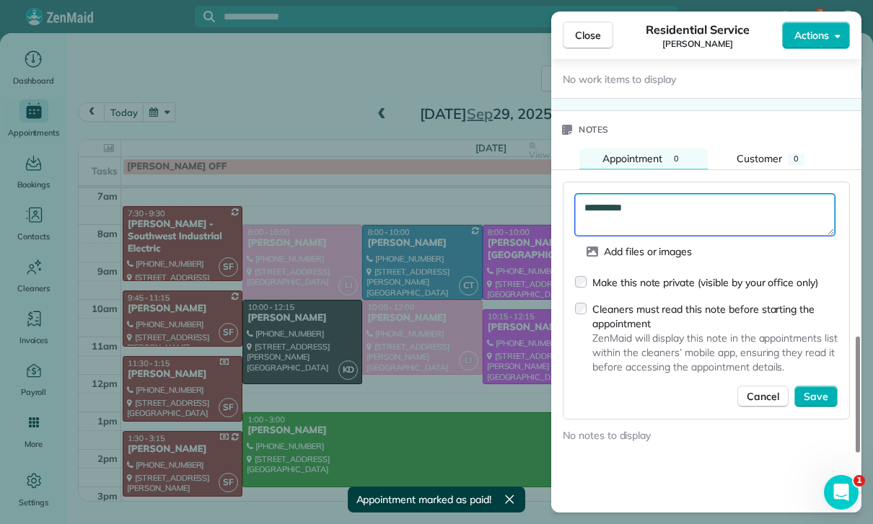
scroll to position [1187, 0]
type textarea "**********"
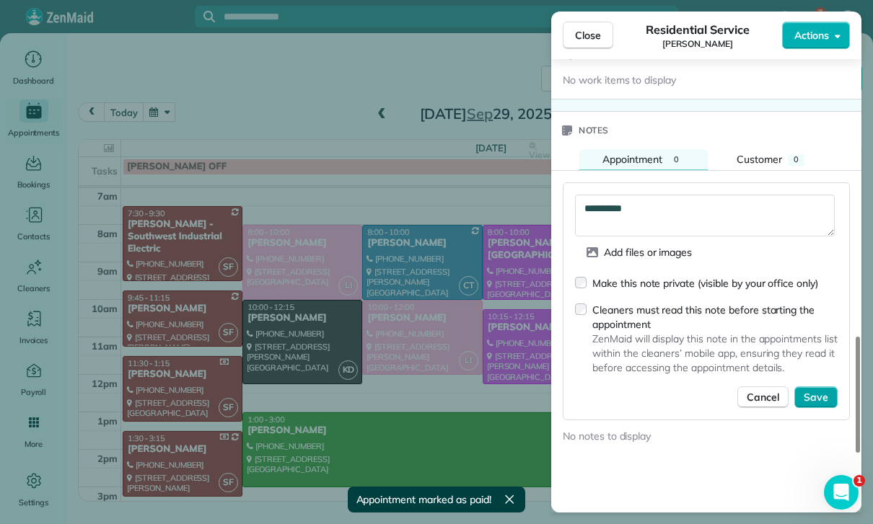
click at [814, 387] on button "Save" at bounding box center [815, 398] width 43 height 22
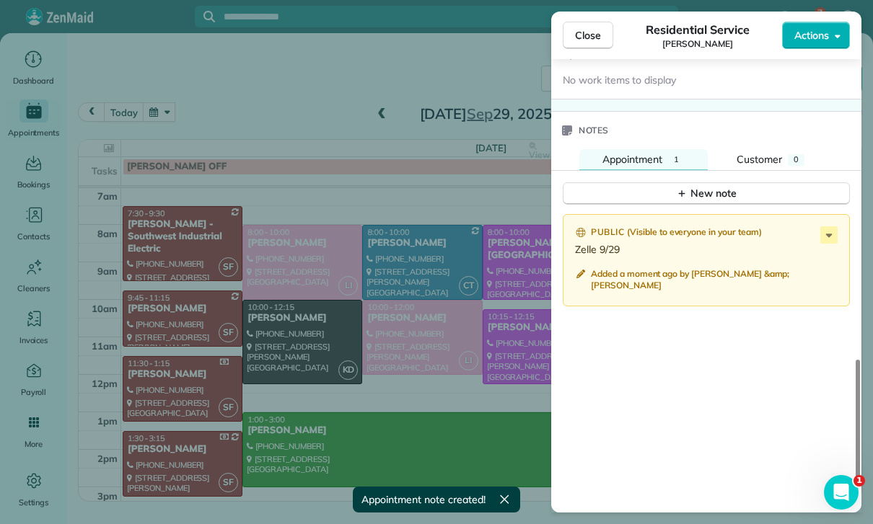
click at [406, 398] on div "Close Residential Service Robert Tobolowsky Actions Status Confirmed Robert Tob…" at bounding box center [436, 262] width 873 height 524
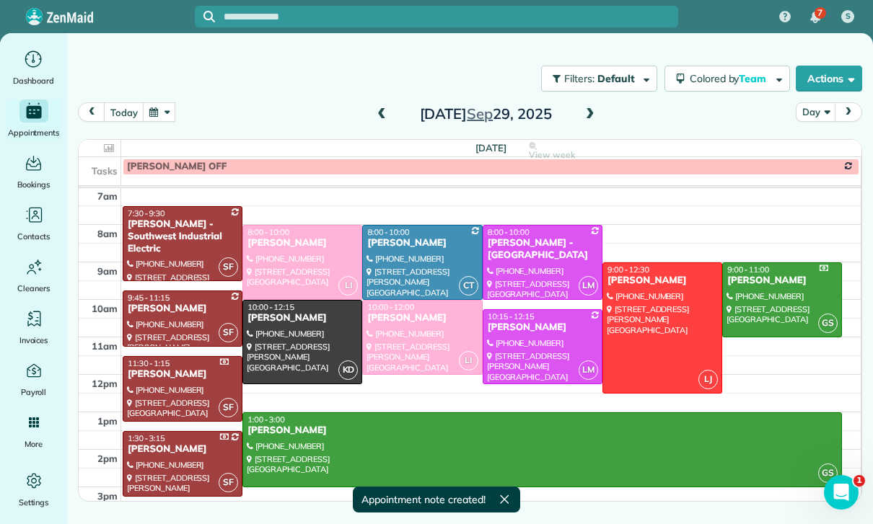
click at [384, 413] on div at bounding box center [542, 450] width 598 height 74
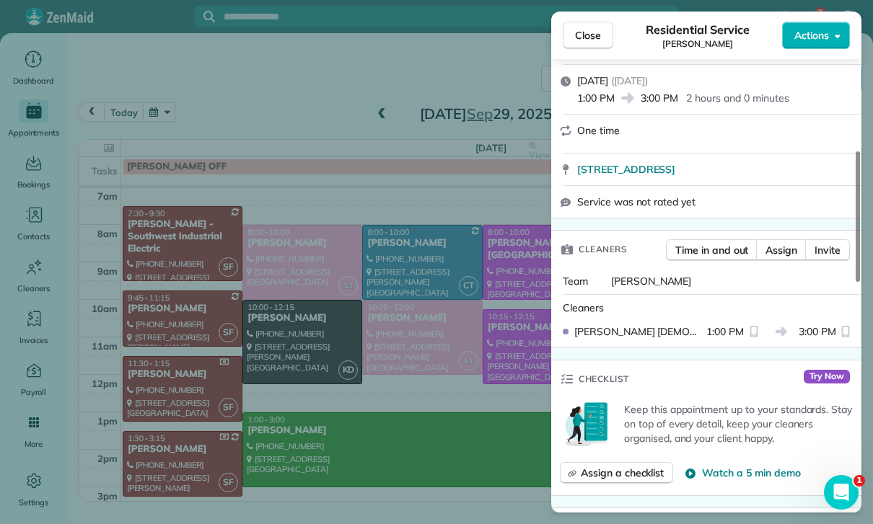
scroll to position [523, 0]
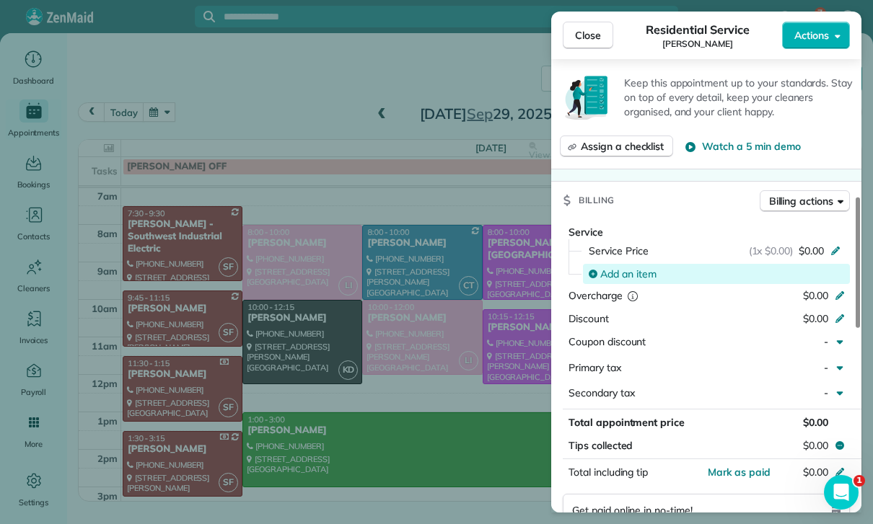
click at [622, 267] on span "Add an item" at bounding box center [628, 274] width 56 height 14
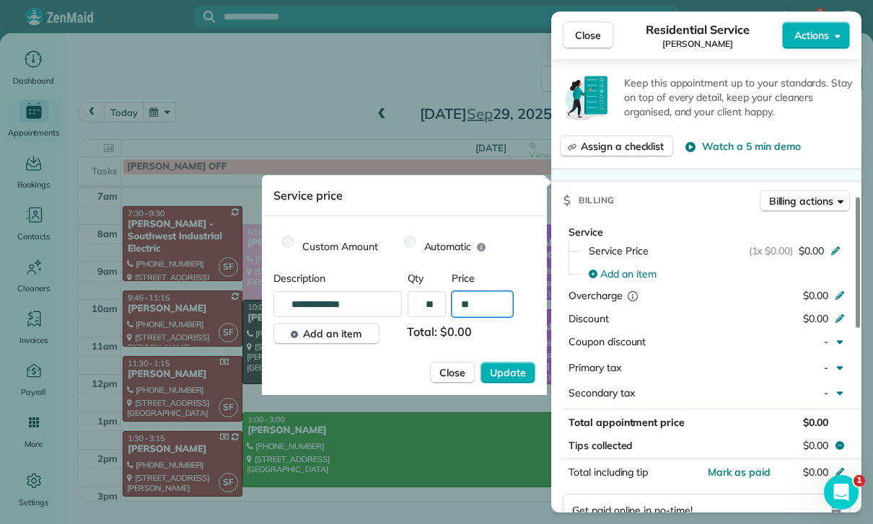
click at [495, 309] on input "**" at bounding box center [482, 304] width 61 height 26
type input "****"
click at [515, 375] on span "Update" at bounding box center [508, 373] width 36 height 14
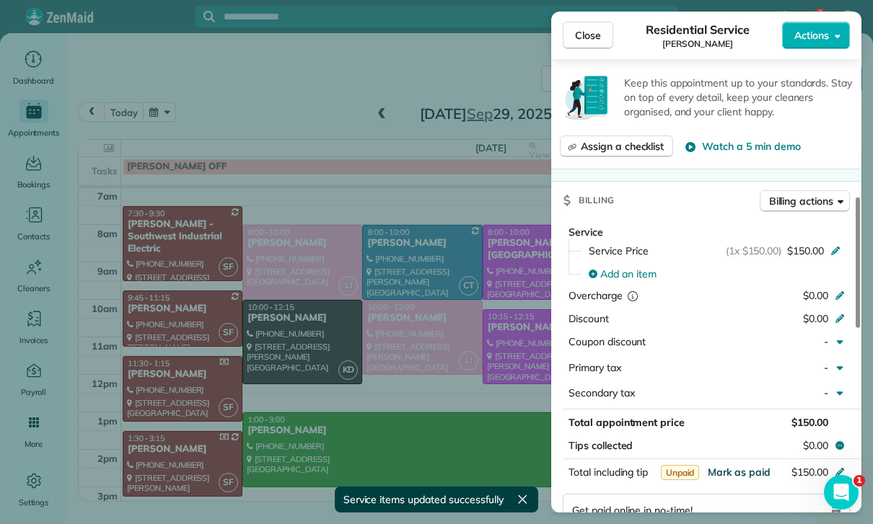
click at [734, 466] on span "Mark as paid" at bounding box center [739, 472] width 63 height 13
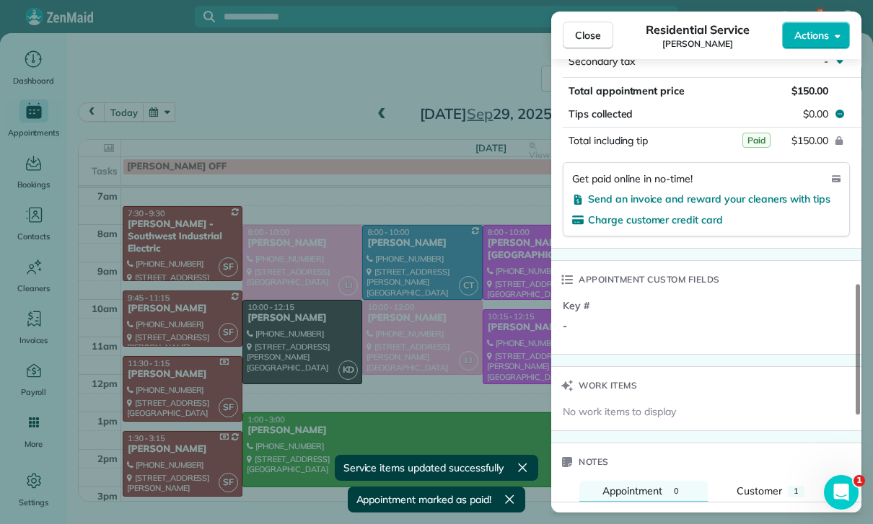
click at [703, 518] on div "New note" at bounding box center [706, 525] width 61 height 15
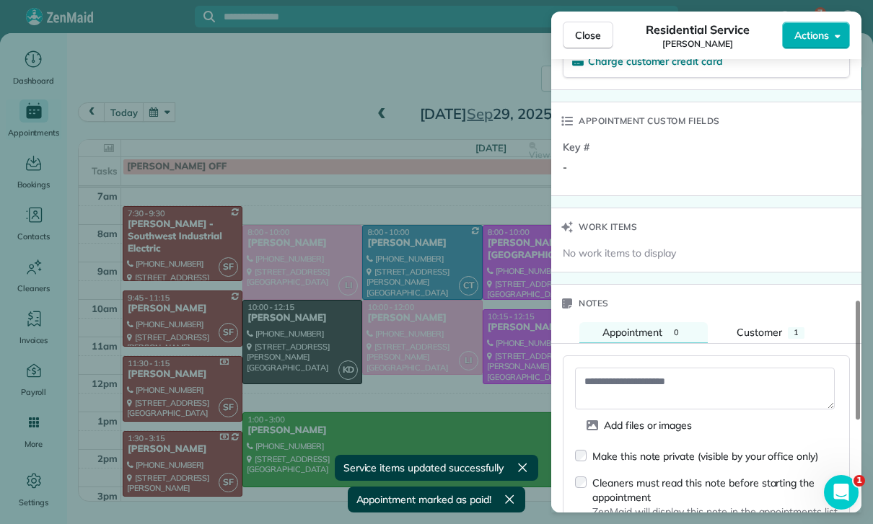
scroll to position [1036, 0]
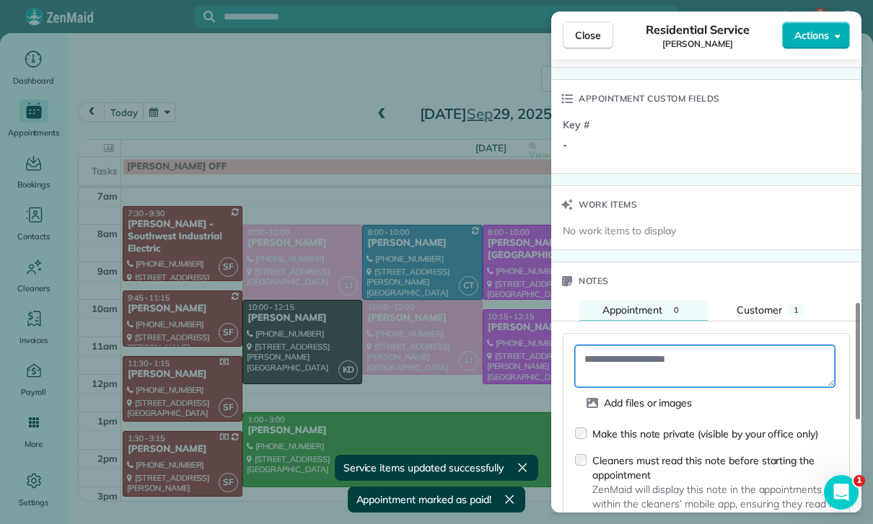
click at [711, 346] on textarea at bounding box center [705, 367] width 260 height 42
paste textarea "**********"
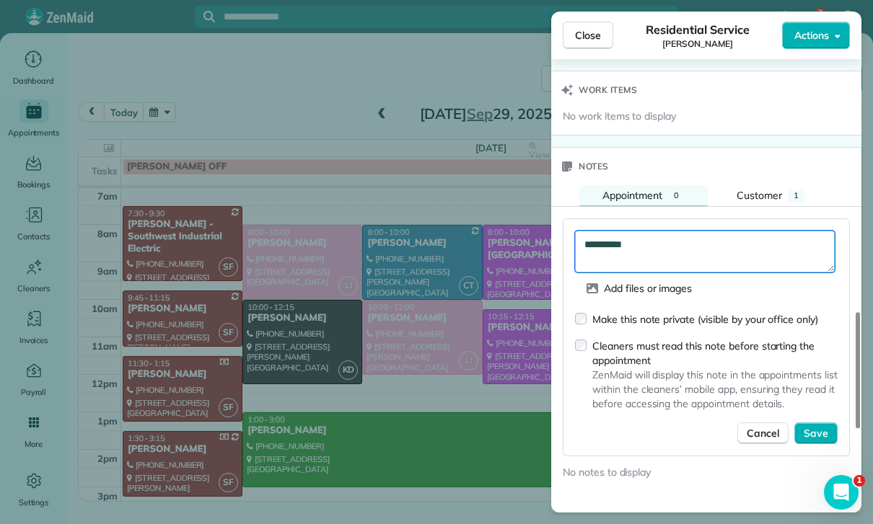
scroll to position [1150, 0]
type textarea "**********"
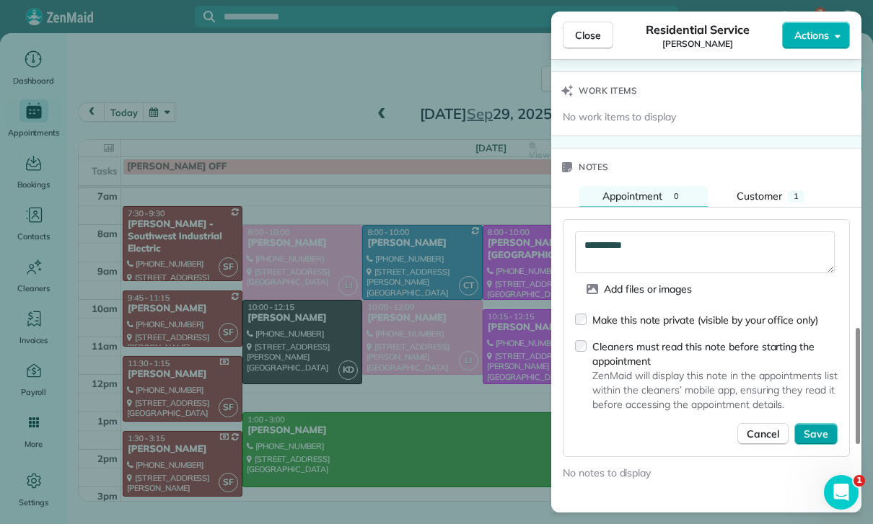
click at [826, 427] on span "Save" at bounding box center [816, 434] width 25 height 14
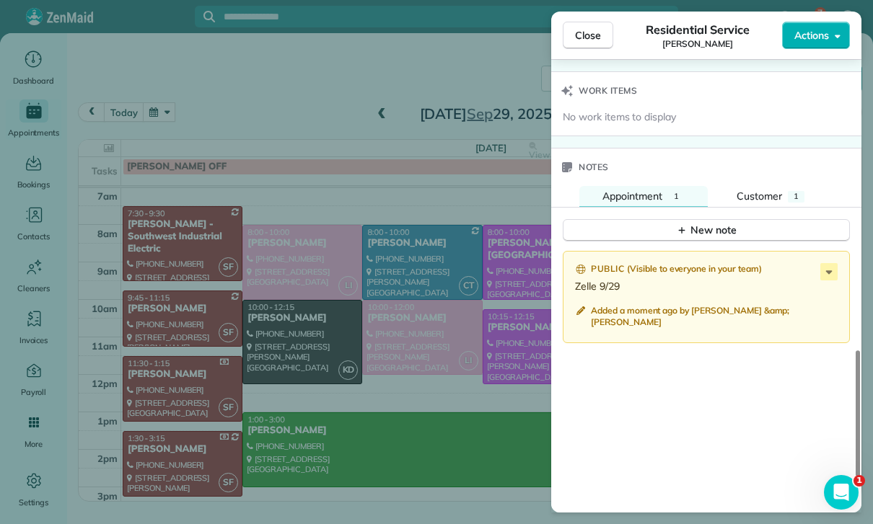
click at [361, 387] on div "Close Residential Service Keely King Actions Status Confirmed Keely King · Open…" at bounding box center [436, 262] width 873 height 524
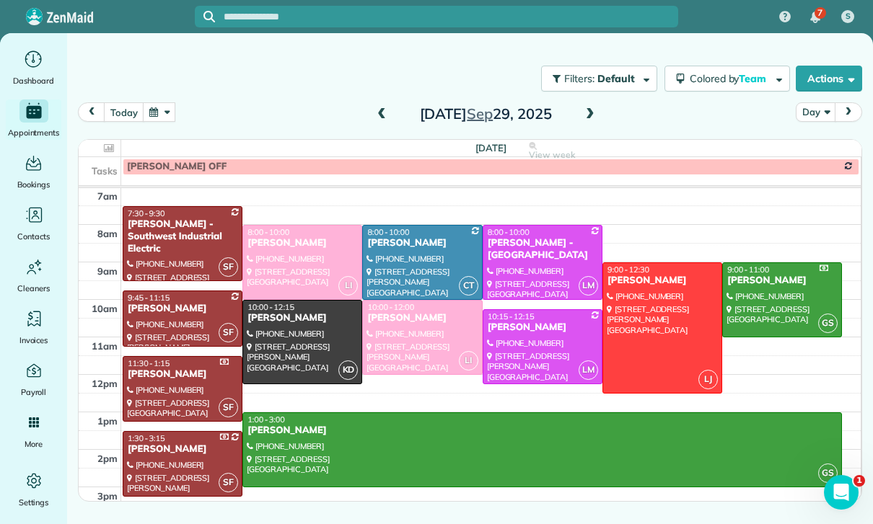
click at [157, 102] on button "button" at bounding box center [159, 111] width 33 height 19
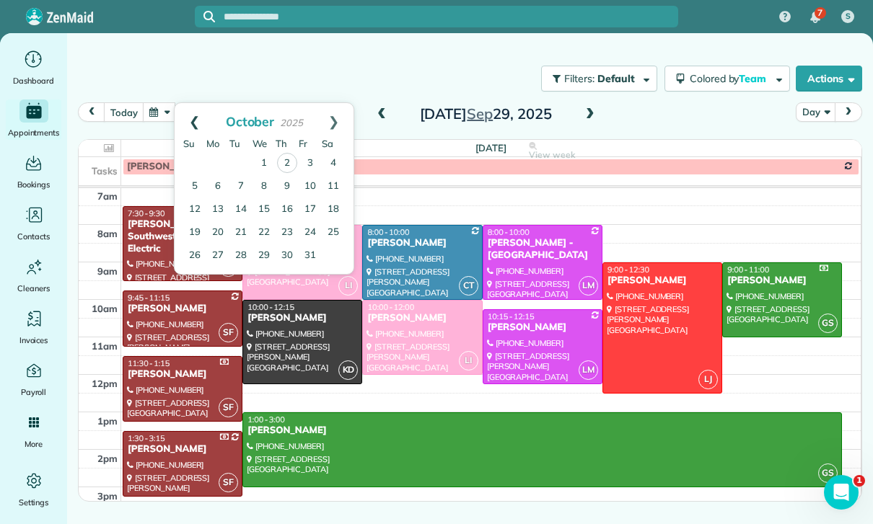
click at [186, 103] on link "Prev" at bounding box center [195, 121] width 40 height 36
click at [330, 175] on link "13" at bounding box center [333, 186] width 23 height 23
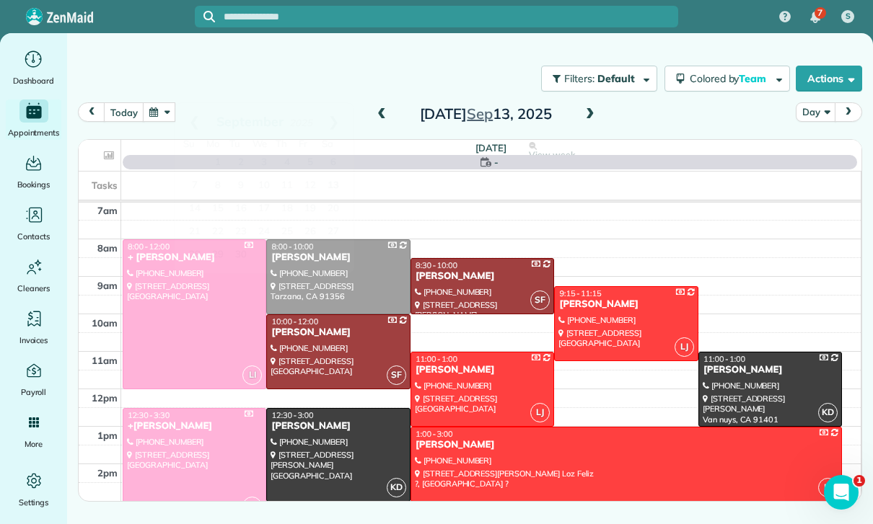
scroll to position [113, 0]
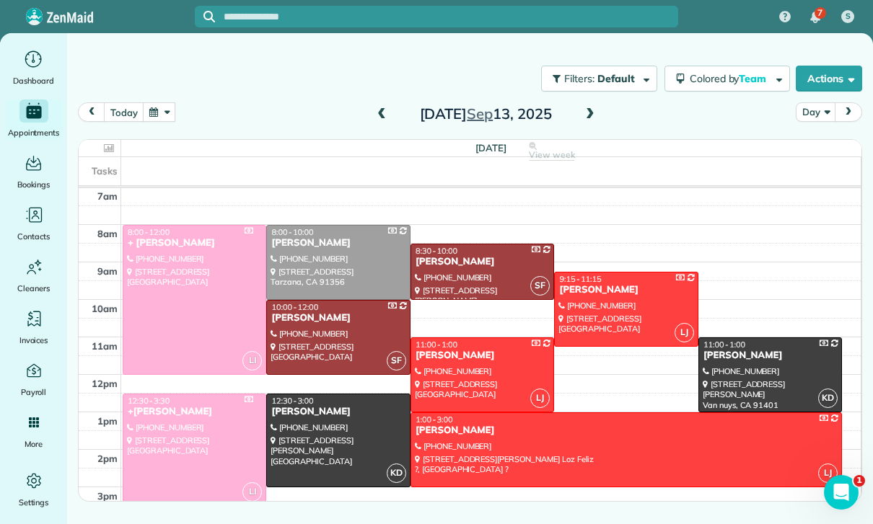
click at [320, 395] on div at bounding box center [338, 441] width 142 height 92
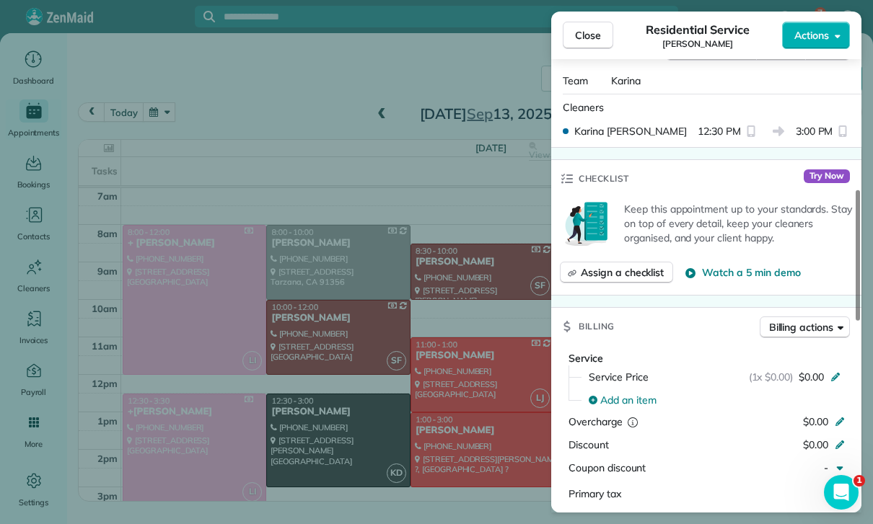
scroll to position [516, 0]
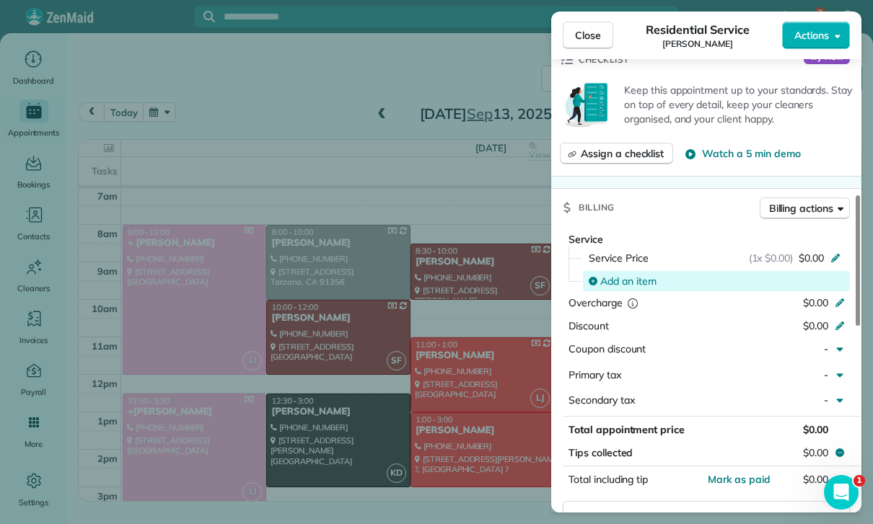
click at [620, 274] on span "Add an item" at bounding box center [628, 281] width 56 height 14
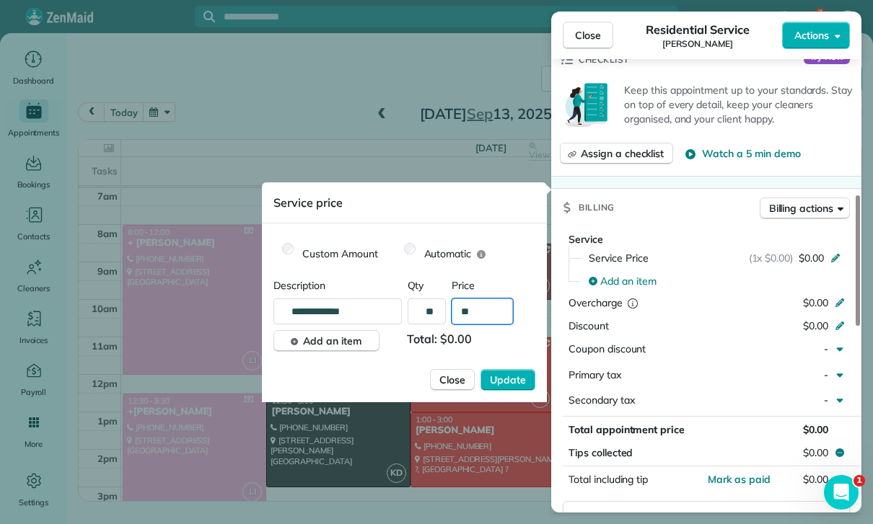
click at [488, 312] on input "**" at bounding box center [482, 312] width 61 height 26
type input "****"
click at [509, 384] on span "Update" at bounding box center [508, 380] width 36 height 14
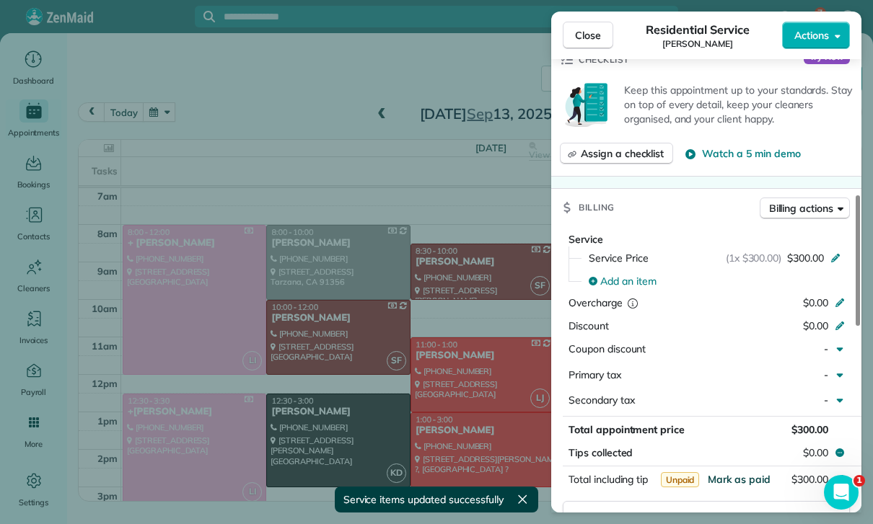
click at [736, 473] on span "Mark as paid" at bounding box center [739, 479] width 63 height 13
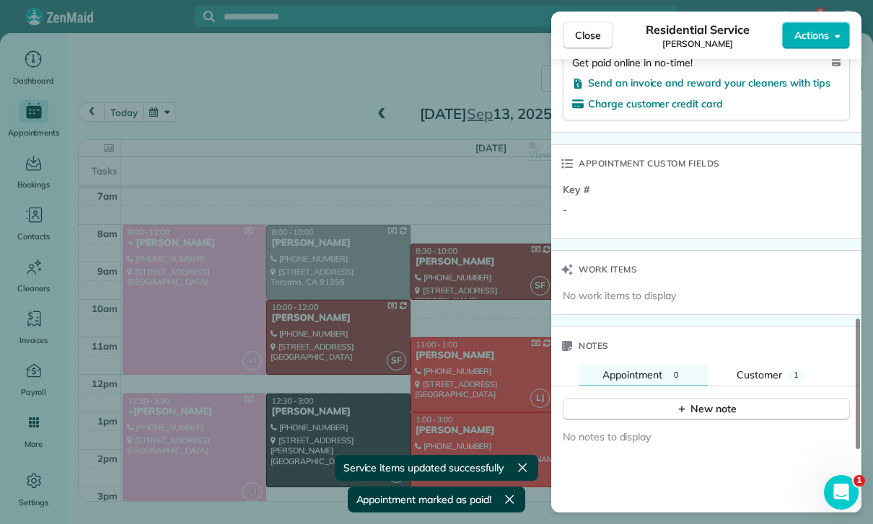
scroll to position [987, 0]
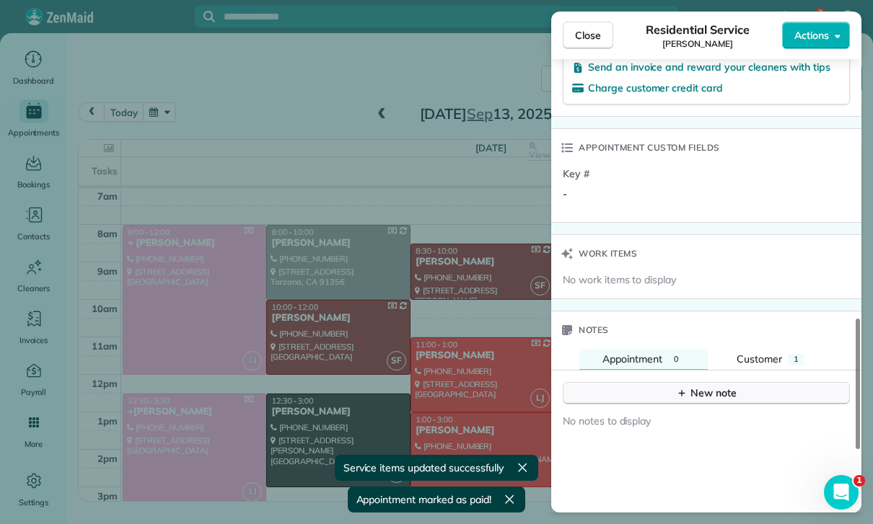
click at [703, 386] on div "New note" at bounding box center [706, 393] width 61 height 15
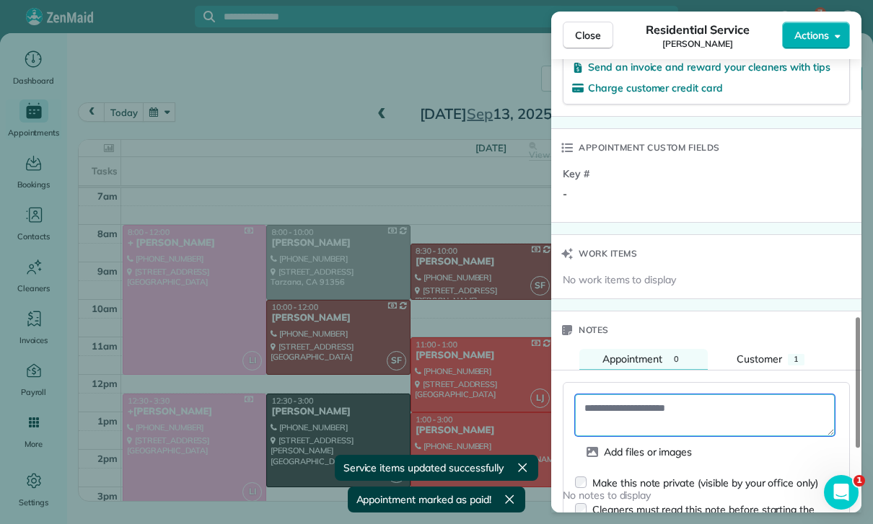
click at [634, 395] on textarea at bounding box center [705, 416] width 260 height 42
paste textarea "**********"
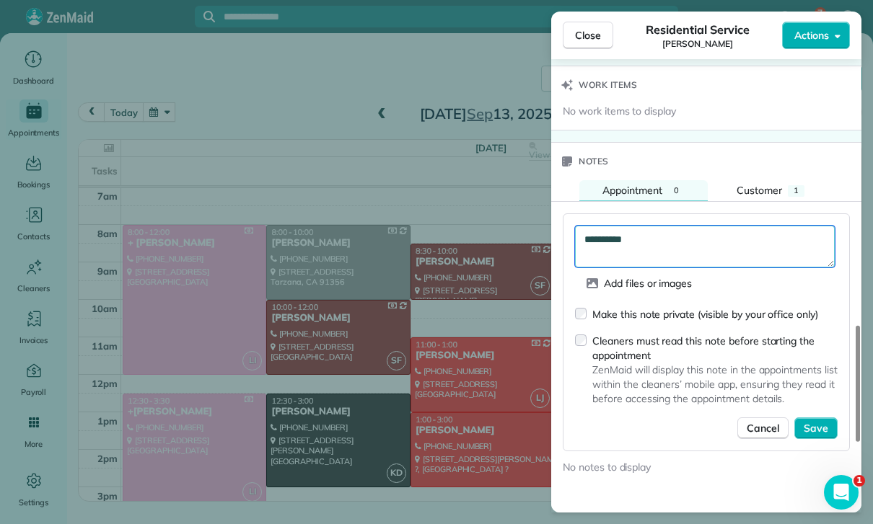
scroll to position [1157, 0]
type textarea "**********"
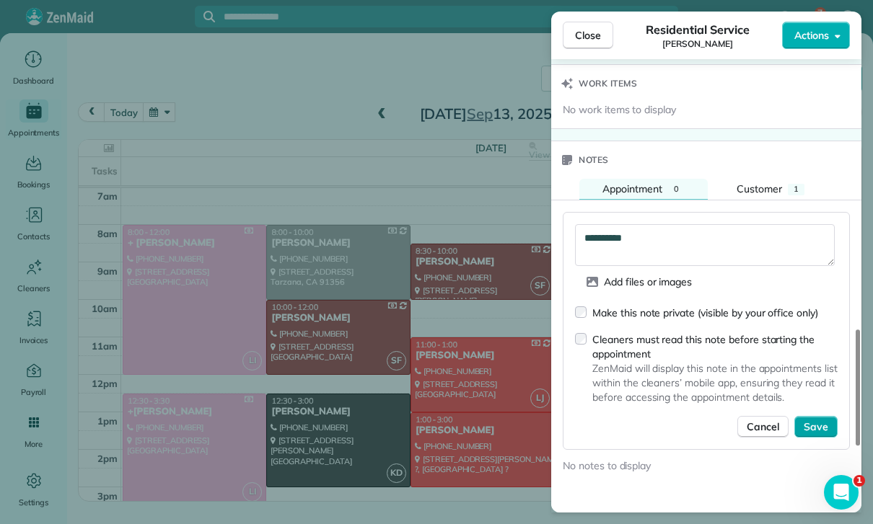
click at [820, 420] on span "Save" at bounding box center [816, 427] width 25 height 14
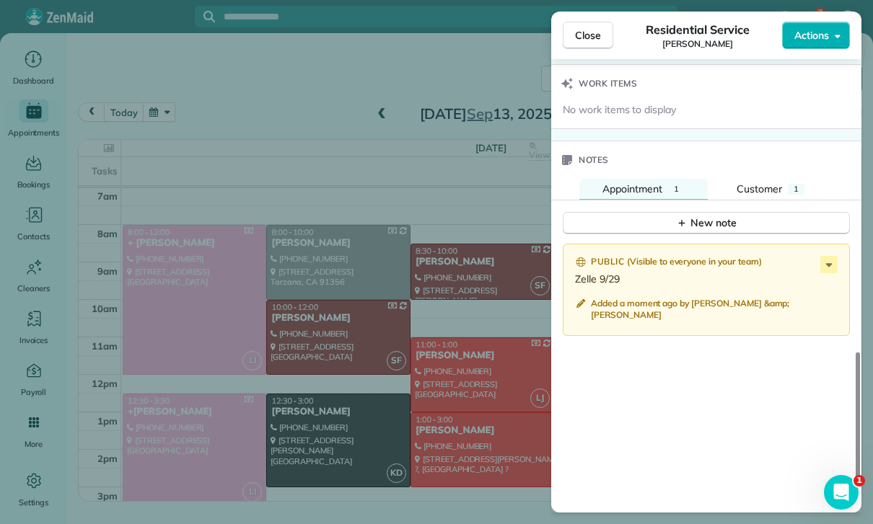
click at [160, 66] on div "Close Residential Service Rebecca Gimenez Actions Status Confirmed Rebecca Gime…" at bounding box center [436, 262] width 873 height 524
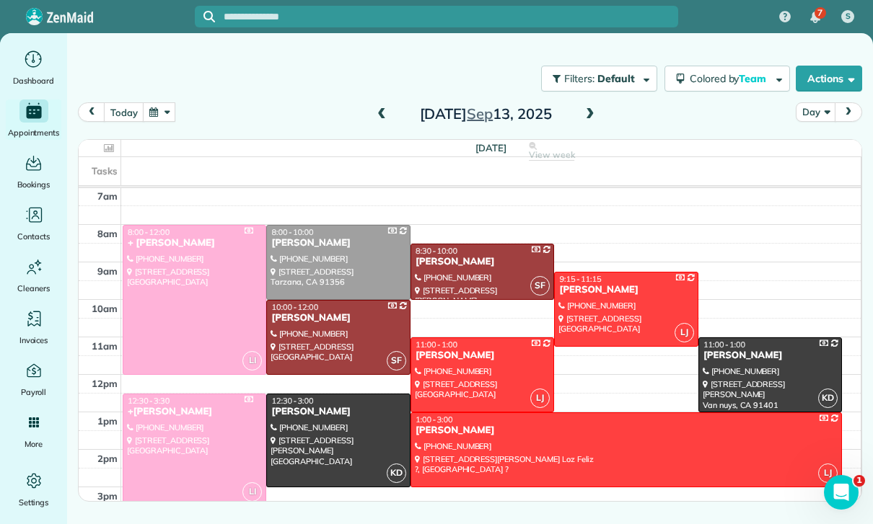
click at [162, 102] on button "button" at bounding box center [159, 111] width 33 height 19
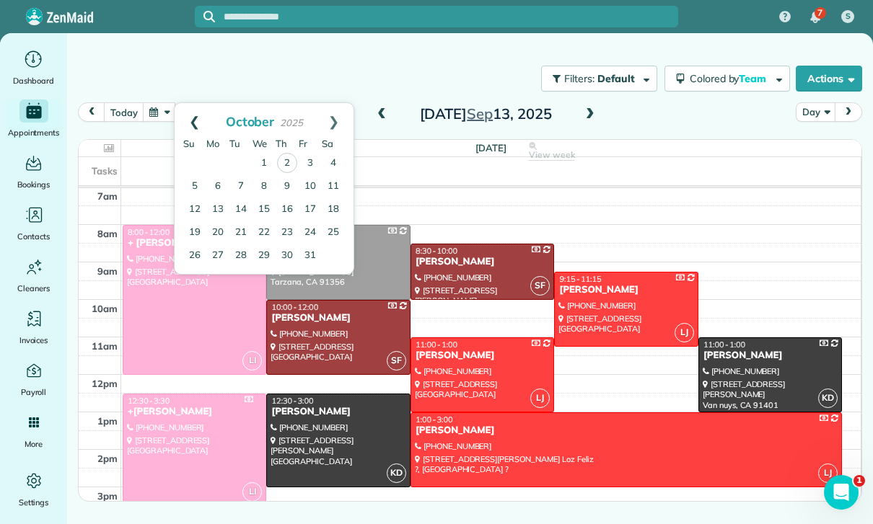
click at [190, 103] on link "Prev" at bounding box center [195, 121] width 40 height 36
click at [220, 244] on link "29" at bounding box center [217, 255] width 23 height 23
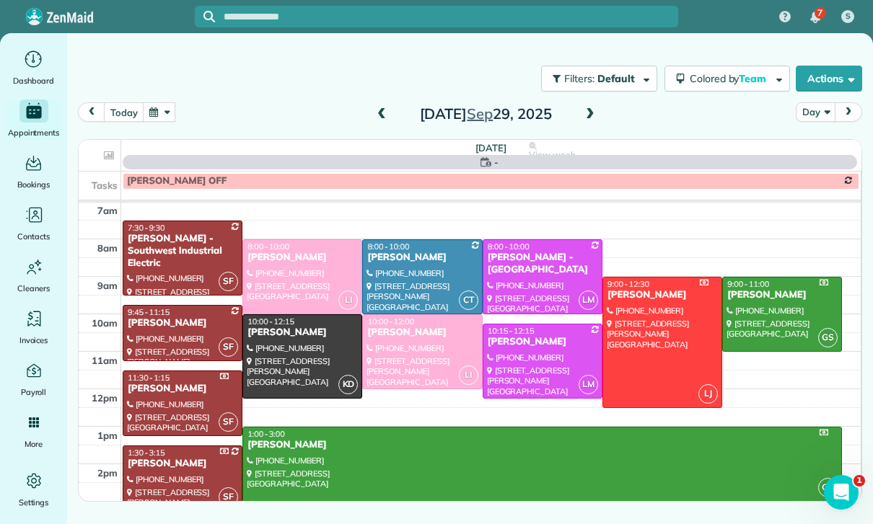
scroll to position [113, 0]
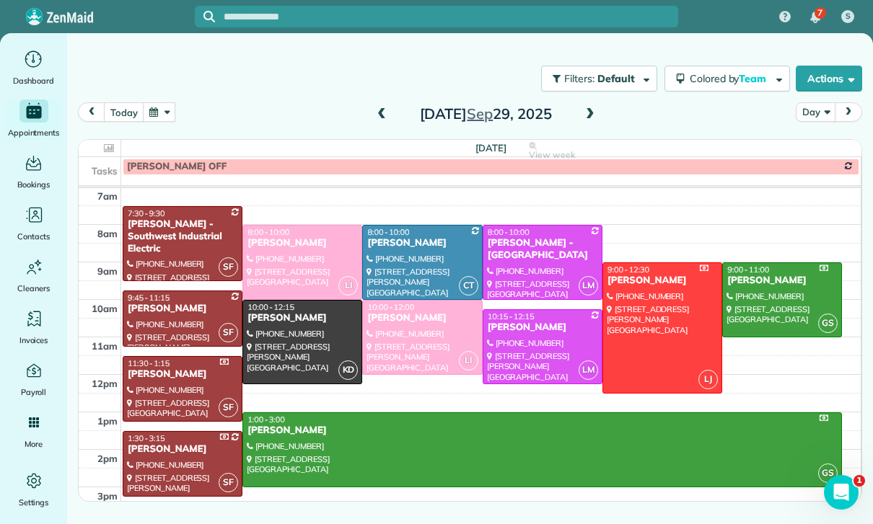
click at [271, 301] on div at bounding box center [302, 342] width 118 height 83
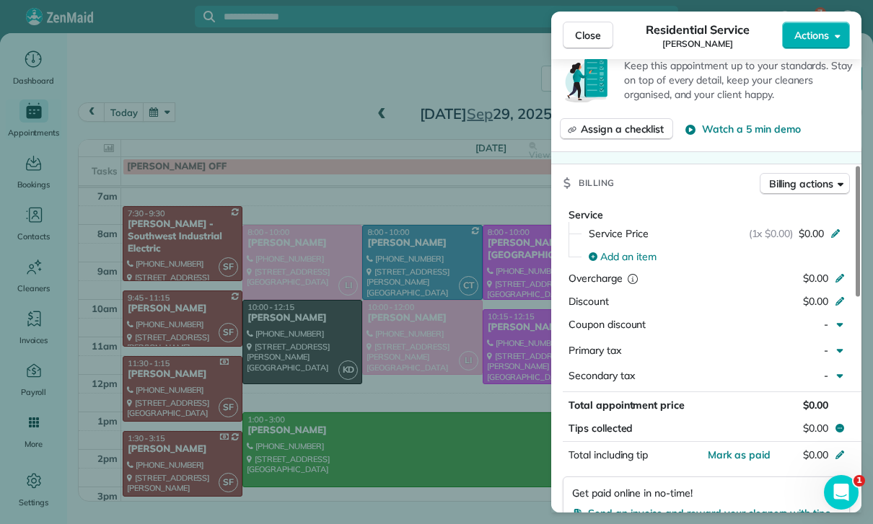
scroll to position [567, 0]
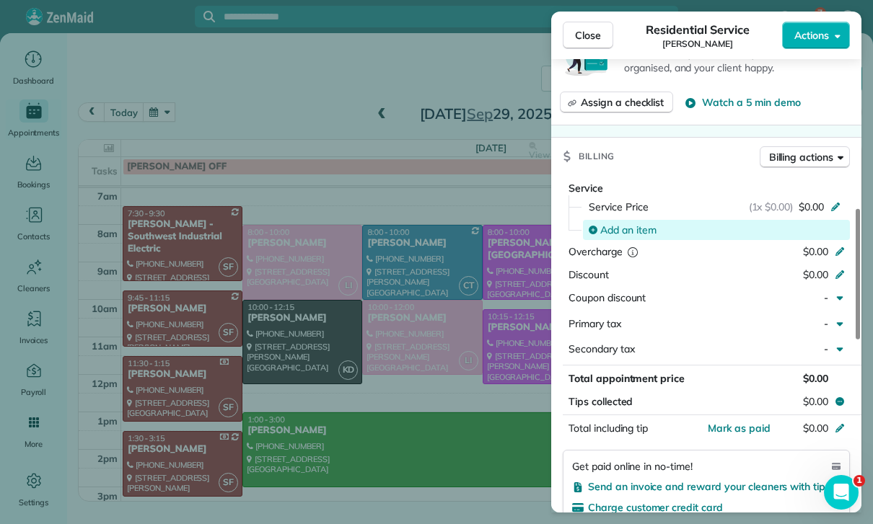
click at [626, 223] on span "Add an item" at bounding box center [628, 230] width 56 height 14
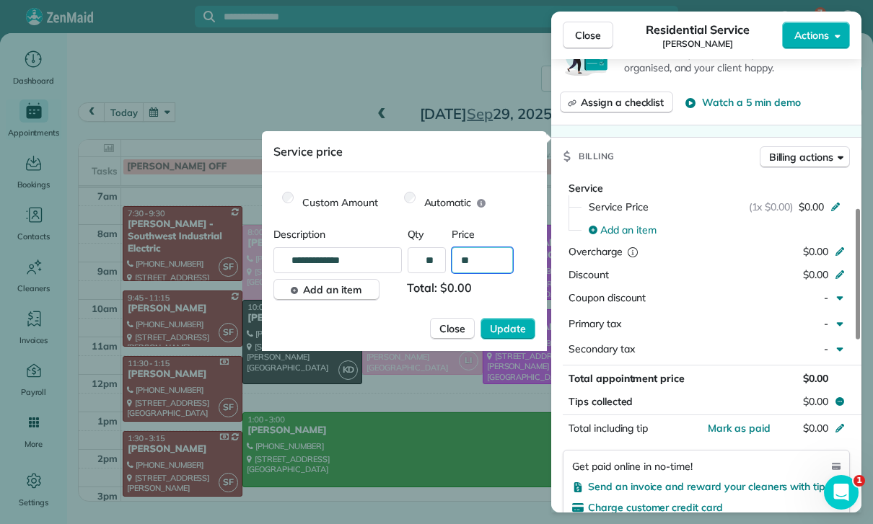
click at [486, 266] on input "**" at bounding box center [482, 260] width 61 height 26
type input "****"
click at [514, 327] on span "Update" at bounding box center [508, 329] width 36 height 14
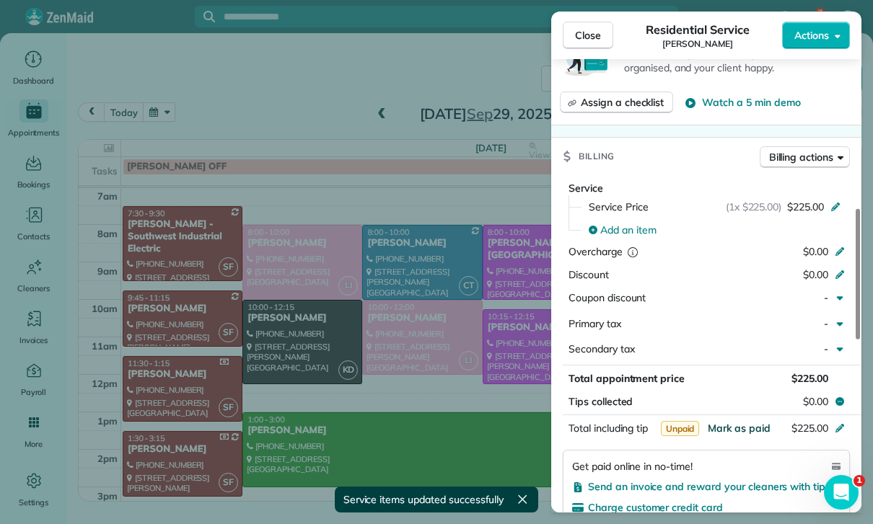
click at [745, 422] on span "Mark as paid" at bounding box center [739, 428] width 63 height 13
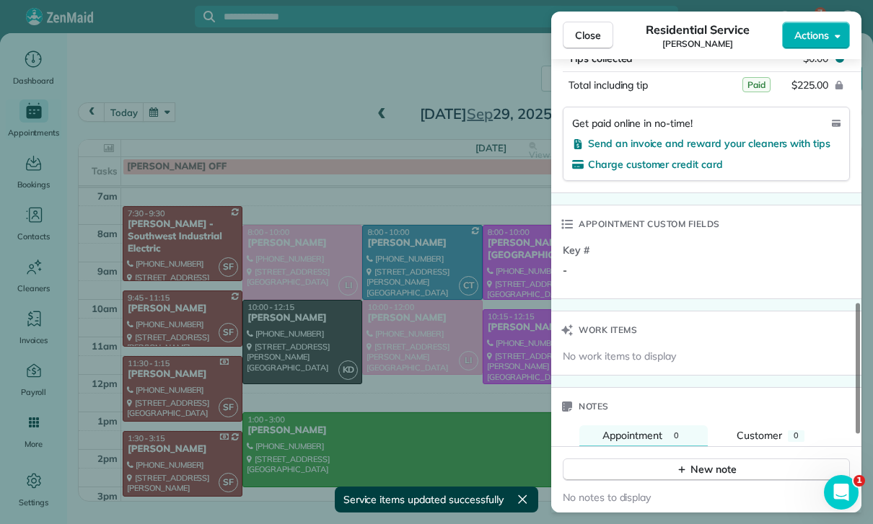
scroll to position [1006, 0]
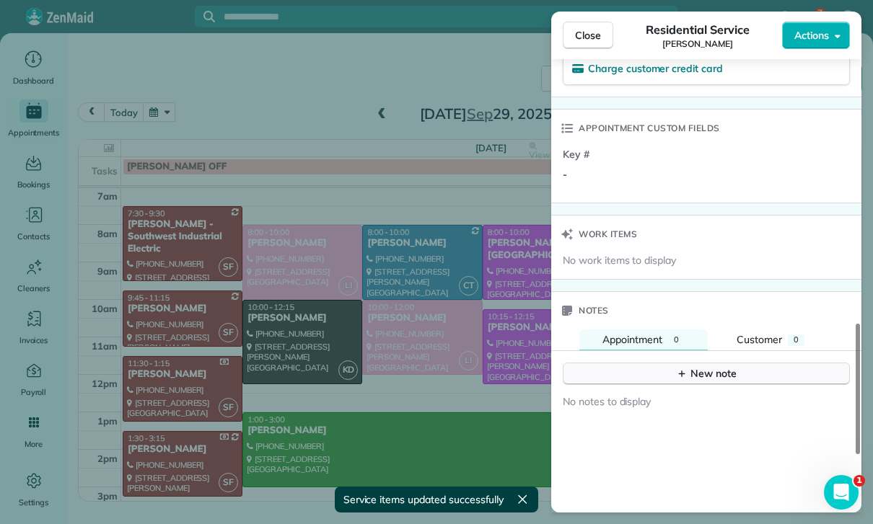
click at [732, 366] on div "New note" at bounding box center [706, 373] width 61 height 15
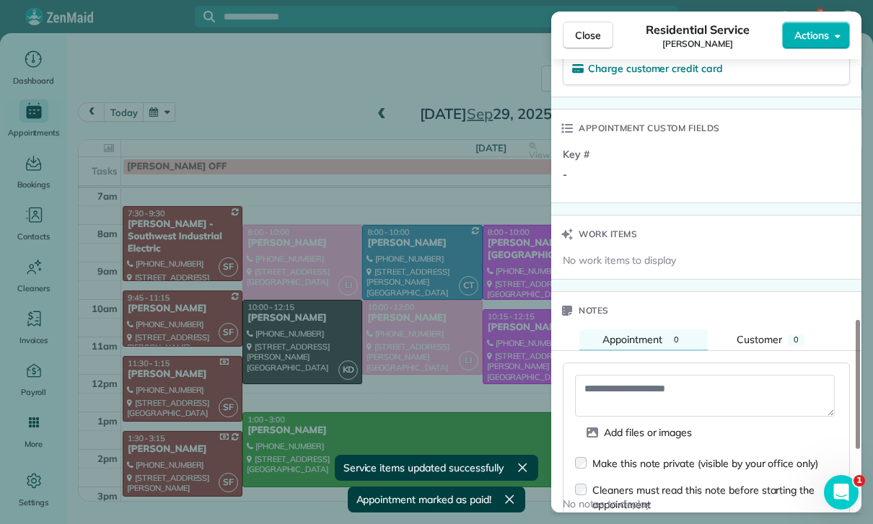
click at [676, 375] on textarea at bounding box center [705, 396] width 260 height 42
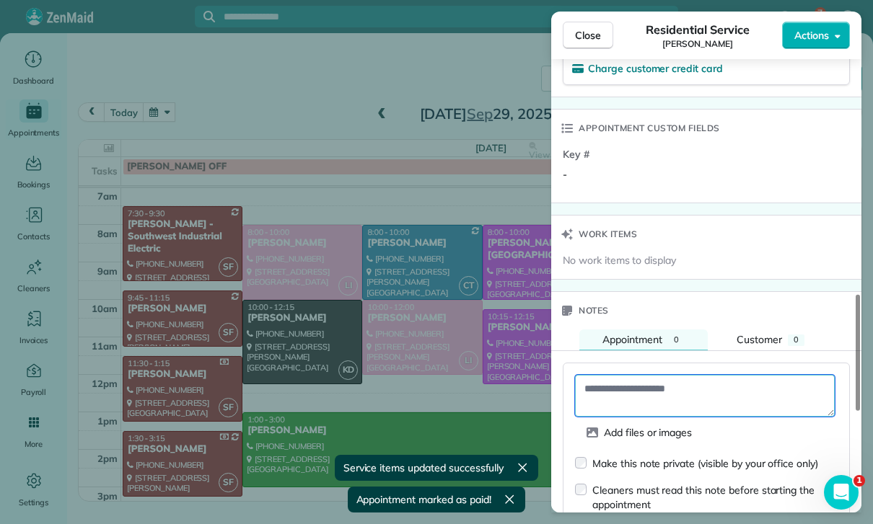
paste textarea "**********"
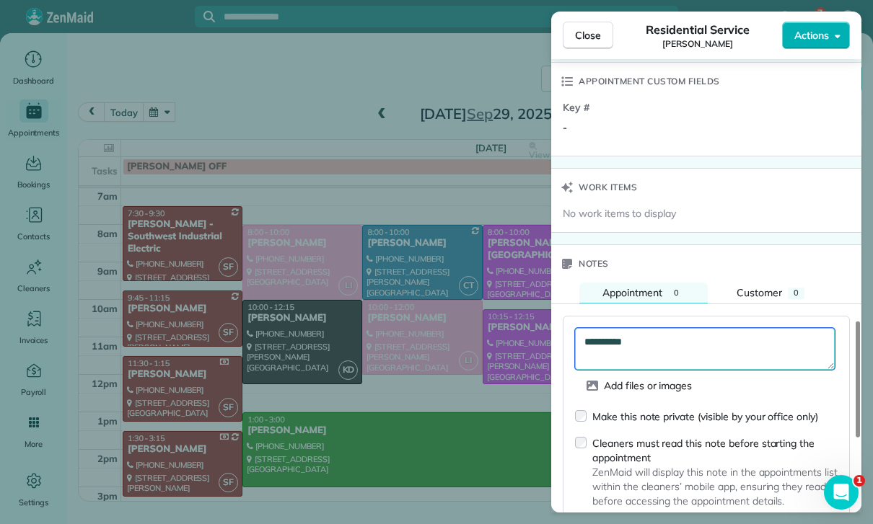
scroll to position [1169, 0]
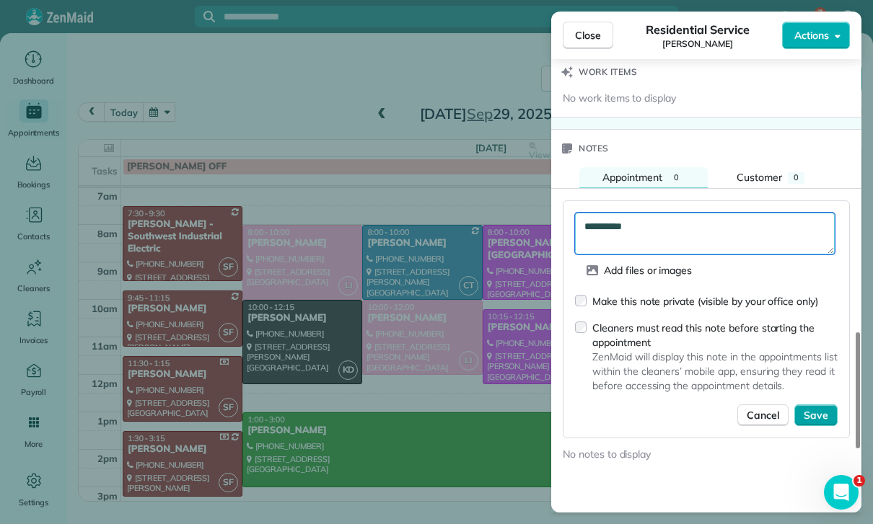
type textarea "**********"
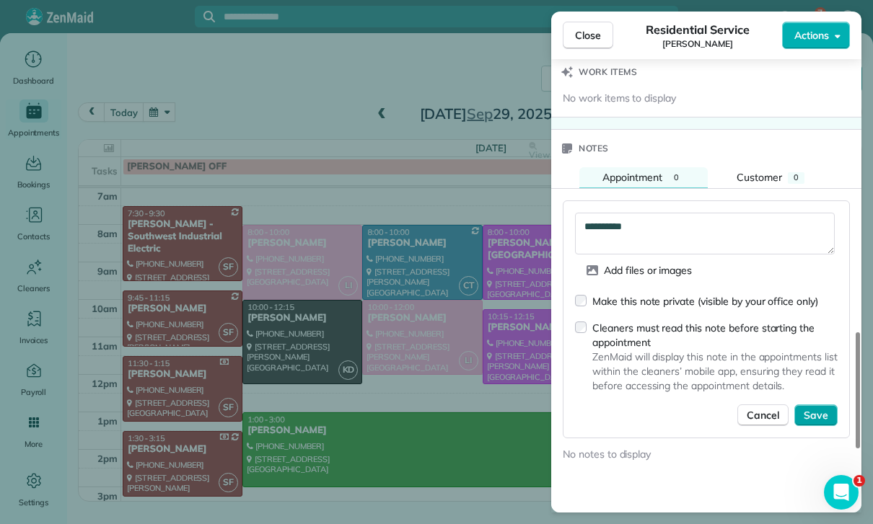
click at [815, 408] on span "Save" at bounding box center [816, 415] width 25 height 14
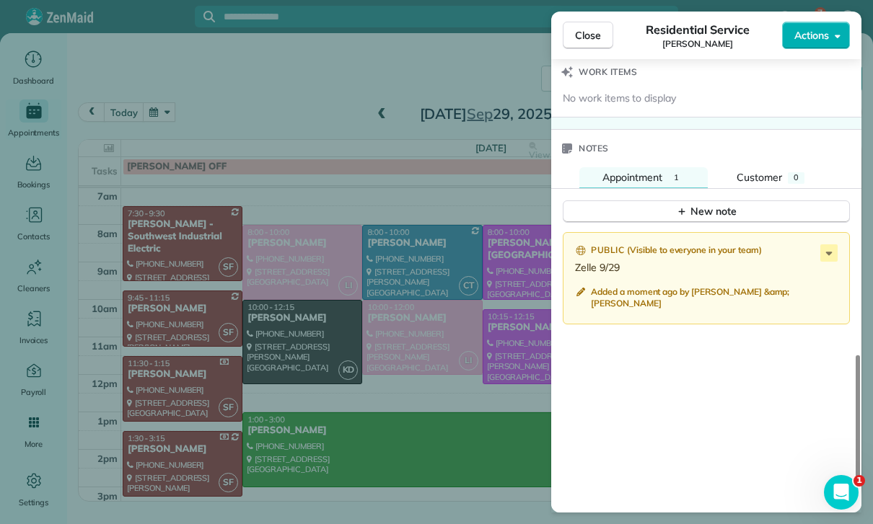
click at [470, 373] on div "Close Residential Service James Jensen Actions Status Confirmed James Jensen · …" at bounding box center [436, 262] width 873 height 524
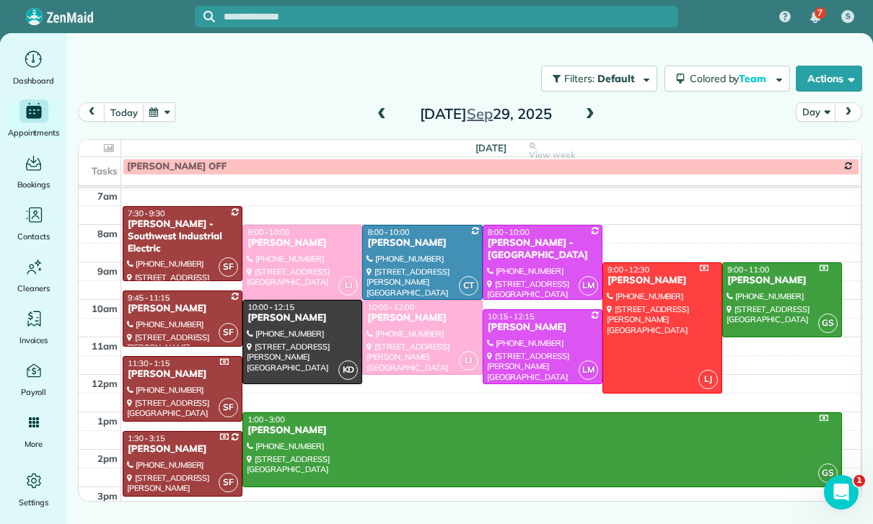
click at [165, 102] on button "button" at bounding box center [159, 111] width 33 height 19
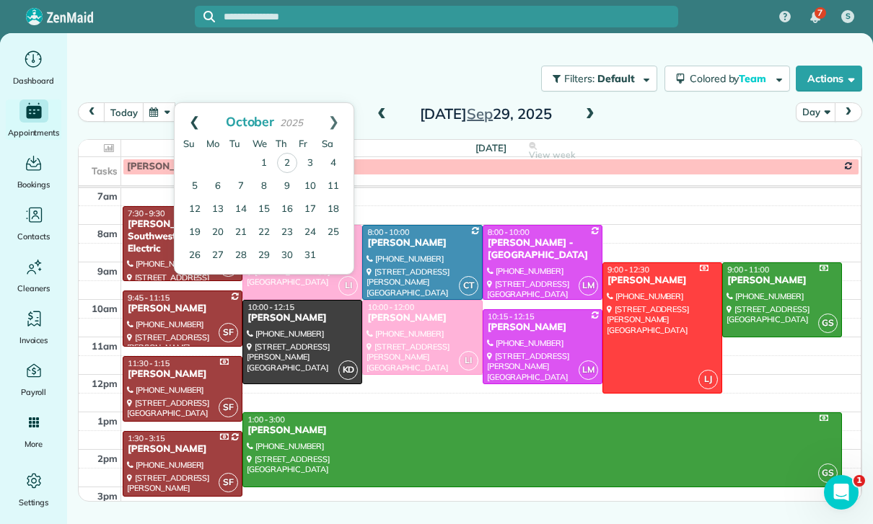
click at [190, 103] on link "Prev" at bounding box center [195, 121] width 40 height 36
click at [317, 198] on link "19" at bounding box center [310, 209] width 23 height 23
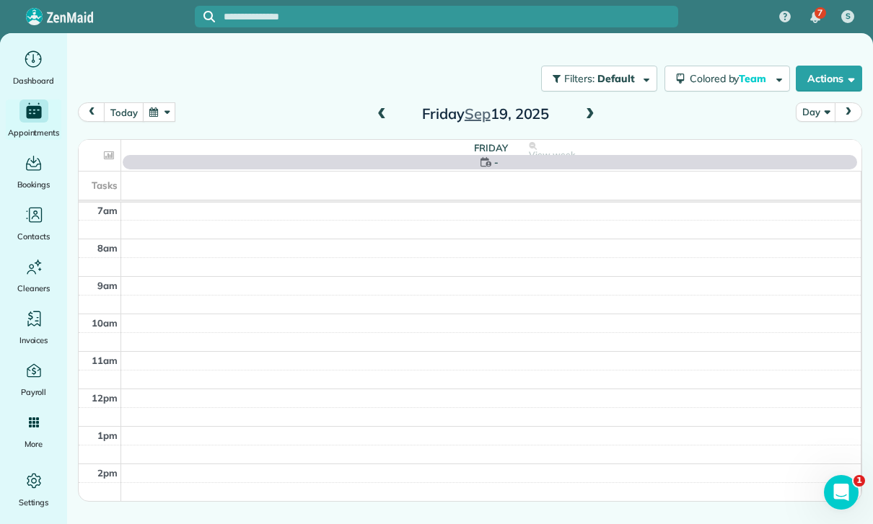
scroll to position [113, 0]
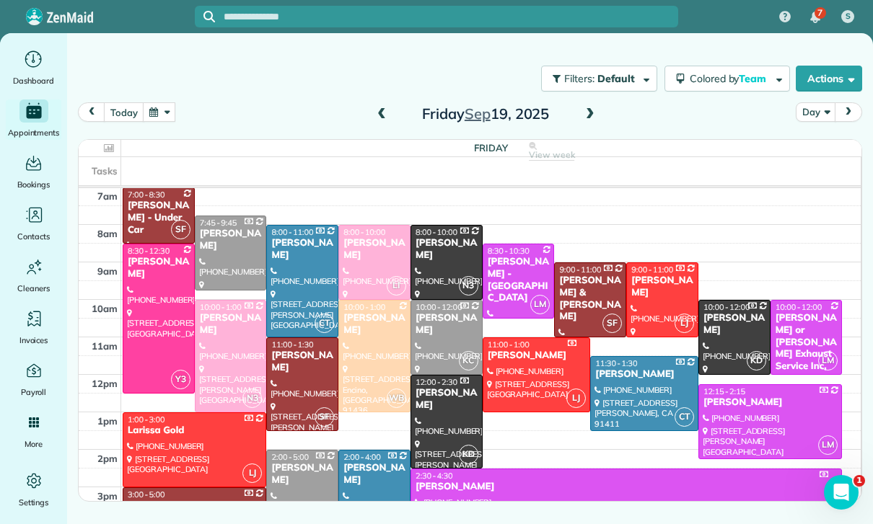
click at [360, 312] on div "Erin Emmerson" at bounding box center [374, 324] width 63 height 25
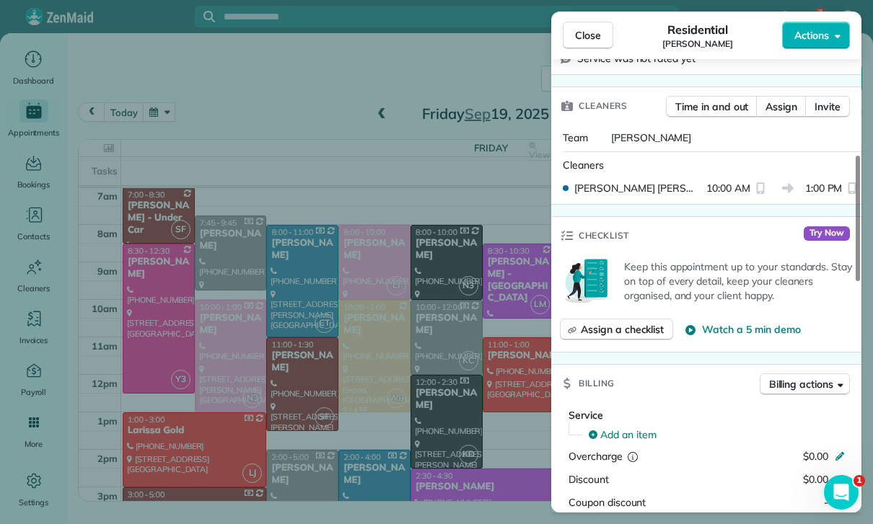
scroll to position [514, 0]
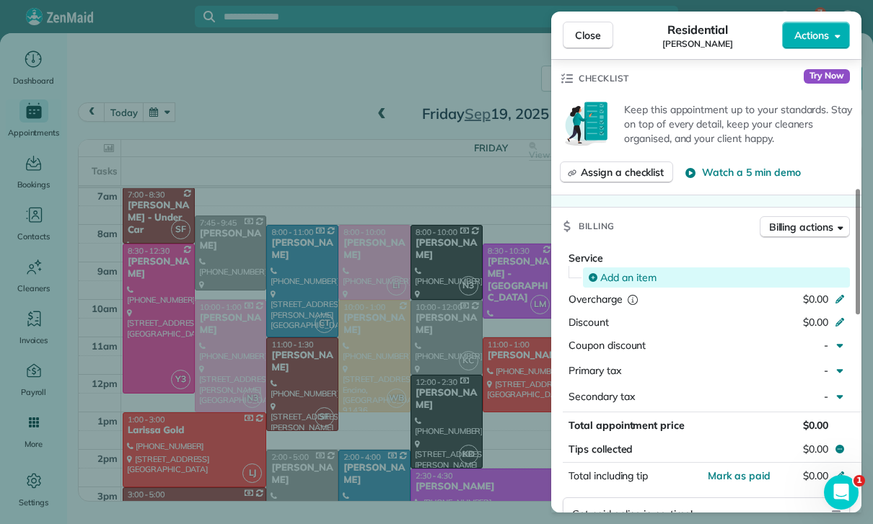
click at [620, 270] on span "Add an item" at bounding box center [628, 277] width 56 height 14
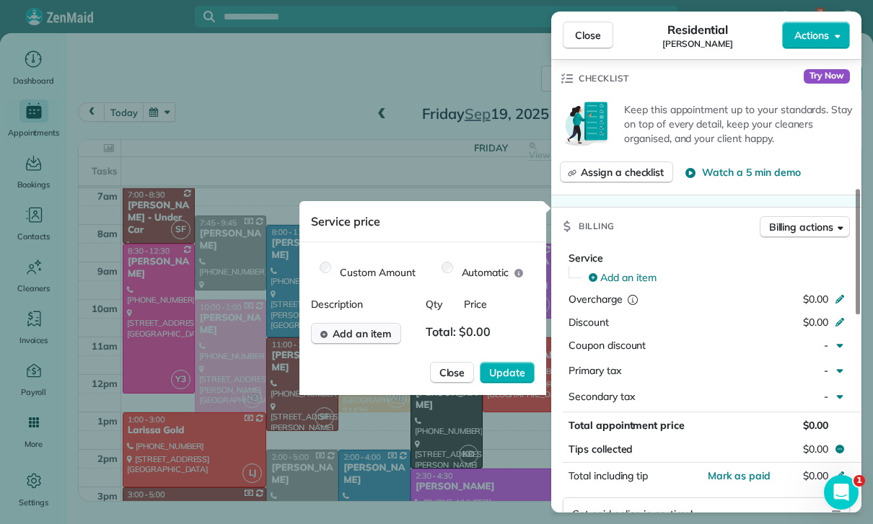
click at [369, 340] on span "Add an item" at bounding box center [362, 334] width 58 height 14
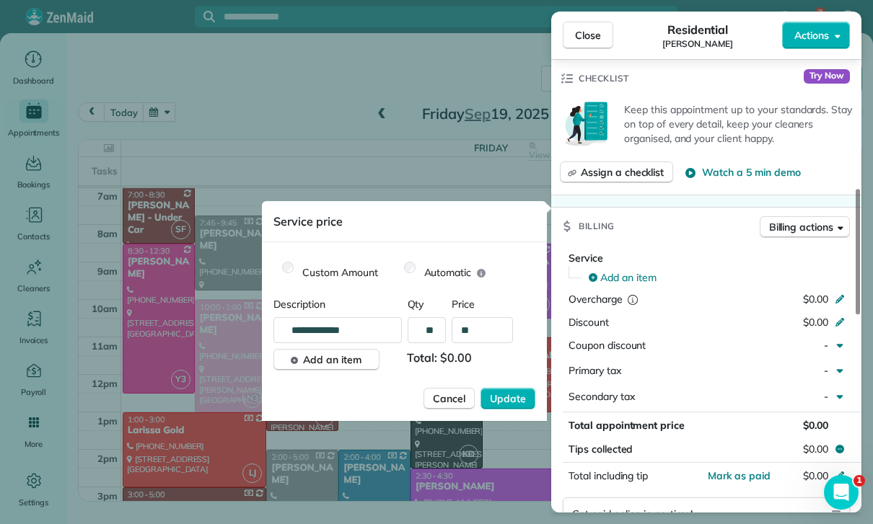
click at [493, 329] on input "**" at bounding box center [482, 330] width 61 height 26
type input "****"
click at [500, 407] on button "Update" at bounding box center [507, 399] width 55 height 22
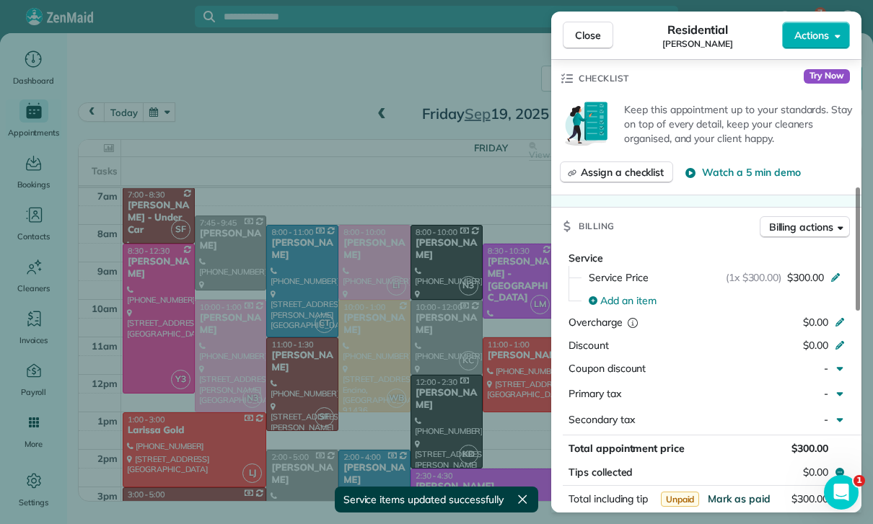
click at [739, 493] on span "Mark as paid" at bounding box center [739, 499] width 63 height 13
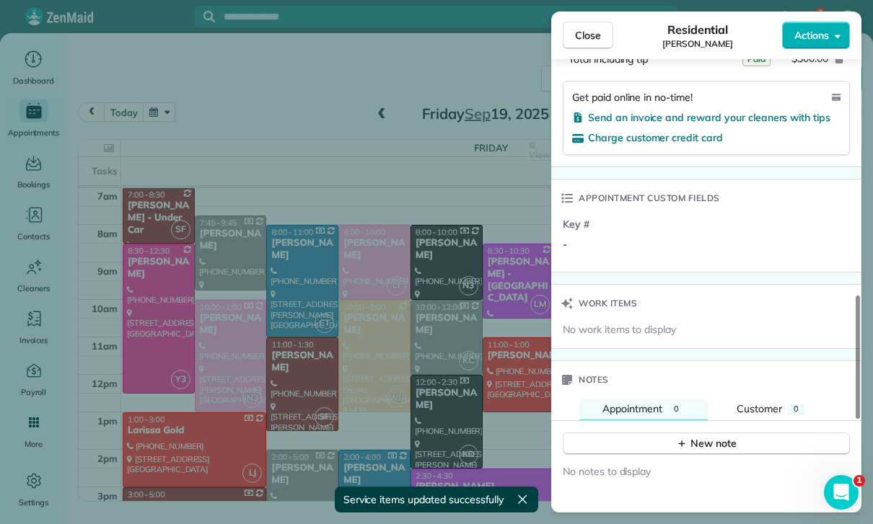
scroll to position [982, 0]
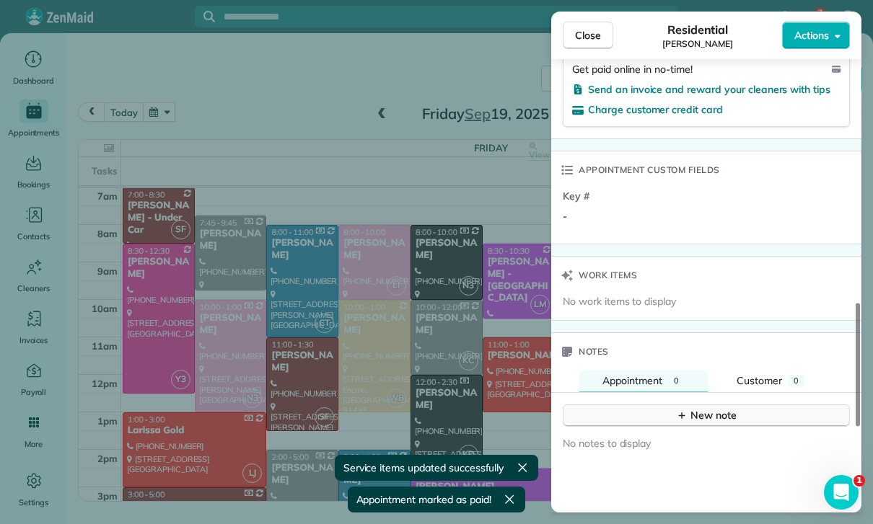
click at [692, 408] on div "New note" at bounding box center [706, 415] width 61 height 15
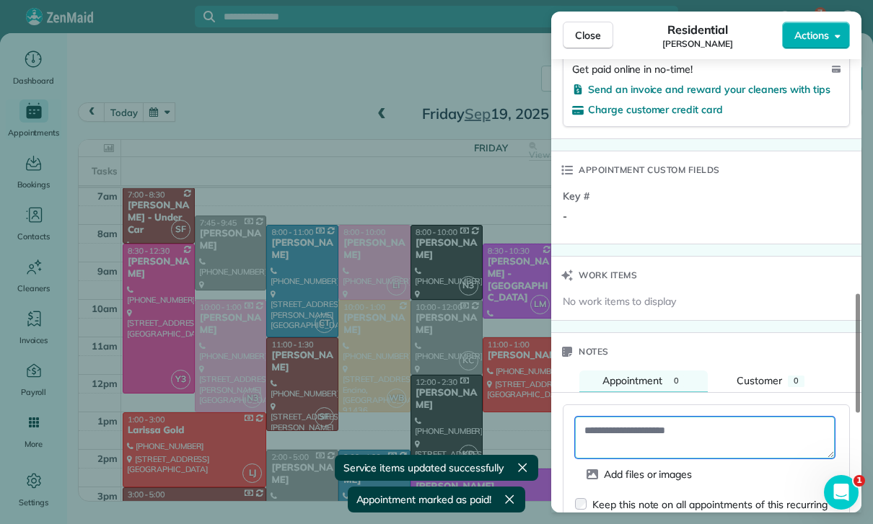
click at [607, 417] on textarea at bounding box center [705, 438] width 260 height 42
paste textarea "**********"
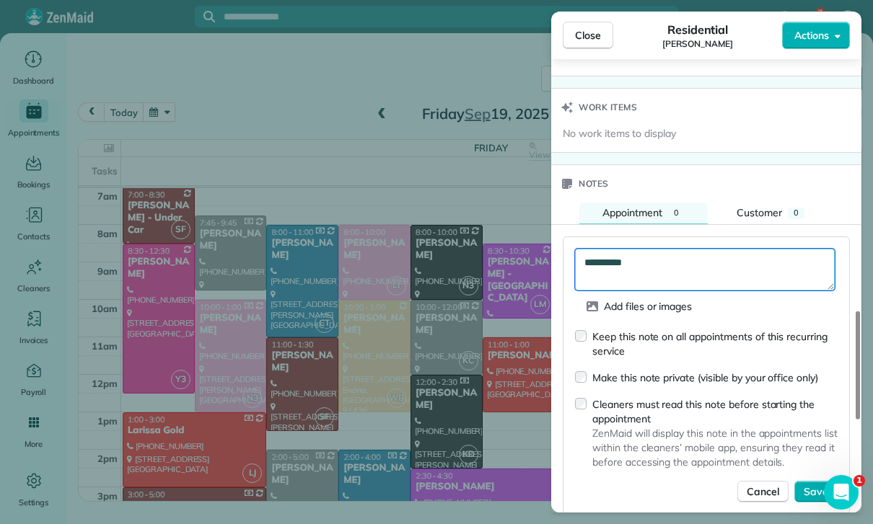
scroll to position [1166, 0]
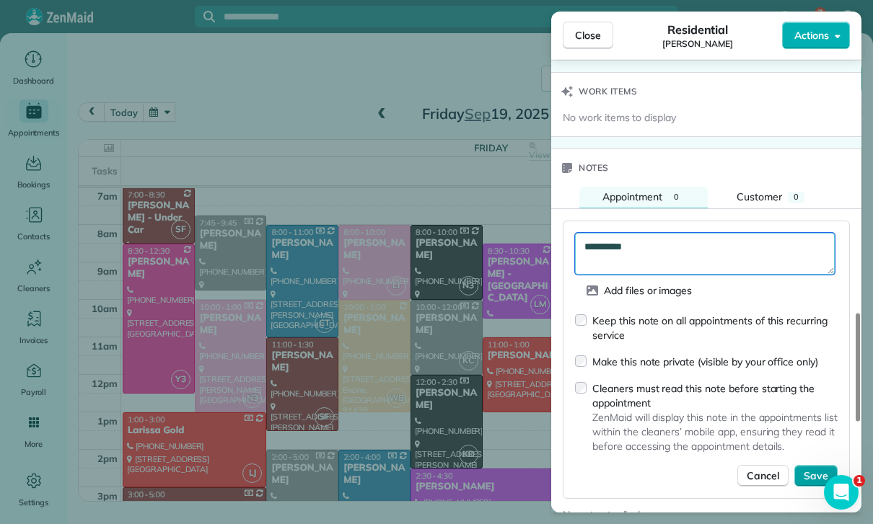
type textarea "**********"
click at [811, 469] on span "Save" at bounding box center [816, 476] width 25 height 14
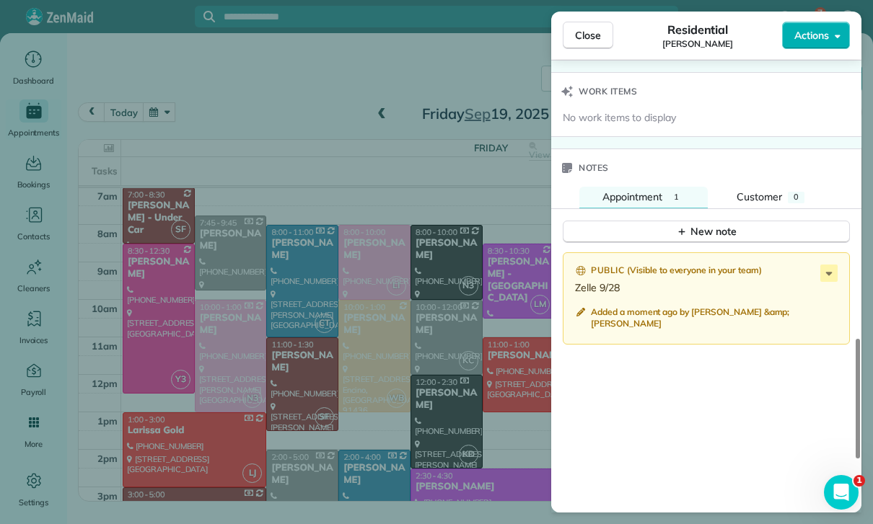
click at [392, 360] on div "Close Residential Erin Emmerson Actions Status Yet to Confirm Erin Emmerson · O…" at bounding box center [436, 262] width 873 height 524
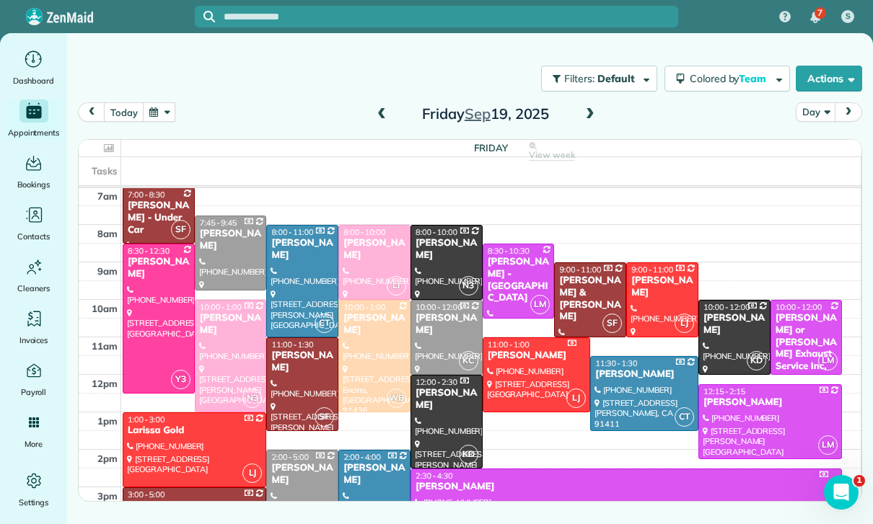
click at [153, 102] on button "button" at bounding box center [159, 111] width 33 height 19
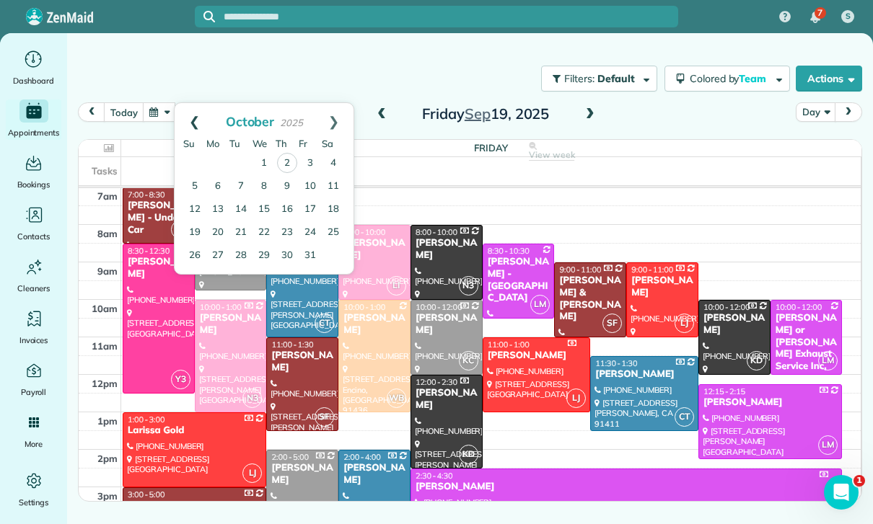
click at [188, 103] on link "Prev" at bounding box center [195, 121] width 40 height 36
click at [332, 221] on link "27" at bounding box center [333, 232] width 23 height 23
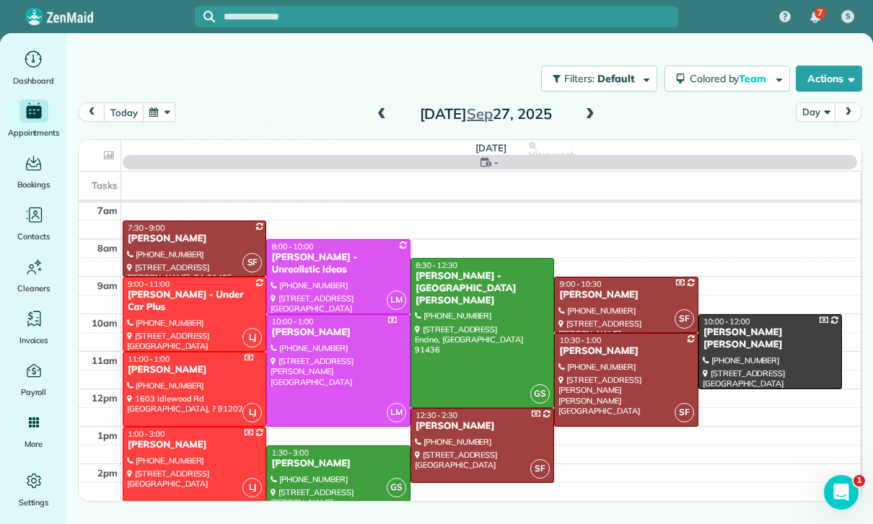
scroll to position [113, 0]
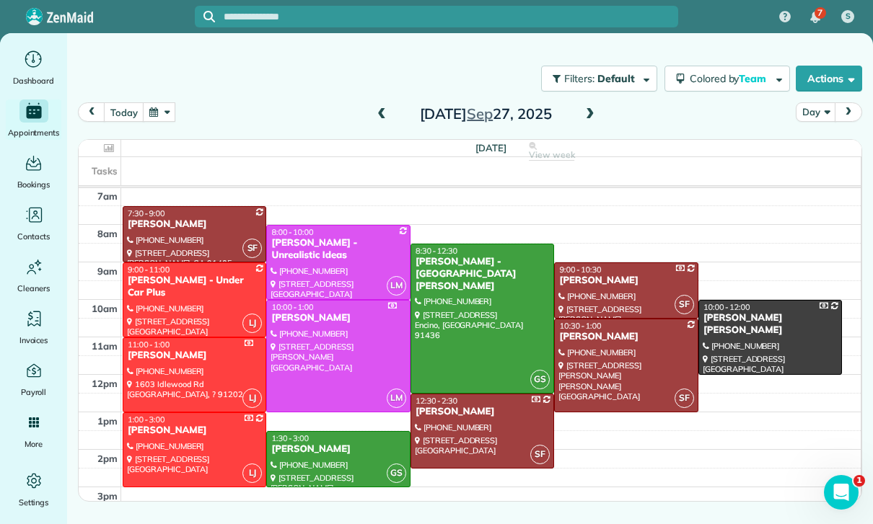
click at [338, 444] on div "Ramzi Calife" at bounding box center [337, 450] width 135 height 12
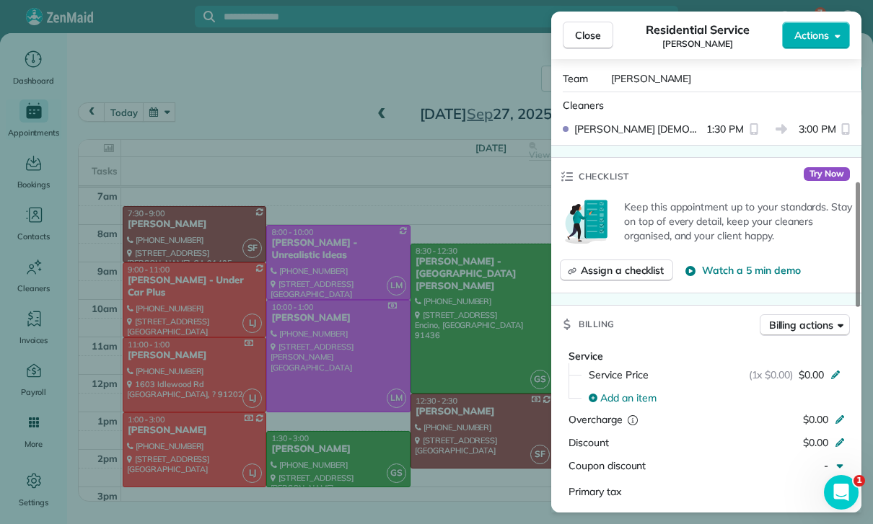
scroll to position [572, 0]
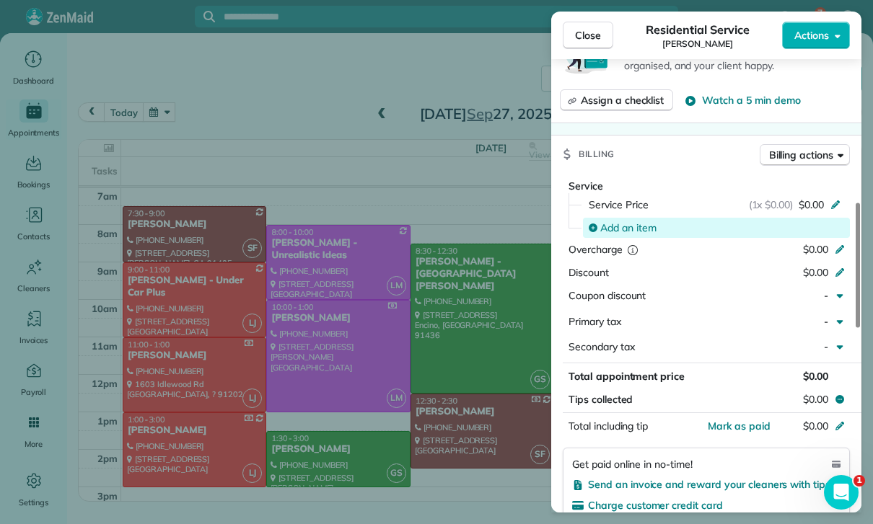
click at [633, 221] on span "Add an item" at bounding box center [628, 228] width 56 height 14
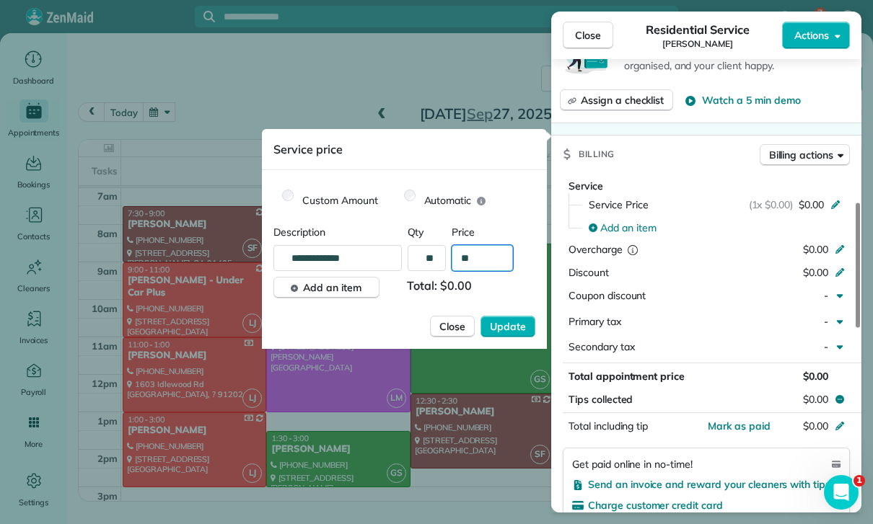
click at [488, 265] on input "**" at bounding box center [482, 258] width 61 height 26
type input "****"
click at [514, 335] on button "Update" at bounding box center [507, 327] width 55 height 22
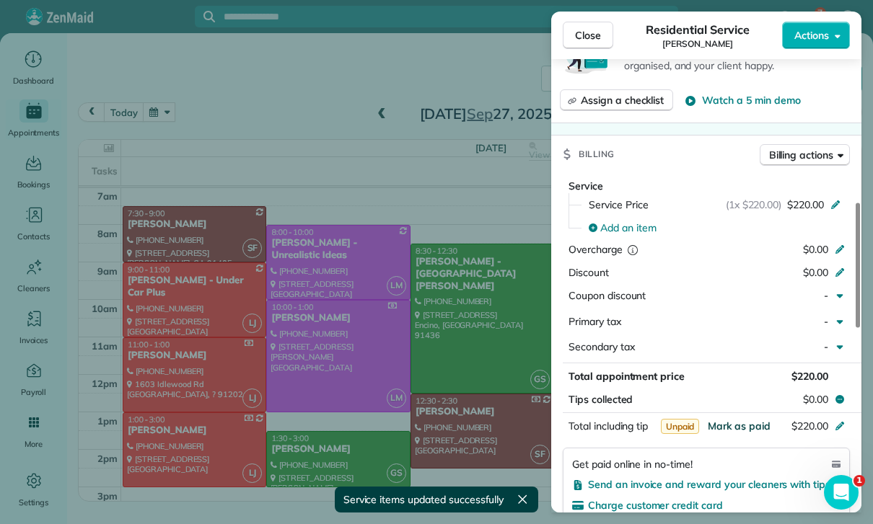
click at [745, 420] on span "Mark as paid" at bounding box center [739, 426] width 63 height 13
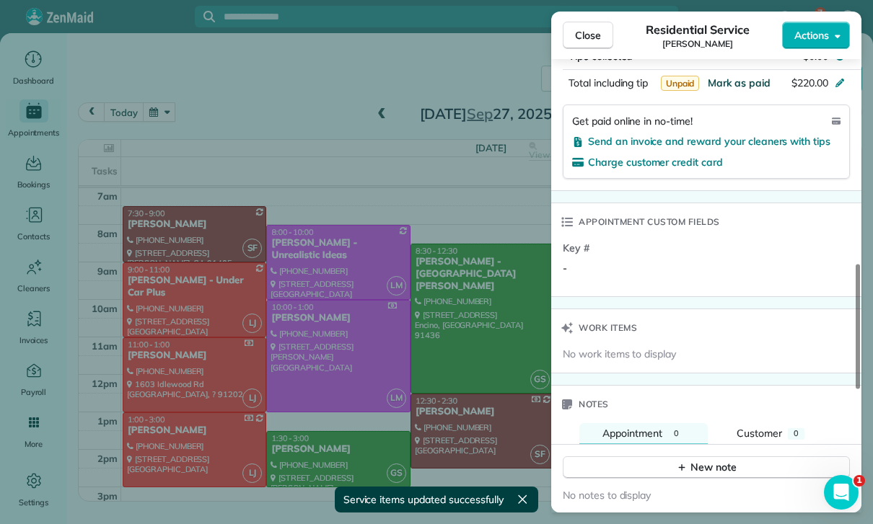
scroll to position [959, 0]
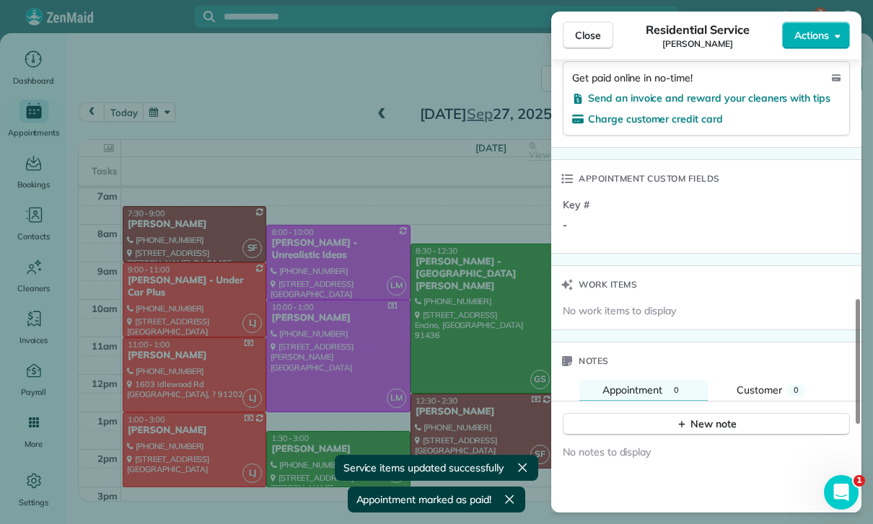
click at [669, 413] on button "New note" at bounding box center [706, 424] width 287 height 22
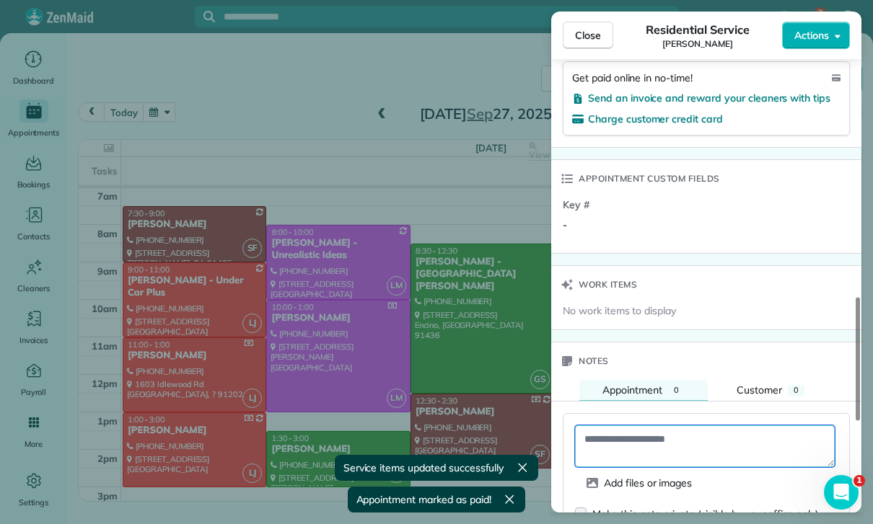
click at [607, 426] on textarea at bounding box center [705, 447] width 260 height 42
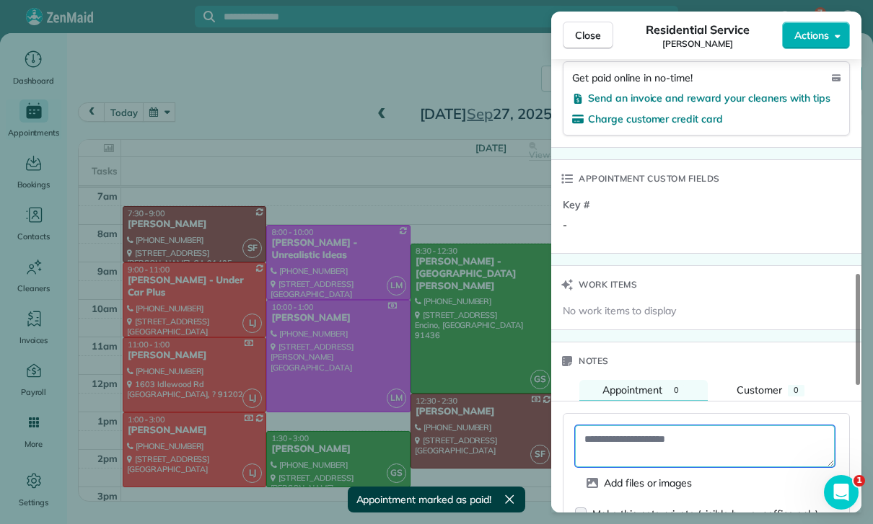
paste textarea "**********"
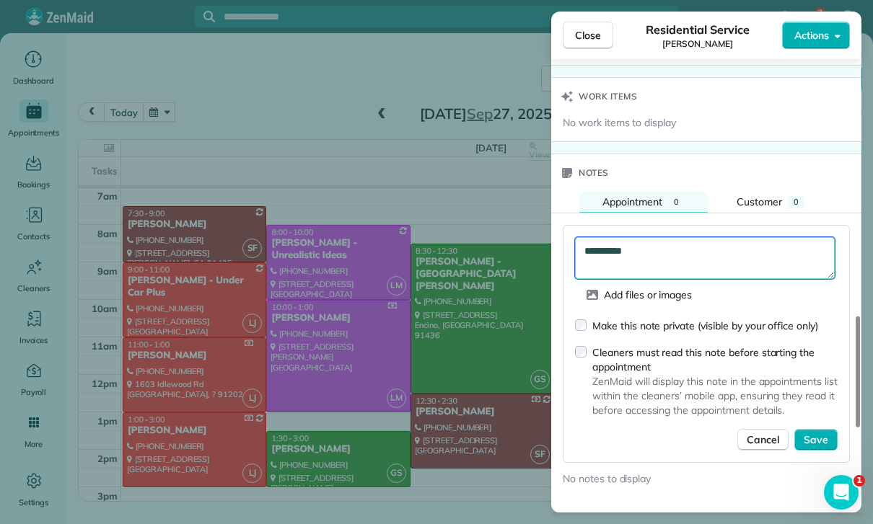
scroll to position [1149, 0]
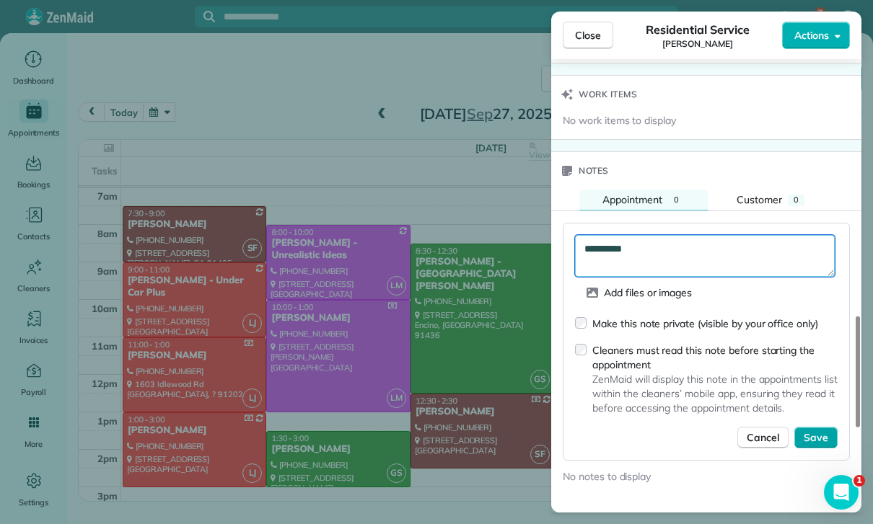
type textarea "**********"
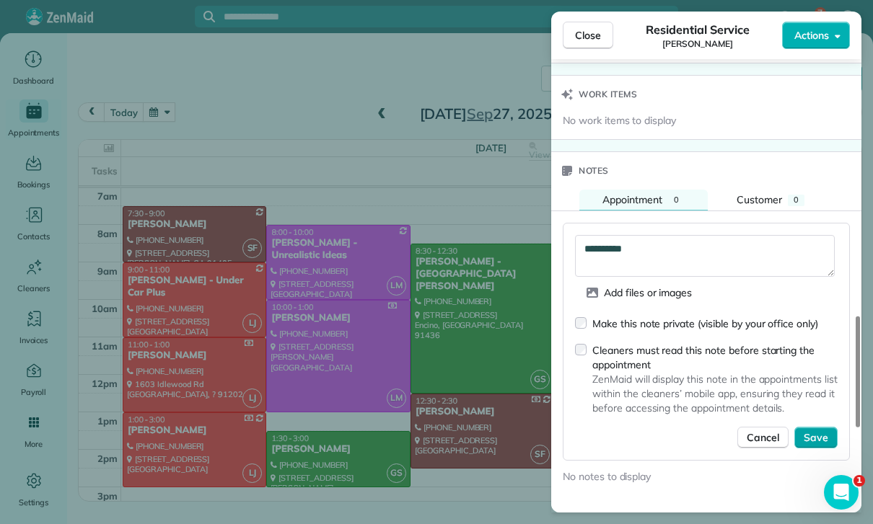
click at [824, 427] on button "Save" at bounding box center [815, 438] width 43 height 22
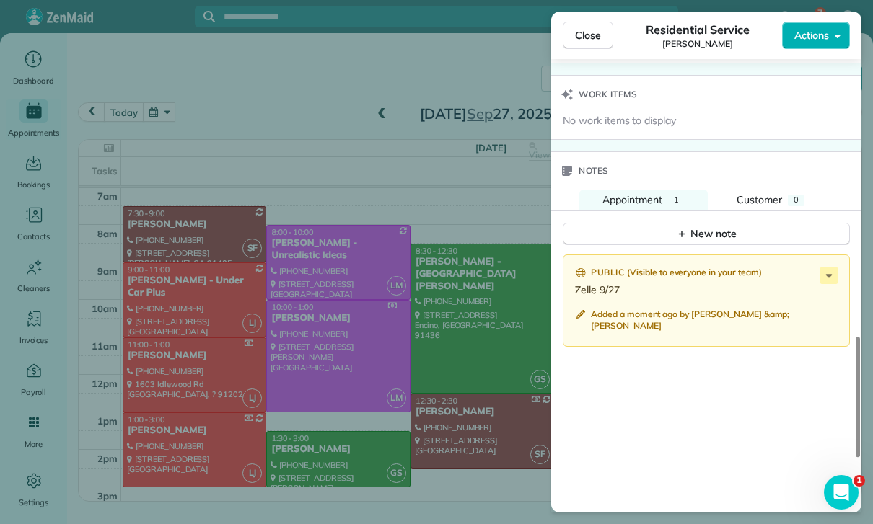
scroll to position [113, 0]
click at [219, 82] on div "Close Residential Service Ramzi Calife Actions Status Confirmed Ramzi Calife · …" at bounding box center [436, 262] width 873 height 524
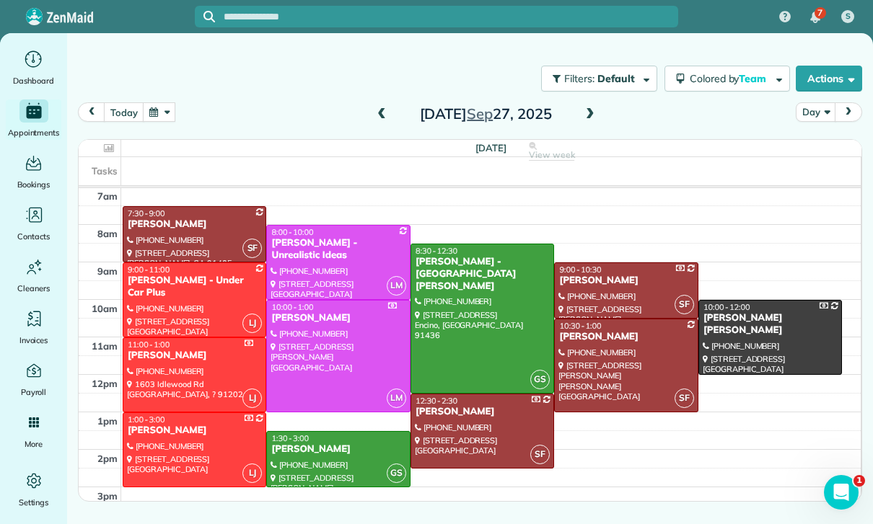
click at [167, 102] on button "button" at bounding box center [159, 111] width 33 height 19
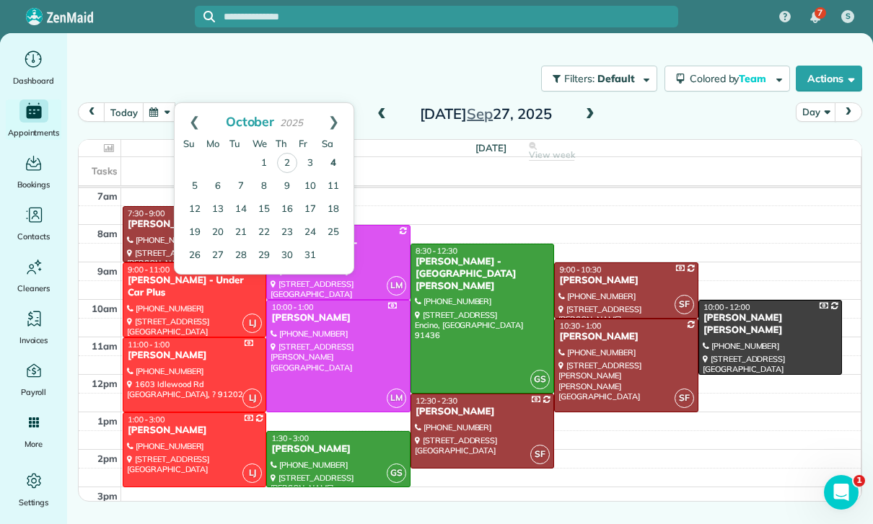
click at [333, 152] on link "4" at bounding box center [333, 163] width 23 height 23
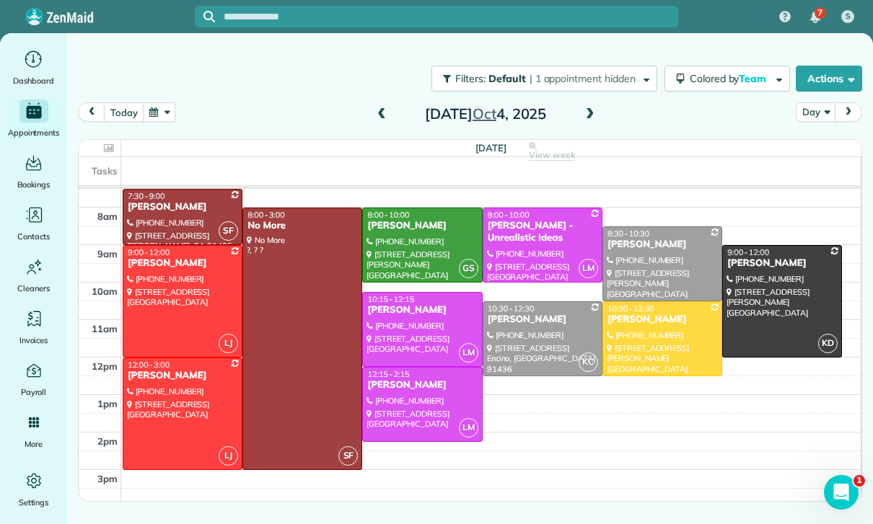
scroll to position [129, 0]
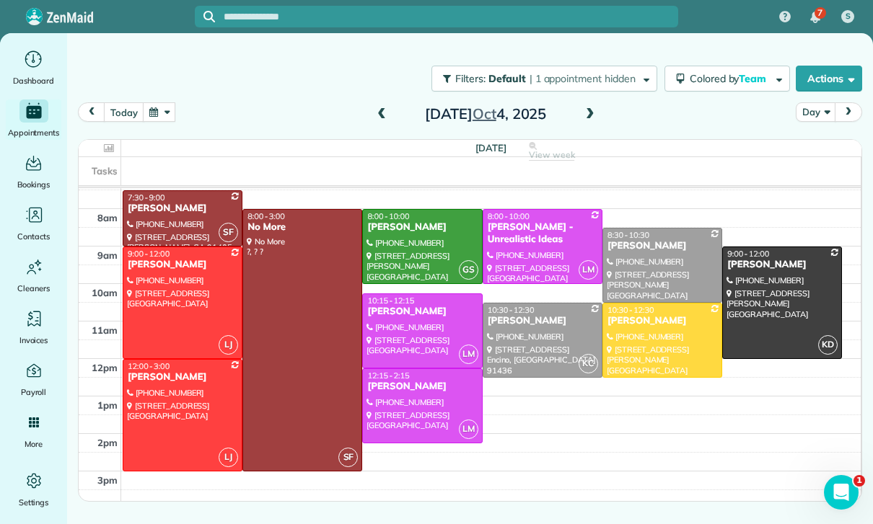
click at [583, 108] on span at bounding box center [590, 114] width 16 height 13
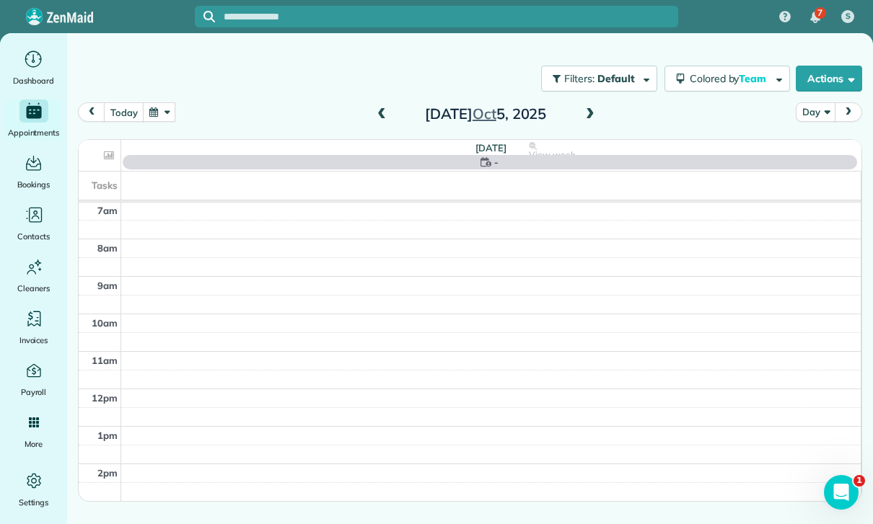
scroll to position [113, 0]
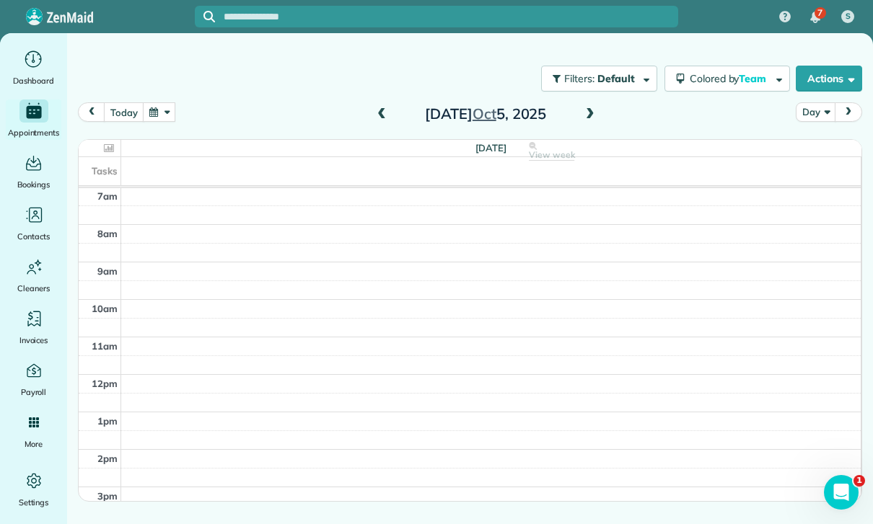
click at [160, 102] on button "button" at bounding box center [159, 111] width 33 height 19
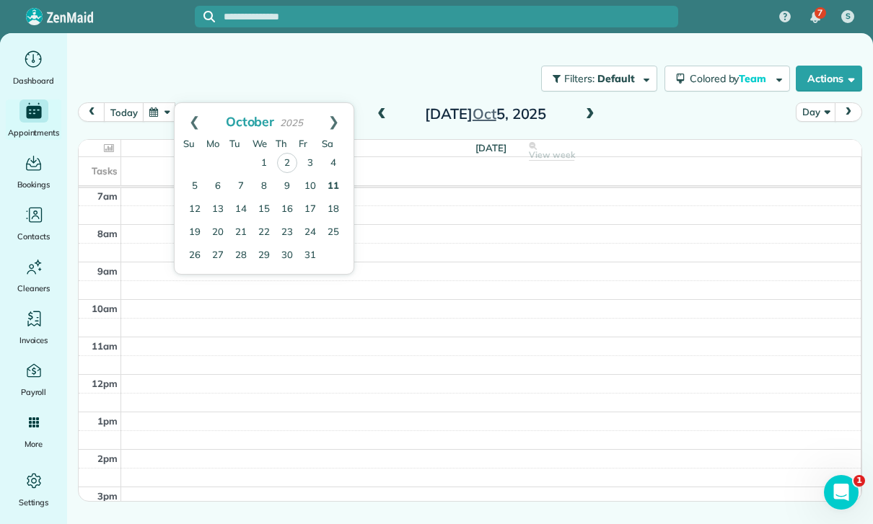
click at [340, 175] on link "11" at bounding box center [333, 186] width 23 height 23
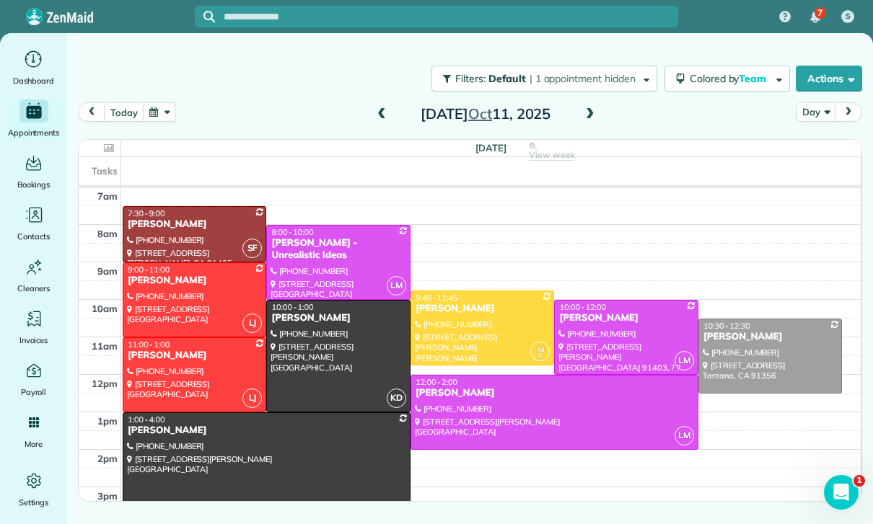
click at [153, 102] on button "button" at bounding box center [159, 111] width 33 height 19
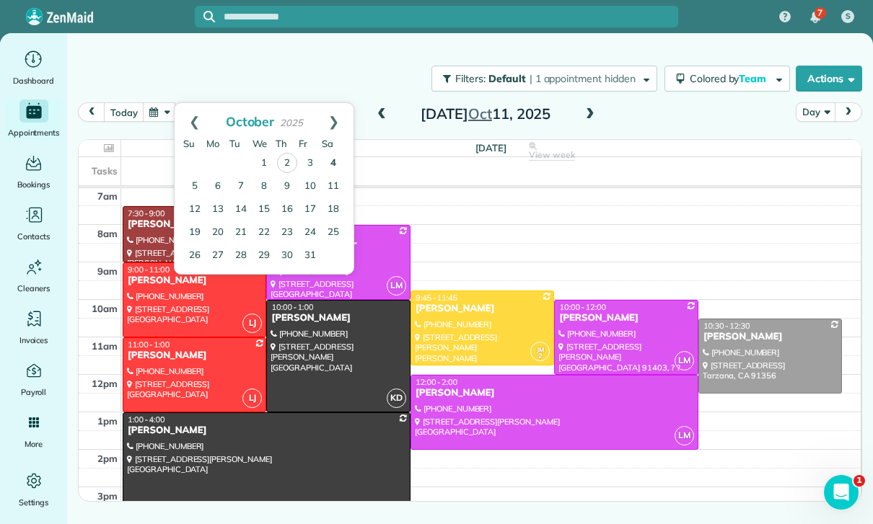
click at [327, 152] on link "4" at bounding box center [333, 163] width 23 height 23
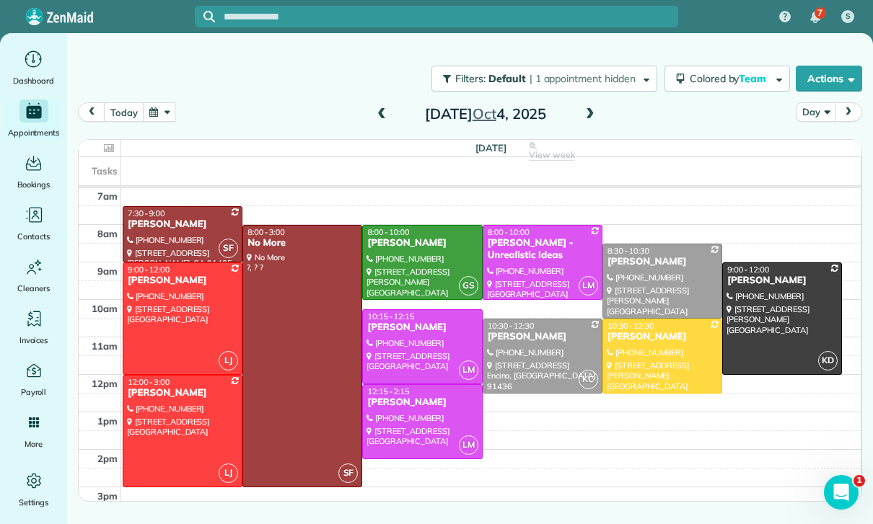
click at [573, 102] on div "today Day Saturday Oct 4, 2025" at bounding box center [470, 115] width 784 height 27
click at [595, 108] on span at bounding box center [590, 114] width 16 height 13
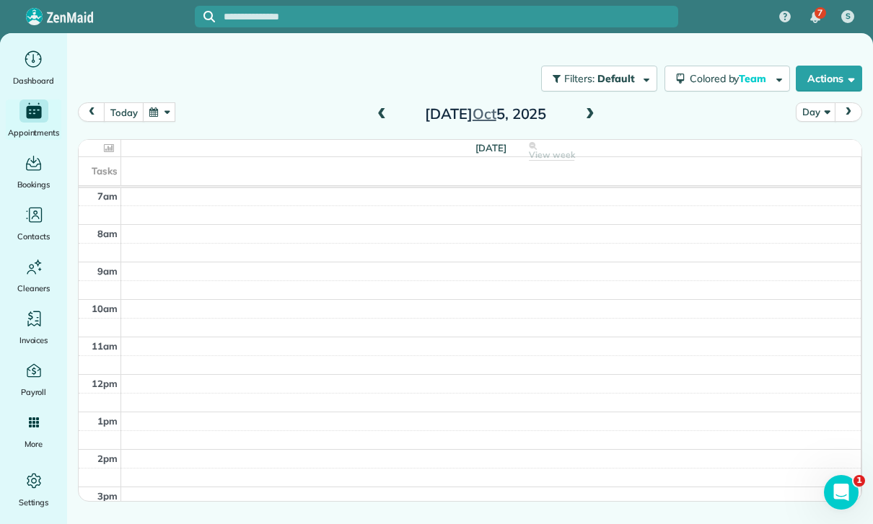
click at [377, 104] on span at bounding box center [382, 115] width 16 height 22
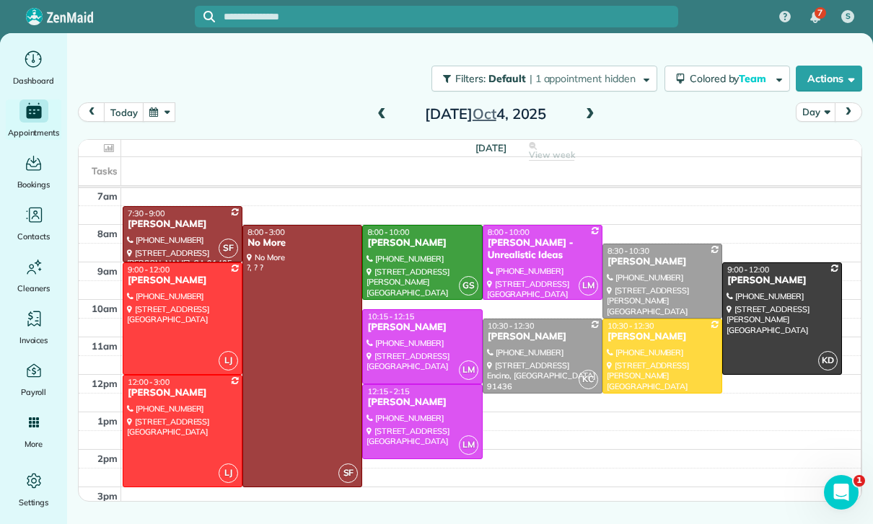
click at [382, 108] on span at bounding box center [382, 114] width 16 height 13
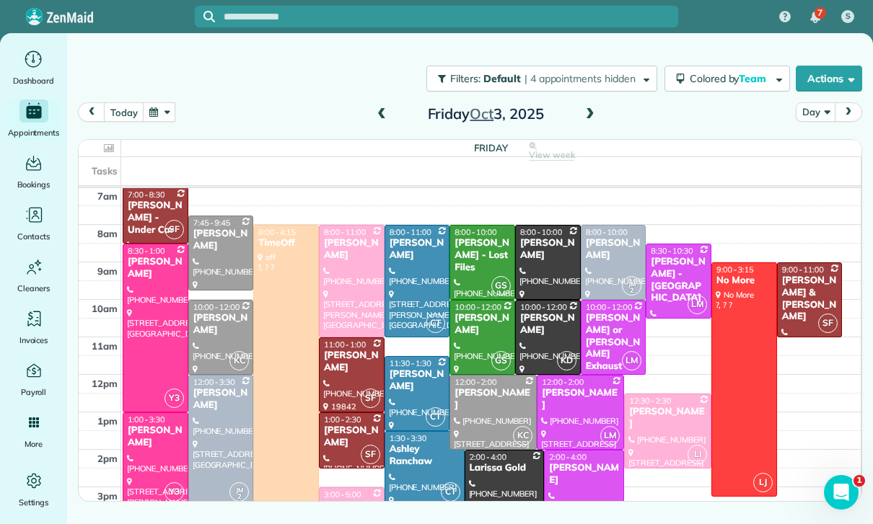
click at [159, 102] on button "button" at bounding box center [159, 111] width 33 height 19
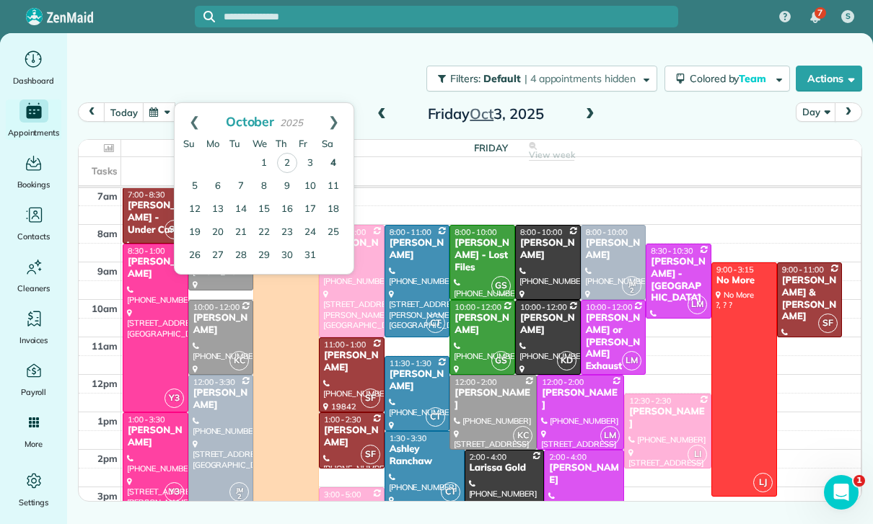
click at [334, 152] on link "4" at bounding box center [333, 163] width 23 height 23
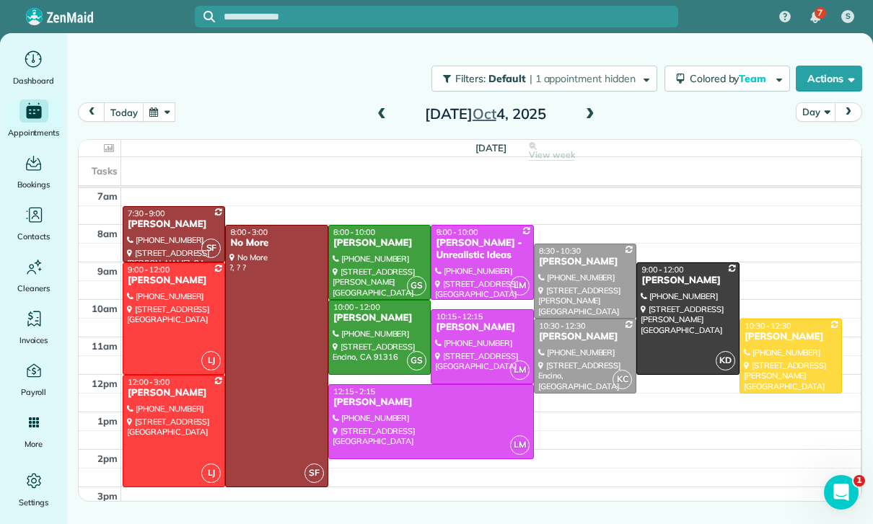
click at [386, 108] on span at bounding box center [382, 114] width 16 height 13
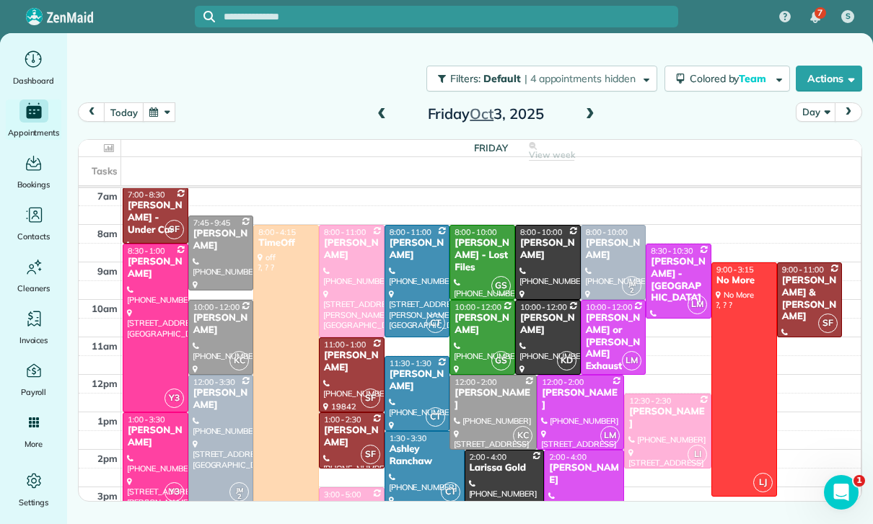
click at [593, 108] on span at bounding box center [590, 114] width 16 height 13
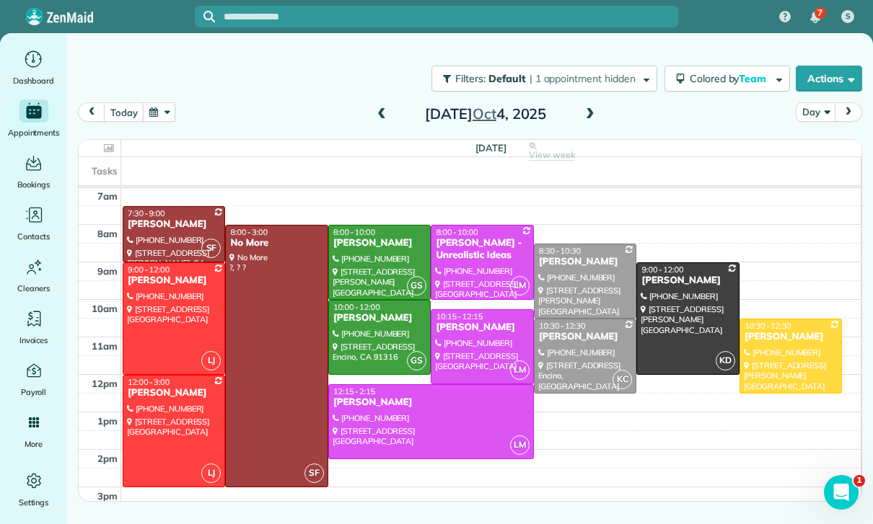
click at [360, 237] on div "Priscilla Emprechtinger" at bounding box center [380, 243] width 94 height 12
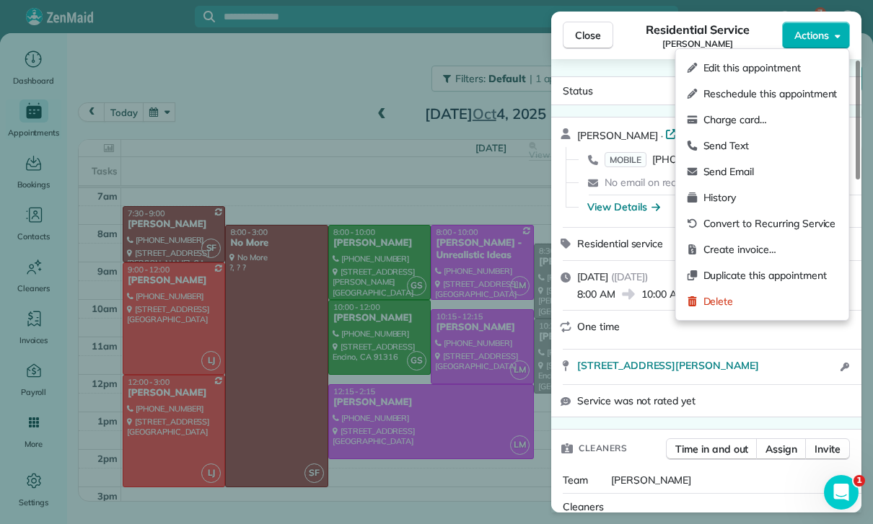
scroll to position [113, 0]
click at [622, 100] on div "Status Confirmed" at bounding box center [706, 91] width 304 height 22
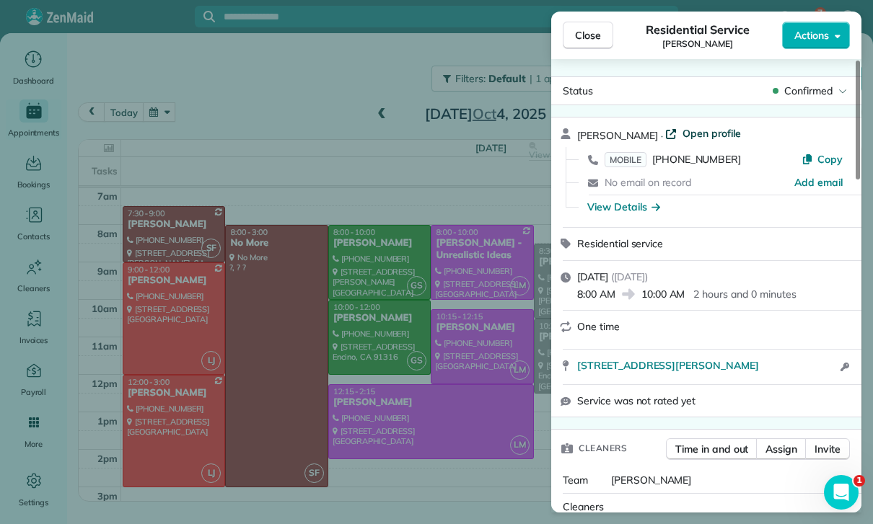
click at [741, 136] on span "Open profile" at bounding box center [711, 133] width 58 height 14
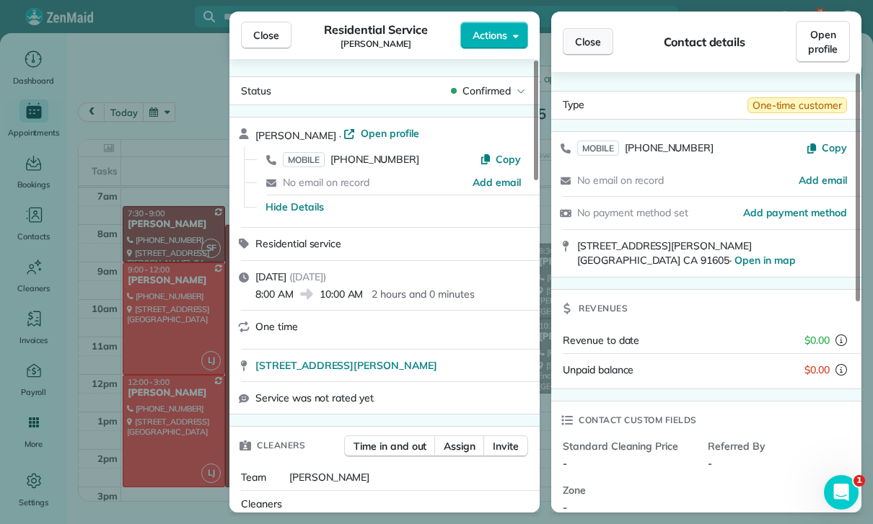
click at [594, 43] on span "Close" at bounding box center [588, 42] width 26 height 14
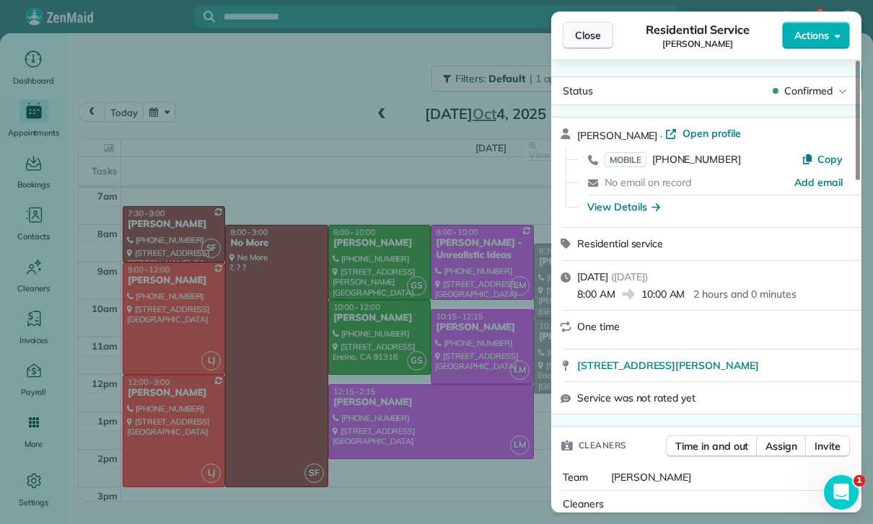
click at [604, 36] on button "Close" at bounding box center [588, 35] width 50 height 27
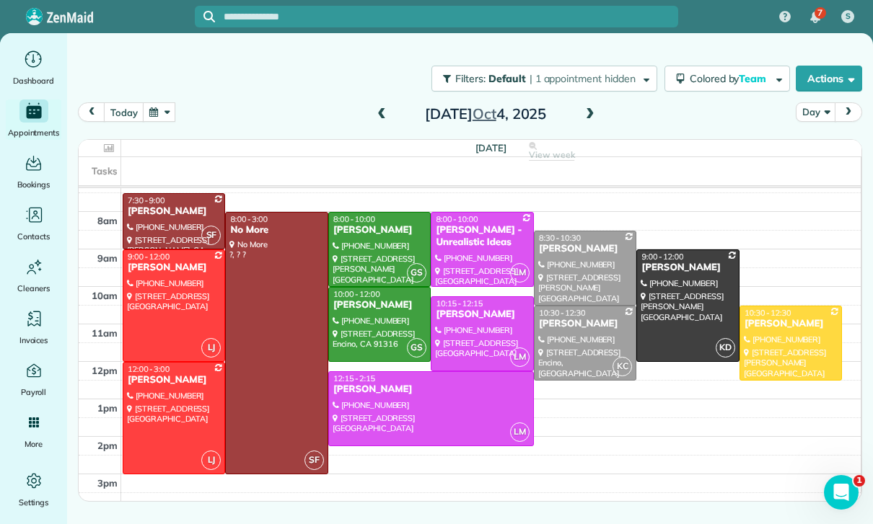
scroll to position [126, 0]
click at [353, 329] on div at bounding box center [380, 325] width 102 height 74
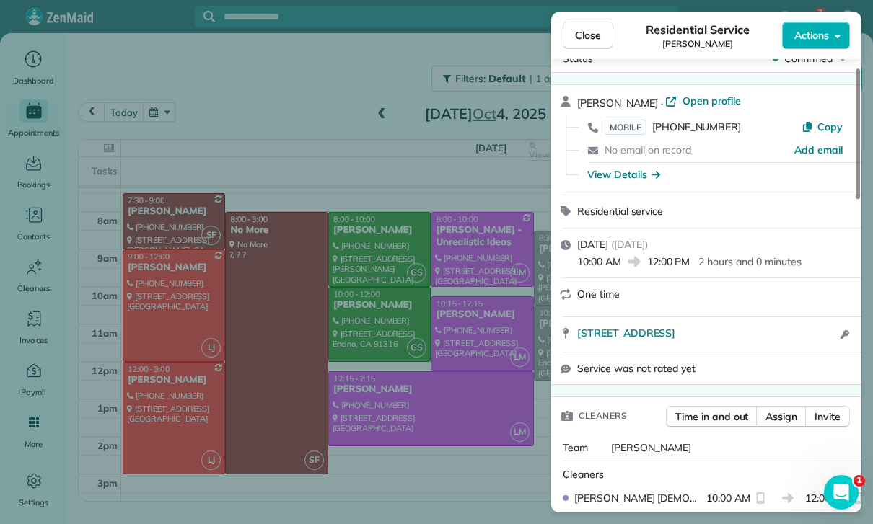
scroll to position [34, 0]
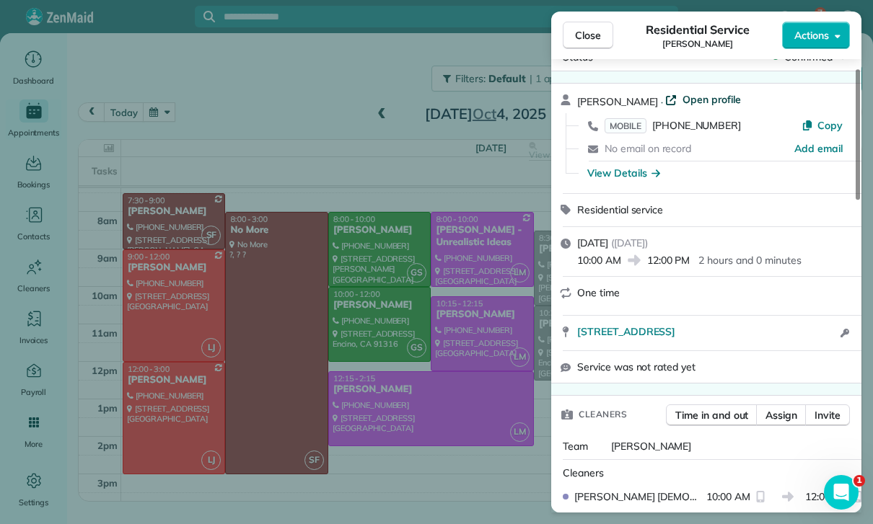
click at [692, 95] on span "Open profile" at bounding box center [711, 99] width 58 height 14
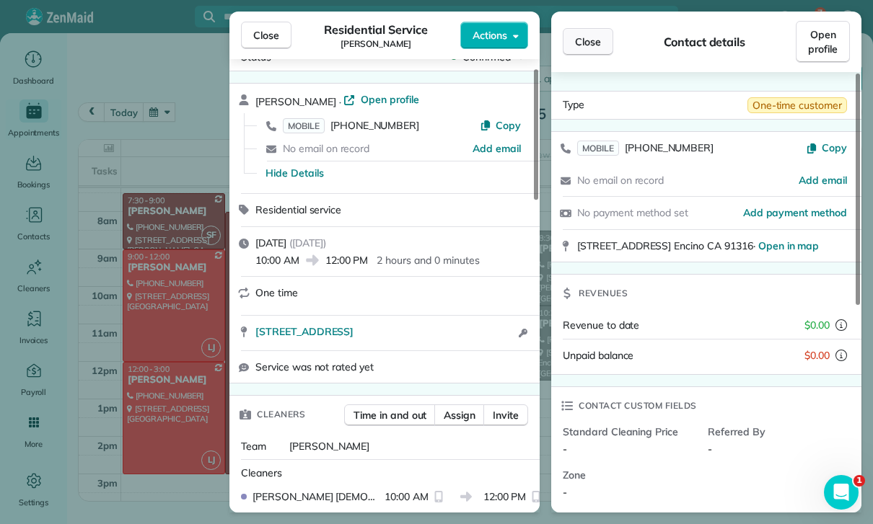
click at [579, 35] on span "Close" at bounding box center [588, 42] width 26 height 14
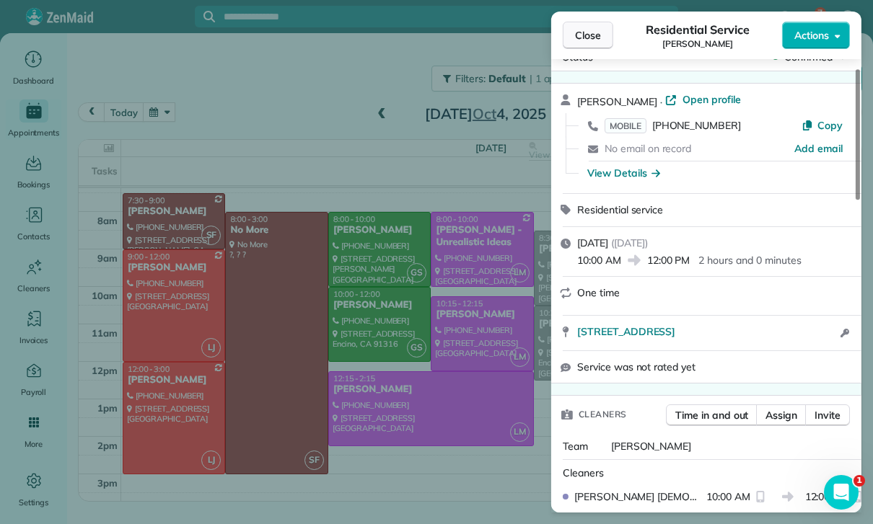
click at [578, 32] on span "Close" at bounding box center [588, 35] width 26 height 14
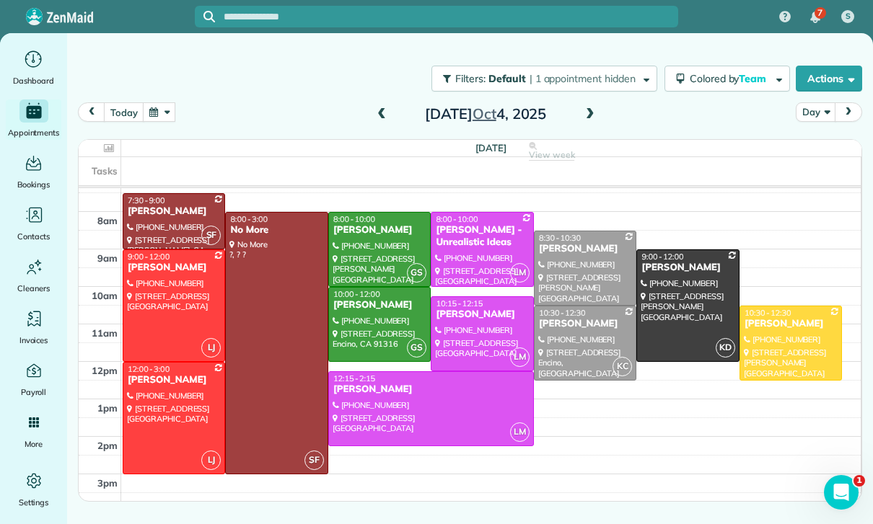
scroll to position [126, 0]
click at [168, 115] on button "button" at bounding box center [159, 111] width 33 height 19
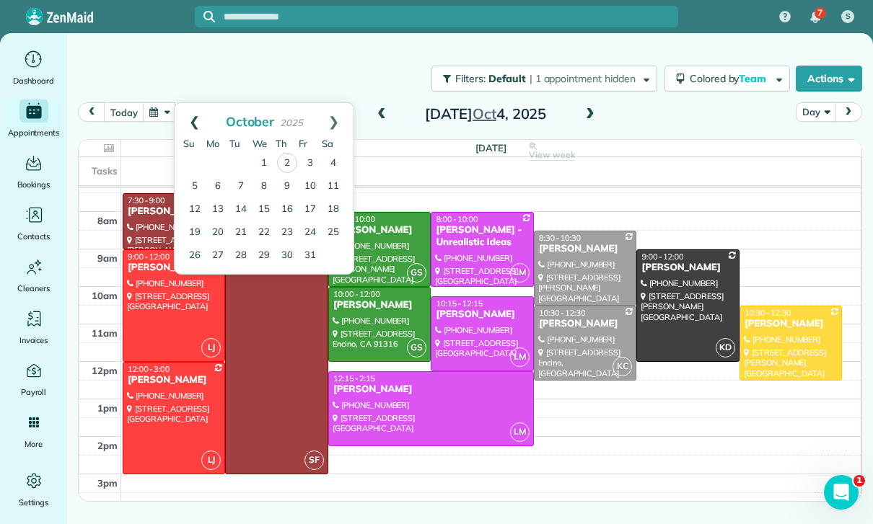
click at [197, 120] on link "Prev" at bounding box center [195, 121] width 40 height 36
click at [333, 235] on link "27" at bounding box center [333, 232] width 23 height 23
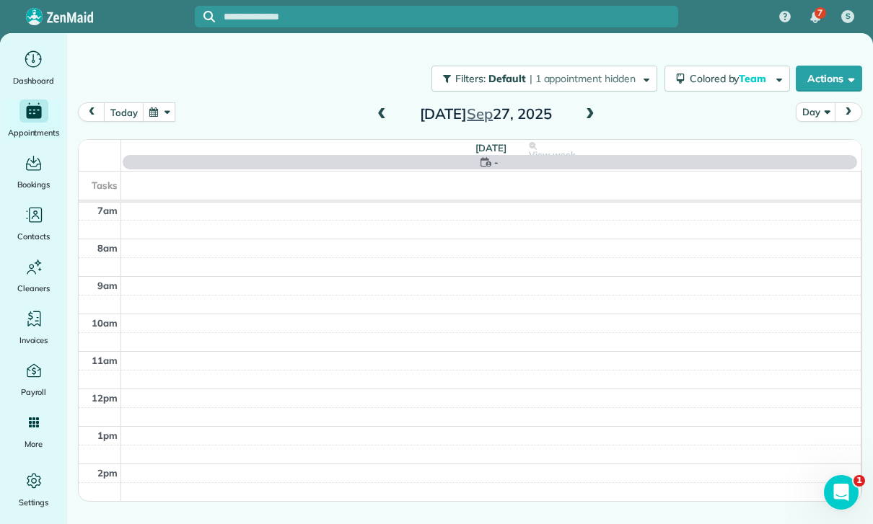
scroll to position [113, 0]
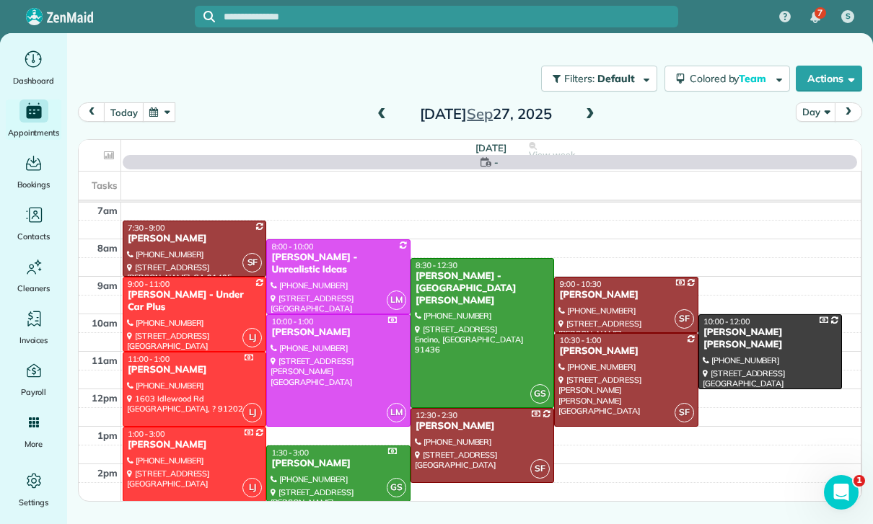
click at [311, 472] on div at bounding box center [338, 473] width 142 height 55
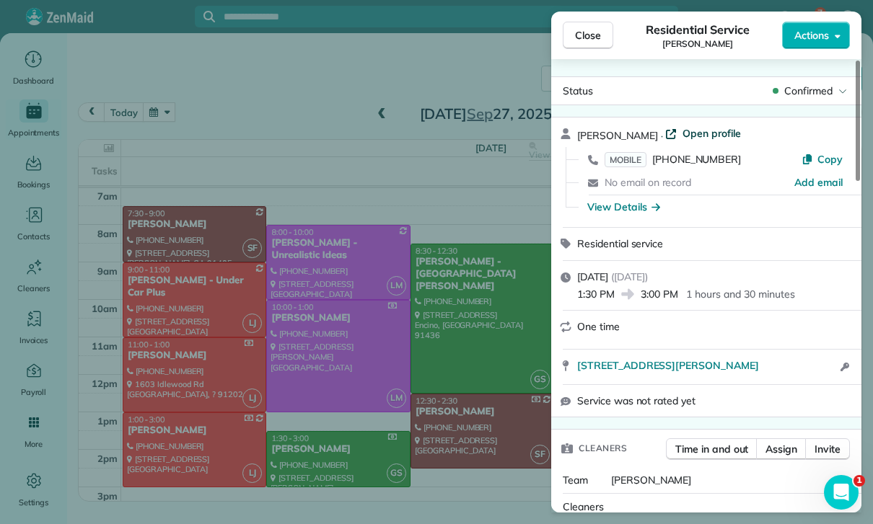
click at [686, 132] on span "Open profile" at bounding box center [711, 133] width 58 height 14
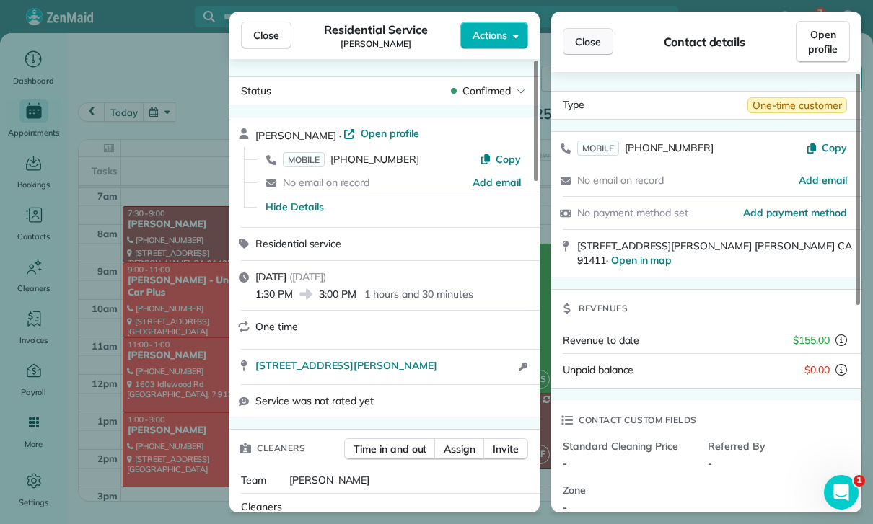
click at [585, 45] on span "Close" at bounding box center [588, 42] width 26 height 14
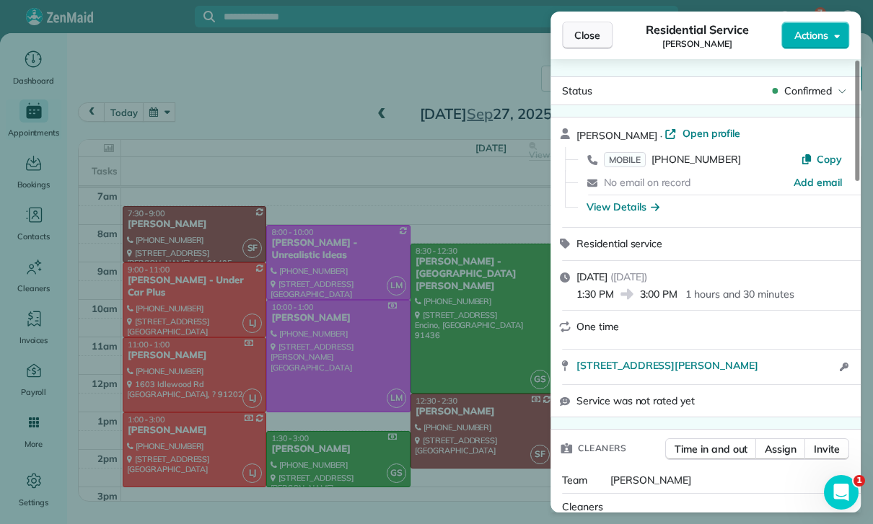
click at [591, 37] on span "Close" at bounding box center [587, 35] width 26 height 14
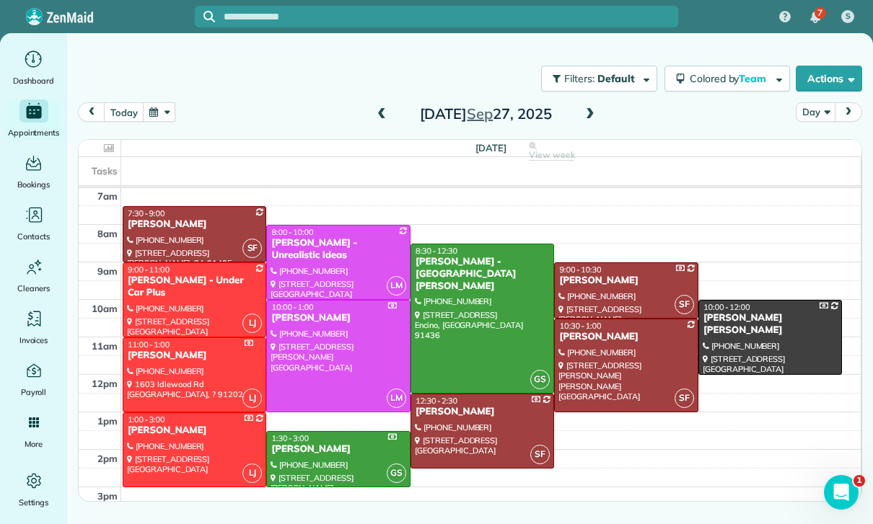
scroll to position [113, 0]
click at [159, 116] on button "button" at bounding box center [159, 111] width 33 height 19
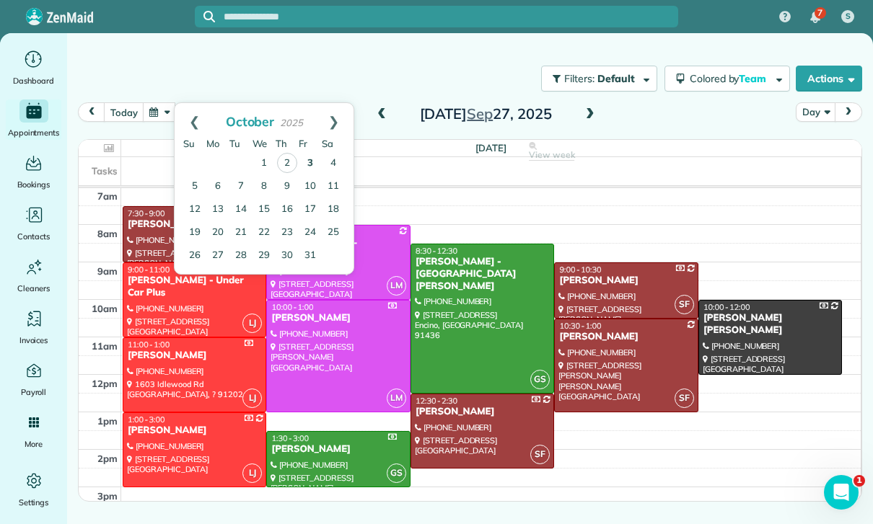
click at [309, 162] on link "3" at bounding box center [310, 163] width 23 height 23
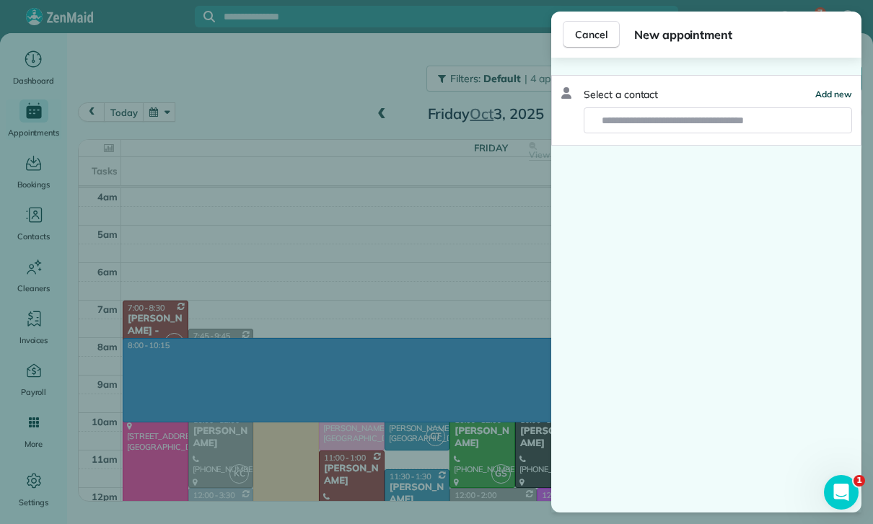
click at [835, 92] on span "Add new" at bounding box center [833, 94] width 37 height 11
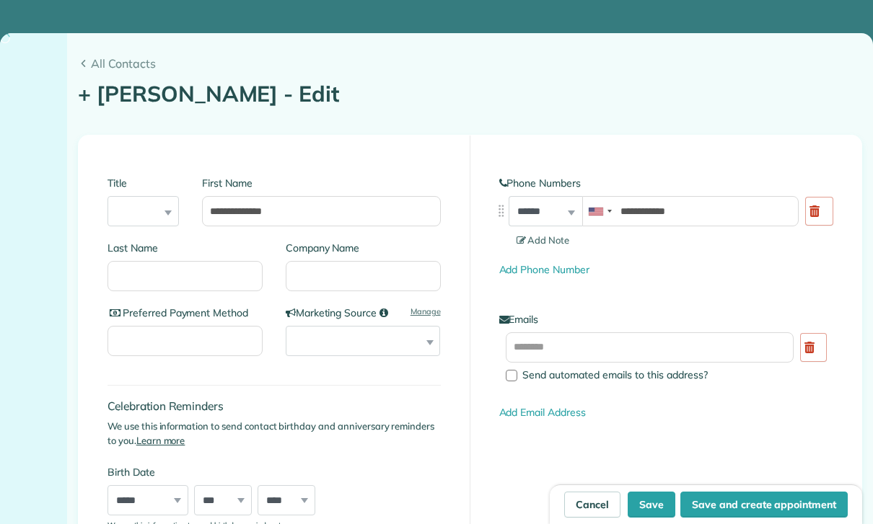
type input "**********"
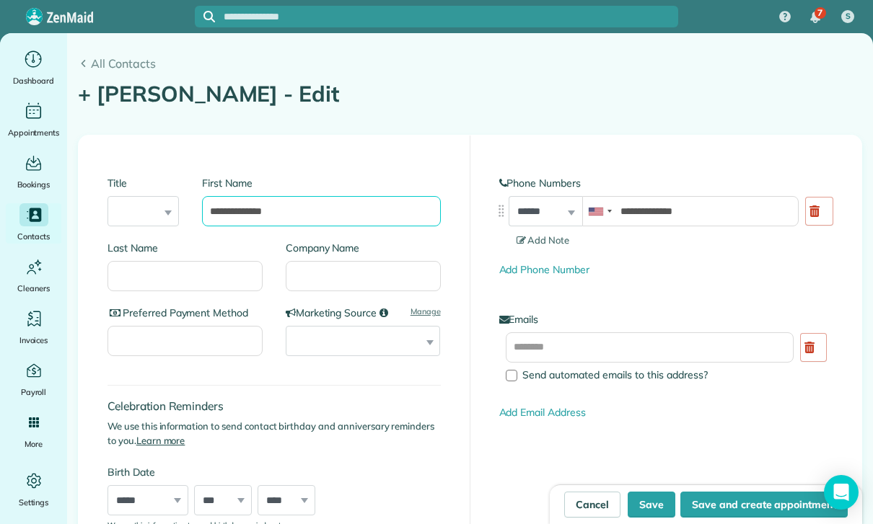
click at [221, 213] on input "**********" at bounding box center [321, 211] width 238 height 30
type input "**********"
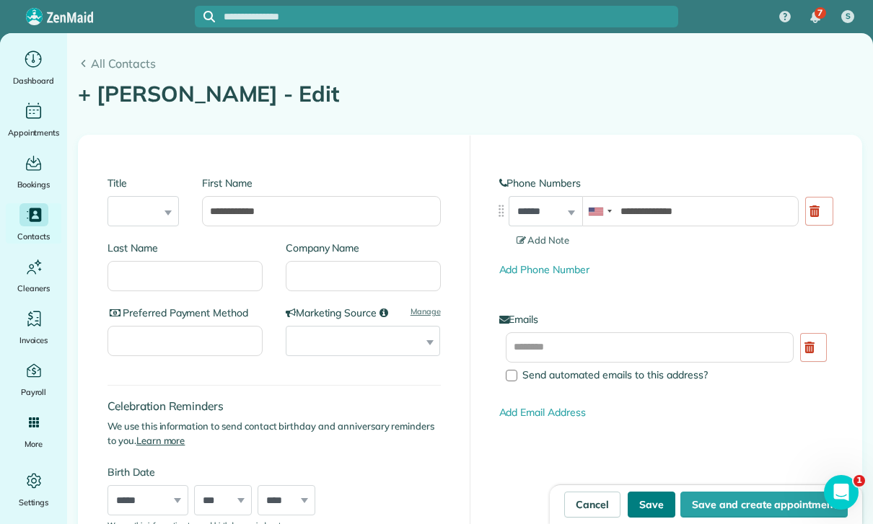
click at [652, 501] on button "Save" at bounding box center [652, 505] width 48 height 26
type input "**********"
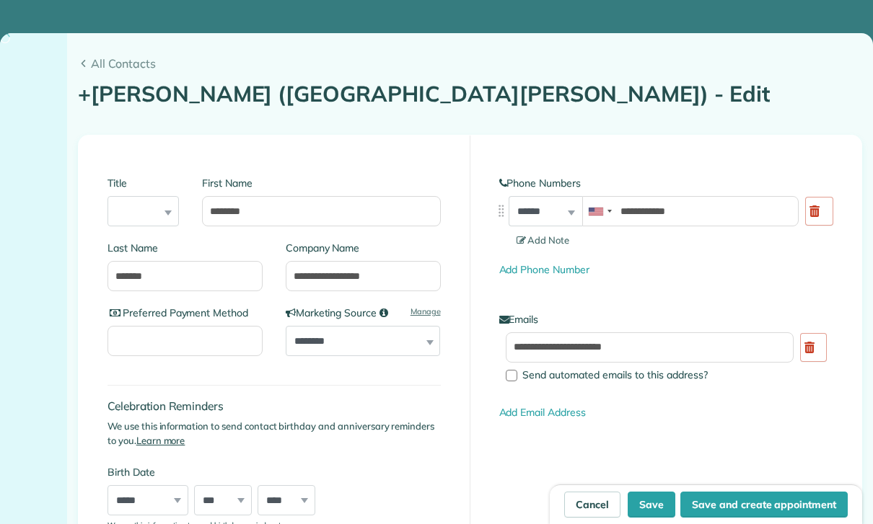
type input "**********"
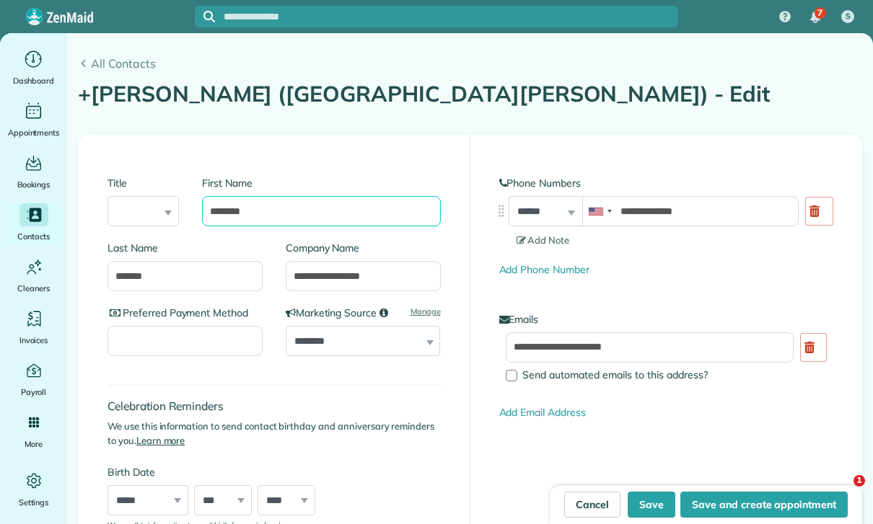
click at [216, 221] on input "********" at bounding box center [321, 211] width 238 height 30
type input "*******"
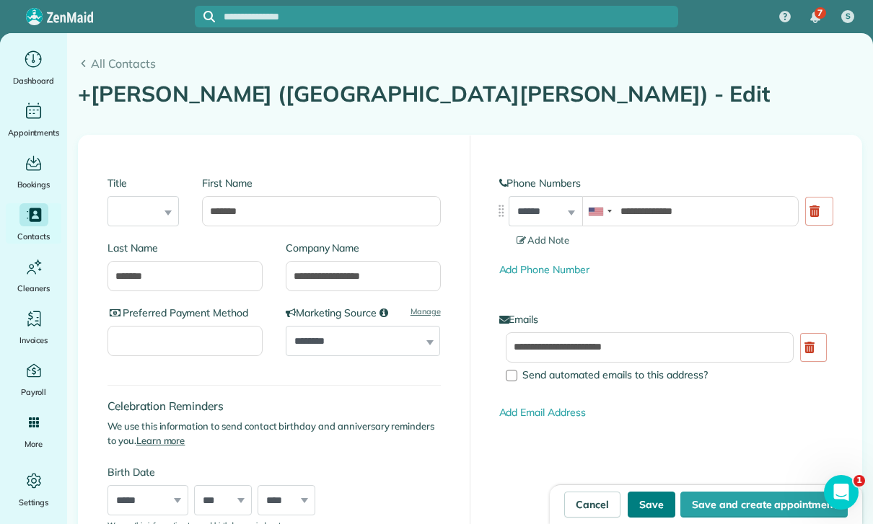
click at [656, 516] on button "Save" at bounding box center [652, 505] width 48 height 26
type input "**********"
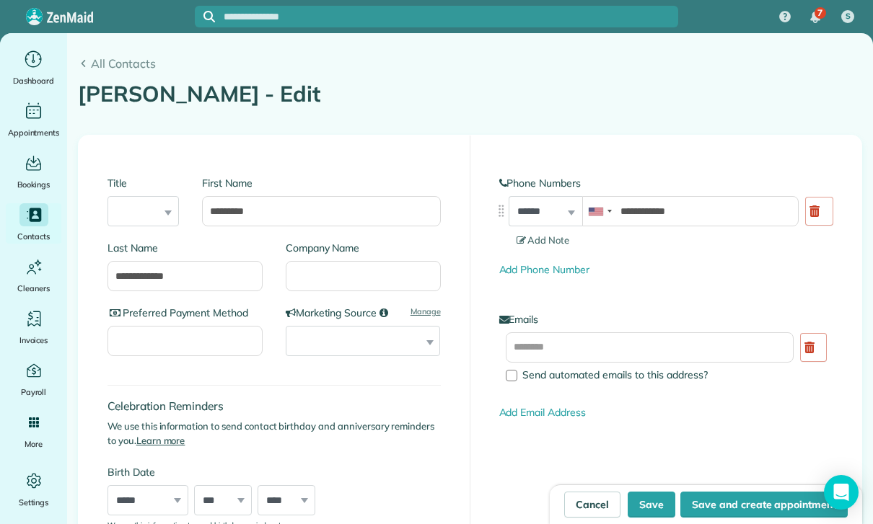
type input "**********"
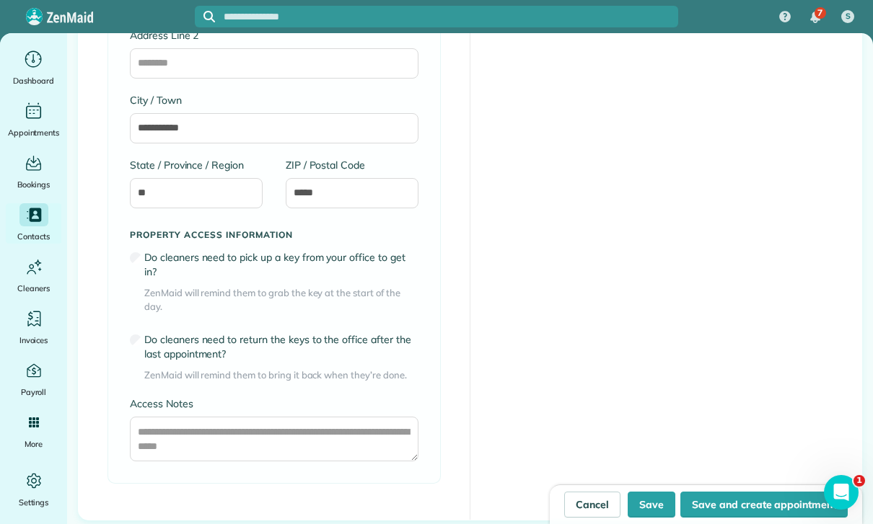
scroll to position [819, 0]
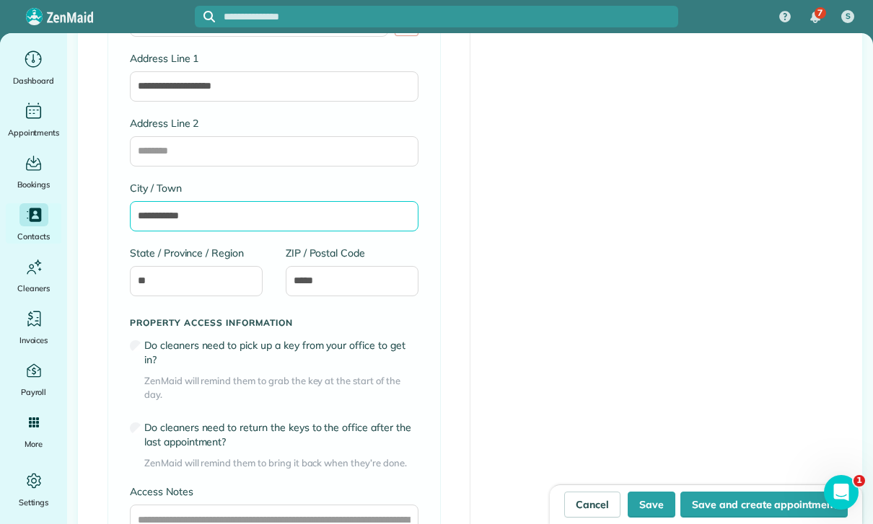
click at [211, 218] on input "**********" at bounding box center [274, 216] width 289 height 30
click at [254, 217] on input "**********" at bounding box center [274, 216] width 289 height 30
type input "*"
type input "**********"
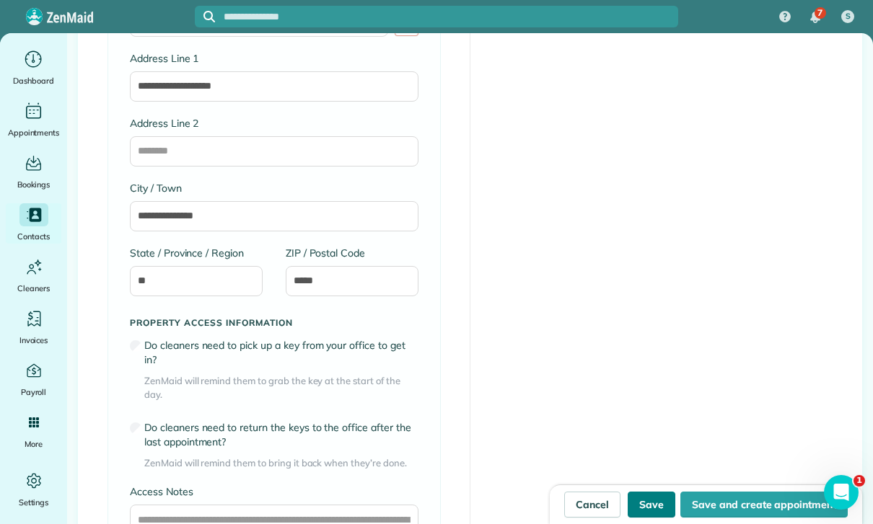
click at [655, 506] on button "Save" at bounding box center [652, 505] width 48 height 26
type input "**********"
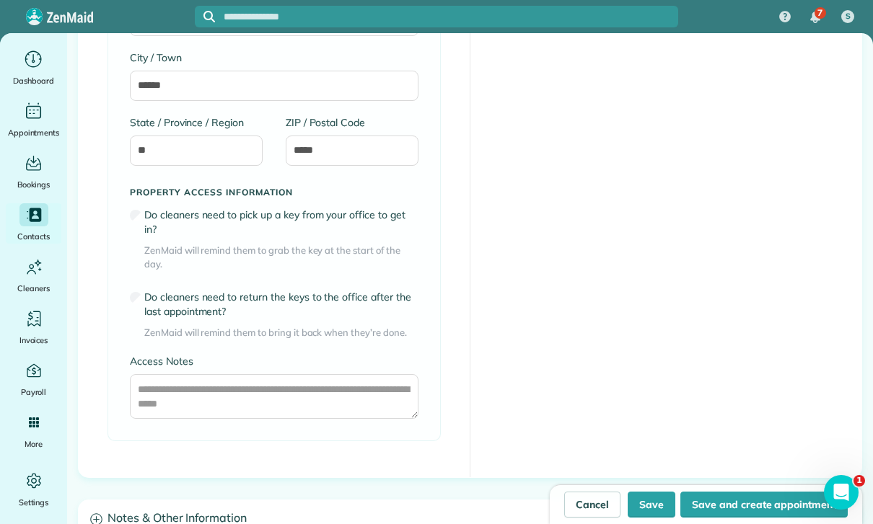
scroll to position [949, 0]
click at [662, 510] on button "Save" at bounding box center [652, 505] width 48 height 26
type input "**********"
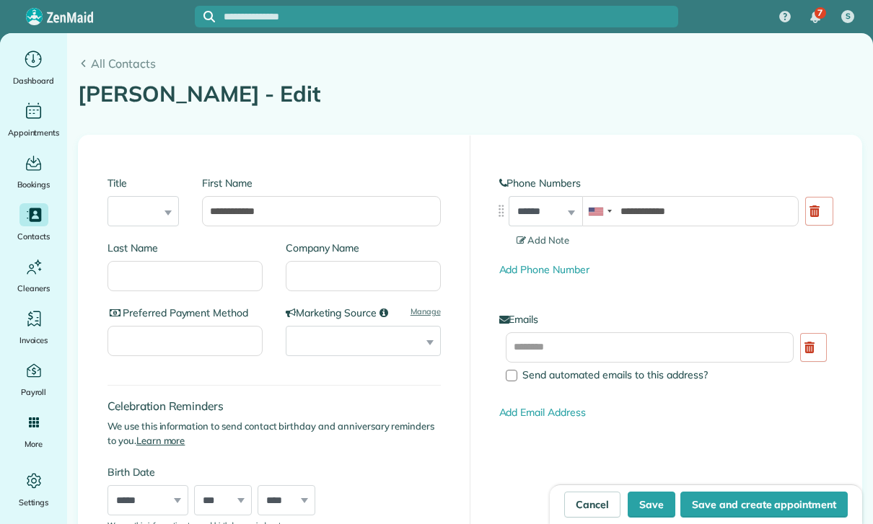
type input "**********"
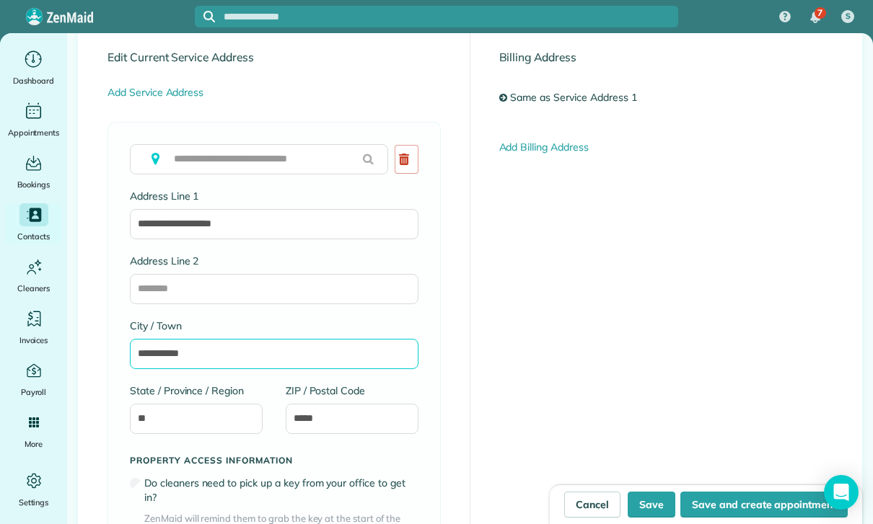
click at [230, 357] on input "**********" at bounding box center [274, 354] width 289 height 30
type input "*"
type input "********"
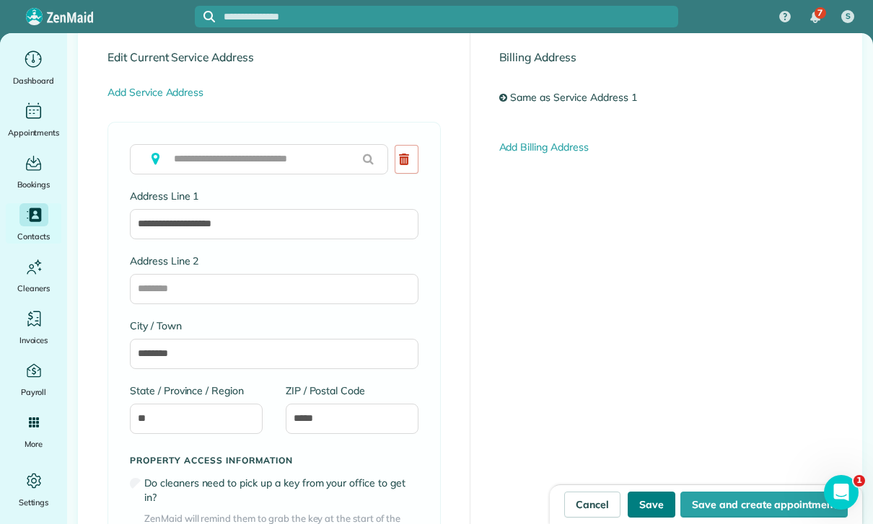
click at [645, 501] on button "Save" at bounding box center [652, 505] width 48 height 26
type input "**********"
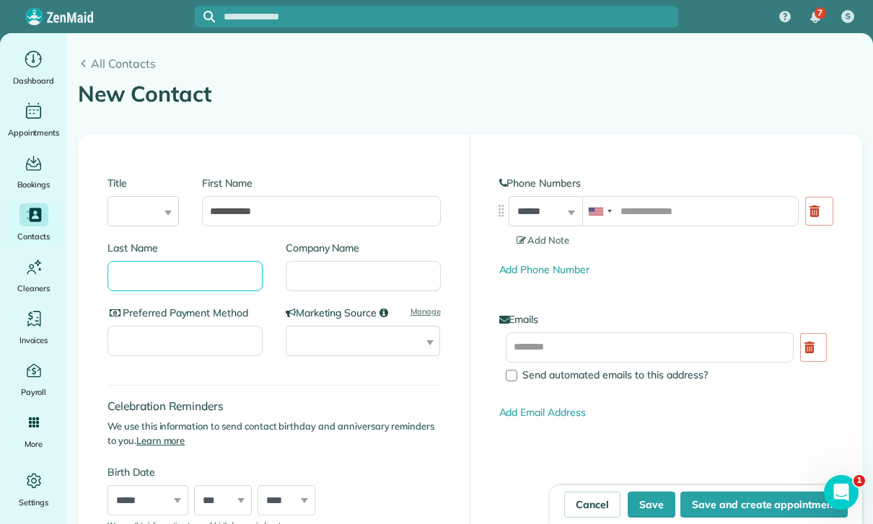
click at [198, 283] on input "Last Name" at bounding box center [184, 276] width 155 height 30
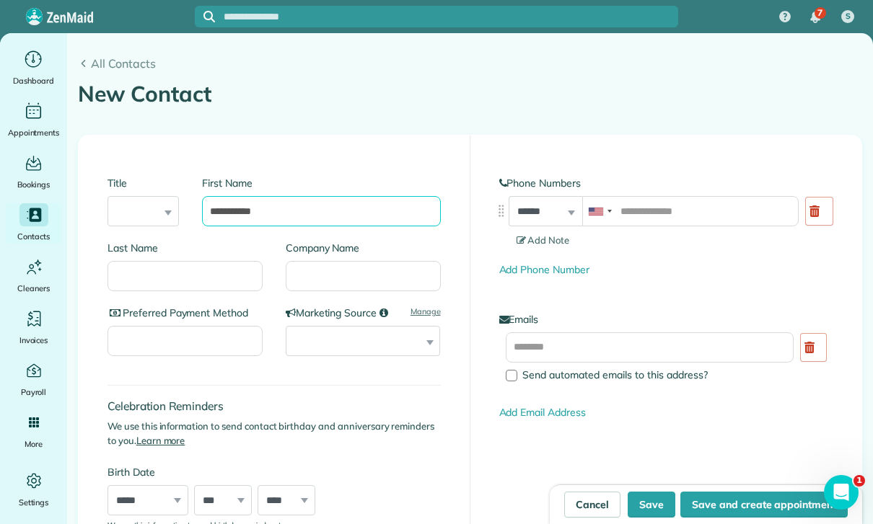
click at [316, 222] on input "**********" at bounding box center [321, 211] width 238 height 30
type input "**********"
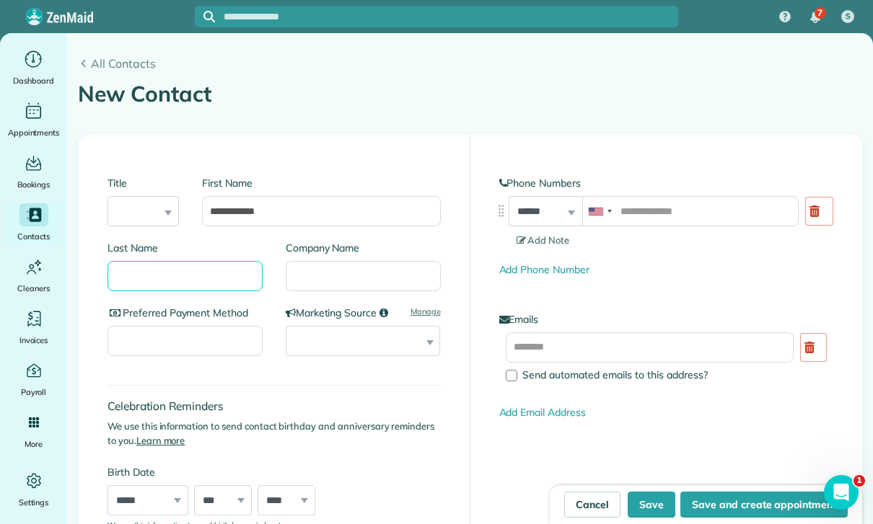
click at [196, 281] on input "Last Name" at bounding box center [184, 276] width 155 height 30
type input "*****"
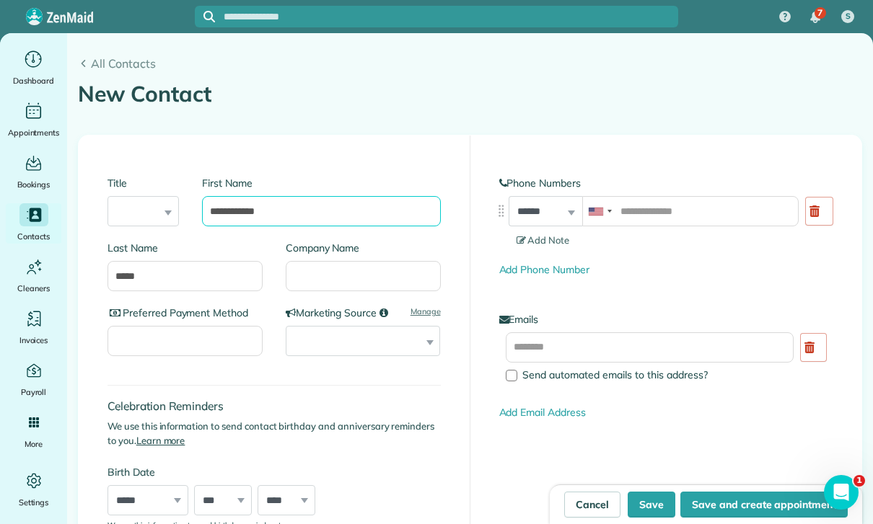
click at [311, 222] on input "**********" at bounding box center [321, 211] width 238 height 30
type input "**********"
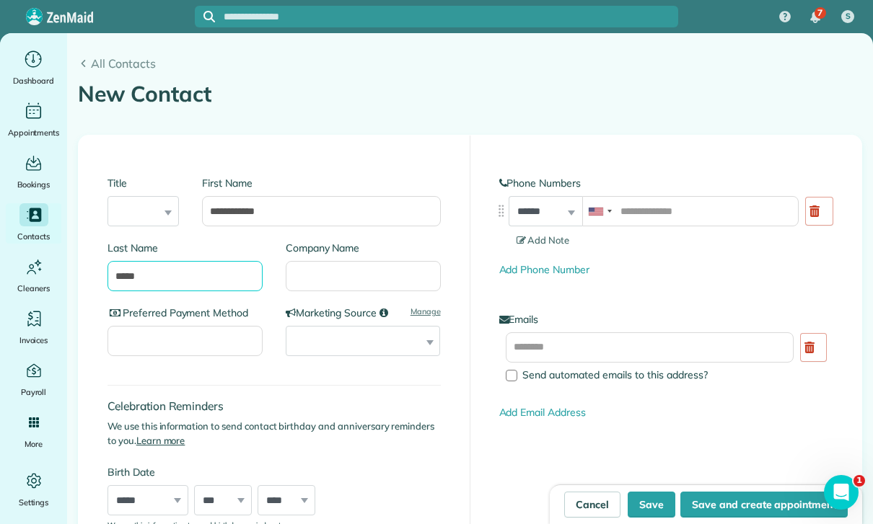
click at [200, 284] on input "*****" at bounding box center [184, 276] width 155 height 30
type input "*********"
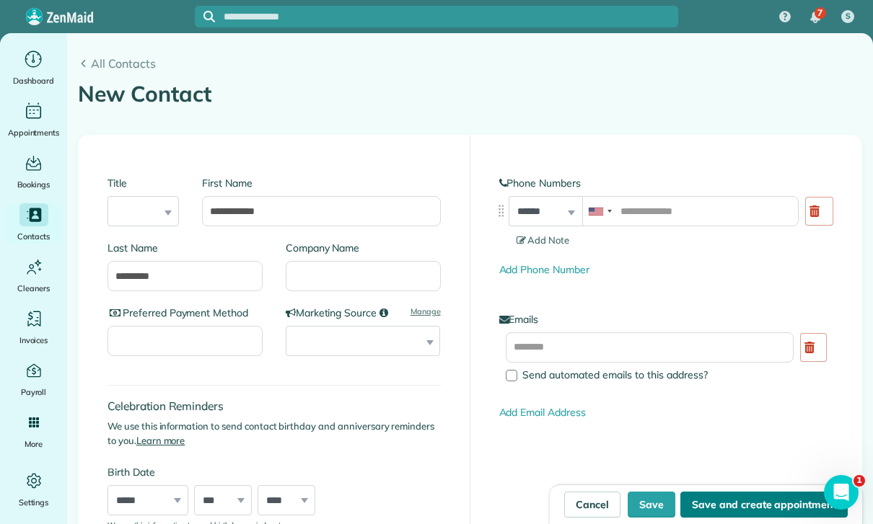
click at [744, 507] on button "Save and create appointment" at bounding box center [763, 505] width 167 height 26
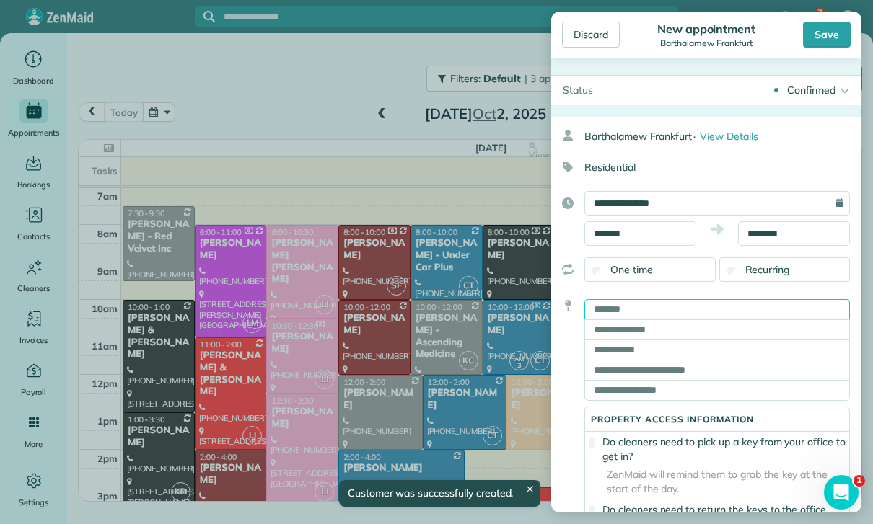
click at [670, 309] on input "text" at bounding box center [716, 309] width 265 height 20
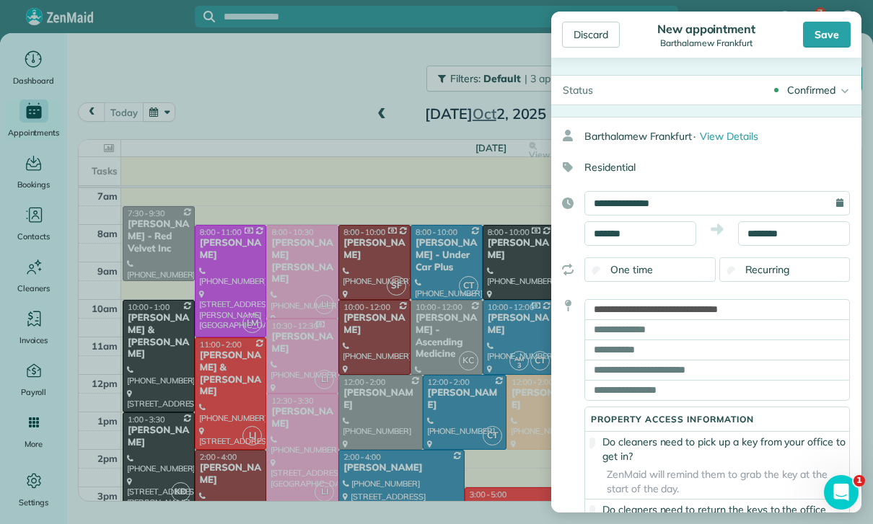
type input "**********"
type input "**"
type input "*****"
click at [832, 32] on div "Save" at bounding box center [827, 35] width 48 height 26
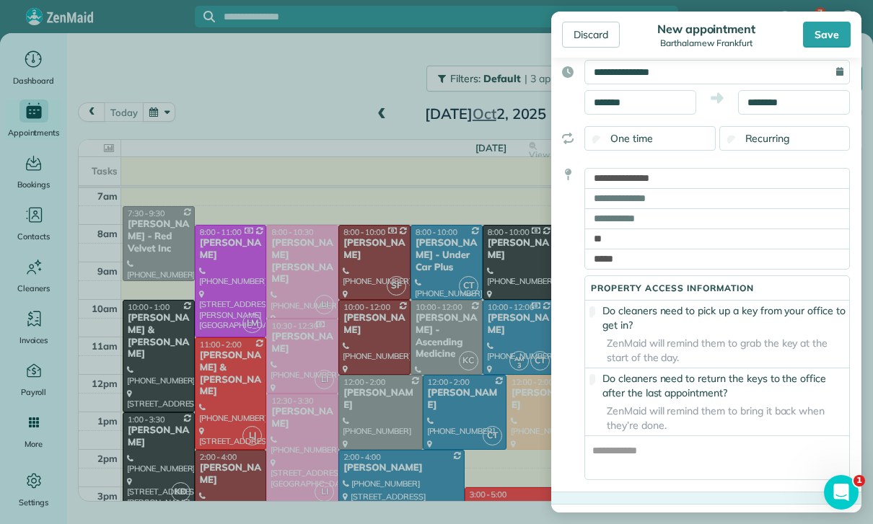
scroll to position [229, 0]
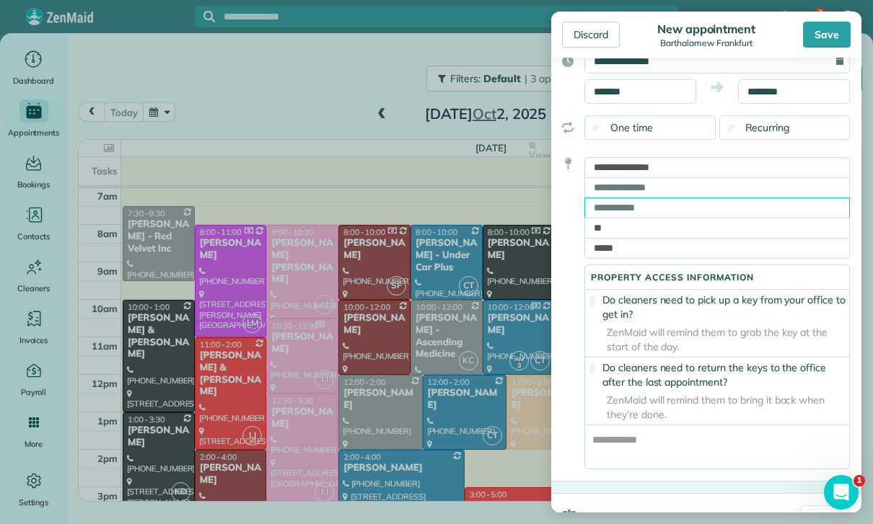
click at [691, 215] on input "text" at bounding box center [716, 208] width 265 height 20
type input "********"
click at [830, 43] on div "Save" at bounding box center [827, 35] width 48 height 26
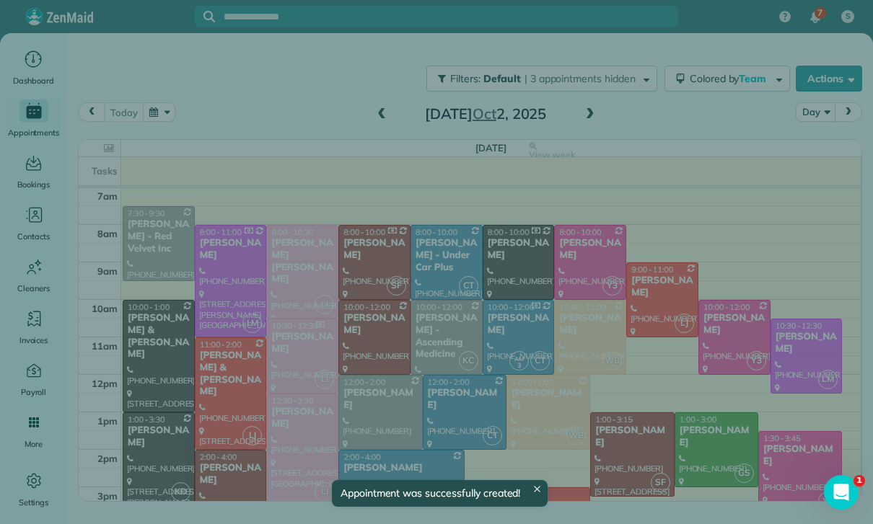
scroll to position [113, 0]
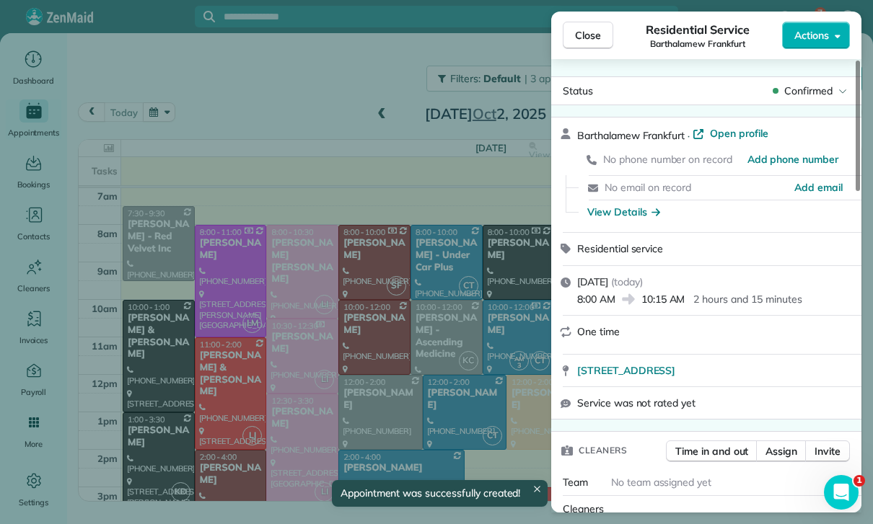
click at [441, 377] on div "Close Residential Service Barthalamew [GEOGRAPHIC_DATA] Actions Status Confirme…" at bounding box center [436, 262] width 873 height 524
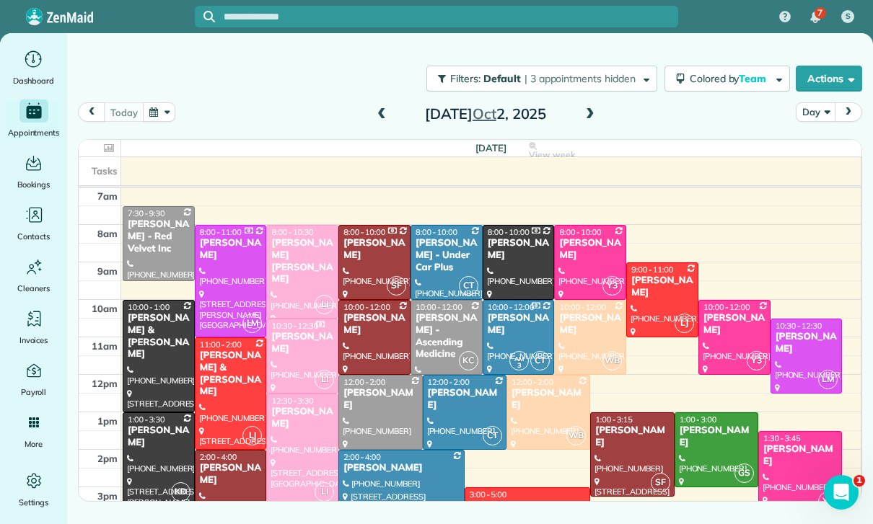
click at [594, 110] on span at bounding box center [590, 114] width 16 height 13
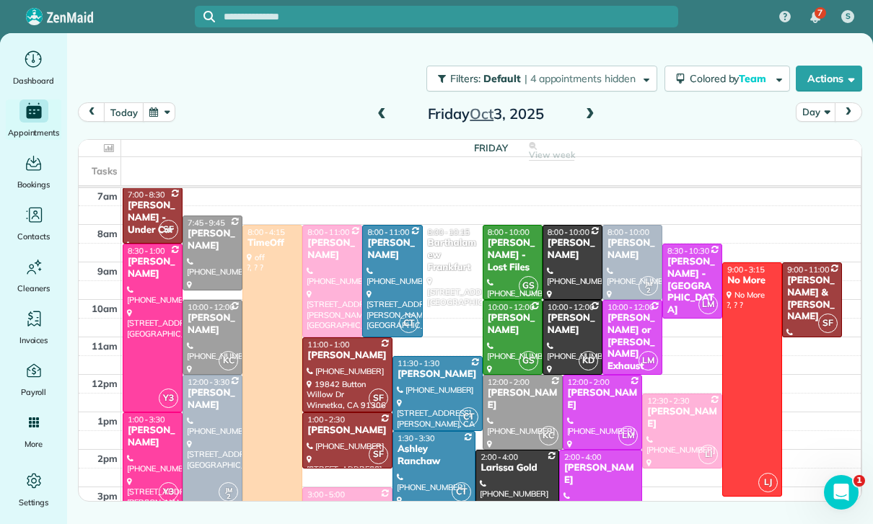
scroll to position [113, 0]
